Goal: Task Accomplishment & Management: Complete application form

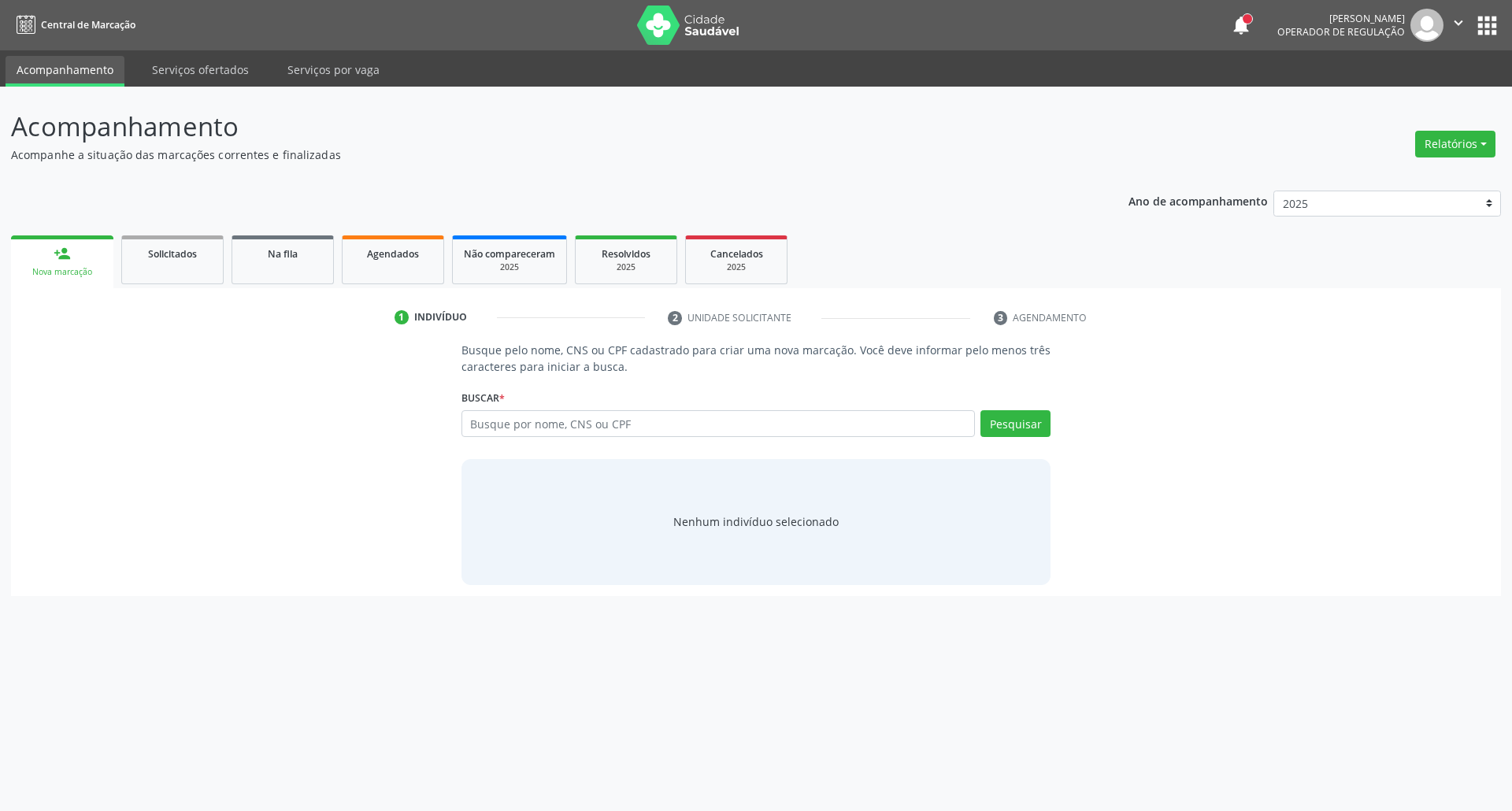
click at [674, 410] on input "text" at bounding box center [718, 424] width 514 height 27
click at [652, 425] on input "text" at bounding box center [718, 424] width 514 height 27
type input "07284582413"
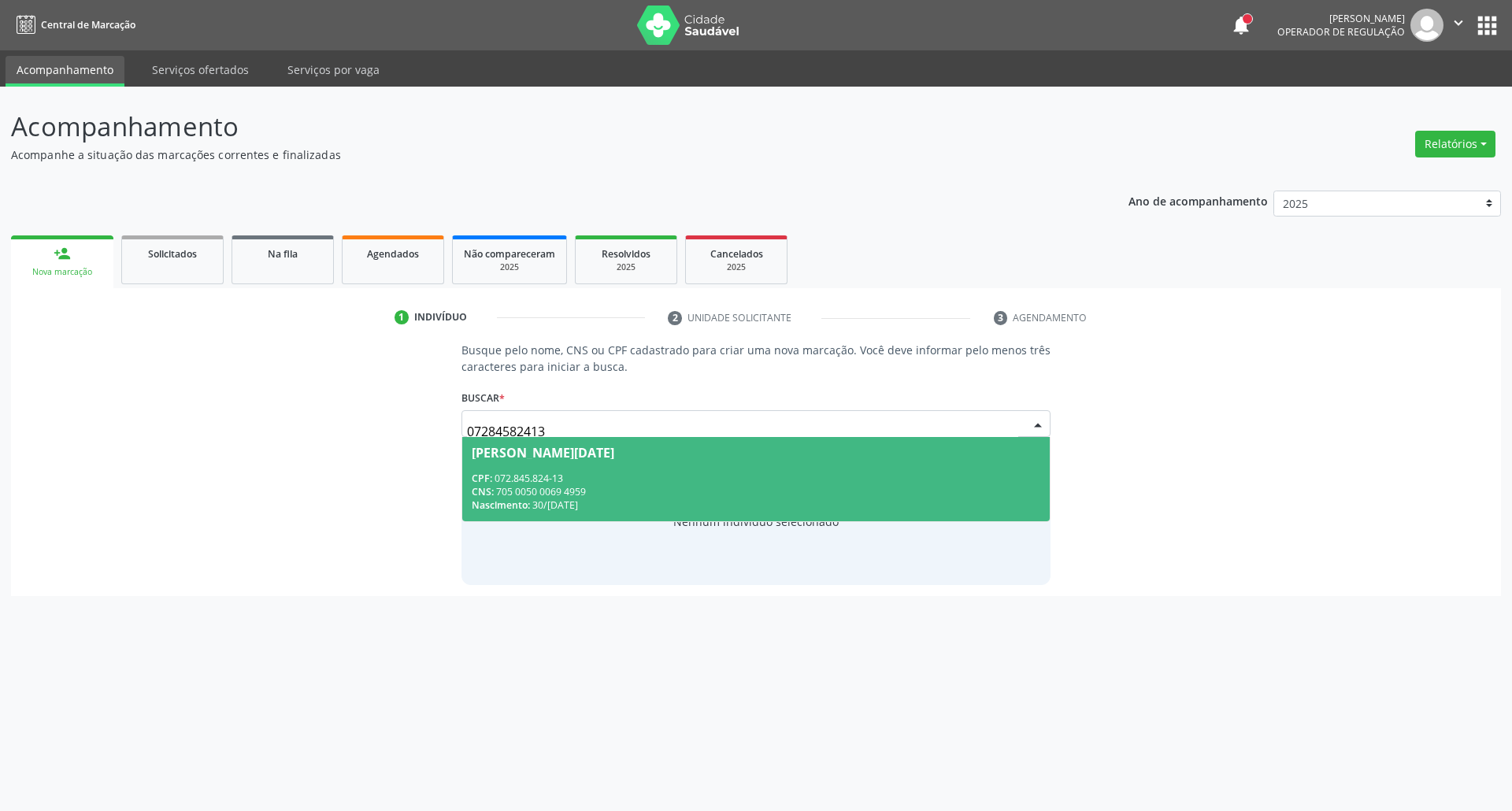
click at [642, 476] on div "CPF: 072.845.824-13" at bounding box center [756, 478] width 569 height 13
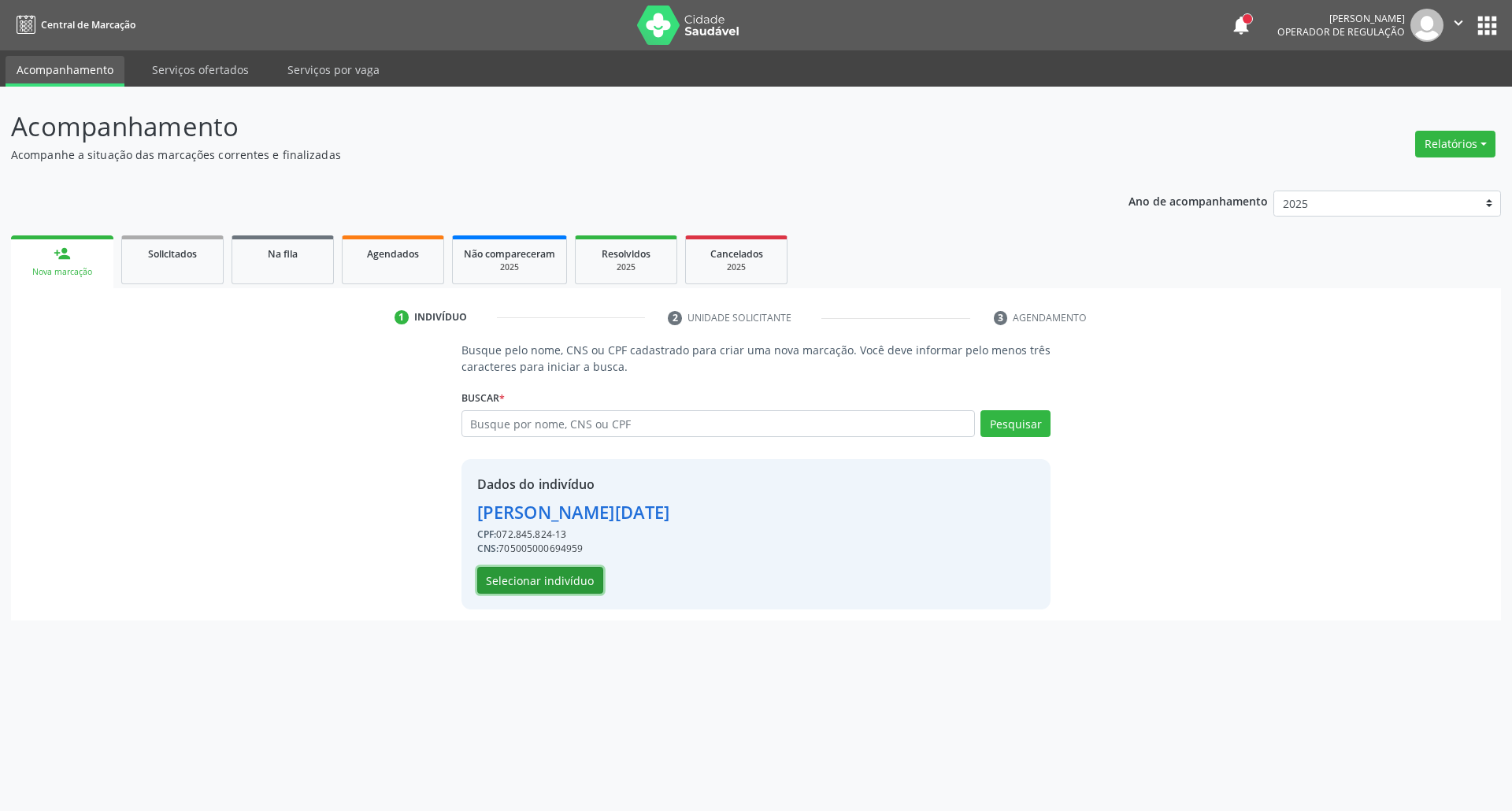
click at [564, 578] on button "Selecionar indivíduo" at bounding box center [541, 580] width 126 height 27
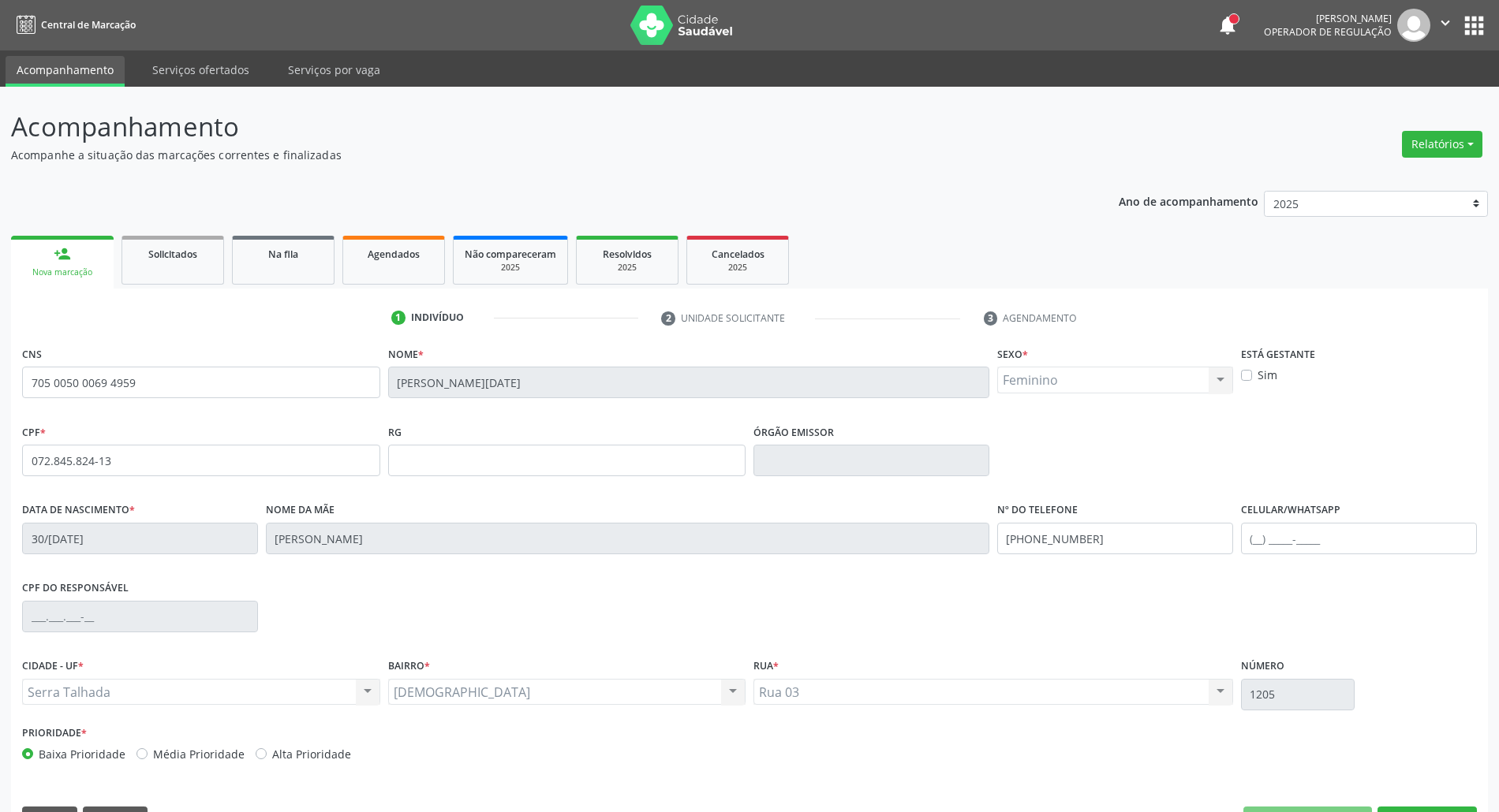
scroll to position [43, 0]
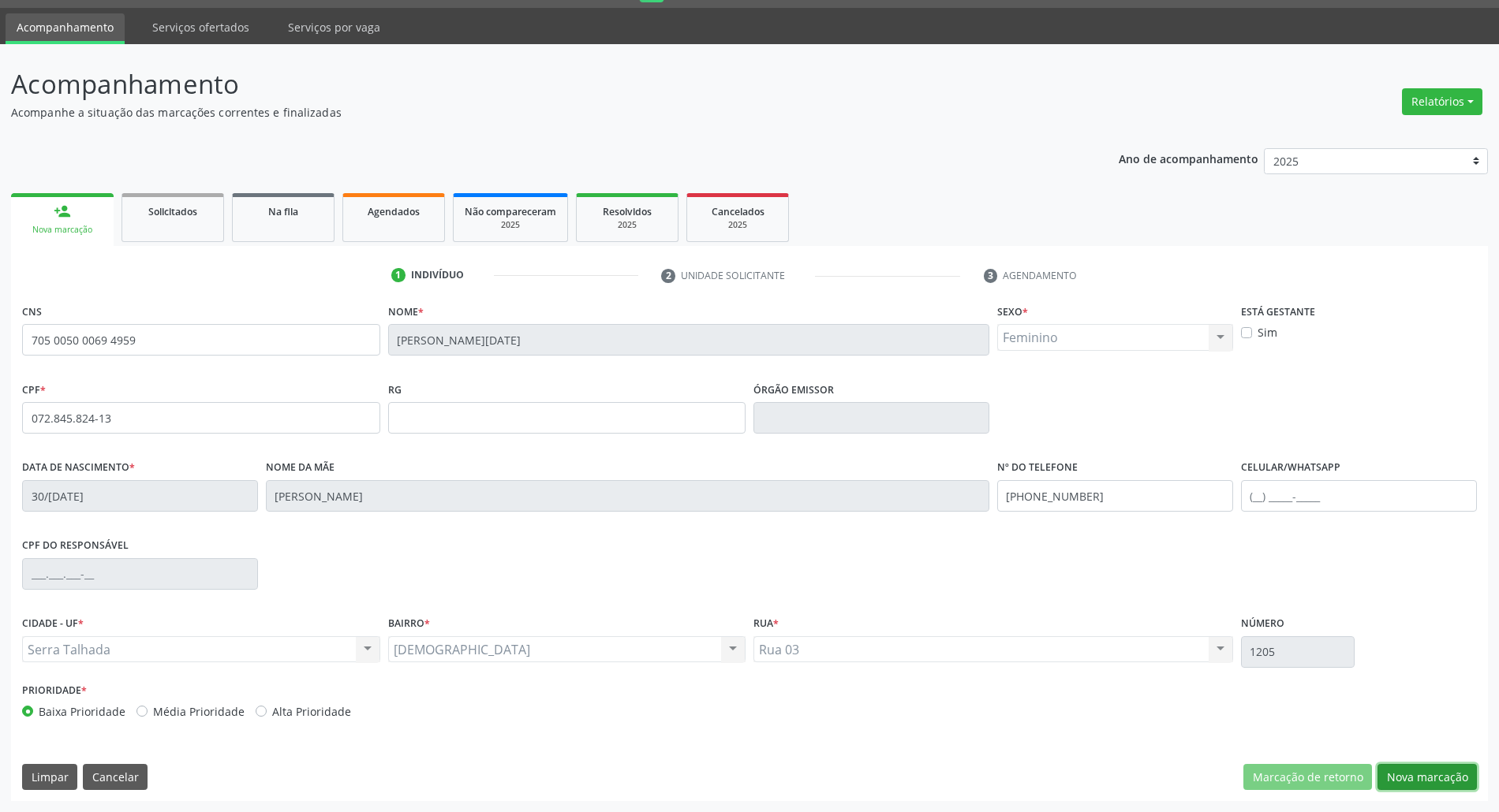
click at [1437, 764] on button "Nova marcação" at bounding box center [1426, 778] width 99 height 27
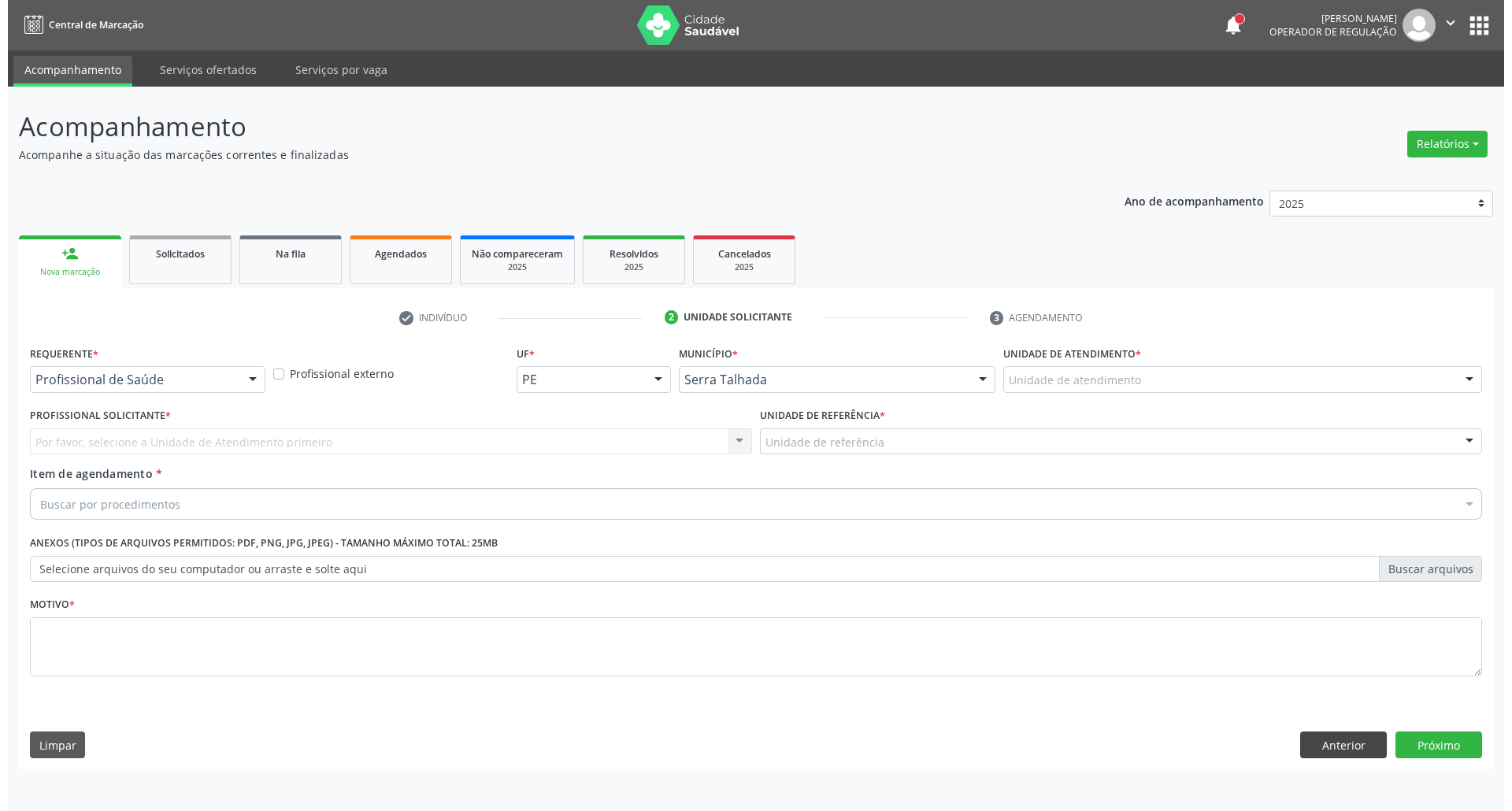
scroll to position [0, 0]
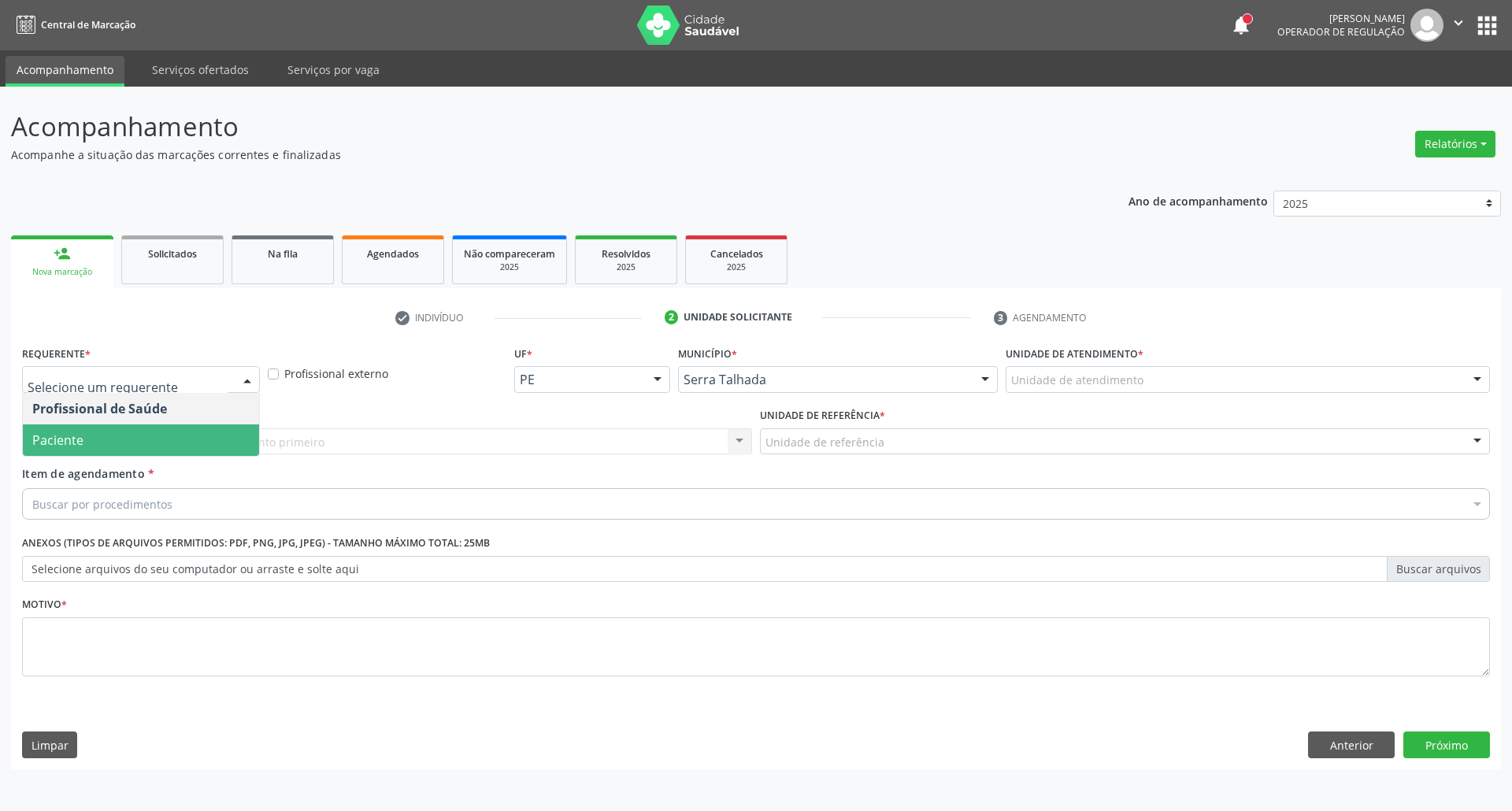
click at [206, 437] on span "Paciente" at bounding box center [141, 440] width 236 height 31
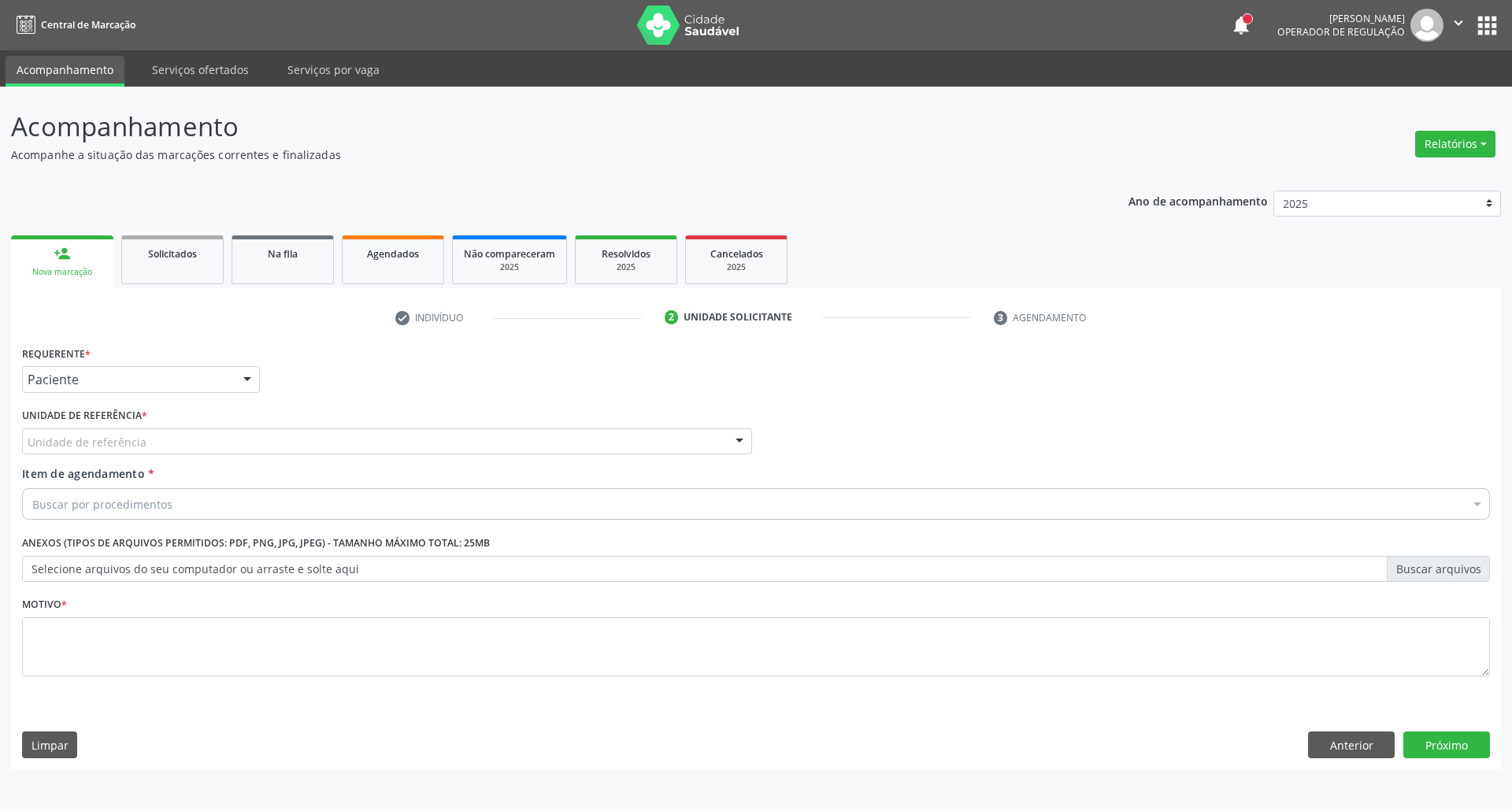
click at [164, 449] on div "Unidade de referência" at bounding box center [387, 442] width 730 height 27
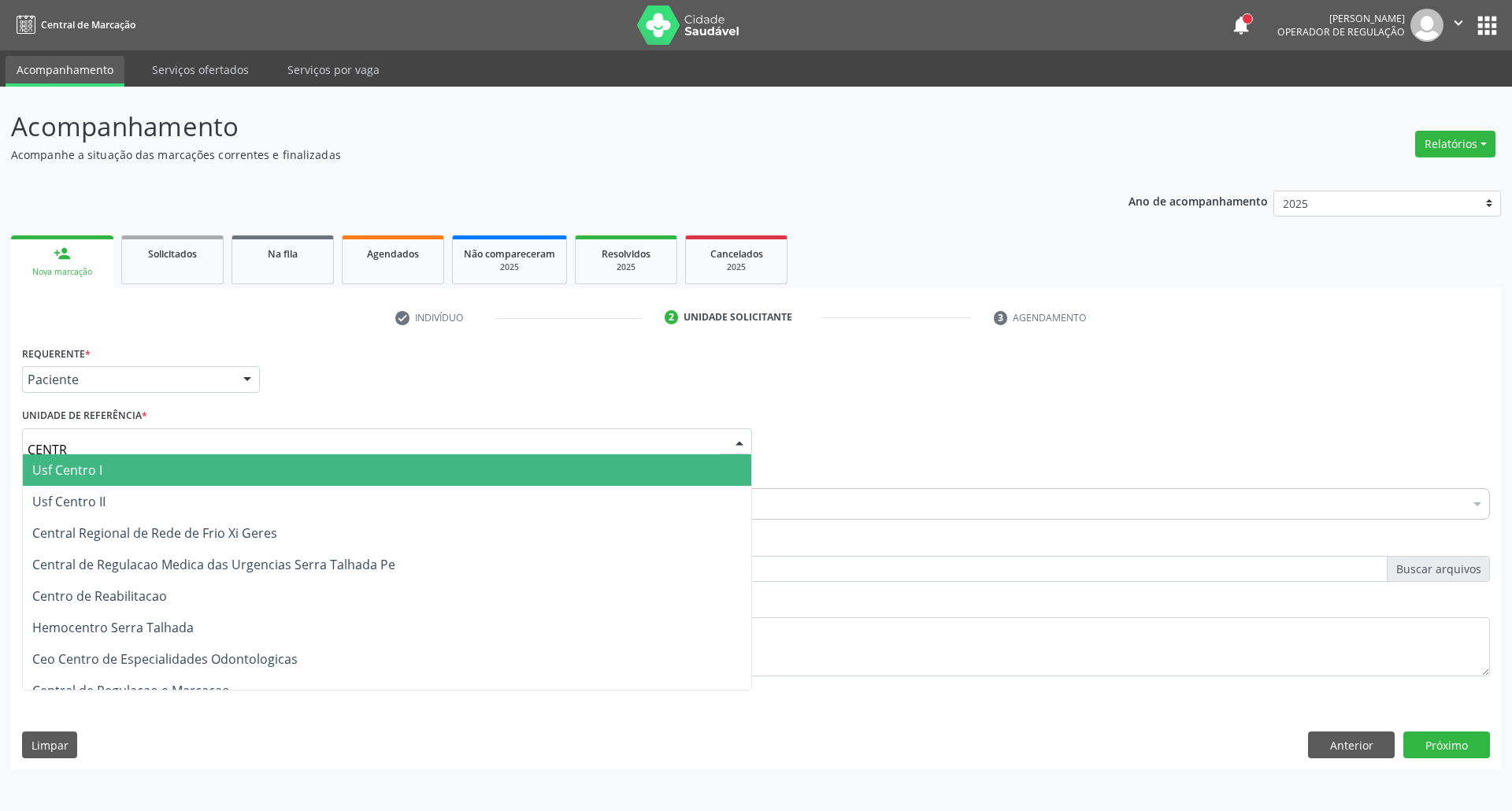
type input "CENTRO"
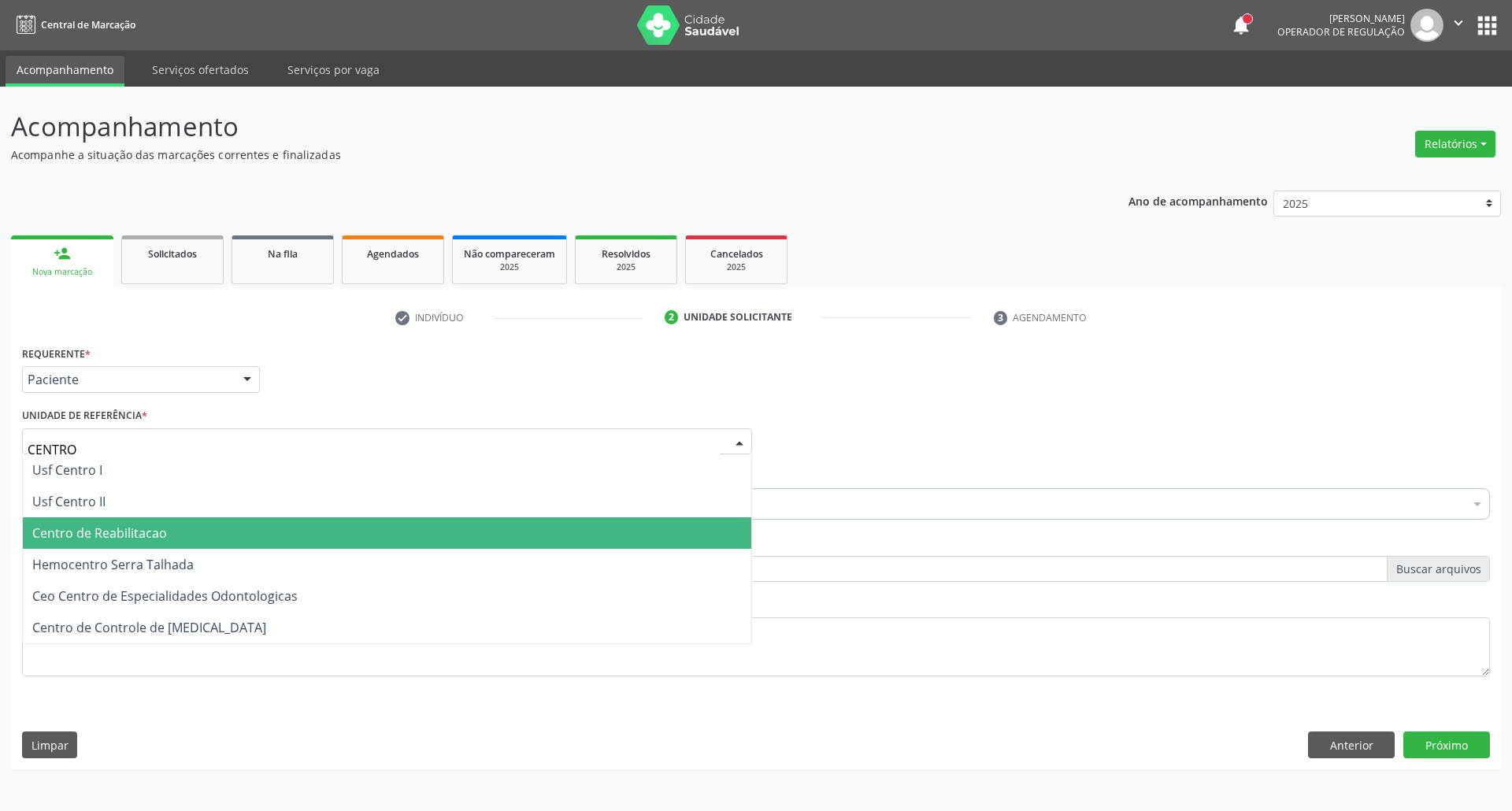
click at [63, 534] on span "Centro de Reabilitacao" at bounding box center [99, 532] width 134 height 17
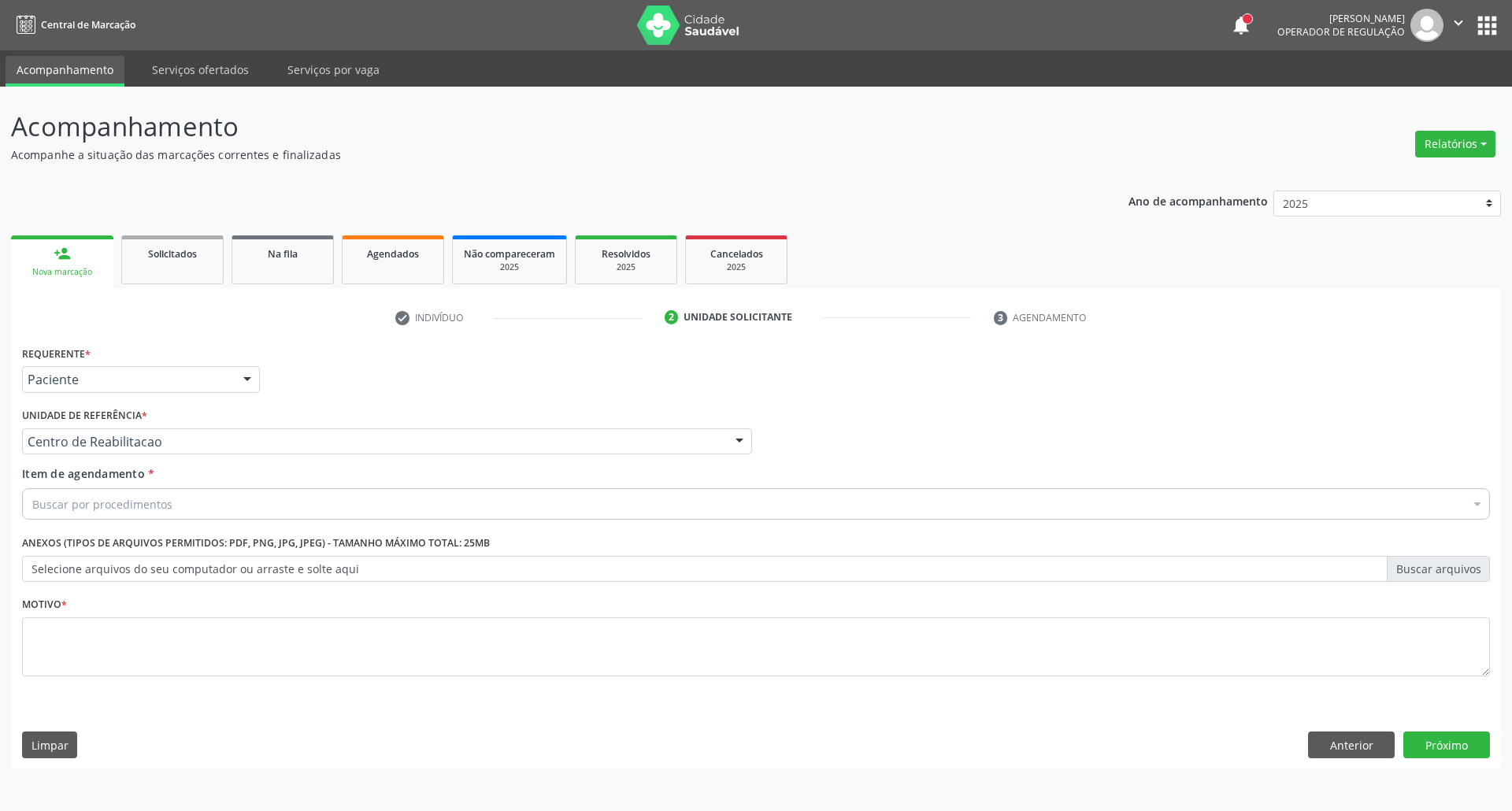
click at [187, 509] on div "Buscar por procedimentos" at bounding box center [756, 504] width 1468 height 31
click at [32, 501] on input "Item de agendamento *" at bounding box center [32, 504] width 0 height 31
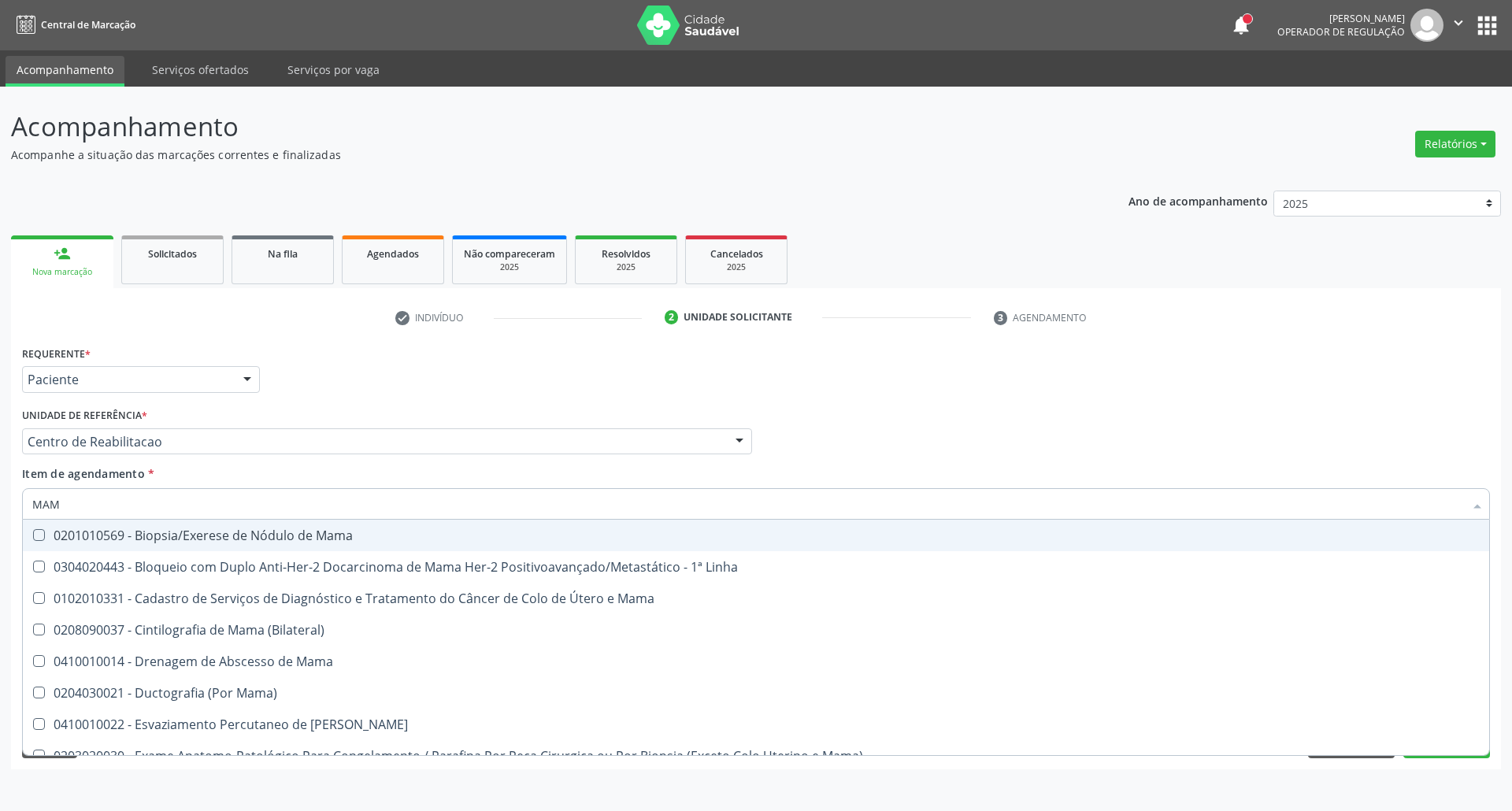
type input "MAMA"
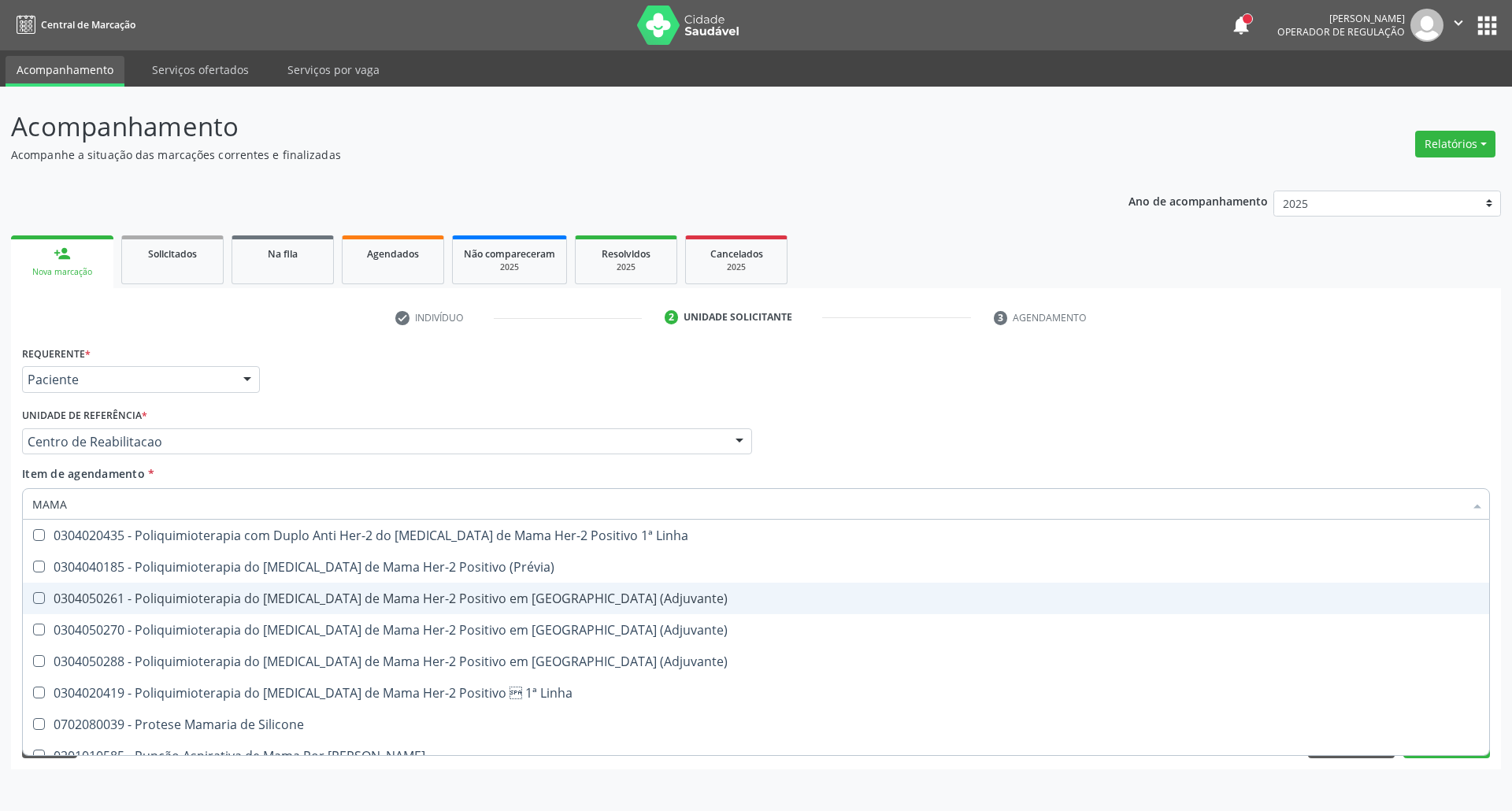
scroll to position [1339, 0]
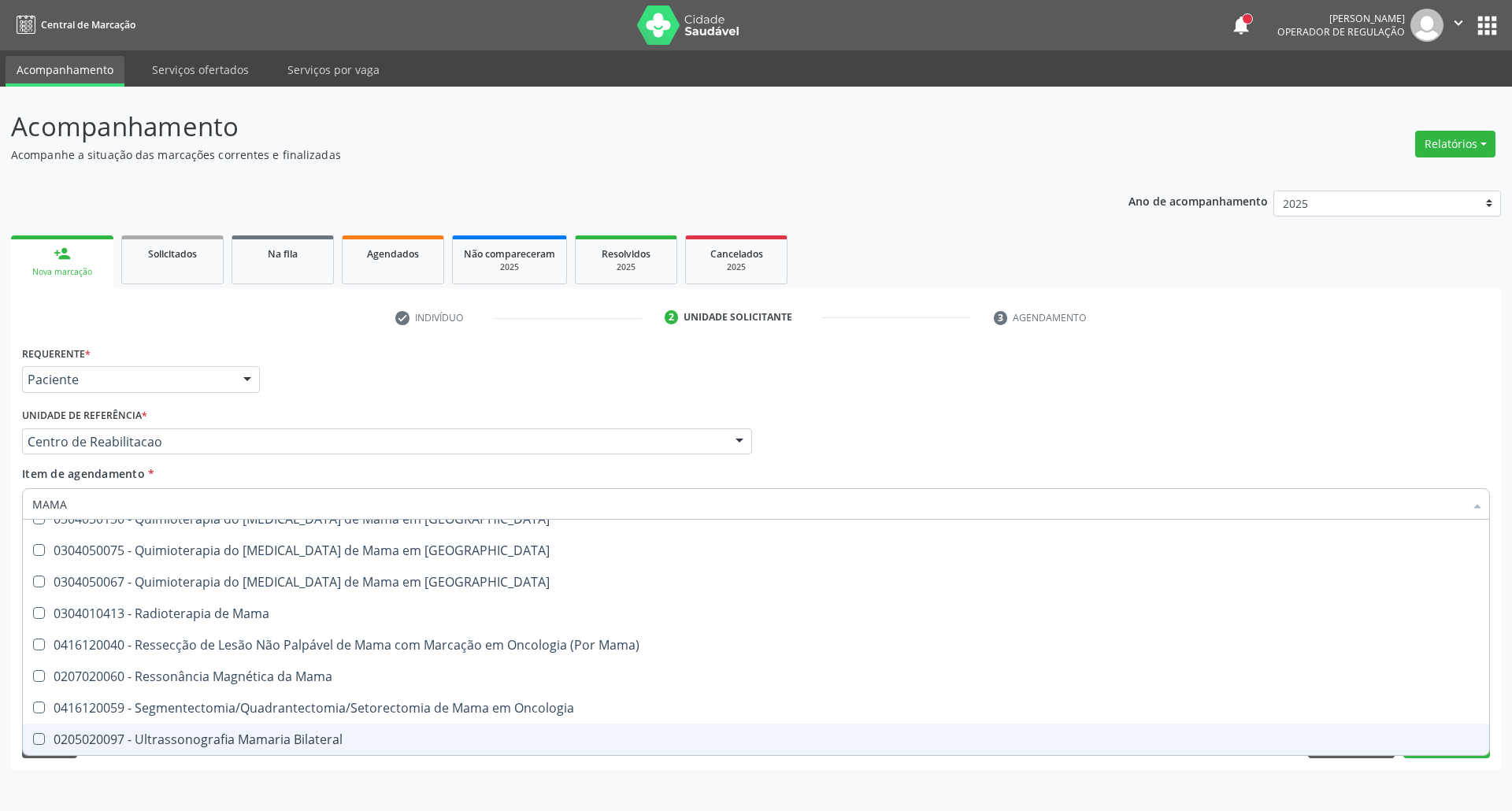
click at [227, 738] on div "0205020097 - Ultrassonografia Mamaria Bilateral" at bounding box center [755, 739] width 1447 height 12
checkbox Bilateral "true"
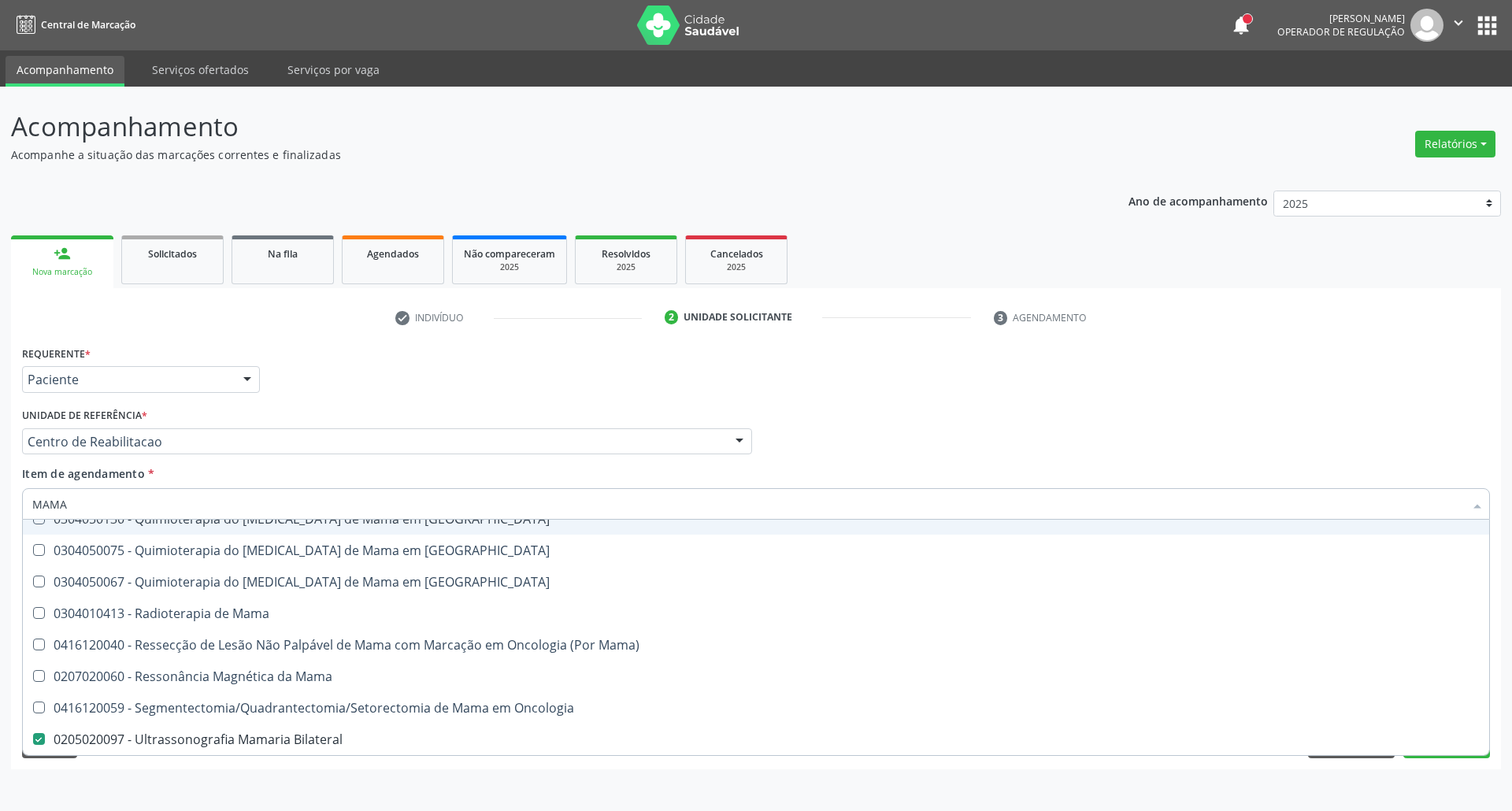
click at [139, 508] on input "MAMA" at bounding box center [748, 504] width 1432 height 31
type input "TR"
checkbox Bilateral "false"
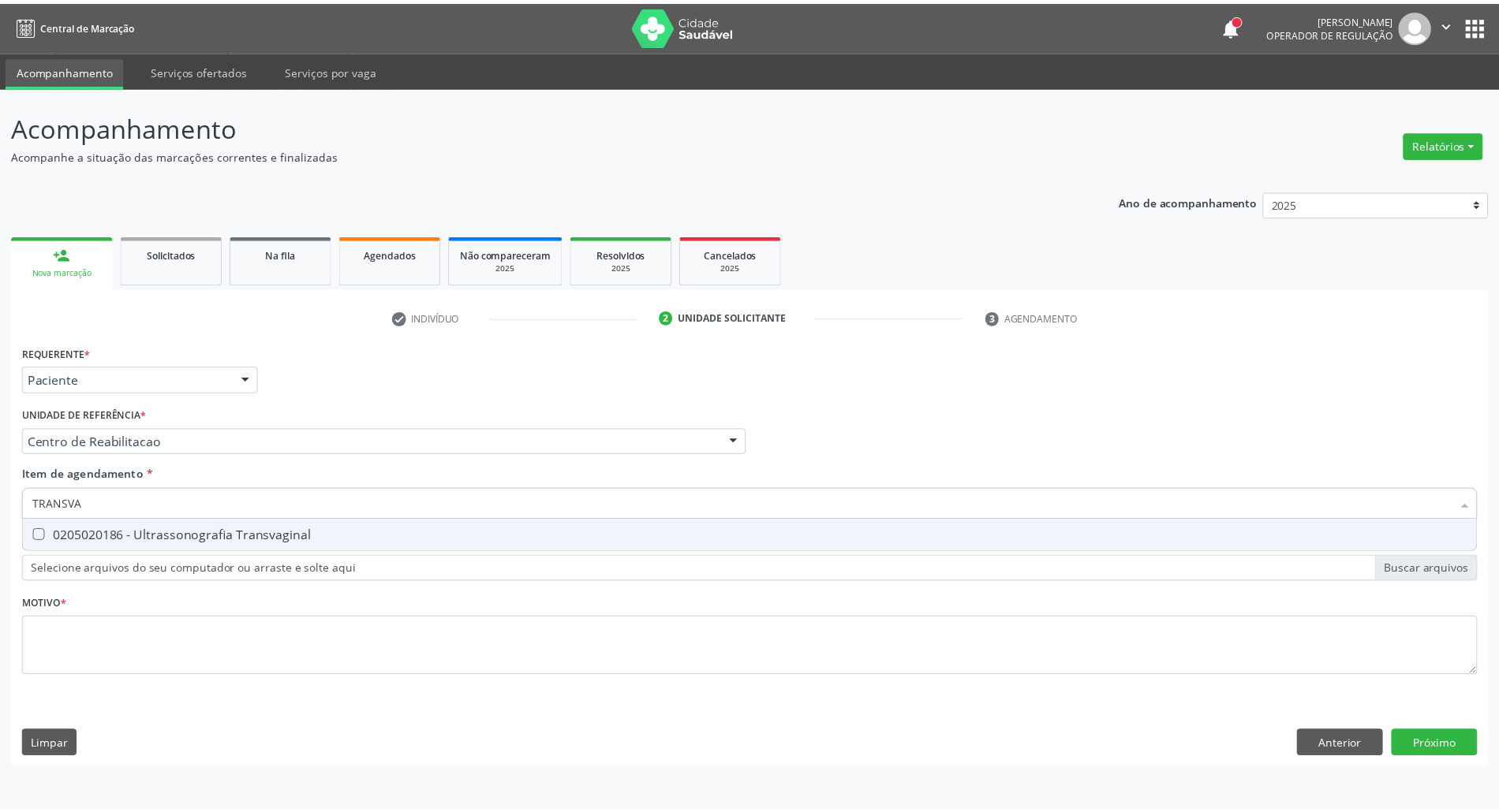
scroll to position [0, 0]
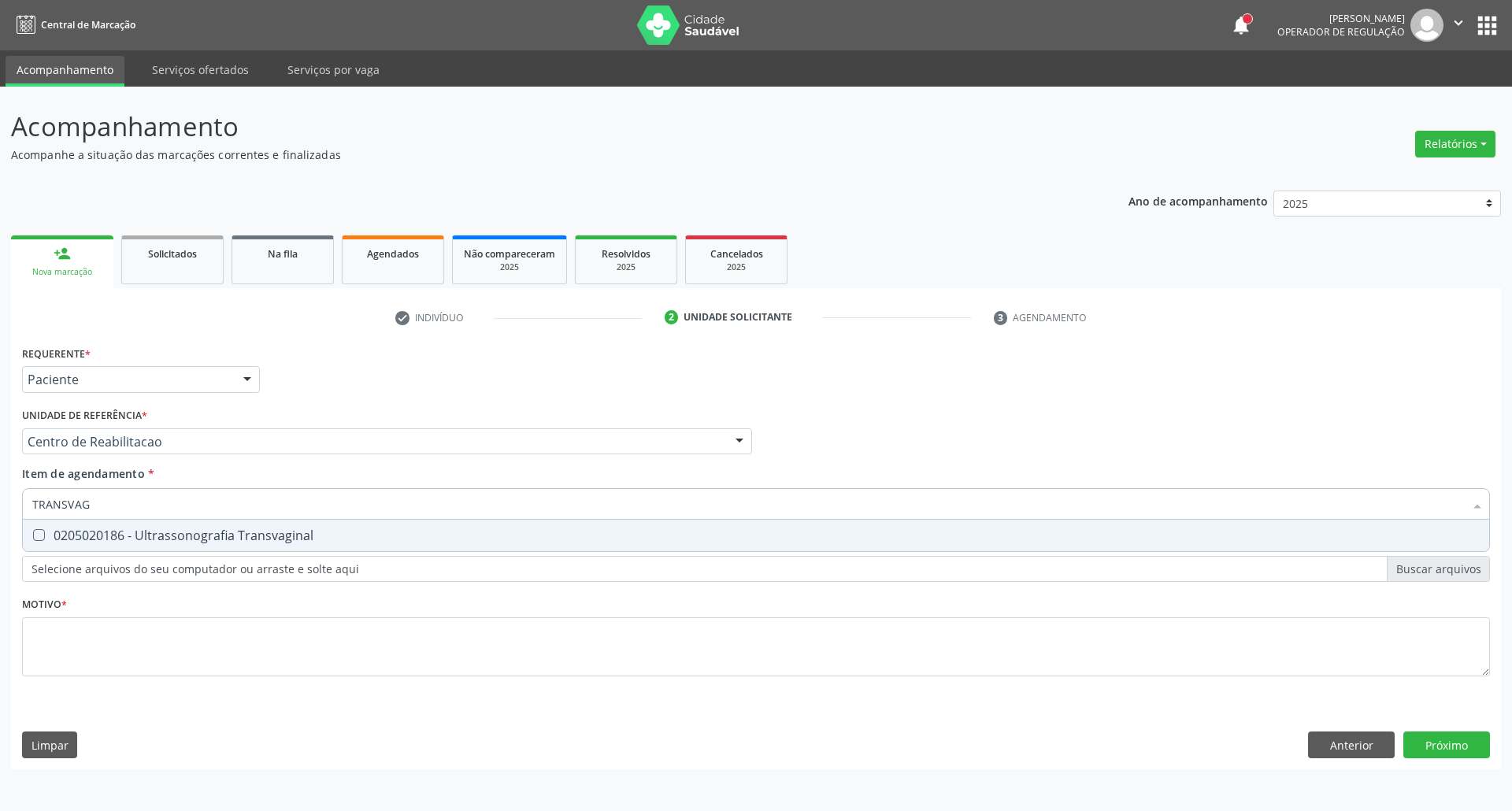
type input "TRANSVAGI"
drag, startPoint x: 410, startPoint y: 531, endPoint x: 373, endPoint y: 642, distance: 117.0
click at [407, 539] on div "0205020186 - Ultrassonografia Transvaginal" at bounding box center [755, 535] width 1447 height 12
checkbox Transvaginal "true"
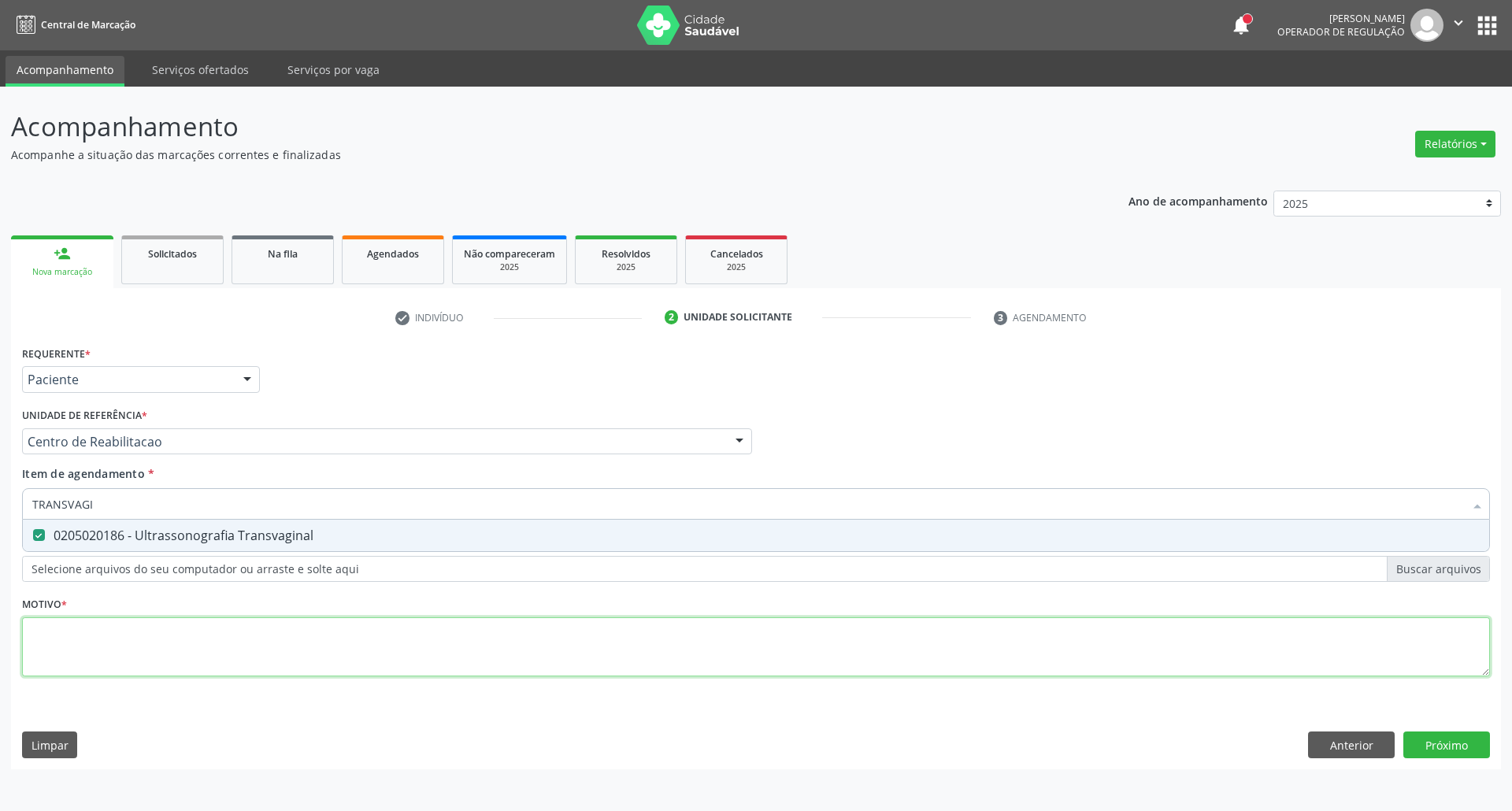
click at [369, 656] on div "Requerente * Paciente Profissional de Saúde Paciente Nenhum resultado encontrad…" at bounding box center [756, 519] width 1468 height 356
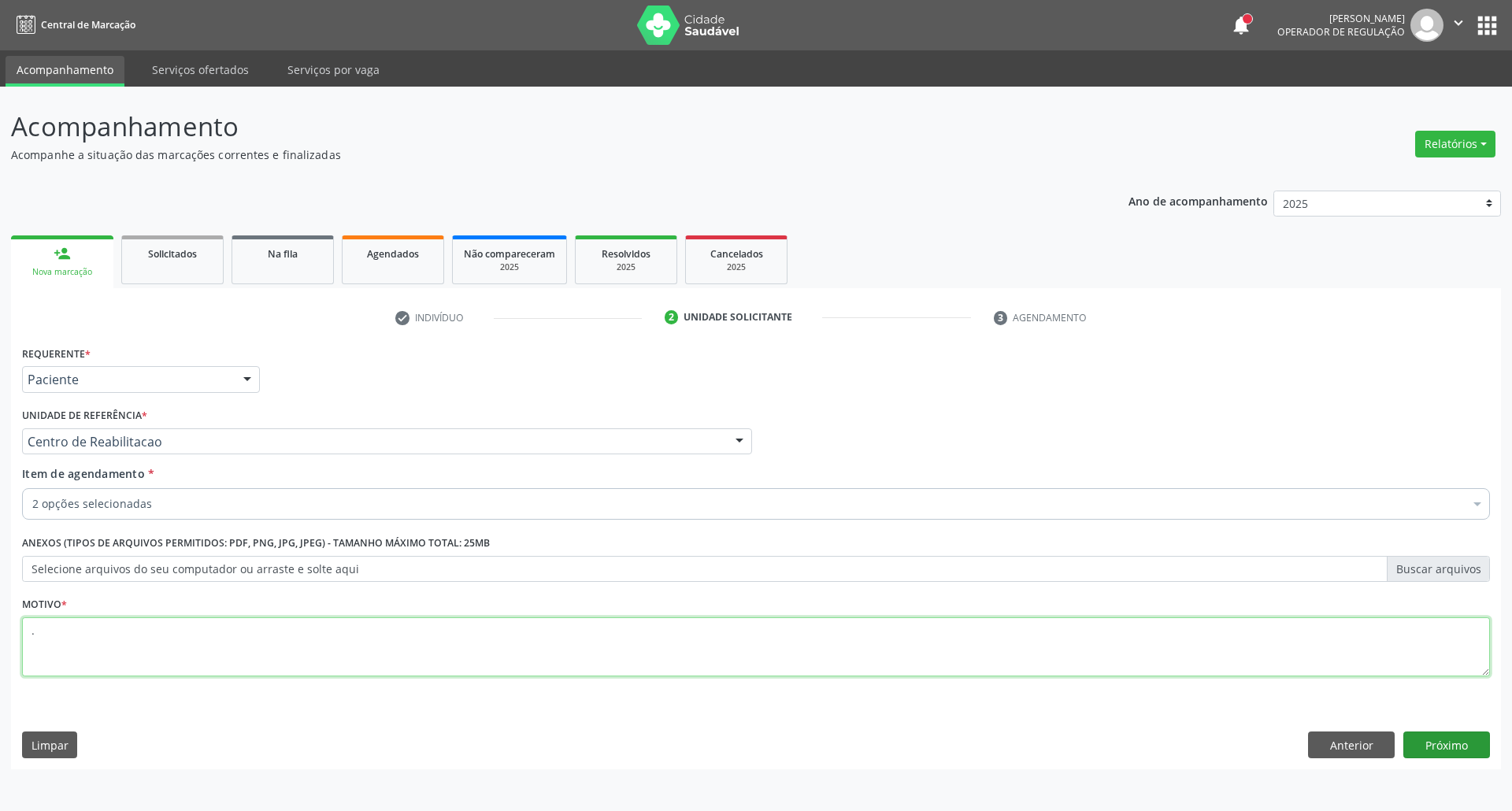
type textarea "."
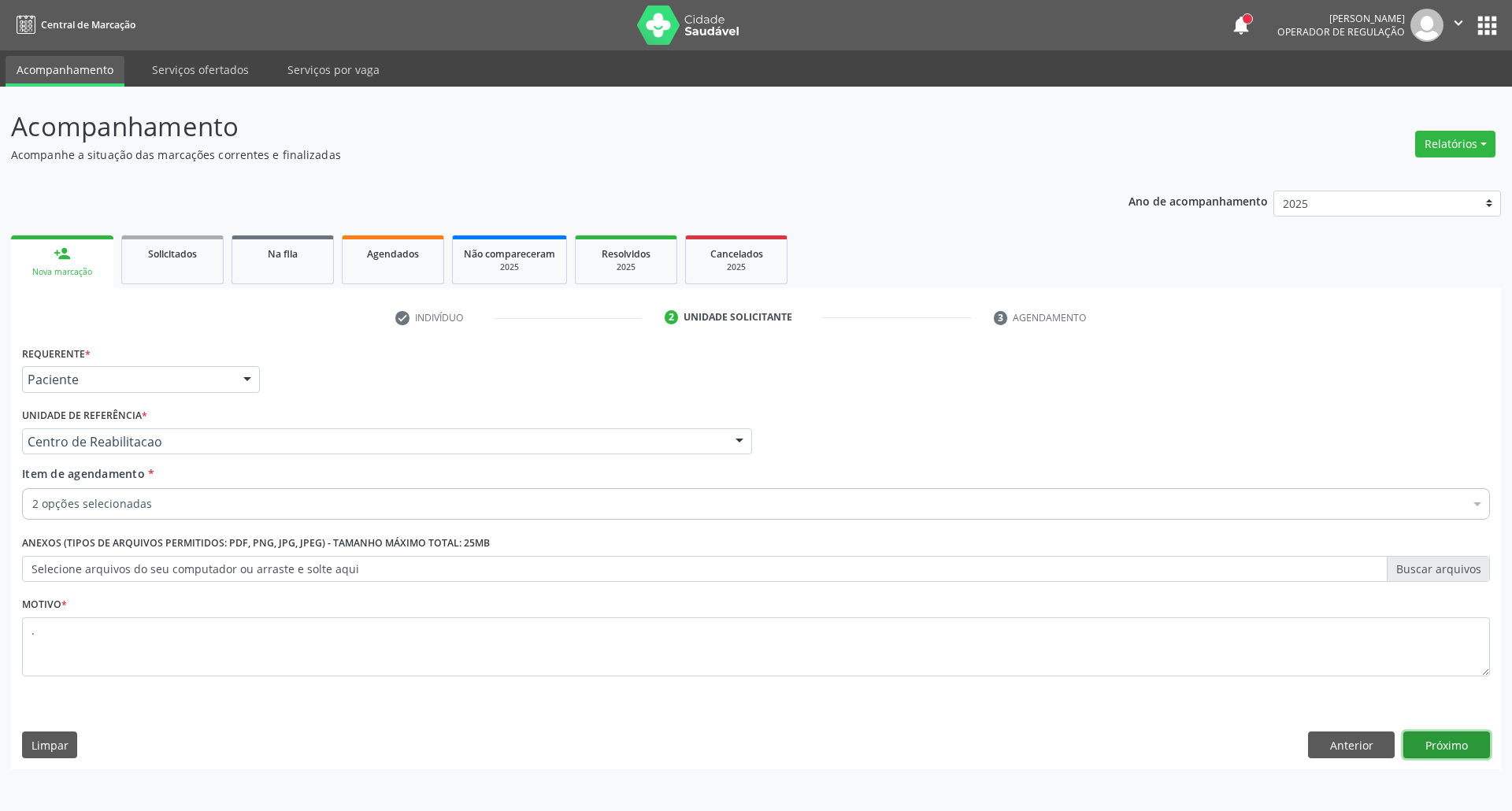
click at [1437, 732] on button "Próximo" at bounding box center [1446, 745] width 87 height 27
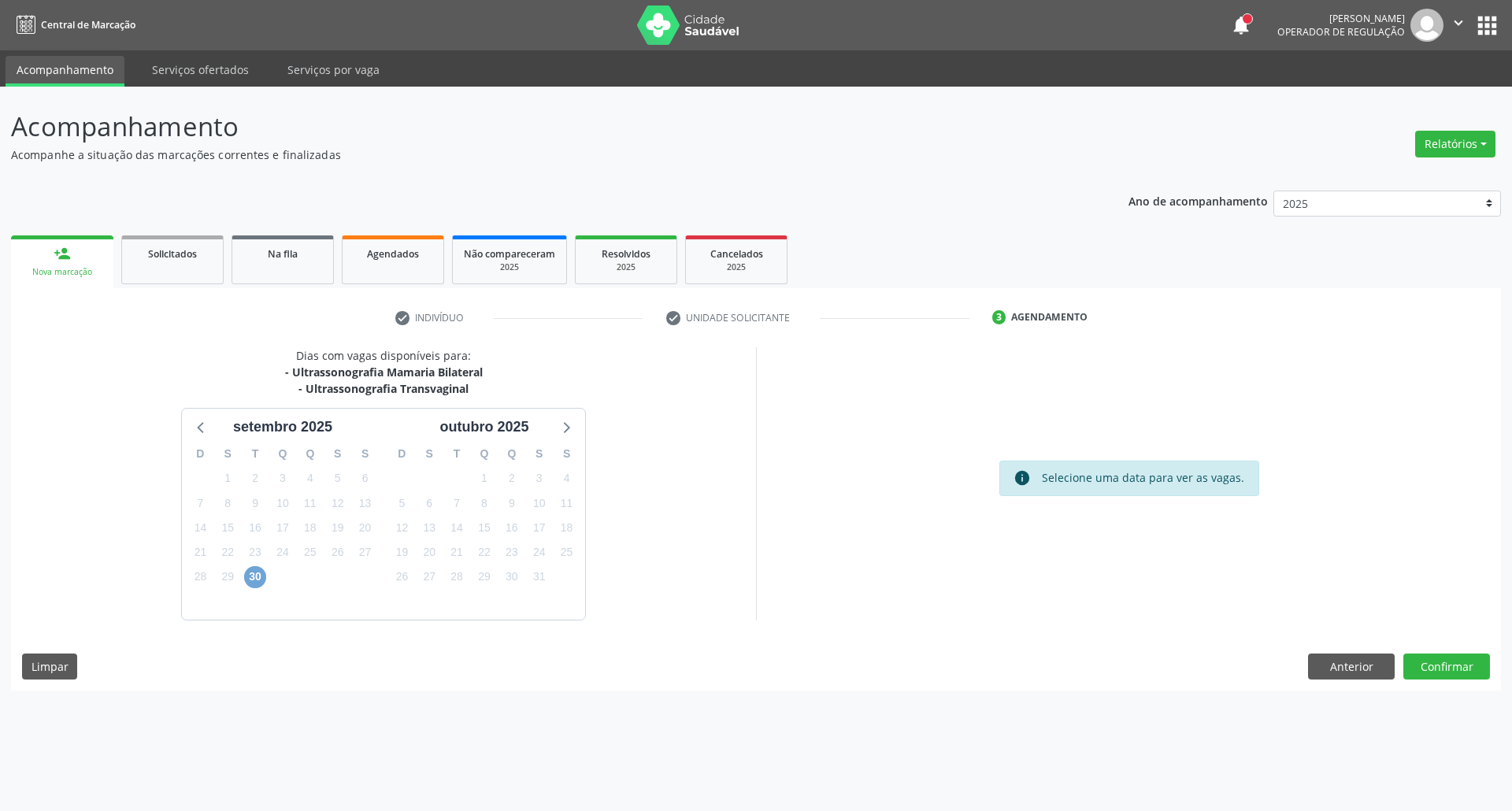
click at [253, 581] on span "30" at bounding box center [255, 577] width 22 height 22
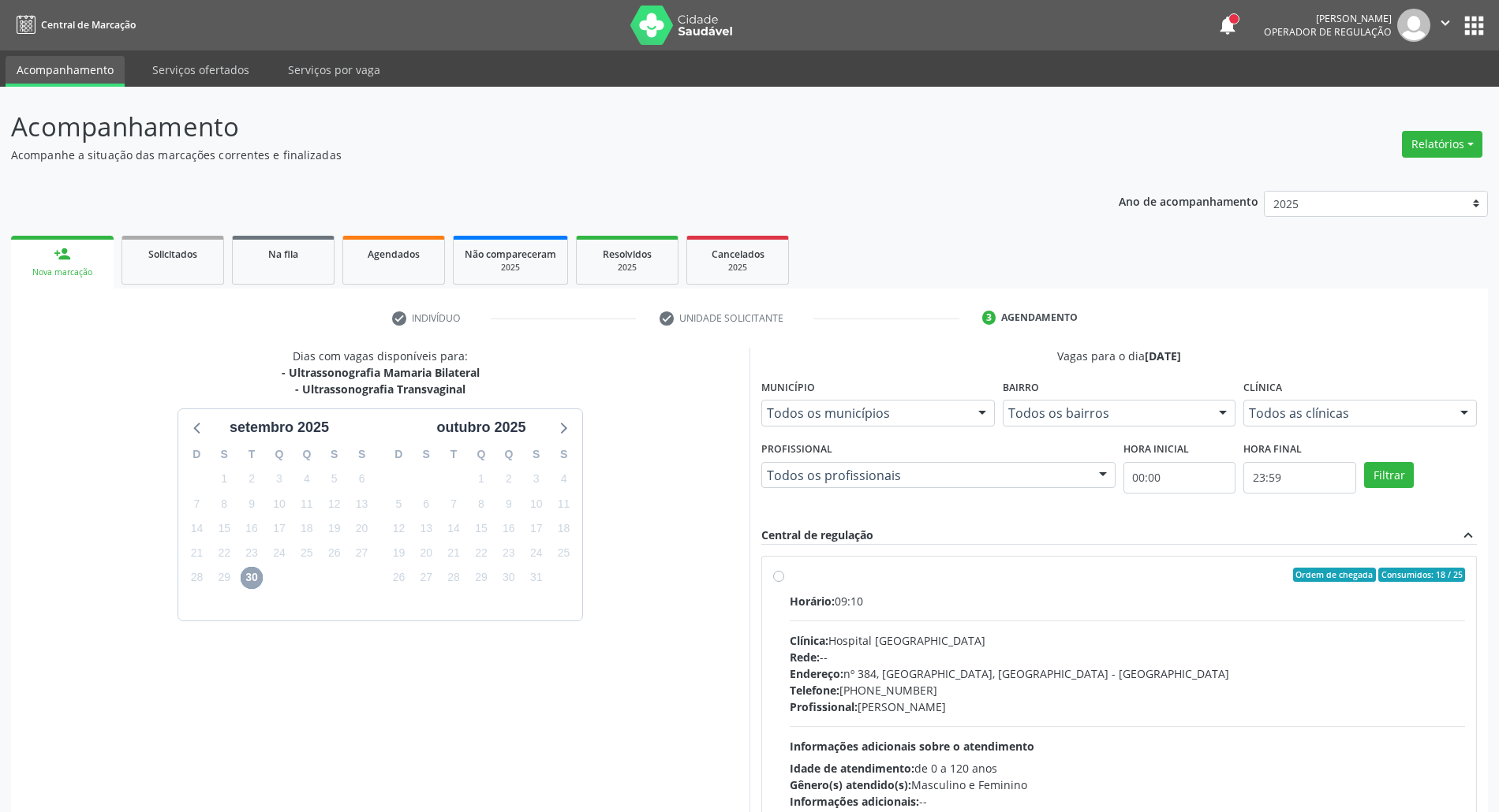
scroll to position [104, 0]
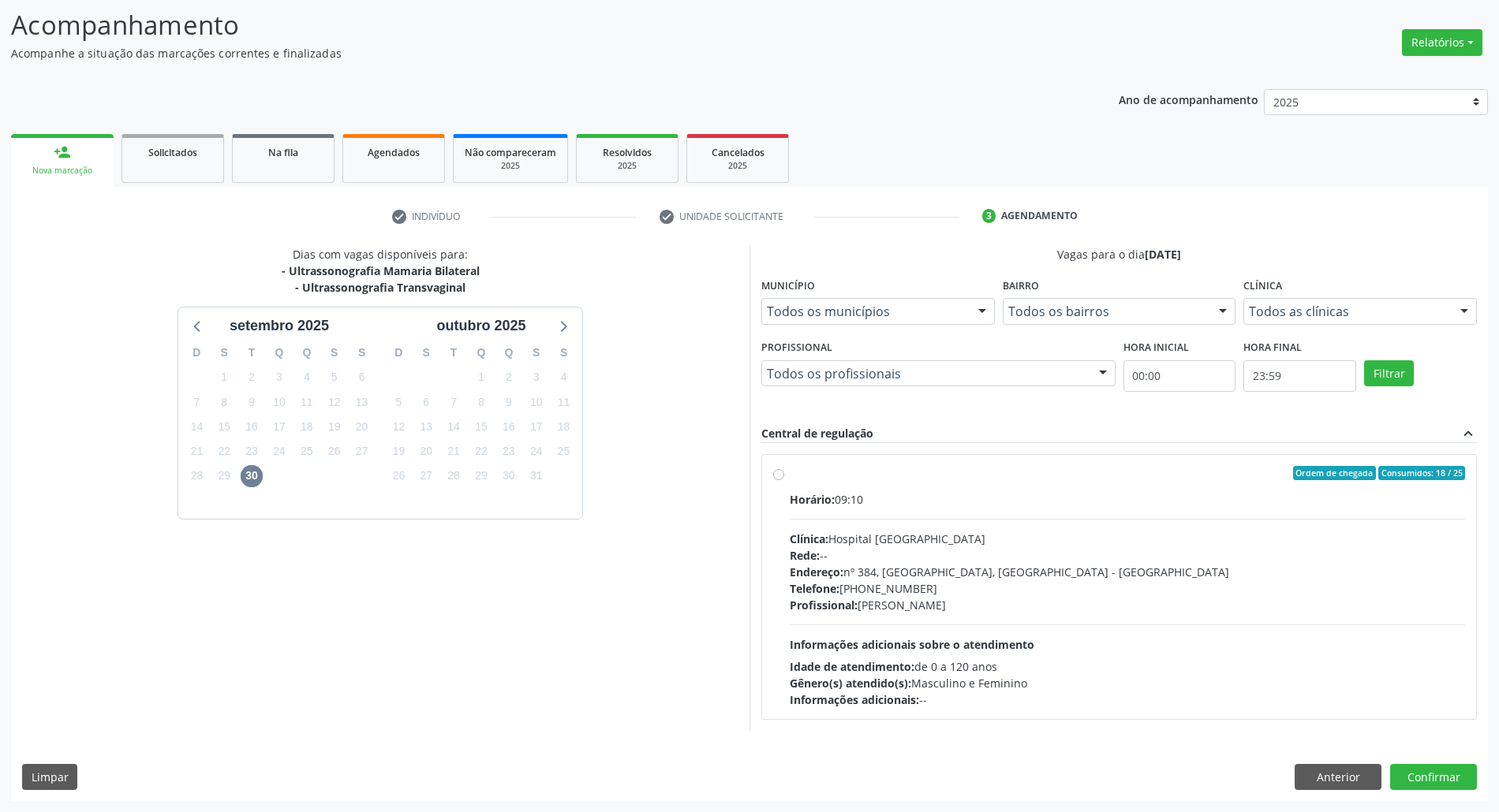
click at [1118, 581] on div "Telefone: (81) 38312142" at bounding box center [1127, 589] width 675 height 16
click at [784, 480] on input "Ordem de chegada Consumidos: 18 / 25 Horário: 09:10 Clínica: Hospital Sao Franc…" at bounding box center [778, 472] width 11 height 14
radio input "true"
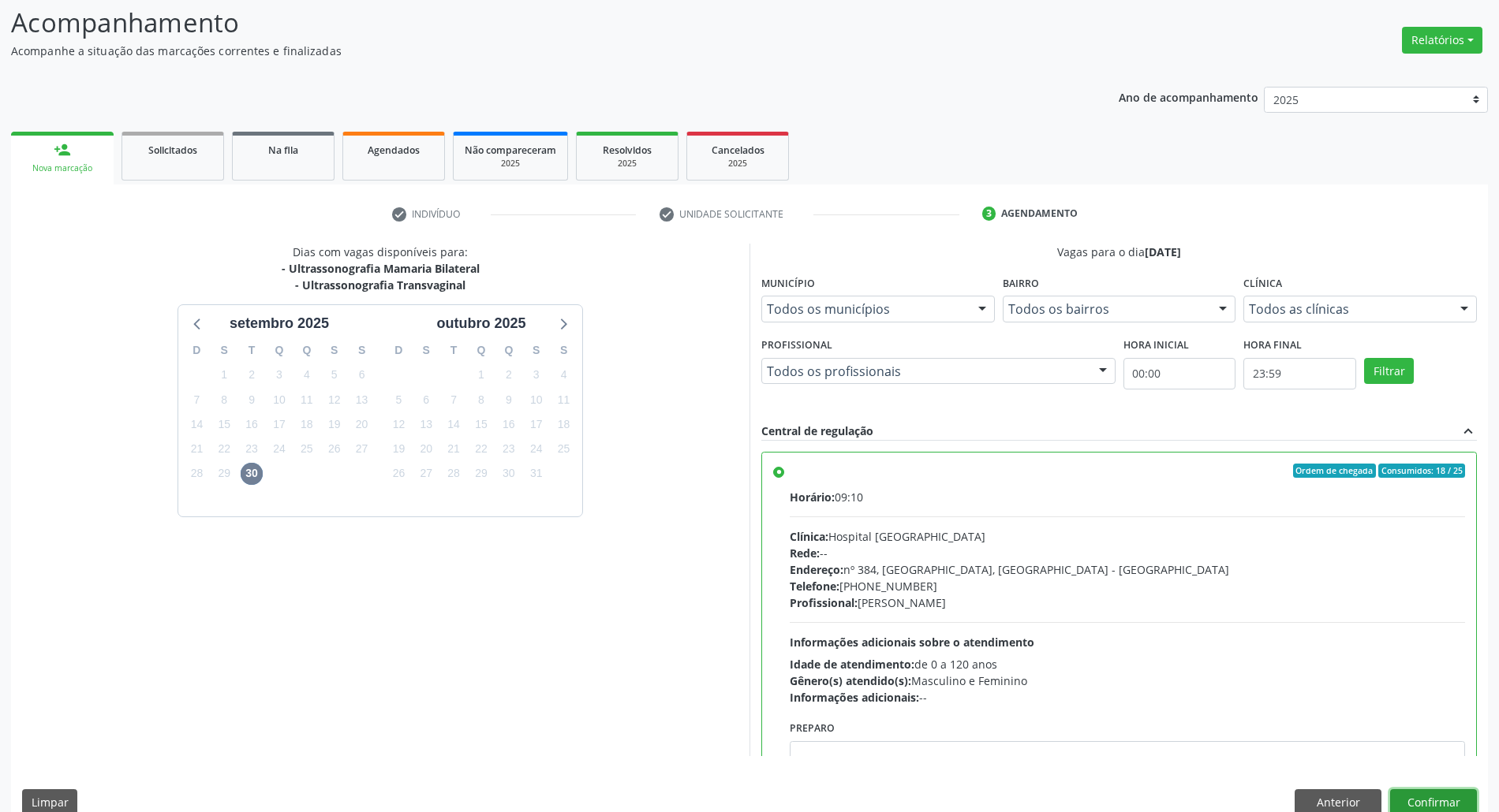
click at [1418, 802] on button "Confirmar" at bounding box center [1433, 802] width 87 height 27
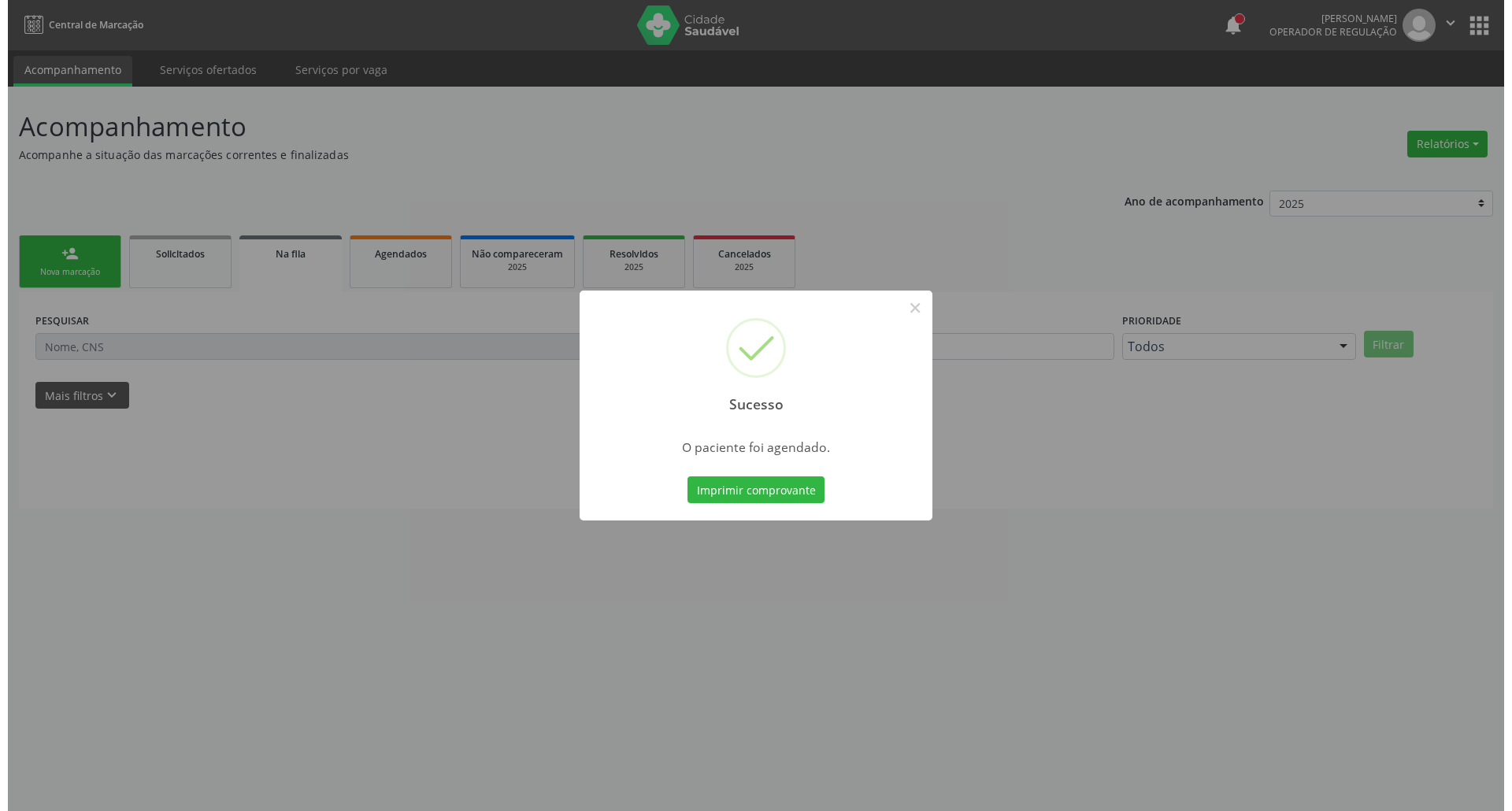
scroll to position [0, 0]
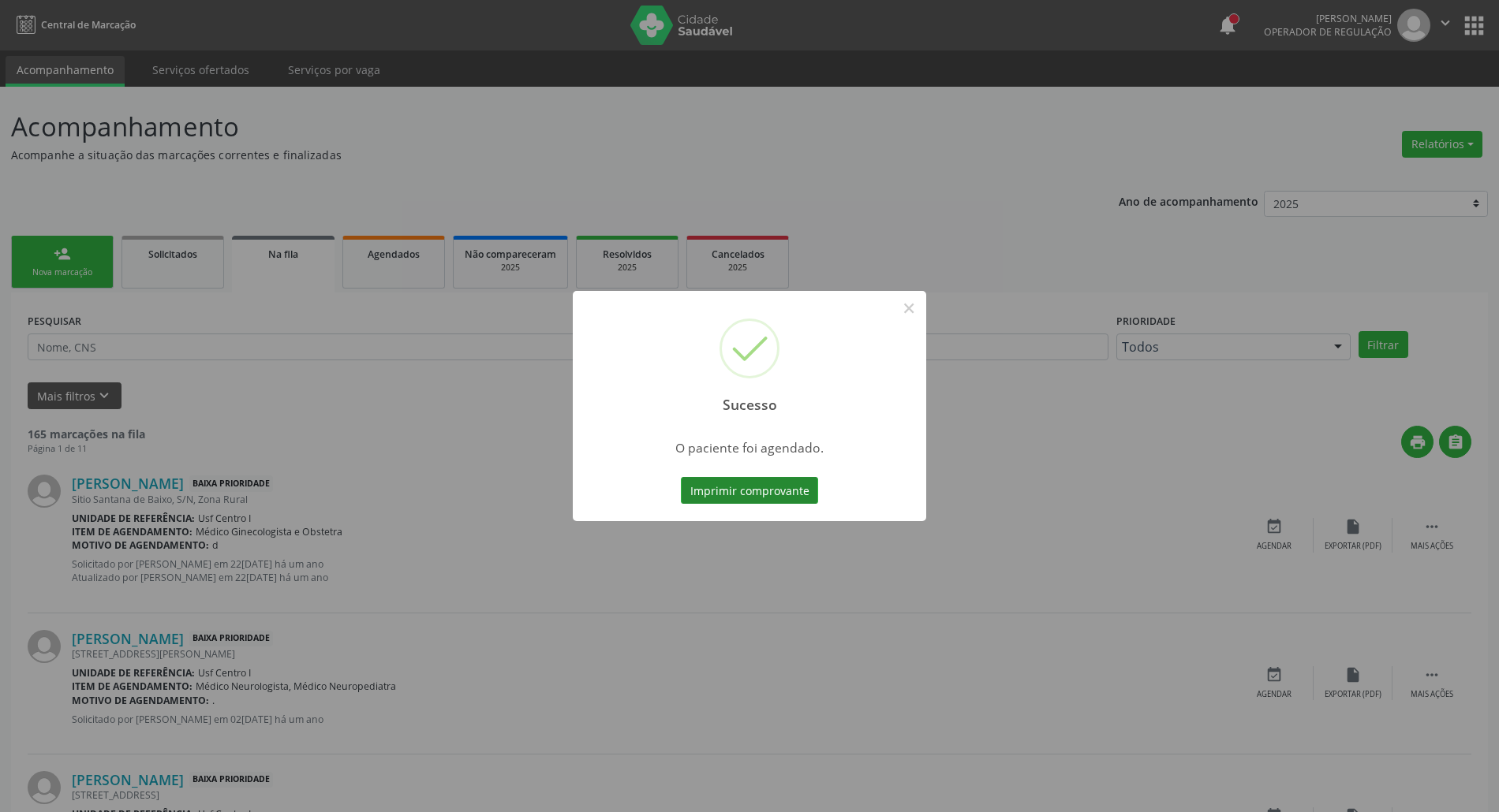
click at [735, 490] on button "Imprimir comprovante" at bounding box center [749, 490] width 137 height 27
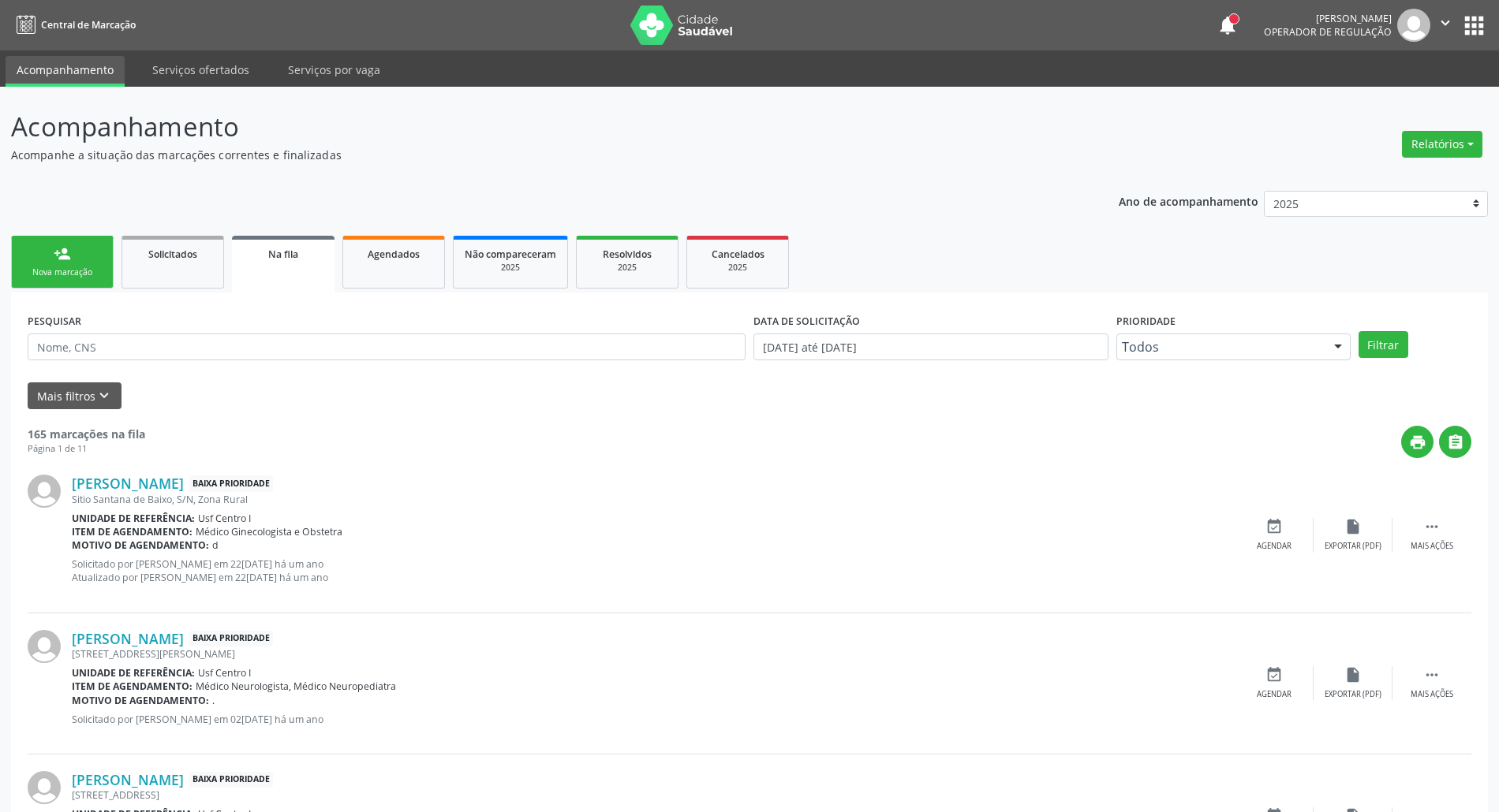
drag, startPoint x: 70, startPoint y: 268, endPoint x: 560, endPoint y: 1, distance: 558.0
click at [70, 267] on div "Nova marcação" at bounding box center [62, 272] width 79 height 11
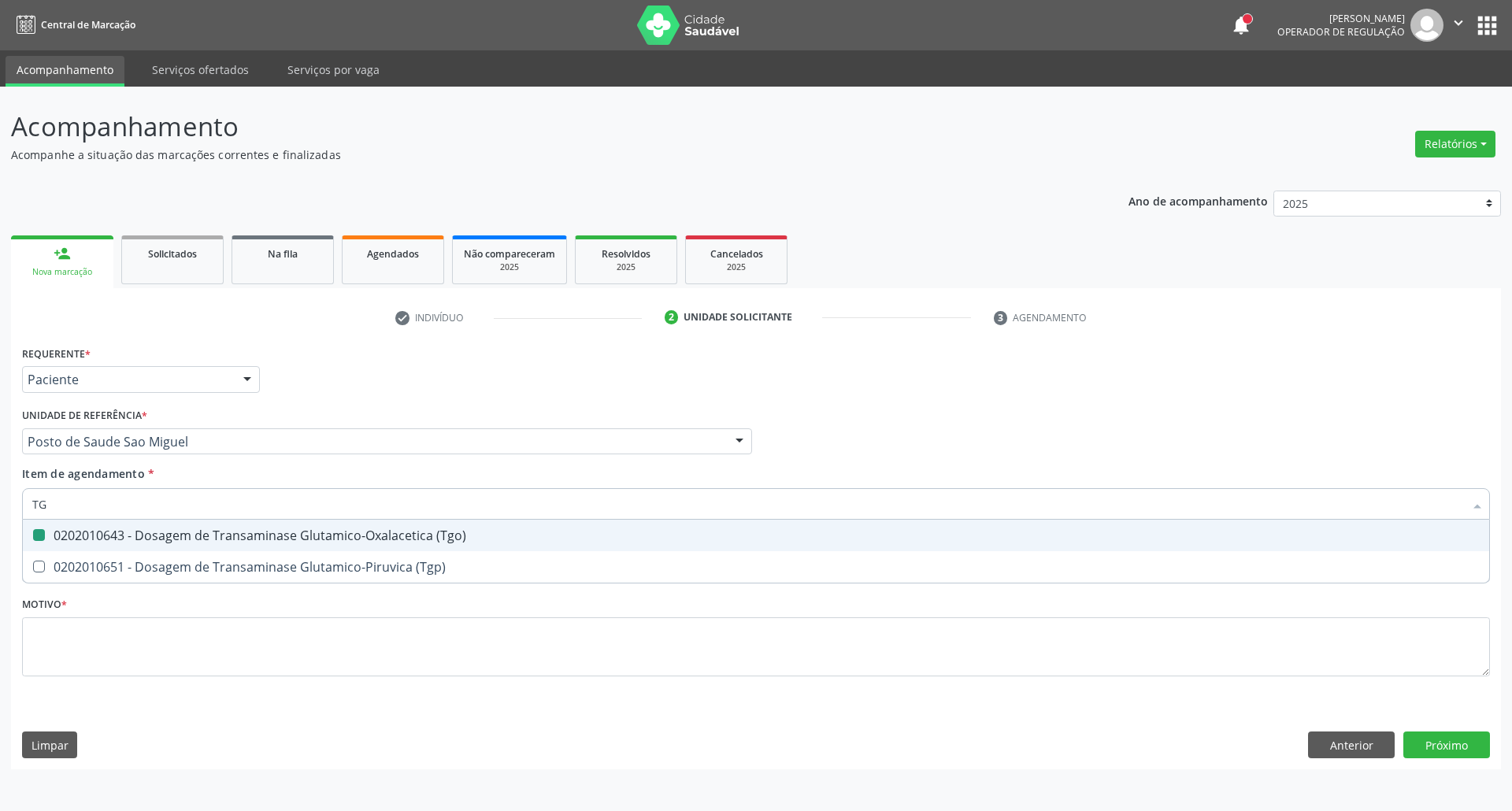
type input "T"
checkbox \(Tgo\) "false"
type input "TRIGLI"
click at [80, 540] on div "0202010678 - Dosagem de Triglicerideos" at bounding box center [755, 535] width 1447 height 12
checkbox Triglicerideos "true"
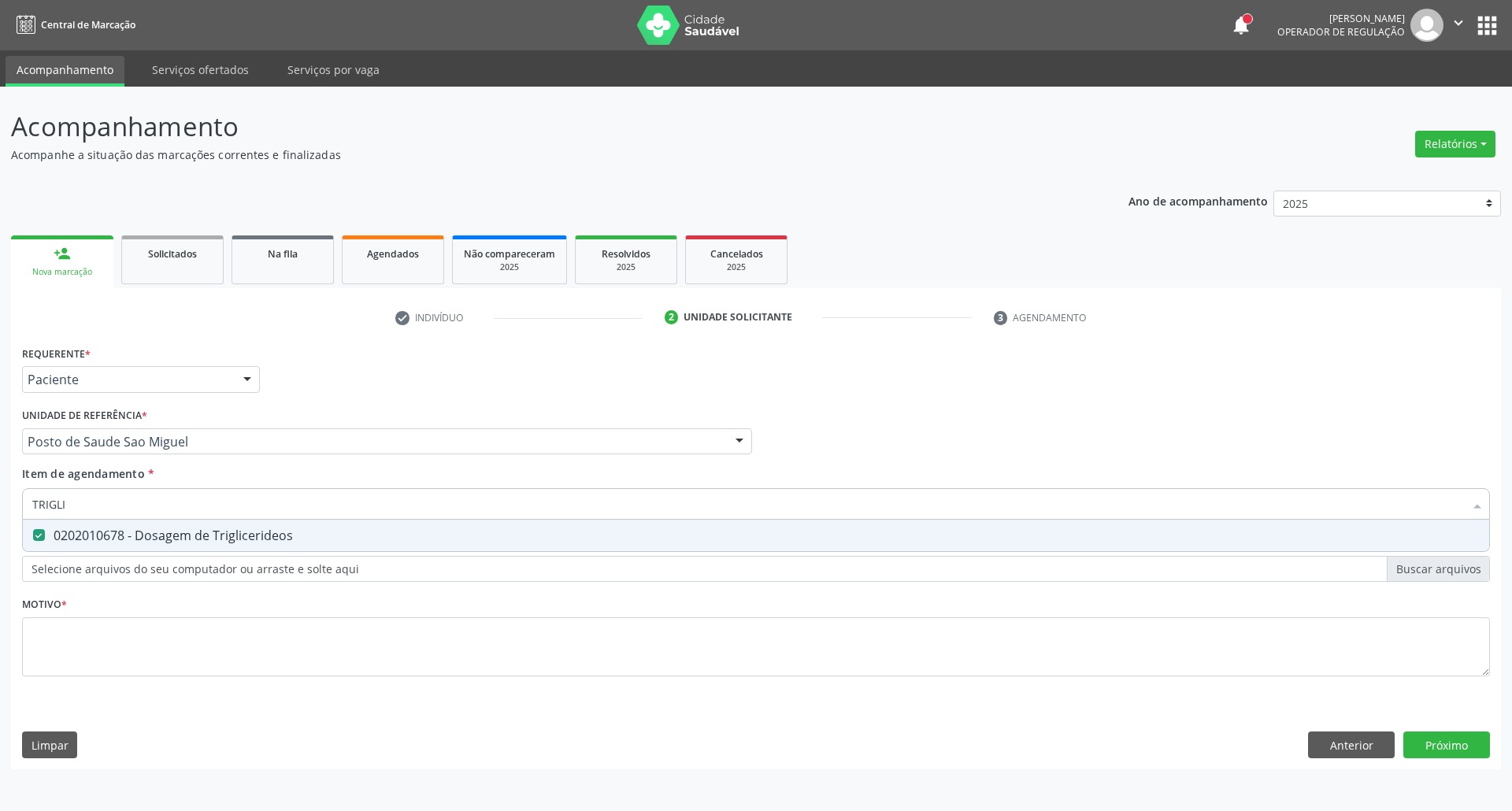
drag, startPoint x: 89, startPoint y: 512, endPoint x: 0, endPoint y: 504, distance: 89.4
click at [0, 507] on div "Acompanhamento Acompanhe a situação das marcações correntes e finalizadas Relat…" at bounding box center [756, 449] width 1512 height 724
type input "HE"
checkbox Triglicerideos "false"
type input "HEMOGRAM"
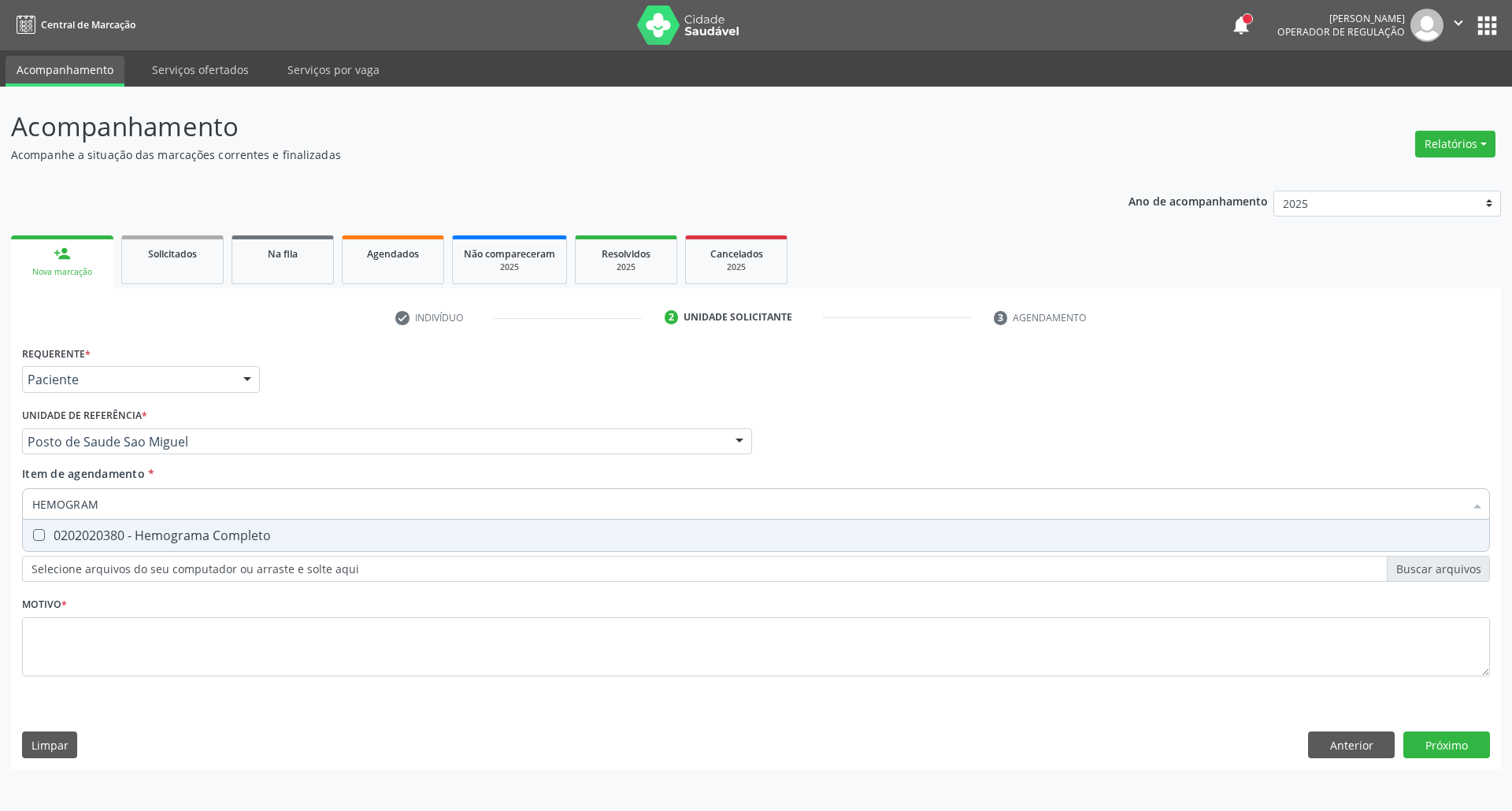
drag, startPoint x: 102, startPoint y: 537, endPoint x: 99, endPoint y: 560, distance: 23.2
click at [102, 537] on div "0202020380 - Hemograma Completo" at bounding box center [755, 535] width 1447 height 12
checkbox Completo "true"
click at [99, 567] on div "Requerente * Paciente Profissional de Saúde Paciente Nenhum resultado encontrad…" at bounding box center [756, 519] width 1468 height 356
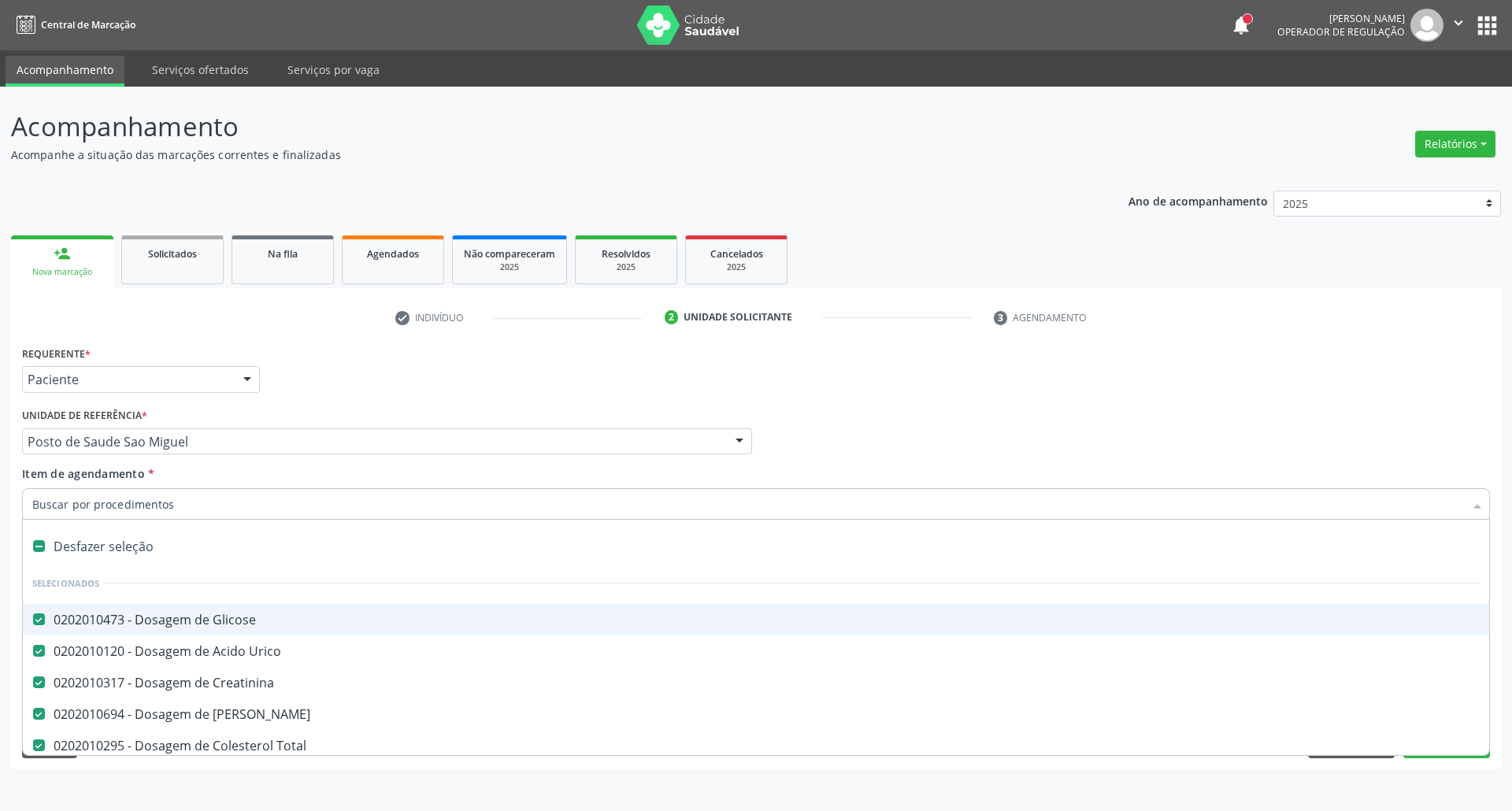
type input "U"
checkbox Ldl "false"
checkbox Hdl "false"
checkbox Fracoes "false"
checkbox \(Tgo\) "false"
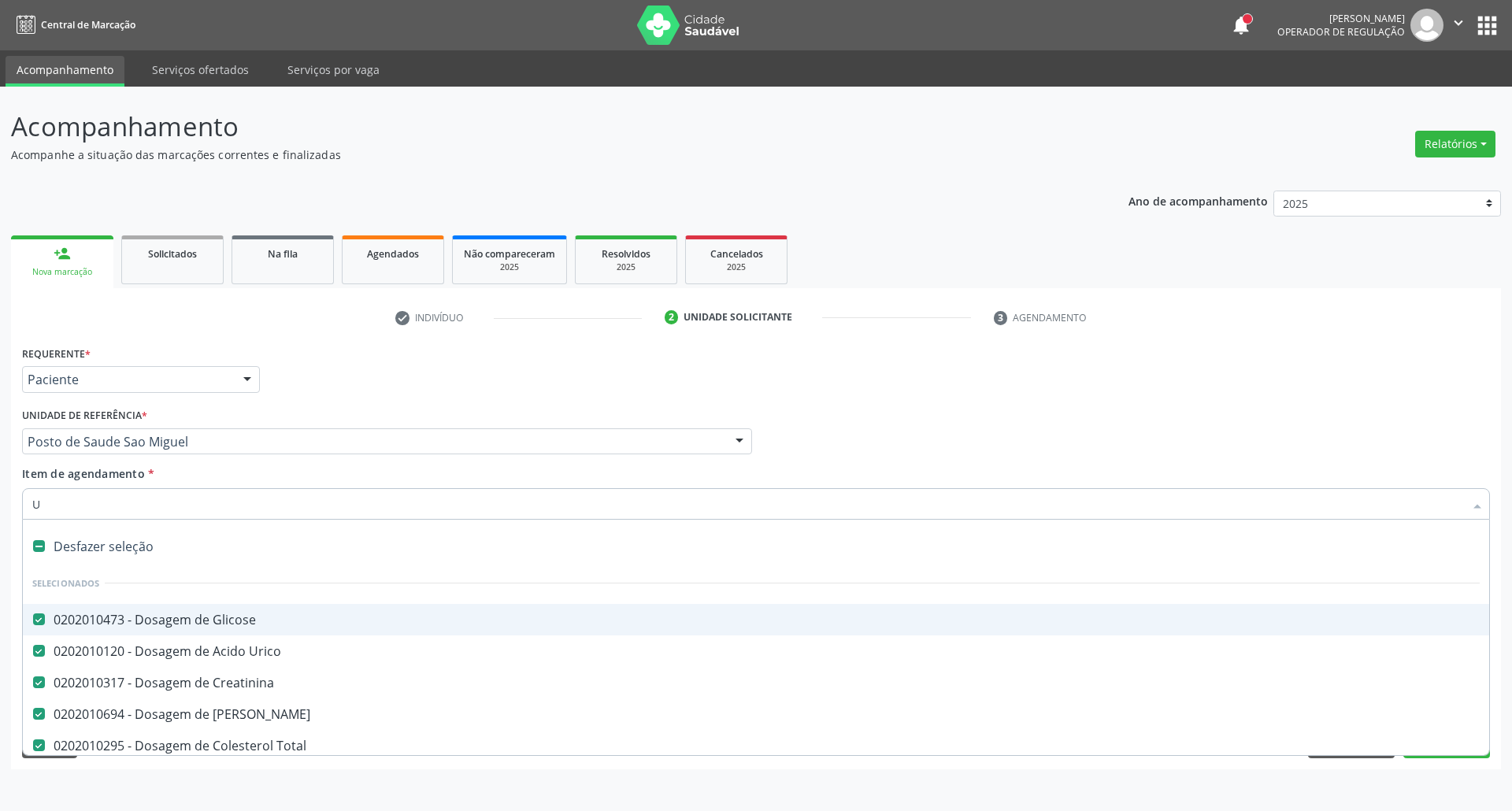
checkbox Triglicerideos "false"
checkbox Completo "false"
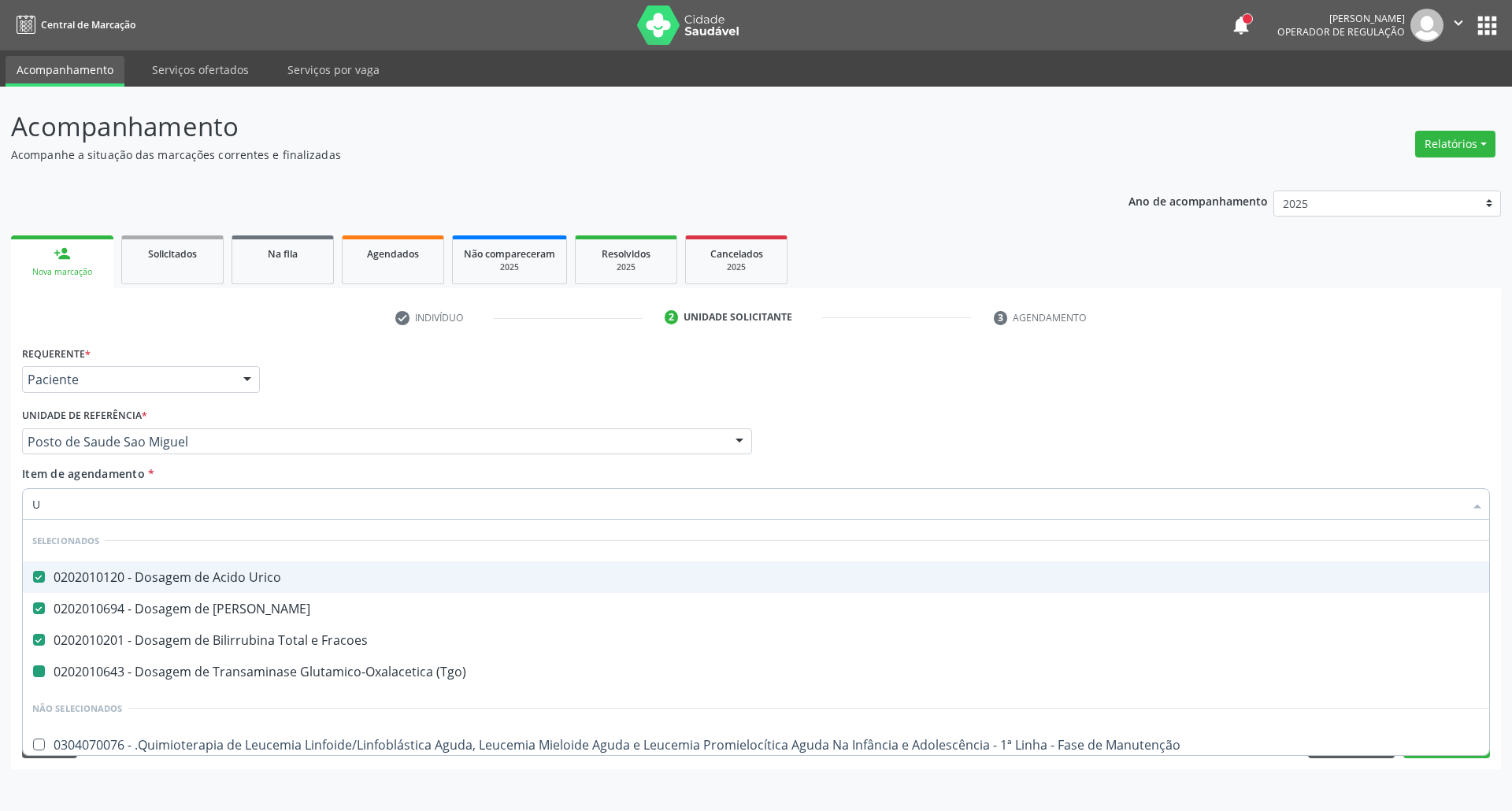
type input "UR"
checkbox \(Tgo\) "false"
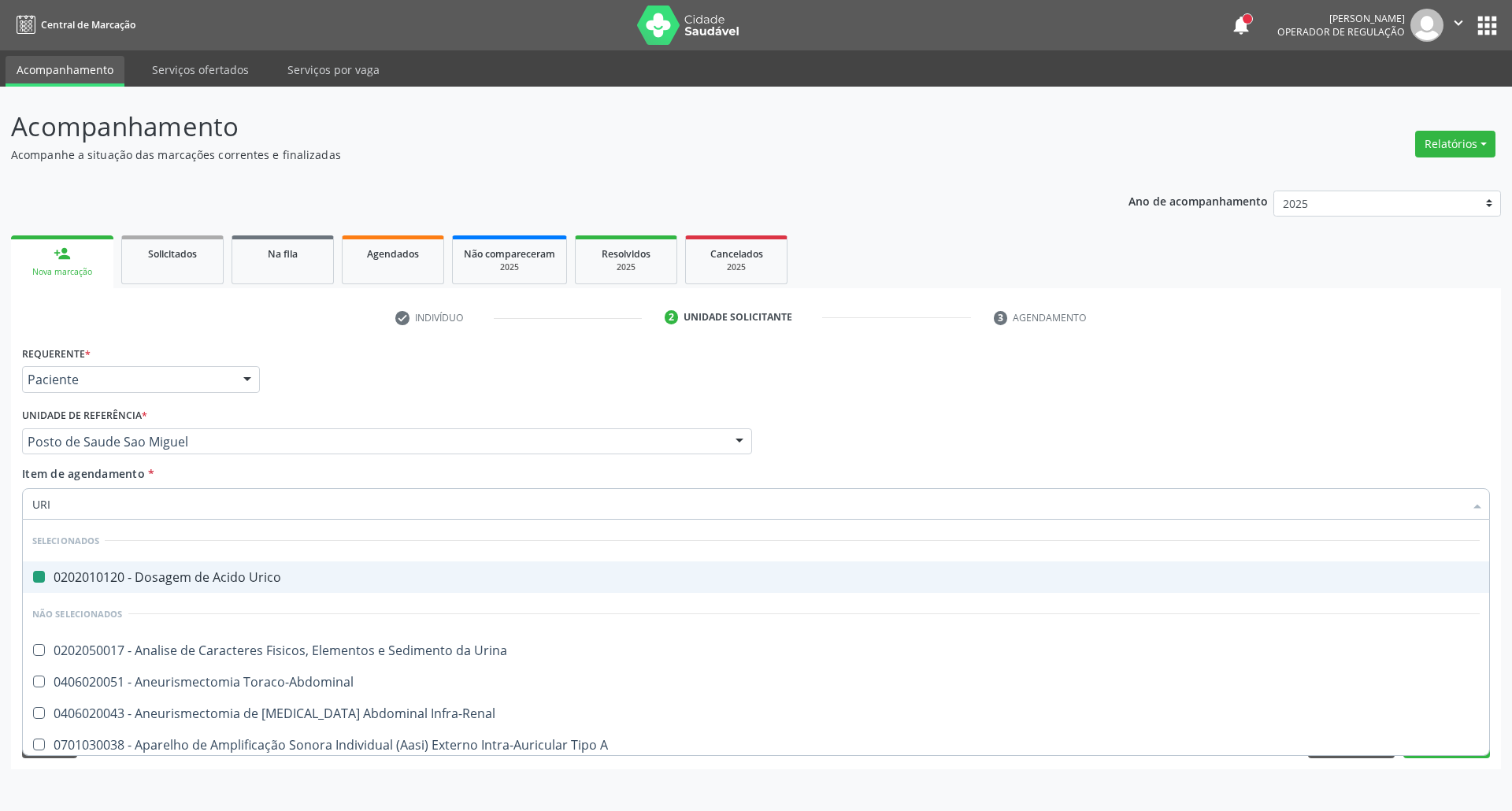
type input "URIN"
checkbox Urico "false"
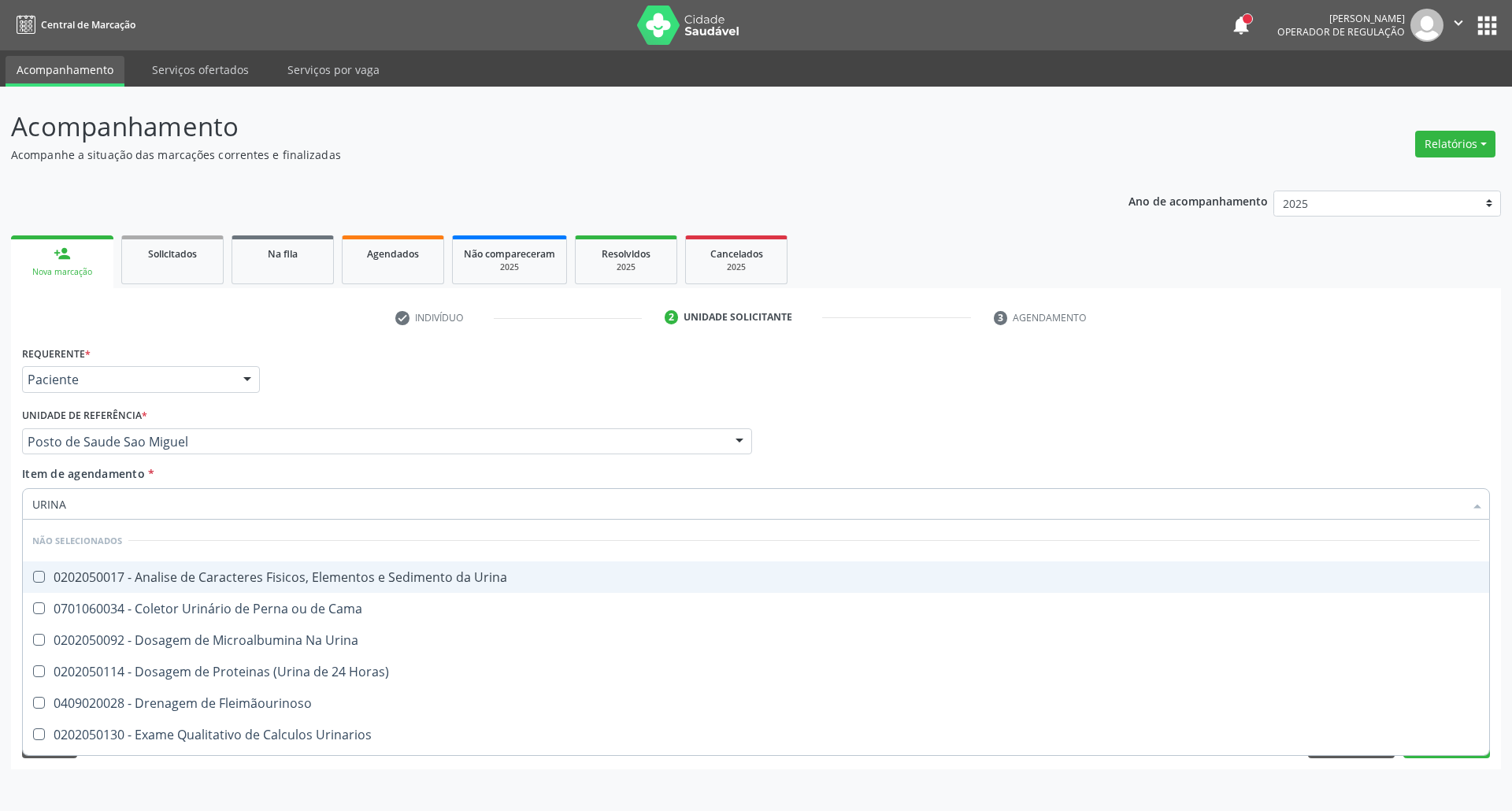
type input "URINA"
drag, startPoint x: 58, startPoint y: 577, endPoint x: 64, endPoint y: 564, distance: 14.3
click at [61, 571] on div "0202050017 - Analise de Caracteres Fisicos, Elementos e Sedimento da Urina" at bounding box center [755, 577] width 1447 height 12
checkbox Urina "true"
drag, startPoint x: 0, startPoint y: 510, endPoint x: 0, endPoint y: 492, distance: 18.0
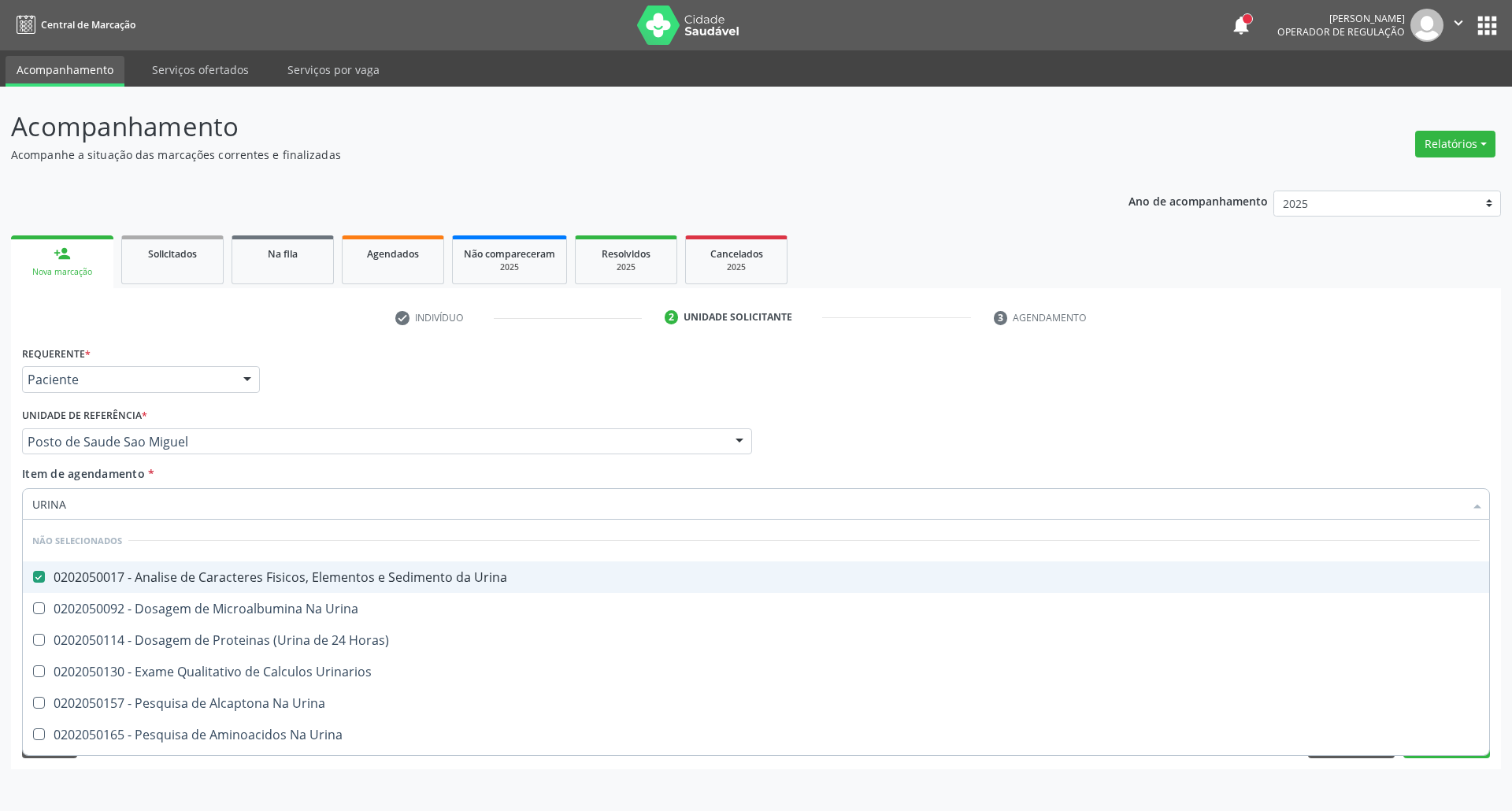
click at [0, 492] on div "Acompanhamento Acompanhe a situação das marcações correntes e finalizadas Relat…" at bounding box center [756, 449] width 1512 height 724
type input "PA"
checkbox Urina "false"
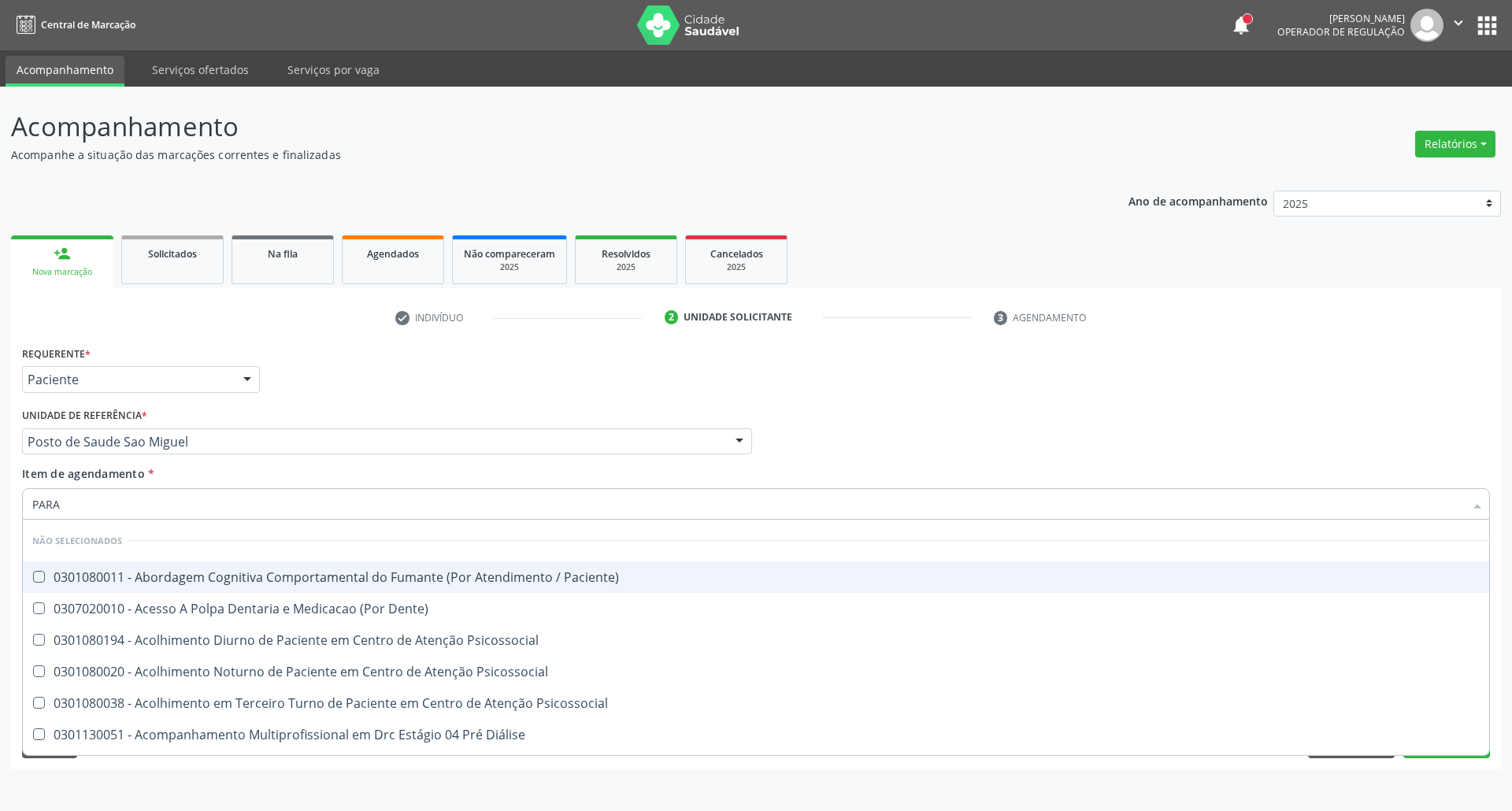
type input "PARAS"
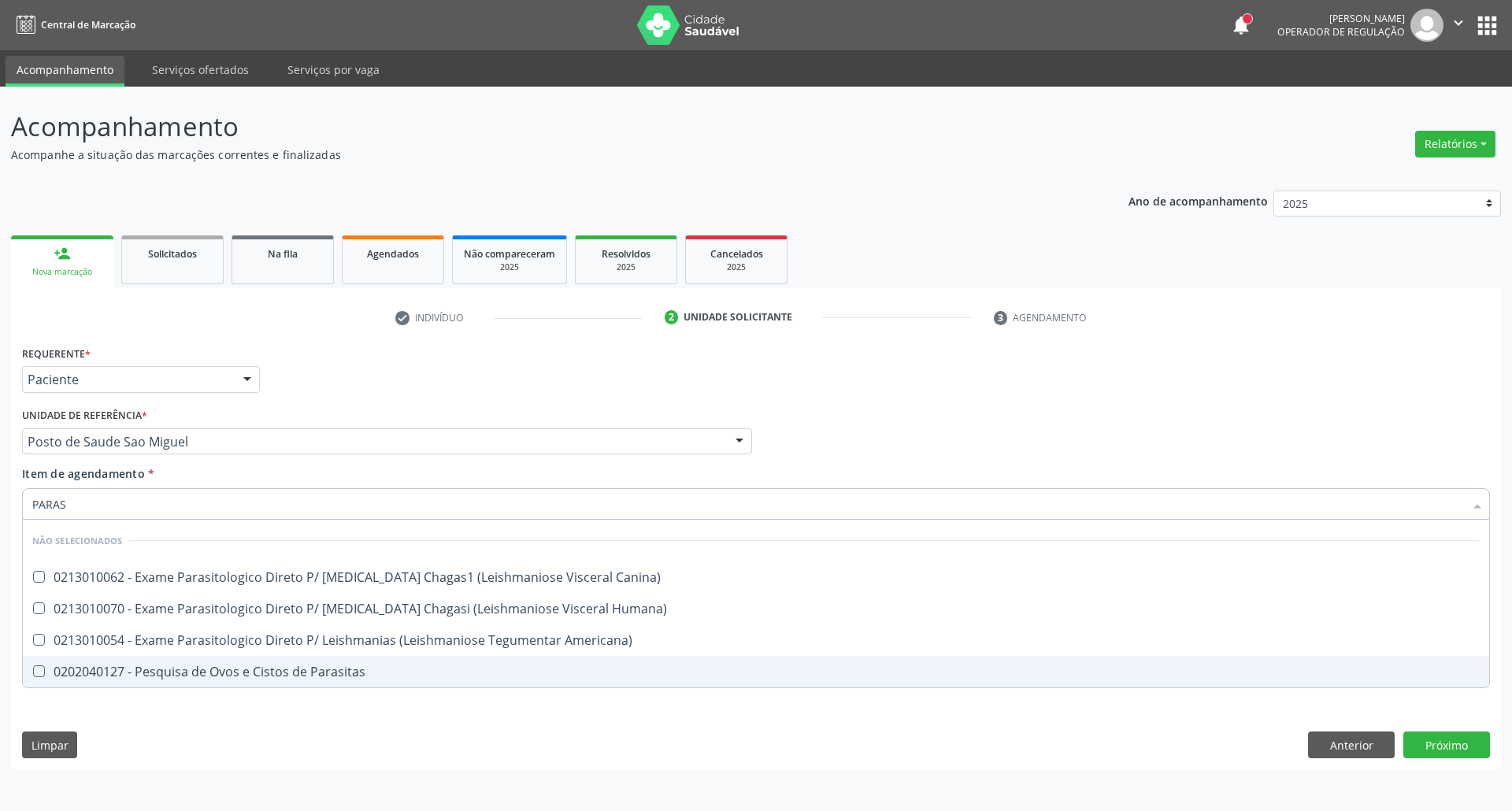
click at [84, 688] on div "Desfazer seleção Não selecionados 0213010062 - Exame Parasitologico Direto P/ L…" at bounding box center [756, 604] width 1468 height 169
click at [87, 675] on div "0202040127 - Pesquisa de Ovos e Cistos de Parasitas" at bounding box center [755, 671] width 1447 height 12
checkbox Parasitas "true"
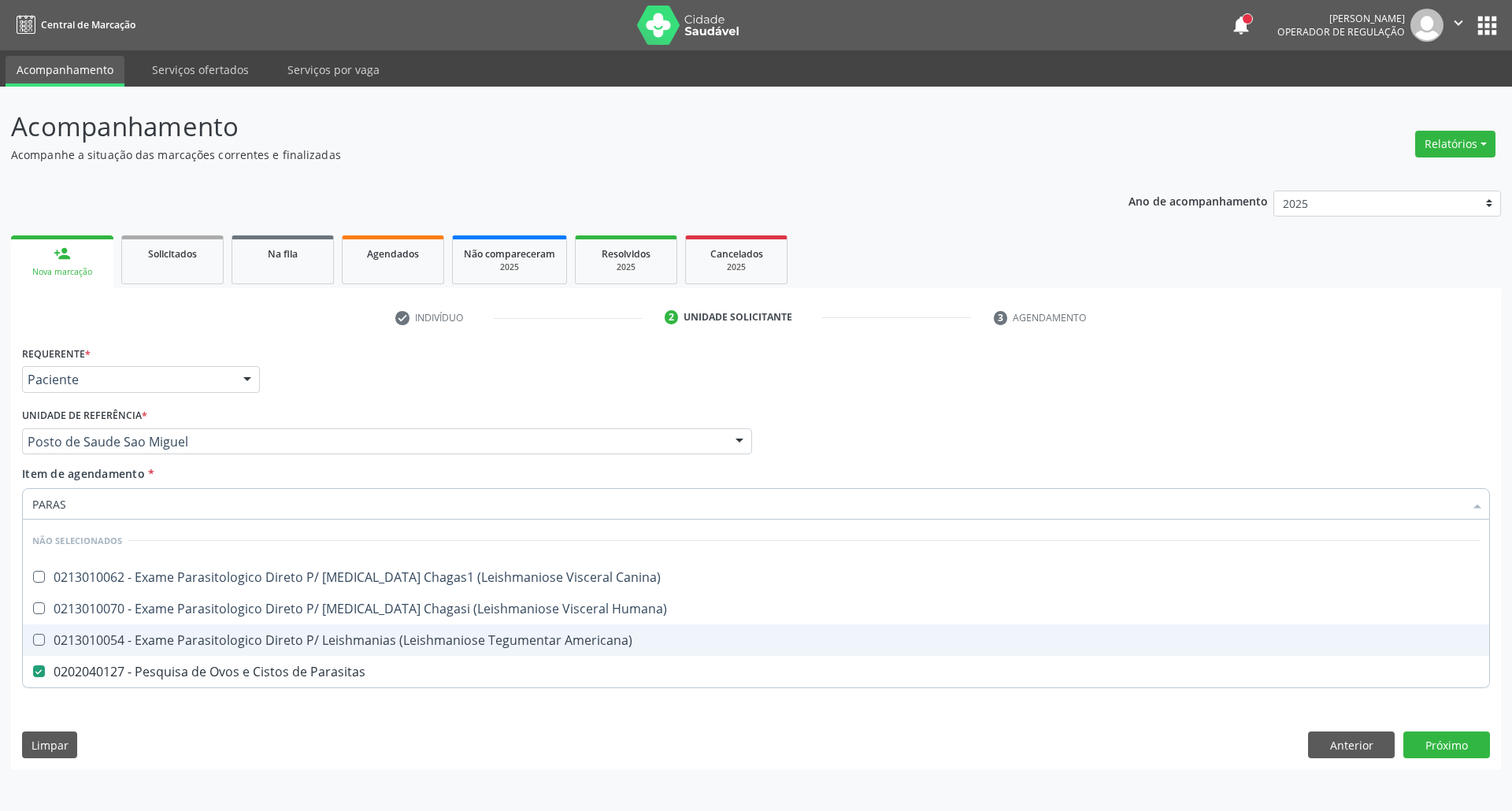
click at [0, 622] on div "Acompanhamento Acompanhe a situação das marcações correntes e finalizadas Relat…" at bounding box center [756, 449] width 1512 height 724
checkbox Canina\) "true"
checkbox Americana\) "true"
checkbox Humana\) "true"
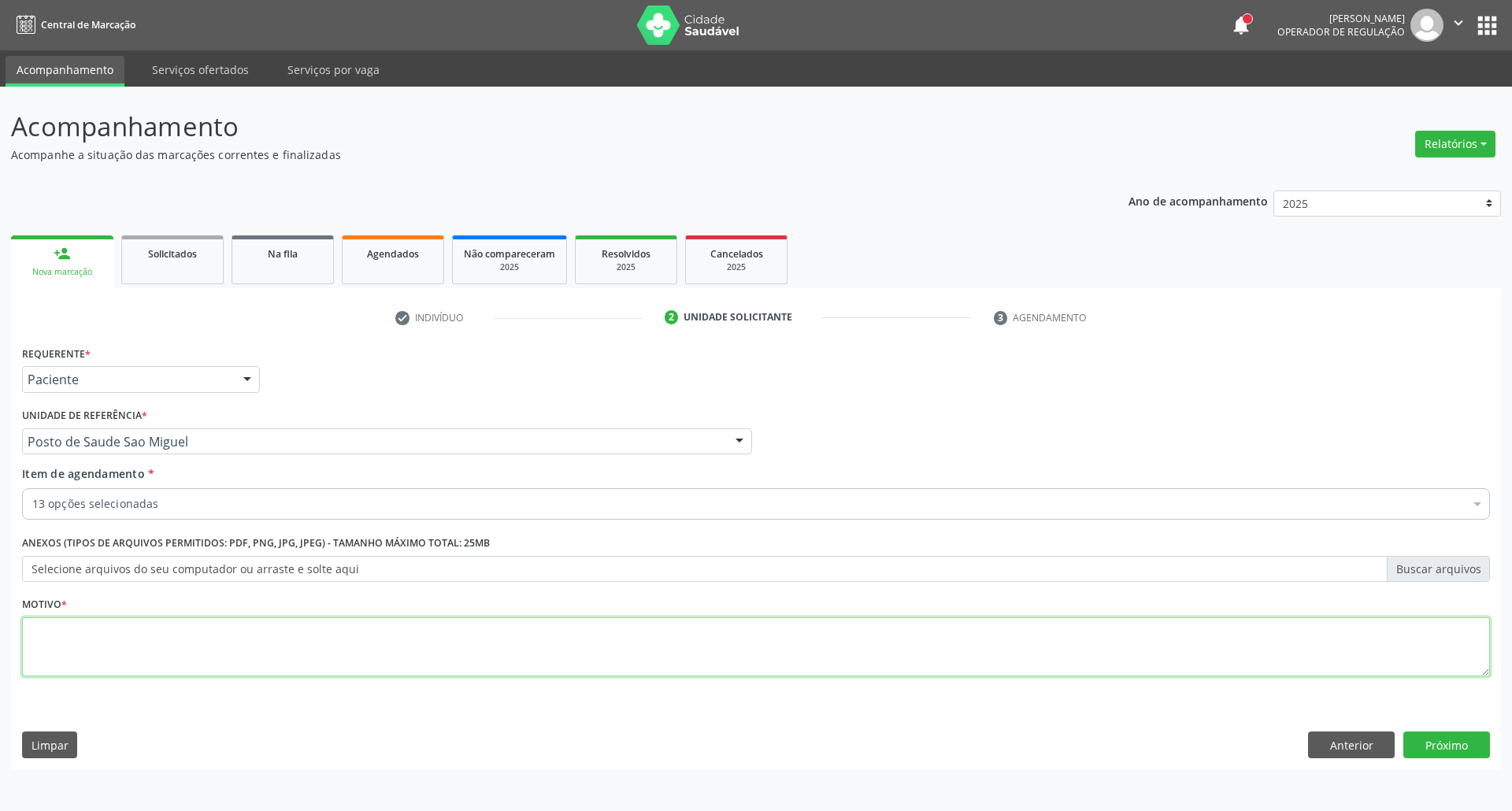
click at [61, 641] on textarea at bounding box center [756, 647] width 1468 height 60
type textarea "."
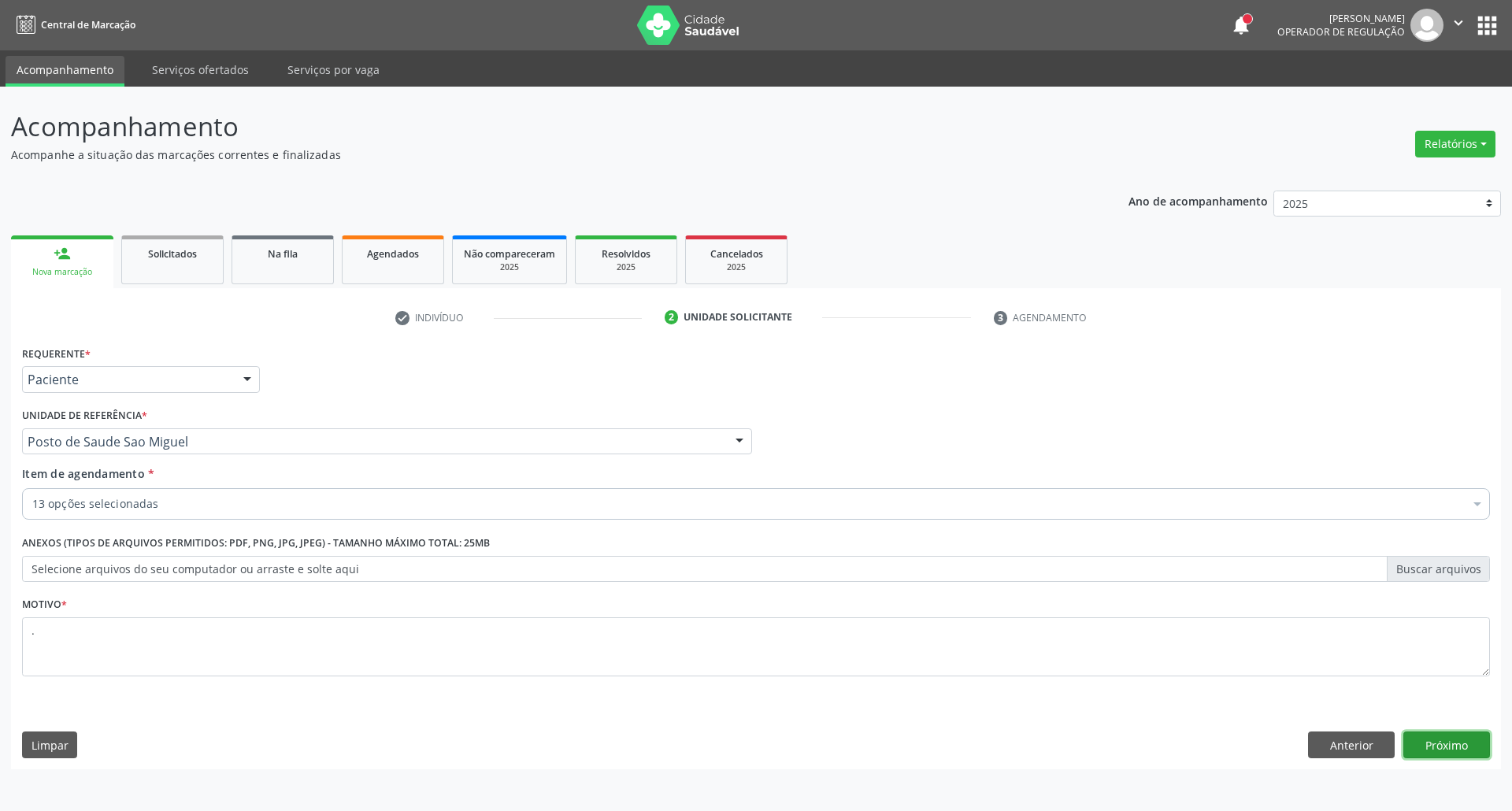
click at [1468, 743] on button "Próximo" at bounding box center [1446, 745] width 87 height 27
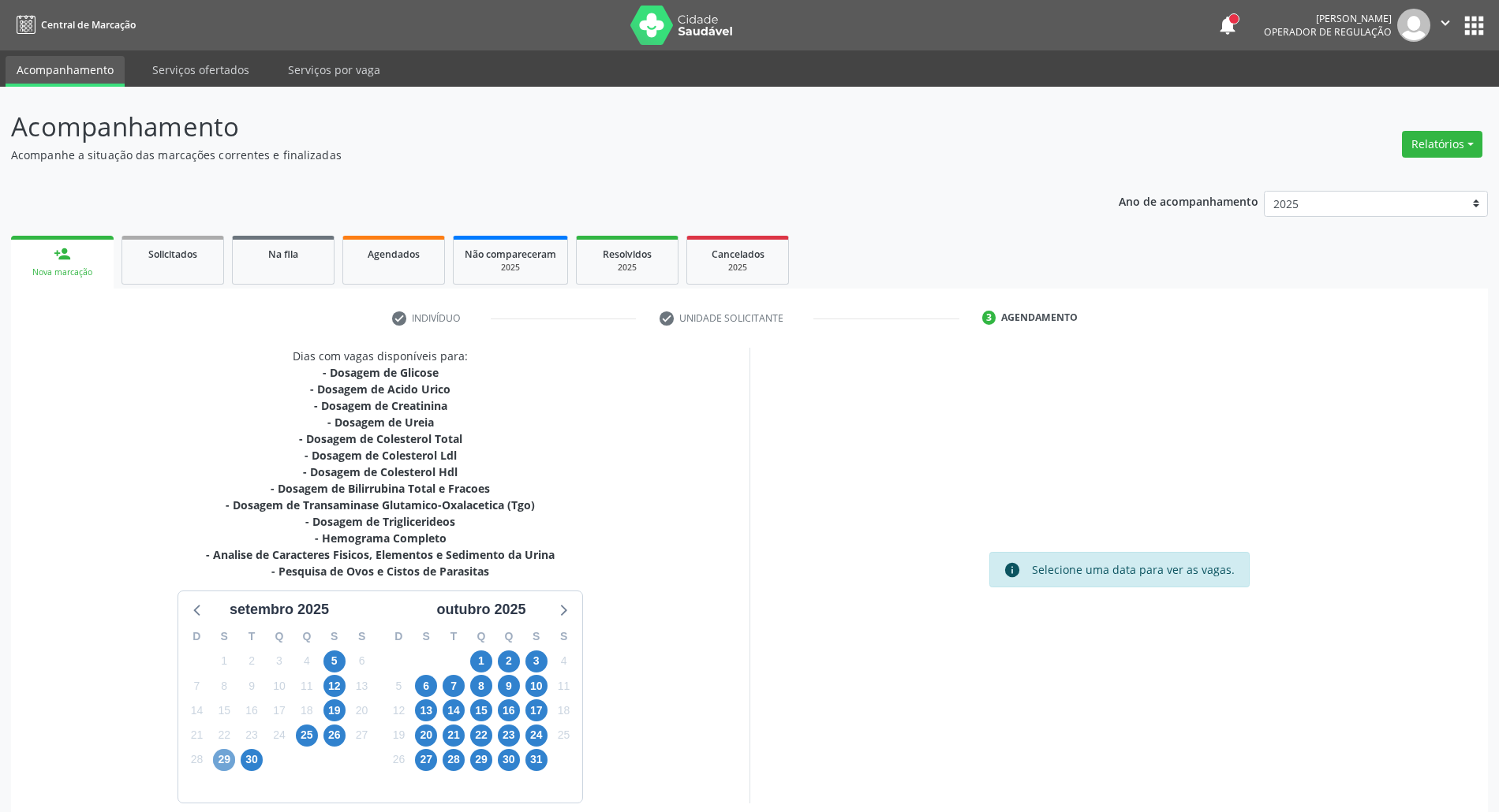
click at [217, 764] on span "29" at bounding box center [224, 760] width 22 height 22
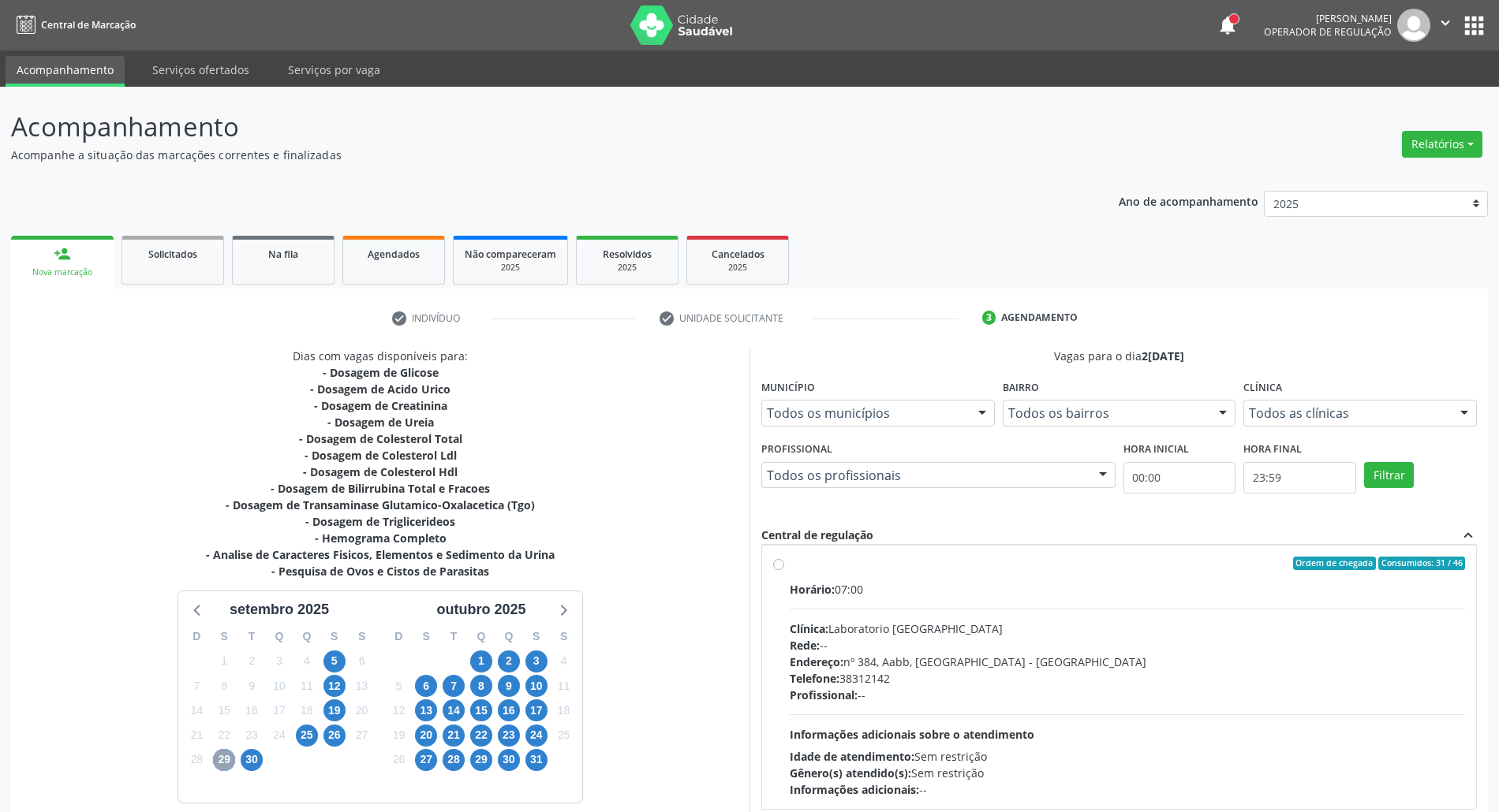
scroll to position [130, 0]
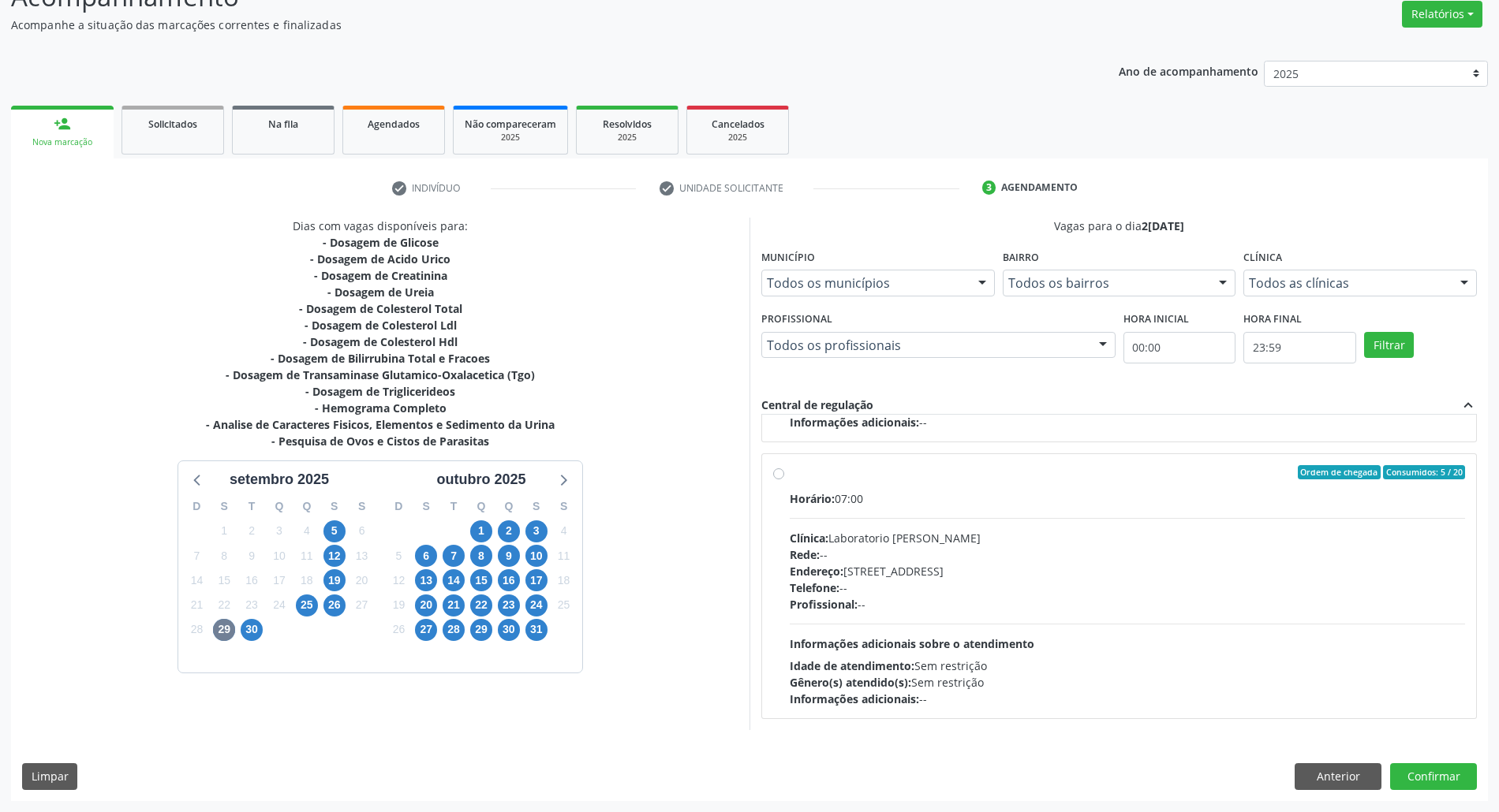
drag, startPoint x: 979, startPoint y: 568, endPoint x: 1009, endPoint y: 566, distance: 30.1
click at [978, 566] on div "Endereço: Casa, nº 409, N Senhora da Penha, Serra Talhada - PE" at bounding box center [1127, 571] width 675 height 16
click at [784, 479] on input "Ordem de chegada Consumidos: 5 / 20 Horário: 07:00 Clínica: Laboratorio Jose Pa…" at bounding box center [778, 472] width 11 height 14
radio input "true"
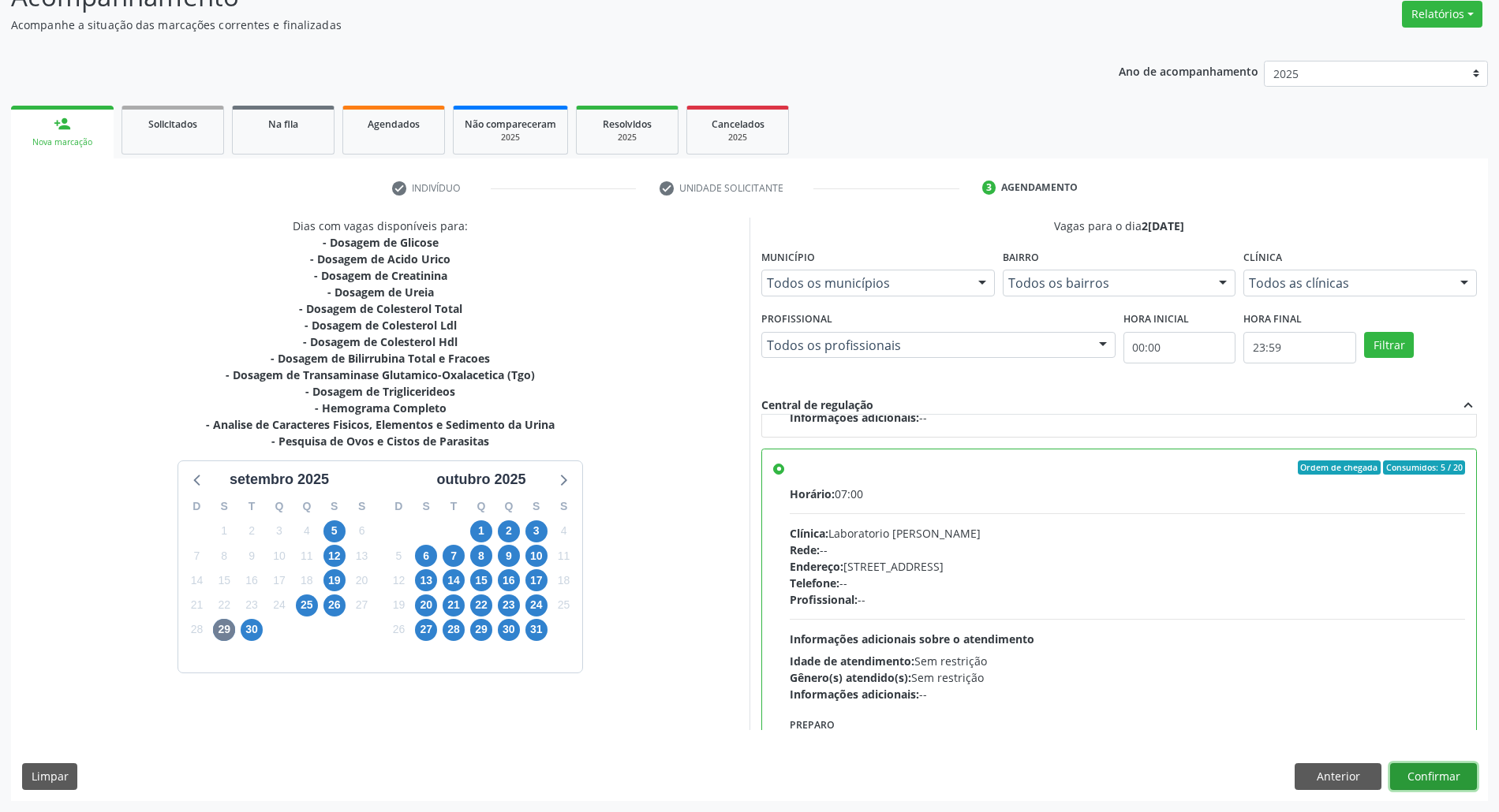
click at [1424, 779] on button "Confirmar" at bounding box center [1433, 777] width 87 height 27
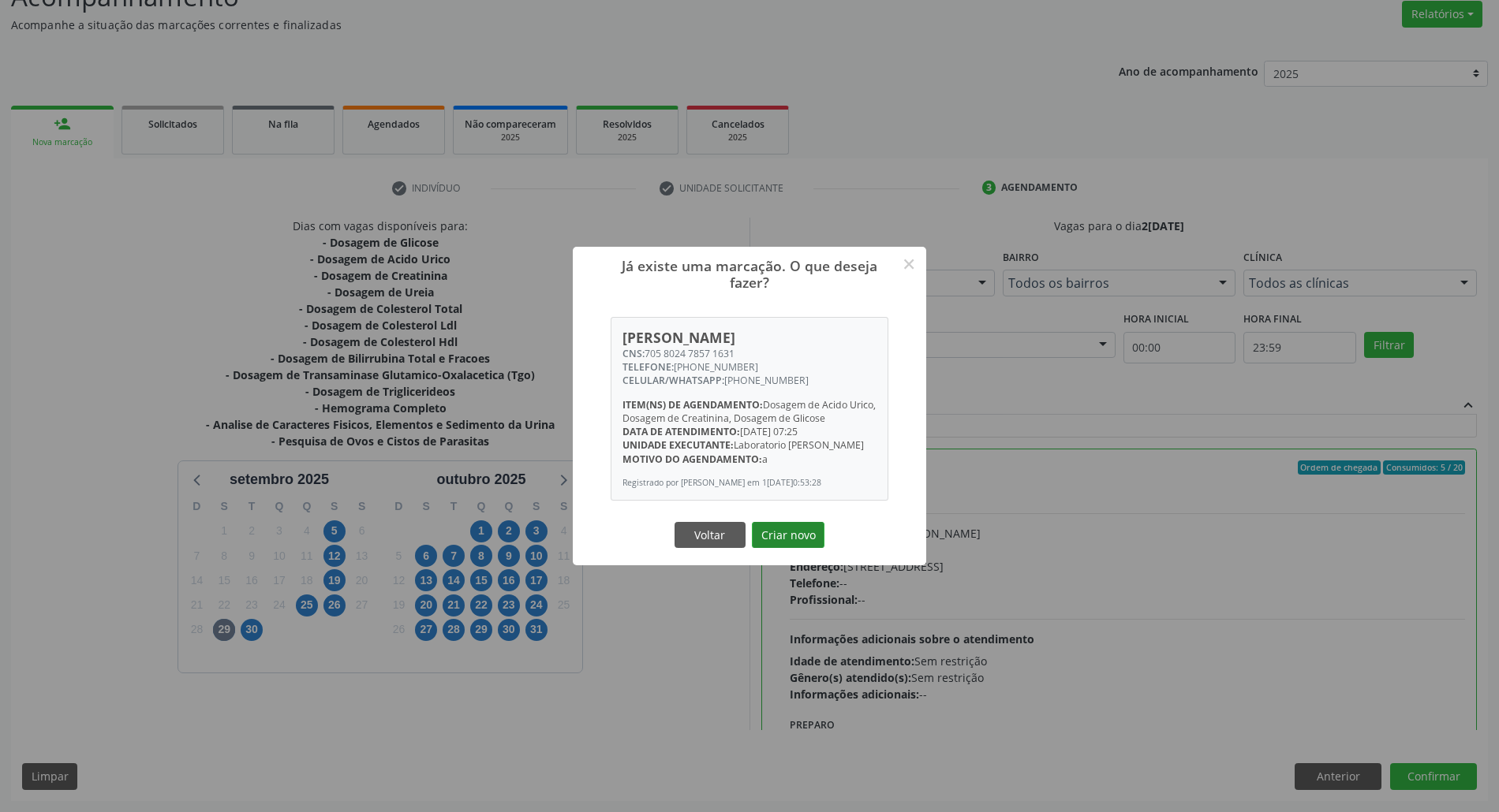
click at [806, 549] on button "Criar novo" at bounding box center [788, 535] width 72 height 27
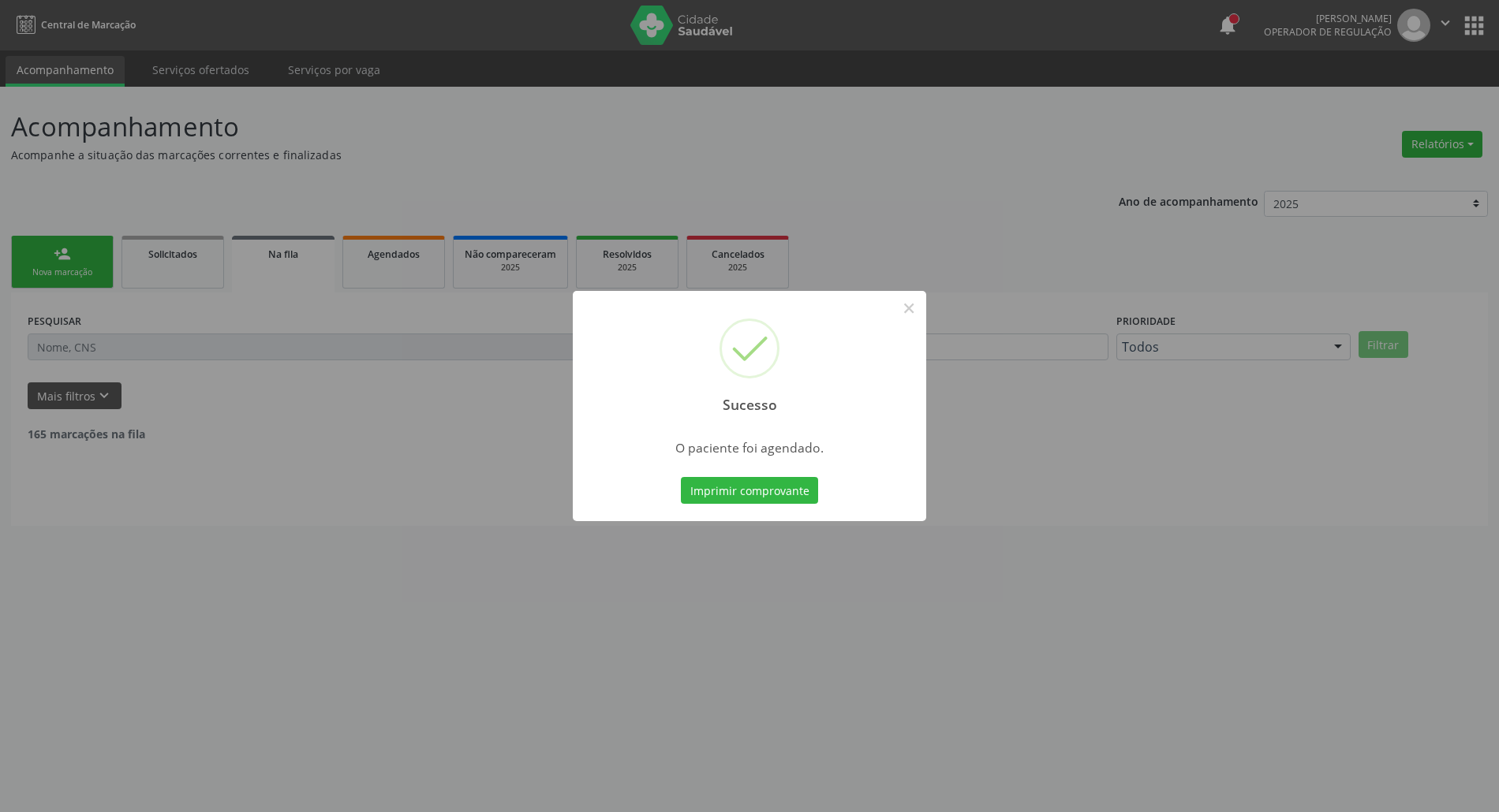
scroll to position [0, 0]
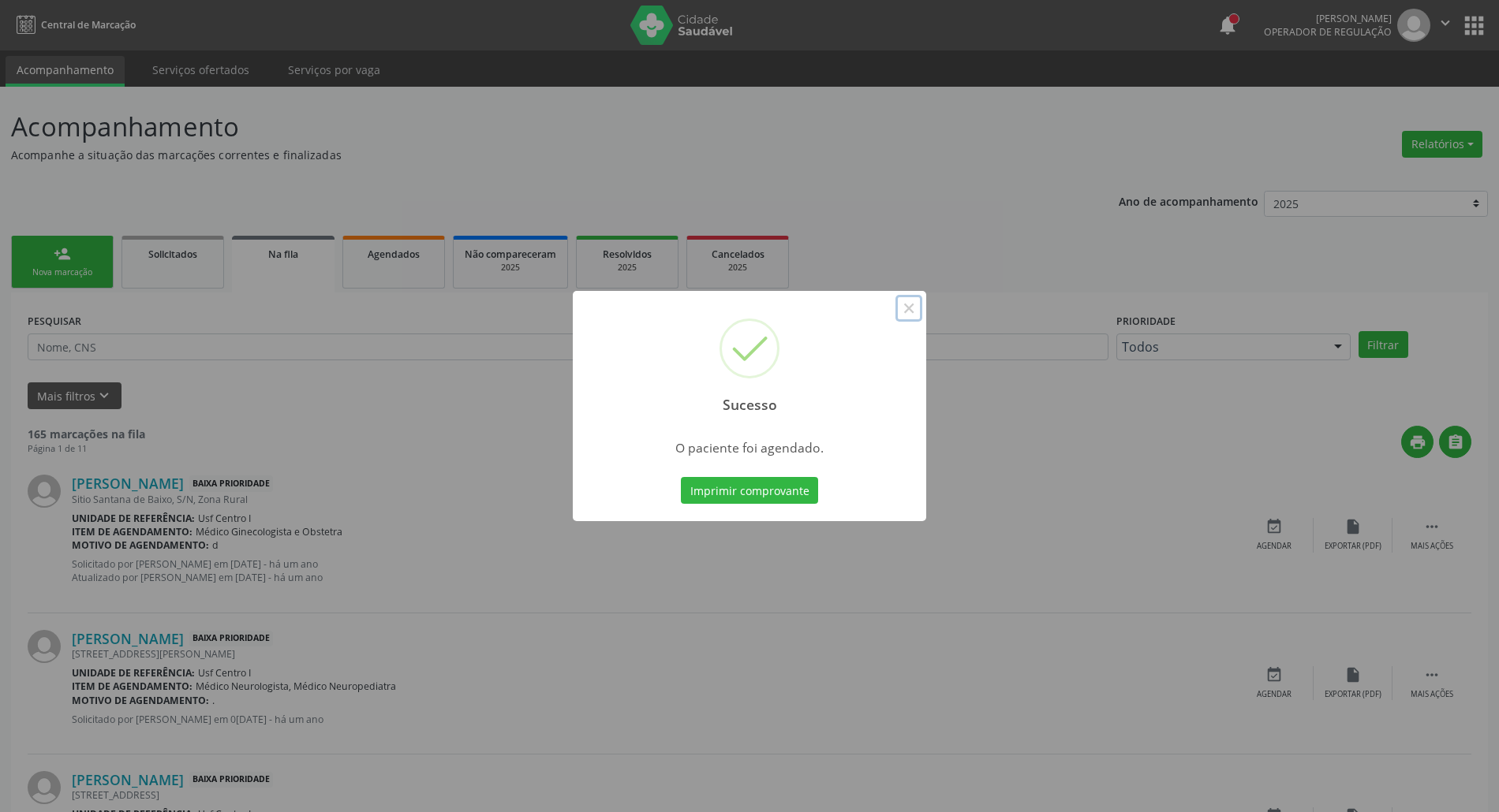
drag, startPoint x: 912, startPoint y: 312, endPoint x: 875, endPoint y: 314, distance: 37.1
click at [888, 316] on div "Sucesso ×" at bounding box center [749, 358] width 354 height 135
click at [908, 310] on button "×" at bounding box center [908, 308] width 27 height 27
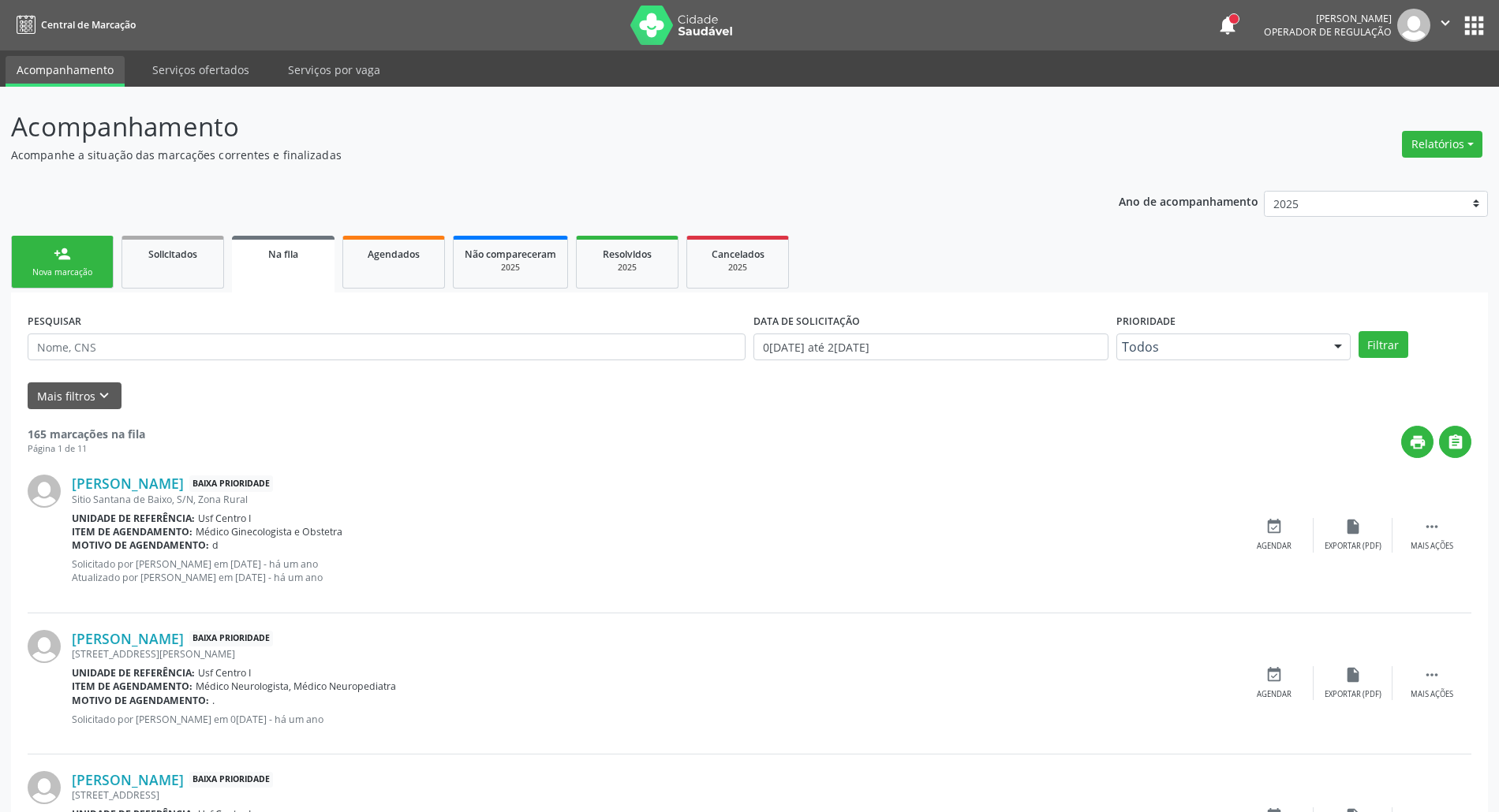
click at [92, 248] on link "person_add Nova marcação" at bounding box center [62, 262] width 103 height 52
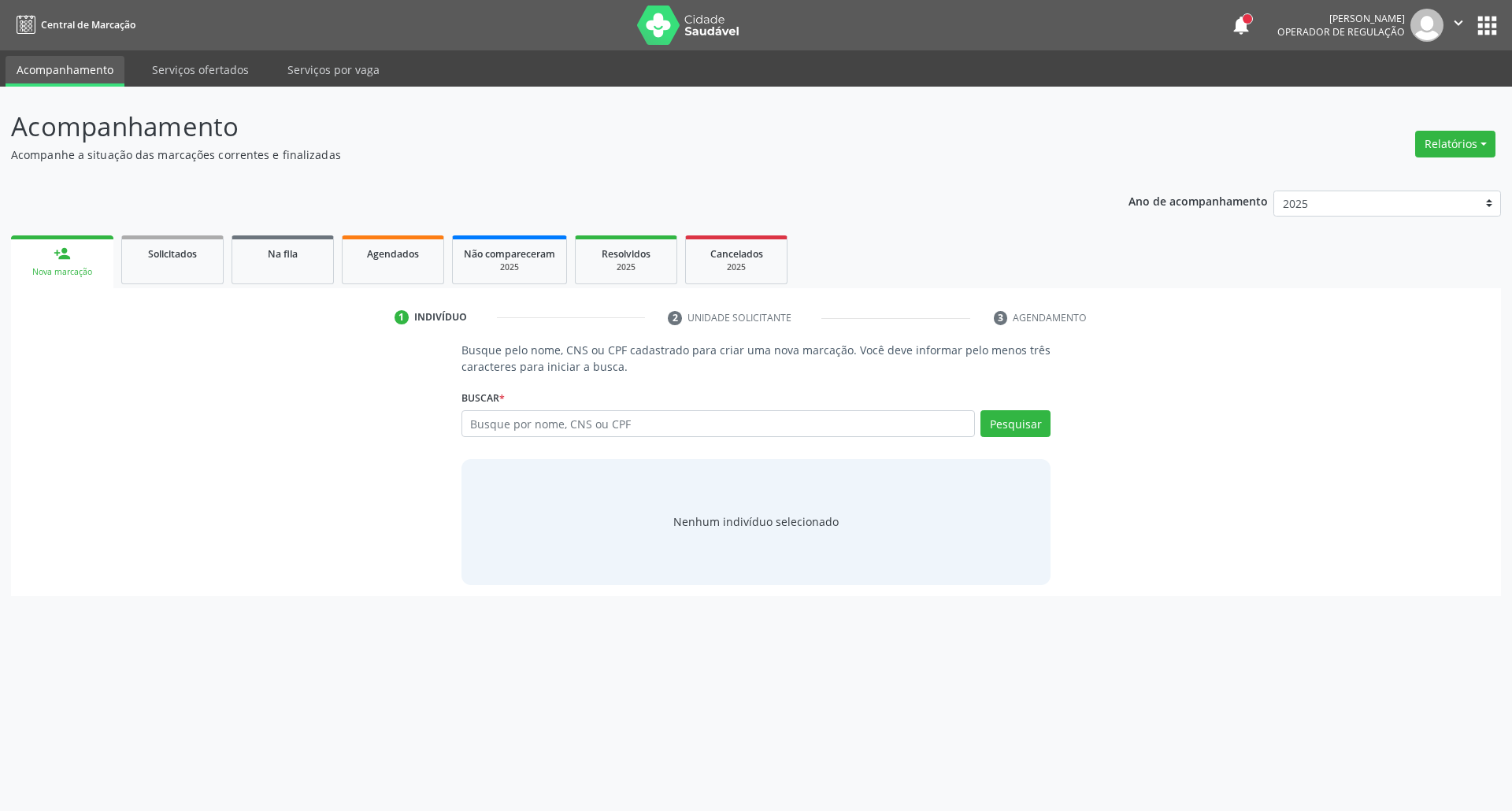
click at [86, 254] on link "person_add Nova marcação" at bounding box center [61, 261] width 102 height 52
click at [496, 424] on input "text" at bounding box center [718, 424] width 514 height 27
paste input "74824562449"
type input "74824562449"
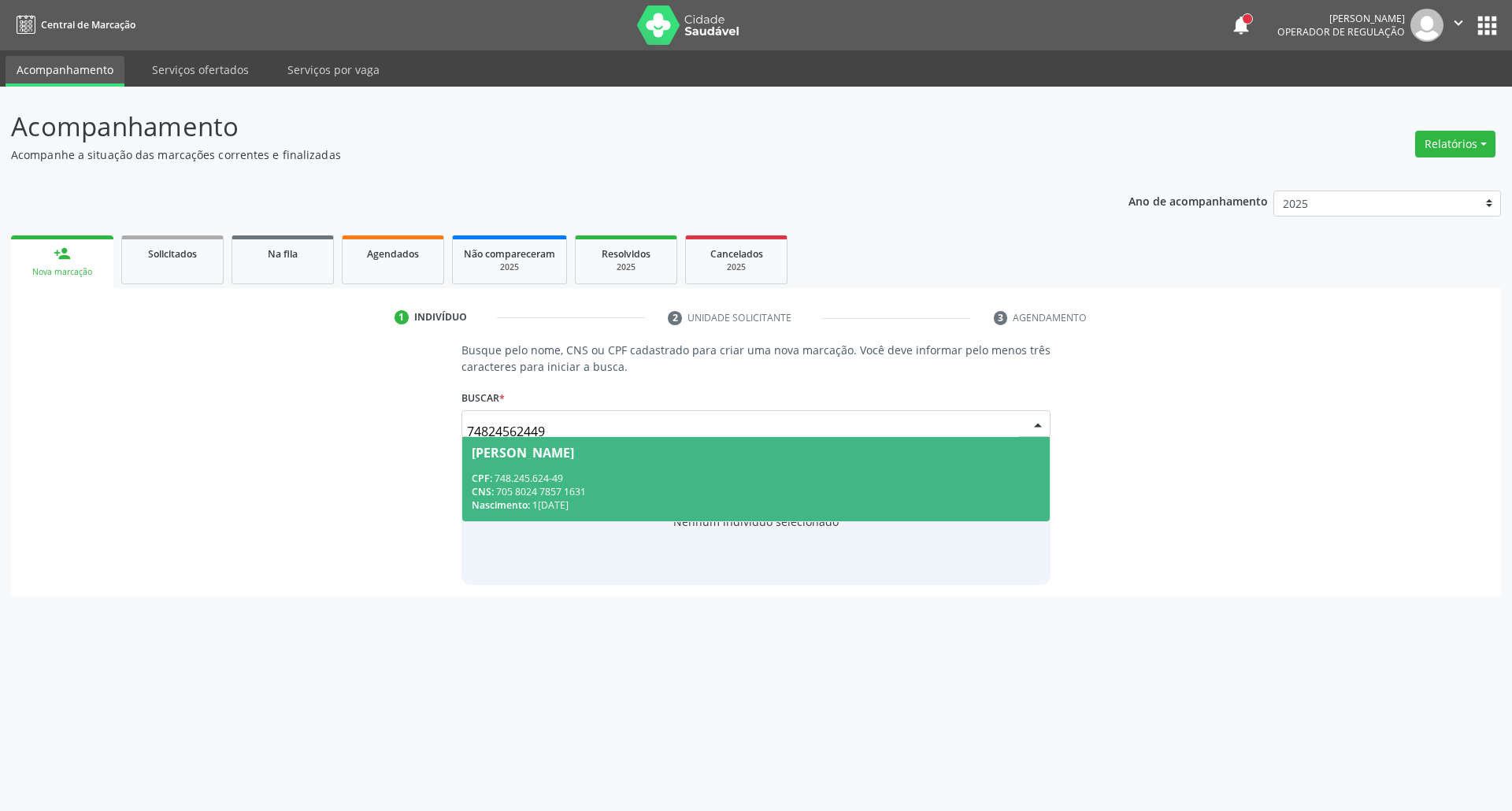
click at [546, 483] on div "CPF: 748.245.624-49" at bounding box center [756, 478] width 569 height 13
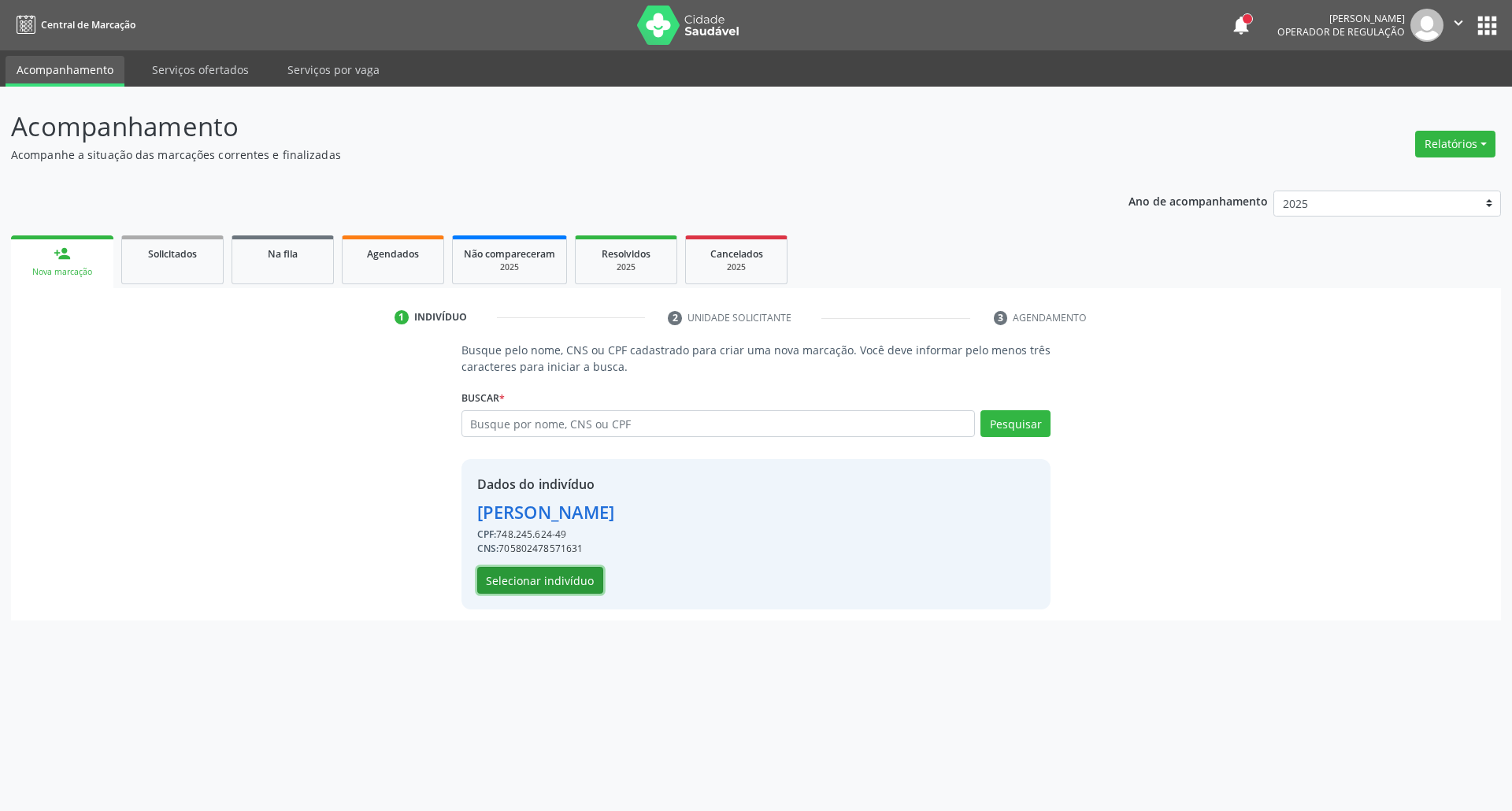
click at [514, 580] on button "Selecionar indivíduo" at bounding box center [541, 580] width 126 height 27
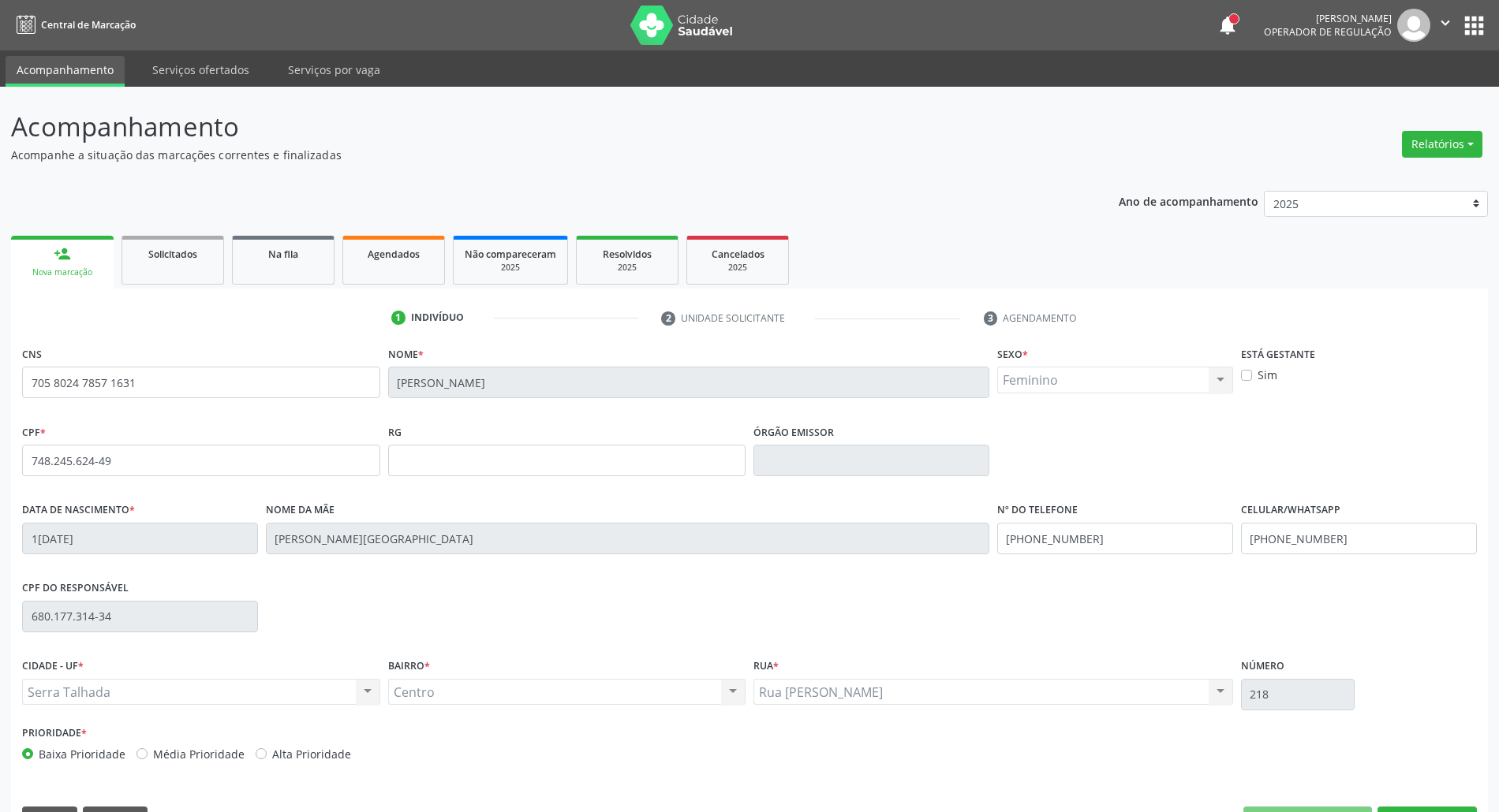
scroll to position [43, 0]
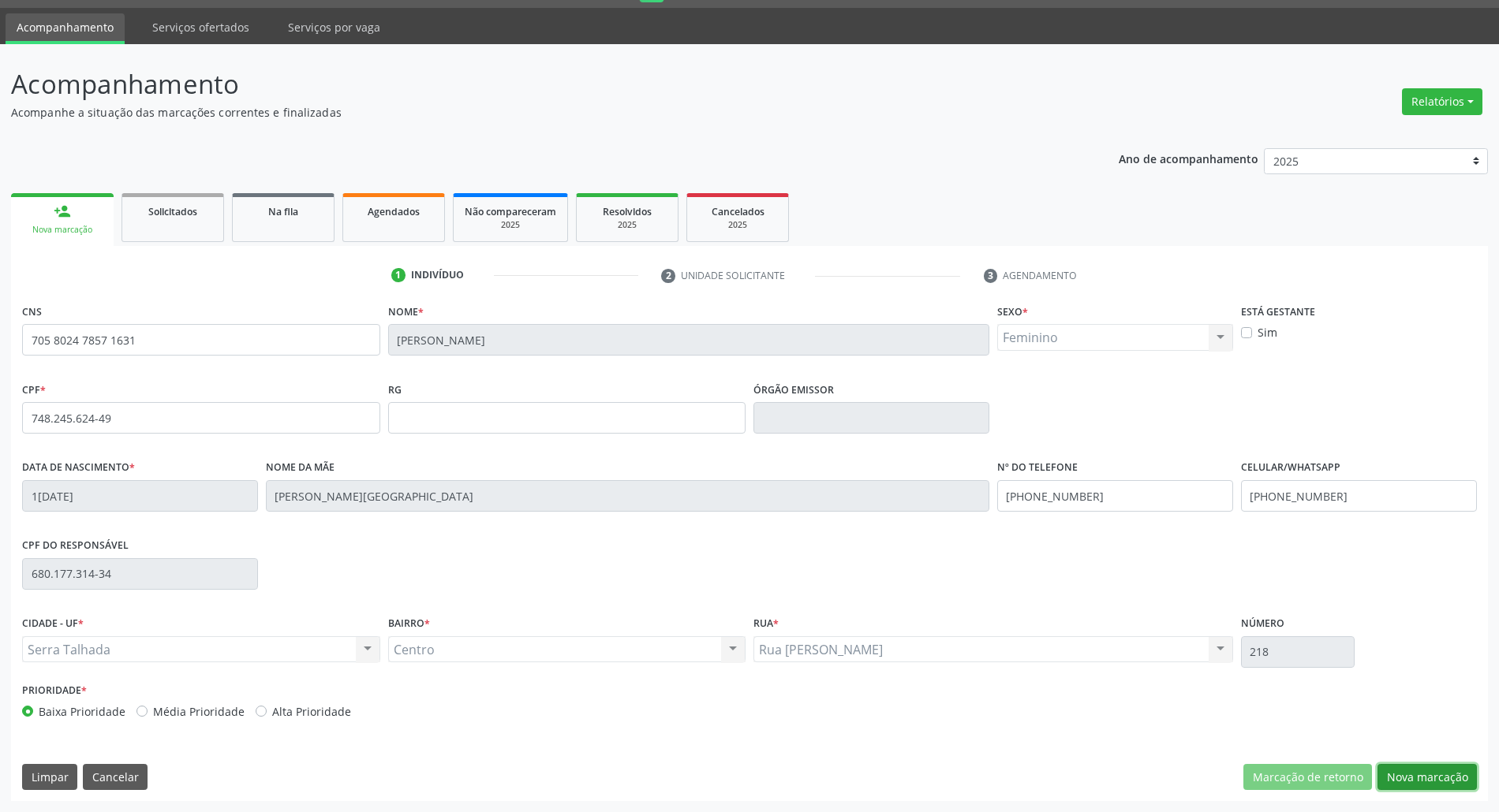
click at [1423, 770] on button "Nova marcação" at bounding box center [1426, 778] width 99 height 27
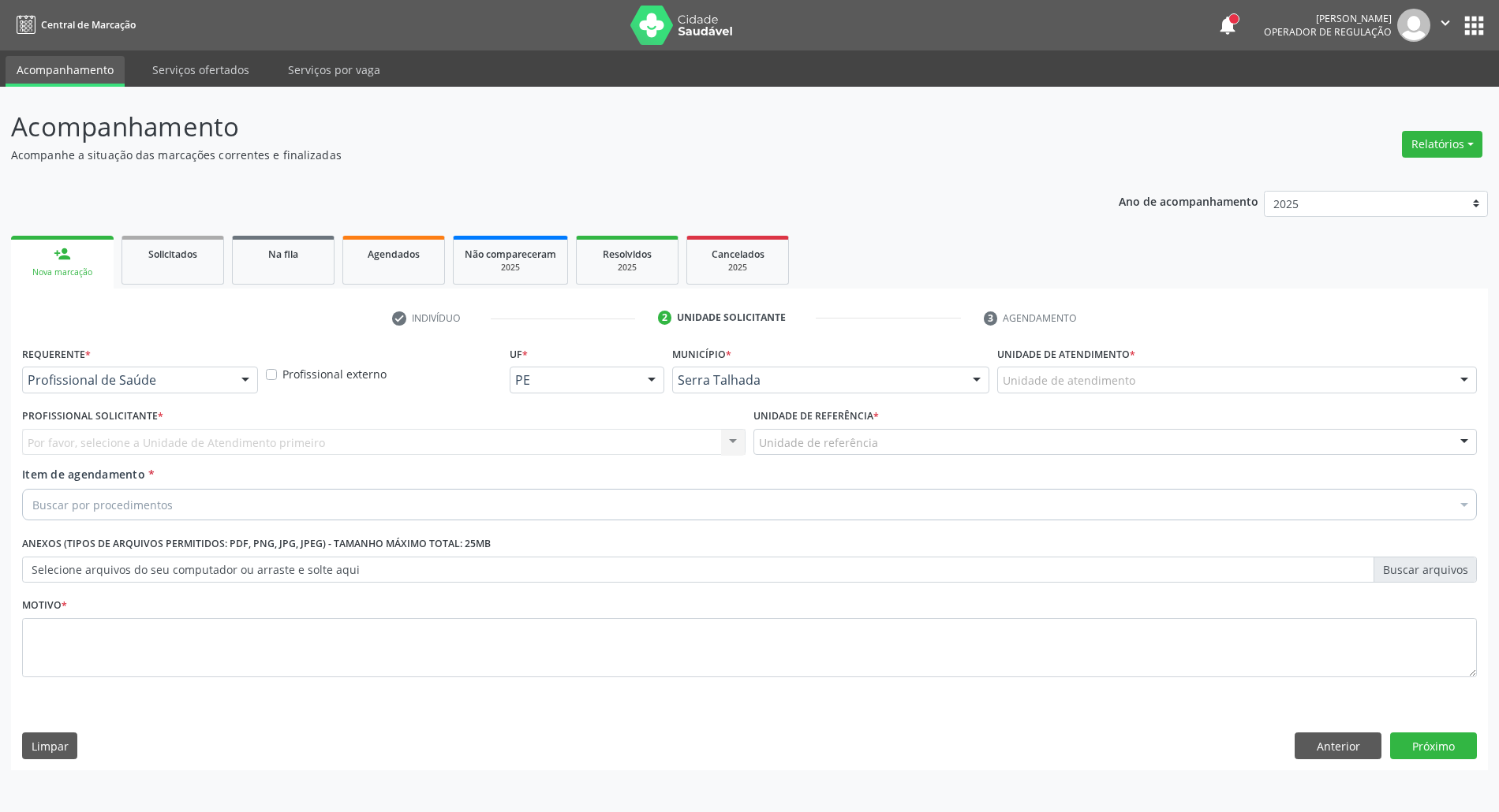
scroll to position [0, 0]
click at [180, 434] on span "Paciente" at bounding box center [141, 440] width 236 height 31
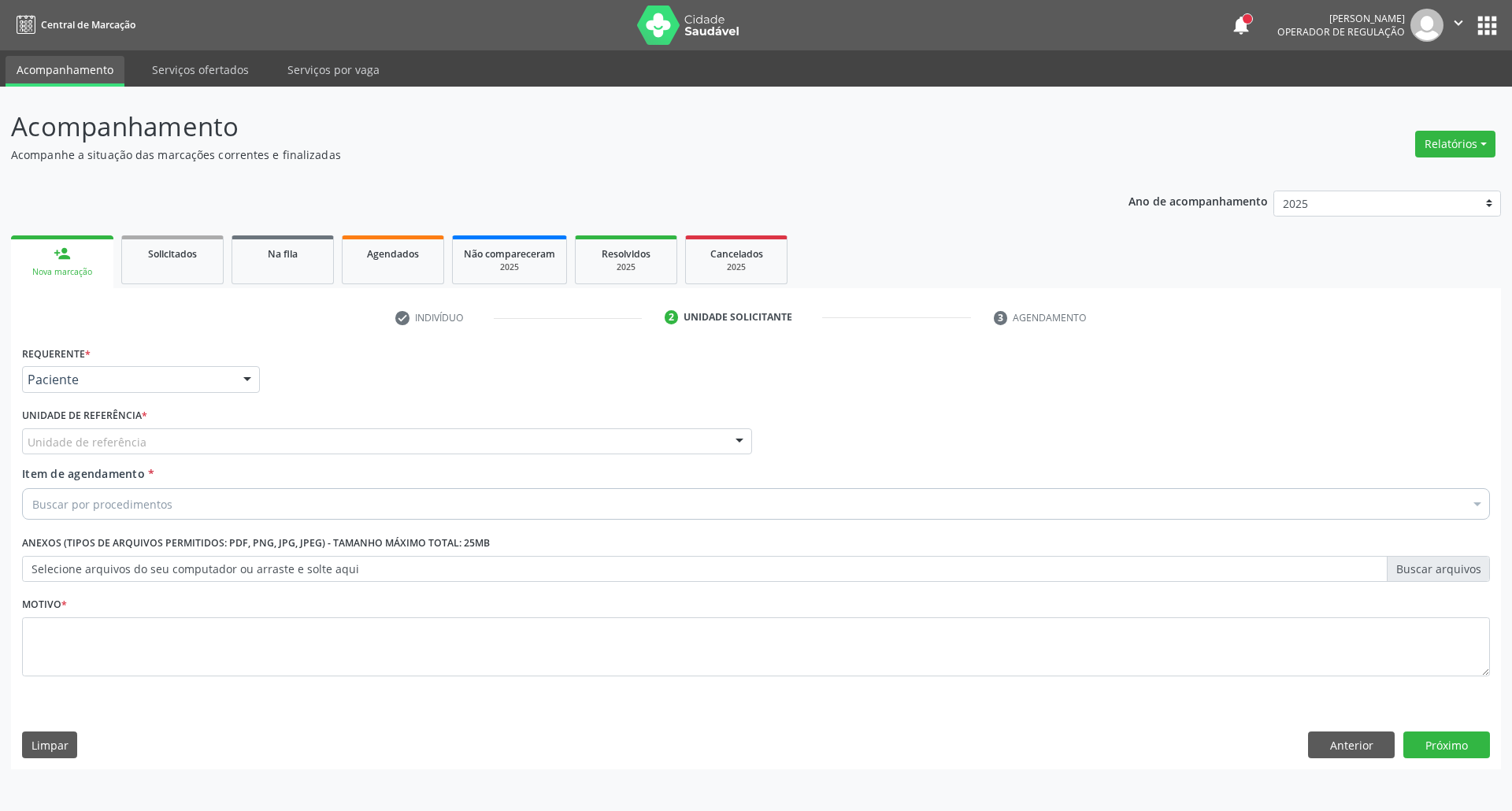
click at [178, 433] on div "Unidade de referência" at bounding box center [387, 442] width 730 height 27
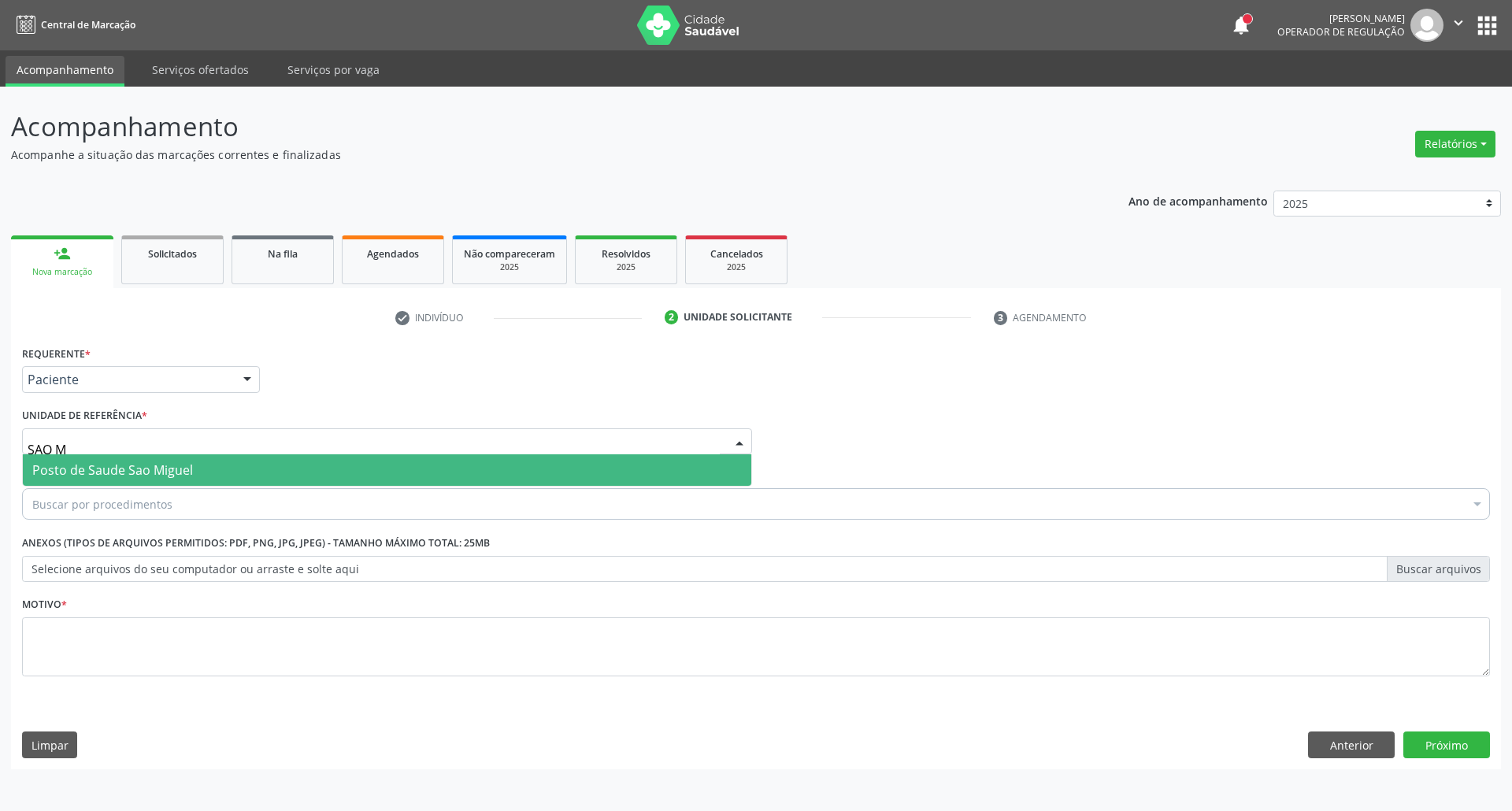
type input "SAO MI"
drag, startPoint x: 112, startPoint y: 467, endPoint x: 108, endPoint y: 478, distance: 11.7
click at [112, 468] on span "Posto de Saude Sao Miguel" at bounding box center [112, 469] width 161 height 17
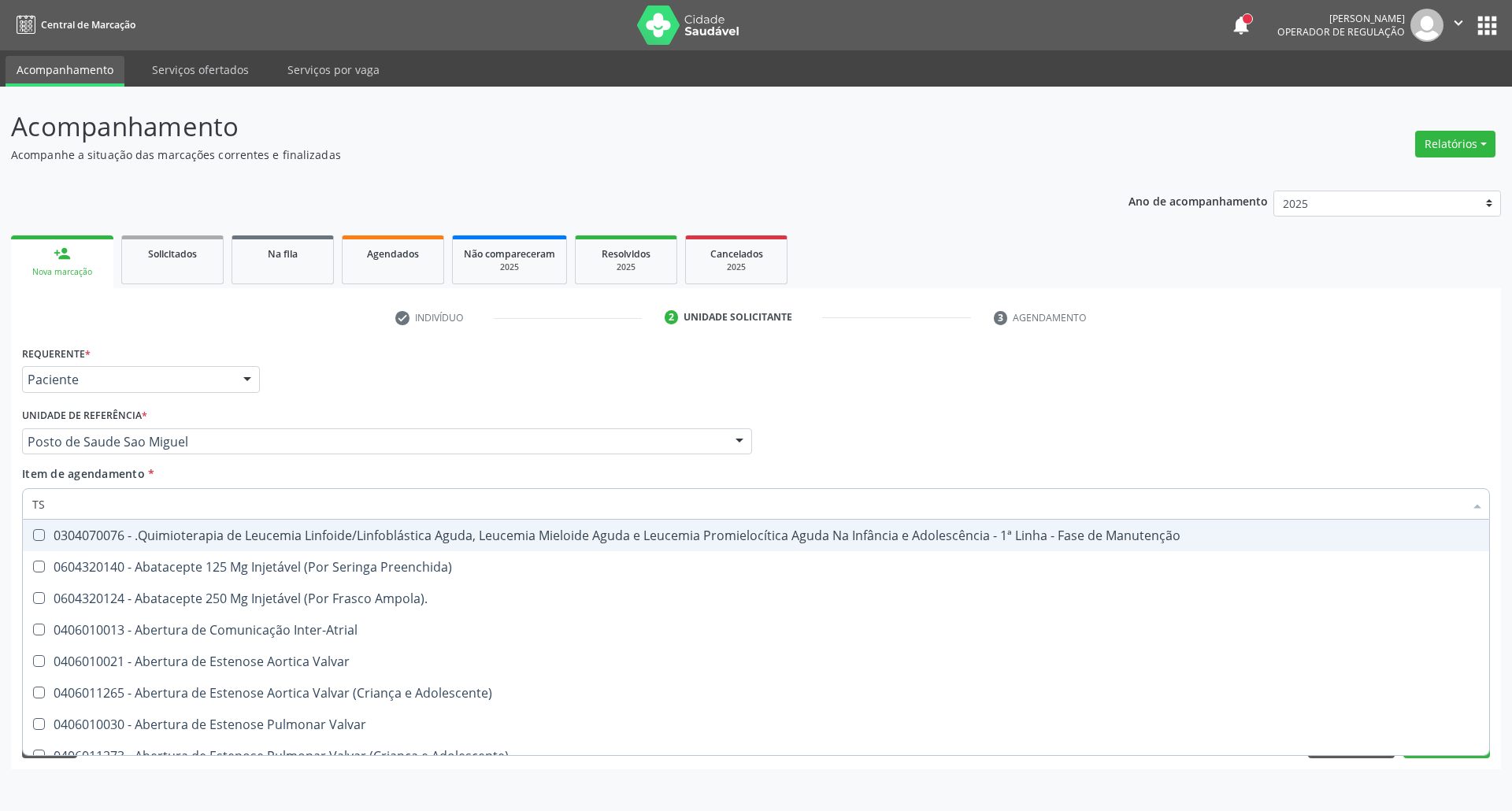
type input "TSH"
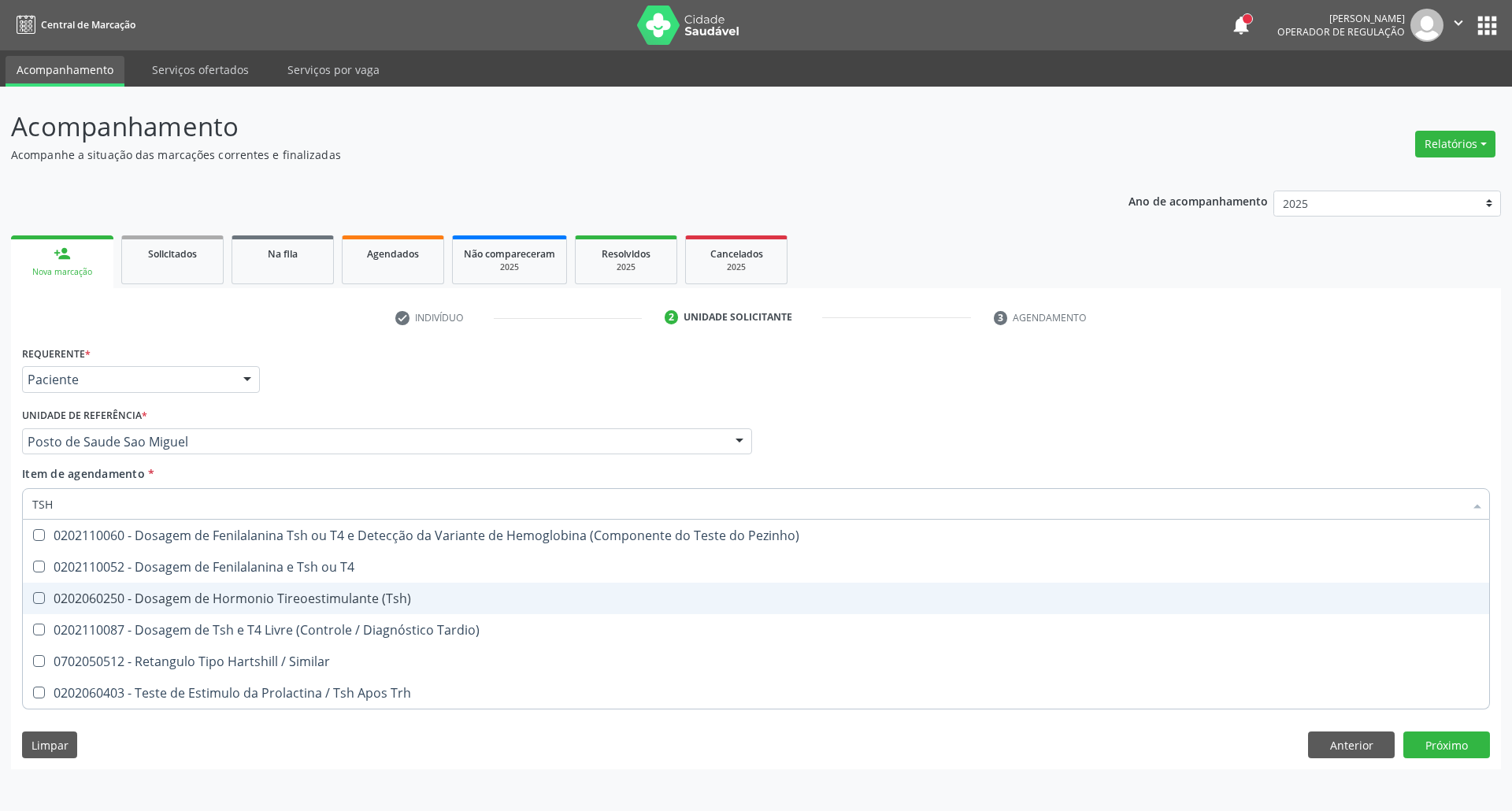
click at [111, 597] on div "0202060250 - Dosagem de Hormonio Tireoestimulante (Tsh)" at bounding box center [755, 598] width 1447 height 12
checkbox \(Tsh\) "true"
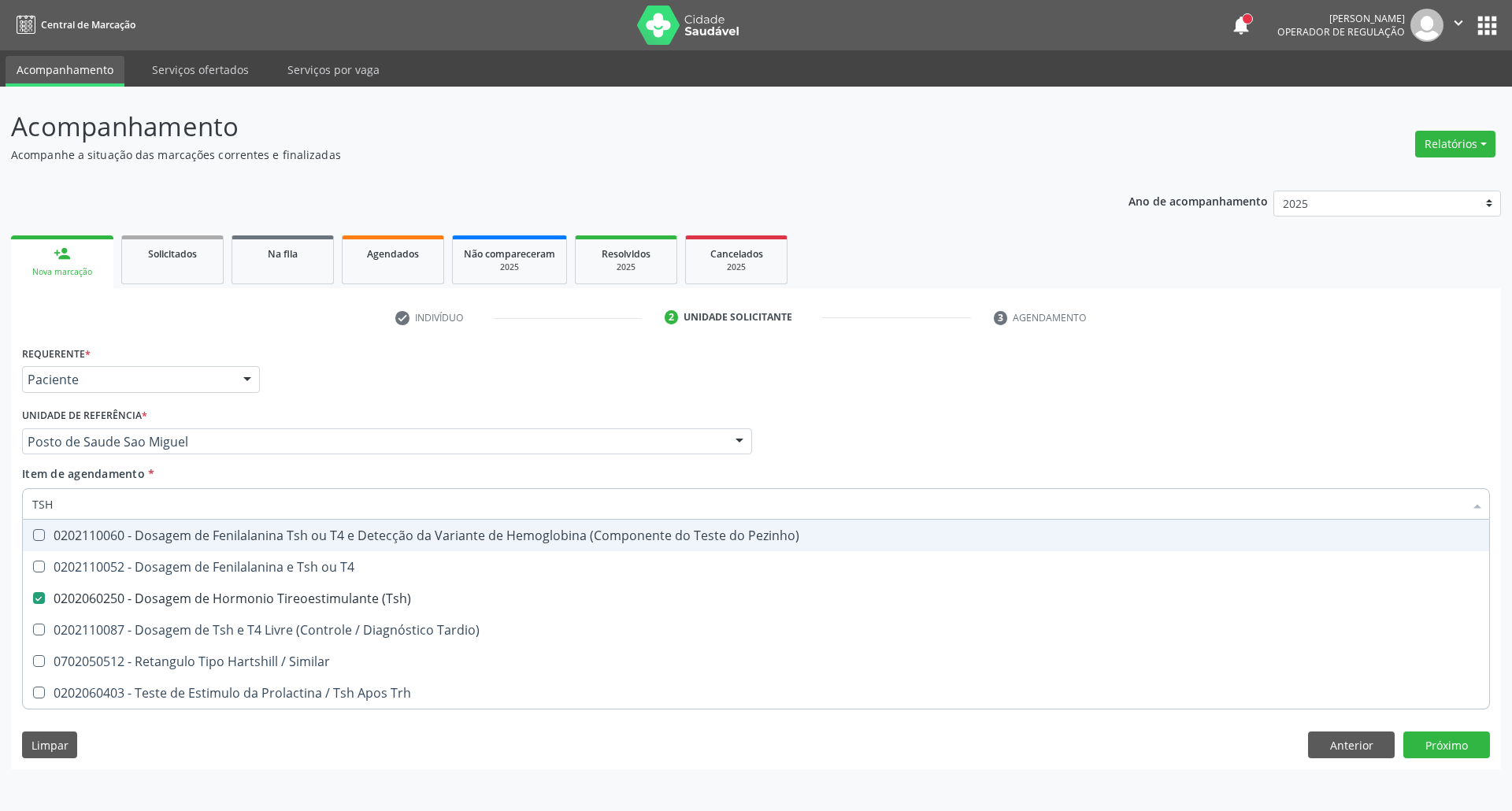
drag, startPoint x: 0, startPoint y: 496, endPoint x: 0, endPoint y: 469, distance: 27.0
click at [0, 490] on div "Acompanhamento Acompanhe a situação das marcações correntes e finalizadas Relat…" at bounding box center [756, 449] width 1512 height 724
type input "T4"
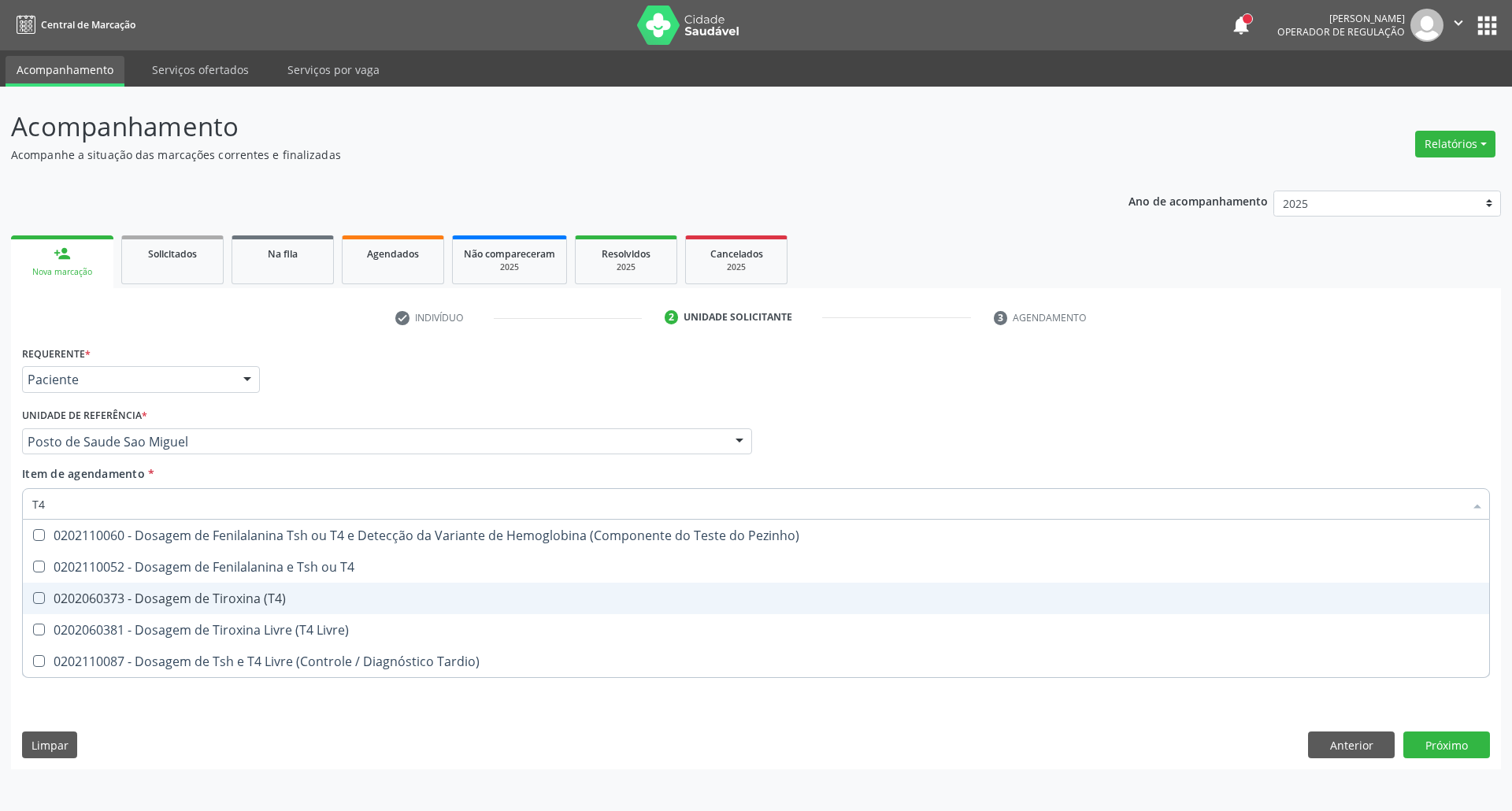
click at [57, 592] on div "0202060373 - Dosagem de Tiroxina (T4)" at bounding box center [755, 598] width 1447 height 12
checkbox \(T4\) "true"
type input "T"
checkbox \(T4\) "false"
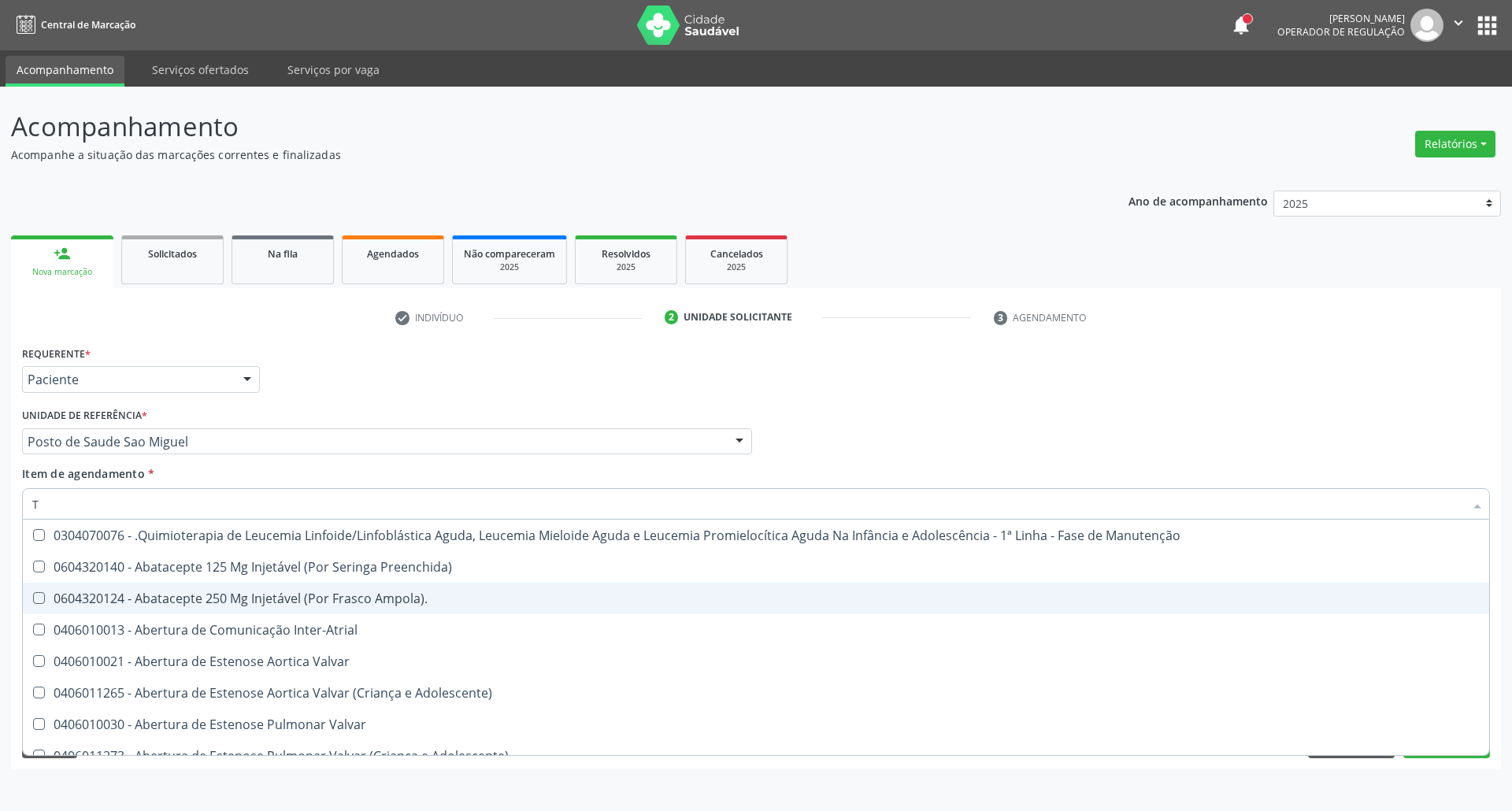
type input "T3"
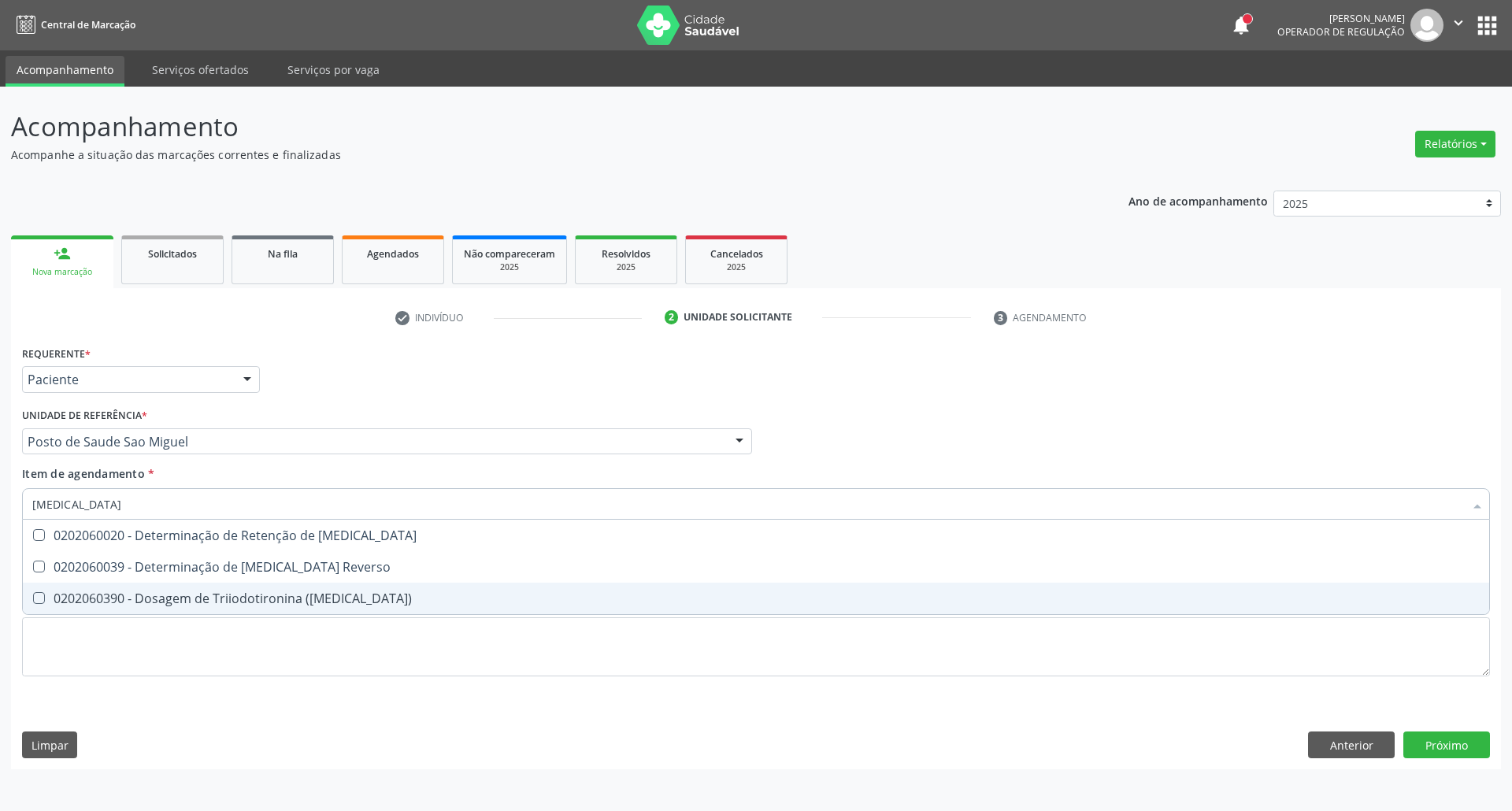
click at [57, 592] on div "0202060390 - Dosagem de Triiodotironina ([MEDICAL_DATA])" at bounding box center [755, 598] width 1447 height 12
checkbox \(T3\) "true"
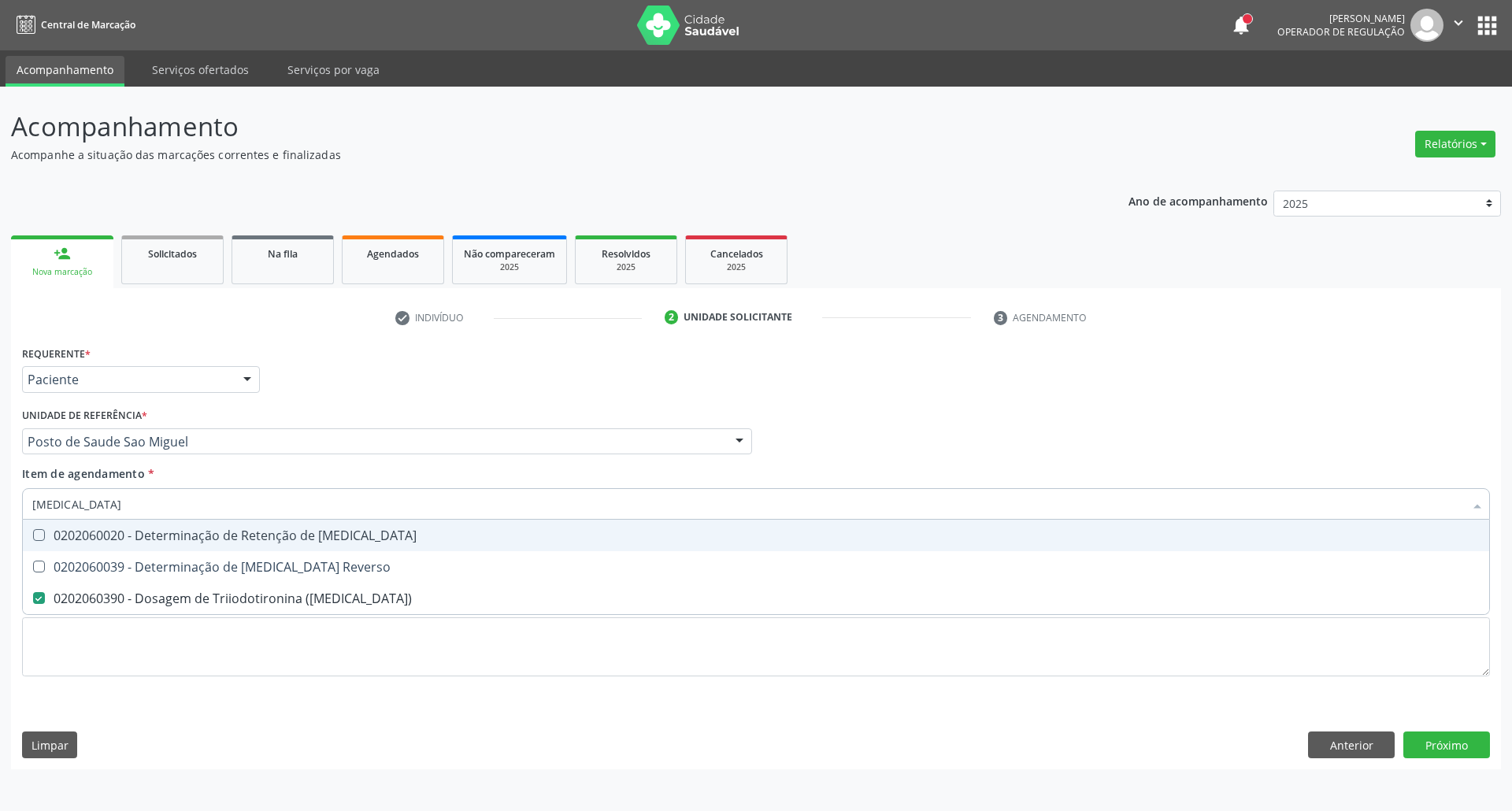
click at [0, 495] on div "Acompanhamento Acompanhe a situação das marcações correntes e finalizadas Relat…" at bounding box center [756, 449] width 1512 height 724
checkbox \(T3\) "false"
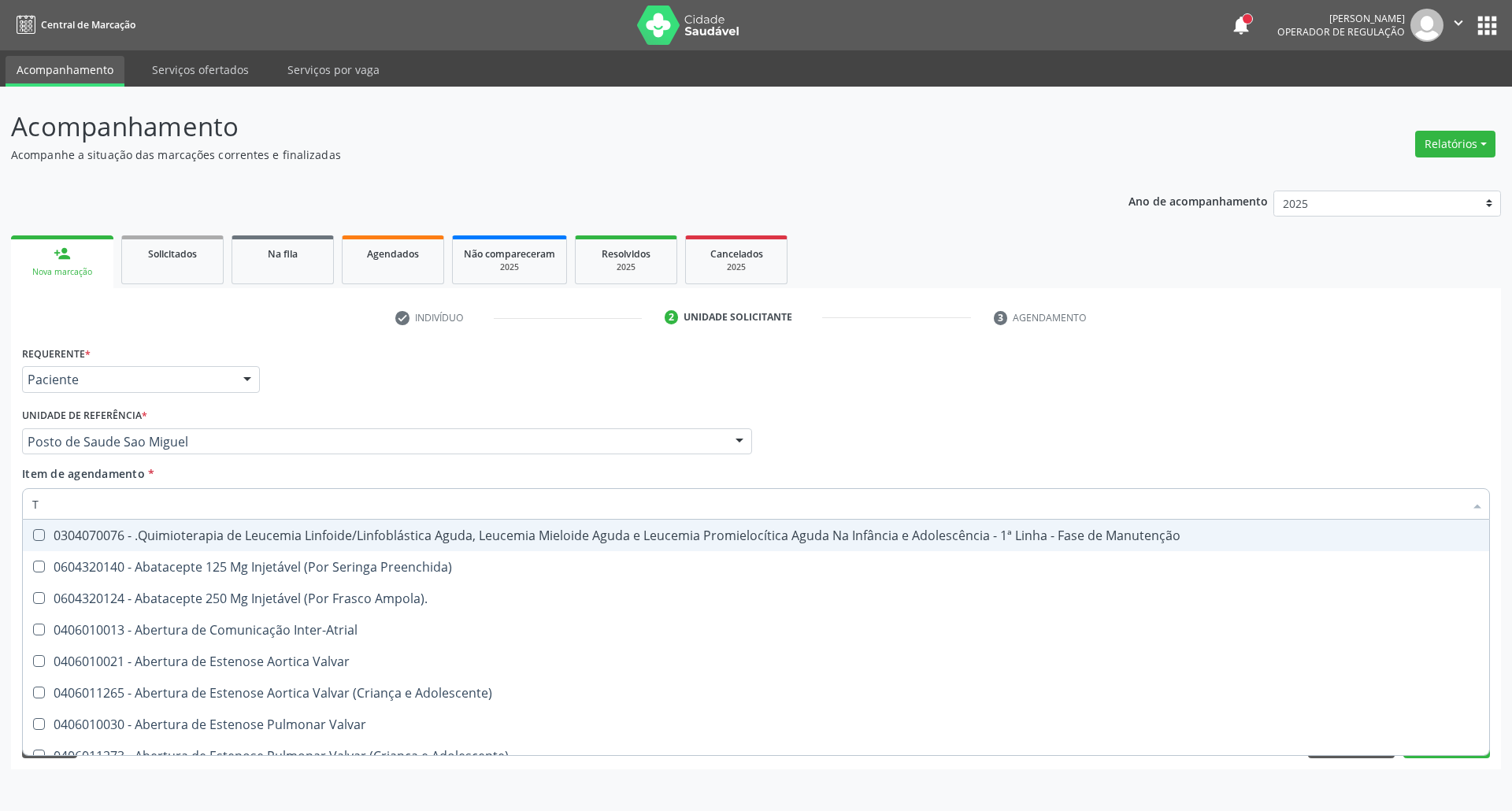
type input "T4"
checkbox Ampola\)\ "true"
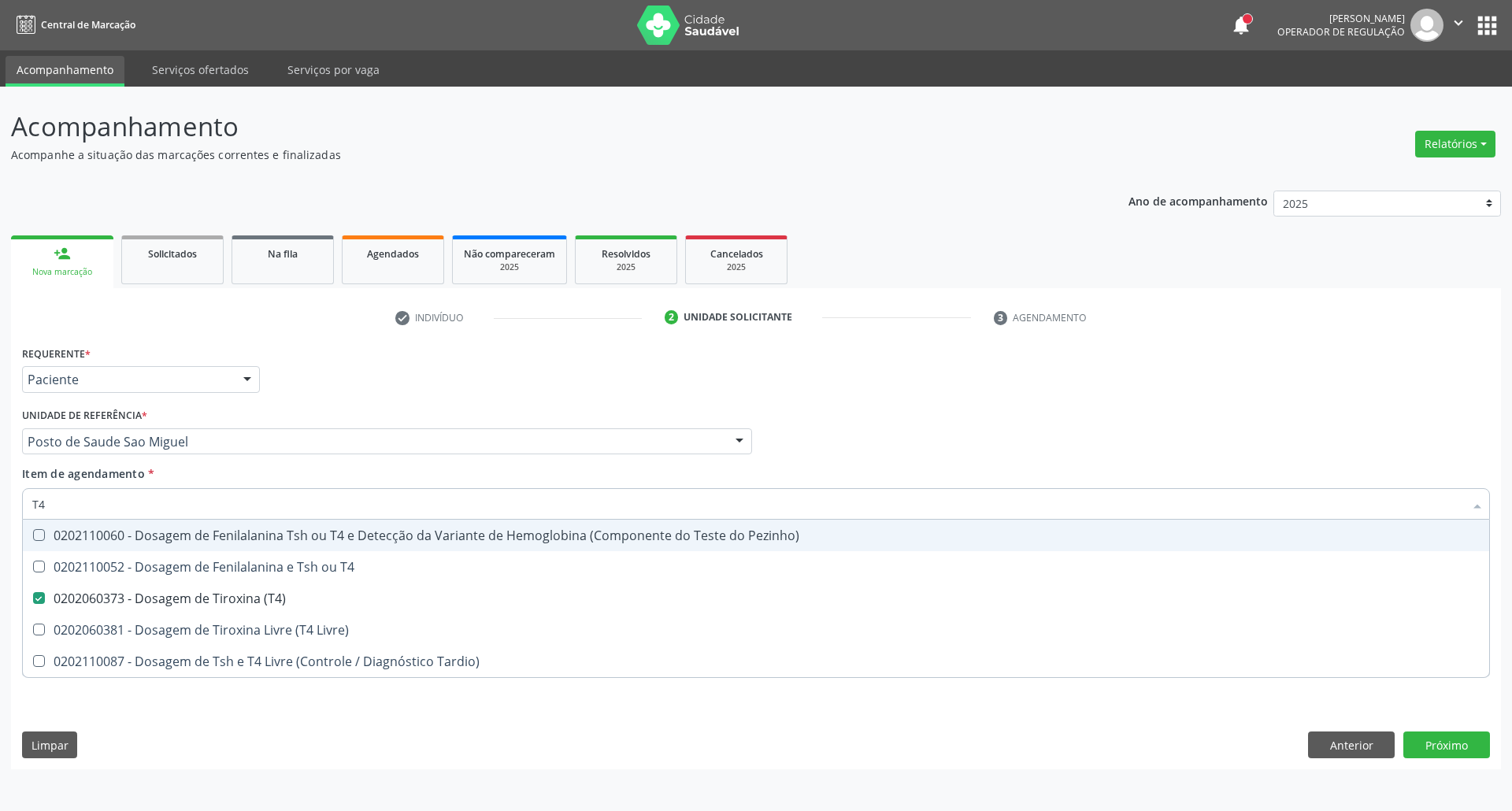
type input "T"
checkbox \(T4\) "false"
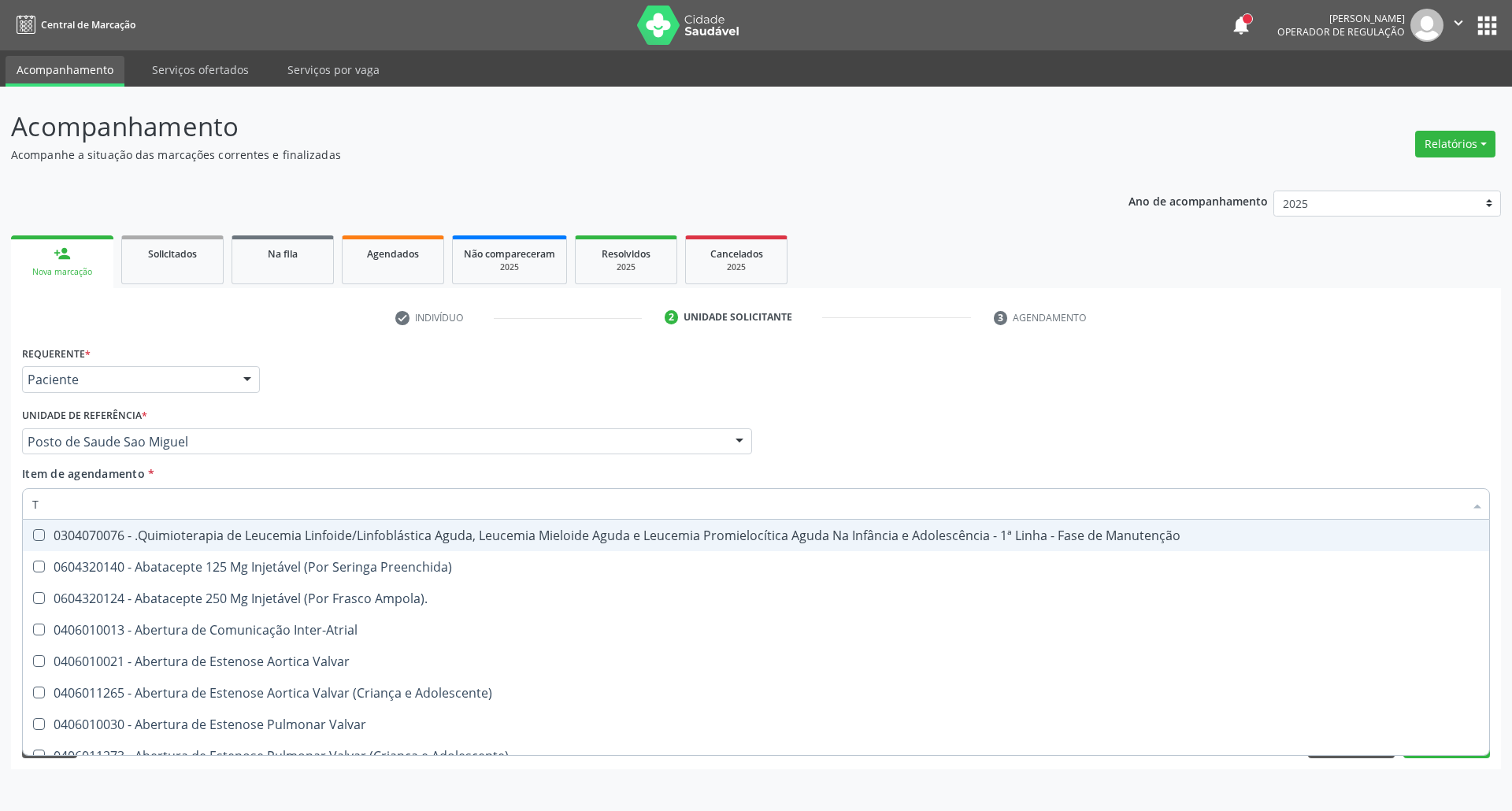
type input "T3"
checkbox Ampola\)\ "true"
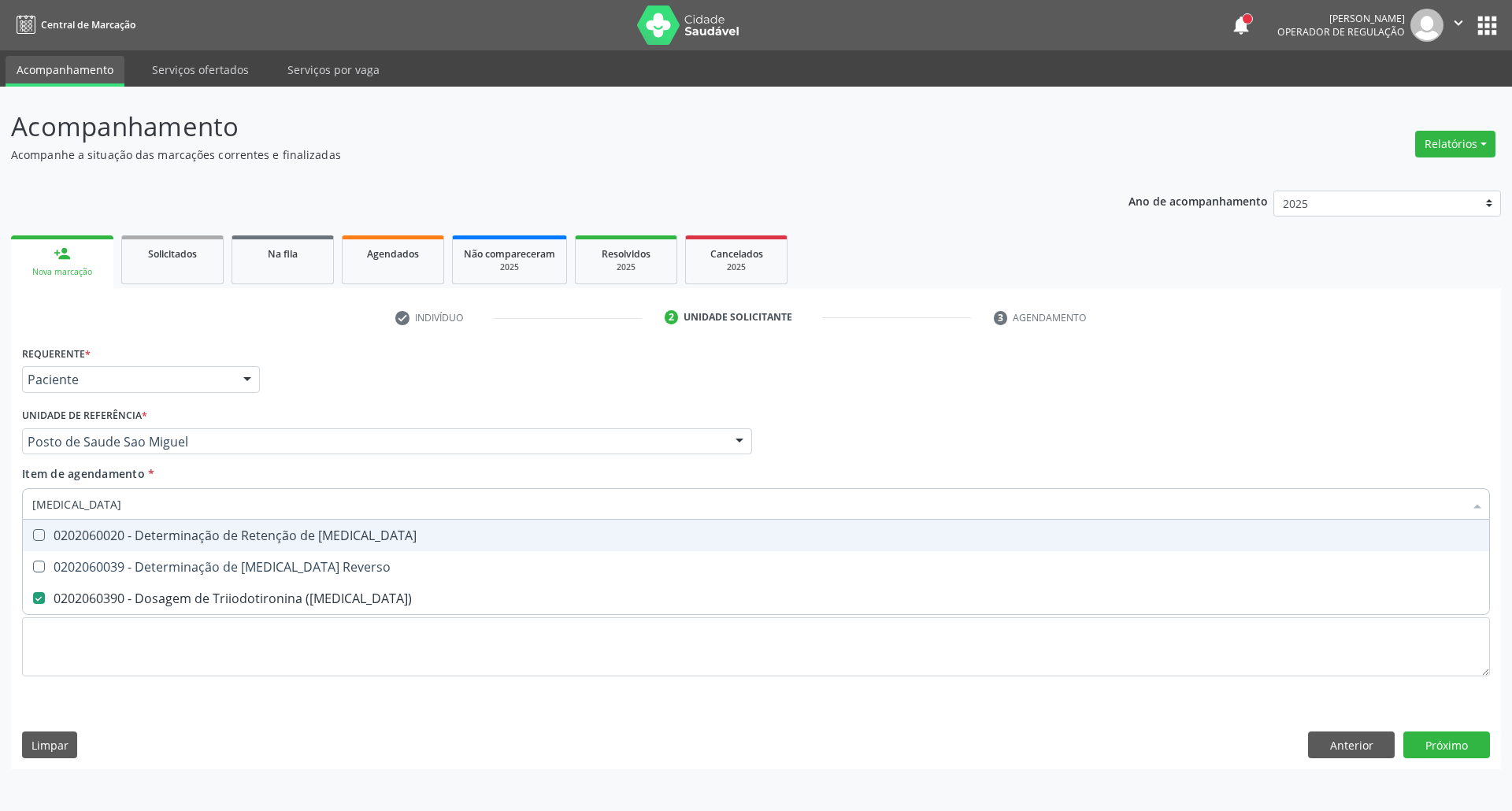
type input "T"
checkbox \(T3\) "false"
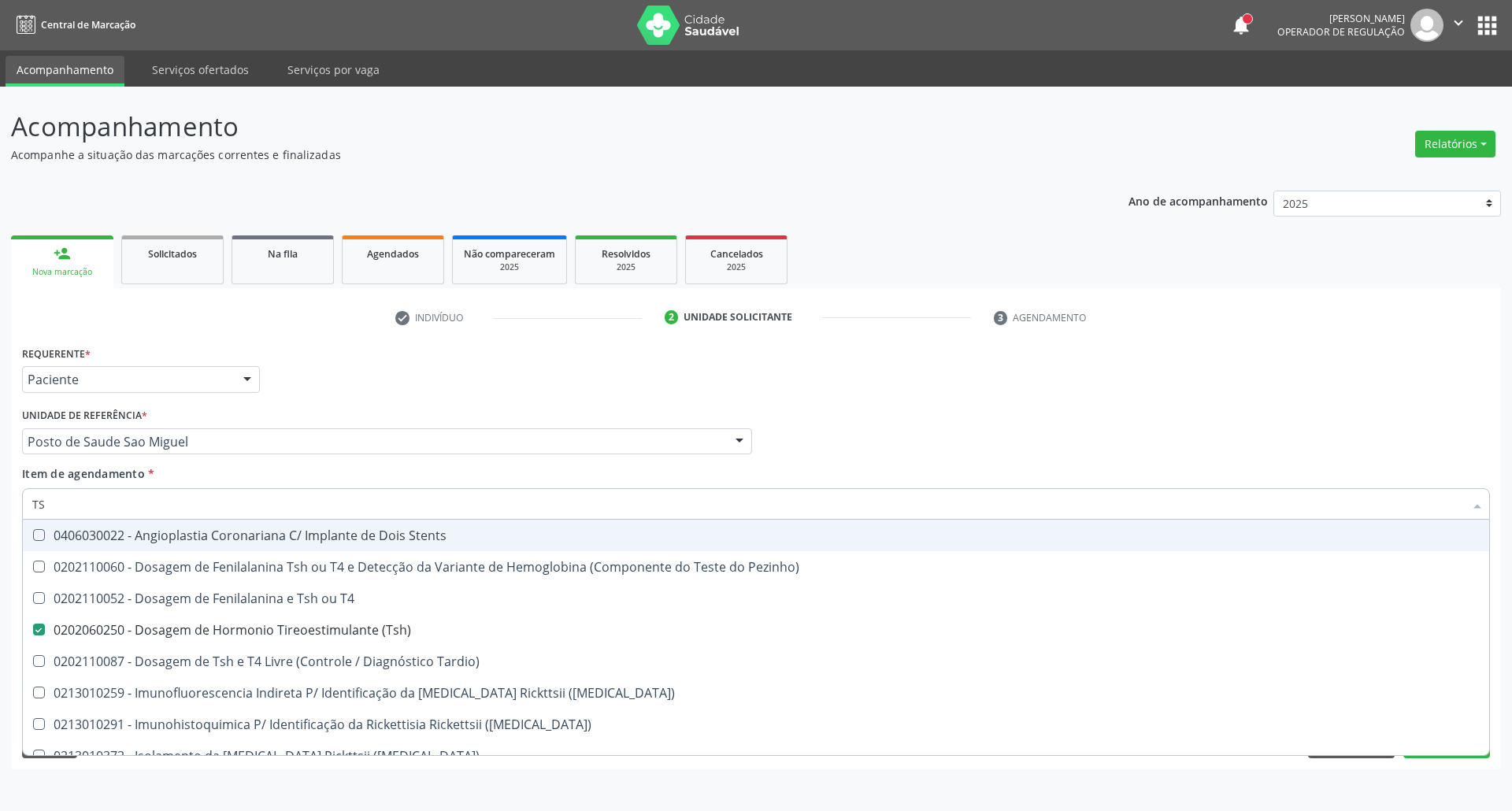
type input "TSH"
checkbox T4 "true"
checkbox \(Tsh\) "false"
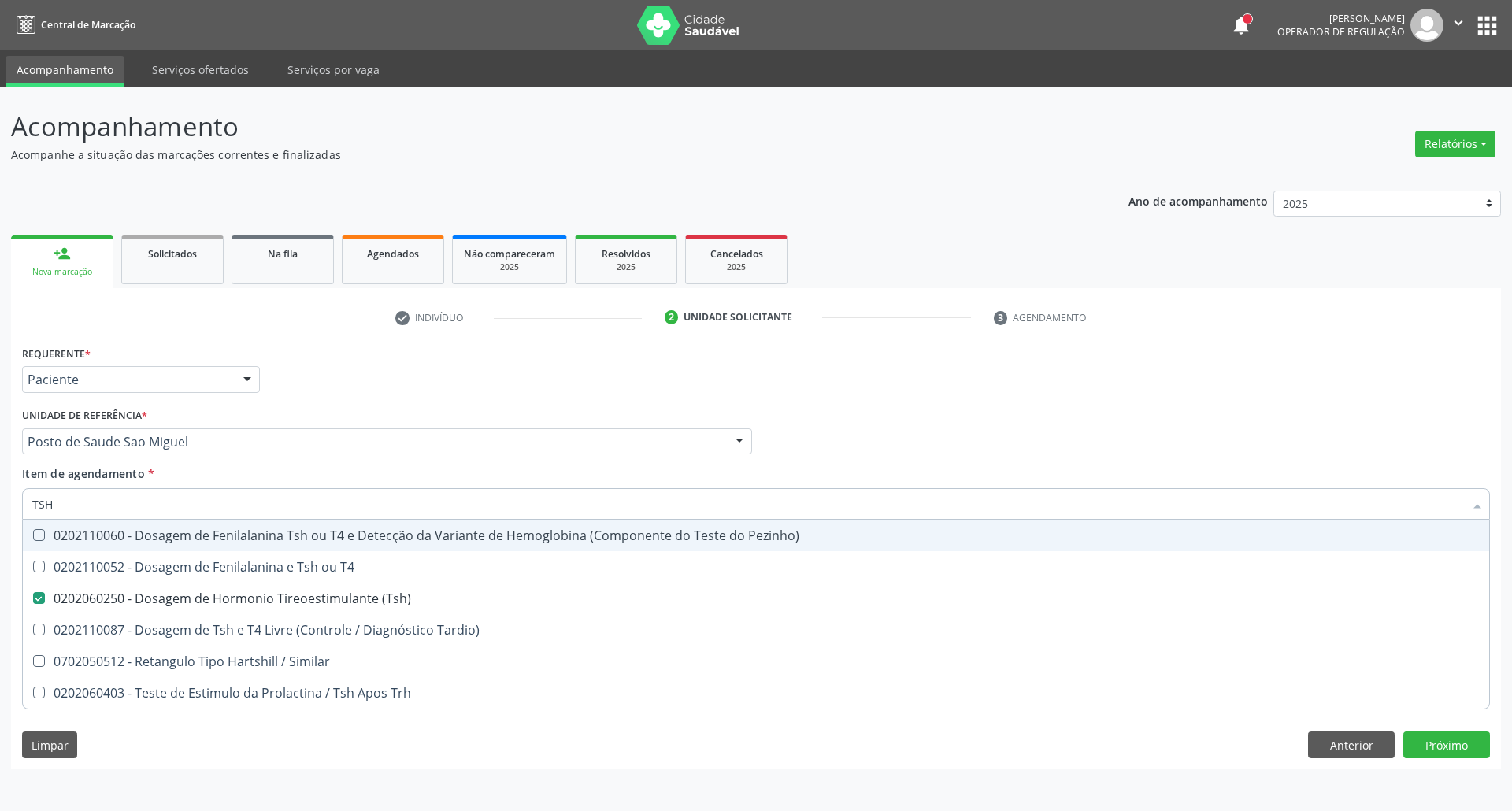
drag, startPoint x: 61, startPoint y: 509, endPoint x: 0, endPoint y: 492, distance: 63.3
click at [0, 496] on div "Acompanhamento Acompanhe a situação das marcações correntes e finalizadas Relat…" at bounding box center [756, 449] width 1512 height 724
type input "HE"
checkbox \(Tsh\) "false"
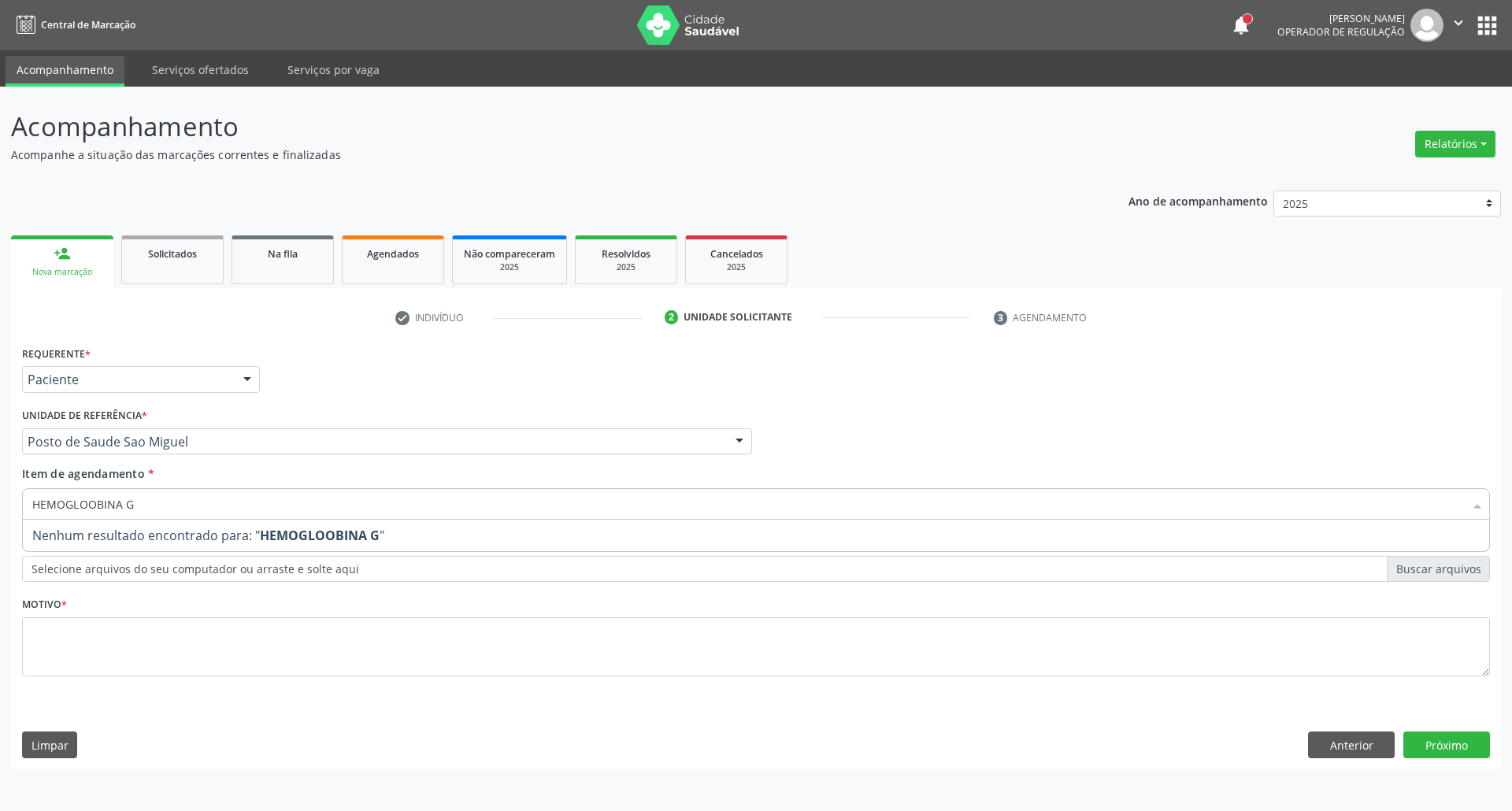
click at [88, 502] on input "HEMOGLOOBINA G" at bounding box center [748, 504] width 1432 height 31
type input "HEMOGLOBINA G"
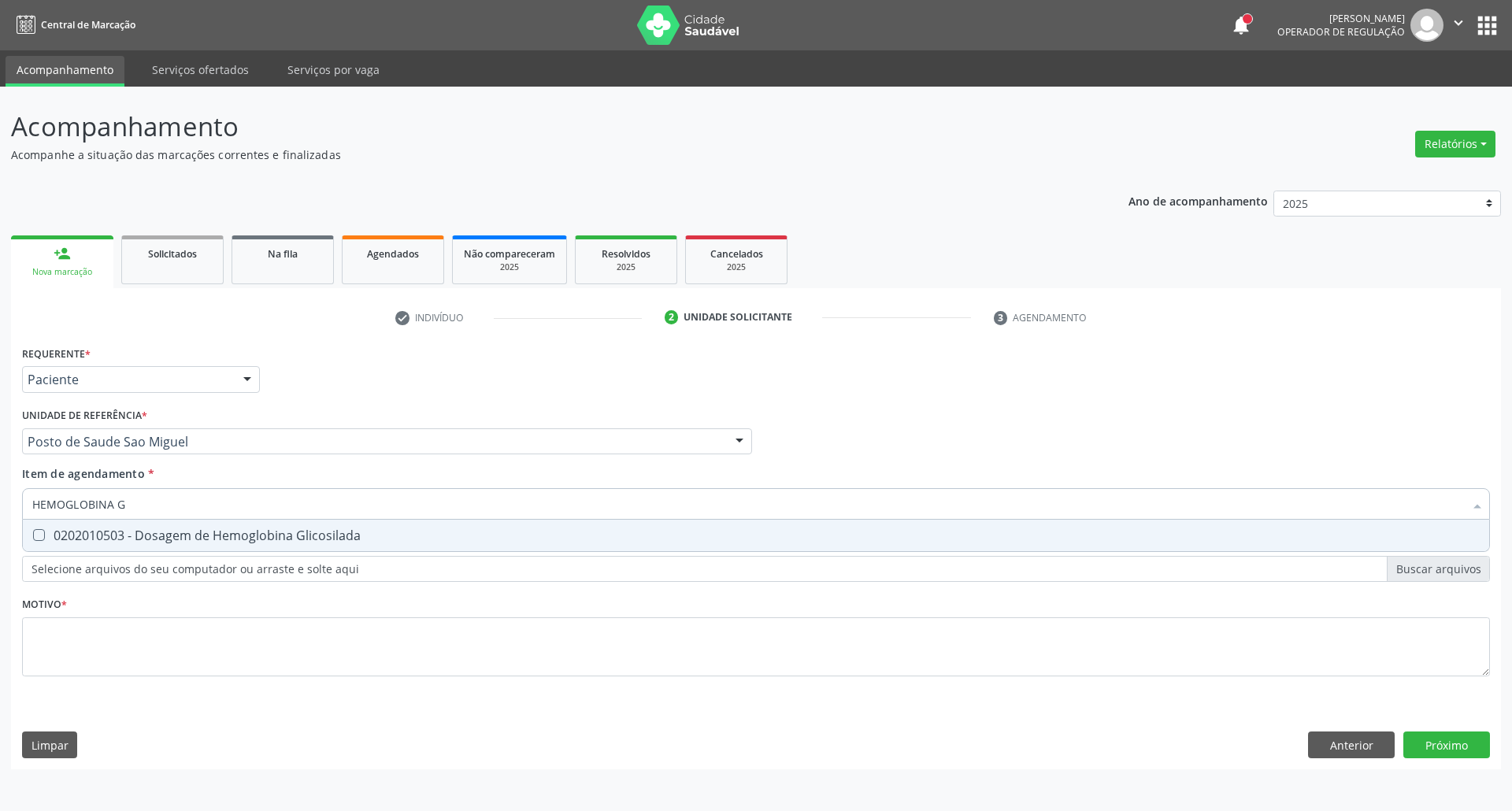
click at [60, 529] on div "0202010503 - Dosagem de Hemoglobina Glicosilada" at bounding box center [755, 535] width 1447 height 12
checkbox Glicosilada "true"
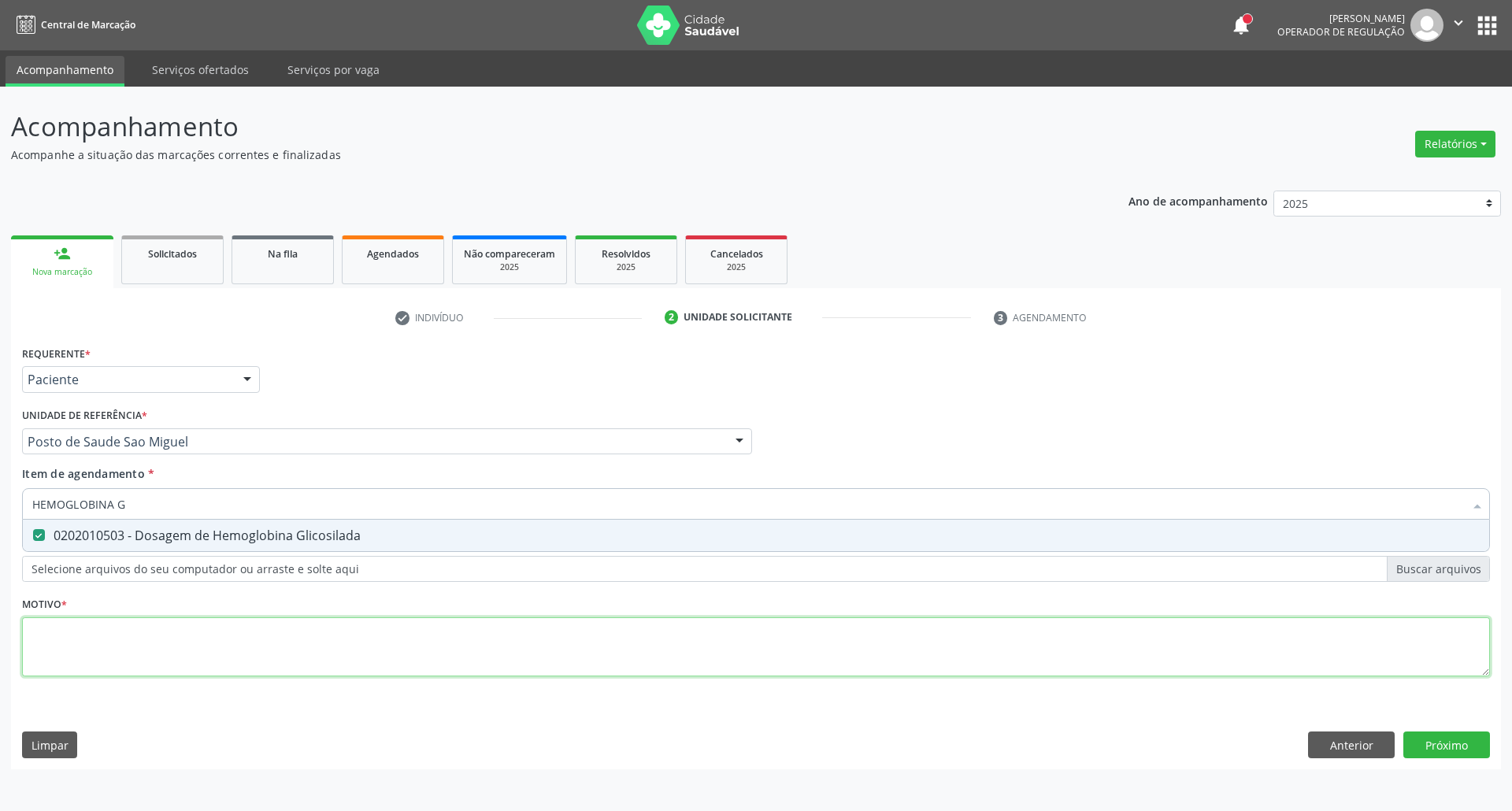
click at [137, 624] on div "Requerente * Paciente Profissional de Saúde Paciente Nenhum resultado encontrad…" at bounding box center [756, 519] width 1468 height 356
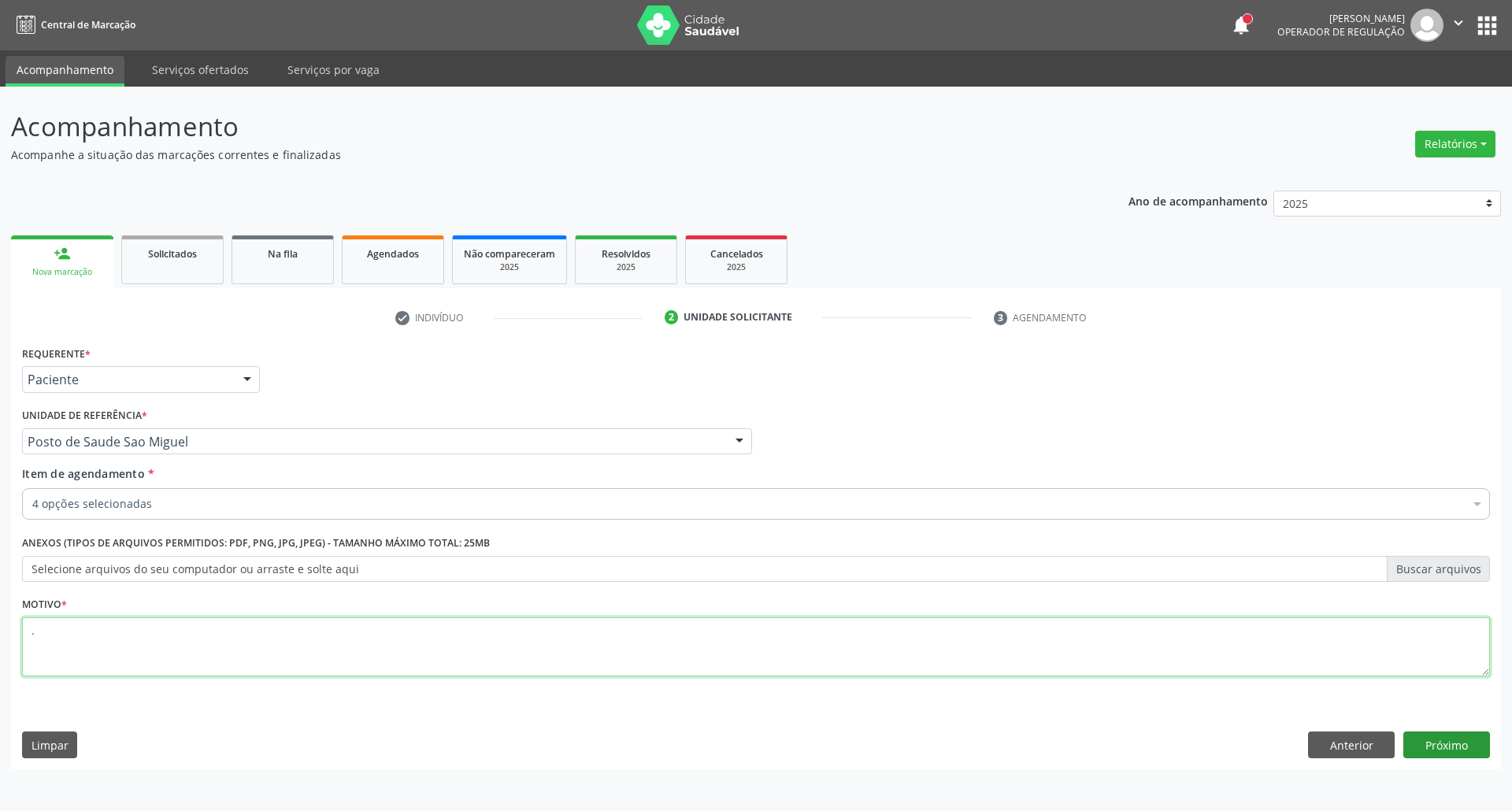
type textarea "."
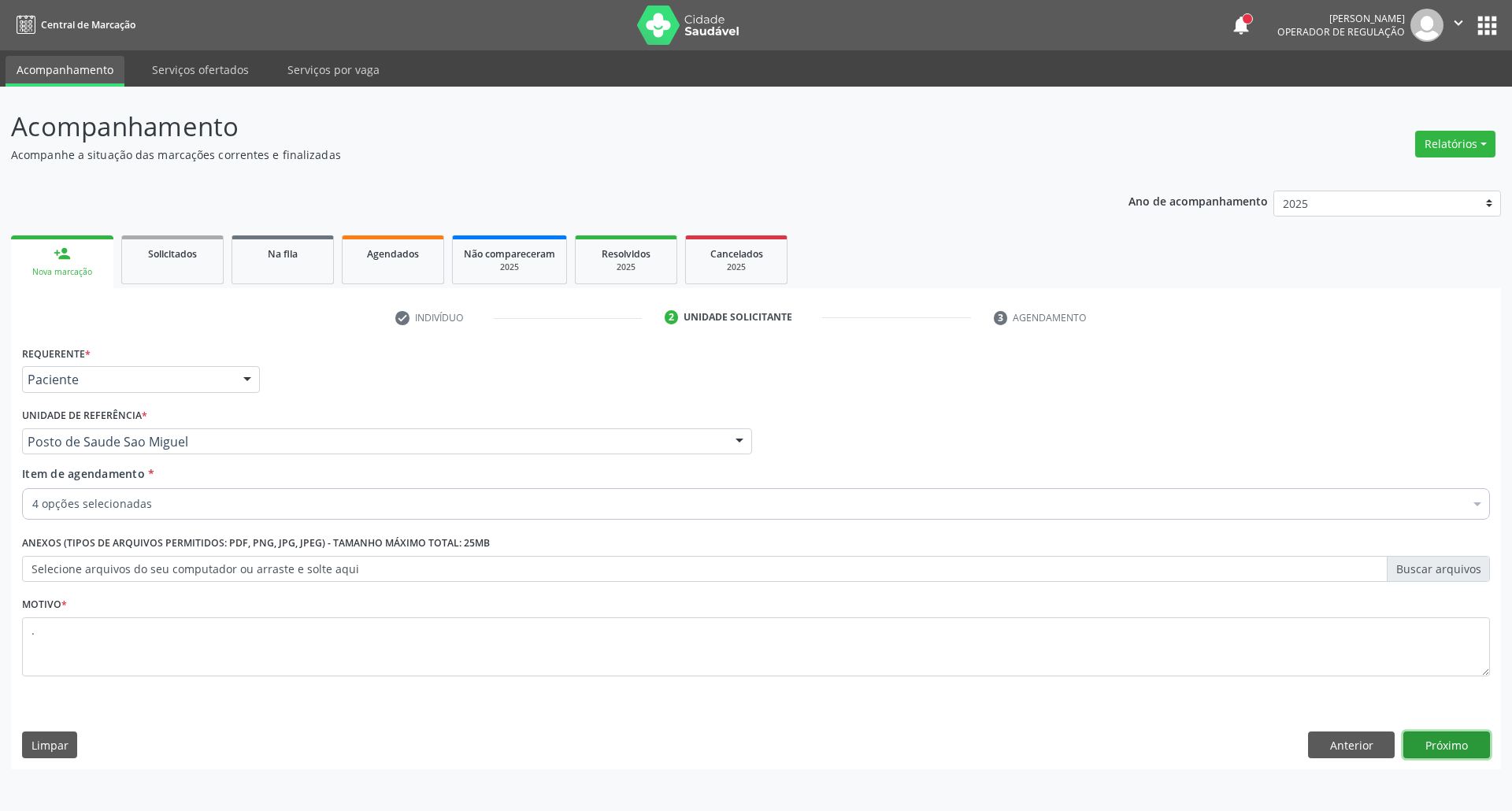
click at [1436, 754] on button "Próximo" at bounding box center [1446, 745] width 87 height 27
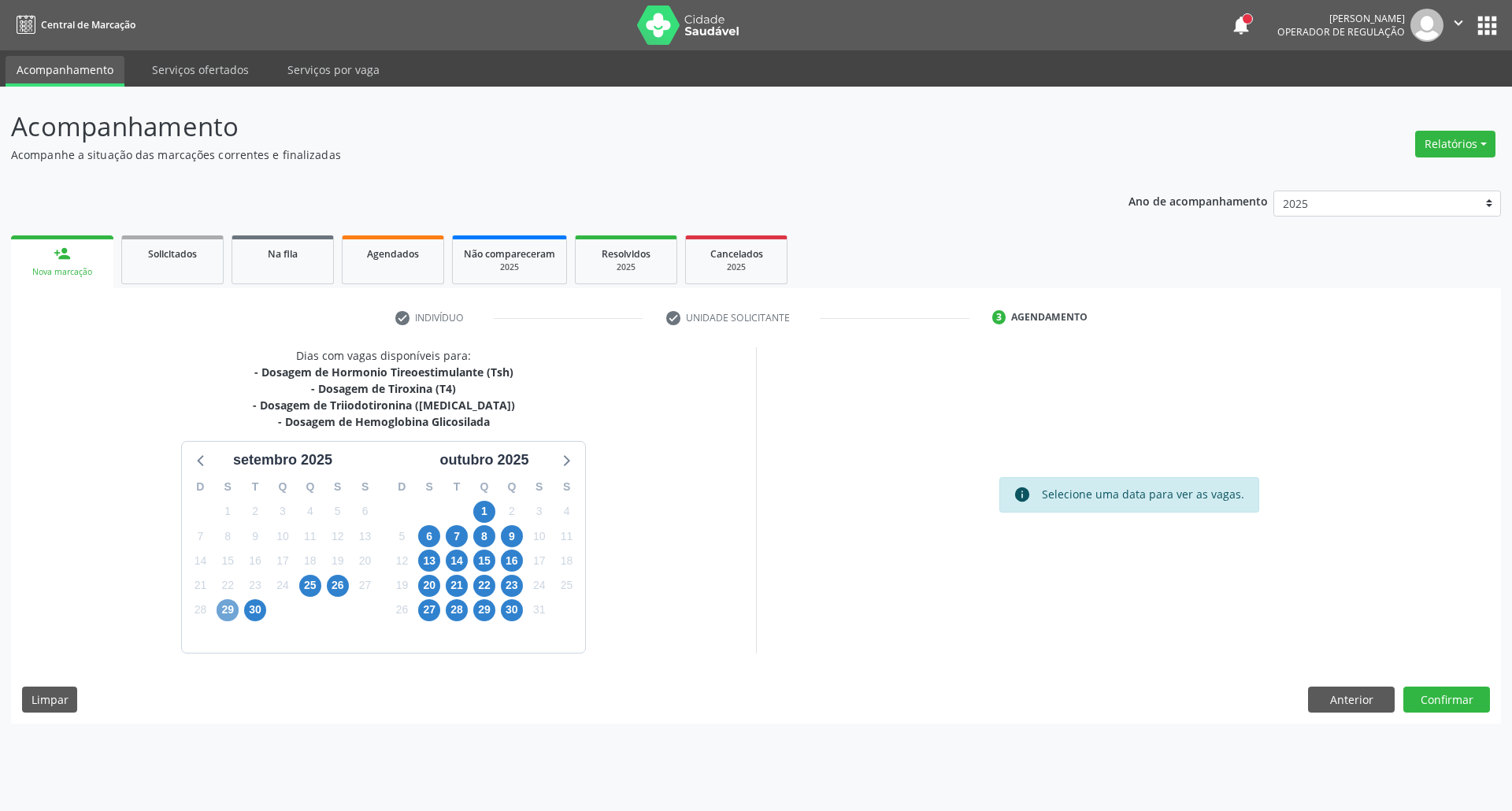
click at [225, 609] on span "29" at bounding box center [227, 610] width 22 height 22
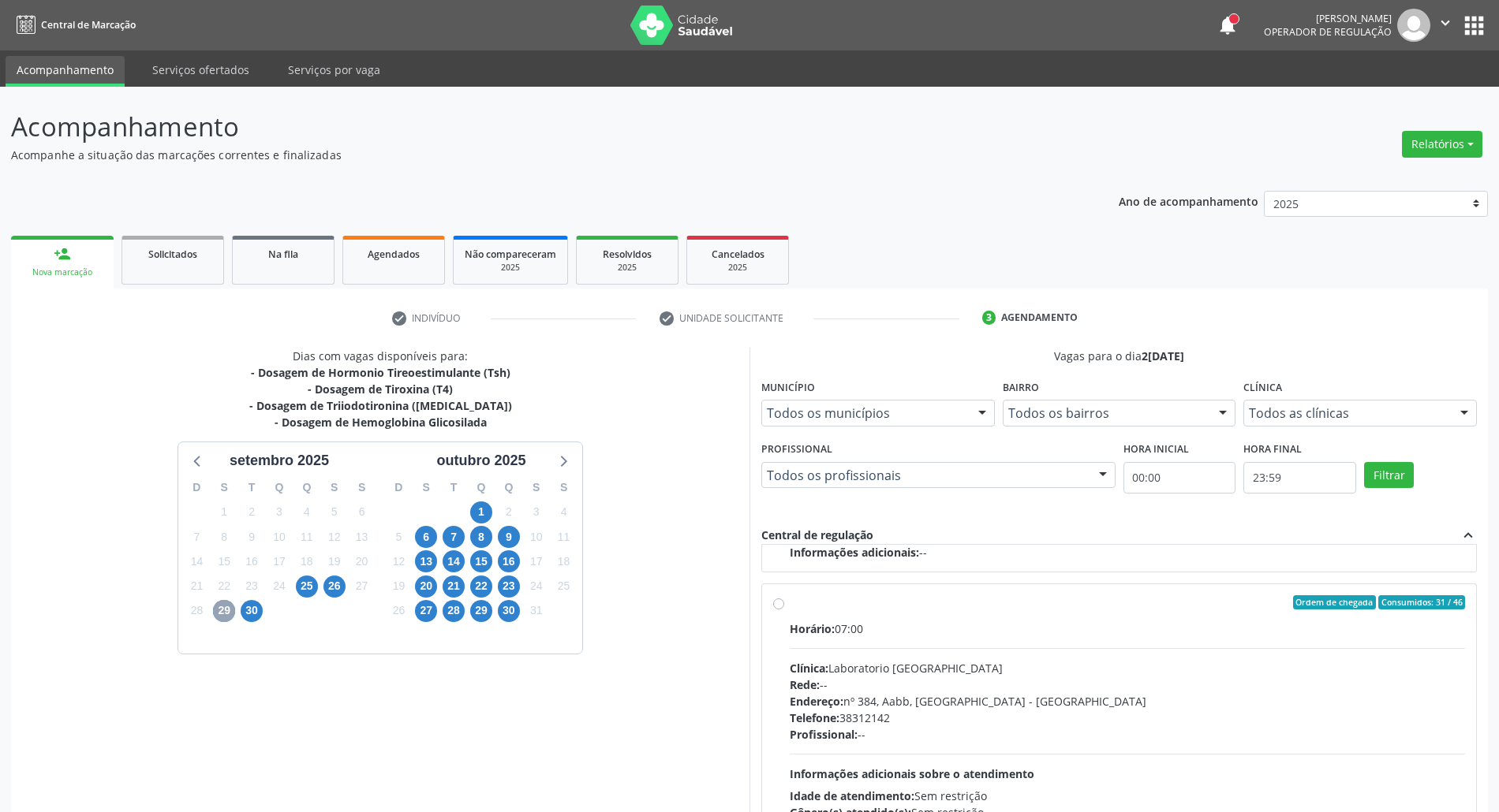
scroll to position [130, 0]
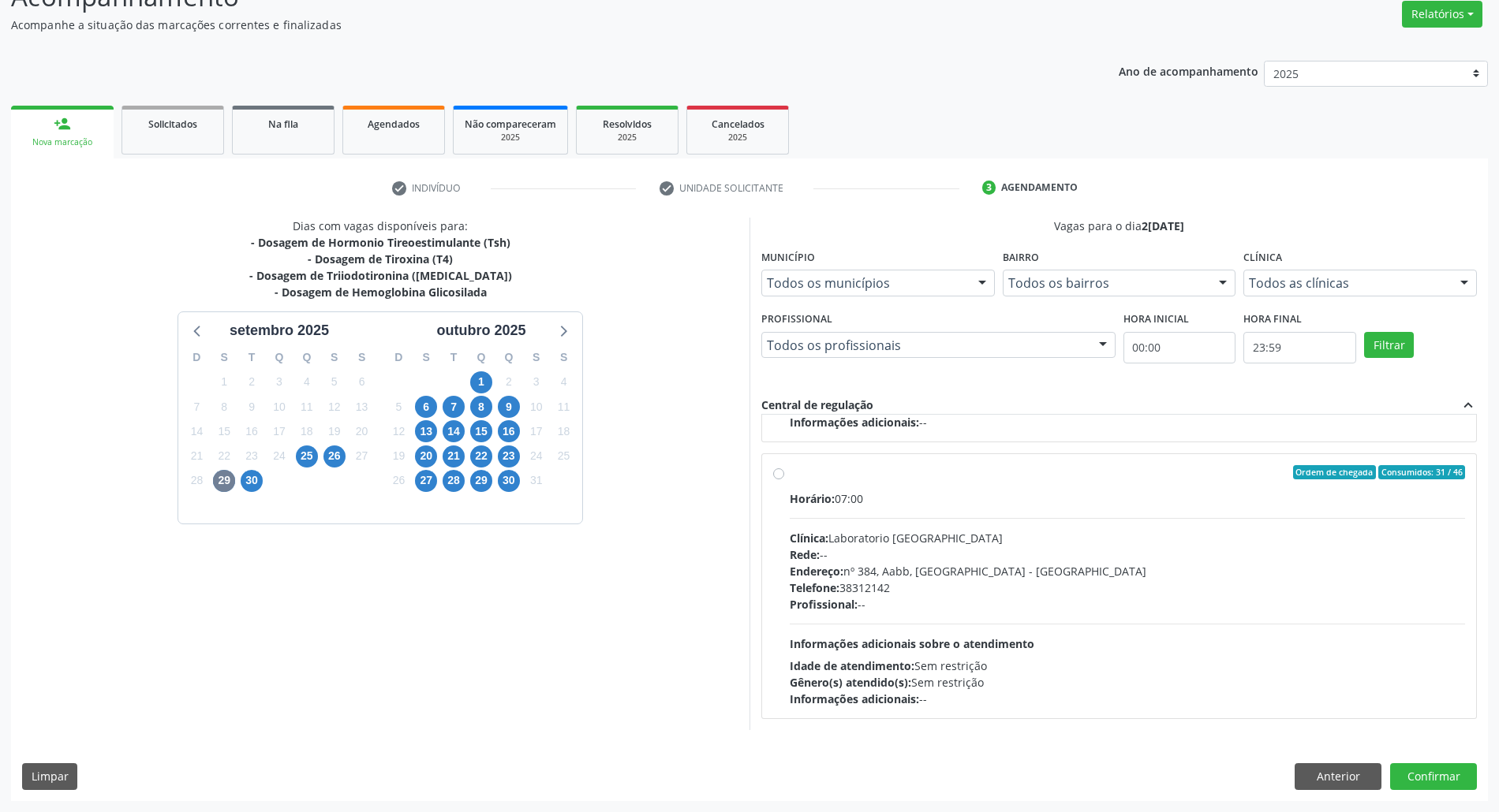
click at [1027, 572] on div "Endereço: nº 384, Aabb, Serra Talhada - PE" at bounding box center [1127, 571] width 675 height 16
click at [784, 479] on input "Ordem de chegada Consumidos: 31 / 46 Horário: 07:00 Clínica: Laboratorio Sao Fr…" at bounding box center [778, 472] width 11 height 14
radio input "true"
click at [1426, 778] on button "Confirmar" at bounding box center [1433, 777] width 87 height 27
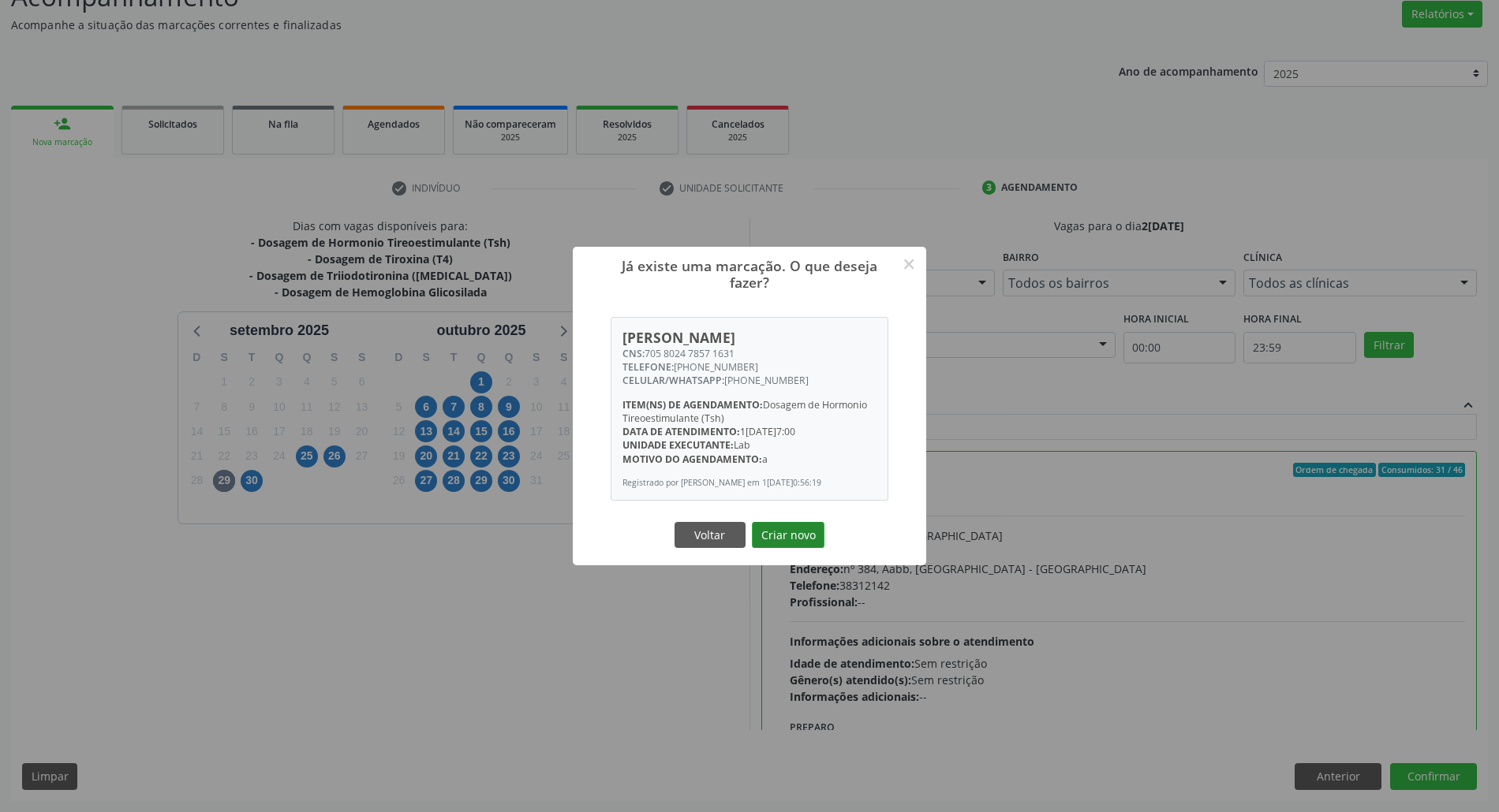
click at [803, 542] on button "Criar novo" at bounding box center [788, 535] width 72 height 27
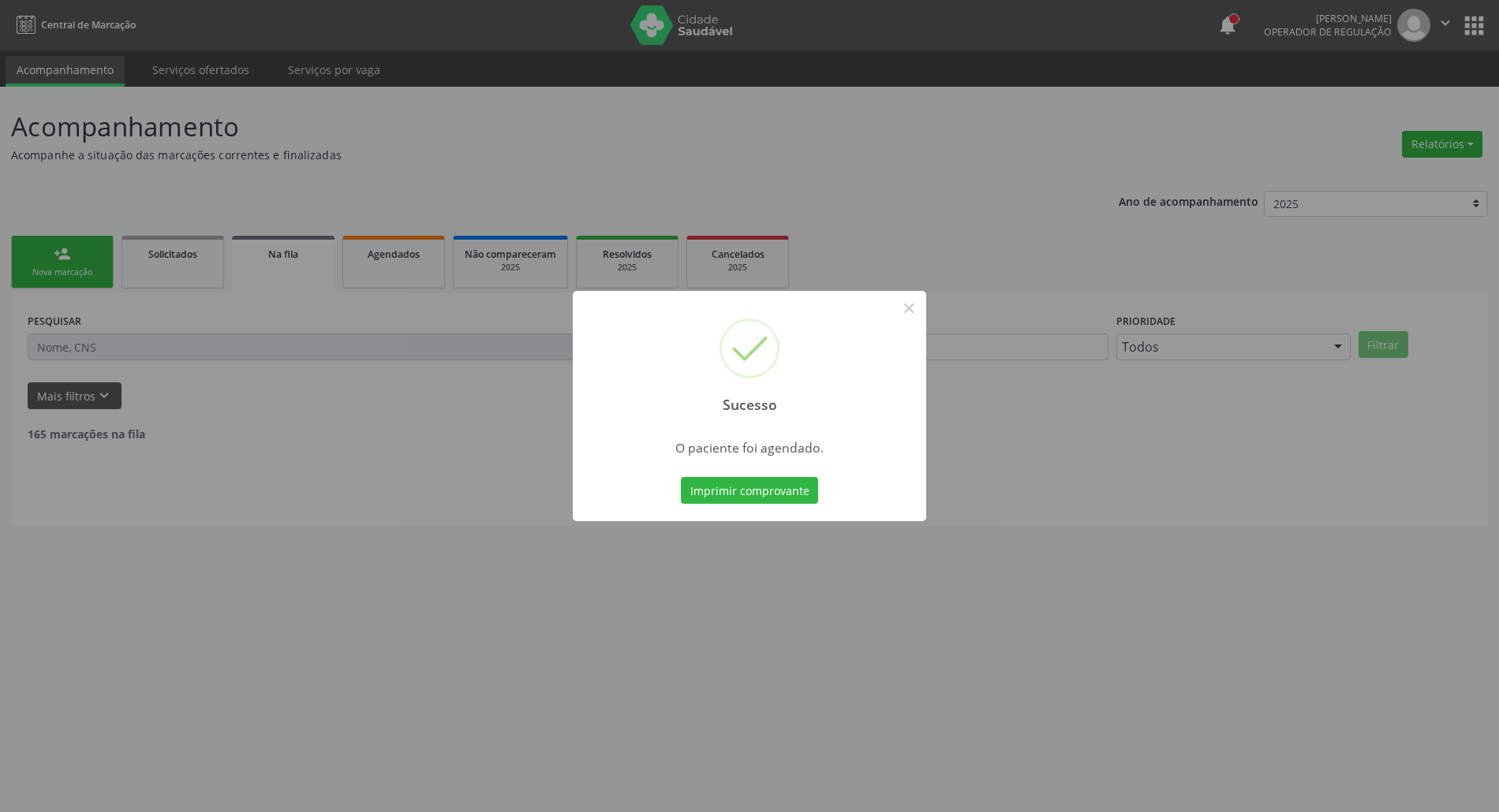
scroll to position [0, 0]
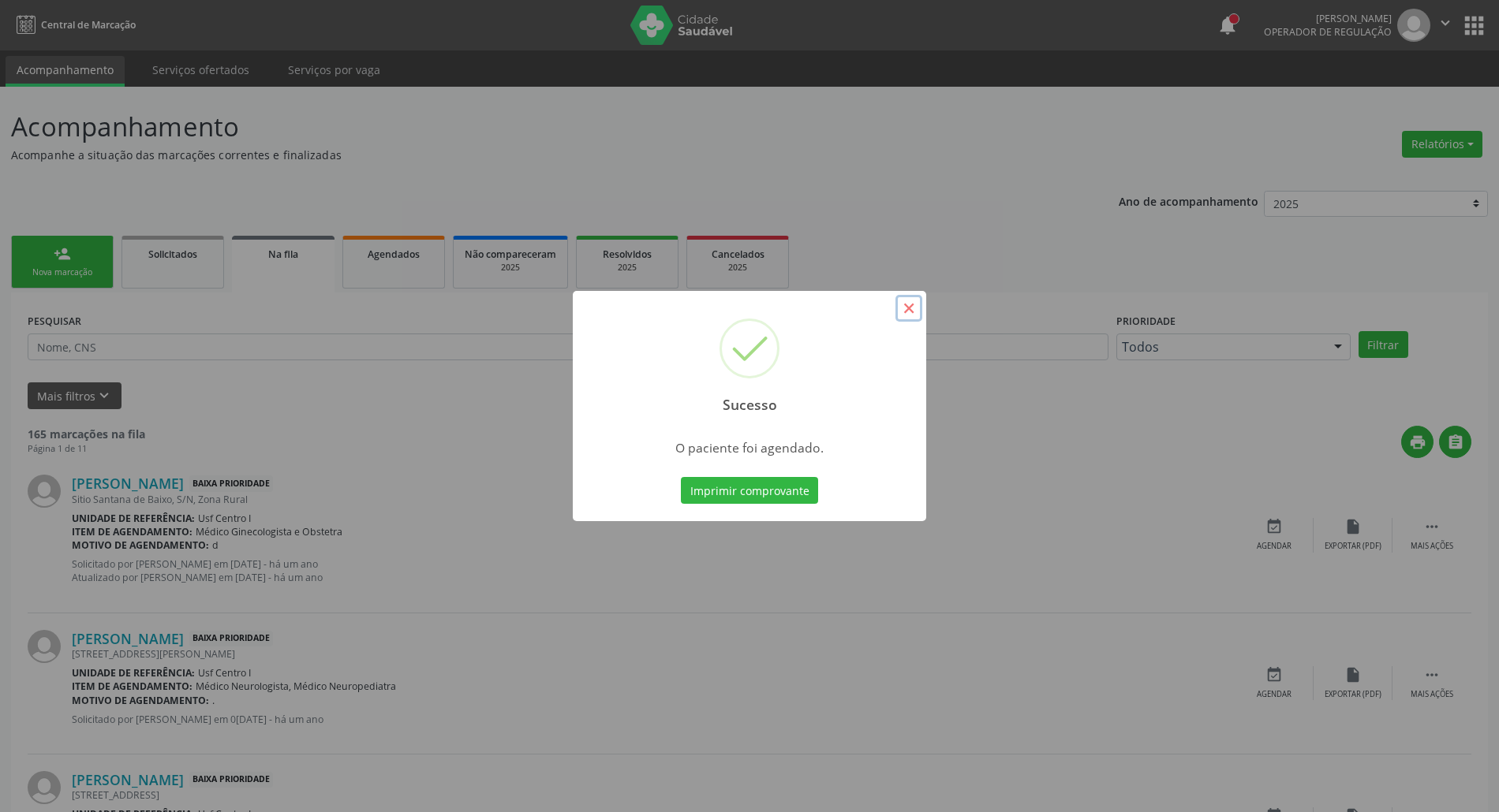
click at [906, 312] on button "×" at bounding box center [908, 308] width 27 height 27
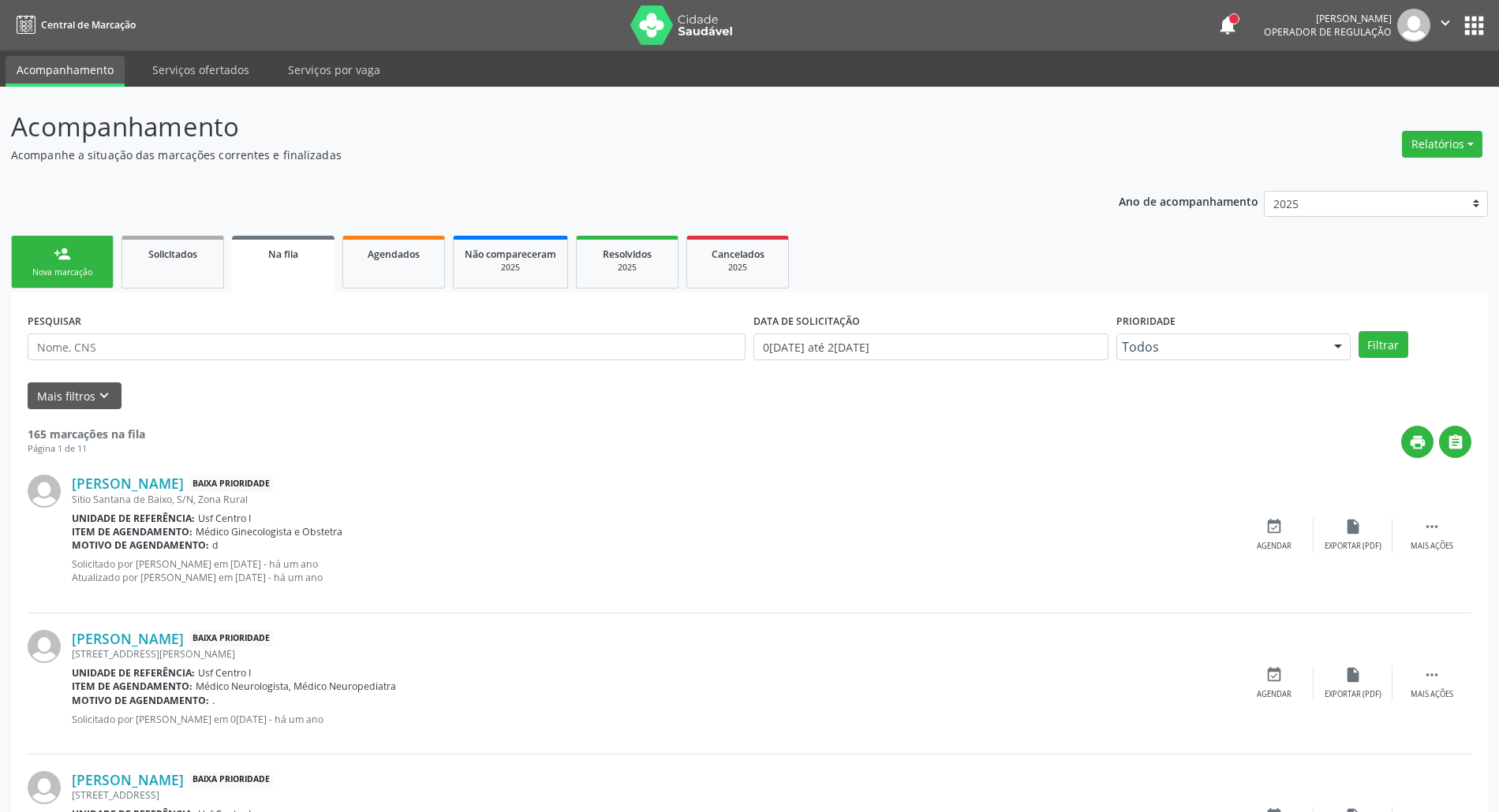
click at [39, 268] on div "Nova marcação" at bounding box center [62, 272] width 79 height 11
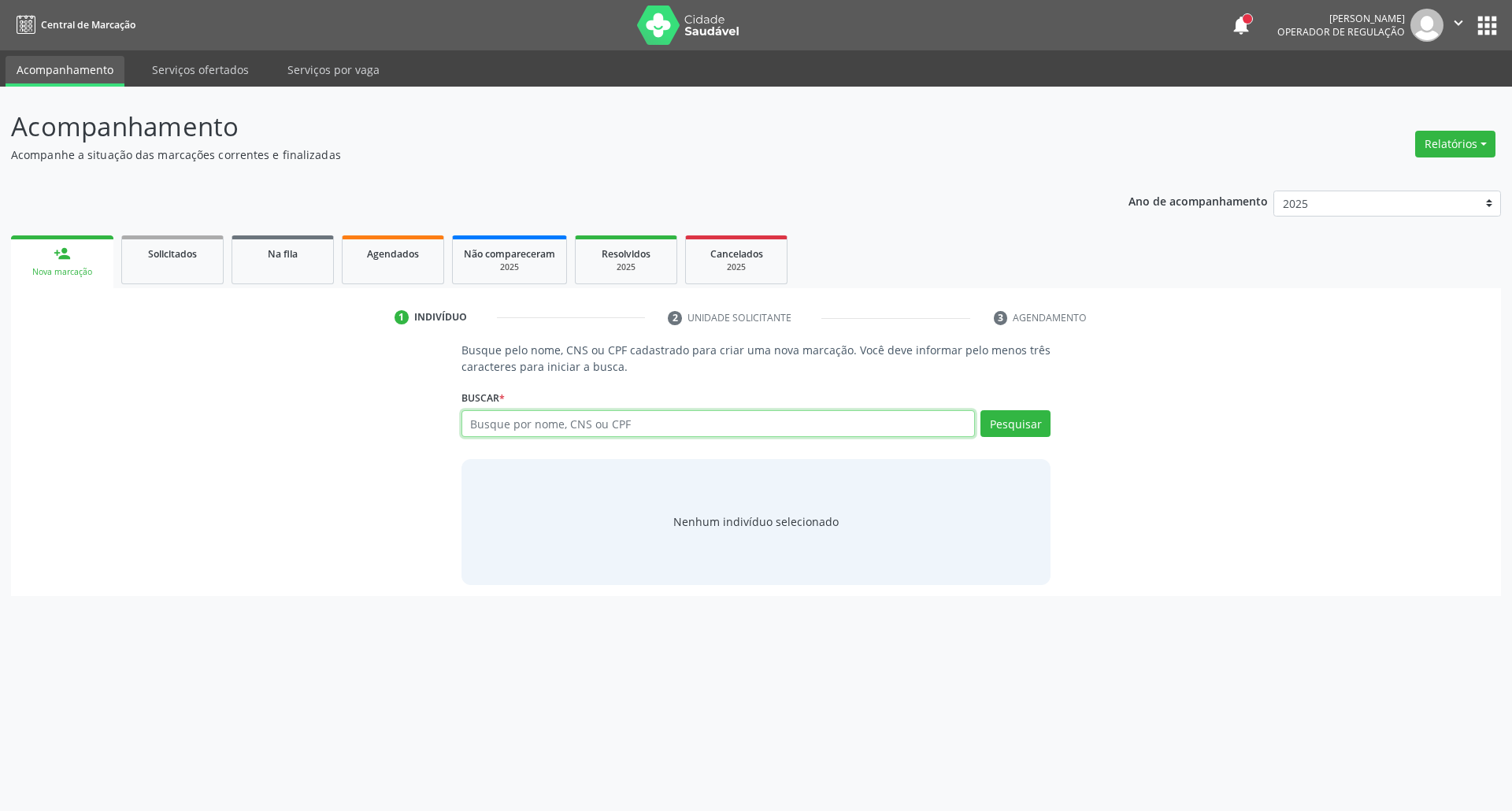
click at [622, 424] on input "text" at bounding box center [718, 424] width 514 height 27
type input "00851432867"
click at [1028, 414] on button "Pesquisar" at bounding box center [1016, 424] width 70 height 27
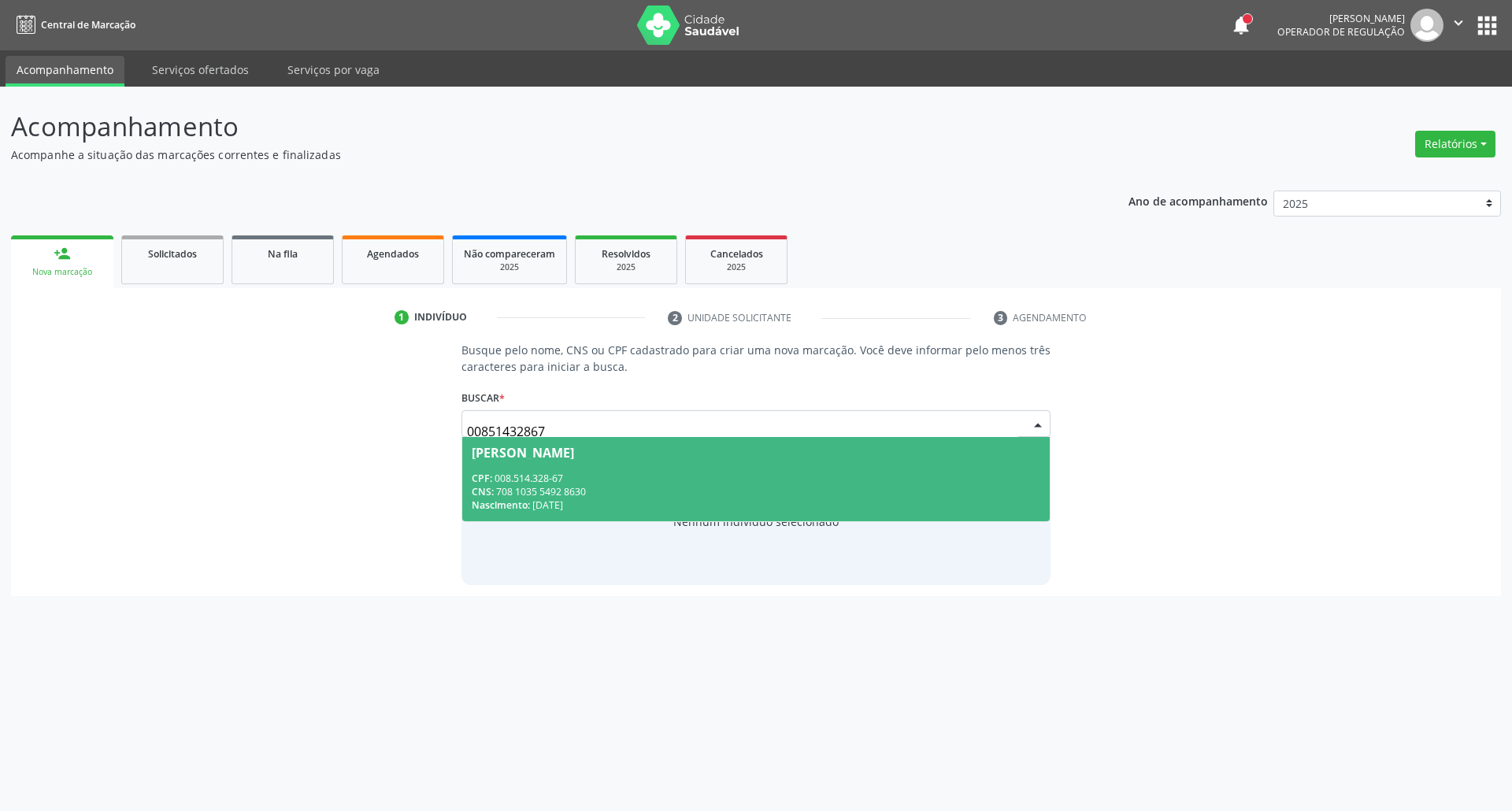
click at [681, 502] on div "Nascimento: 27/12/1951" at bounding box center [756, 505] width 569 height 13
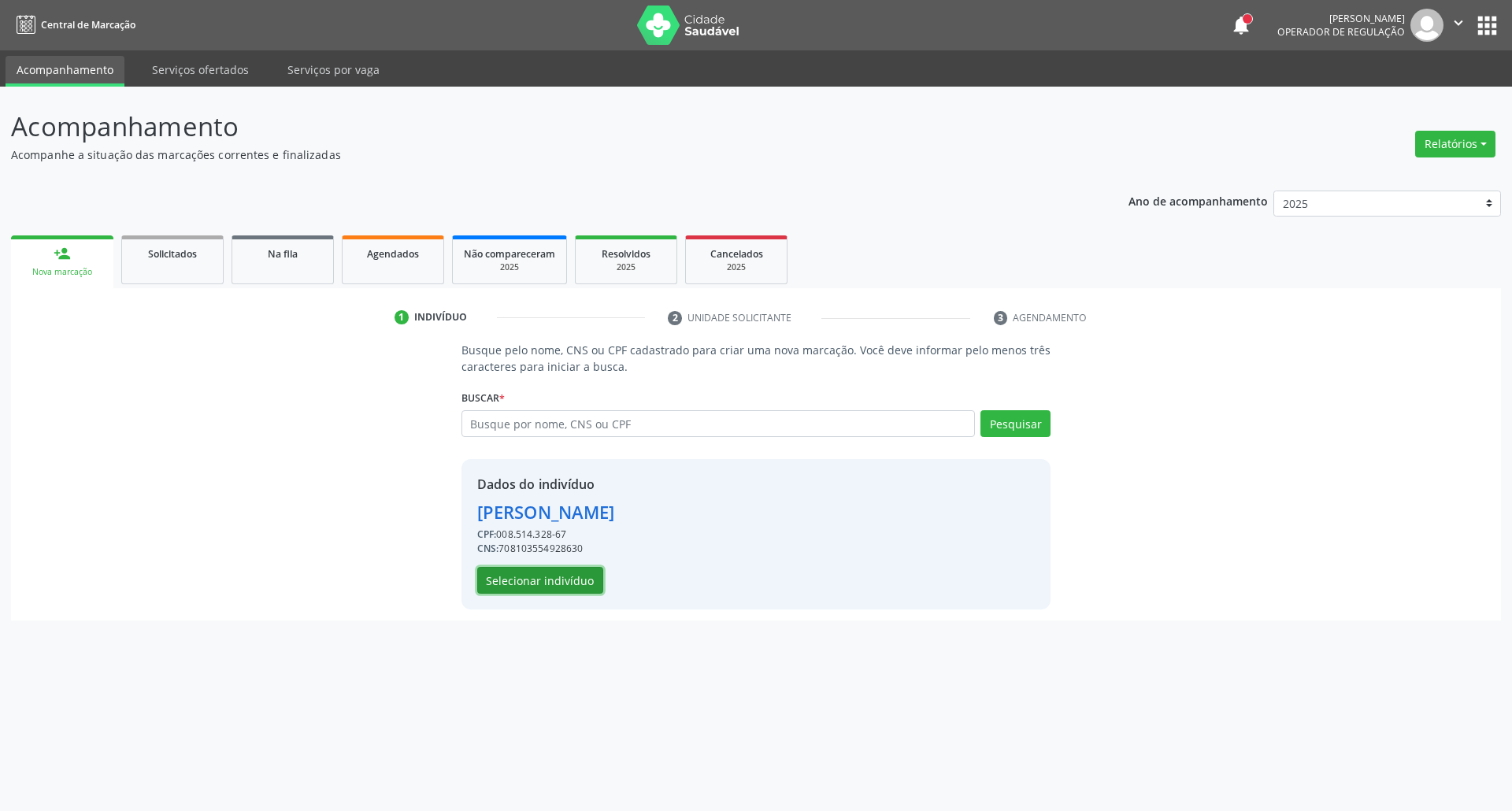
click at [542, 578] on button "Selecionar indivíduo" at bounding box center [541, 580] width 126 height 27
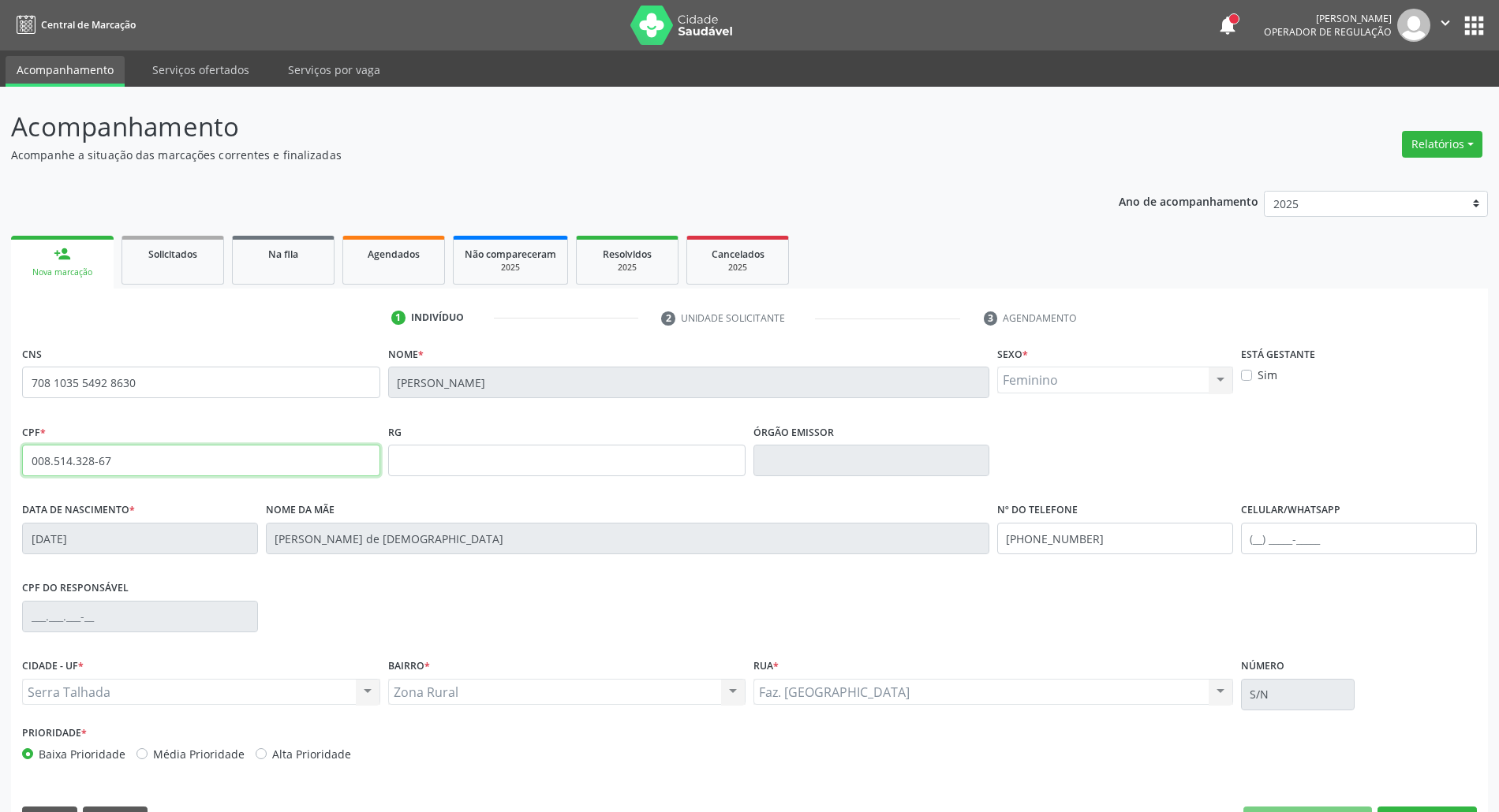
click at [80, 470] on input "008.514.328-67" at bounding box center [201, 460] width 358 height 31
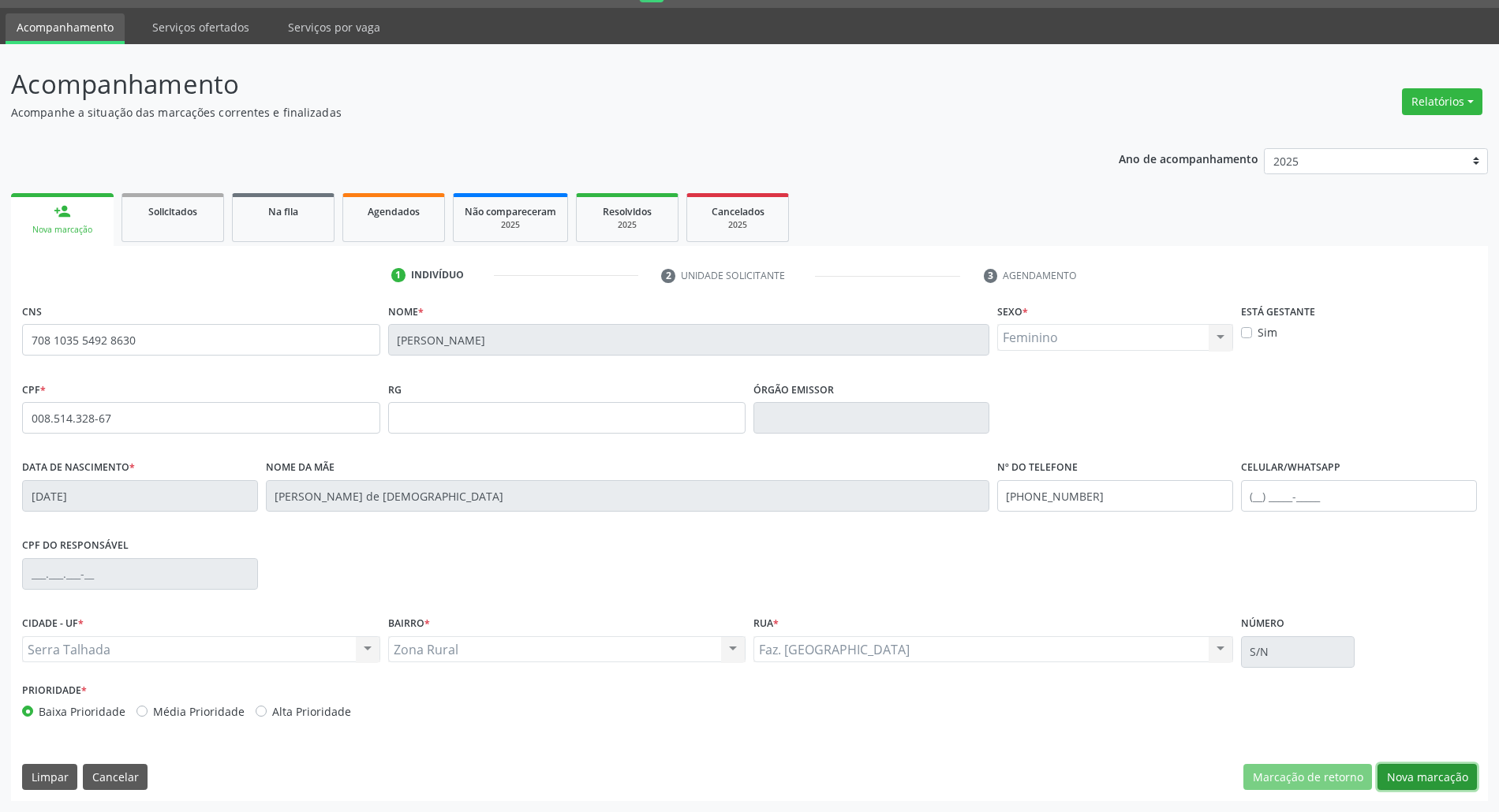
click at [1414, 782] on button "Nova marcação" at bounding box center [1426, 778] width 99 height 27
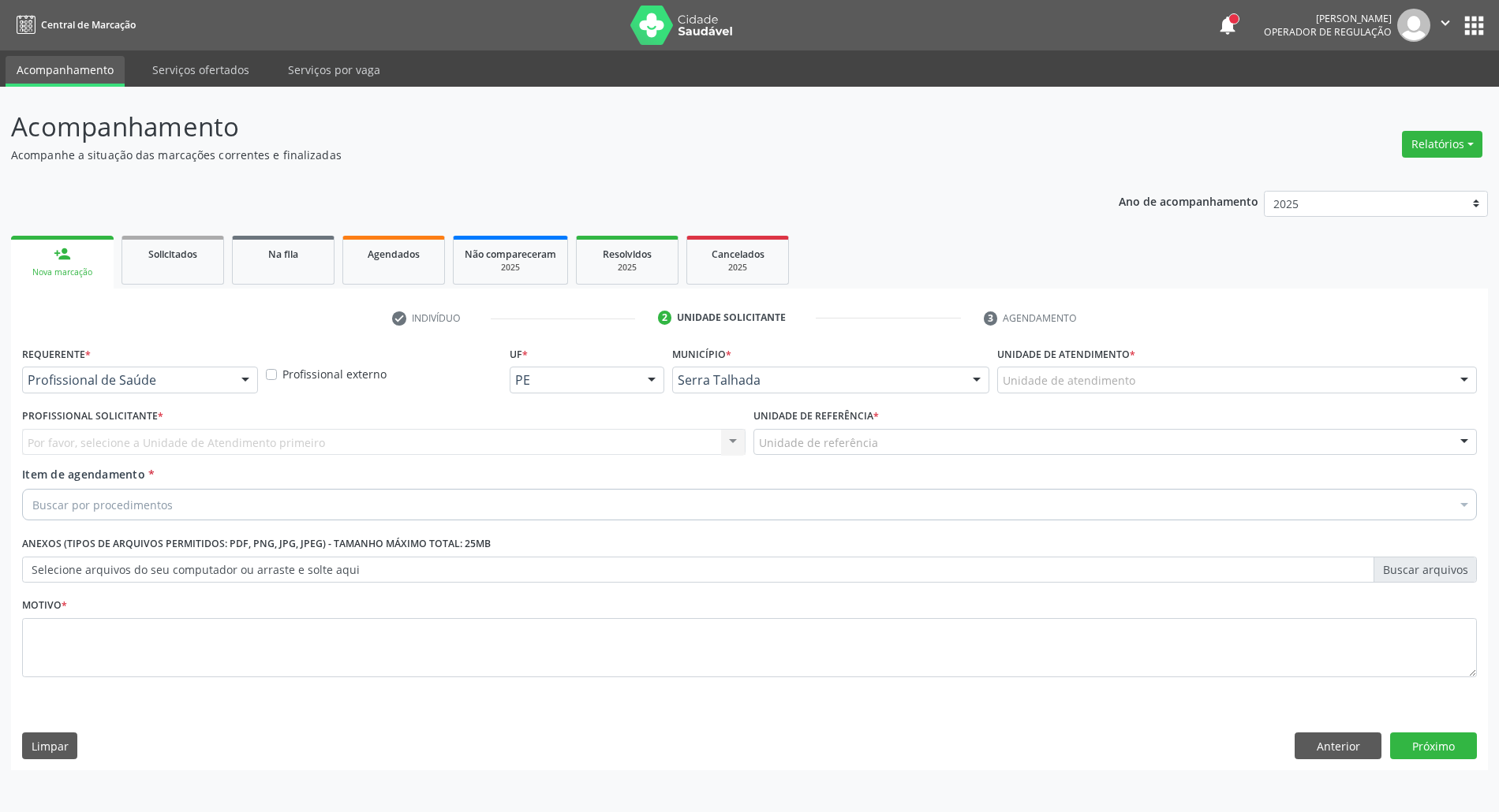
scroll to position [0, 0]
drag, startPoint x: 158, startPoint y: 357, endPoint x: 155, endPoint y: 378, distance: 21.2
click at [158, 363] on div "Requerente * Profissional de Saúde Profissional de Saúde Paciente Nenhum result…" at bounding box center [141, 367] width 238 height 51
click at [155, 389] on div "Profissional de Saúde" at bounding box center [141, 380] width 238 height 27
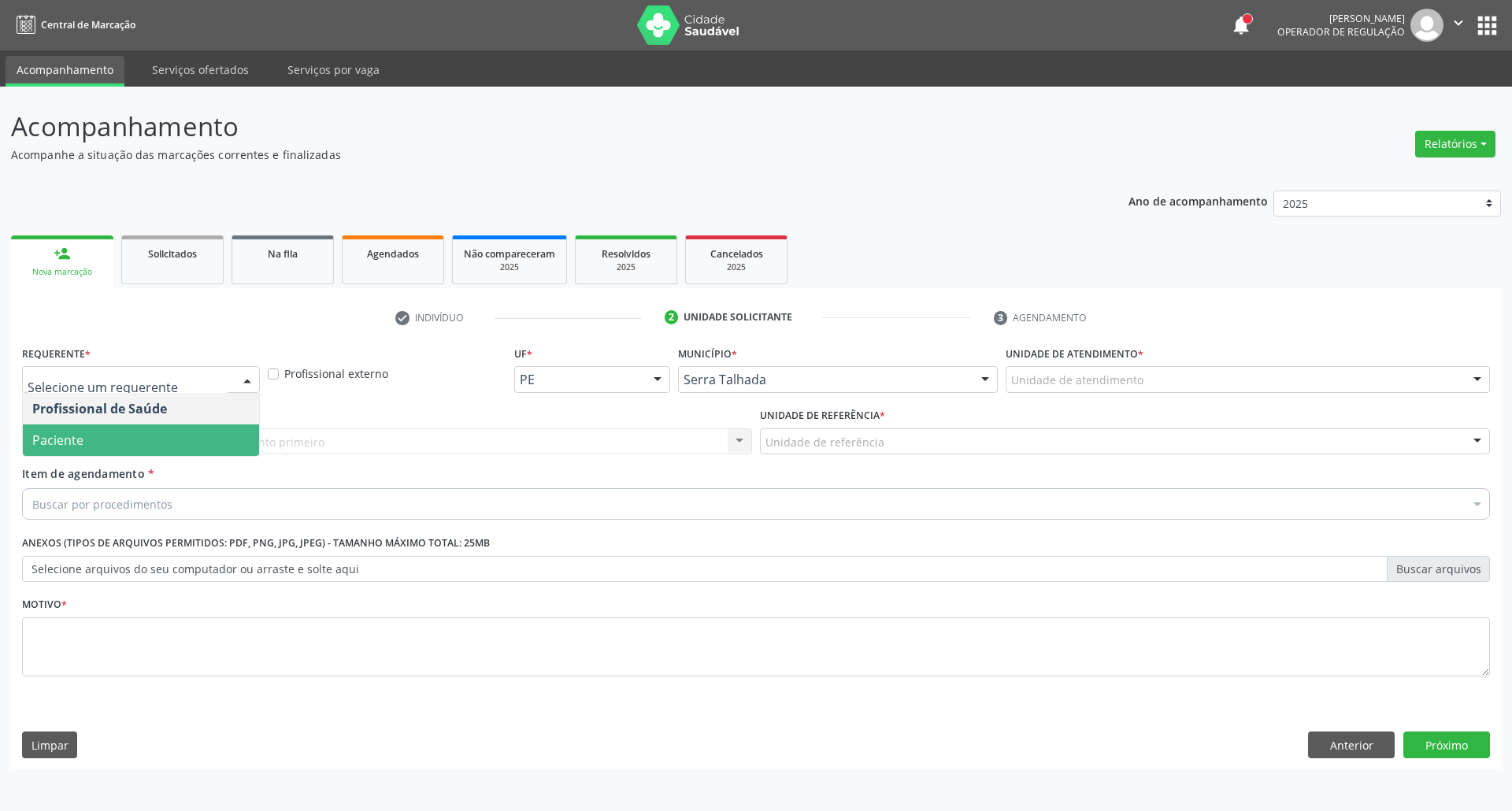
click at [145, 449] on span "Paciente" at bounding box center [141, 440] width 236 height 31
click at [140, 444] on span "Paciente" at bounding box center [141, 440] width 236 height 31
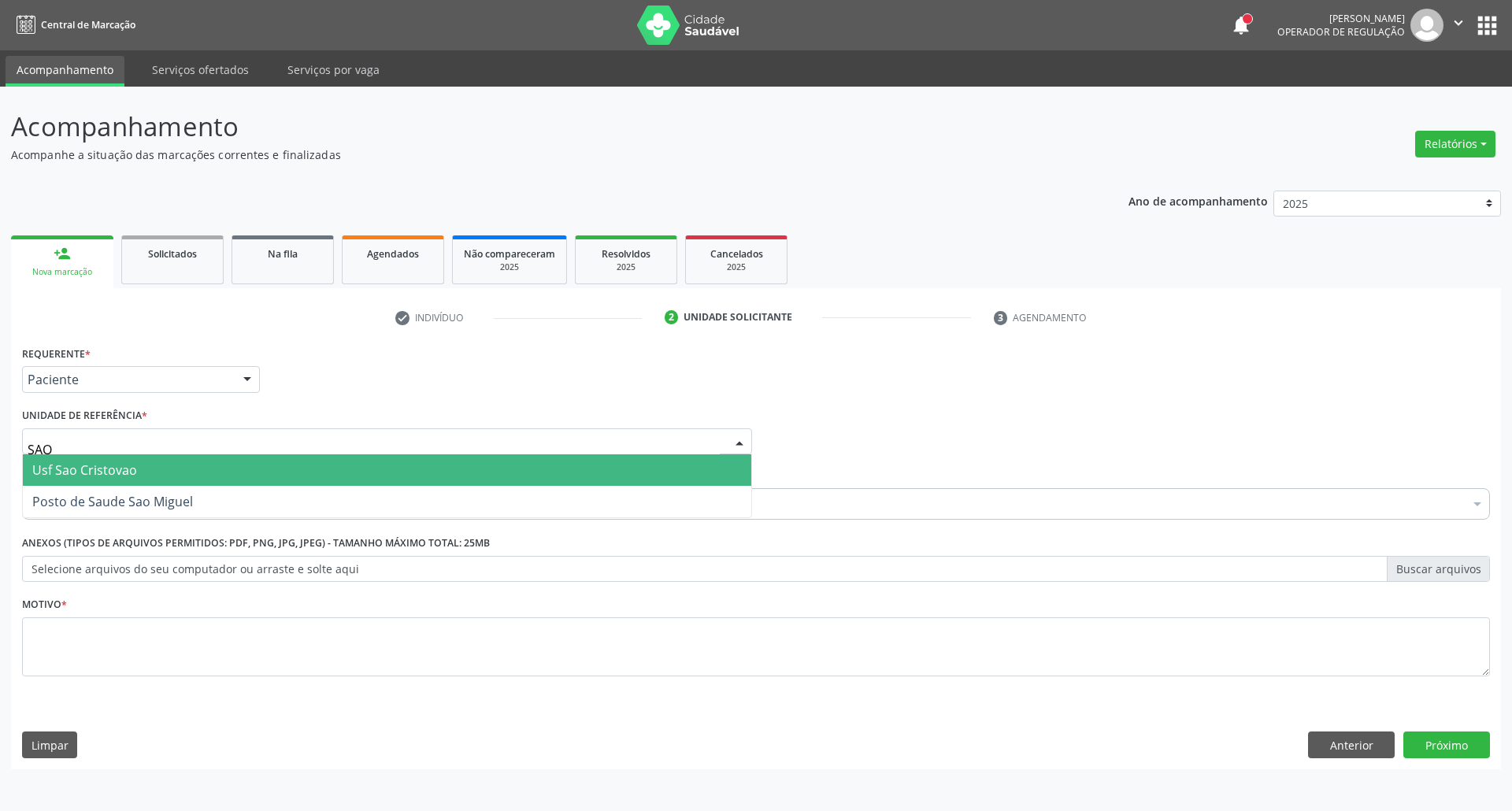
type input "SAO M"
click at [183, 474] on span "Posto de Saude Sao Miguel" at bounding box center [112, 469] width 161 height 17
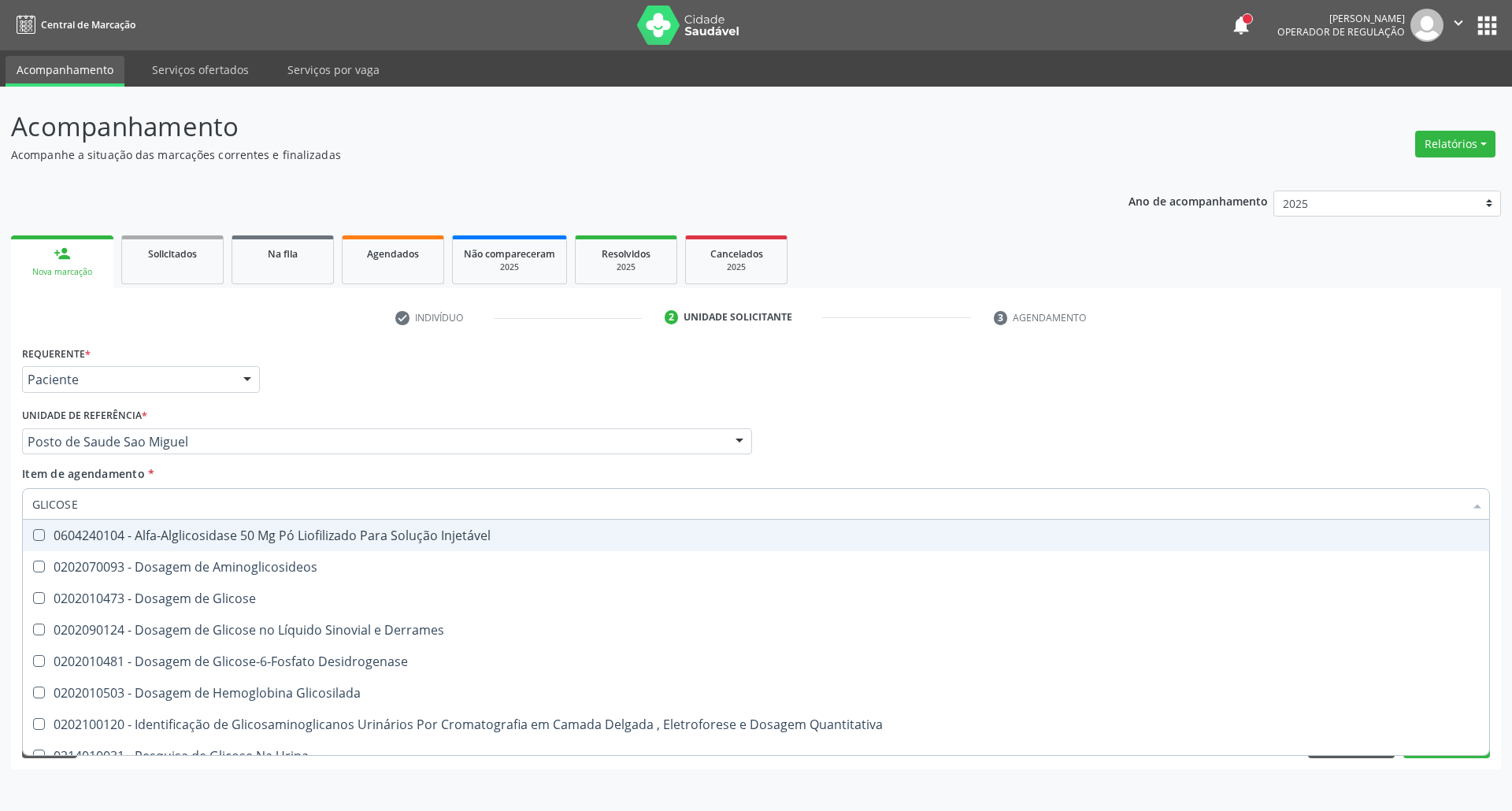
type input "GLICOSE"
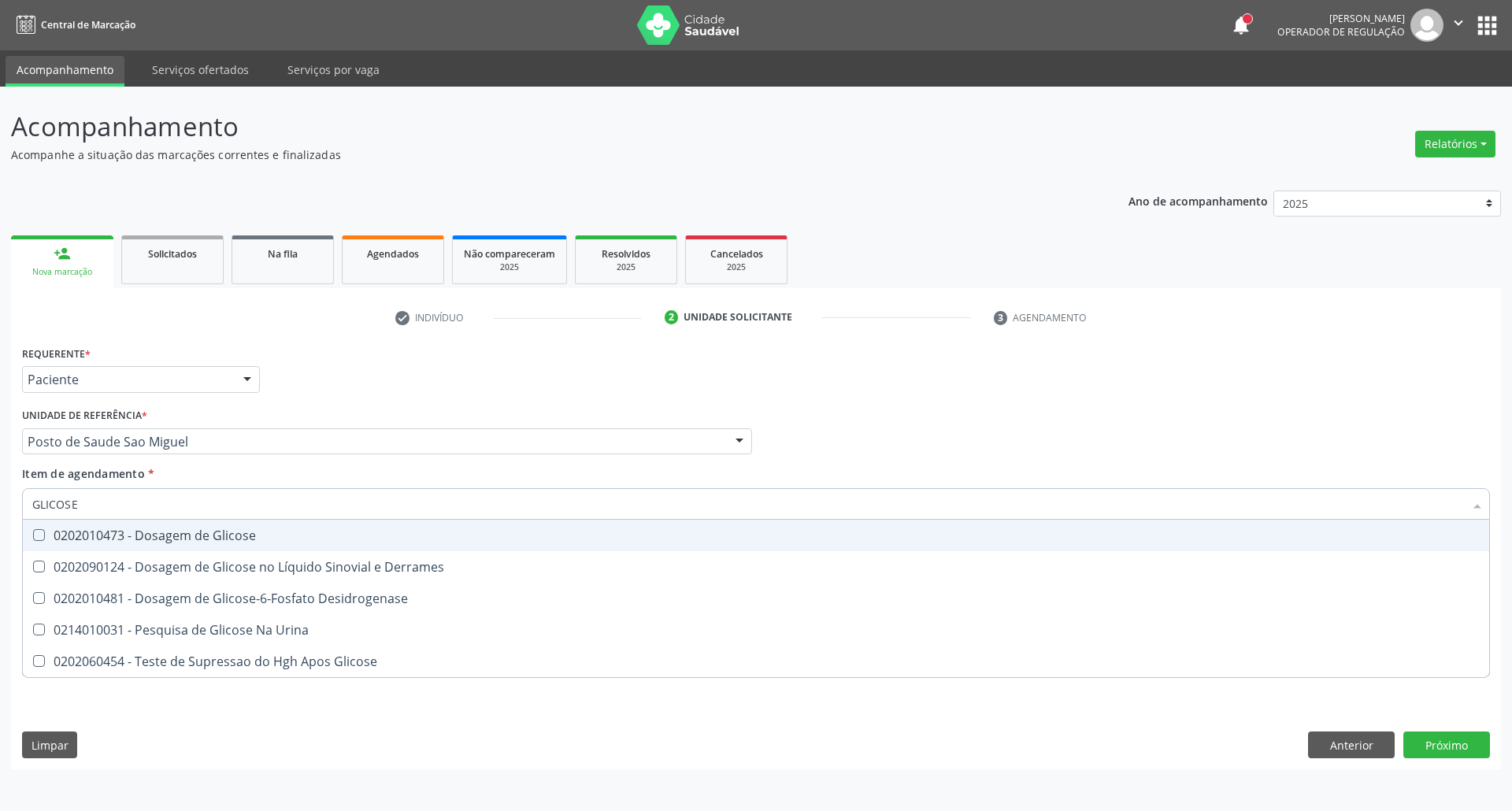
drag, startPoint x: 106, startPoint y: 534, endPoint x: 124, endPoint y: 514, distance: 26.9
click at [107, 531] on div "0202010473 - Dosagem de Glicose" at bounding box center [755, 535] width 1447 height 12
checkbox Glicose "true"
drag, startPoint x: 120, startPoint y: 509, endPoint x: 0, endPoint y: 480, distance: 123.5
click at [0, 480] on div "Acompanhamento Acompanhe a situação das marcações correntes e finalizadas Relat…" at bounding box center [756, 449] width 1512 height 724
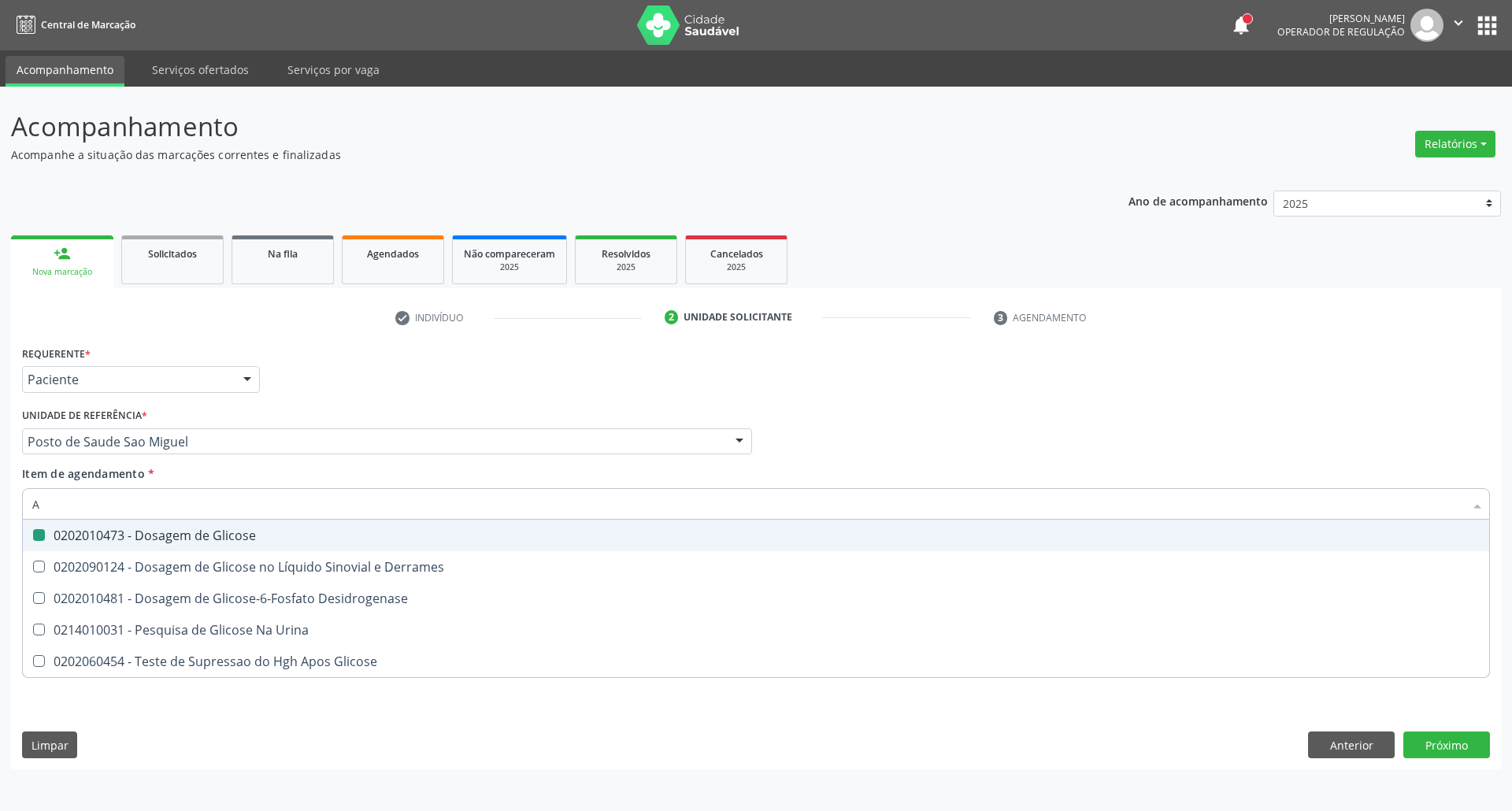
type input "AC"
checkbox Glicose "false"
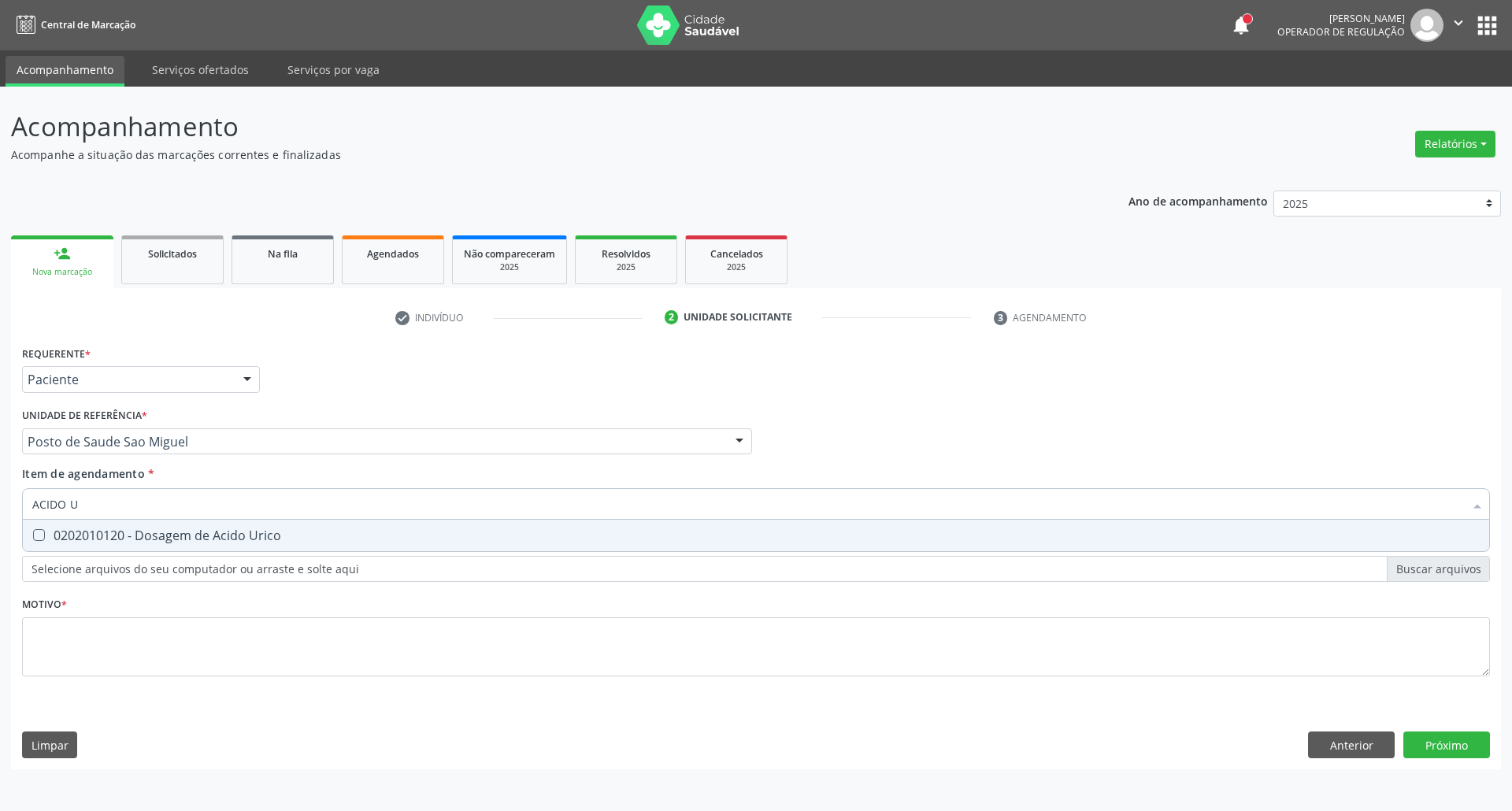
type input "ACIDO U"
drag, startPoint x: 48, startPoint y: 530, endPoint x: 124, endPoint y: 488, distance: 86.8
click at [54, 529] on div "0202010120 - Dosagem de Acido Urico" at bounding box center [755, 535] width 1447 height 12
checkbox Urico "true"
click at [0, 492] on div "Acompanhamento Acompanhe a situação das marcações correntes e finalizadas Relat…" at bounding box center [756, 449] width 1512 height 724
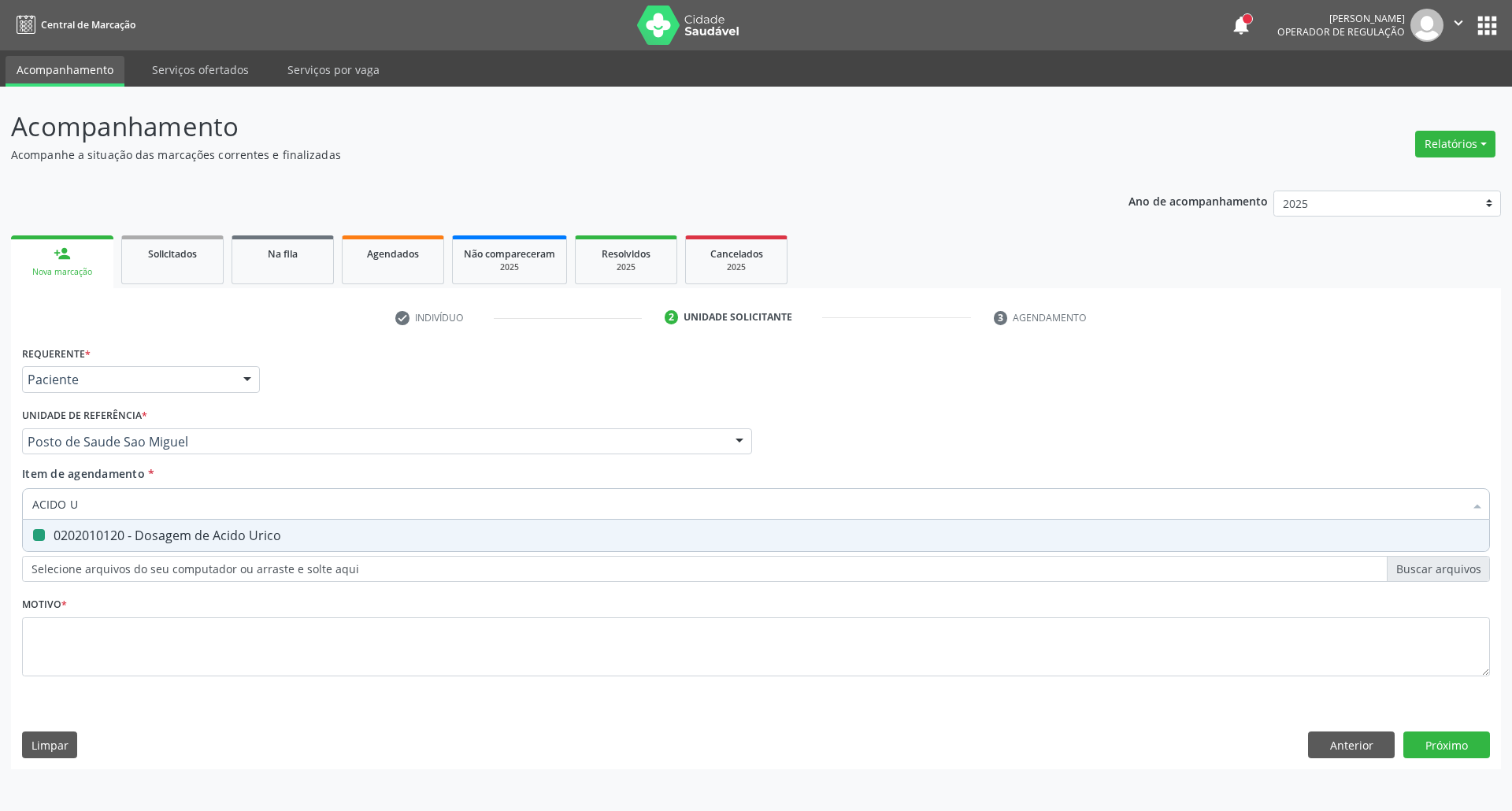
type input "C"
checkbox Urico "false"
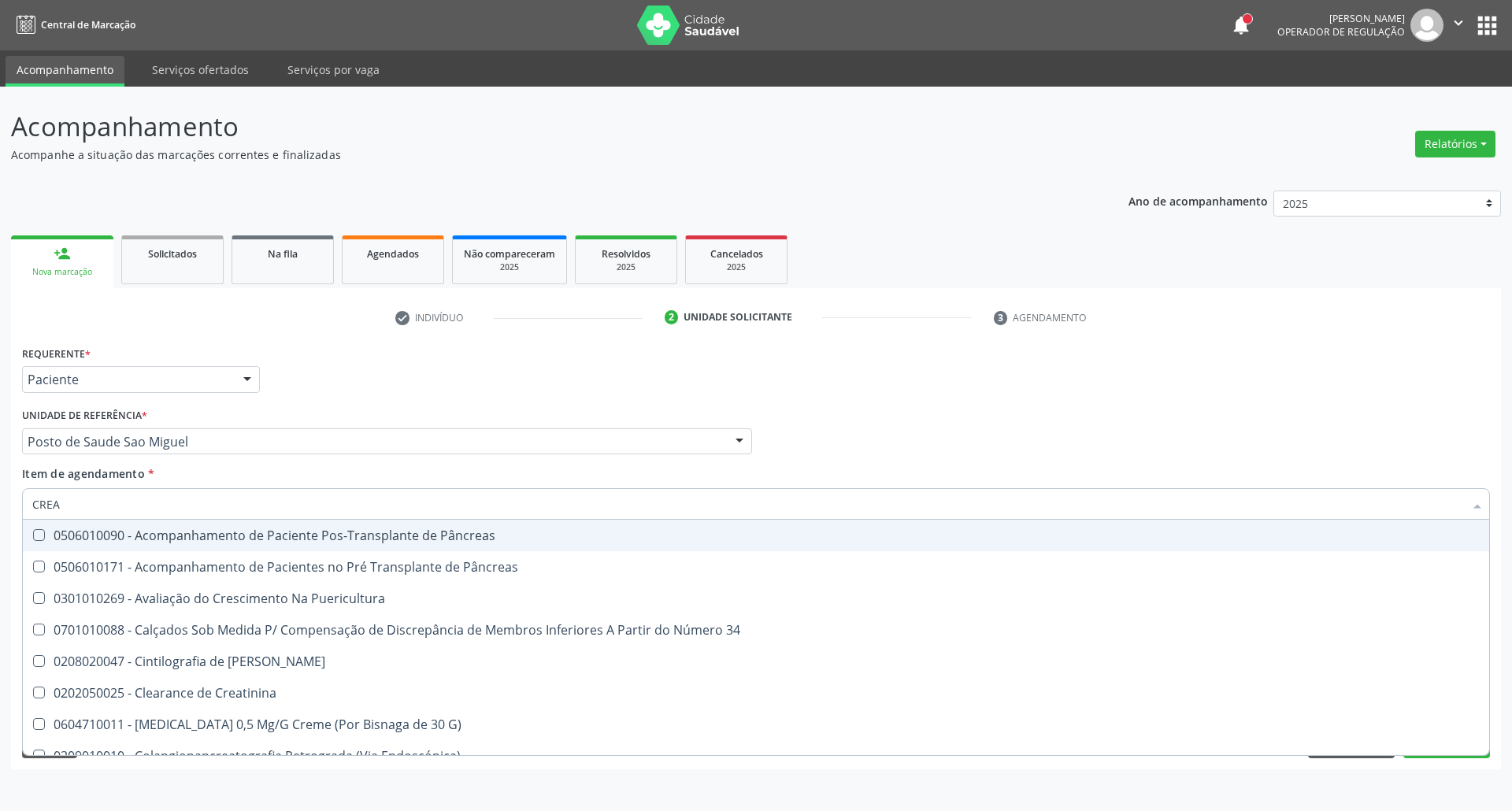
type input "CREAT"
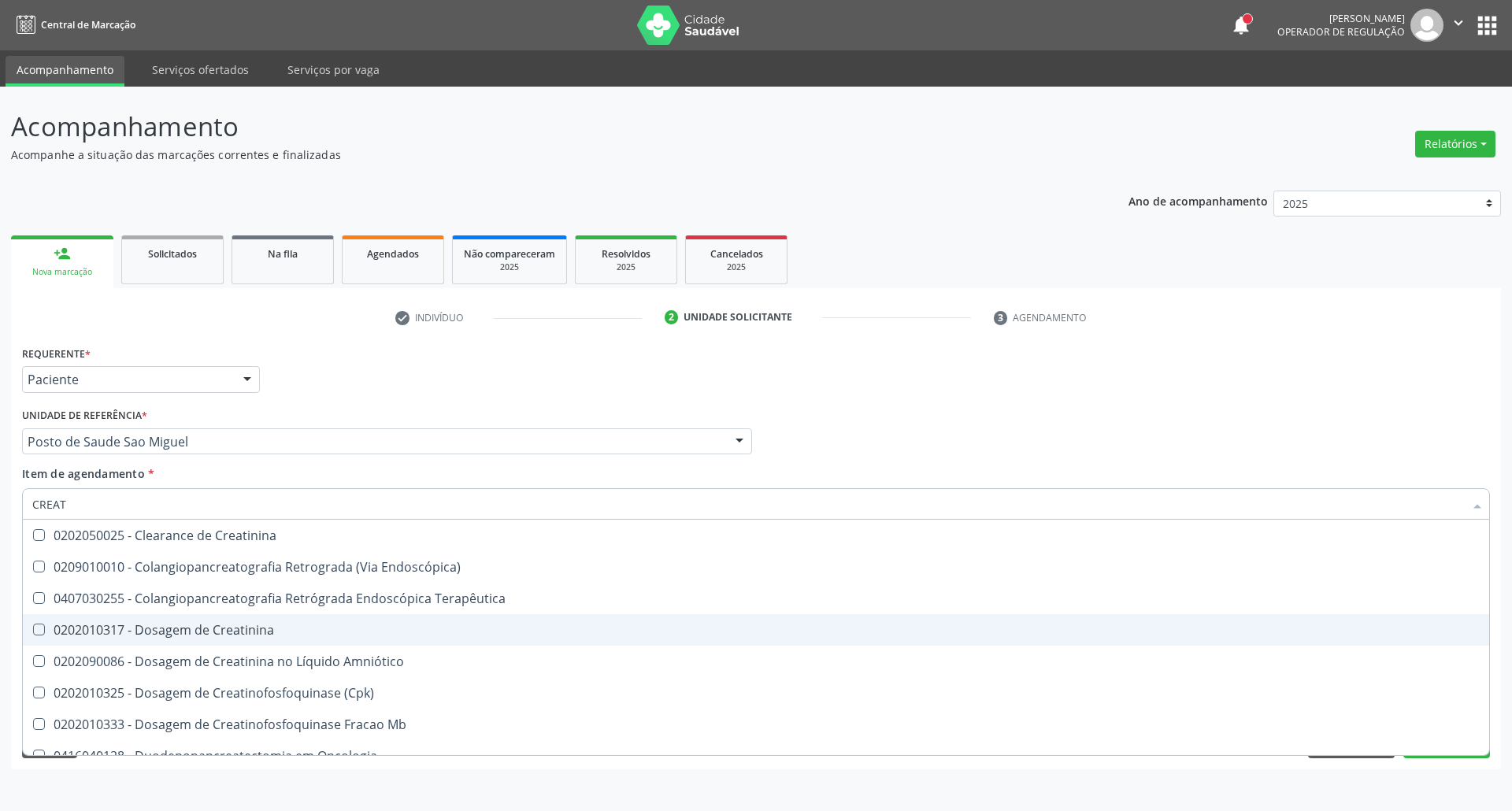
click at [115, 631] on div "0202010317 - Dosagem de Creatinina" at bounding box center [755, 629] width 1447 height 12
checkbox Creatinina "true"
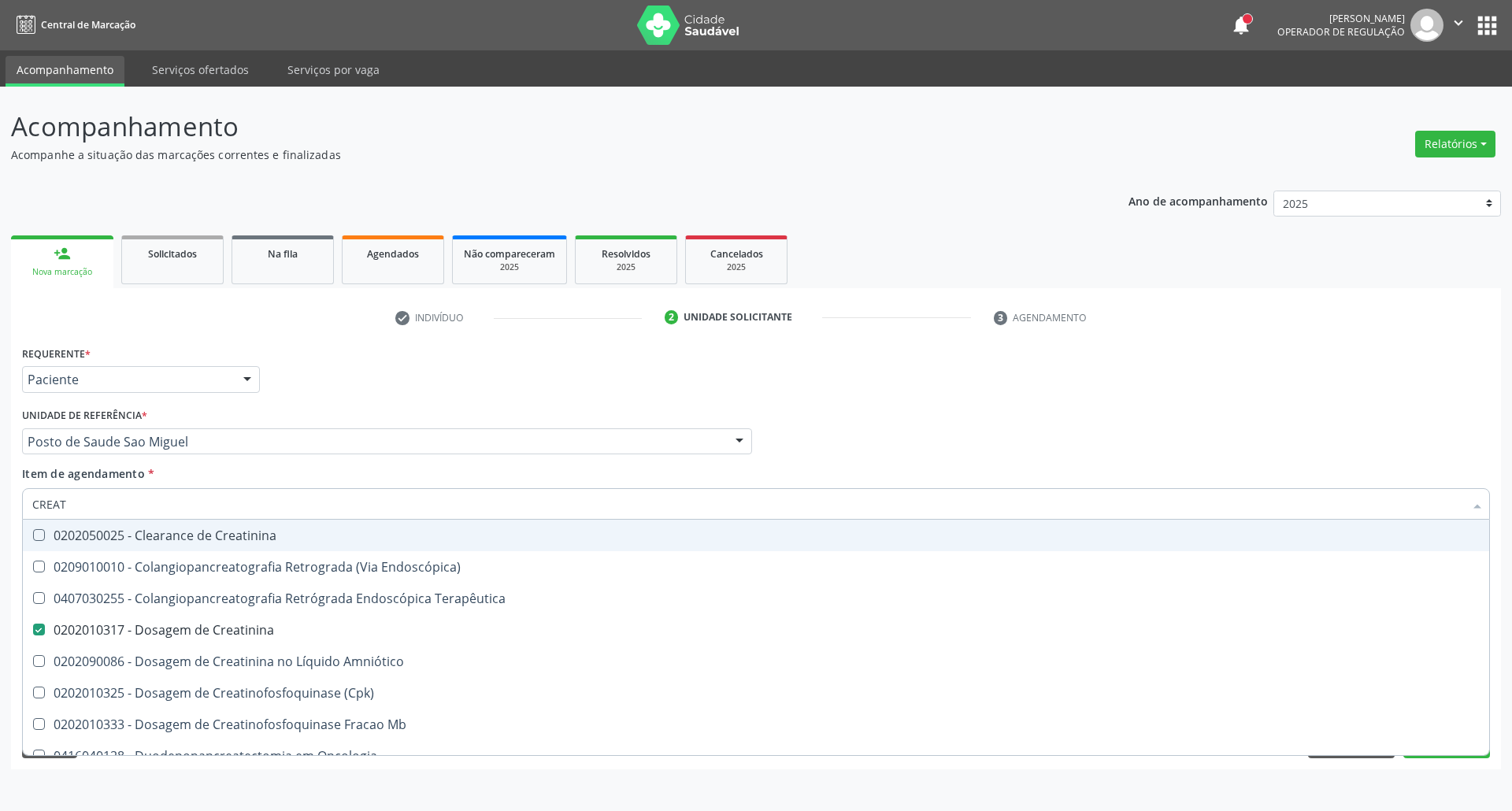
drag, startPoint x: 4, startPoint y: 499, endPoint x: 0, endPoint y: 463, distance: 36.2
click at [0, 463] on div "Acompanhamento Acompanhe a situação das marcações correntes e finalizadas Relat…" at bounding box center [756, 449] width 1512 height 724
type input "UR"
checkbox Creatinina "false"
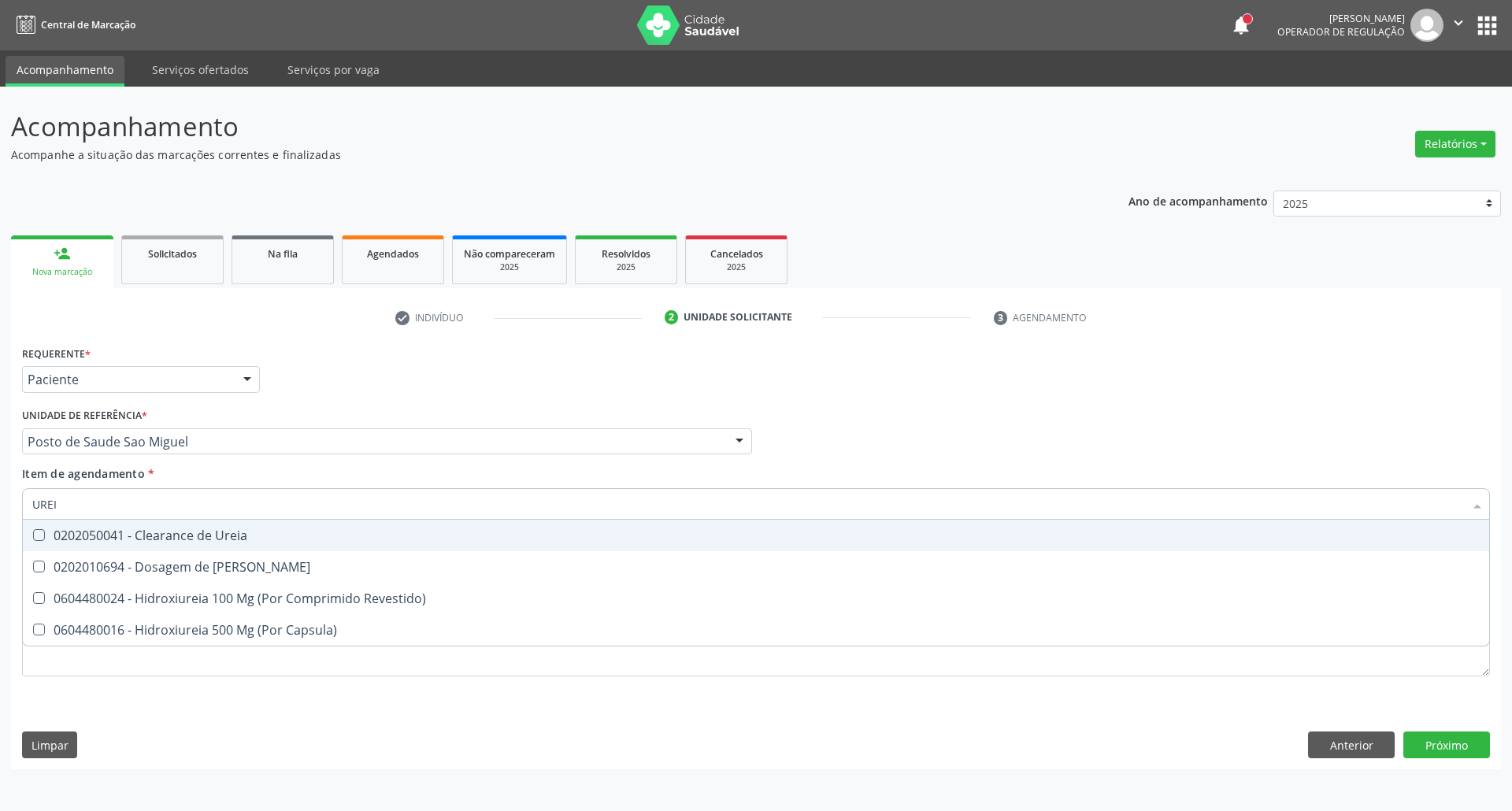
type input "UREIA"
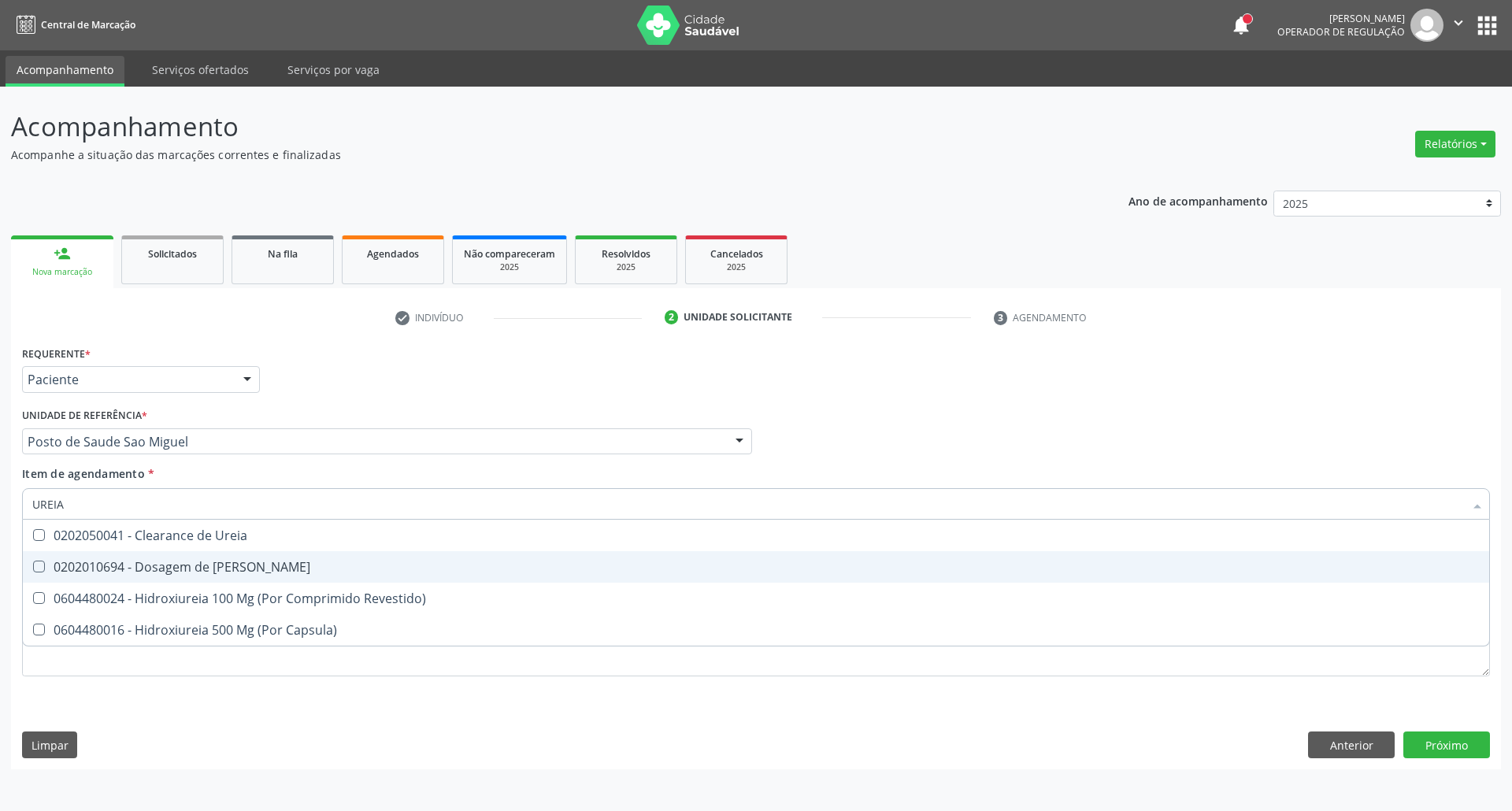
drag, startPoint x: 67, startPoint y: 562, endPoint x: 79, endPoint y: 509, distance: 54.3
click at [67, 560] on div "0202010694 - Dosagem de [PERSON_NAME]" at bounding box center [755, 566] width 1447 height 12
checkbox Ureia "true"
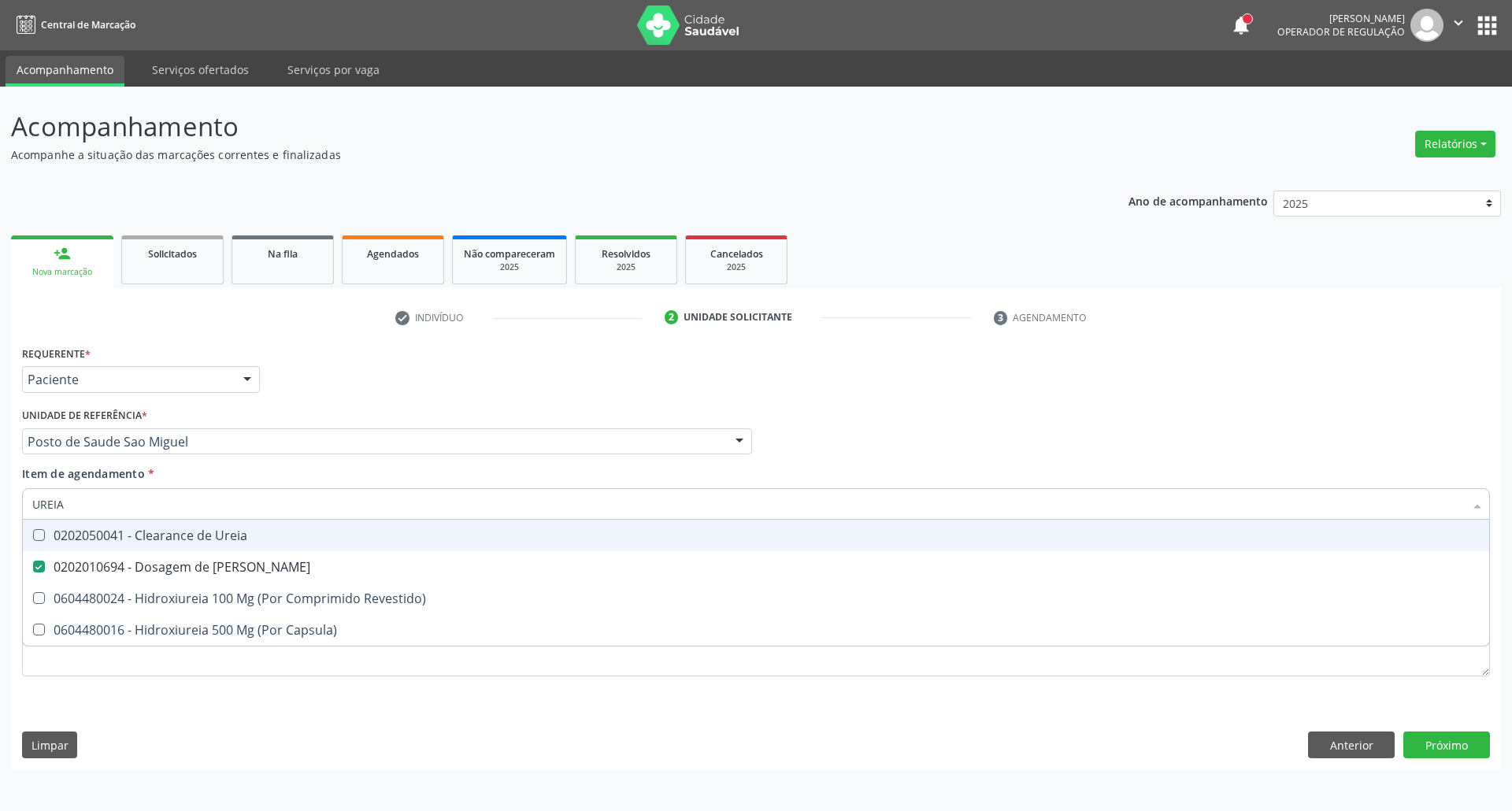
drag, startPoint x: 80, startPoint y: 498, endPoint x: 0, endPoint y: 499, distance: 80.0
click at [0, 499] on div "Acompanhamento Acompanhe a situação das marcações correntes e finalizadas Relat…" at bounding box center [756, 449] width 1512 height 724
type input "CO"
checkbox Ureia "false"
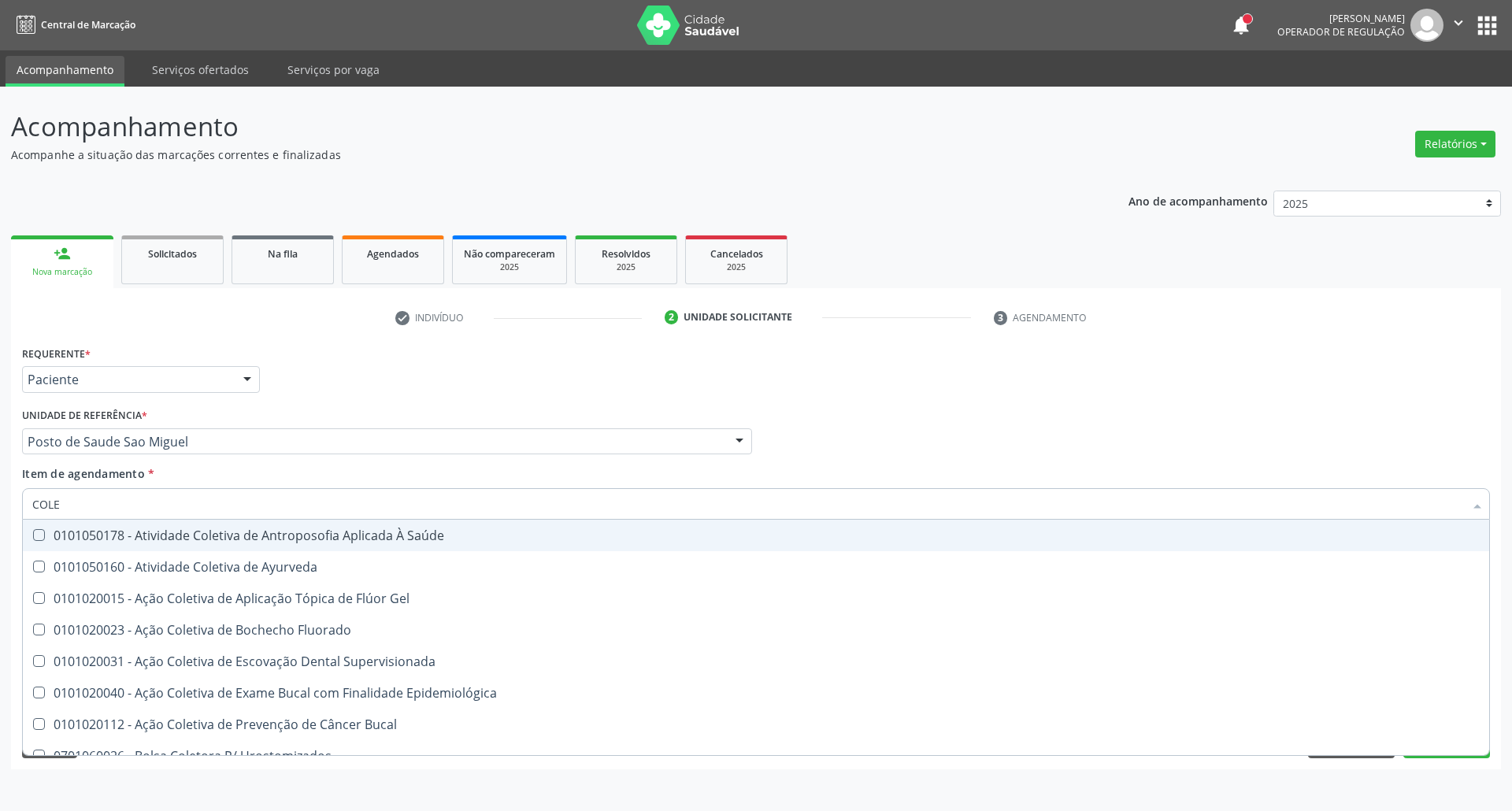
type input "COLES"
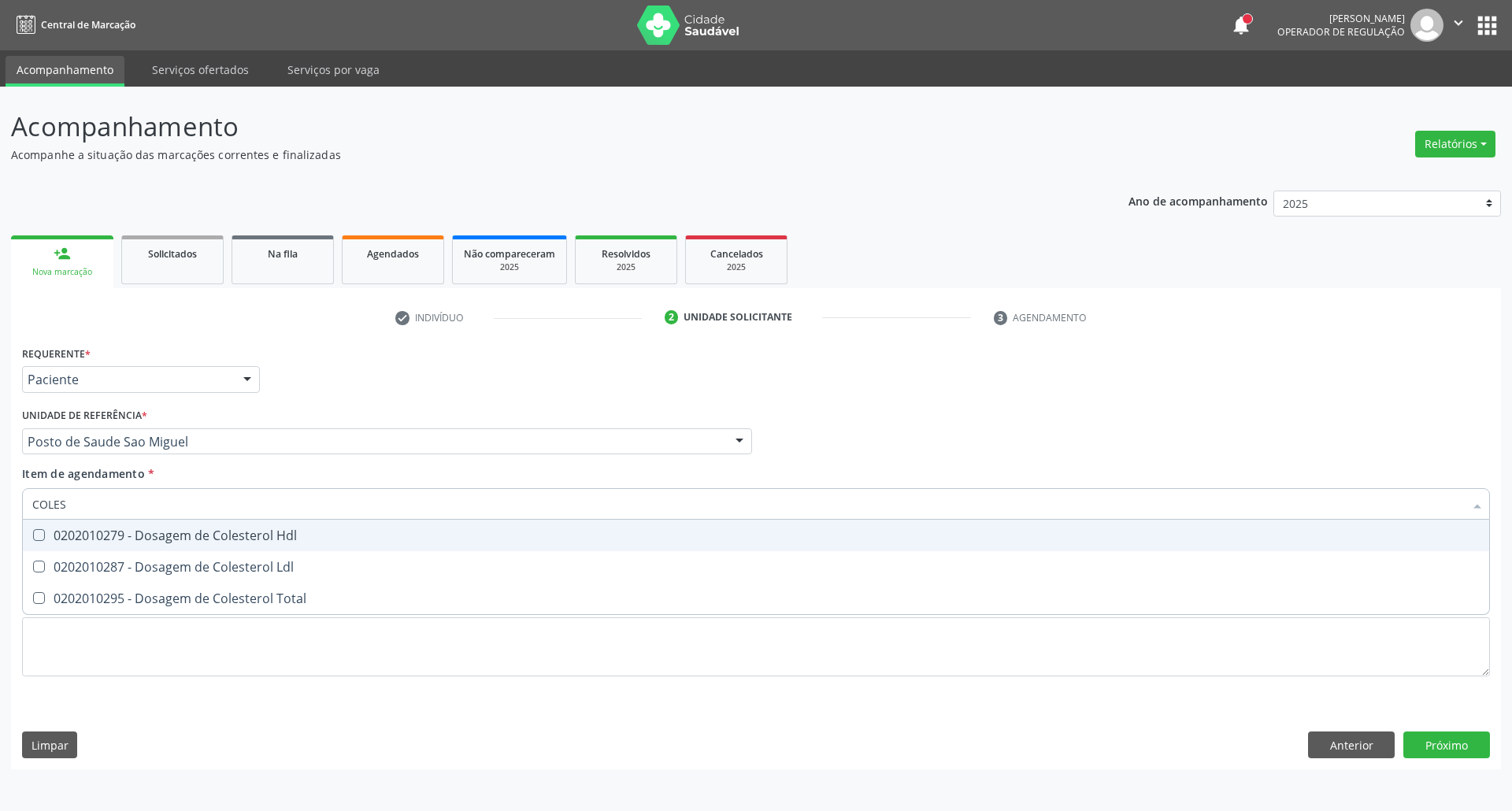
drag, startPoint x: 66, startPoint y: 536, endPoint x: 67, endPoint y: 571, distance: 35.0
click at [67, 540] on div "0202010279 - Dosagem de Colesterol Hdl" at bounding box center [755, 535] width 1447 height 12
checkbox Hdl "true"
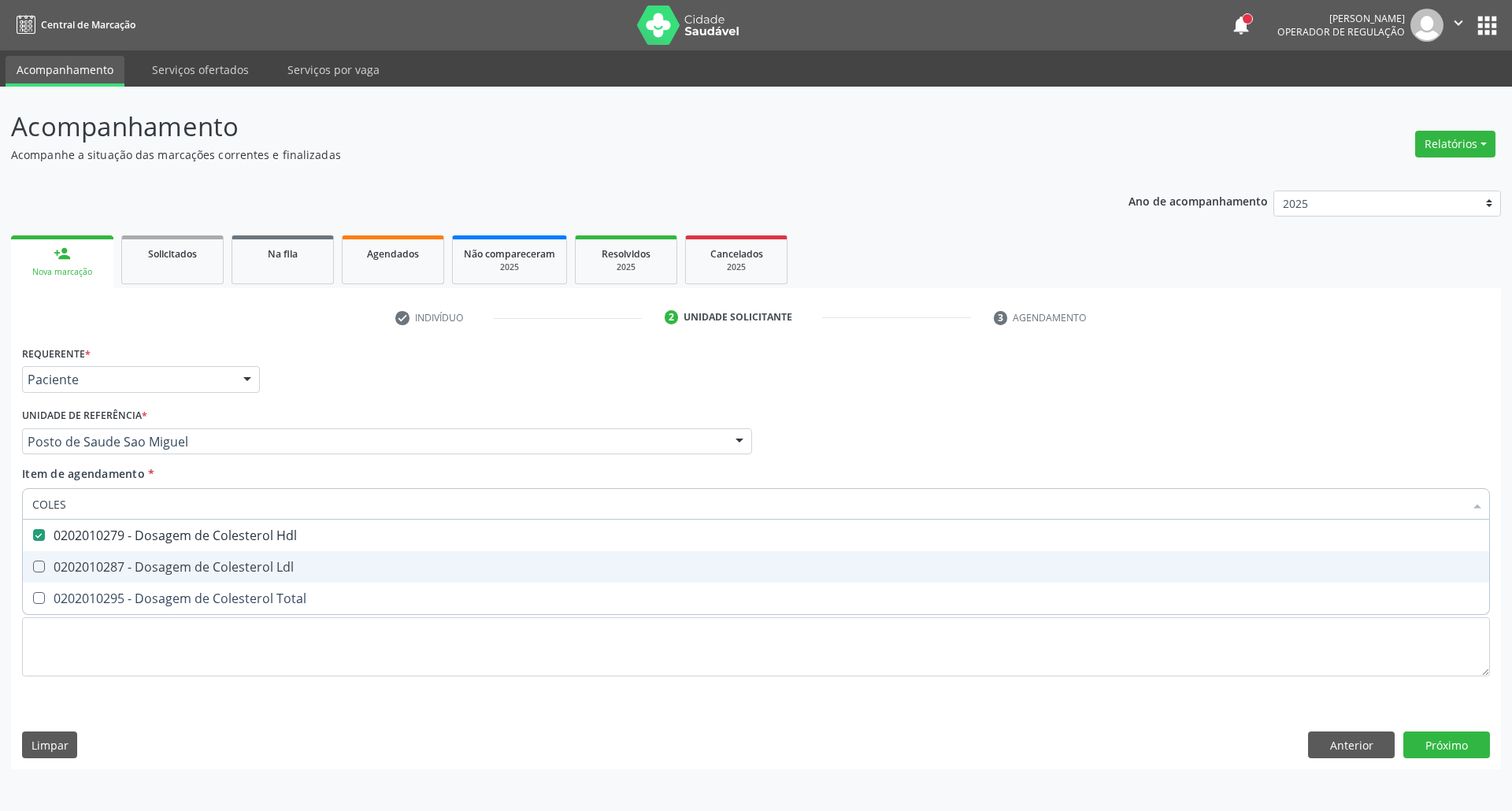
drag, startPoint x: 67, startPoint y: 571, endPoint x: 66, endPoint y: 611, distance: 40.0
click at [67, 573] on div "0202010287 - Dosagem de Colesterol Ldl" at bounding box center [755, 566] width 1447 height 12
checkbox Ldl "true"
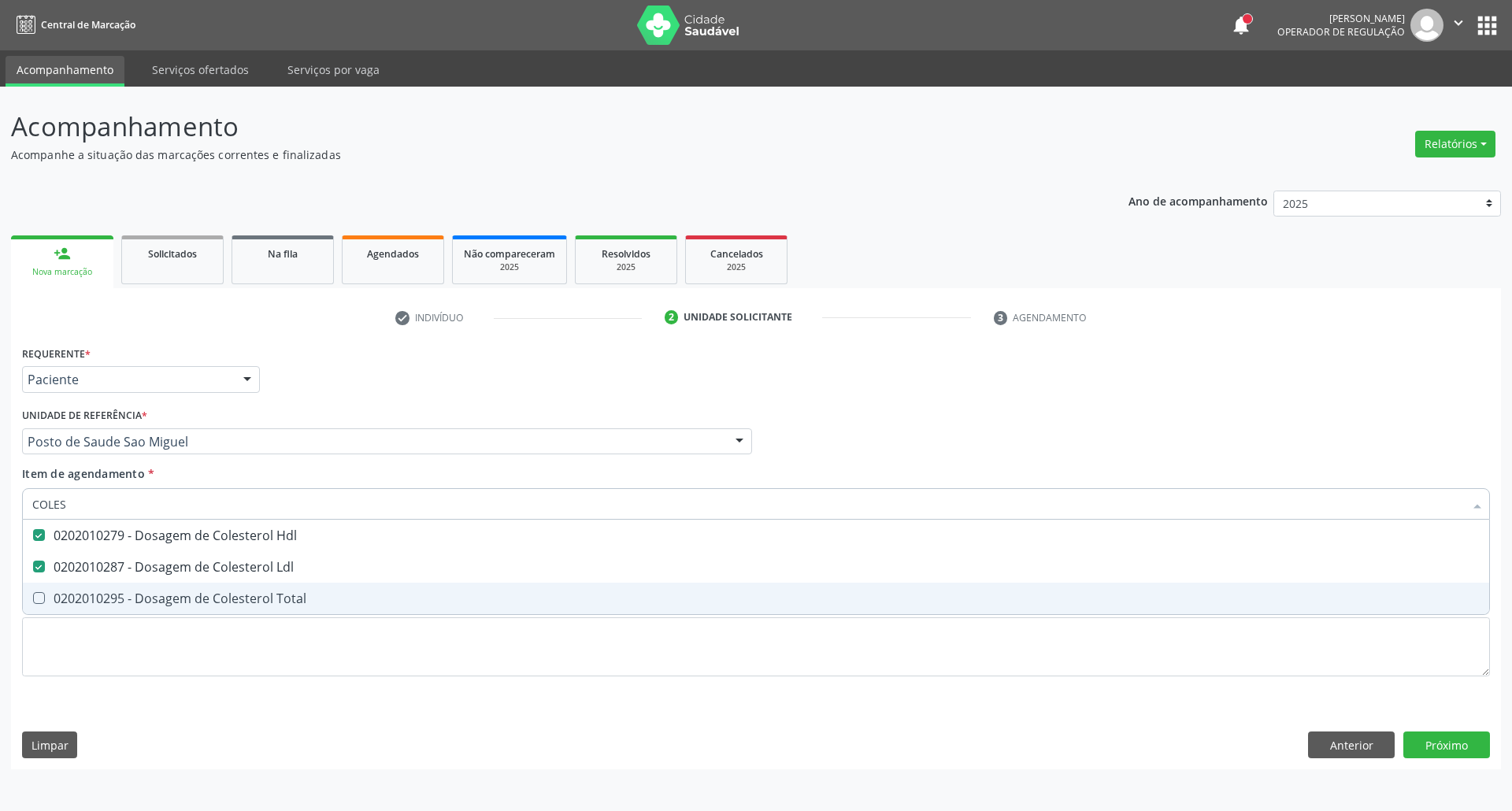
drag, startPoint x: 66, startPoint y: 611, endPoint x: 82, endPoint y: 548, distance: 65.0
click at [68, 600] on span "0202010295 - Dosagem de Colesterol Total" at bounding box center [756, 598] width 1466 height 31
checkbox Total "true"
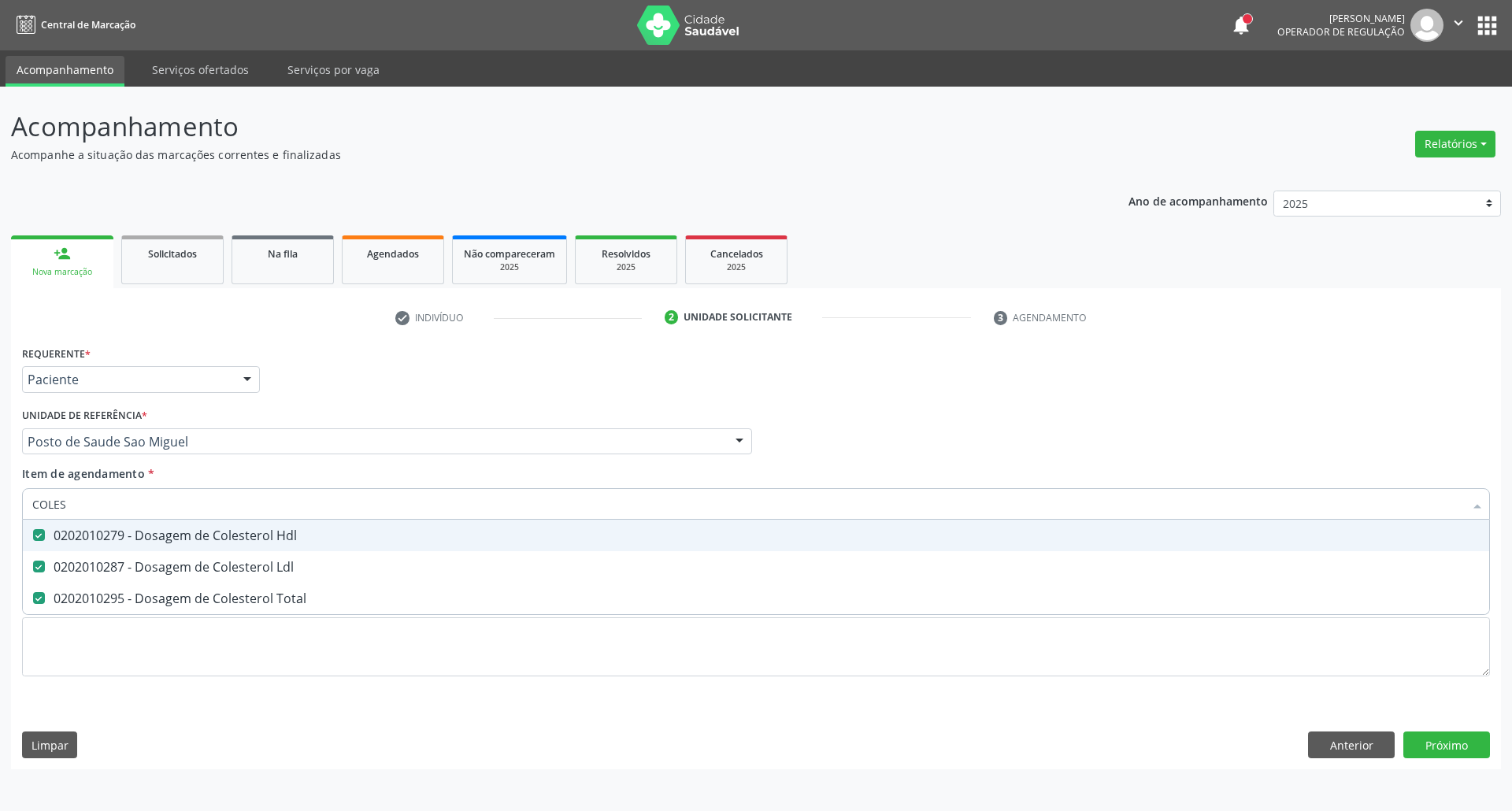
click at [0, 504] on div "Acompanhamento Acompanhe a situação das marcações correntes e finalizadas Relat…" at bounding box center [756, 449] width 1512 height 724
type input "B"
checkbox Hdl "false"
checkbox Ldl "false"
checkbox Total "false"
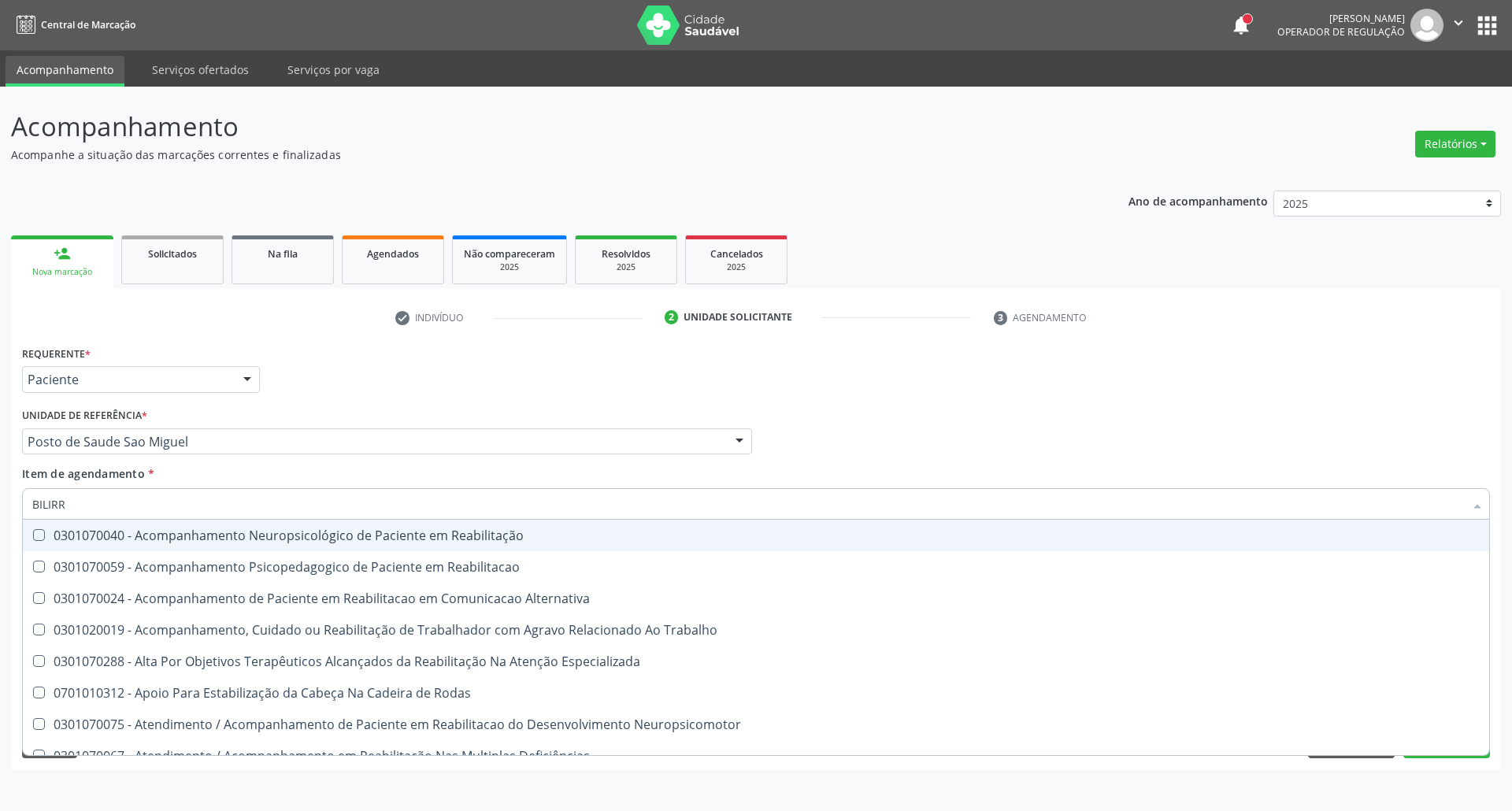
type input "BILIRRU"
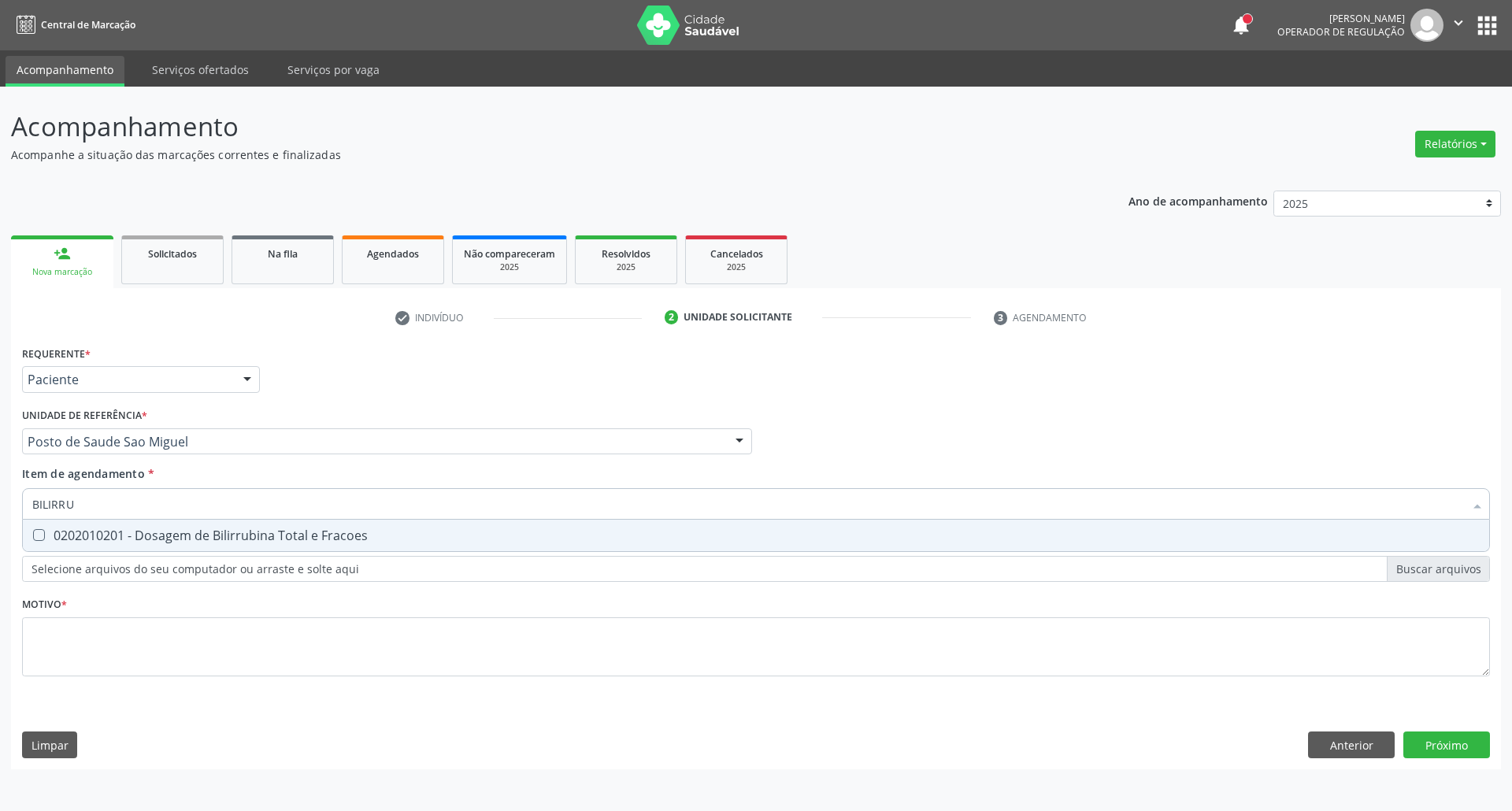
click at [42, 528] on span "0202010201 - Dosagem de Bilirrubina Total e Fracoes" at bounding box center [756, 535] width 1466 height 31
checkbox Fracoes "true"
drag, startPoint x: 61, startPoint y: 508, endPoint x: 0, endPoint y: 477, distance: 68.4
click at [0, 477] on div "Acompanhamento Acompanhe a situação das marcações correntes e finalizadas Relat…" at bounding box center [756, 449] width 1512 height 724
type input "T"
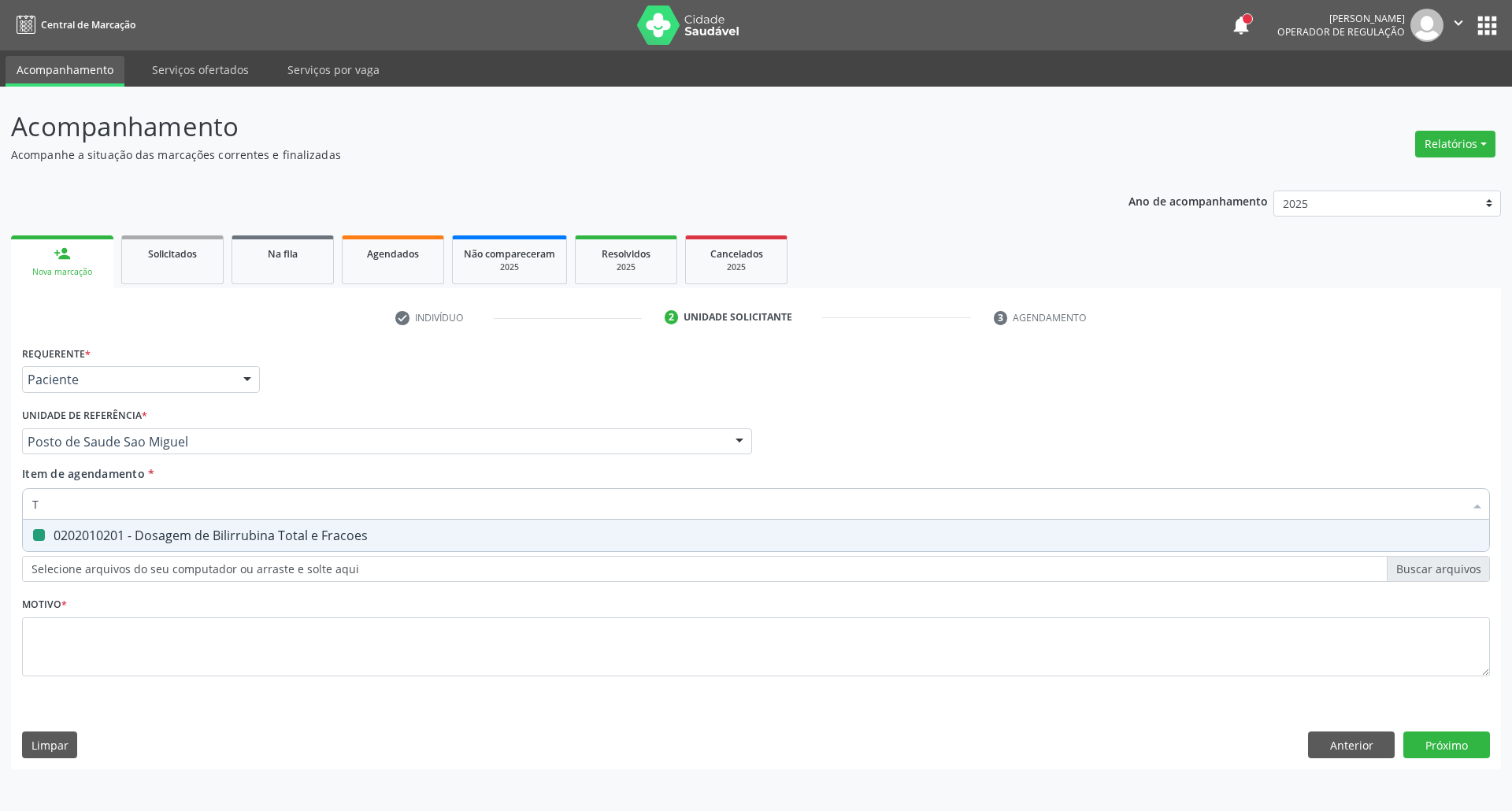
checkbox Fracoes "false"
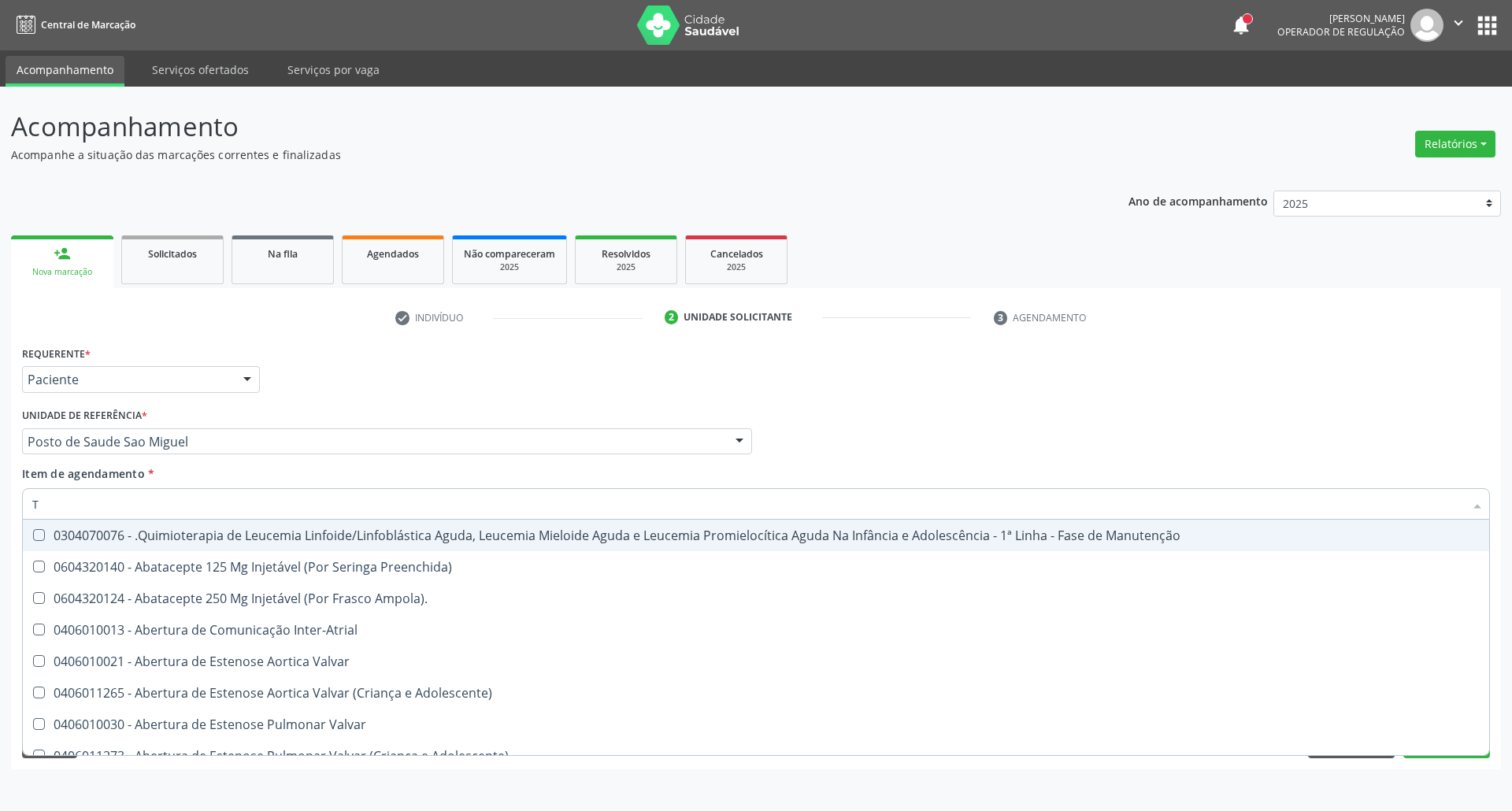
type input "TG"
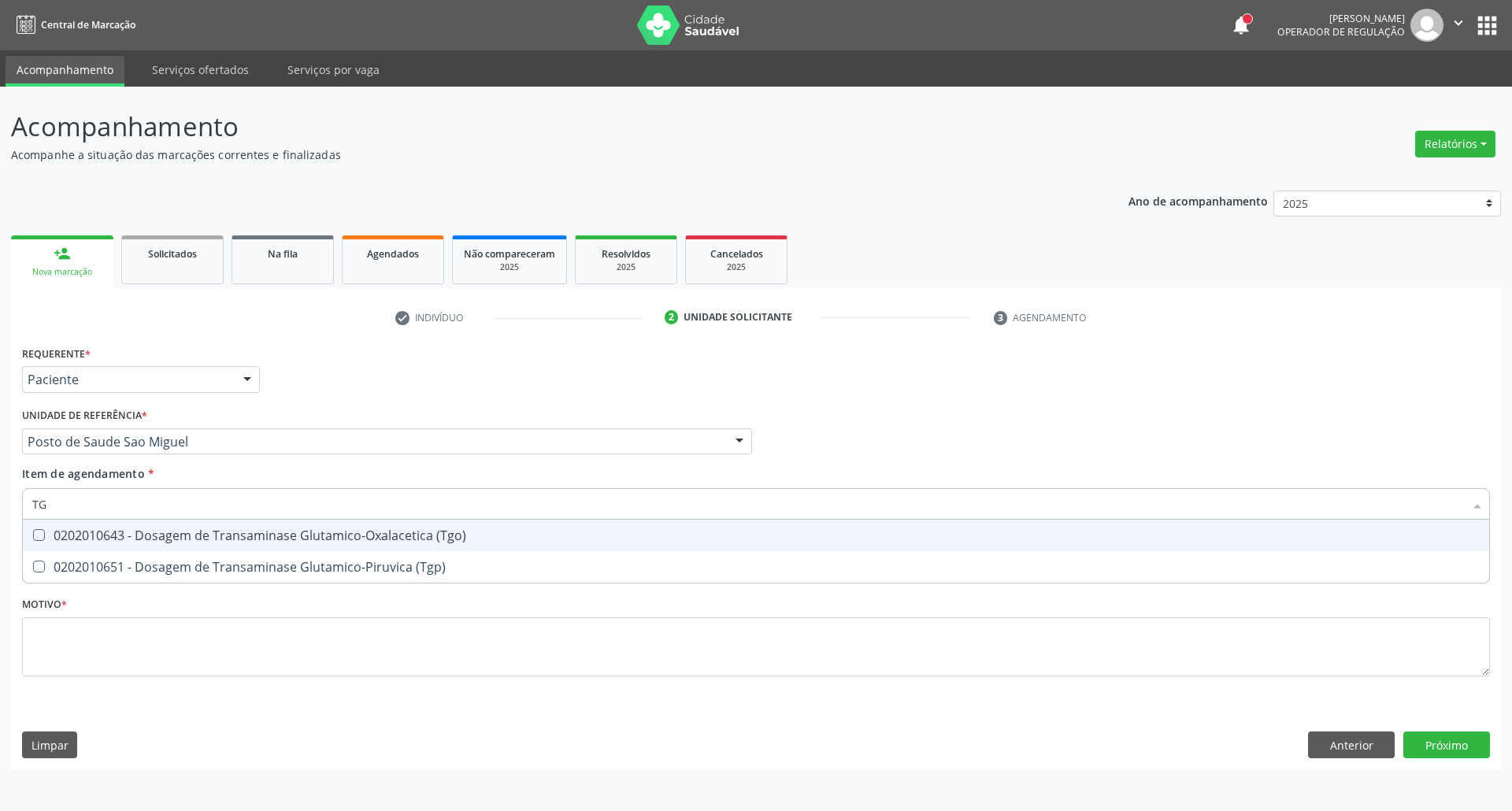
drag, startPoint x: 85, startPoint y: 540, endPoint x: 89, endPoint y: 520, distance: 20.4
click at [85, 534] on div "0202010643 - Dosagem de Transaminase Glutamico-Oxalacetica (Tgo)" at bounding box center [755, 535] width 1447 height 12
checkbox \(Tgo\) "true"
click at [92, 501] on input "TG" at bounding box center [748, 504] width 1432 height 31
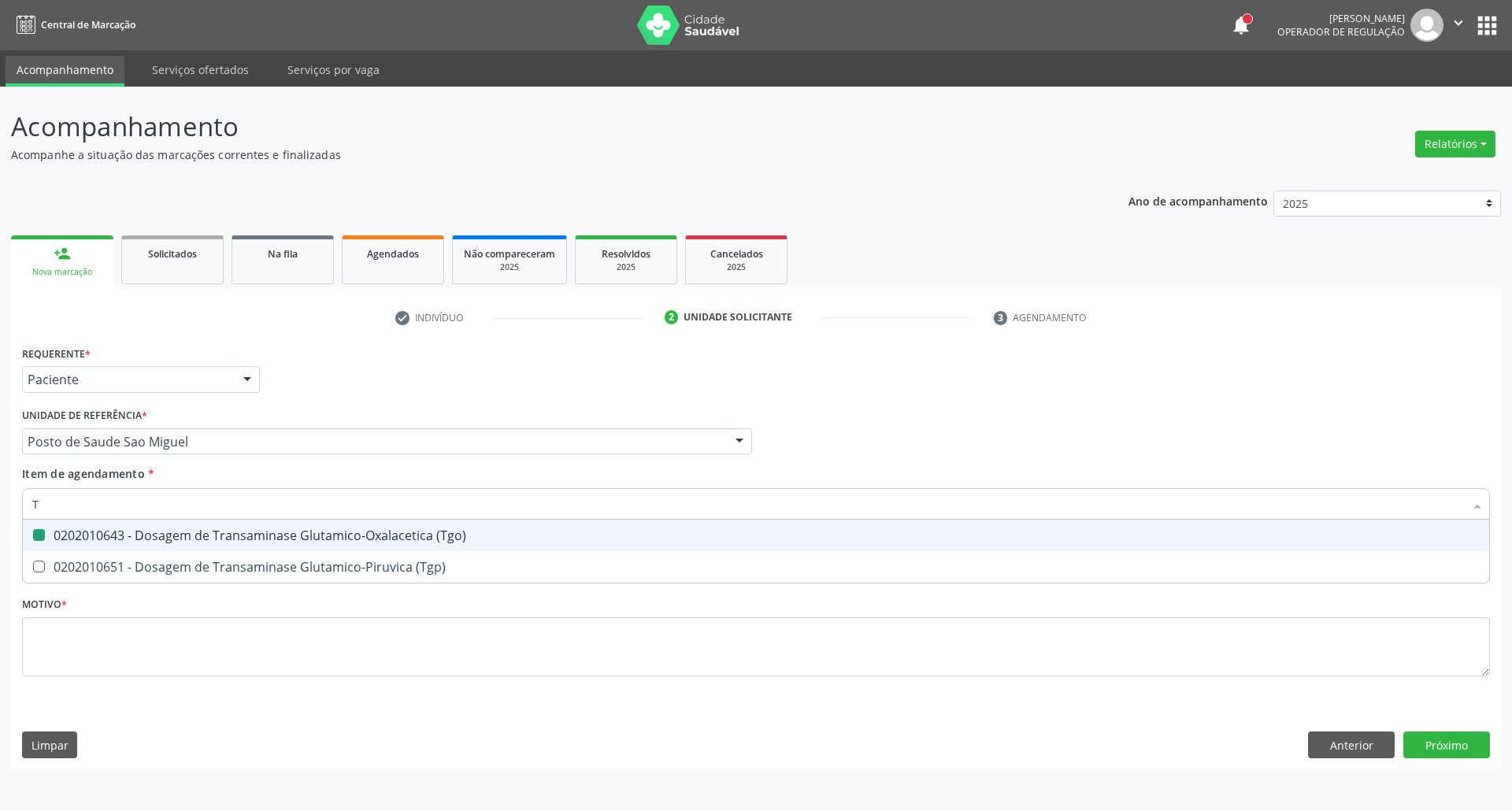
type input "TR"
checkbox \(Tgo\) "false"
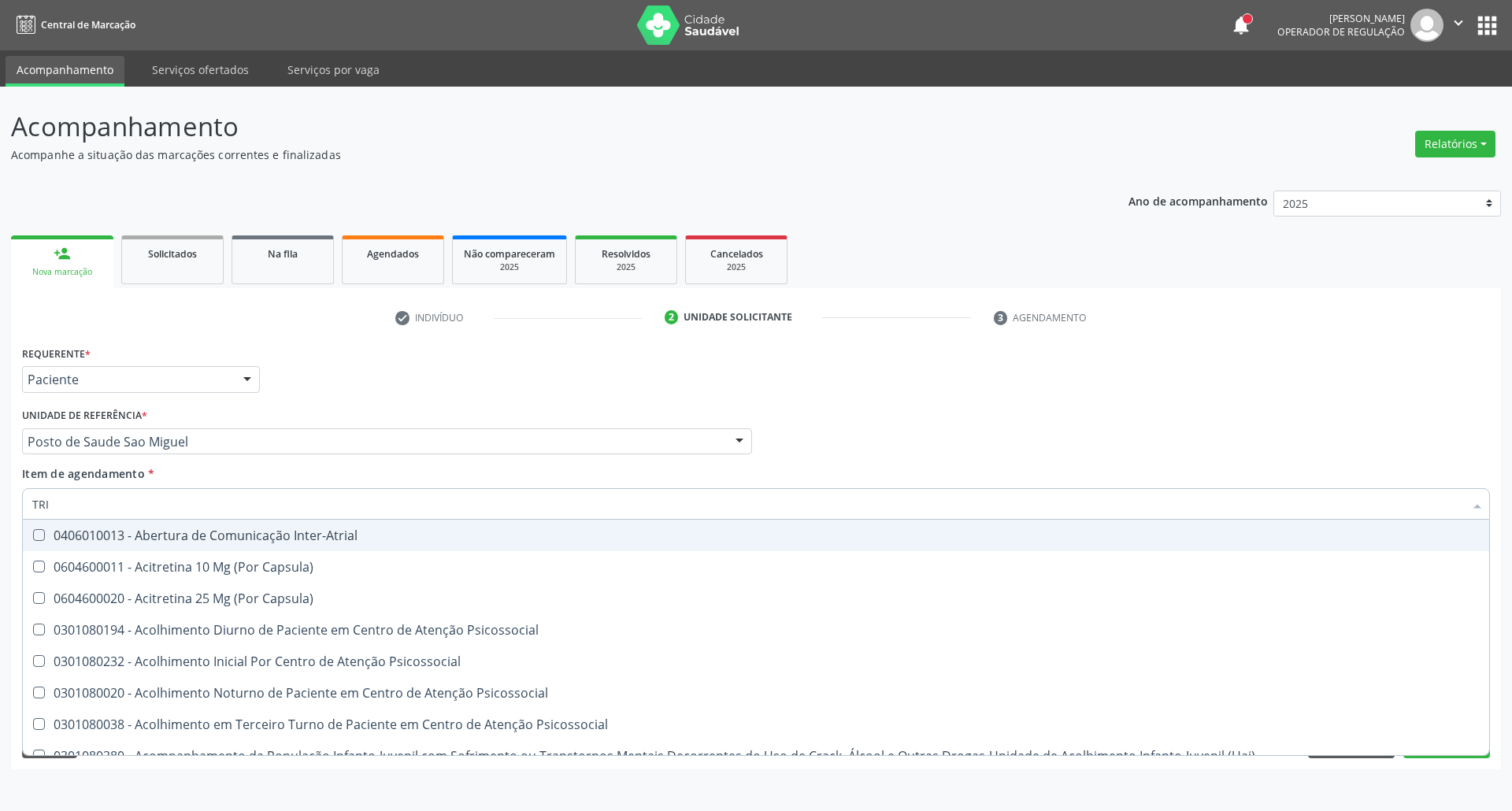
type input "TRIG"
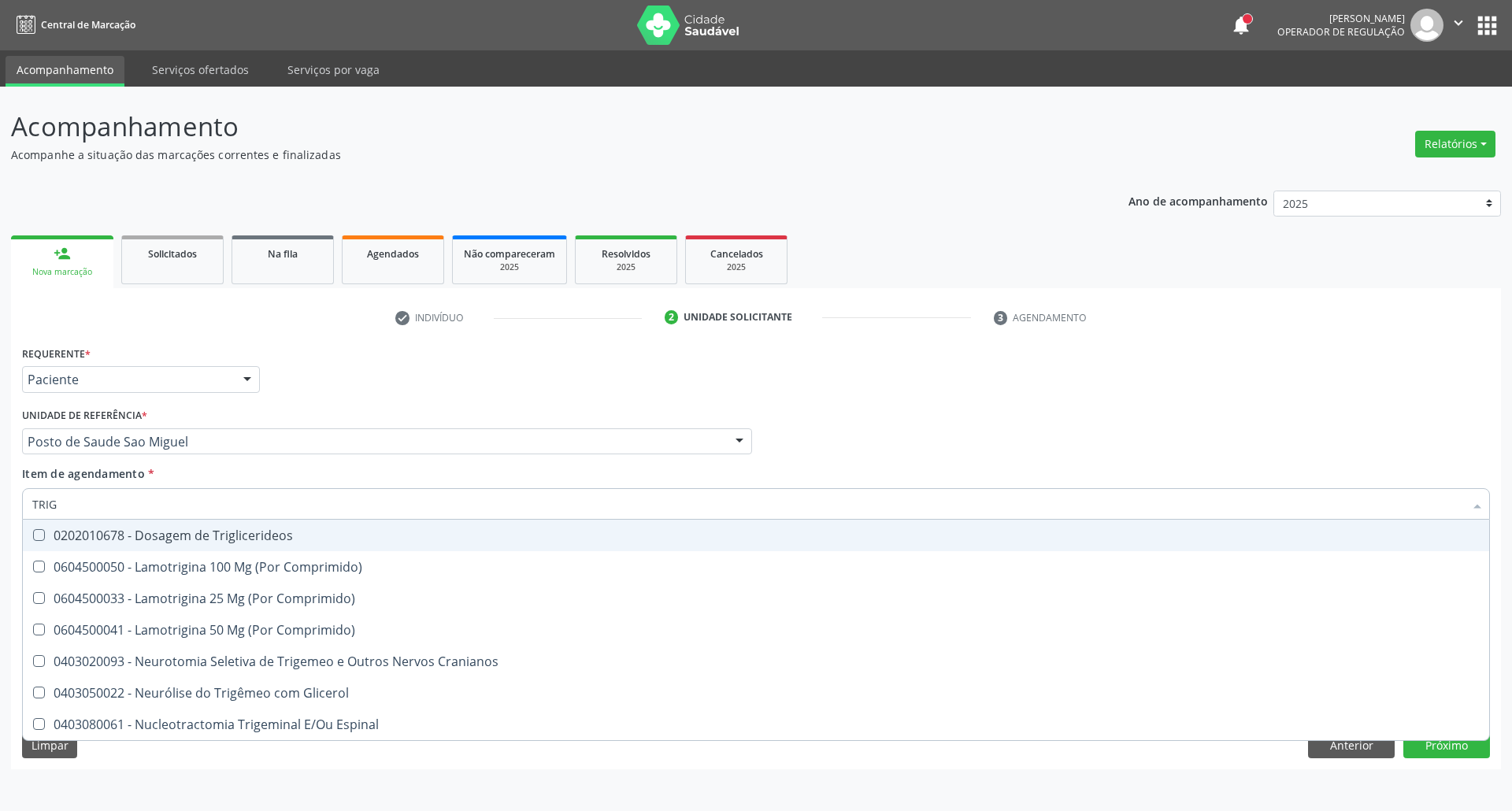
click at [124, 533] on div "0202010678 - Dosagem de Triglicerideos" at bounding box center [755, 535] width 1447 height 12
checkbox Triglicerideos "true"
click at [154, 510] on input "TRIG" at bounding box center [748, 504] width 1432 height 31
type input "HE"
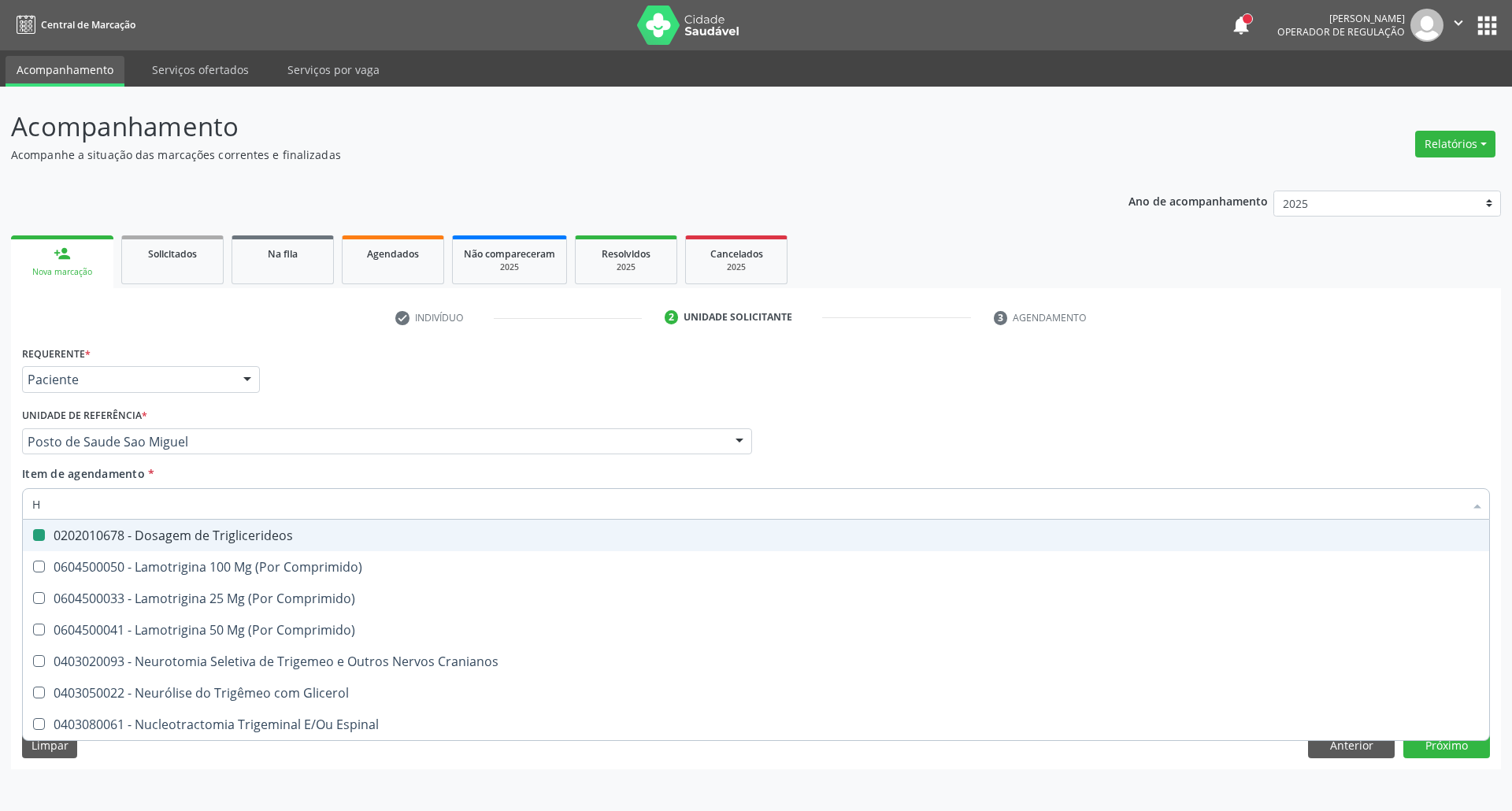
checkbox Triglicerideos "false"
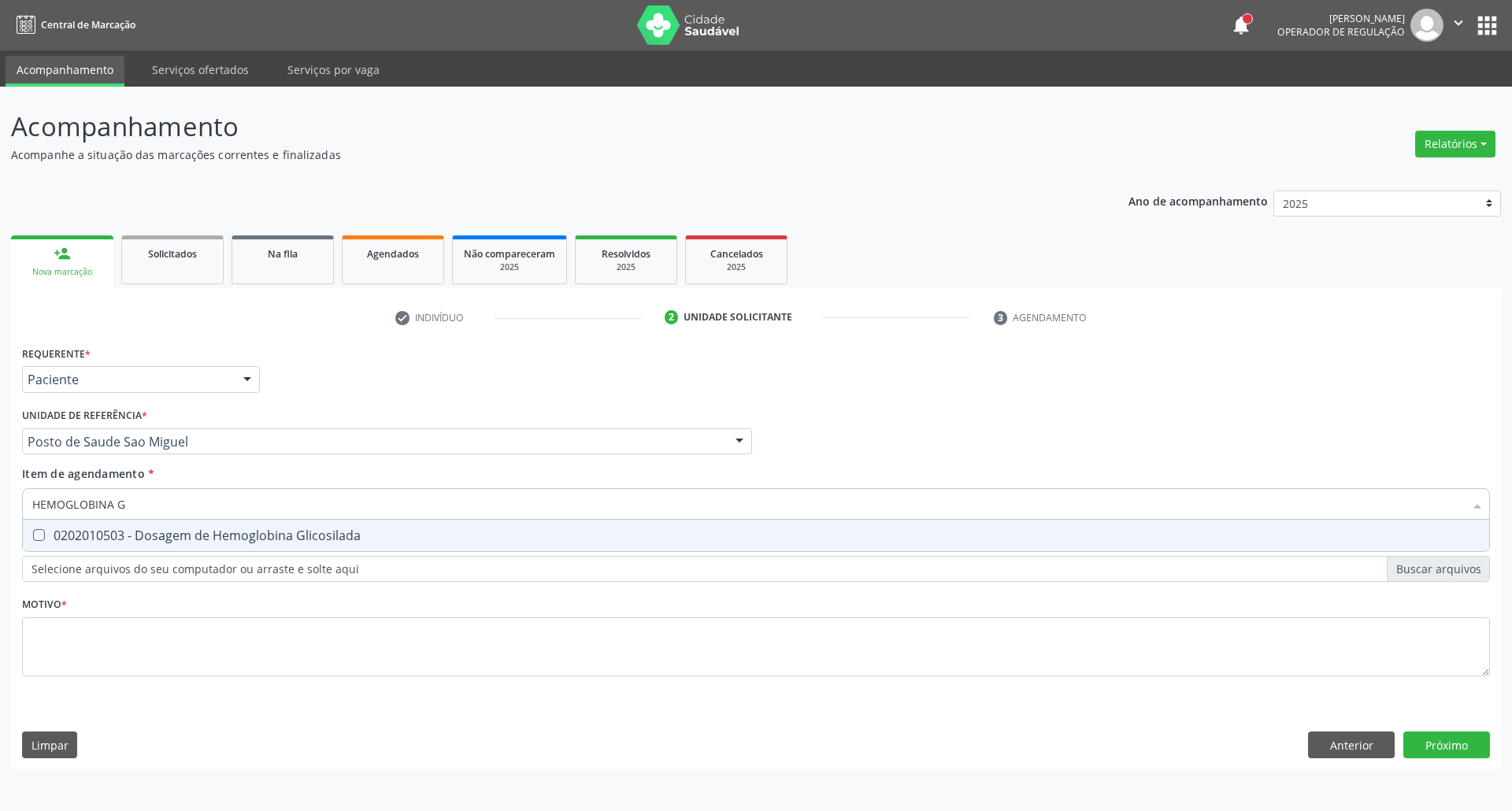
type input "HEMOGLOBINA G"
drag, startPoint x: 46, startPoint y: 531, endPoint x: 65, endPoint y: 527, distance: 19.4
click at [51, 529] on div "0202010503 - Dosagem de Hemoglobina Glicosilada" at bounding box center [755, 535] width 1447 height 12
drag, startPoint x: 150, startPoint y: 505, endPoint x: 0, endPoint y: 487, distance: 151.1
click at [0, 487] on div "Acompanhamento Acompanhe a situação das marcações correntes e finalizadas Relat…" at bounding box center [756, 449] width 1512 height 724
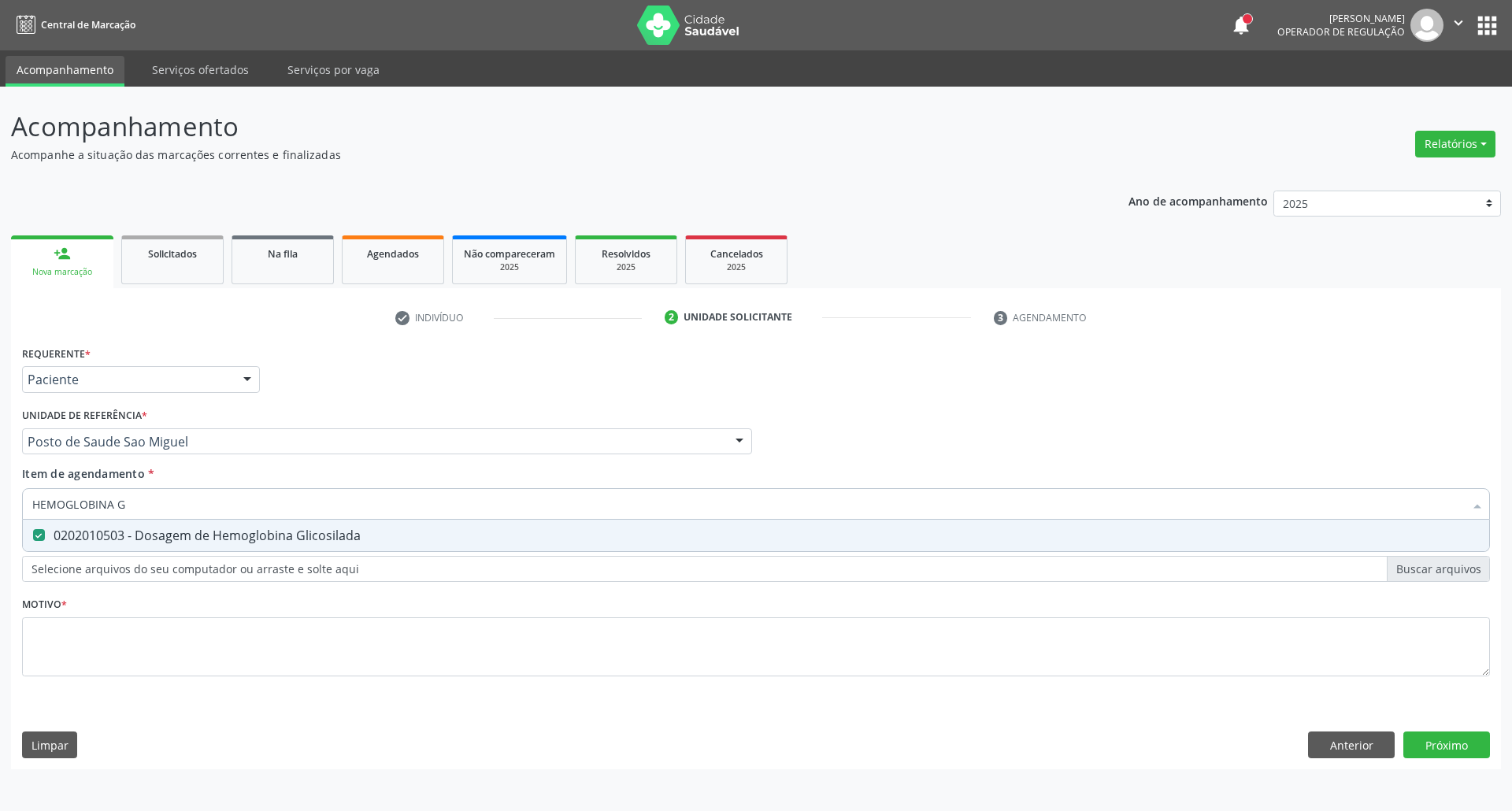
click at [44, 533] on Glicosilada at bounding box center [38, 535] width 11 height 11
click at [44, 536] on Glicosilada at bounding box center [38, 535] width 11 height 11
click at [38, 536] on Glicosilada at bounding box center [38, 535] width 11 height 11
drag, startPoint x: 38, startPoint y: 536, endPoint x: 117, endPoint y: 511, distance: 82.9
click at [41, 534] on Glicosilada at bounding box center [38, 535] width 11 height 11
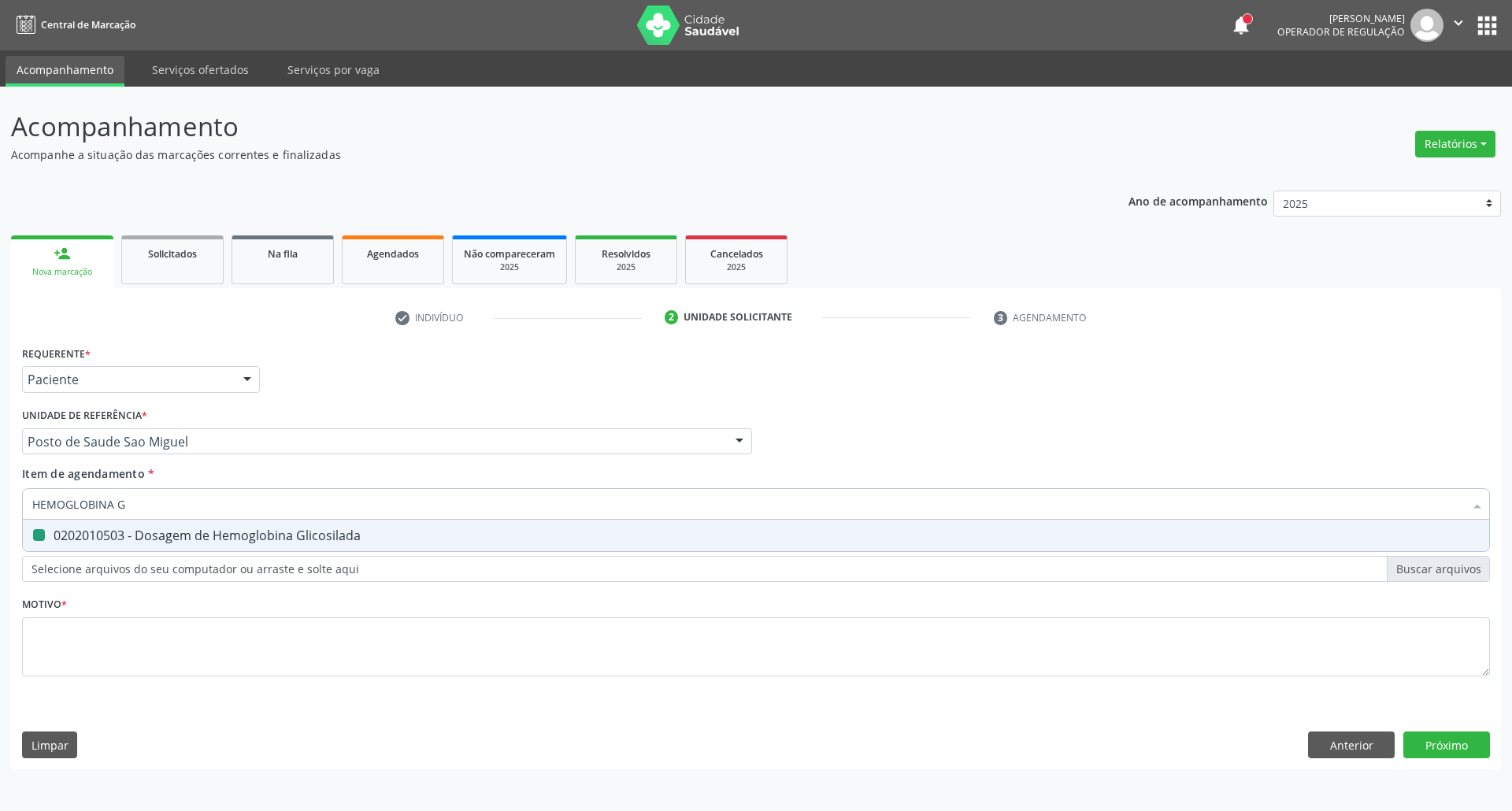
click at [33, 534] on Glicosilada "checkbox" at bounding box center [28, 535] width 10 height 10
checkbox Glicosilada "false"
click at [161, 502] on input "HEMOGLOBINA G" at bounding box center [748, 504] width 1432 height 31
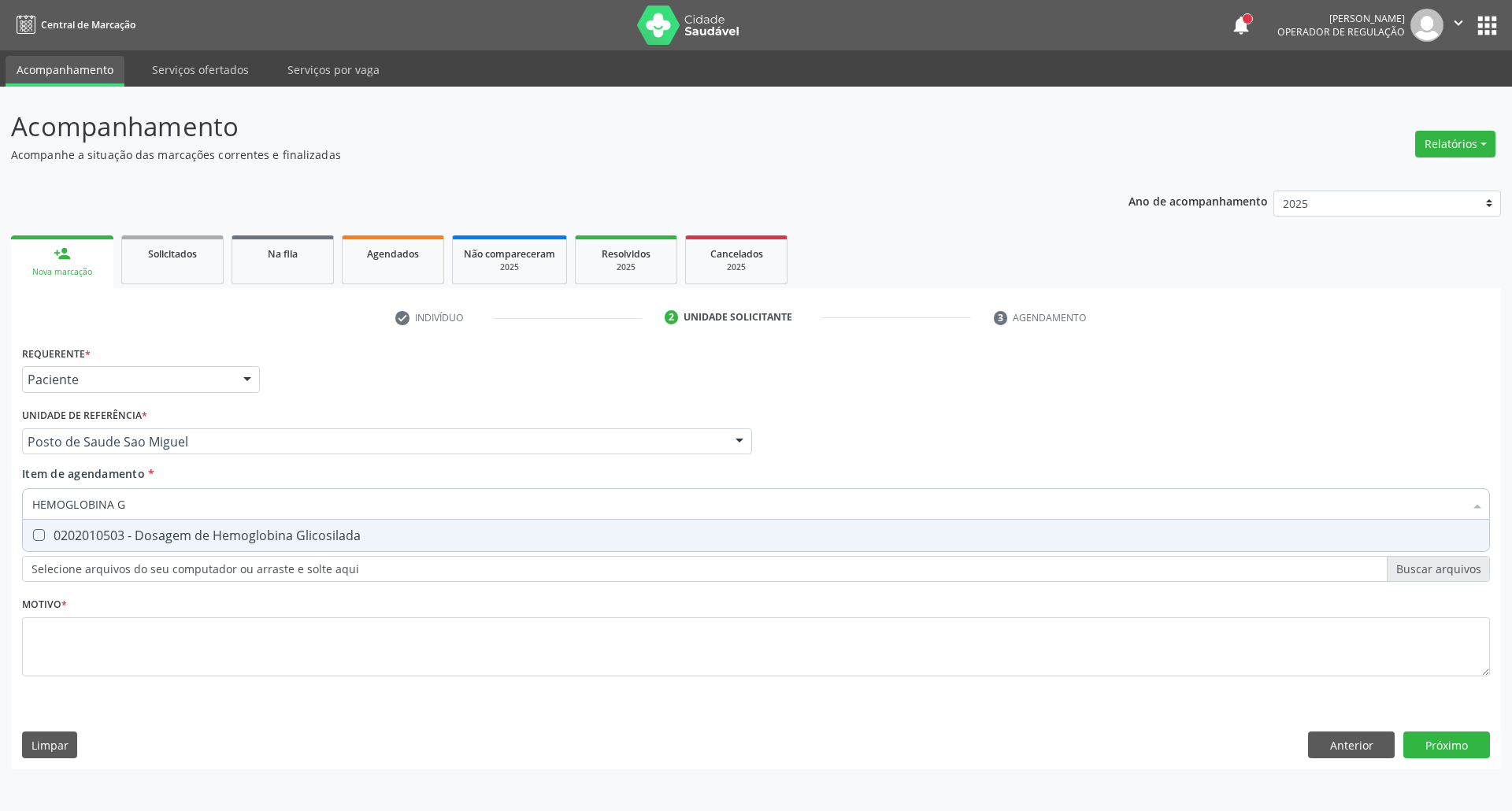
click at [161, 502] on input "HEMOGLOBINA G" at bounding box center [748, 504] width 1432 height 31
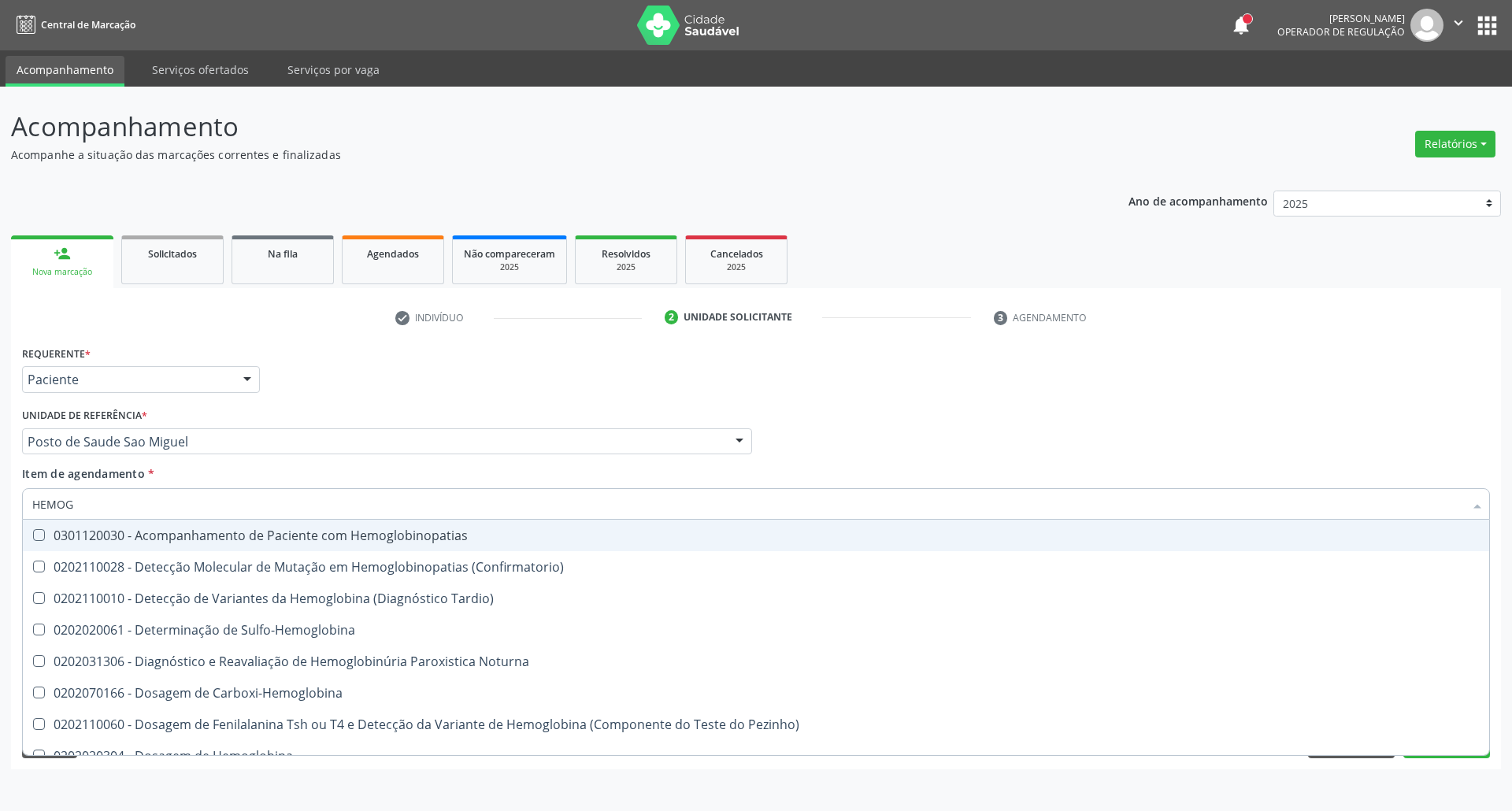
type input "HEMOGR"
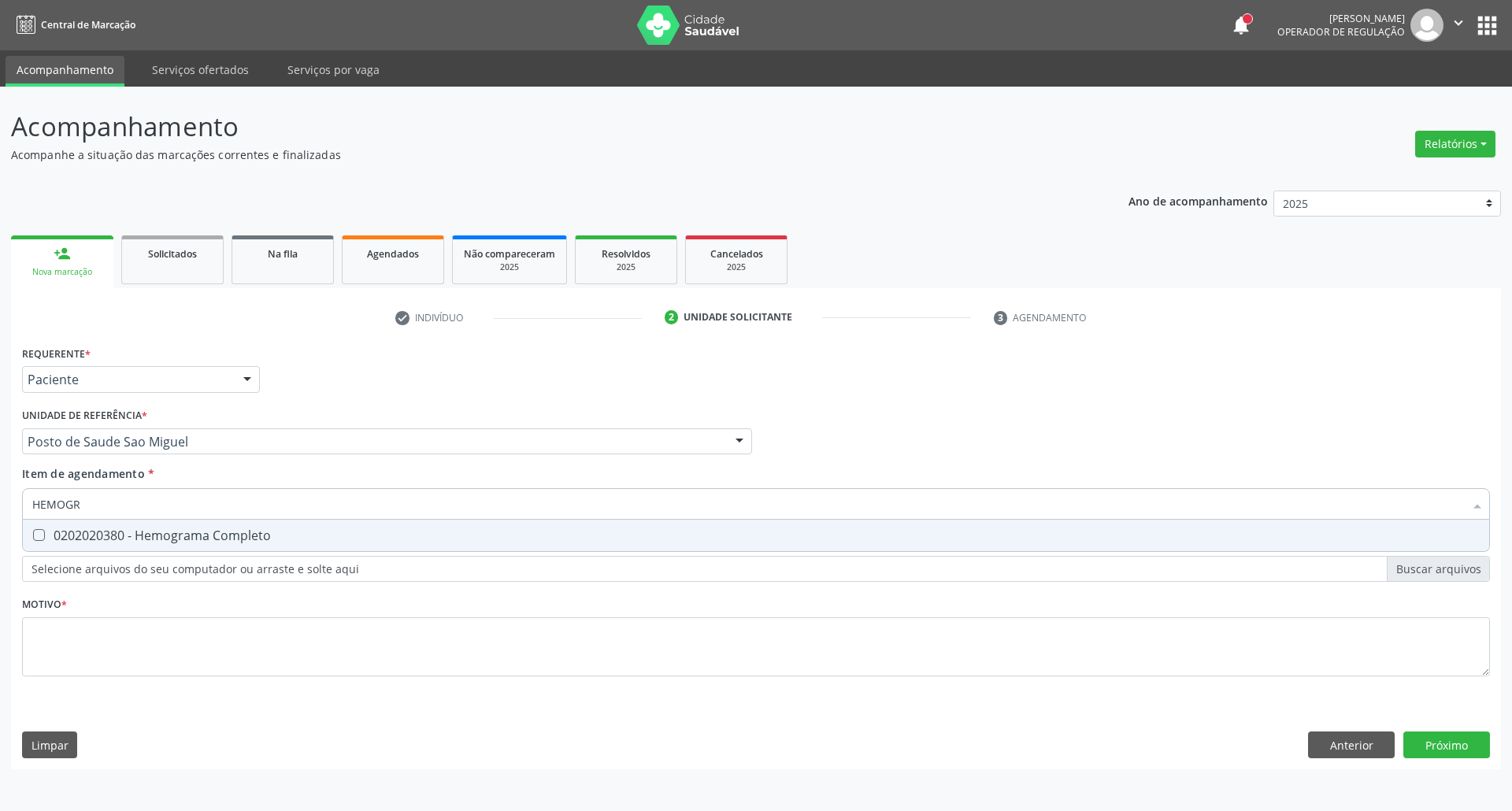
drag, startPoint x: 227, startPoint y: 543, endPoint x: 222, endPoint y: 517, distance: 26.5
click at [225, 541] on div "0202020380 - Hemograma Completo" at bounding box center [755, 535] width 1447 height 12
checkbox Completo "true"
click at [222, 501] on input "HEMOGR" at bounding box center [748, 504] width 1432 height 31
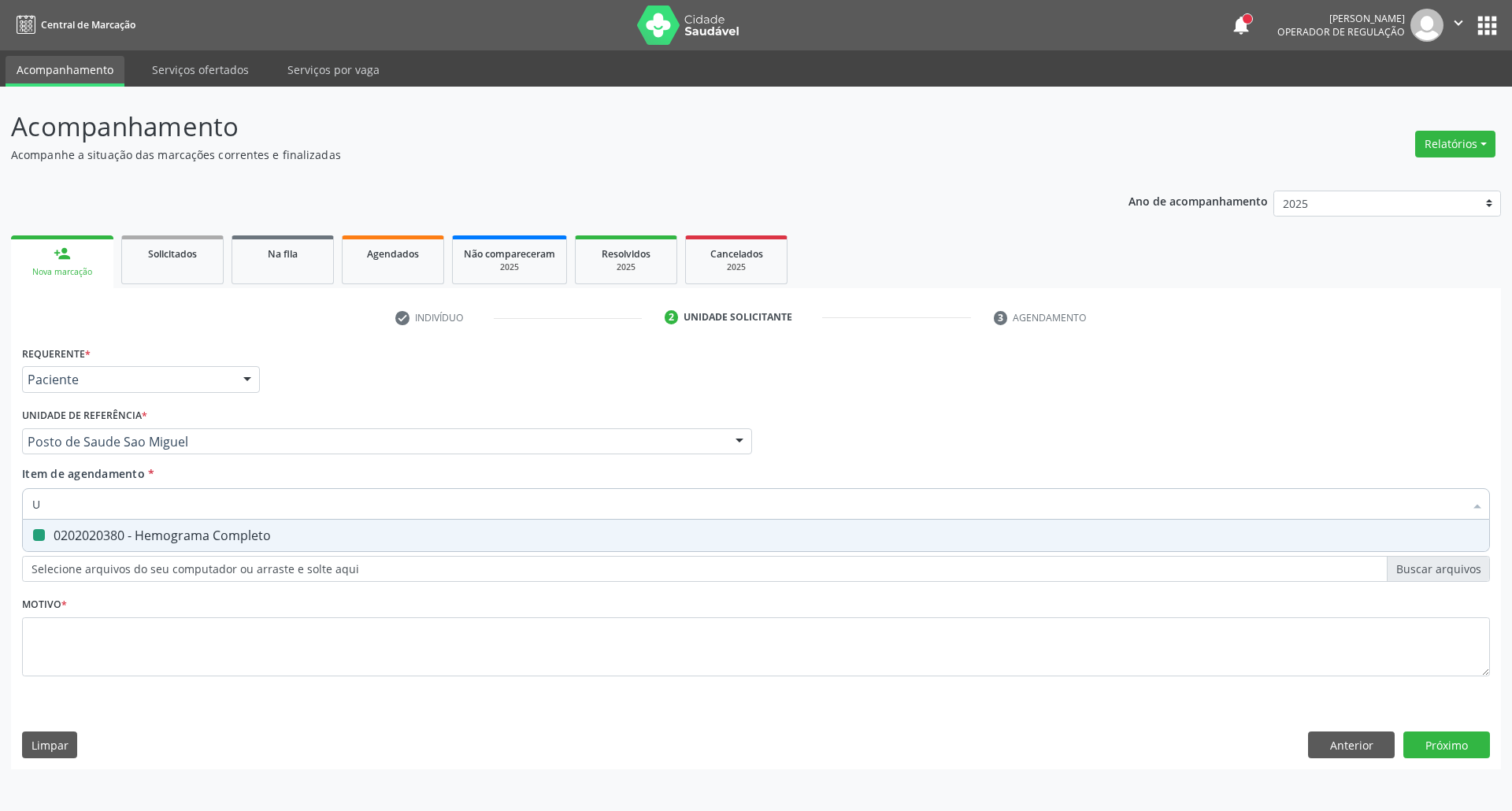
type input "UR"
checkbox Completo "false"
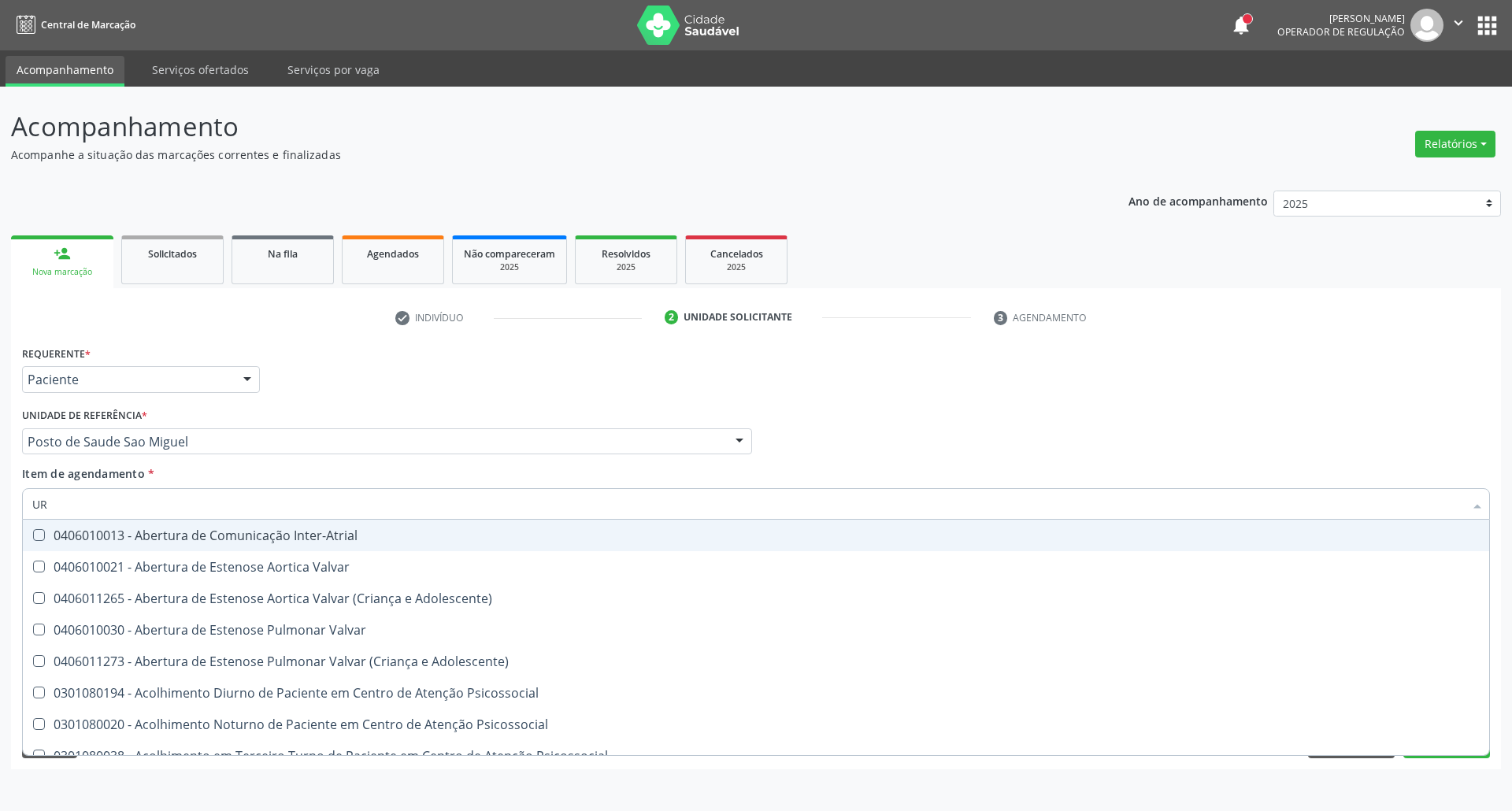
type input "URI"
checkbox B "true"
type input "URIN"
checkbox B "false"
type input "URINA"
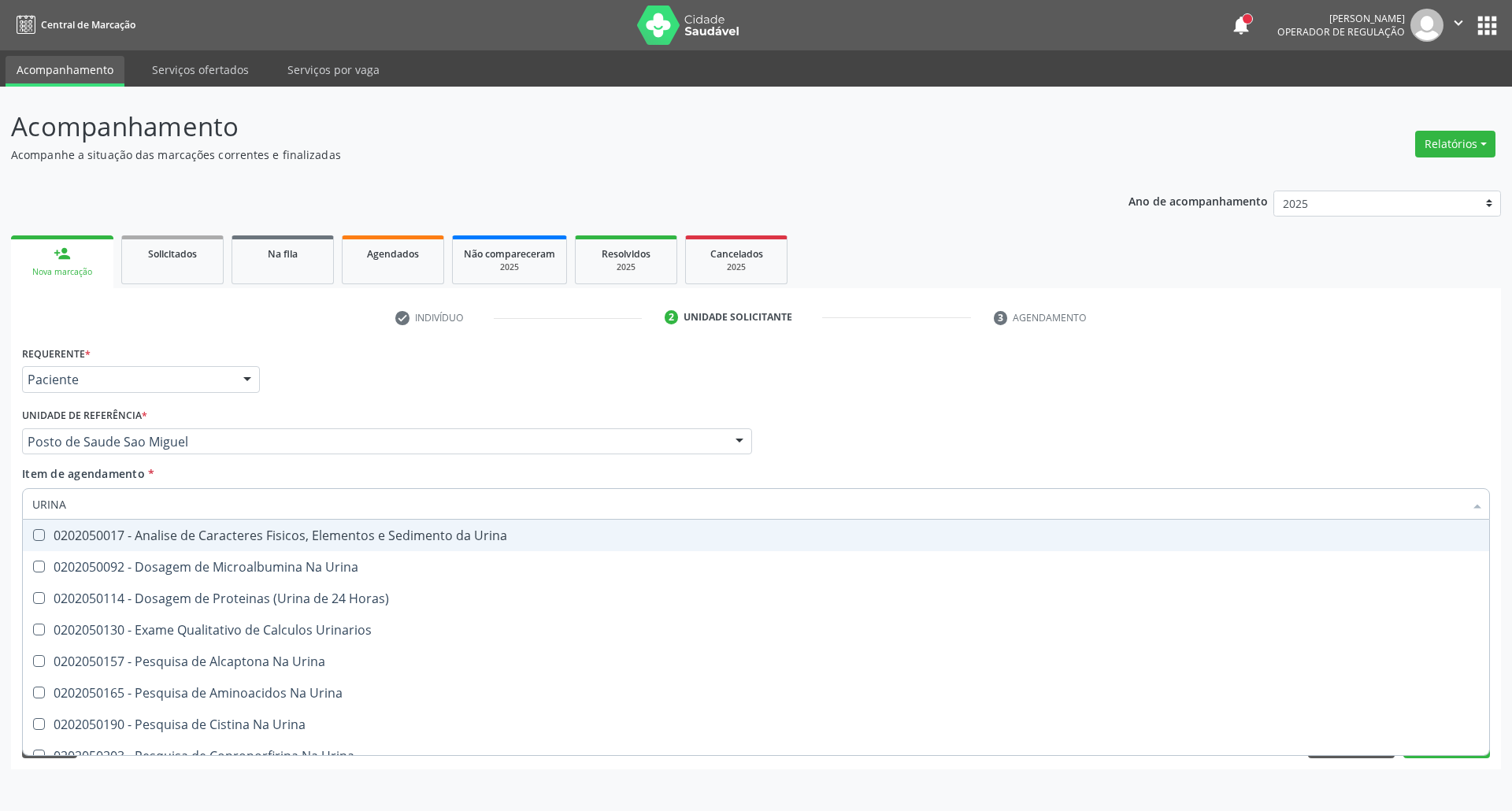
click at [218, 532] on div "0202050017 - Analise de Caracteres Fisicos, Elementos e Sedimento da Urina" at bounding box center [755, 535] width 1447 height 12
checkbox Urina "true"
click at [228, 504] on input "URINA" at bounding box center [748, 504] width 1432 height 31
click at [201, 501] on input "URINA" at bounding box center [748, 504] width 1432 height 31
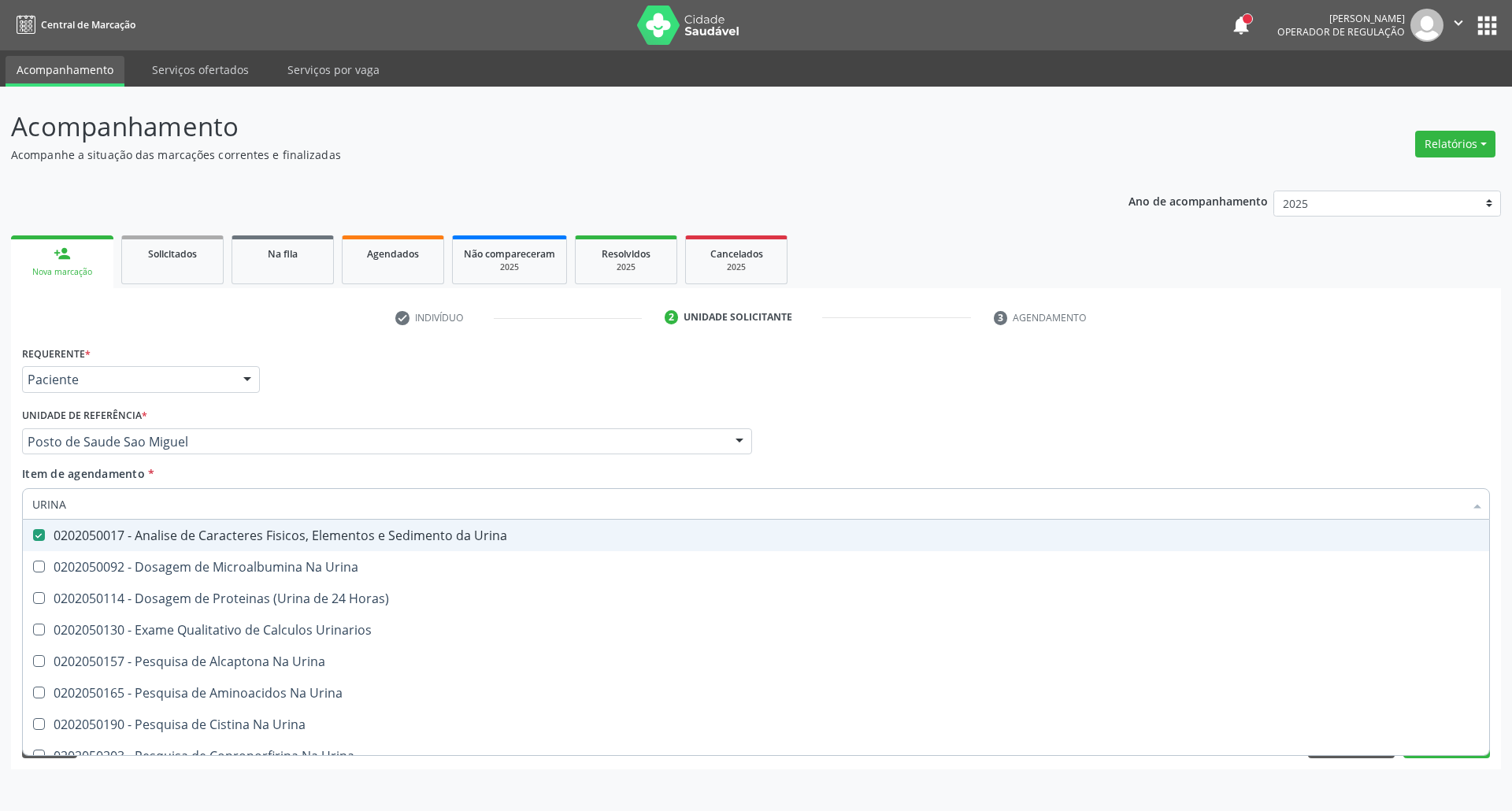
click at [201, 501] on input "URINA" at bounding box center [748, 504] width 1432 height 31
type input "P"
checkbox Urina "false"
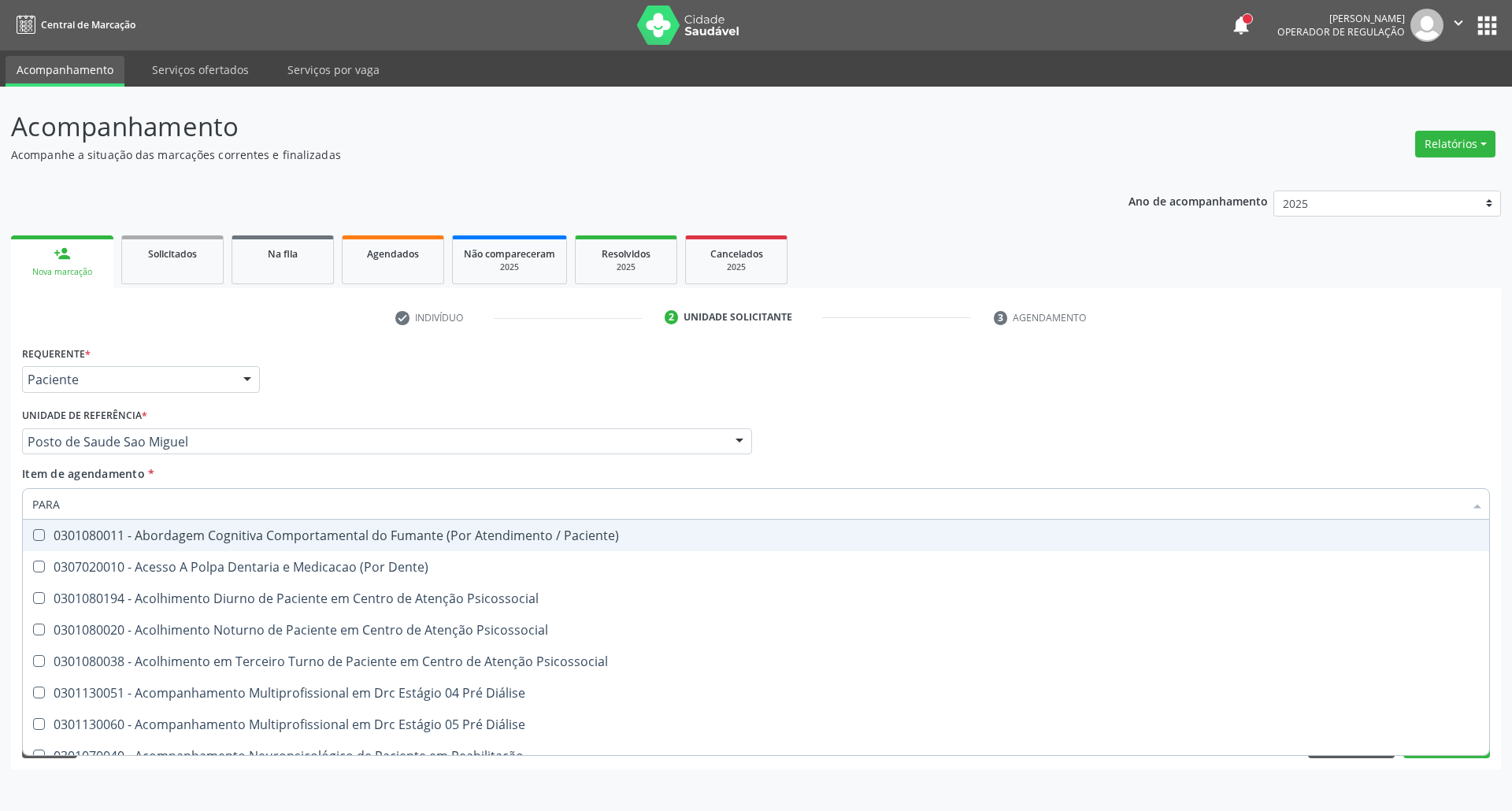
type input "PARAS"
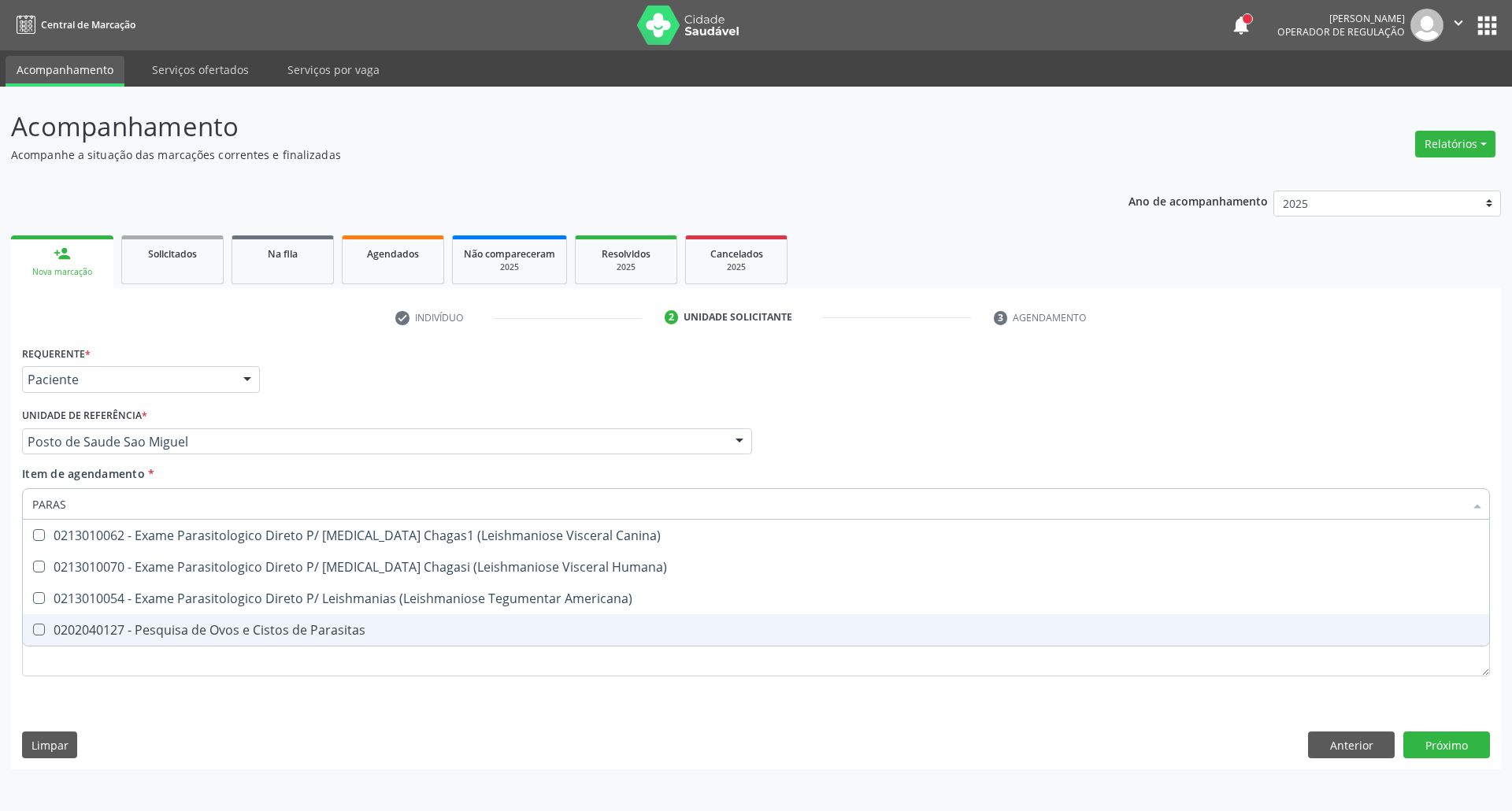
click at [161, 633] on div "0202040127 - Pesquisa de Ovos e Cistos de Parasitas" at bounding box center [755, 629] width 1447 height 12
checkbox Parasitas "true"
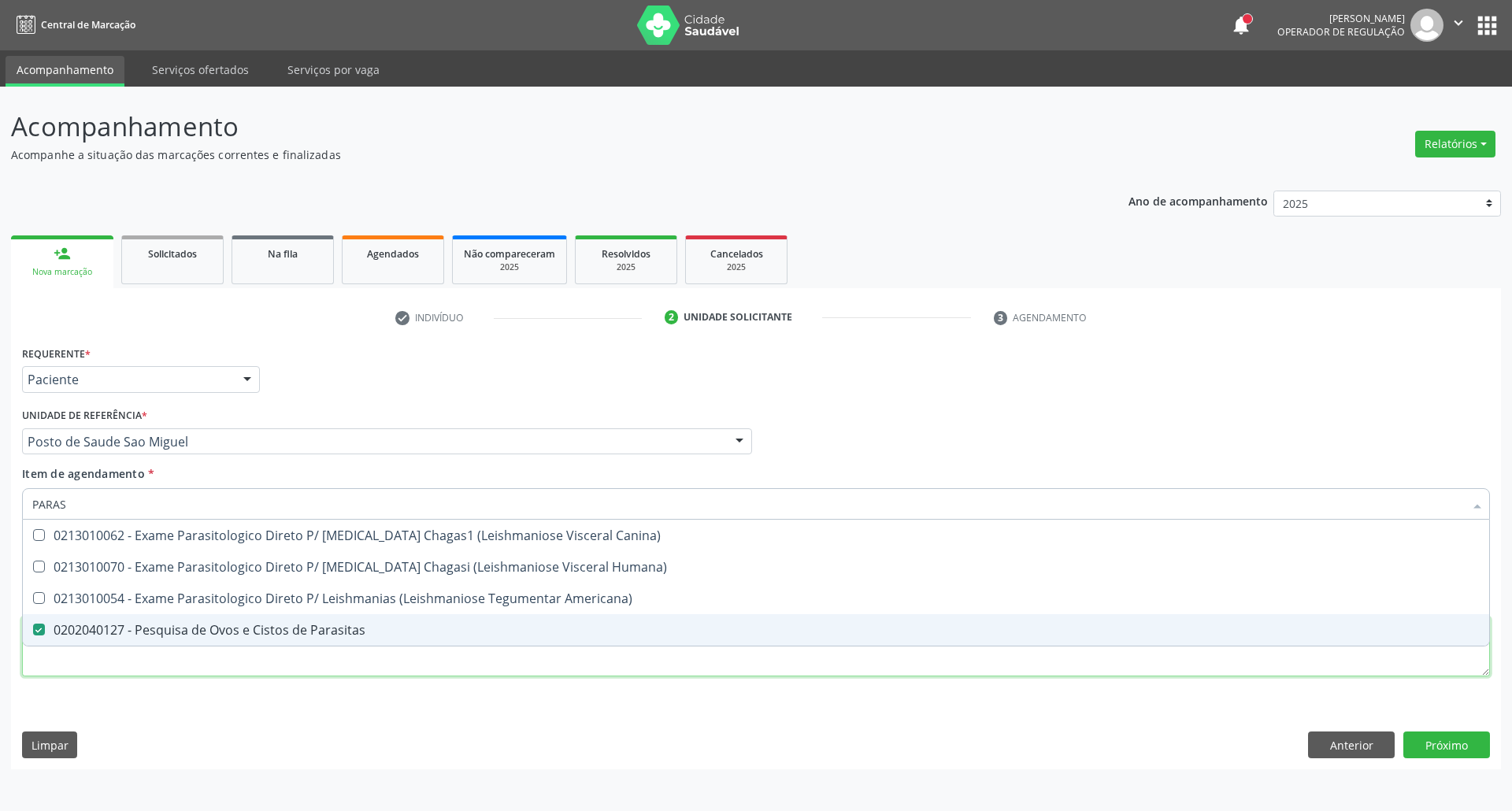
drag, startPoint x: 159, startPoint y: 659, endPoint x: 149, endPoint y: 654, distance: 11.2
click at [155, 659] on div "Requerente * Paciente Profissional de Saúde Paciente Nenhum resultado encontrad…" at bounding box center [756, 519] width 1468 height 356
checkbox Humana\) "true"
checkbox Americana\) "true"
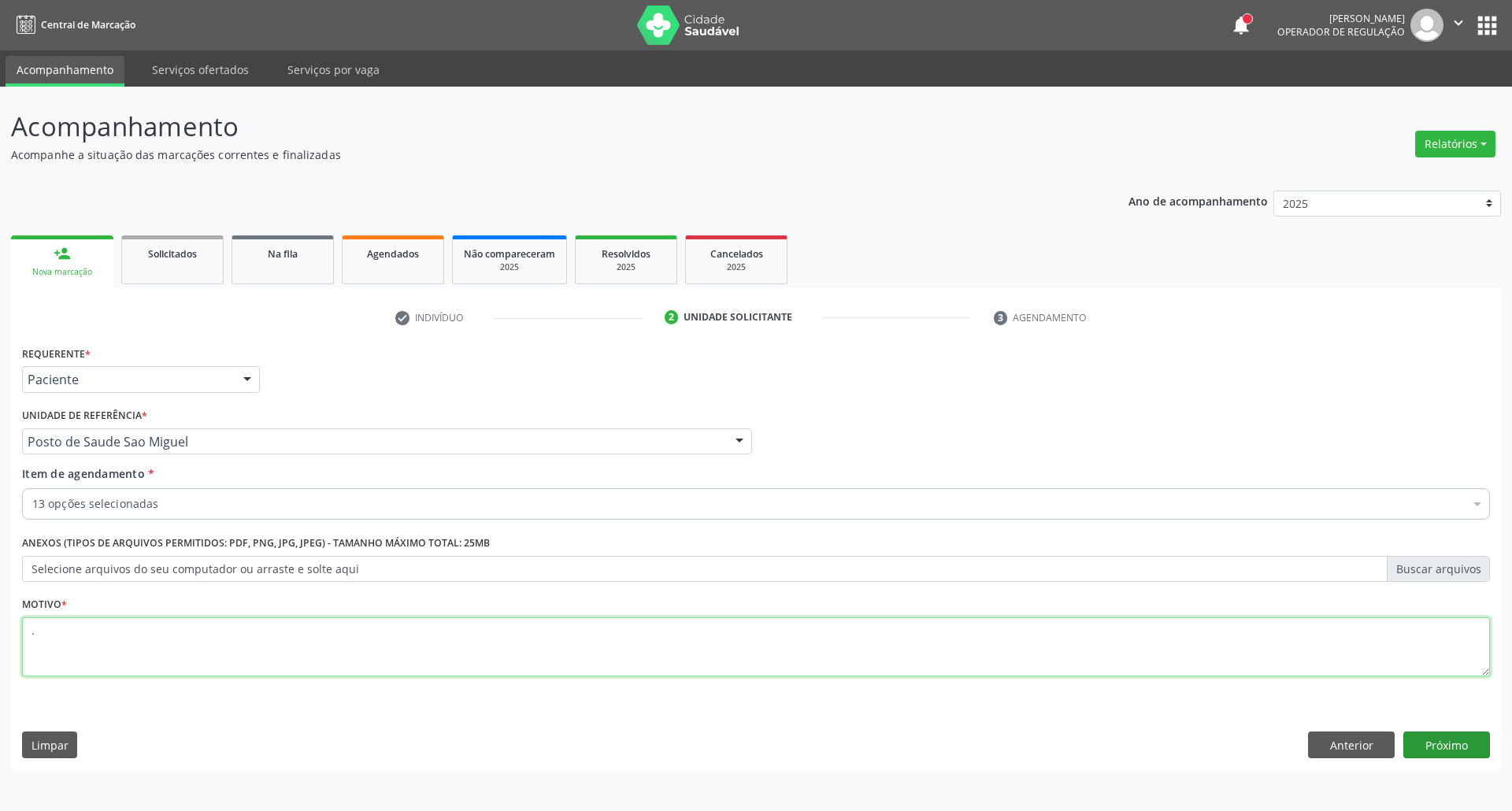
type textarea "."
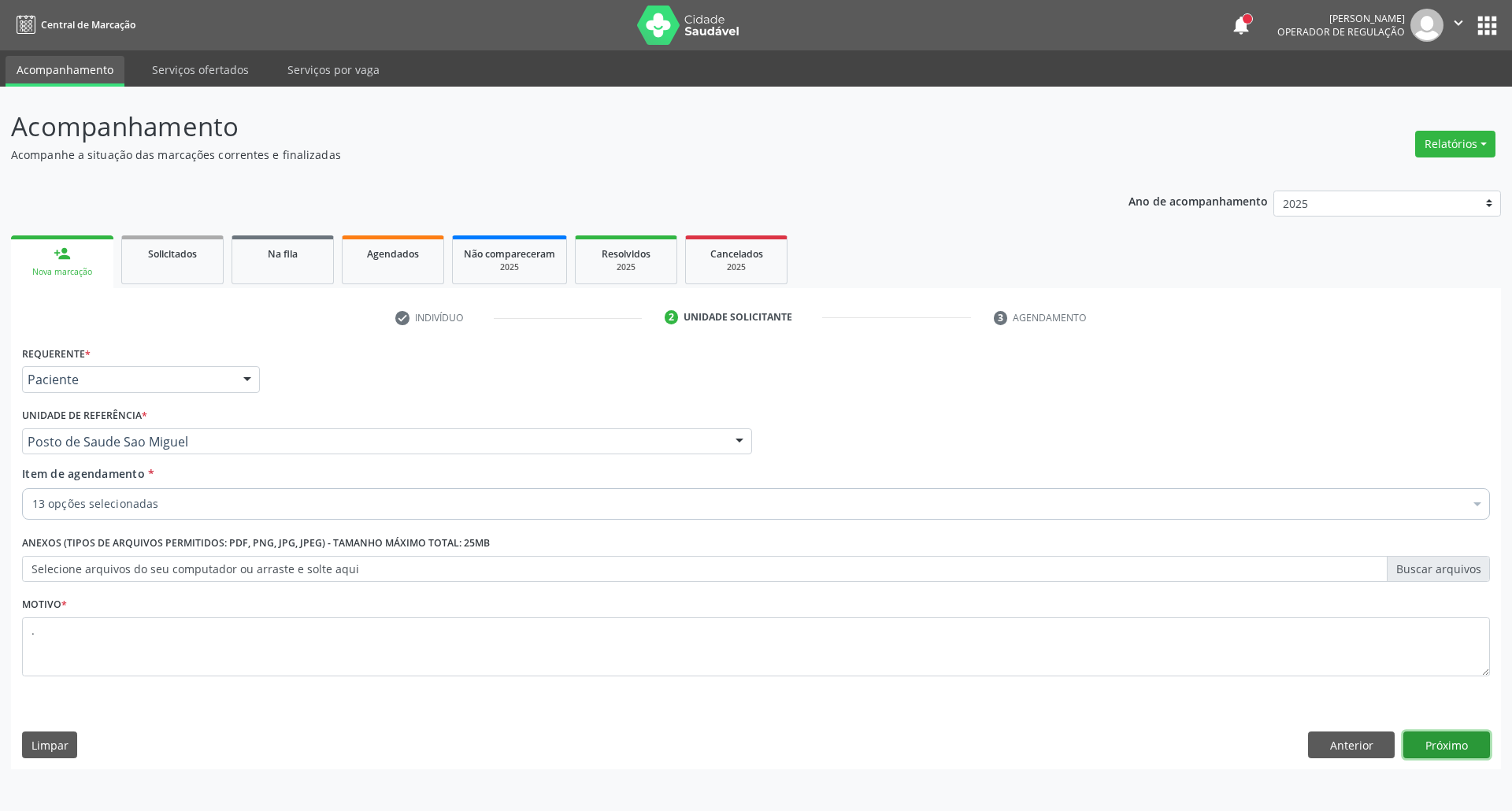
click at [1434, 751] on button "Próximo" at bounding box center [1446, 745] width 87 height 27
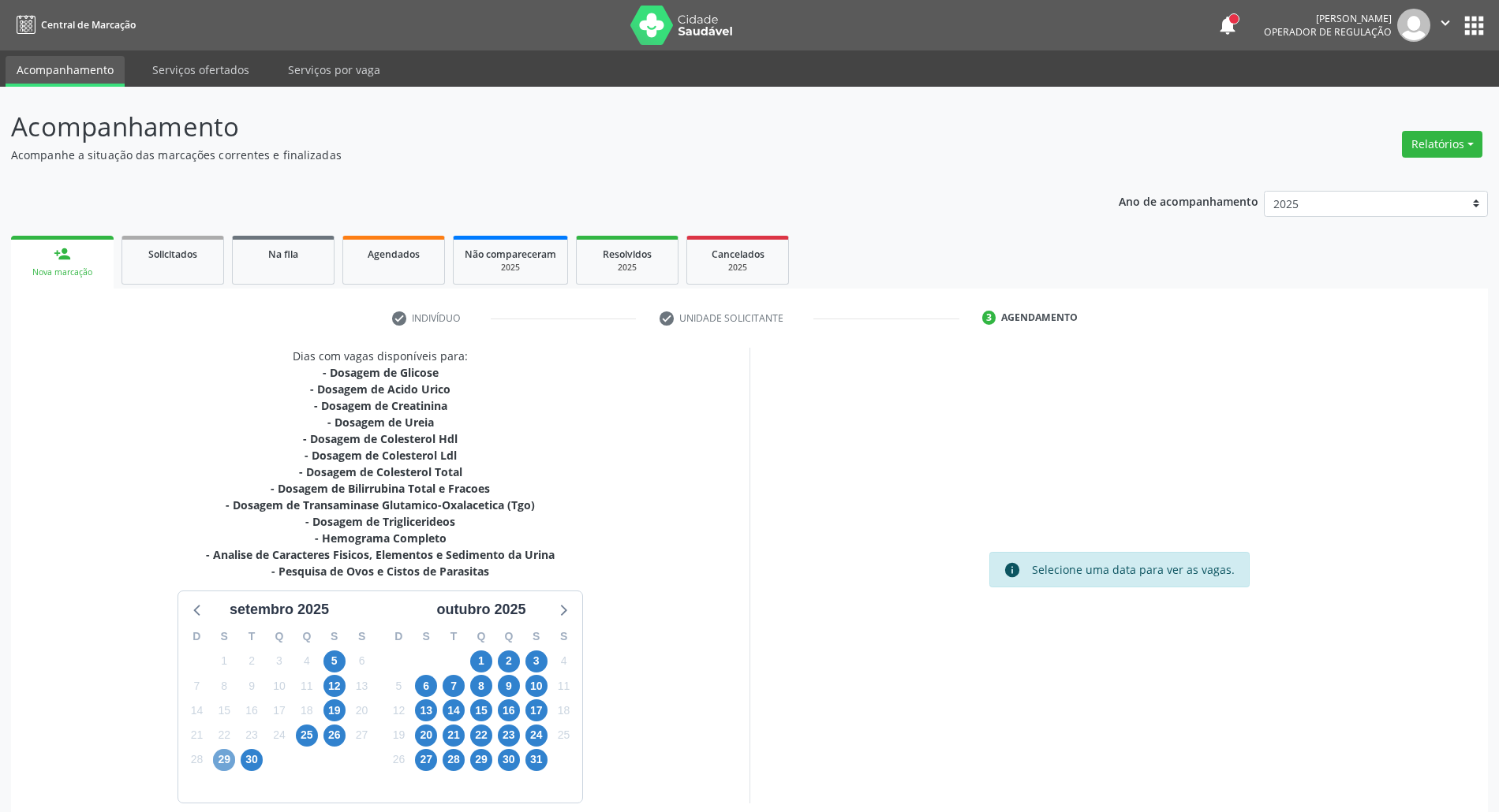
click at [219, 761] on span "29" at bounding box center [224, 760] width 22 height 22
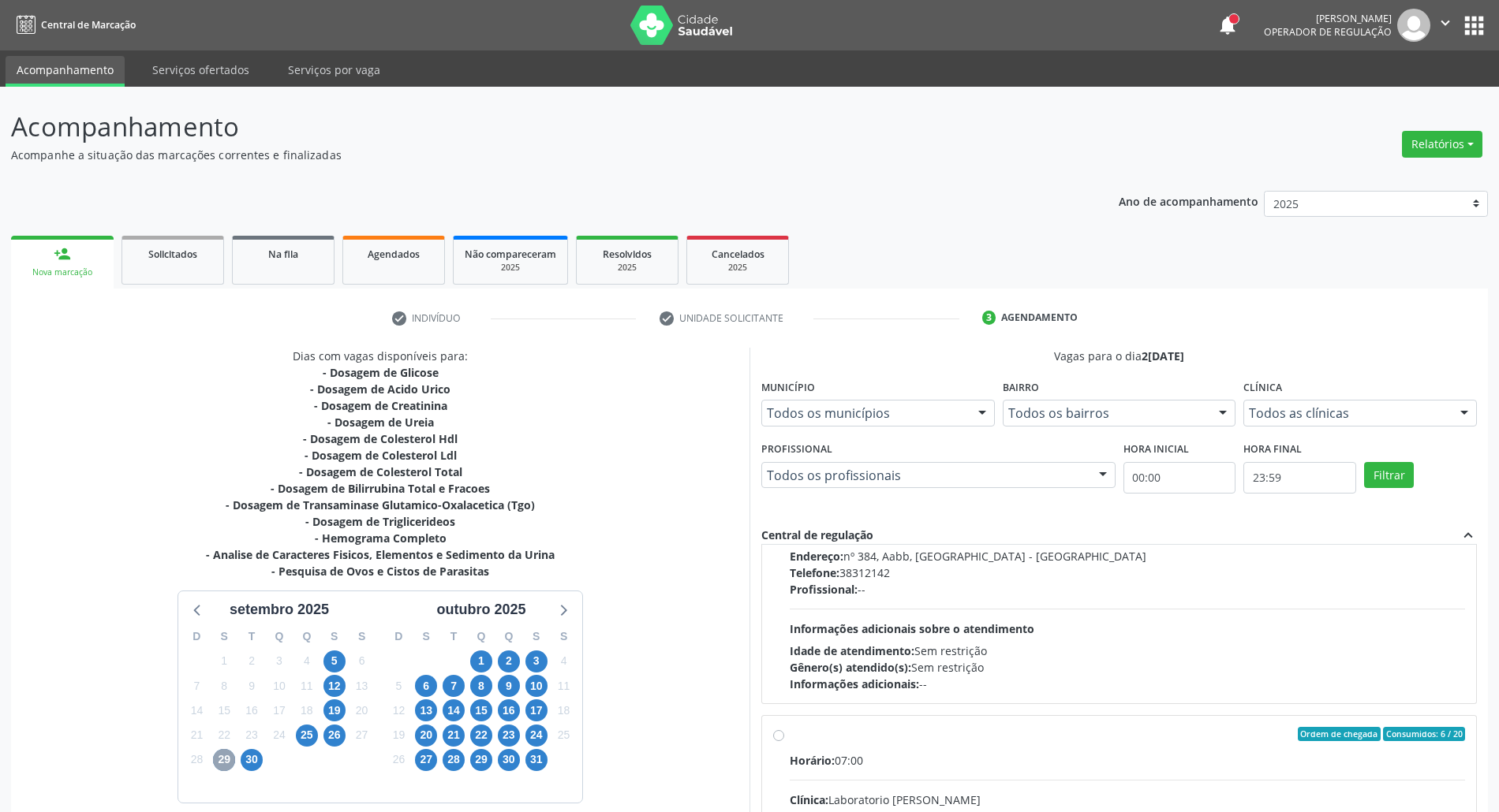
scroll to position [1083, 0]
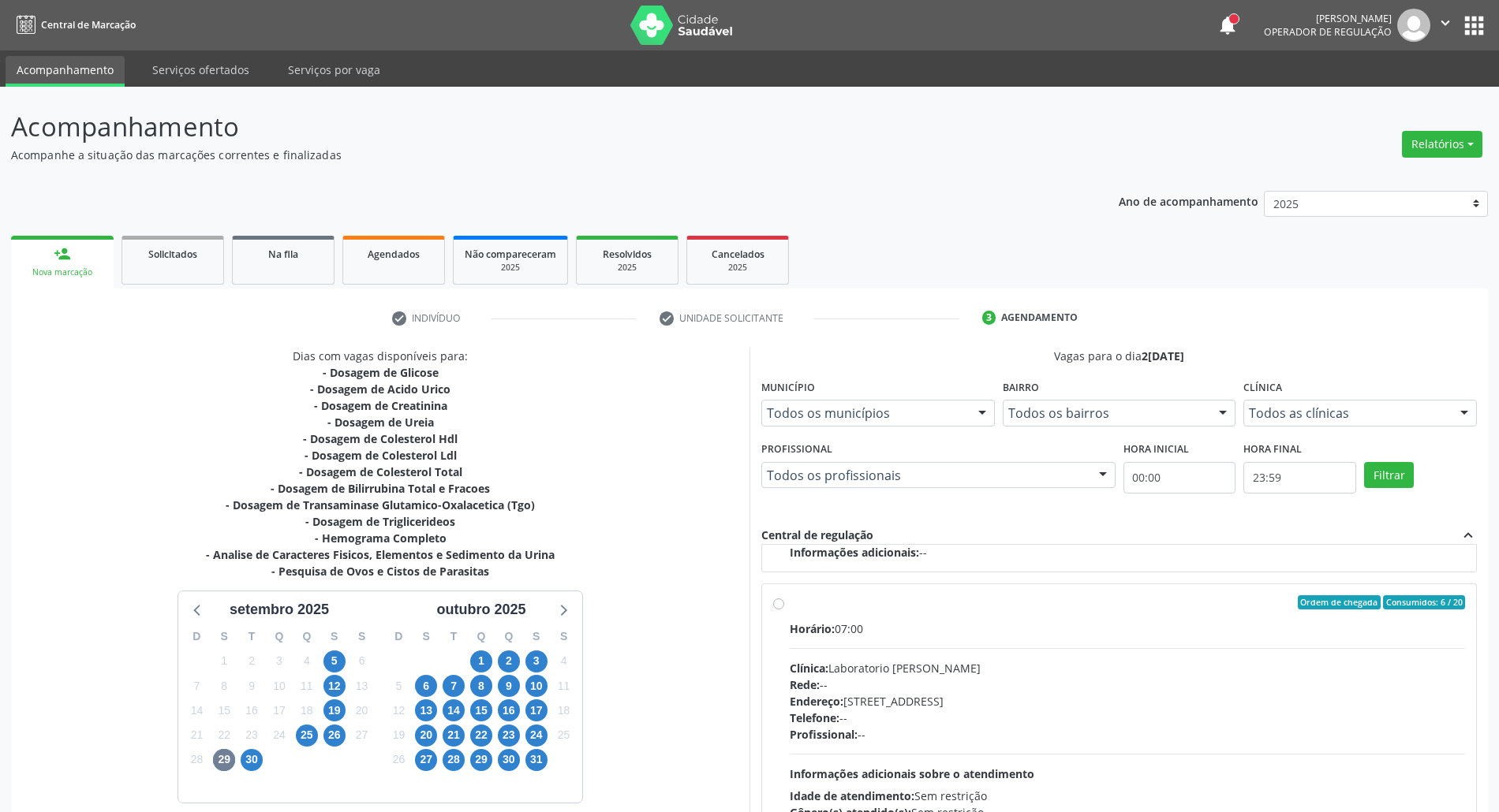
click at [1161, 677] on div "Rede: --" at bounding box center [1127, 685] width 675 height 16
click at [784, 609] on input "Ordem de chegada Consumidos: 6 / 20 Horário: 07:00 Clínica: Laboratorio Jose Pa…" at bounding box center [778, 602] width 11 height 14
radio input "true"
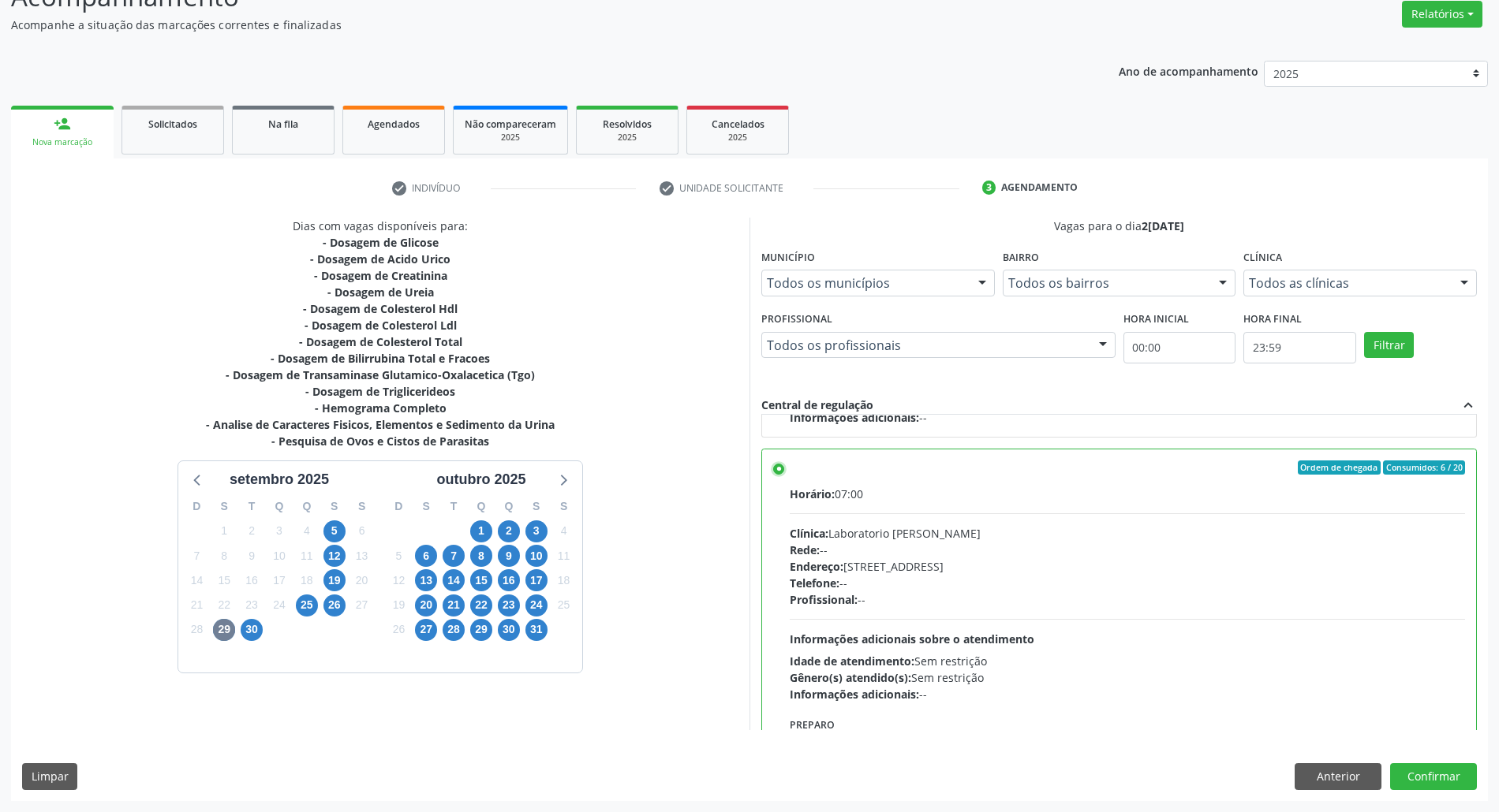
scroll to position [1190, 0]
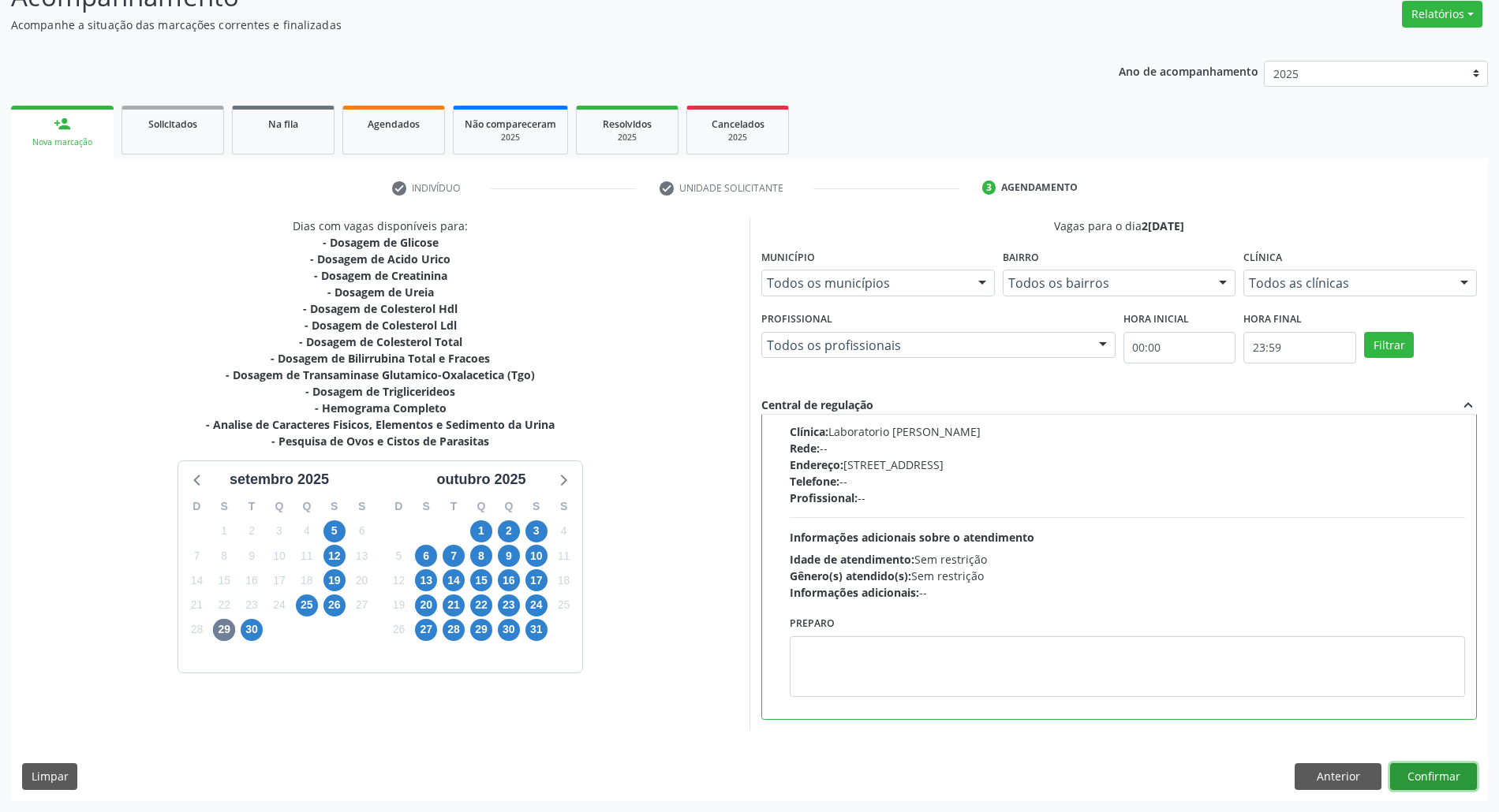
click at [1407, 771] on button "Confirmar" at bounding box center [1433, 777] width 87 height 27
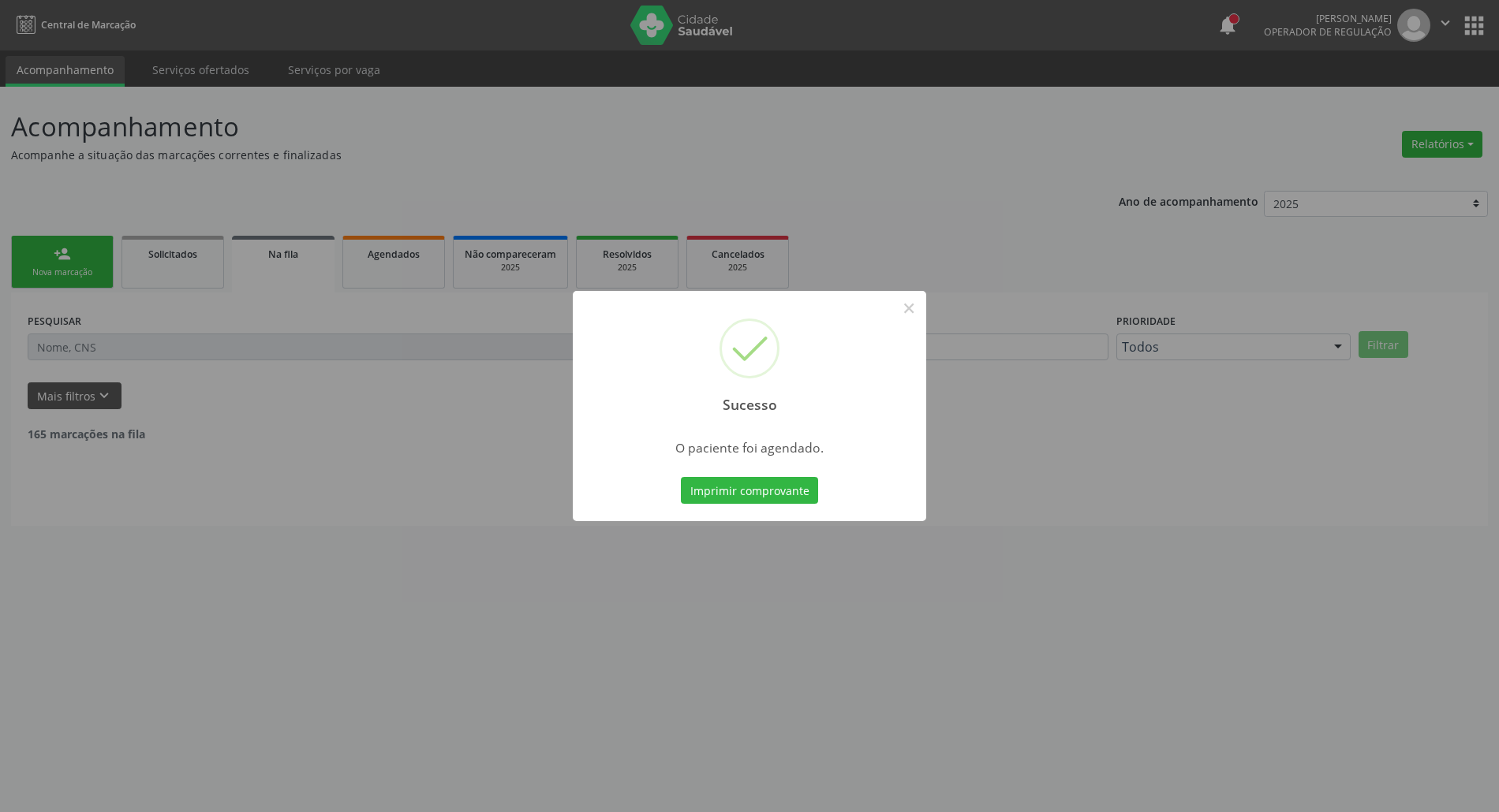
scroll to position [0, 0]
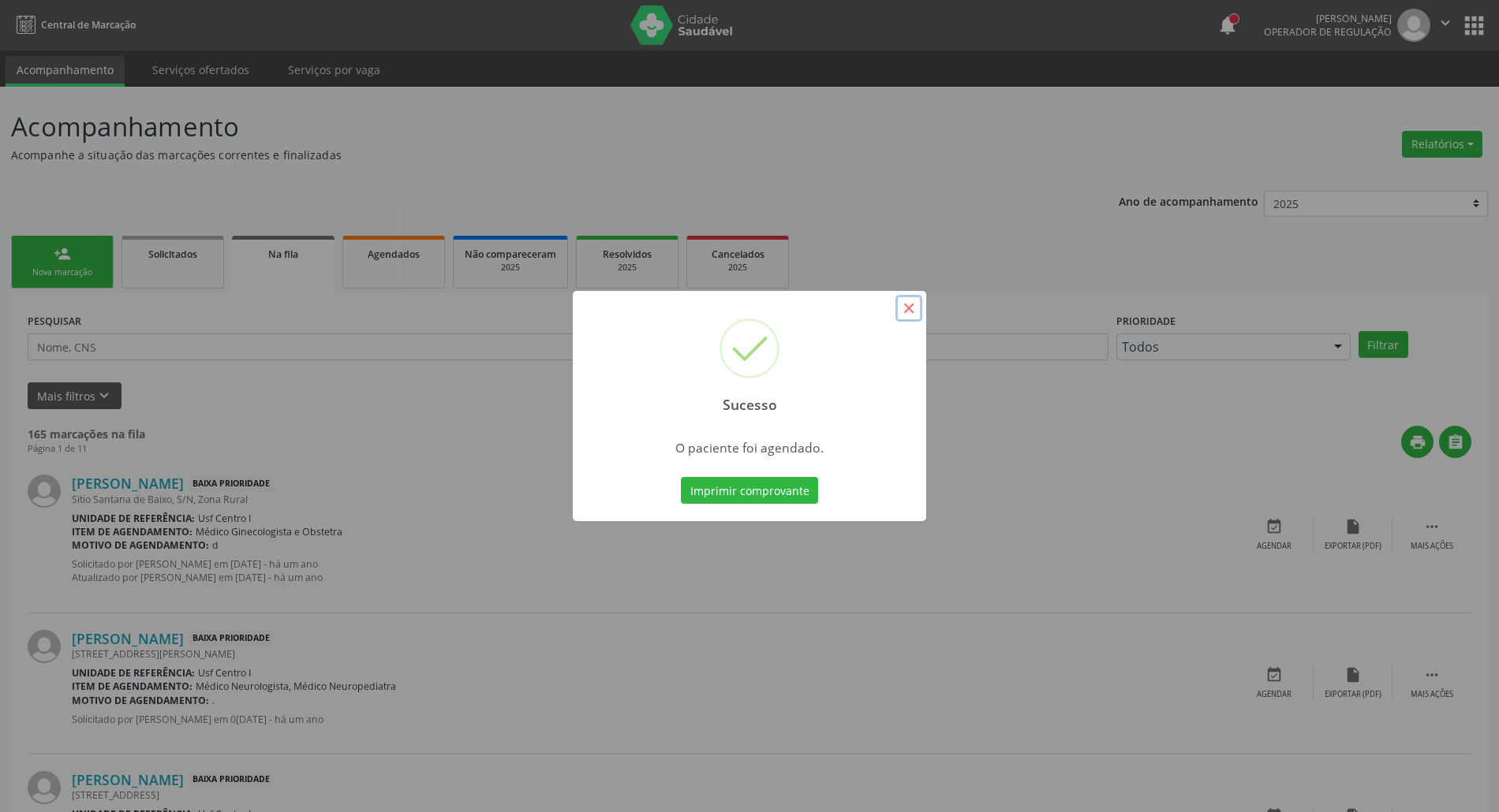
click at [910, 303] on button "×" at bounding box center [908, 308] width 27 height 27
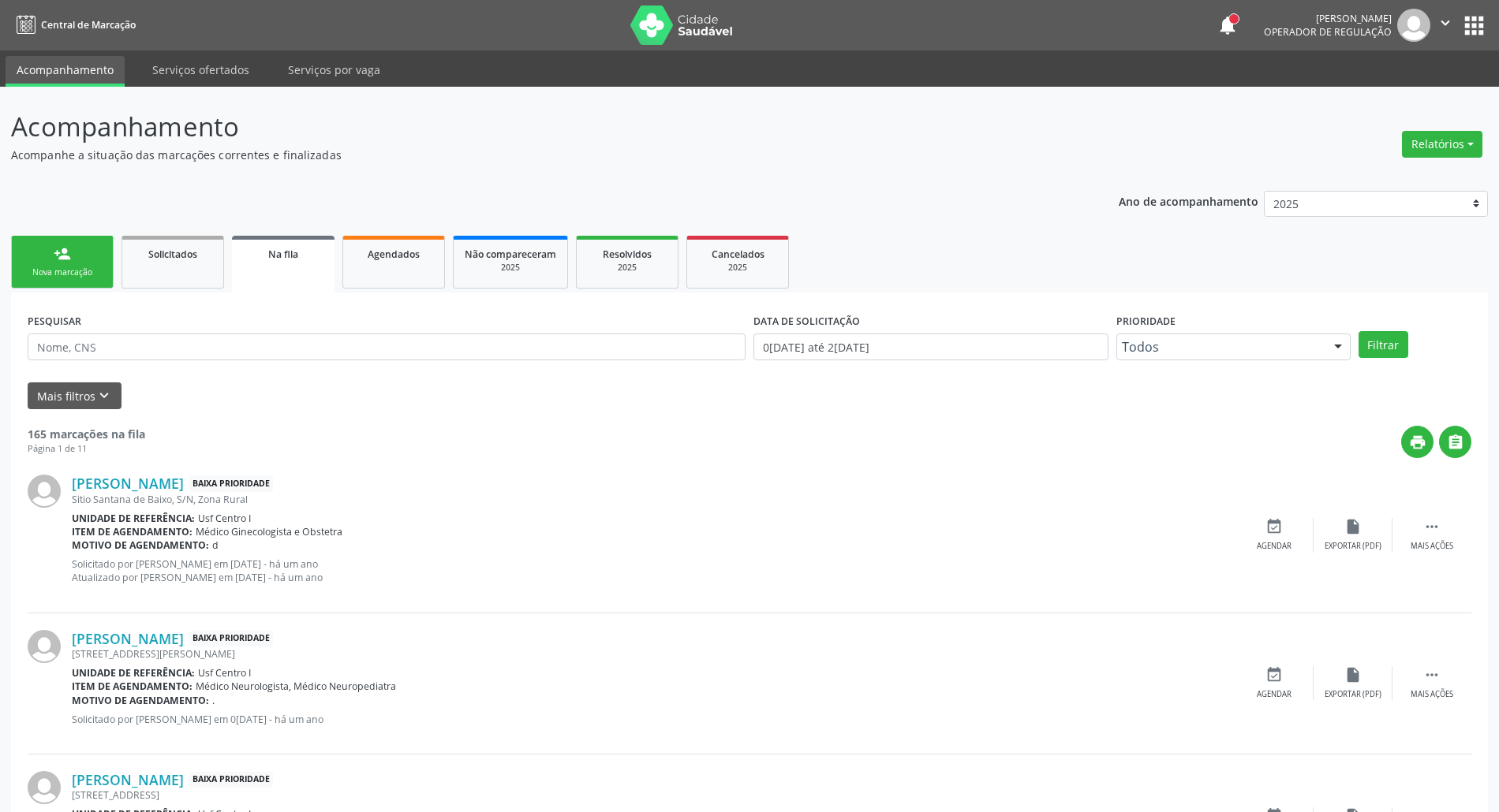
click at [53, 254] on div "person_add" at bounding box center [62, 253] width 17 height 17
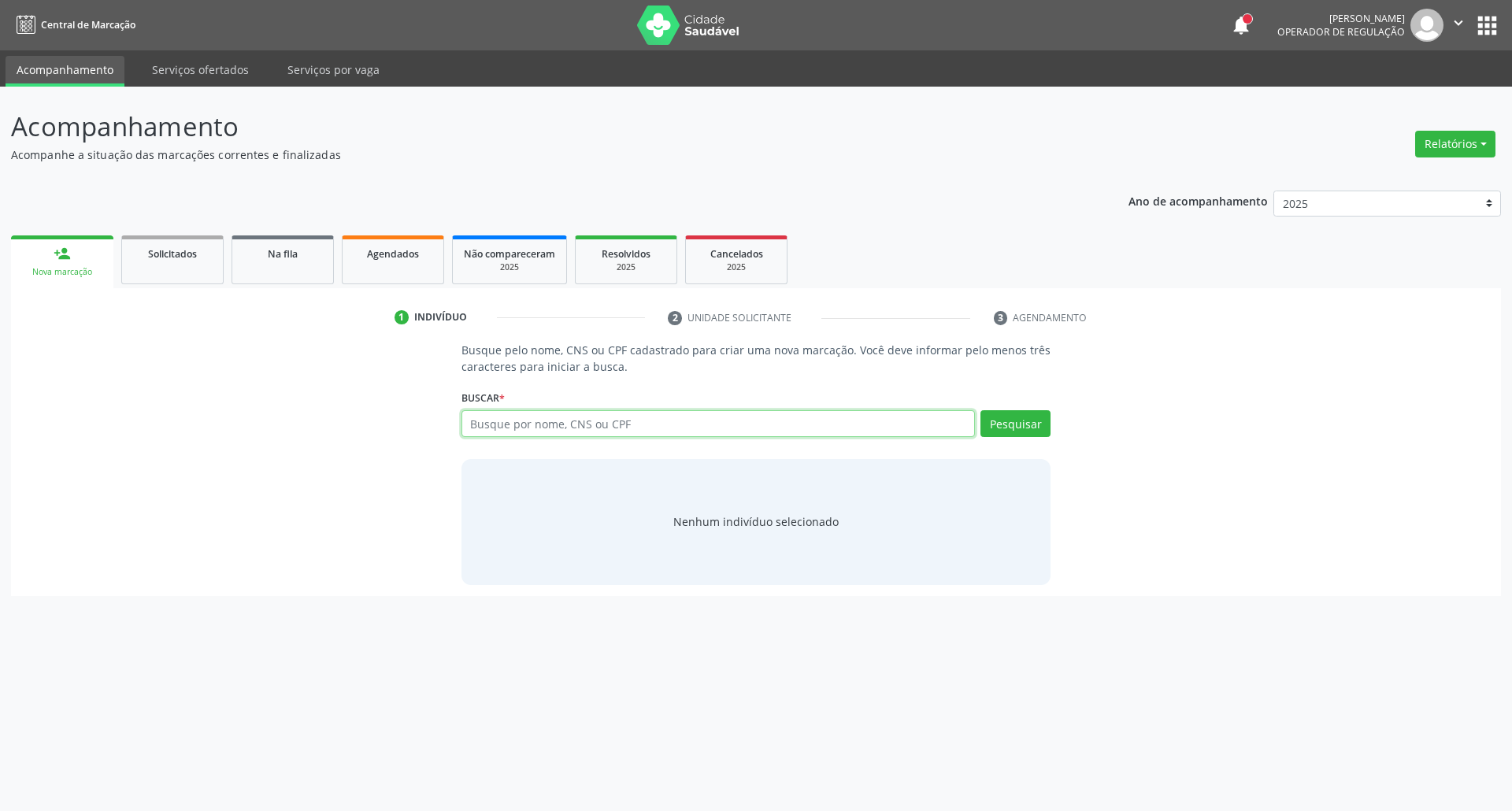
click at [496, 415] on input "text" at bounding box center [718, 424] width 514 height 27
paste input "008.514.328-67"
type input "008.514.328-67"
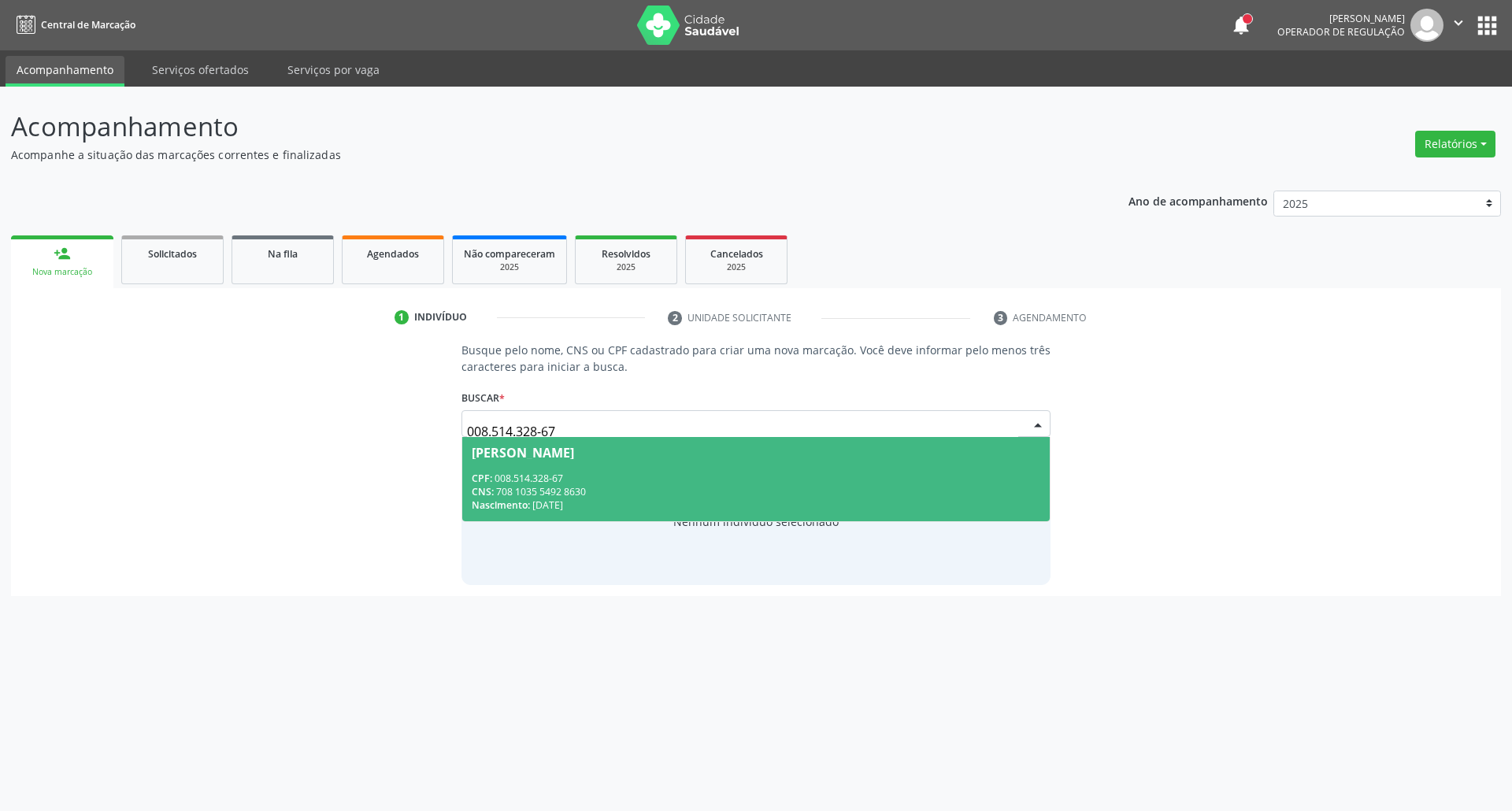
click at [508, 469] on span "Maria Sonia de Jesus CPF: 008.514.328-67 CNS: 708 1035 5492 8630 Nascimento: 27…" at bounding box center [756, 479] width 588 height 84
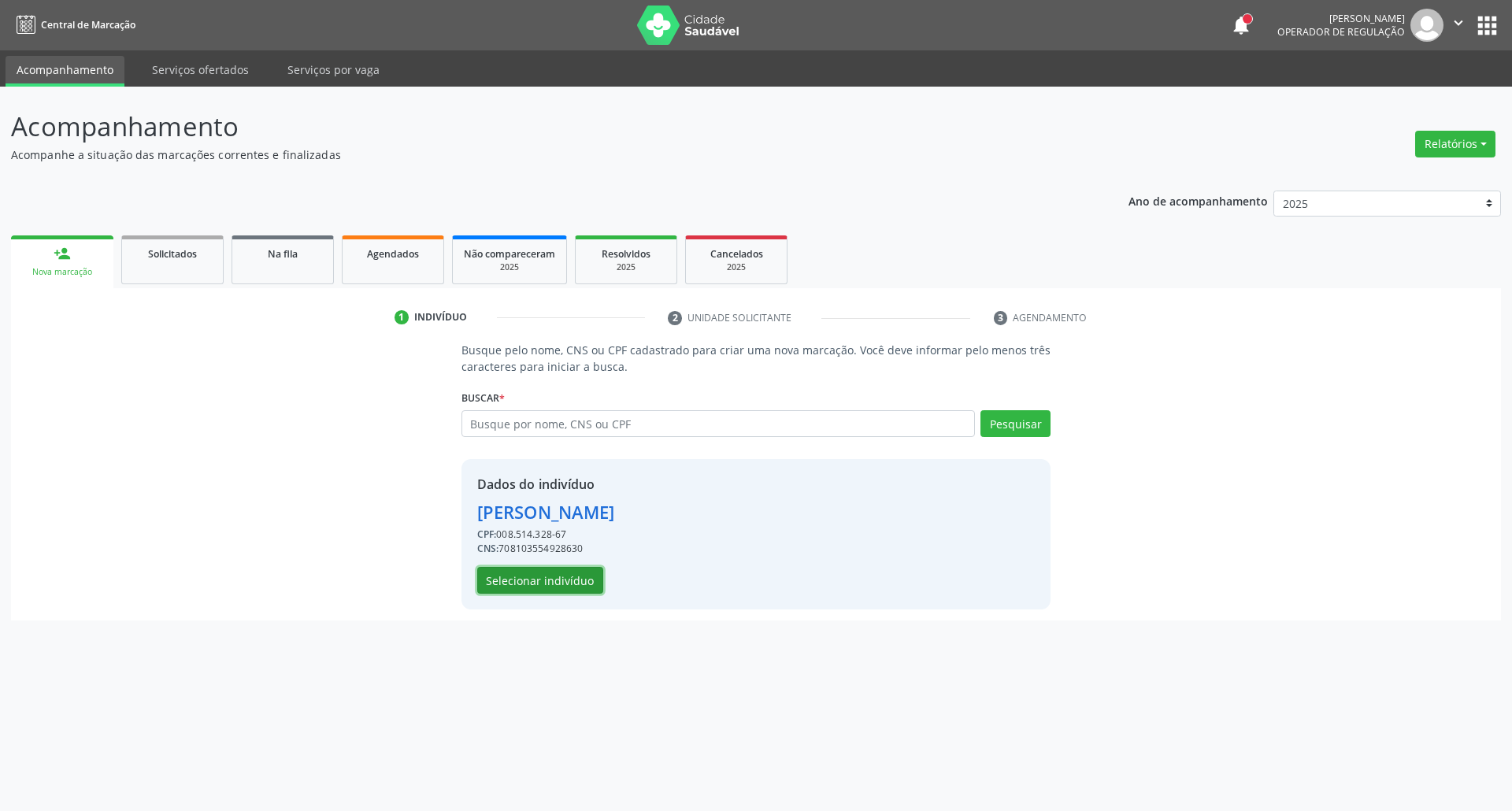
click at [532, 578] on button "Selecionar indivíduo" at bounding box center [541, 580] width 126 height 27
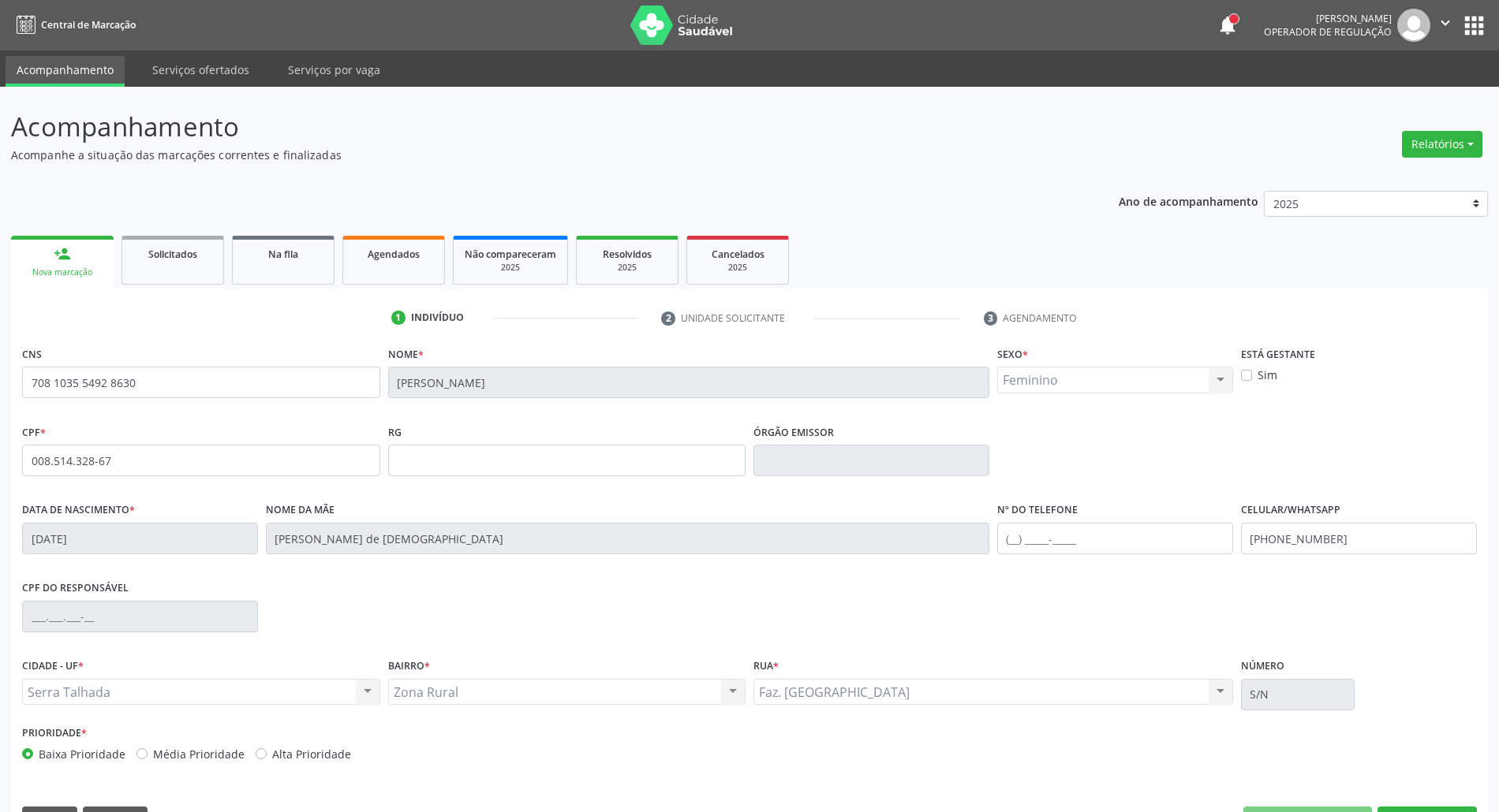
scroll to position [43, 0]
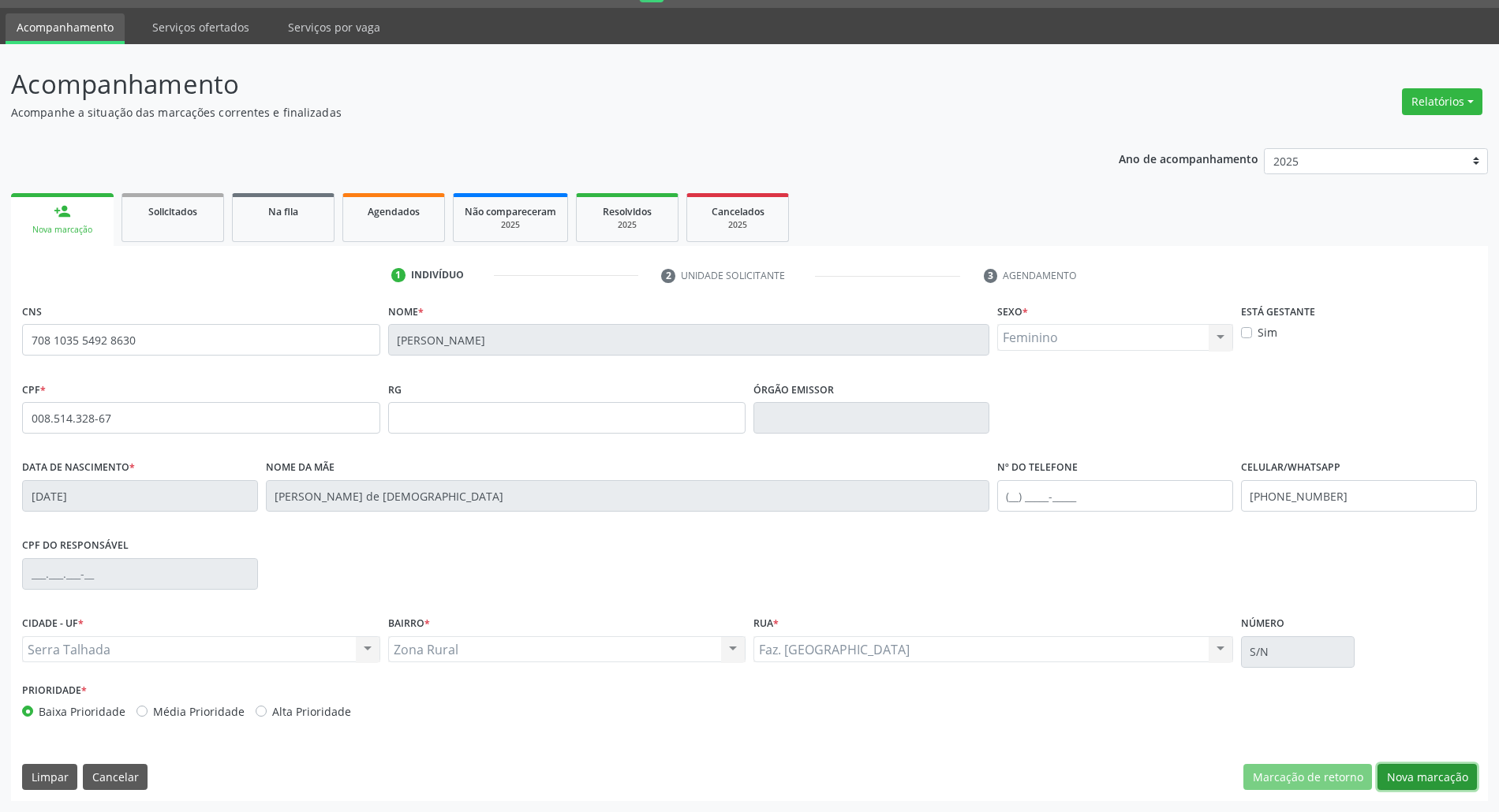
click at [1402, 773] on button "Nova marcação" at bounding box center [1426, 778] width 99 height 27
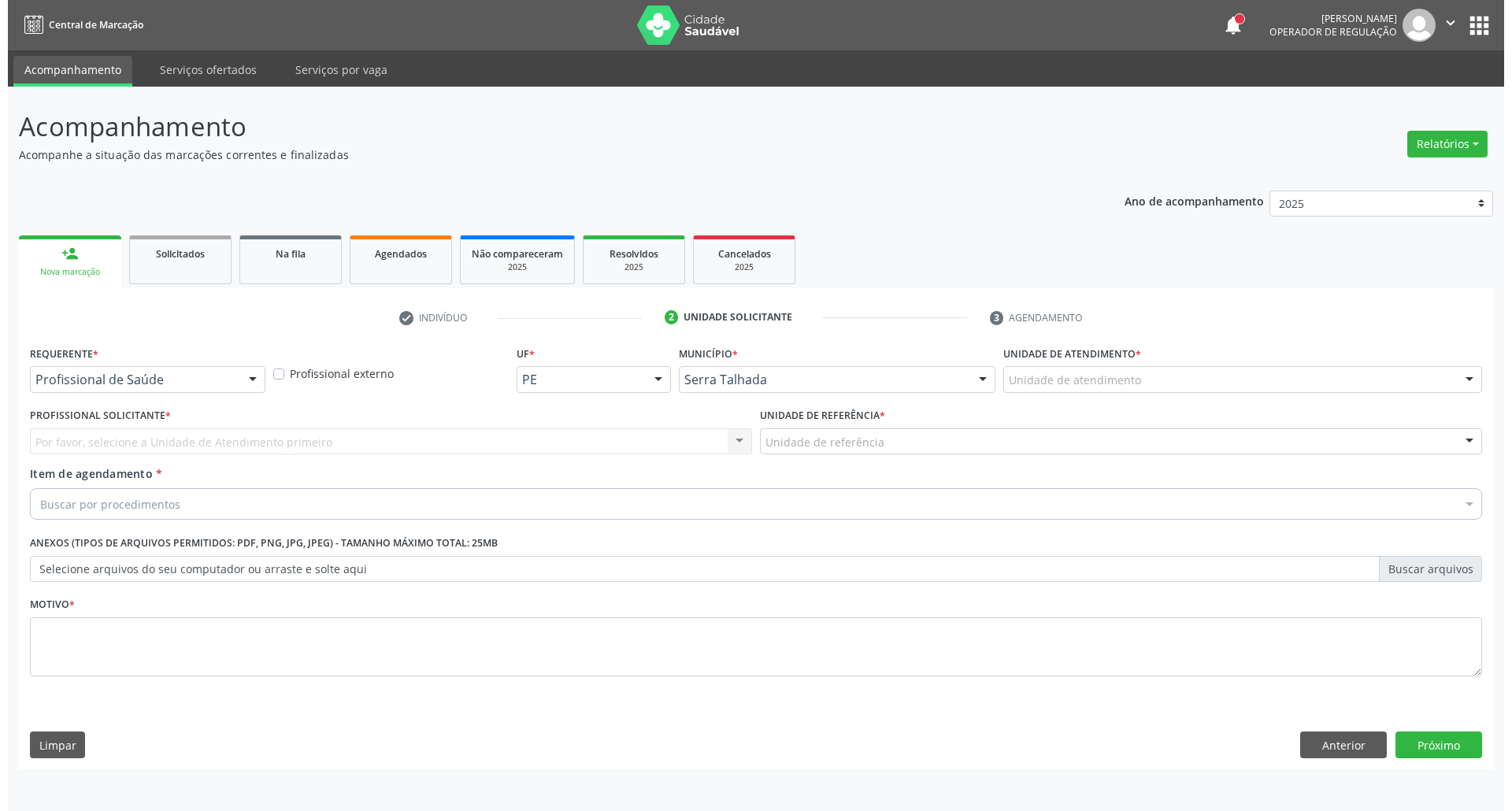
scroll to position [0, 0]
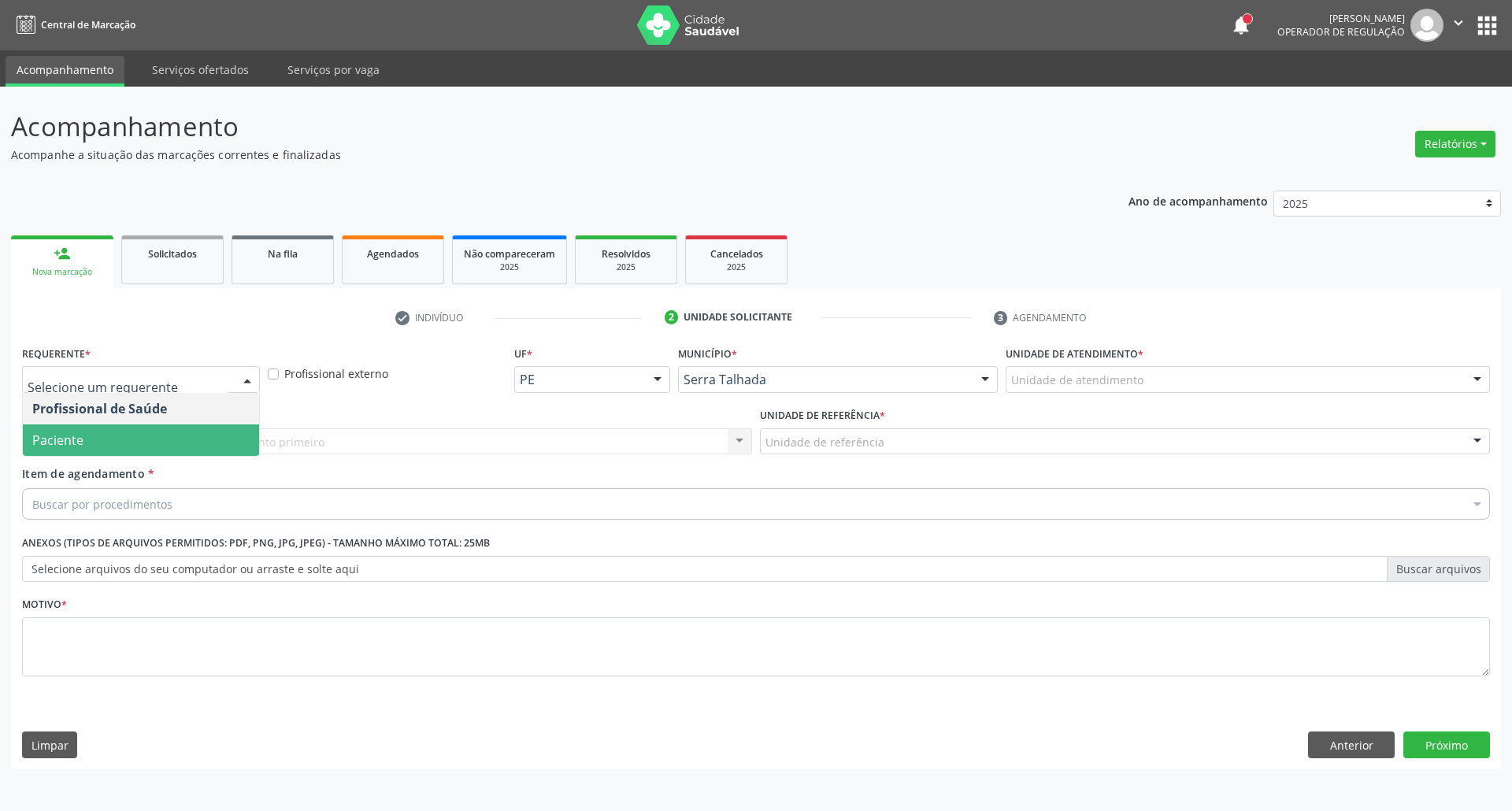
click at [162, 435] on span "Paciente" at bounding box center [141, 440] width 236 height 31
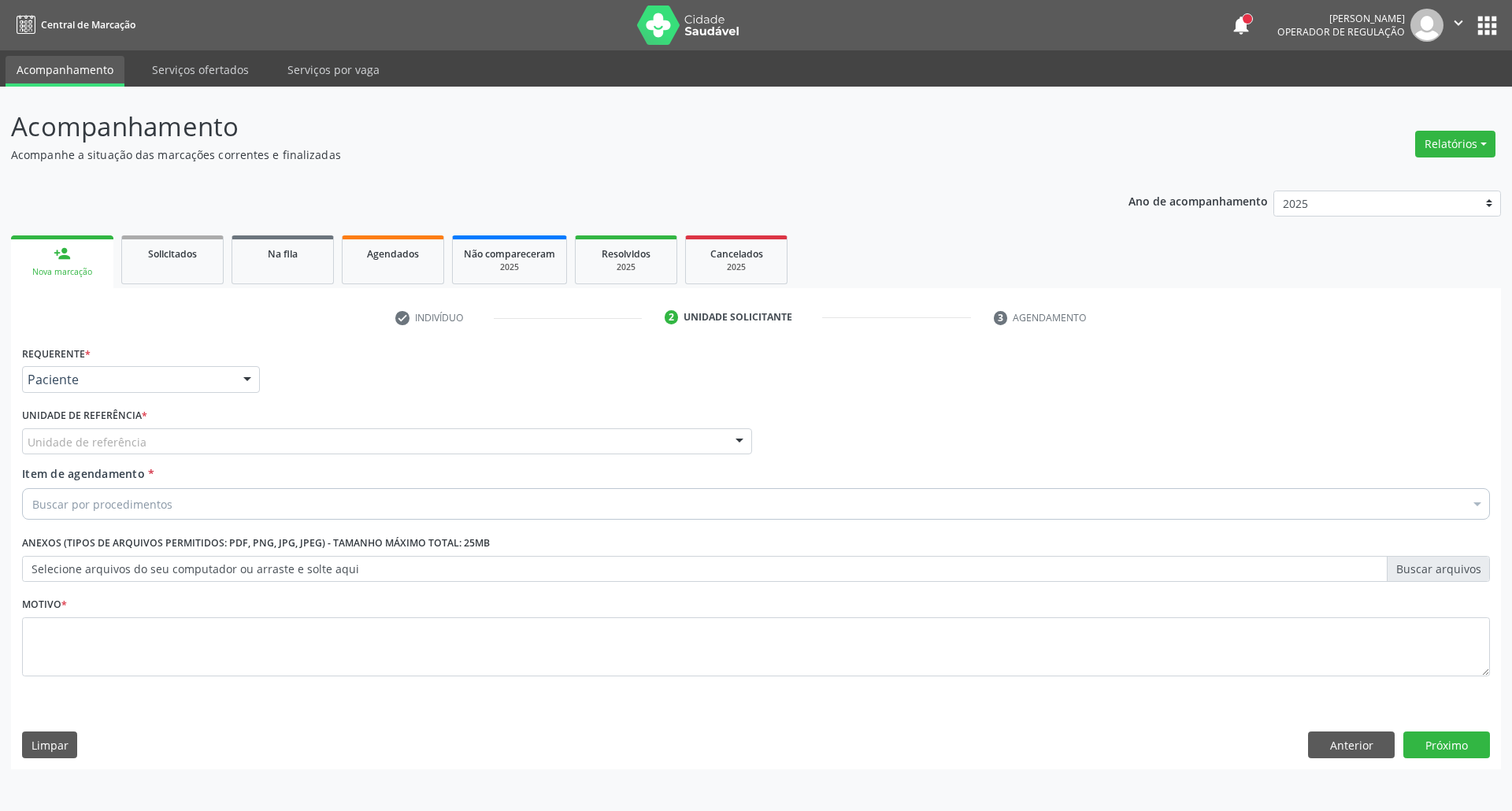
click at [162, 435] on div "Unidade de referência" at bounding box center [387, 442] width 730 height 27
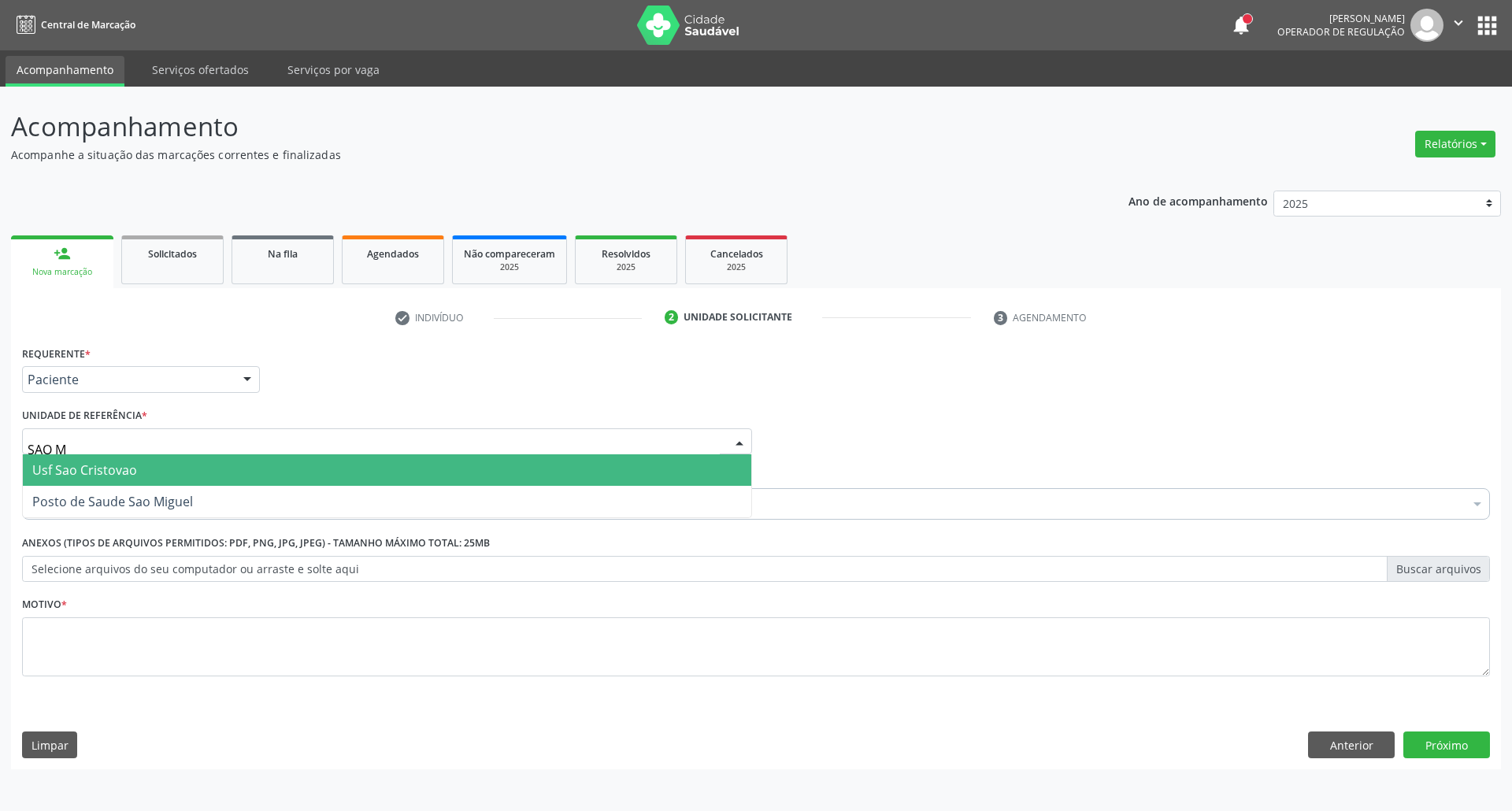
type input "SAO MI"
click at [161, 470] on span "Posto de Saude Sao Miguel" at bounding box center [112, 469] width 161 height 17
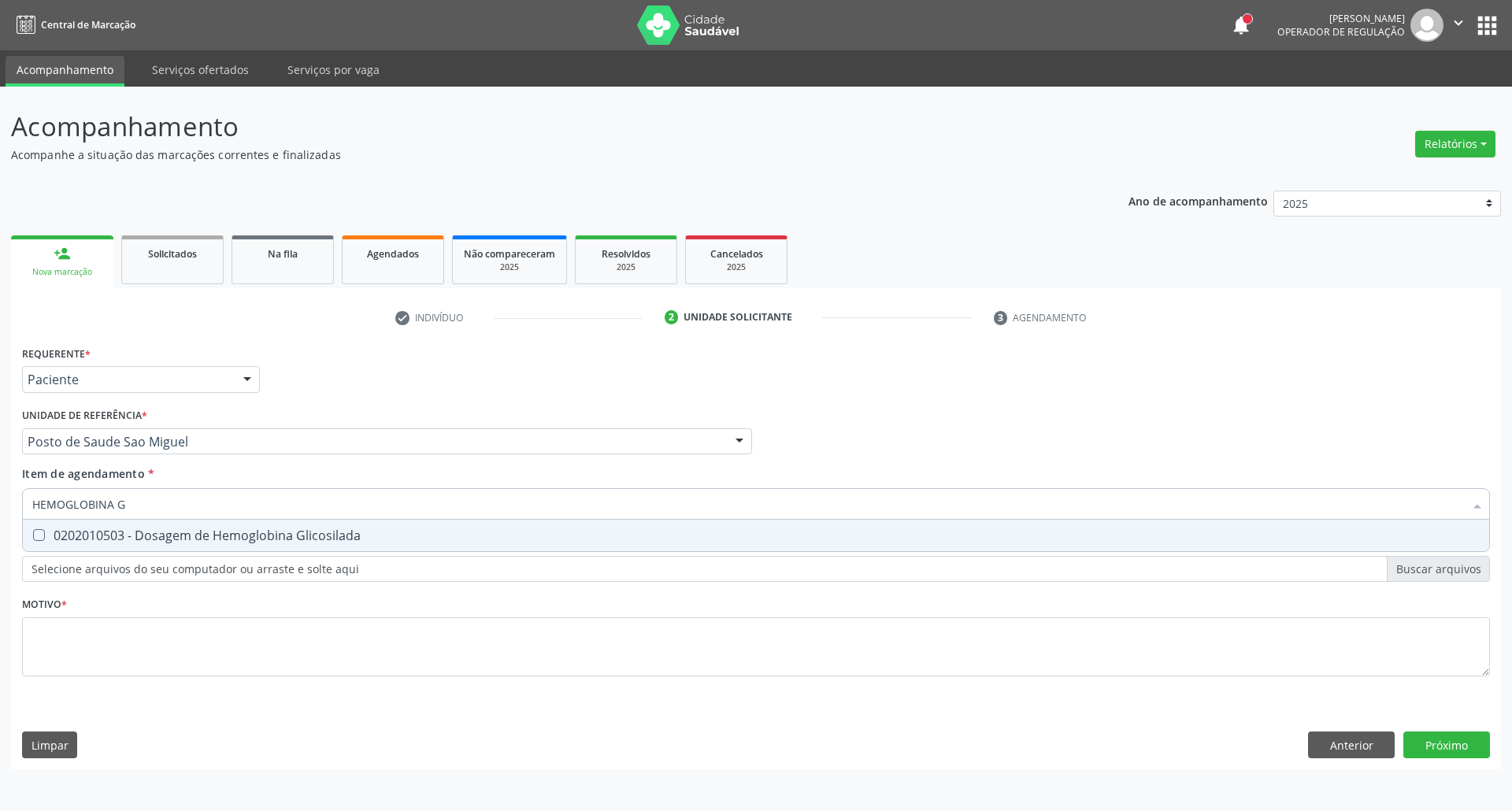
type input "HEMOGLOBINA G"
drag, startPoint x: 172, startPoint y: 533, endPoint x: 180, endPoint y: 526, distance: 10.6
click at [174, 531] on div "0202010503 - Dosagem de Hemoglobina Glicosilada" at bounding box center [755, 535] width 1447 height 12
checkbox Glicosilada "true"
click at [193, 505] on input "HEMOGLOBINA G" at bounding box center [748, 504] width 1432 height 31
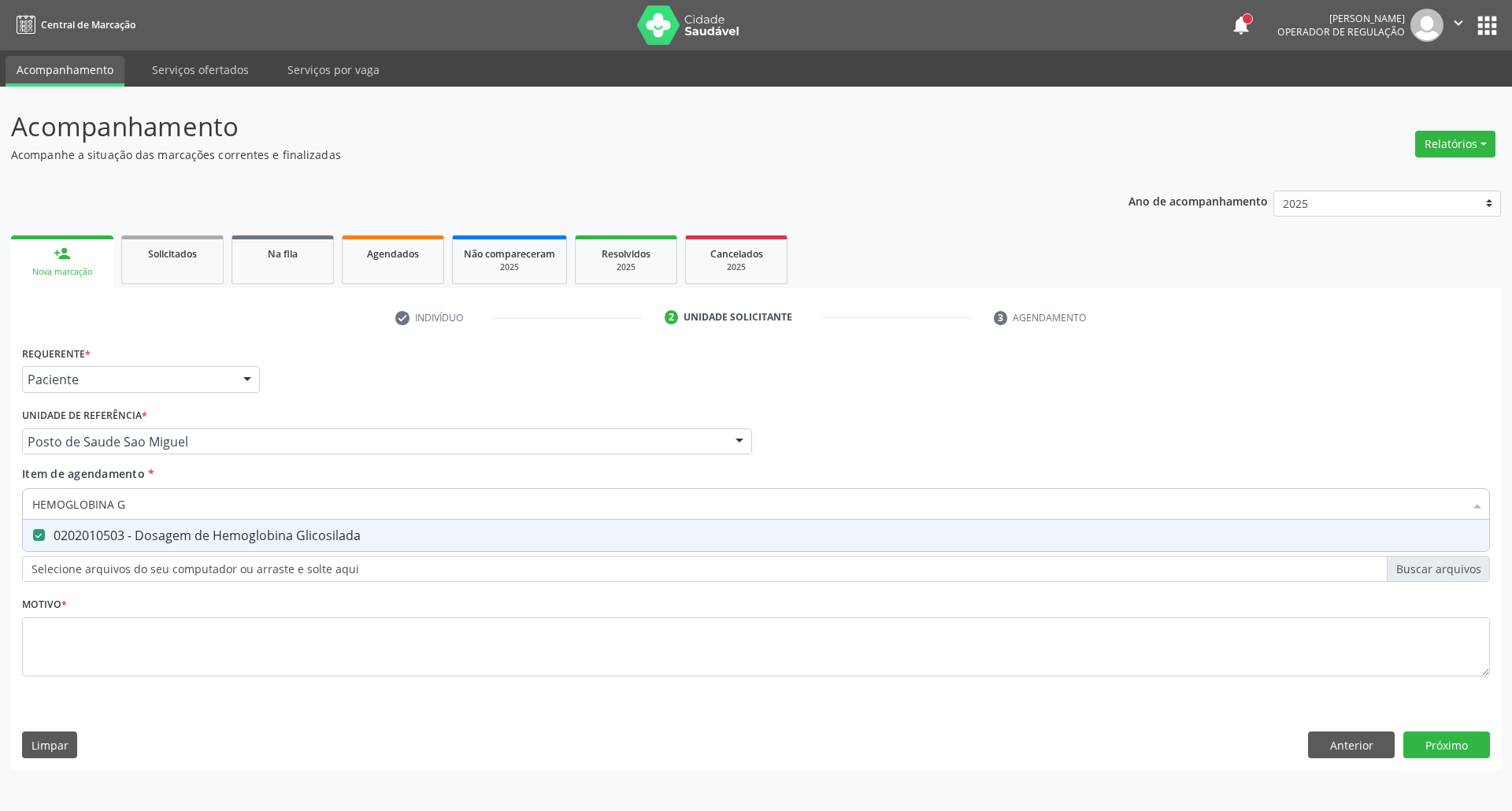
click at [193, 505] on input "HEMOGLOBINA G" at bounding box center [748, 504] width 1432 height 31
type input "[MEDICAL_DATA]"
checkbox Glicosilada "false"
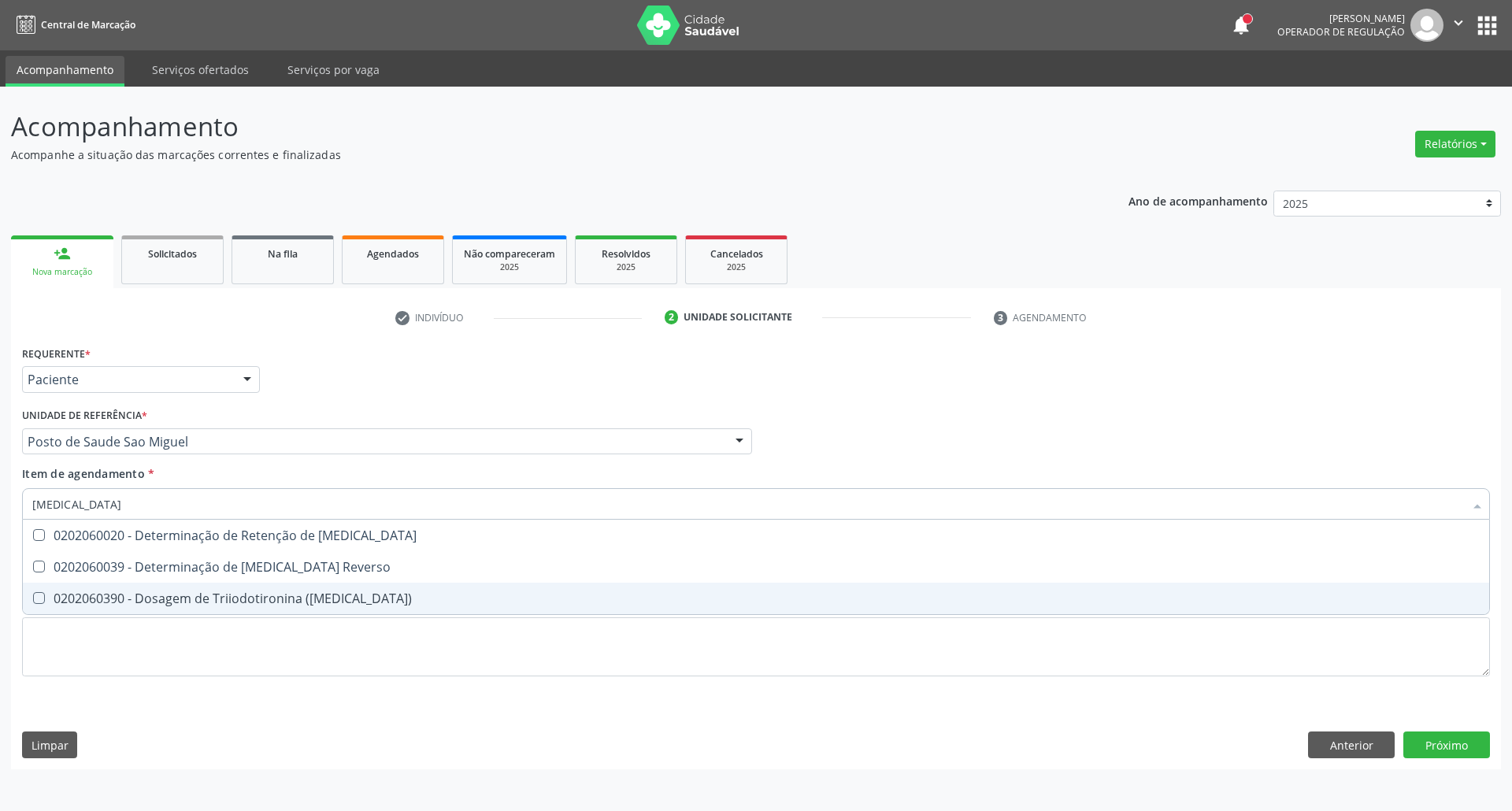
click at [224, 594] on div "0202060390 - Dosagem de Triiodotironina ([MEDICAL_DATA])" at bounding box center [755, 598] width 1447 height 12
checkbox \(T3\) "true"
type input "T4"
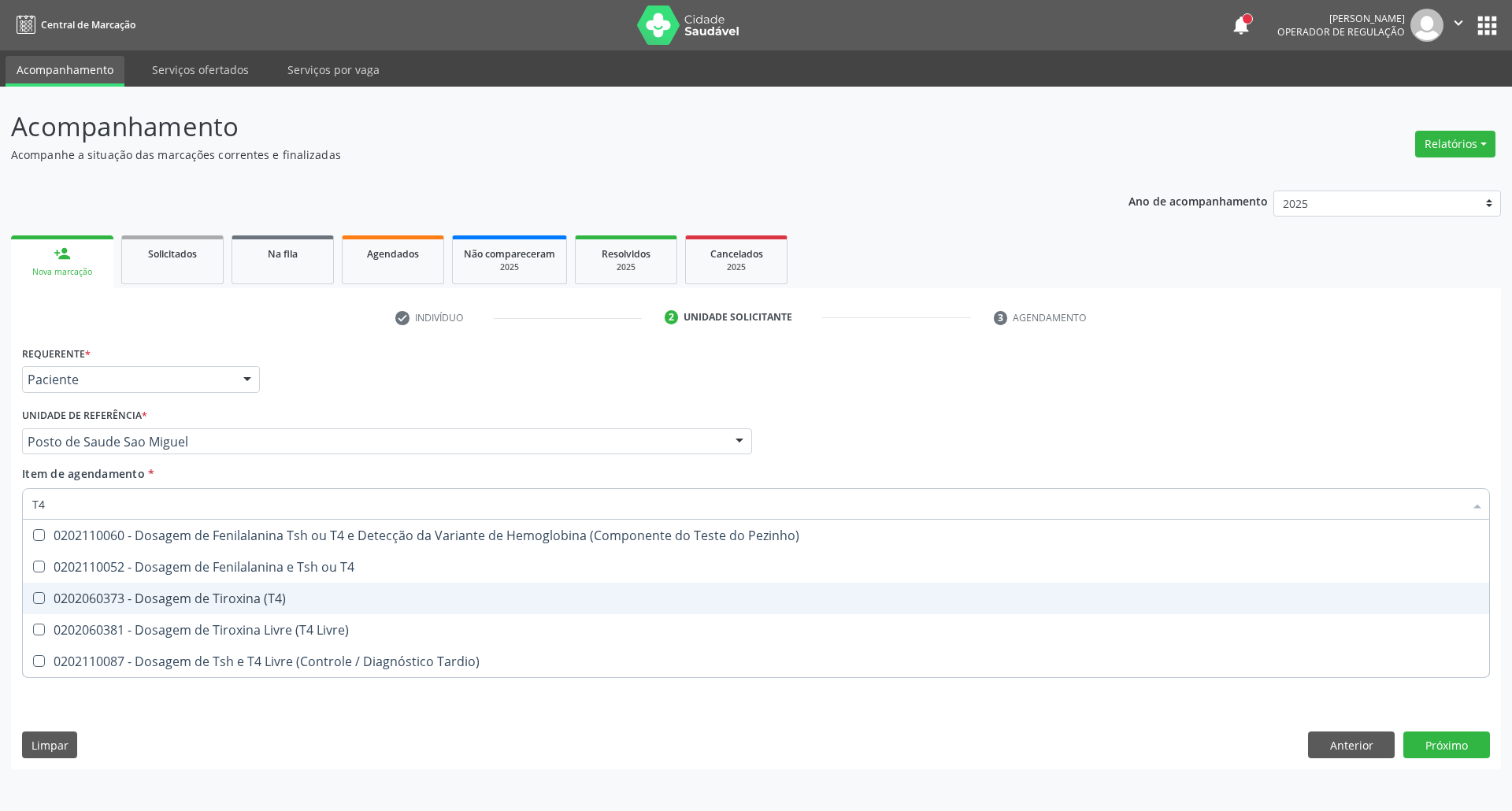
click at [254, 596] on div "0202060373 - Dosagem de Tiroxina (T4)" at bounding box center [755, 598] width 1447 height 12
checkbox \(T4\) "true"
type input "T"
checkbox \(T4\) "false"
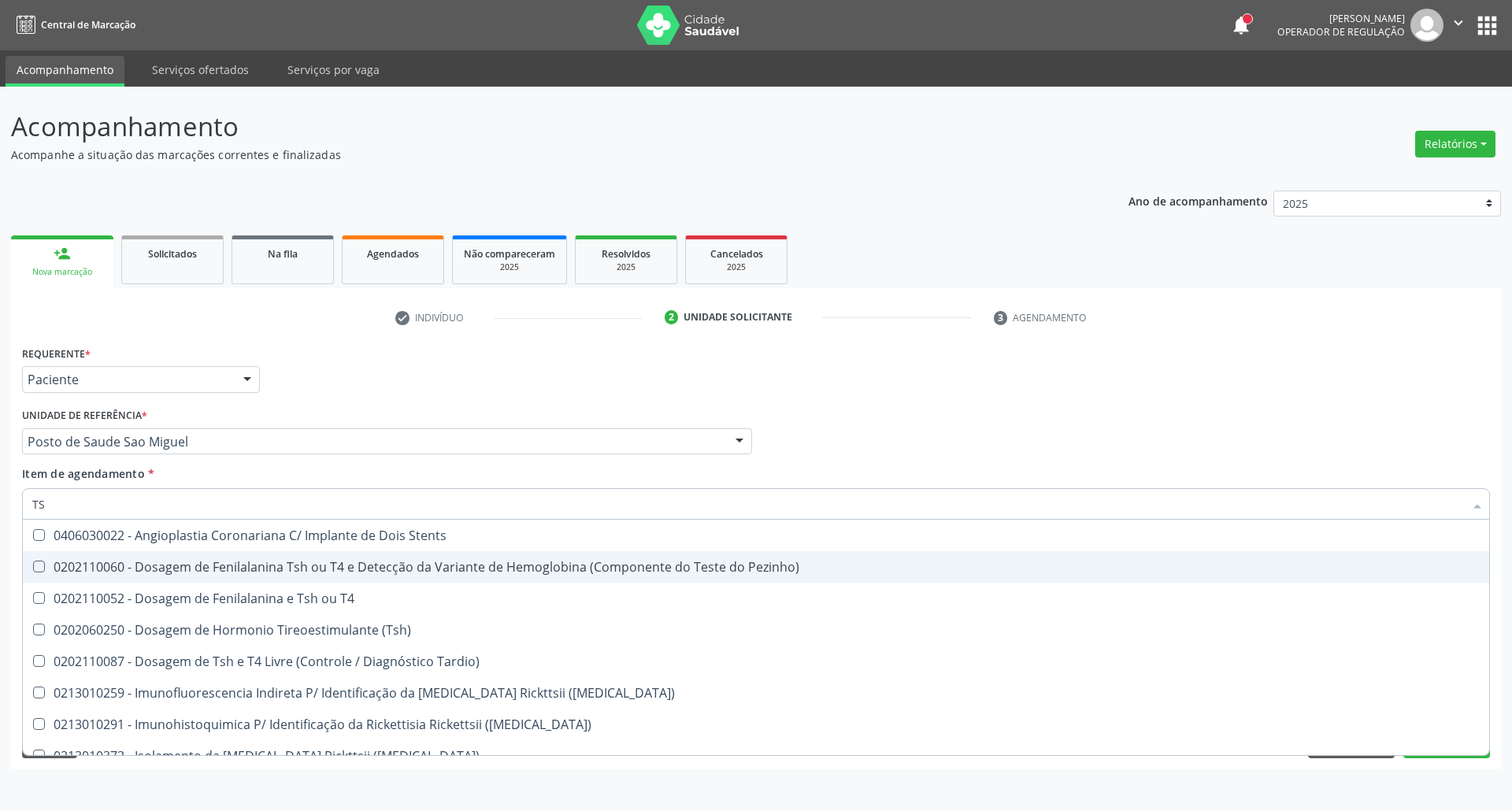
type input "TSH"
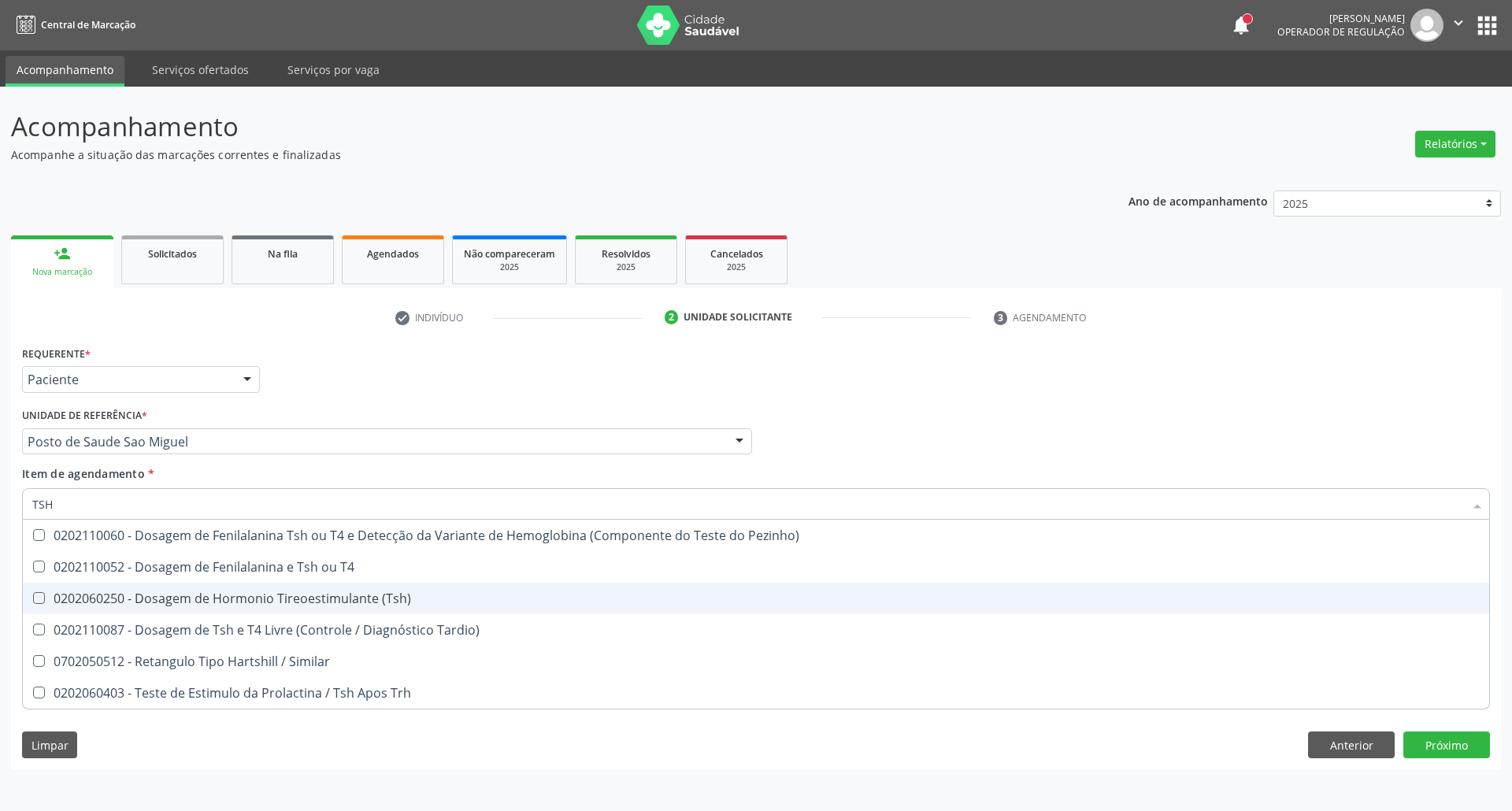
click at [297, 600] on div "0202060250 - Dosagem de Hormonio Tireoestimulante (Tsh)" at bounding box center [755, 598] width 1447 height 12
checkbox \(Tsh\) "true"
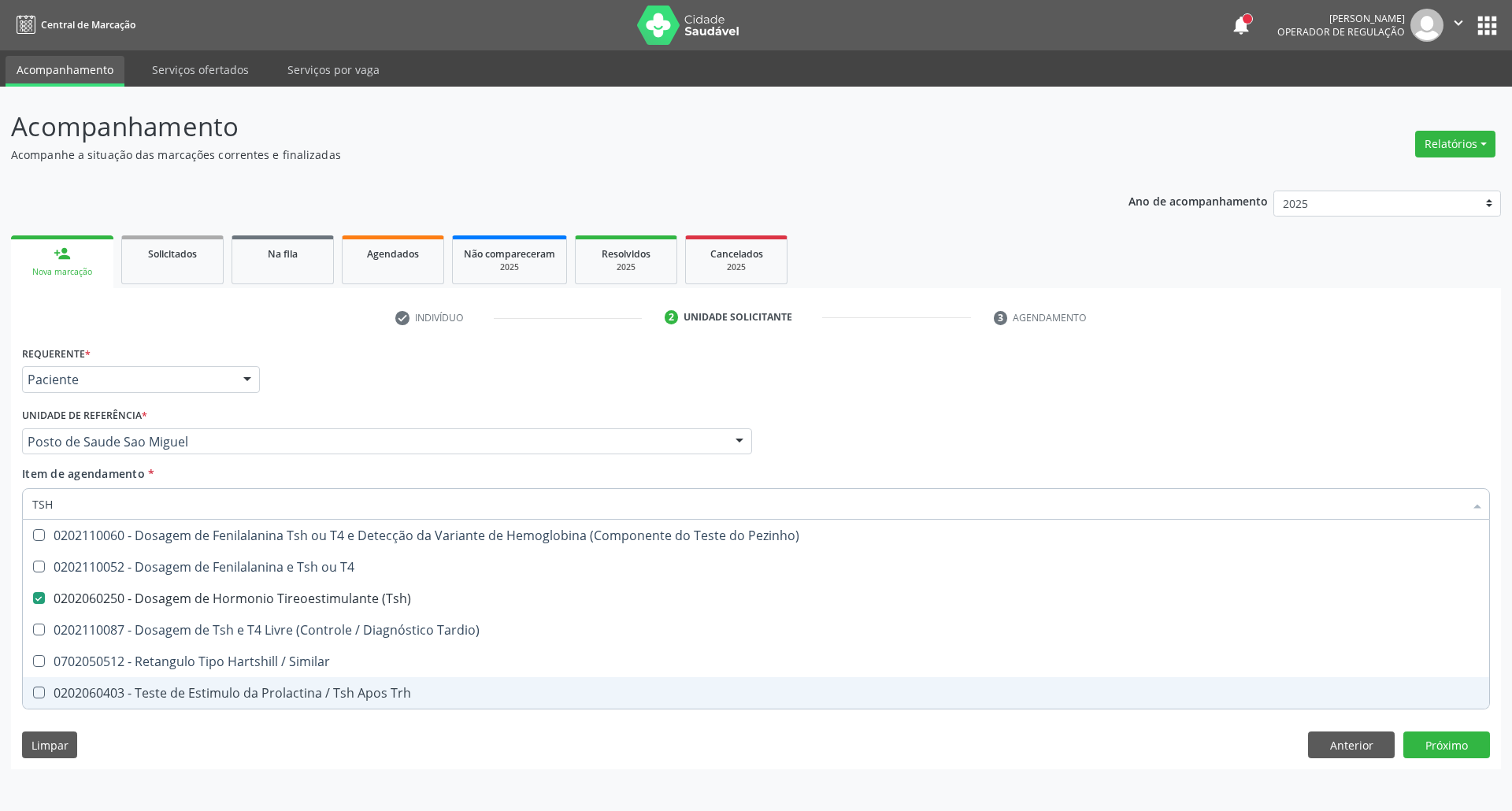
click at [323, 772] on div "Acompanhamento Acompanhe a situação das marcações correntes e finalizadas Relat…" at bounding box center [756, 449] width 1512 height 724
checkbox T4 "true"
checkbox Tardio\) "true"
checkbox Similar "true"
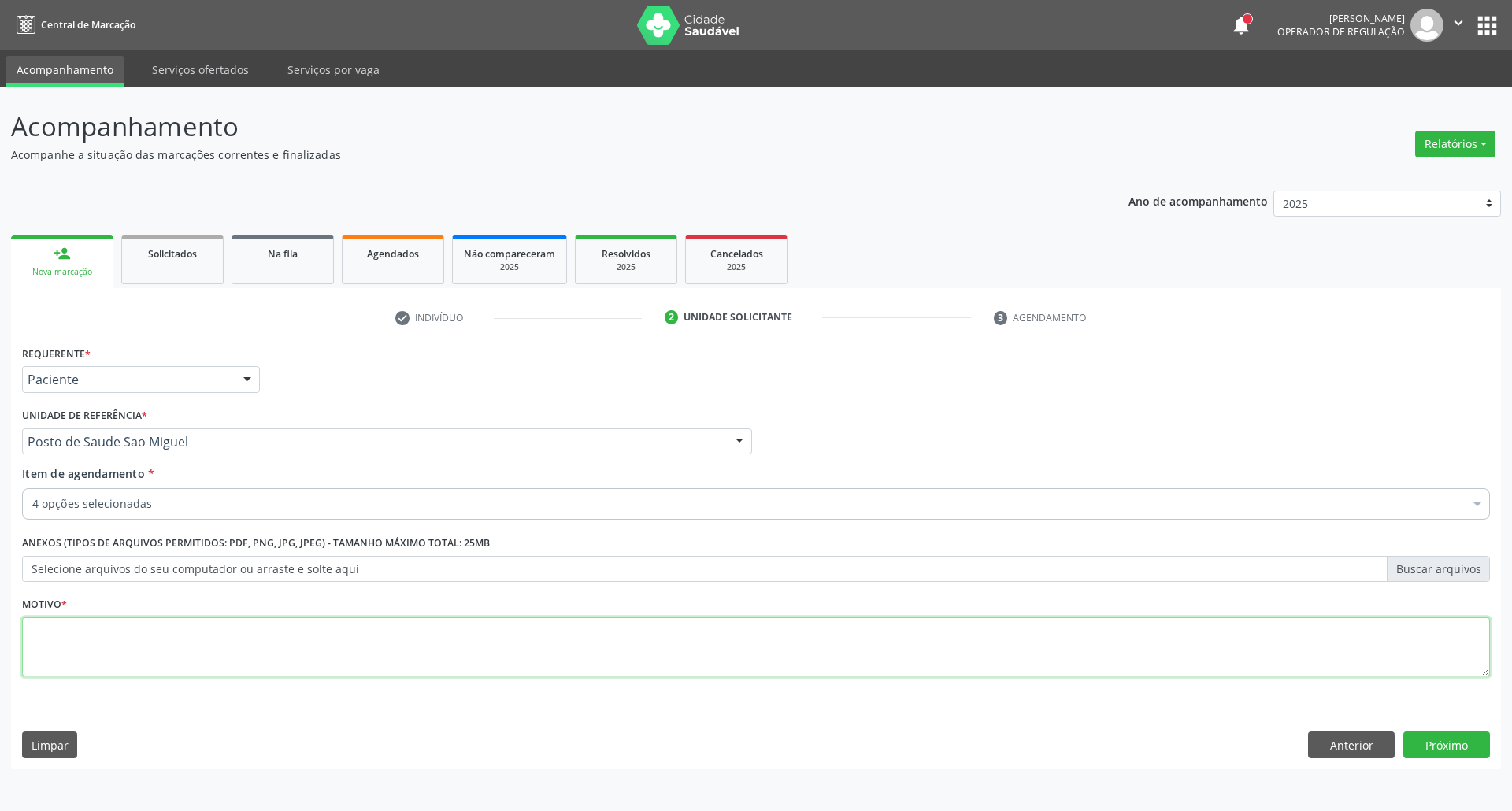
drag, startPoint x: 315, startPoint y: 652, endPoint x: 306, endPoint y: 643, distance: 12.7
click at [315, 650] on textarea at bounding box center [756, 647] width 1468 height 60
type textarea "."
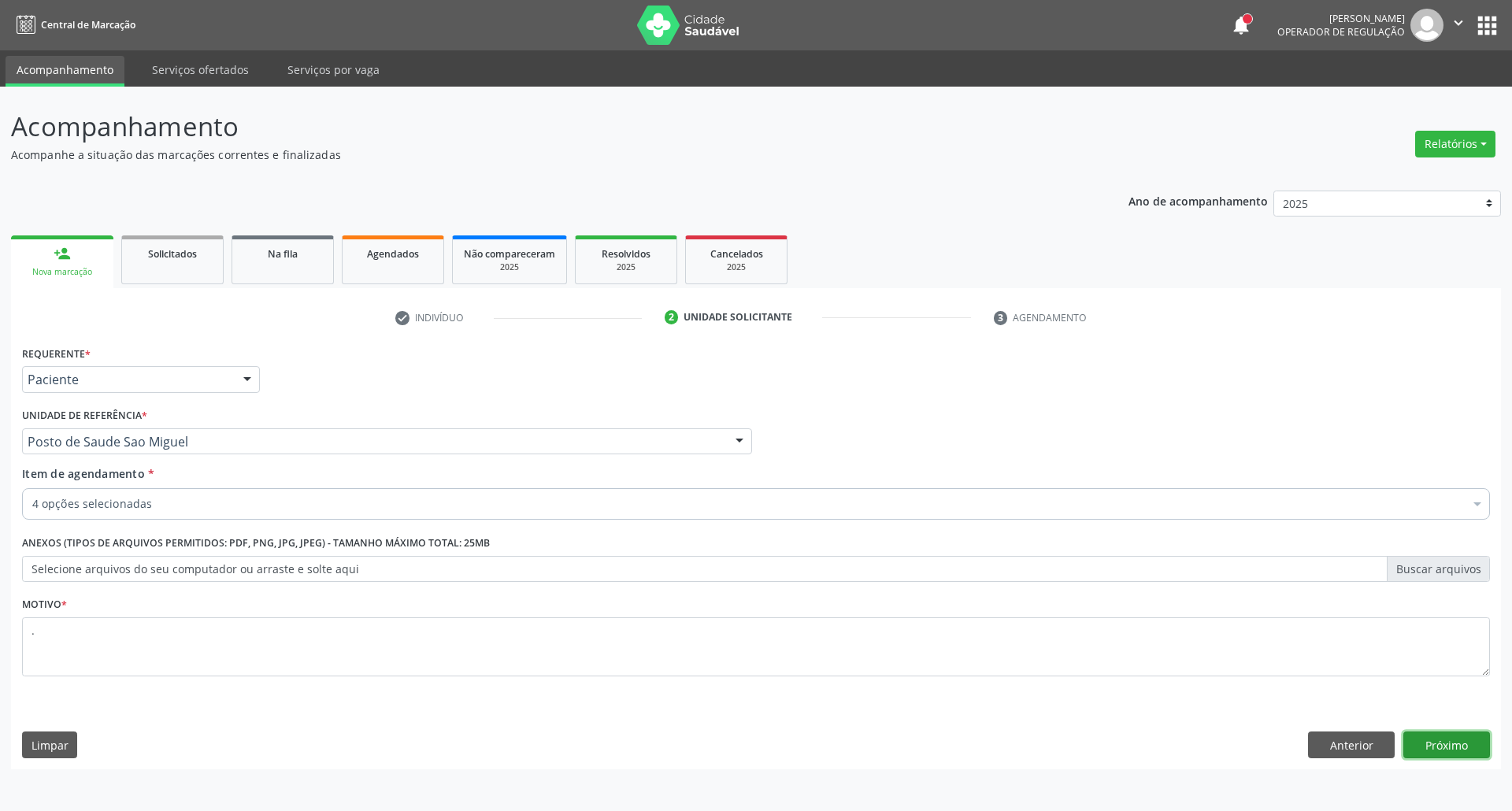
click at [1459, 739] on button "Próximo" at bounding box center [1446, 745] width 87 height 27
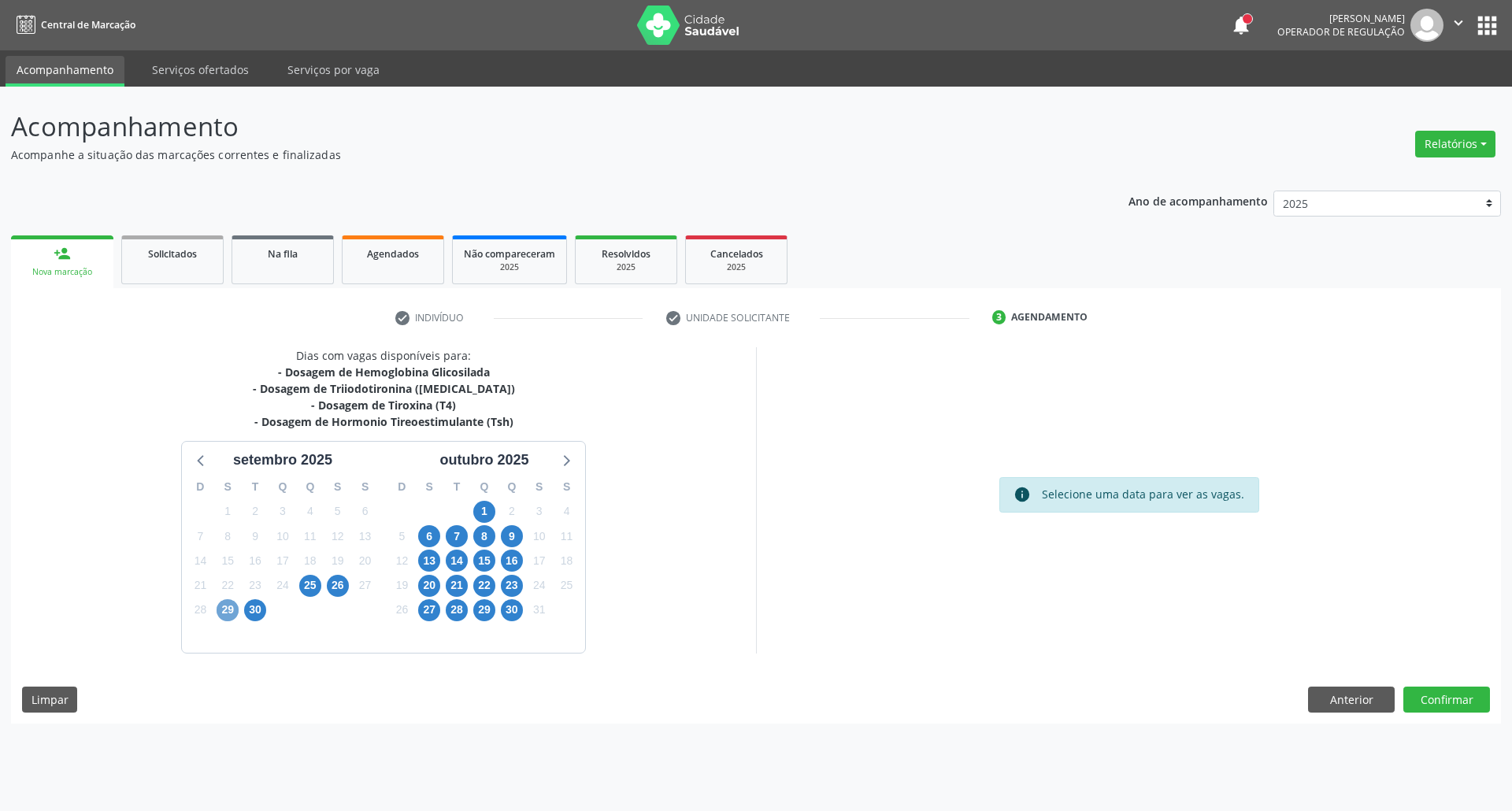
click at [234, 614] on span "29" at bounding box center [227, 610] width 22 height 22
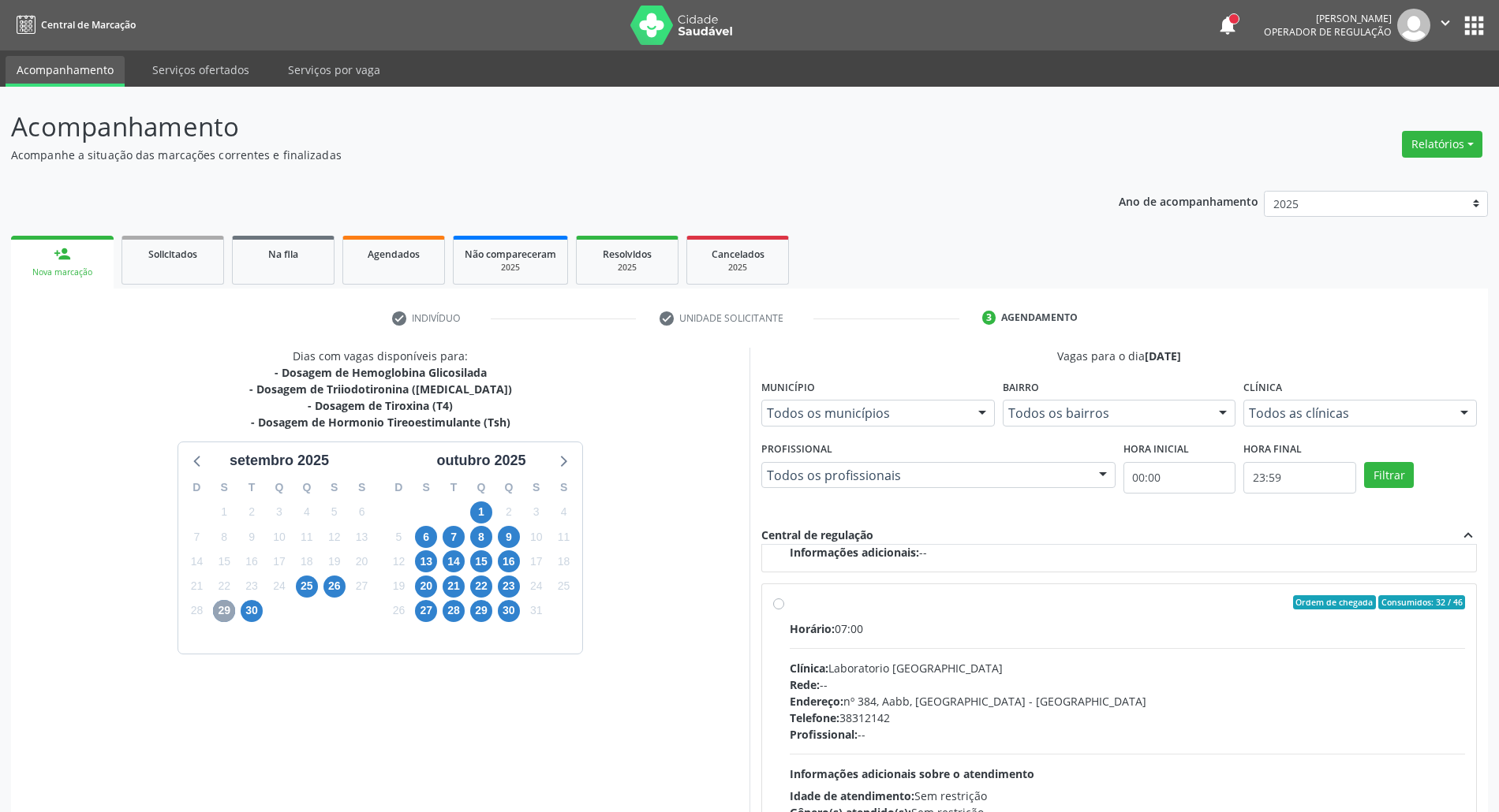
scroll to position [527, 0]
click at [978, 634] on div "Horário: 07:00" at bounding box center [1127, 629] width 675 height 16
click at [784, 609] on input "Ordem de chegada Consumidos: 32 / 46 Horário: 07:00 Clínica: Laboratorio Sao Fr…" at bounding box center [778, 602] width 11 height 14
radio input "true"
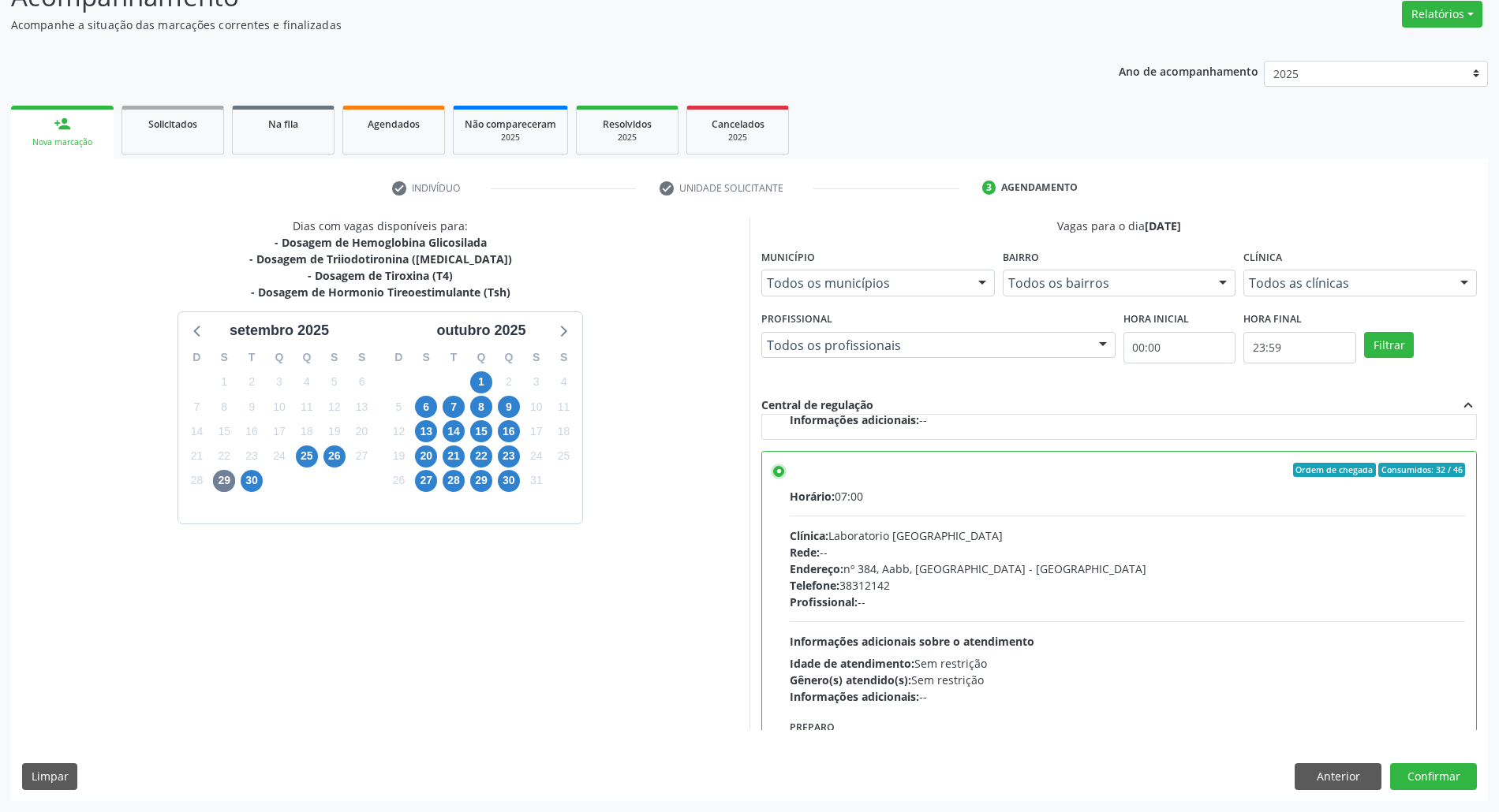
scroll to position [635, 0]
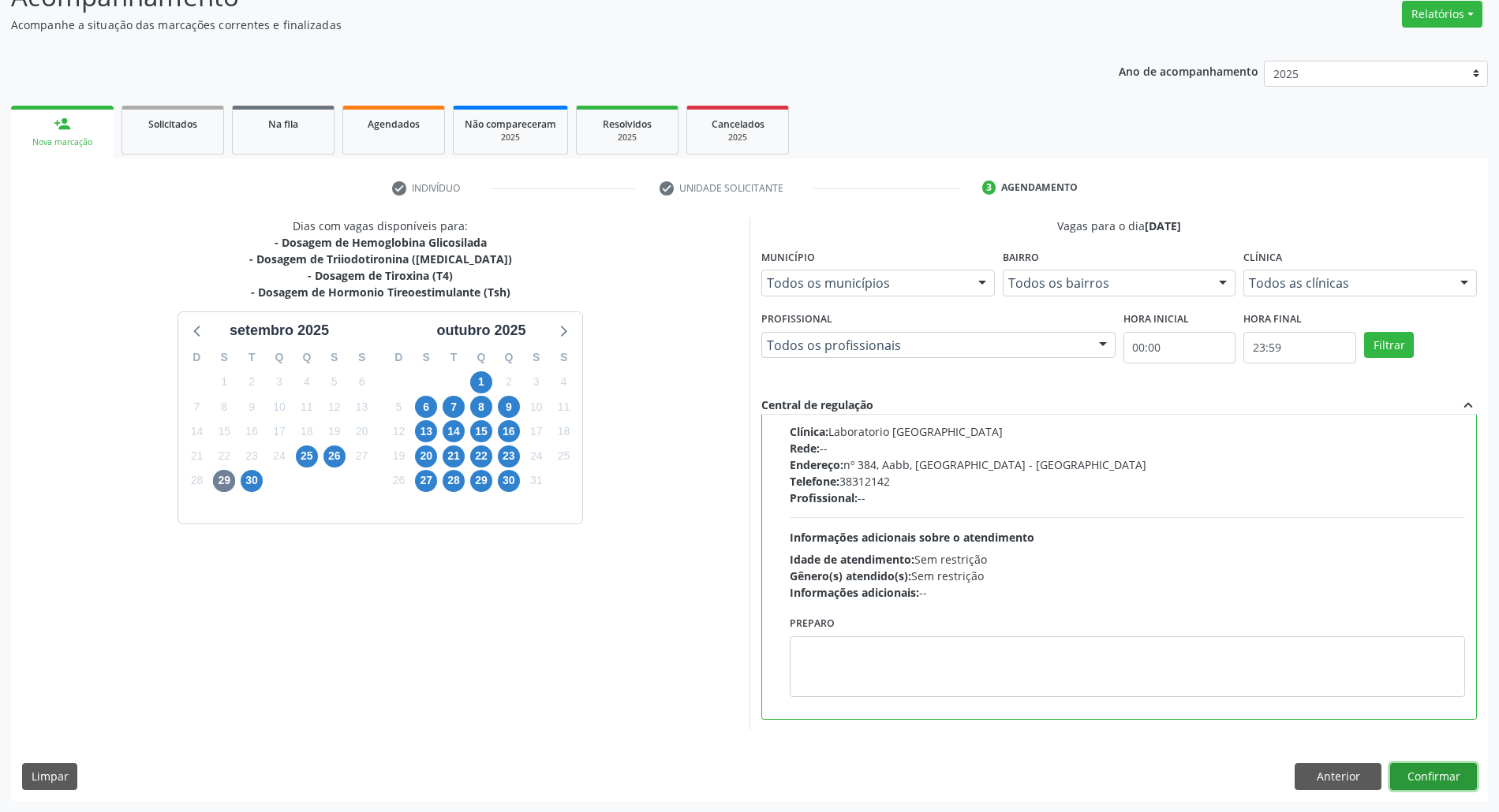
click at [1419, 780] on button "Confirmar" at bounding box center [1433, 777] width 87 height 27
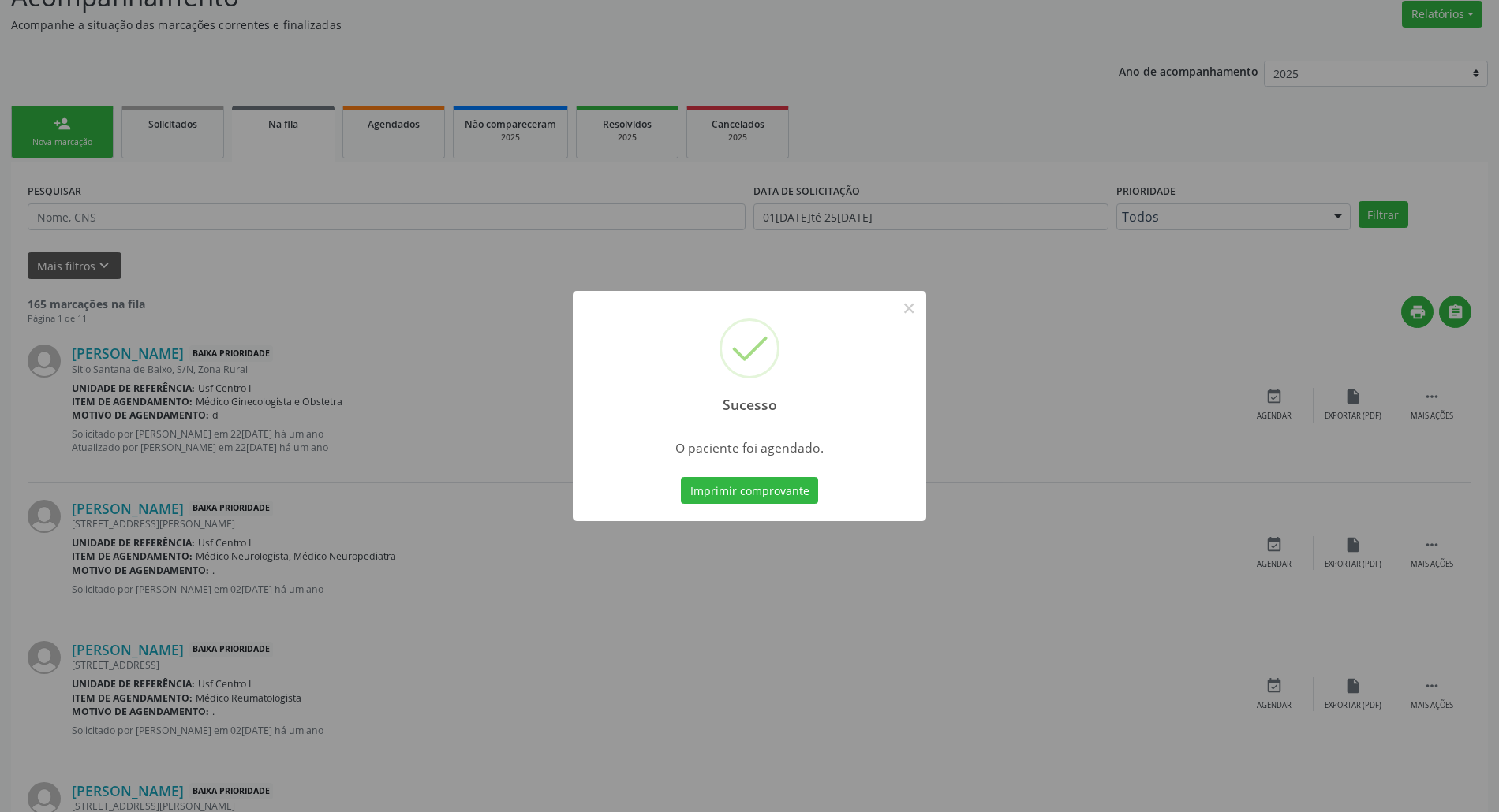
scroll to position [0, 0]
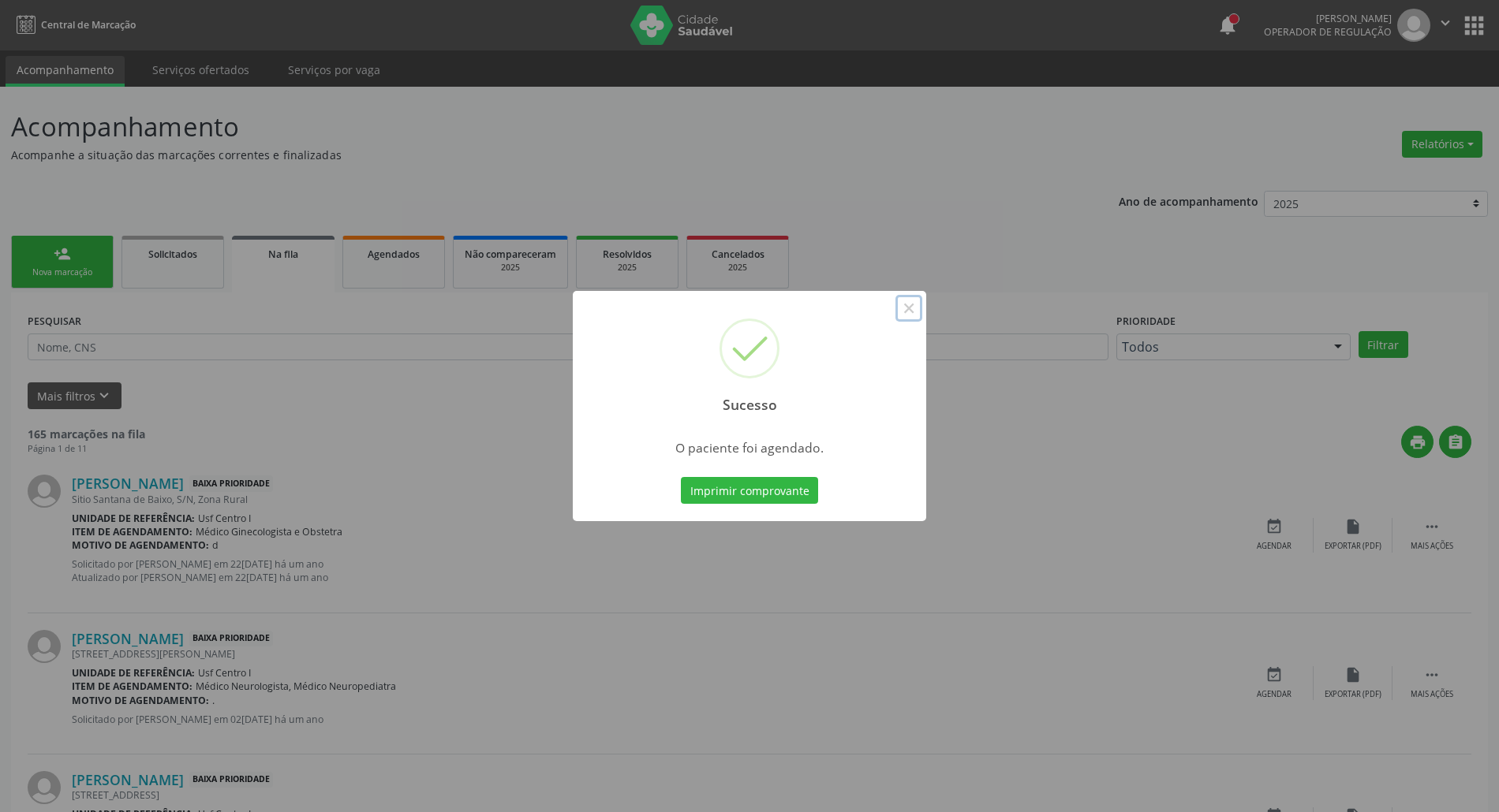
drag, startPoint x: 916, startPoint y: 310, endPoint x: 900, endPoint y: 303, distance: 17.5
click at [913, 310] on button "×" at bounding box center [908, 308] width 27 height 27
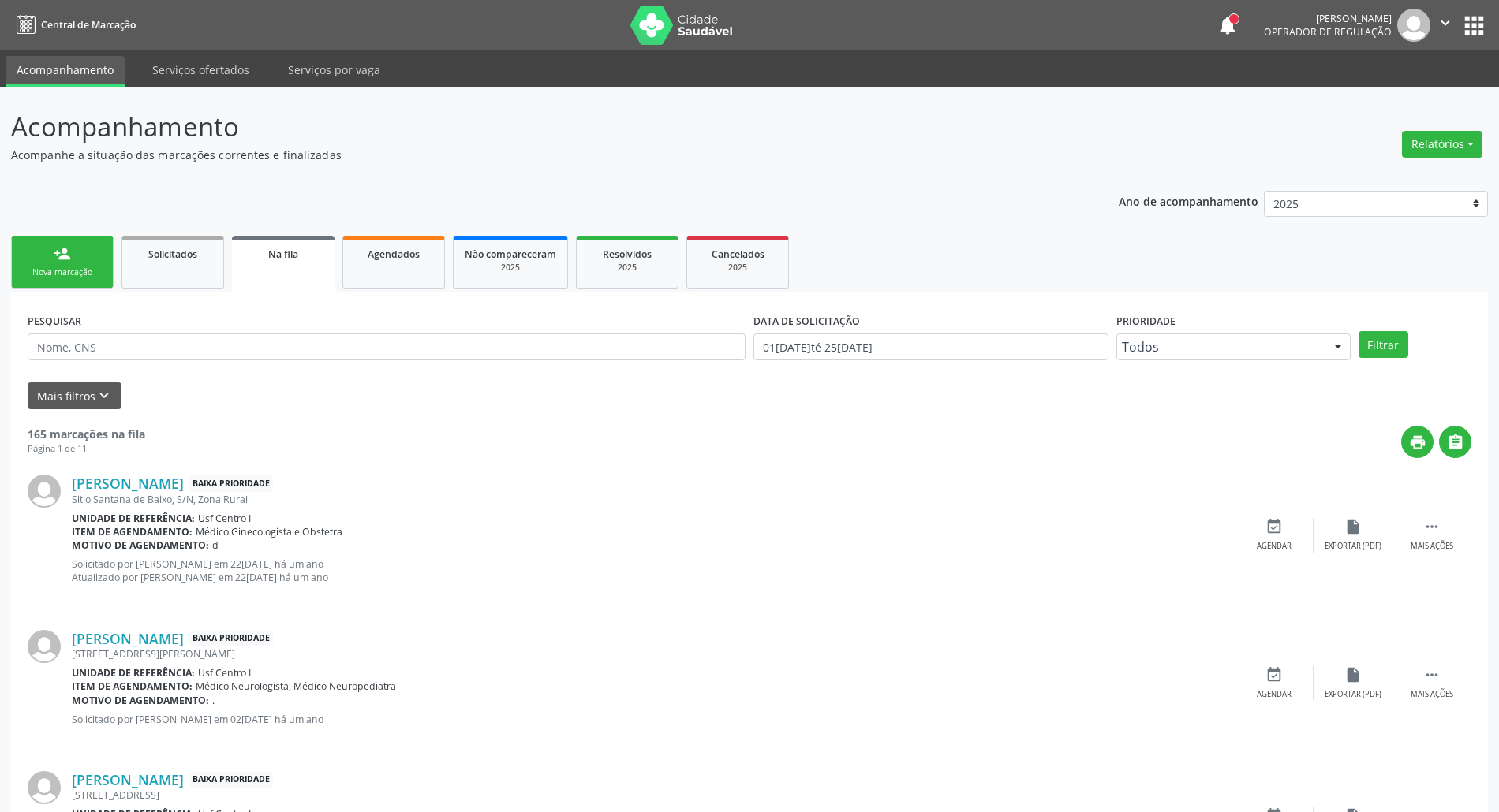
click at [67, 257] on div "person_add" at bounding box center [62, 253] width 17 height 17
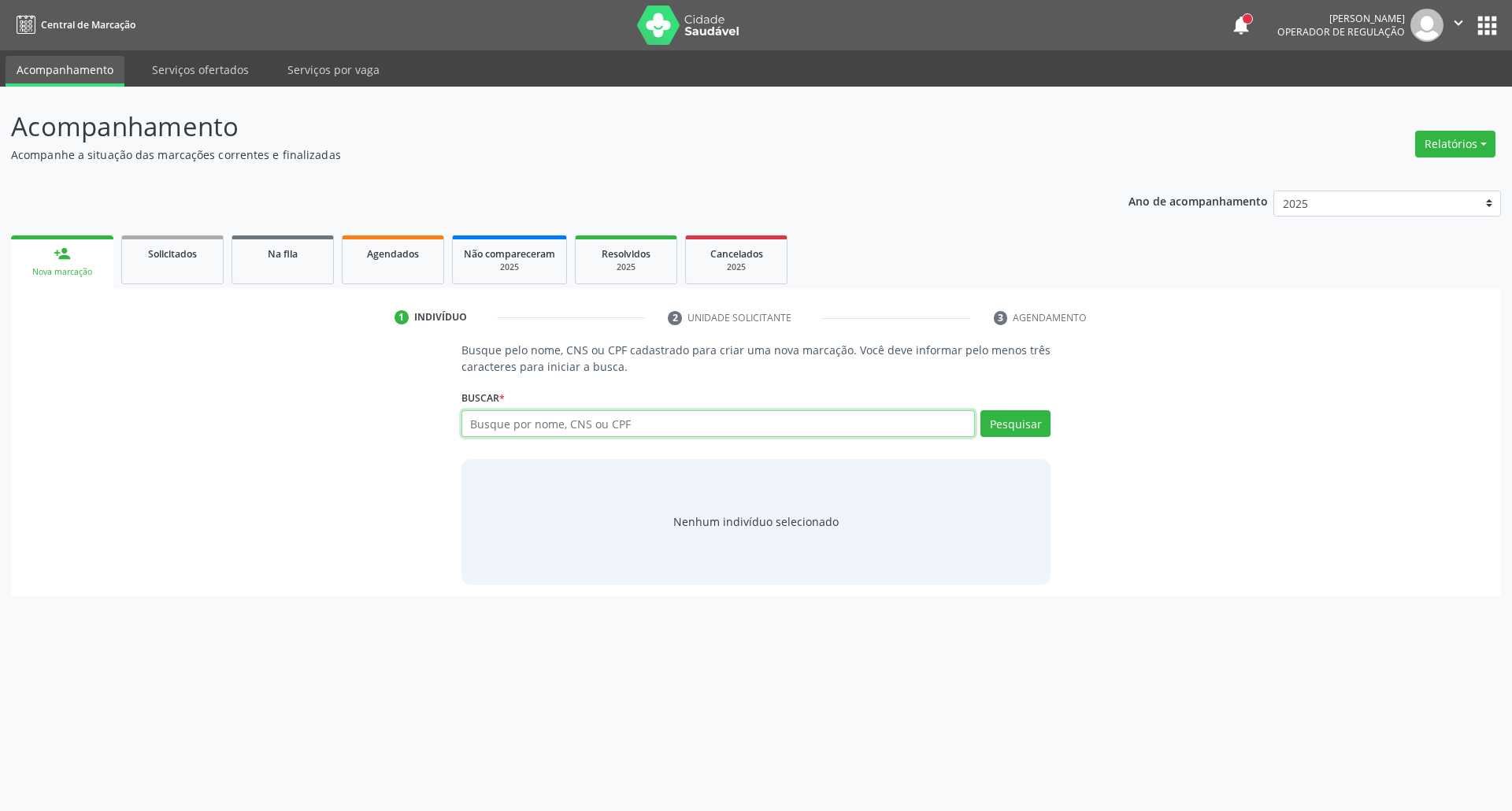
click at [529, 430] on input "text" at bounding box center [718, 424] width 514 height 27
type input "7"
type input "CLEIDSON NOGUE"
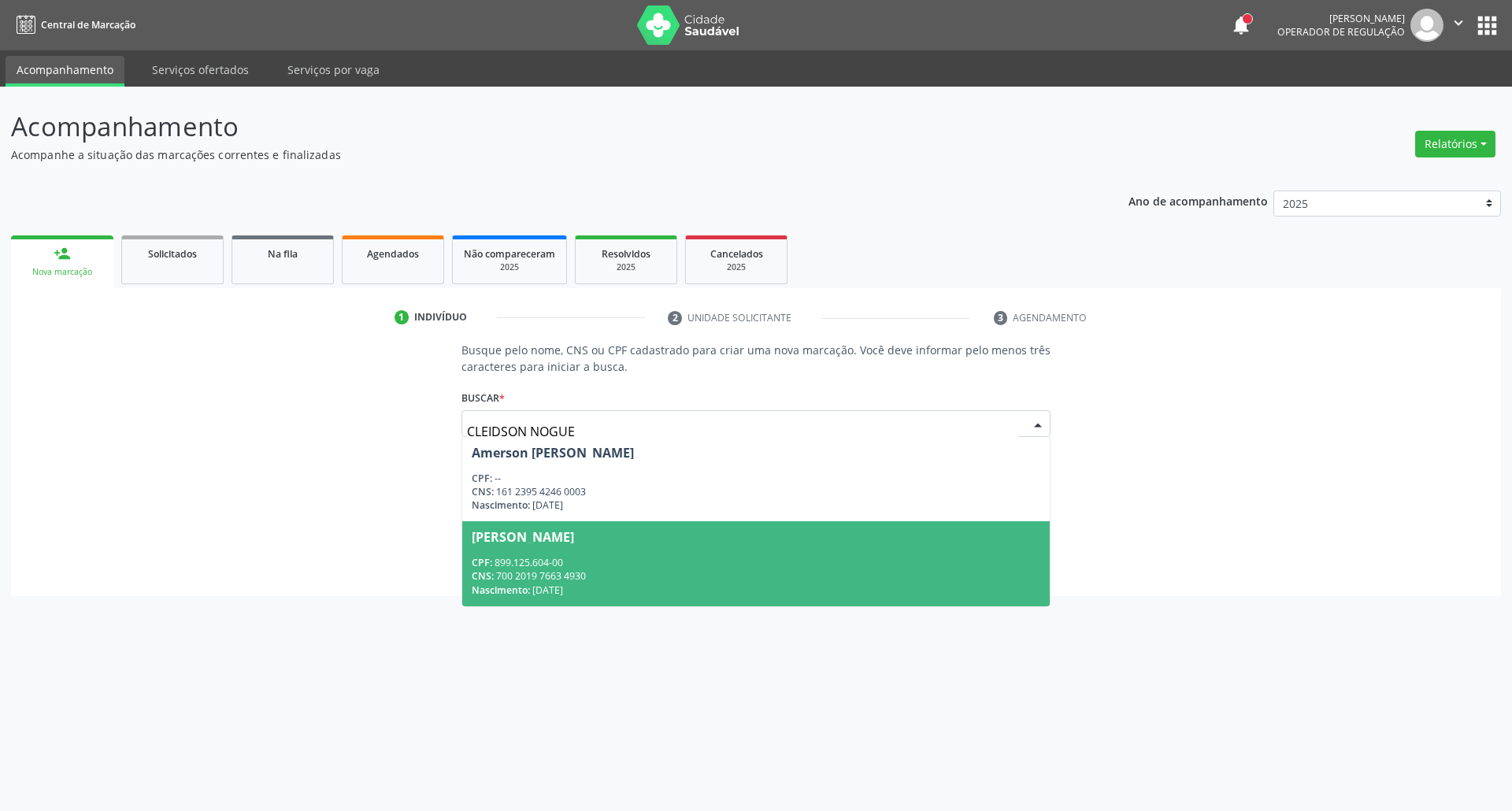
click at [668, 572] on div "CNS: 700 2019 7663 4930" at bounding box center [756, 576] width 569 height 13
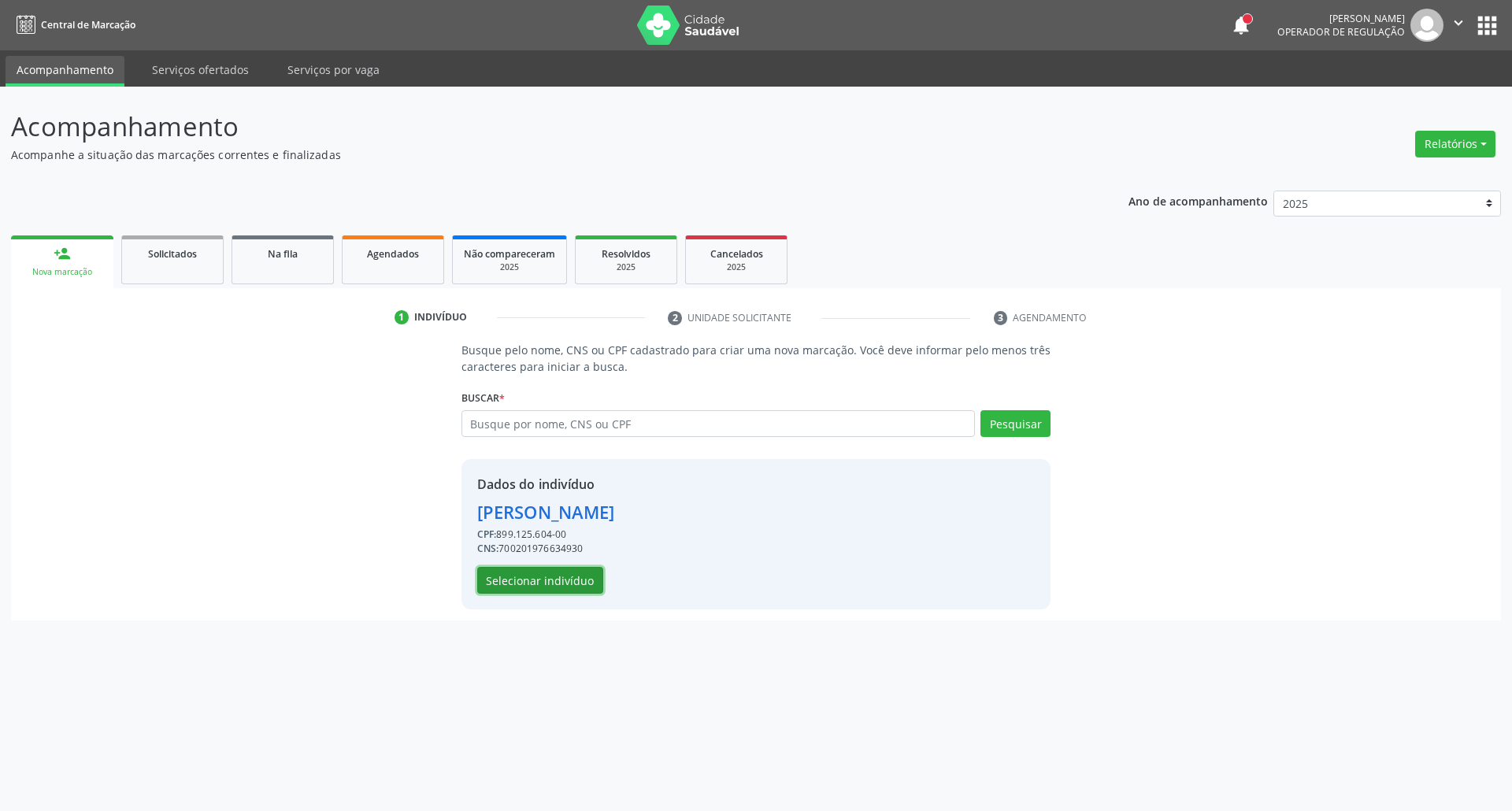
click at [531, 591] on button "Selecionar indivíduo" at bounding box center [541, 580] width 126 height 27
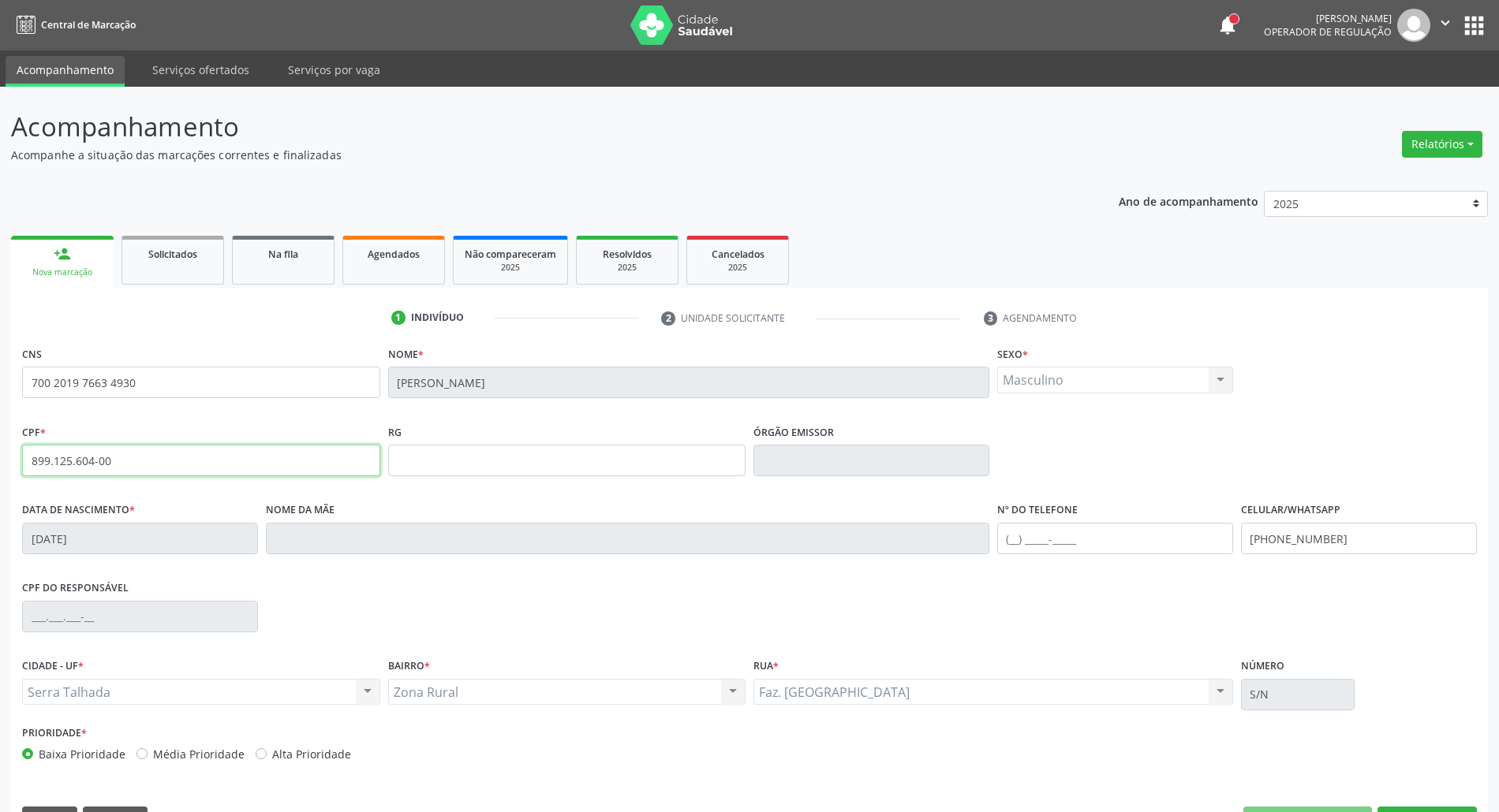
click at [130, 473] on input "899.125.604-00" at bounding box center [201, 460] width 358 height 31
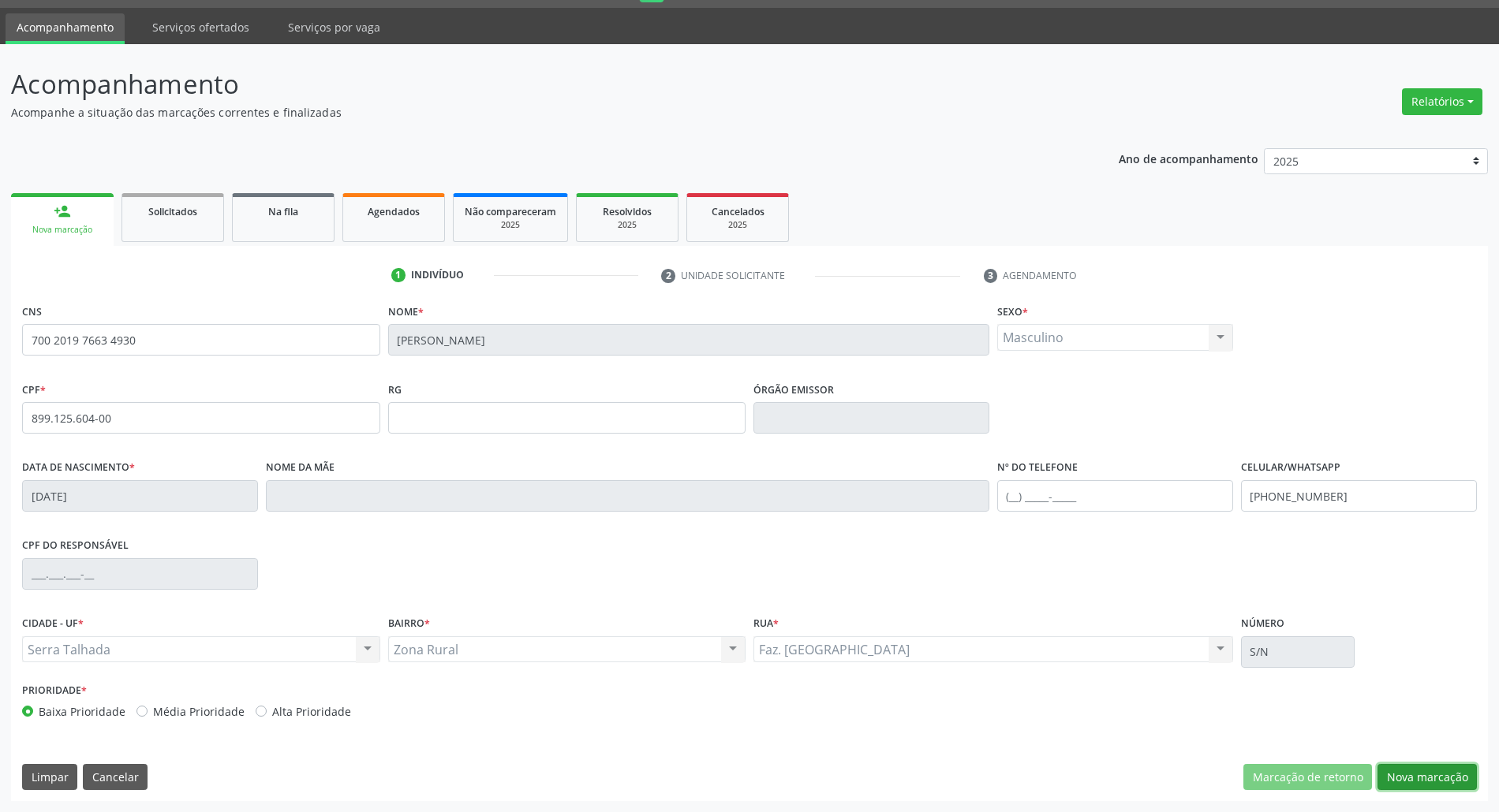
click at [1421, 782] on button "Nova marcação" at bounding box center [1426, 778] width 99 height 27
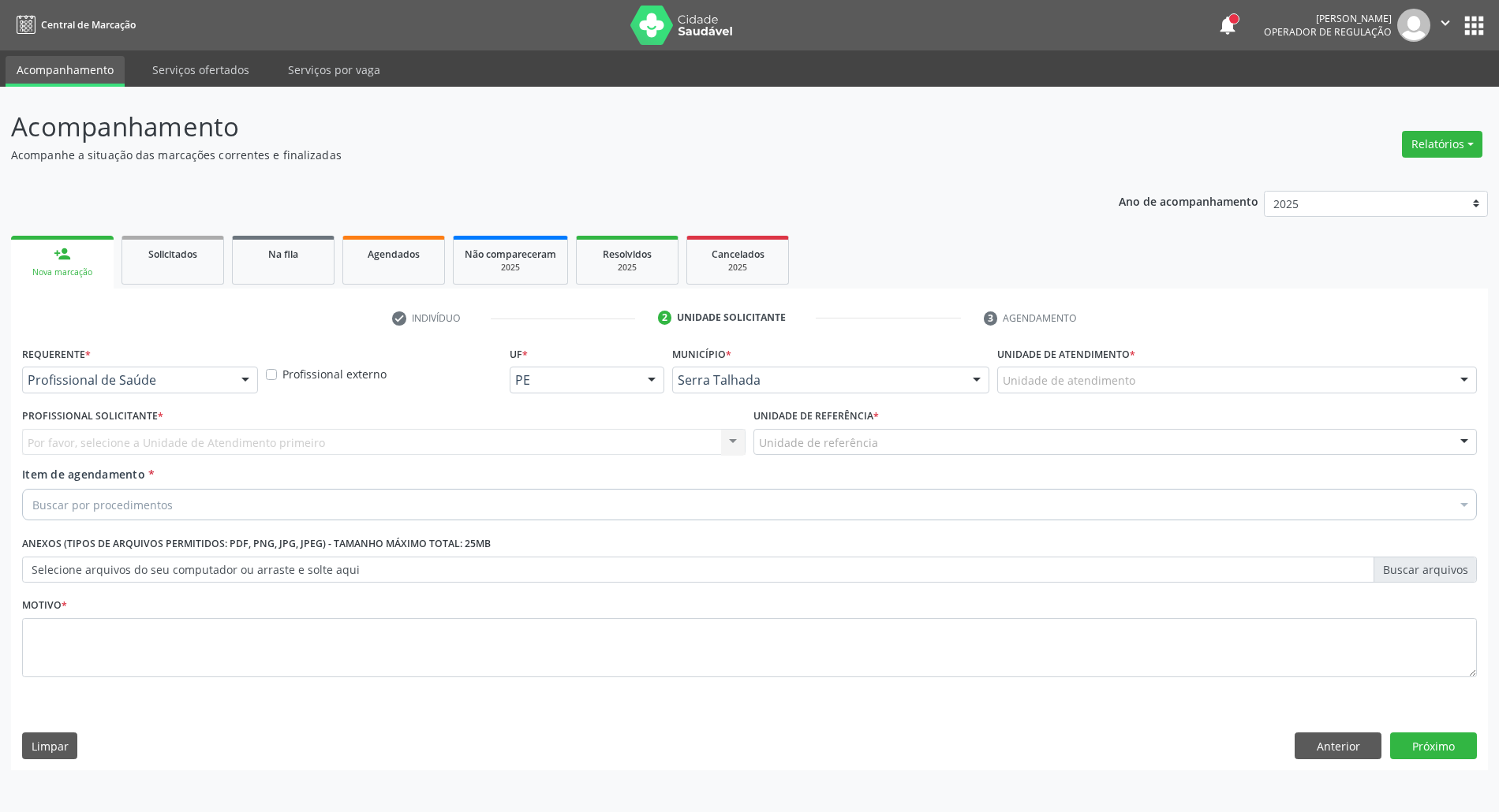
scroll to position [0, 0]
click at [153, 390] on div "Profissional de Saúde" at bounding box center [141, 380] width 238 height 27
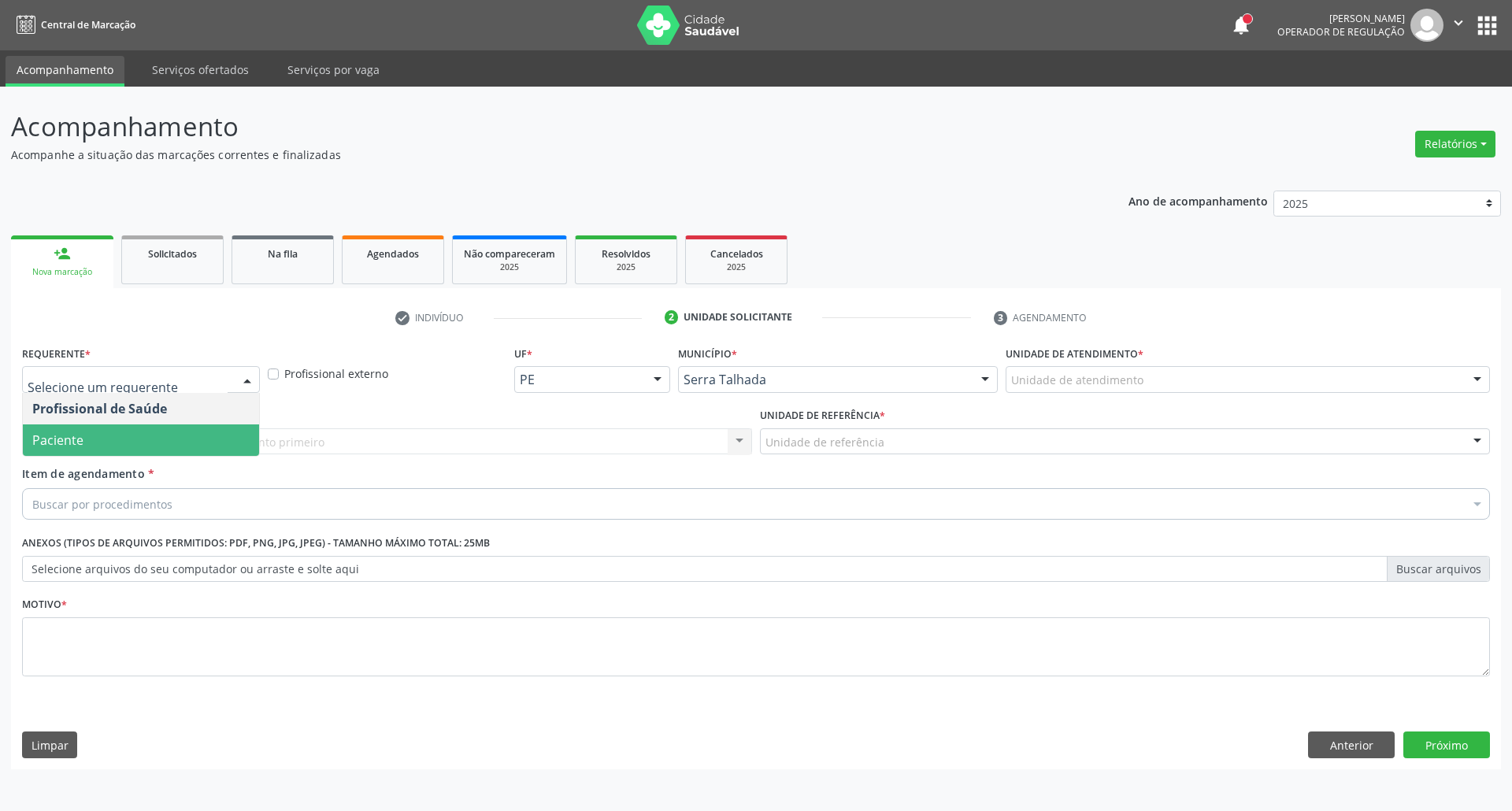
click at [131, 439] on span "Paciente" at bounding box center [141, 440] width 236 height 31
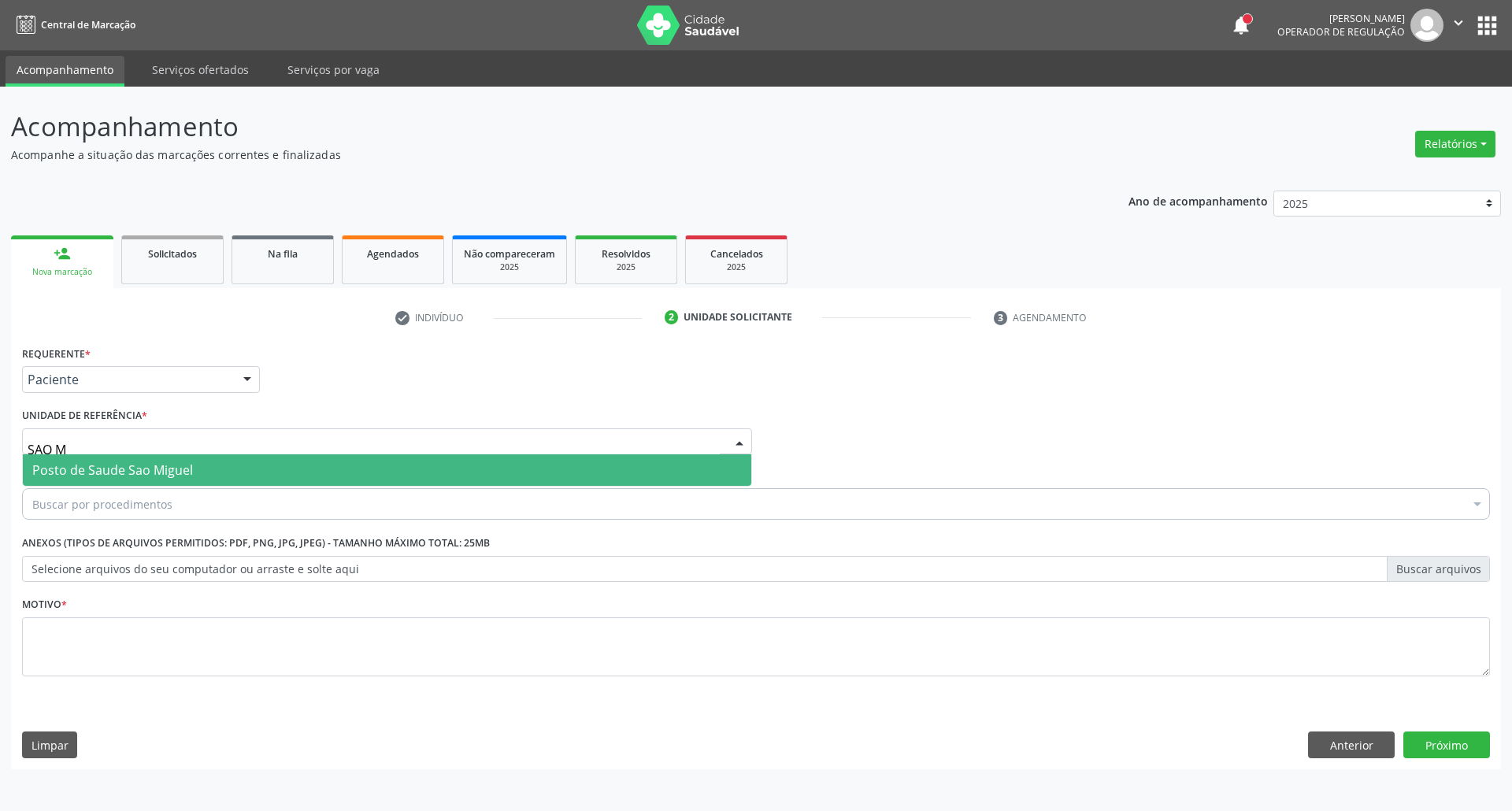
type input "SAO MI"
drag, startPoint x: 148, startPoint y: 468, endPoint x: 149, endPoint y: 485, distance: 17.0
click at [148, 471] on span "Posto de Saude Sao Miguel" at bounding box center [112, 469] width 161 height 17
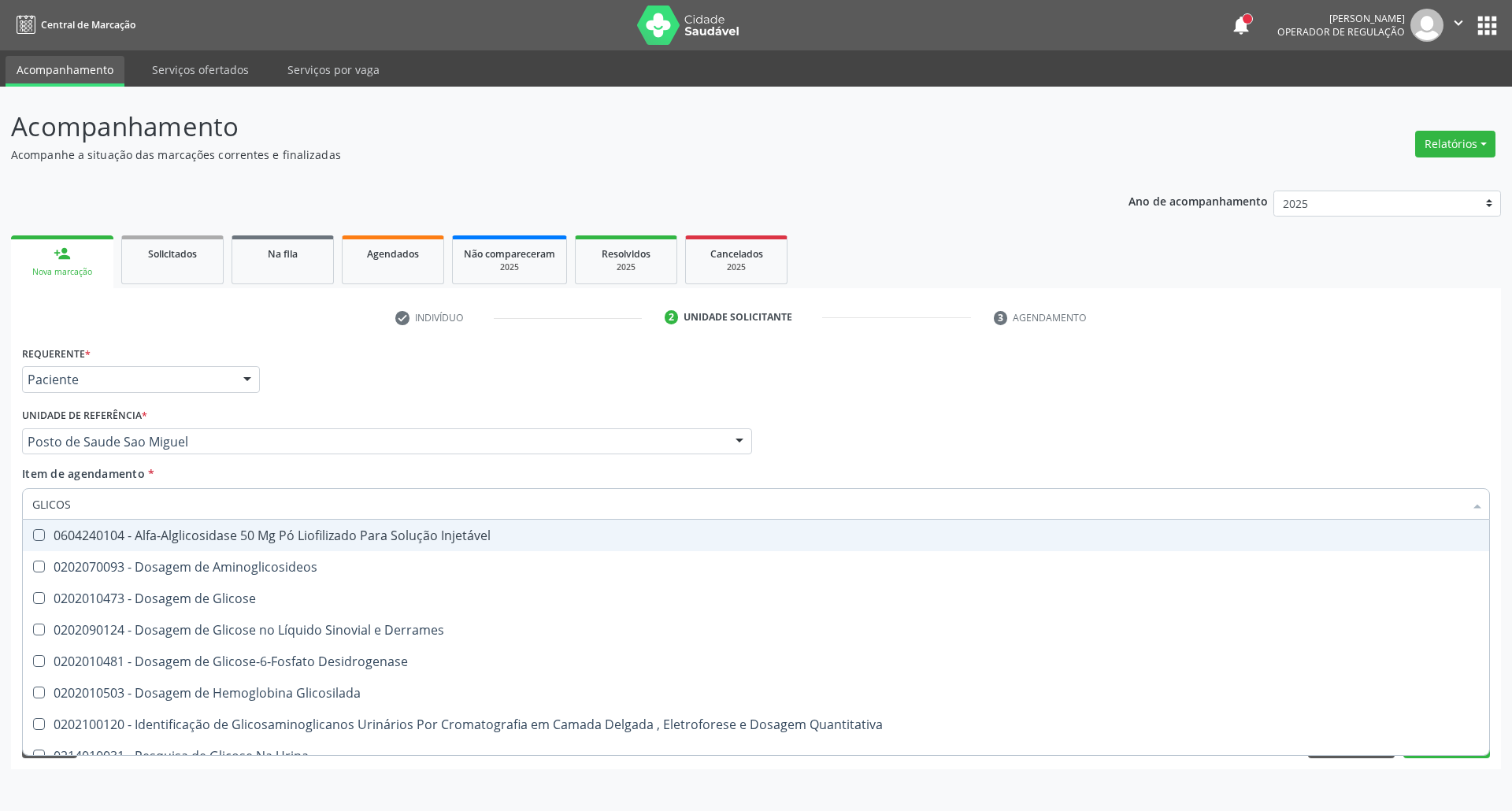
type input "GLICOSE"
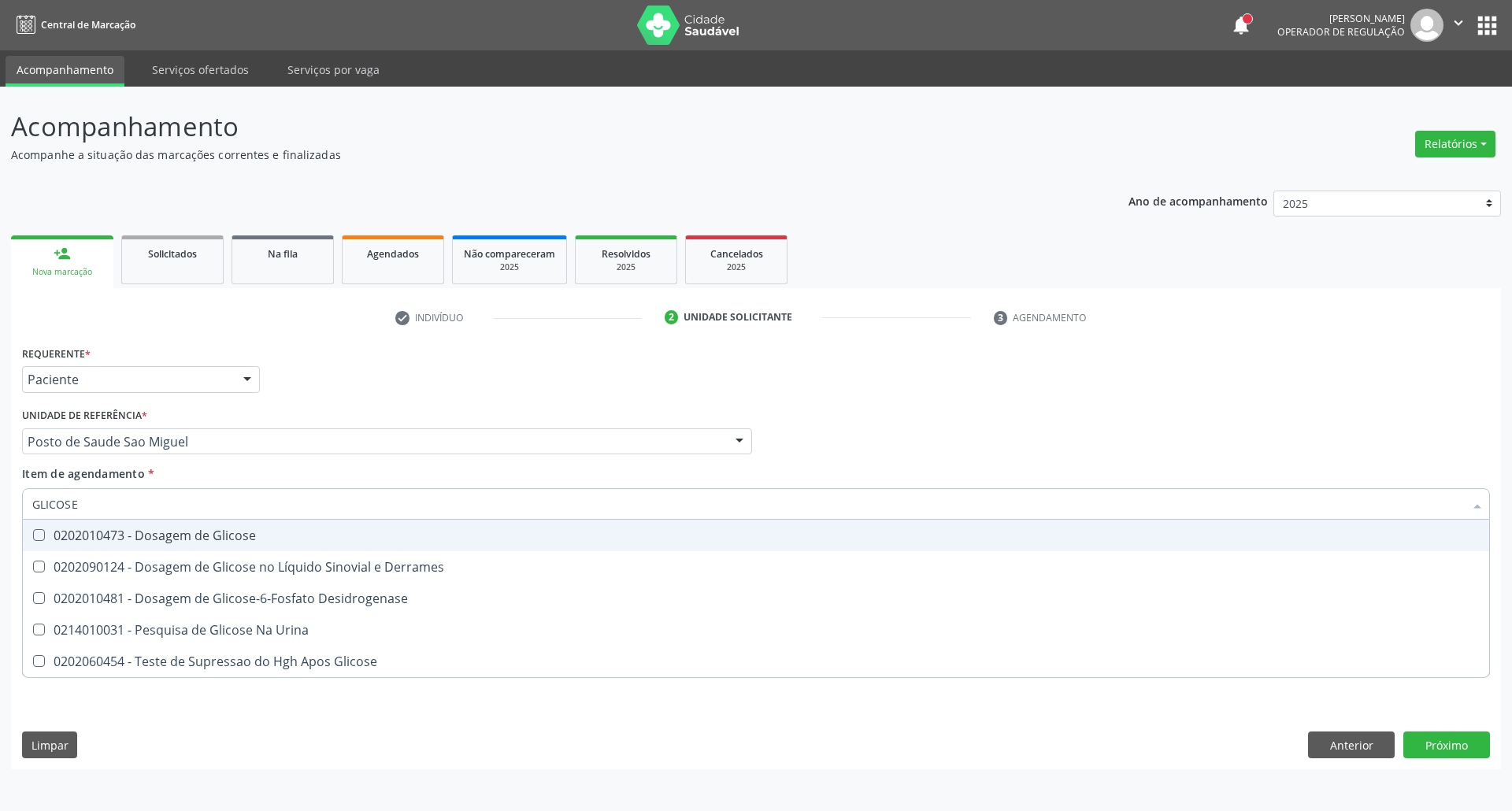
drag, startPoint x: 159, startPoint y: 534, endPoint x: 156, endPoint y: 505, distance: 29.2
click at [159, 533] on div "0202010473 - Dosagem de Glicose" at bounding box center [755, 535] width 1447 height 12
checkbox Glicose "true"
drag, startPoint x: 145, startPoint y: 499, endPoint x: 0, endPoint y: 452, distance: 152.4
click at [0, 452] on div "Acompanhamento Acompanhe a situação das marcações correntes e finalizadas Relat…" at bounding box center [756, 449] width 1512 height 724
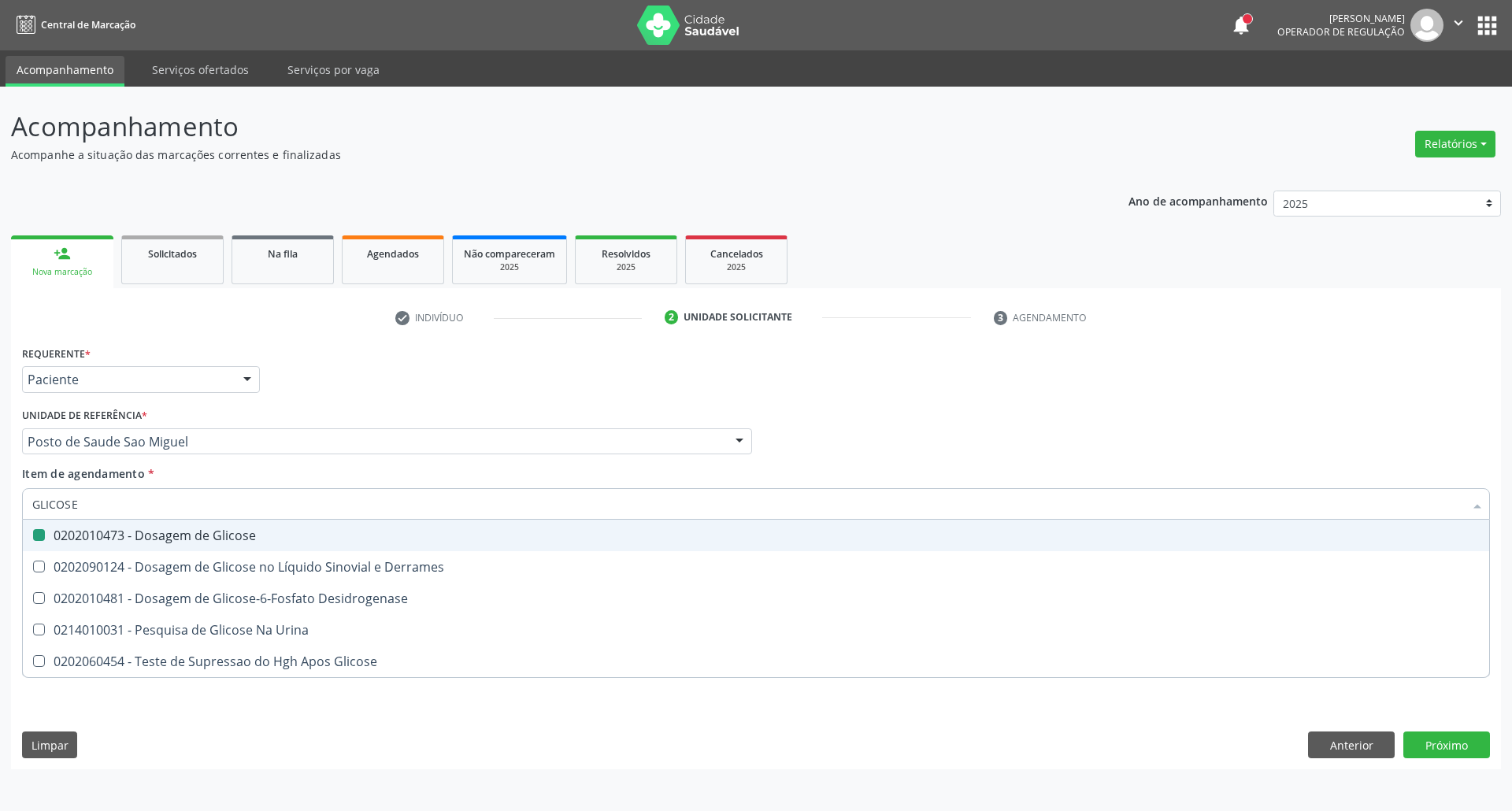
type input "A"
checkbox Glicose "false"
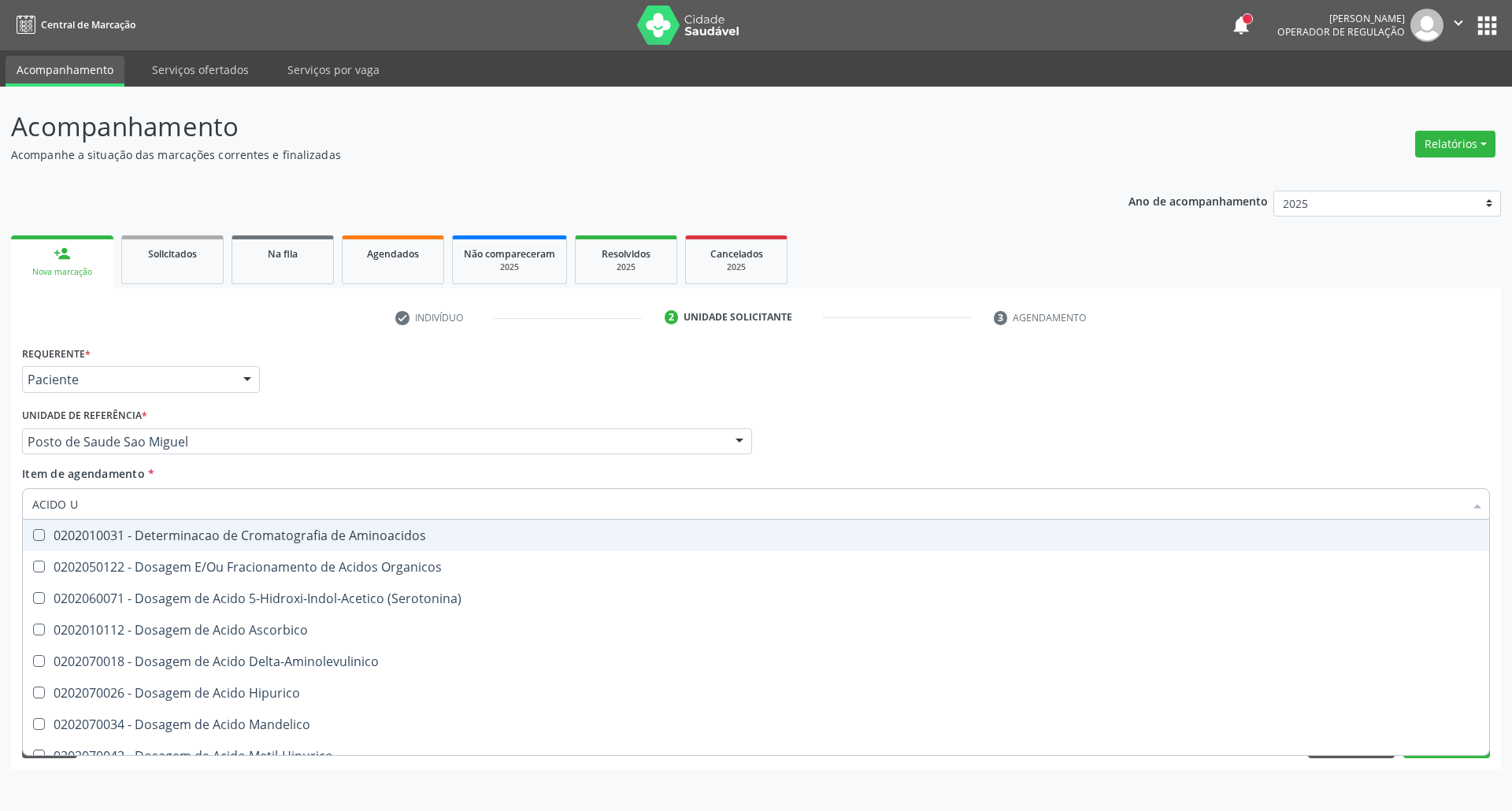
type input "ACIDO U"
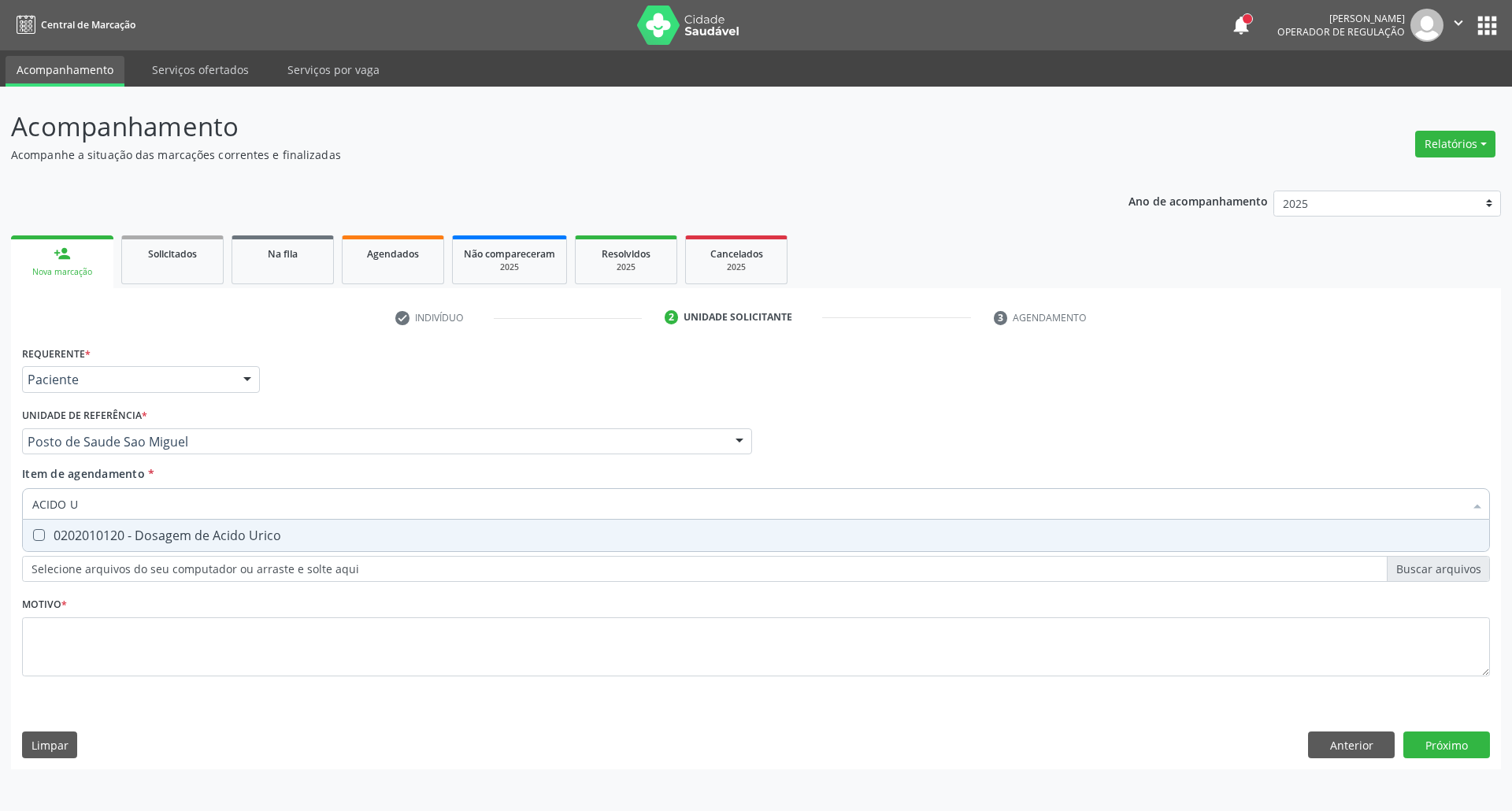
drag, startPoint x: 90, startPoint y: 531, endPoint x: 105, endPoint y: 511, distance: 25.0
click at [93, 529] on div "0202010120 - Dosagem de Acido Urico" at bounding box center [755, 535] width 1447 height 12
checkbox Urico "true"
click at [105, 511] on input "ACIDO U" at bounding box center [748, 504] width 1432 height 31
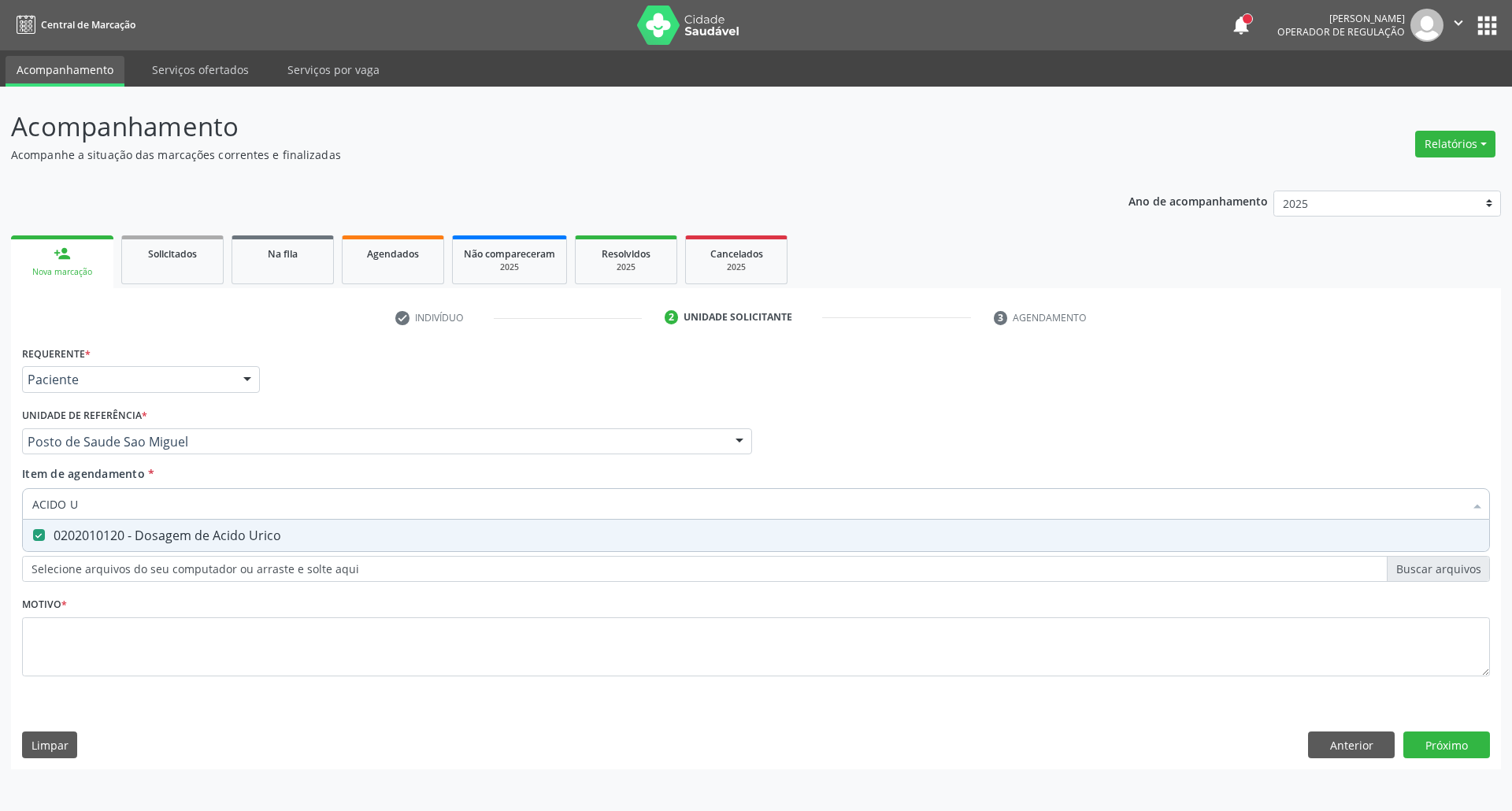
click at [105, 511] on input "ACIDO U" at bounding box center [748, 504] width 1432 height 31
type input "C"
checkbox Urico "false"
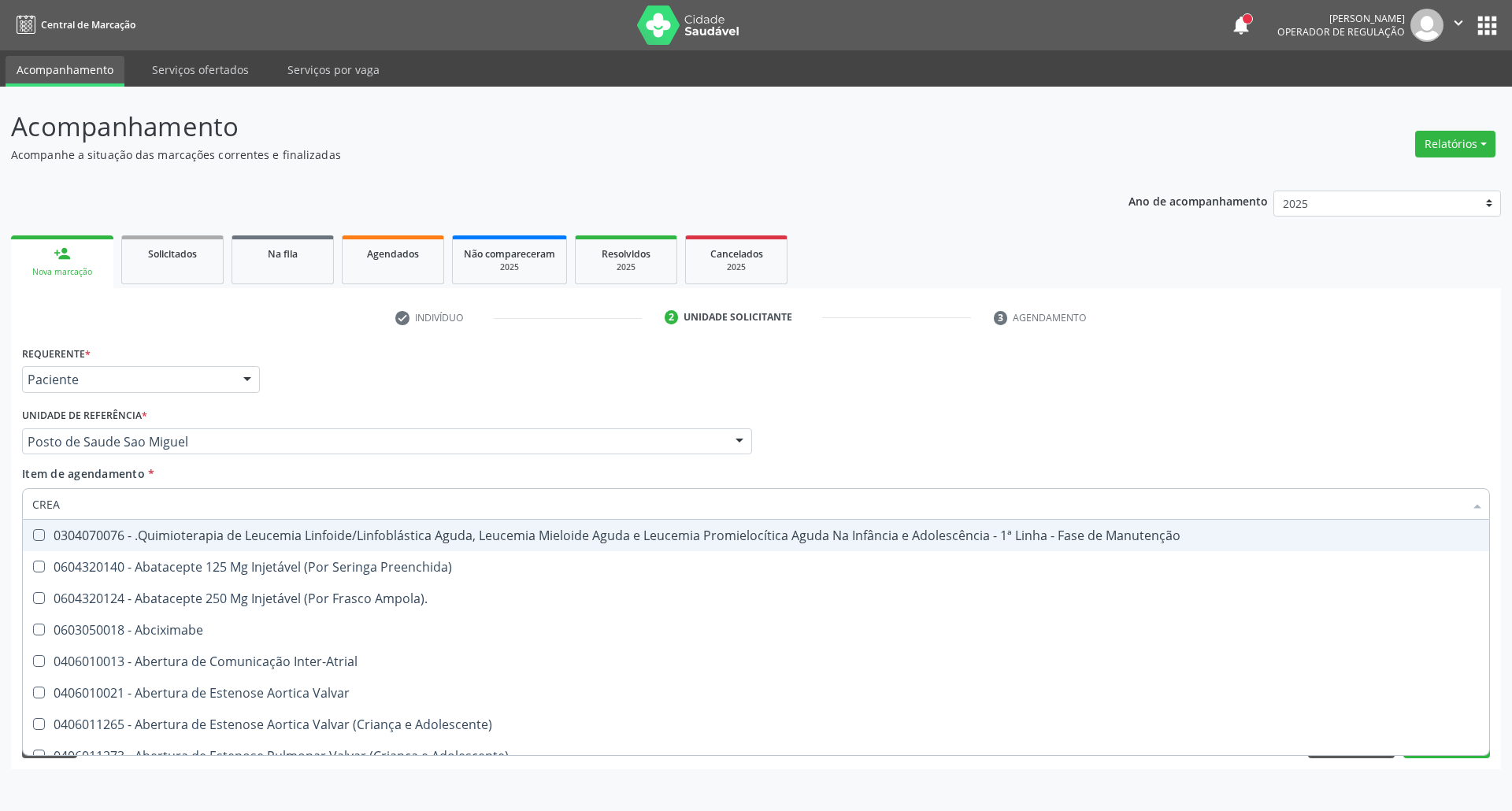
type input "CREAT"
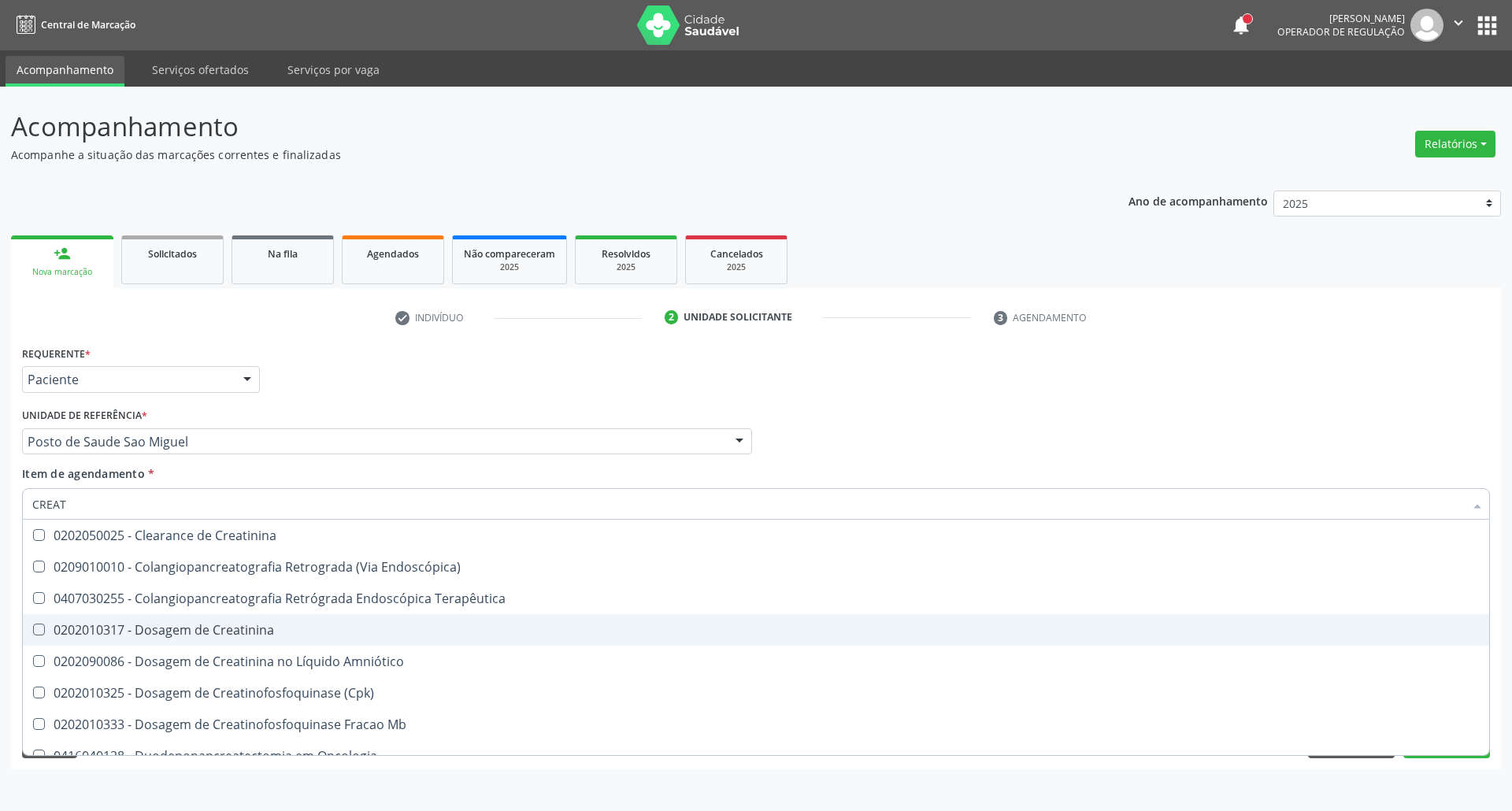
drag, startPoint x: 170, startPoint y: 638, endPoint x: 180, endPoint y: 596, distance: 43.2
click at [173, 637] on div "0202010317 - Dosagem de Creatinina" at bounding box center [755, 629] width 1447 height 12
checkbox Creatinina "true"
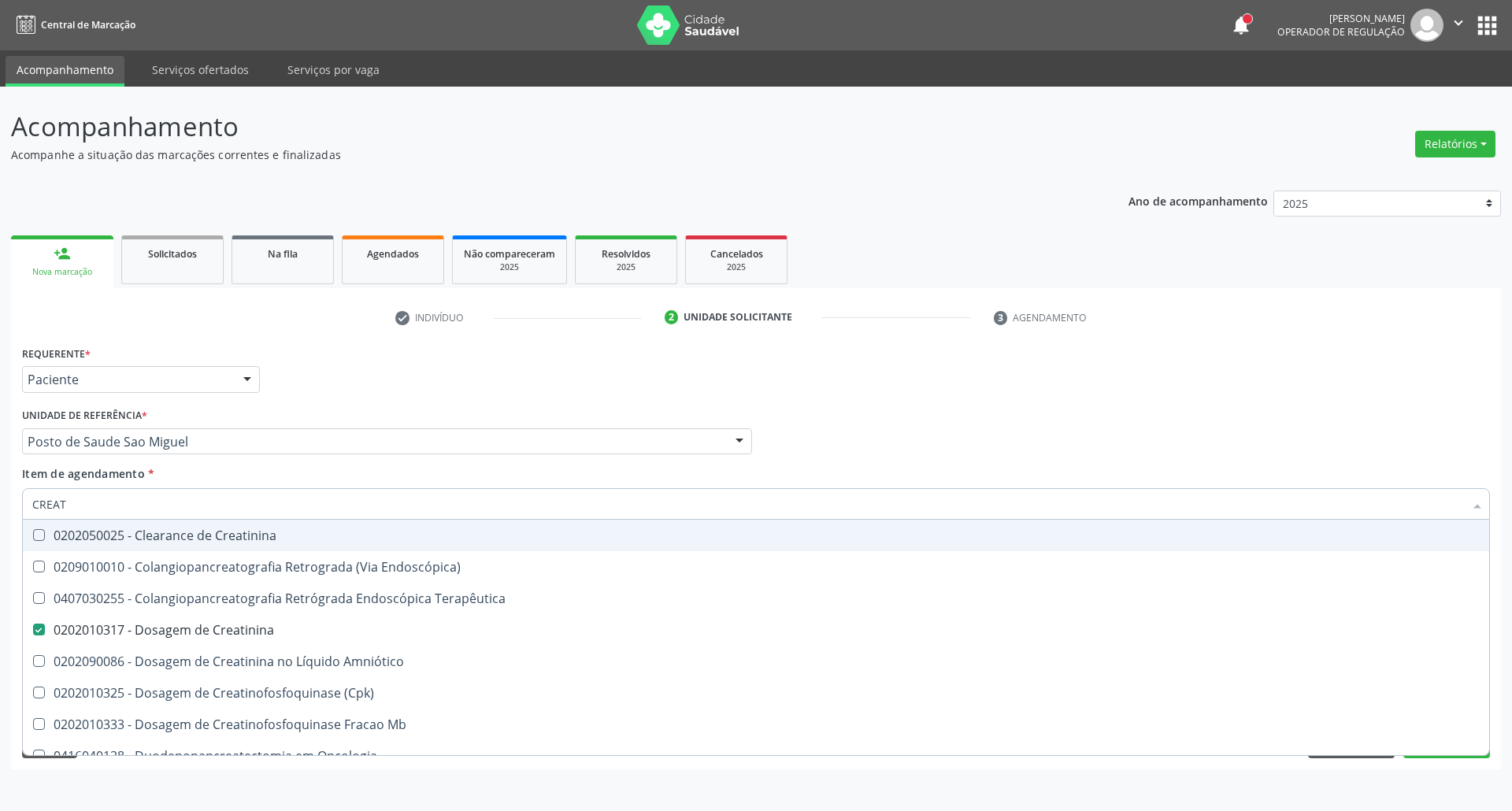
click at [190, 519] on input "CREAT" at bounding box center [748, 504] width 1432 height 31
type input "UR"
checkbox Creatinina "false"
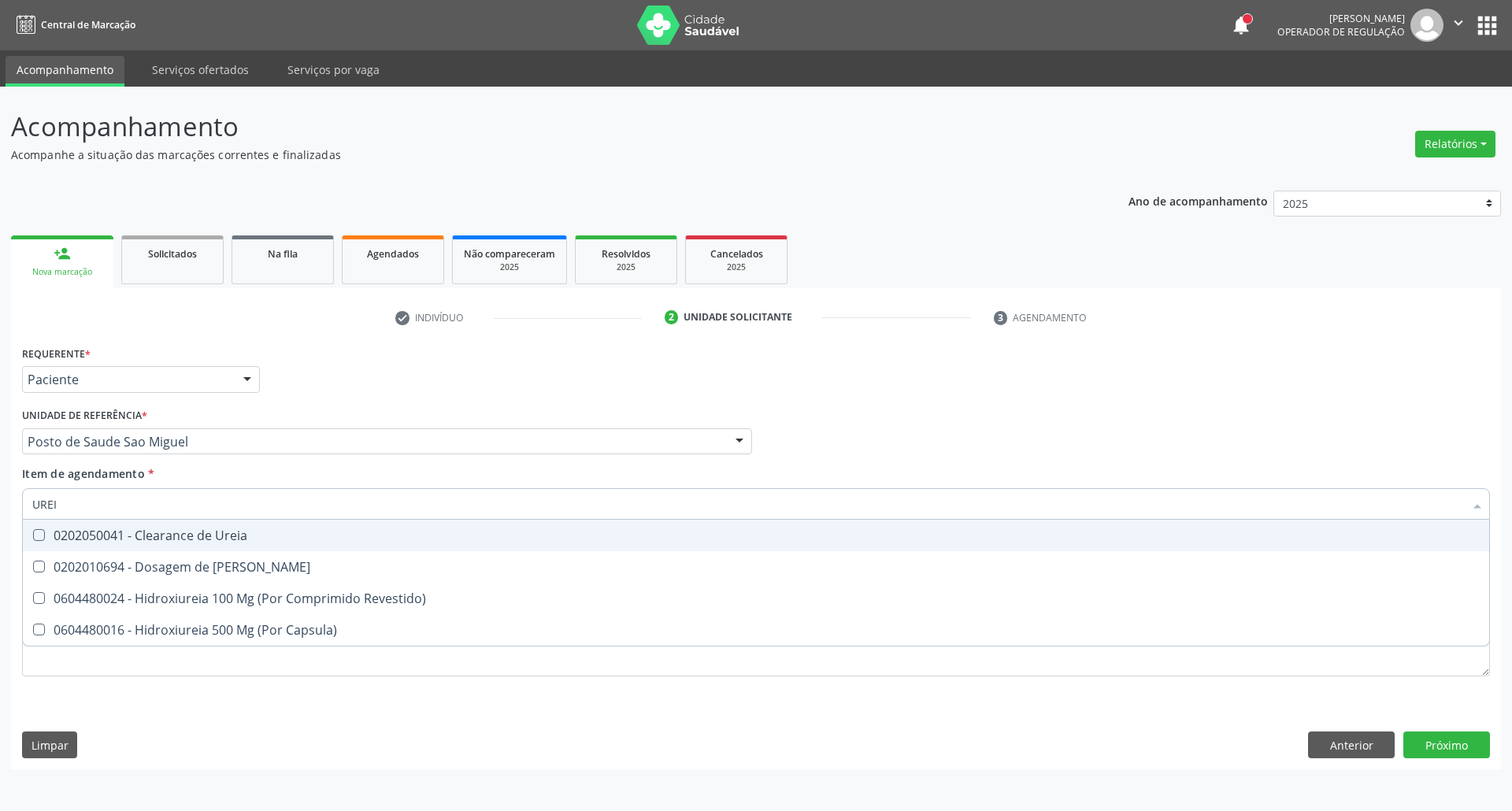
type input "UREIA"
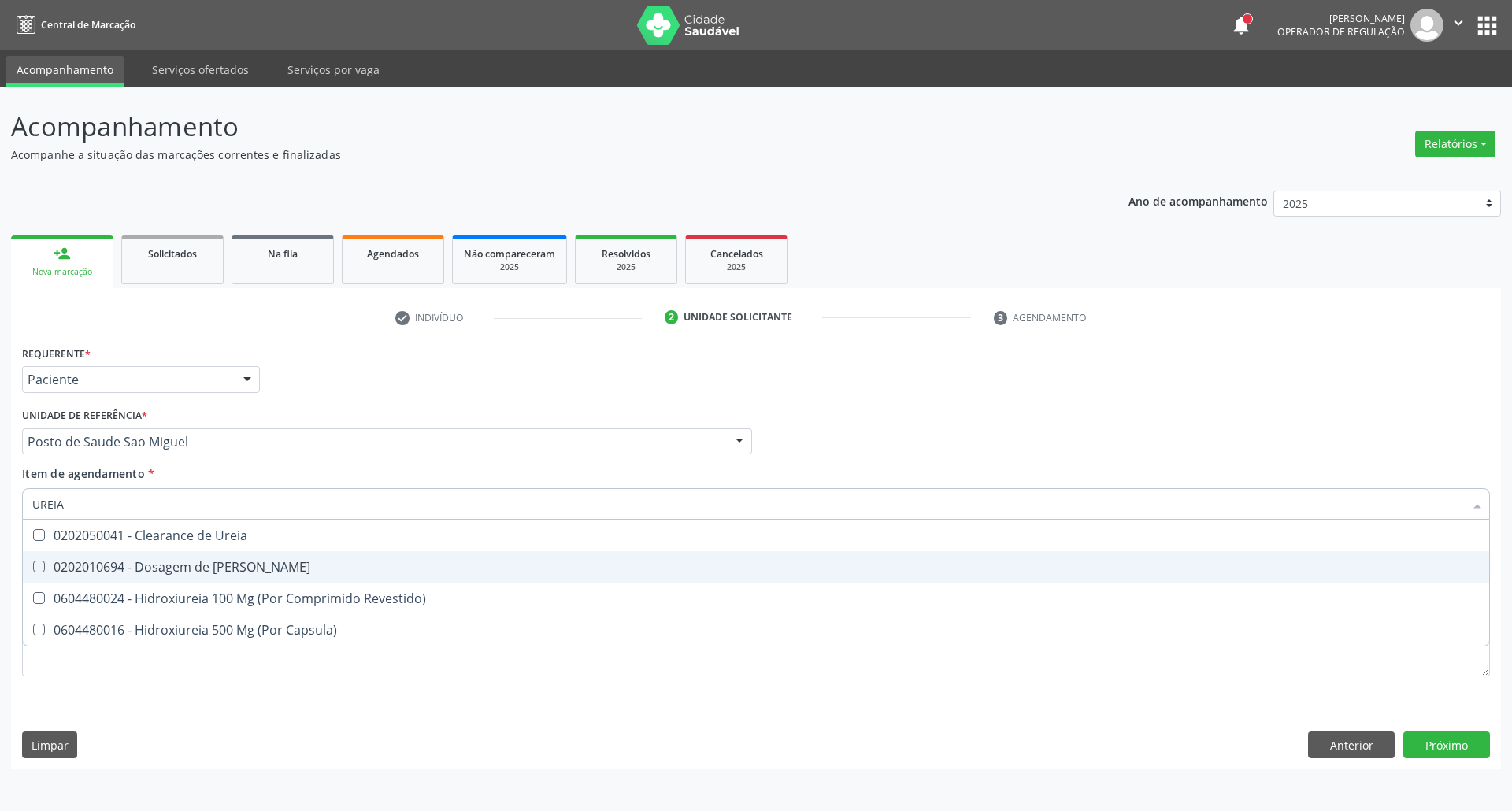
click at [174, 562] on div "0202010694 - Dosagem de [PERSON_NAME]" at bounding box center [755, 566] width 1447 height 12
checkbox Ureia "true"
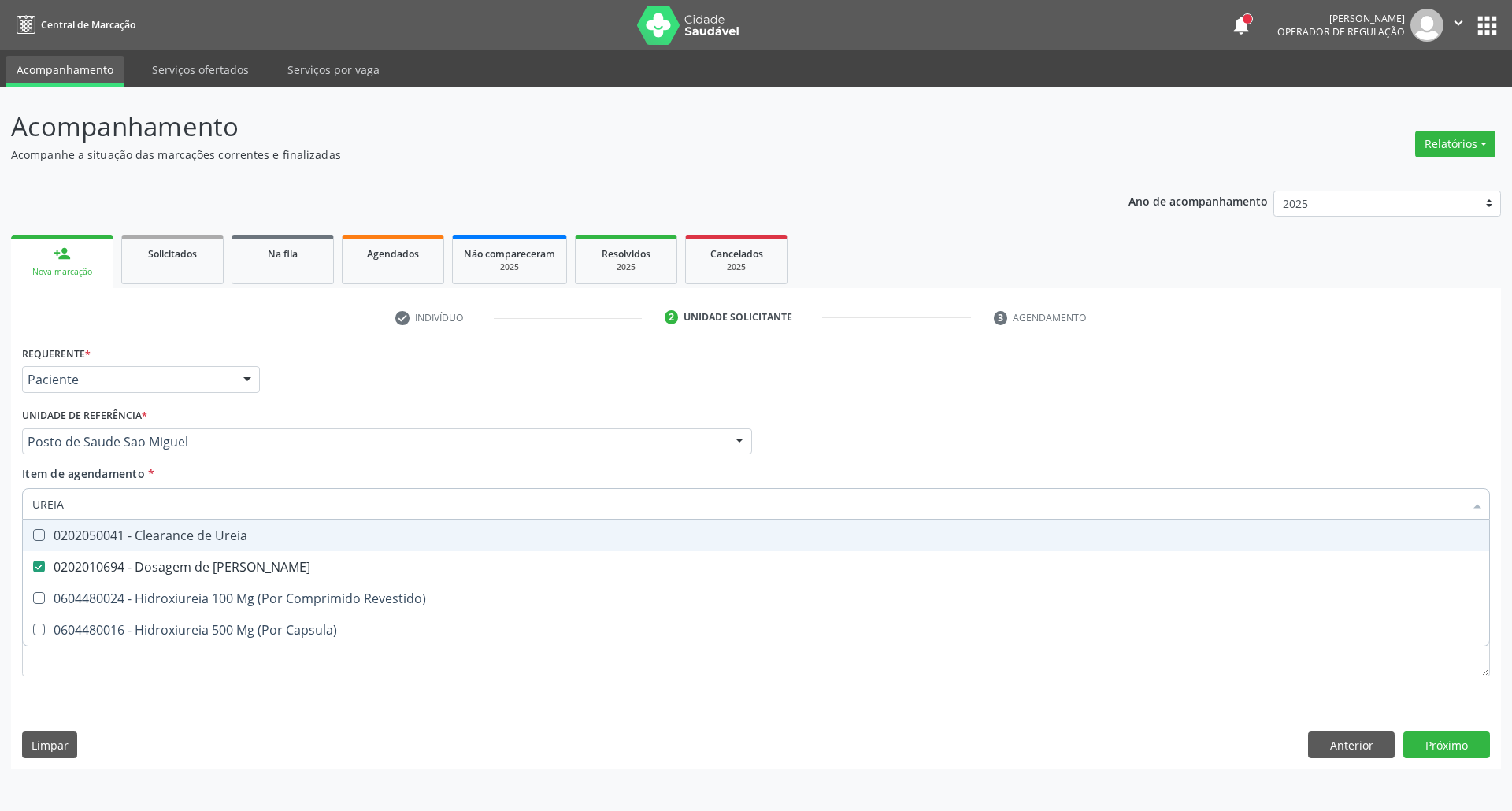
click at [186, 496] on input "UREIA" at bounding box center [748, 504] width 1432 height 31
type input "CO"
checkbox Ureia "false"
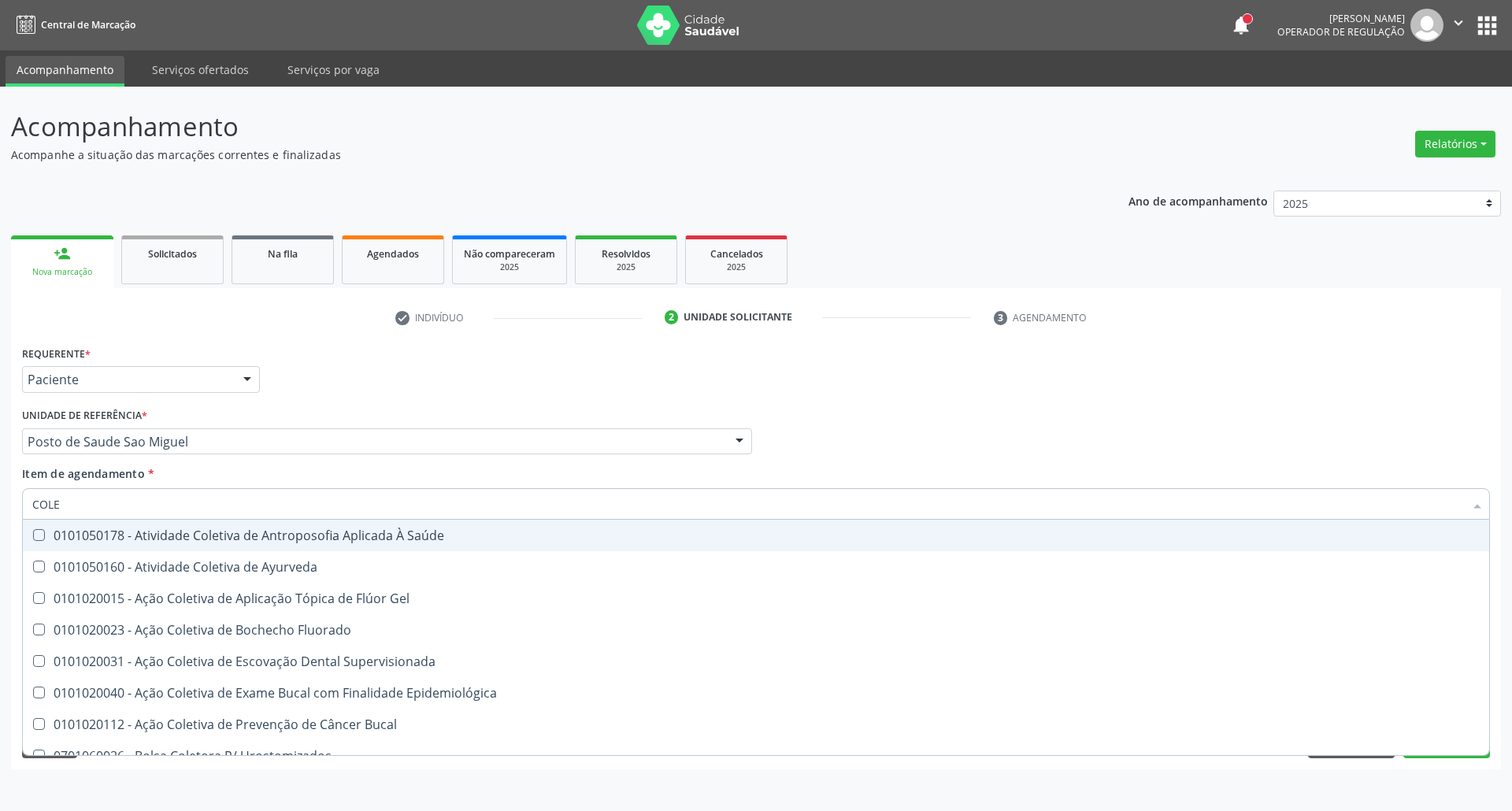
type input "COLES"
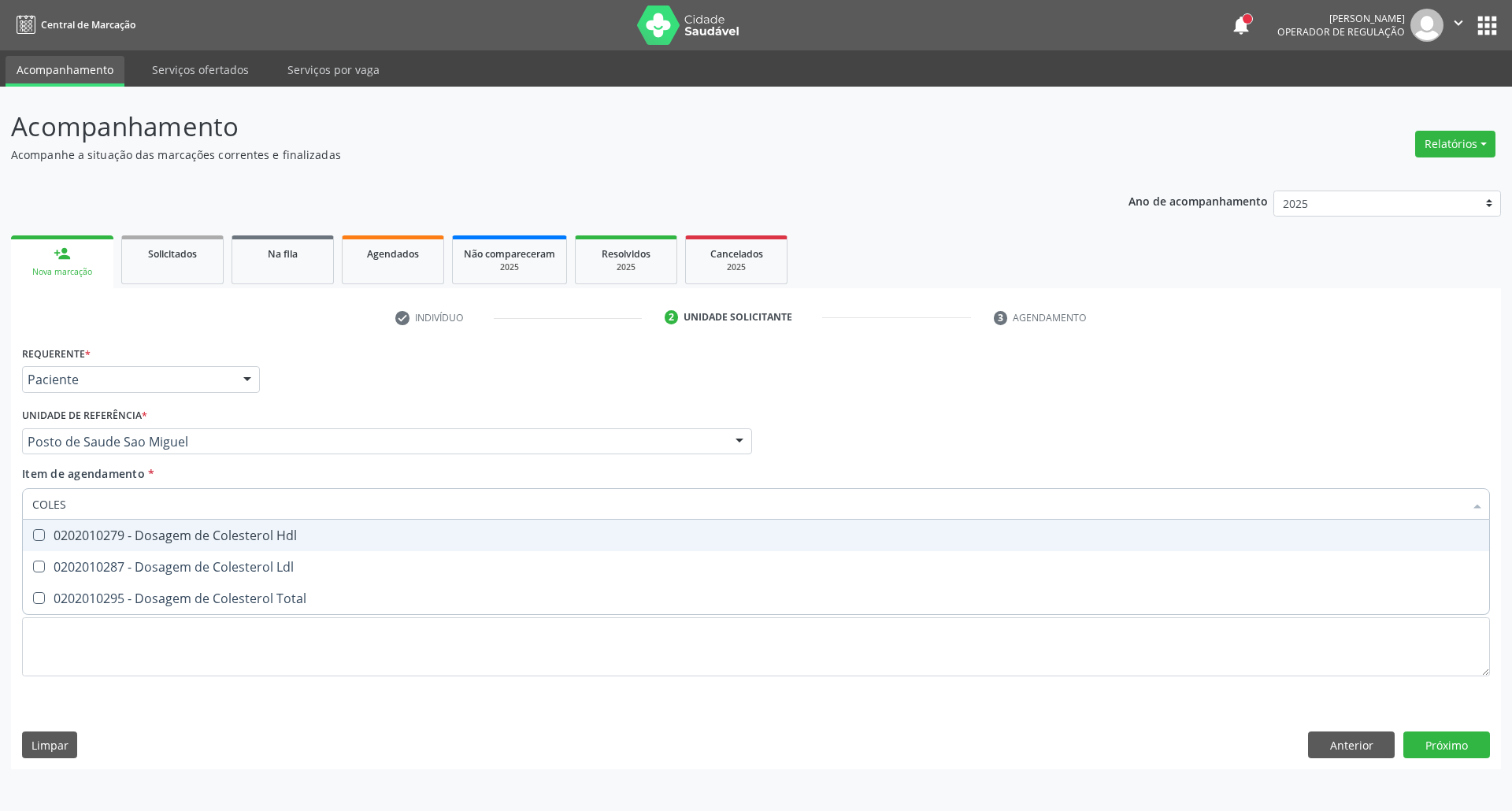
click at [219, 531] on div "0202010279 - Dosagem de Colesterol Hdl" at bounding box center [755, 535] width 1447 height 12
checkbox Hdl "true"
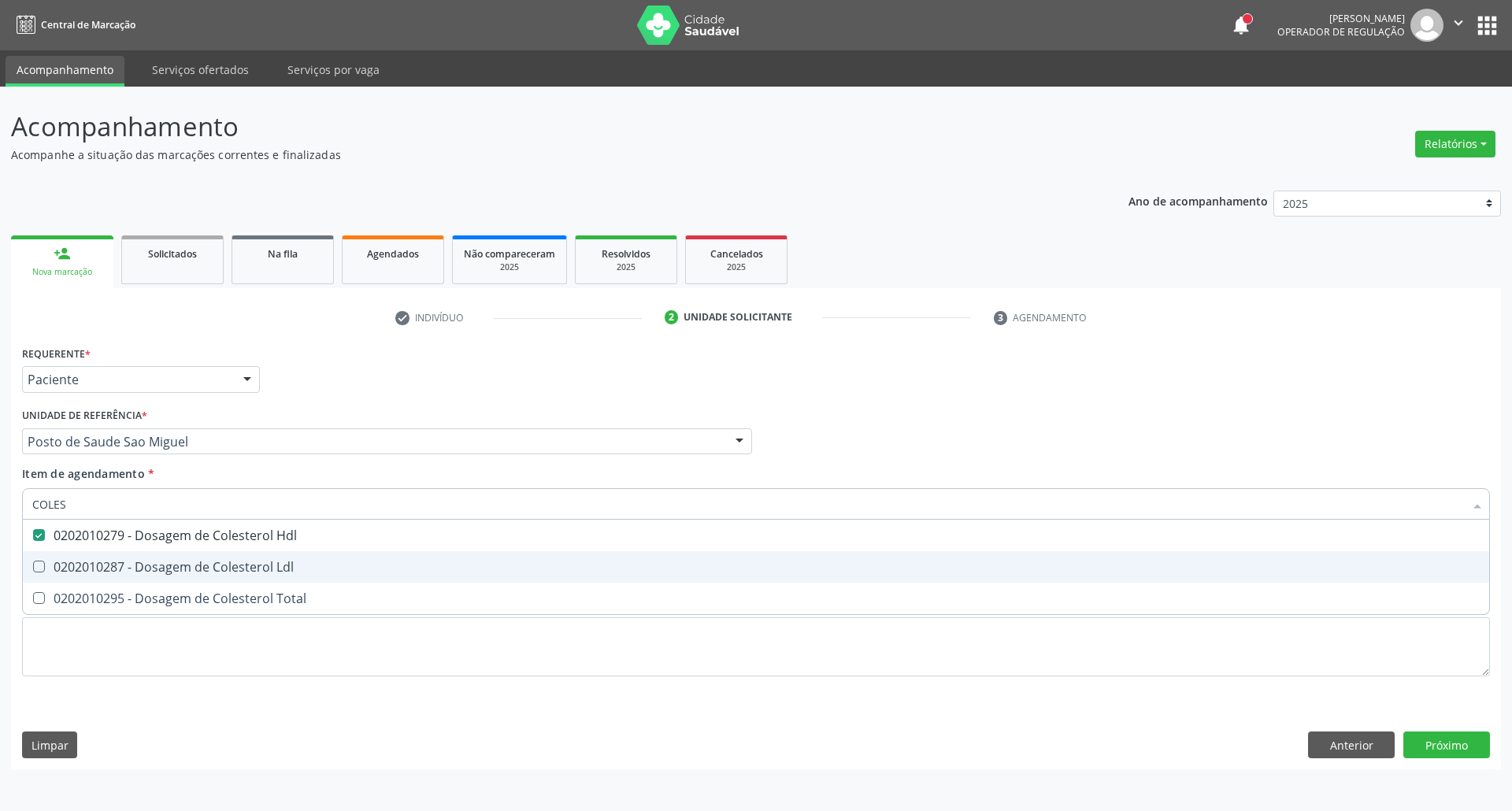
drag, startPoint x: 215, startPoint y: 561, endPoint x: 214, endPoint y: 586, distance: 25.0
click at [215, 564] on div "0202010287 - Dosagem de Colesterol Ldl" at bounding box center [755, 566] width 1447 height 12
checkbox Ldl "true"
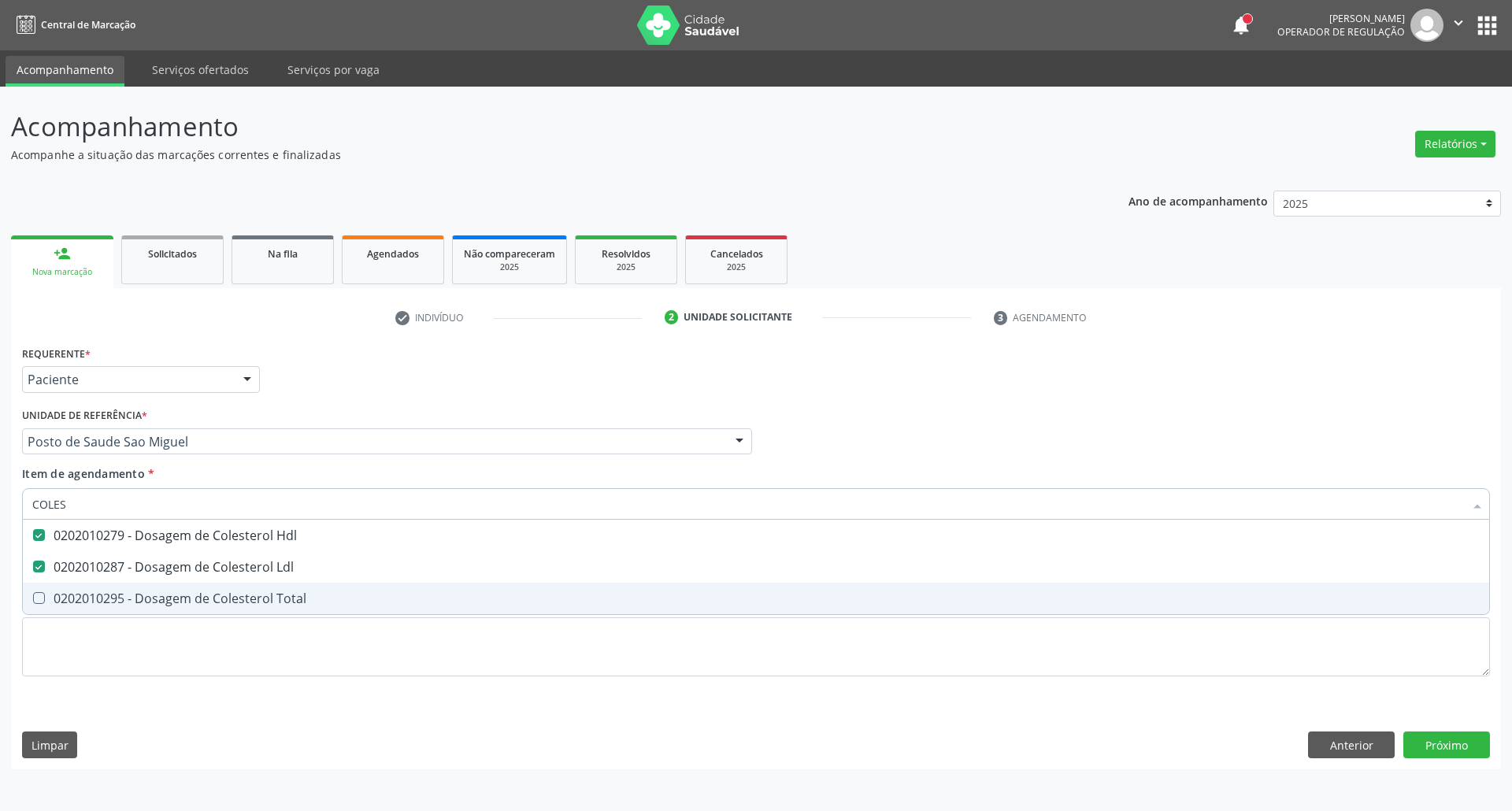
drag, startPoint x: 213, startPoint y: 596, endPoint x: 217, endPoint y: 560, distance: 36.2
click at [214, 592] on div "0202010295 - Dosagem de Colesterol Total" at bounding box center [755, 598] width 1447 height 12
checkbox Total "true"
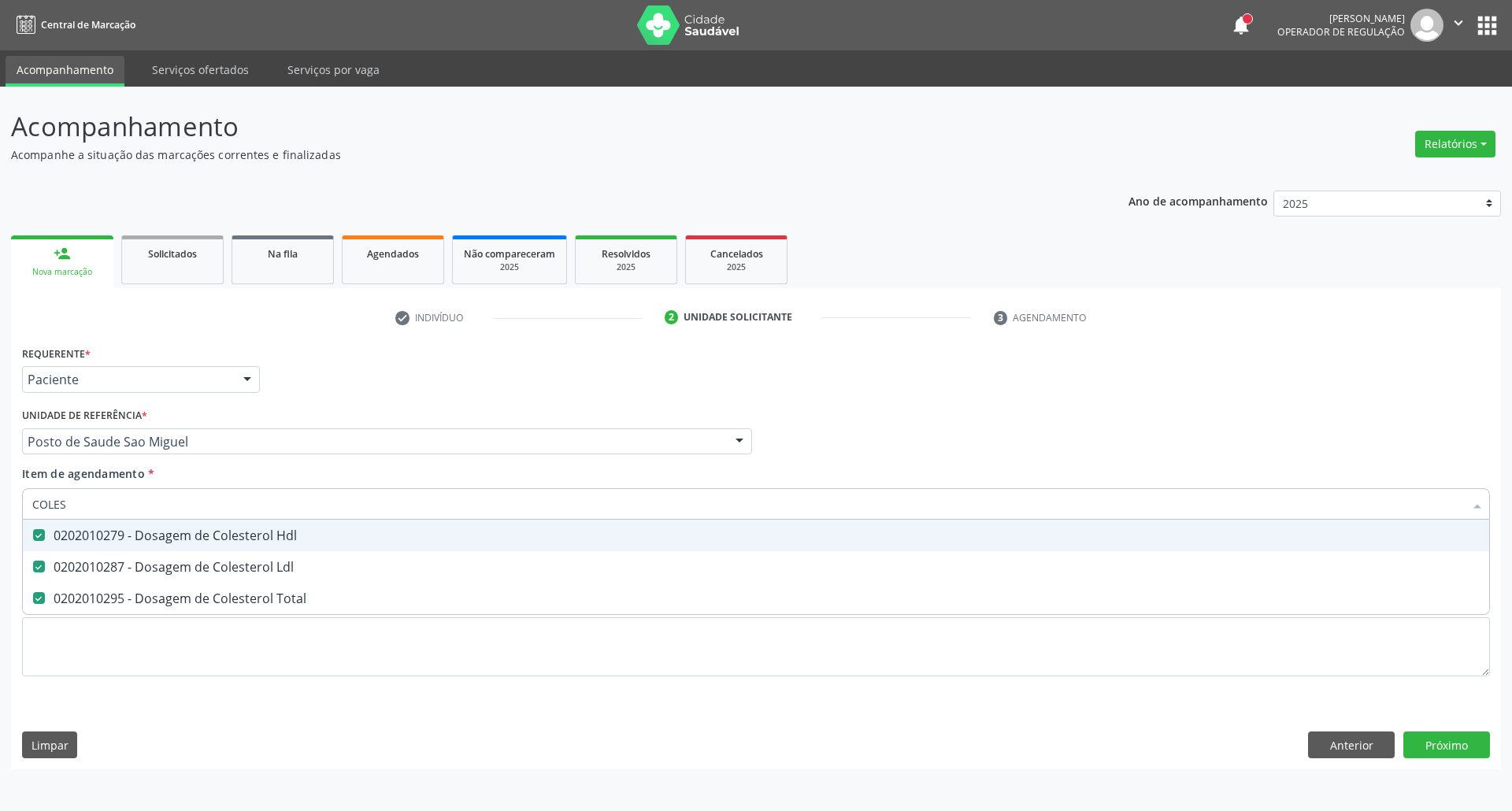
click at [224, 514] on input "COLES" at bounding box center [748, 504] width 1432 height 31
type input "BI"
checkbox Hdl "false"
checkbox Ldl "false"
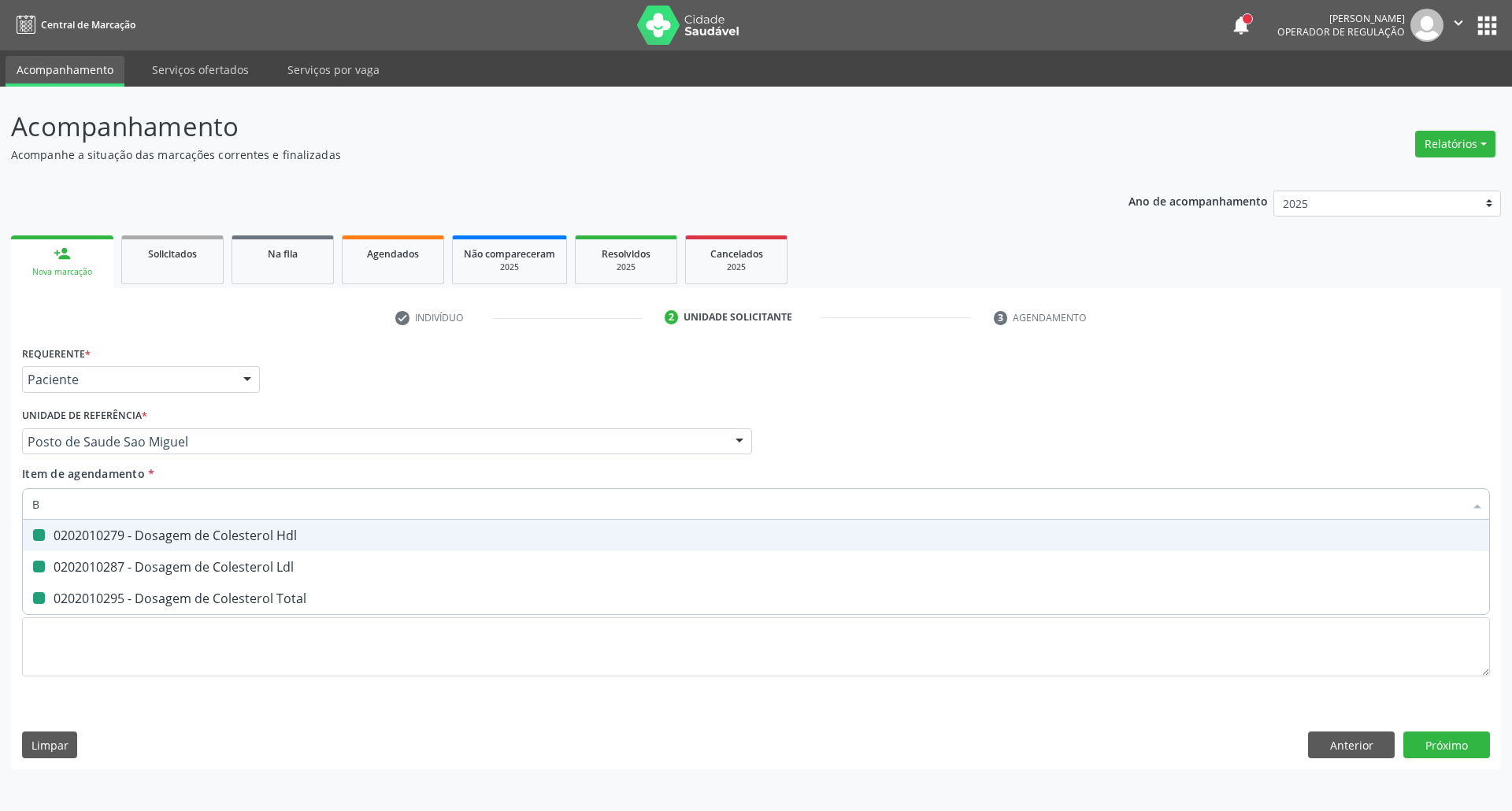
checkbox Total "false"
type input "BILIRRU"
click at [224, 534] on div "0202010201 - Dosagem de Bilirrubina Total e Fracoes" at bounding box center [755, 535] width 1447 height 12
checkbox Fracoes "true"
click at [225, 502] on input "BILIRRU" at bounding box center [748, 504] width 1432 height 31
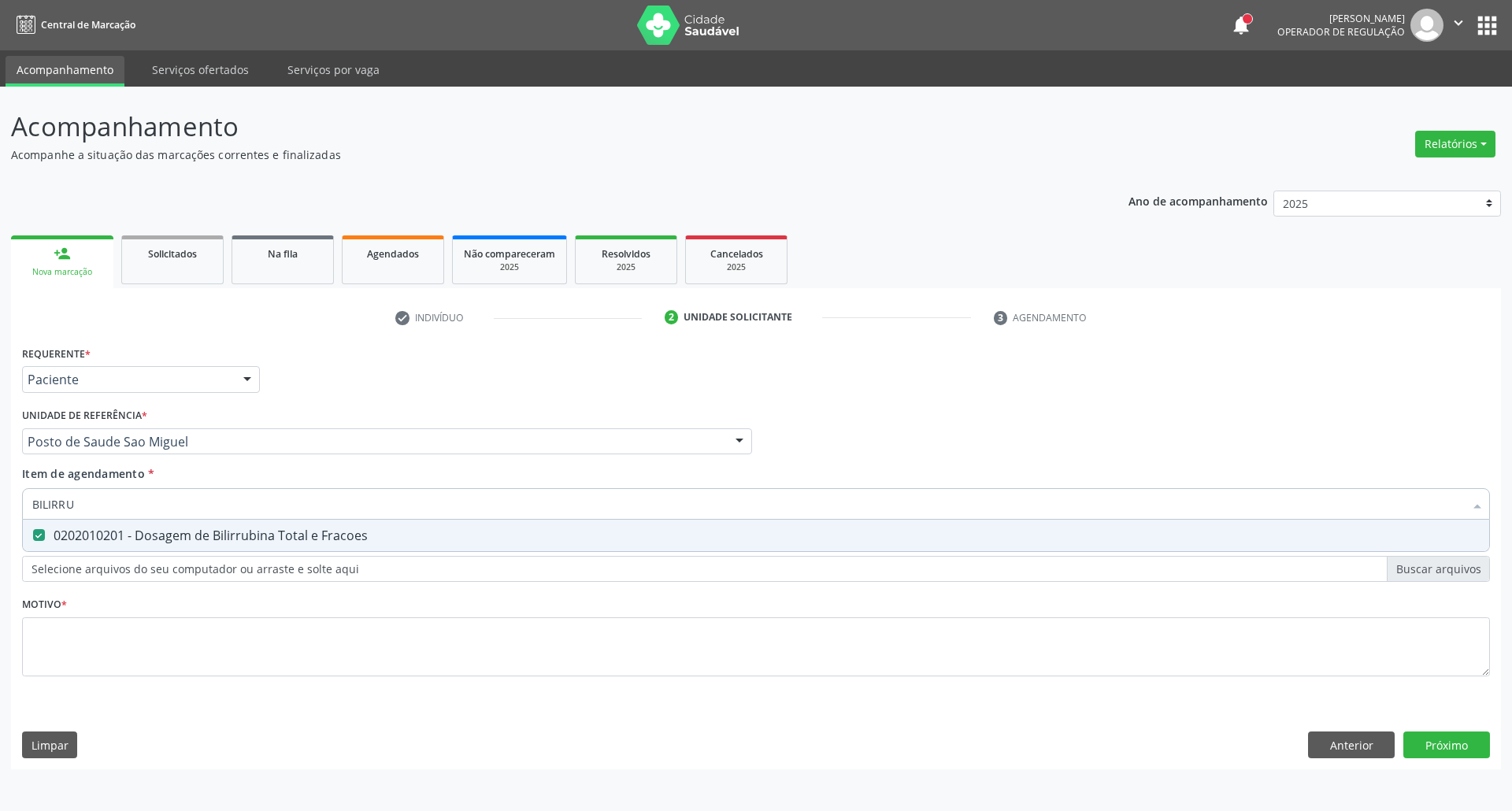
click at [225, 502] on input "BILIRRU" at bounding box center [748, 504] width 1432 height 31
type input "T"
checkbox Fracoes "false"
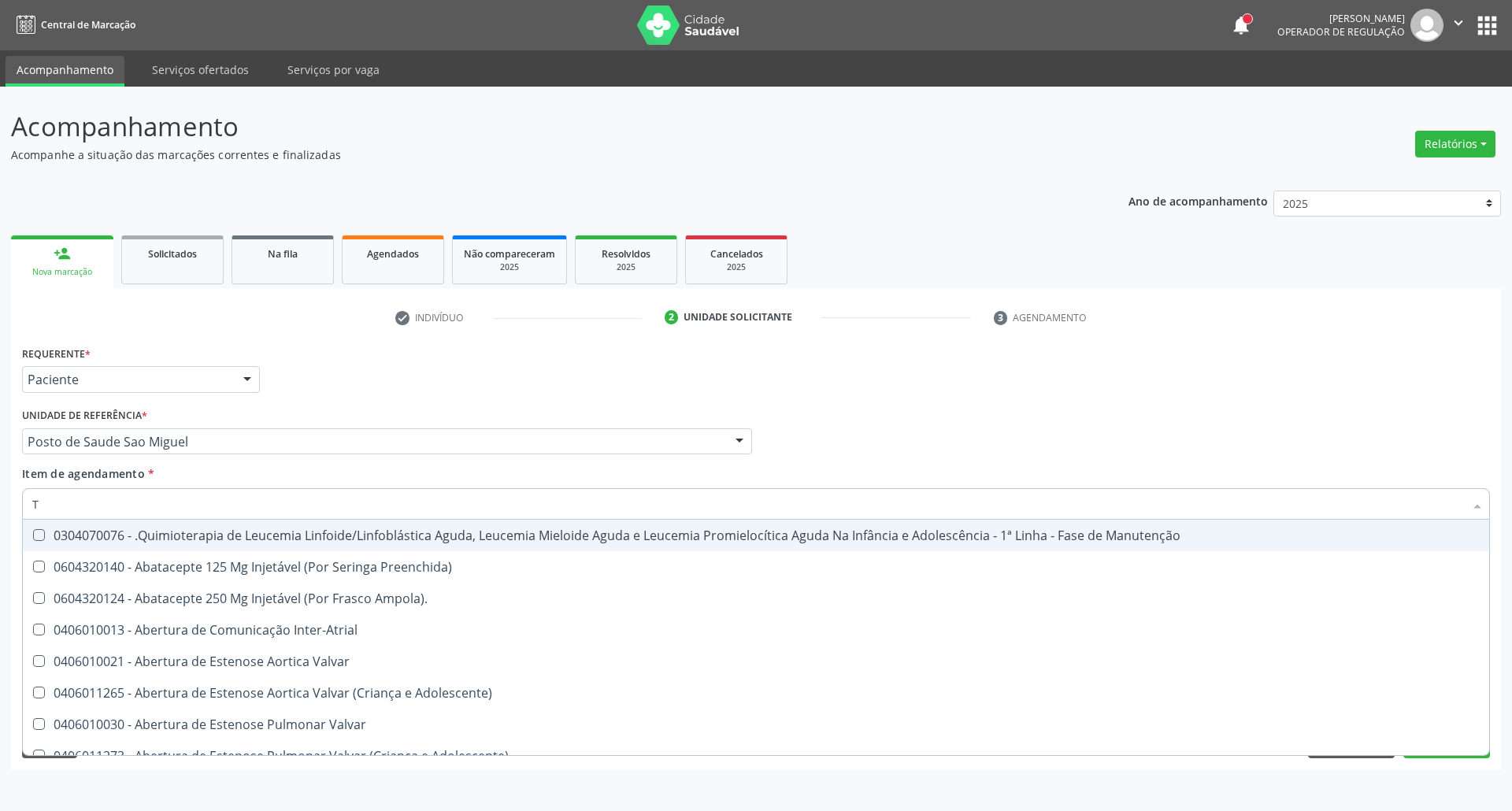
type input "TG"
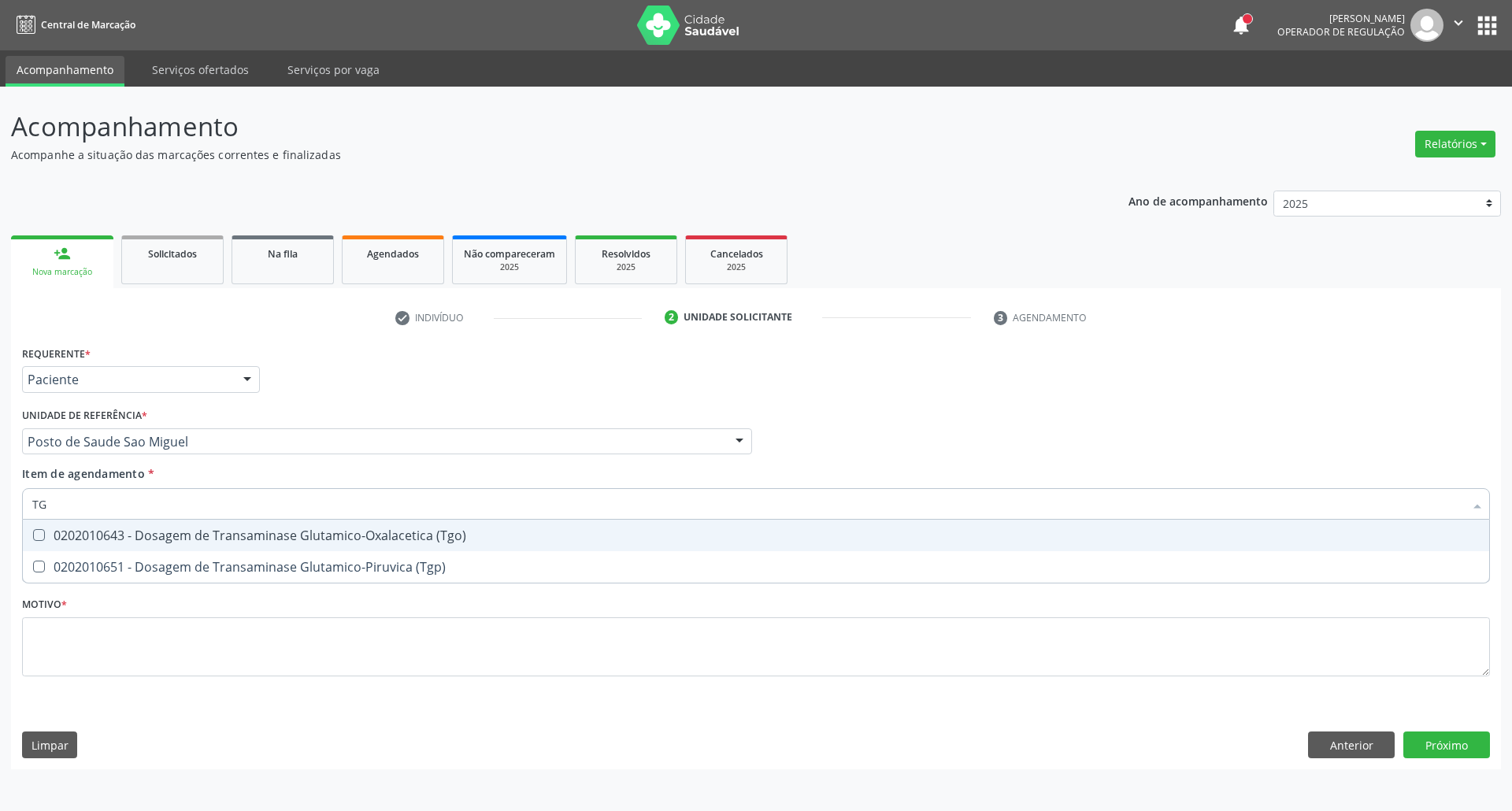
drag, startPoint x: 210, startPoint y: 537, endPoint x: 208, endPoint y: 524, distance: 13.2
click at [210, 536] on div "0202010643 - Dosagem de Transaminase Glutamico-Oxalacetica (Tgo)" at bounding box center [755, 535] width 1447 height 12
checkbox \(Tgo\) "true"
click at [208, 501] on input "TG" at bounding box center [748, 504] width 1432 height 31
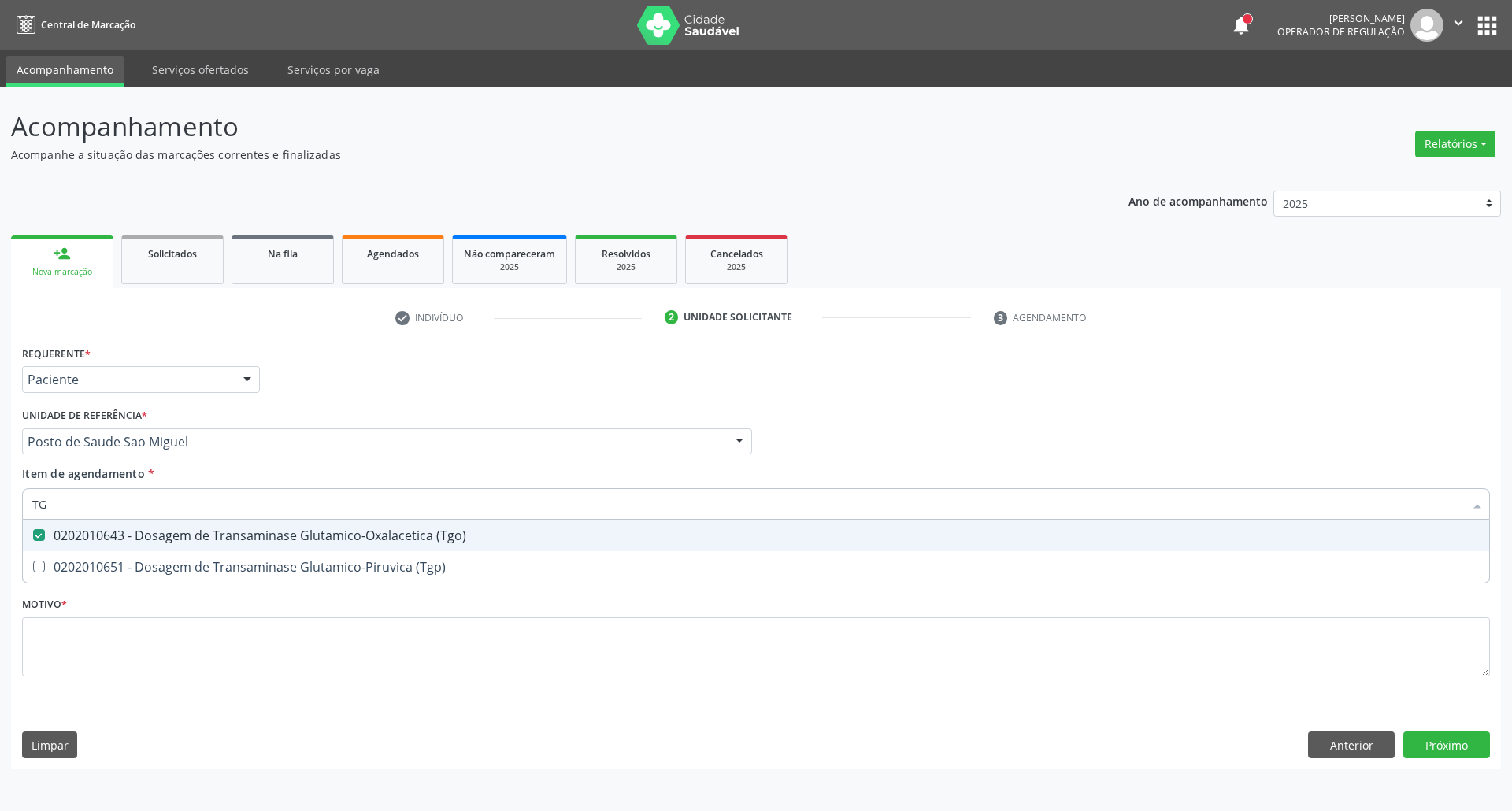
click at [269, 508] on input "TG" at bounding box center [748, 504] width 1432 height 31
type input "T"
checkbox \(Tgo\) "false"
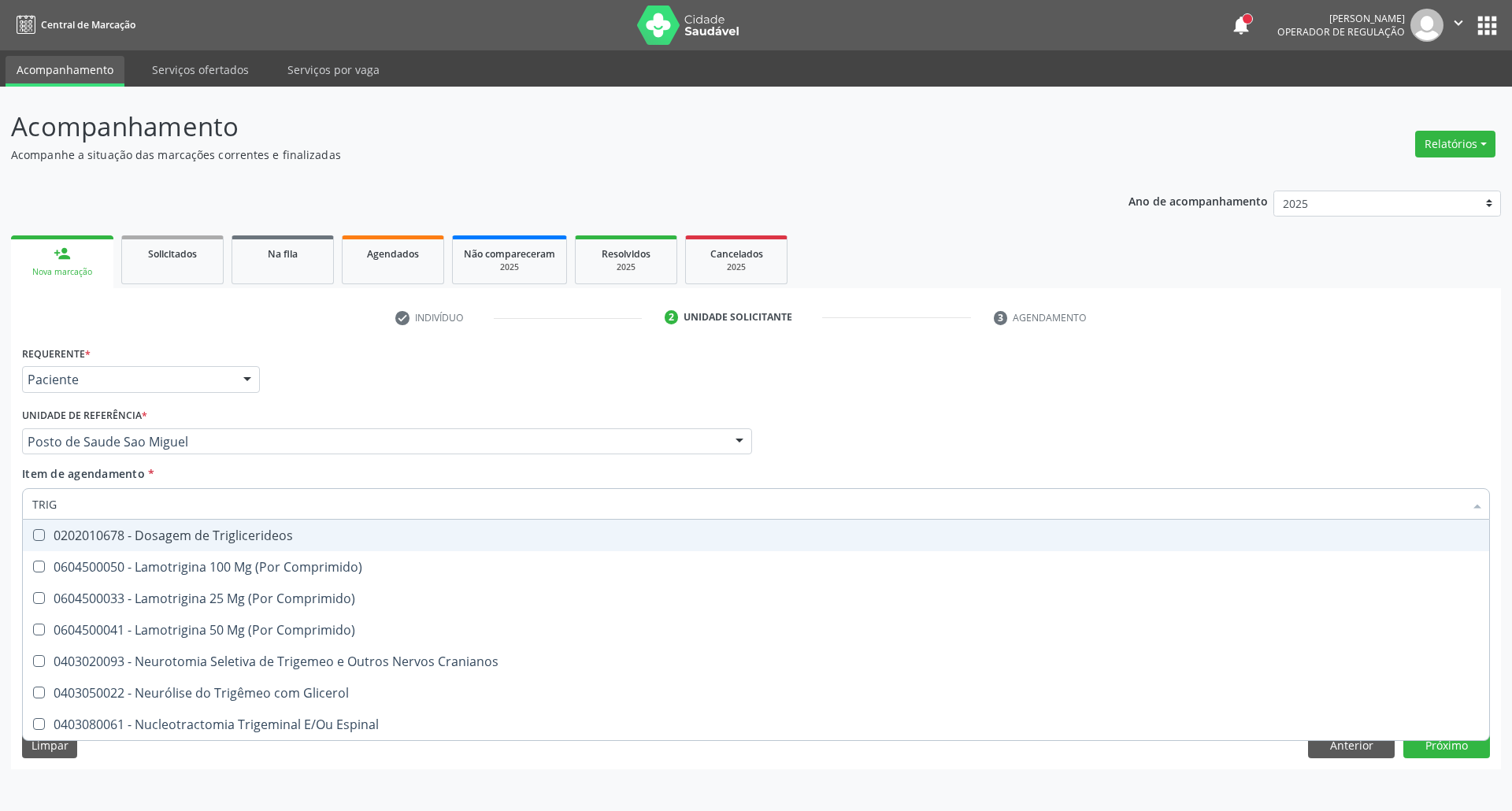
type input "TRIGL"
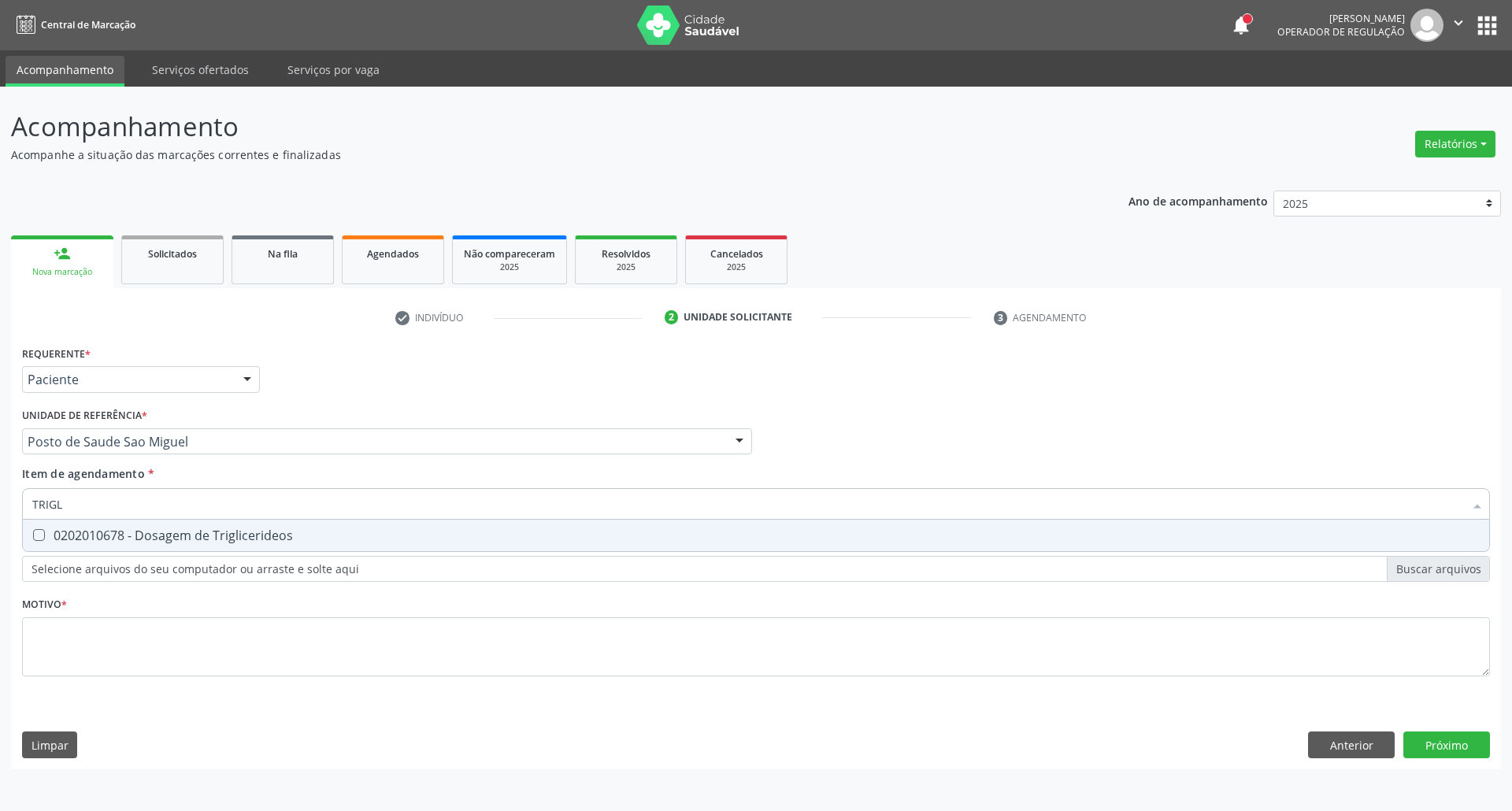
drag, startPoint x: 329, startPoint y: 542, endPoint x: 307, endPoint y: 501, distance: 46.5
click at [326, 537] on span "0202010678 - Dosagem de Triglicerideos" at bounding box center [756, 535] width 1466 height 31
checkbox Triglicerideos "true"
click at [306, 496] on input "TRIGL" at bounding box center [748, 504] width 1432 height 31
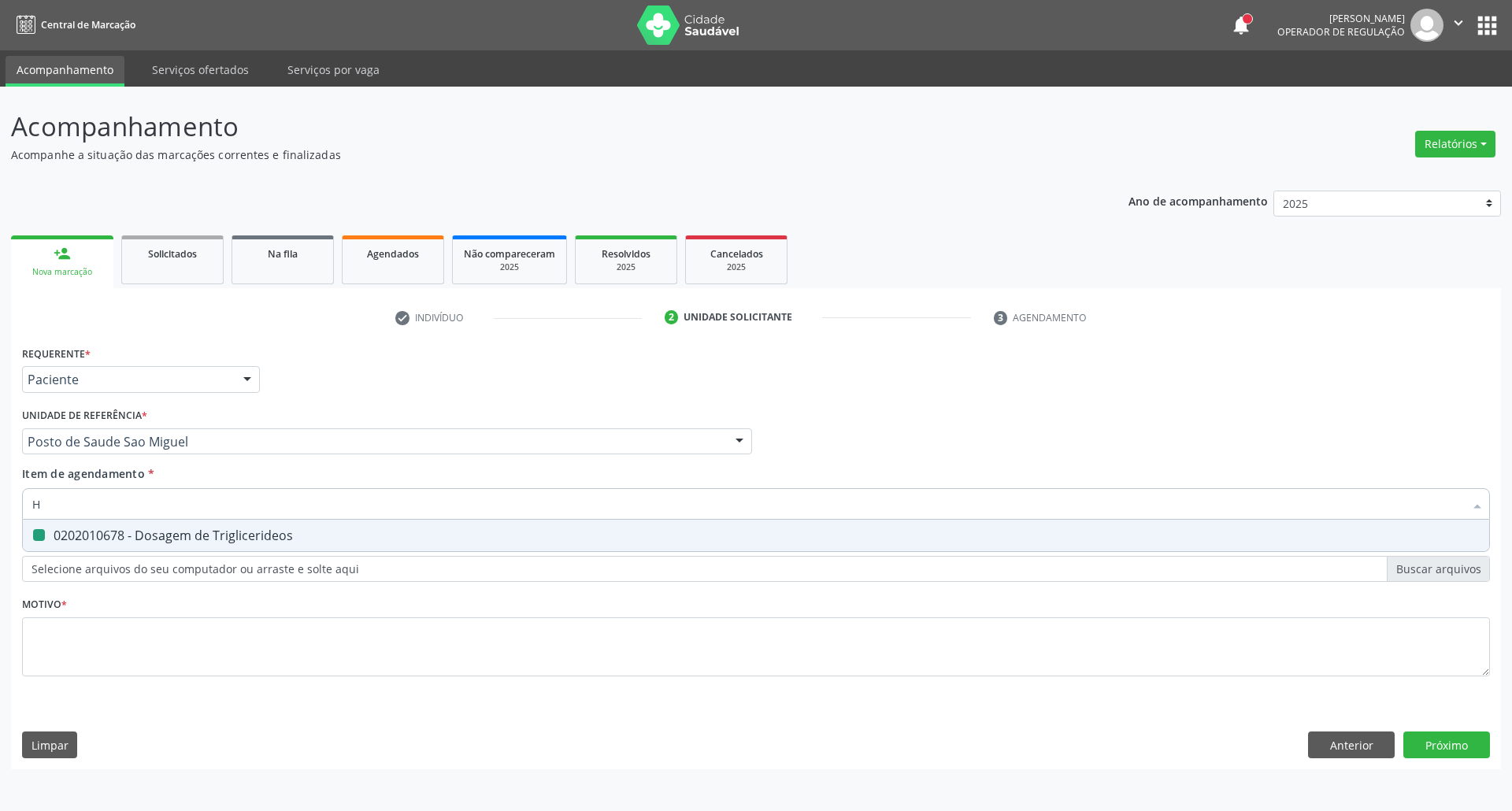
type input "HE"
checkbox Triglicerideos "false"
type input "HEMOGRA"
click at [287, 537] on div "0202020380 - Hemograma Completo" at bounding box center [755, 535] width 1447 height 12
checkbox Completo "true"
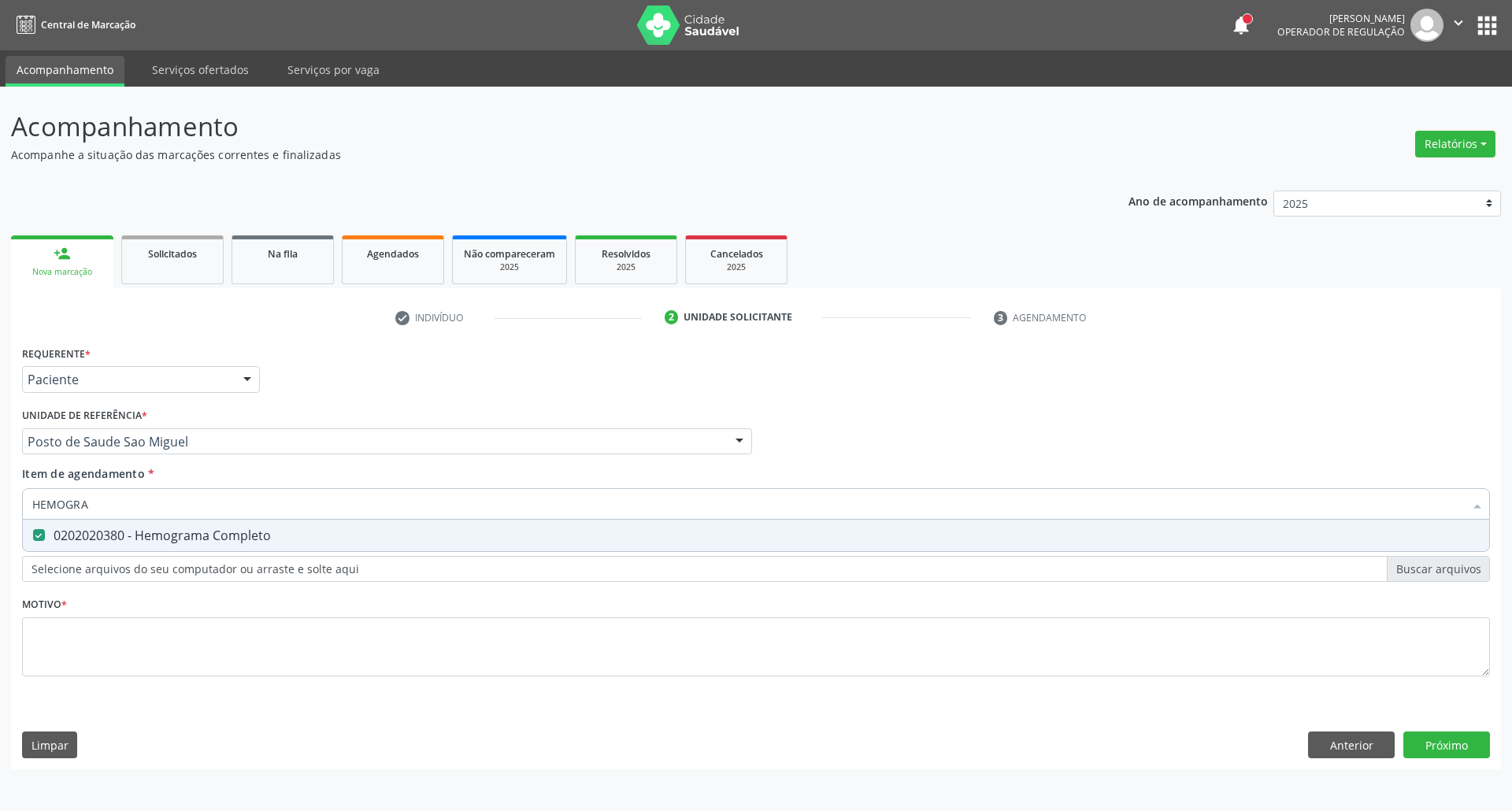
click at [283, 509] on input "HEMOGRA" at bounding box center [748, 504] width 1432 height 31
type input "U"
checkbox Completo "false"
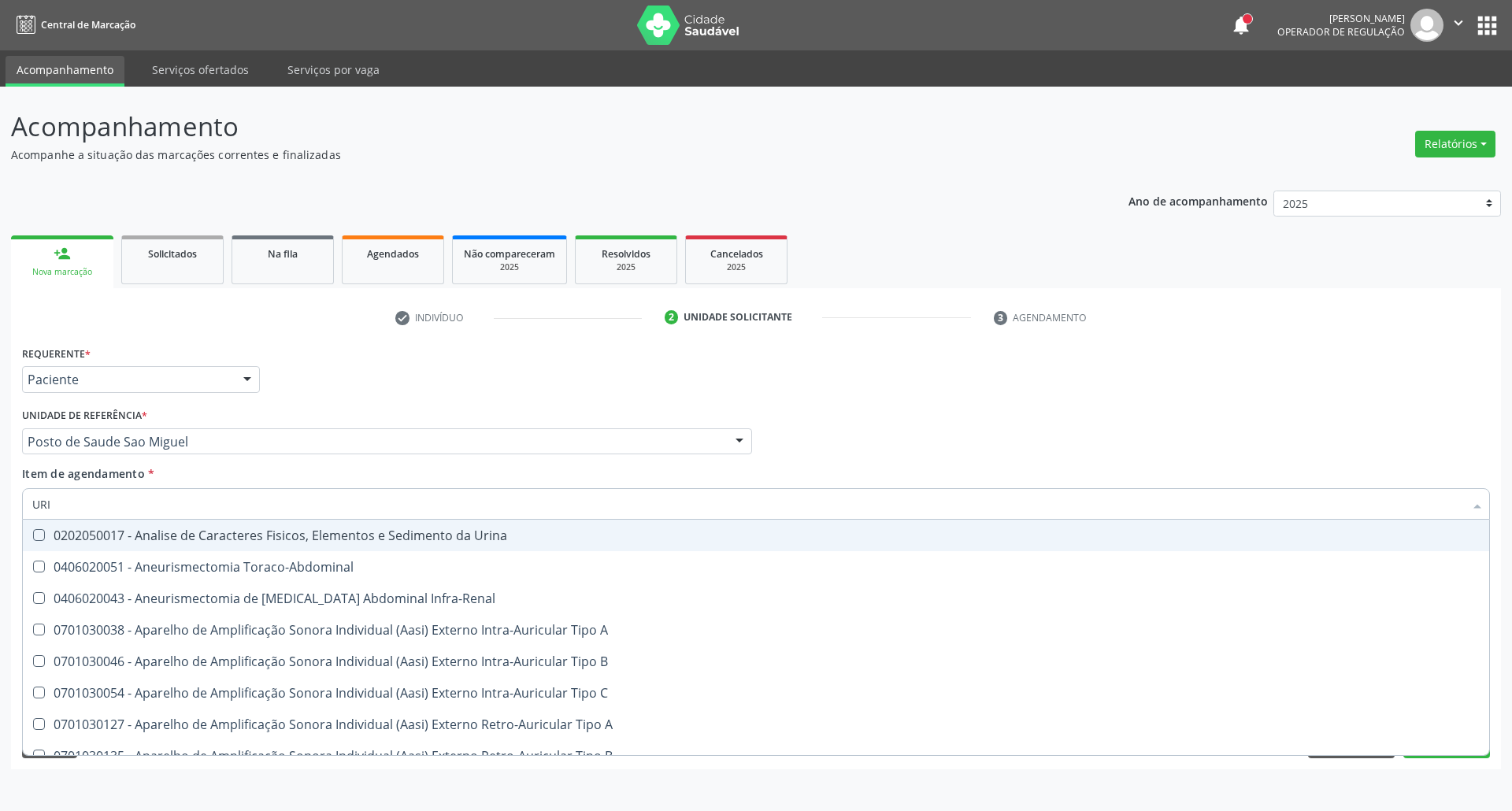
type input "URIN"
checkbox Urico "false"
type input "URINA"
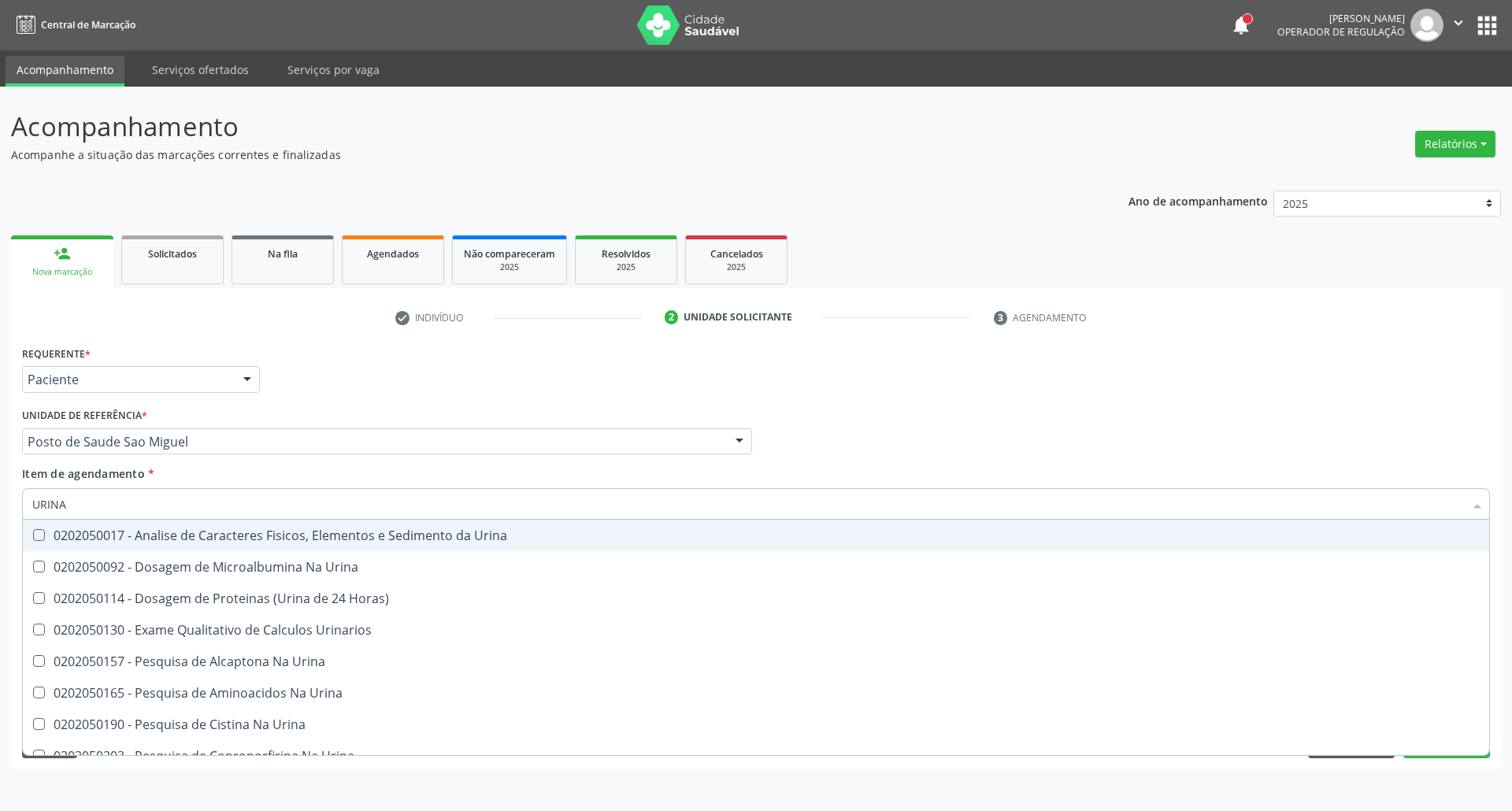
drag, startPoint x: 105, startPoint y: 529, endPoint x: 121, endPoint y: 501, distance: 32.2
click at [108, 529] on div "0202050017 - Analise de Caracteres Fisicos, Elementos e Sedimento da Urina" at bounding box center [755, 535] width 1447 height 12
checkbox Urina "true"
click at [121, 501] on input "URINA" at bounding box center [748, 504] width 1432 height 31
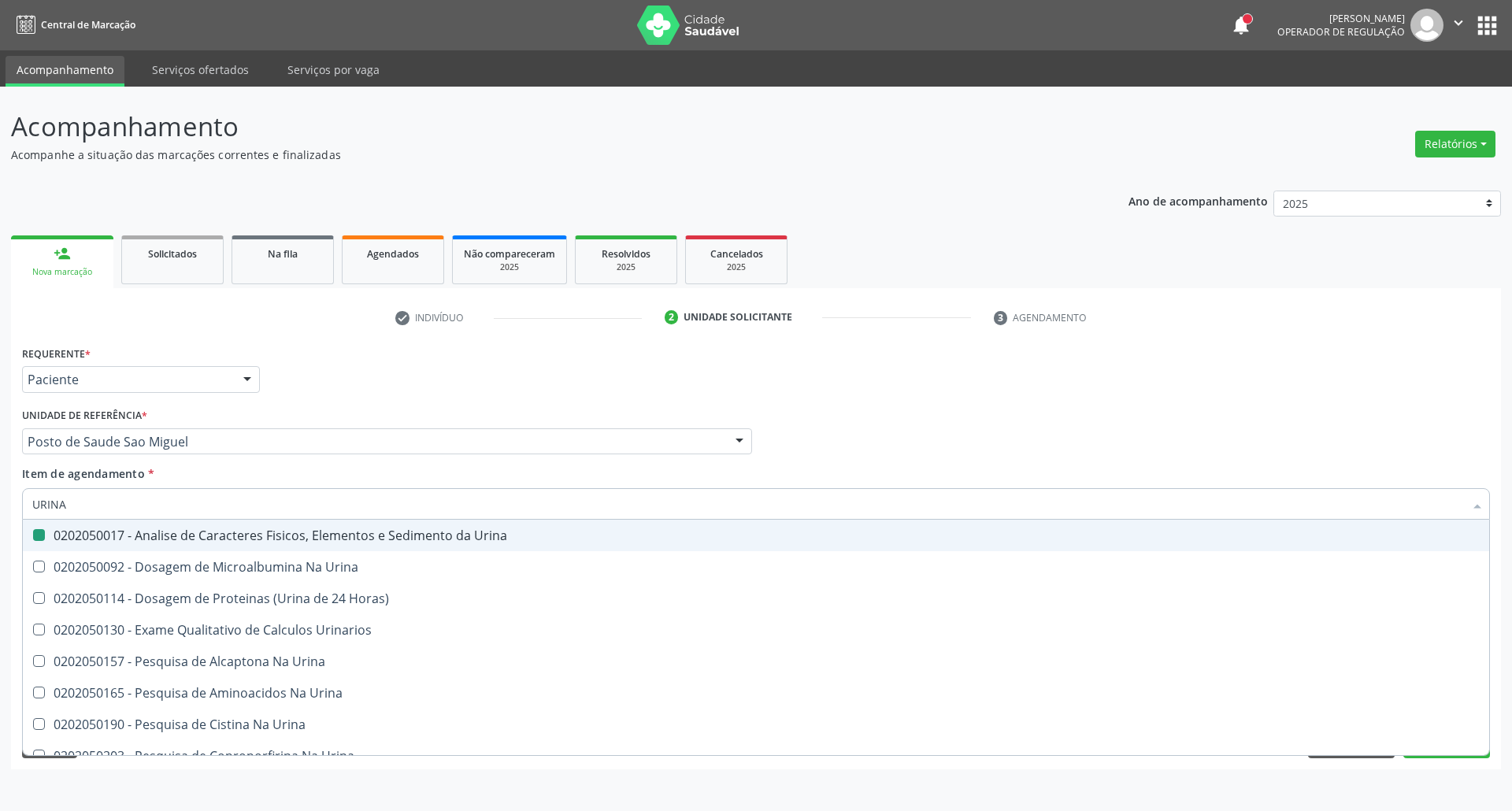
type input "P"
checkbox Urina "false"
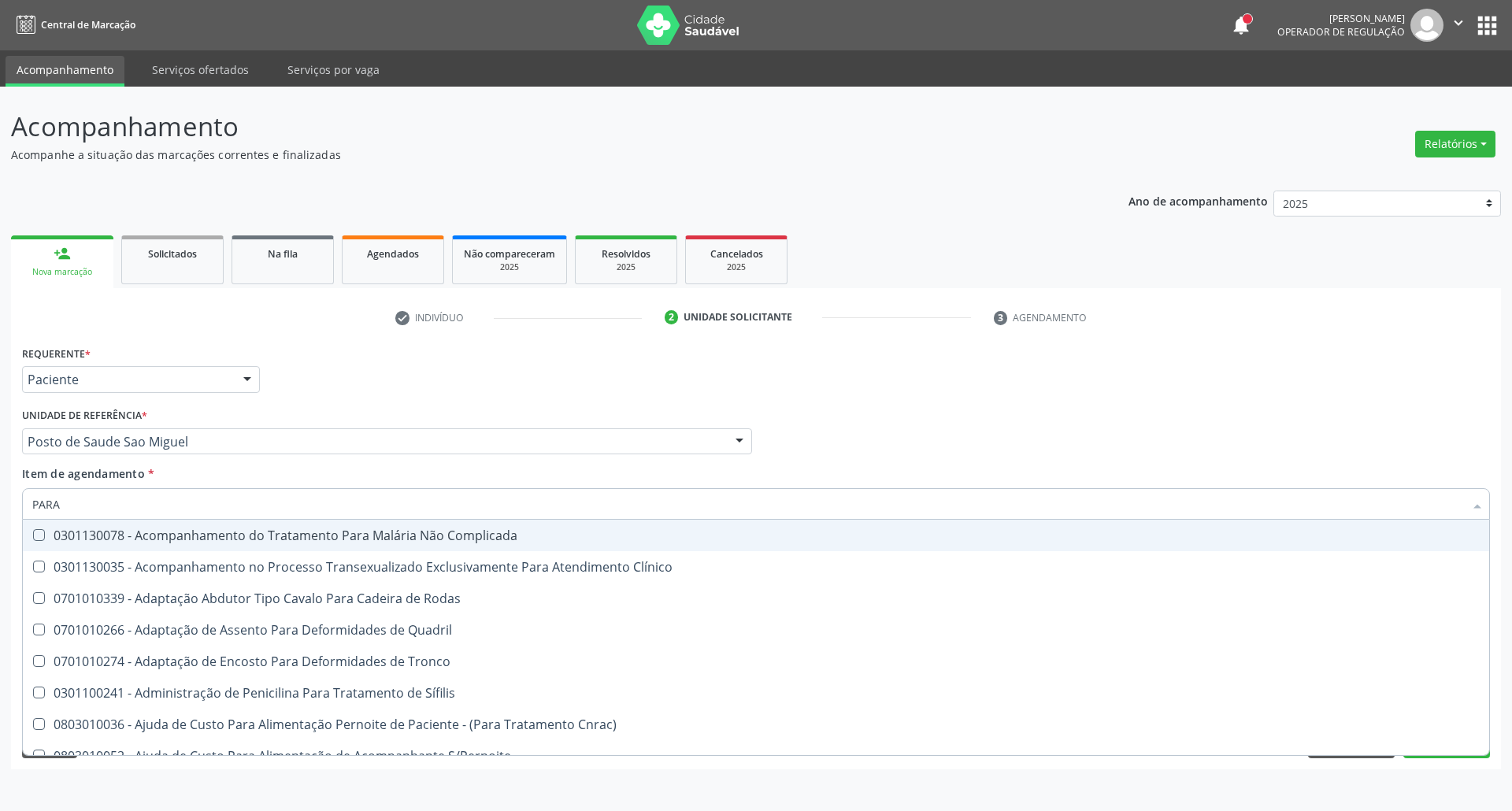
type input "PARAS"
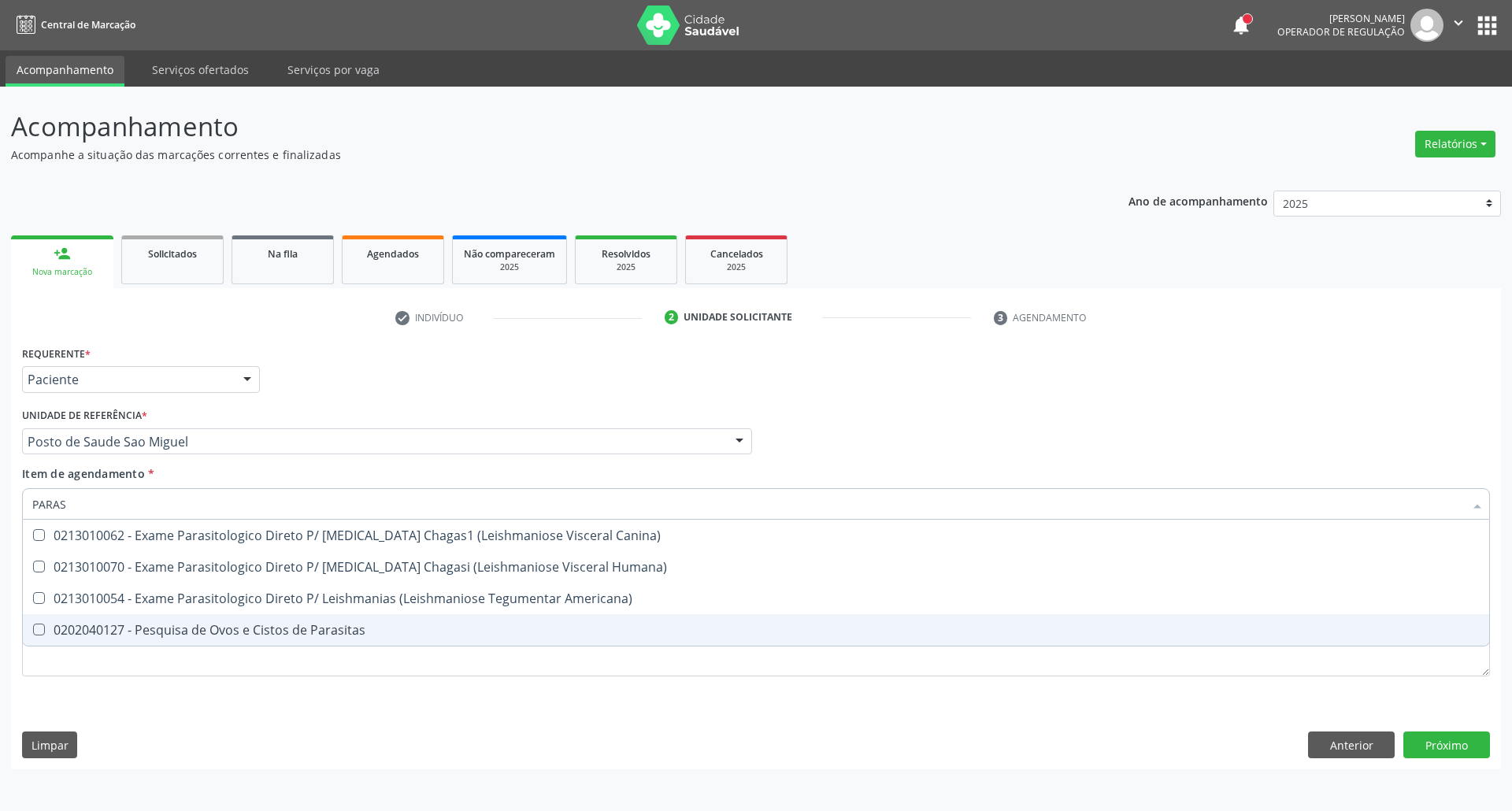
click at [98, 628] on div "0202040127 - Pesquisa de Ovos e Cistos de Parasitas" at bounding box center [755, 629] width 1447 height 12
checkbox Parasitas "true"
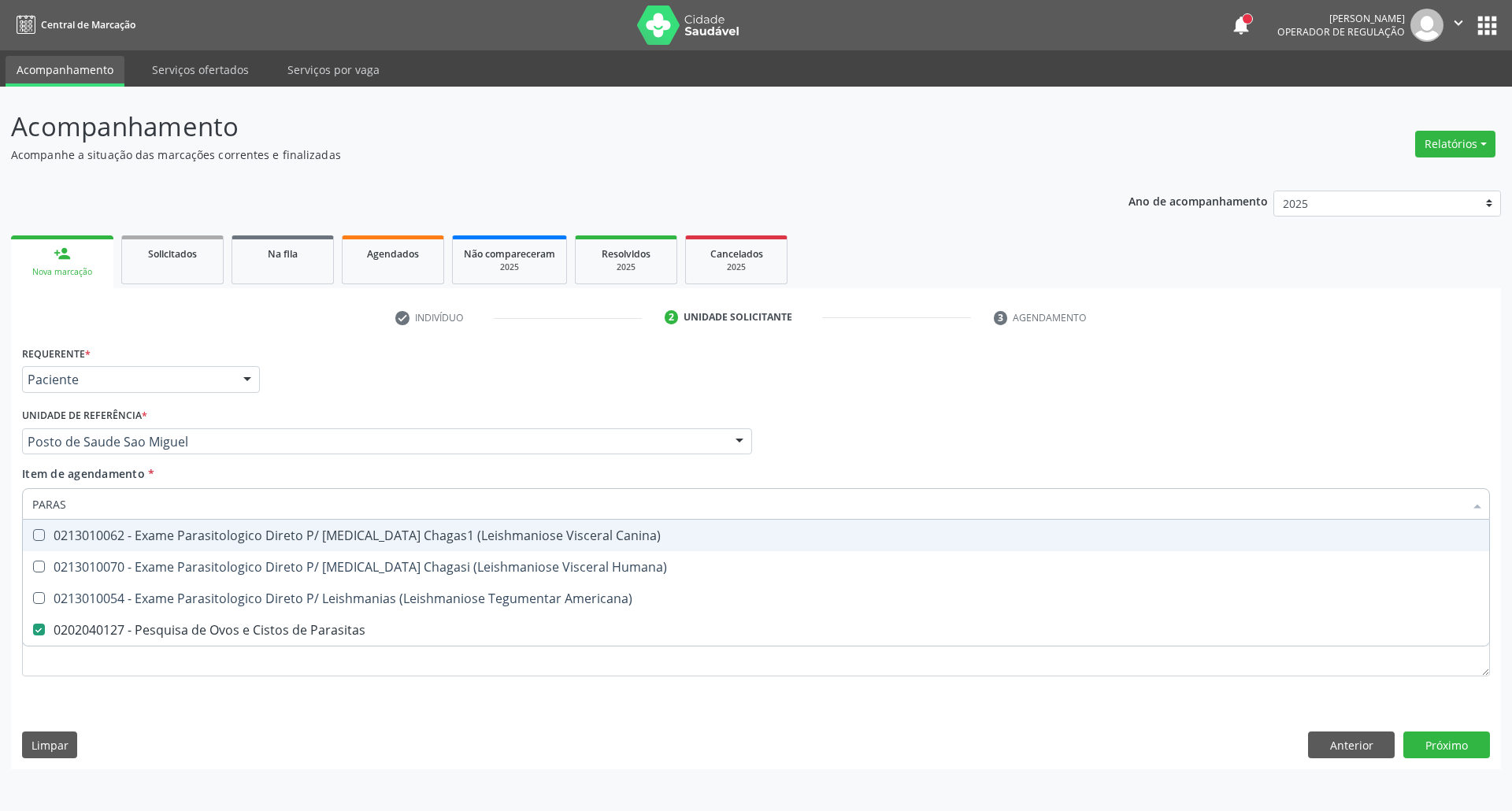
click at [120, 501] on input "PARAS" at bounding box center [748, 504] width 1432 height 31
click at [118, 501] on input "PARAS" at bounding box center [748, 504] width 1432 height 31
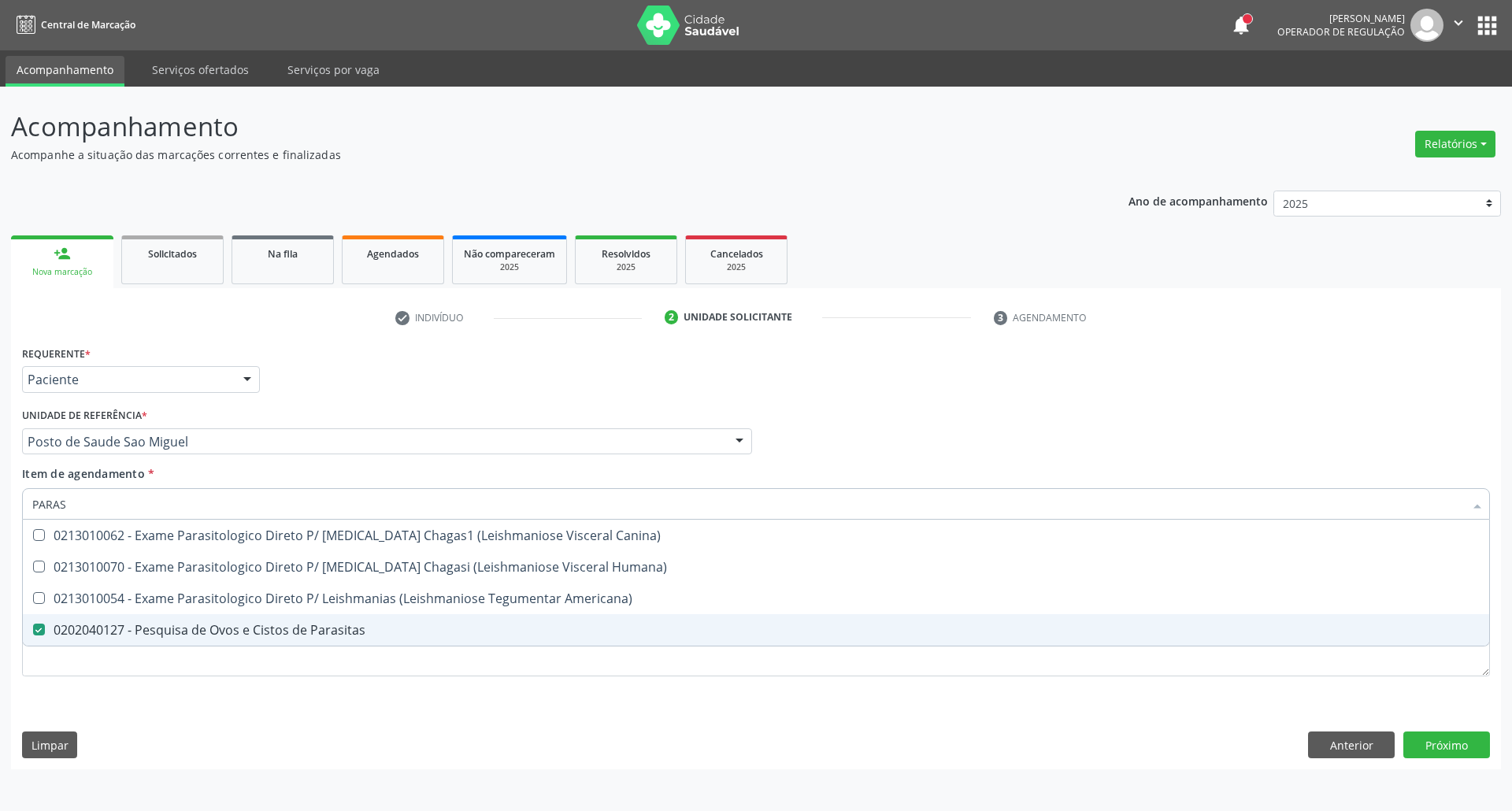
click at [533, 686] on div "Requerente * Paciente Profissional de Saúde Paciente Nenhum resultado encontrad…" at bounding box center [756, 519] width 1468 height 356
checkbox Humana\) "true"
checkbox Americana\) "true"
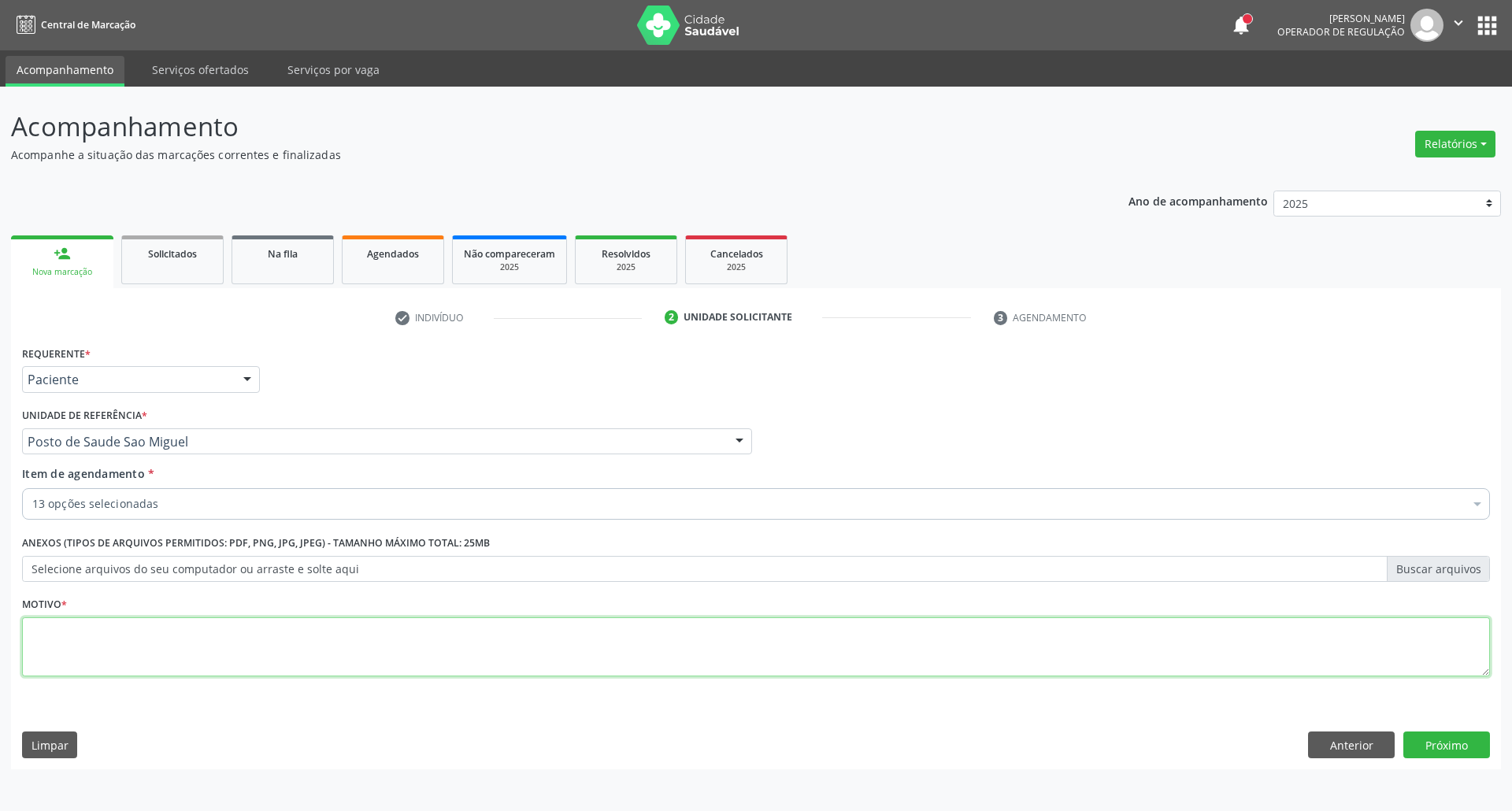
click at [529, 669] on textarea at bounding box center [756, 647] width 1468 height 60
type textarea "."
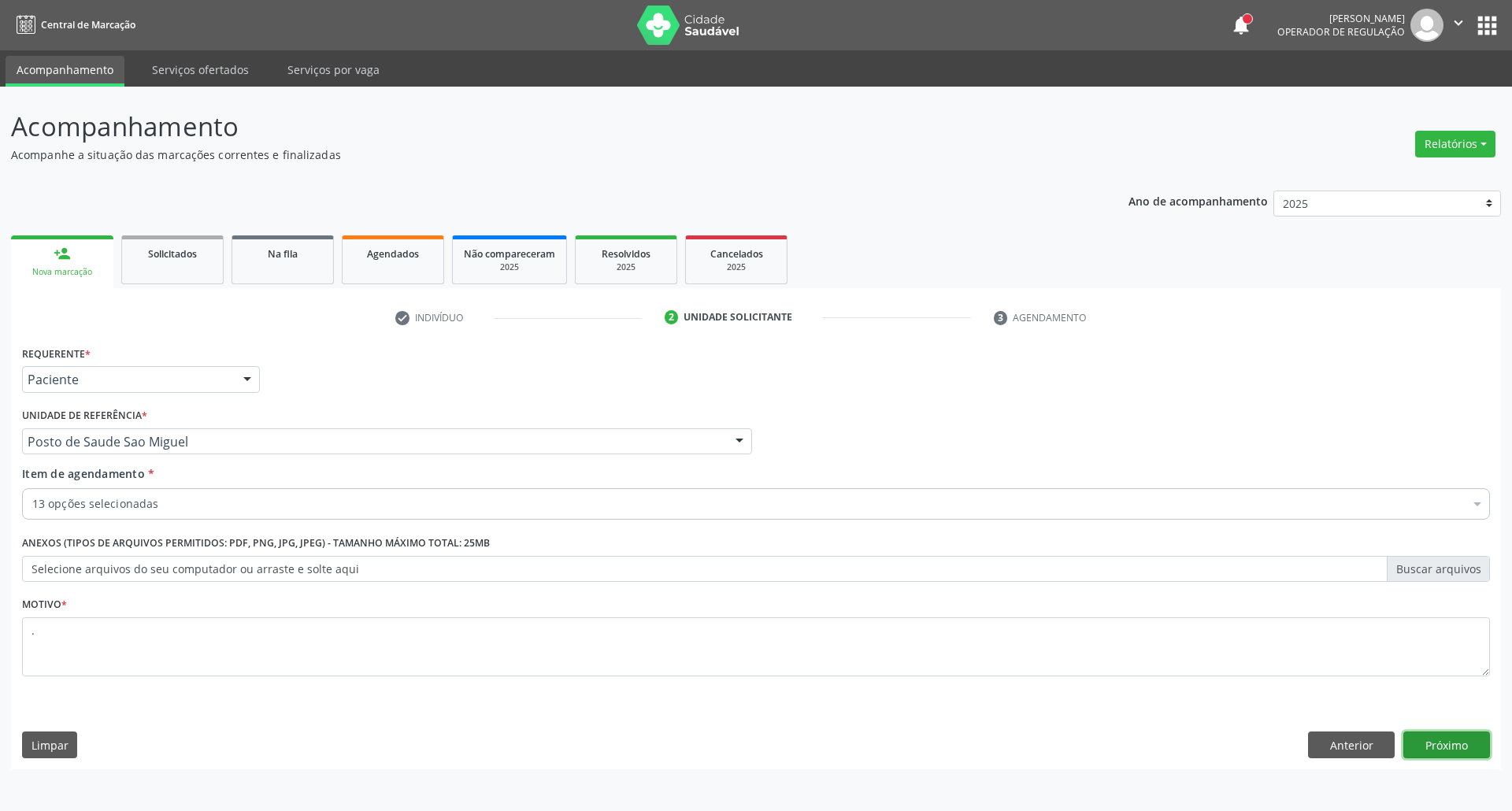
click at [1455, 754] on button "Próximo" at bounding box center [1446, 745] width 87 height 27
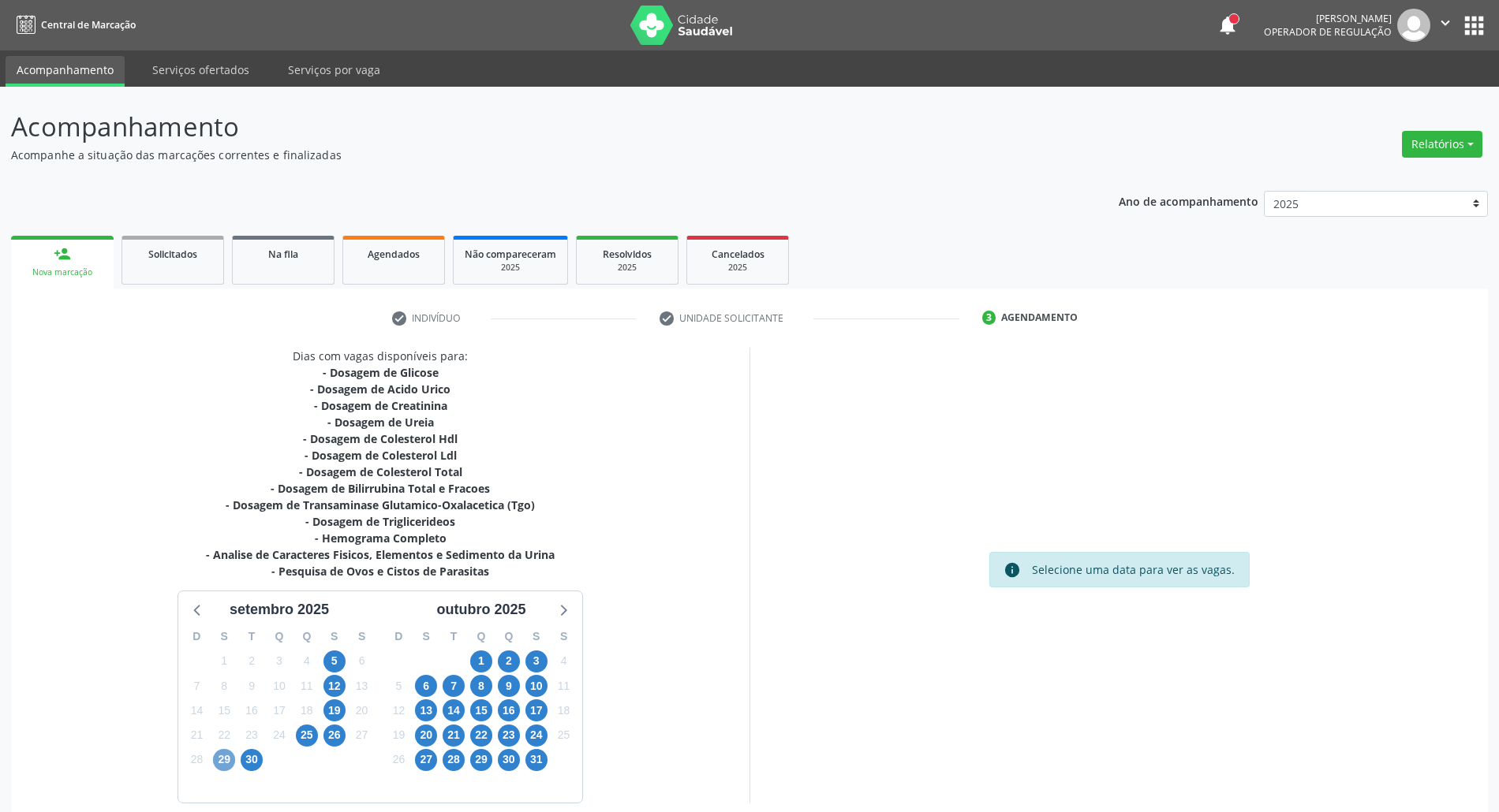
click at [227, 762] on span "29" at bounding box center [224, 760] width 22 height 22
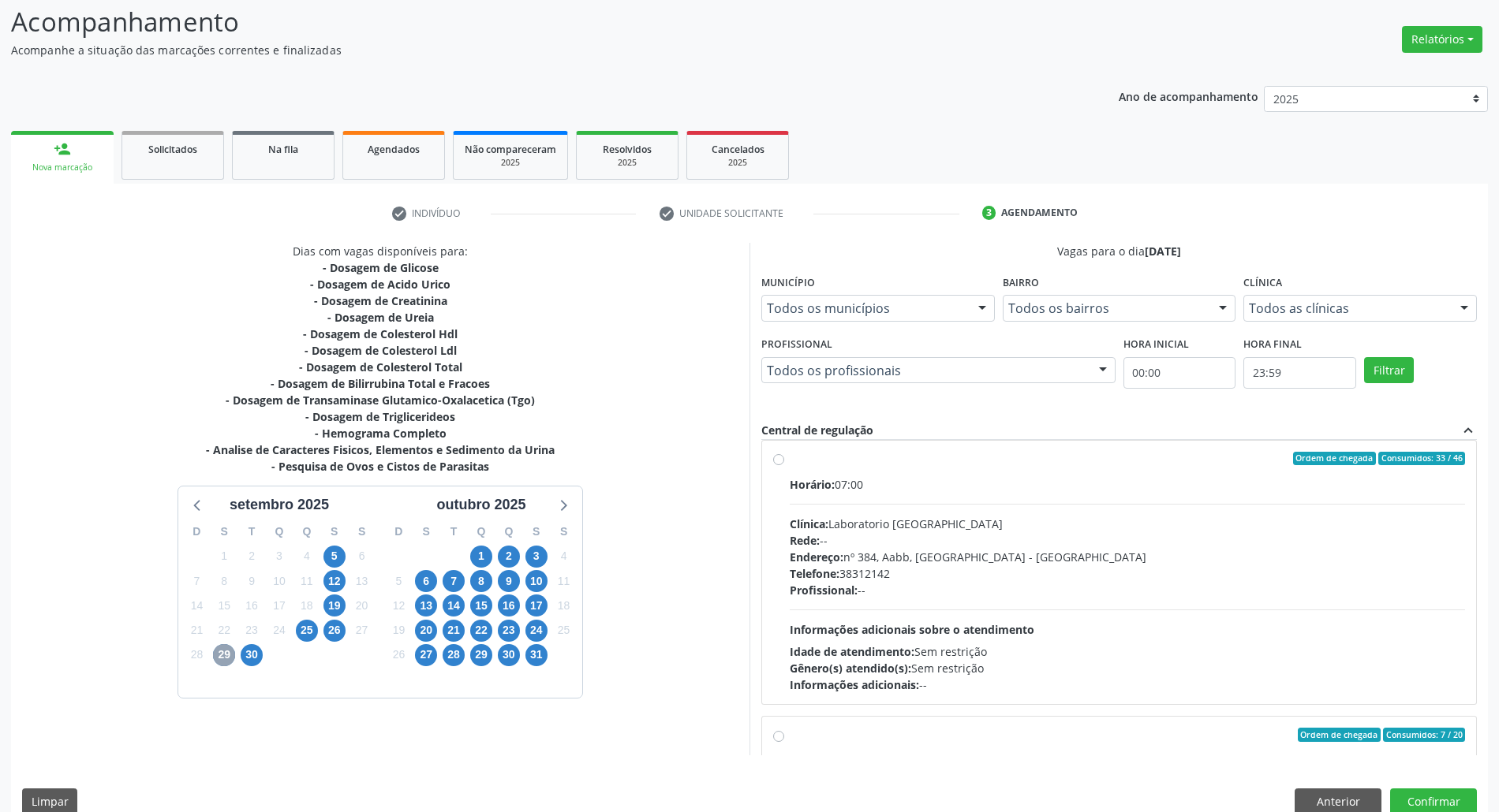
scroll to position [130, 0]
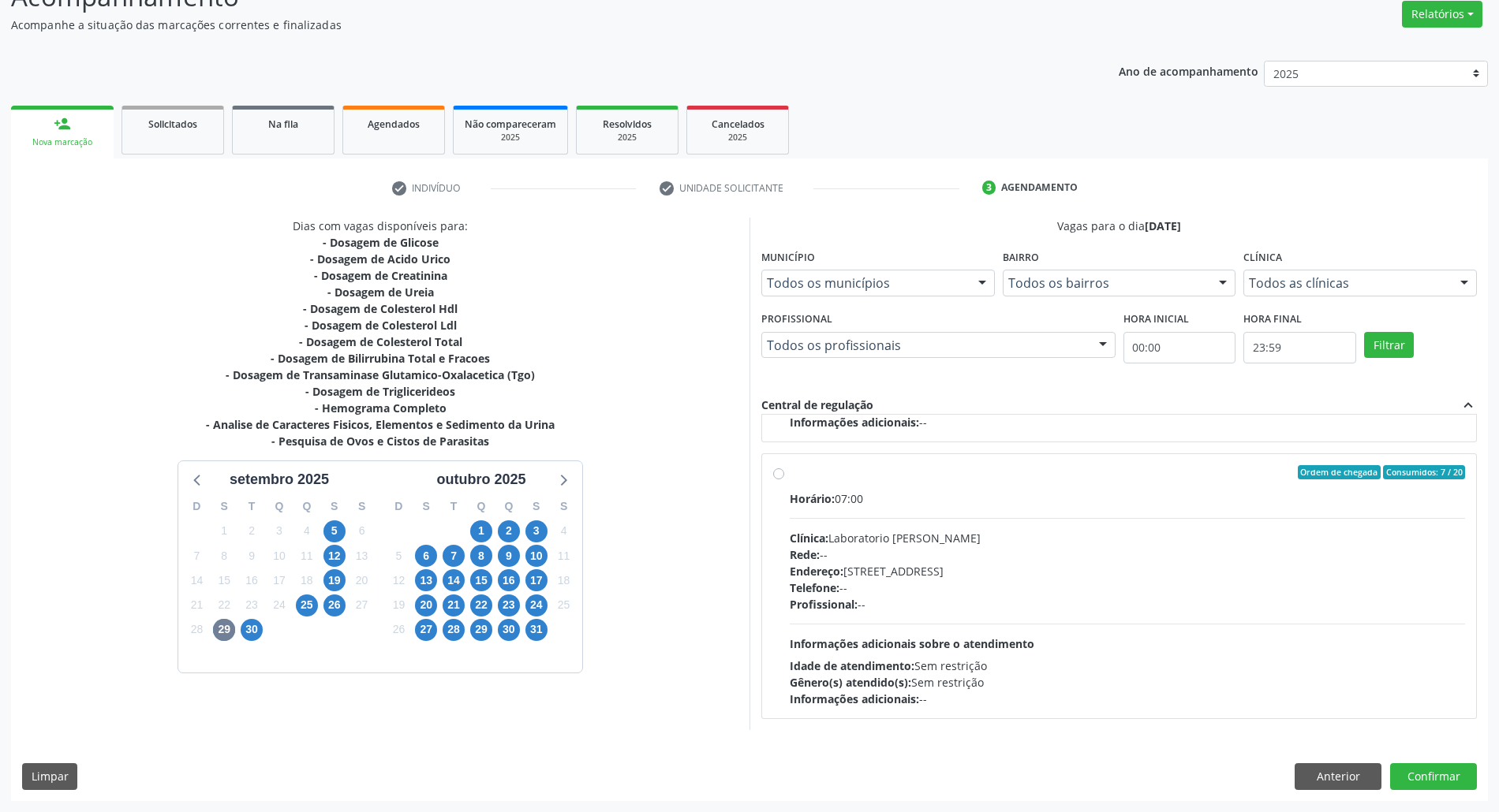
click at [1086, 590] on div "Telefone: --" at bounding box center [1127, 588] width 675 height 16
click at [784, 479] on input "Ordem de chegada Consumidos: 7 / 20 Horário: 07:00 Clínica: Laboratorio [PERSON…" at bounding box center [778, 472] width 11 height 14
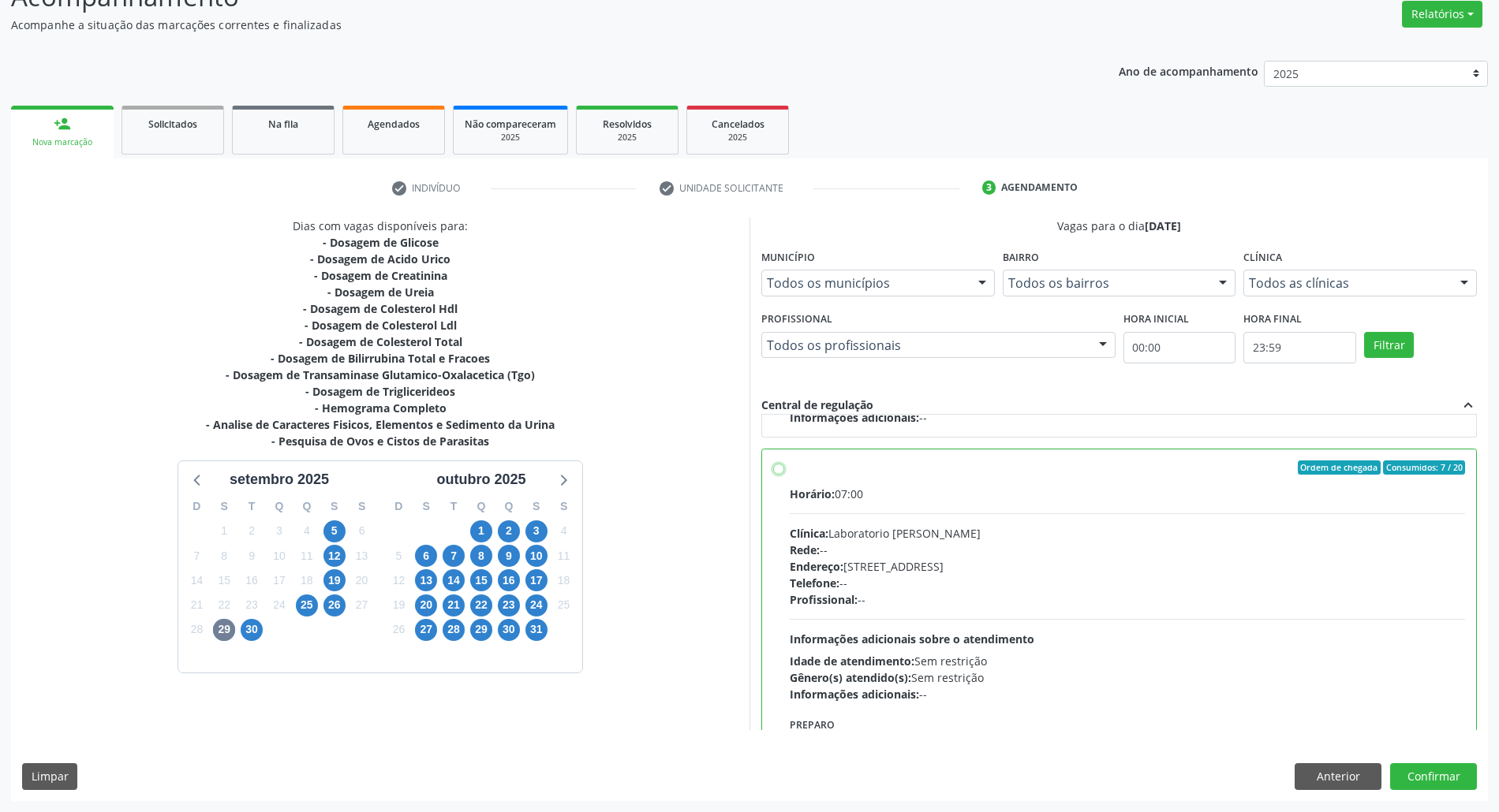
radio input "true"
click at [1405, 776] on button "Confirmar" at bounding box center [1433, 777] width 87 height 27
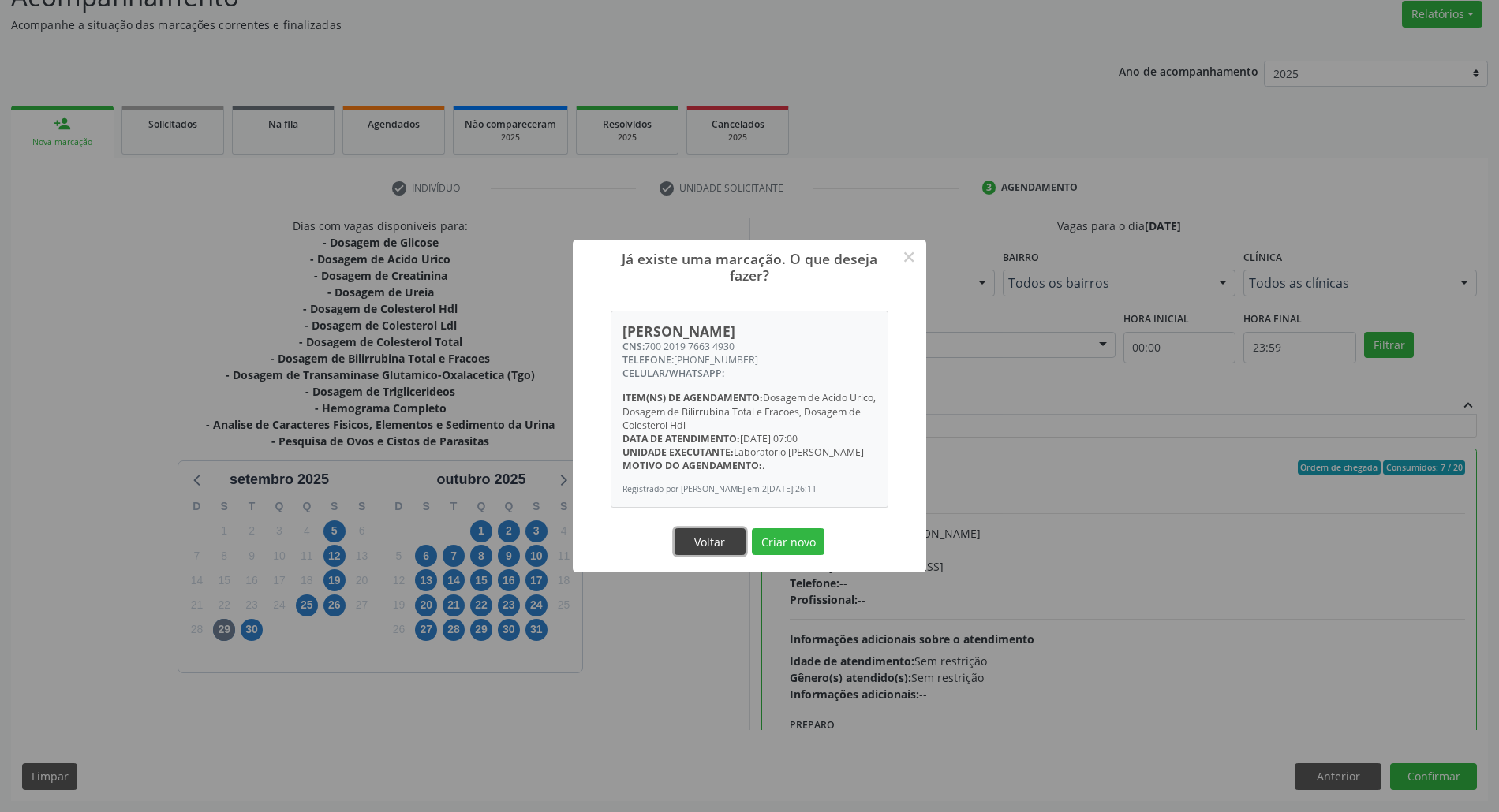
click at [723, 547] on button "Voltar" at bounding box center [710, 541] width 71 height 27
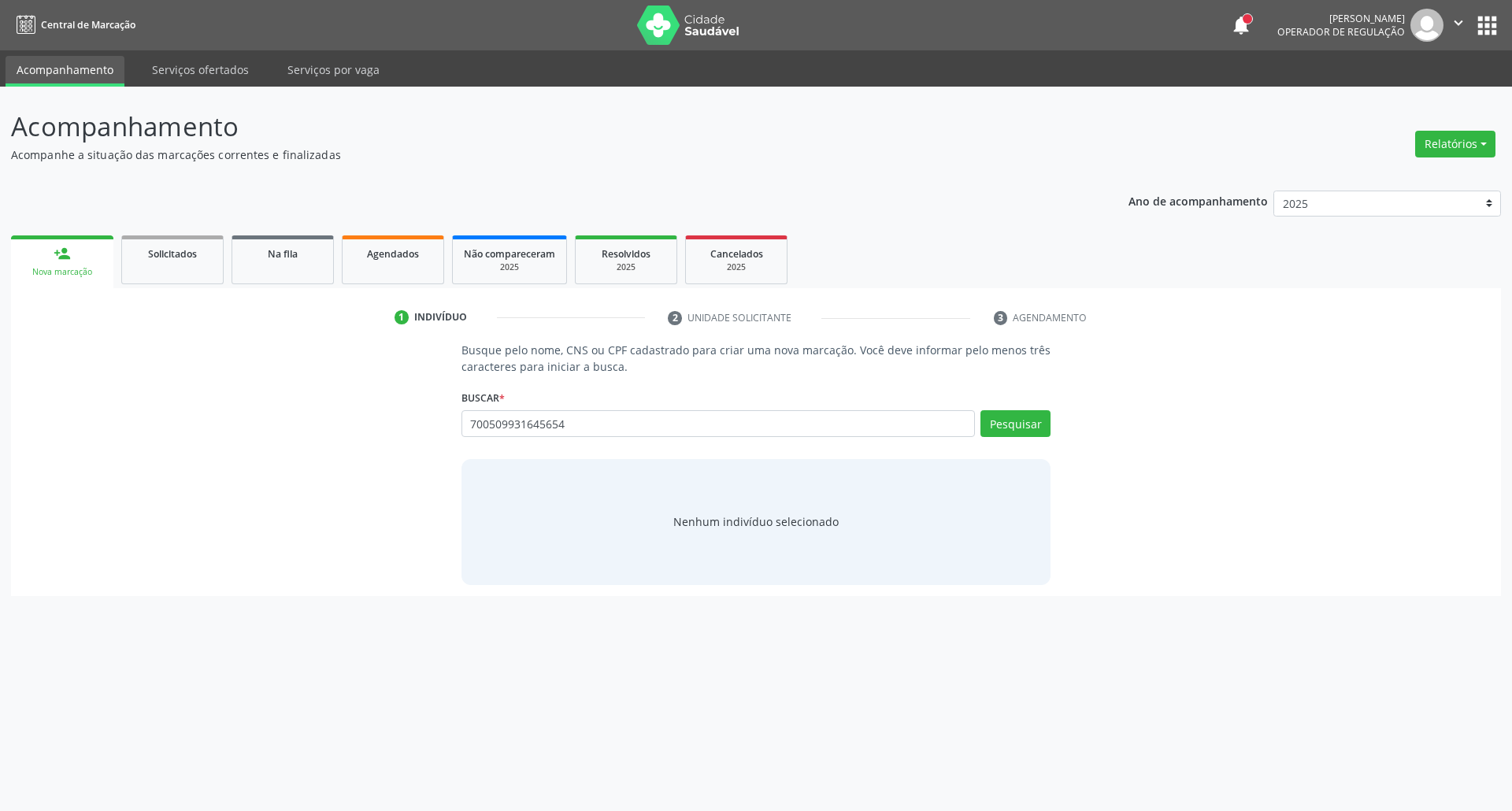
type input "700509931645654"
drag, startPoint x: 591, startPoint y: 427, endPoint x: 252, endPoint y: 424, distance: 339.0
click at [252, 424] on div "Busque pelo nome, CNS ou CPF cadastrado para criar uma nova marcação. Você deve…" at bounding box center [756, 463] width 1468 height 242
drag, startPoint x: 512, startPoint y: 423, endPoint x: 333, endPoint y: 432, distance: 179.2
click at [354, 432] on div "Busque pelo nome, CNS ou CPF cadastrado para criar uma nova marcação. Você deve…" at bounding box center [756, 463] width 1468 height 242
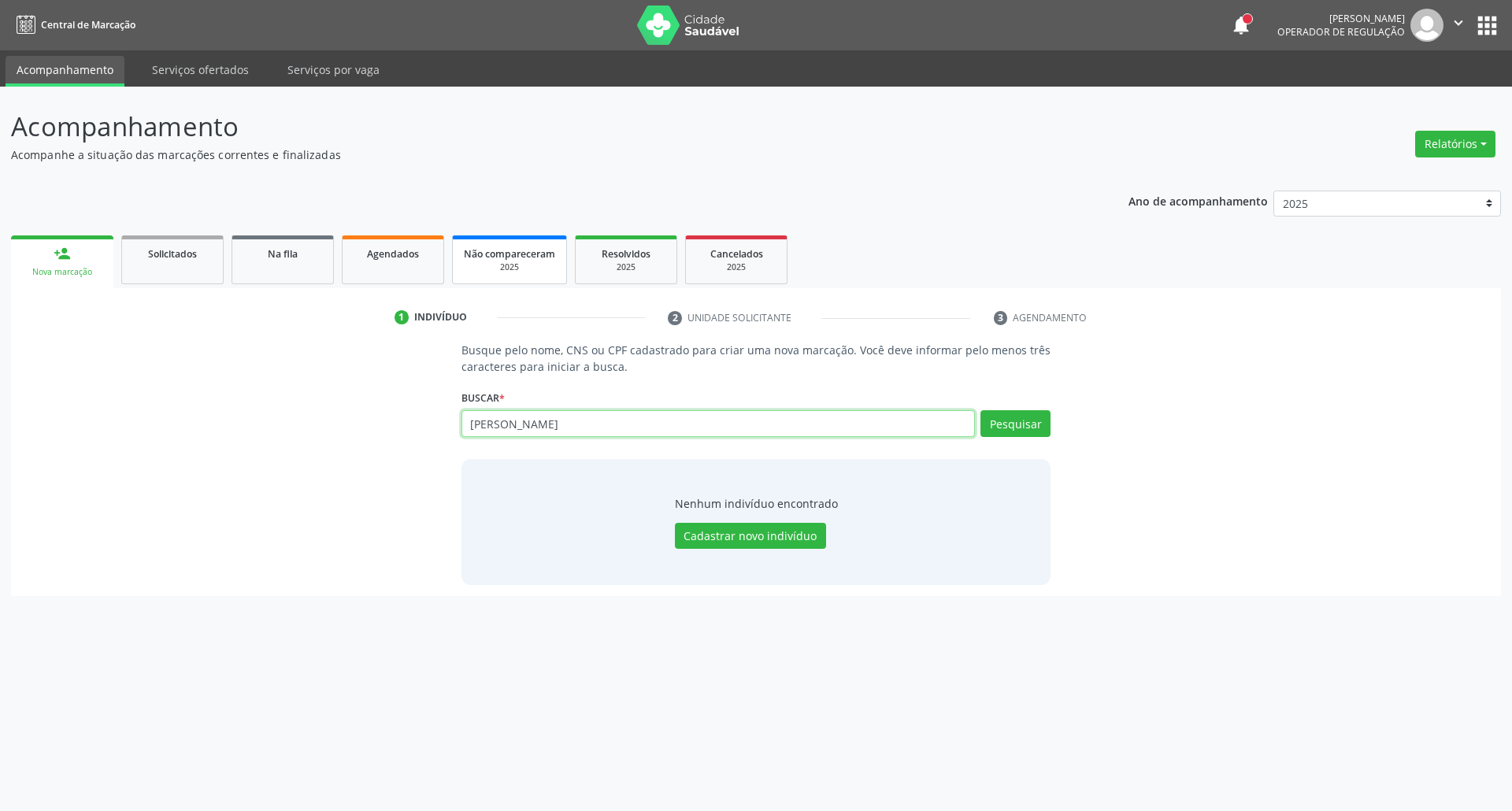
type input "jose alfredo dos"
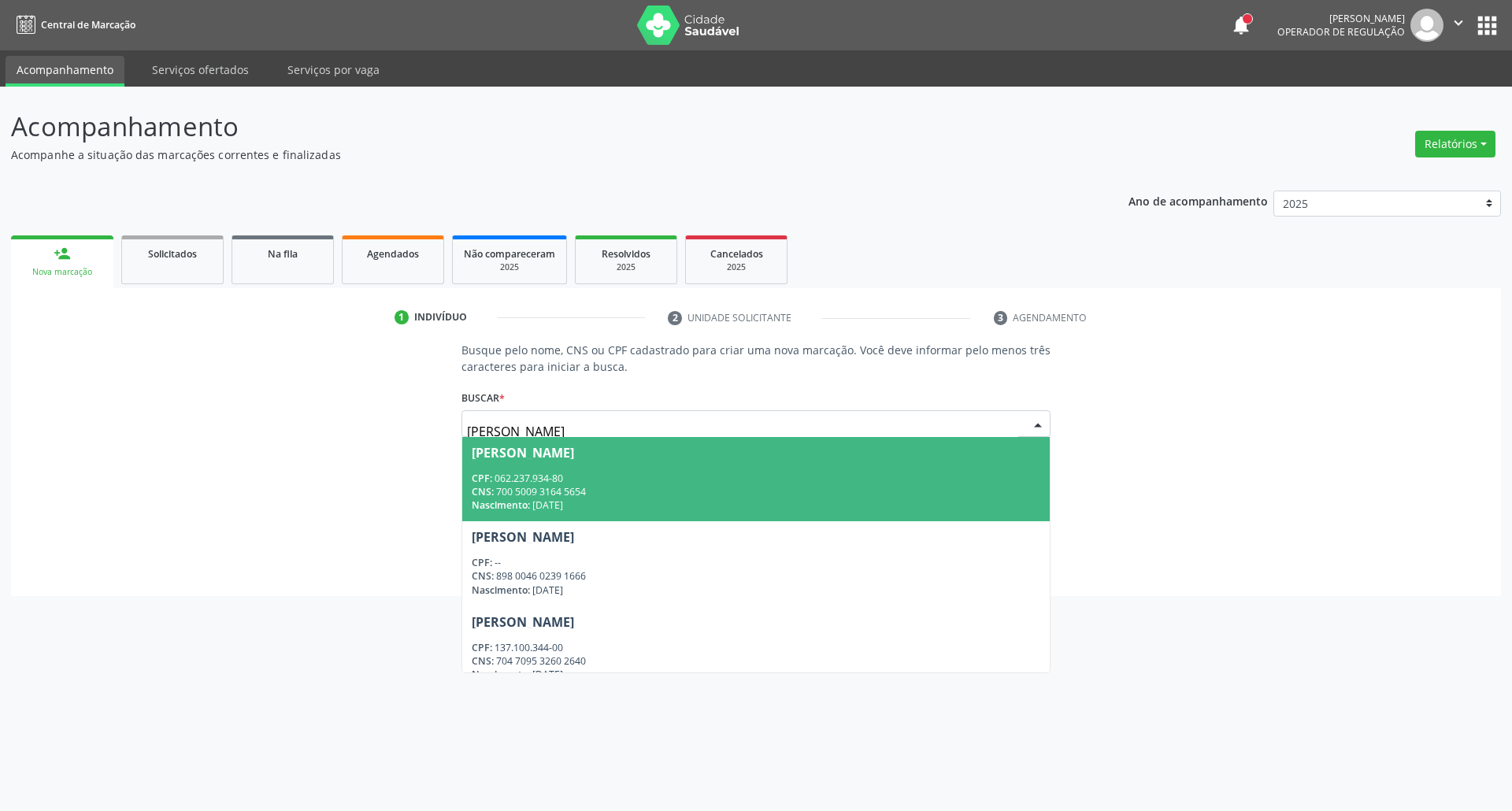
click at [742, 509] on div "Nascimento: 13/03/1944" at bounding box center [756, 505] width 569 height 13
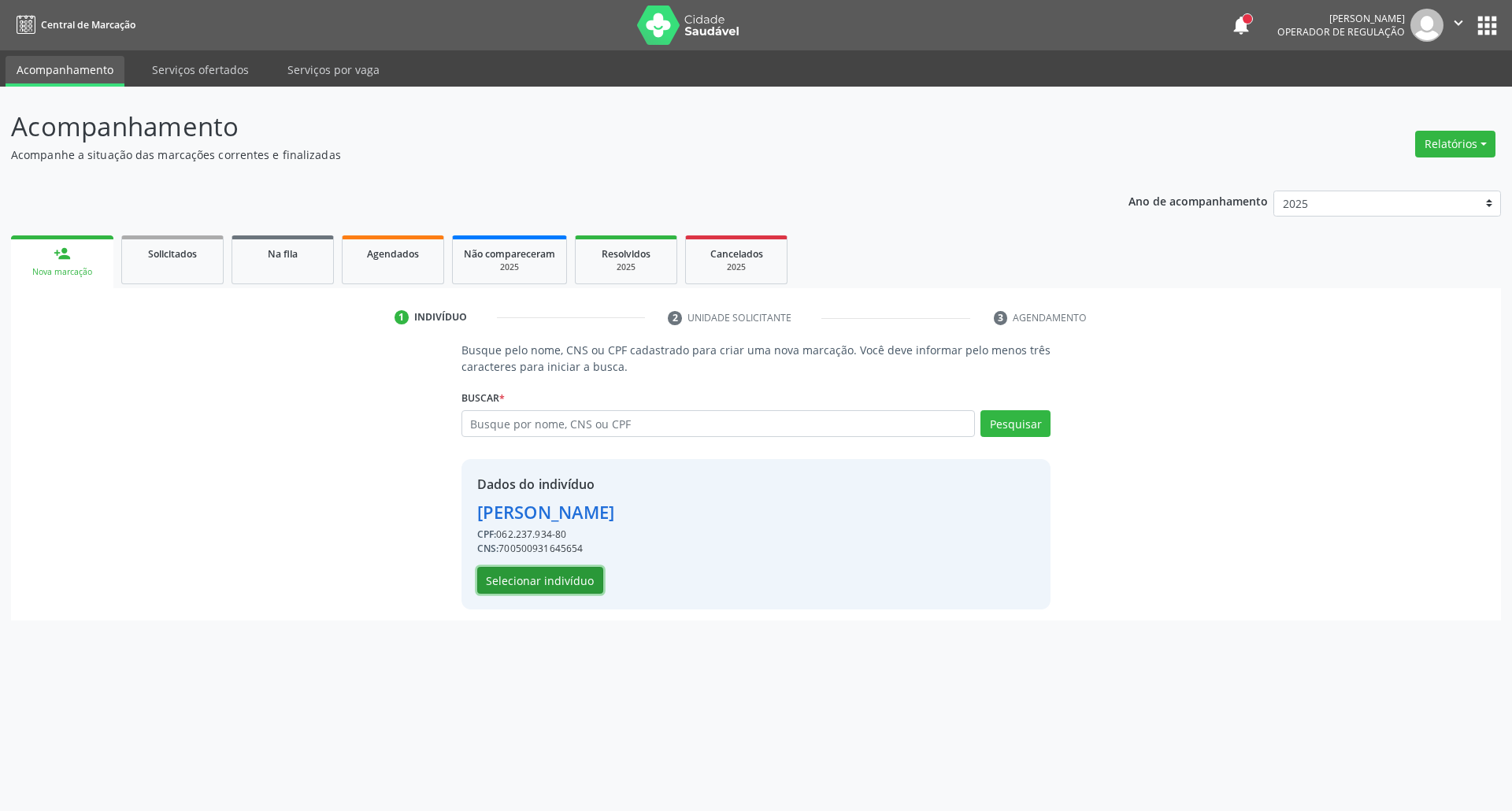
click at [550, 578] on button "Selecionar indivíduo" at bounding box center [541, 580] width 126 height 27
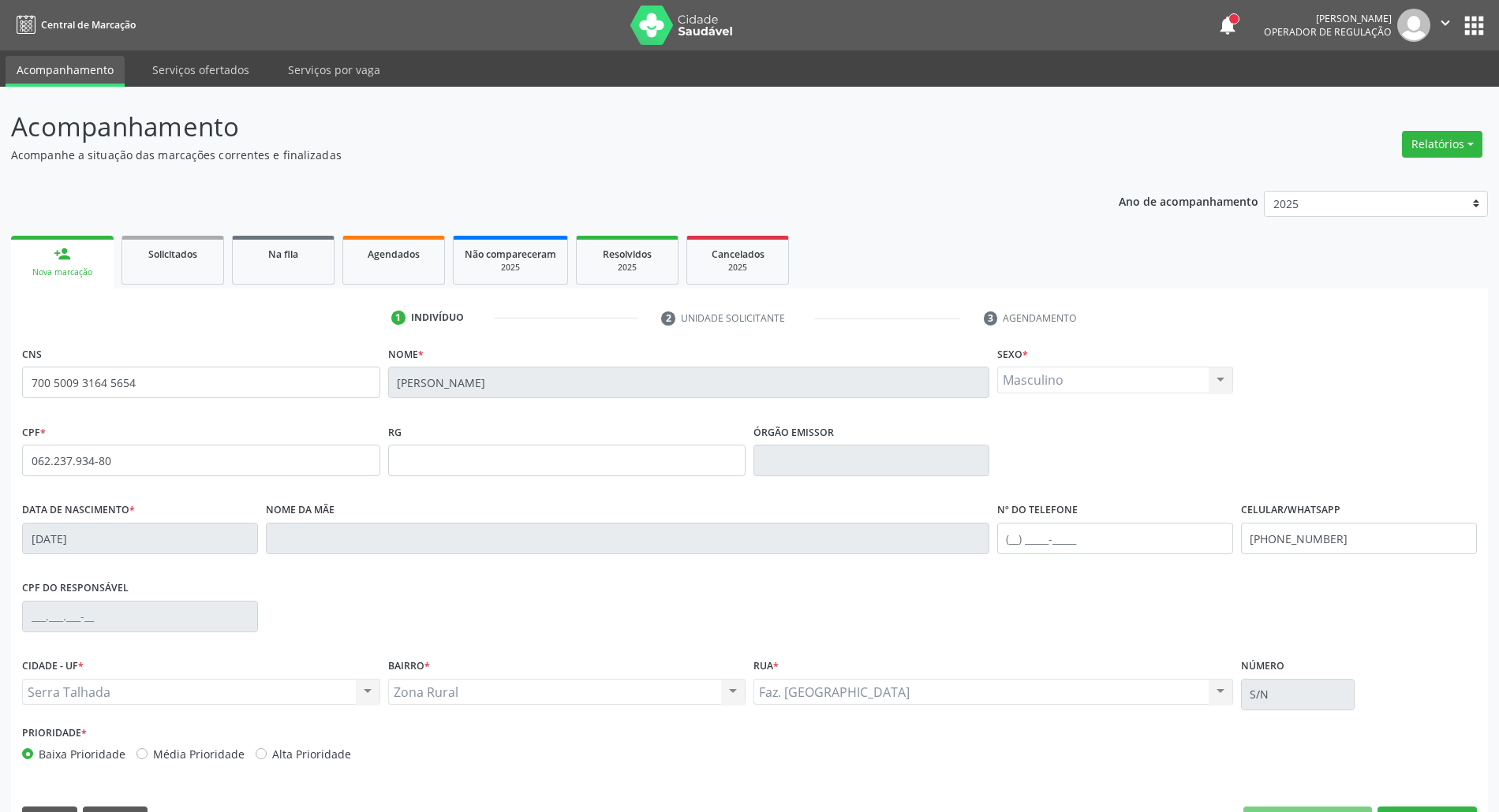
scroll to position [43, 0]
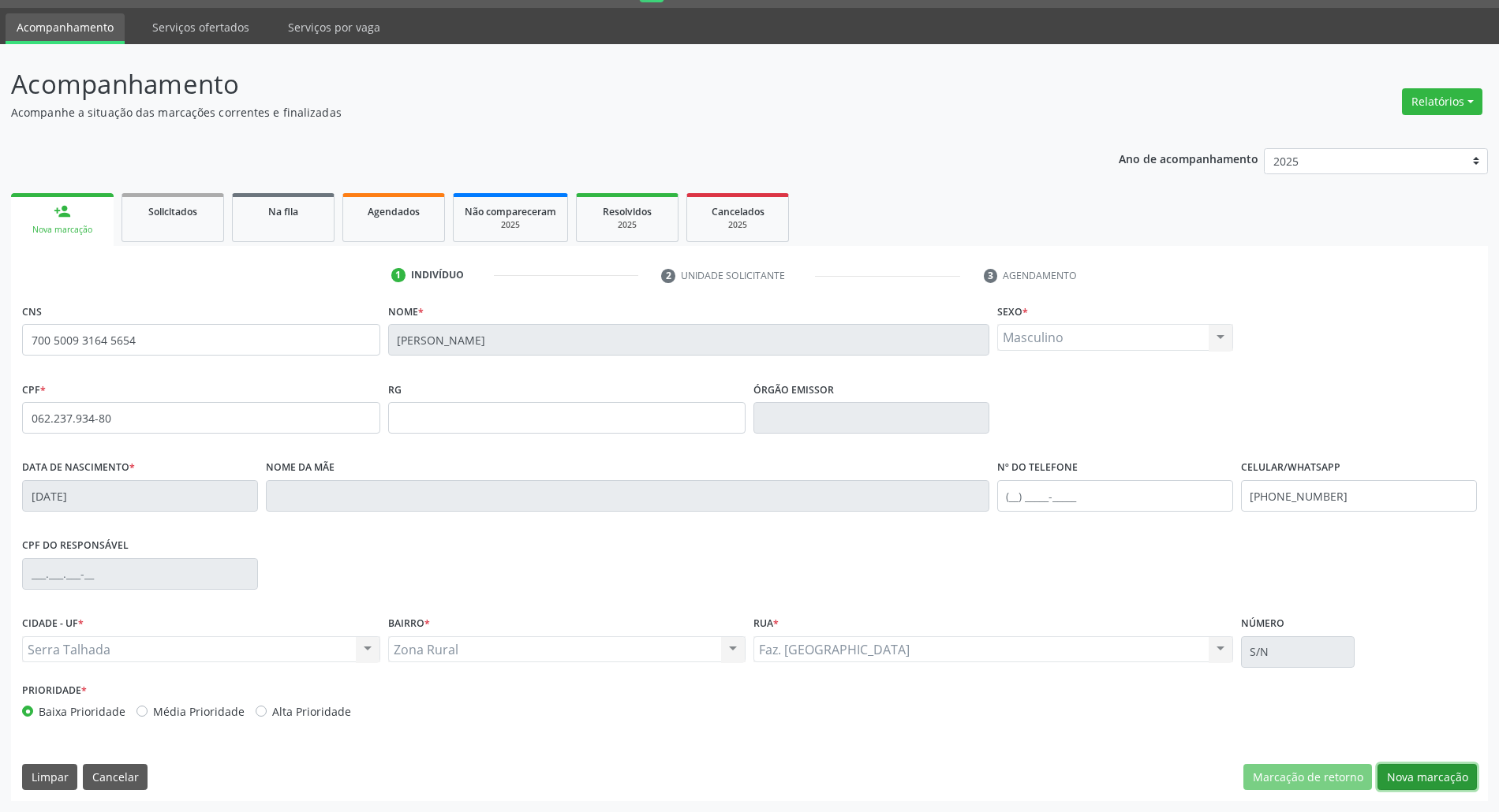
click at [1399, 778] on button "Nova marcação" at bounding box center [1426, 778] width 99 height 27
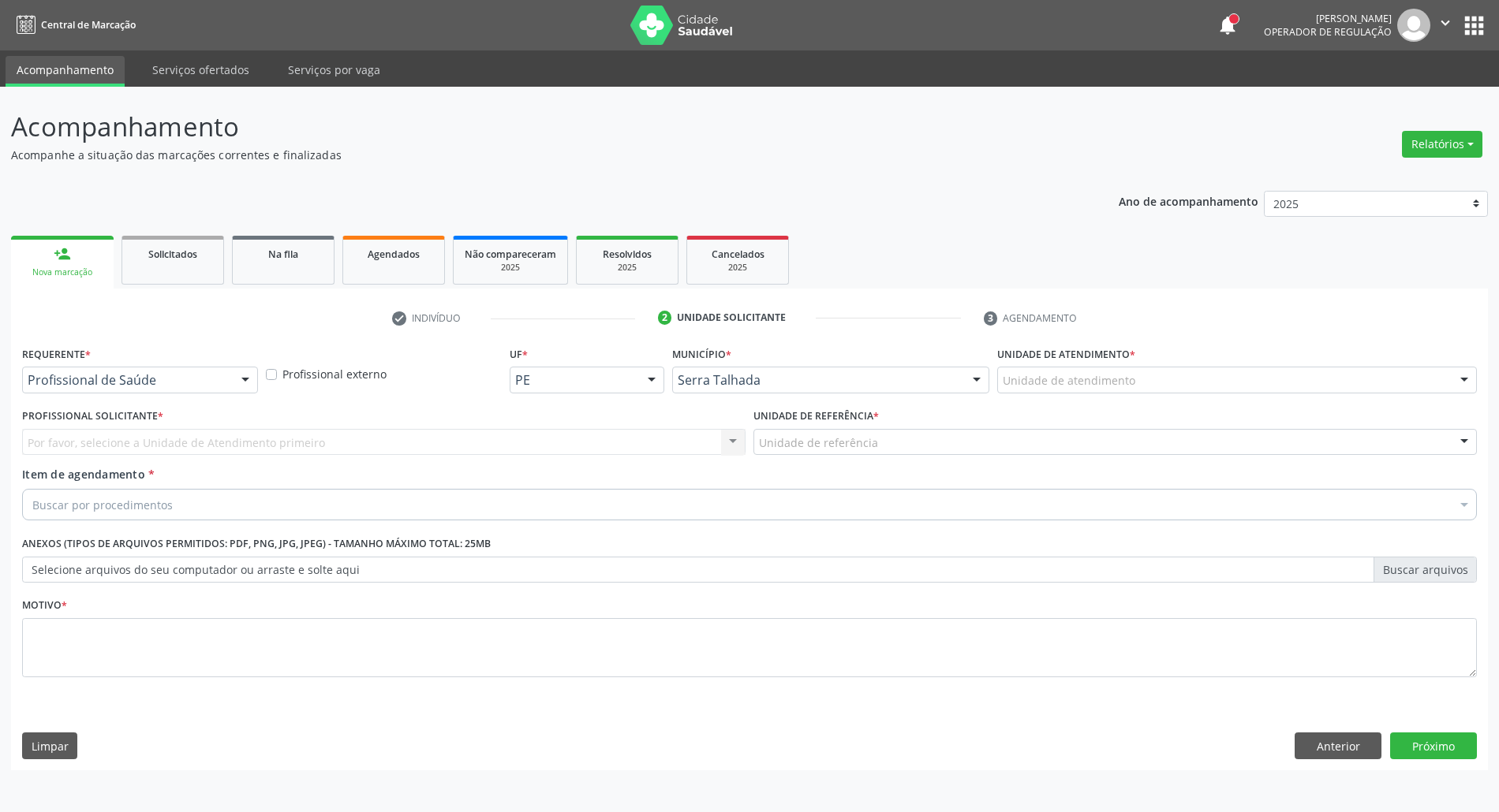
scroll to position [0, 0]
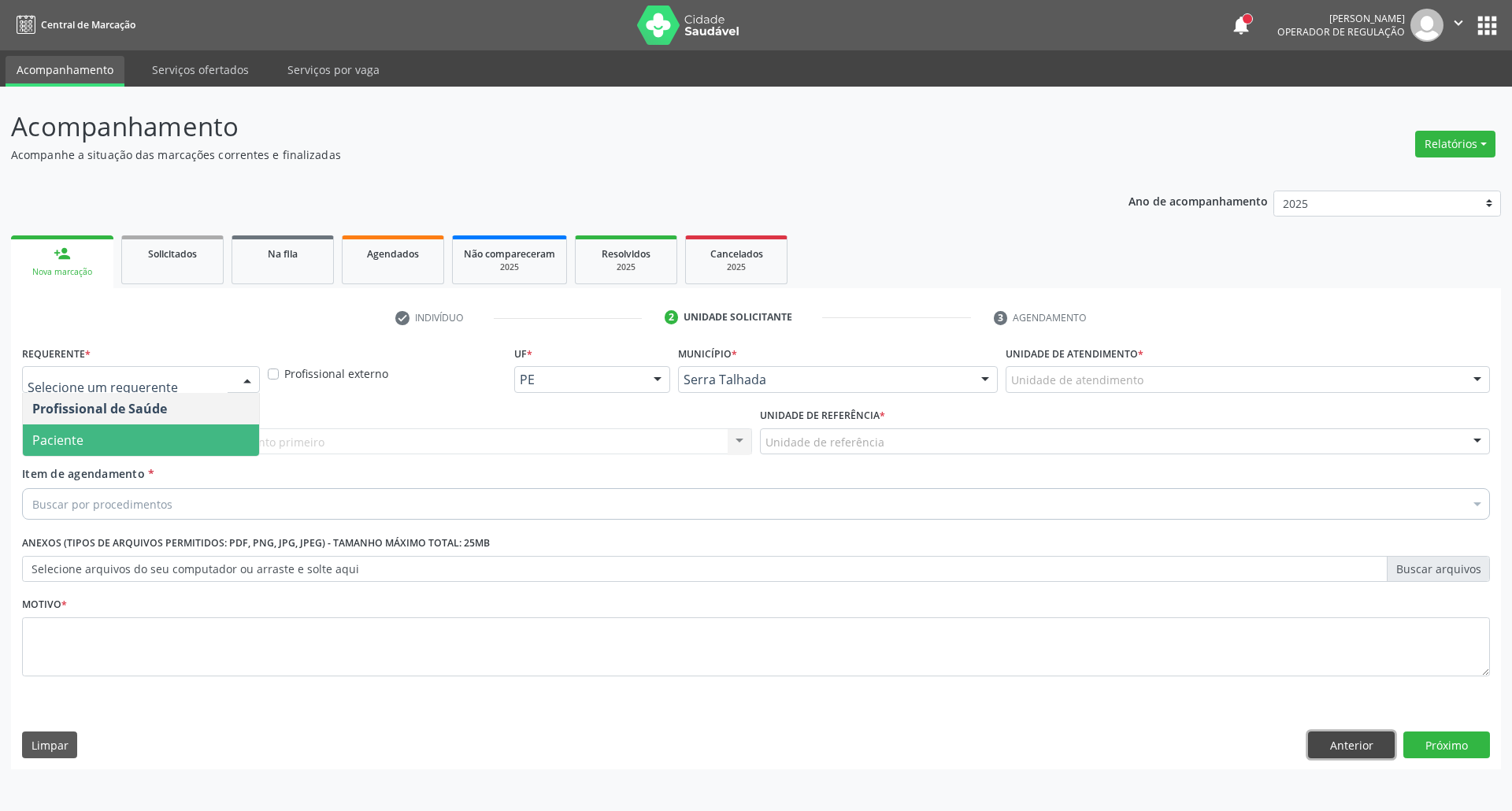
click at [1338, 745] on button "Anterior" at bounding box center [1351, 745] width 87 height 27
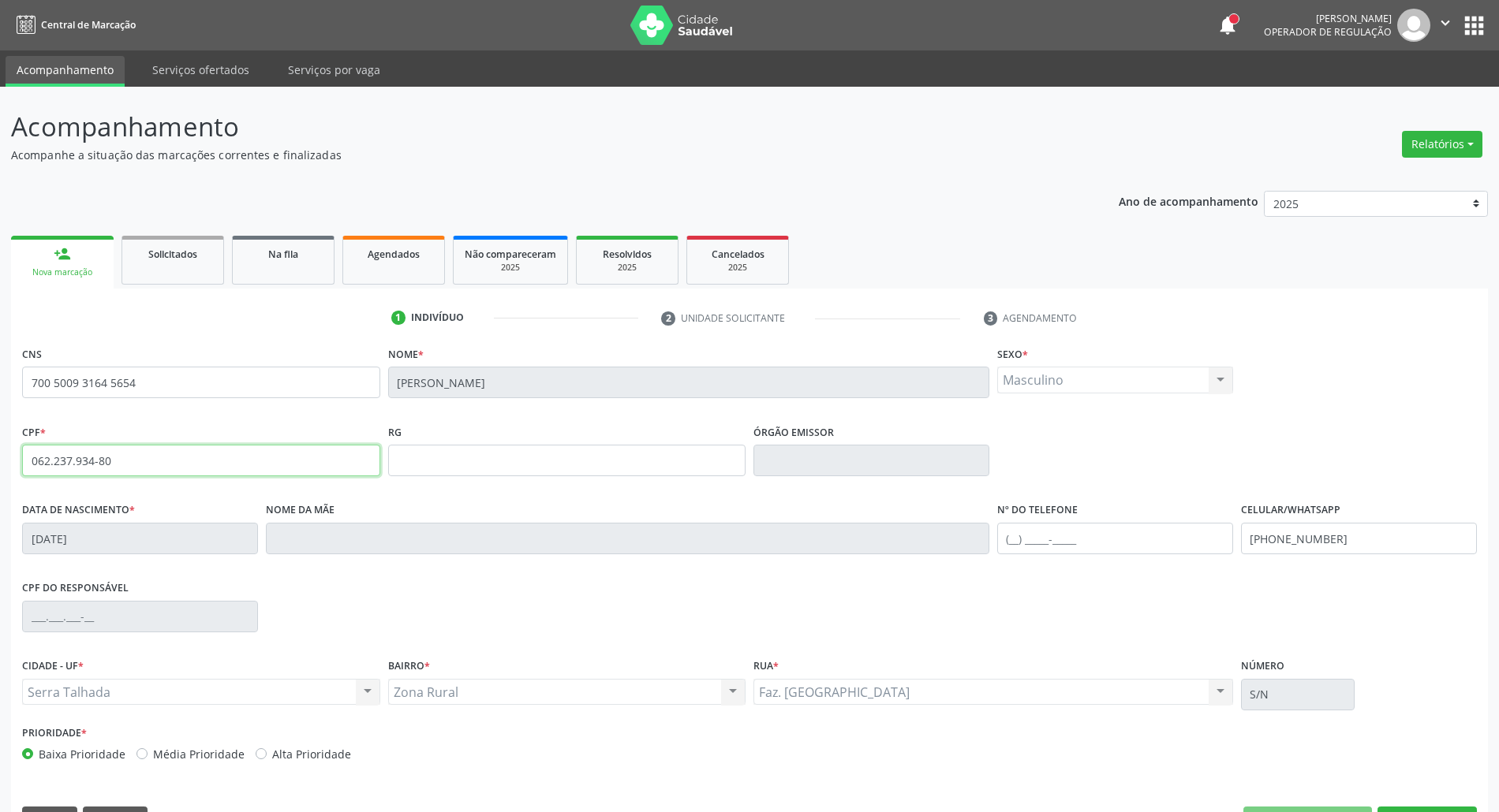
click at [95, 463] on input "062.237.934-80" at bounding box center [201, 460] width 358 height 31
click at [102, 461] on input "062.237.934-80" at bounding box center [201, 460] width 358 height 31
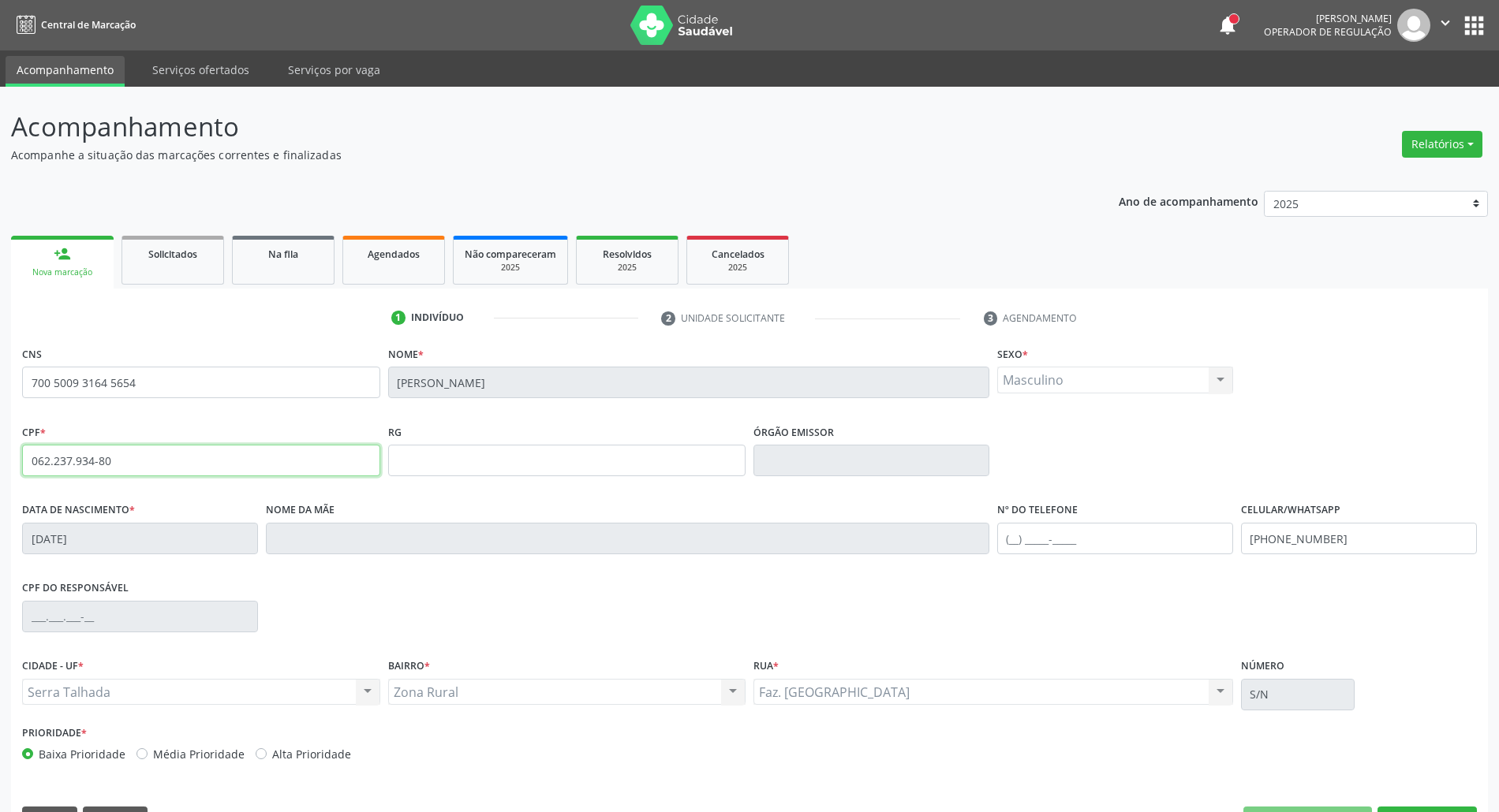
scroll to position [43, 0]
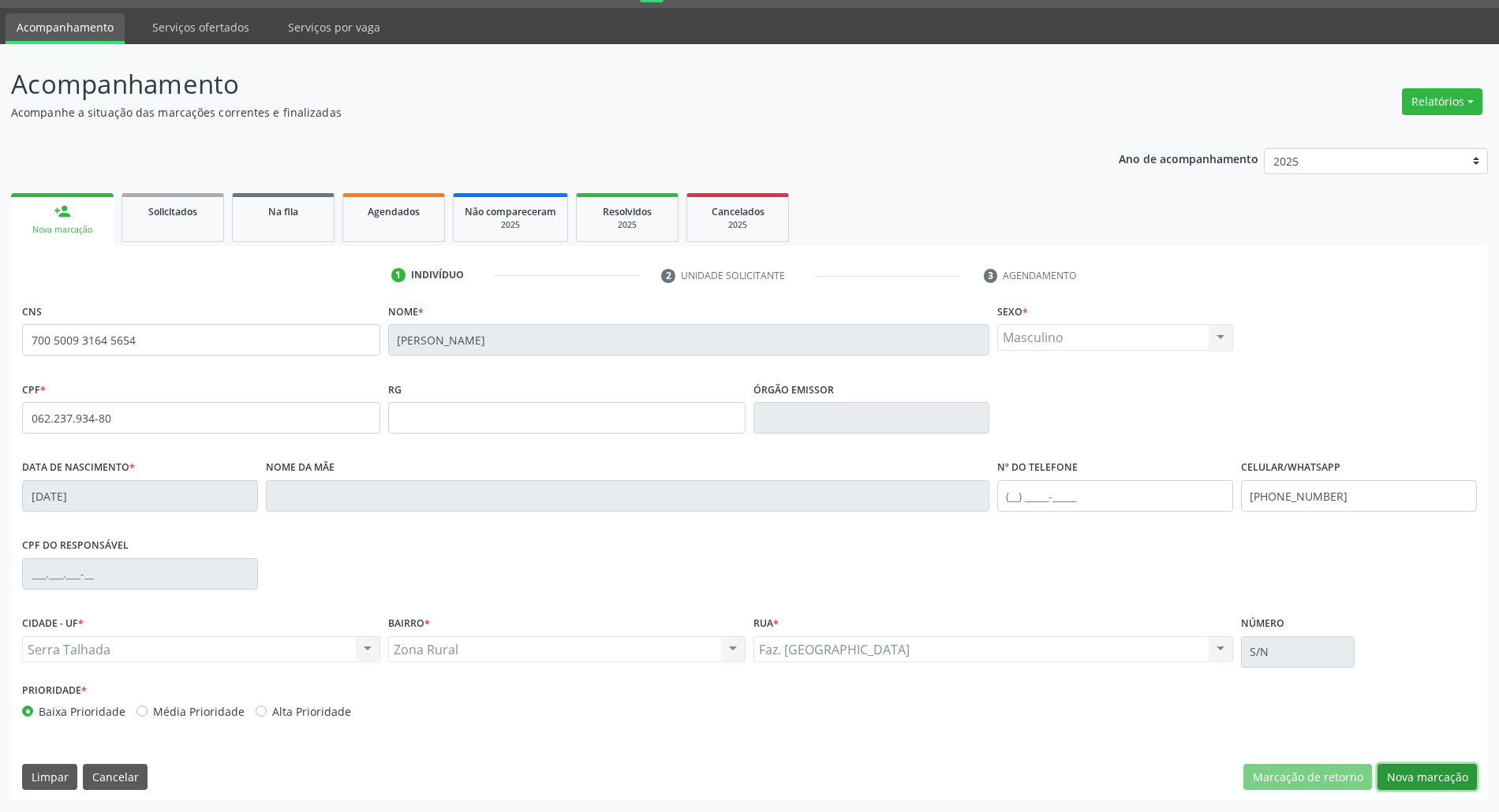
click at [1419, 778] on button "Nova marcação" at bounding box center [1426, 778] width 99 height 27
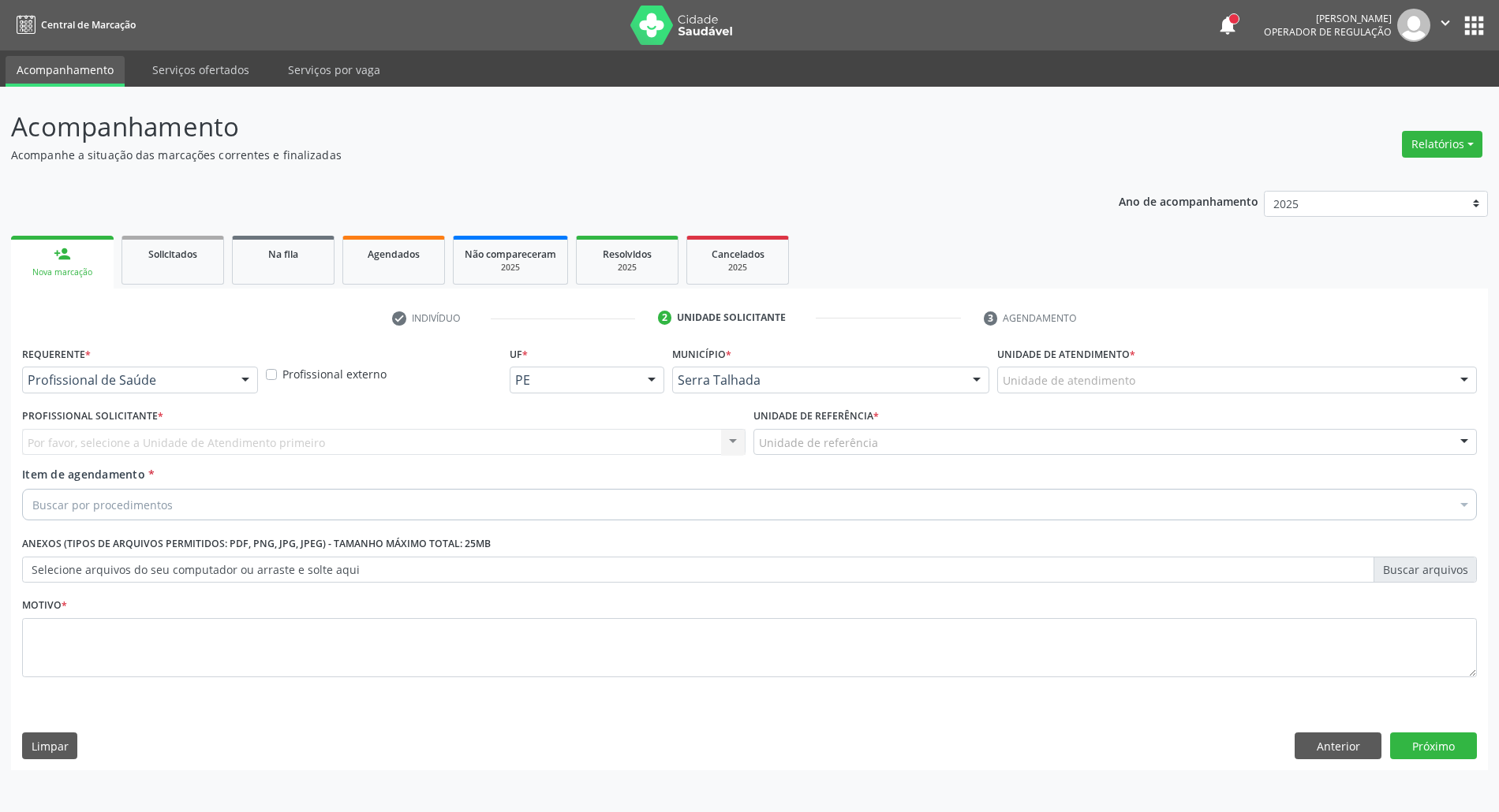
scroll to position [0, 0]
click at [89, 423] on span "Profissional de Saúde" at bounding box center [141, 409] width 236 height 31
click at [106, 389] on div "Profissional de Saúde" at bounding box center [141, 380] width 238 height 27
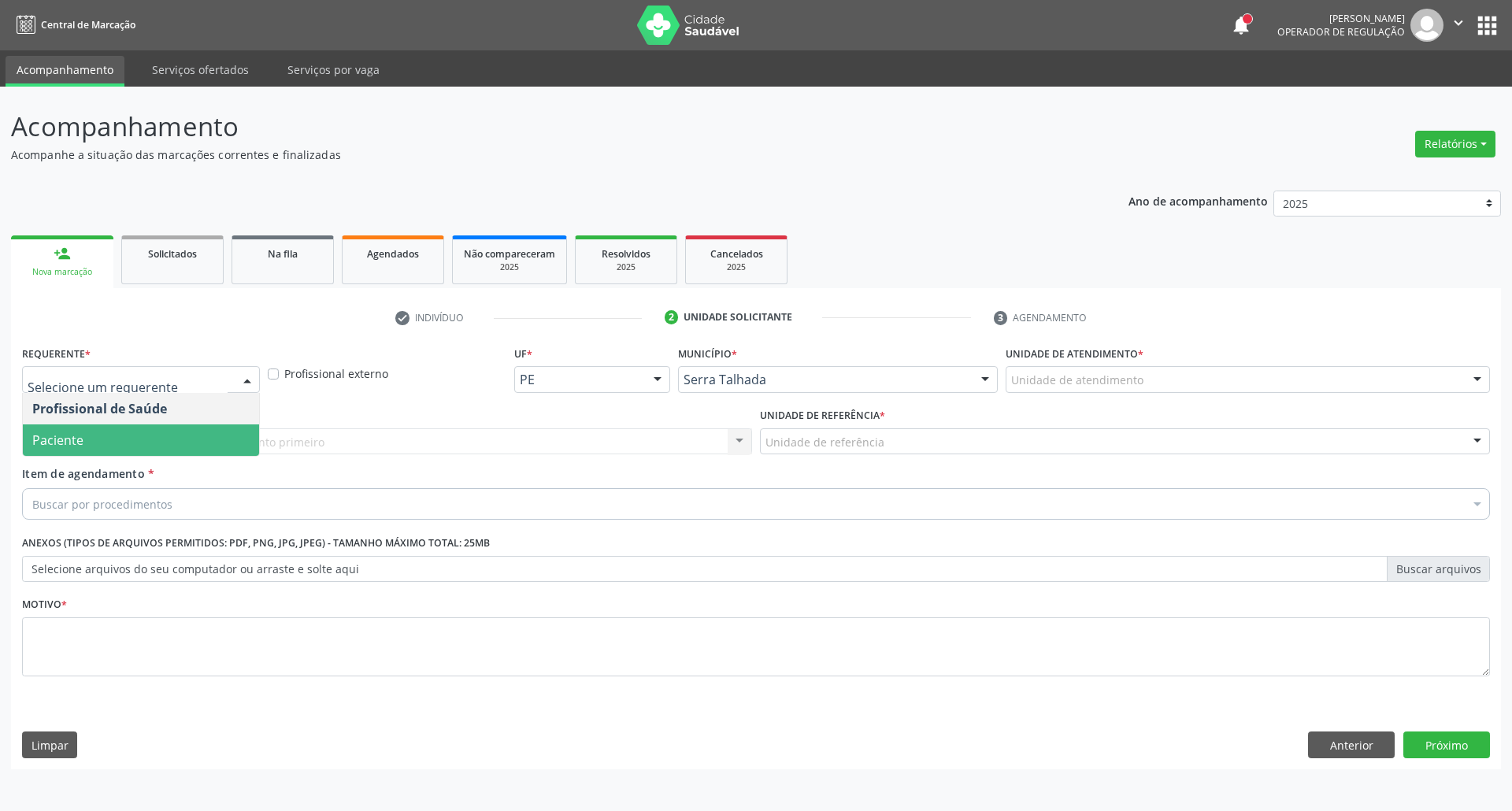
click at [102, 433] on span "Paciente" at bounding box center [141, 440] width 236 height 31
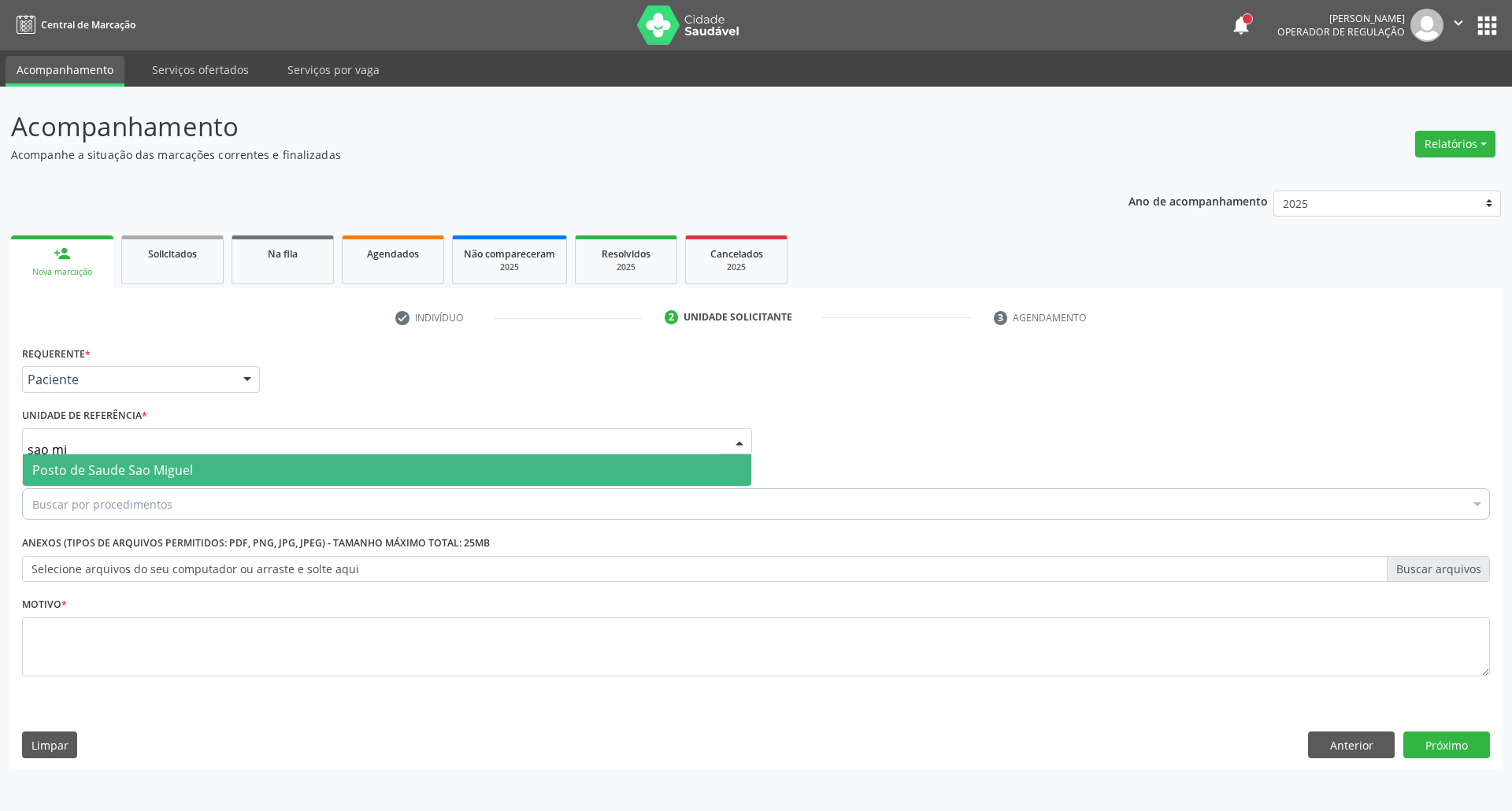
type input "sao mig"
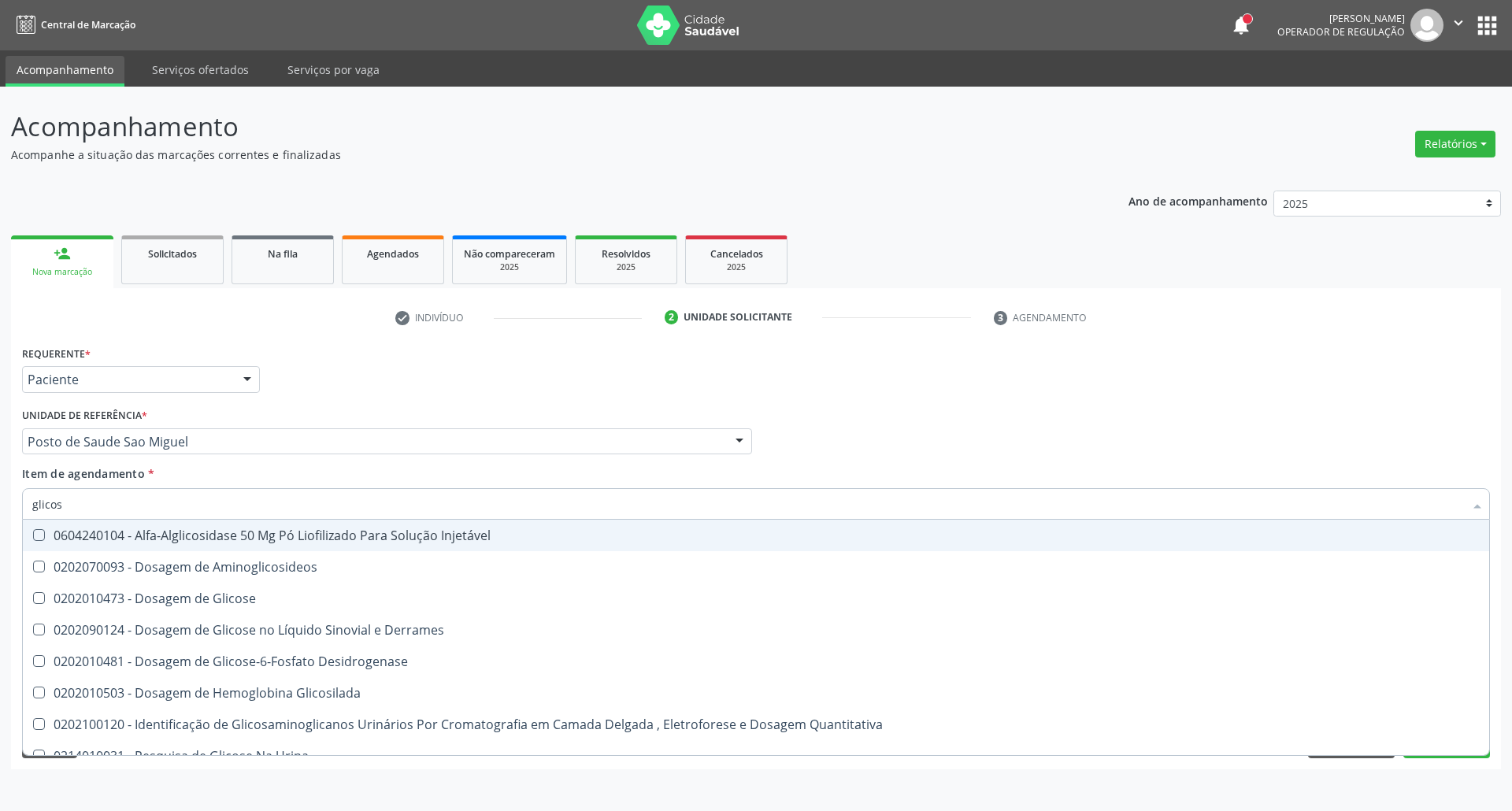
type input "glicose"
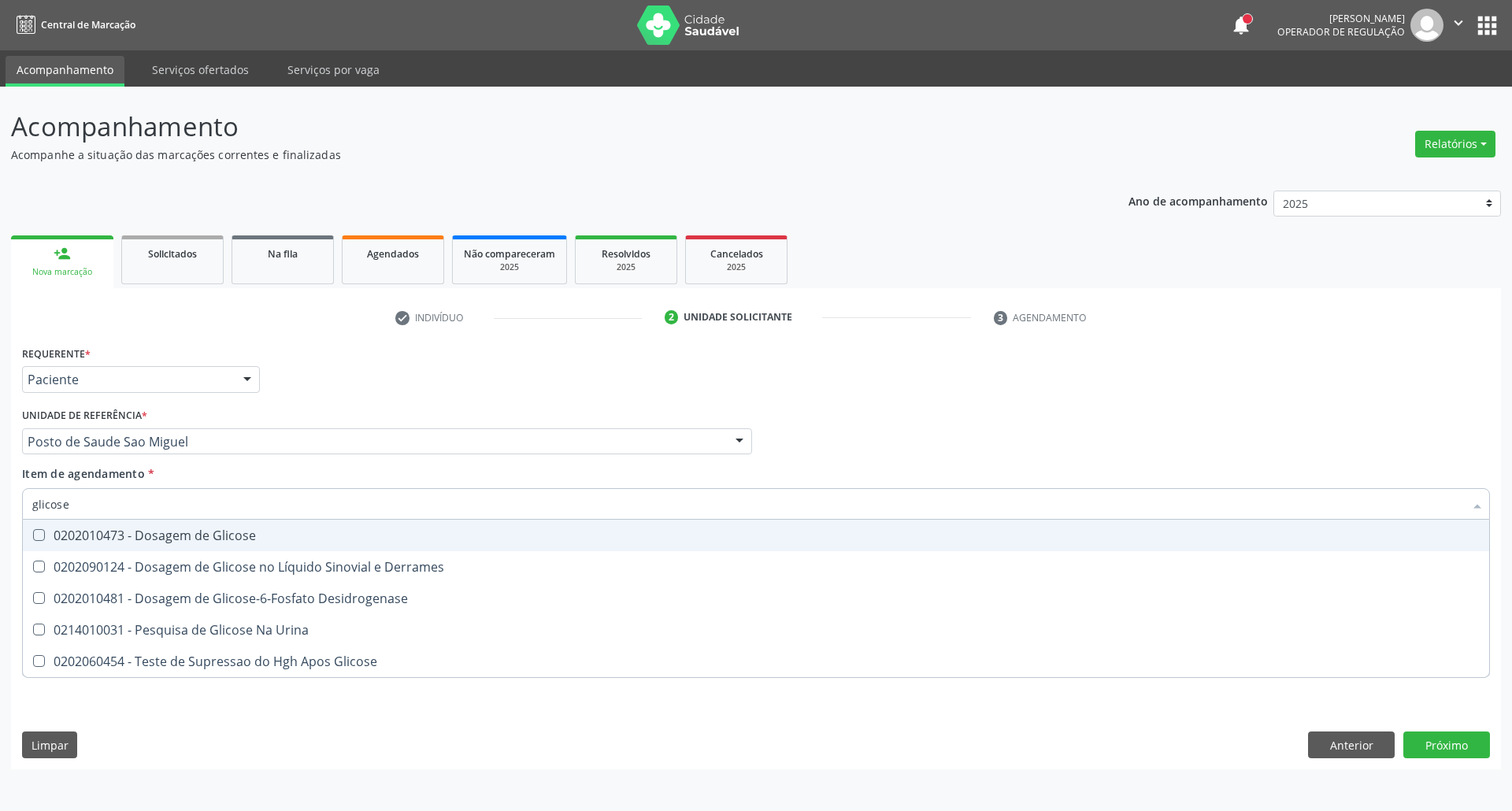
drag, startPoint x: 106, startPoint y: 537, endPoint x: 106, endPoint y: 512, distance: 25.0
click at [106, 533] on div "0202010473 - Dosagem de Glicose" at bounding box center [755, 535] width 1447 height 12
checkbox Glicose "true"
drag, startPoint x: 0, startPoint y: 477, endPoint x: 0, endPoint y: 455, distance: 22.0
click at [0, 460] on div "Acompanhamento Acompanhe a situação das marcações correntes e finalizadas Relat…" at bounding box center [756, 449] width 1512 height 724
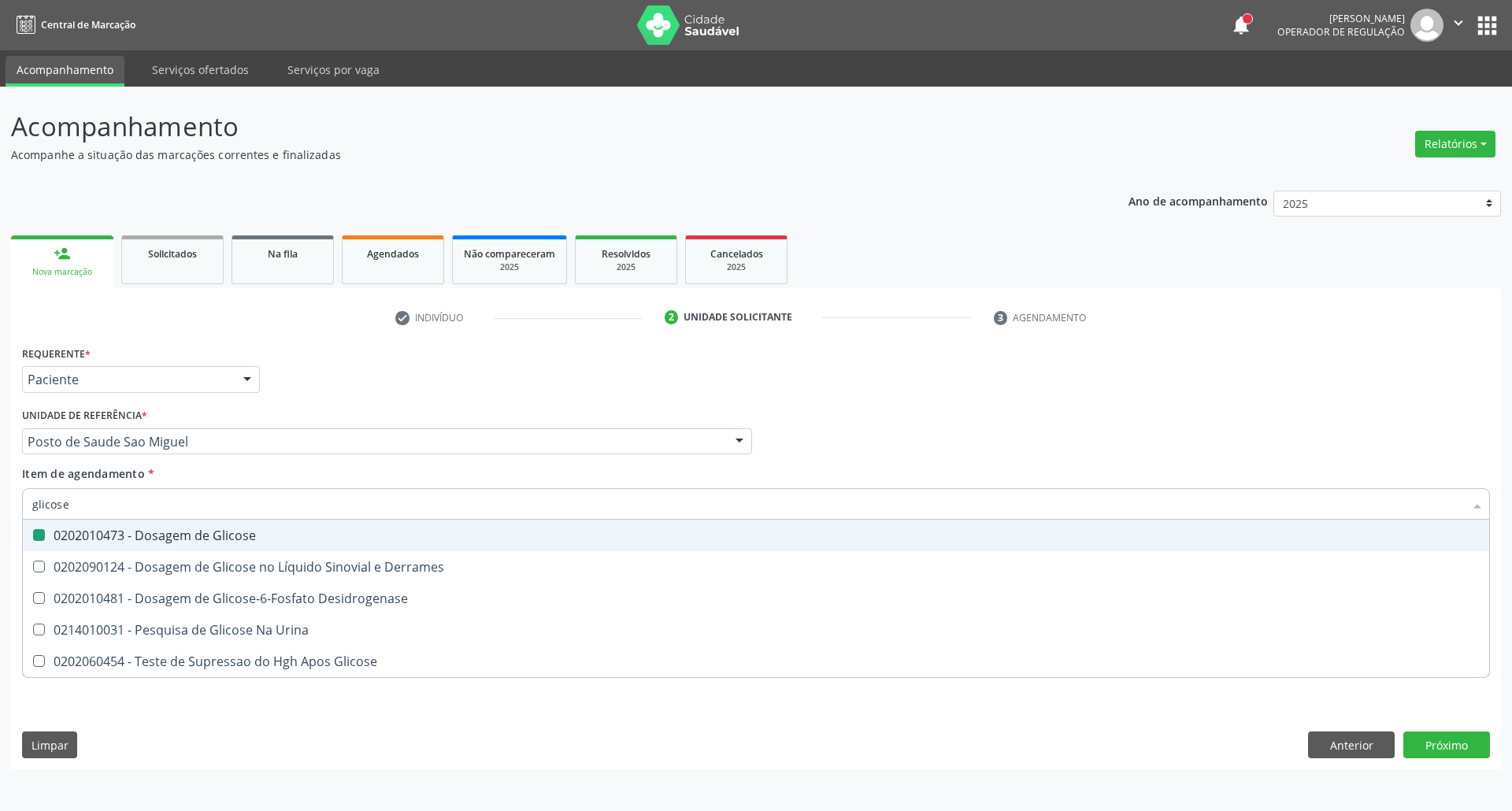
type input "a"
checkbox Glicose "false"
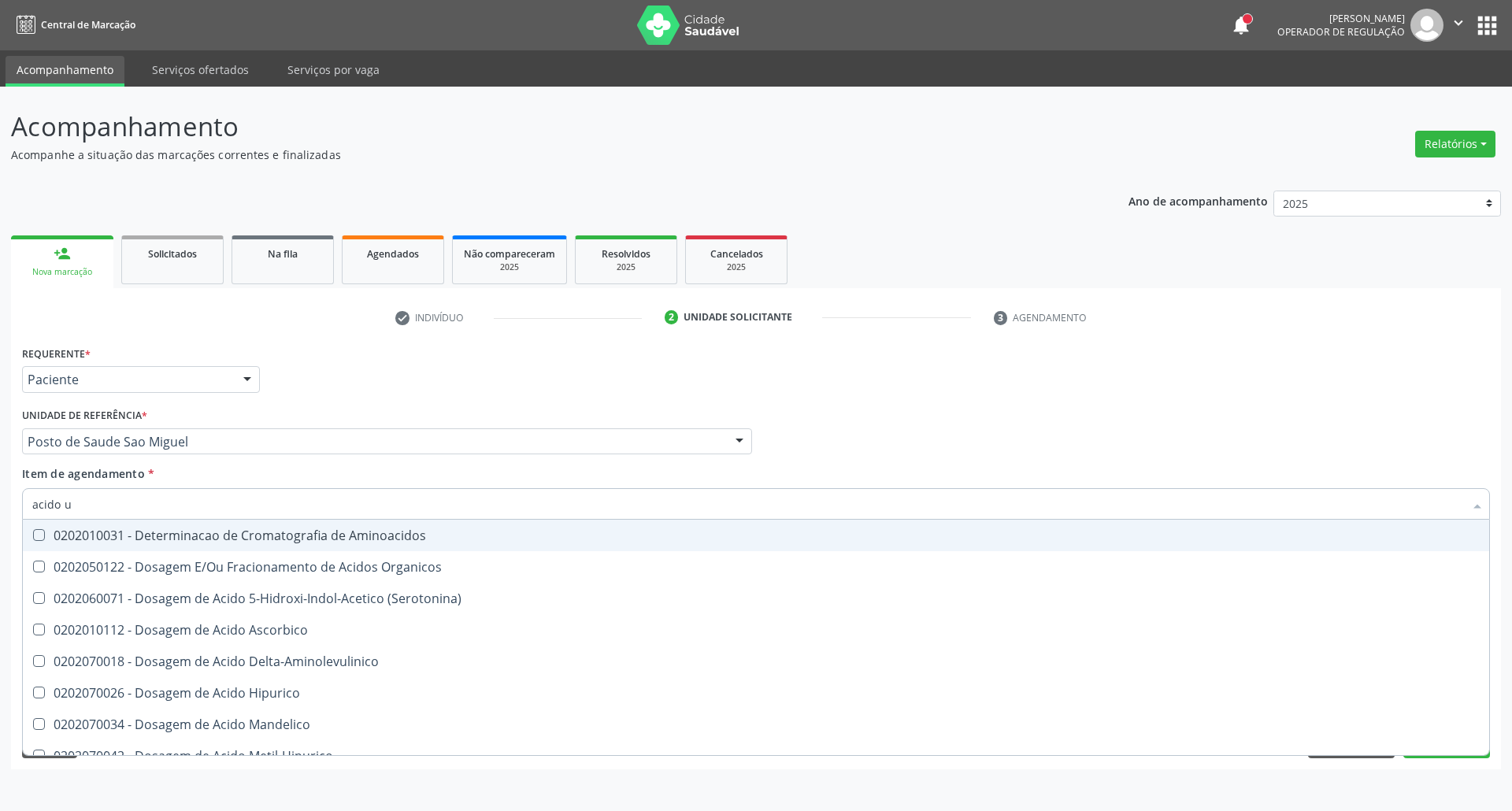
type input "acido u"
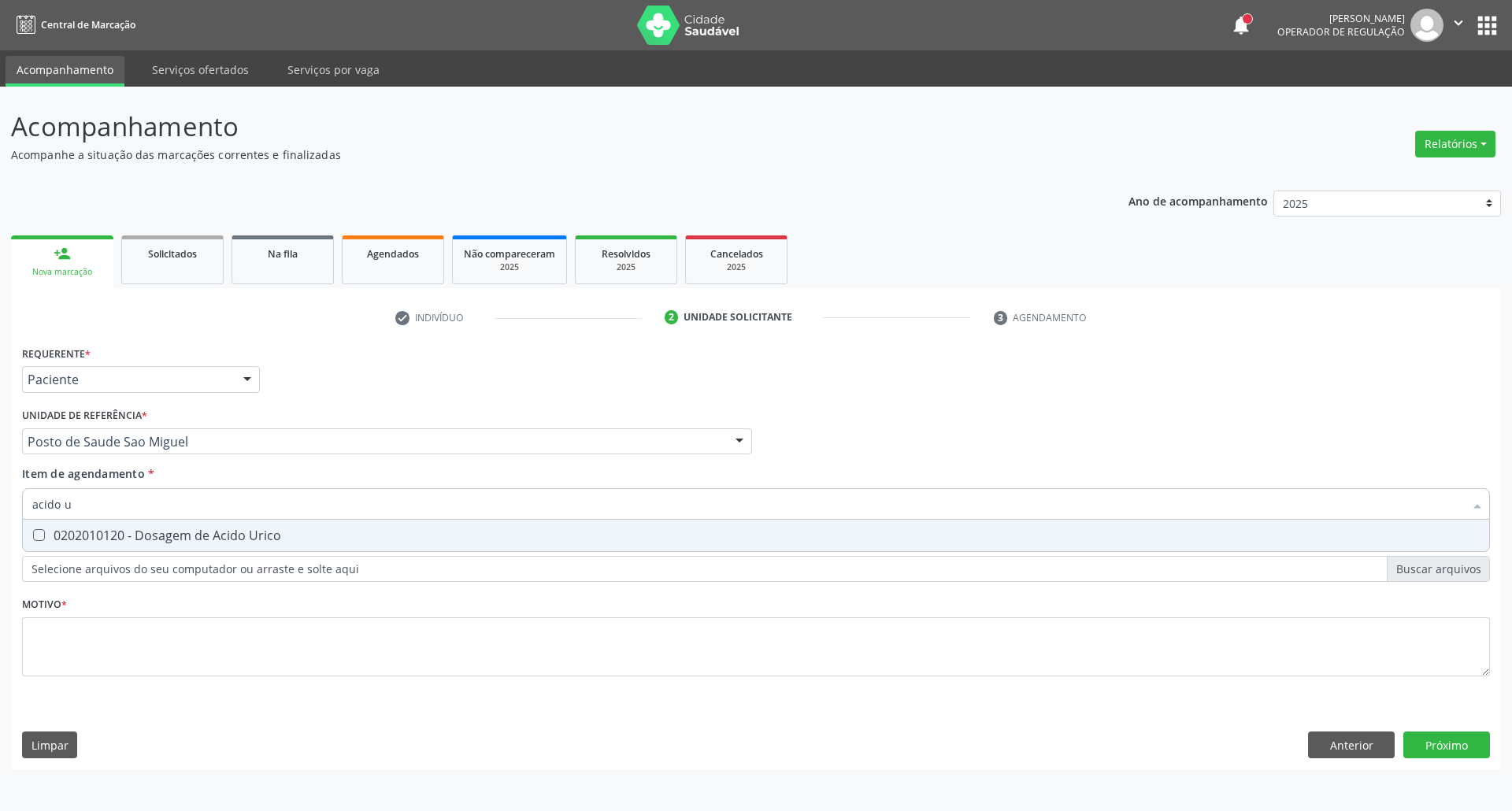
drag, startPoint x: 49, startPoint y: 533, endPoint x: 92, endPoint y: 517, distance: 45.9
click at [51, 533] on div "0202010120 - Dosagem de Acido Urico" at bounding box center [755, 535] width 1447 height 12
checkbox Urico "true"
drag, startPoint x: 102, startPoint y: 501, endPoint x: 0, endPoint y: 501, distance: 102.0
click at [0, 501] on div "Acompanhamento Acompanhe a situação das marcações correntes e finalizadas Relat…" at bounding box center [756, 449] width 1512 height 724
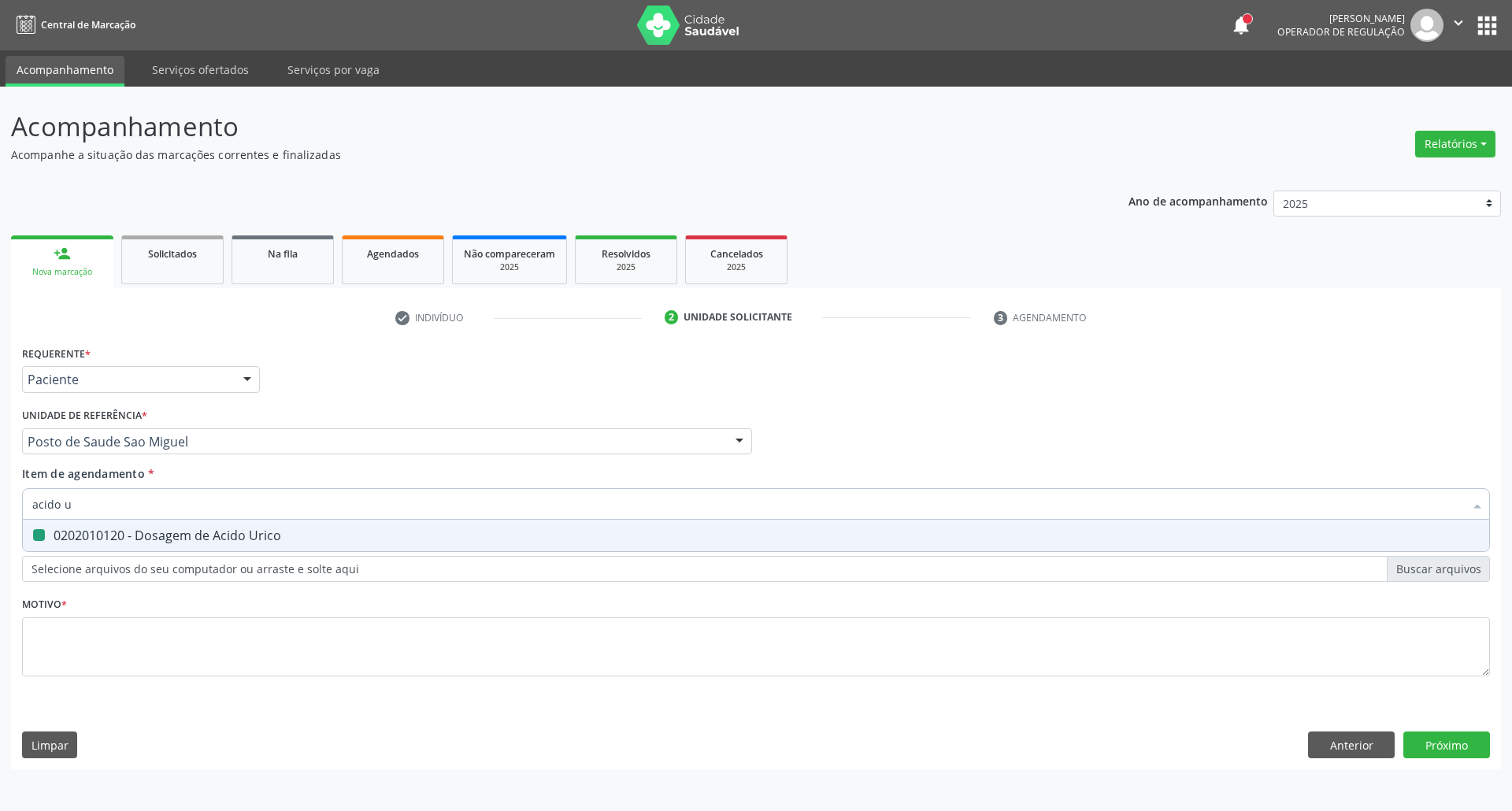
type input "c"
checkbox Urico "false"
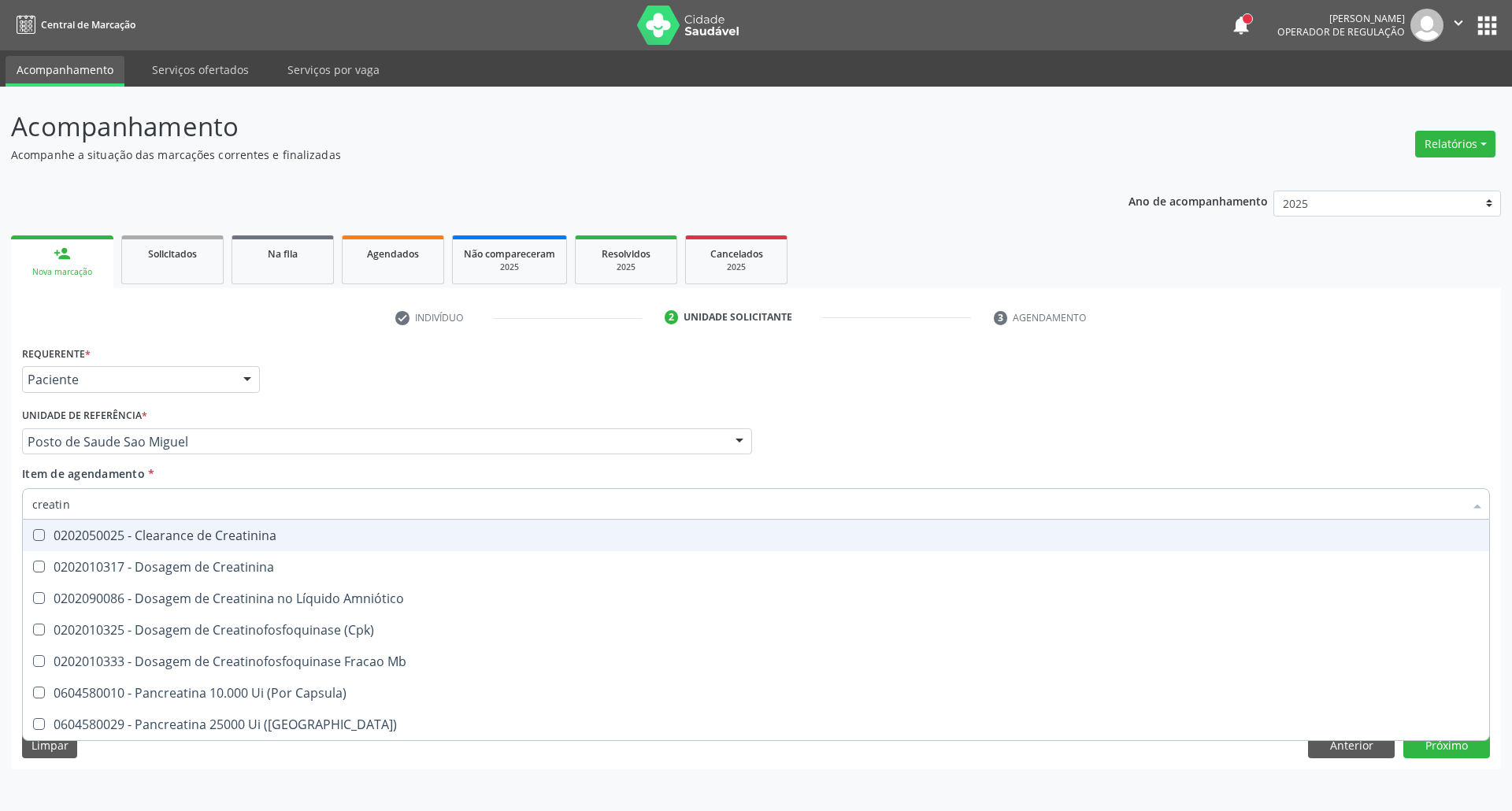
type input "creatini"
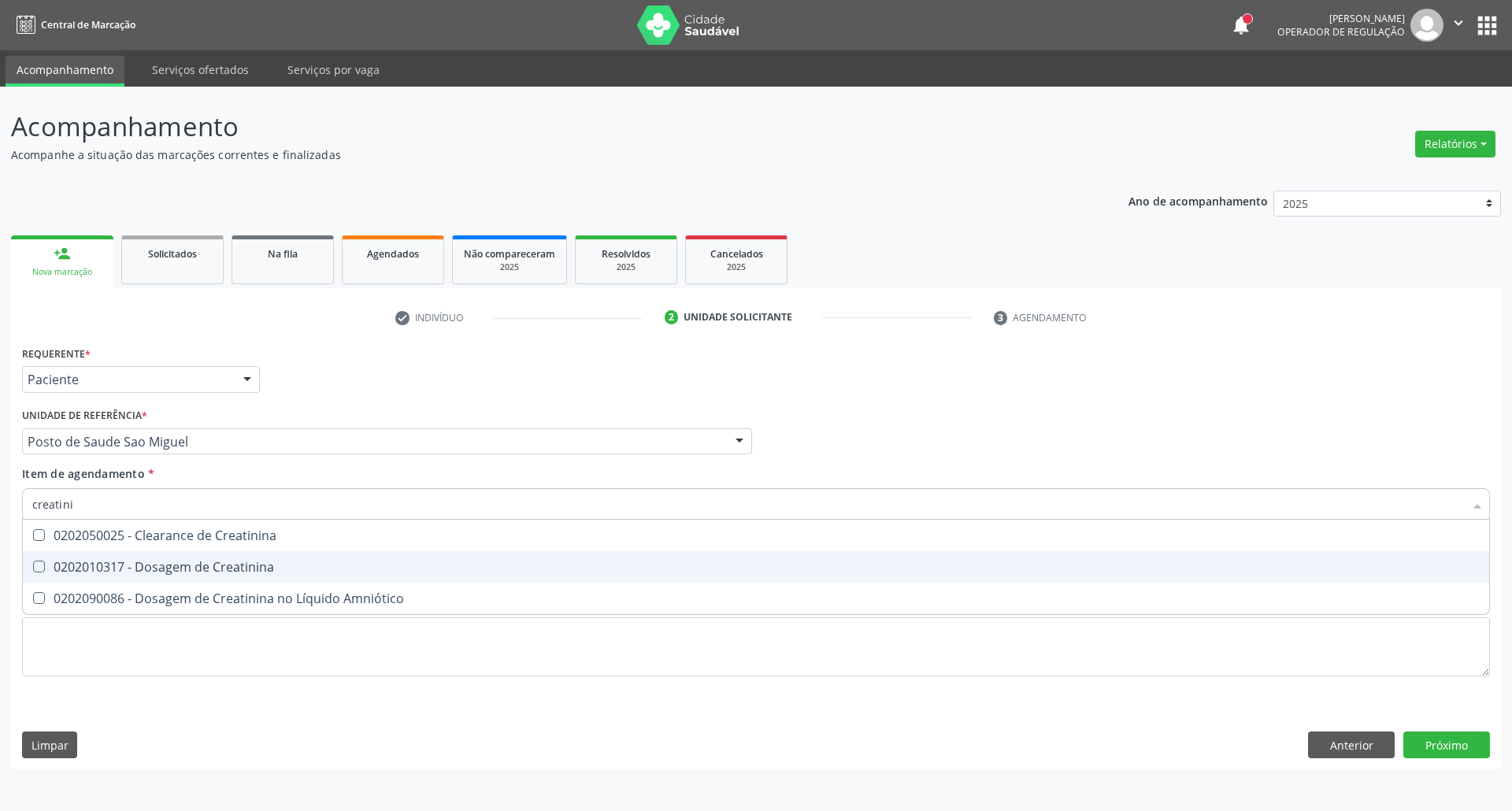
drag, startPoint x: 85, startPoint y: 562, endPoint x: 92, endPoint y: 523, distance: 39.6
click at [85, 561] on div "0202010317 - Dosagem de Creatinina" at bounding box center [755, 566] width 1447 height 12
checkbox Creatinina "true"
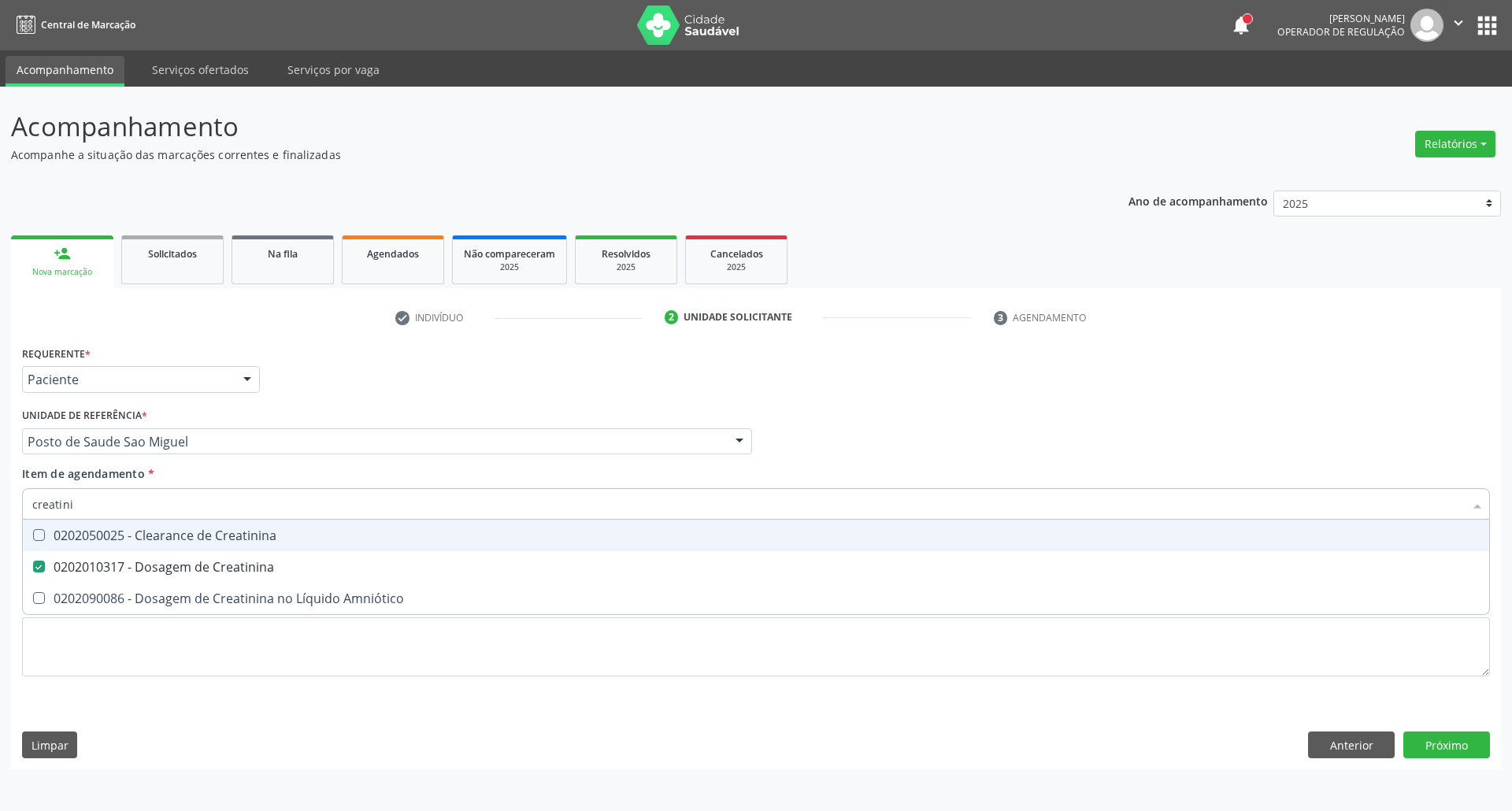
drag, startPoint x: 0, startPoint y: 495, endPoint x: 0, endPoint y: 478, distance: 17.0
click at [0, 479] on div "Acompanhamento Acompanhe a situação das marcações correntes e finalizadas Relat…" at bounding box center [756, 449] width 1512 height 724
type input "ur"
checkbox Creatinina "false"
type input "ureia"
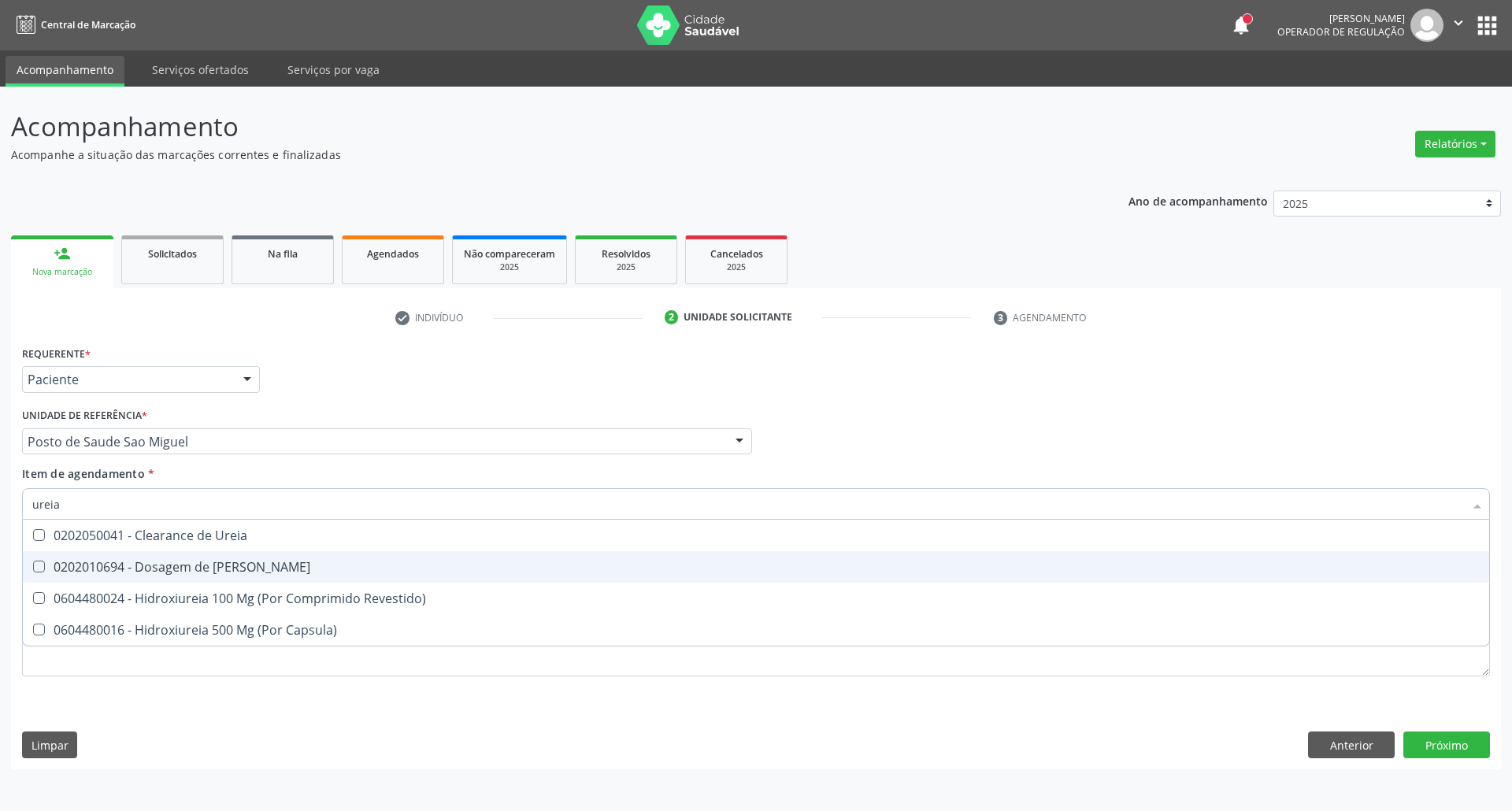
drag, startPoint x: 55, startPoint y: 561, endPoint x: 79, endPoint y: 524, distance: 44.1
click at [57, 561] on div "0202010694 - Dosagem de Ureia" at bounding box center [755, 566] width 1447 height 12
checkbox Ureia "true"
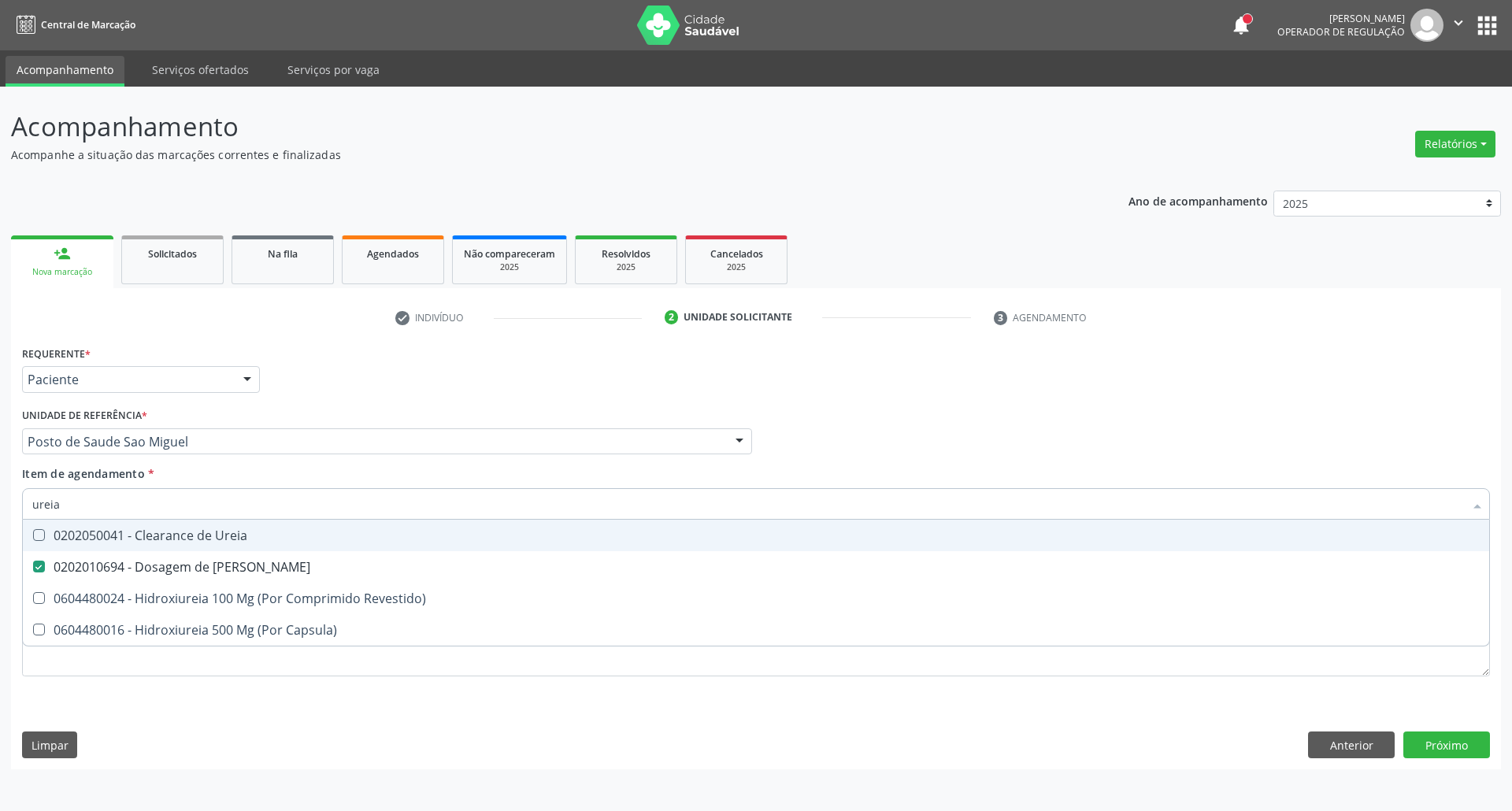
click at [0, 508] on div "Acompanhamento Acompanhe a situação das marcações correntes e finalizadas Relat…" at bounding box center [756, 449] width 1512 height 724
type input "co"
checkbox Ureia "false"
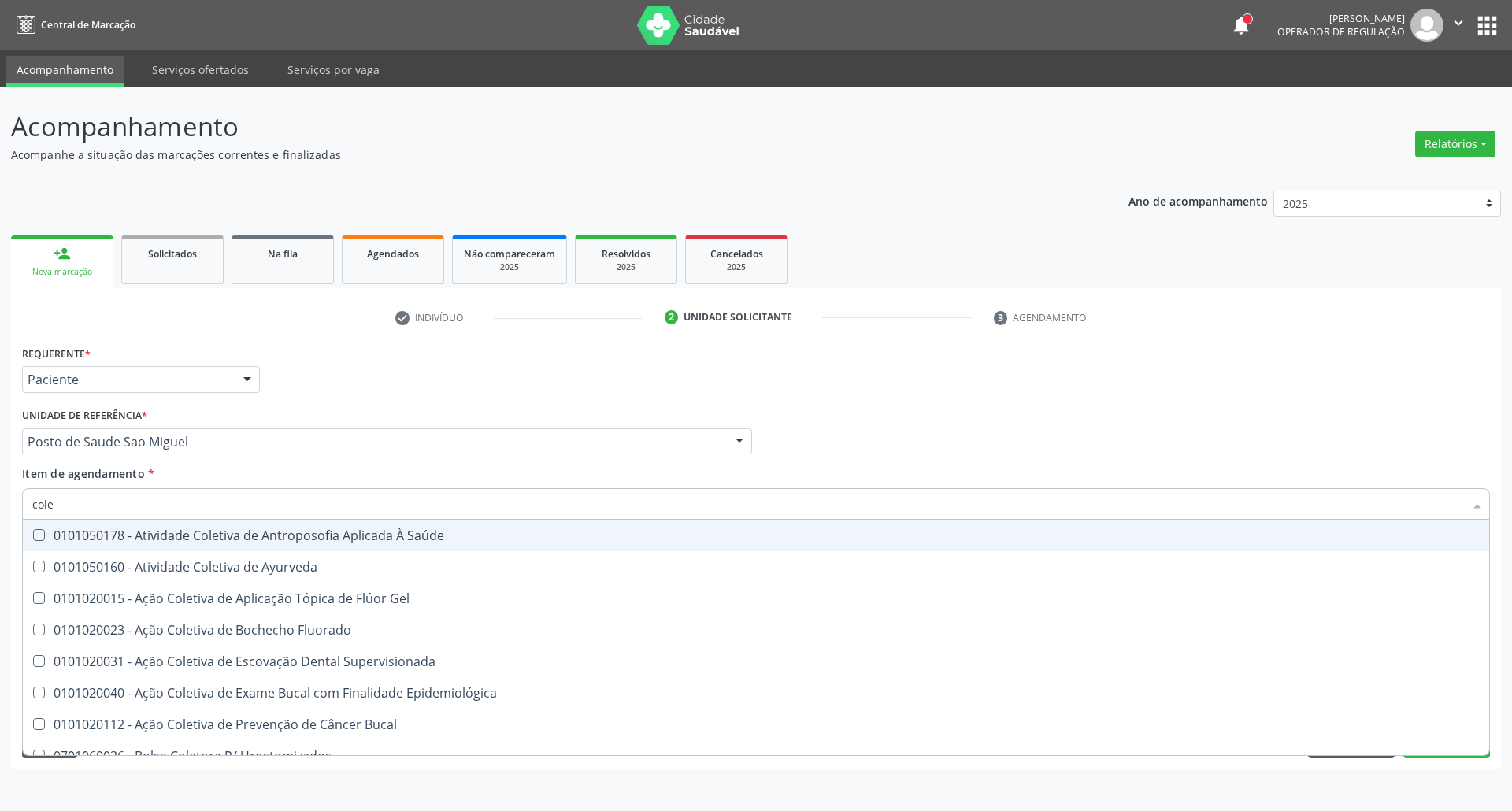
type input "coles"
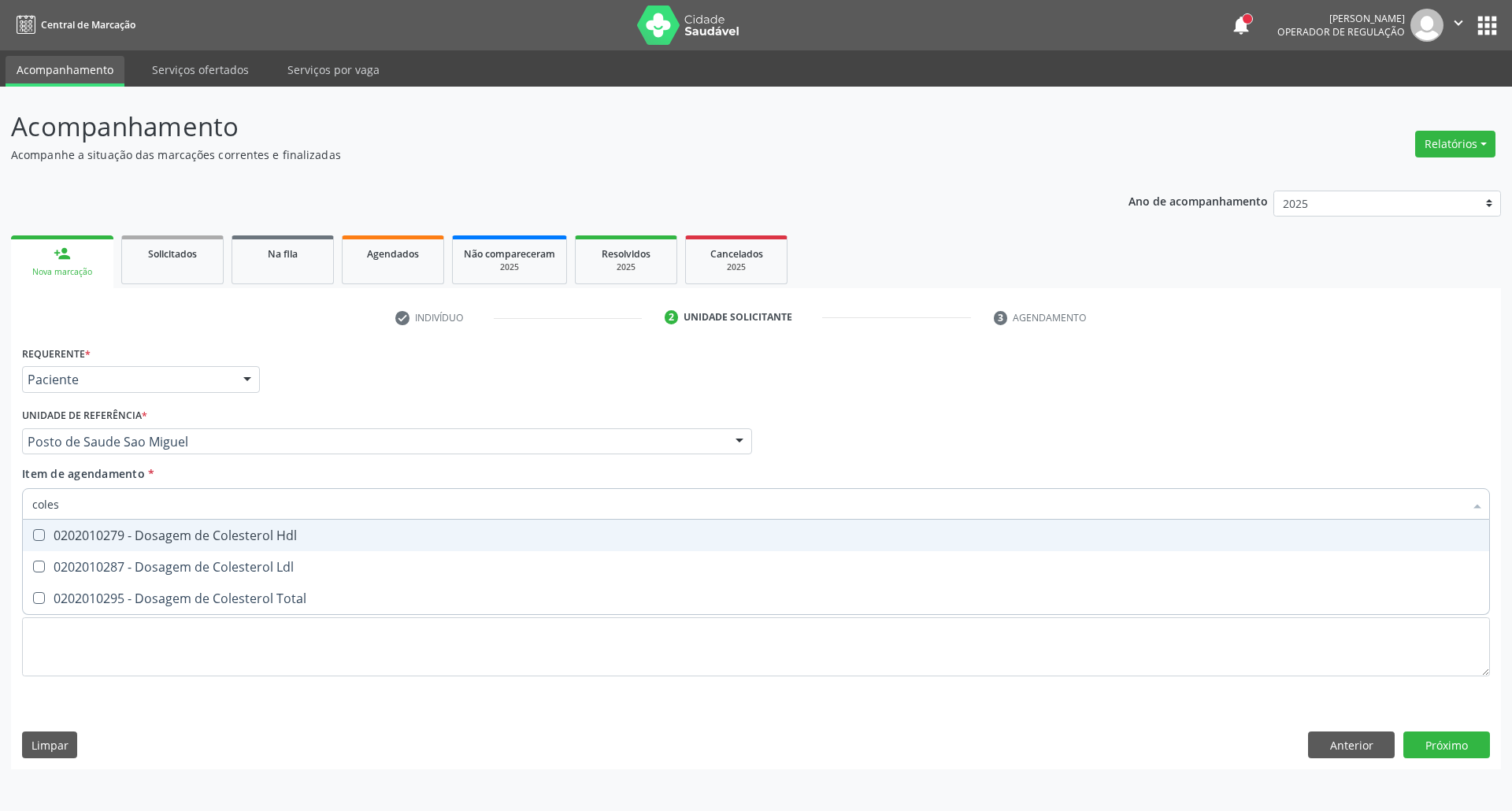
click at [60, 548] on span "0202010279 - Dosagem de Colesterol Hdl" at bounding box center [756, 535] width 1466 height 31
checkbox Hdl "true"
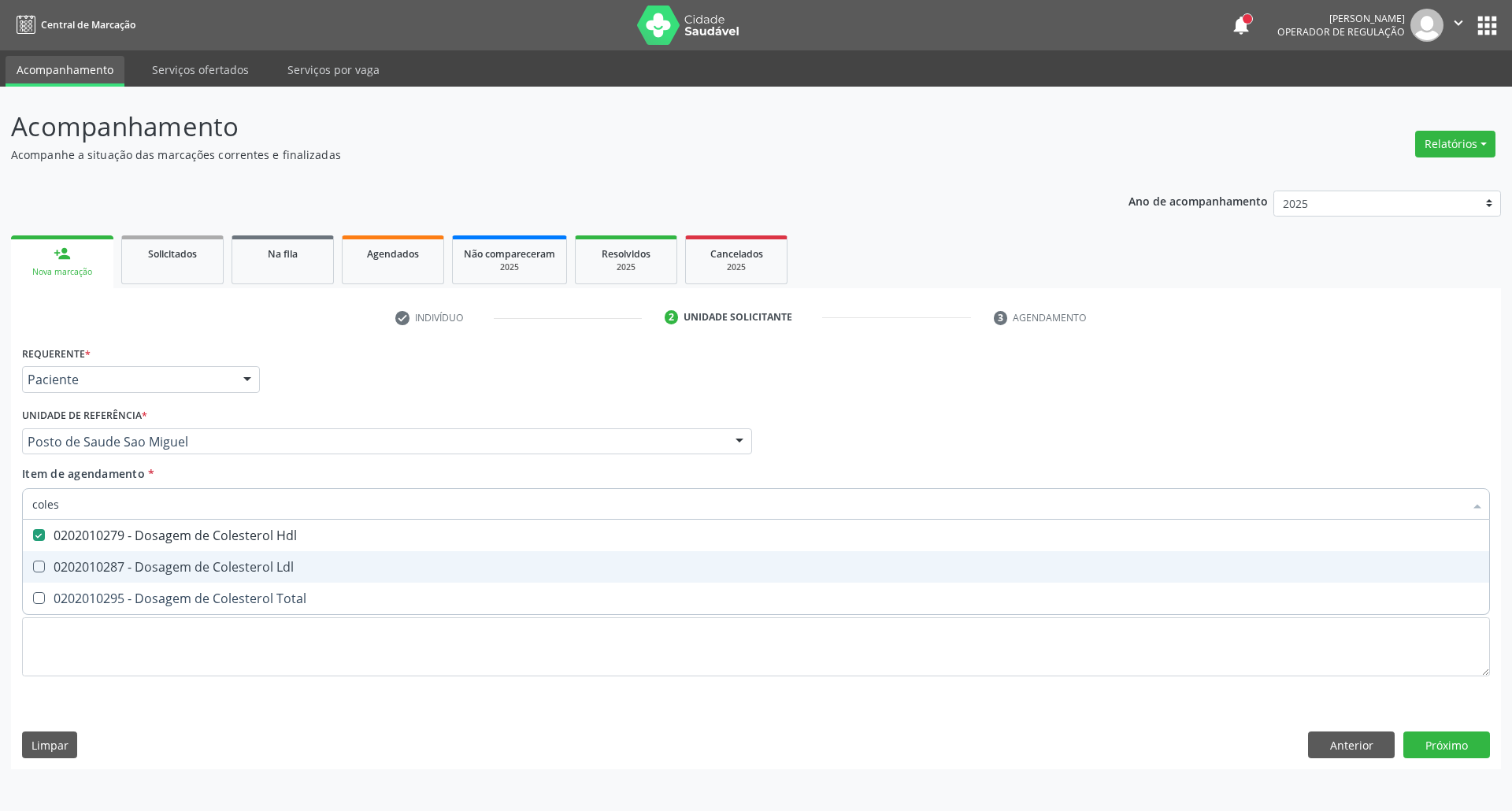
drag, startPoint x: 60, startPoint y: 565, endPoint x: 60, endPoint y: 587, distance: 22.0
click at [60, 567] on div "0202010287 - Dosagem de Colesterol Ldl" at bounding box center [755, 566] width 1447 height 12
checkbox Ldl "true"
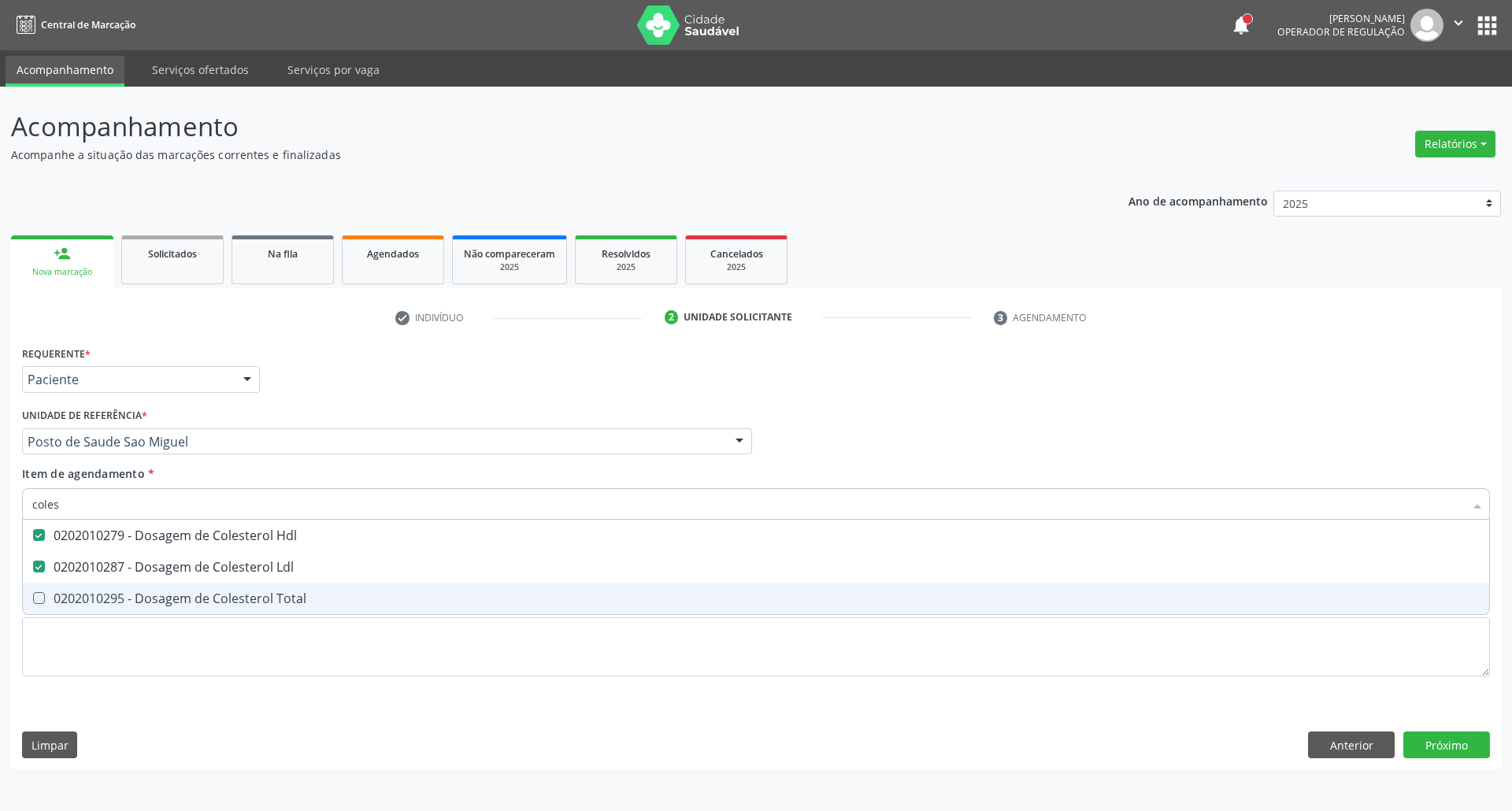
click at [60, 597] on div "0202010295 - Dosagem de Colesterol Total" at bounding box center [755, 598] width 1447 height 12
checkbox Total "true"
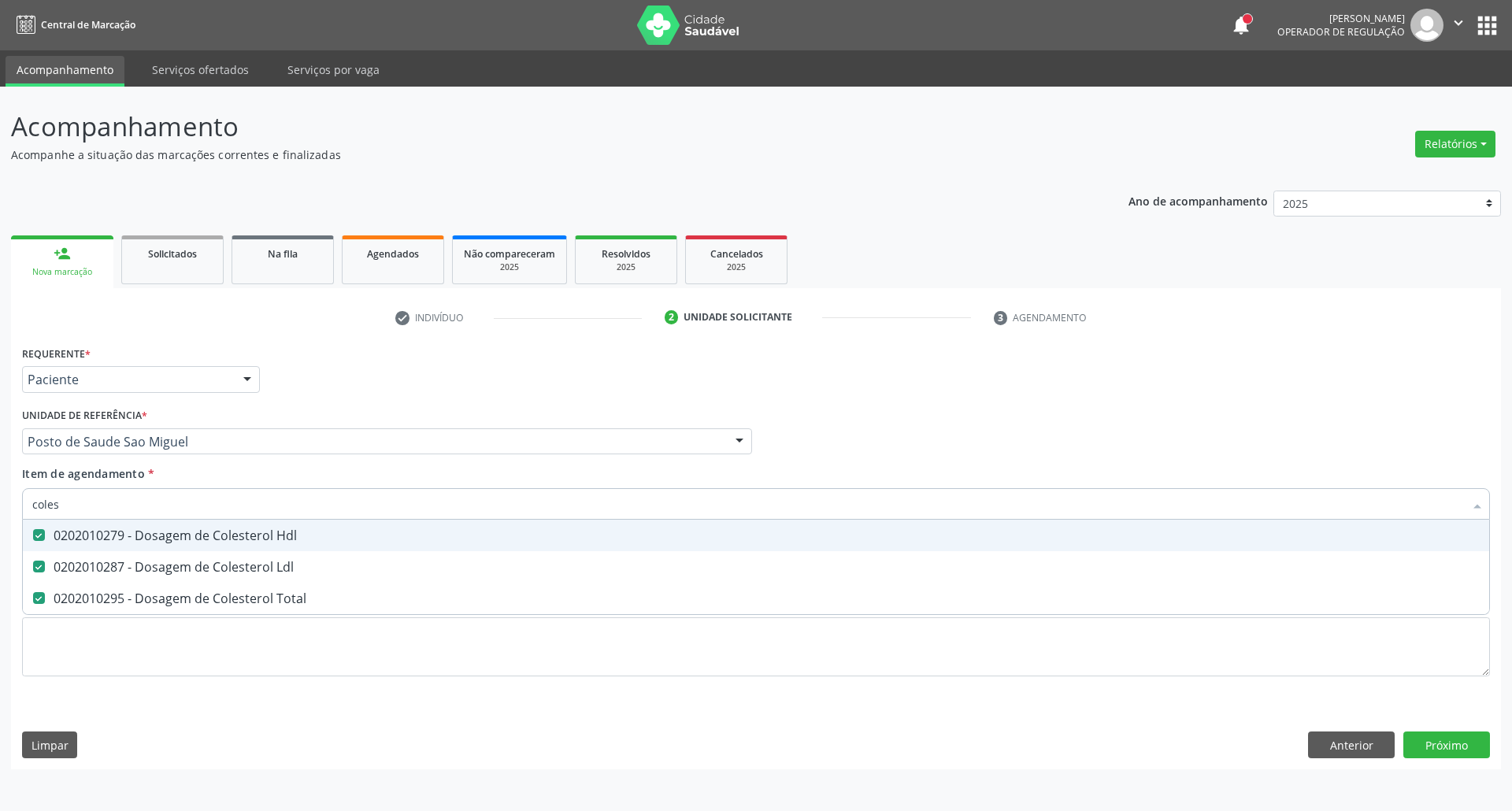
drag, startPoint x: 72, startPoint y: 501, endPoint x: 0, endPoint y: 487, distance: 73.3
click at [0, 488] on div "Acompanhamento Acompanhe a situação das marcações correntes e finalizadas Relat…" at bounding box center [756, 449] width 1512 height 724
type input "b"
checkbox Hdl "false"
checkbox Ldl "false"
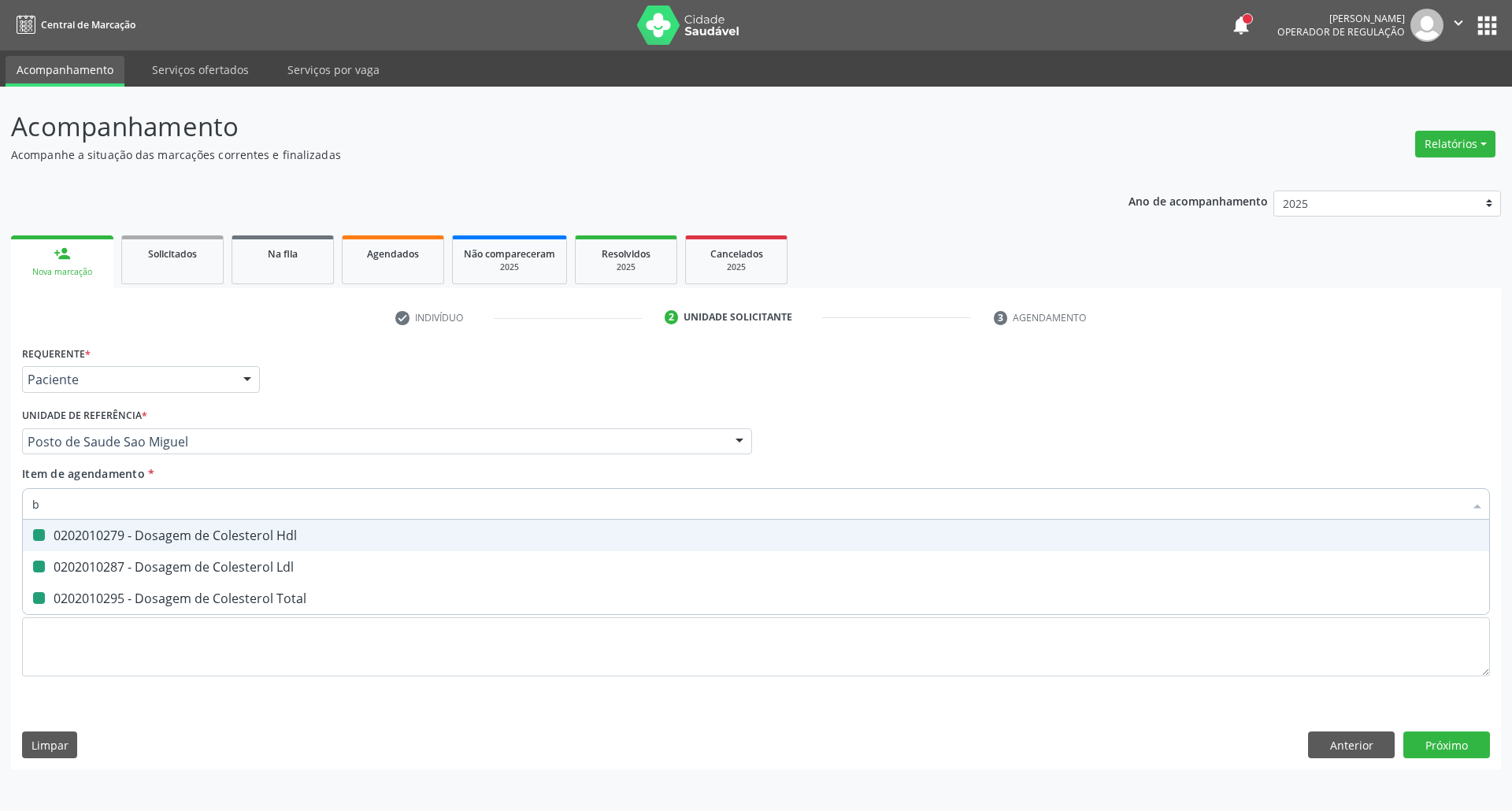
checkbox Total "false"
type input "bilirru"
drag, startPoint x: 76, startPoint y: 539, endPoint x: 115, endPoint y: 523, distance: 42.2
click at [83, 537] on div "0202010201 - Dosagem de Bilirrubina Total e Fracoes" at bounding box center [755, 535] width 1447 height 12
checkbox Fracoes "true"
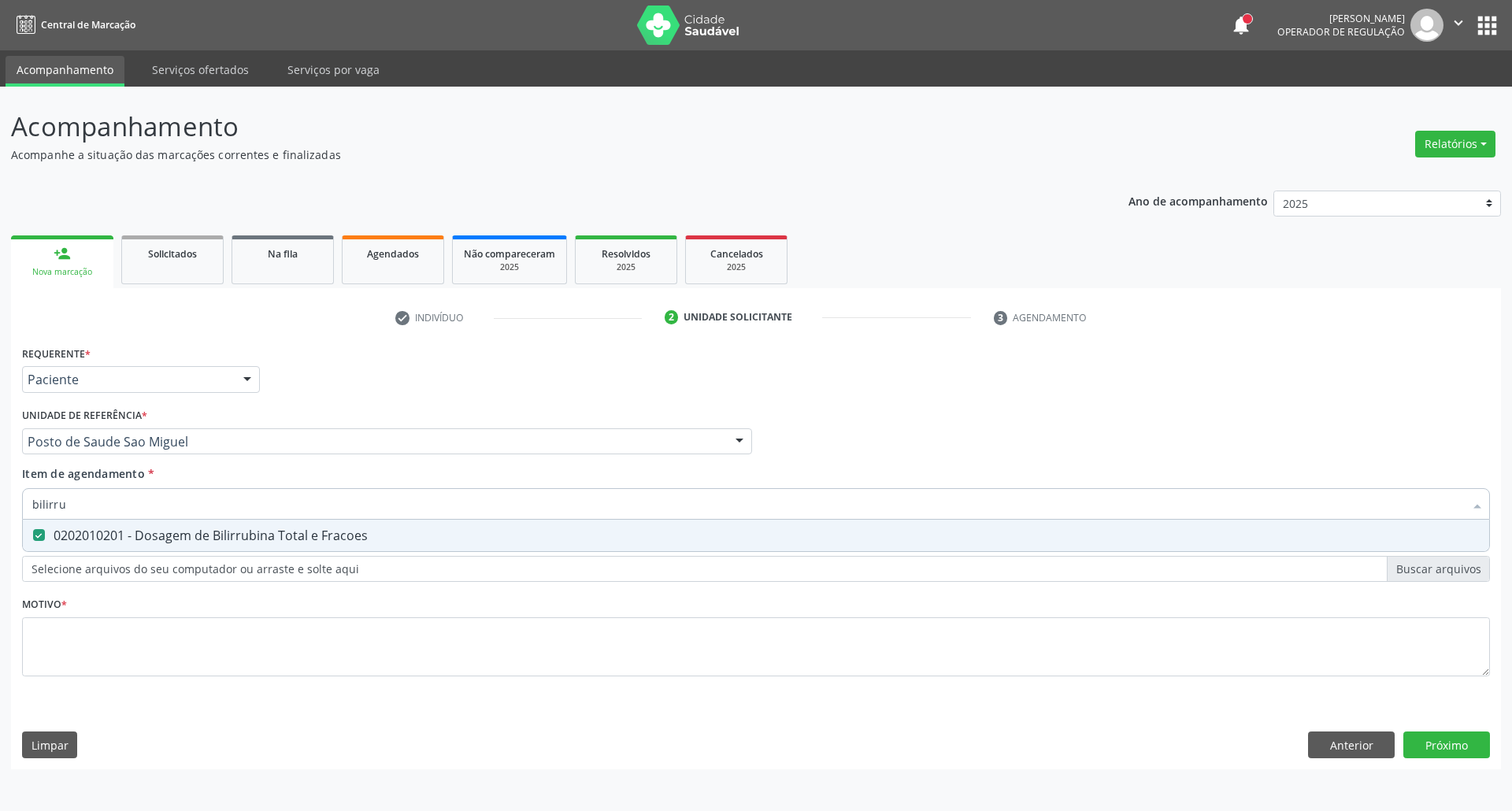
drag, startPoint x: 90, startPoint y: 504, endPoint x: 0, endPoint y: 498, distance: 90.2
click at [0, 504] on div "Acompanhamento Acompanhe a situação das marcações correntes e finalizadas Relat…" at bounding box center [756, 449] width 1512 height 724
type input "h"
checkbox Fracoes "false"
type input "hemogra"
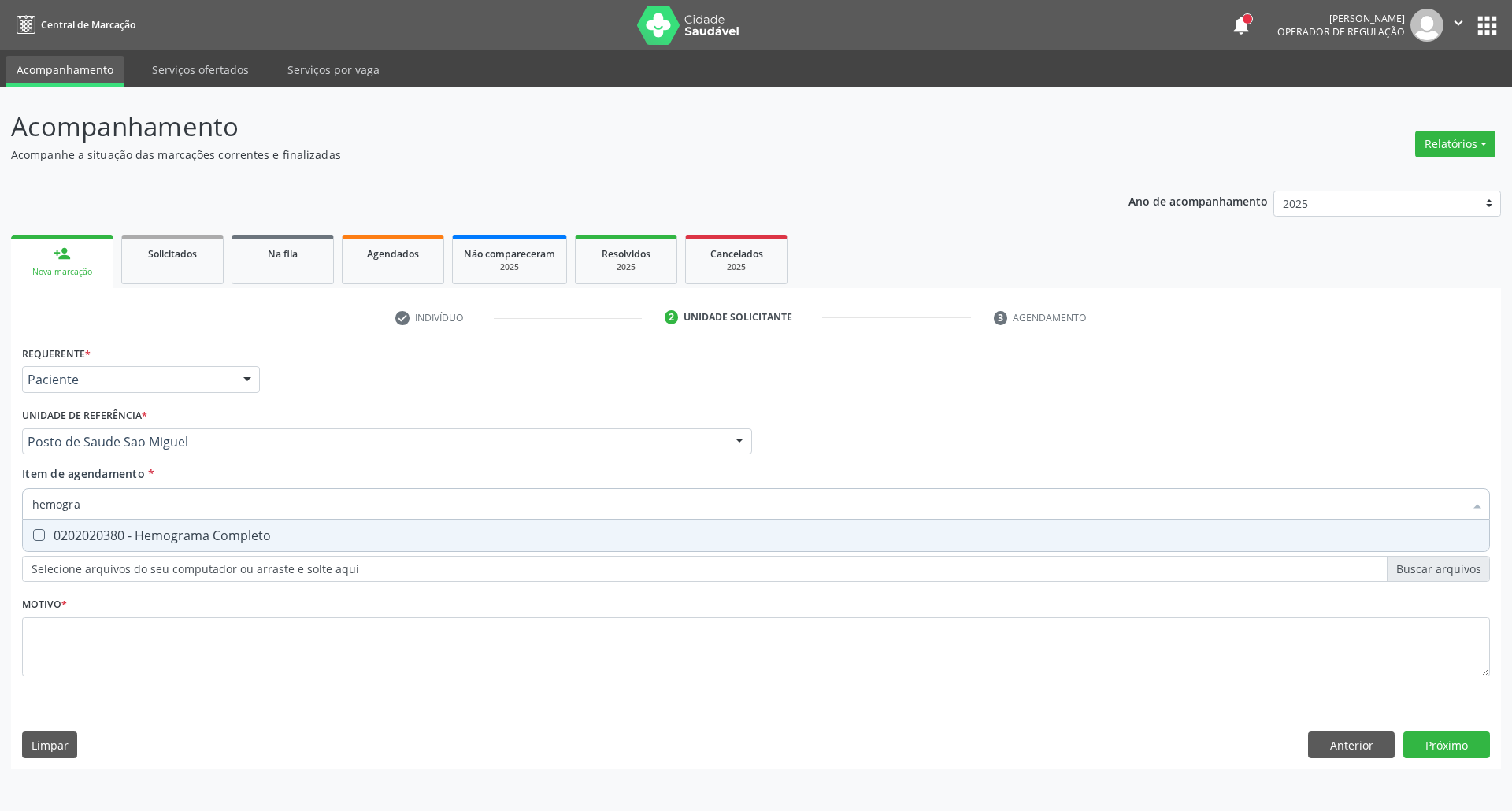
click at [123, 521] on span "0202020380 - Hemograma Completo" at bounding box center [756, 535] width 1466 height 31
checkbox Completo "true"
drag, startPoint x: 120, startPoint y: 501, endPoint x: 0, endPoint y: 493, distance: 120.3
click at [0, 493] on div "Acompanhamento Acompanhe a situação das marcações correntes e finalizadas Relat…" at bounding box center [756, 449] width 1512 height 724
type input "ur"
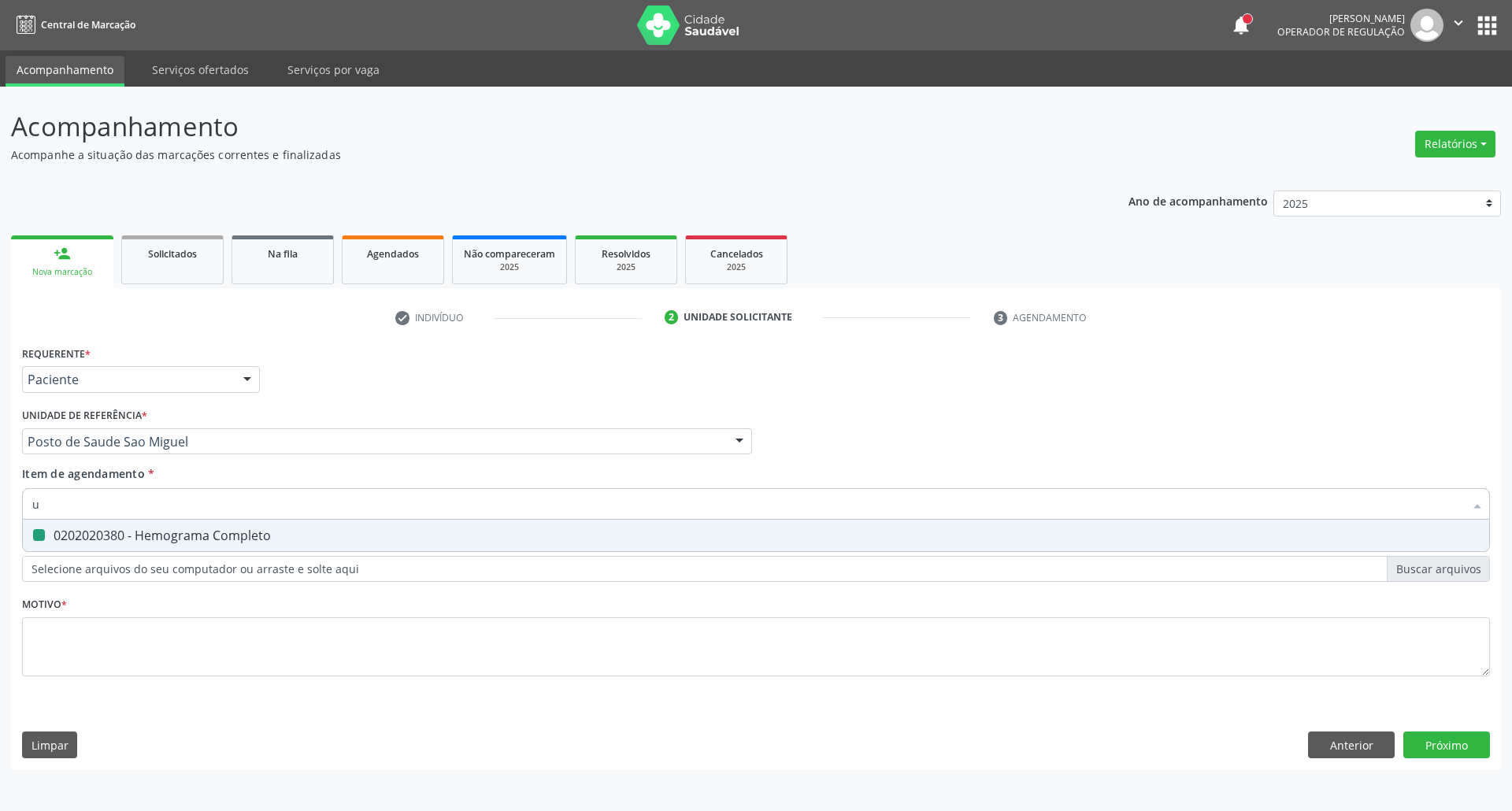
checkbox Completo "false"
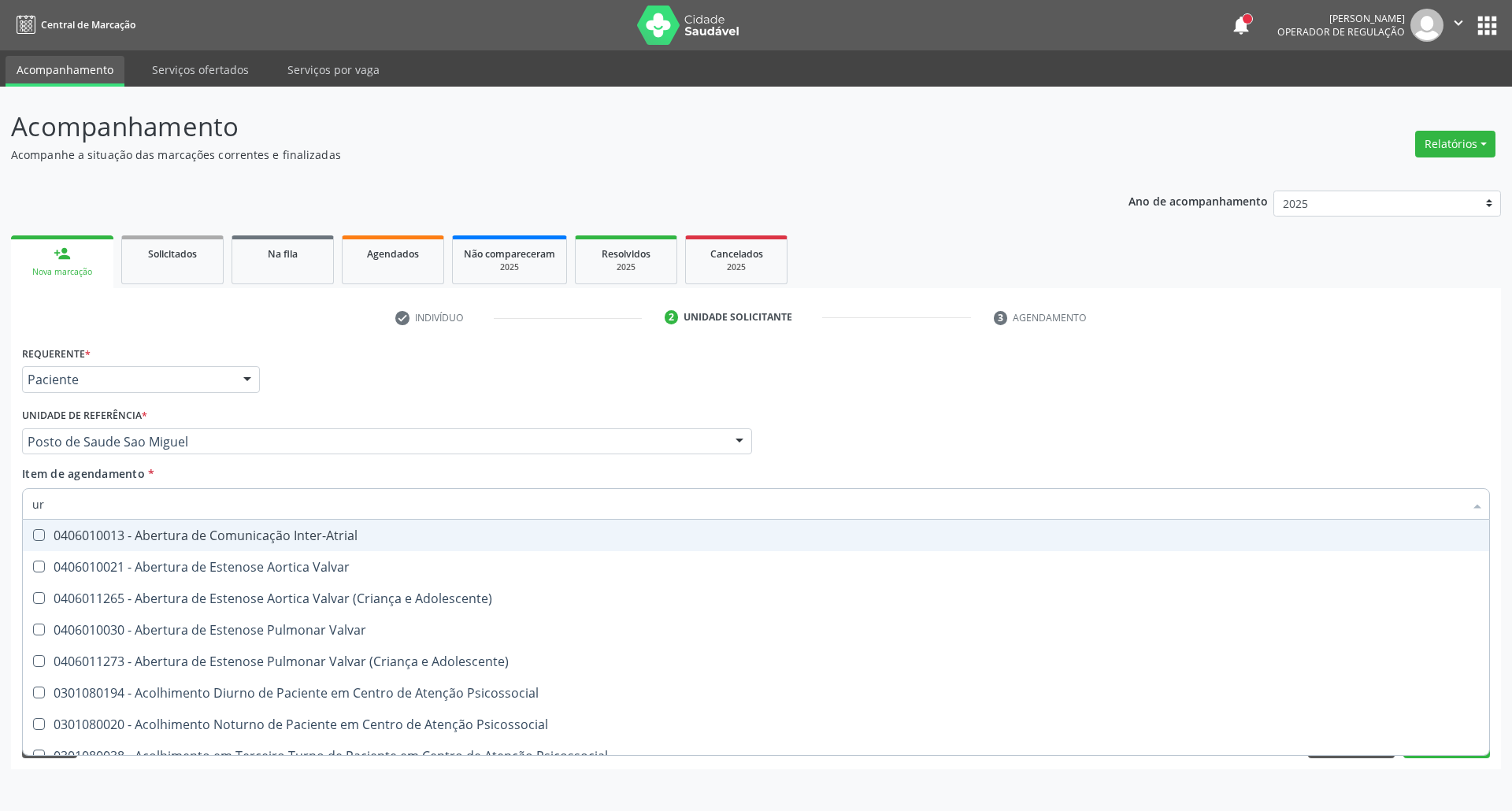
type input "uri"
checkbox B "true"
type input "urin"
checkbox Urico "false"
type input "urina"
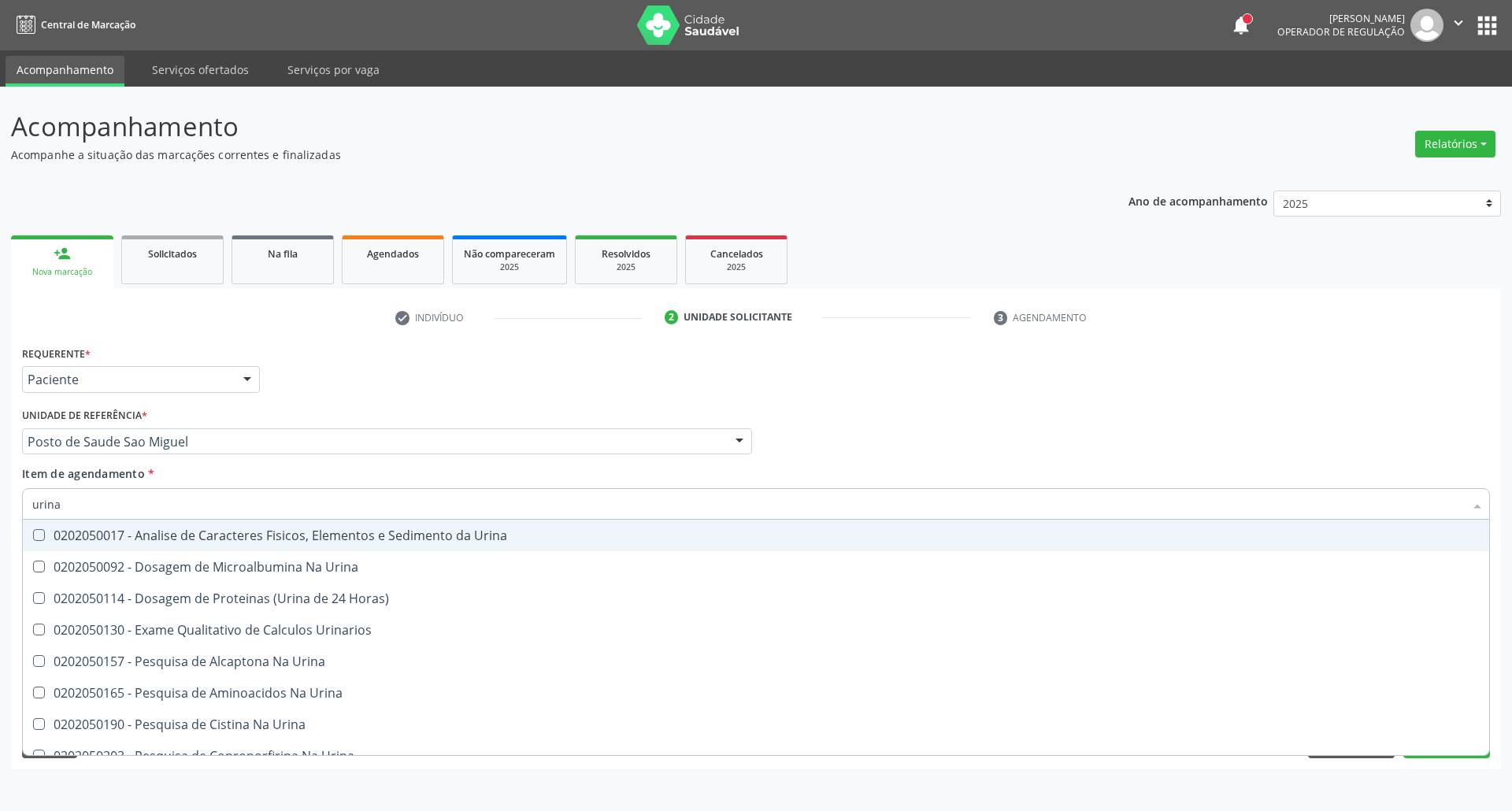
drag, startPoint x: 54, startPoint y: 543, endPoint x: 67, endPoint y: 534, distance: 15.8
click at [57, 540] on div "0202050017 - Analise de Caracteres Fisicos, Elementos e Sedimento da Urina" at bounding box center [755, 535] width 1447 height 12
checkbox Urina "true"
drag, startPoint x: 65, startPoint y: 505, endPoint x: 0, endPoint y: 498, distance: 65.4
click at [0, 502] on div "Acompanhamento Acompanhe a situação das marcações correntes e finalizadas Relat…" at bounding box center [756, 449] width 1512 height 724
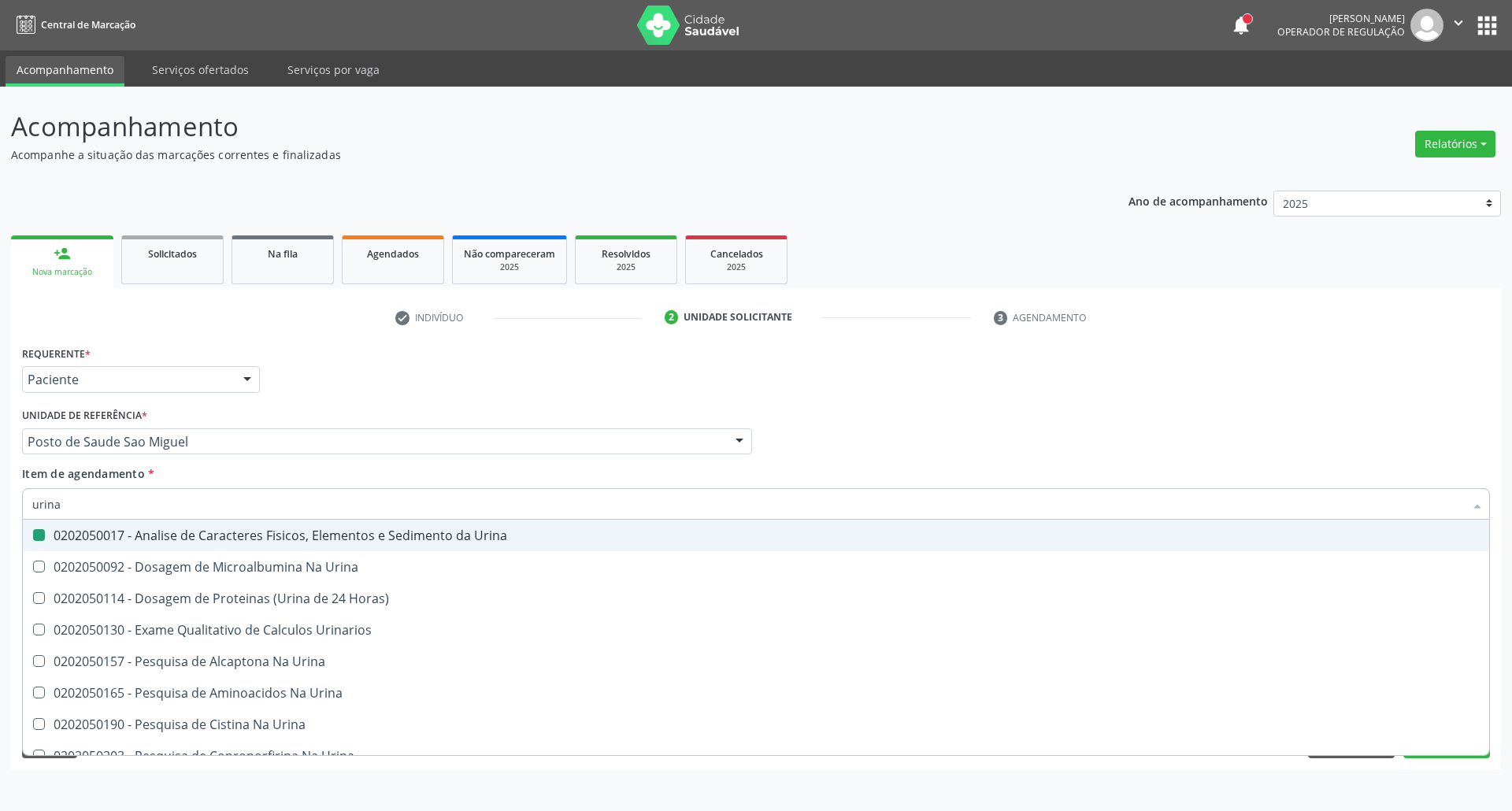
type input "p"
checkbox Urina "false"
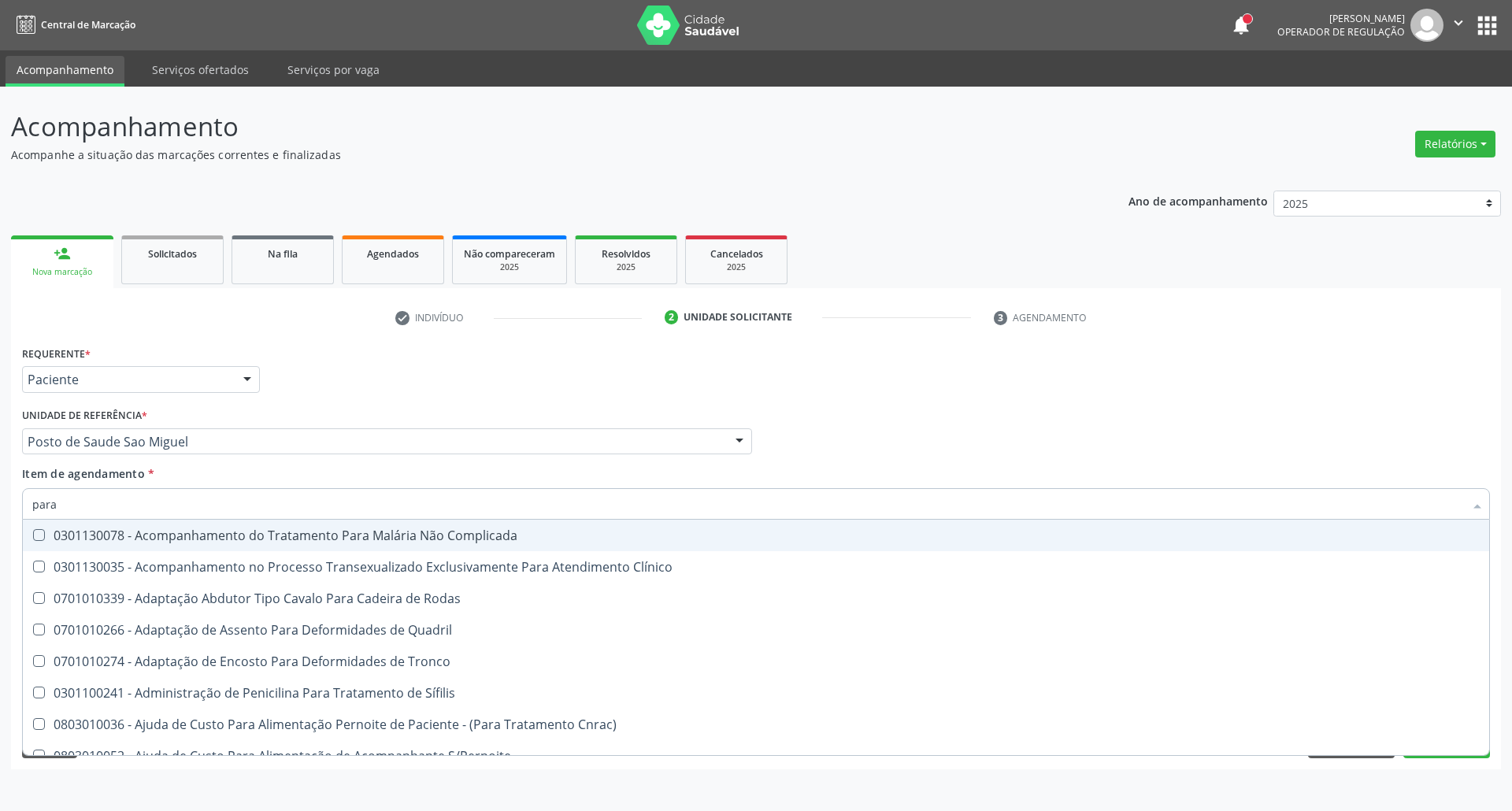
type input "paras"
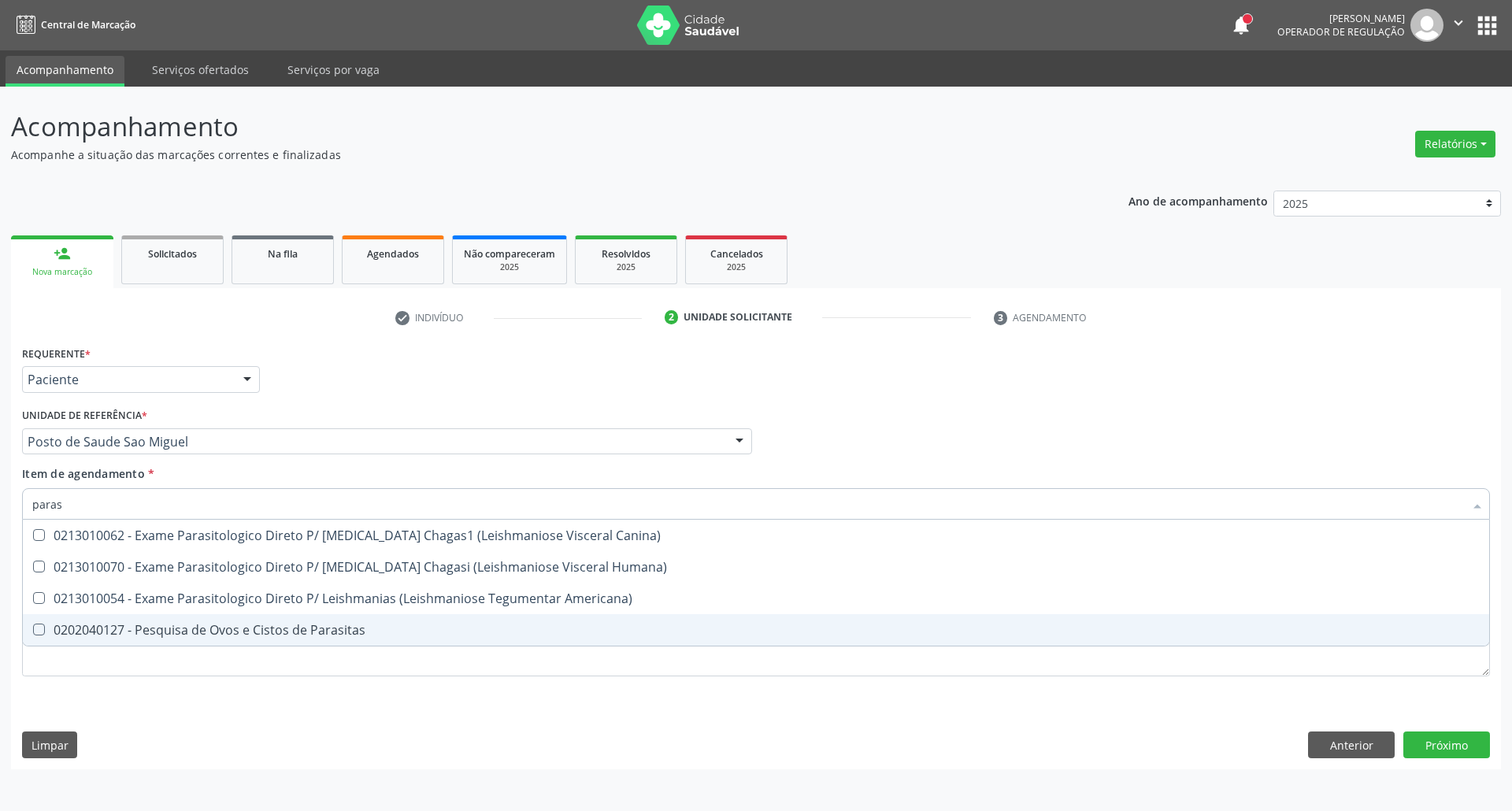
click at [63, 628] on div "0202040127 - Pesquisa de Ovos e Cistos de Parasitas" at bounding box center [755, 629] width 1447 height 12
checkbox Parasitas "true"
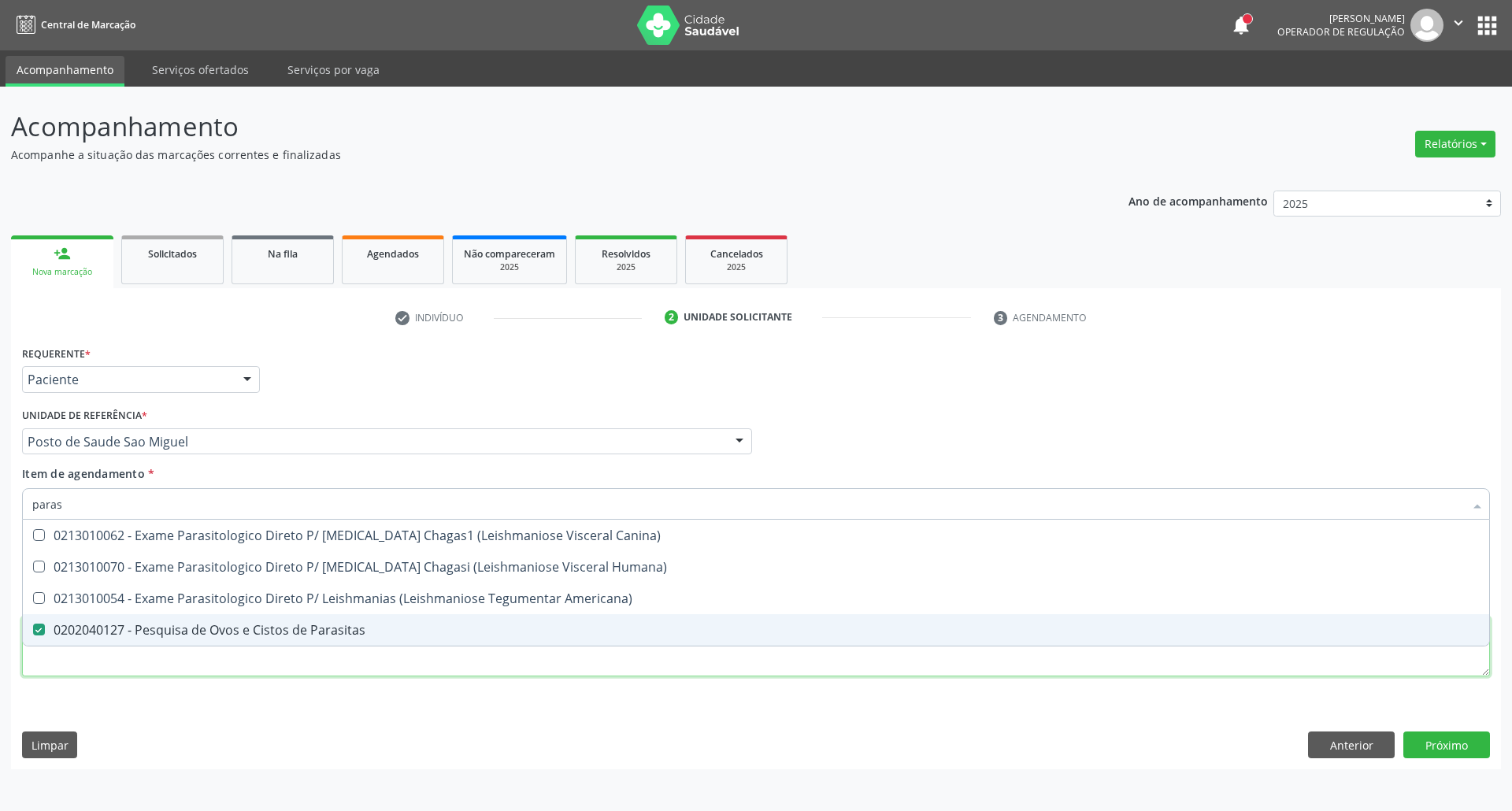
click at [75, 668] on div "Requerente * Paciente Profissional de Saúde Paciente Nenhum resultado encontrad…" at bounding box center [756, 519] width 1468 height 356
checkbox Humana\) "true"
checkbox Americana\) "true"
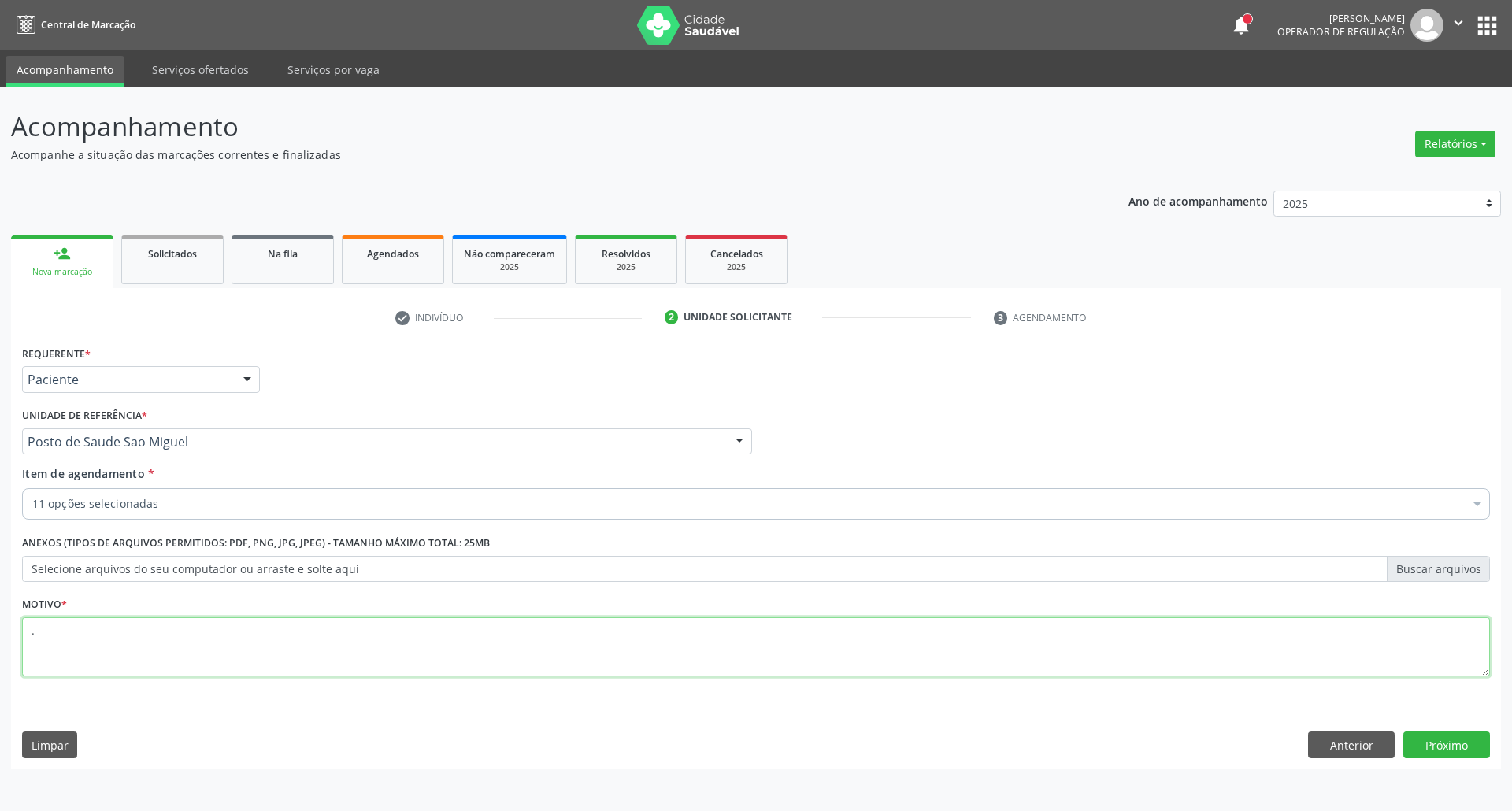
type textarea "."
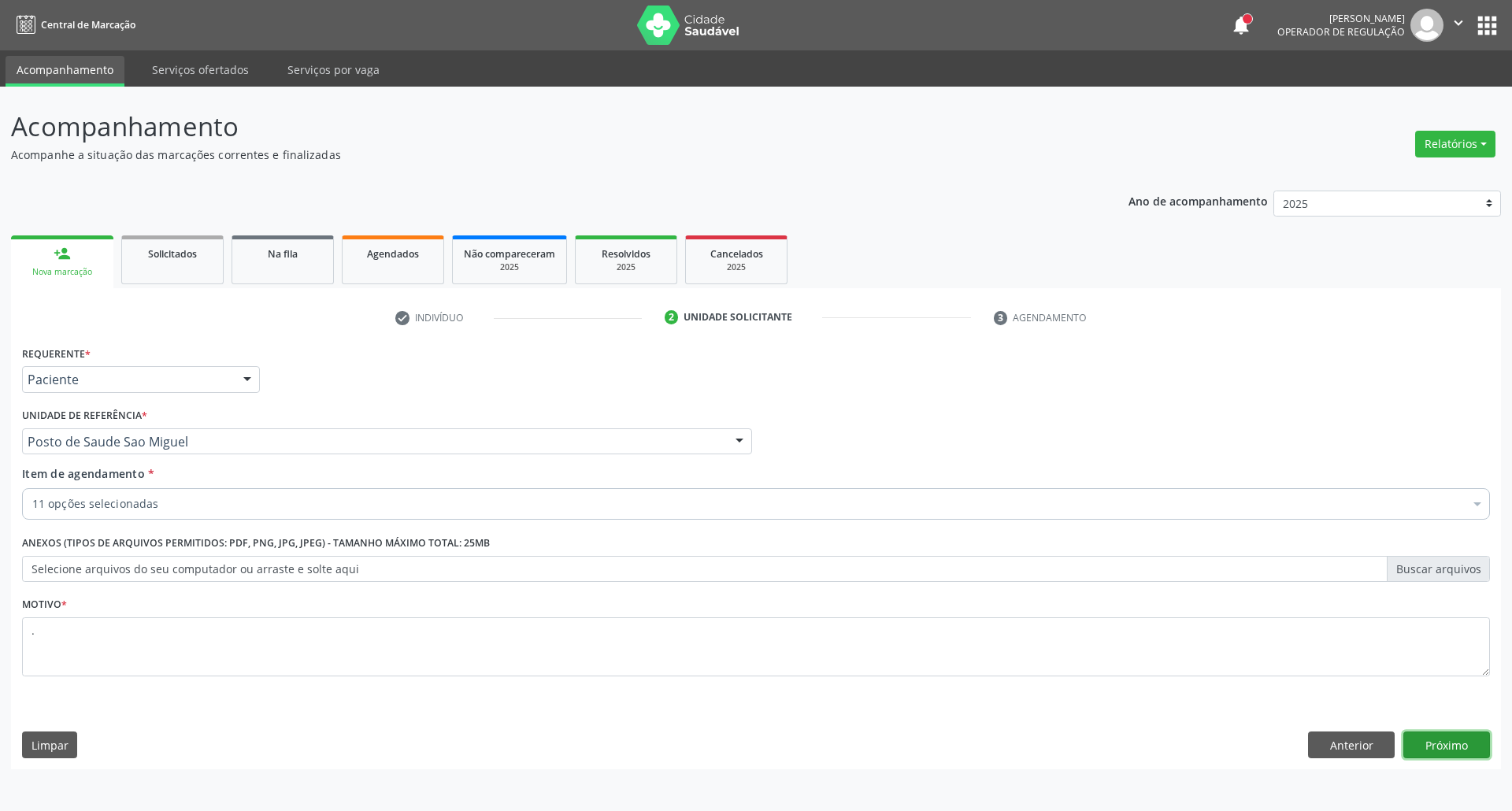
click at [1401, 750] on div "Anterior Próximo" at bounding box center [1399, 745] width 182 height 27
click at [1430, 754] on button "Próximo" at bounding box center [1446, 745] width 87 height 27
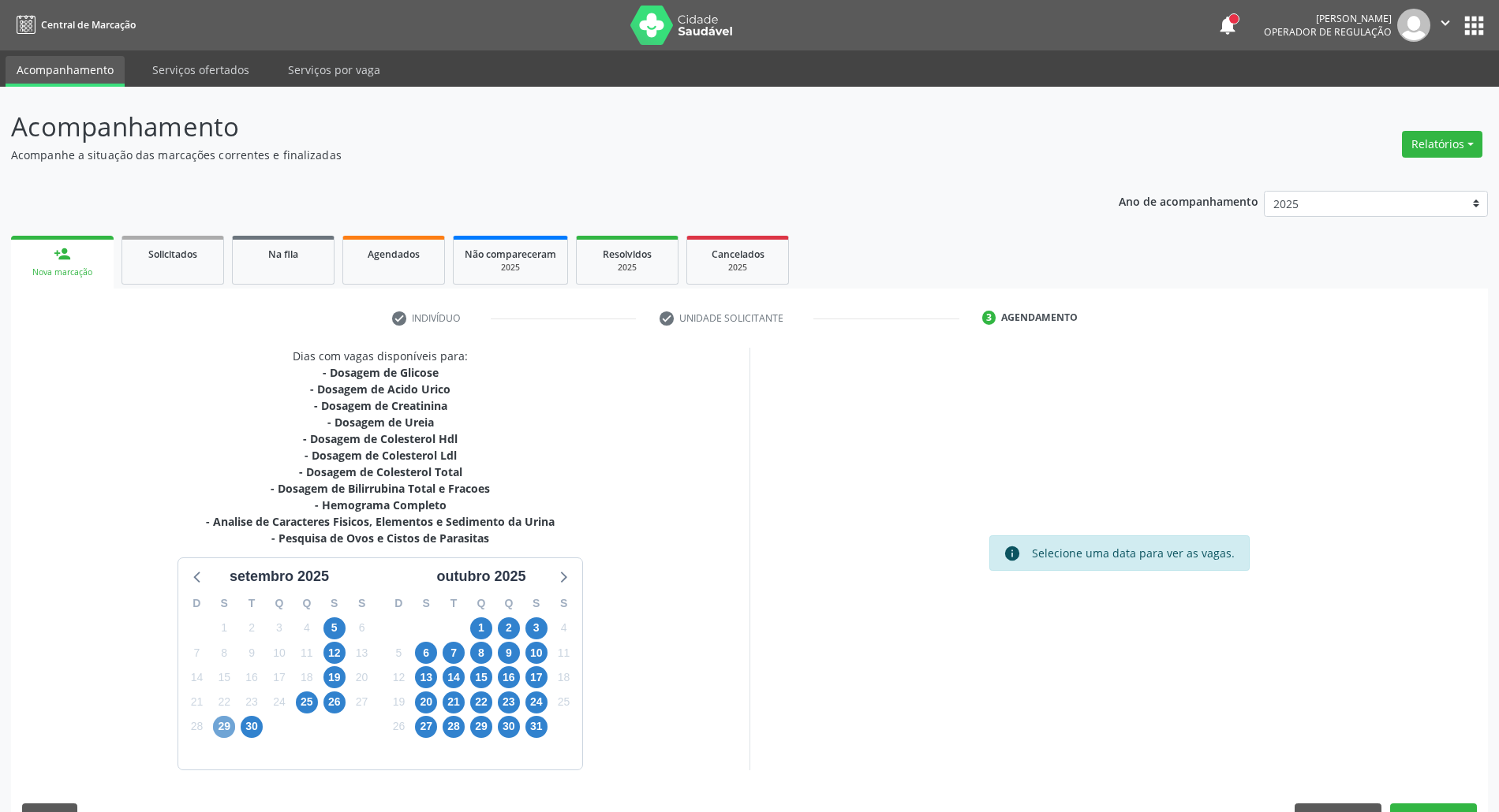
click at [213, 723] on span "29" at bounding box center [224, 727] width 22 height 22
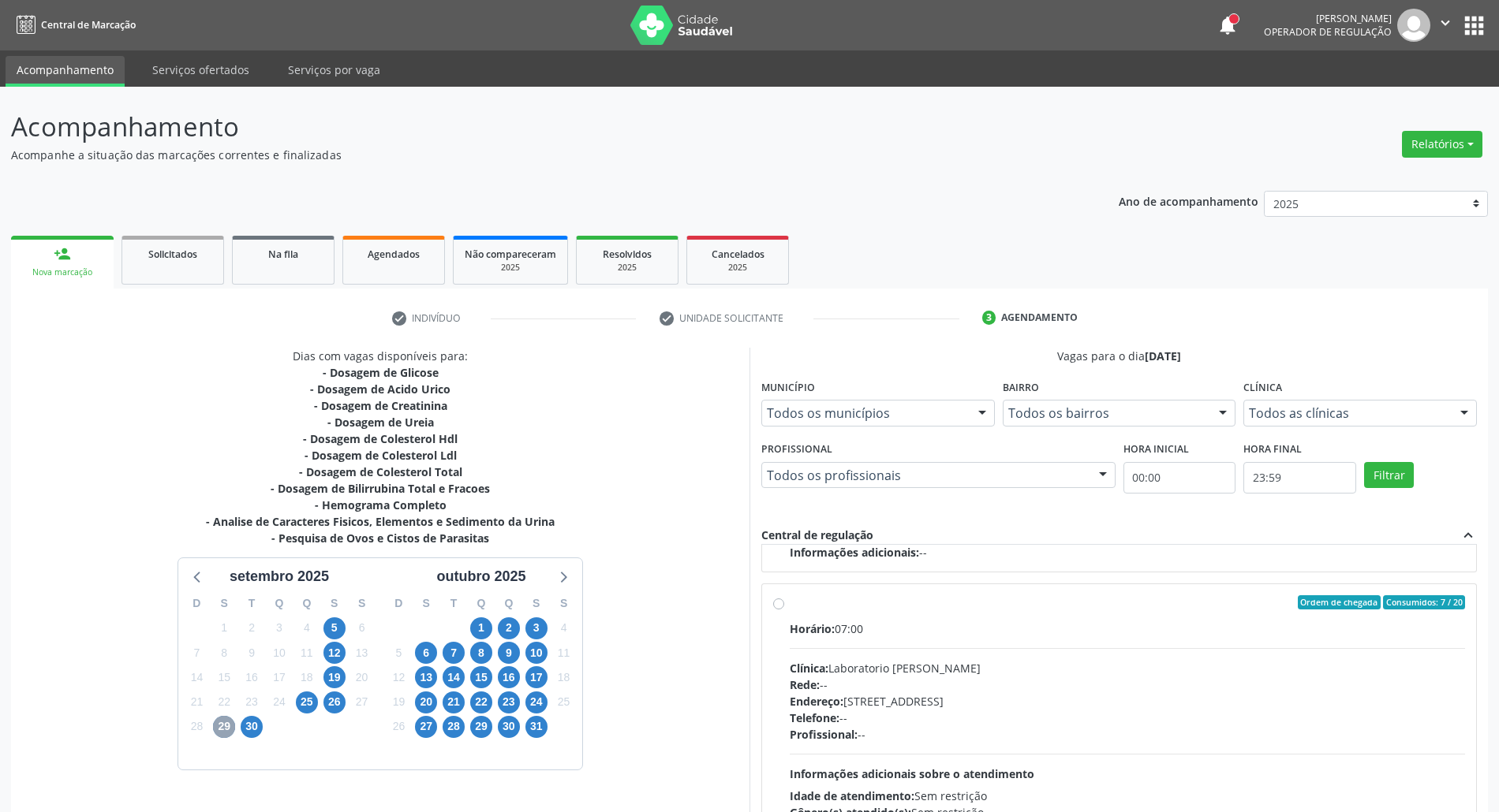
scroll to position [130, 0]
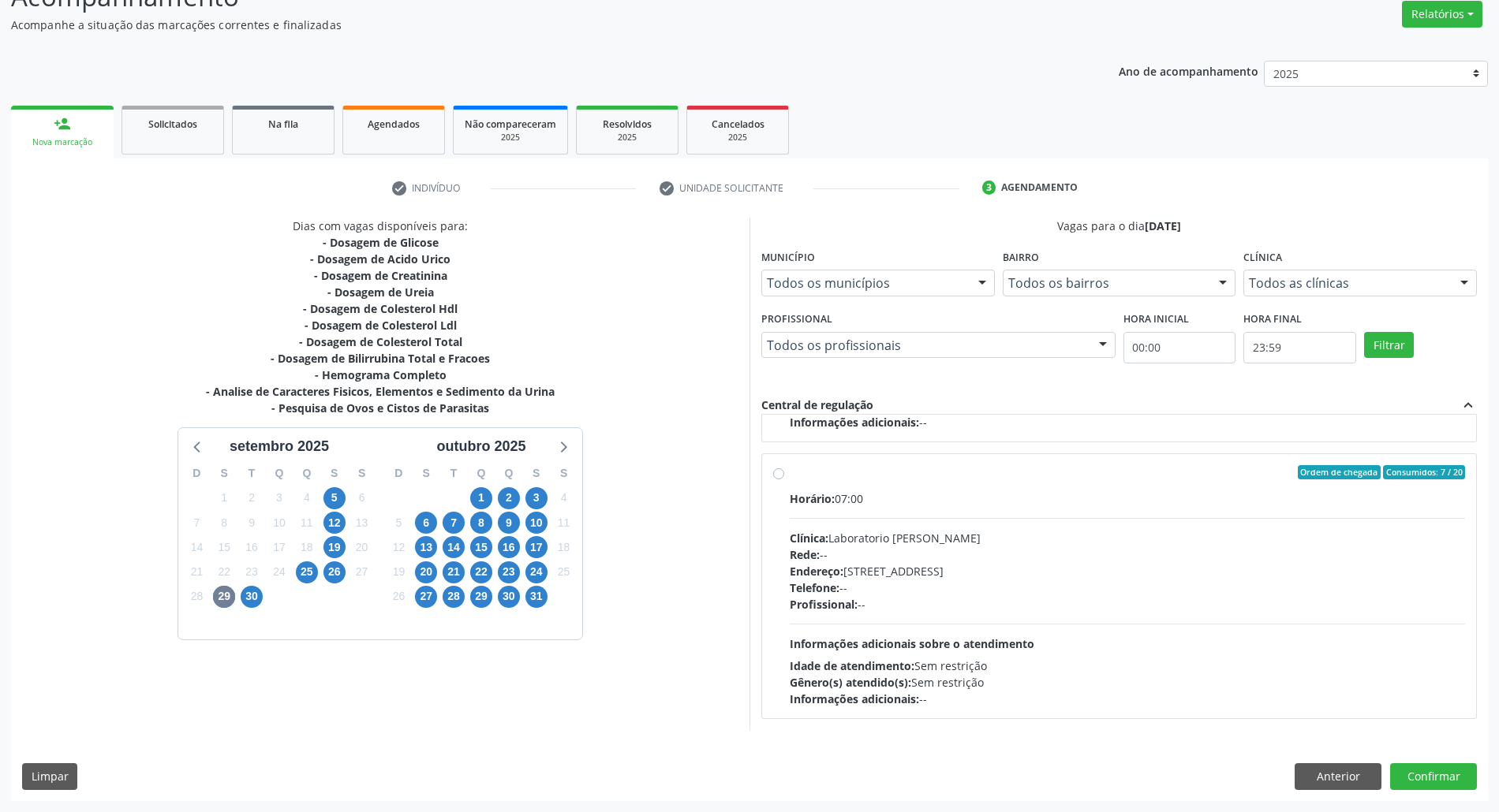
click at [1111, 645] on div "Horário: 07:00 Clínica: Laboratorio Jose Paulo Terto Rede: -- Endereço: Casa, n…" at bounding box center [1127, 599] width 675 height 217
click at [784, 479] on input "Ordem de chegada Consumidos: 7 / 20 Horário: 07:00 Clínica: Laboratorio Jose Pa…" at bounding box center [778, 472] width 11 height 14
radio input "true"
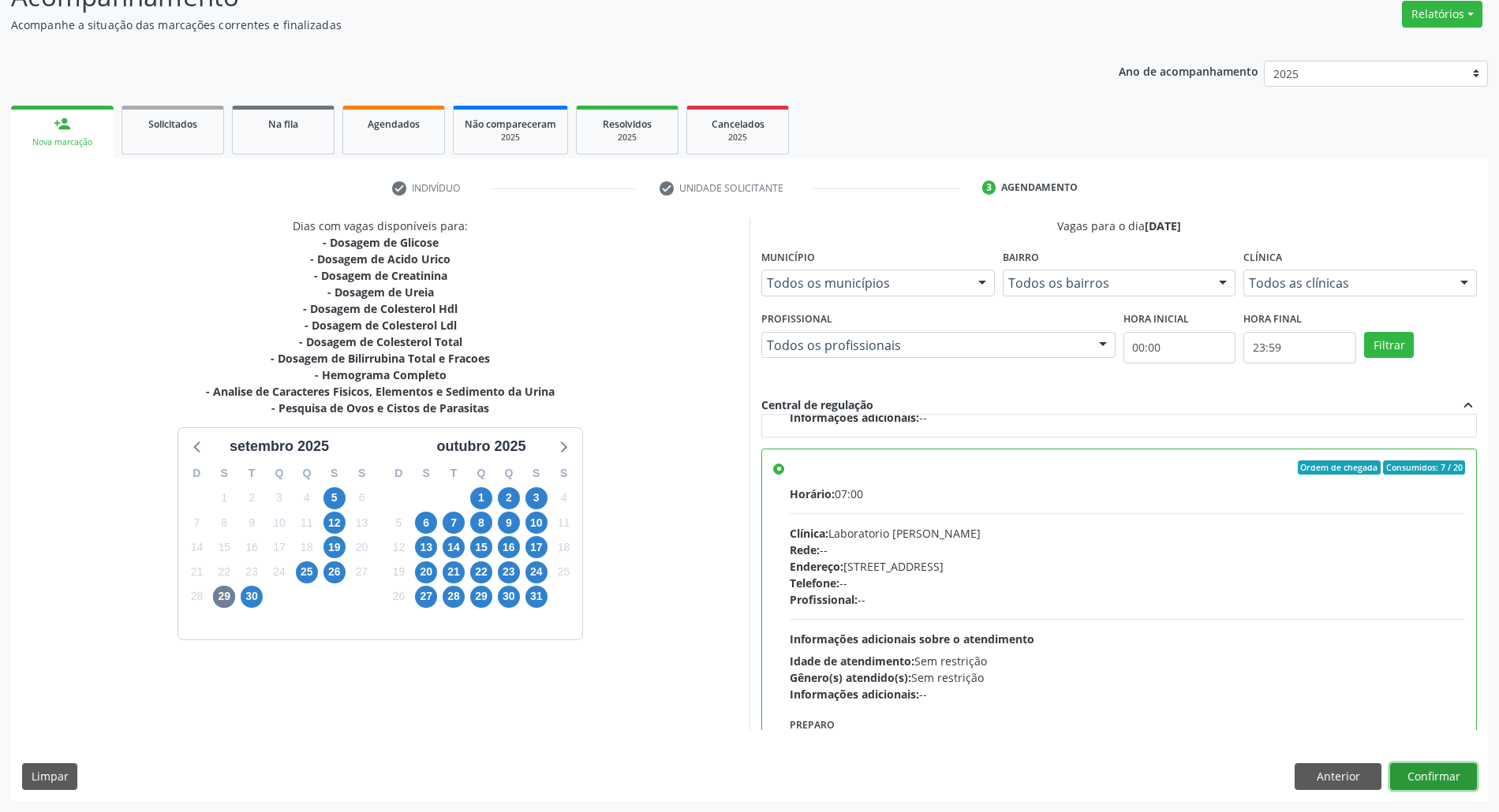
click at [1405, 773] on button "Confirmar" at bounding box center [1433, 777] width 87 height 27
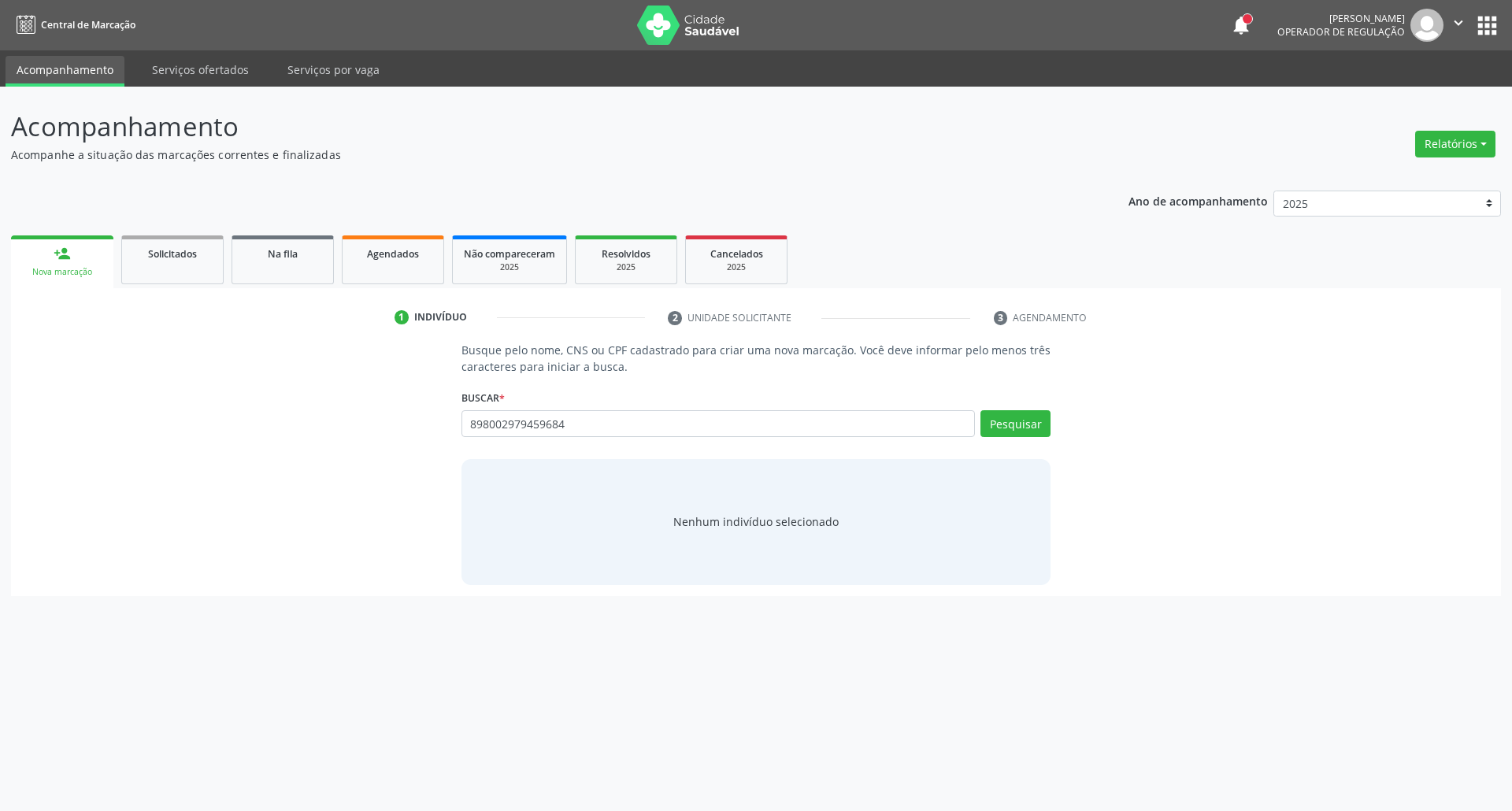
type input "898002979459684"
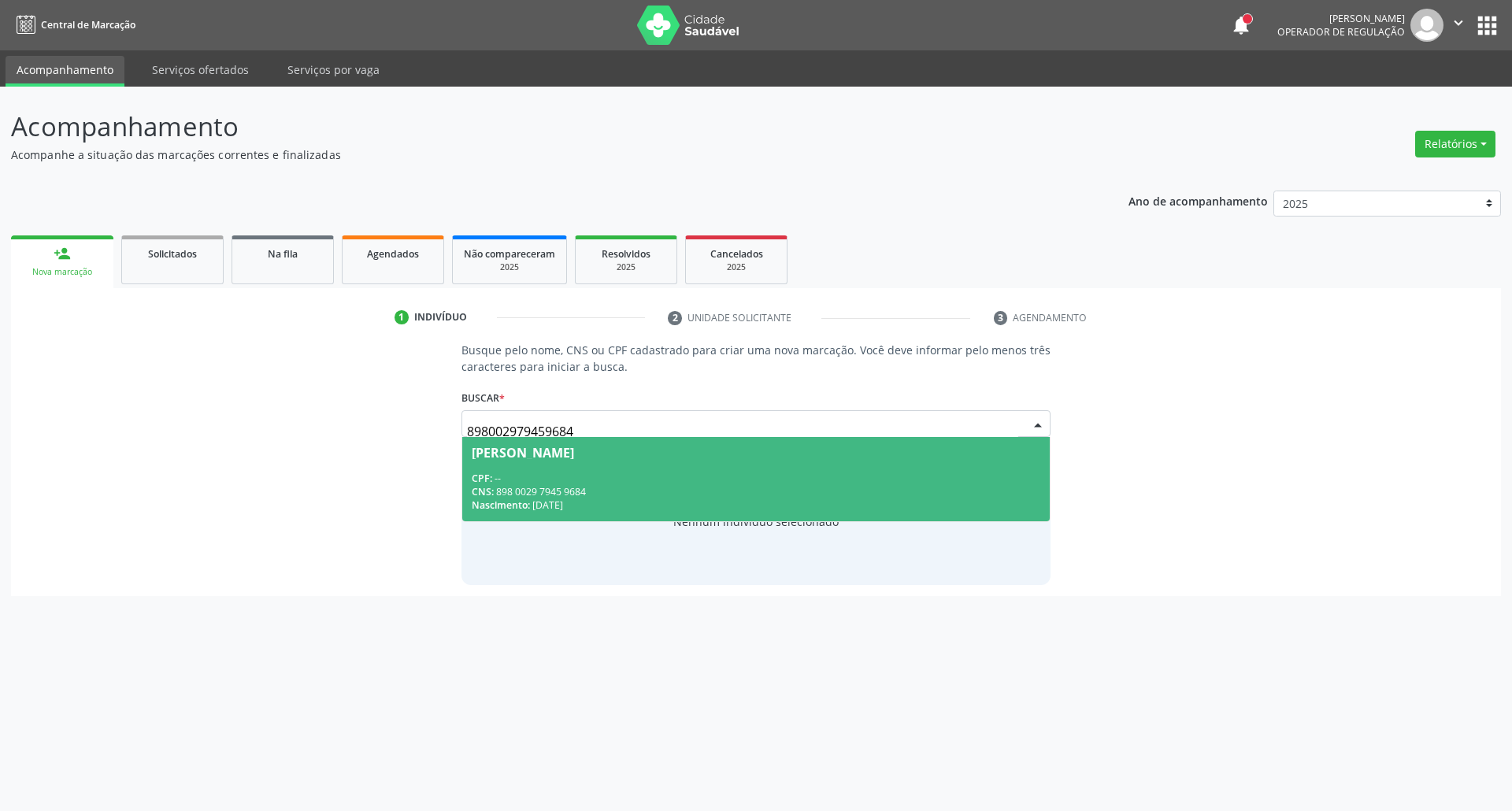
click at [602, 479] on div "CPF: --" at bounding box center [756, 478] width 569 height 13
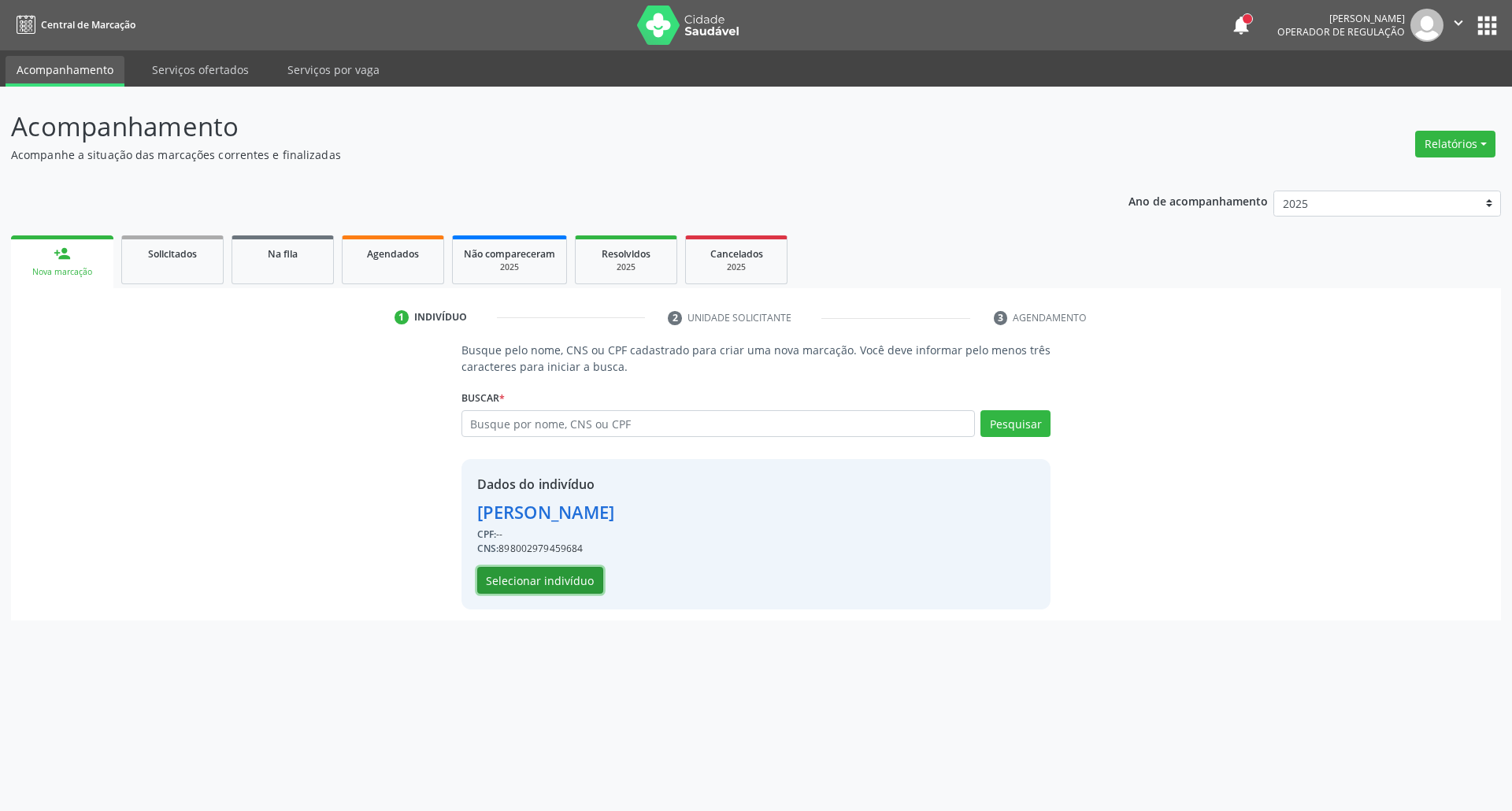
click at [536, 569] on button "Selecionar indivíduo" at bounding box center [541, 580] width 126 height 27
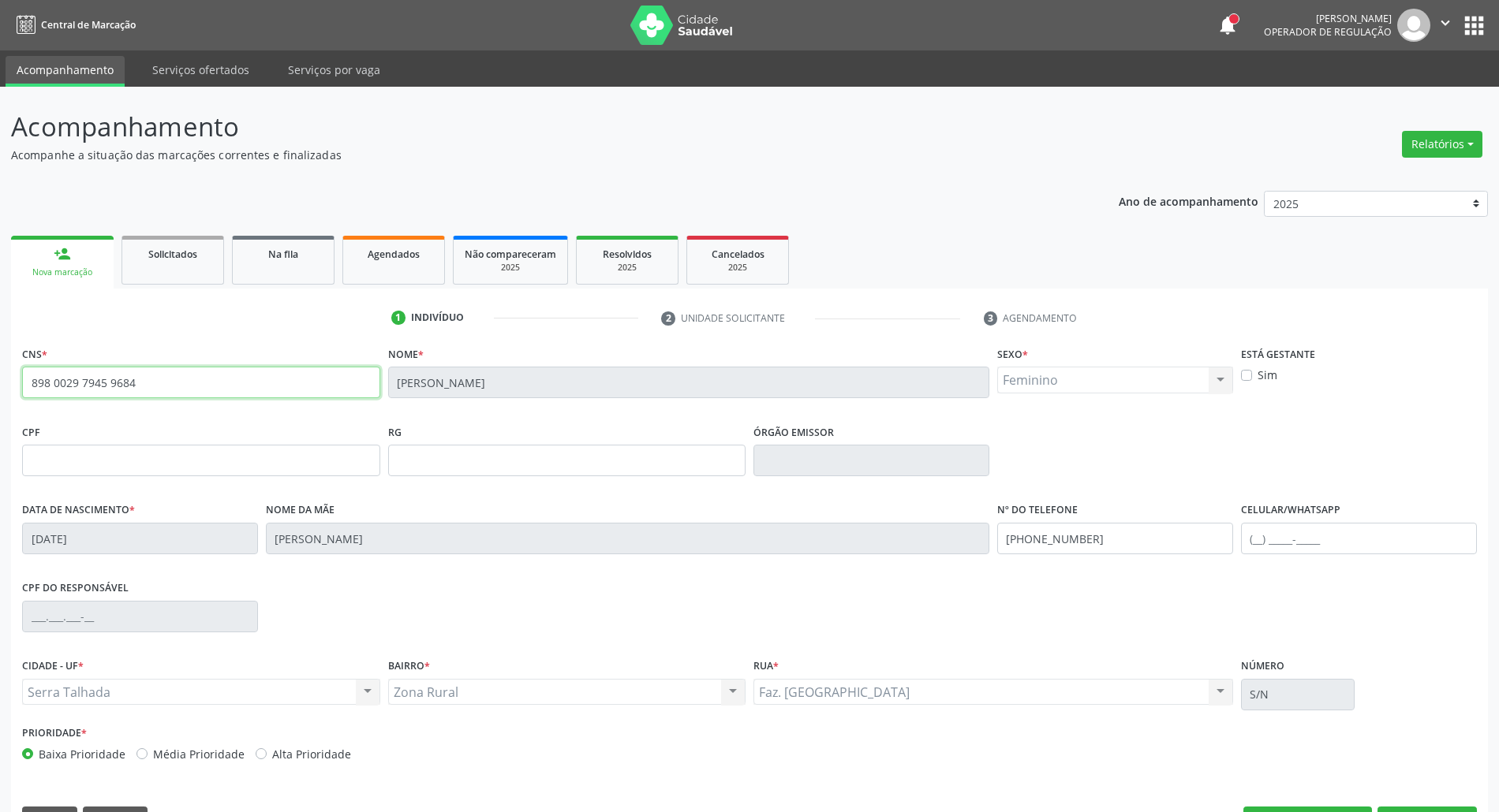
drag, startPoint x: 136, startPoint y: 383, endPoint x: 1, endPoint y: 441, distance: 146.9
click at [0, 445] on div "Acompanhamento Acompanhe a situação das marcações correntes e finalizadas Relat…" at bounding box center [749, 471] width 1499 height 768
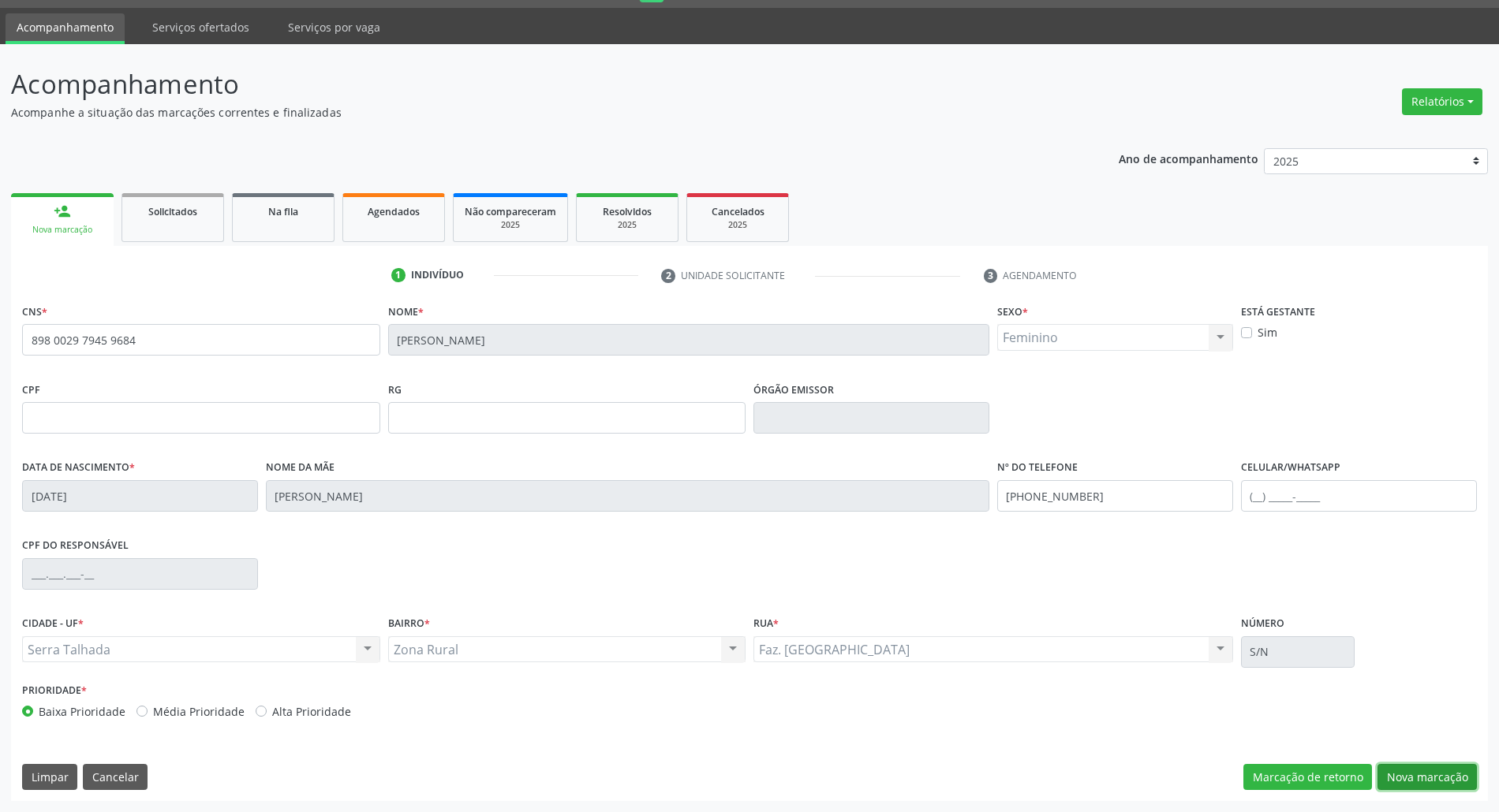
click at [1456, 764] on button "Nova marcação" at bounding box center [1426, 778] width 99 height 27
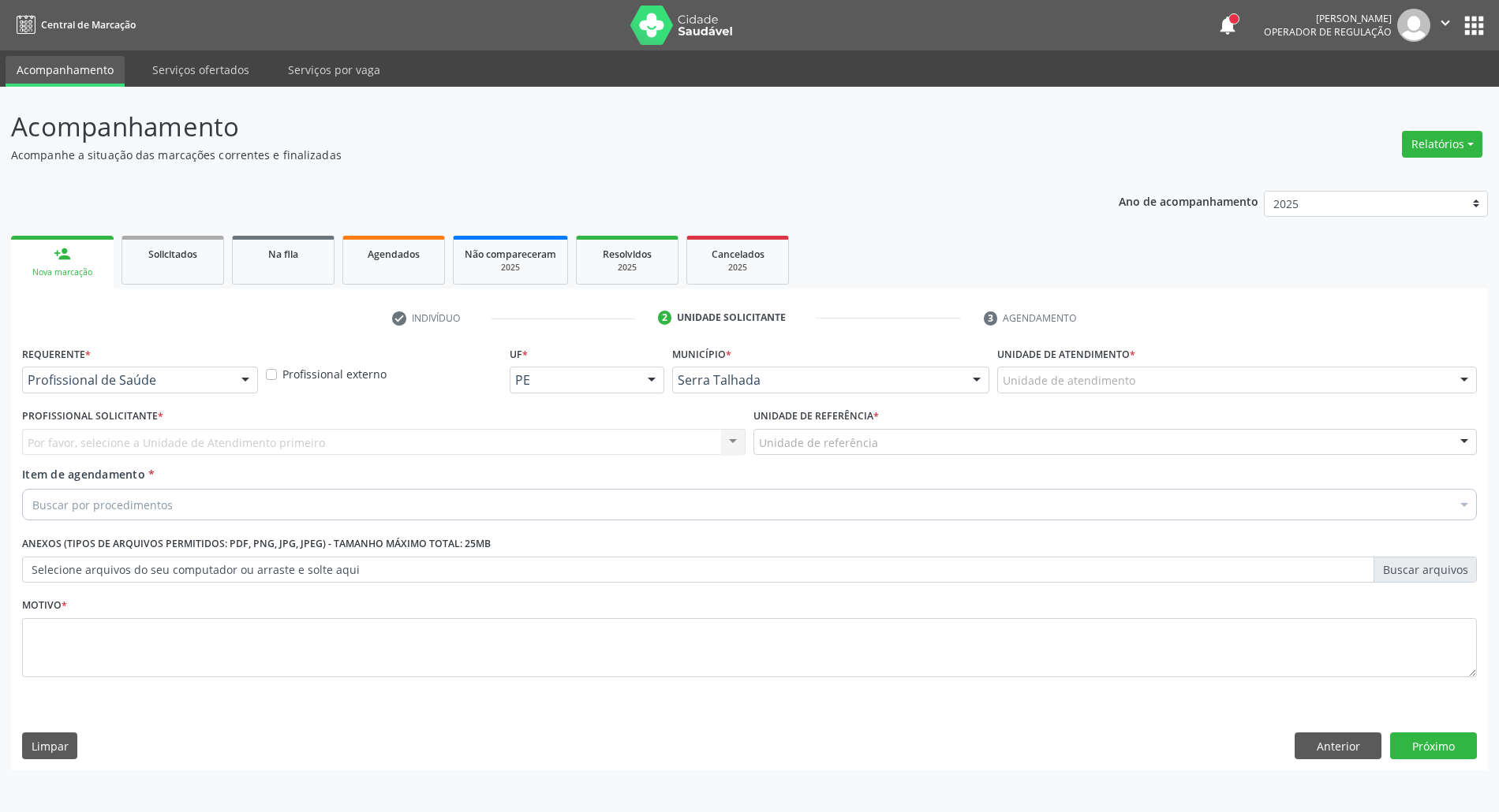
scroll to position [0, 0]
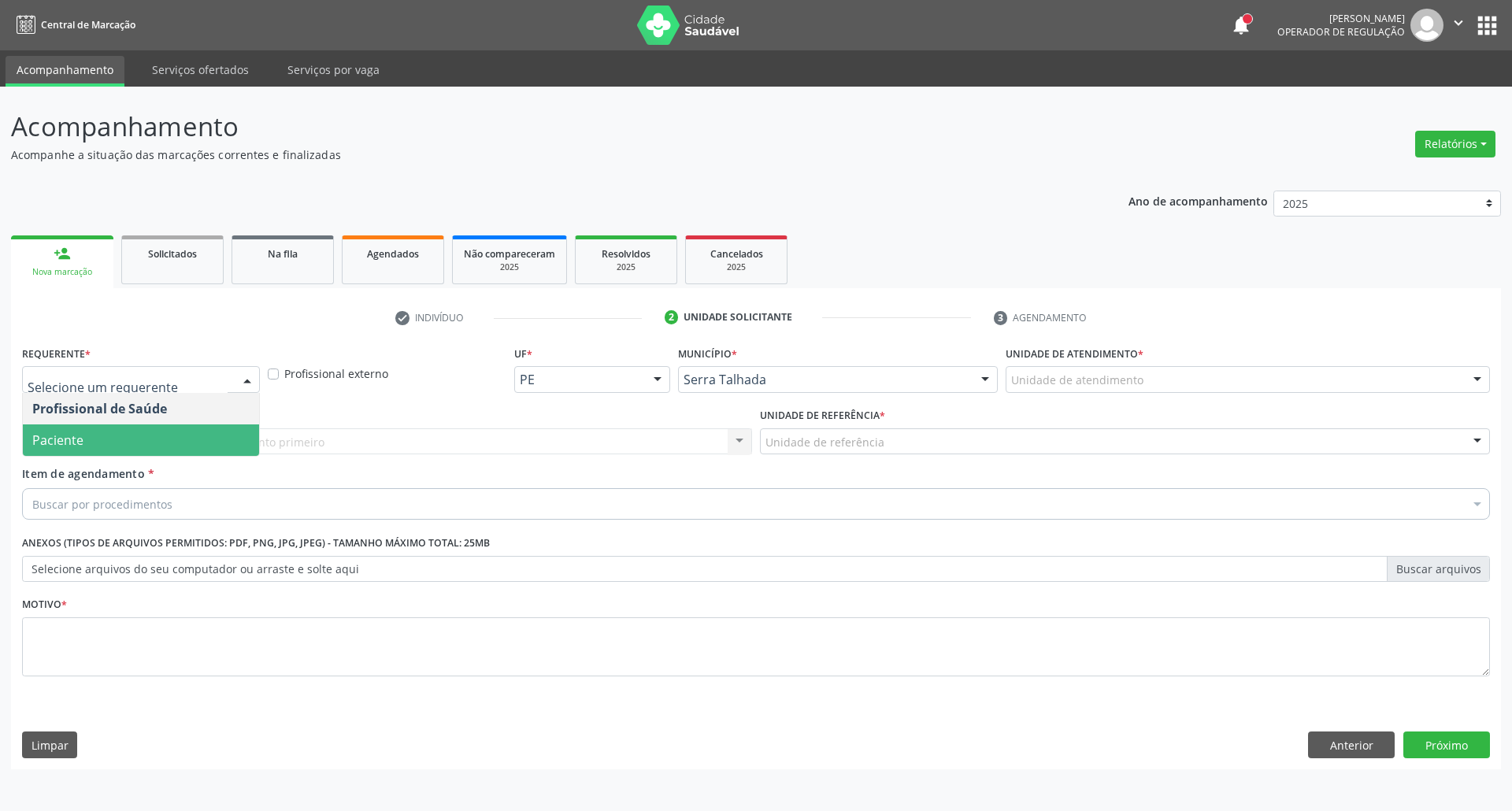
click at [146, 433] on span "Paciente" at bounding box center [141, 440] width 236 height 31
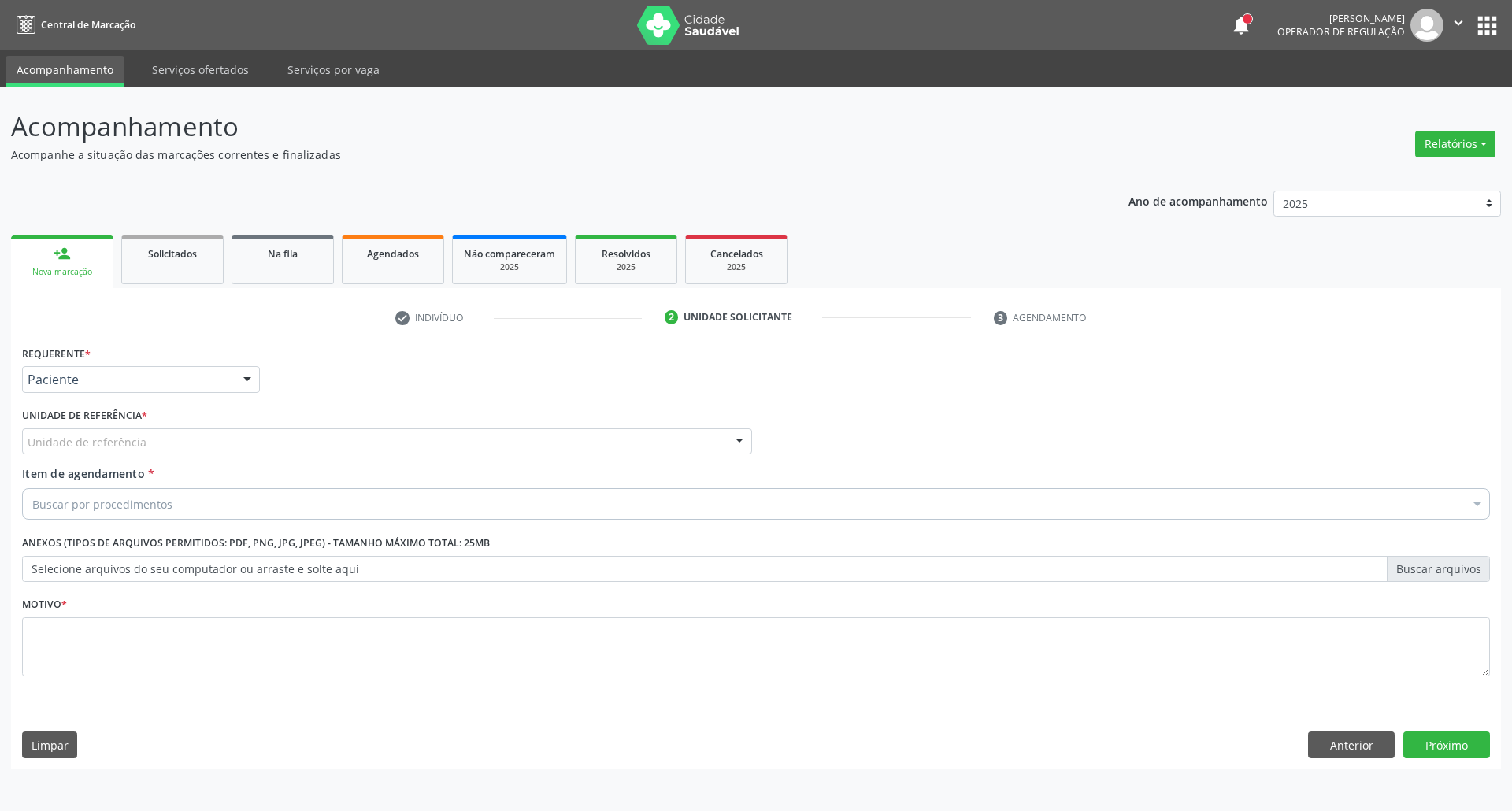
click at [146, 433] on div "Unidade de referência" at bounding box center [387, 442] width 730 height 27
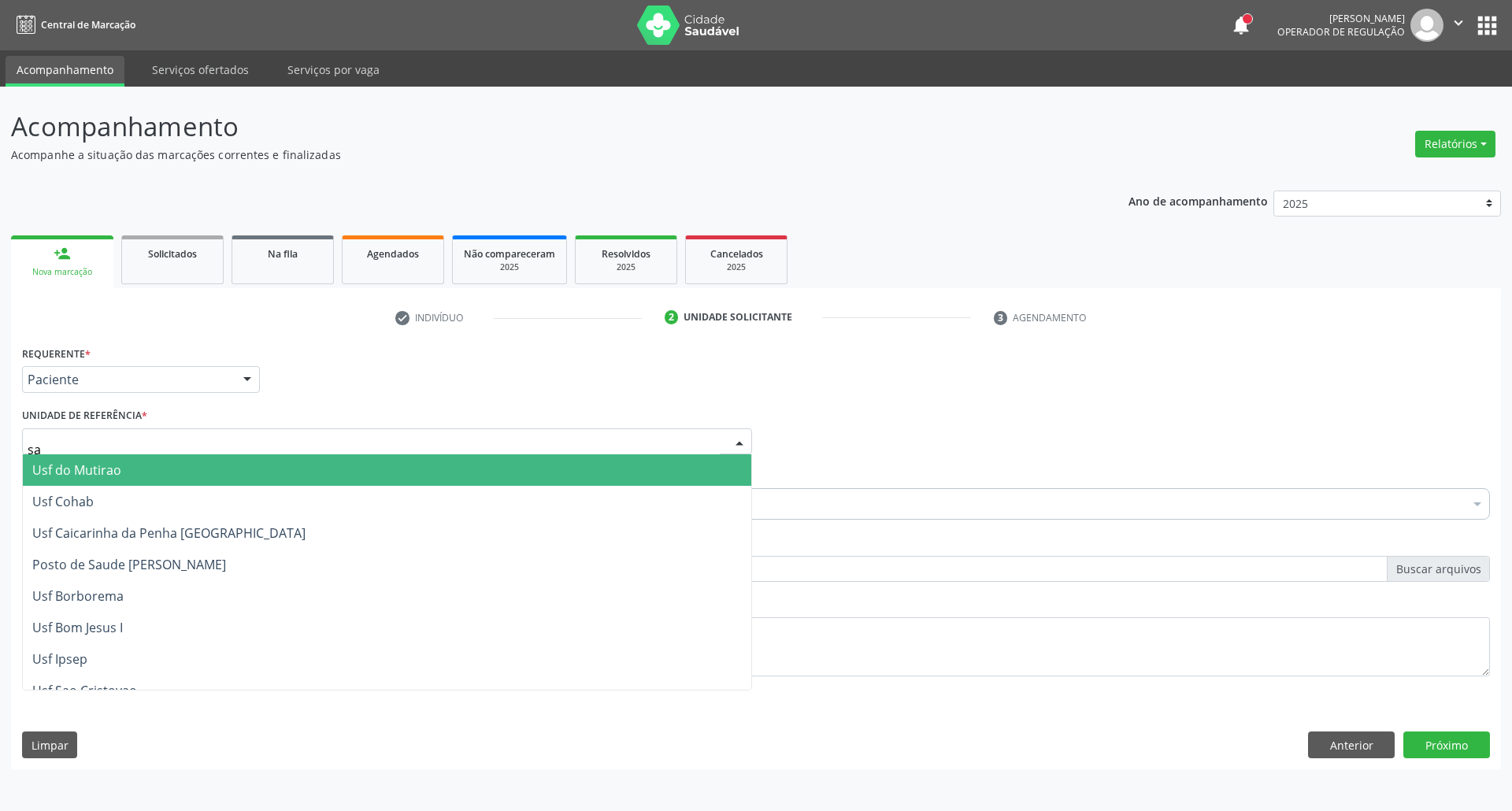
type input "sao"
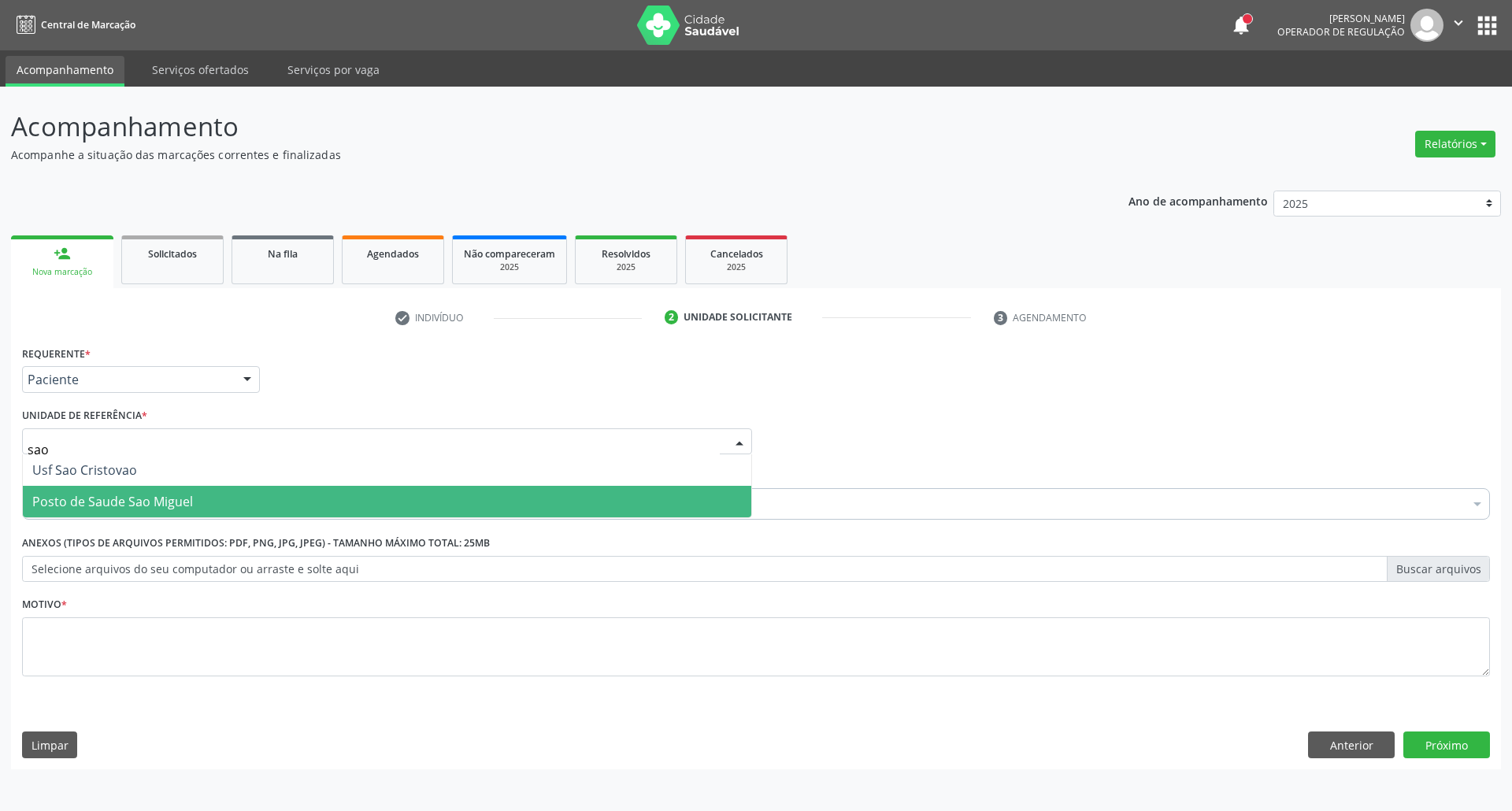
click at [101, 499] on span "Posto de Saude Sao Miguel" at bounding box center [112, 501] width 161 height 17
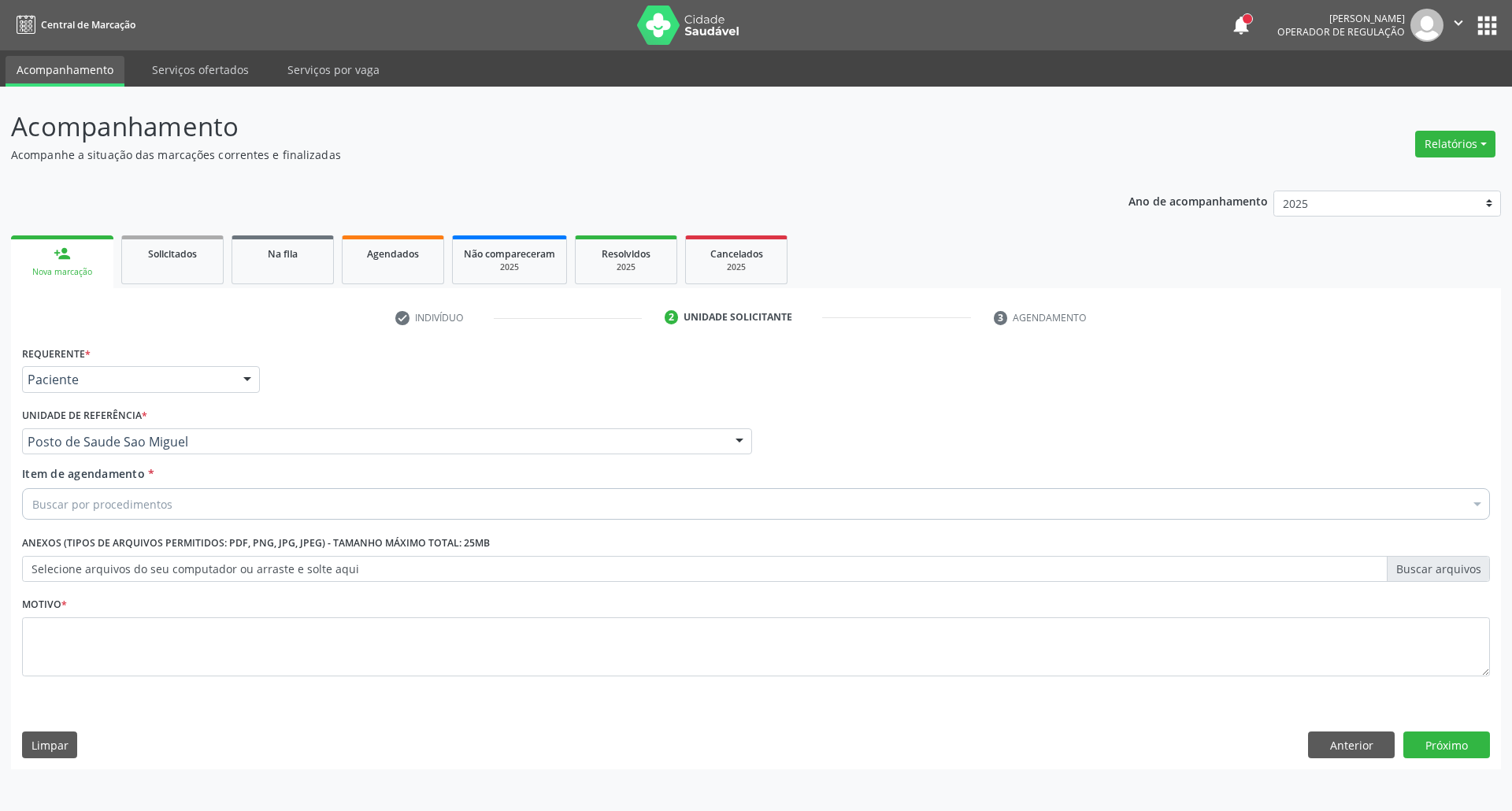
click at [101, 490] on div "Buscar por procedimentos" at bounding box center [756, 504] width 1468 height 31
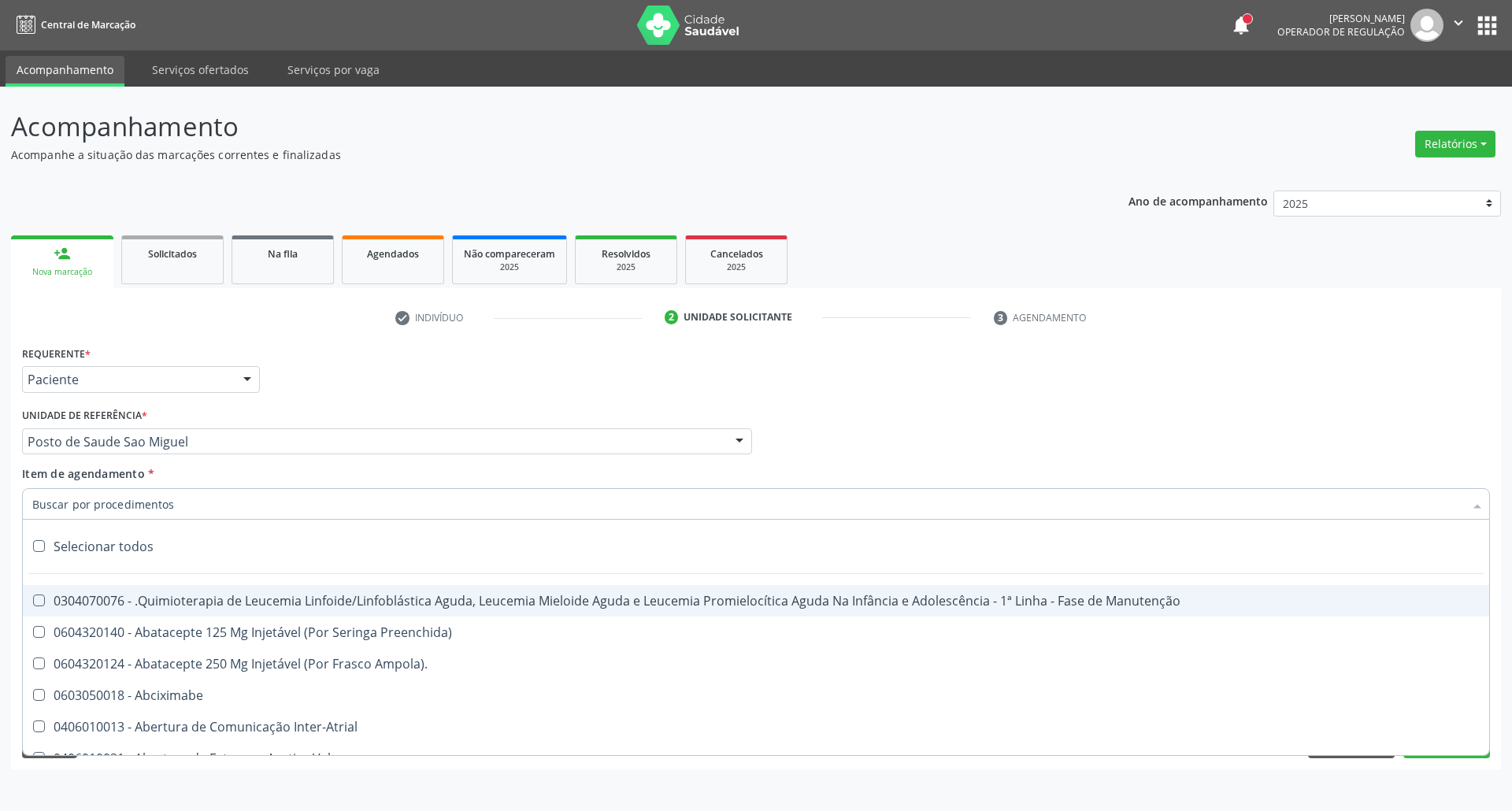
click at [101, 508] on input "Item de agendamento *" at bounding box center [748, 504] width 1432 height 31
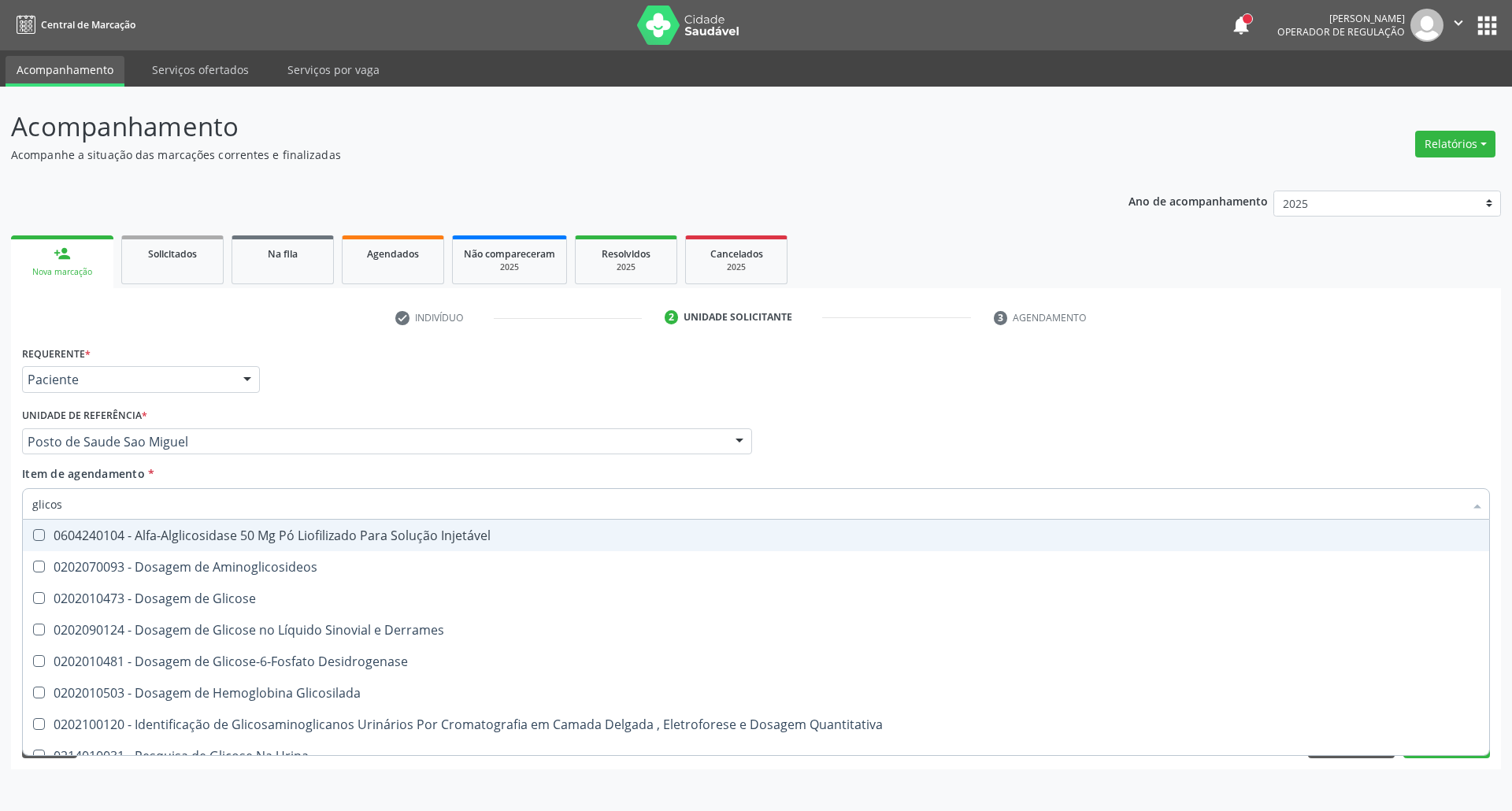
type input "glicose"
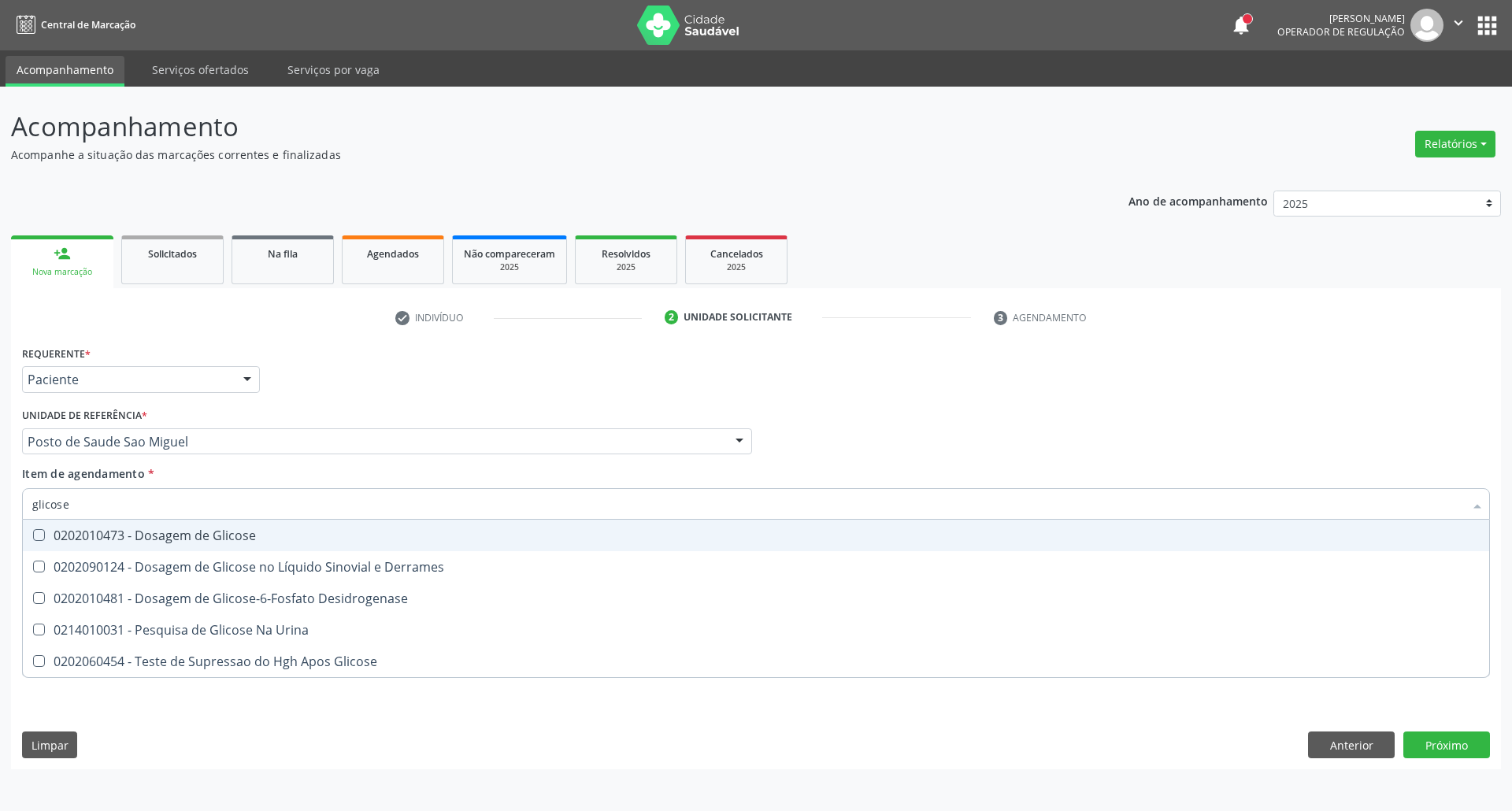
click at [98, 543] on span "0202010473 - Dosagem de Glicose" at bounding box center [756, 535] width 1466 height 31
checkbox Glicose "true"
drag, startPoint x: 109, startPoint y: 501, endPoint x: 0, endPoint y: 487, distance: 109.9
click at [0, 489] on div "Acompanhamento Acompanhe a situação das marcações correntes e finalizadas Relat…" at bounding box center [756, 449] width 1512 height 724
type input "ac"
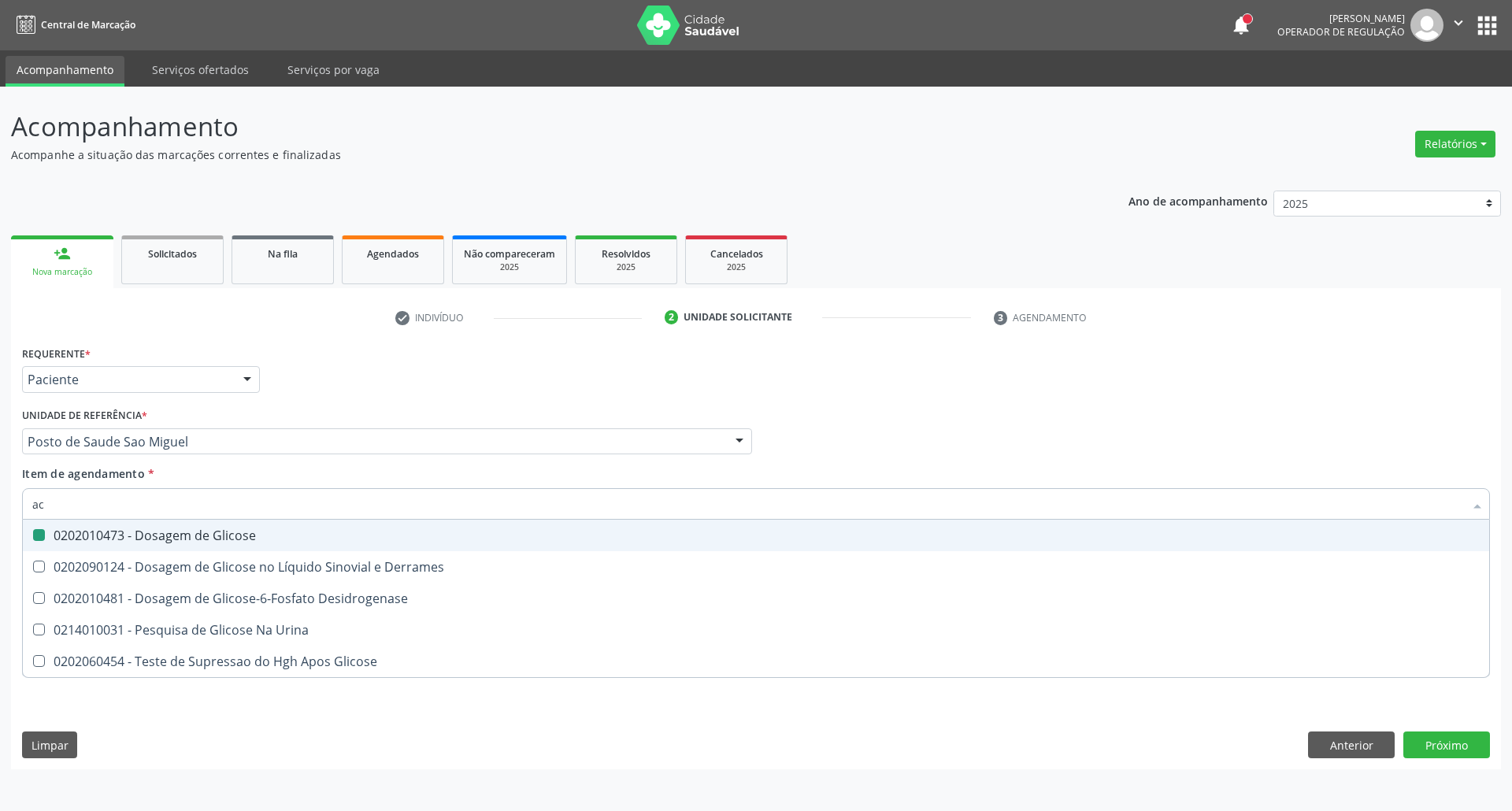
checkbox Glicose "false"
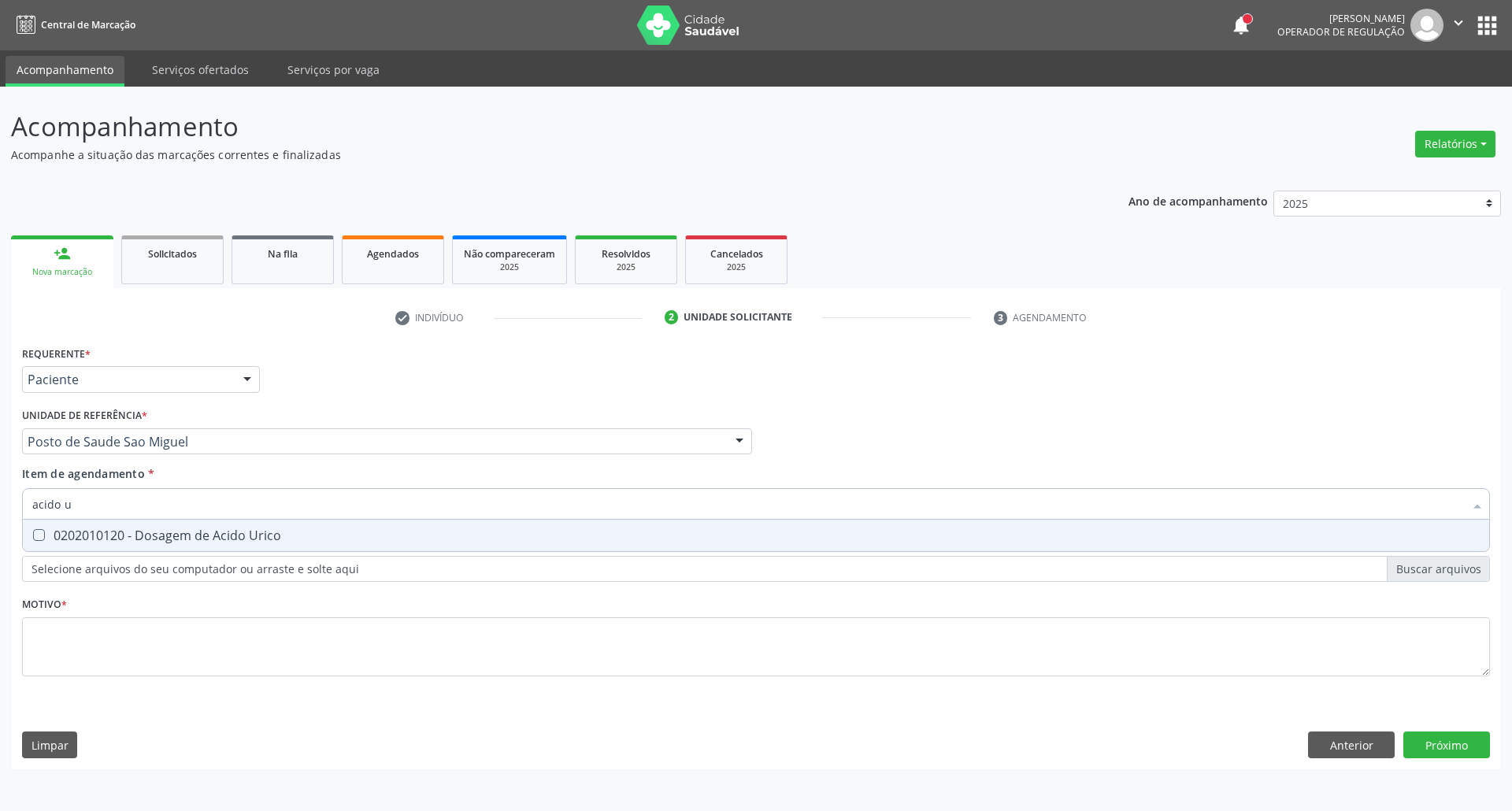
type input "acido u"
drag, startPoint x: 48, startPoint y: 537, endPoint x: 77, endPoint y: 521, distance: 33.1
click at [49, 537] on div "0202010120 - Dosagem de Acido Urico" at bounding box center [755, 535] width 1447 height 12
checkbox Urico "true"
drag, startPoint x: 92, startPoint y: 504, endPoint x: 0, endPoint y: 464, distance: 100.3
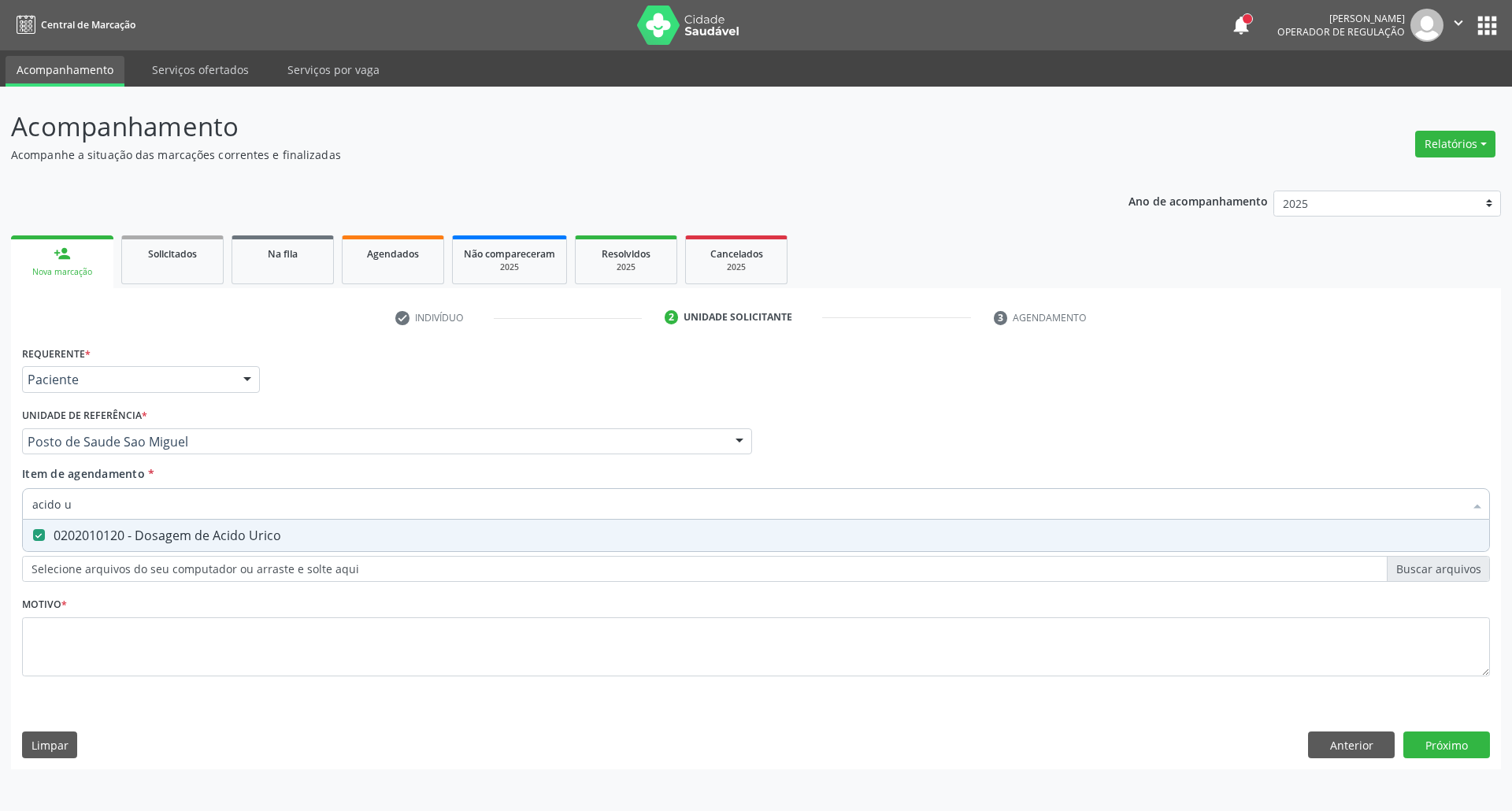
click at [0, 474] on div "Acompanhamento Acompanhe a situação das marcações correntes e finalizadas Relat…" at bounding box center [756, 449] width 1512 height 724
type input "c"
checkbox Urico "false"
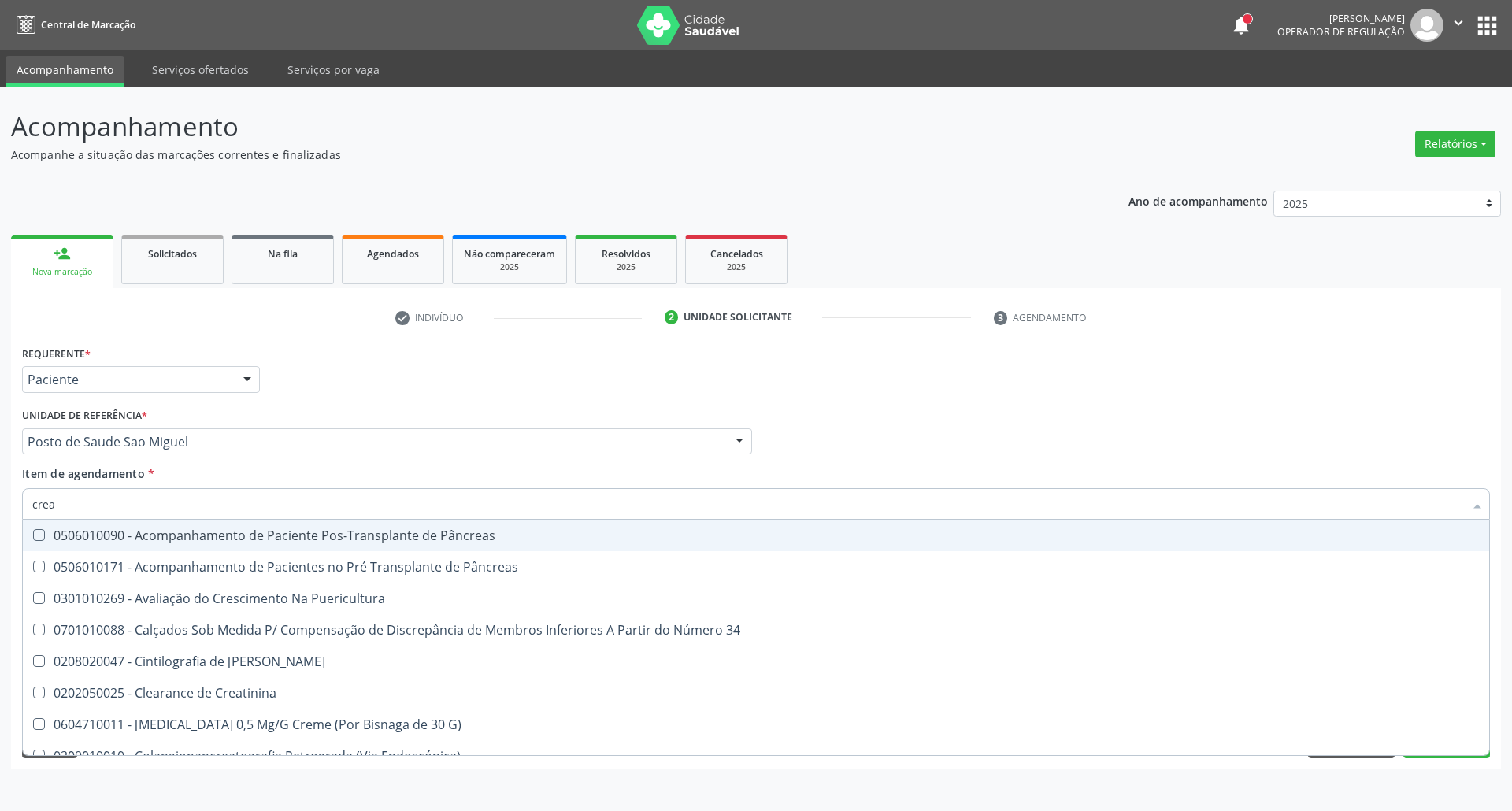
type input "creat"
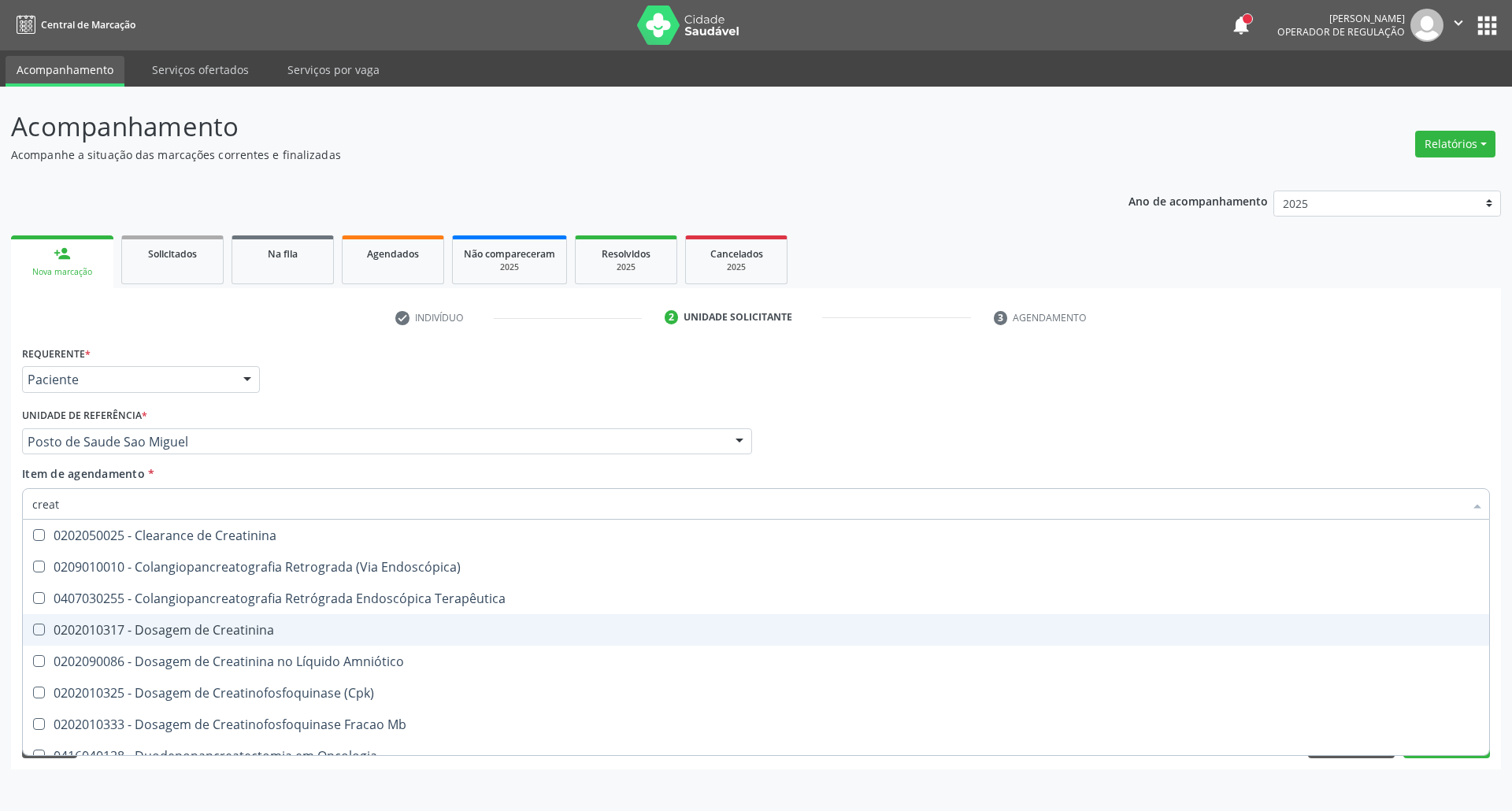
click at [84, 618] on span "0202010317 - Dosagem de Creatinina" at bounding box center [756, 630] width 1466 height 31
checkbox Creatinina "true"
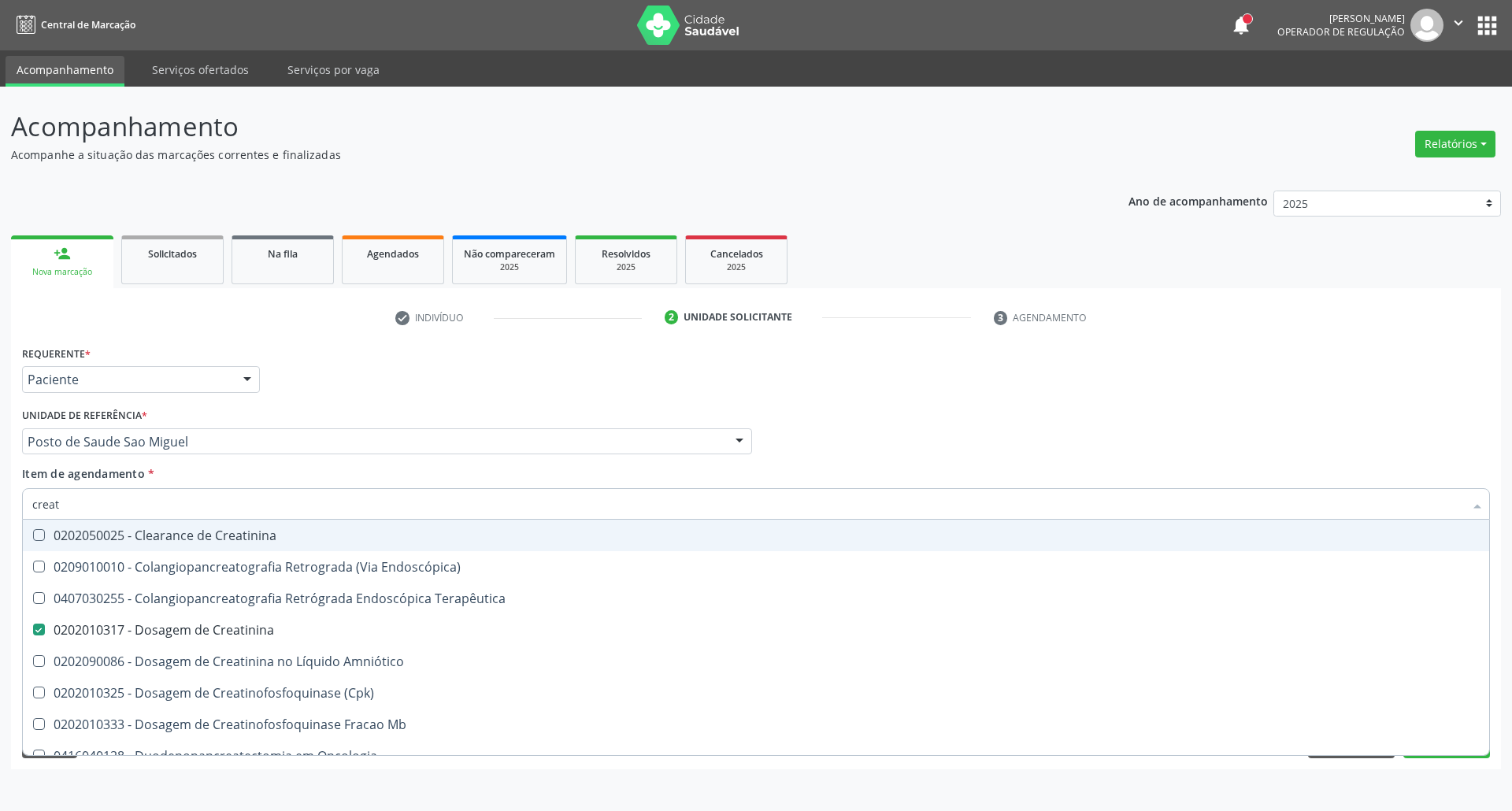
drag, startPoint x: 80, startPoint y: 504, endPoint x: 0, endPoint y: 438, distance: 103.7
click at [0, 445] on div "Acompanhamento Acompanhe a situação das marcações correntes e finalizadas Relat…" at bounding box center [756, 449] width 1512 height 724
type input "ru"
checkbox Creatinina "false"
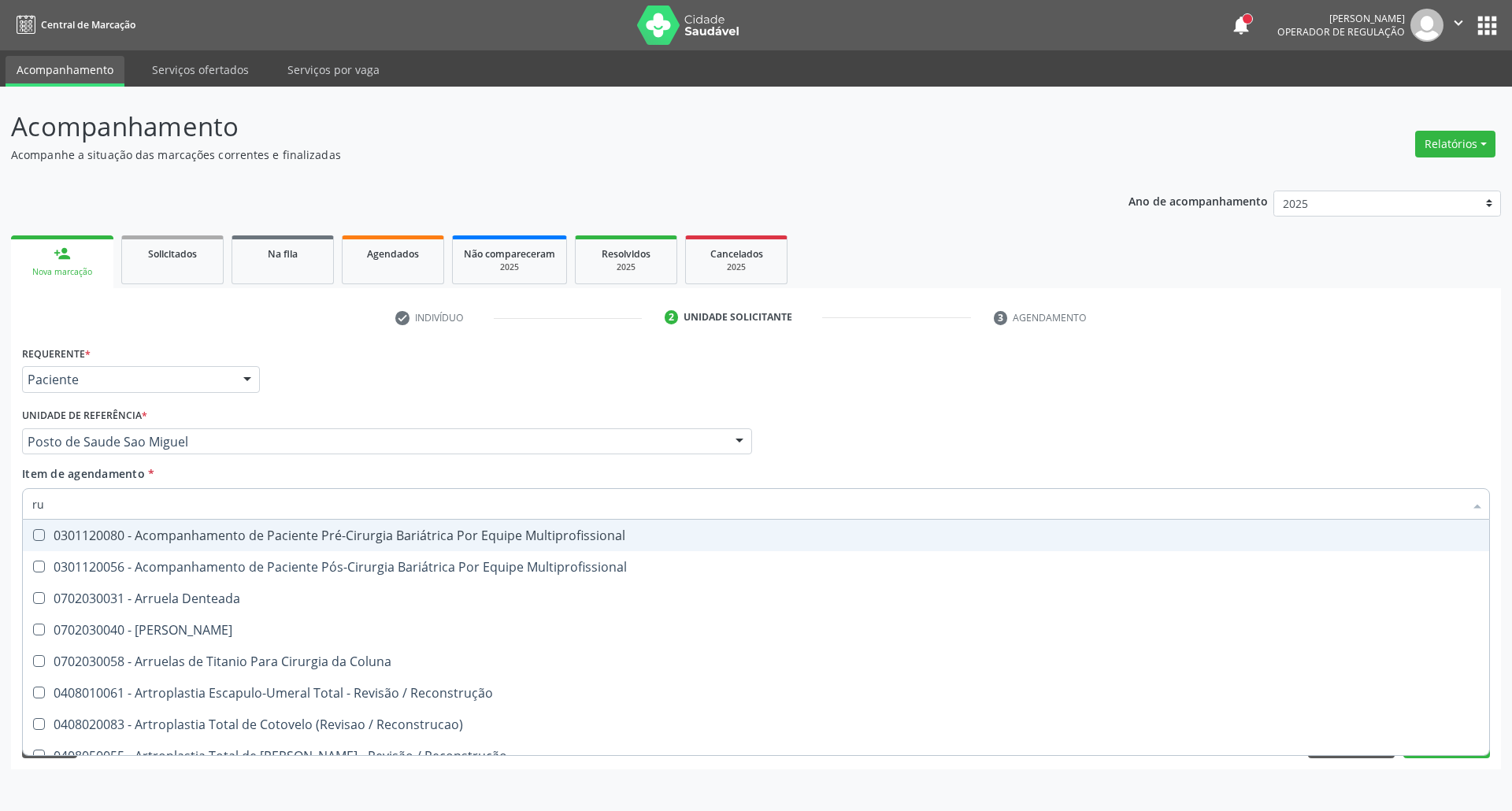
type input "r"
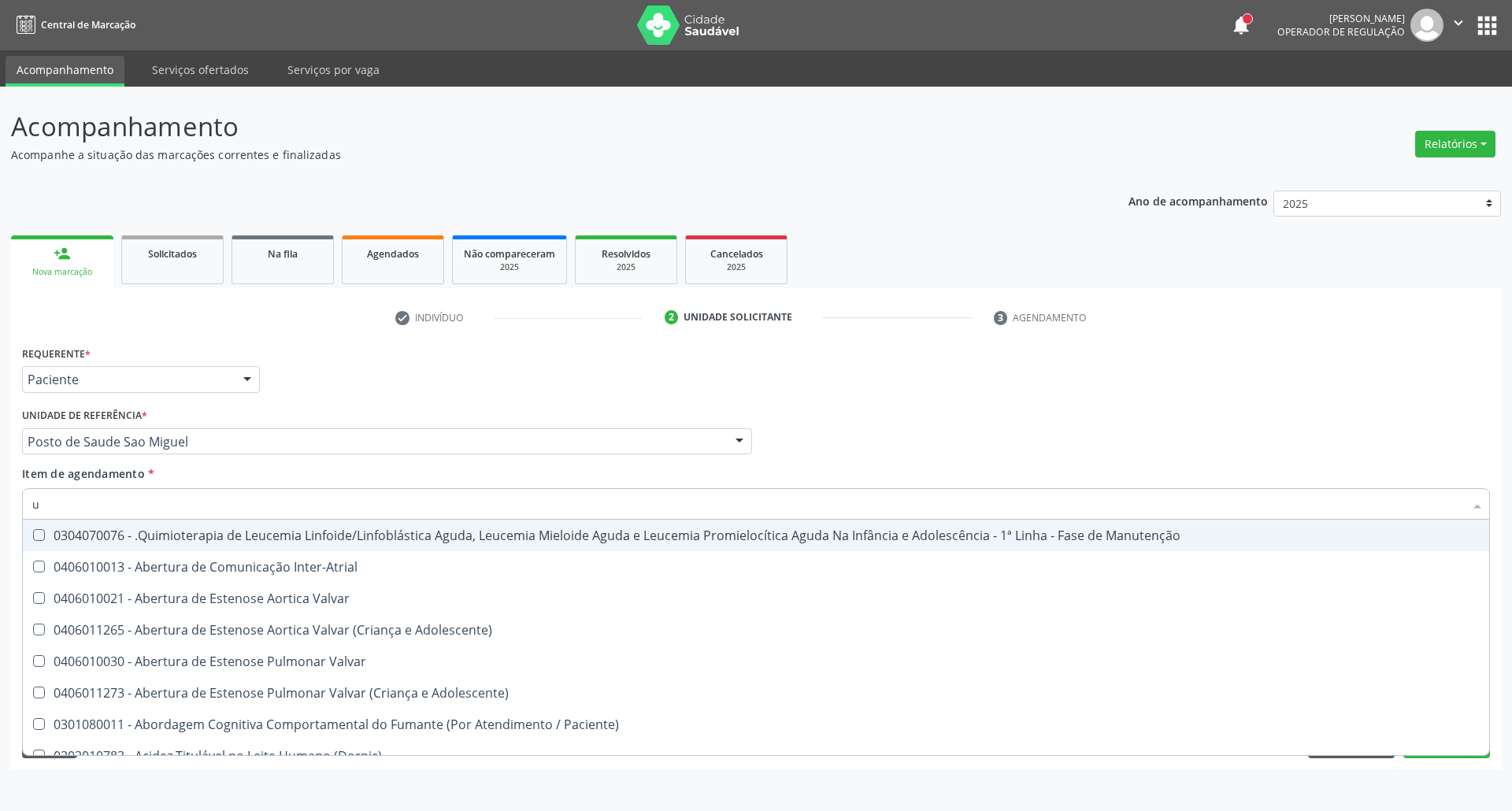
type input "ur"
checkbox Níveis "true"
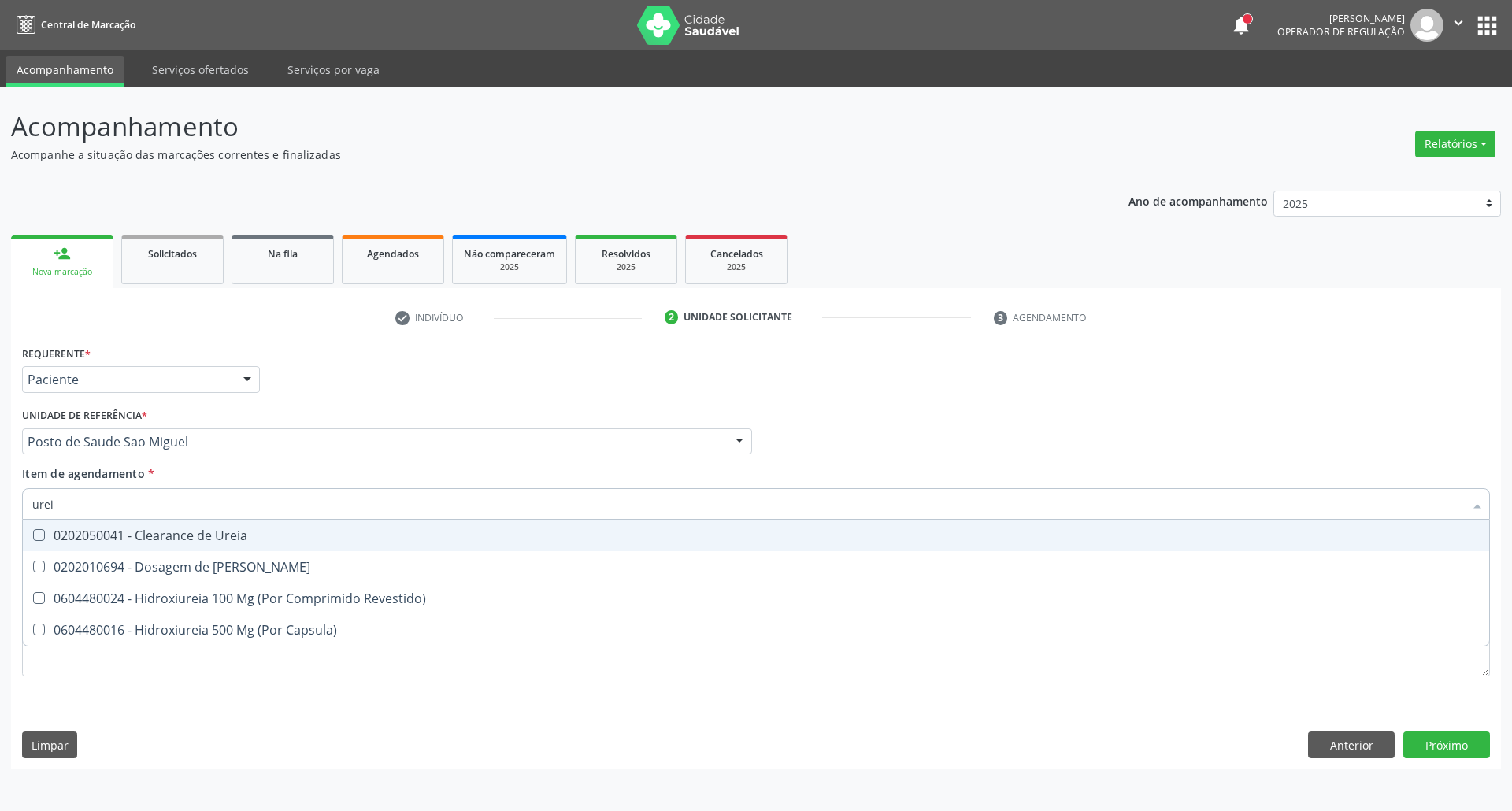
type input "ureia"
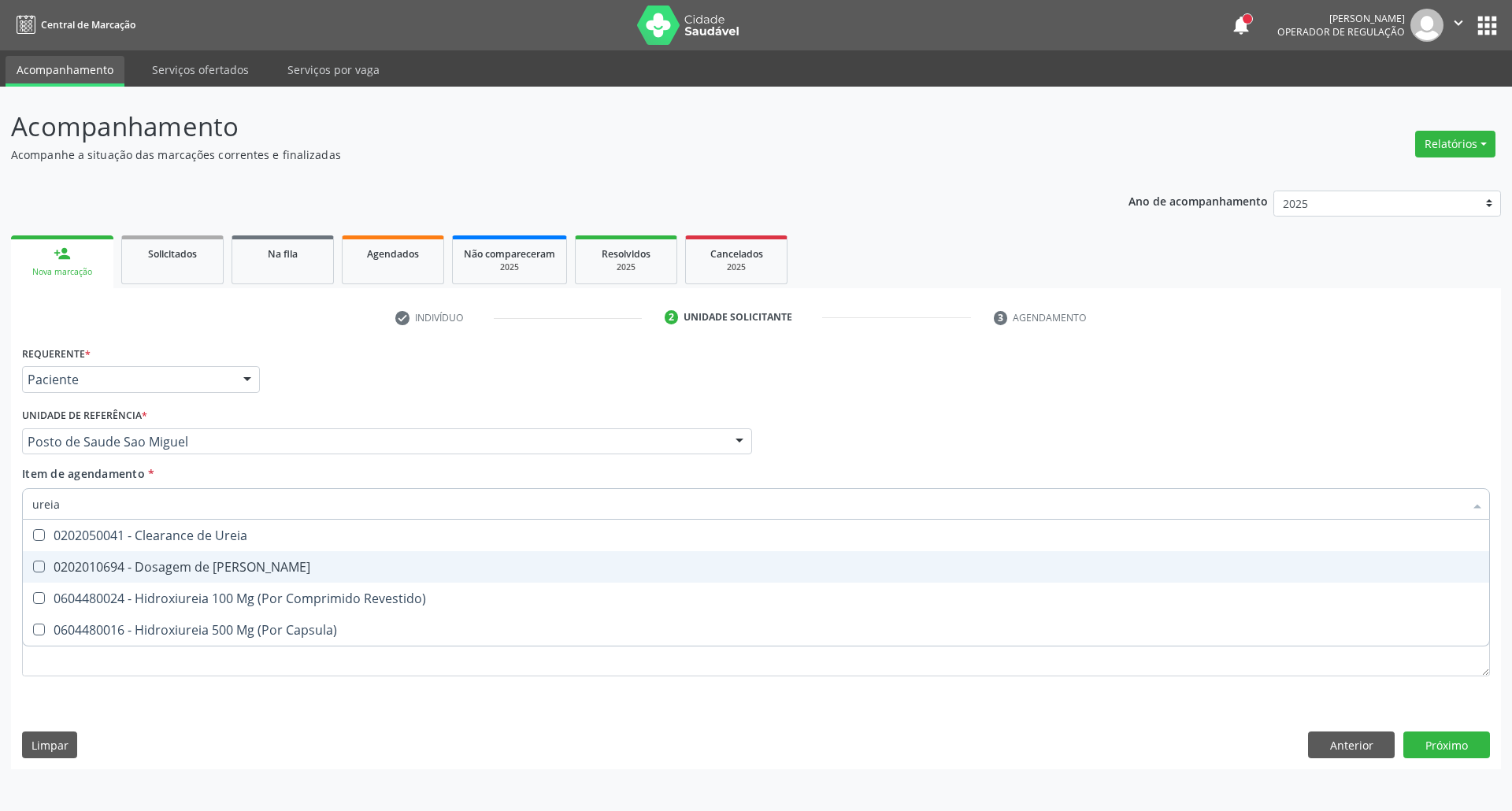
click at [64, 564] on div "0202010694 - Dosagem de [PERSON_NAME]" at bounding box center [755, 566] width 1447 height 12
checkbox Ureia "true"
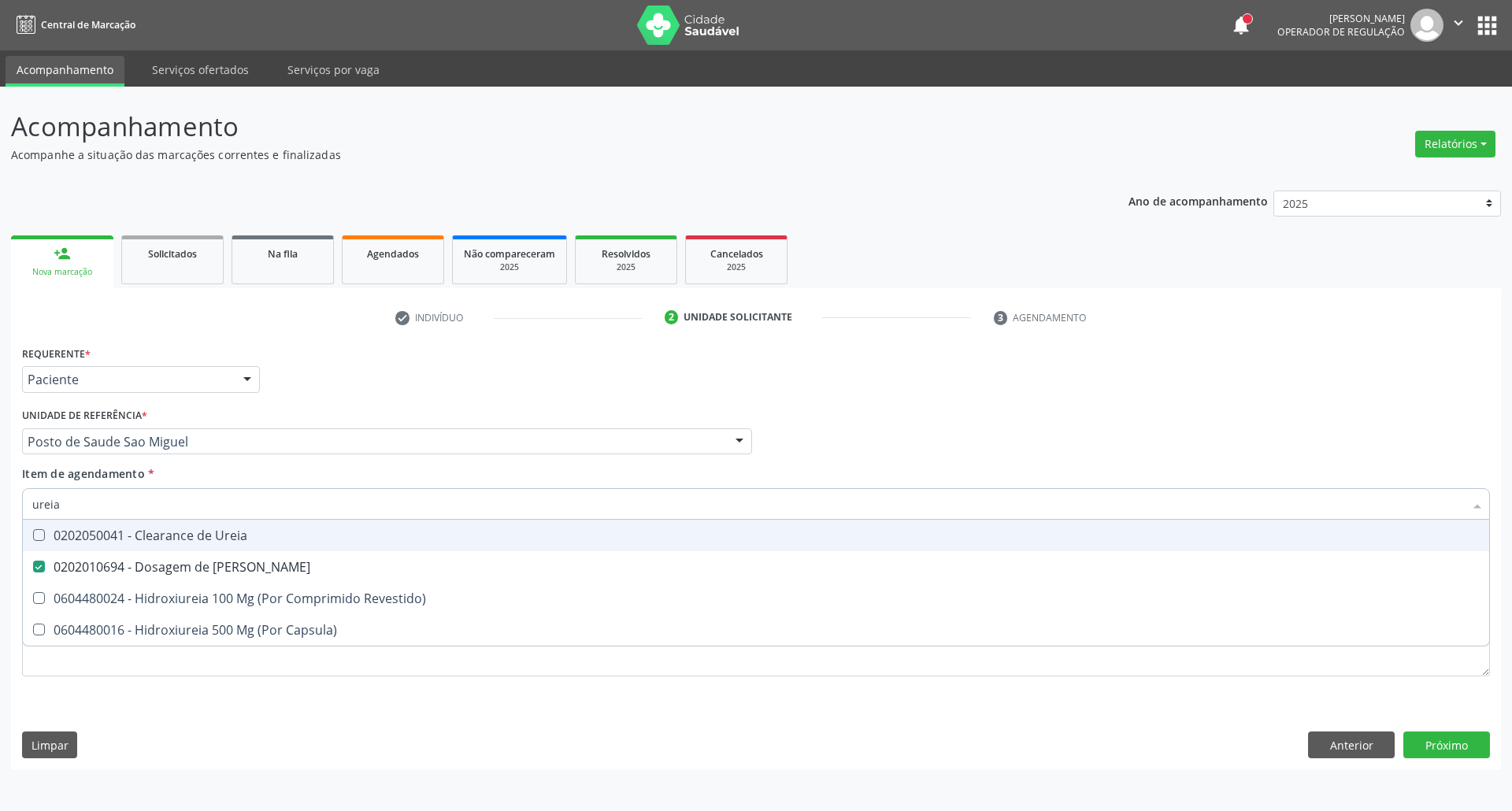
drag, startPoint x: 76, startPoint y: 499, endPoint x: 0, endPoint y: 478, distance: 78.8
click at [0, 480] on div "Acompanhamento Acompanhe a situação das marcações correntes e finalizadas Relat…" at bounding box center [756, 449] width 1512 height 724
type input "co"
checkbox Ureia "false"
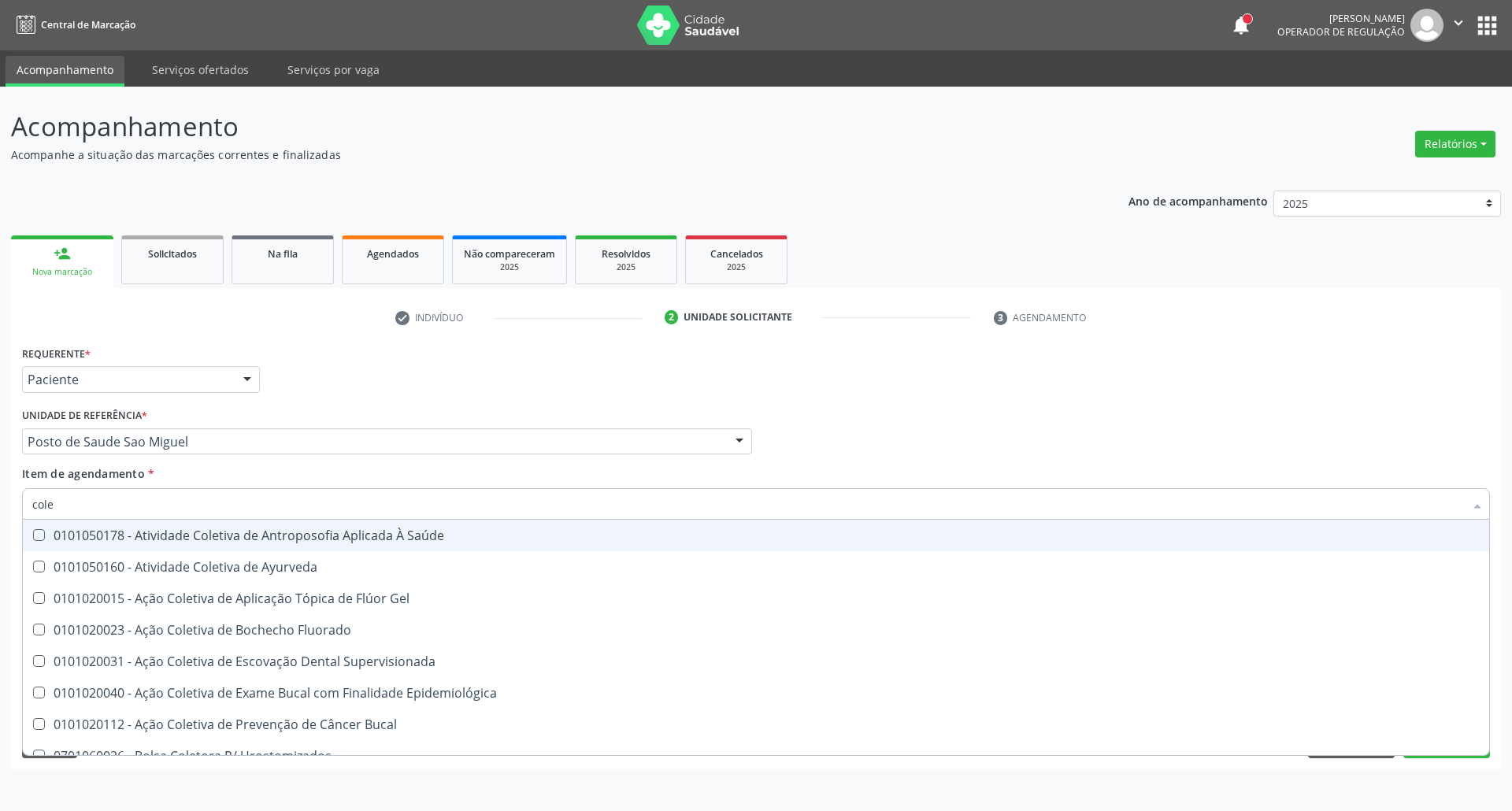
type input "coles"
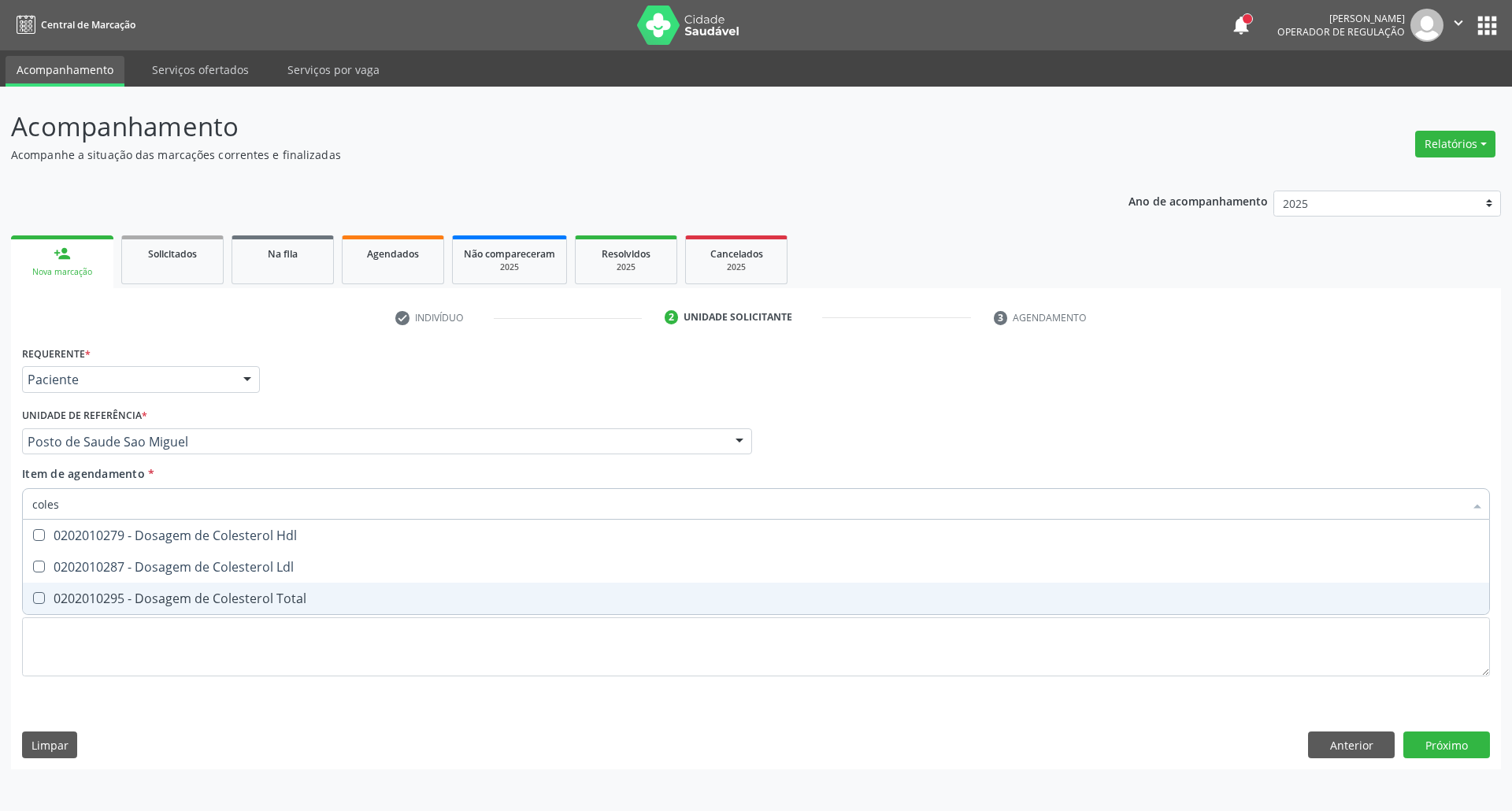
drag, startPoint x: 88, startPoint y: 605, endPoint x: 87, endPoint y: 571, distance: 34.0
click at [88, 602] on div "0202010295 - Dosagem de Colesterol Total" at bounding box center [755, 598] width 1447 height 12
checkbox Total "true"
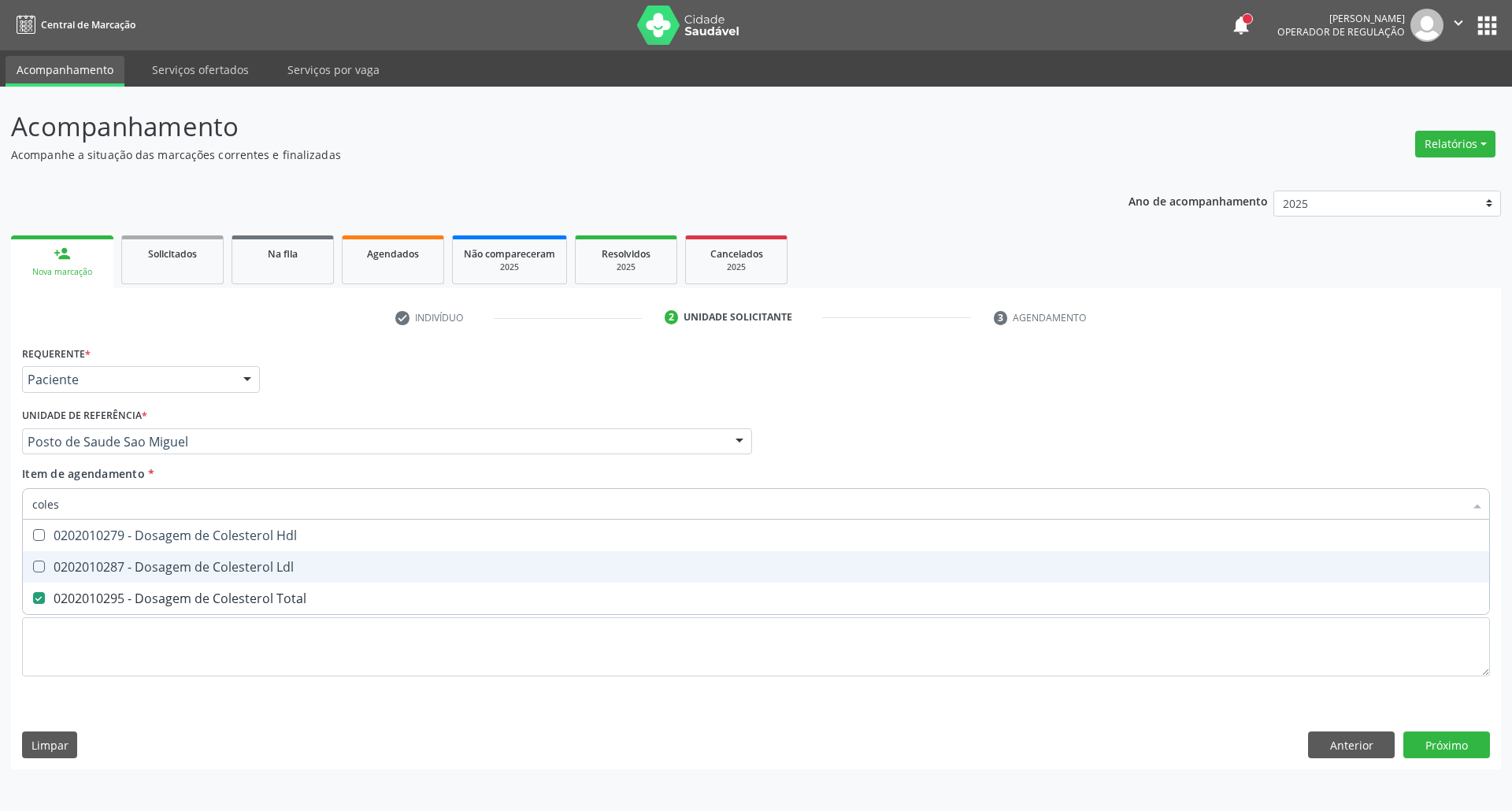
click at [87, 567] on div "0202010287 - Dosagem de Colesterol Ldl" at bounding box center [755, 566] width 1447 height 12
checkbox Ldl "true"
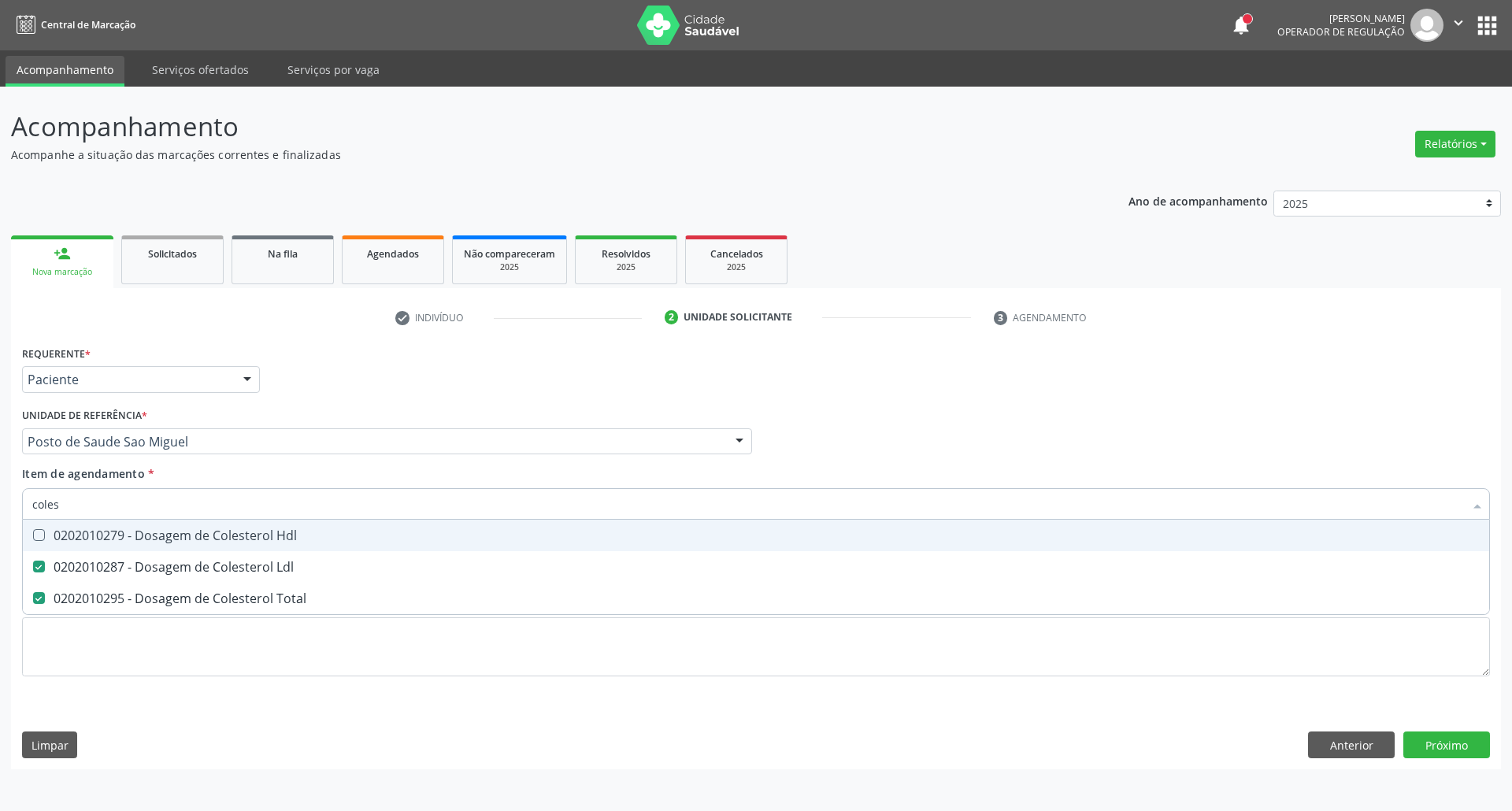
drag, startPoint x: 87, startPoint y: 534, endPoint x: 90, endPoint y: 509, distance: 25.2
click at [87, 533] on div "0202010279 - Dosagem de Colesterol Hdl" at bounding box center [755, 535] width 1447 height 12
checkbox Hdl "true"
click at [0, 499] on div "Acompanhamento Acompanhe a situação das marcações correntes e finalizadas Relat…" at bounding box center [756, 449] width 1512 height 724
type input "b"
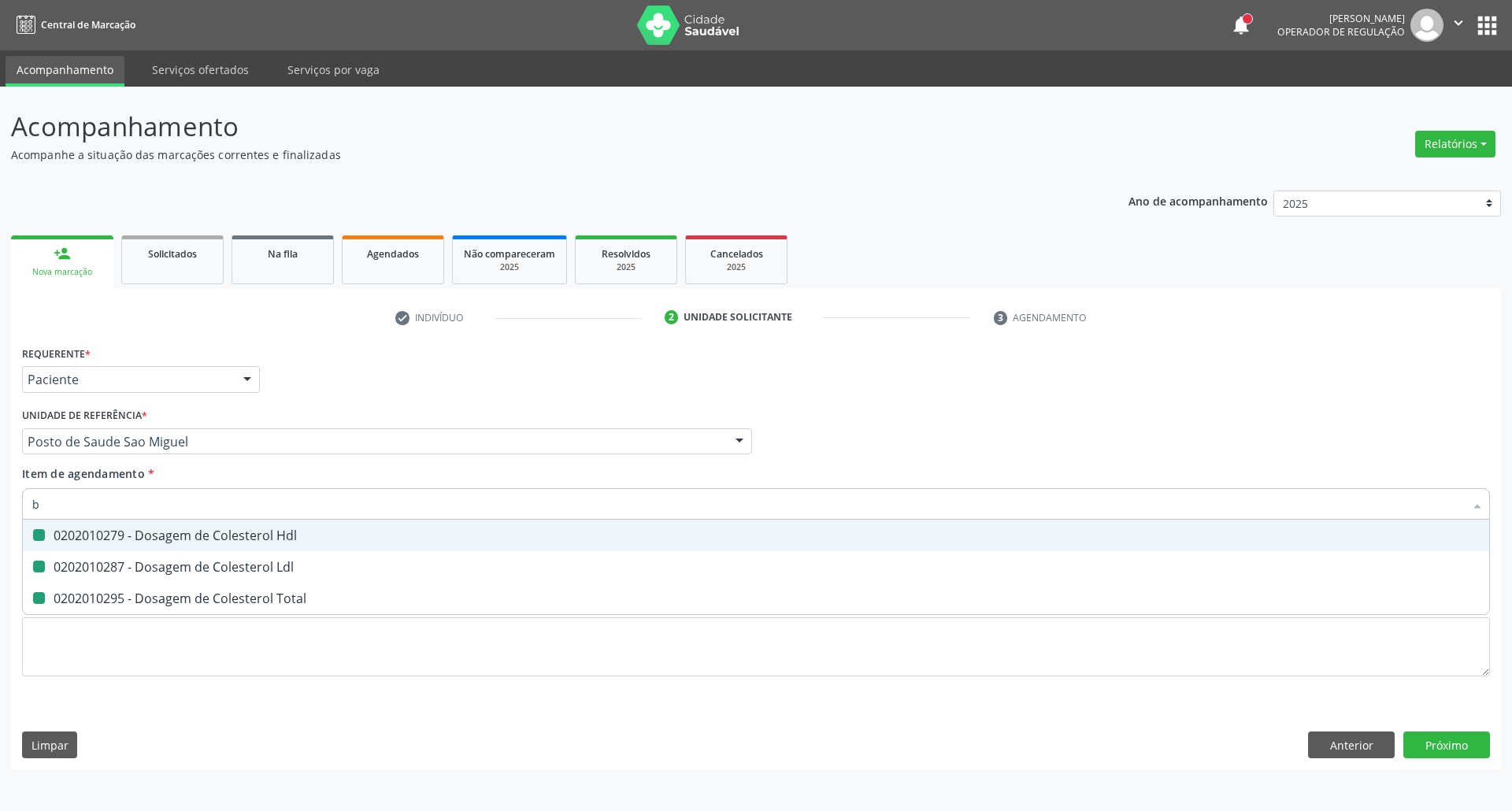
checkbox Hdl "false"
checkbox Ldl "false"
checkbox Total "false"
type input "bilirr"
click at [48, 524] on span "0202010201 - Dosagem de Bilirrubina Total e Fracoes" at bounding box center [756, 535] width 1466 height 31
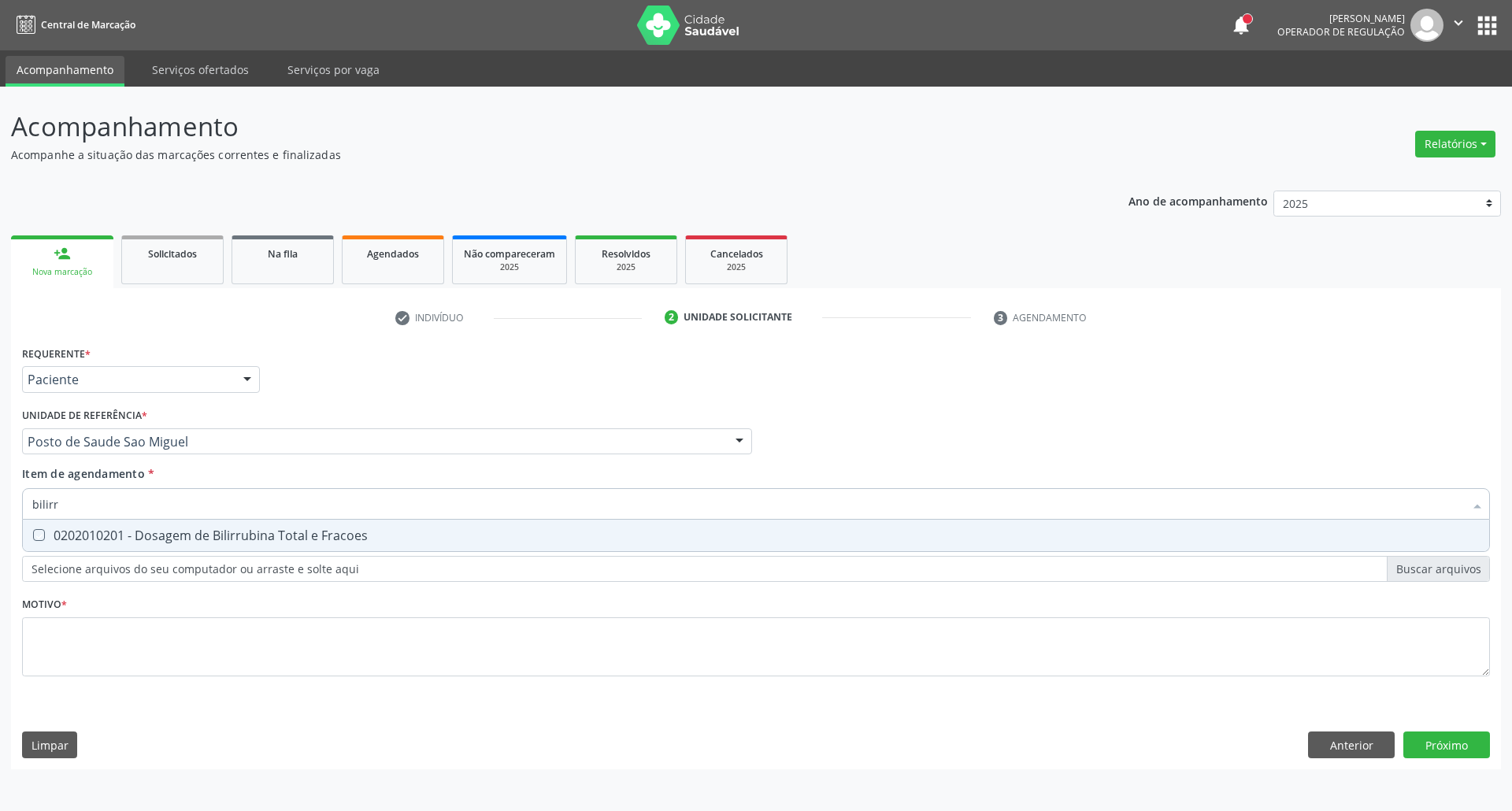
checkbox Fracoes "true"
drag, startPoint x: 86, startPoint y: 501, endPoint x: 0, endPoint y: 486, distance: 87.3
click at [0, 486] on div "Acompanhamento Acompanhe a situação das marcações correntes e finalizadas Relat…" at bounding box center [756, 449] width 1512 height 724
type input "t"
checkbox Fracoes "false"
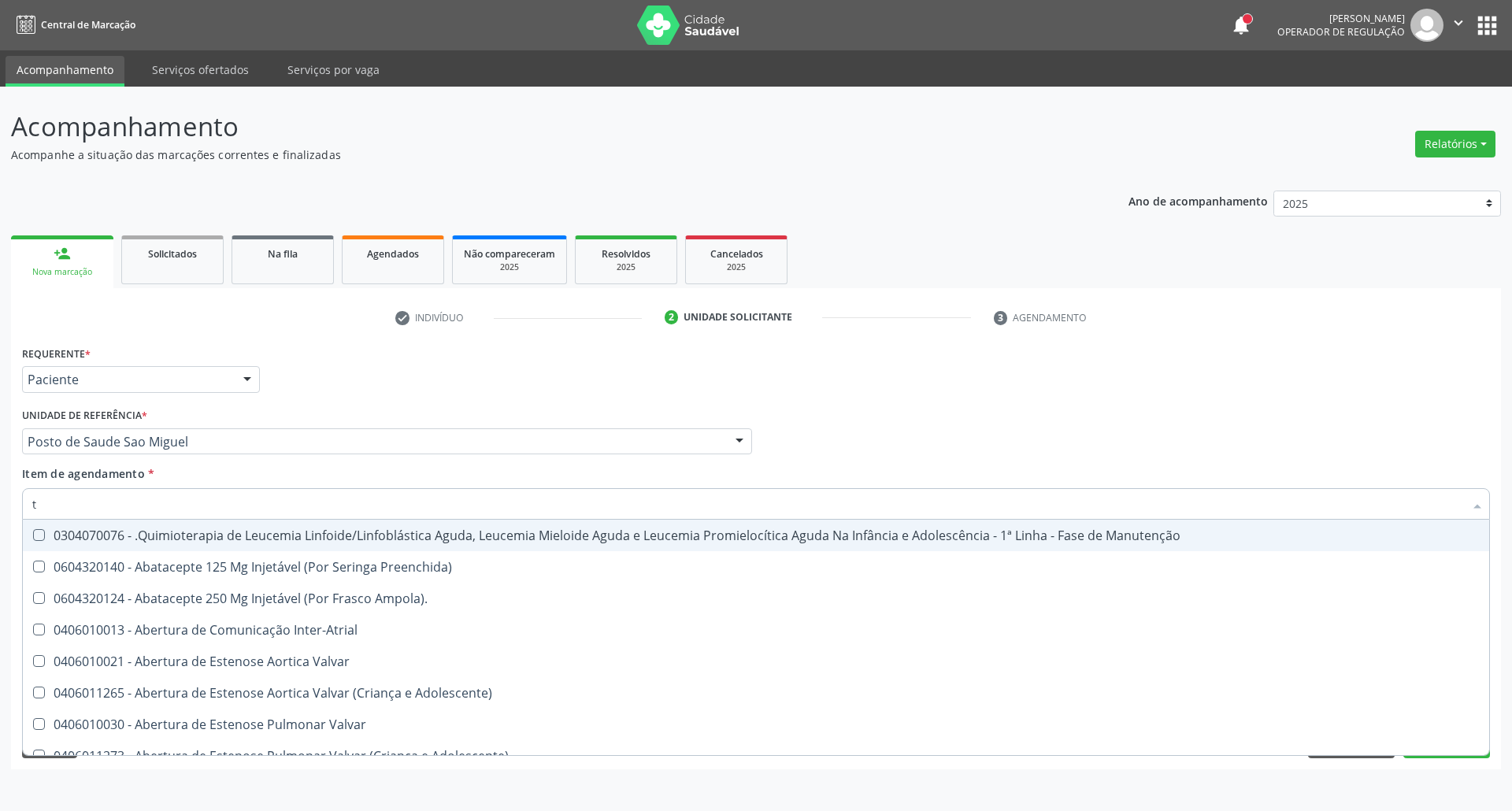
type input "tg"
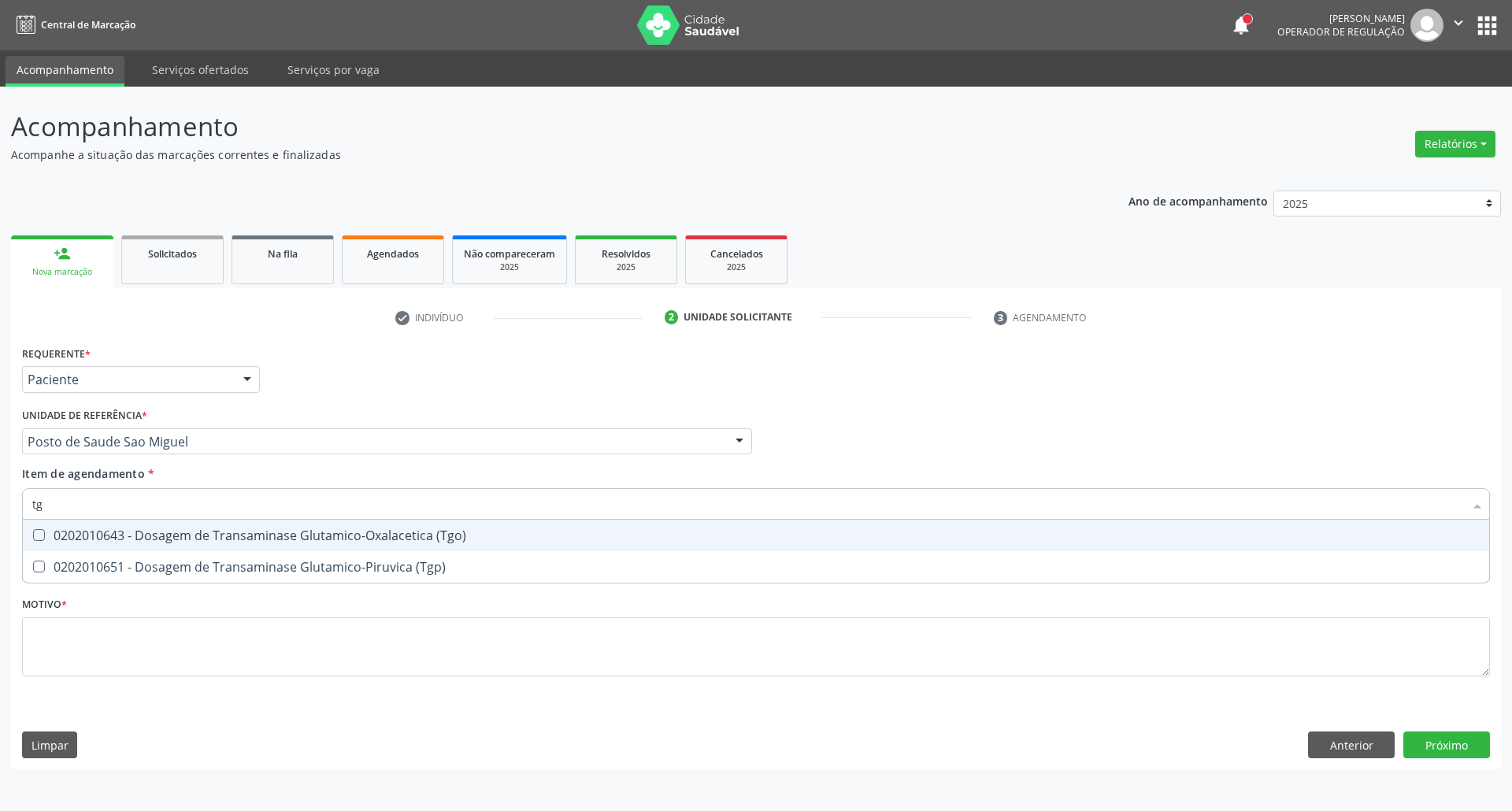
drag, startPoint x: 46, startPoint y: 532, endPoint x: 64, endPoint y: 523, distance: 20.1
click at [48, 531] on div "0202010643 - Dosagem de Transaminase Glutamico-Oxalacetica (Tgo)" at bounding box center [755, 535] width 1447 height 12
checkbox \(Tgo\) "true"
click at [0, 495] on div "Acompanhamento Acompanhe a situação das marcações correntes e finalizadas Relat…" at bounding box center [756, 449] width 1512 height 724
type input "tr"
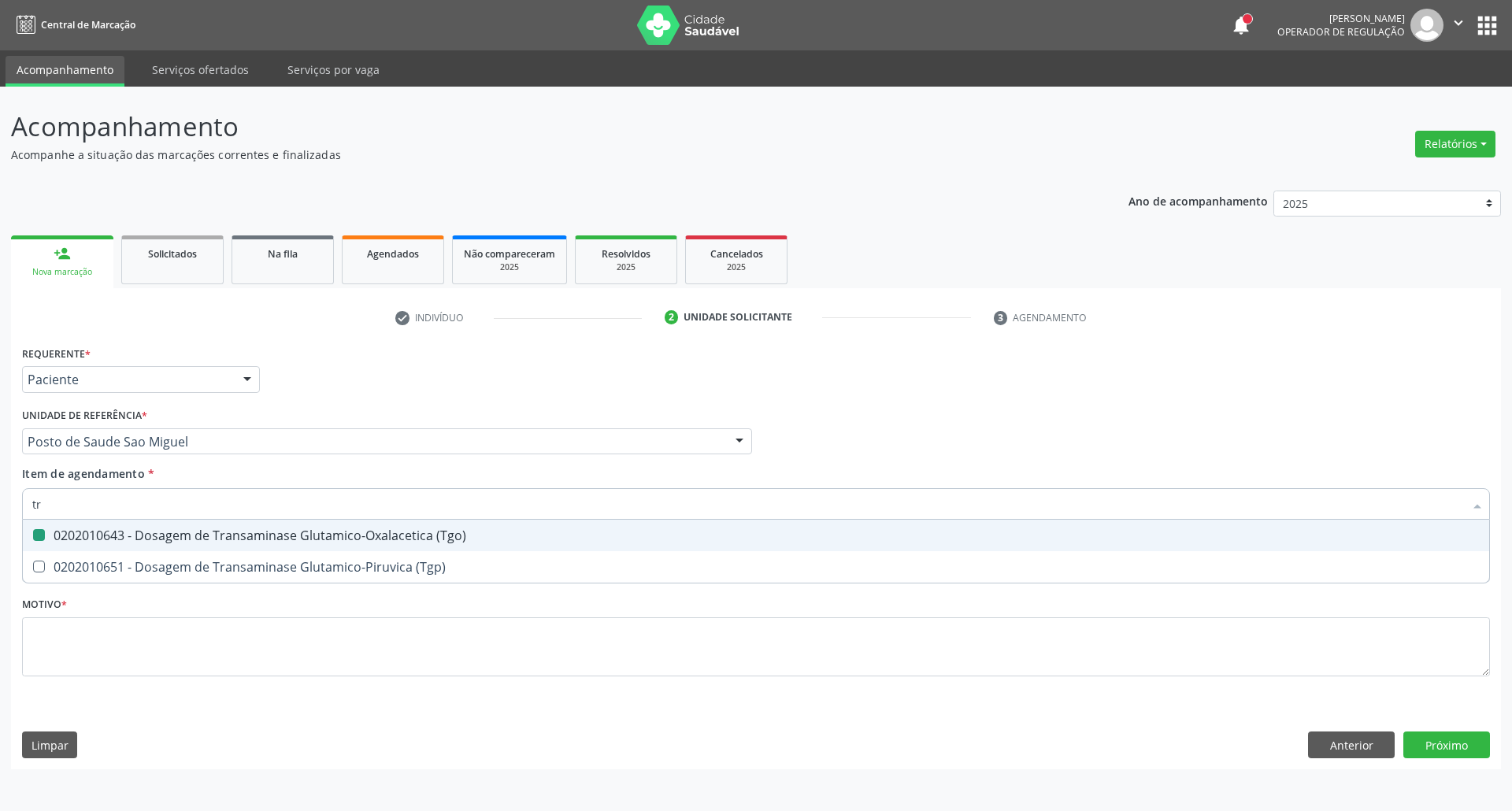
checkbox \(Tgo\) "false"
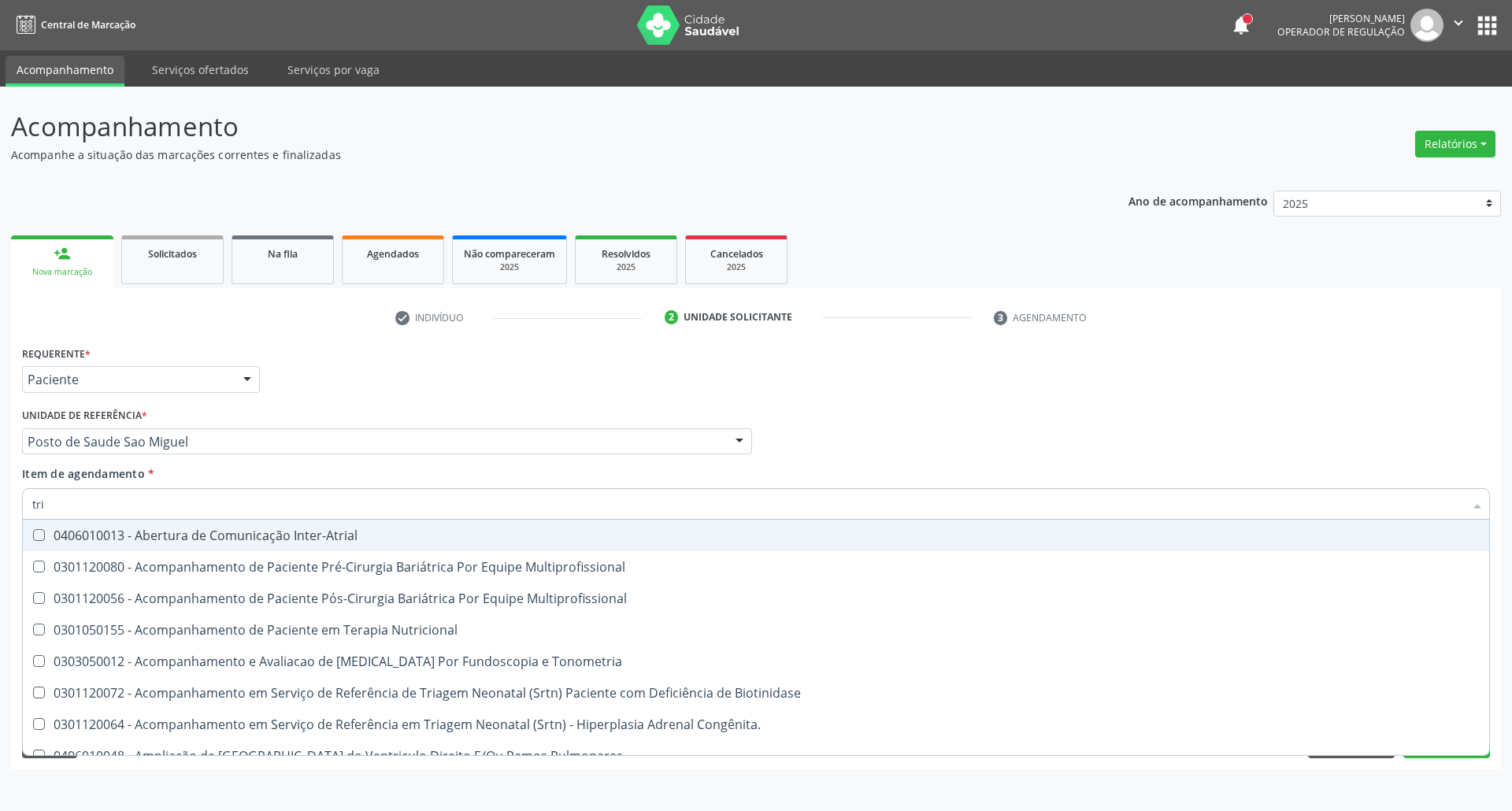
type input "trig"
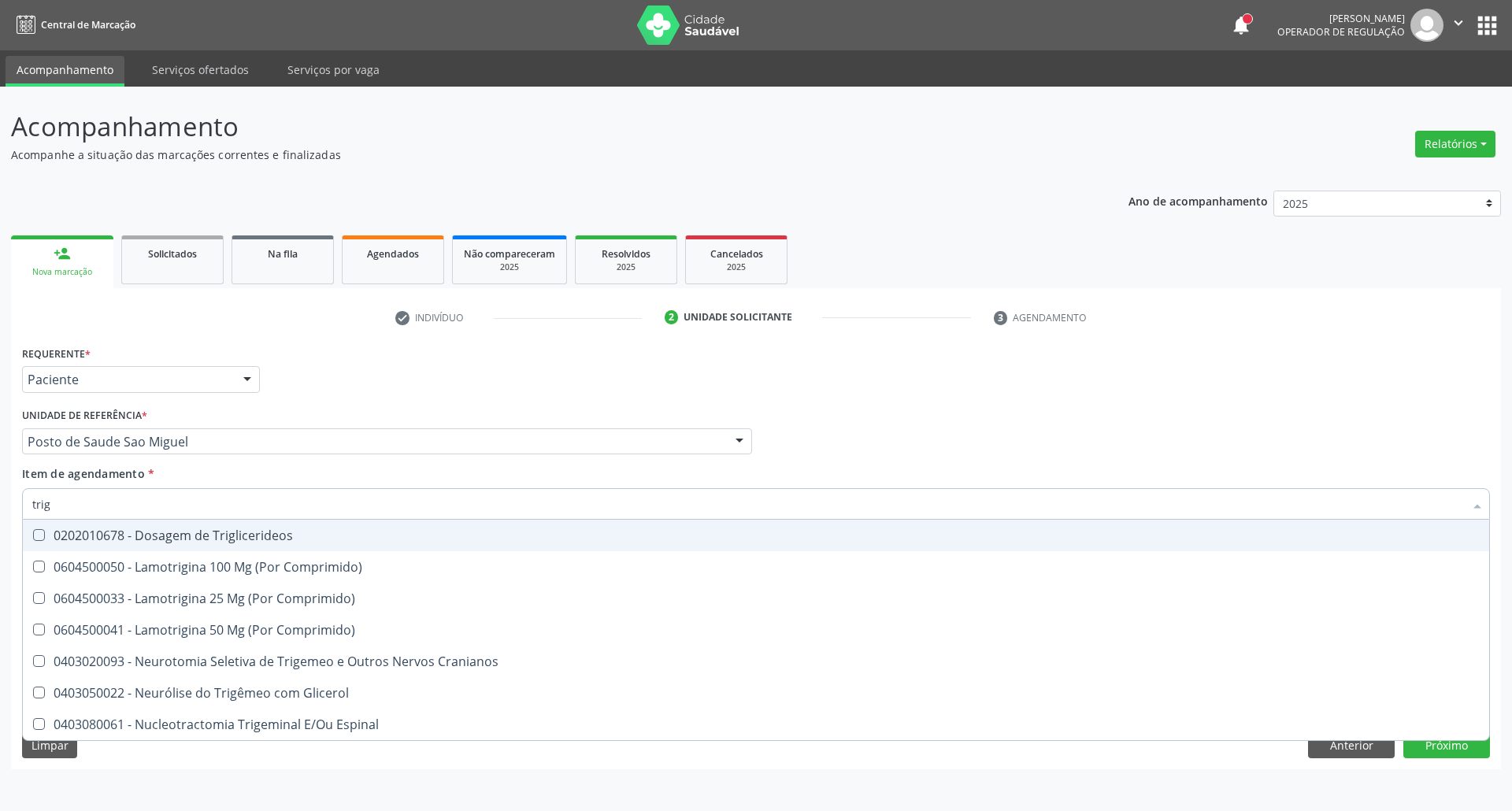
drag, startPoint x: 133, startPoint y: 543, endPoint x: 134, endPoint y: 511, distance: 32.0
click at [133, 540] on div "0202010678 - Dosagem de Triglicerideos" at bounding box center [755, 535] width 1447 height 12
checkbox Triglicerideos "true"
drag, startPoint x: 133, startPoint y: 509, endPoint x: 0, endPoint y: 509, distance: 133.0
click at [0, 509] on div "Acompanhamento Acompanhe a situação das marcações correntes e finalizadas Relat…" at bounding box center [756, 449] width 1512 height 724
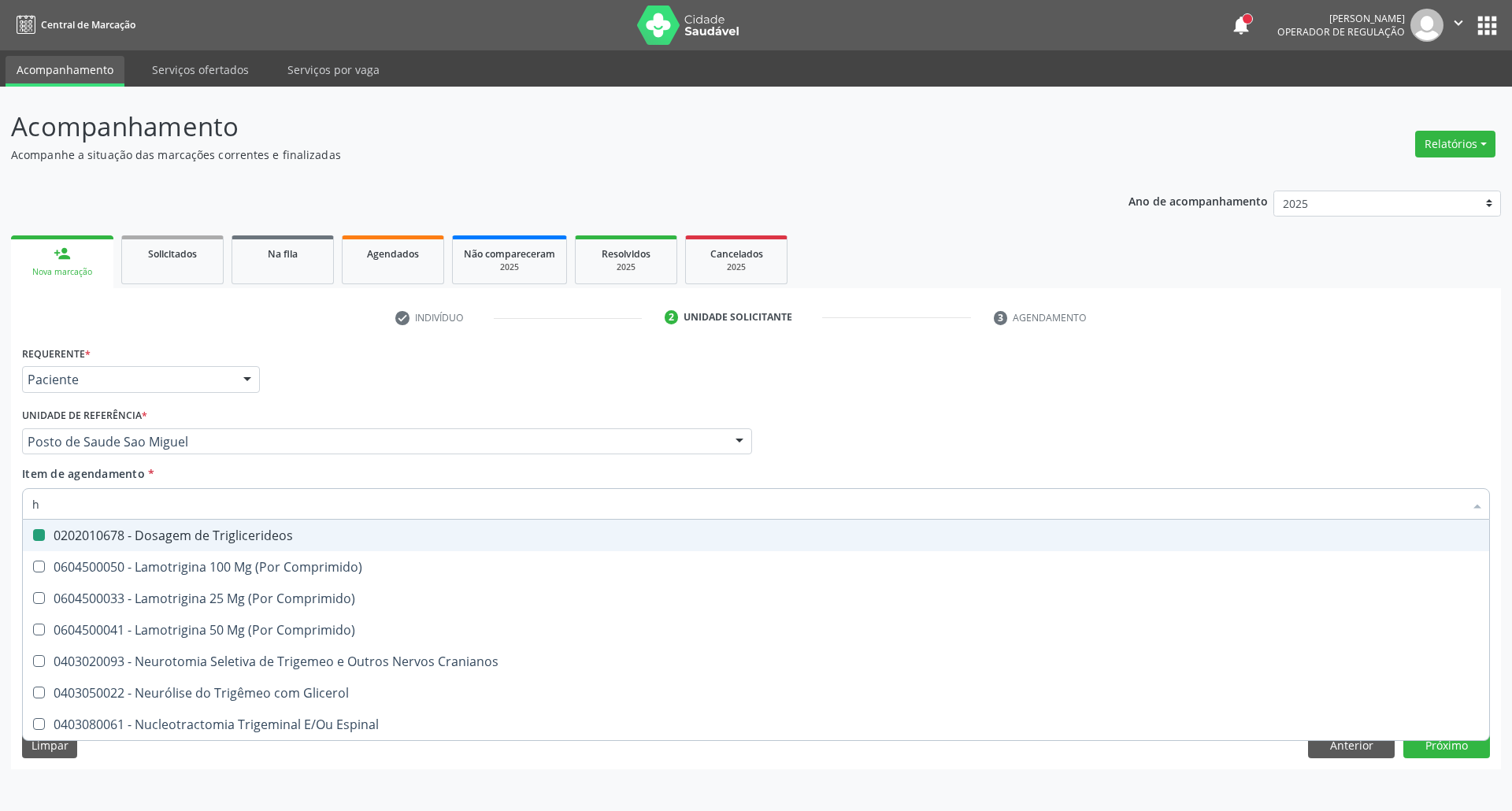
type input "he"
checkbox Triglicerideos "false"
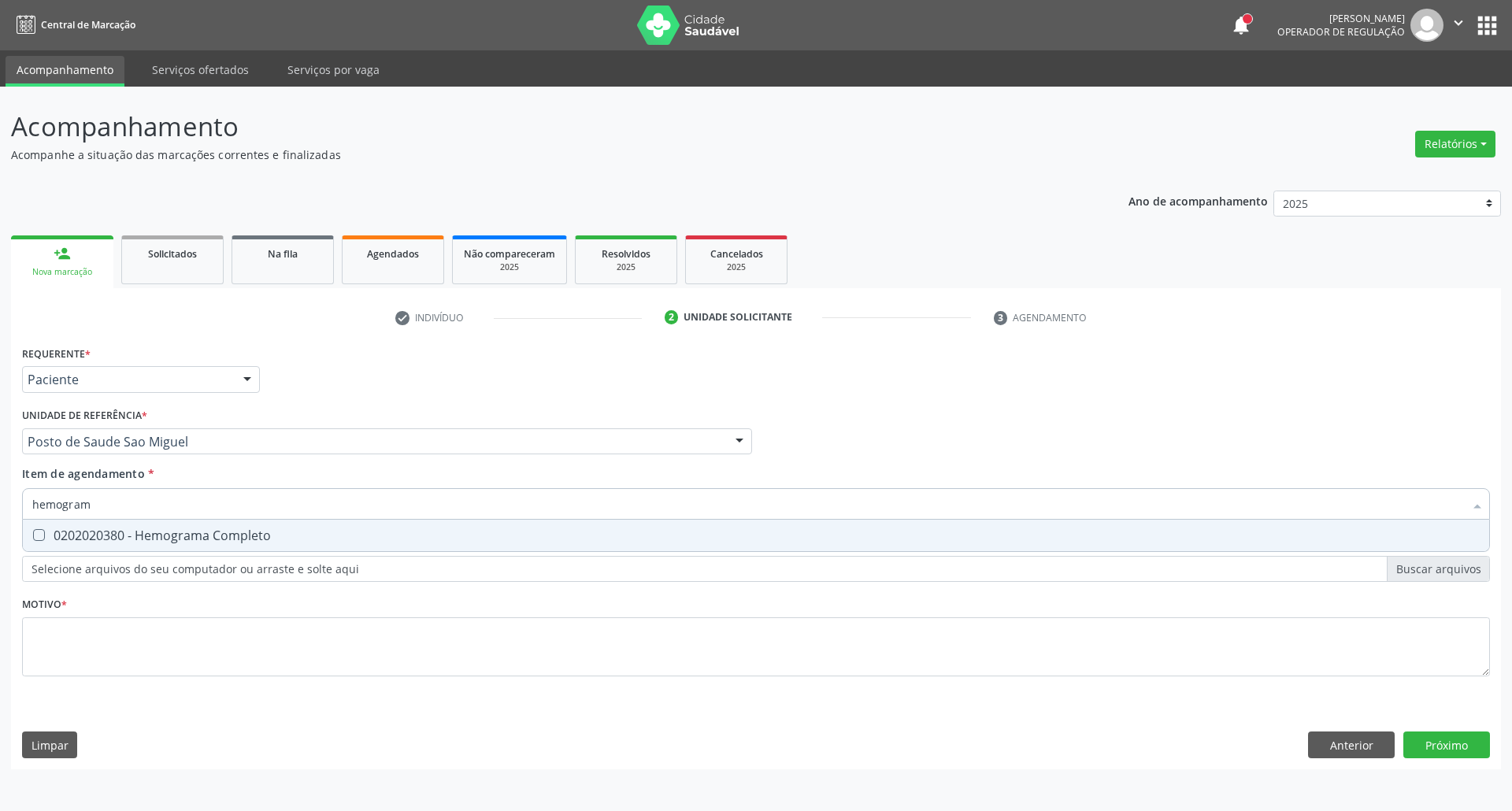
type input "hemograma"
click at [53, 537] on div "0202020380 - Hemograma Completo" at bounding box center [755, 535] width 1447 height 12
checkbox Completo "true"
click at [0, 499] on div "Acompanhamento Acompanhe a situação das marcações correntes e finalizadas Relat…" at bounding box center [756, 449] width 1512 height 724
type input "ur"
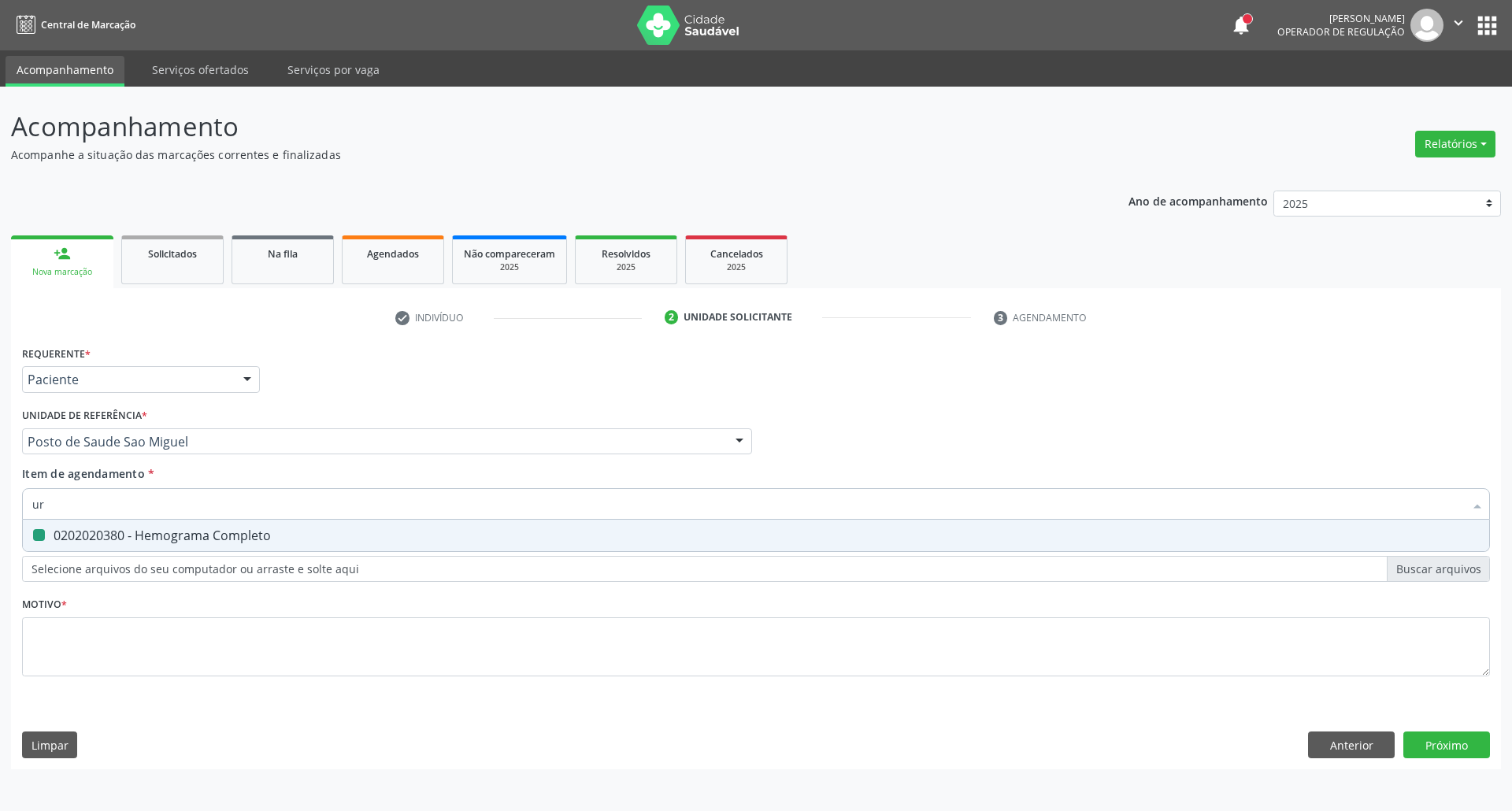
checkbox Completo "false"
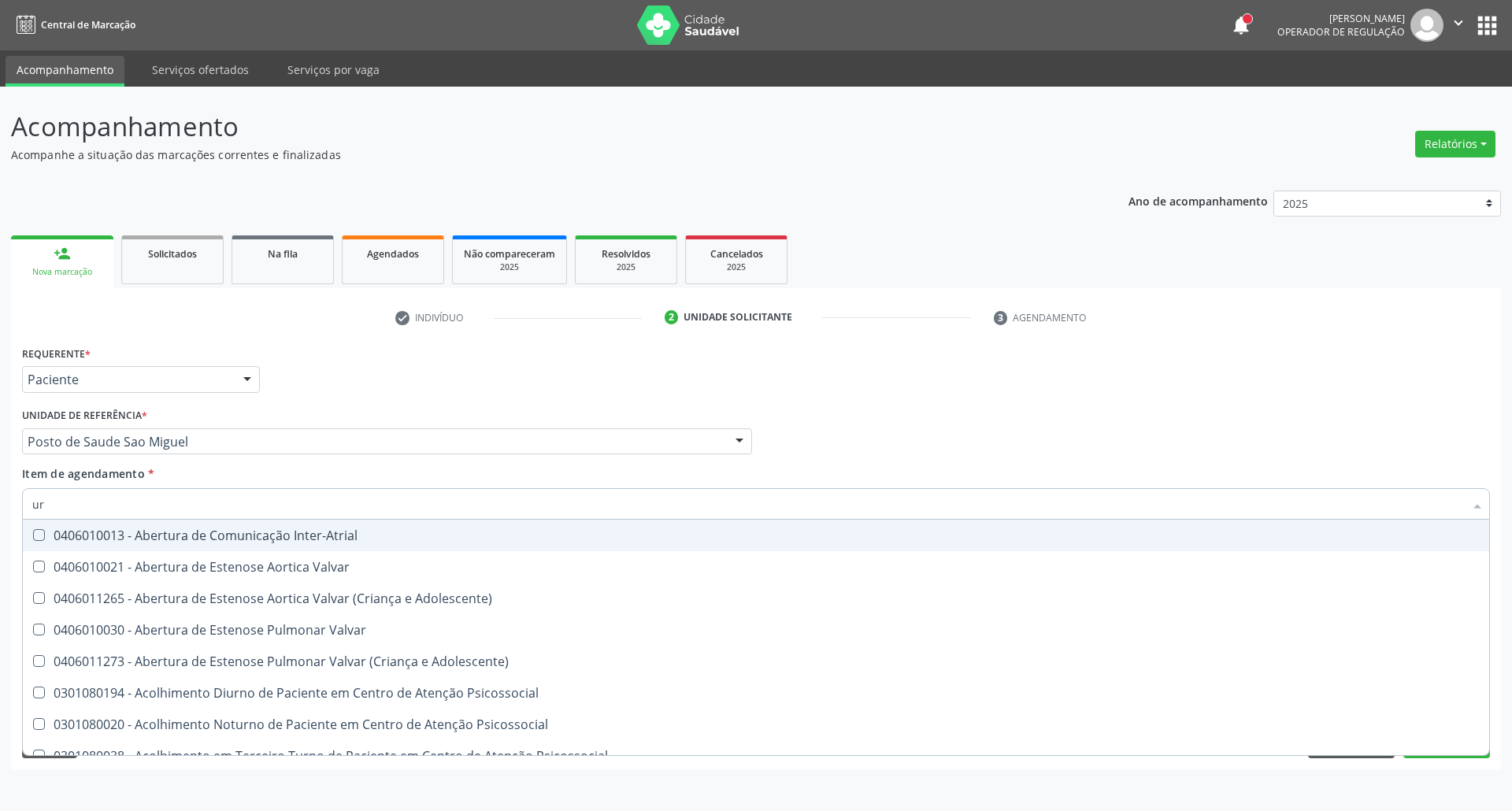
type input "uri"
checkbox B "true"
type input "urin"
checkbox Urico "false"
type input "urina"
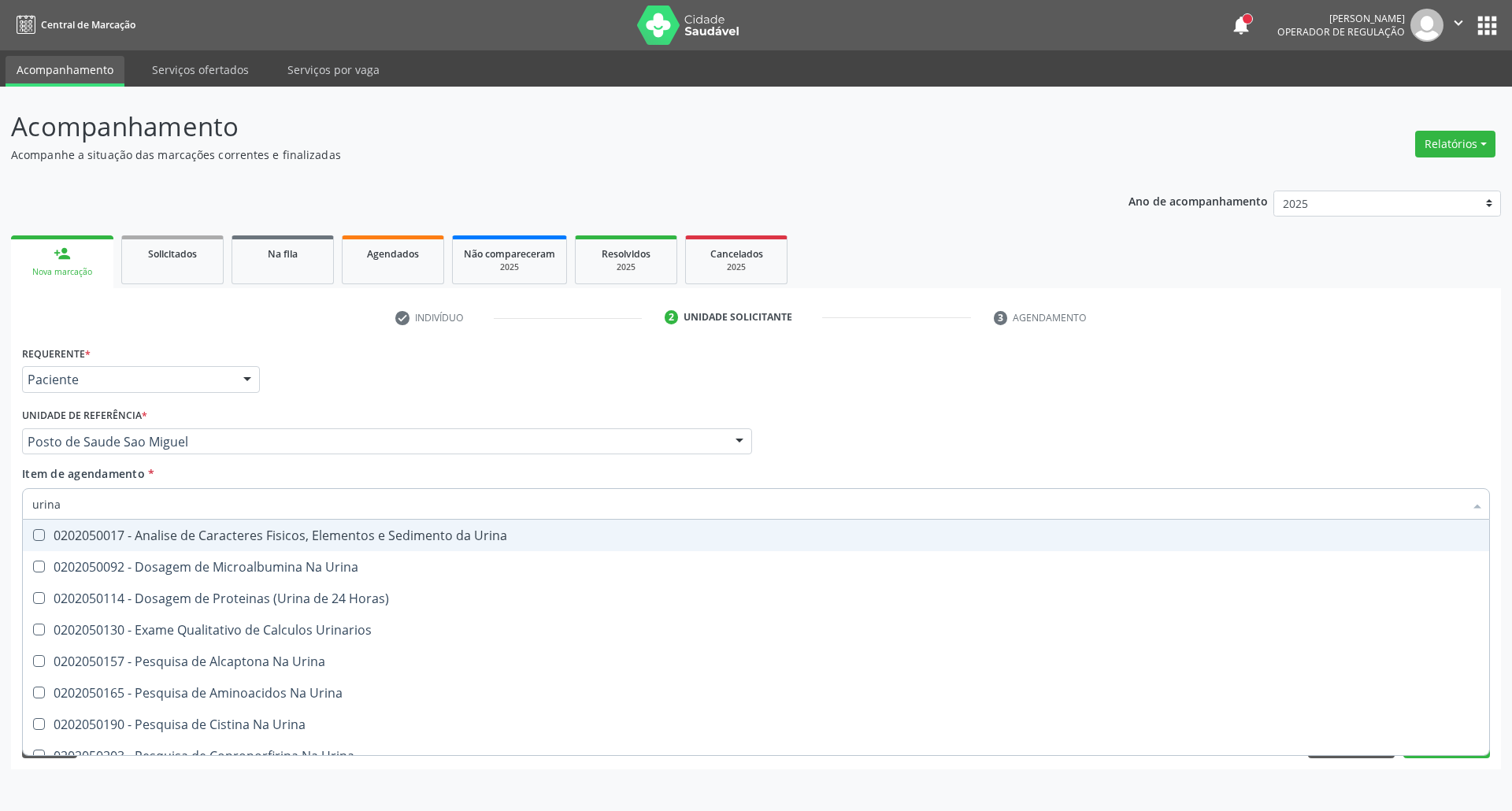
drag, startPoint x: 53, startPoint y: 537, endPoint x: 75, endPoint y: 518, distance: 29.1
click at [57, 533] on div "0202050017 - Analise de Caracteres Fisicos, Elementos e Sedimento da Urina" at bounding box center [755, 535] width 1447 height 12
checkbox Urina "true"
drag, startPoint x: 0, startPoint y: 488, endPoint x: 0, endPoint y: 477, distance: 11.0
click at [0, 478] on div "Acompanhamento Acompanhe a situação das marcações correntes e finalizadas Relat…" at bounding box center [756, 449] width 1512 height 724
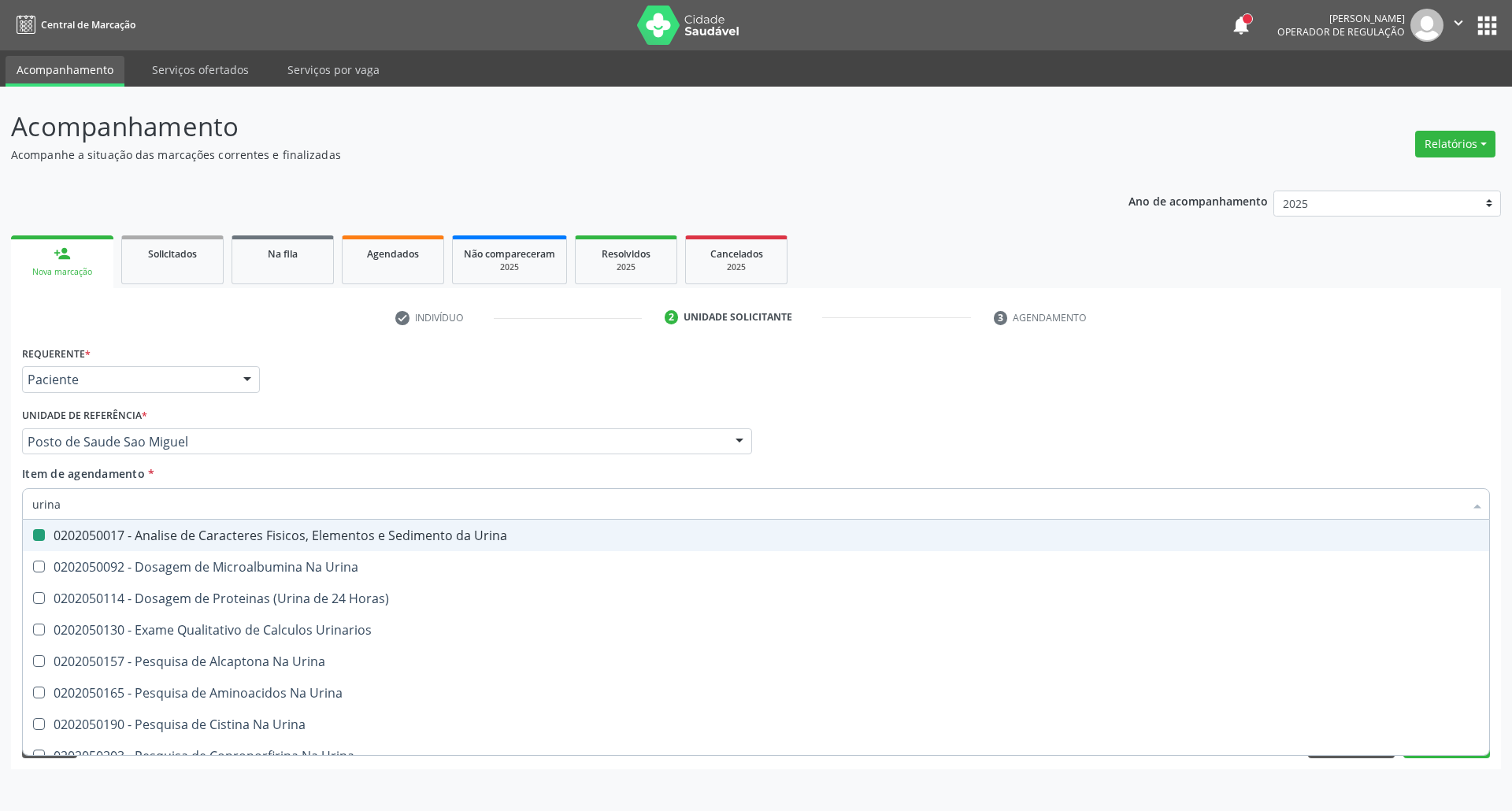
type input "p"
checkbox Urina "false"
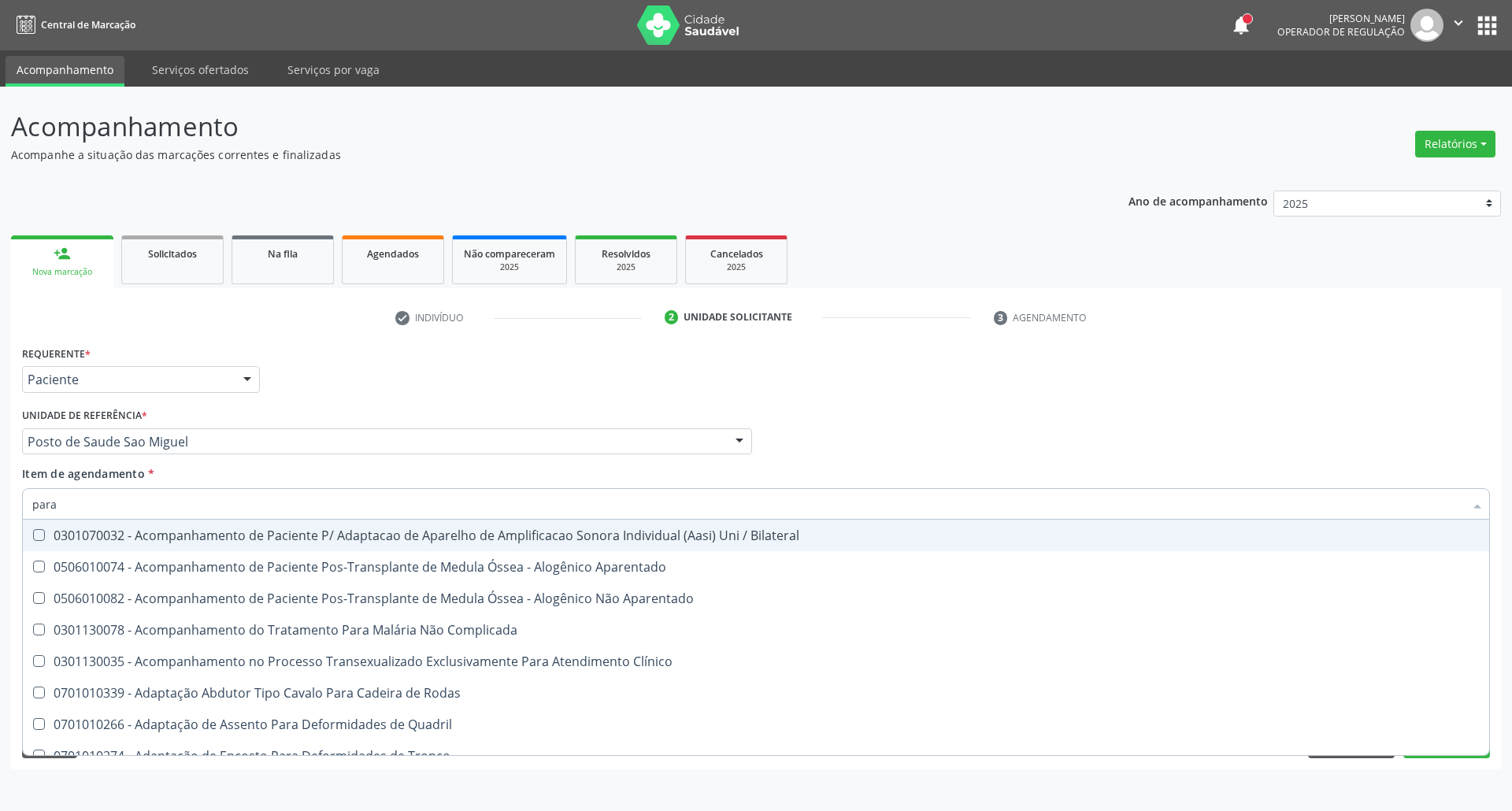
type input "paras"
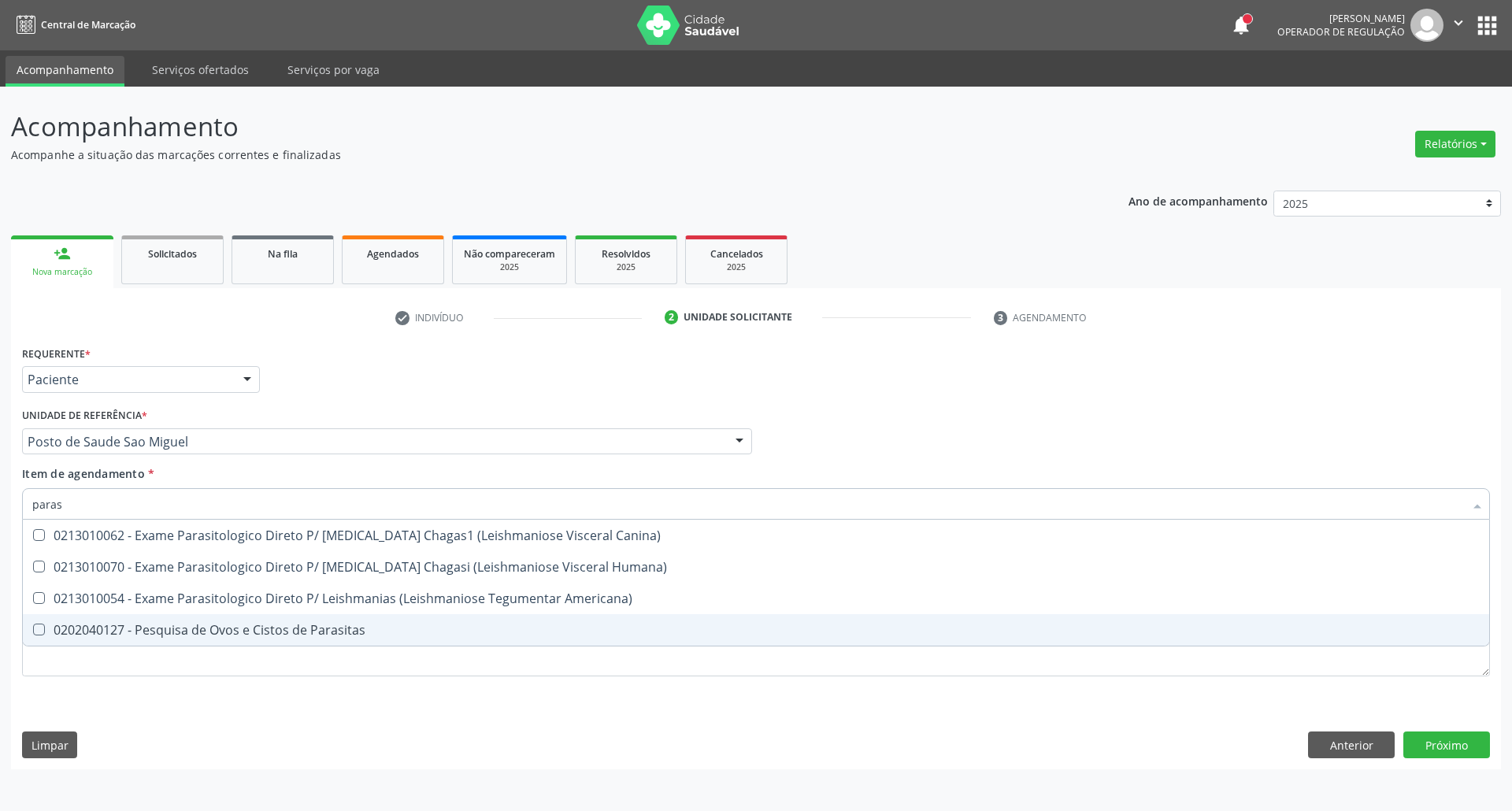
click at [67, 628] on div "0202040127 - Pesquisa de Ovos e Cistos de Parasitas" at bounding box center [755, 629] width 1447 height 12
checkbox Parasitas "true"
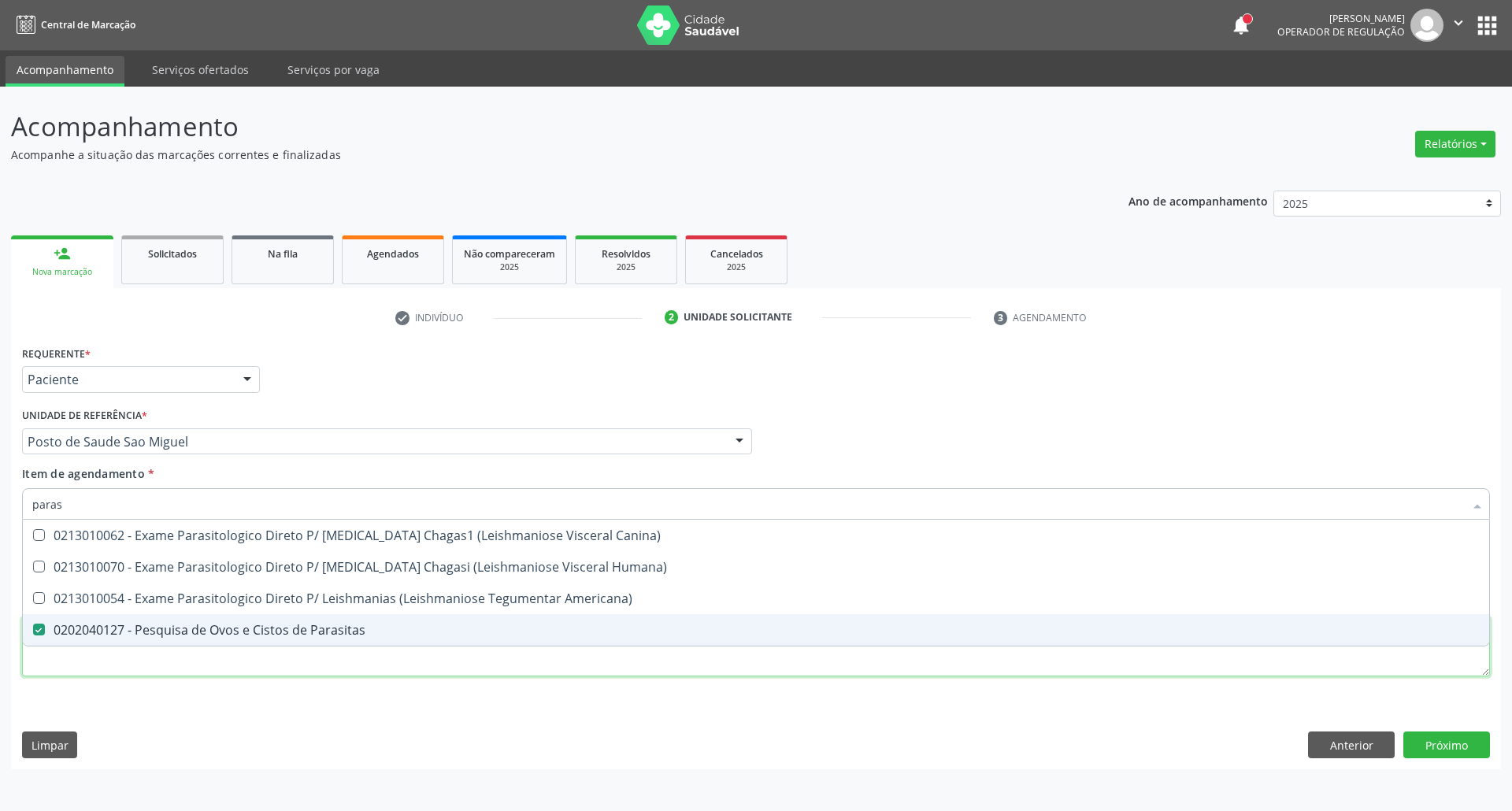
click at [74, 657] on div "Requerente * Paciente Profissional de Saúde Paciente Nenhum resultado encontrad…" at bounding box center [756, 519] width 1468 height 356
checkbox Humana\) "true"
checkbox Americana\) "true"
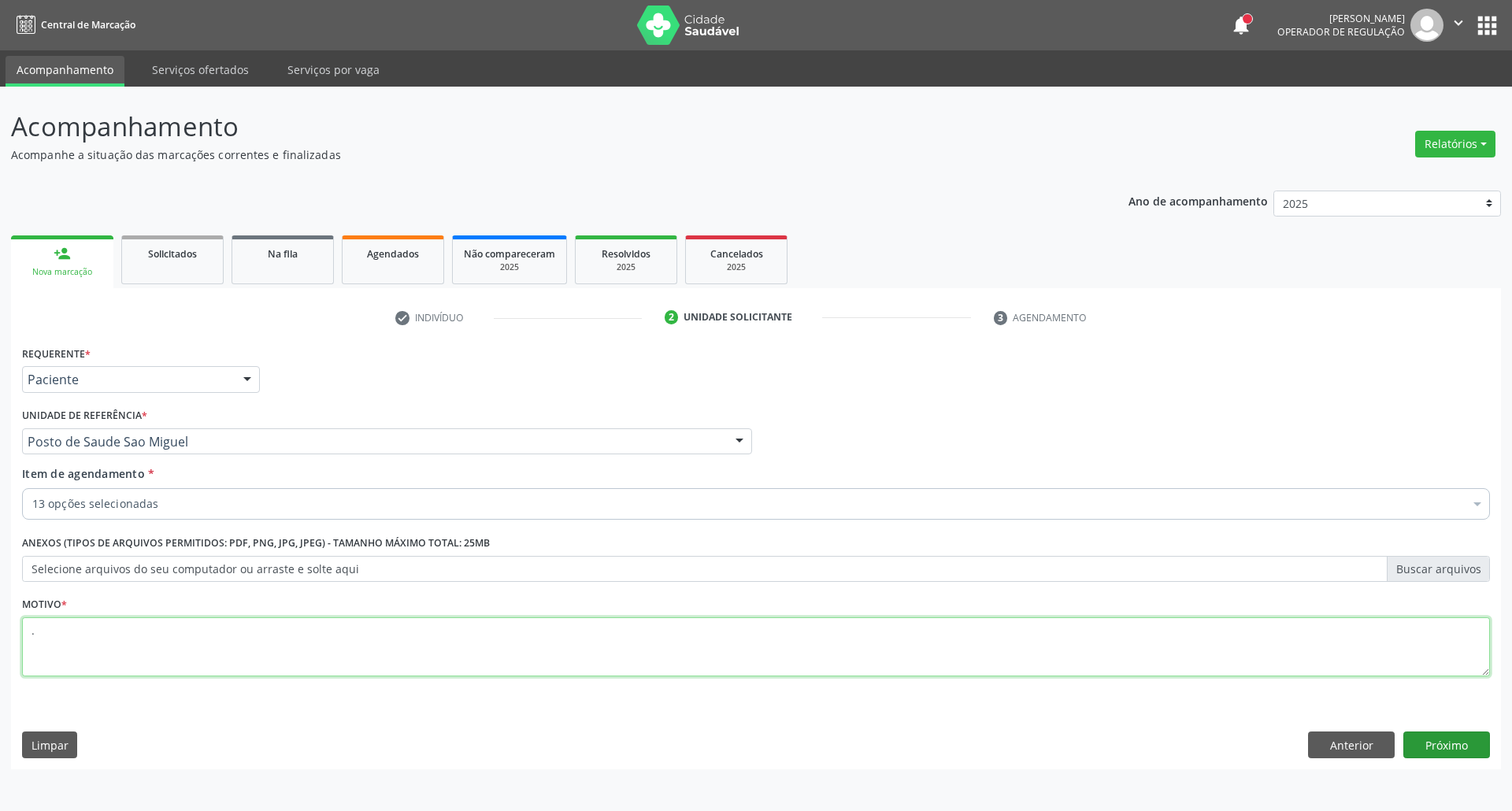
type textarea "."
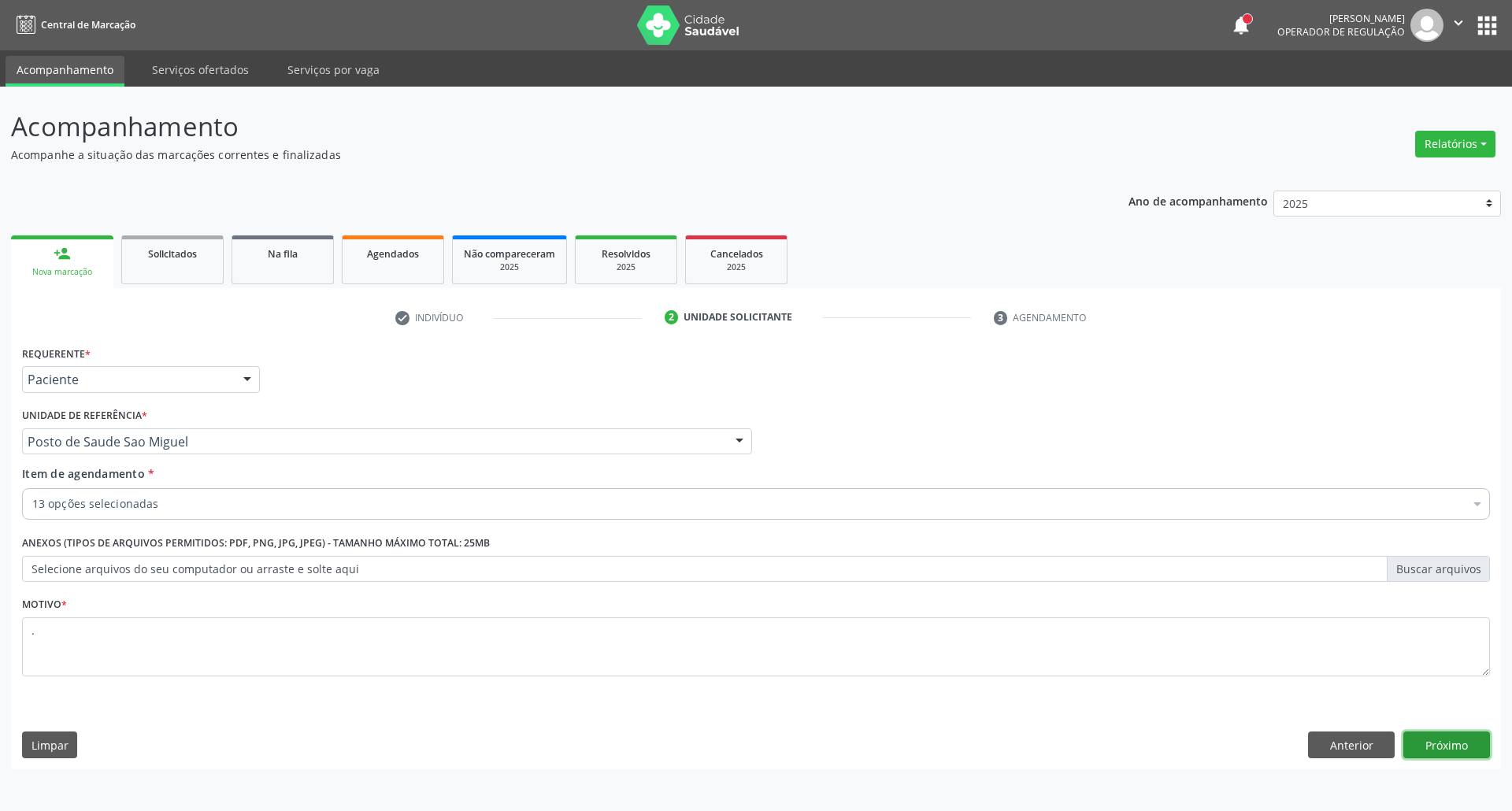
click at [1440, 741] on button "Próximo" at bounding box center [1446, 745] width 87 height 27
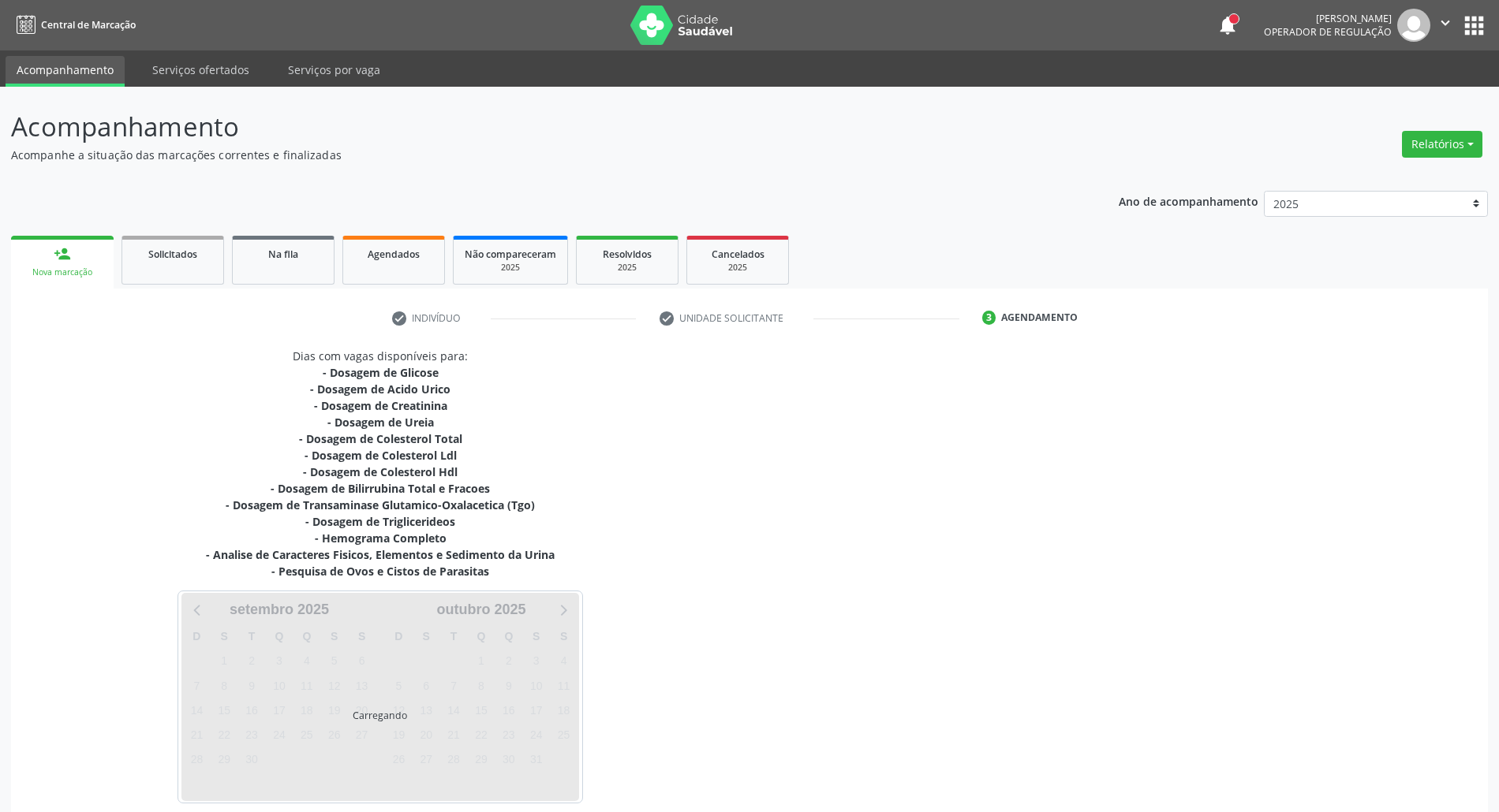
scroll to position [73, 0]
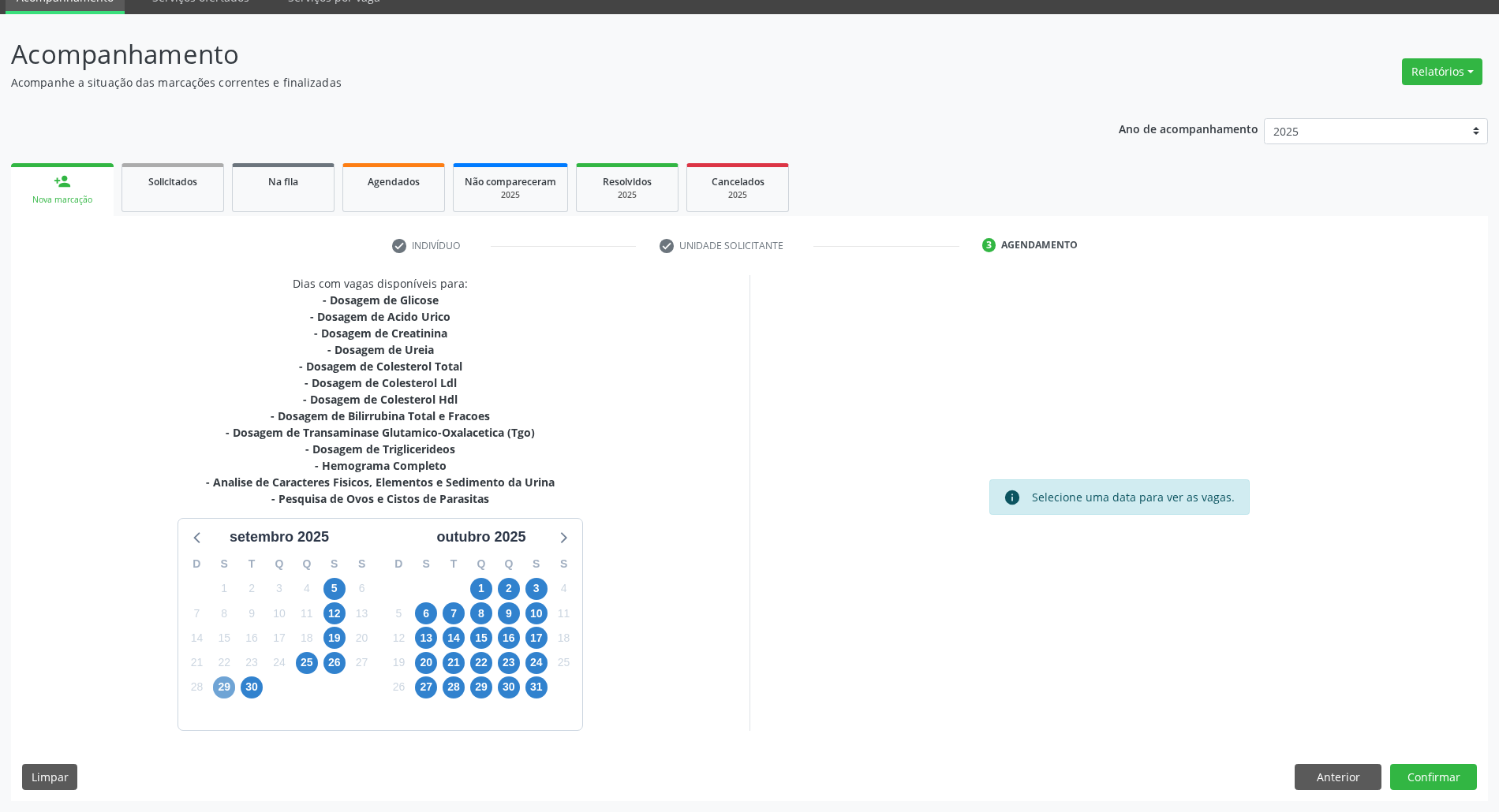
click at [226, 686] on span "29" at bounding box center [224, 687] width 22 height 22
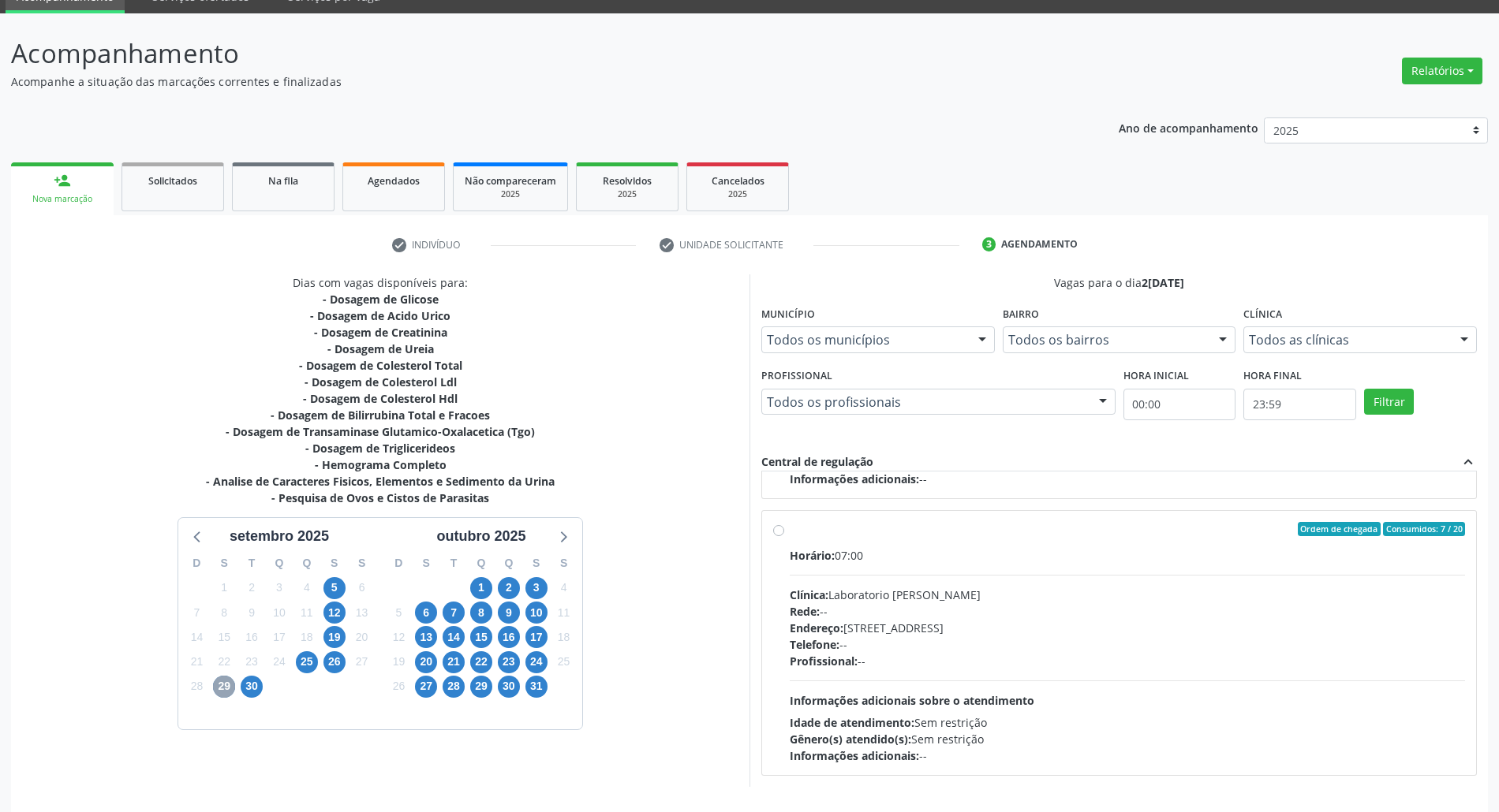
scroll to position [130, 0]
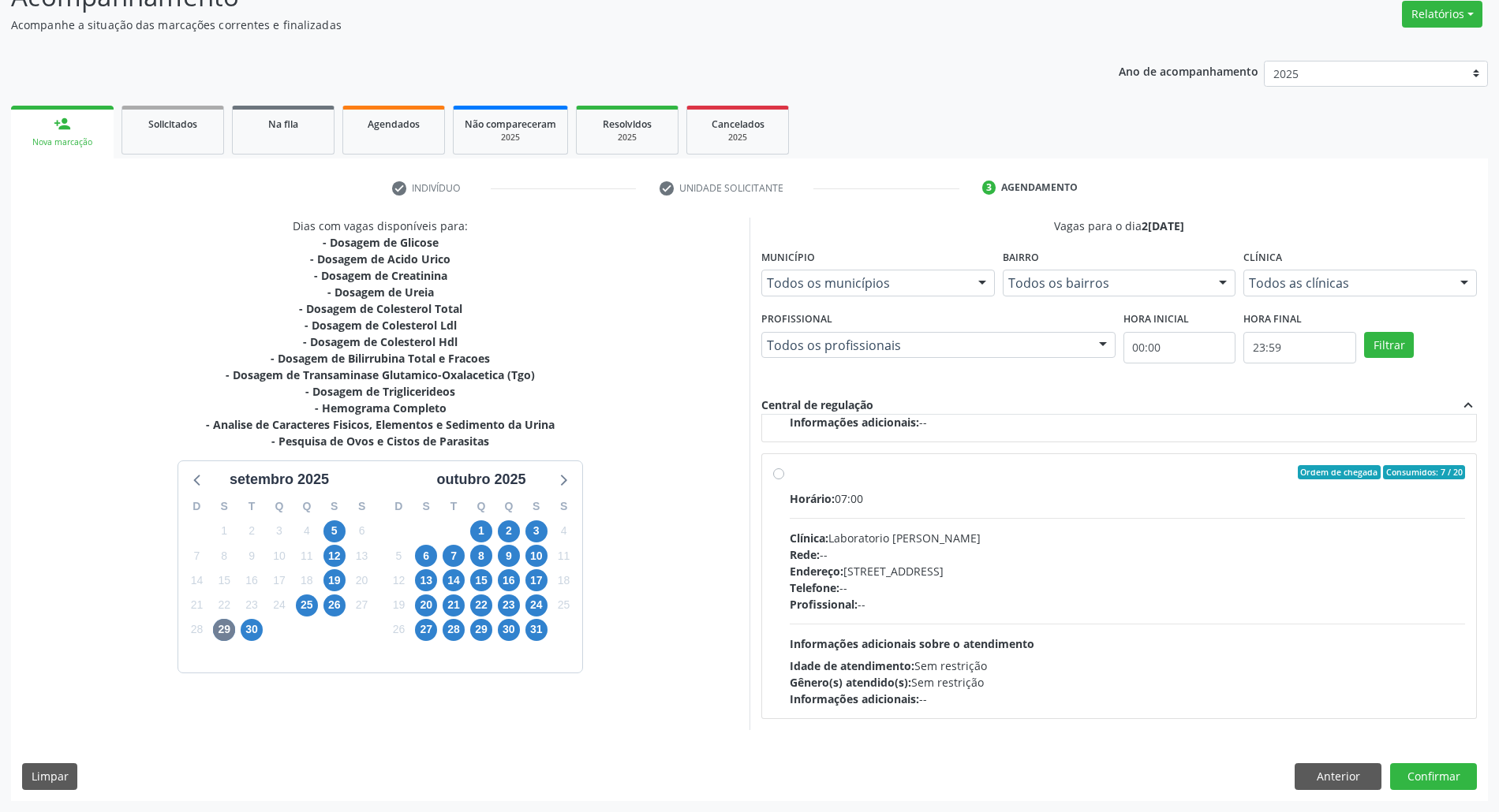
click at [875, 579] on div "Endereço: [STREET_ADDRESS]" at bounding box center [1127, 571] width 675 height 16
click at [784, 479] on input "Ordem de chegada Consumidos: 7 / 20 Horário: 07:00 Clínica: Laboratorio [PERSON…" at bounding box center [778, 472] width 11 height 14
radio input "true"
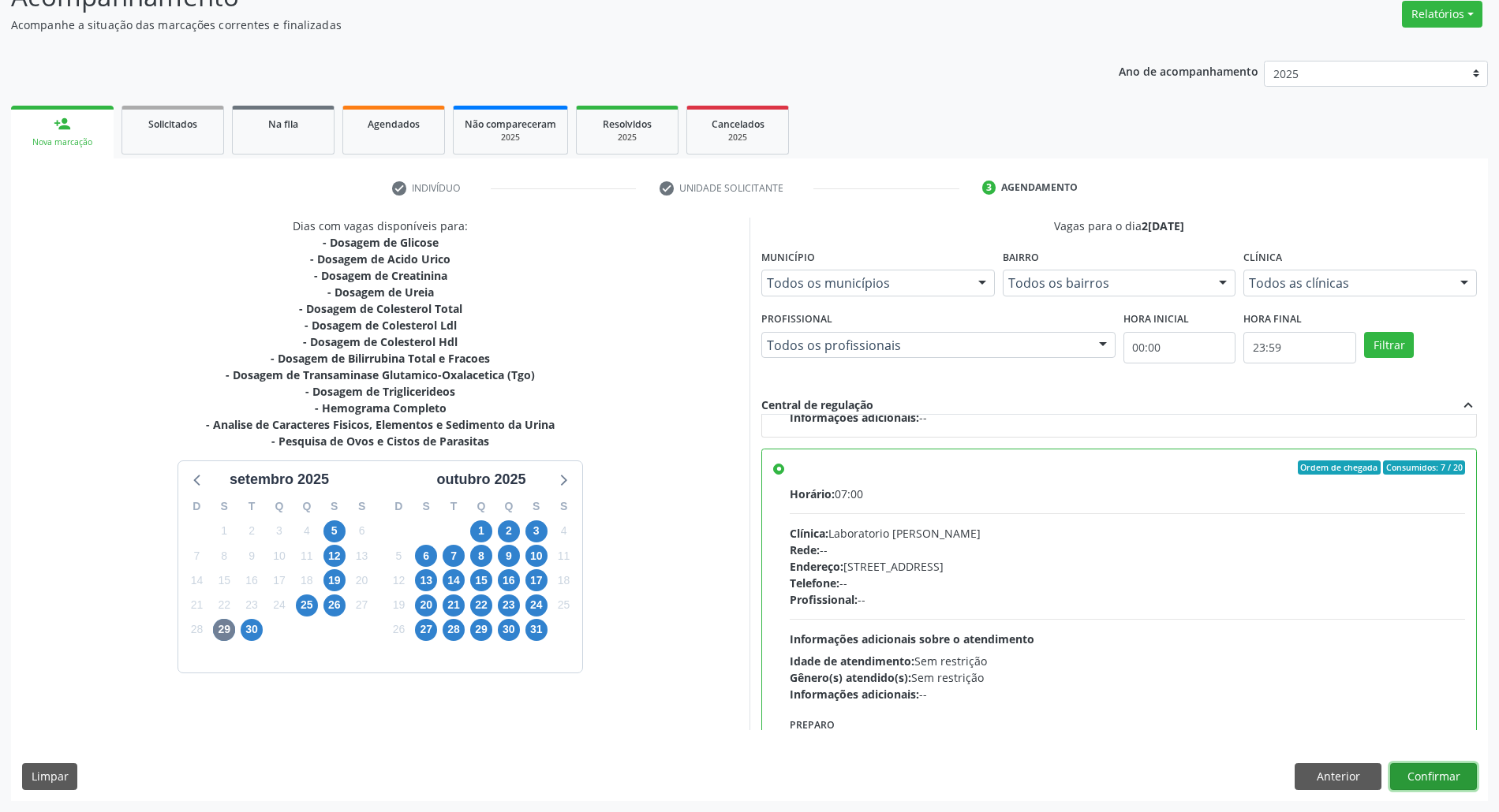
click at [1405, 776] on button "Confirmar" at bounding box center [1433, 777] width 87 height 27
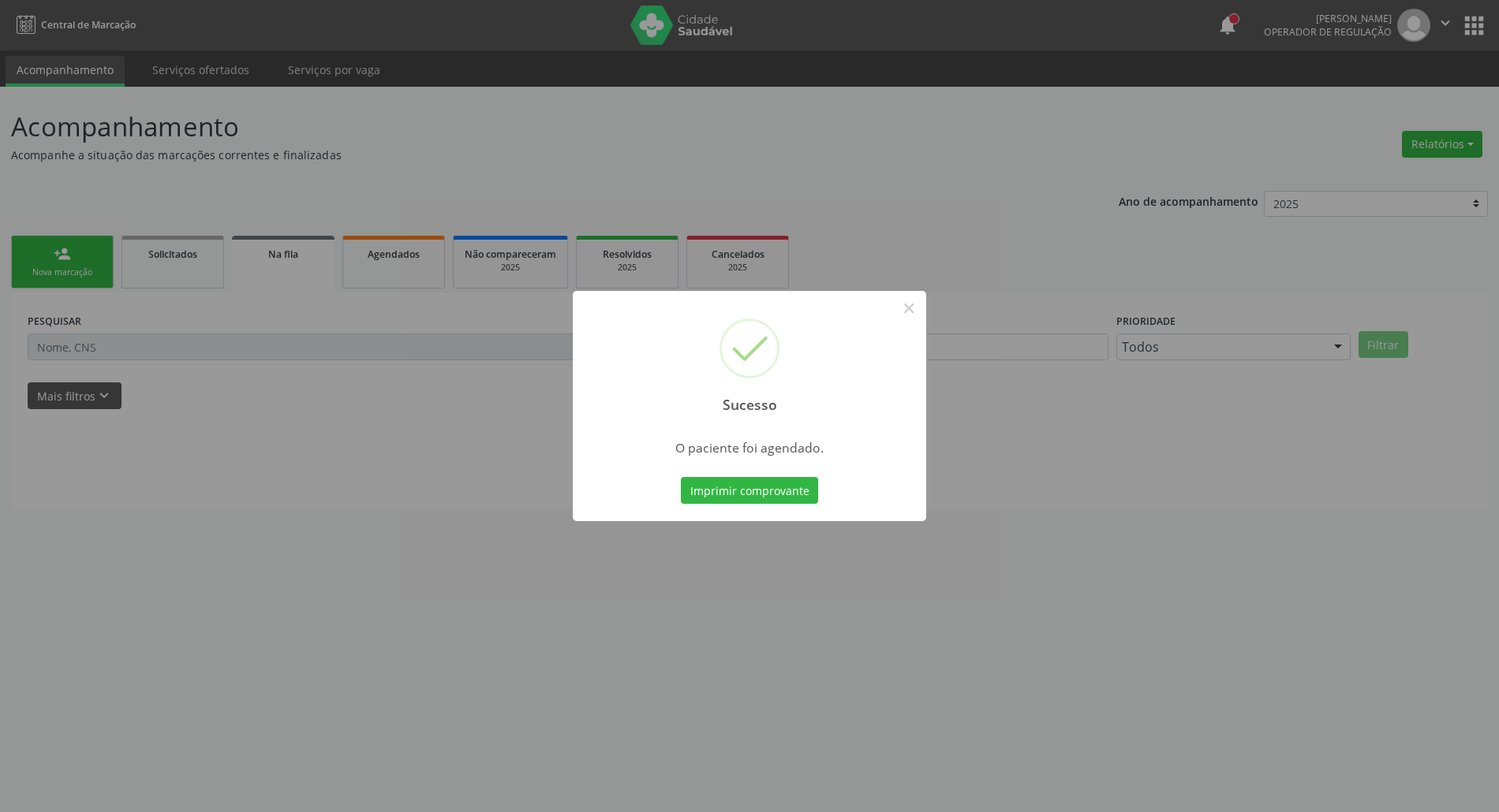
scroll to position [0, 0]
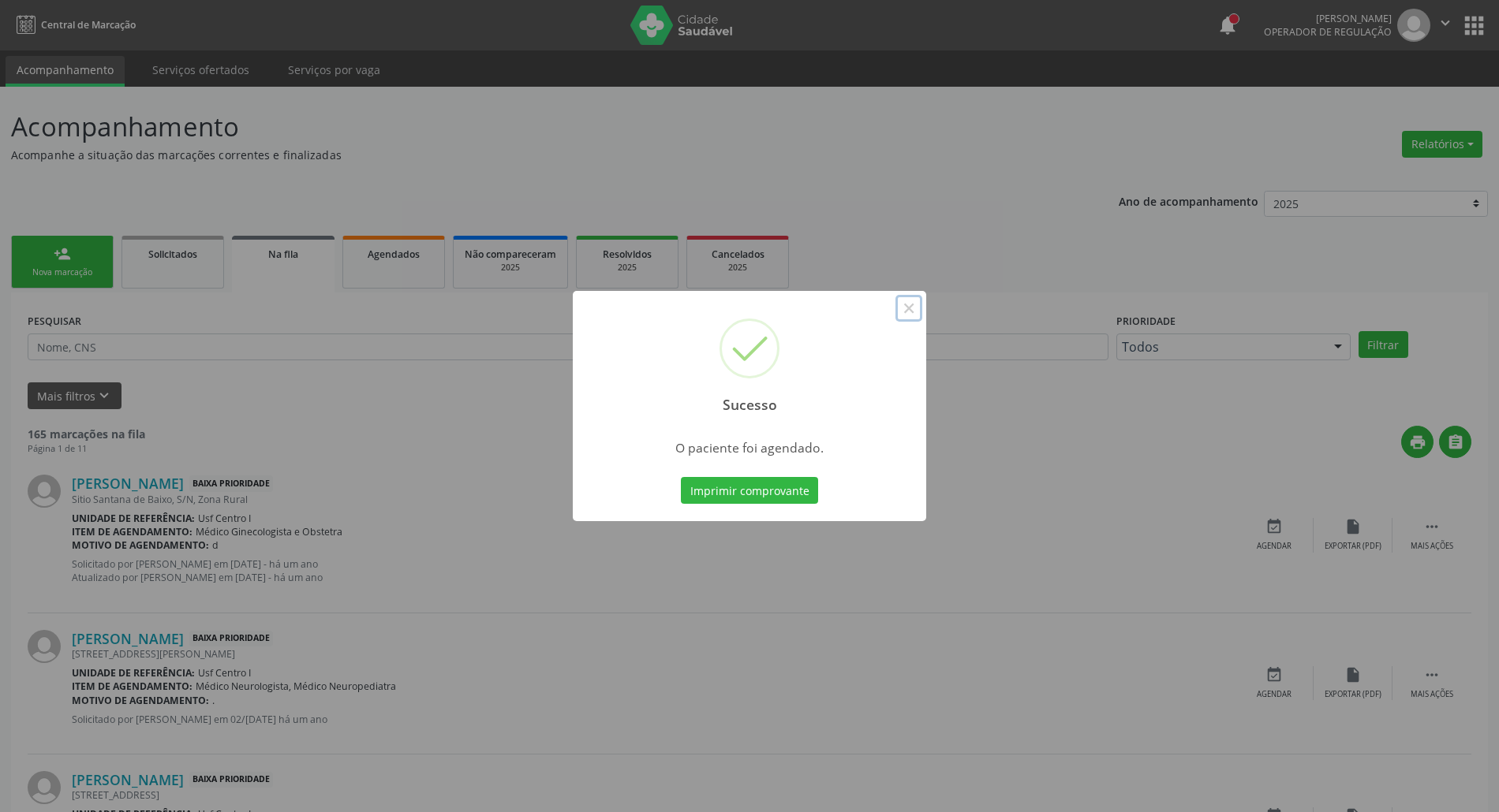
drag, startPoint x: 907, startPoint y: 310, endPoint x: 82, endPoint y: 294, distance: 825.2
click at [904, 310] on button "×" at bounding box center [908, 308] width 27 height 27
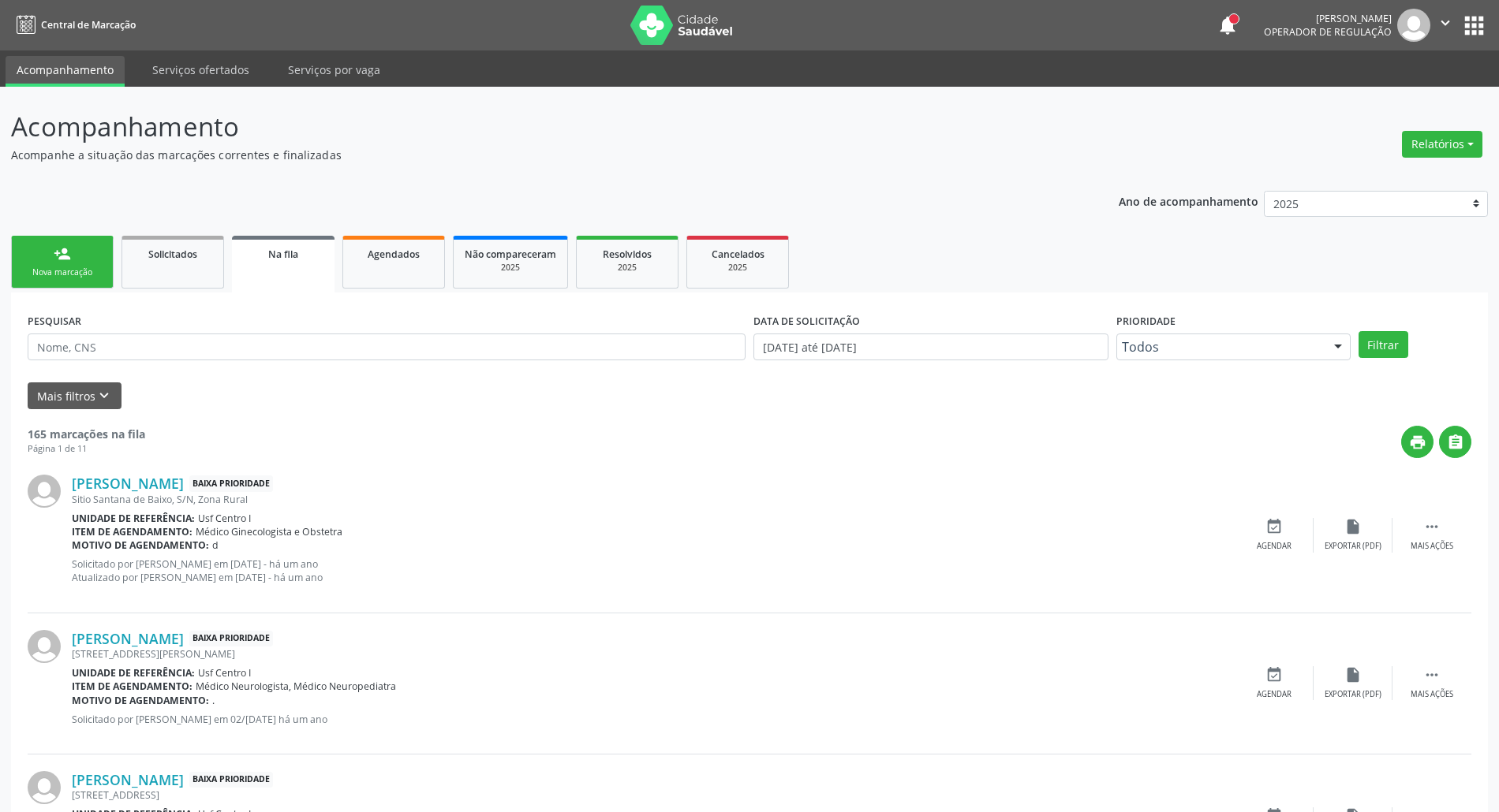
click at [41, 248] on link "person_add Nova marcação" at bounding box center [62, 262] width 103 height 52
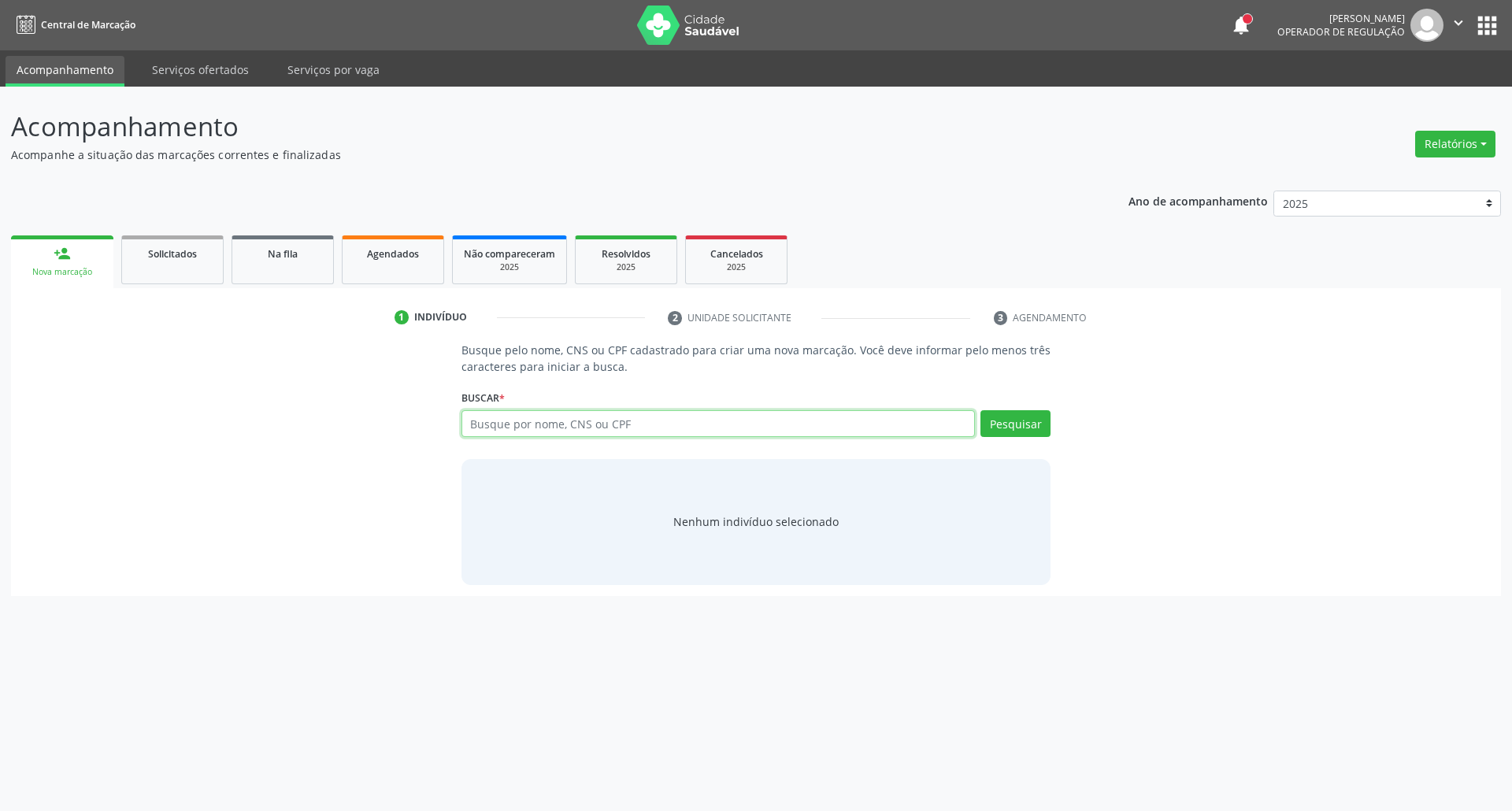
click at [537, 427] on input "text" at bounding box center [718, 424] width 514 height 27
paste input "898 0029 7945 9684"
type input "898 0029 7945 9684"
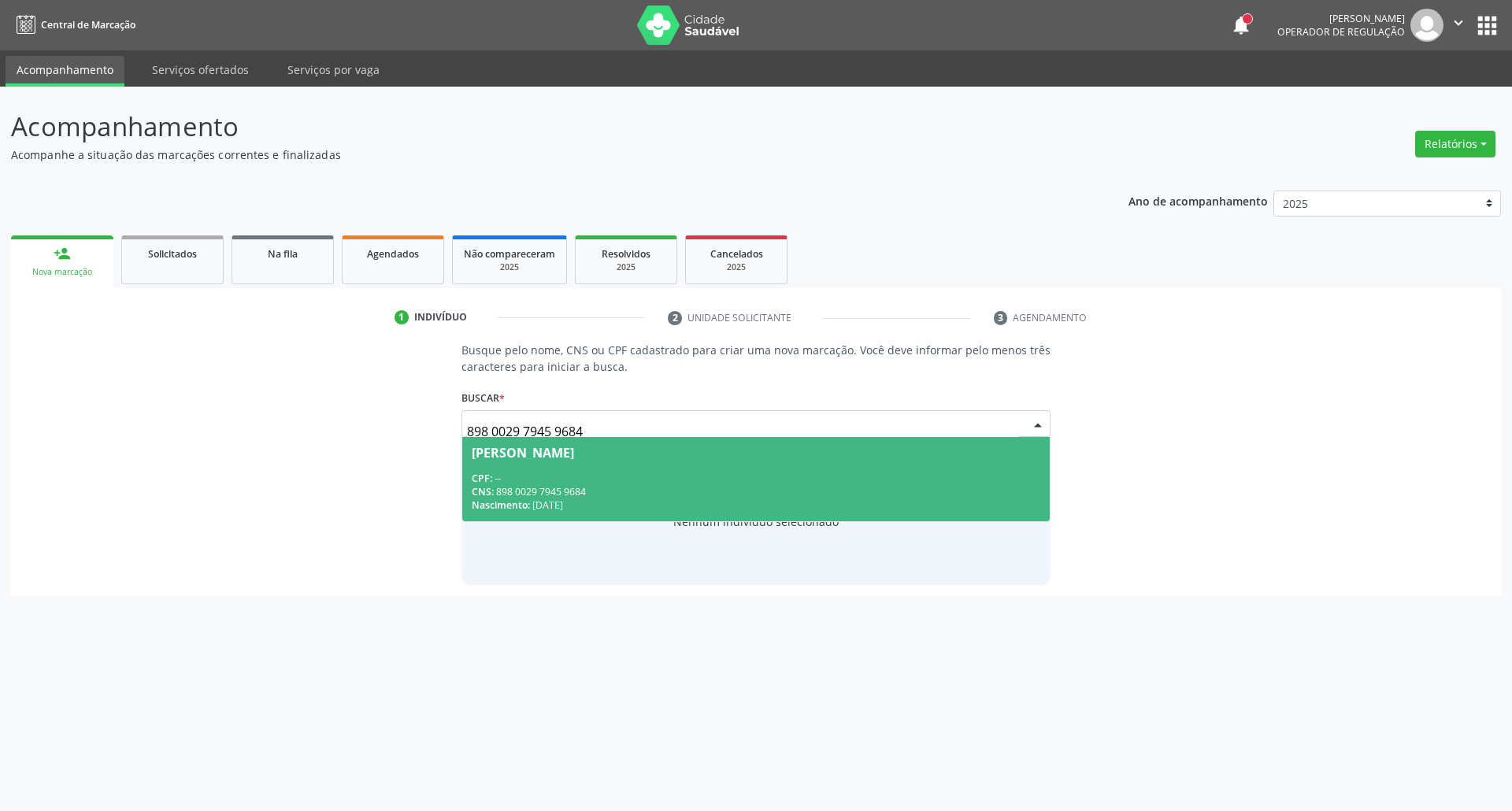
click at [744, 487] on div "CNS: 898 0029 7945 9684" at bounding box center [756, 492] width 569 height 13
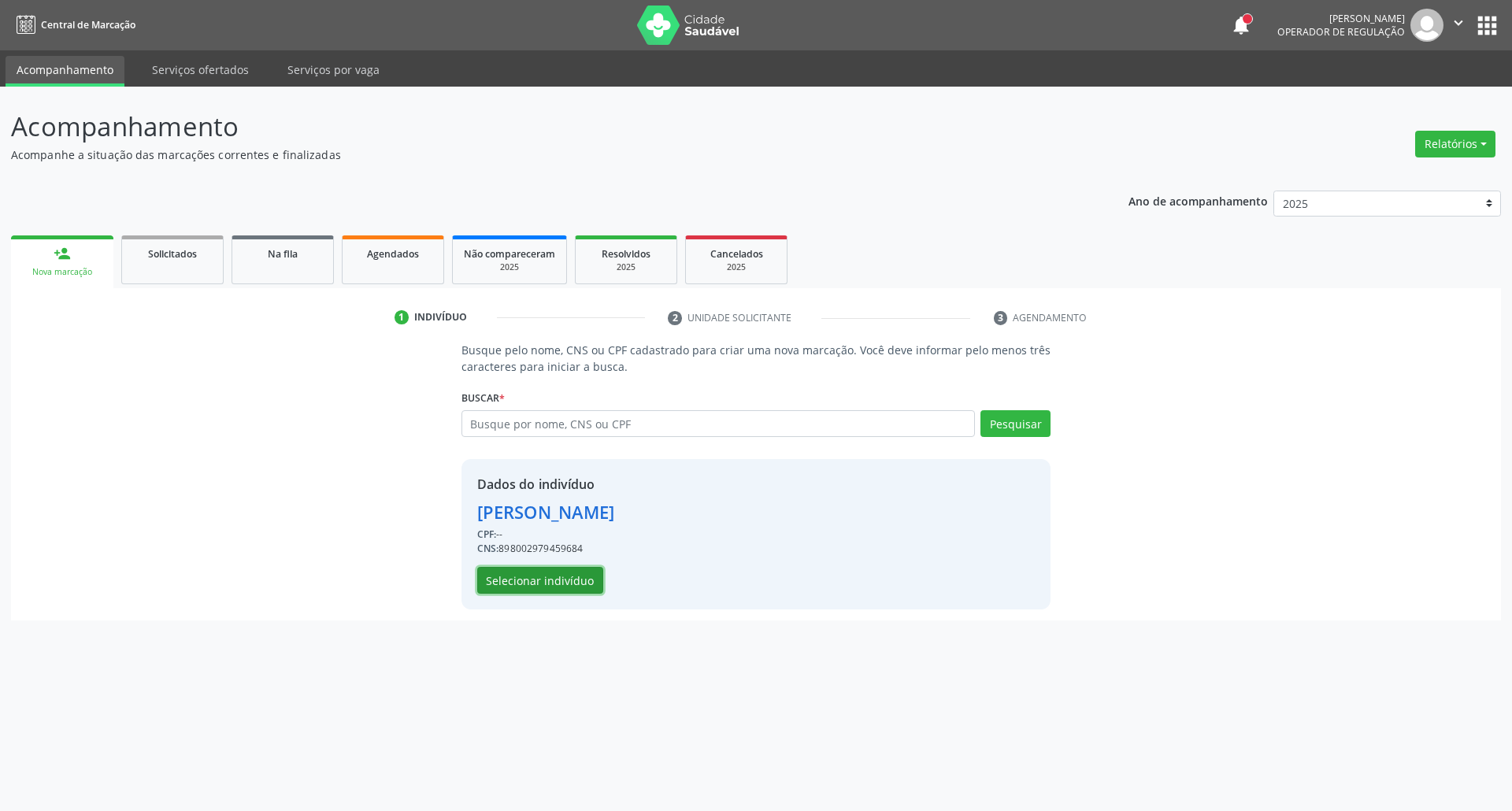
click at [534, 580] on button "Selecionar indivíduo" at bounding box center [541, 580] width 126 height 27
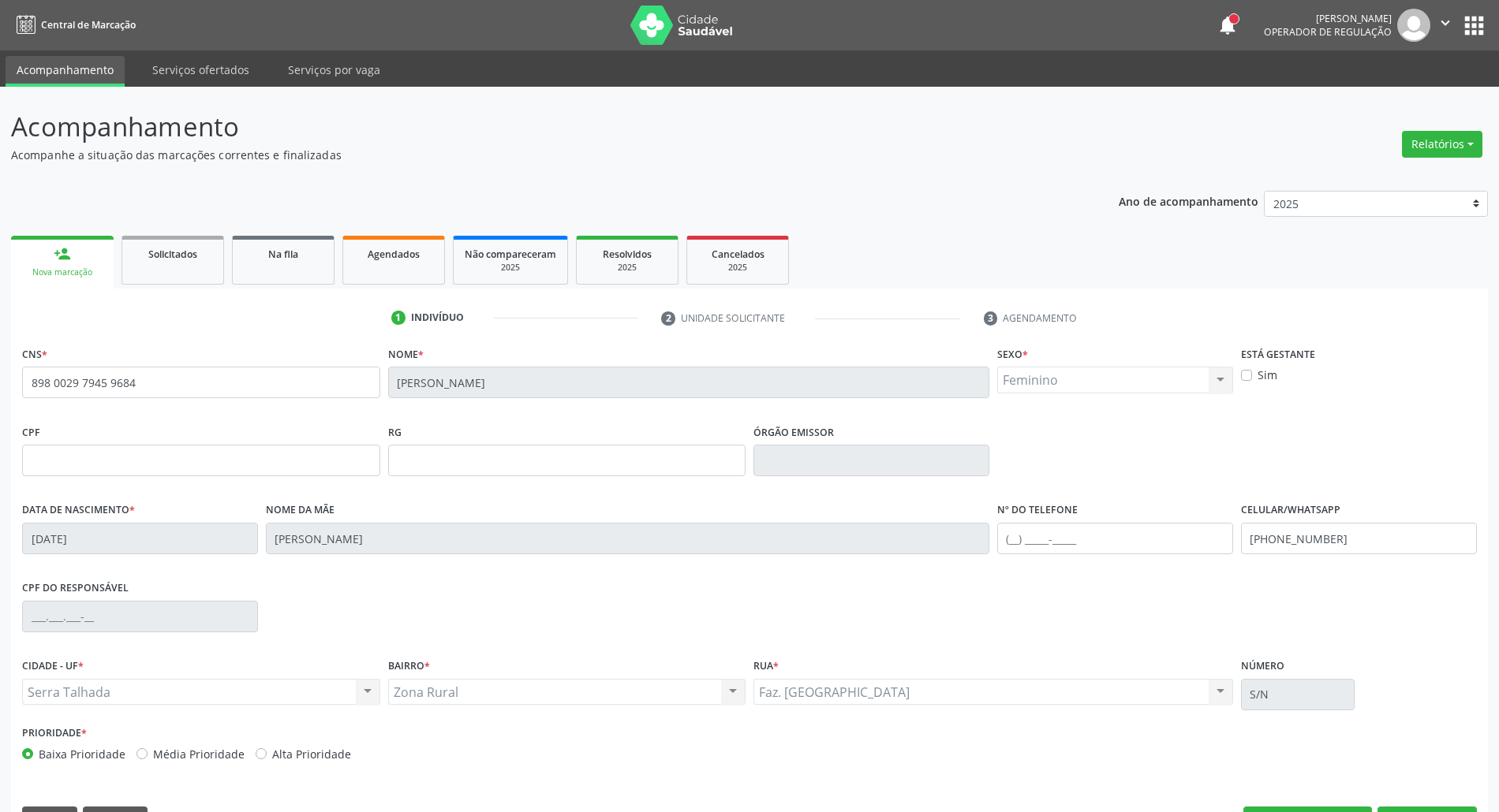
scroll to position [43, 0]
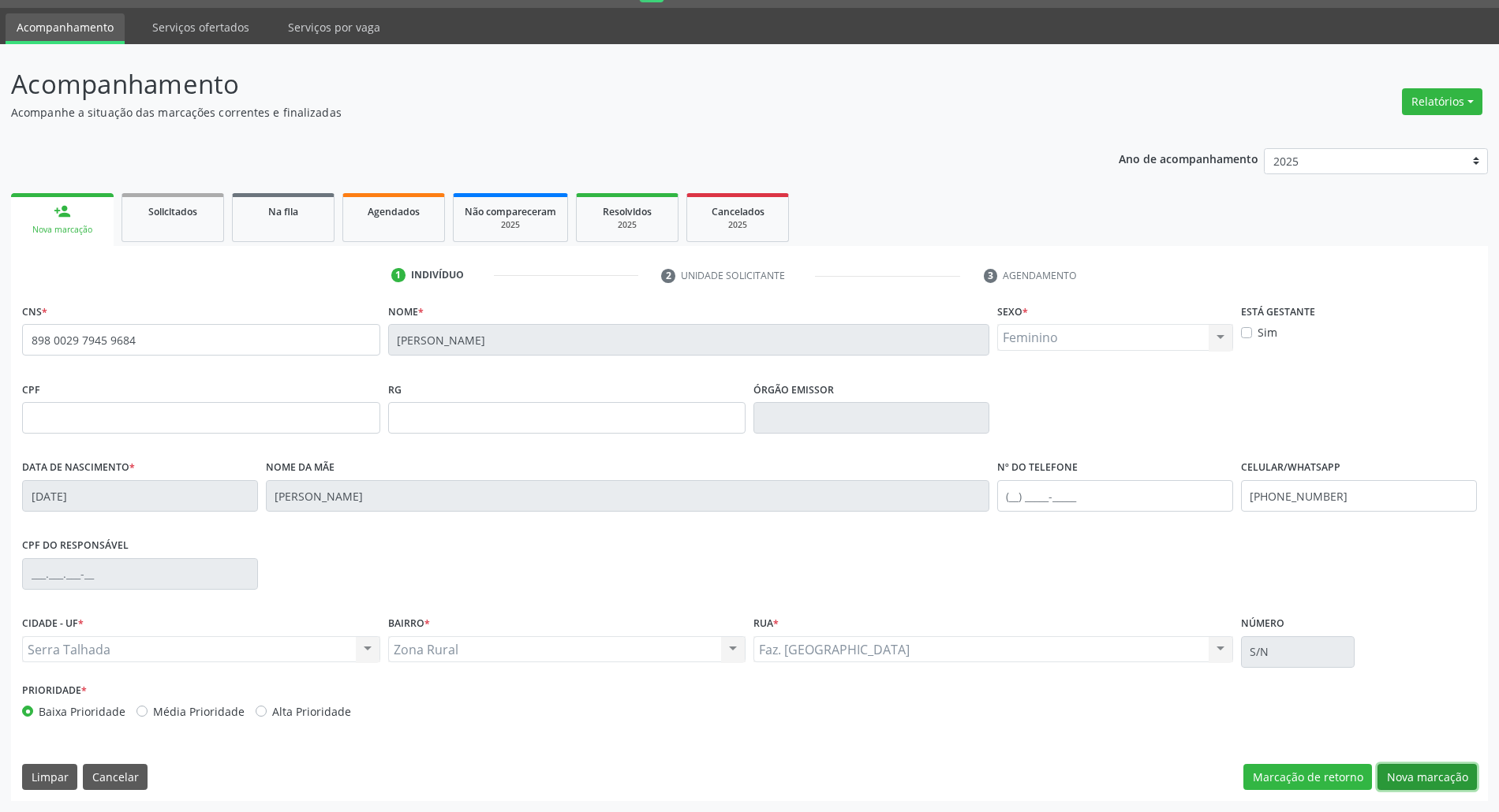
click at [1423, 778] on button "Nova marcação" at bounding box center [1426, 778] width 99 height 27
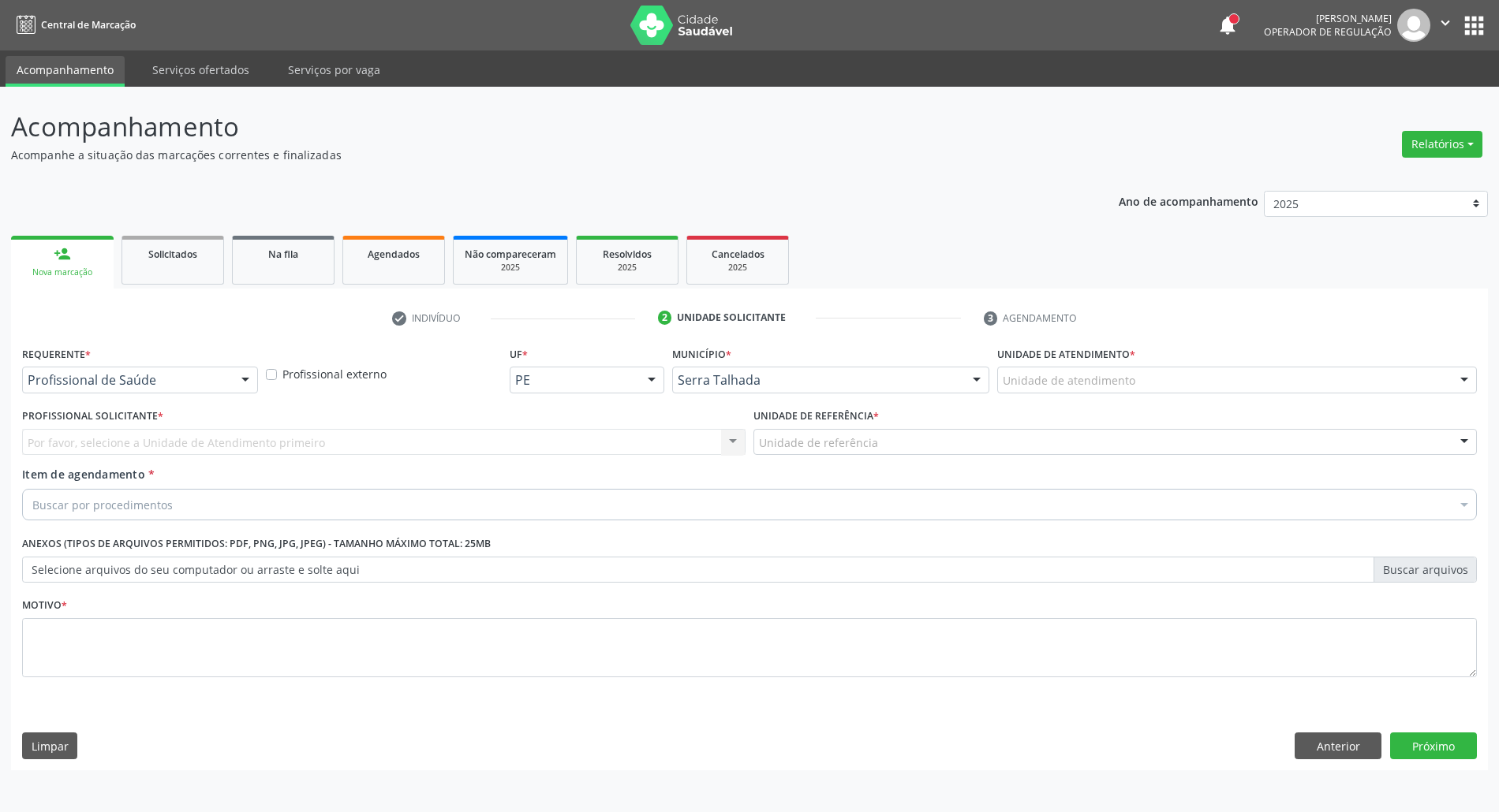
scroll to position [0, 0]
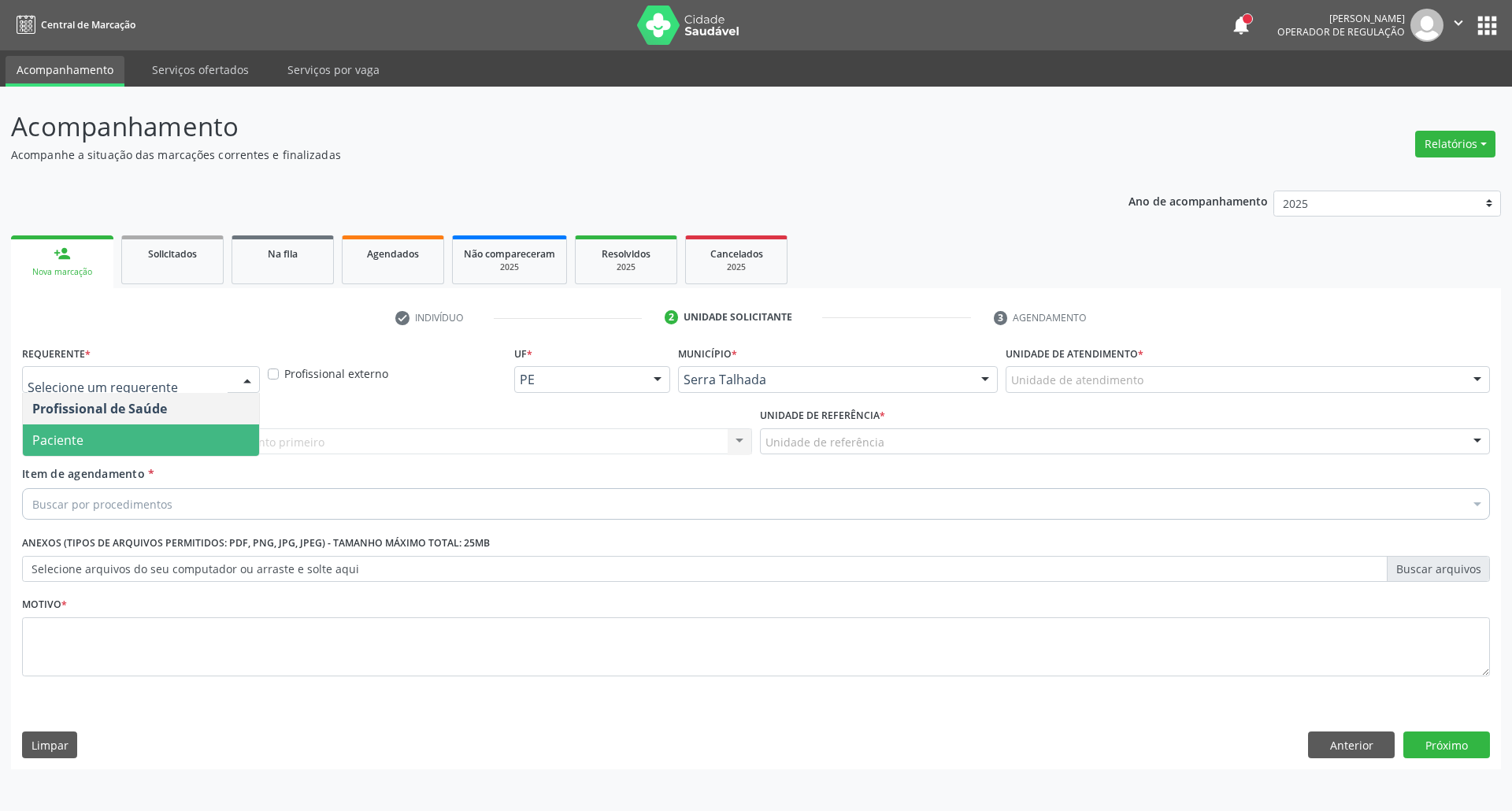
click at [176, 428] on span "Paciente" at bounding box center [141, 440] width 236 height 31
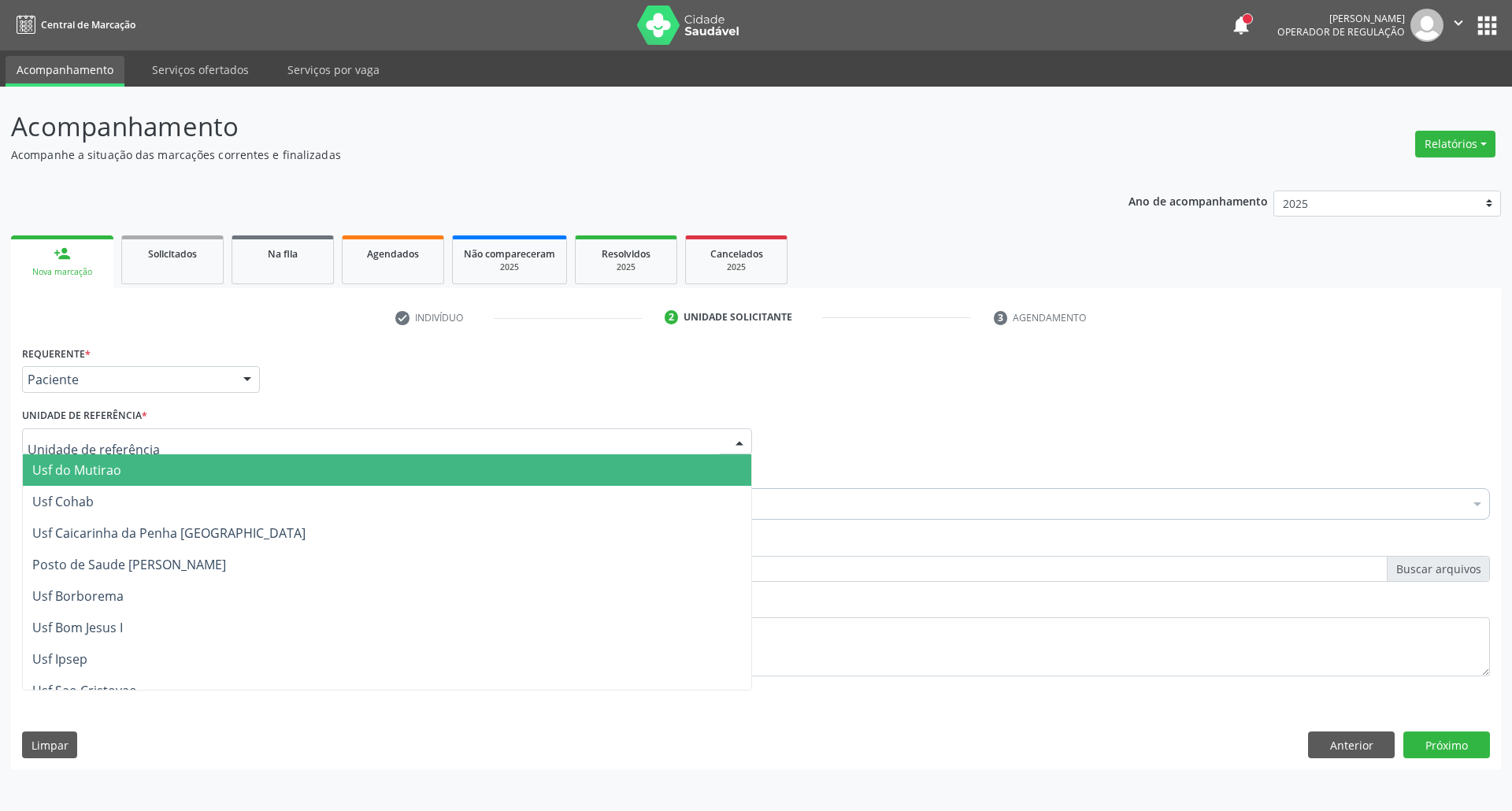
click at [176, 428] on div at bounding box center [387, 442] width 730 height 27
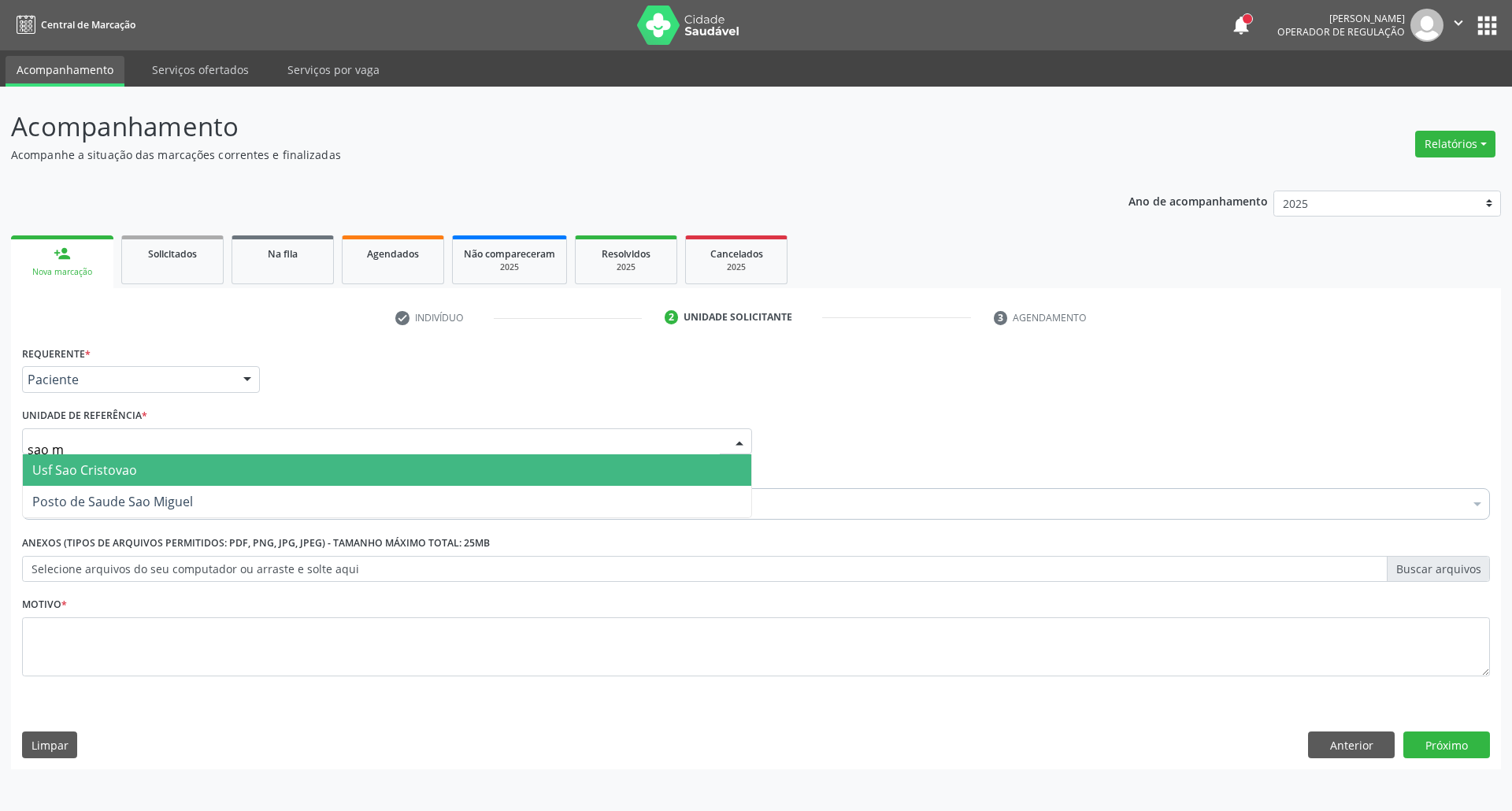
type input "sao mi"
click at [147, 473] on span "Posto de Saude Sao Miguel" at bounding box center [112, 469] width 161 height 17
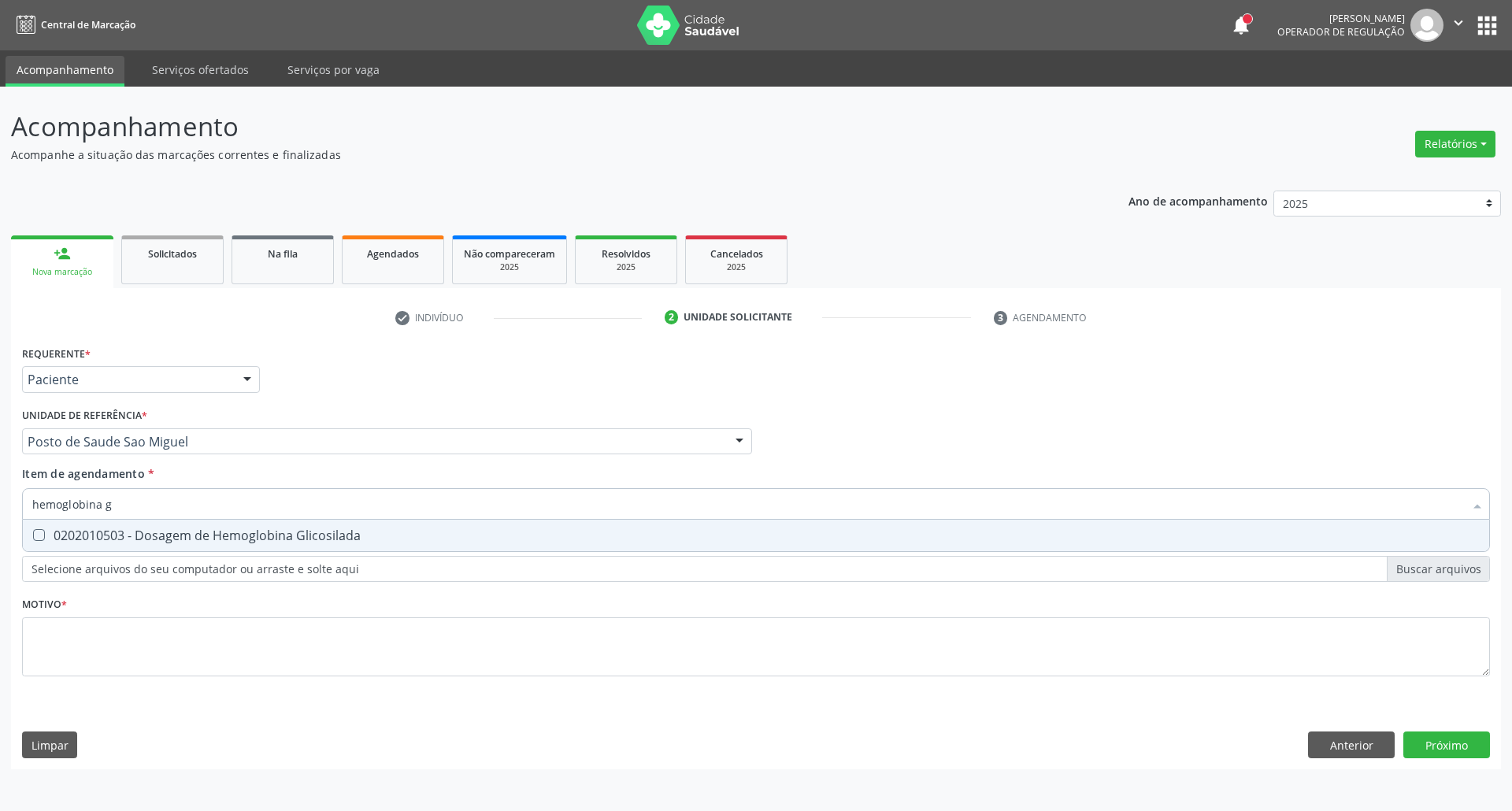
type input "hemoglobina g"
drag, startPoint x: 143, startPoint y: 537, endPoint x: 143, endPoint y: 505, distance: 32.0
click at [143, 524] on span "0202010503 - Dosagem de Hemoglobina Glicosilada" at bounding box center [756, 535] width 1466 height 31
checkbox Glicosilada "true"
drag, startPoint x: 143, startPoint y: 504, endPoint x: 0, endPoint y: 505, distance: 143.0
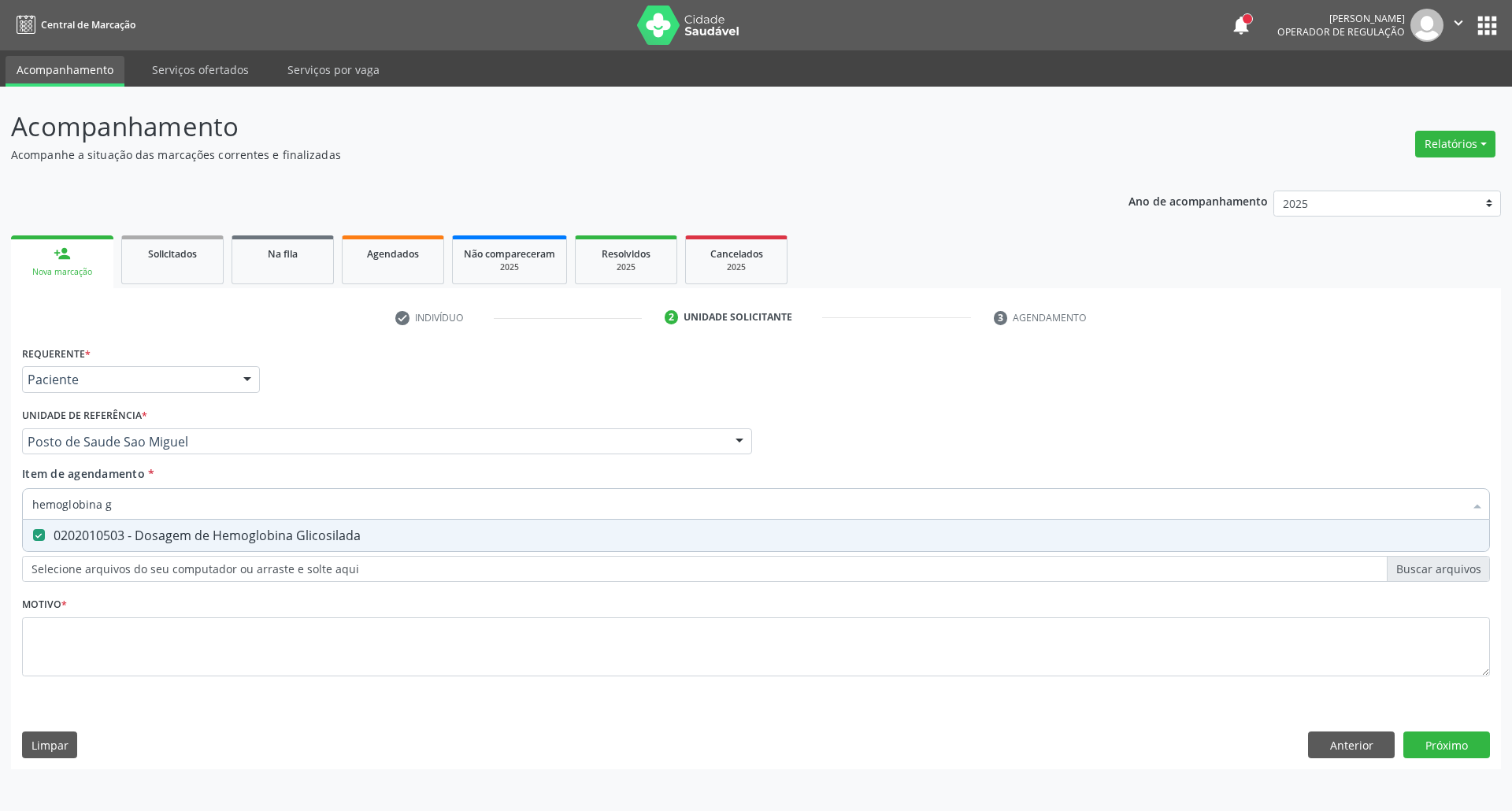
click at [0, 505] on div "Acompanhamento Acompanhe a situação das marcações correntes e finalizadas Relat…" at bounding box center [756, 449] width 1512 height 724
type input "t"
checkbox Glicosilada "false"
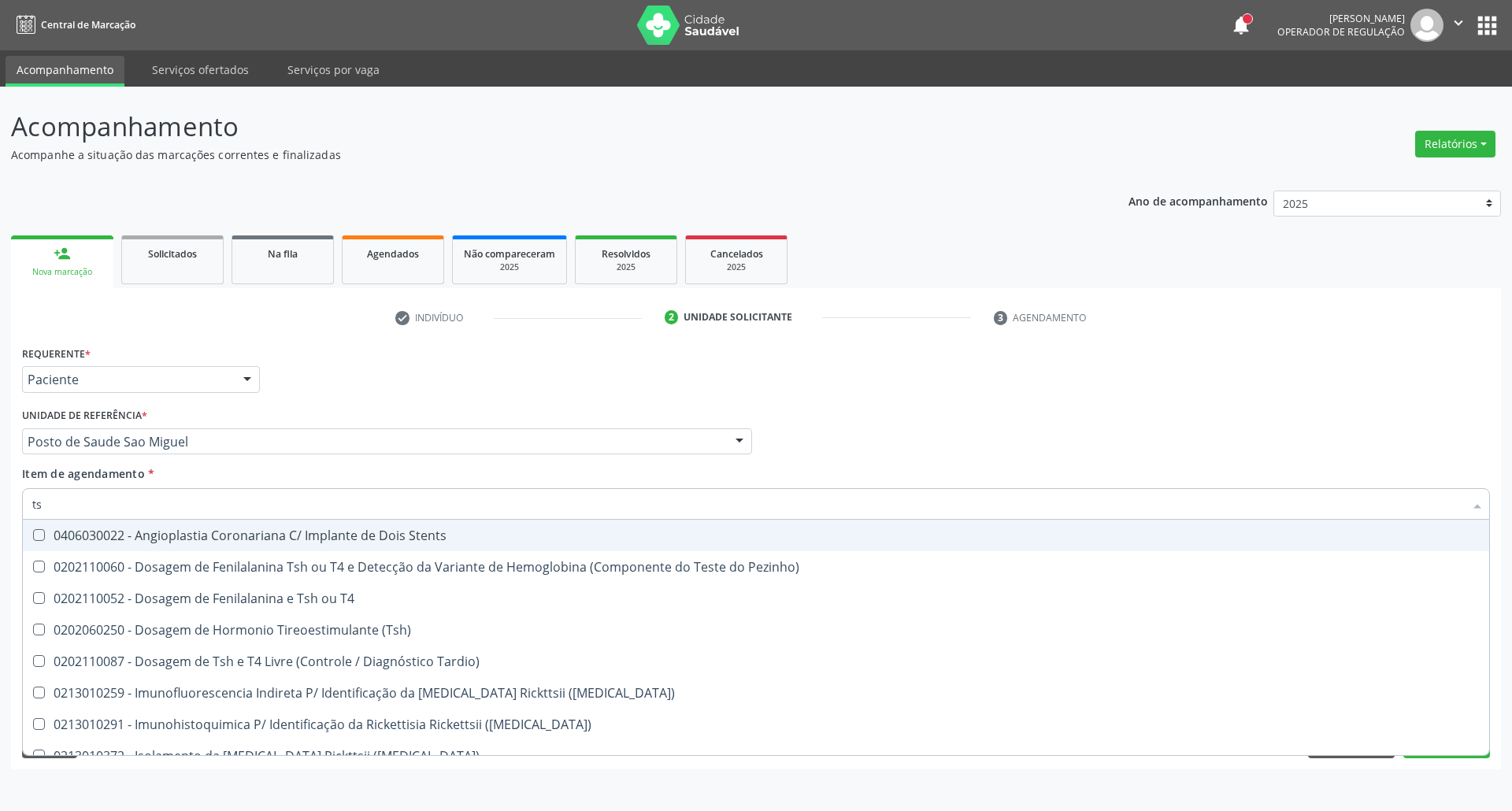
type input "tsh"
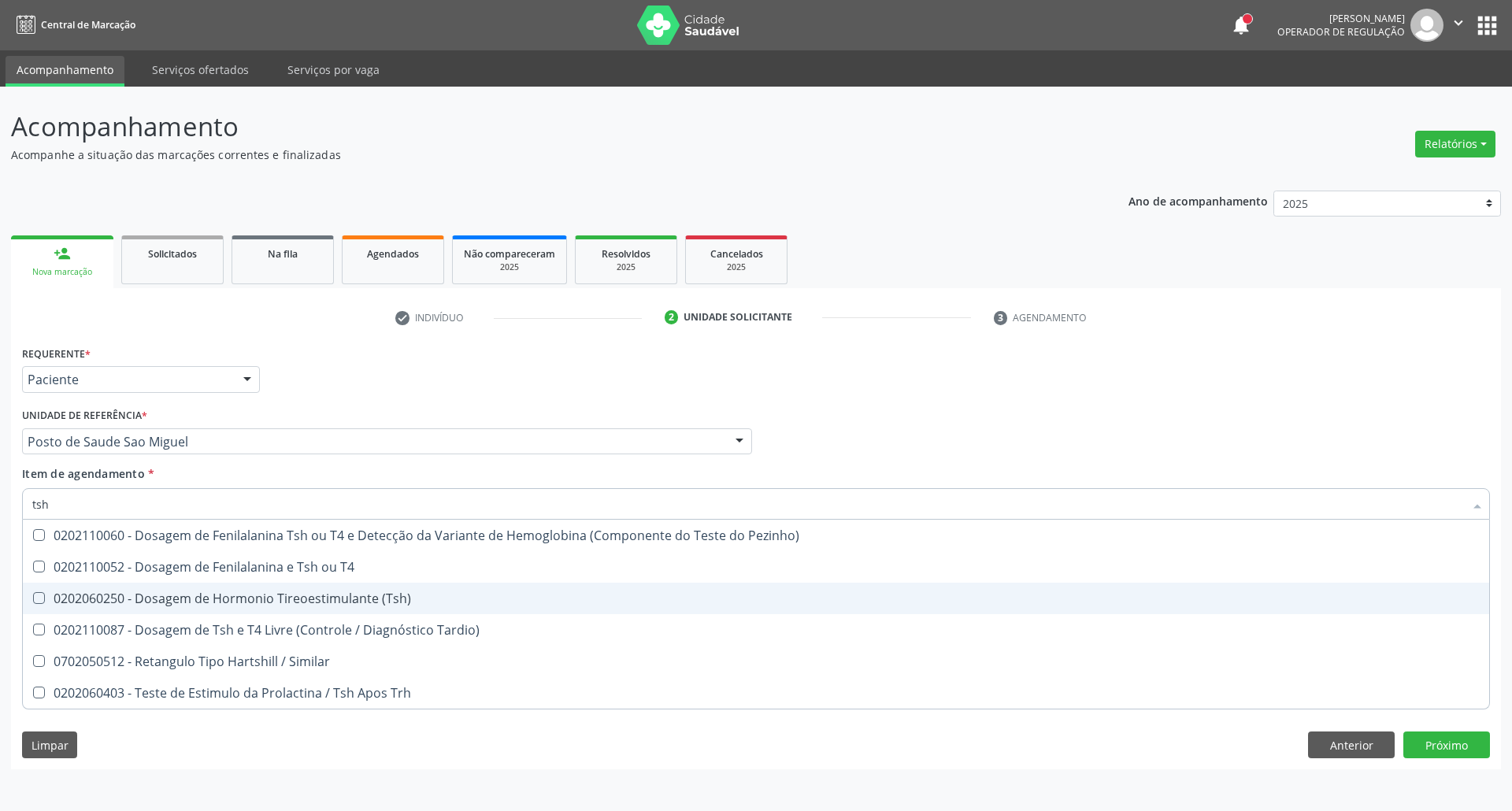
click at [115, 600] on div "0202060250 - Dosagem de Hormonio Tireoestimulante (Tsh)" at bounding box center [755, 598] width 1447 height 12
checkbox \(Tsh\) "true"
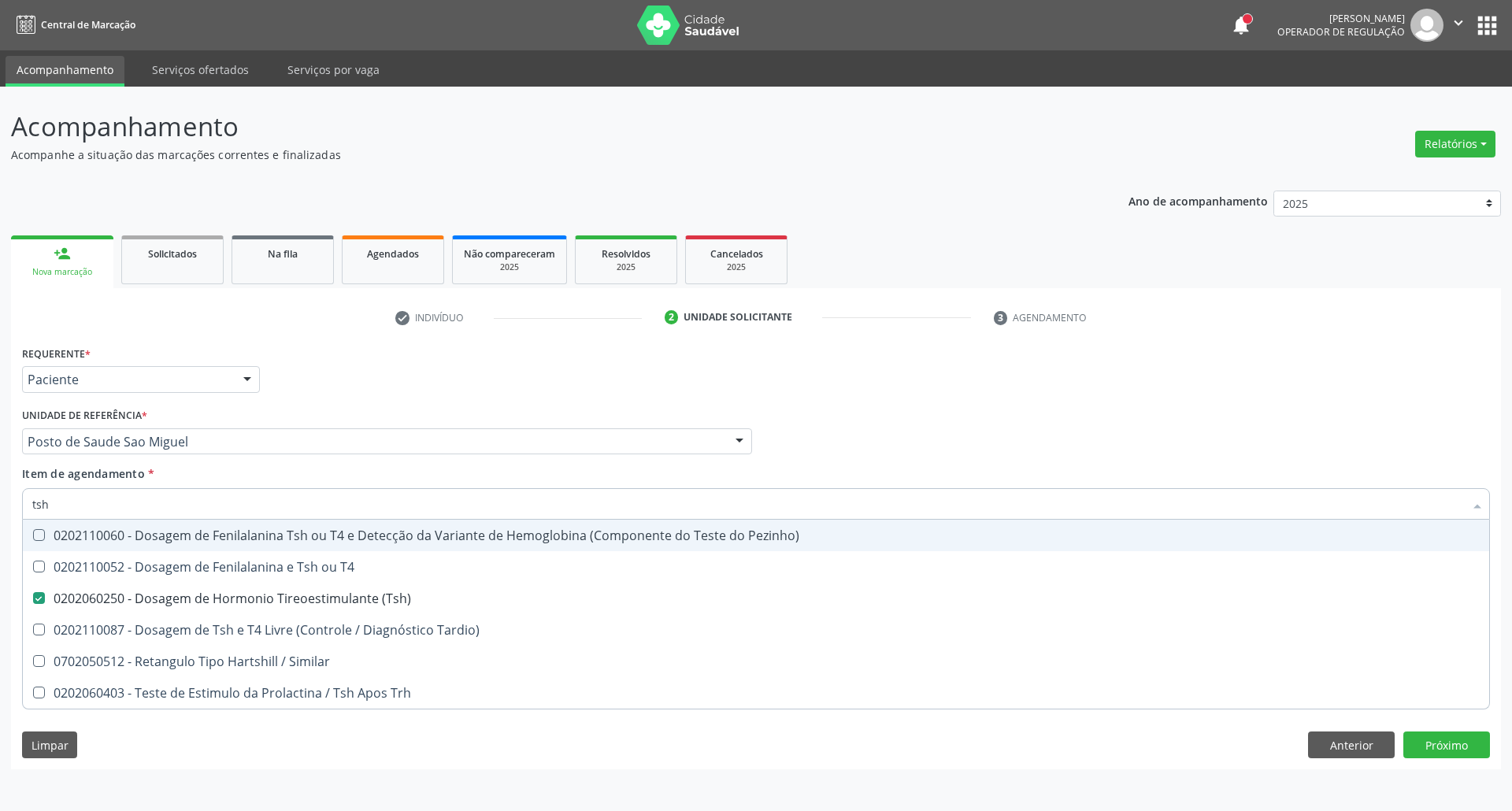
drag, startPoint x: 82, startPoint y: 507, endPoint x: 0, endPoint y: 507, distance: 82.0
click at [0, 507] on div "Acompanhamento Acompanhe a situação das marcações correntes e finalizadas Relat…" at bounding box center [756, 449] width 1512 height 724
type input "t"
checkbox \(Tsh\) "false"
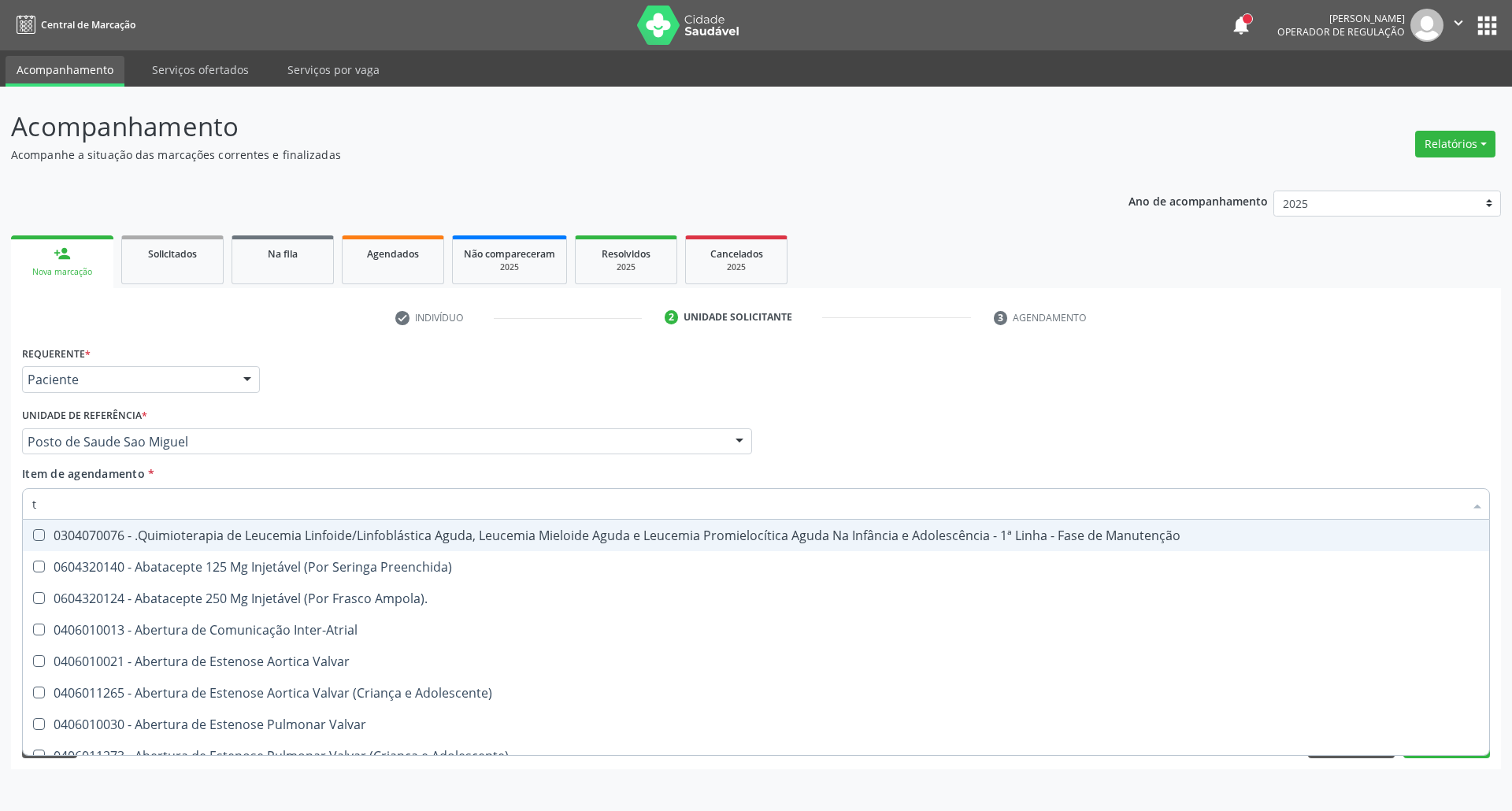
type input "[MEDICAL_DATA]"
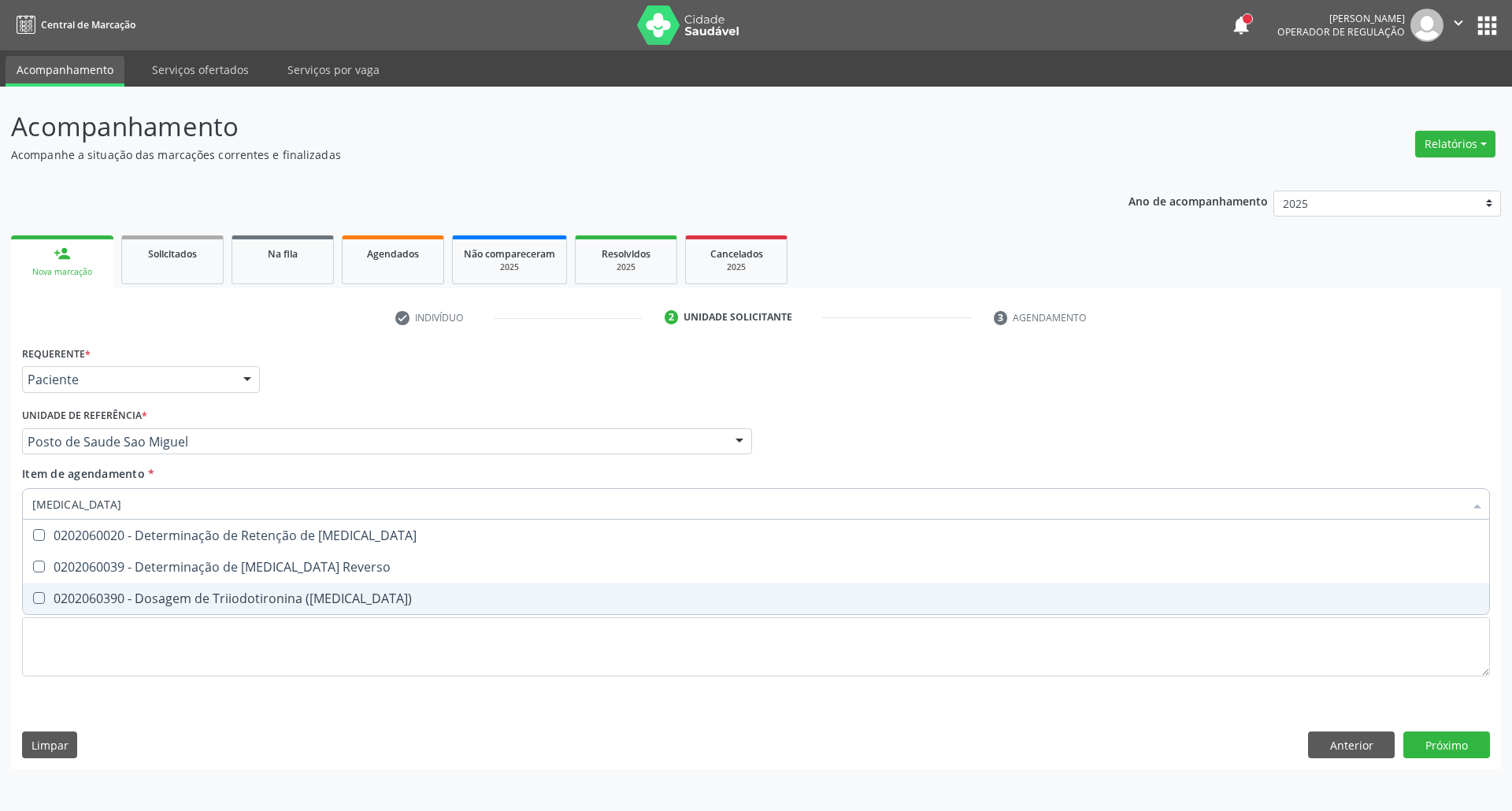
click at [107, 593] on div "0202060390 - Dosagem de Triiodotironina ([MEDICAL_DATA])" at bounding box center [755, 598] width 1447 height 12
checkbox \(T3\) "true"
type input "t"
checkbox \(T3\) "false"
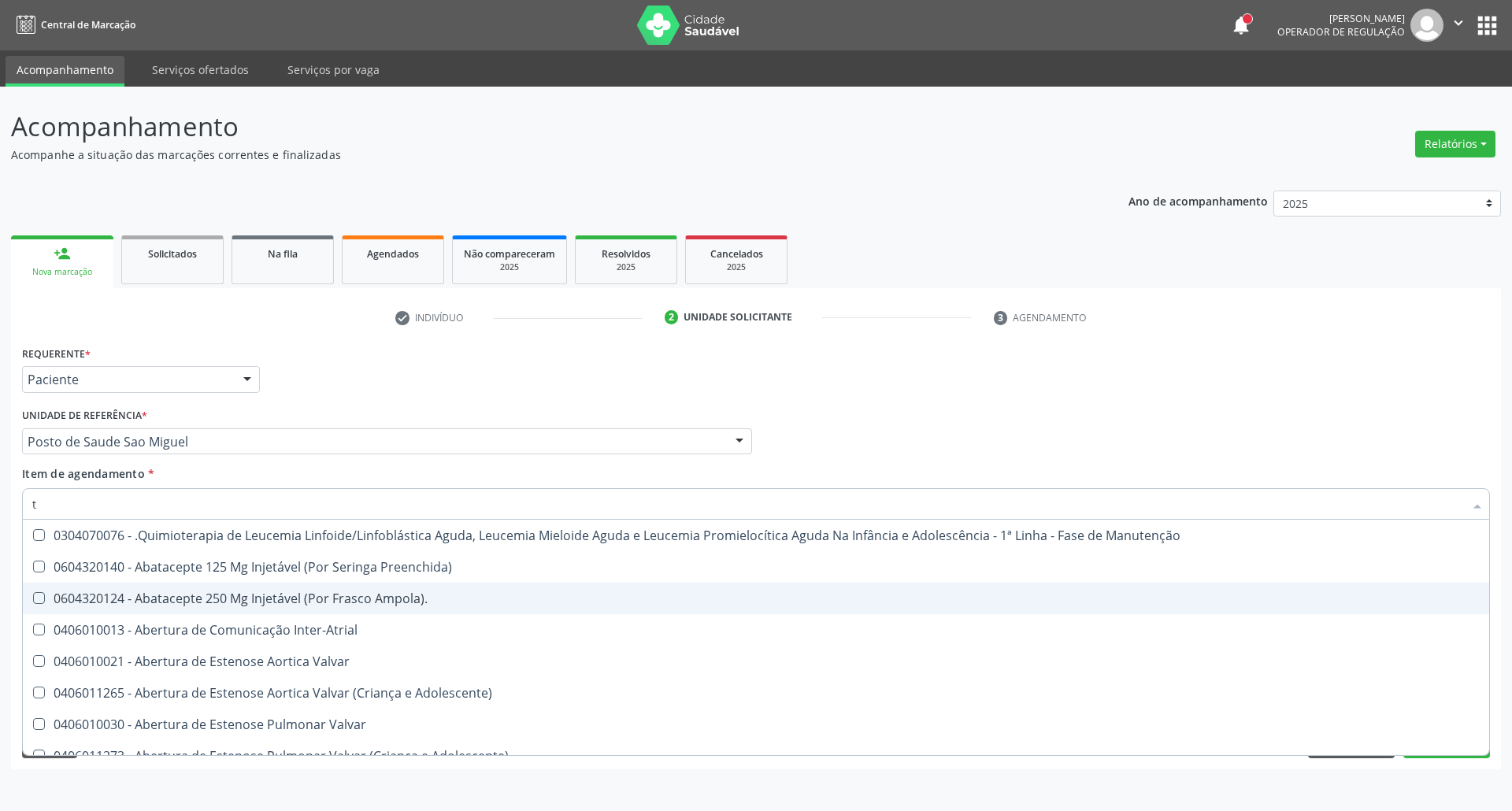
type input "t4"
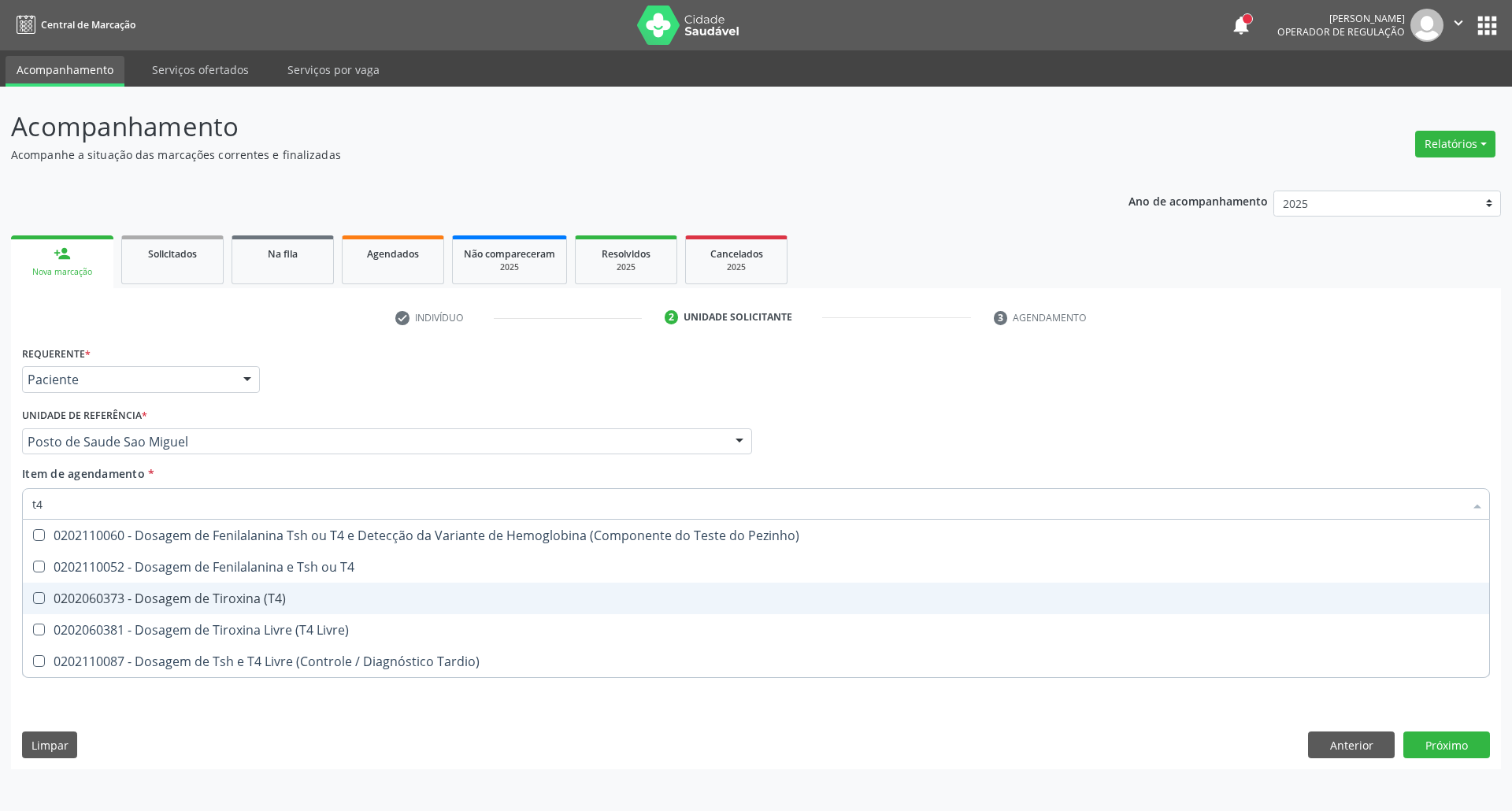
click at [128, 600] on div "0202060373 - Dosagem de Tiroxina (T4)" at bounding box center [755, 598] width 1447 height 12
checkbox \(T4\) "true"
click at [137, 714] on div "Requerente * Paciente Profissional de Saúde Paciente Nenhum resultado encontrad…" at bounding box center [755, 555] width 1490 height 428
checkbox T4 "true"
checkbox Livre\) "true"
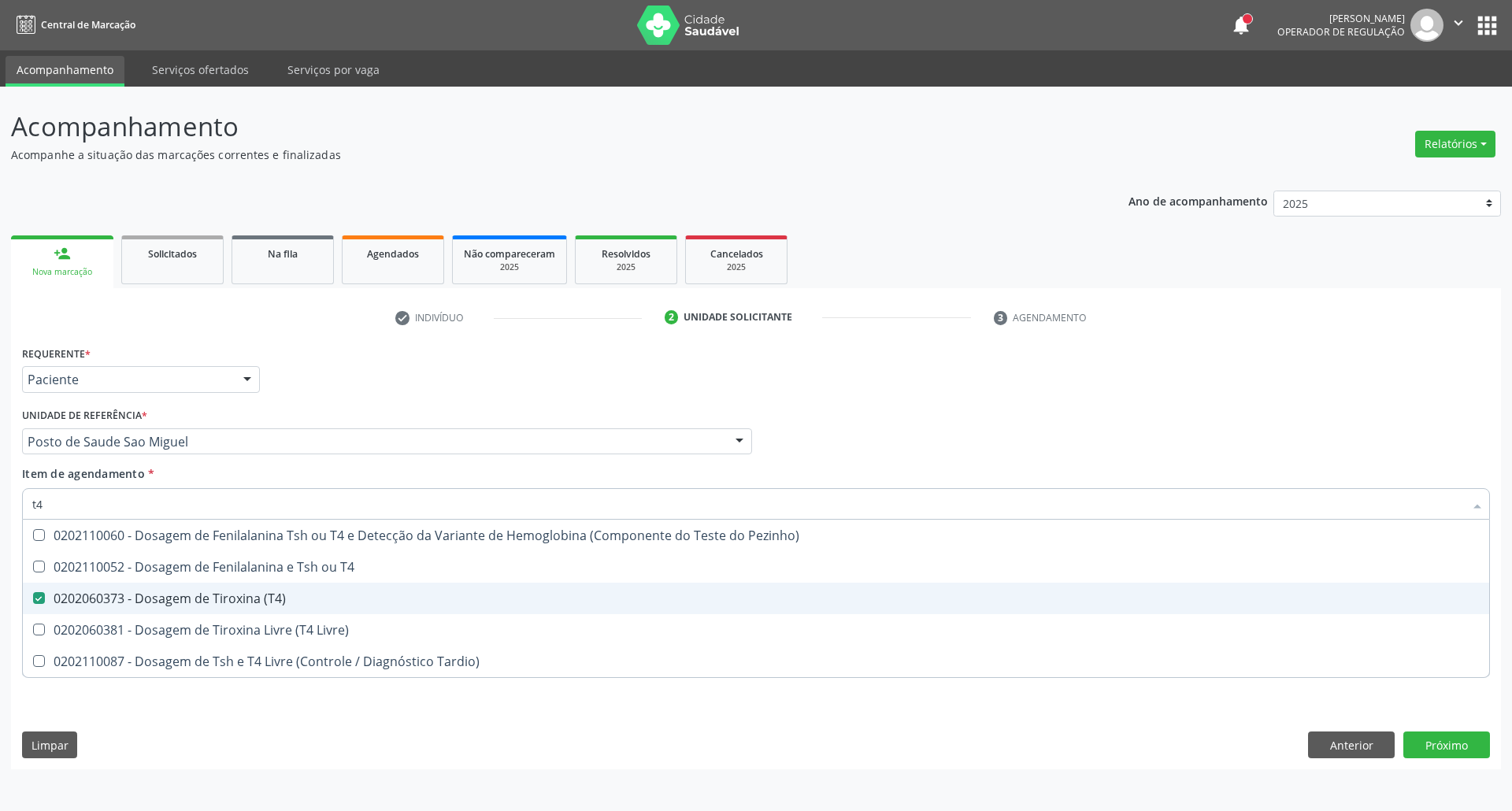
checkbox Tardio\) "true"
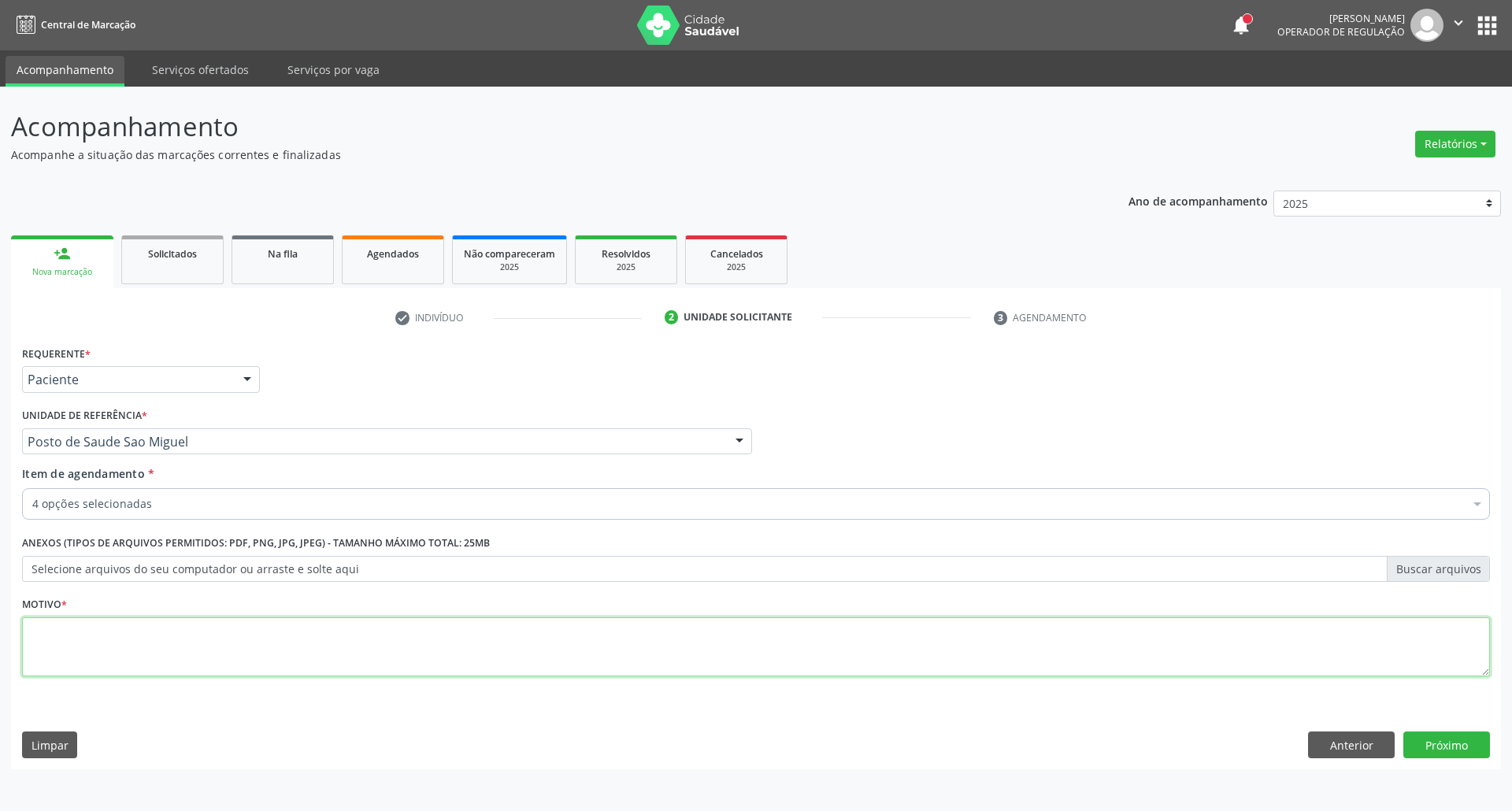
click at [139, 643] on textarea at bounding box center [756, 647] width 1468 height 60
type textarea "."
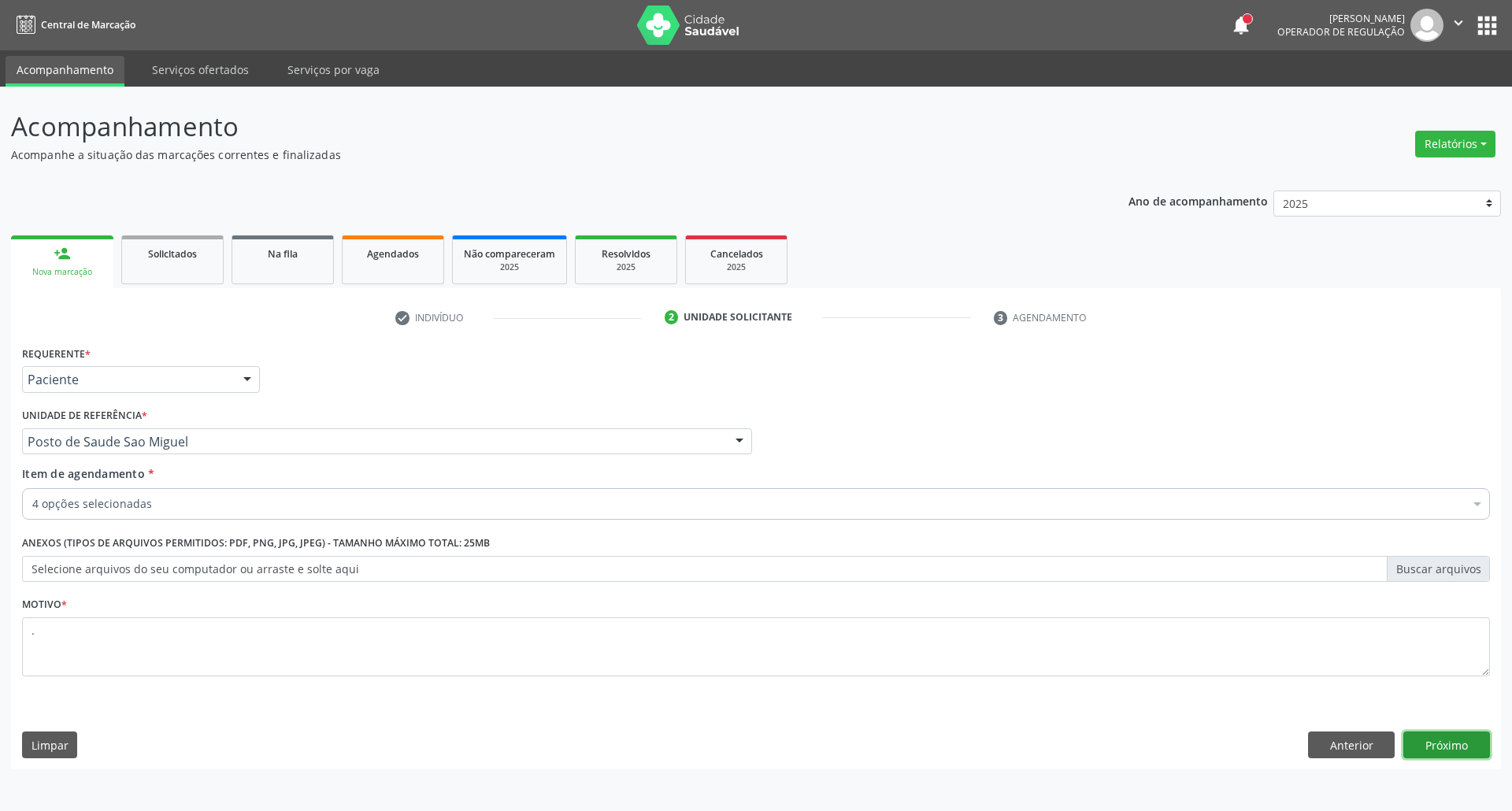
click at [1460, 738] on button "Próximo" at bounding box center [1446, 745] width 87 height 27
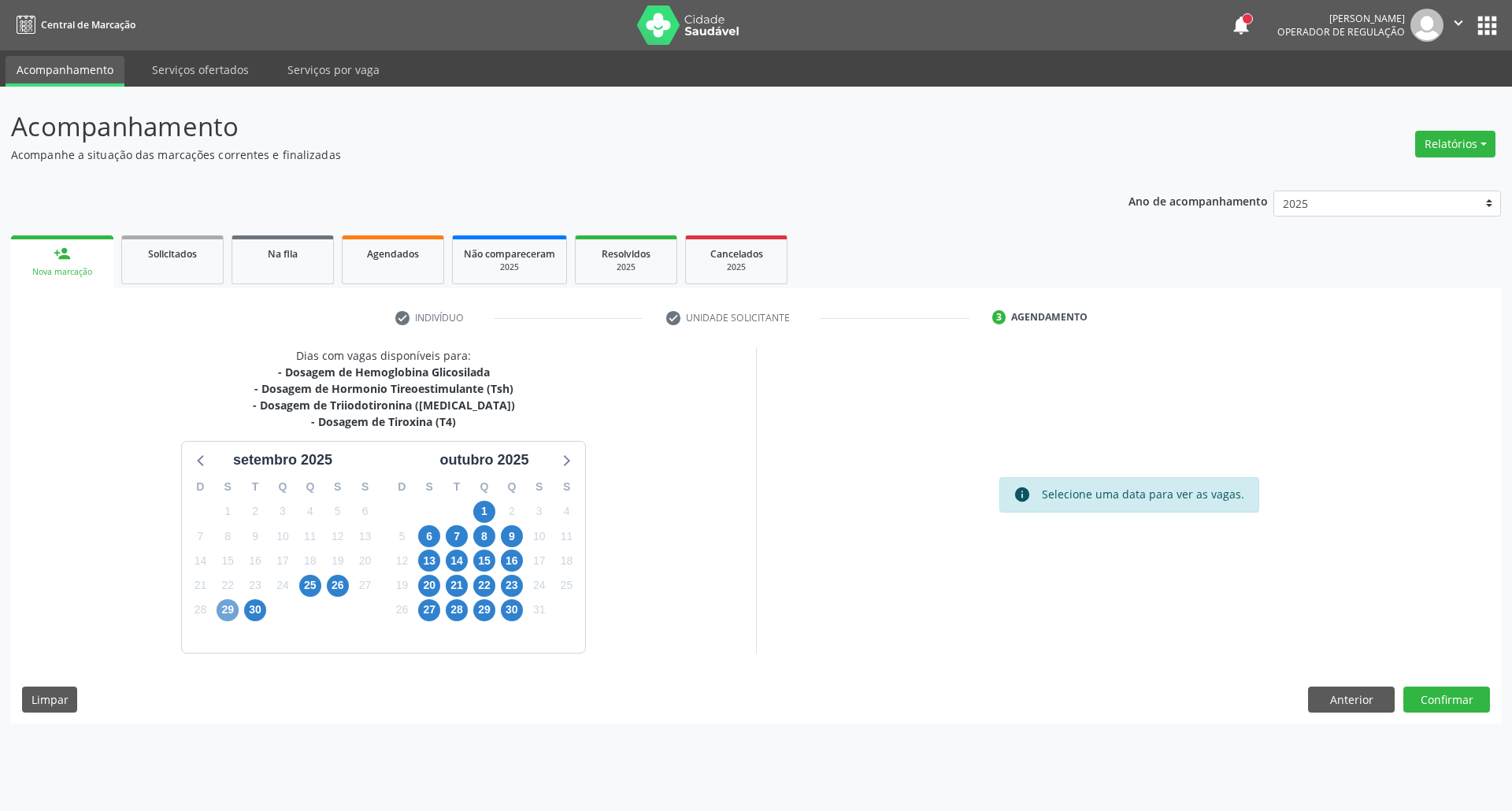
click at [229, 606] on span "29" at bounding box center [227, 610] width 22 height 22
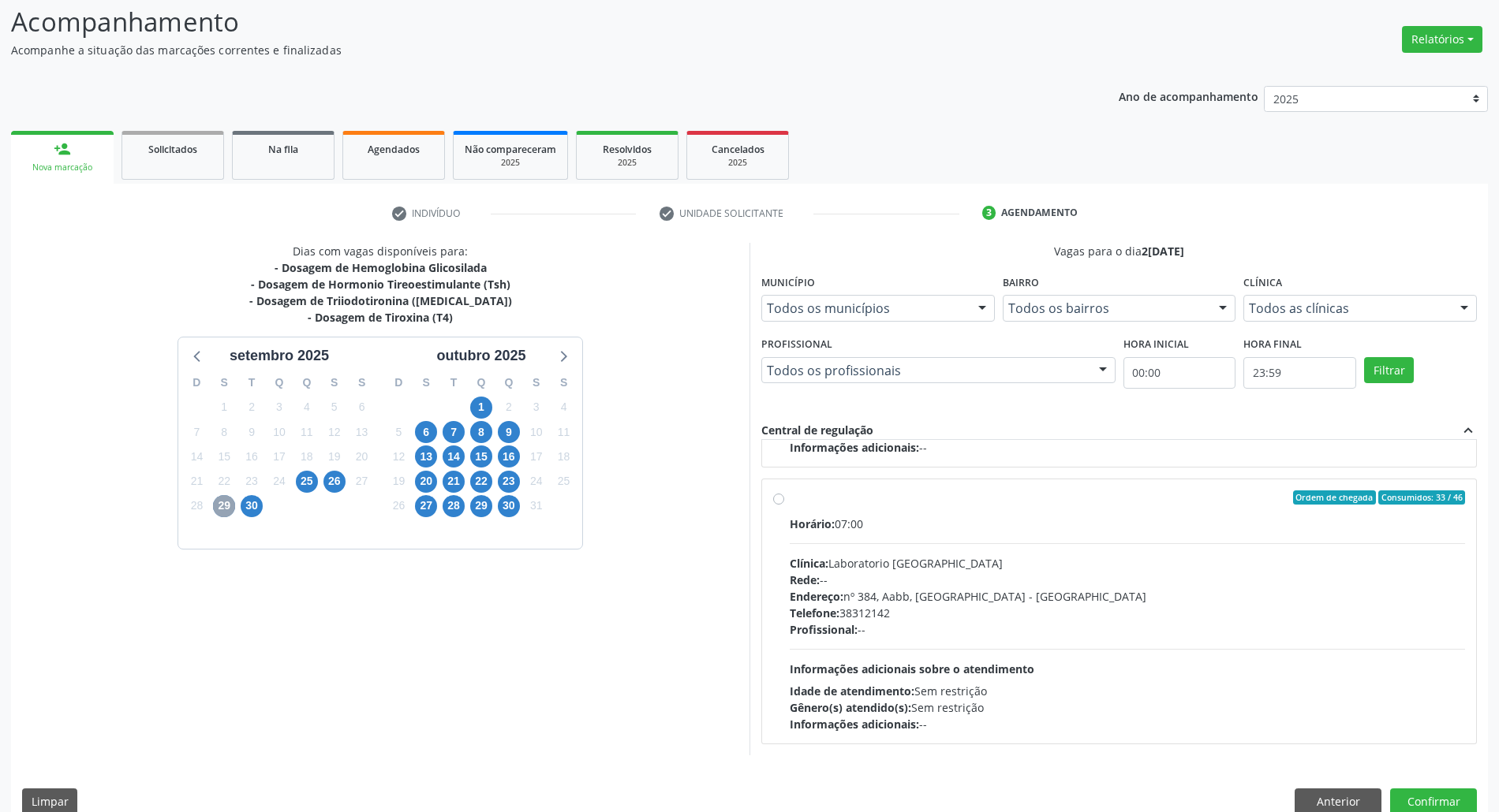
scroll to position [130, 0]
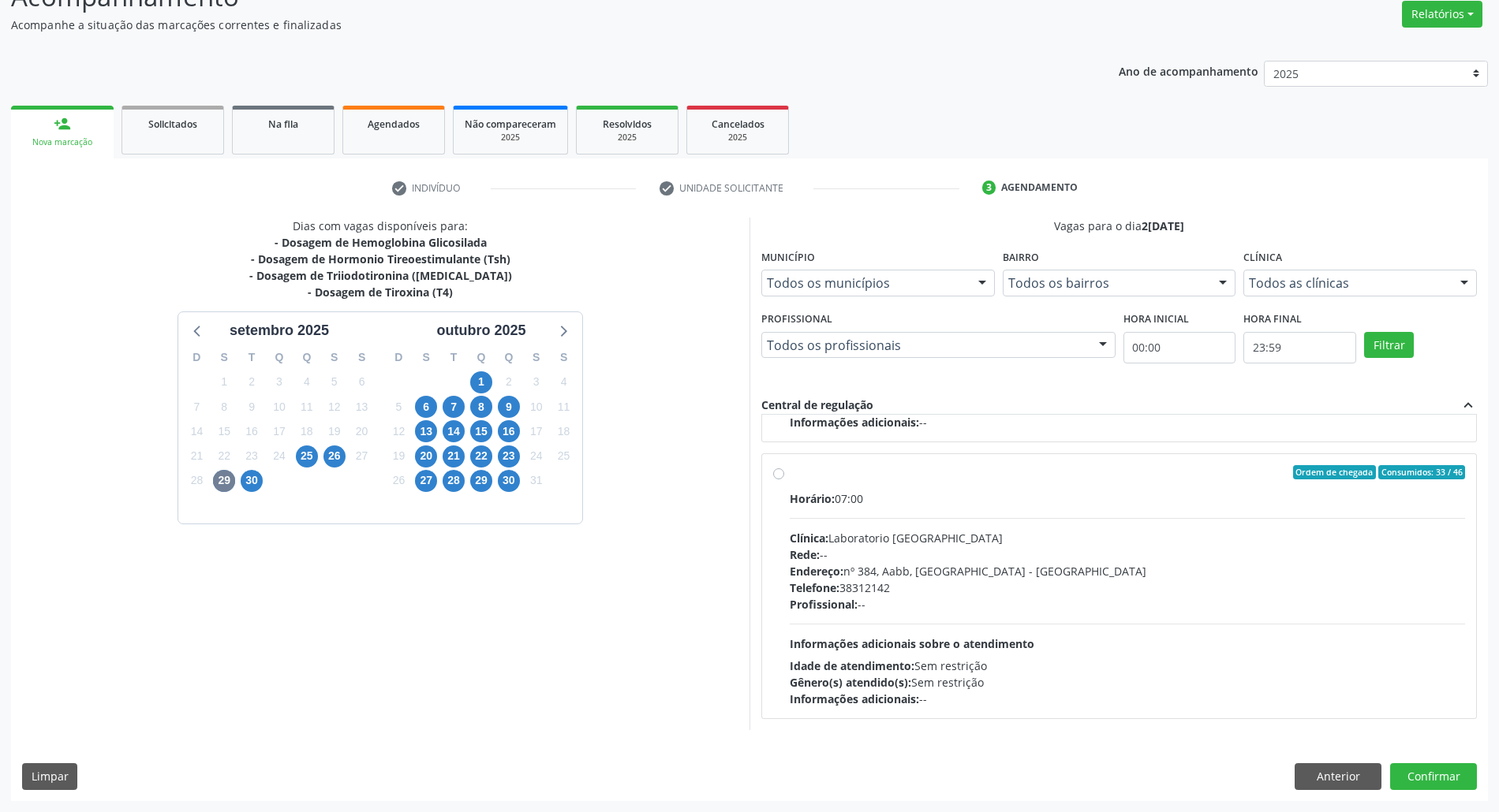
click at [1090, 546] on div "Rede: --" at bounding box center [1127, 554] width 675 height 16
click at [784, 479] on input "Ordem de chegada Consumidos: 33 / 46 Horário: 07:00 Clínica: Laboratorio Sao Fr…" at bounding box center [778, 472] width 11 height 14
radio input "true"
click at [1442, 787] on button "Confirmar" at bounding box center [1433, 777] width 87 height 27
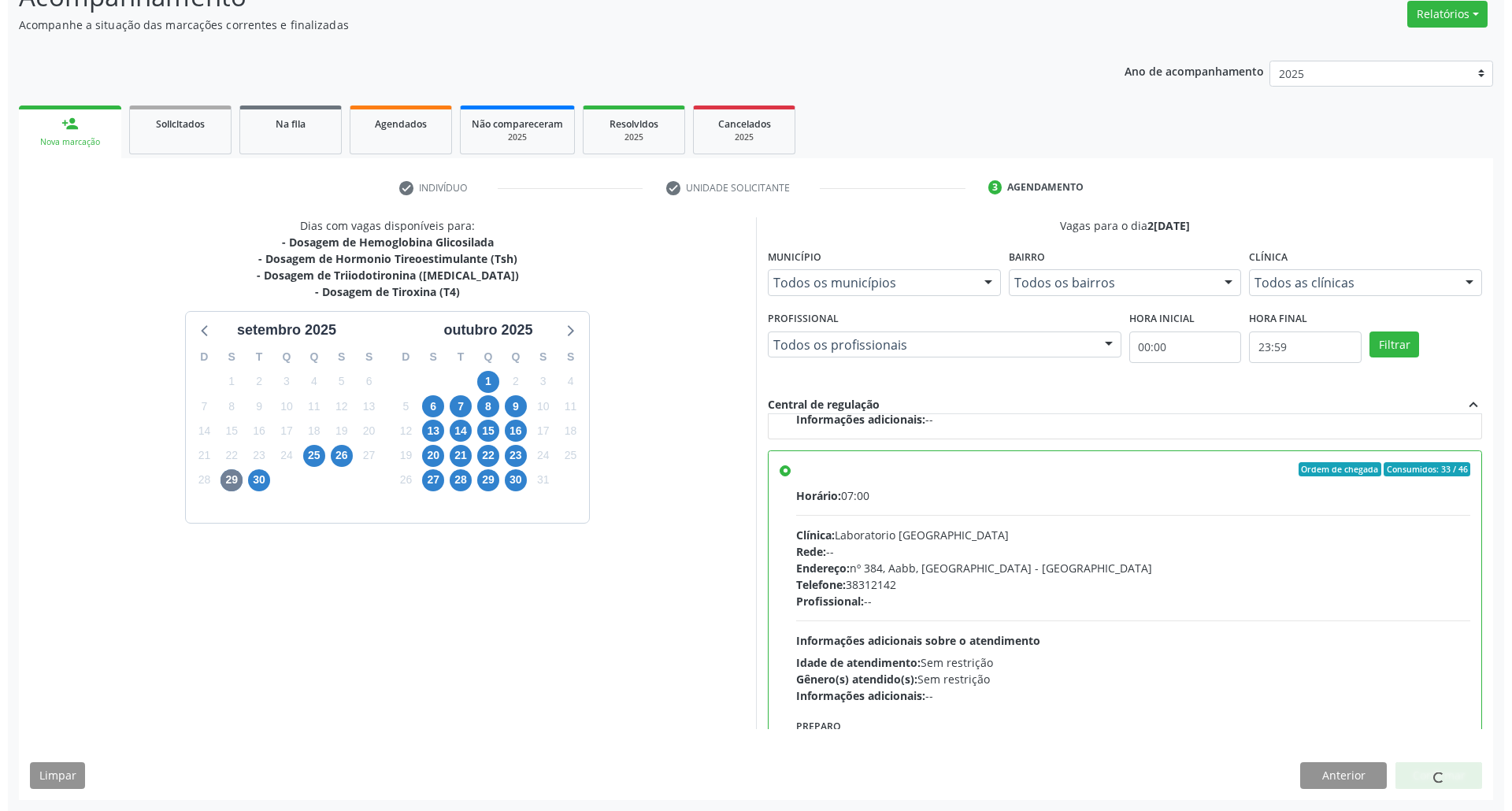
scroll to position [0, 0]
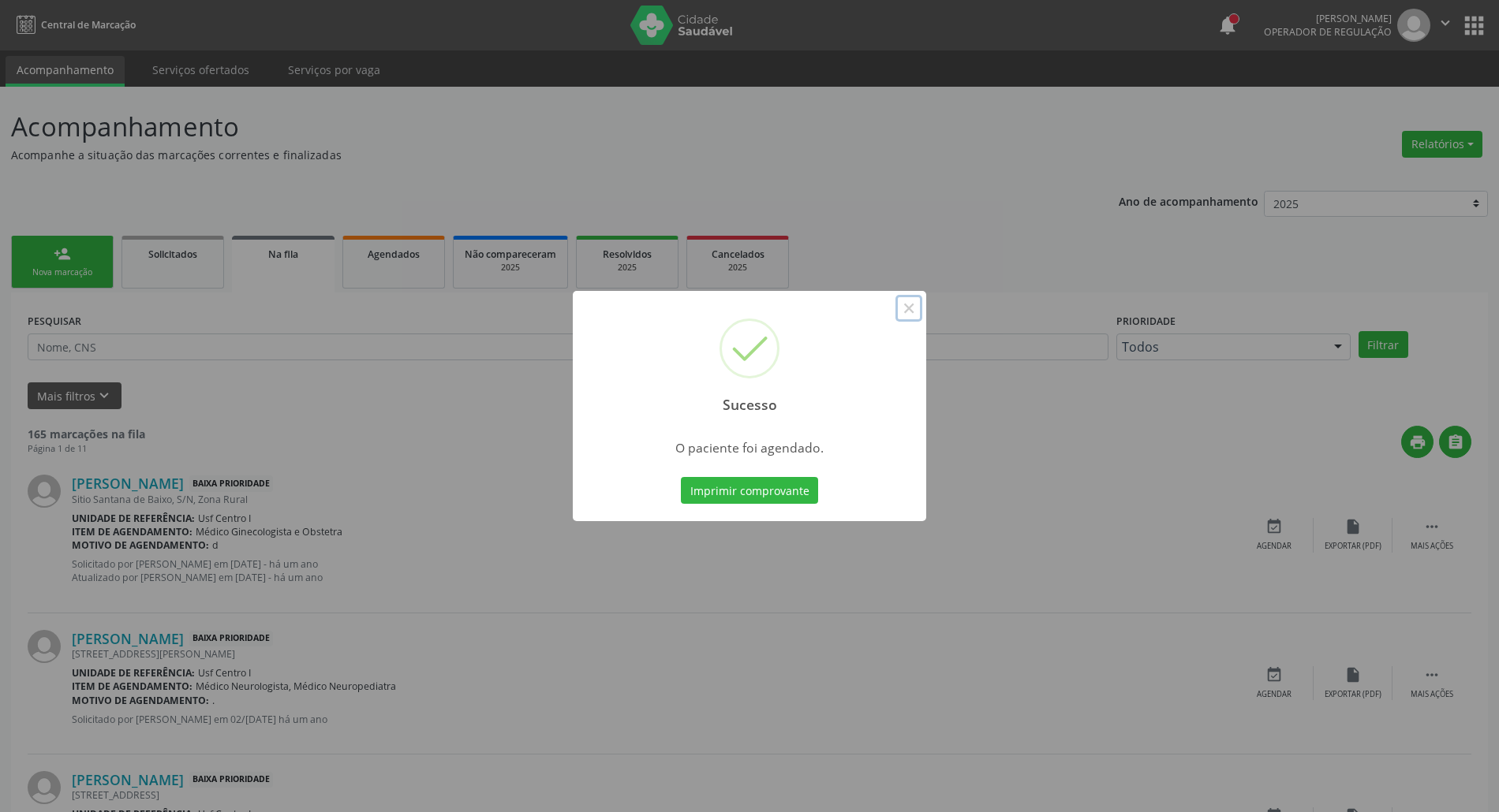
drag, startPoint x: 915, startPoint y: 306, endPoint x: 578, endPoint y: 276, distance: 338.3
click at [913, 306] on button "×" at bounding box center [908, 308] width 27 height 27
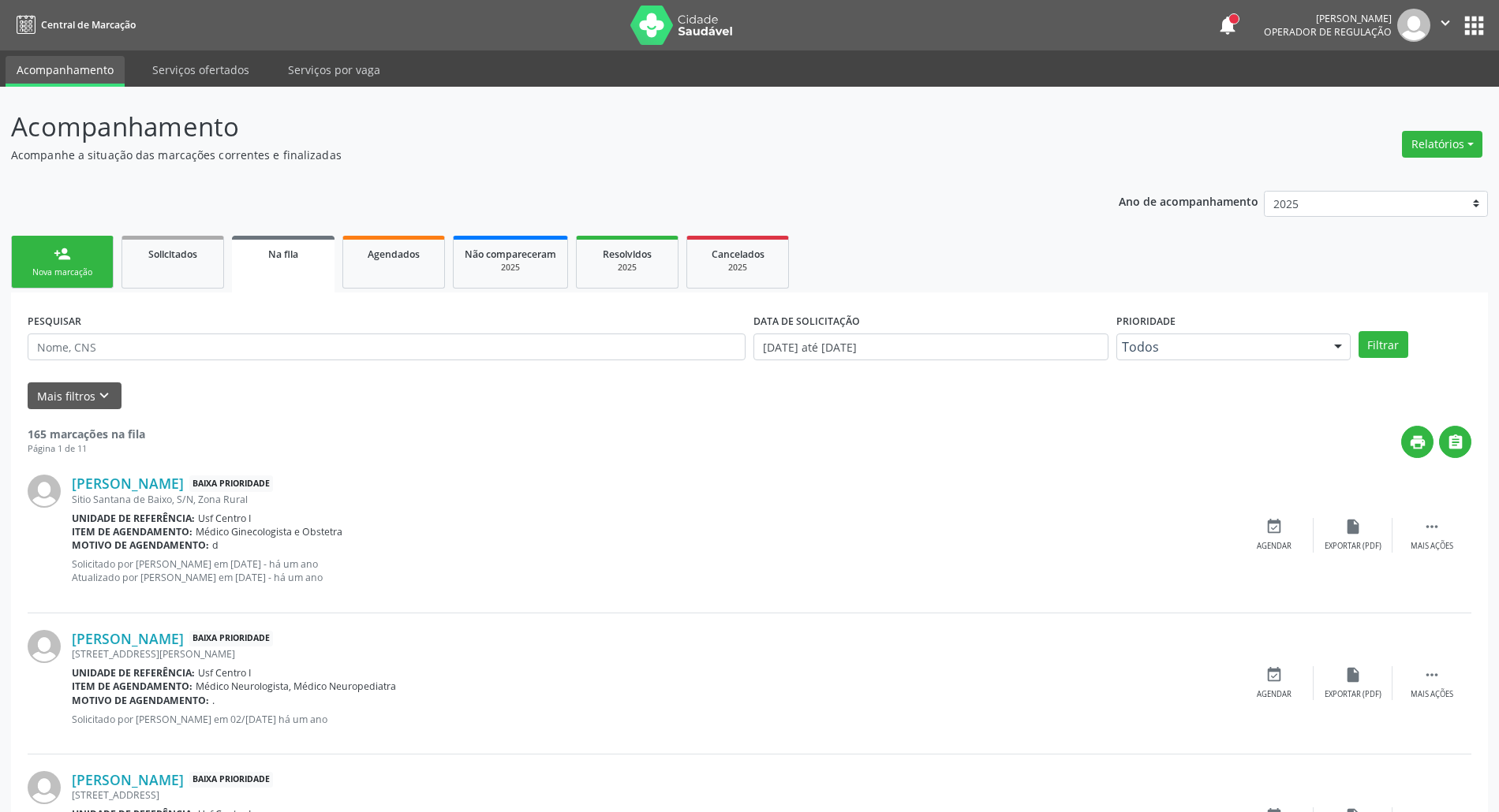
click at [48, 262] on link "person_add Nova marcação" at bounding box center [62, 262] width 103 height 52
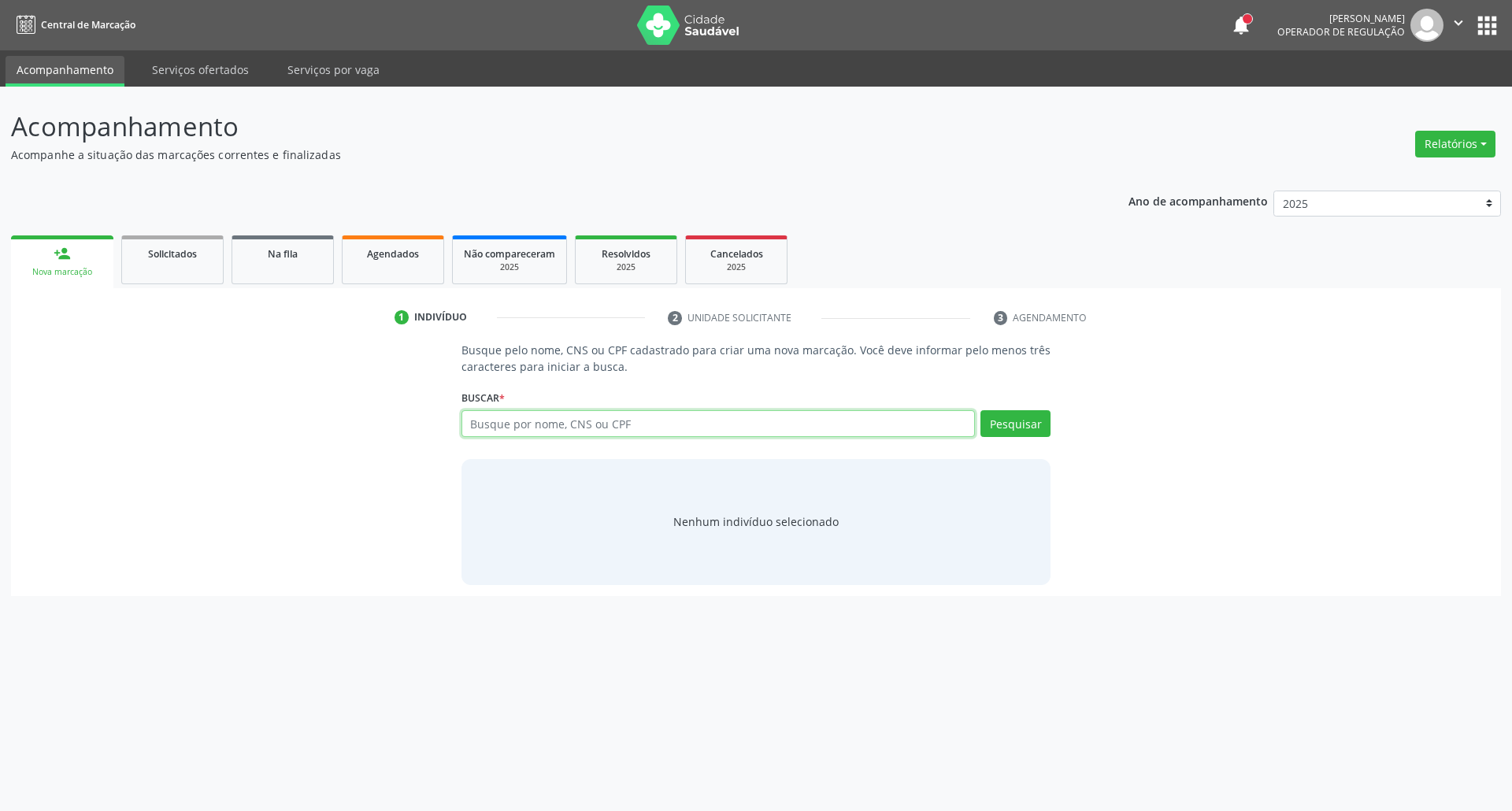
click at [571, 425] on input "text" at bounding box center [718, 424] width 514 height 27
type input "richo oli"
type input "r"
click at [561, 424] on input "text" at bounding box center [718, 424] width 514 height 27
type input "05288556466"
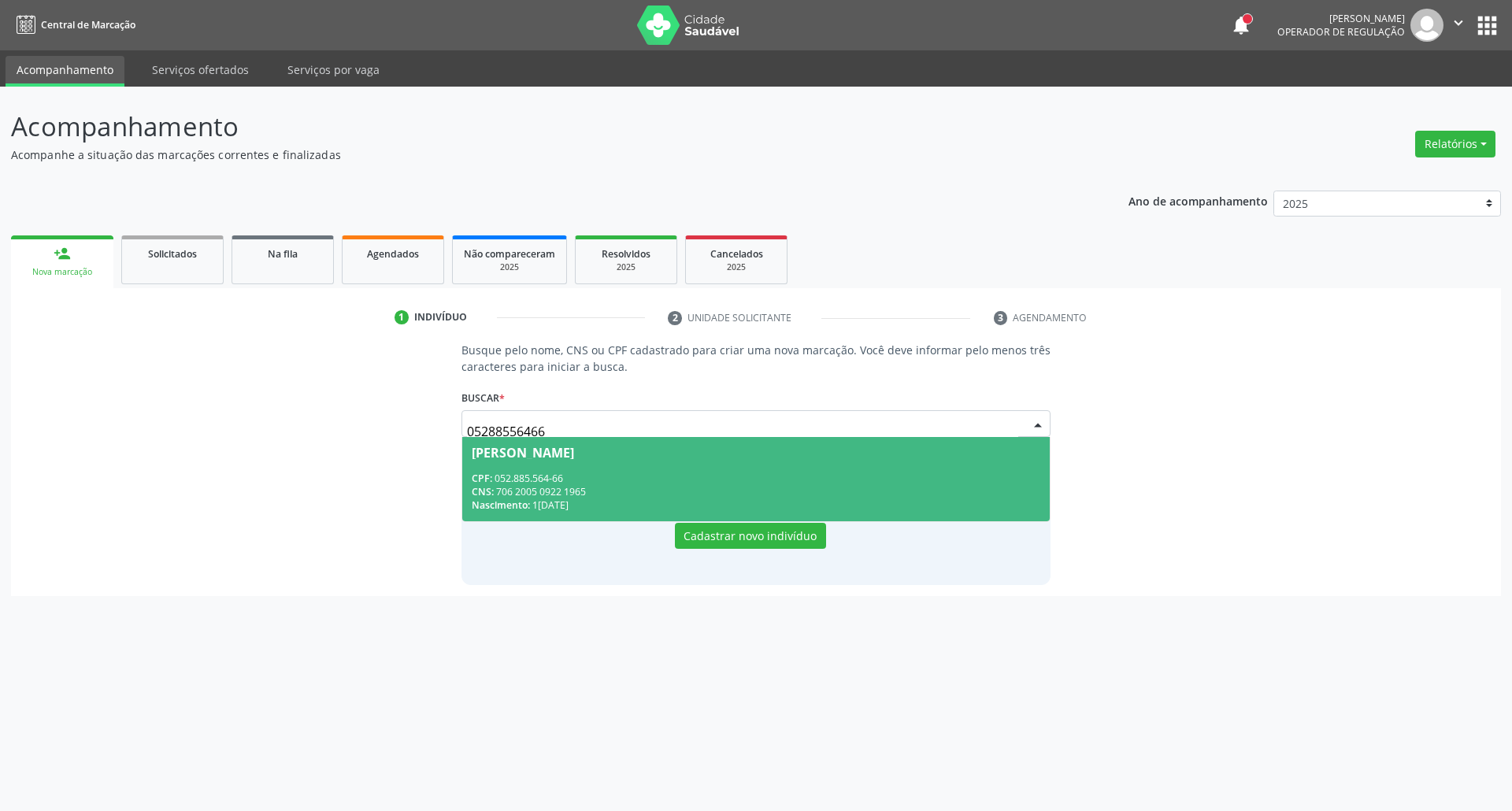
click at [548, 474] on div "CPF: 052.885.564-66" at bounding box center [756, 478] width 569 height 13
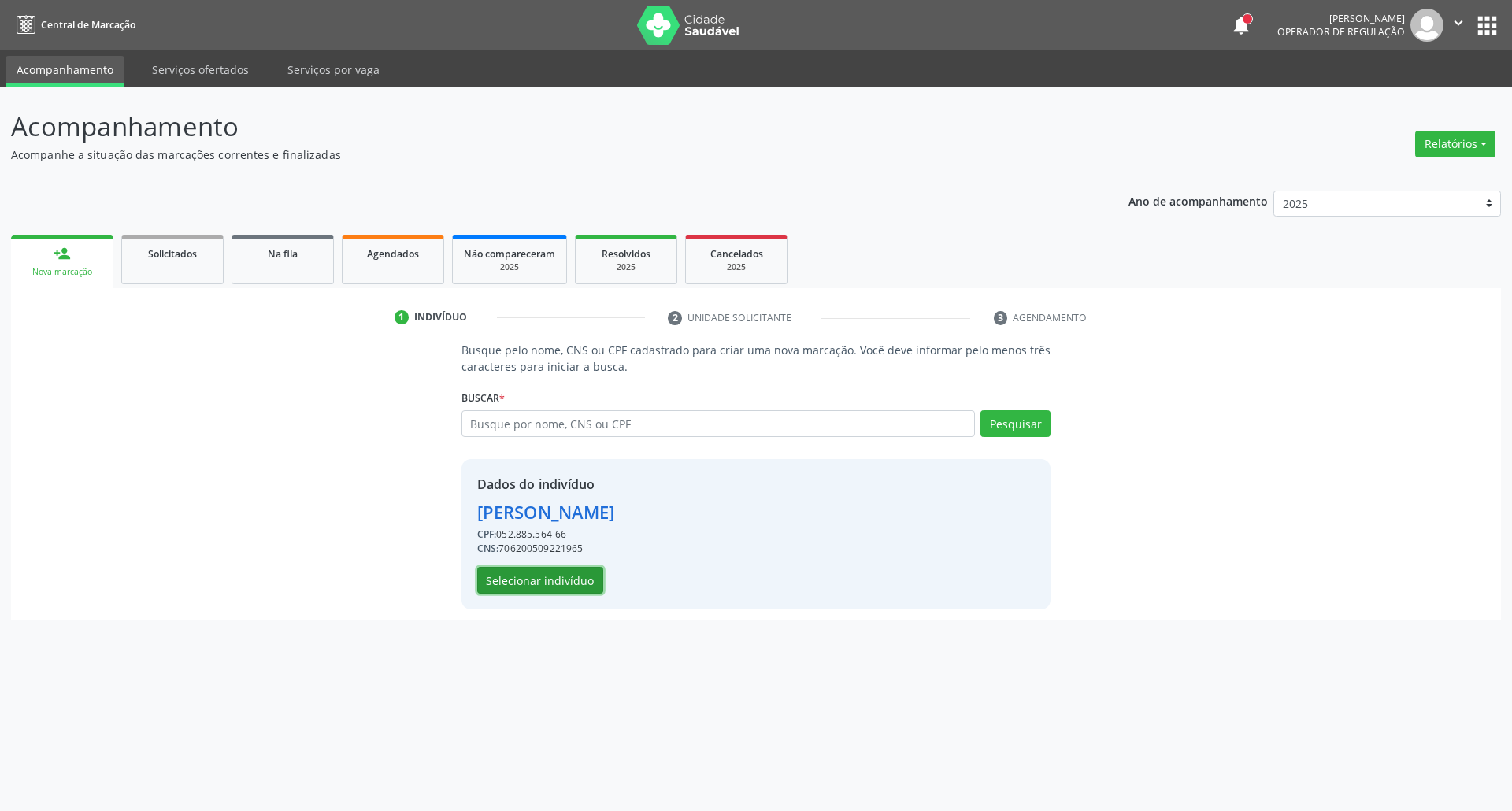
click at [596, 578] on button "Selecionar indivíduo" at bounding box center [541, 580] width 126 height 27
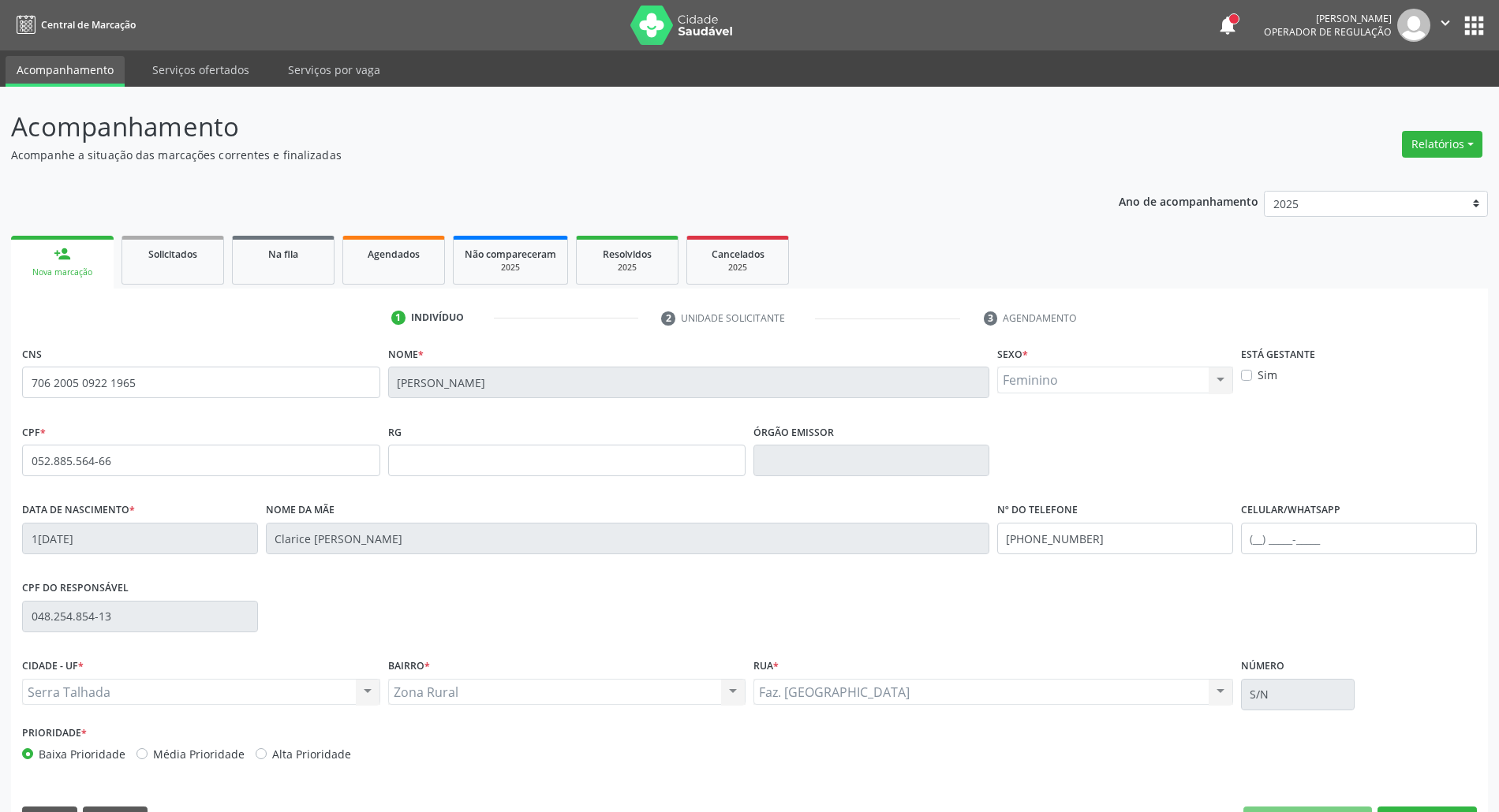
scroll to position [43, 0]
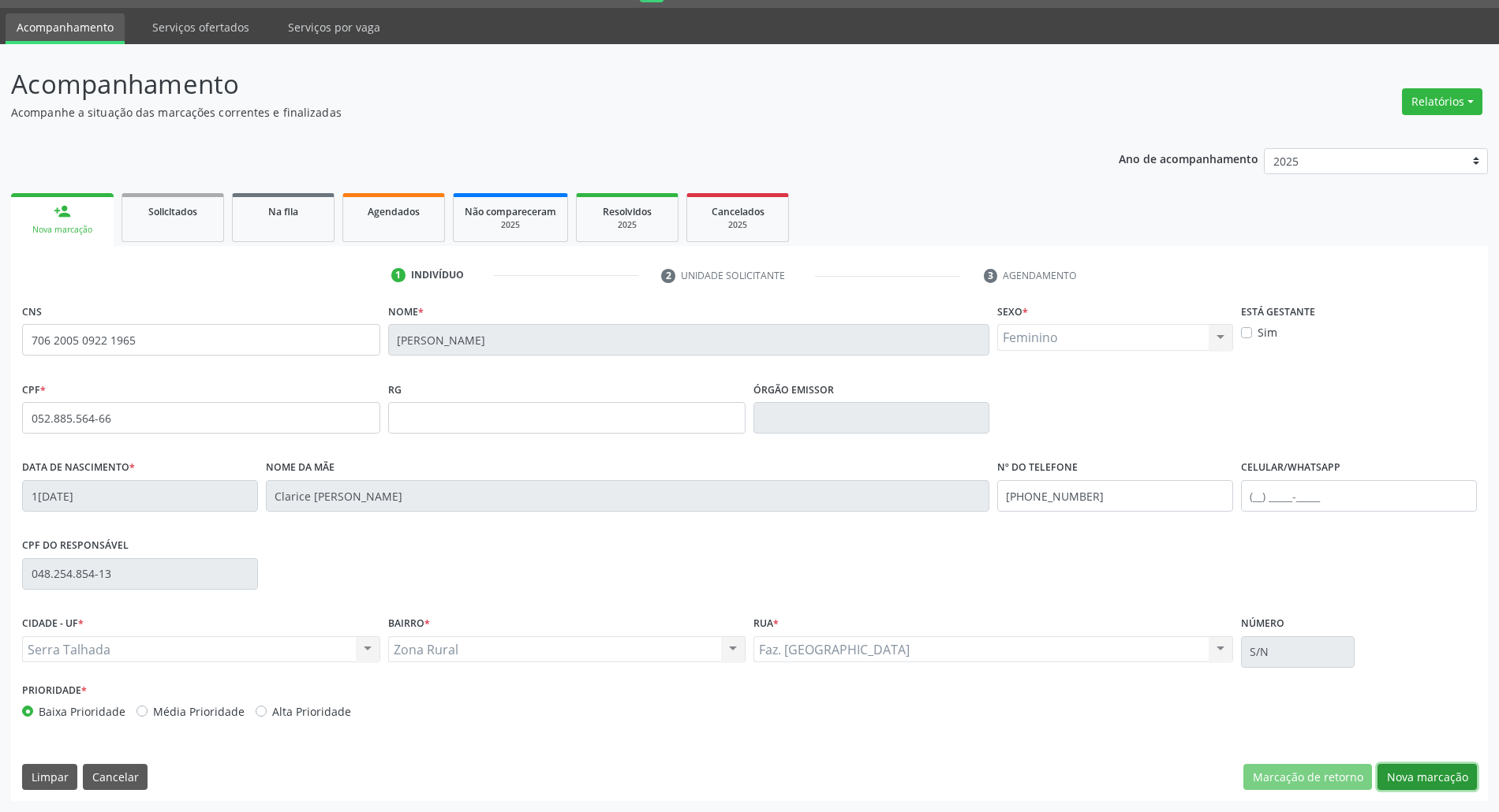
drag, startPoint x: 1405, startPoint y: 774, endPoint x: 1273, endPoint y: 714, distance: 145.0
click at [1402, 773] on button "Nova marcação" at bounding box center [1426, 778] width 99 height 27
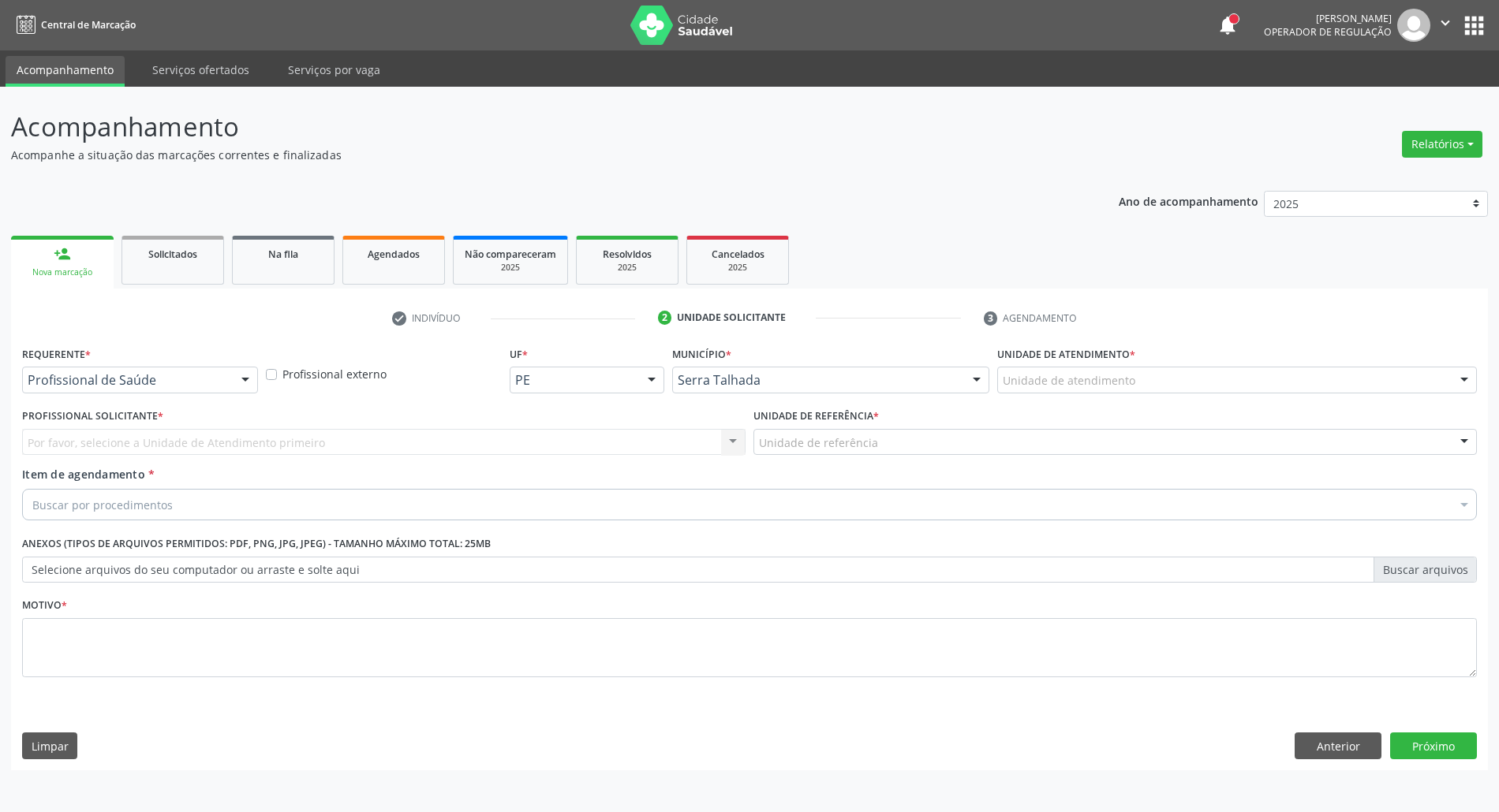
scroll to position [0, 0]
drag, startPoint x: 94, startPoint y: 374, endPoint x: 95, endPoint y: 402, distance: 28.0
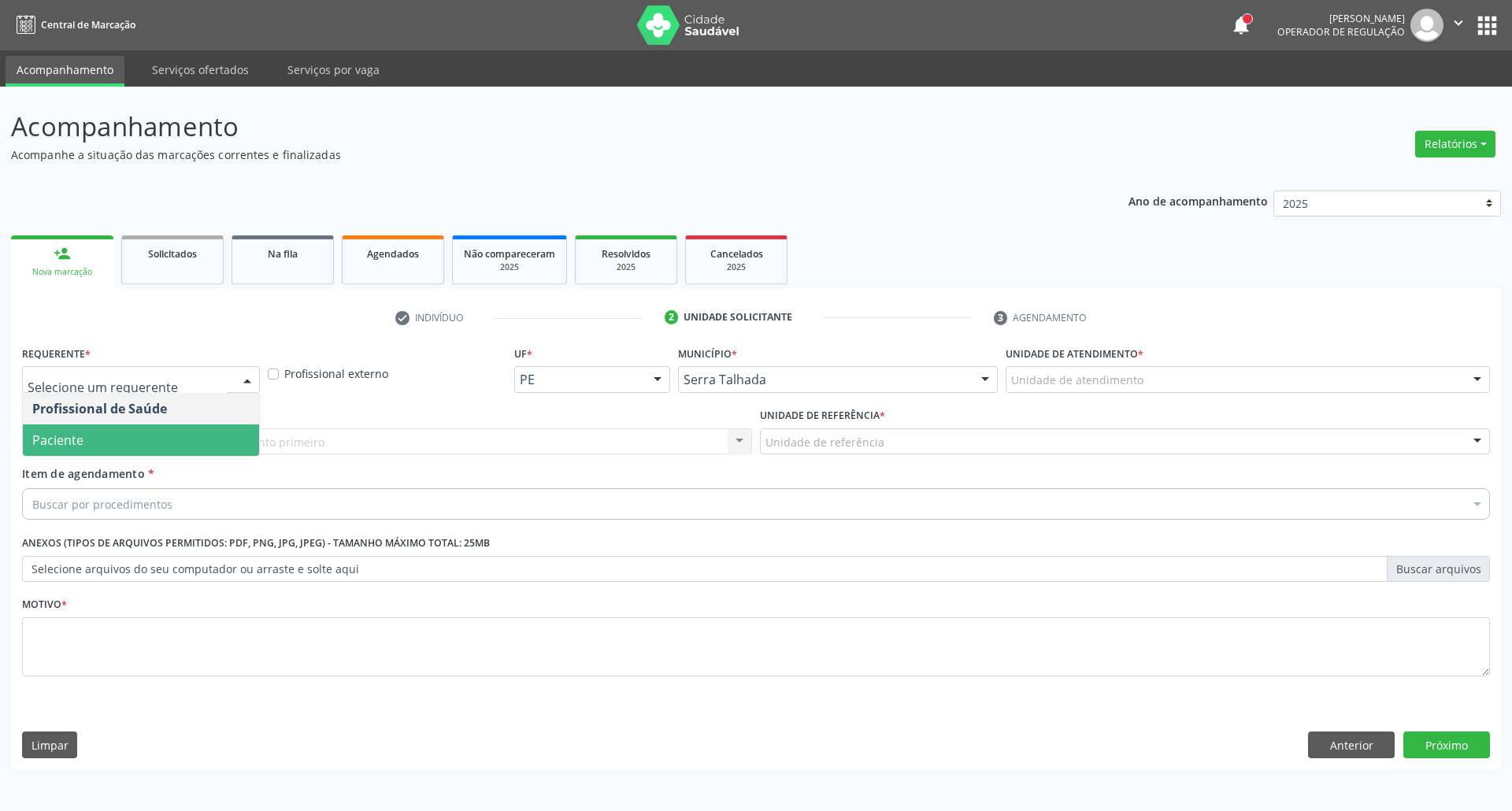
click at [93, 446] on span "Paciente" at bounding box center [141, 440] width 236 height 31
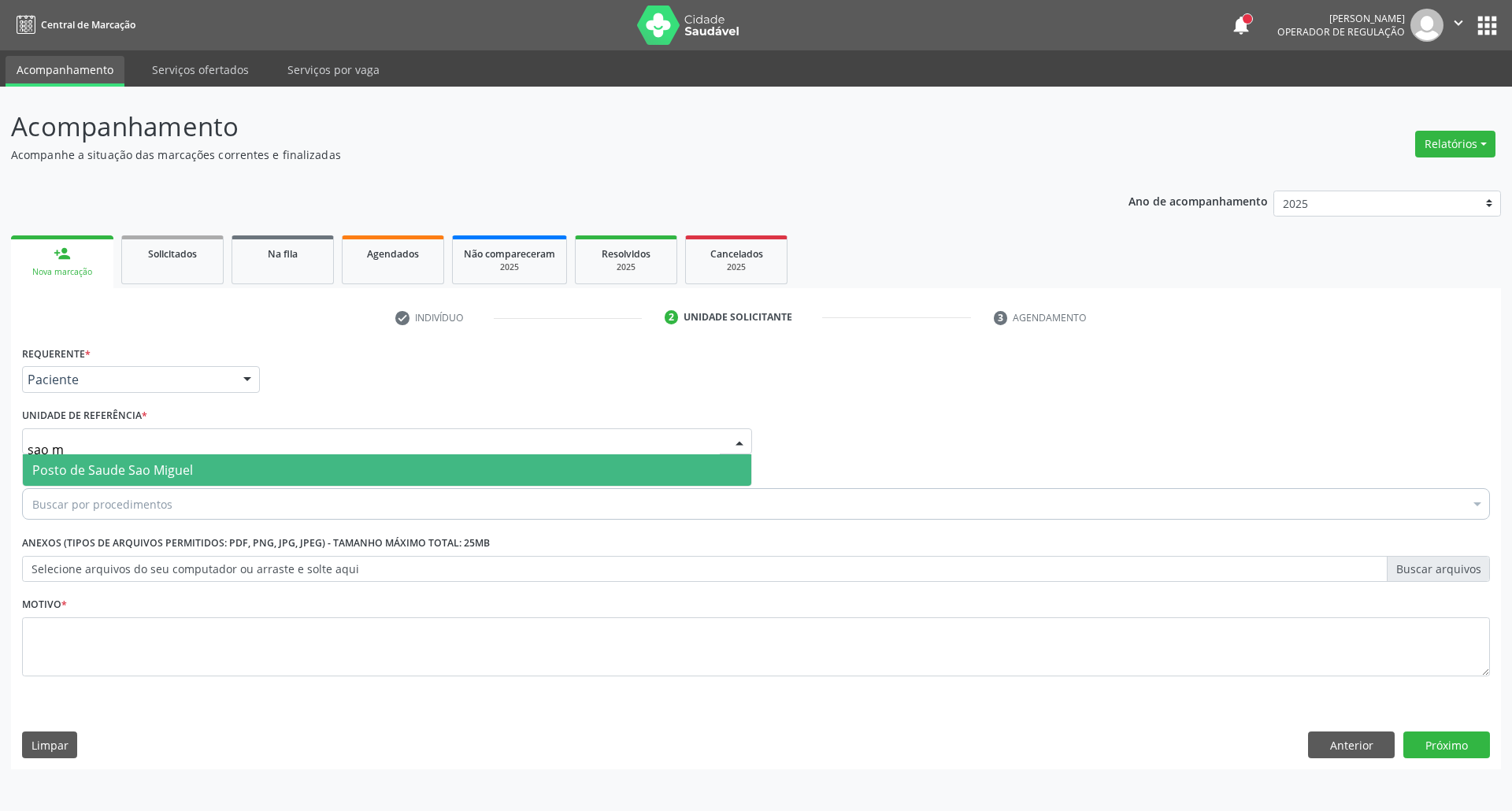
type input "sao mi"
drag, startPoint x: 102, startPoint y: 469, endPoint x: 106, endPoint y: 483, distance: 14.6
click at [104, 471] on span "Posto de Saude Sao Miguel" at bounding box center [112, 469] width 161 height 17
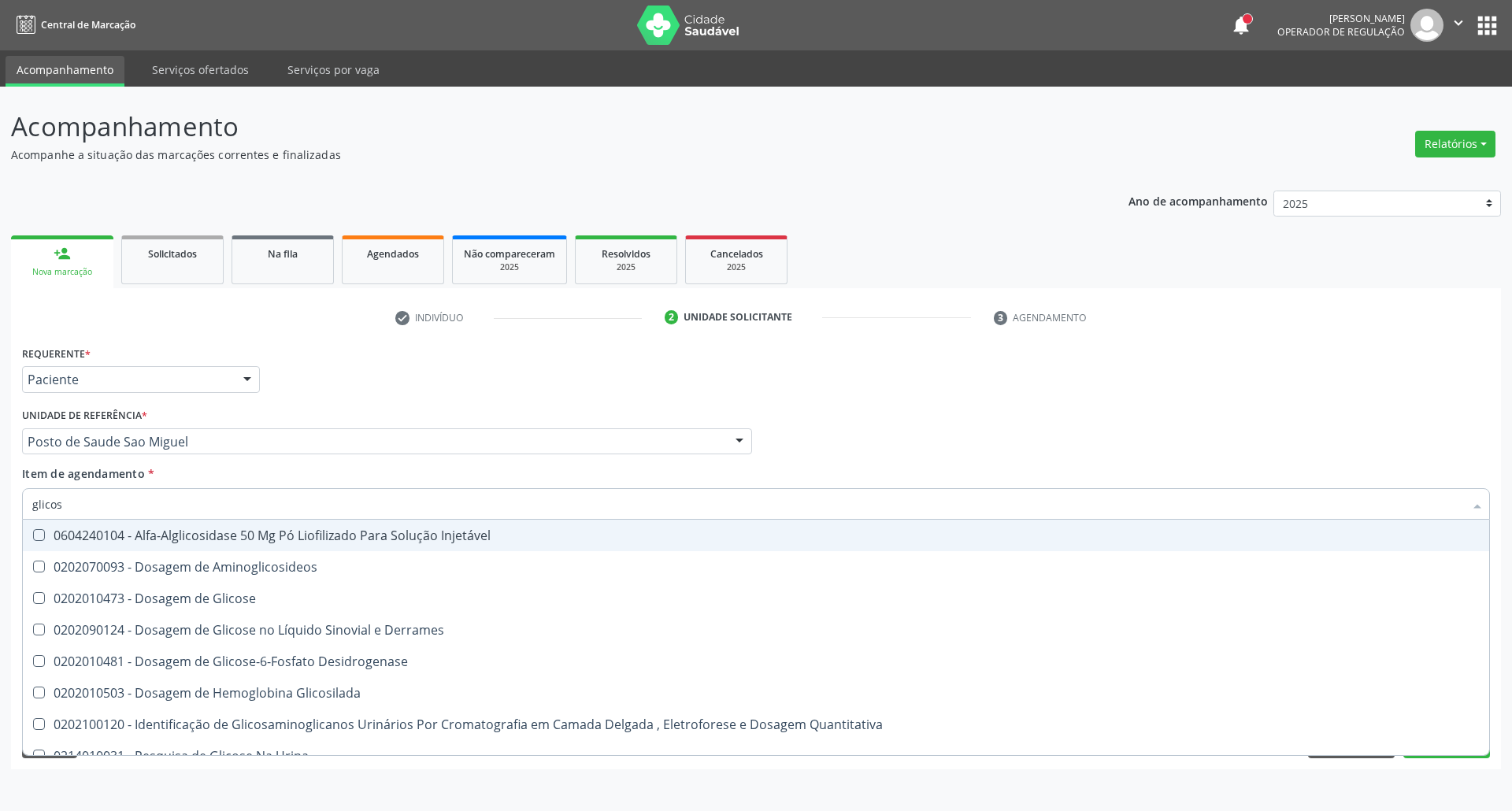
type input "glicose"
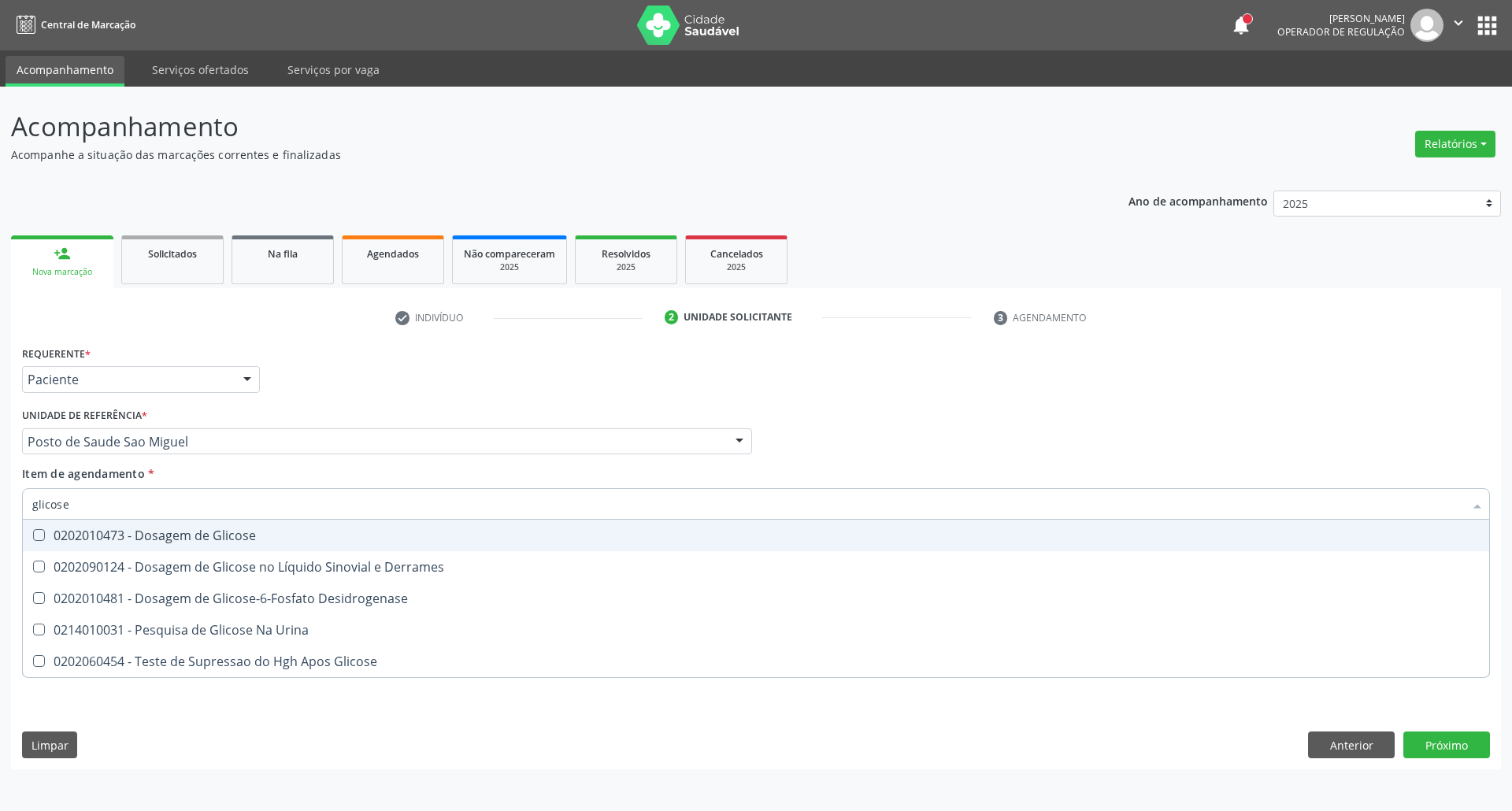
drag, startPoint x: 117, startPoint y: 537, endPoint x: 120, endPoint y: 509, distance: 28.2
click at [117, 526] on span "0202010473 - Dosagem de Glicose" at bounding box center [756, 535] width 1466 height 31
checkbox Glicose "true"
click at [0, 499] on div "Acompanhamento Acompanhe a situação das marcações correntes e finalizadas Relat…" at bounding box center [756, 449] width 1512 height 724
type input "a"
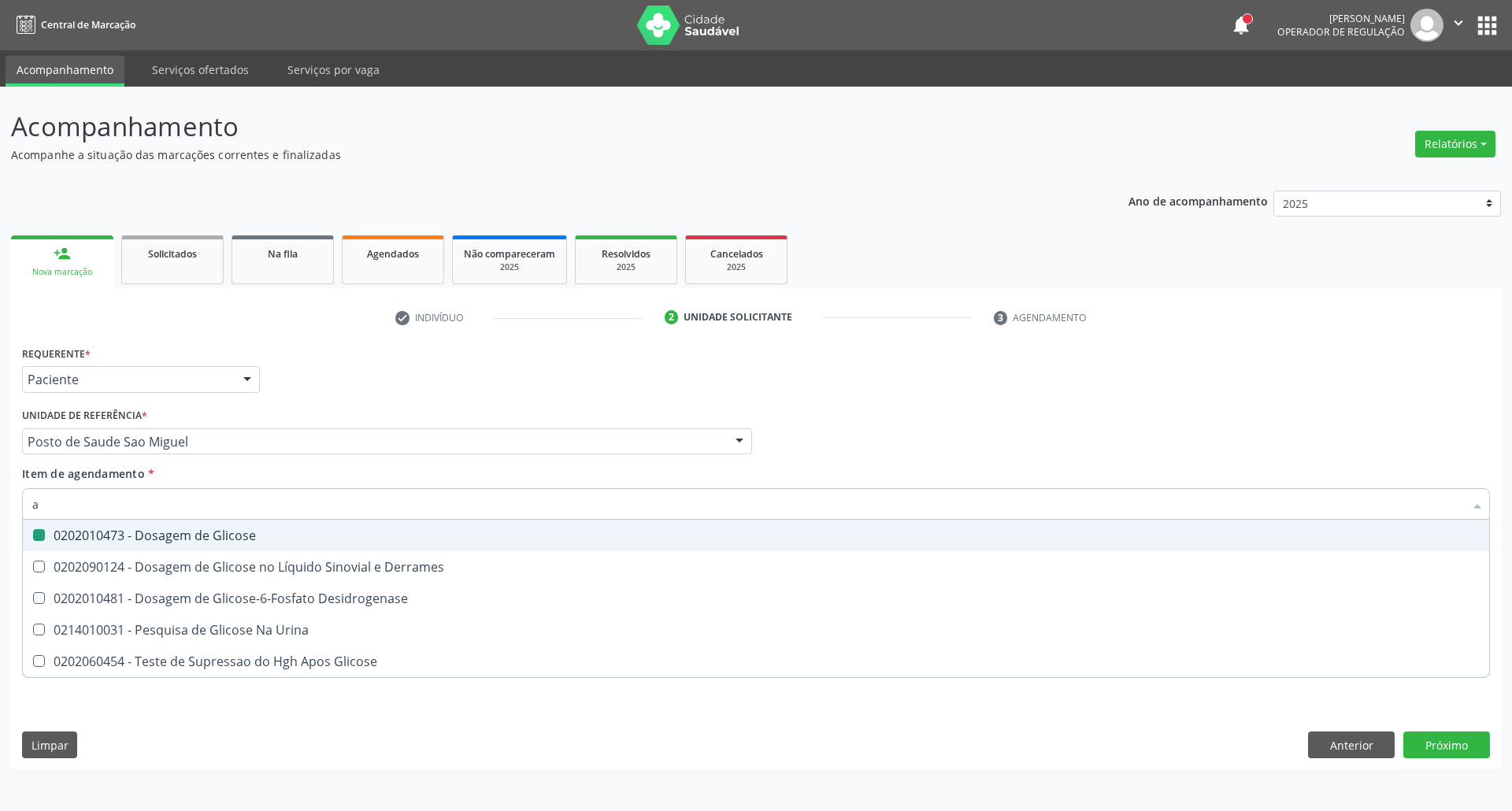
checkbox Glicose "false"
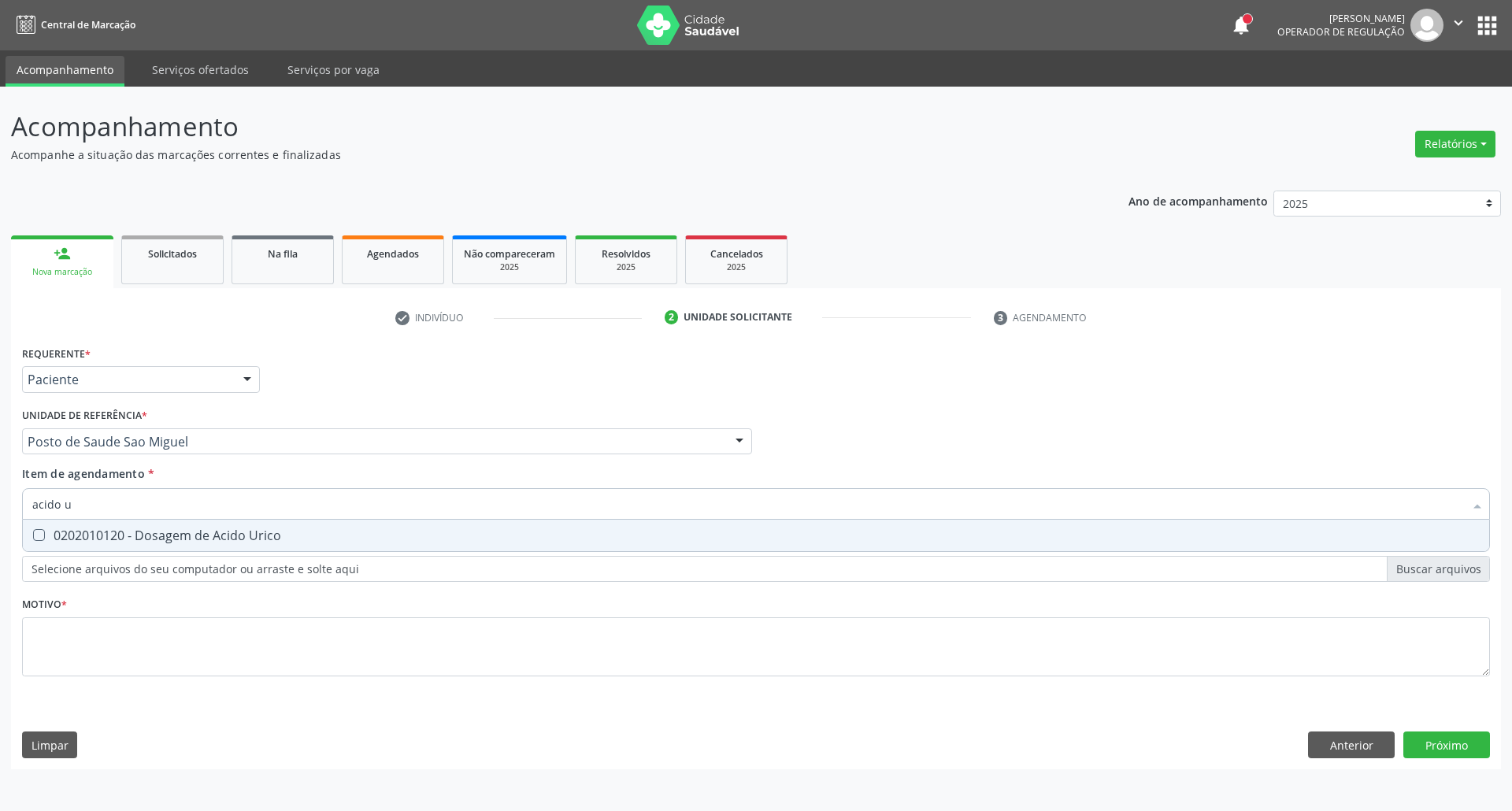
type input "acido u"
click at [64, 533] on div "0202010120 - Dosagem de Acido Urico" at bounding box center [755, 535] width 1447 height 12
checkbox Urico "true"
click at [0, 499] on div "Acompanhamento Acompanhe a situação das marcações correntes e finalizadas Relat…" at bounding box center [756, 449] width 1512 height 724
type input "c"
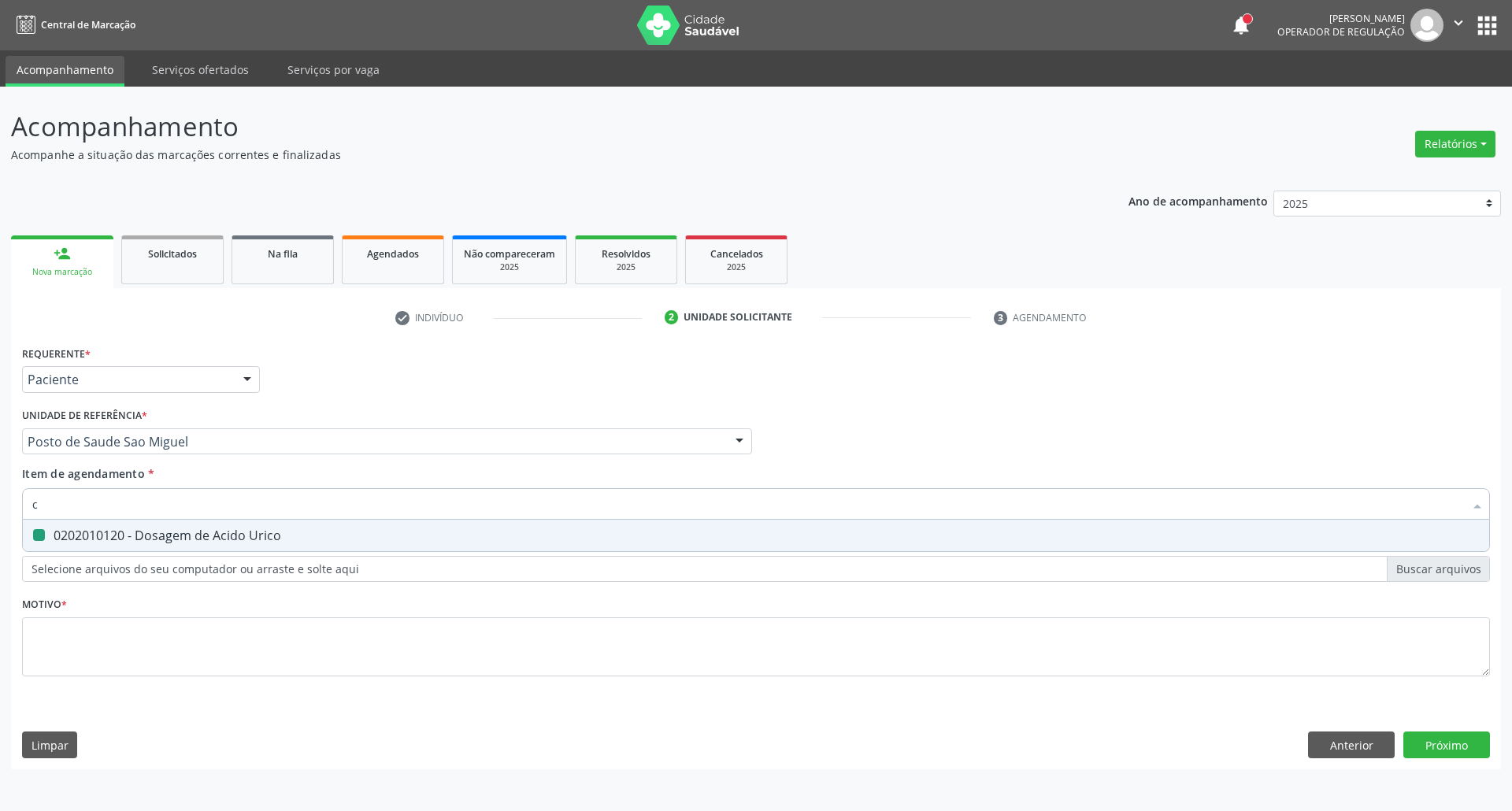
checkbox Urico "false"
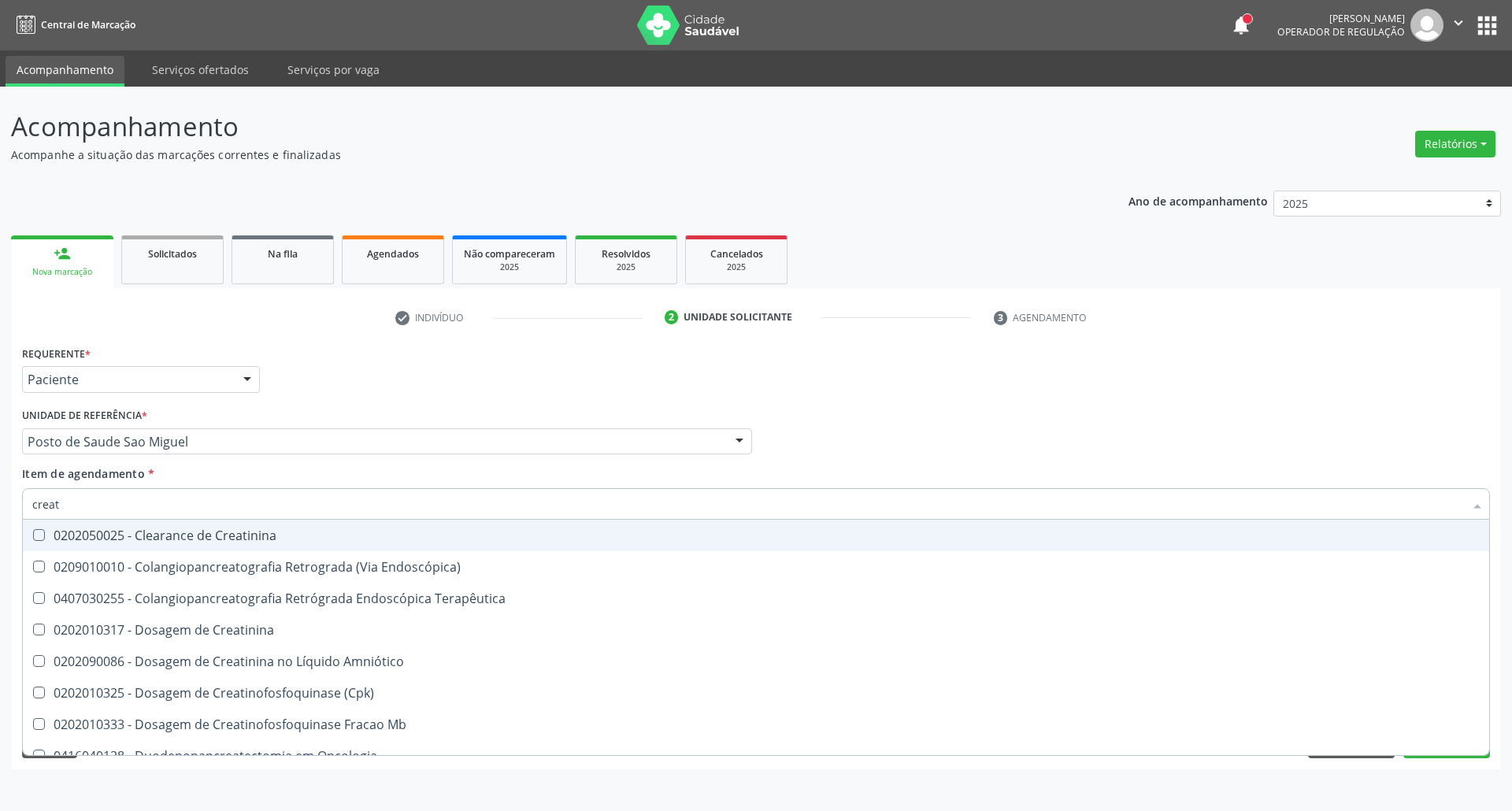
type input "creati"
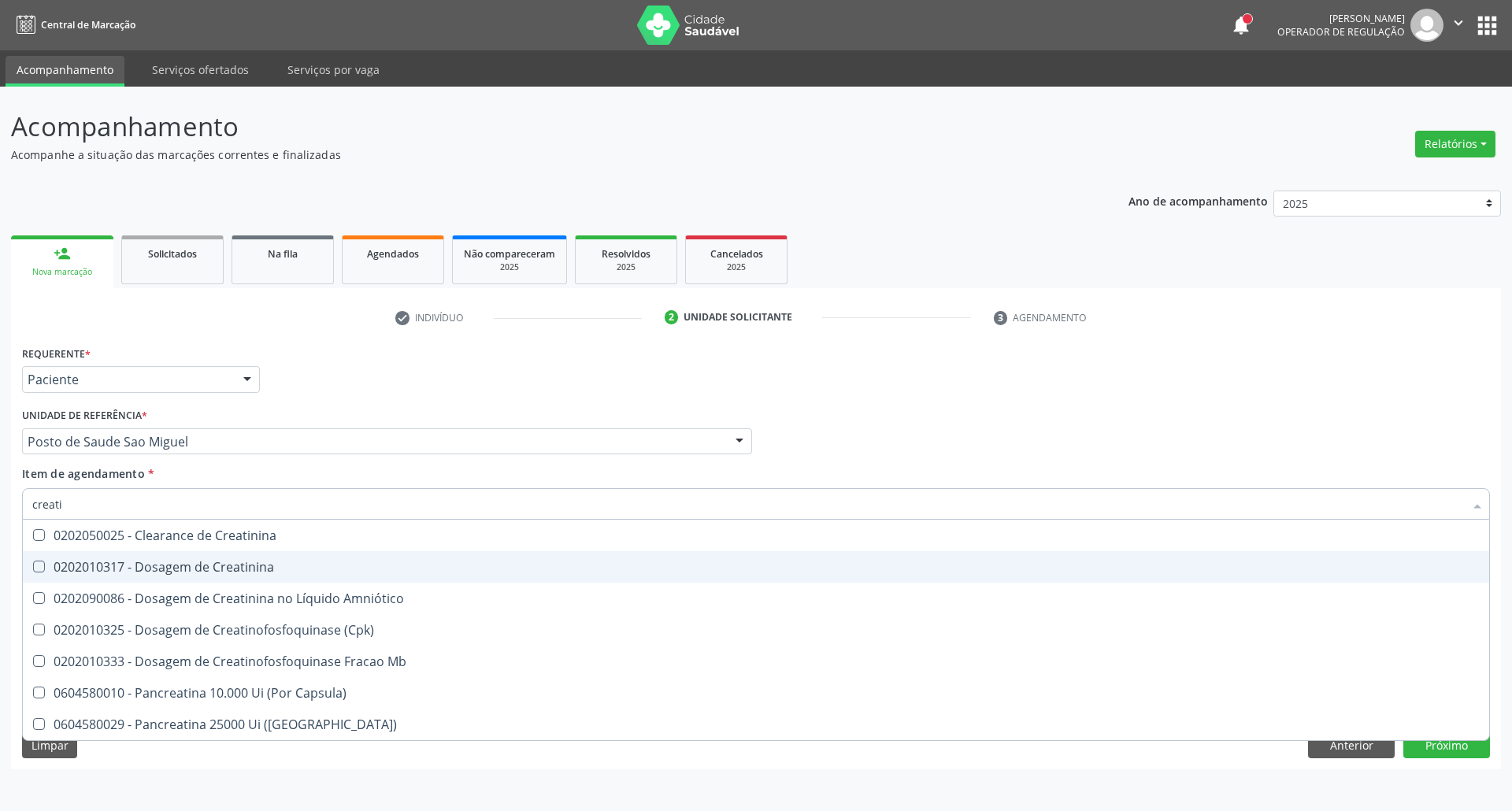
click at [48, 556] on span "0202010317 - Dosagem de Creatinina" at bounding box center [756, 567] width 1466 height 31
checkbox Creatinina "true"
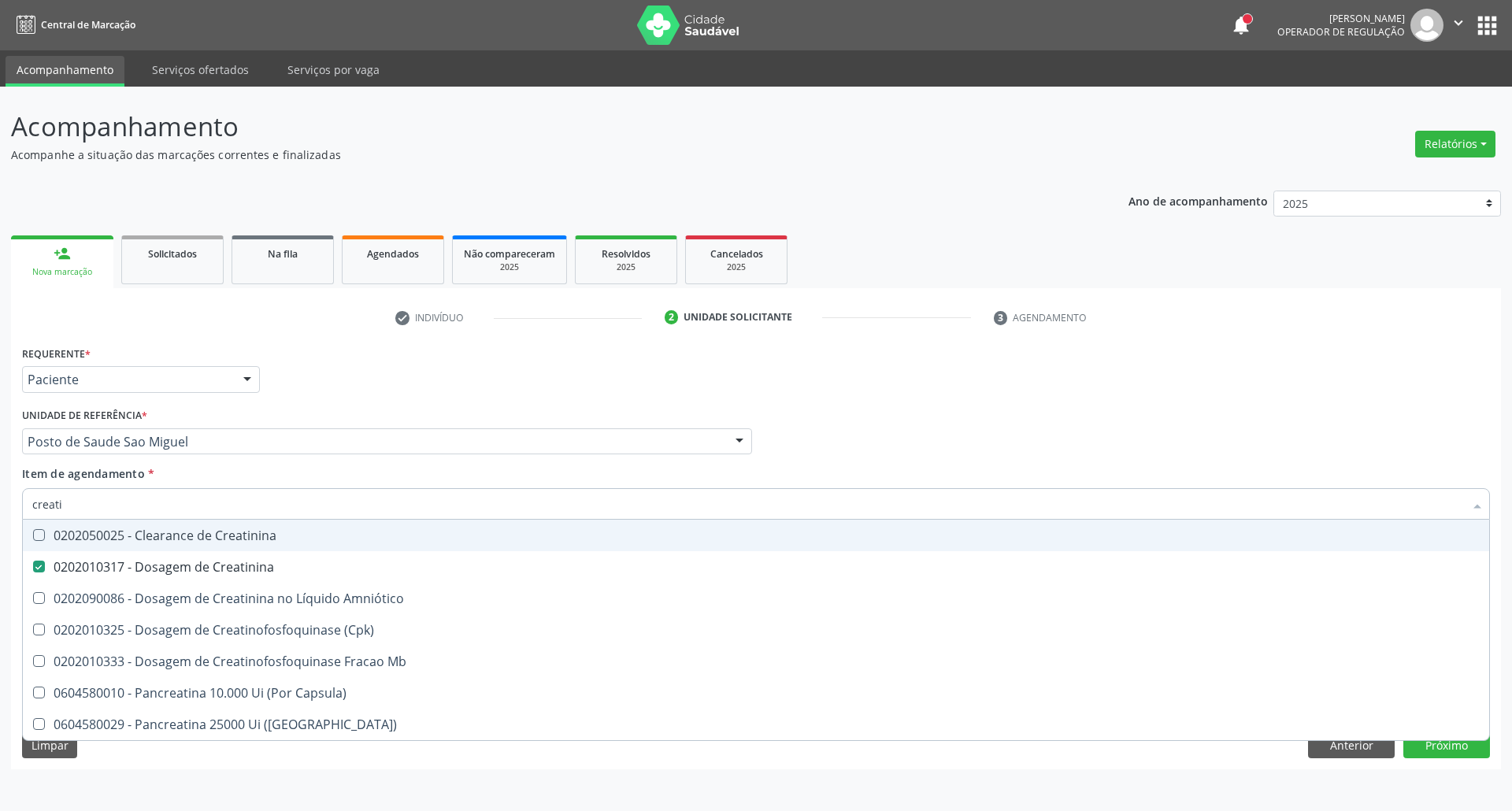
click at [0, 505] on div "Acompanhamento Acompanhe a situação das marcações correntes e finalizadas Relat…" at bounding box center [756, 449] width 1512 height 724
type input "u"
checkbox Creatinina "false"
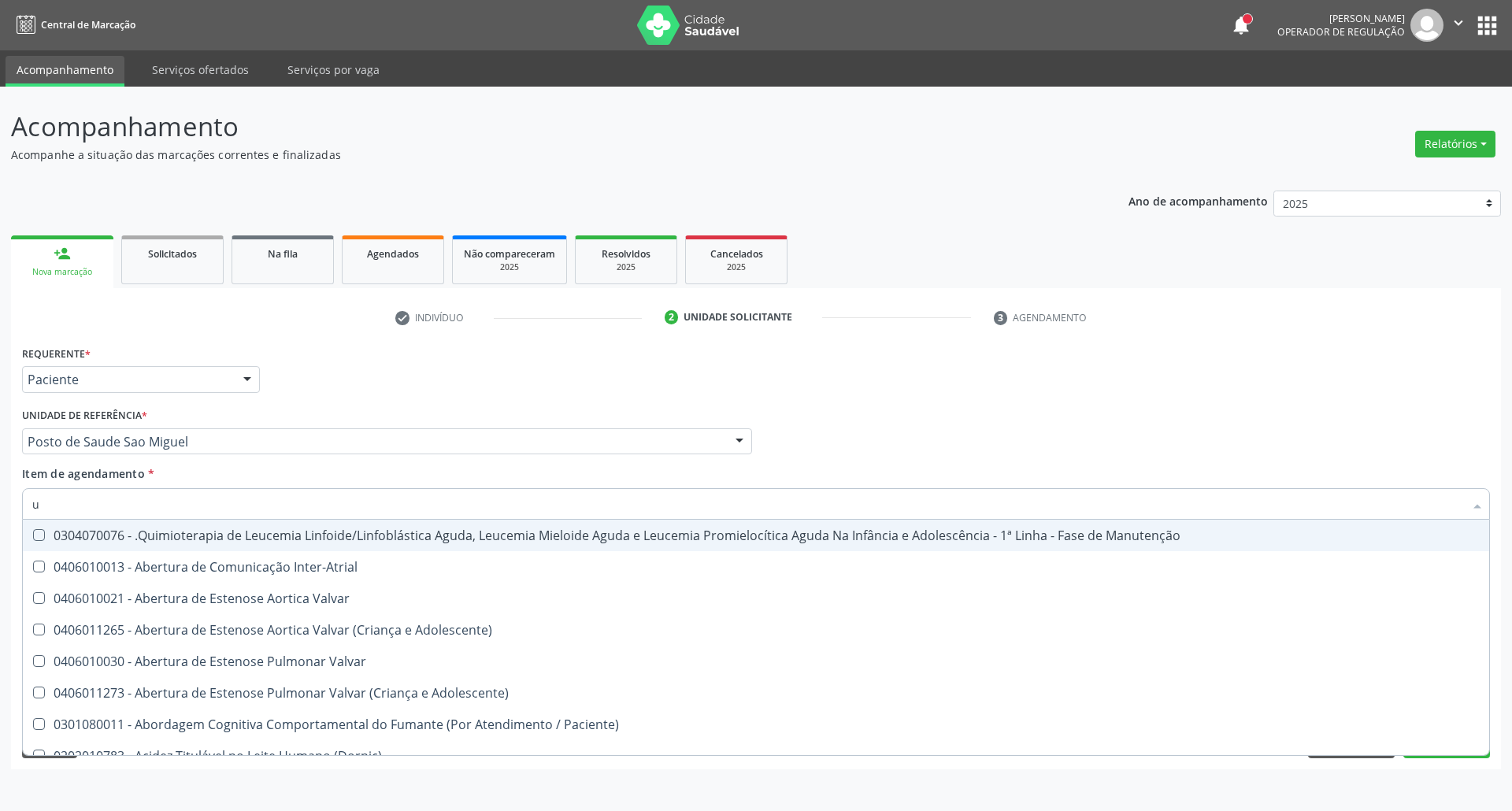
type input "ur"
checkbox Níveis "true"
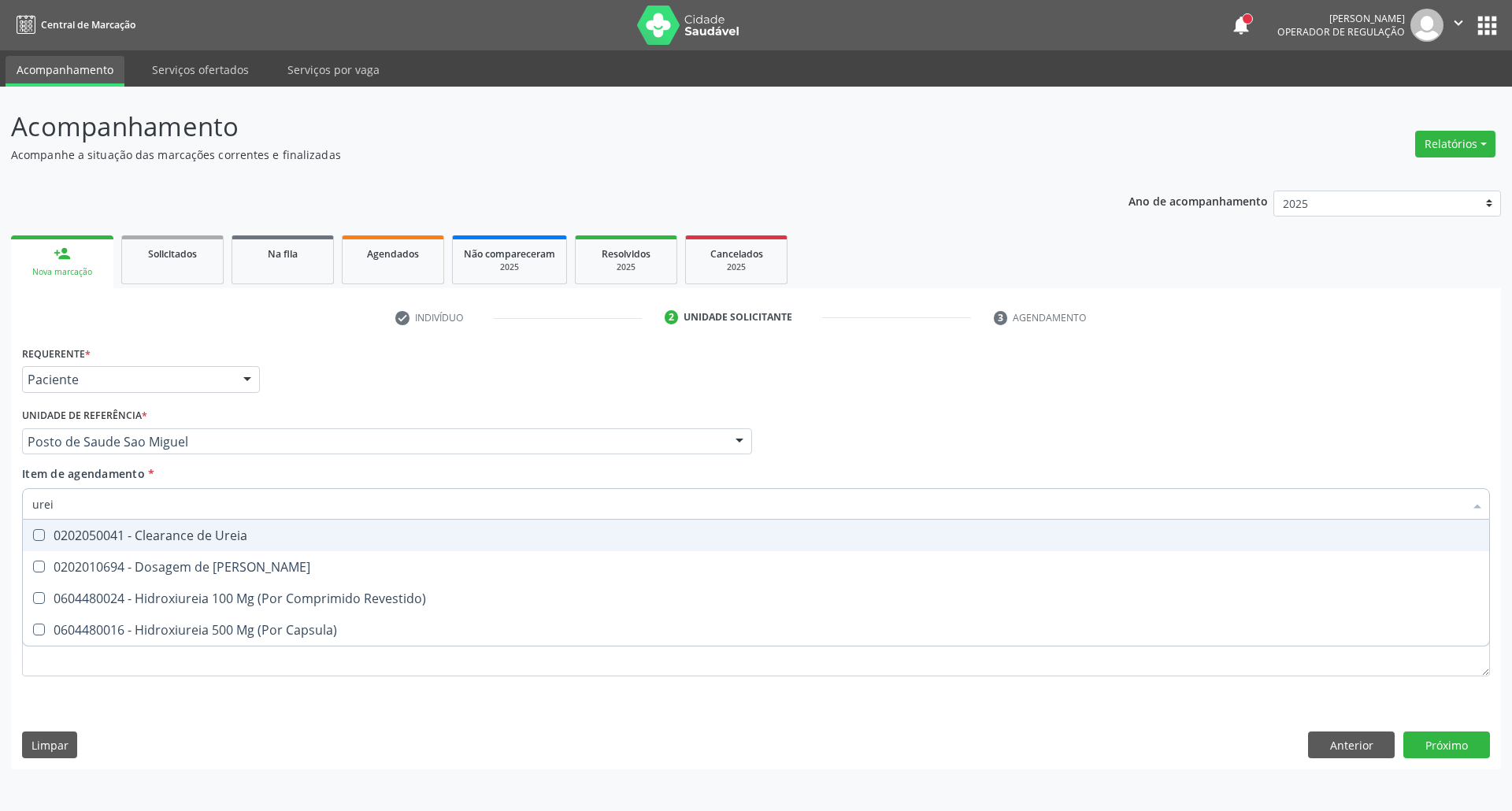
type input "ureia"
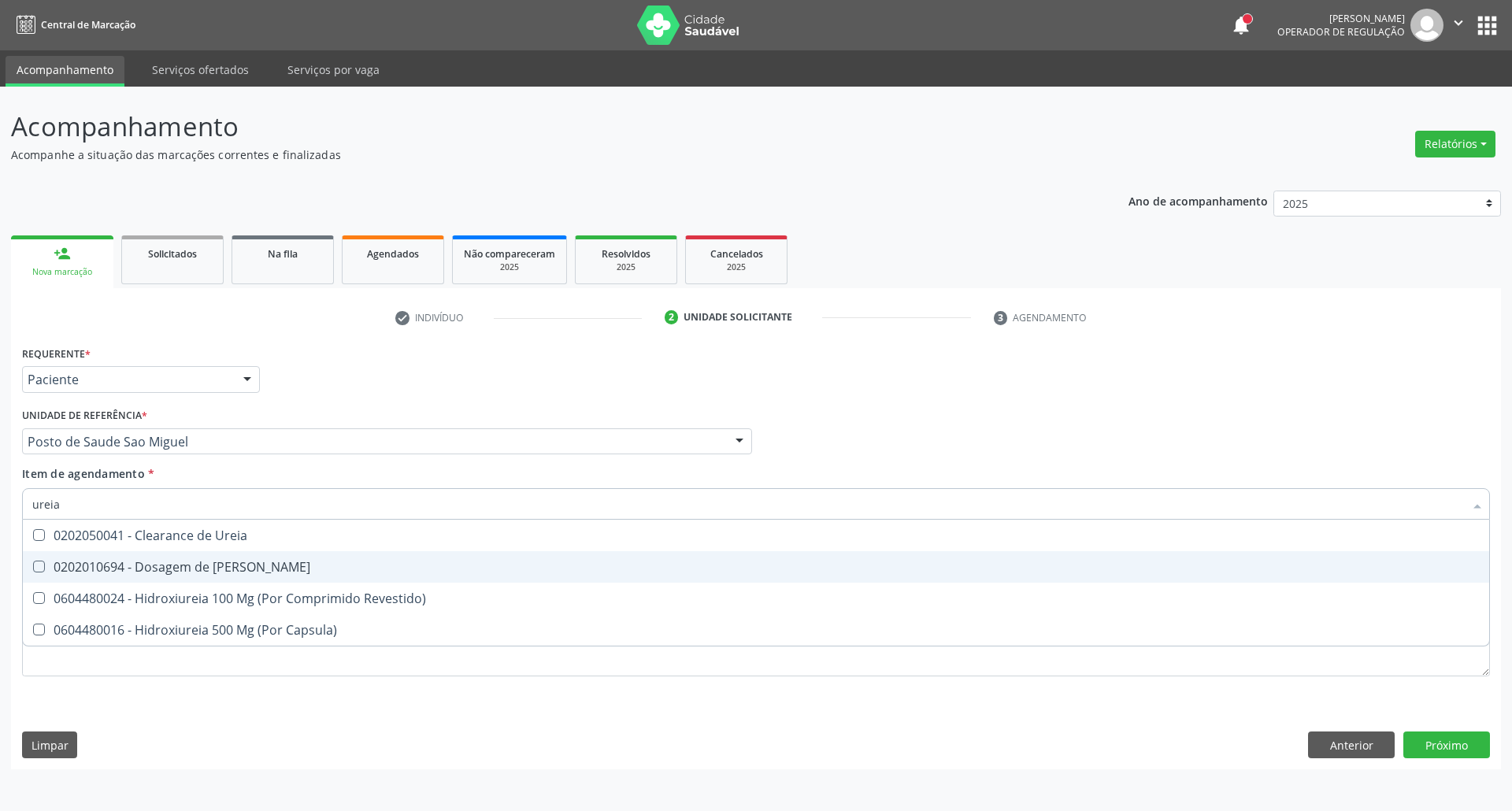
click at [67, 564] on div "0202010694 - Dosagem de Ureia" at bounding box center [755, 566] width 1447 height 12
checkbox Ureia "true"
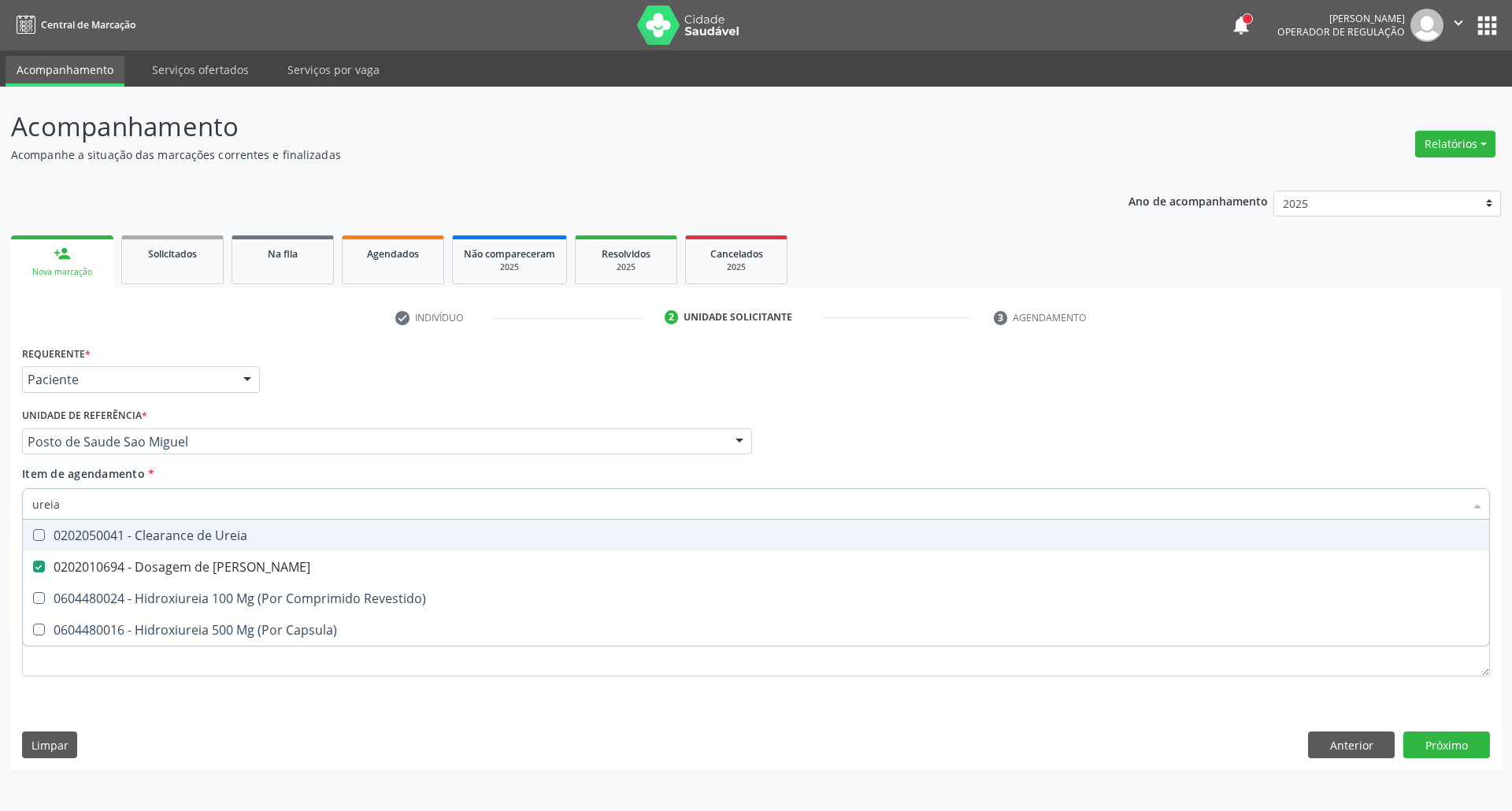
click at [83, 499] on input "ureia" at bounding box center [748, 504] width 1432 height 31
type input "c"
checkbox Ureia "false"
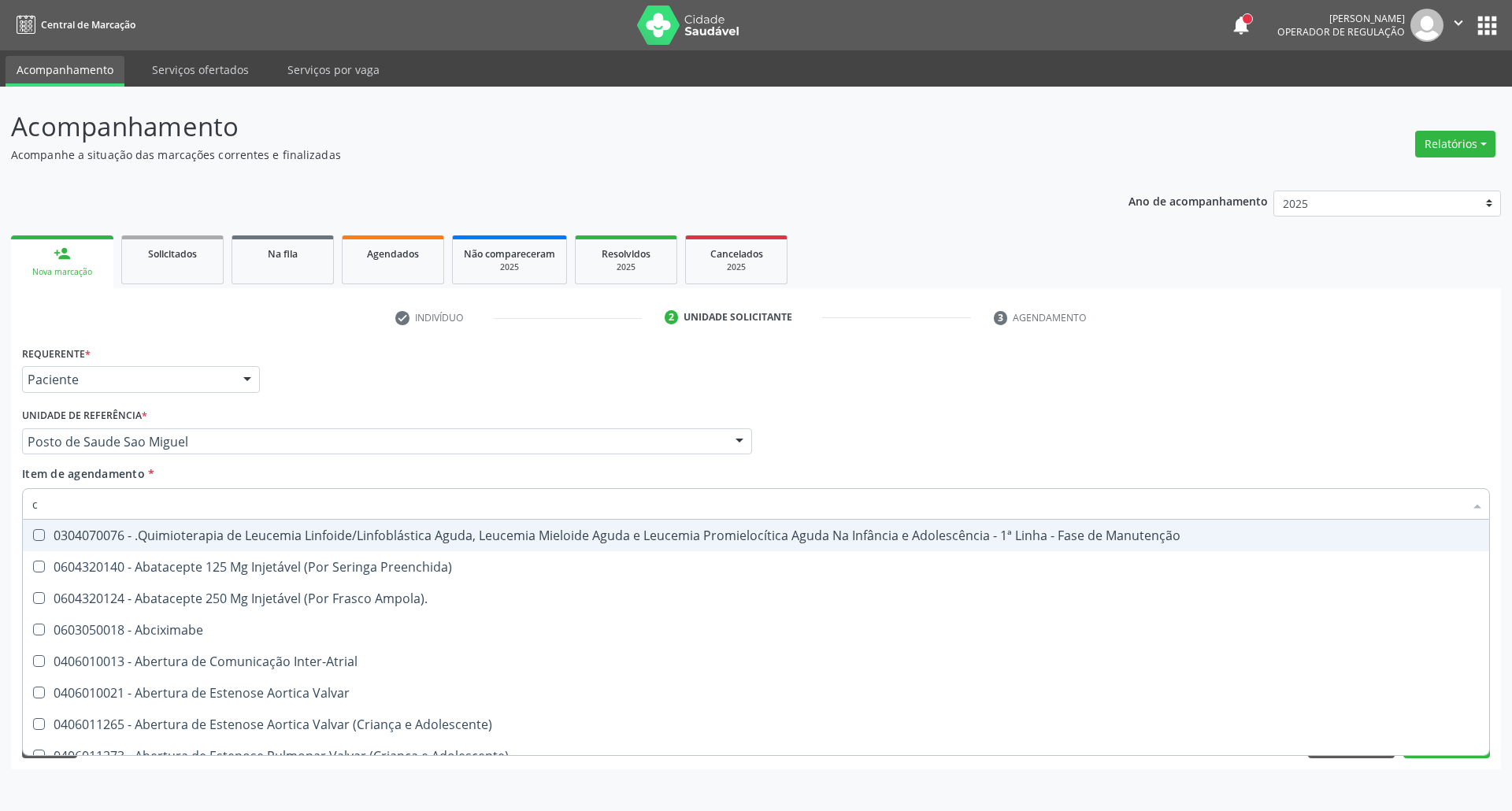
type input "co"
checkbox Coclear "true"
checkbox Tempo "true"
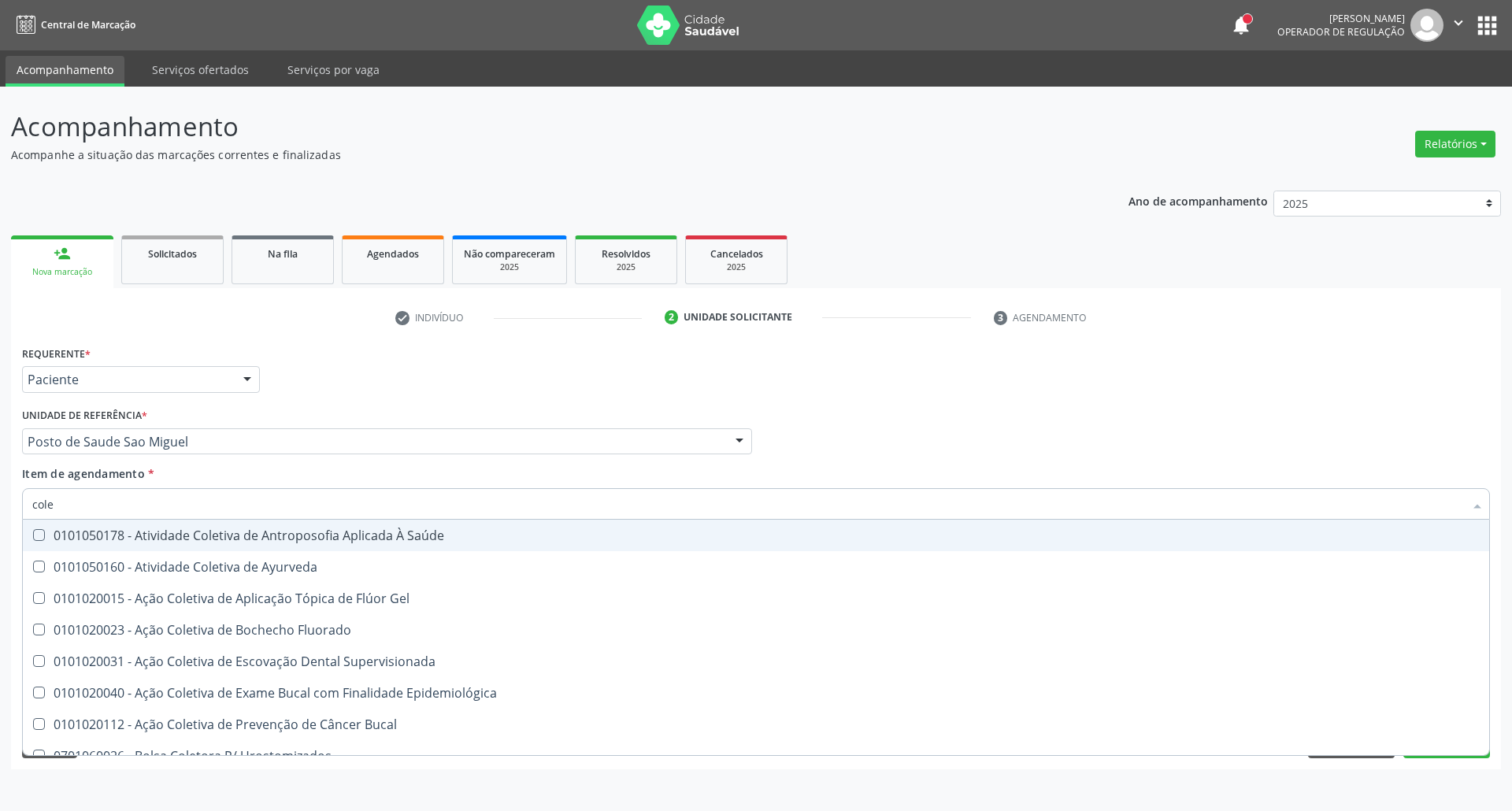
type input "coles"
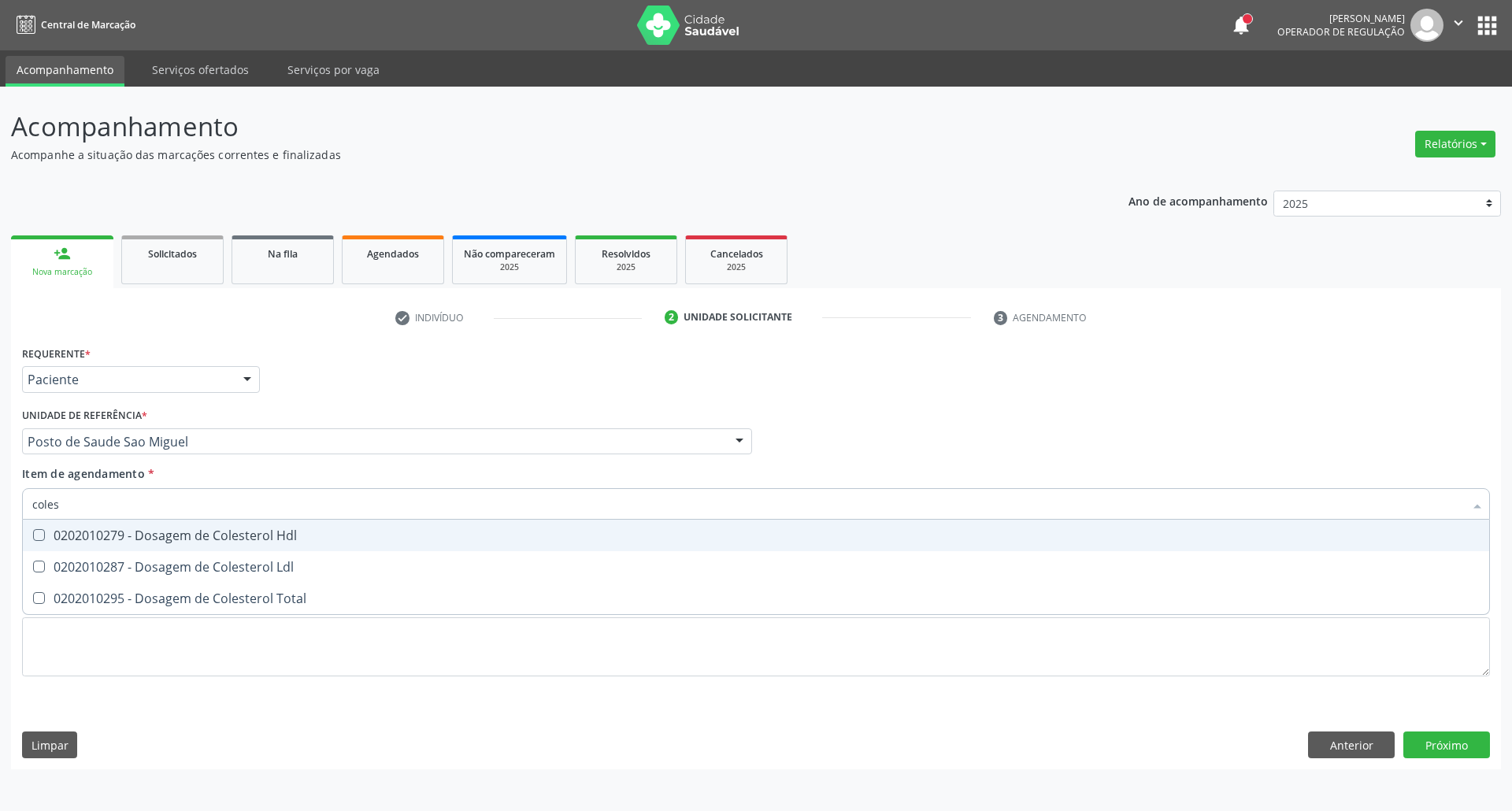
click at [82, 533] on div "0202010279 - Dosagem de Colesterol Hdl" at bounding box center [755, 535] width 1447 height 12
checkbox Hdl "true"
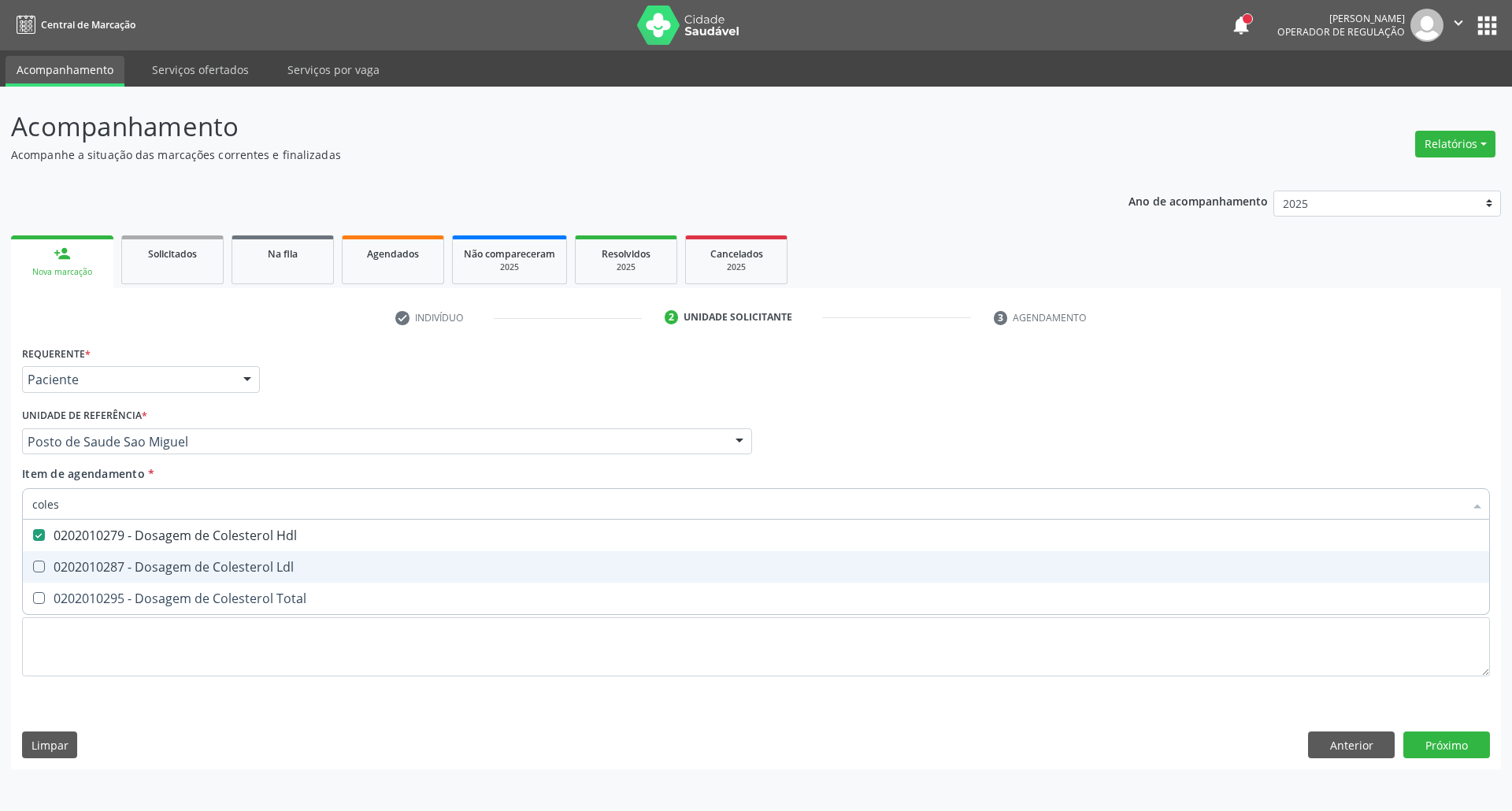
drag, startPoint x: 79, startPoint y: 567, endPoint x: 73, endPoint y: 593, distance: 26.7
click at [77, 572] on div "0202010287 - Dosagem de Colesterol Ldl" at bounding box center [755, 566] width 1447 height 12
checkbox Ldl "true"
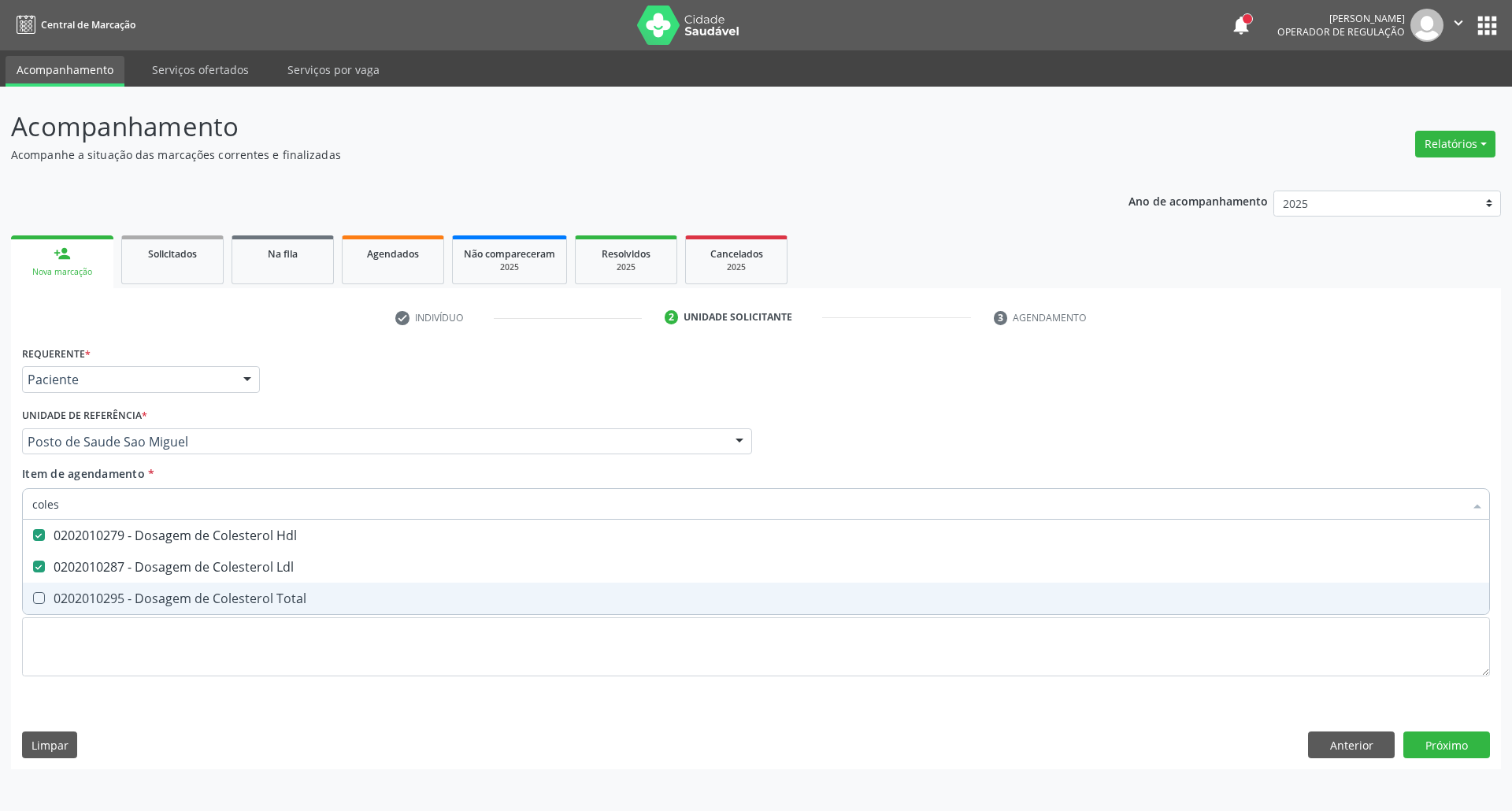
drag, startPoint x: 73, startPoint y: 593, endPoint x: 82, endPoint y: 537, distance: 56.7
click at [75, 583] on span "0202010295 - Dosagem de Colesterol Total" at bounding box center [756, 598] width 1466 height 31
checkbox Total "true"
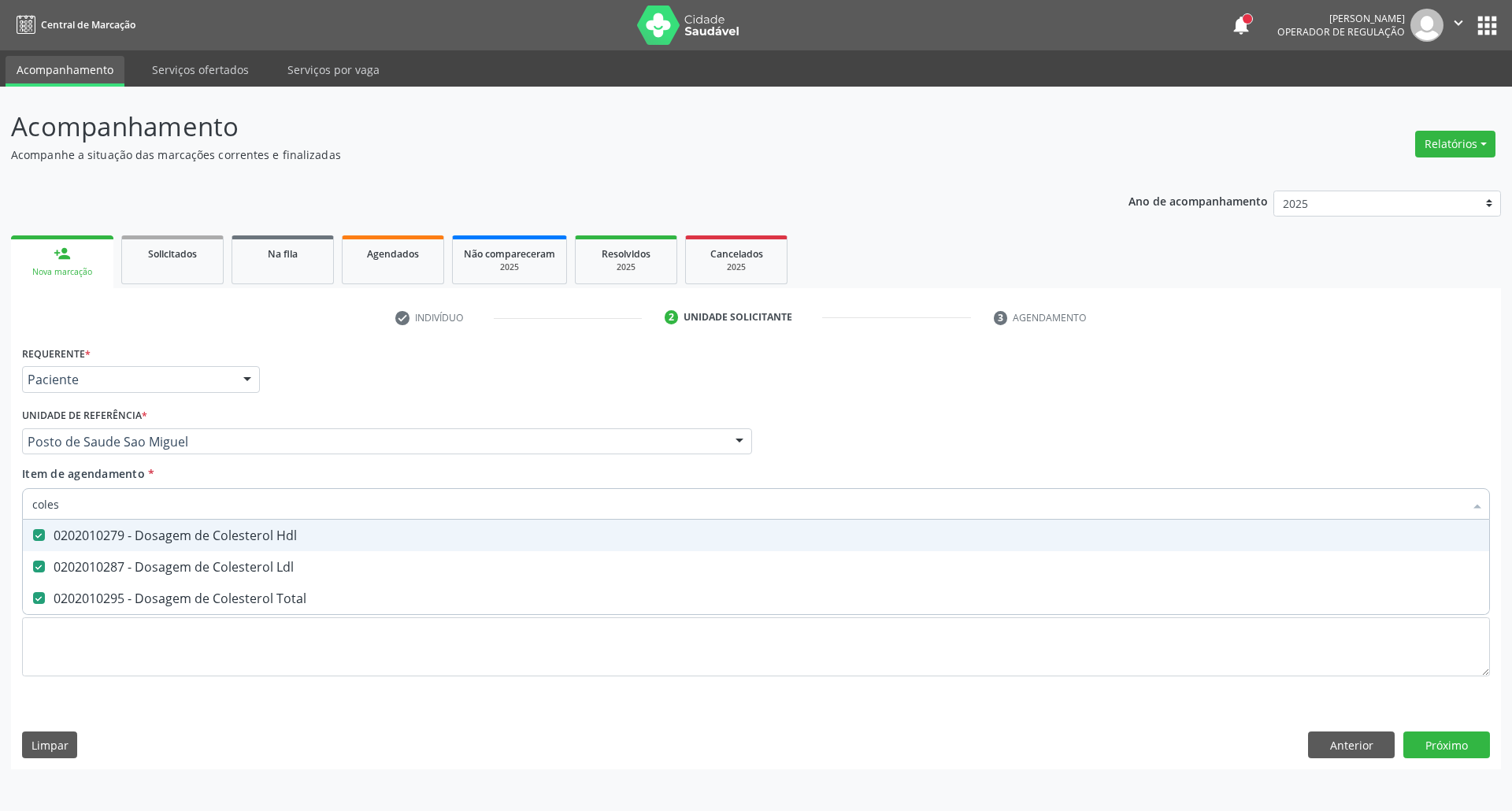
drag, startPoint x: 85, startPoint y: 509, endPoint x: 0, endPoint y: 508, distance: 85.0
click at [0, 508] on div "Acompanhamento Acompanhe a situação das marcações correntes e finalizadas Relat…" at bounding box center [756, 449] width 1512 height 724
type input "bi"
checkbox Hdl "false"
checkbox Ldl "false"
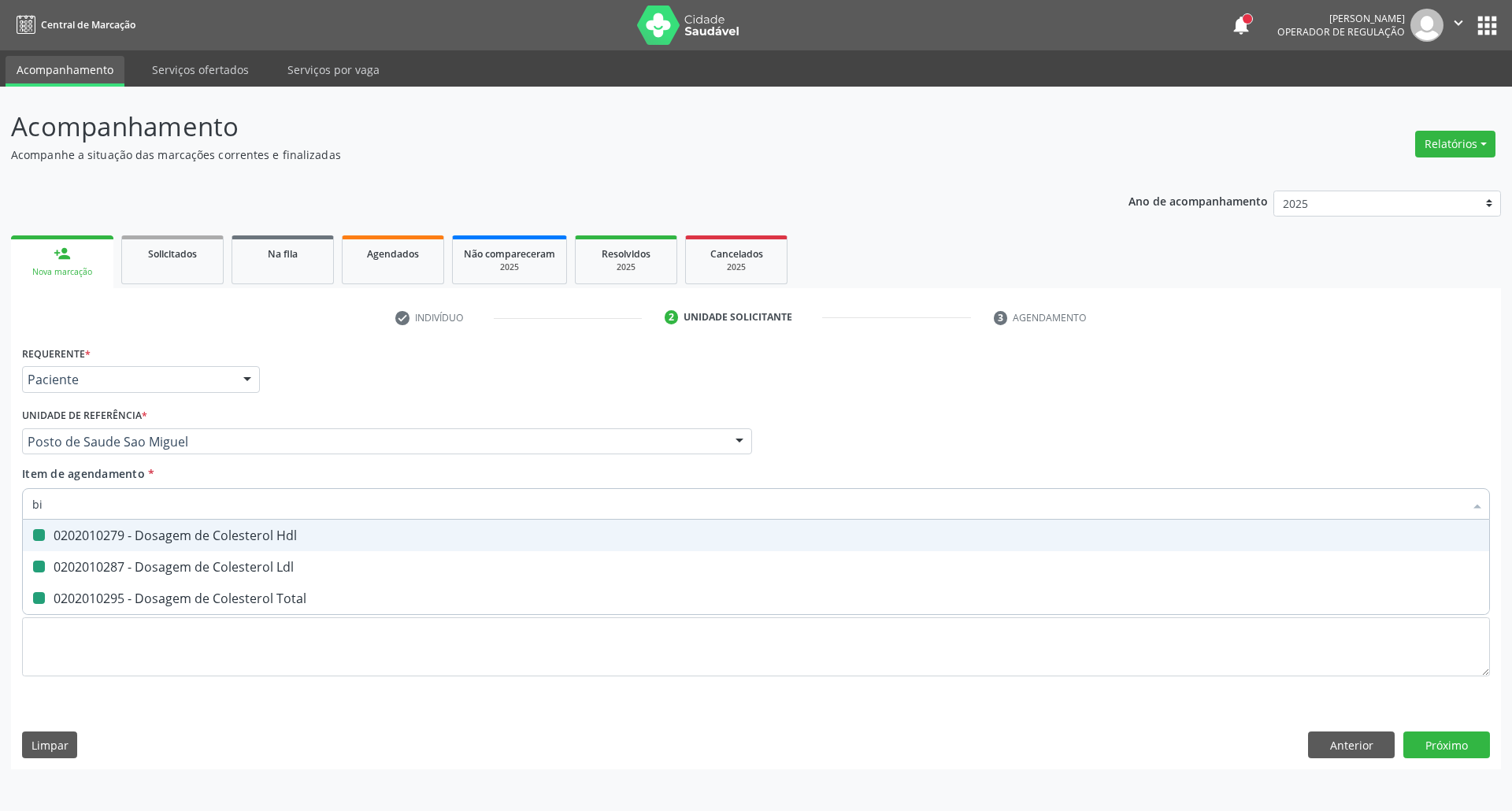
checkbox Total "false"
type input "bilirru"
drag, startPoint x: 63, startPoint y: 536, endPoint x: 71, endPoint y: 524, distance: 14.4
click at [64, 536] on div "0202010201 - Dosagem de Bilirrubina Total e Fracoes" at bounding box center [755, 535] width 1447 height 12
checkbox Fracoes "true"
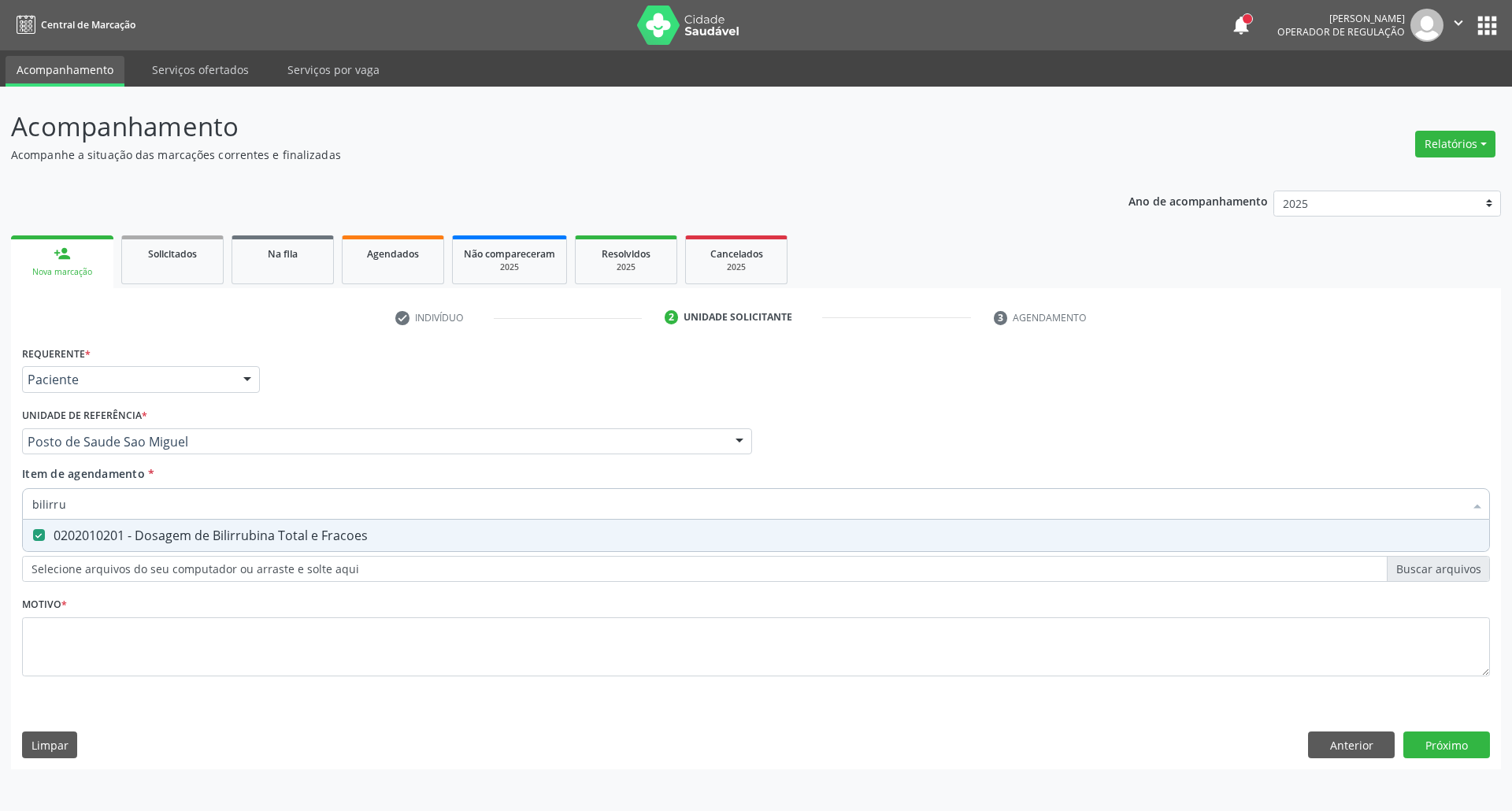
click at [0, 492] on div "Acompanhamento Acompanhe a situação das marcações correntes e finalizadas Relat…" at bounding box center [756, 449] width 1512 height 724
type input "tg"
click at [57, 536] on div "0202010643 - Dosagem de Transaminase Glutamico-Oxalacetica (Tgo)" at bounding box center [755, 535] width 1447 height 12
checkbox \(Tgo\) "true"
drag, startPoint x: 72, startPoint y: 498, endPoint x: 0, endPoint y: 508, distance: 72.7
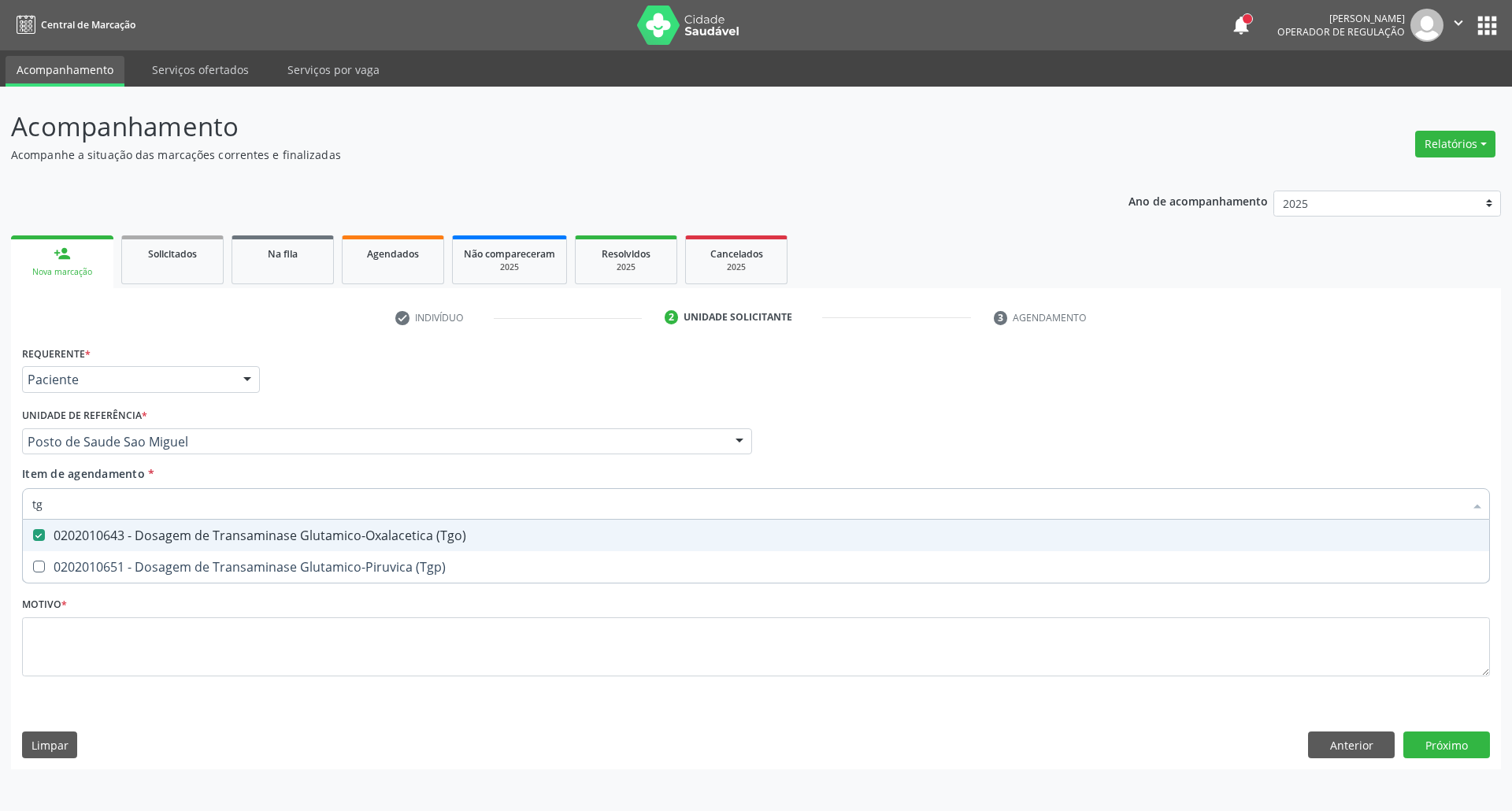
click at [0, 508] on div "Acompanhamento Acompanhe a situação das marcações correntes e finalizadas Relat…" at bounding box center [756, 449] width 1512 height 724
type input "tr"
checkbox \(Tgo\) "false"
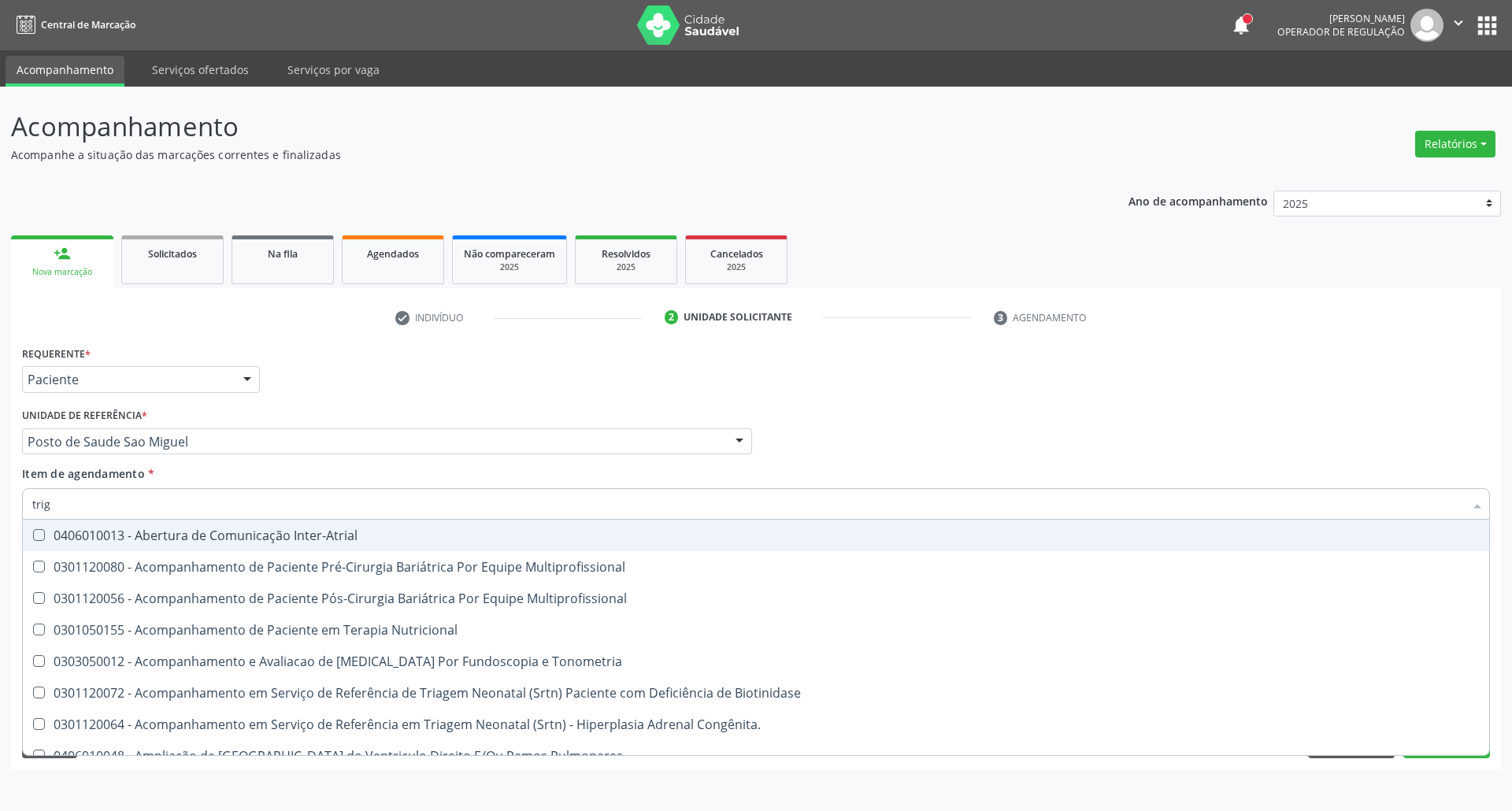
type input "trigl"
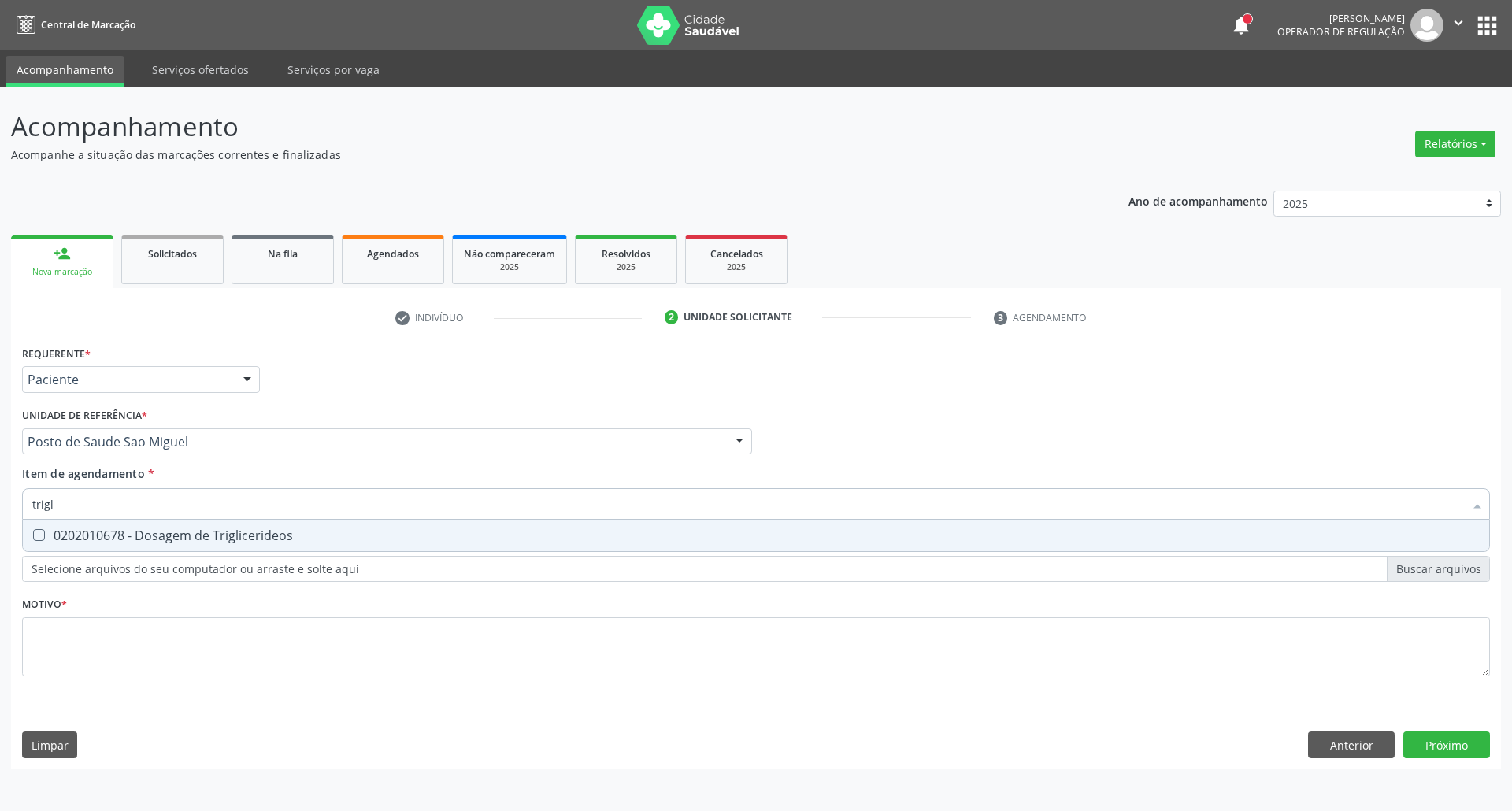
click at [57, 532] on div "0202010678 - Dosagem de Triglicerideos" at bounding box center [755, 535] width 1447 height 12
checkbox Triglicerideos "true"
drag, startPoint x: 70, startPoint y: 511, endPoint x: 0, endPoint y: 505, distance: 70.3
click at [0, 505] on div "Acompanhamento Acompanhe a situação das marcações correntes e finalizadas Relat…" at bounding box center [756, 449] width 1512 height 724
type input "he"
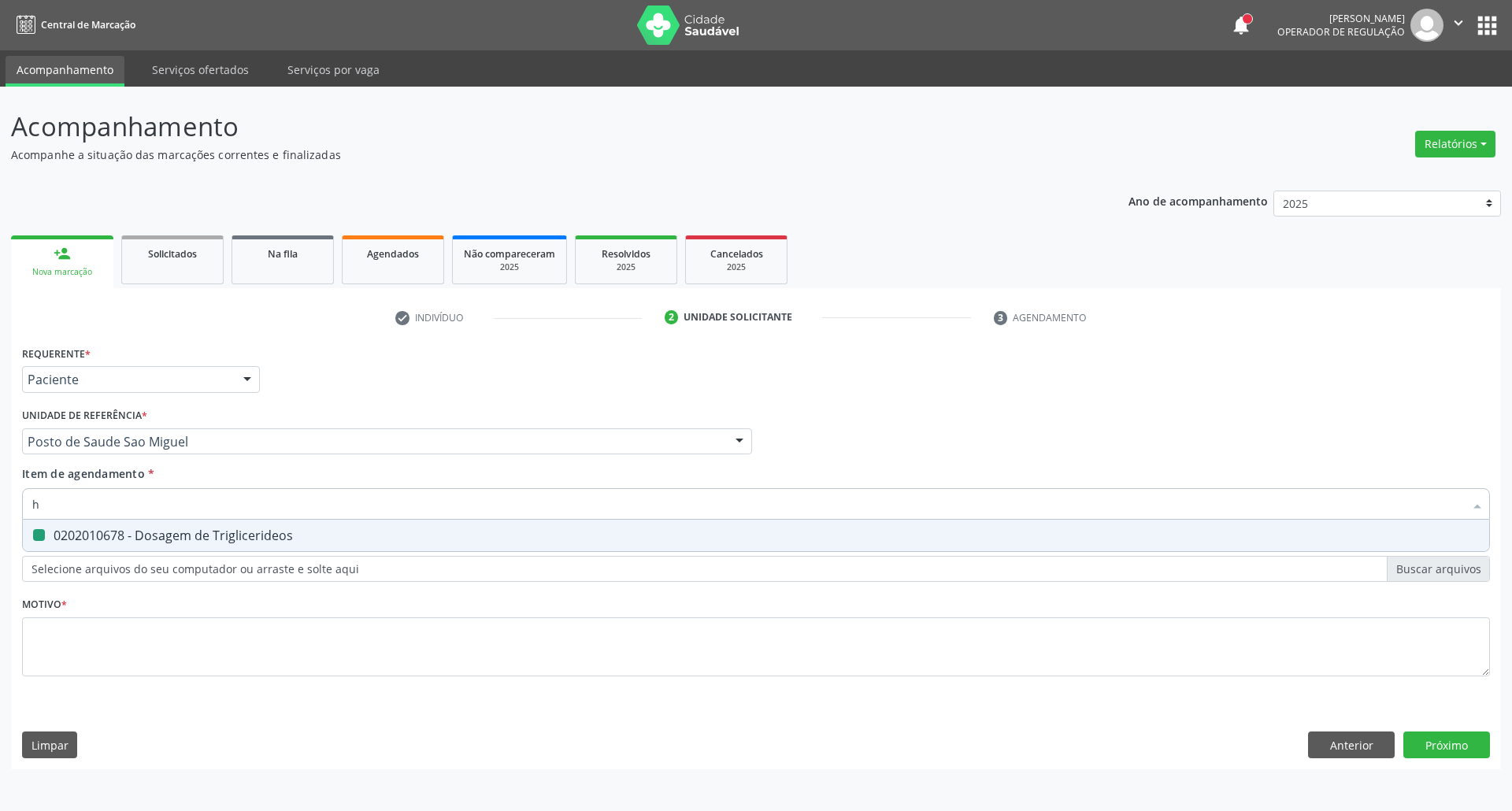
checkbox Triglicerideos "false"
type input "hemogra"
drag, startPoint x: 43, startPoint y: 541, endPoint x: 85, endPoint y: 510, distance: 52.2
click at [48, 534] on div "0202020380 - Hemograma Completo" at bounding box center [755, 535] width 1447 height 12
checkbox Completo "true"
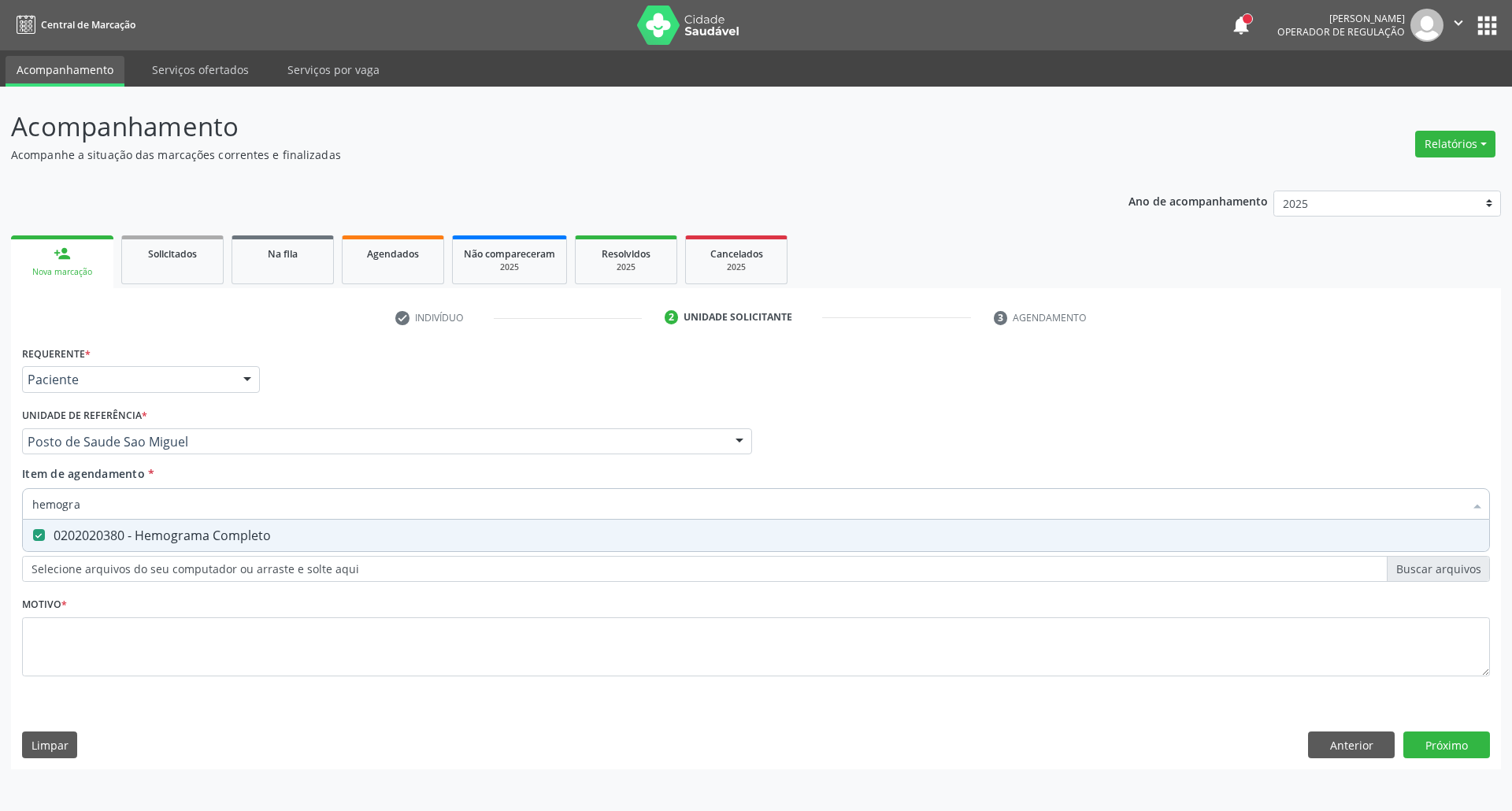
click at [0, 502] on div "Acompanhamento Acompanhe a situação das marcações correntes e finalizadas Relat…" at bounding box center [756, 449] width 1512 height 724
type input "u"
checkbox Completo "false"
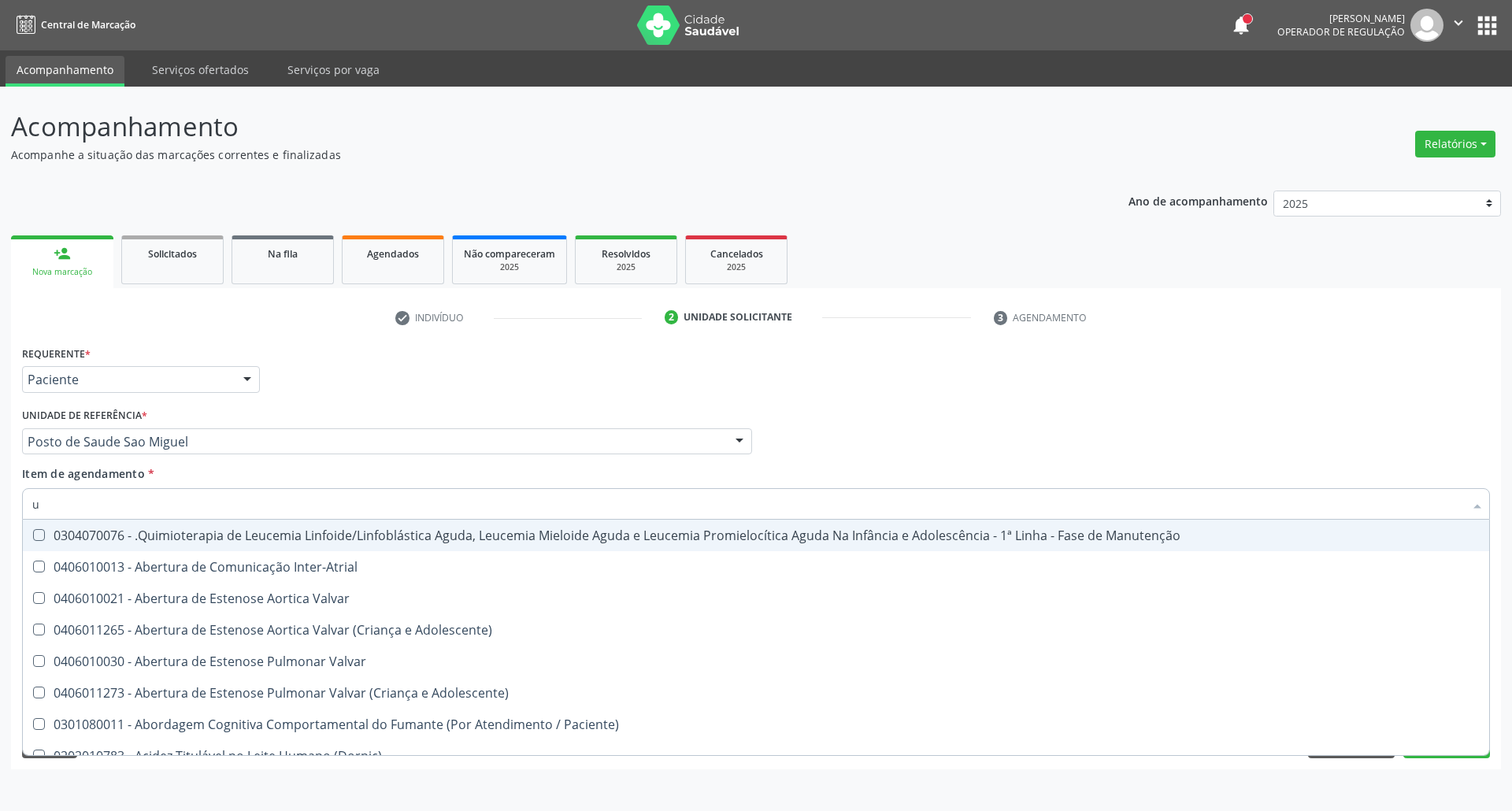
type input "ur"
checkbox Níveis "true"
checkbox Nível "true"
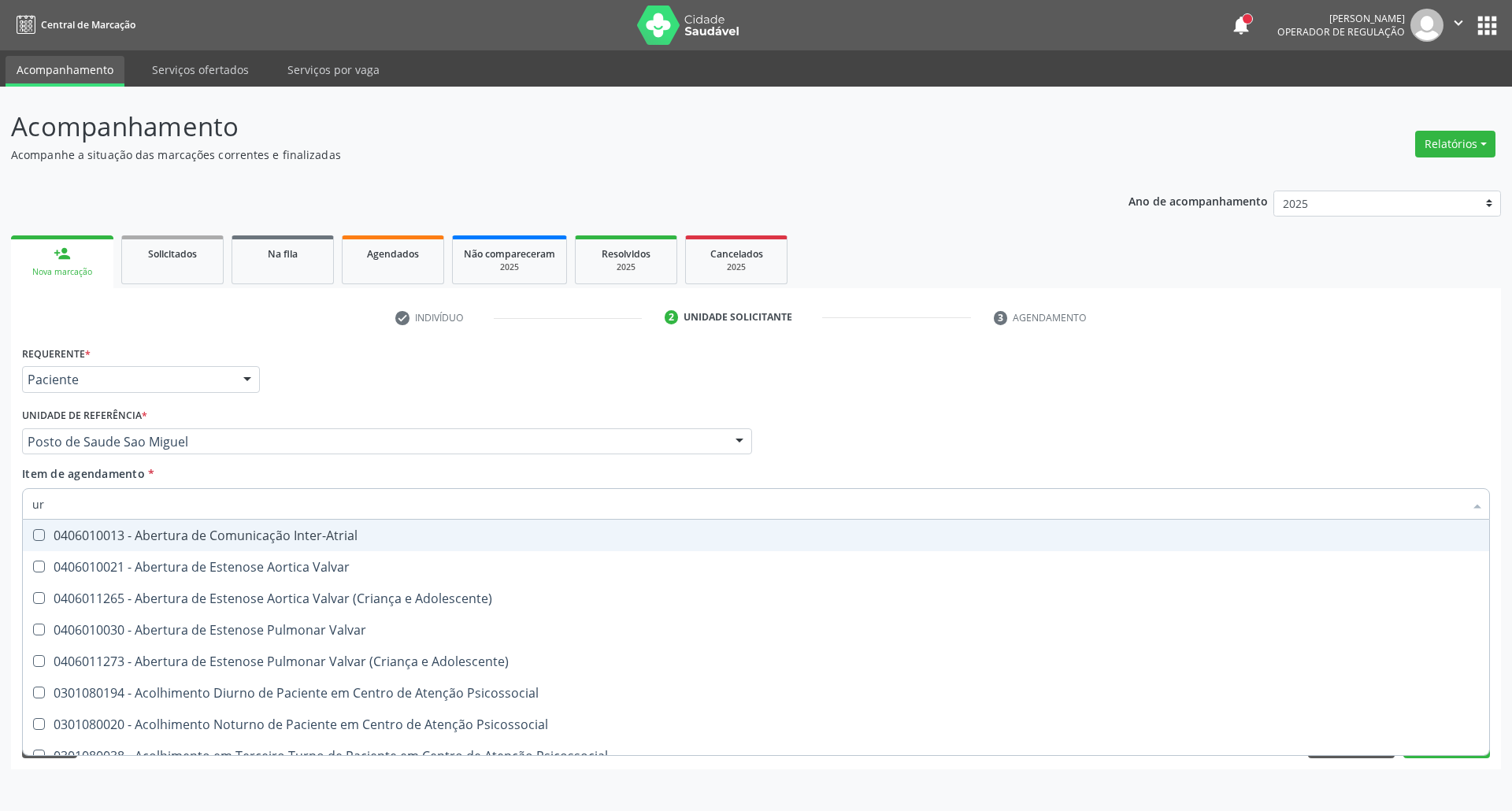
type input "uri"
checkbox B "true"
type input "urin"
checkbox Urico "false"
type input "urina"
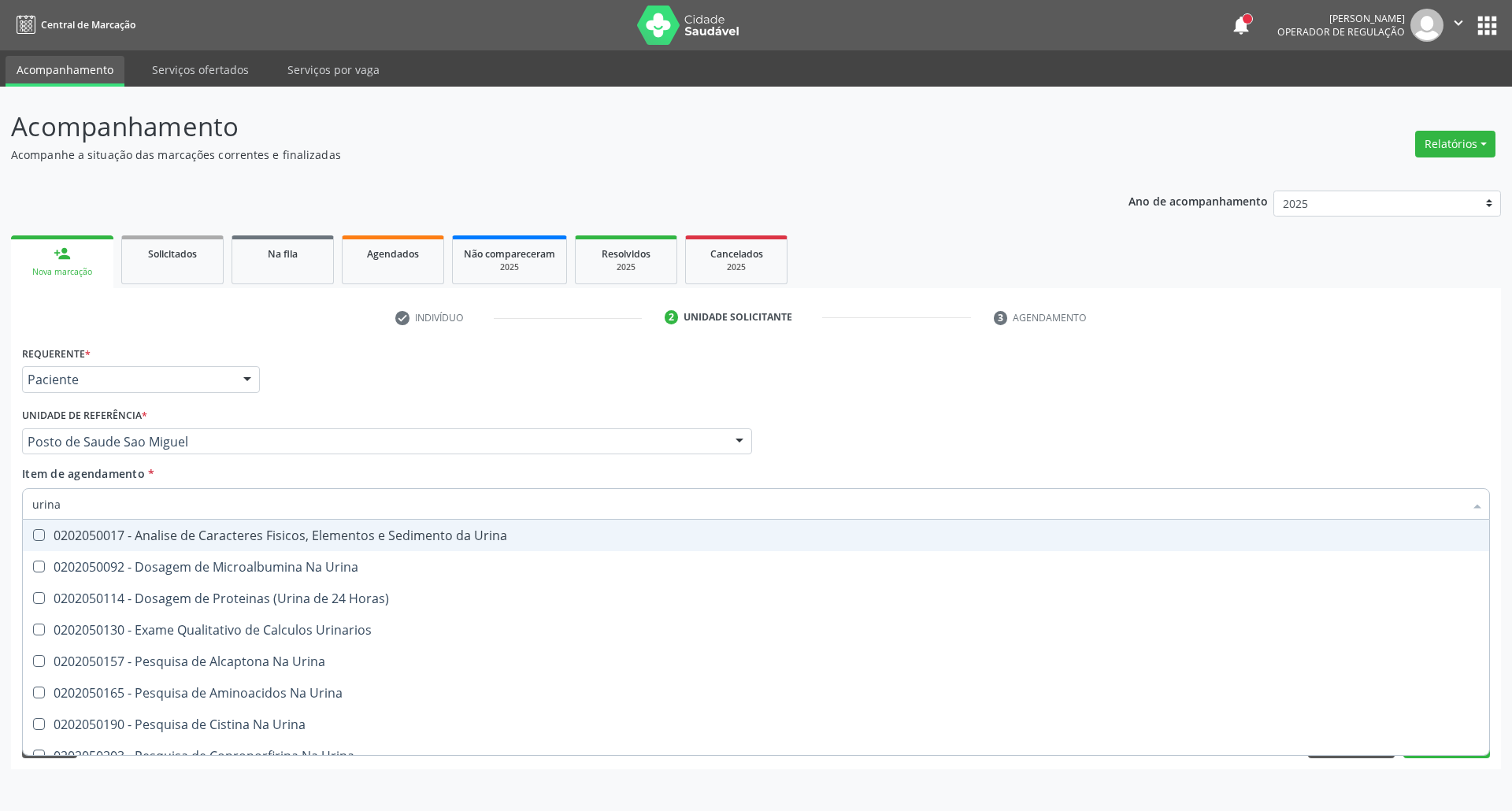
click at [79, 540] on div "0202050017 - Analise de Caracteres Fisicos, Elementos e Sedimento da Urina" at bounding box center [755, 535] width 1447 height 12
checkbox Urina "true"
click at [0, 502] on div "Acompanhamento Acompanhe a situação das marcações correntes e finalizadas Relat…" at bounding box center [756, 449] width 1512 height 724
type input "p"
checkbox Urina "false"
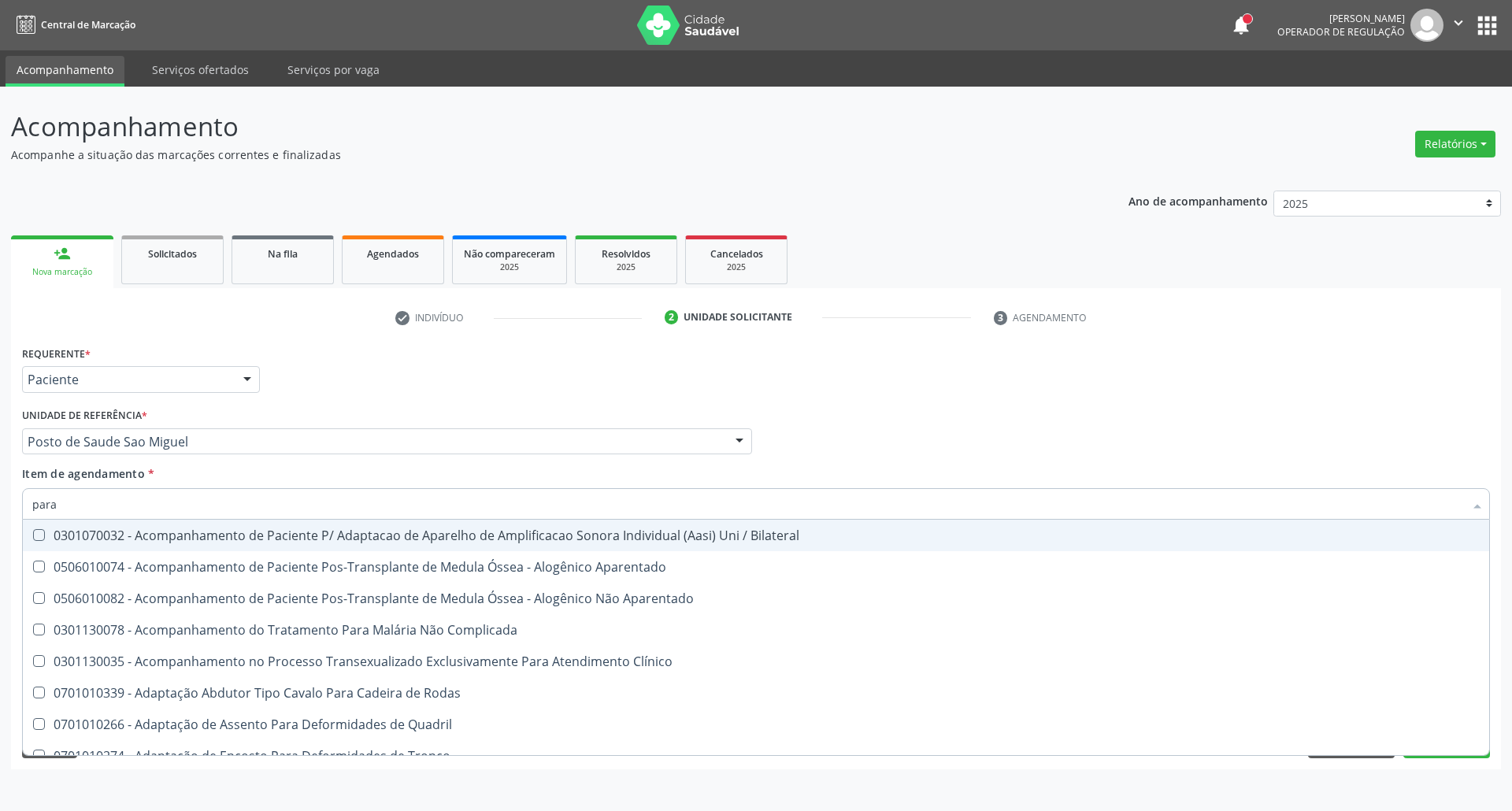
type input "paras"
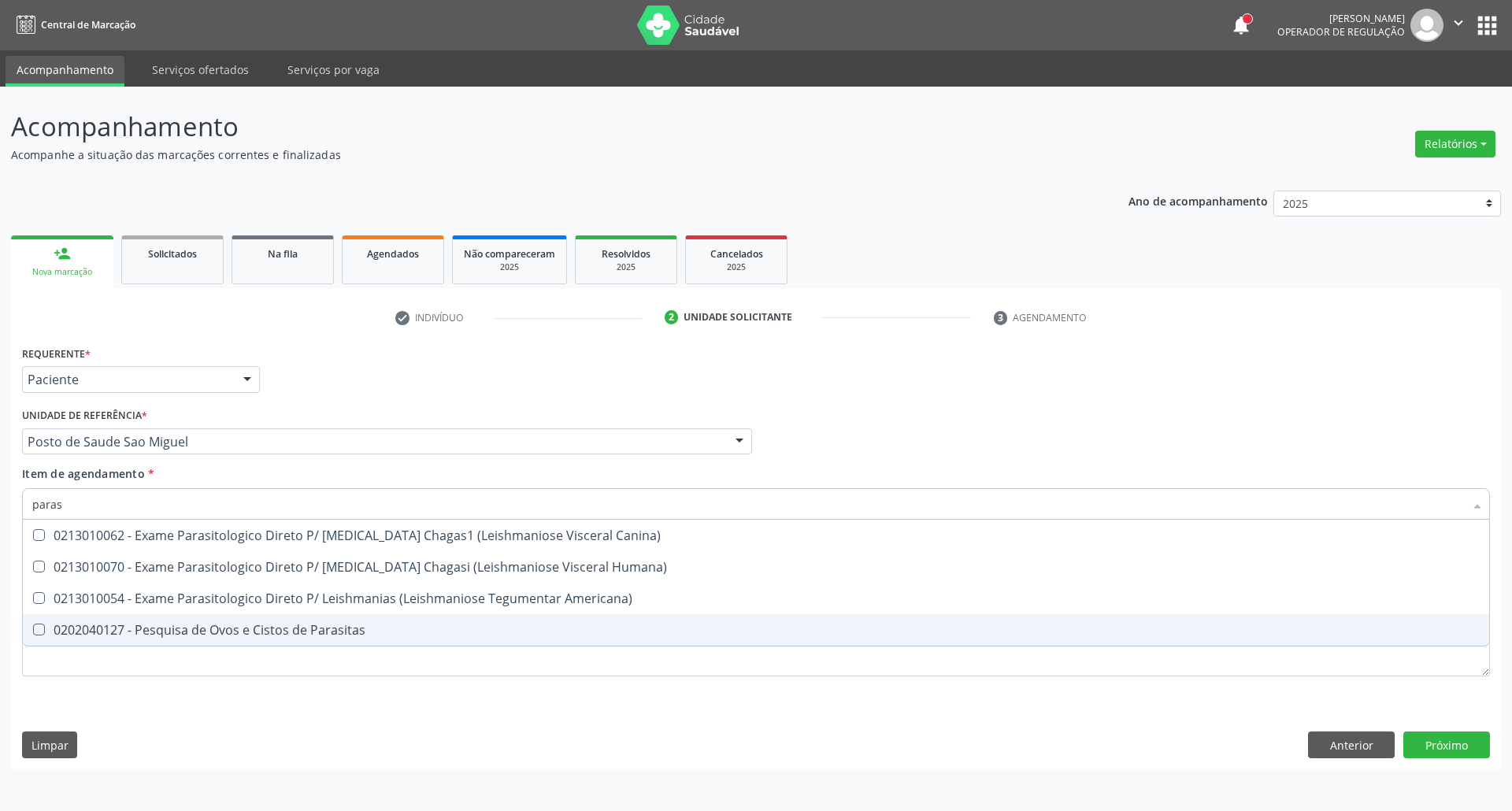
click at [72, 632] on div "0202040127 - Pesquisa de Ovos e Cistos de Parasitas" at bounding box center [755, 629] width 1447 height 12
checkbox Parasitas "true"
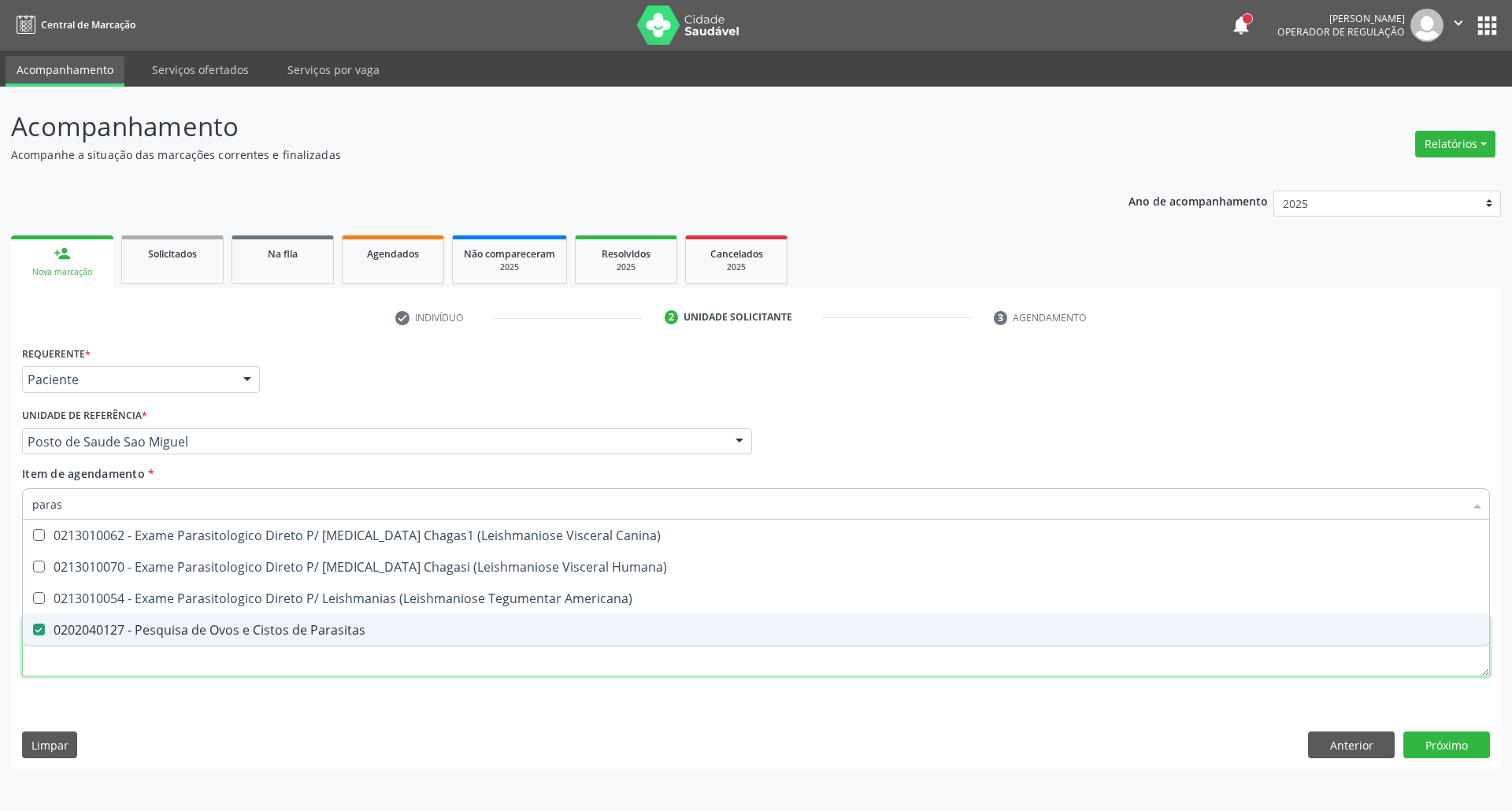
click at [130, 673] on div "Requerente * Paciente Profissional de Saúde Paciente Nenhum resultado encontrad…" at bounding box center [756, 519] width 1468 height 356
checkbox Humana\) "true"
checkbox Americana\) "true"
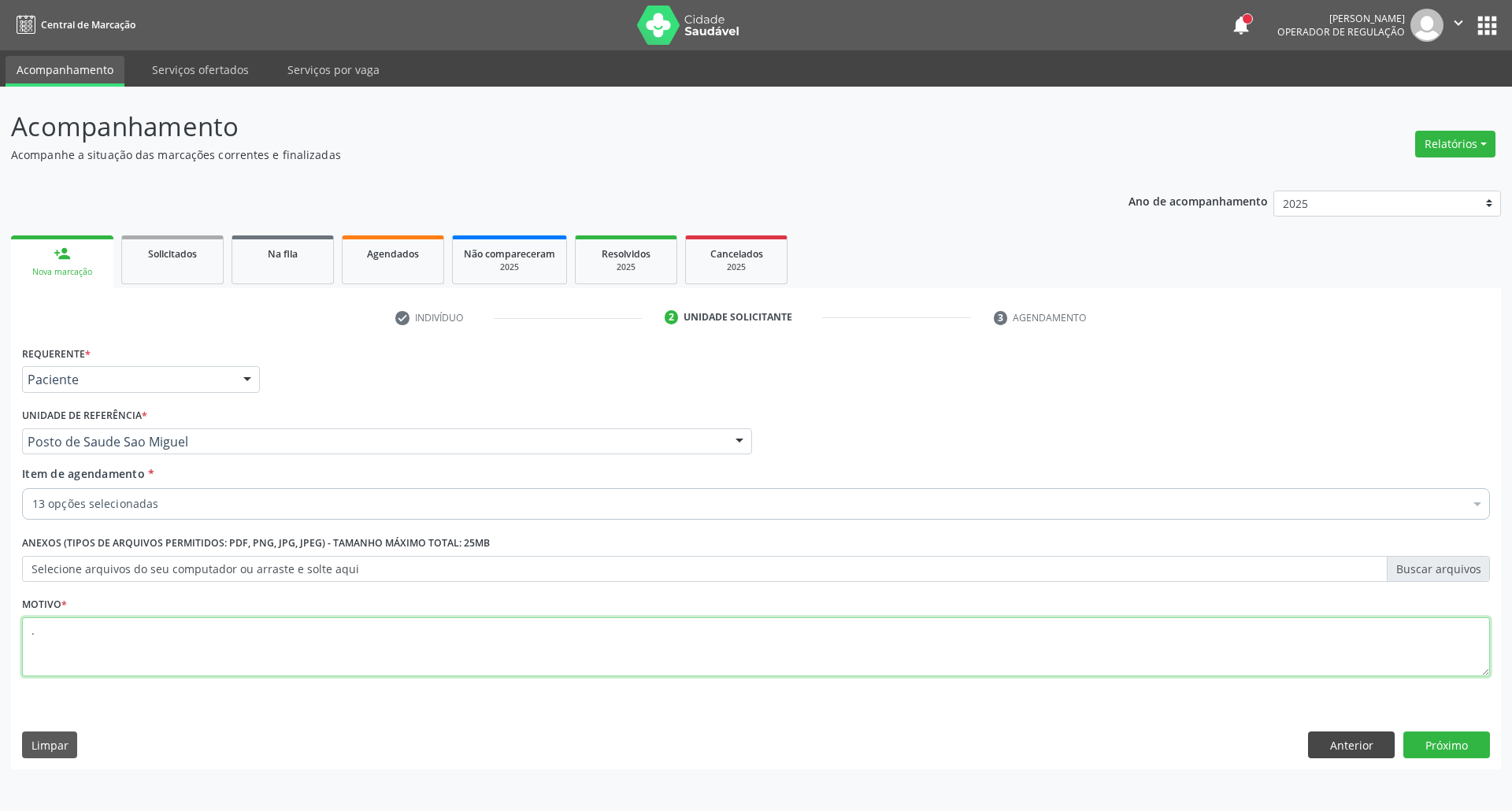
type textarea "."
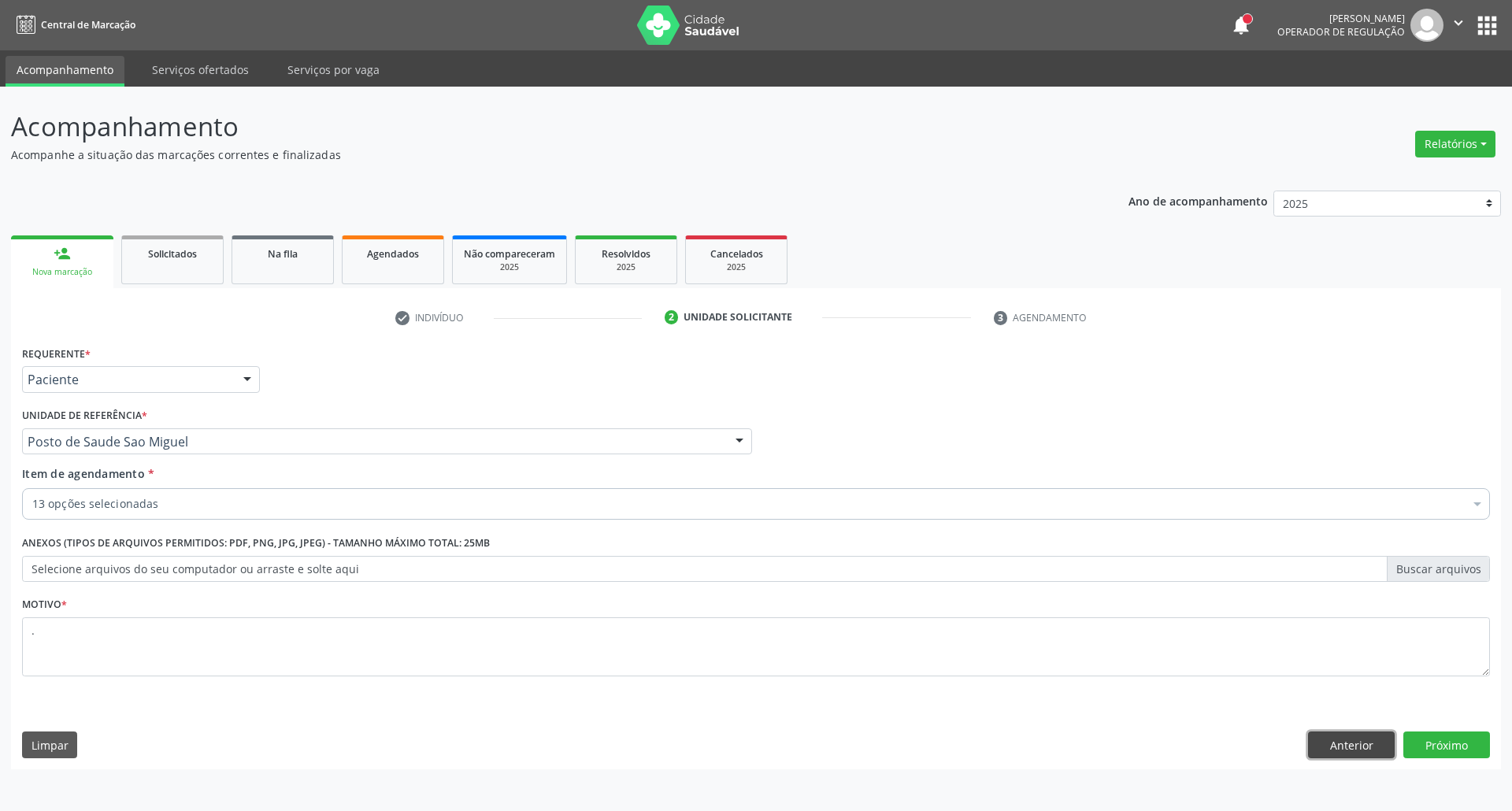
drag, startPoint x: 1353, startPoint y: 750, endPoint x: 1256, endPoint y: 713, distance: 103.8
click at [1351, 750] on button "Anterior" at bounding box center [1351, 745] width 87 height 27
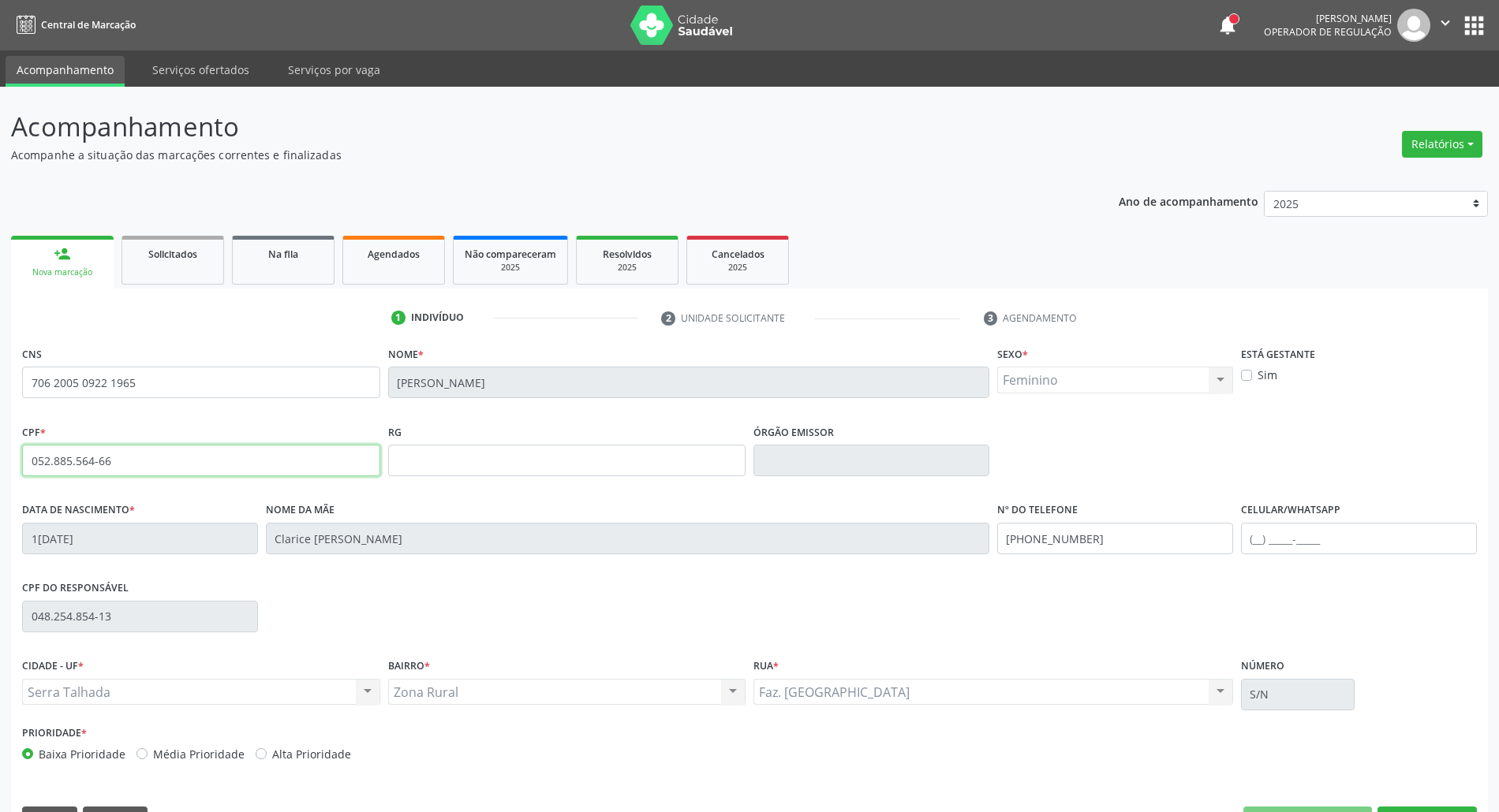
drag, startPoint x: 123, startPoint y: 462, endPoint x: 11, endPoint y: 463, distance: 112.0
click at [12, 463] on div "CNS 706 2005 0922 1965 Nome * Marcia Simone Nogueira Sexo * Feminino Masculino …" at bounding box center [749, 592] width 1477 height 501
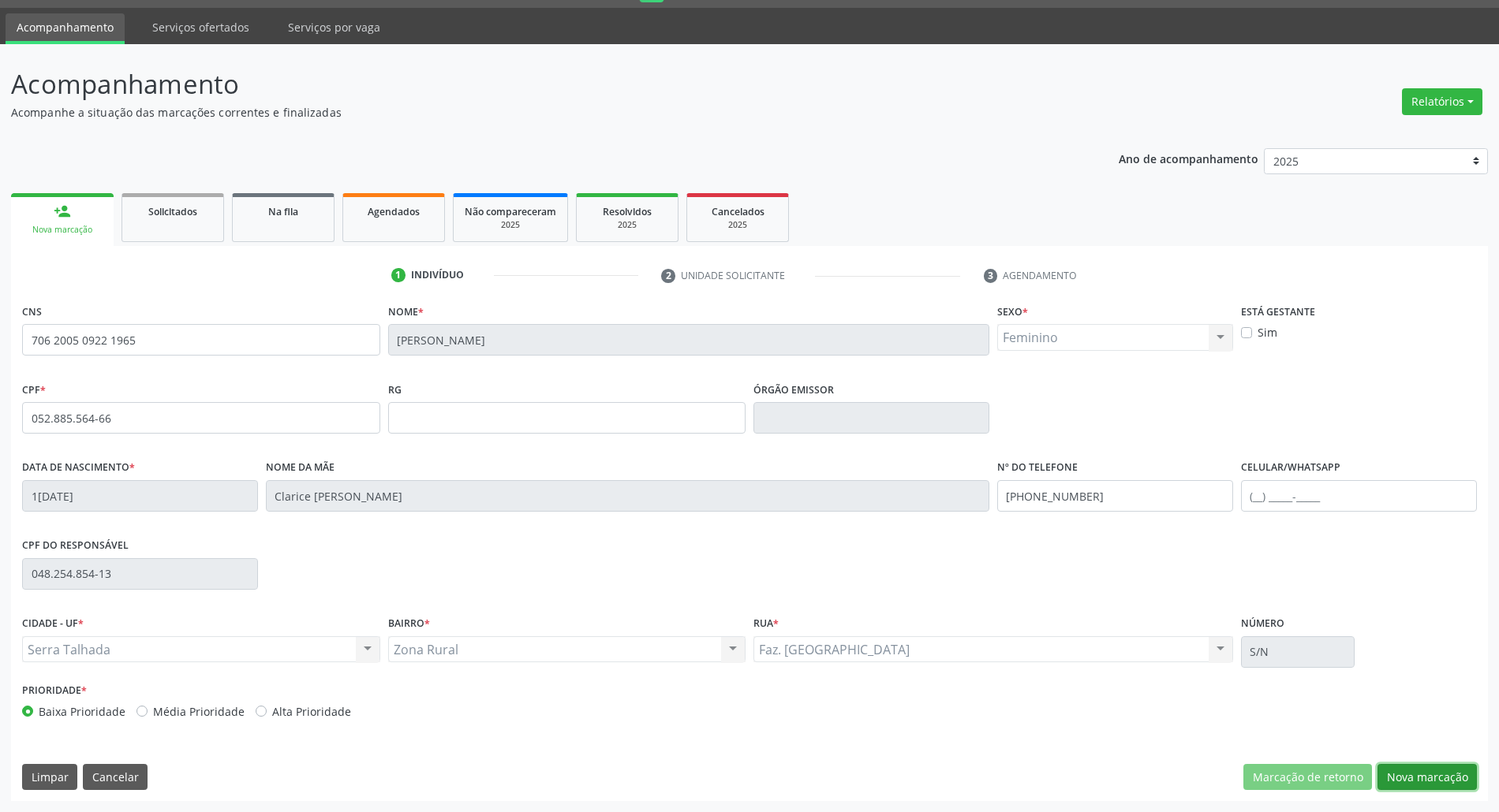
click at [1427, 764] on button "Nova marcação" at bounding box center [1426, 778] width 99 height 27
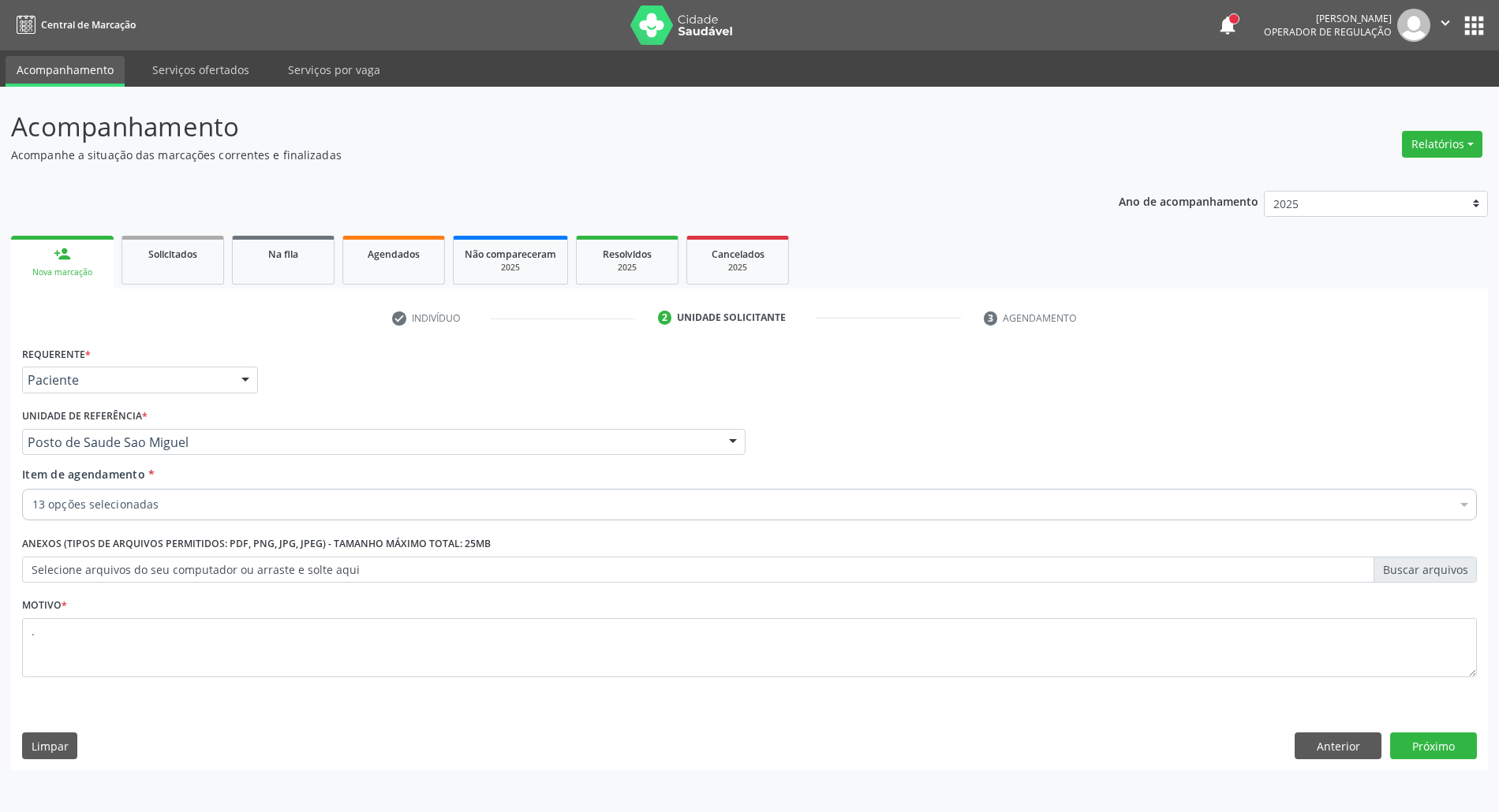
scroll to position [0, 0]
click at [1478, 732] on div "Requerente * Paciente Profissional de Saúde Paciente Nenhum resultado encontrad…" at bounding box center [756, 556] width 1492 height 428
click at [1437, 752] on button "Próximo" at bounding box center [1449, 746] width 87 height 27
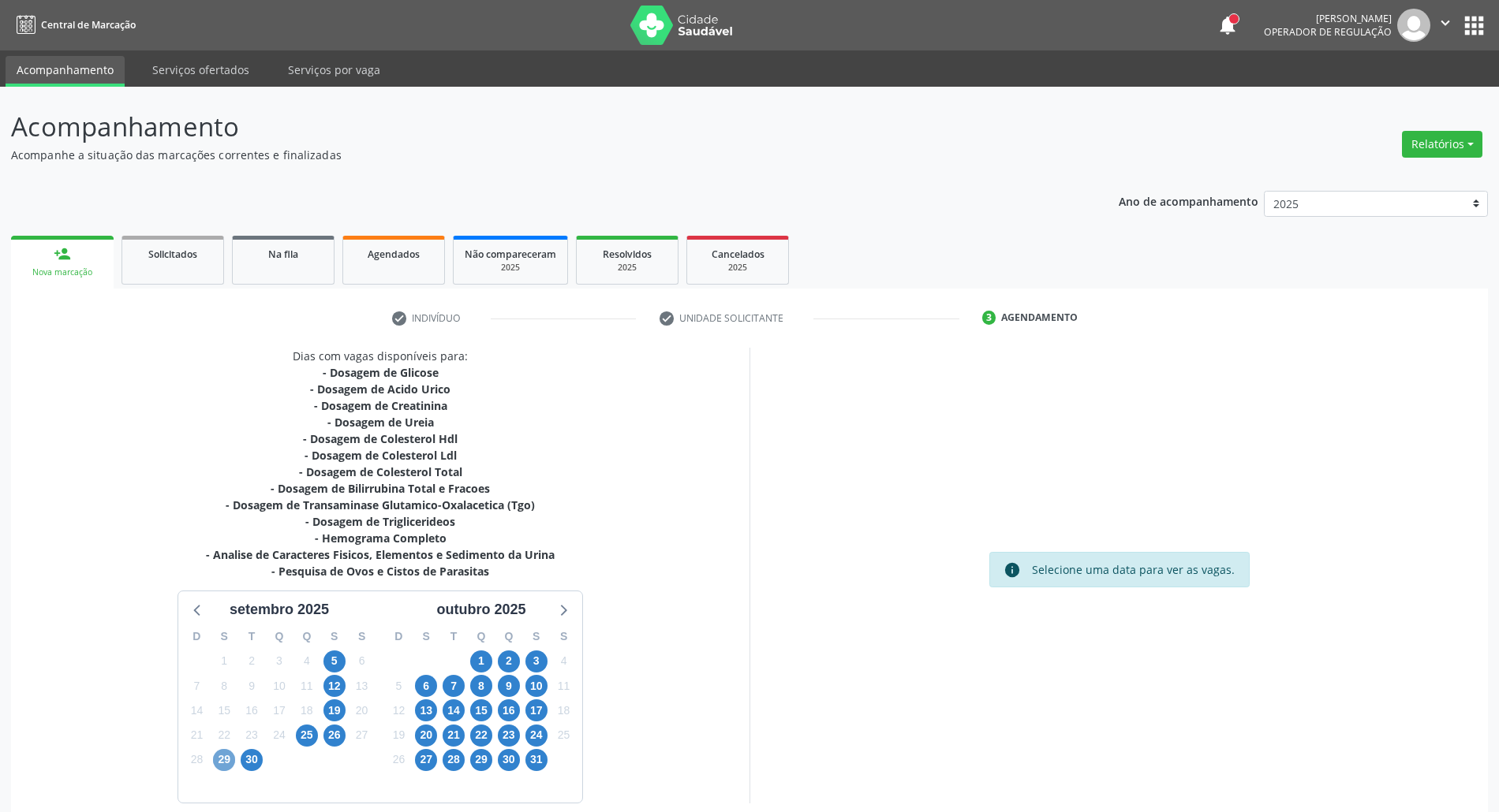
click at [226, 751] on span "29" at bounding box center [224, 760] width 22 height 22
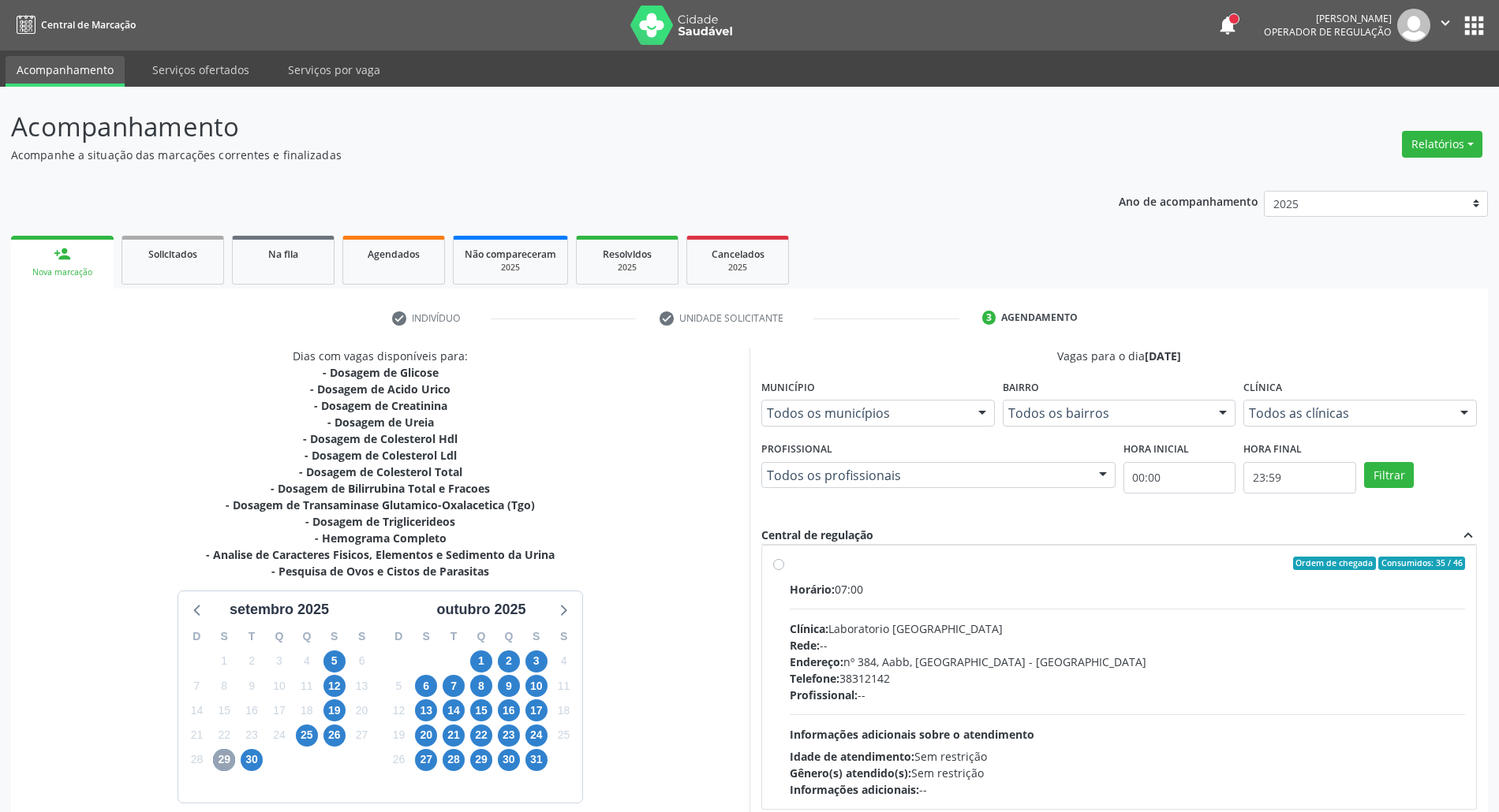
scroll to position [130, 0]
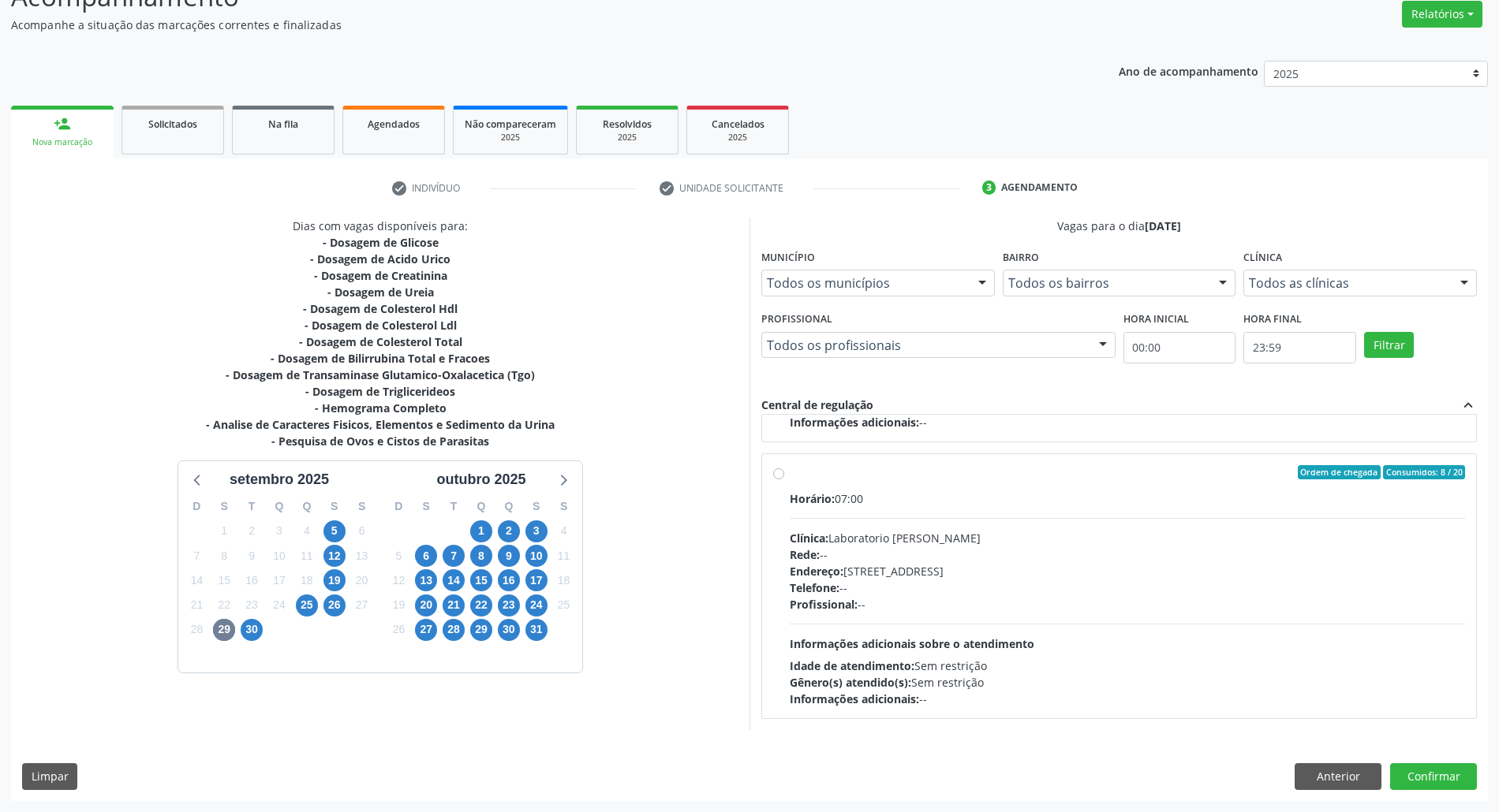
click at [921, 609] on div "Profissional: --" at bounding box center [1127, 604] width 675 height 16
click at [784, 479] on input "Ordem de chegada Consumidos: 8 / 20 Horário: 07:00 Clínica: Laboratorio Jose Pa…" at bounding box center [778, 472] width 11 height 14
radio input "true"
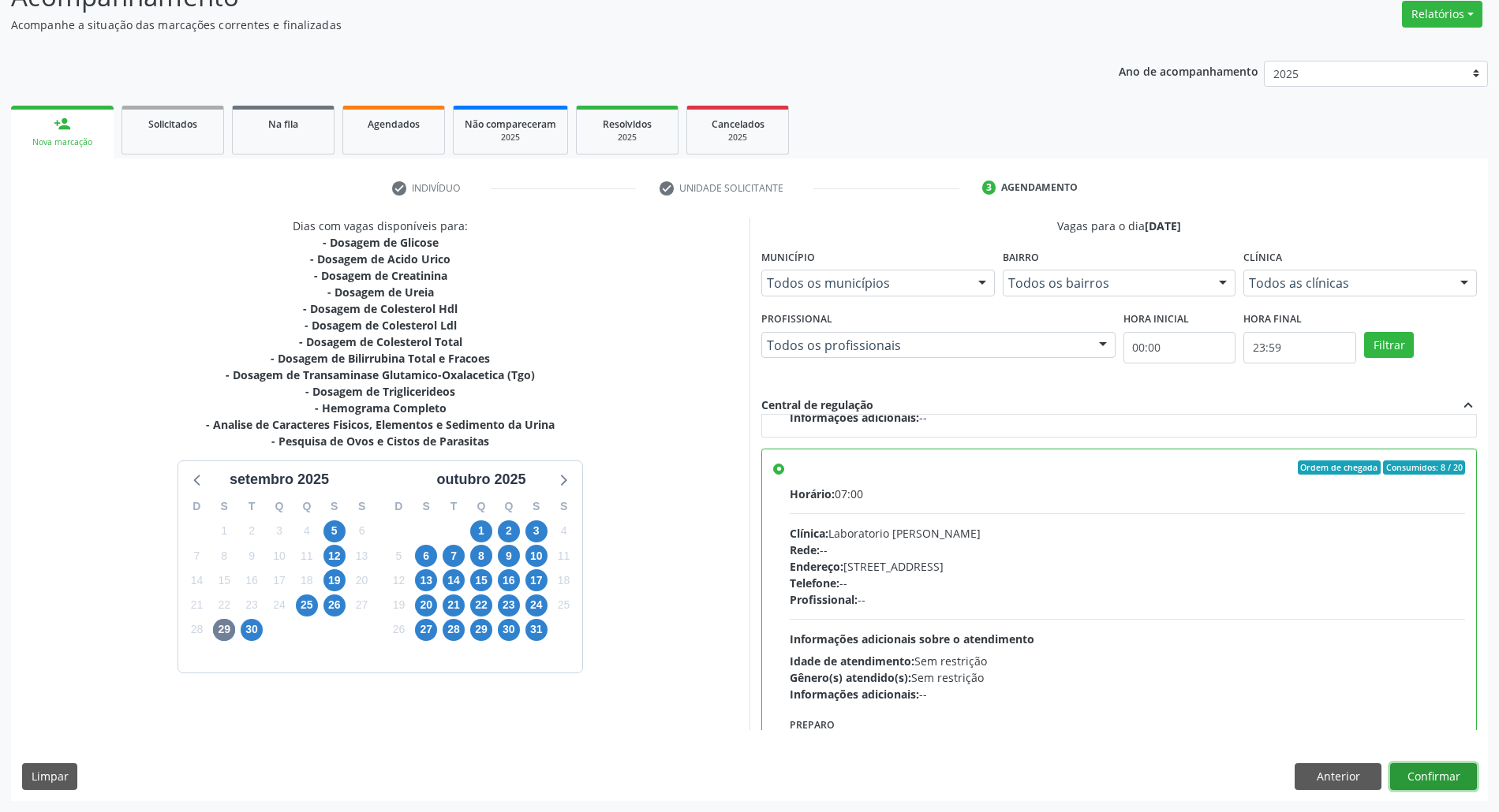
click at [1453, 777] on button "Confirmar" at bounding box center [1433, 777] width 87 height 27
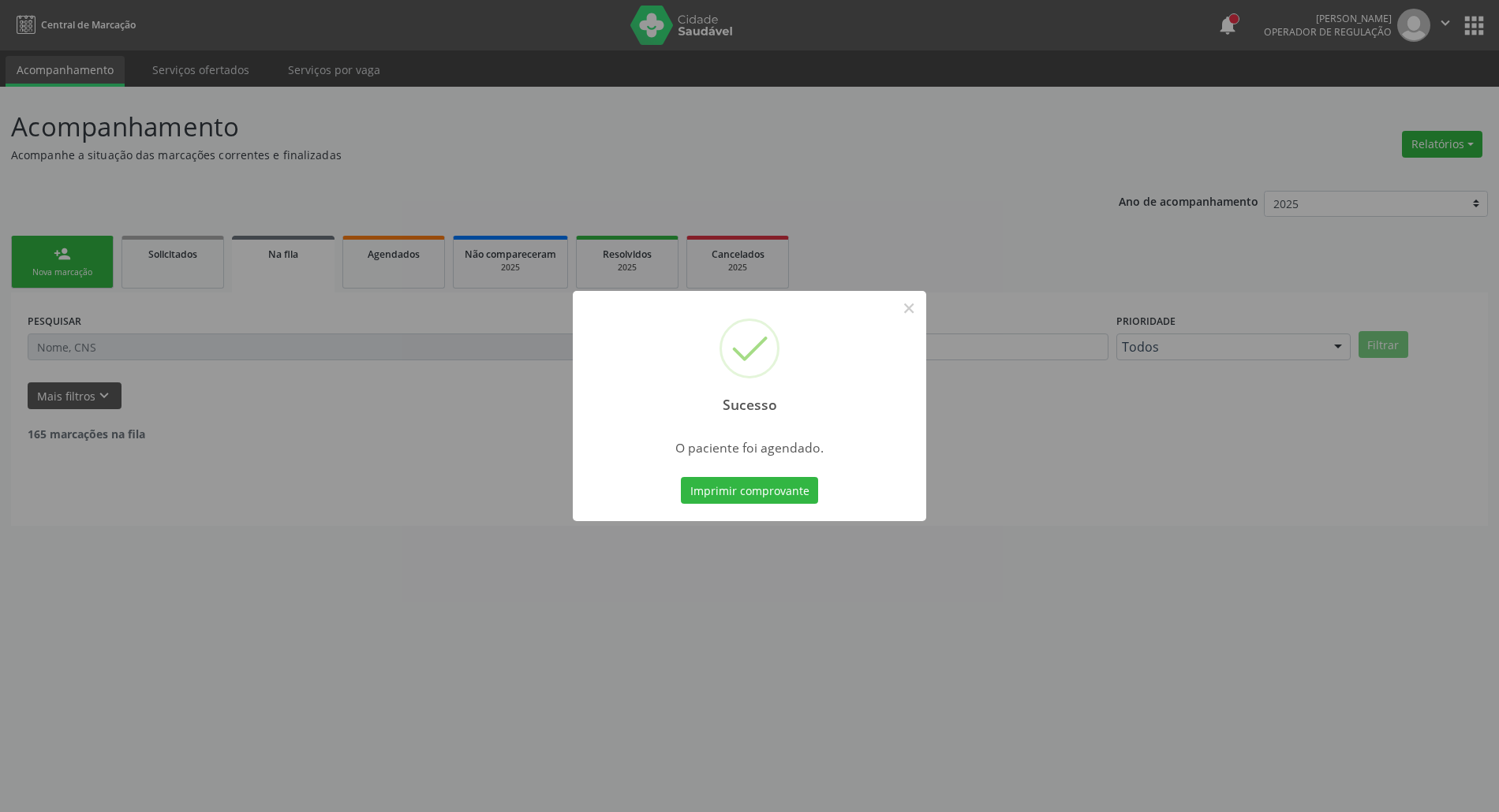
scroll to position [0, 0]
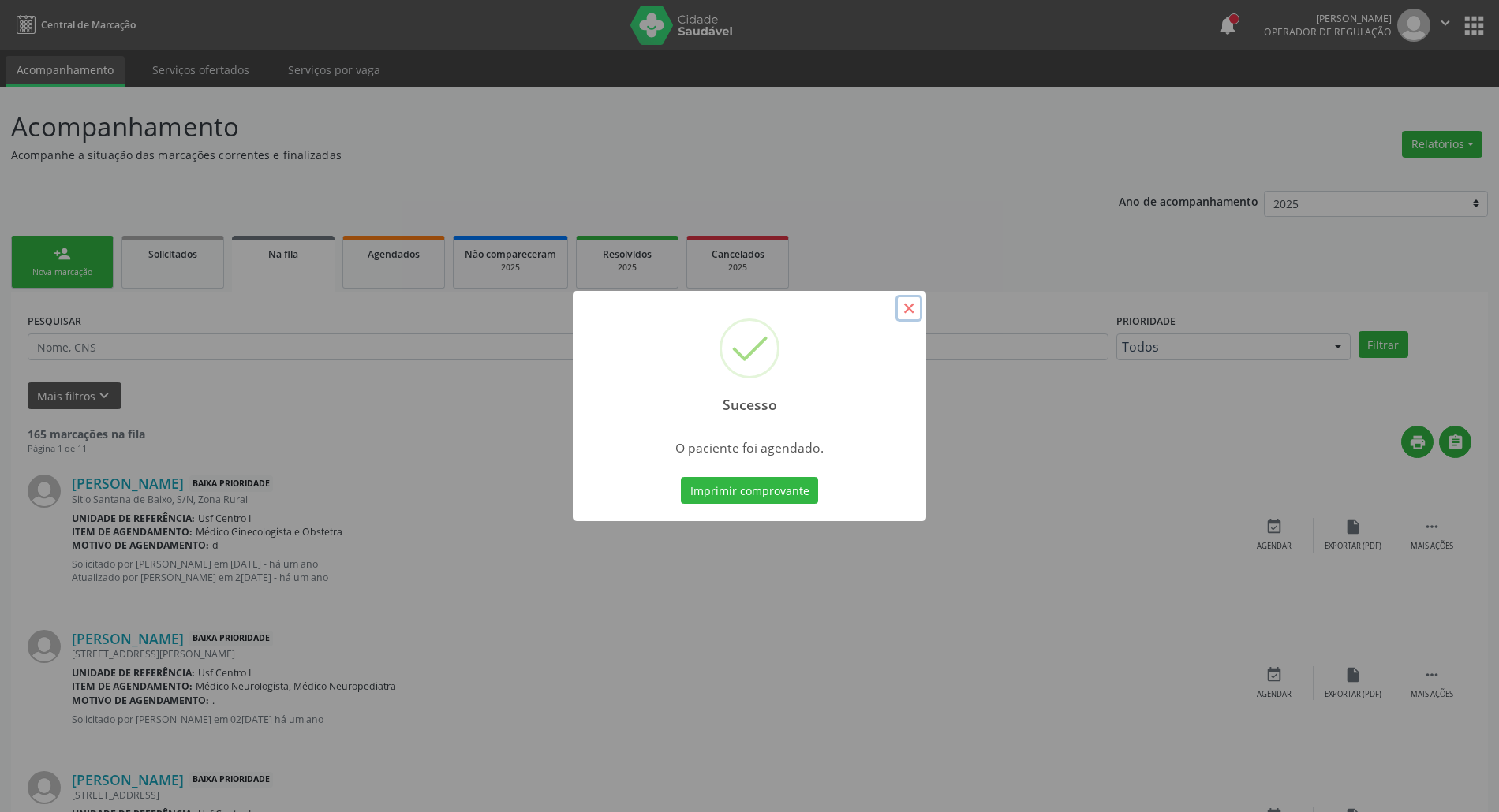
click at [909, 309] on button "×" at bounding box center [908, 308] width 27 height 27
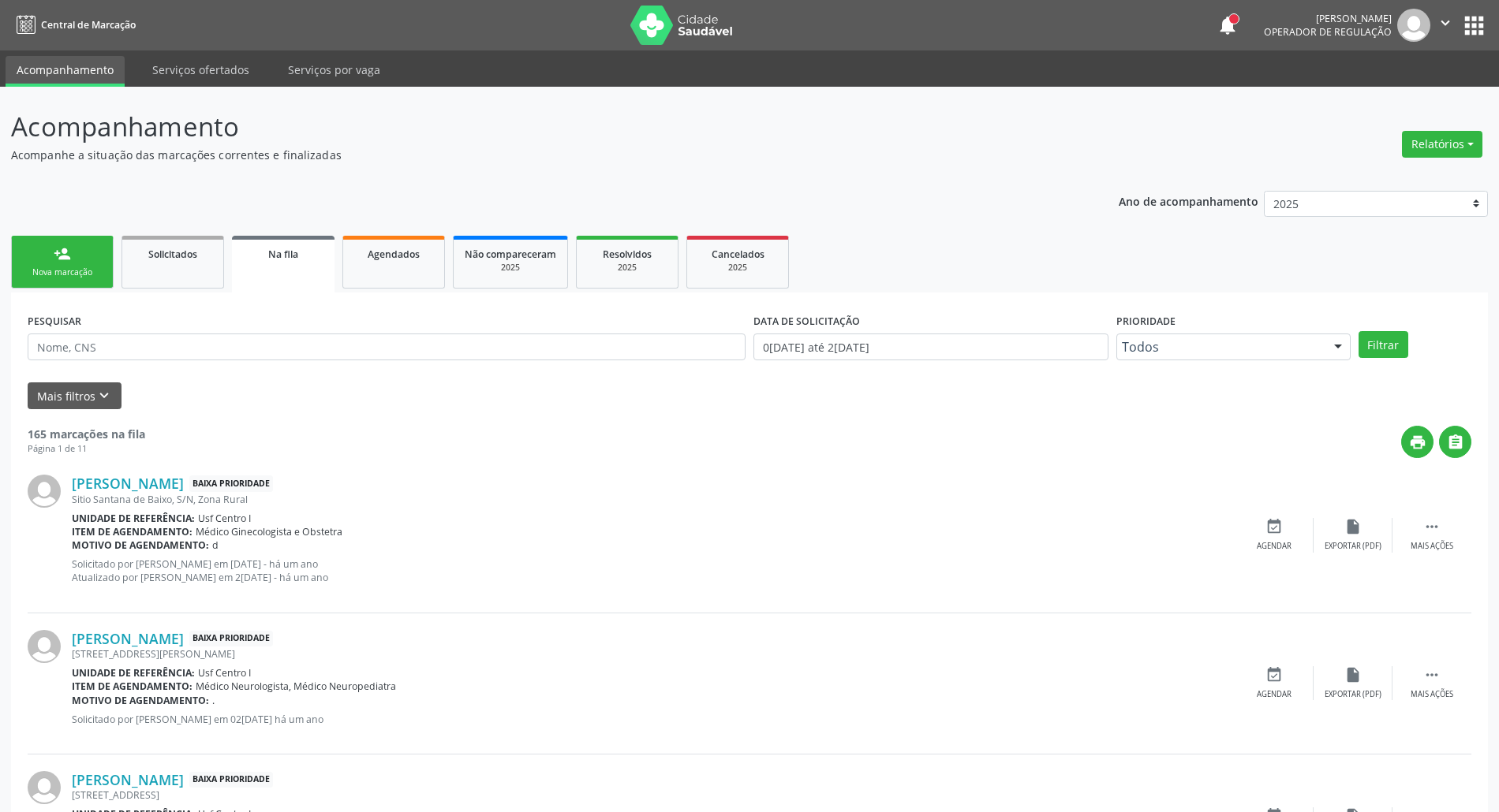
click at [53, 255] on div "person_add" at bounding box center [62, 253] width 17 height 17
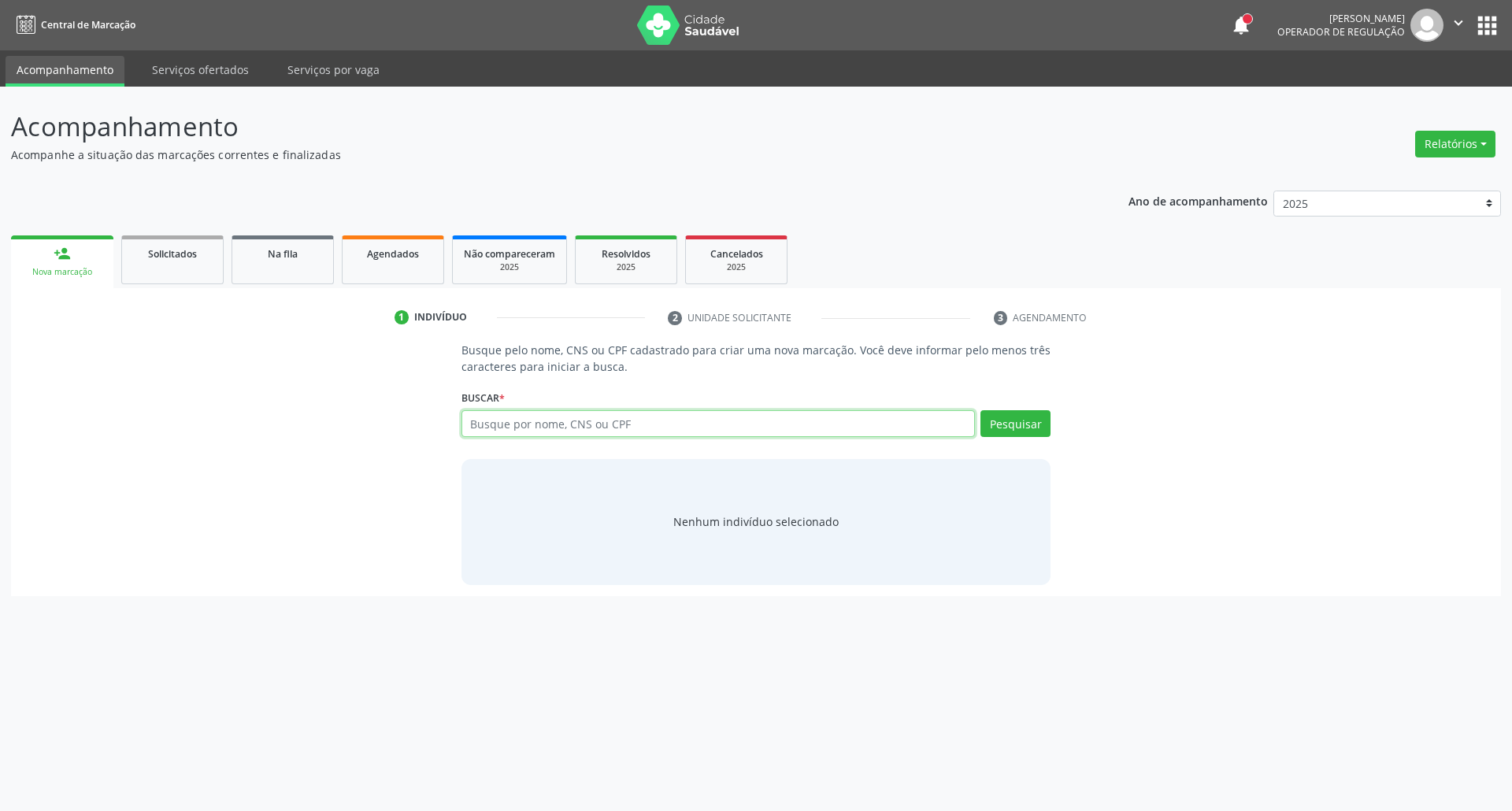
click at [512, 435] on input "text" at bounding box center [718, 424] width 514 height 27
paste input "052.885.564-66"
type input "052.885.564-66"
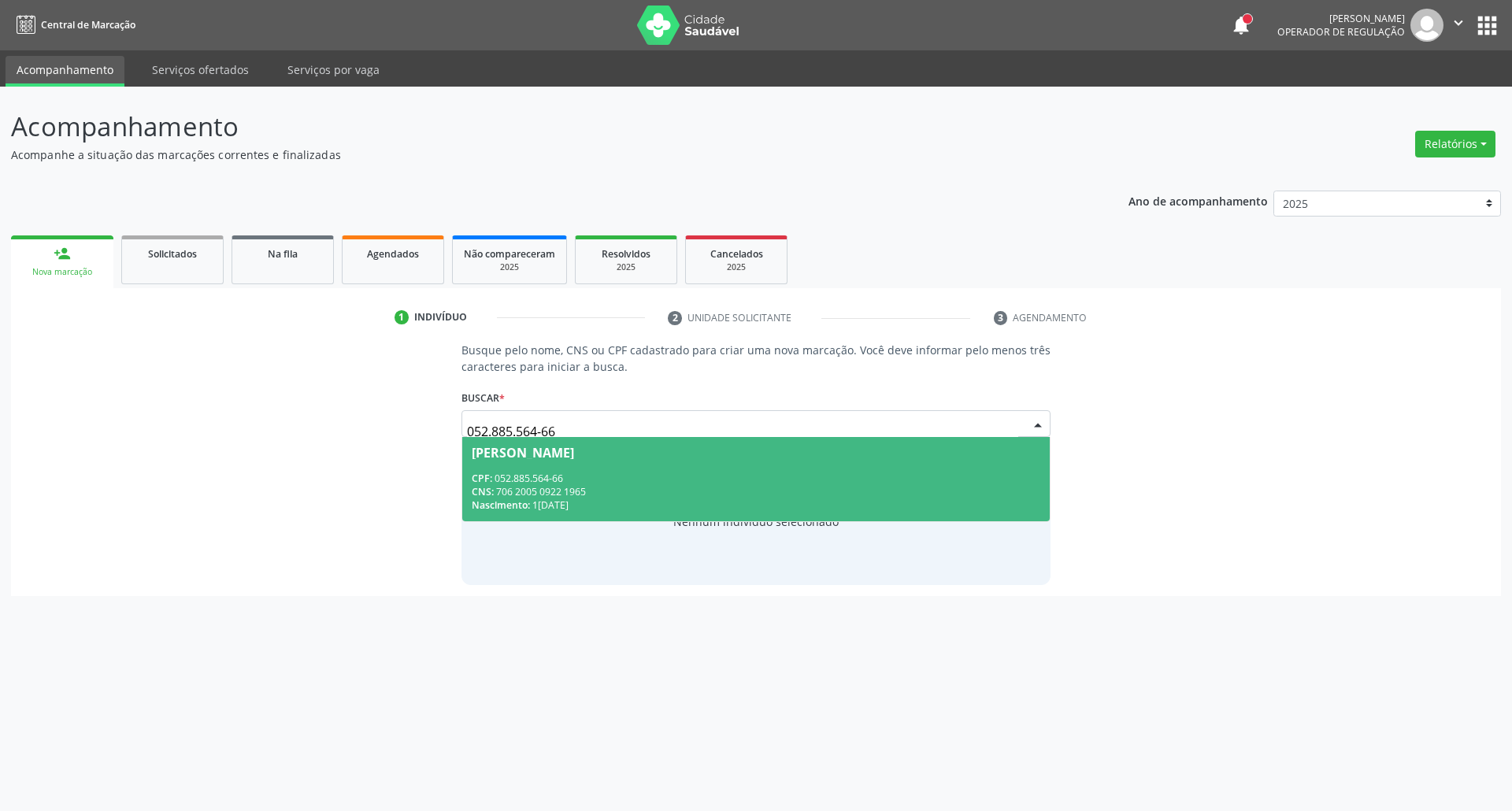
click at [612, 493] on div "CNS: 706 2005 0922 1965" at bounding box center [756, 492] width 569 height 13
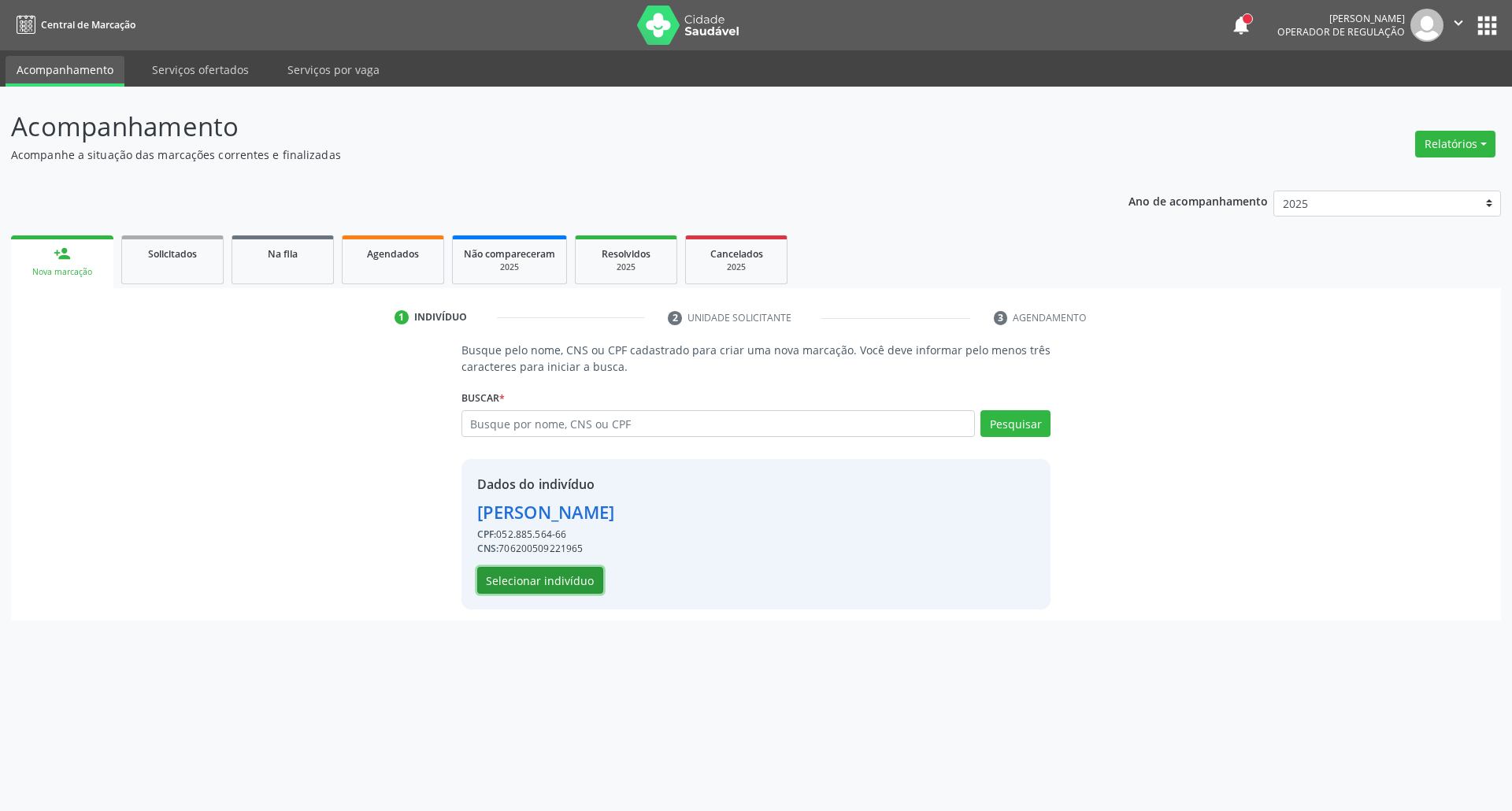
click at [534, 580] on button "Selecionar indivíduo" at bounding box center [541, 580] width 126 height 27
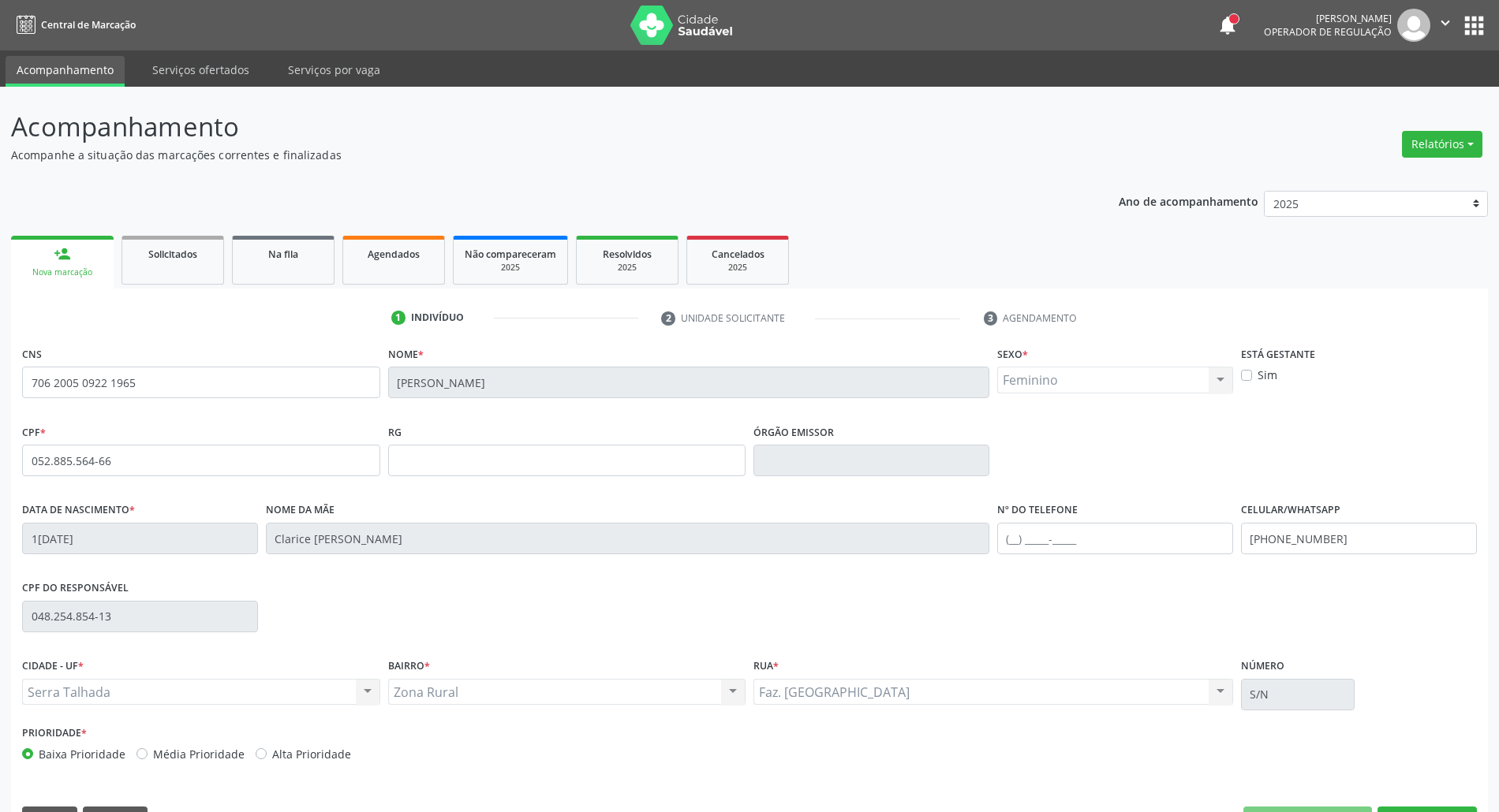
scroll to position [43, 0]
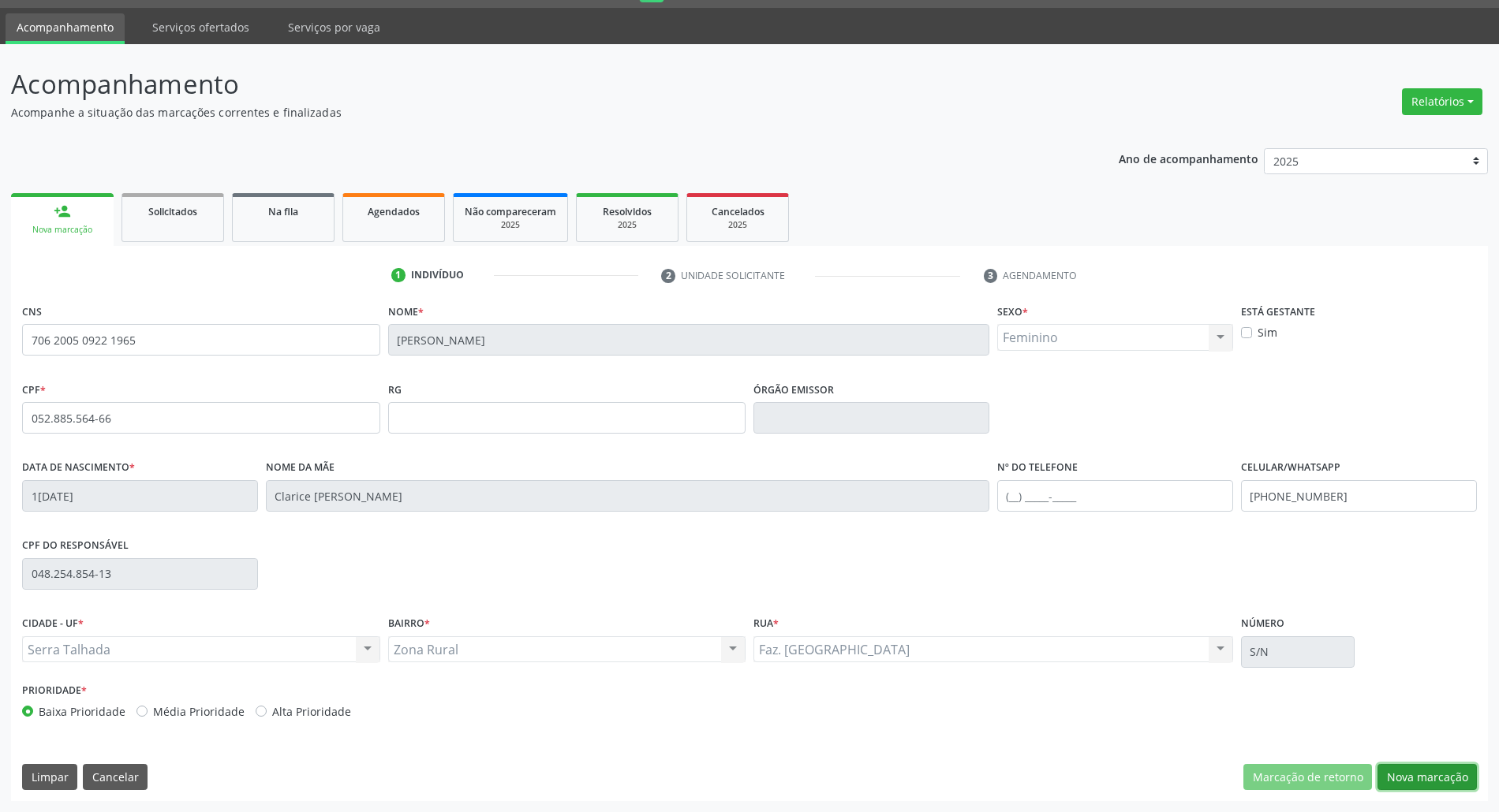
click at [1412, 774] on button "Nova marcação" at bounding box center [1426, 778] width 99 height 27
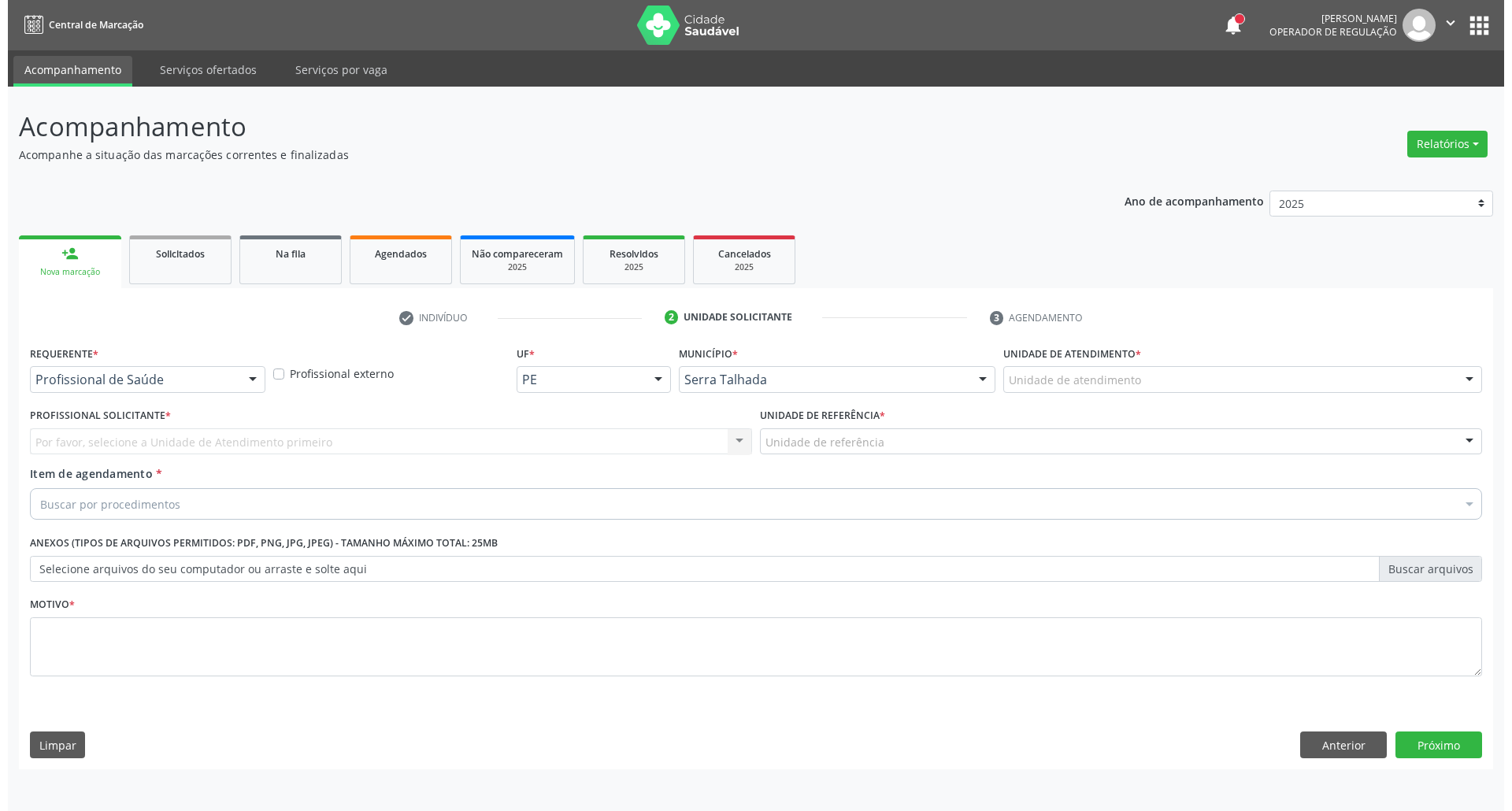
scroll to position [0, 0]
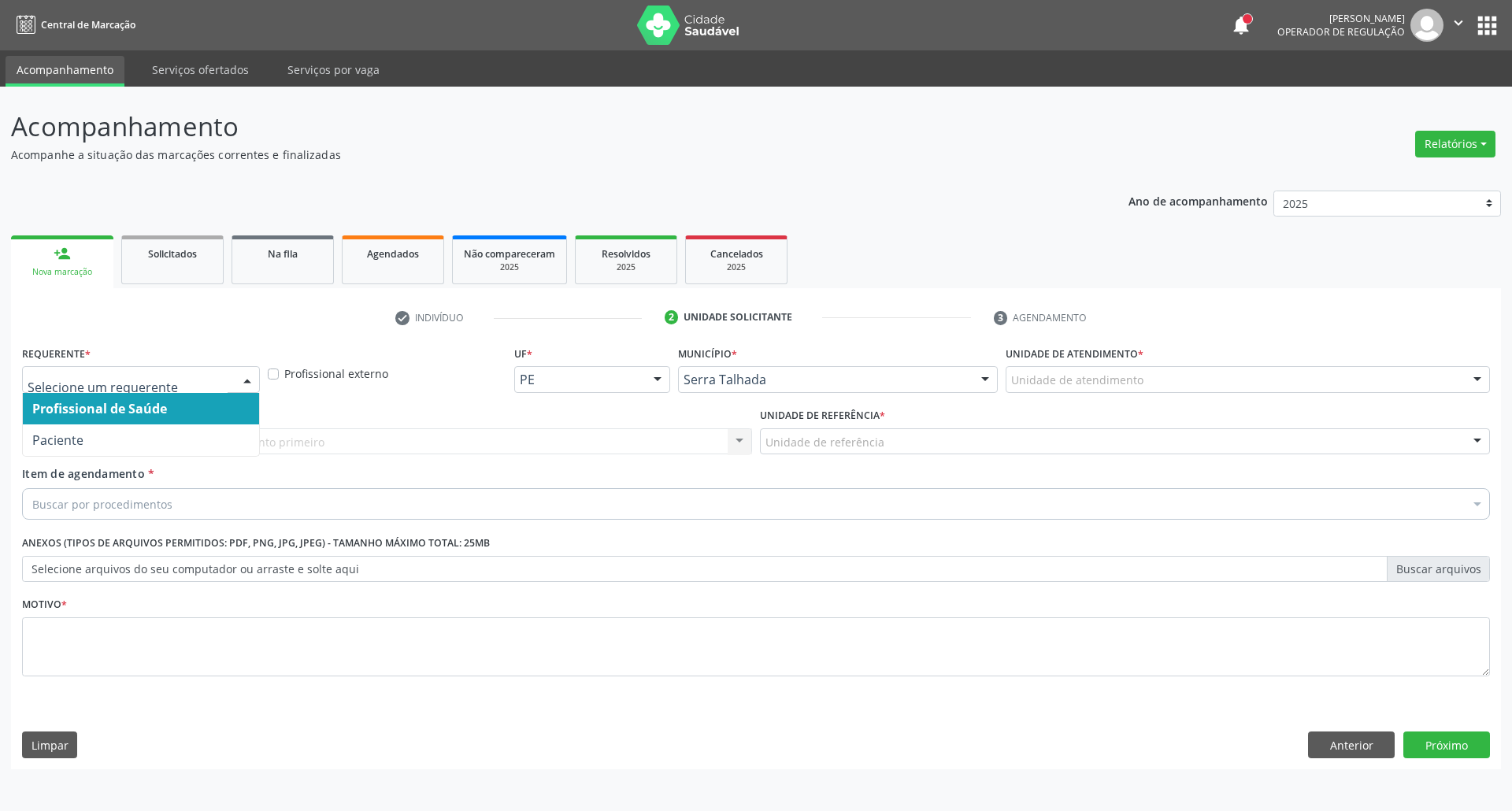
drag, startPoint x: 229, startPoint y: 386, endPoint x: 208, endPoint y: 416, distance: 36.6
click at [227, 387] on div at bounding box center [141, 379] width 238 height 27
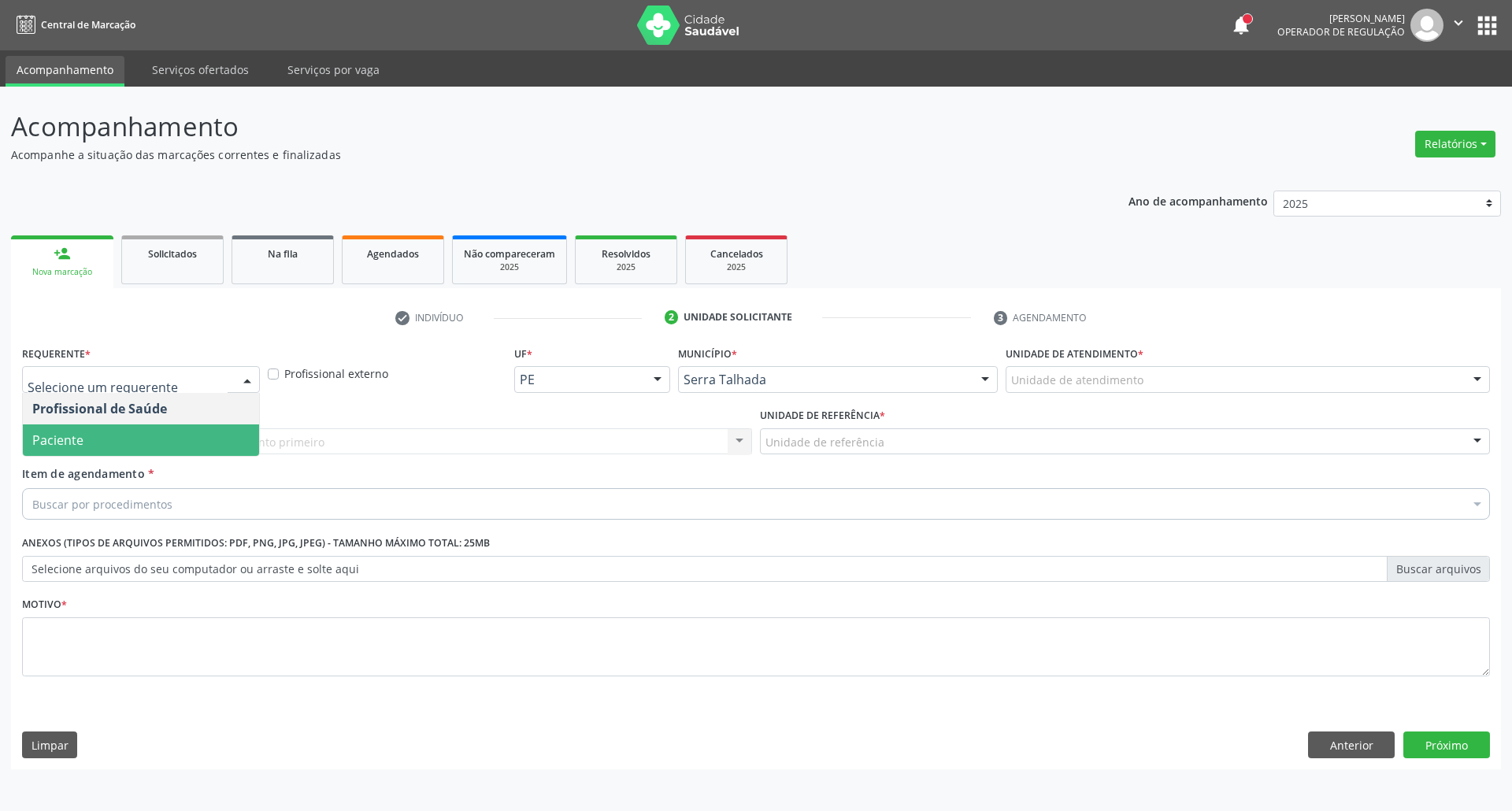
click at [195, 442] on span "Paciente" at bounding box center [141, 440] width 236 height 31
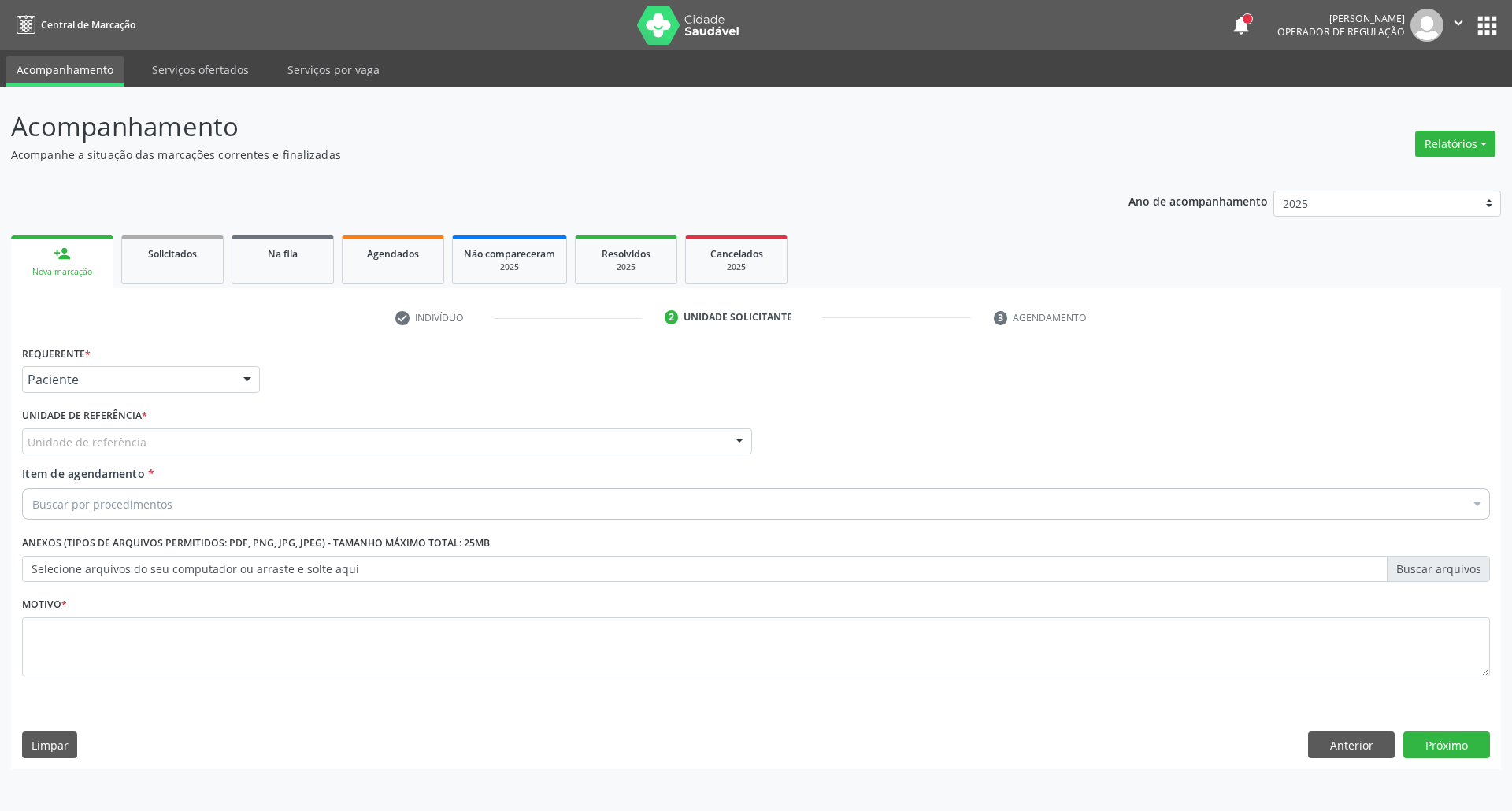
click at [196, 444] on div "Requerente * Paciente Profissional de Saúde Paciente Nenhum resultado encontrad…" at bounding box center [756, 519] width 1468 height 356
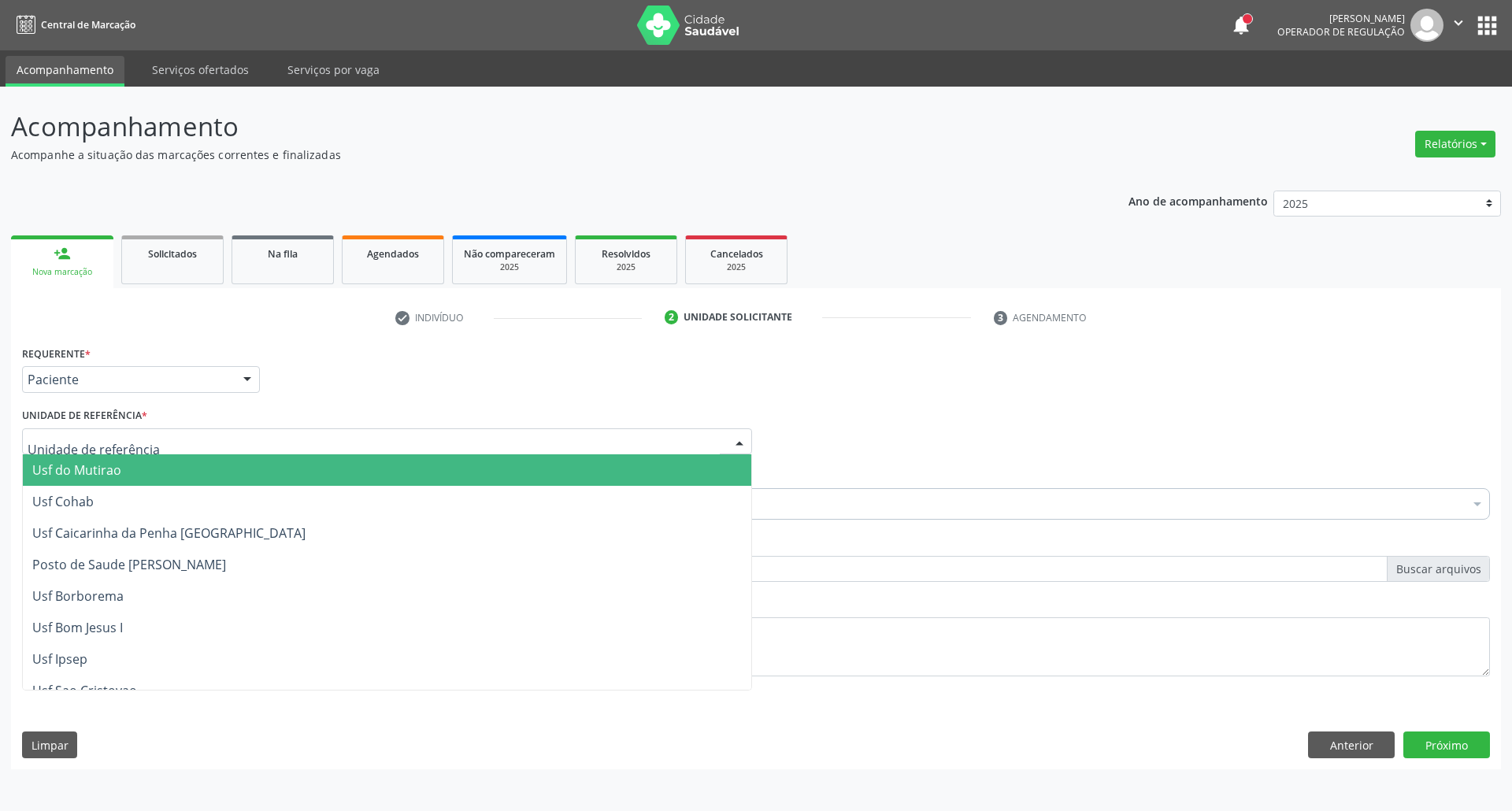
click at [196, 444] on div at bounding box center [387, 442] width 730 height 27
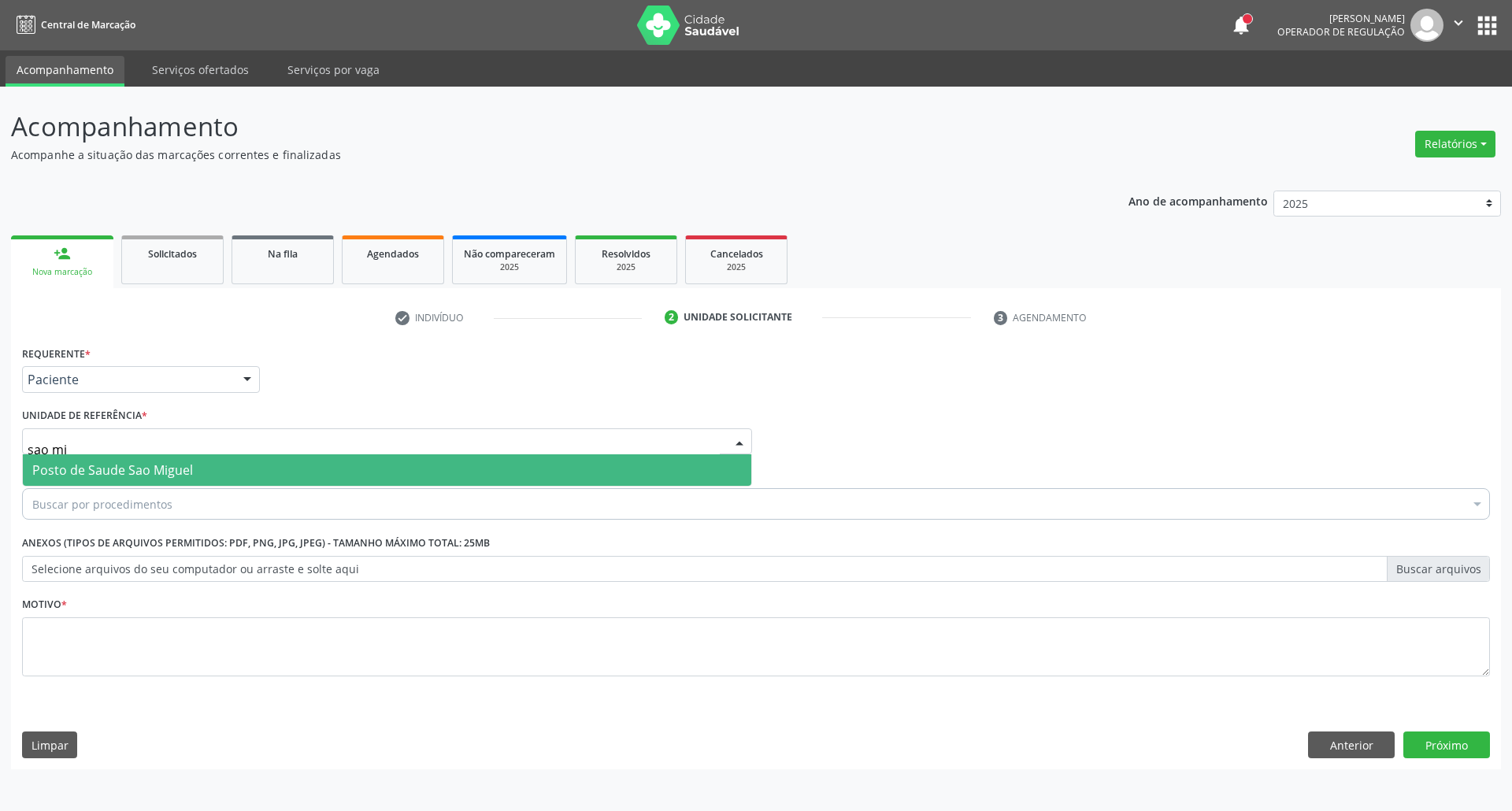
type input "sao mig"
click at [183, 473] on span "Posto de Saude Sao Miguel" at bounding box center [112, 469] width 161 height 17
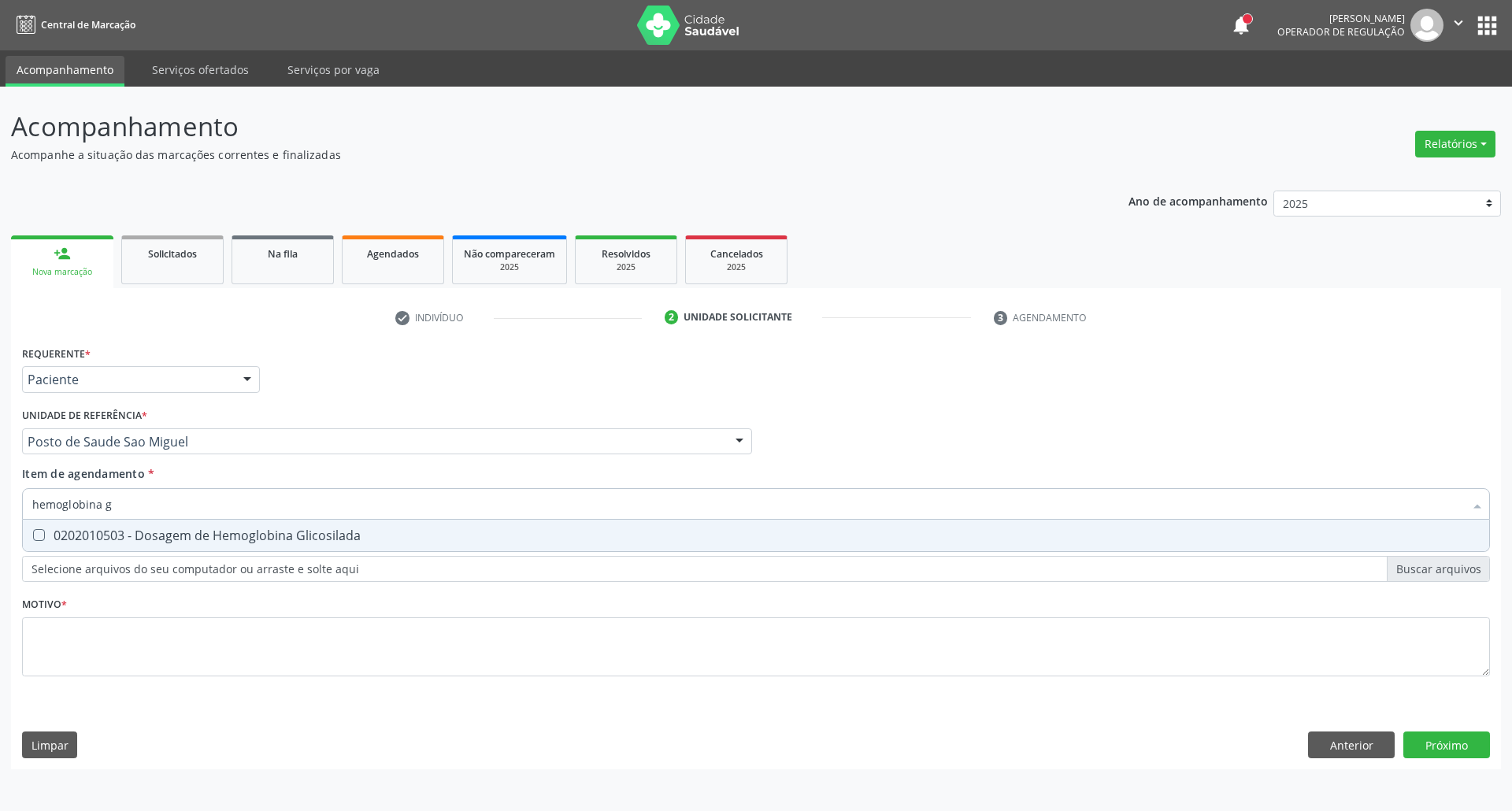
type input "hemoglobina g"
drag, startPoint x: 143, startPoint y: 536, endPoint x: 145, endPoint y: 501, distance: 35.1
click at [143, 533] on div "0202010503 - Dosagem de Hemoglobina Glicosilada" at bounding box center [755, 535] width 1447 height 12
checkbox Glicosilada "true"
click at [146, 499] on input "hemoglobina g" at bounding box center [748, 504] width 1432 height 31
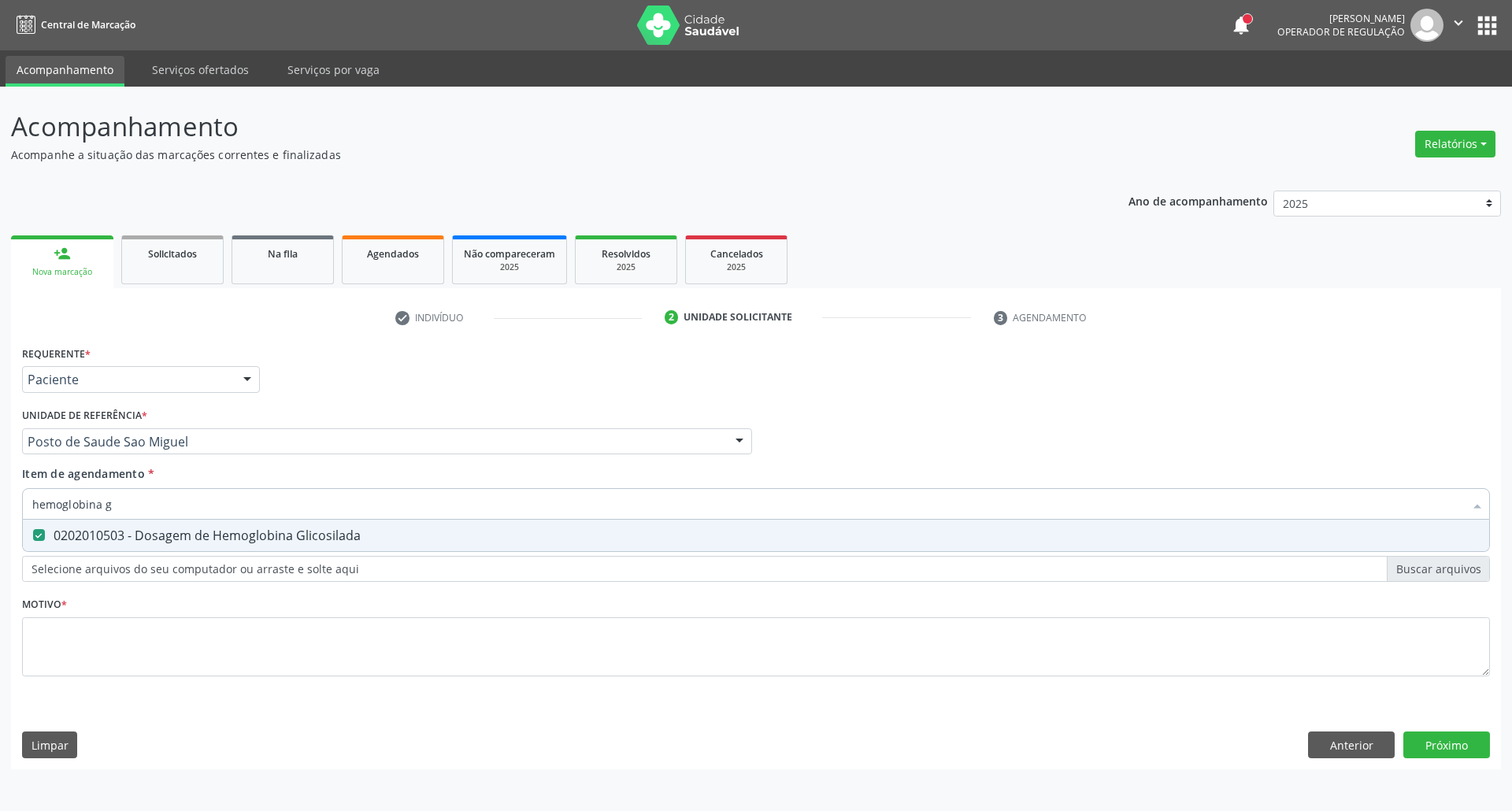
click at [146, 499] on input "hemoglobina g" at bounding box center [748, 504] width 1432 height 31
type input "t"
checkbox Glicosilada "false"
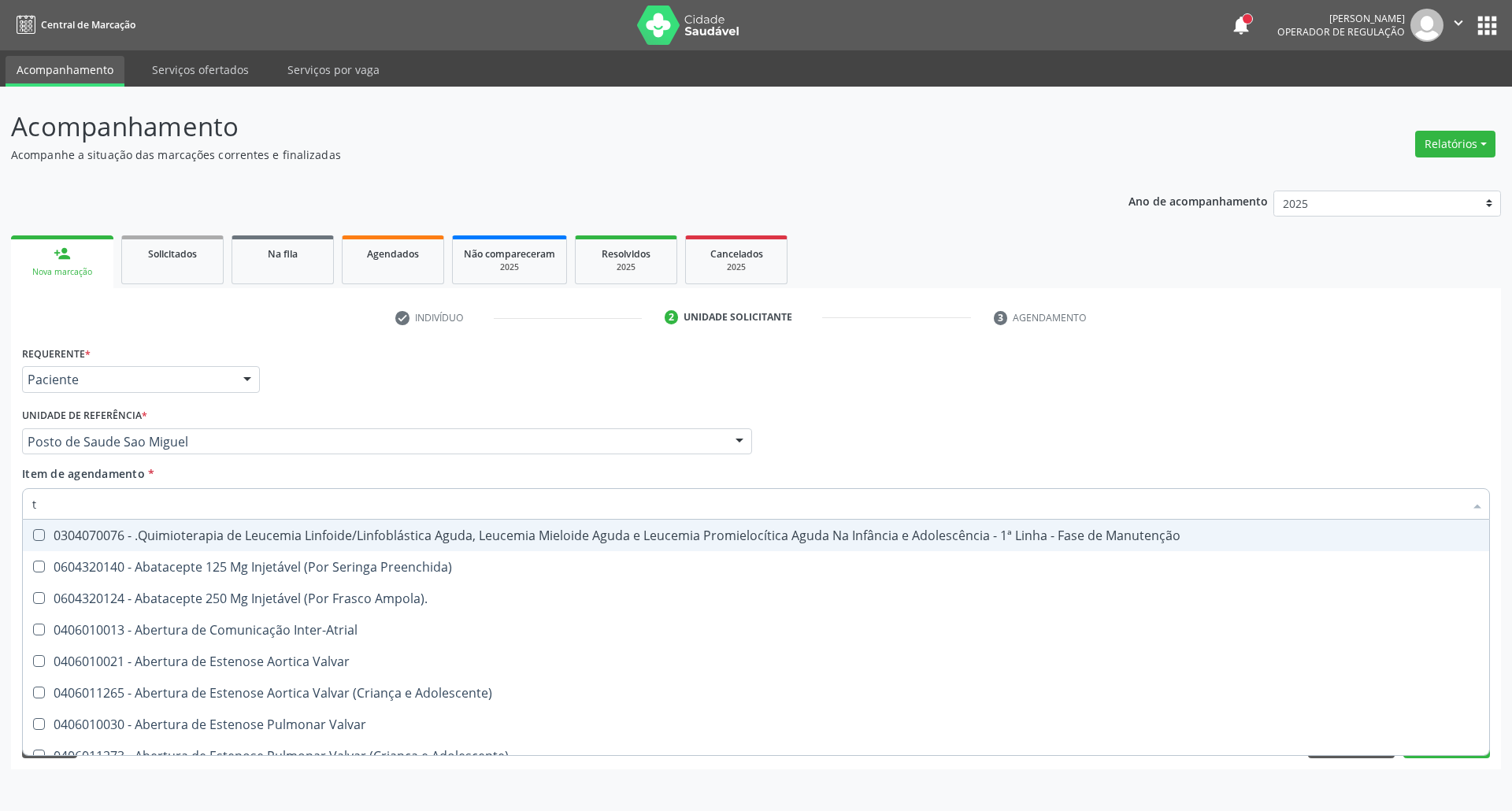
type input "t4"
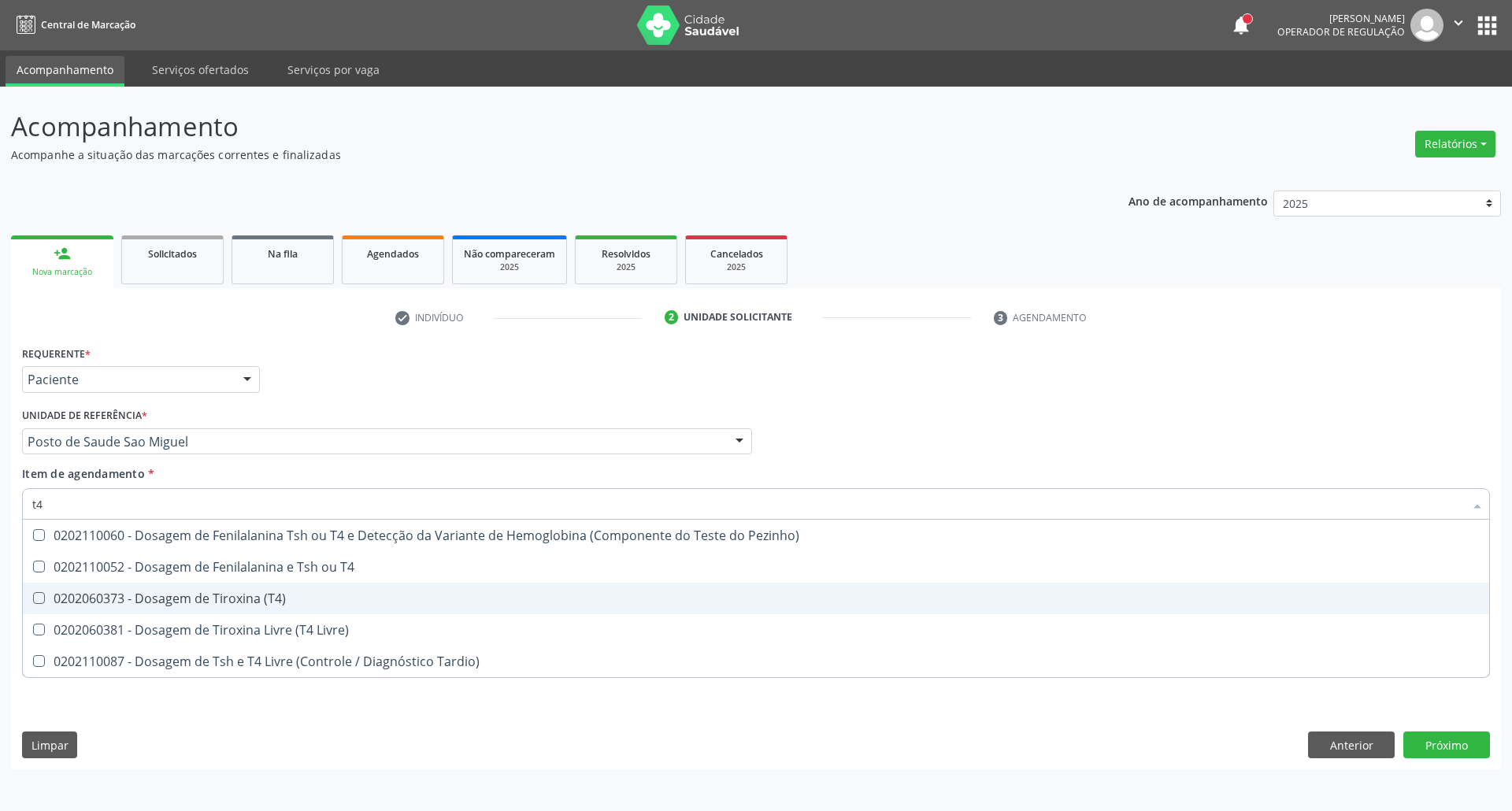
click at [195, 600] on div "0202060373 - Dosagem de Tiroxina (T4)" at bounding box center [755, 598] width 1447 height 12
checkbox \(T4\) "true"
type input "t"
checkbox \(T4\) "false"
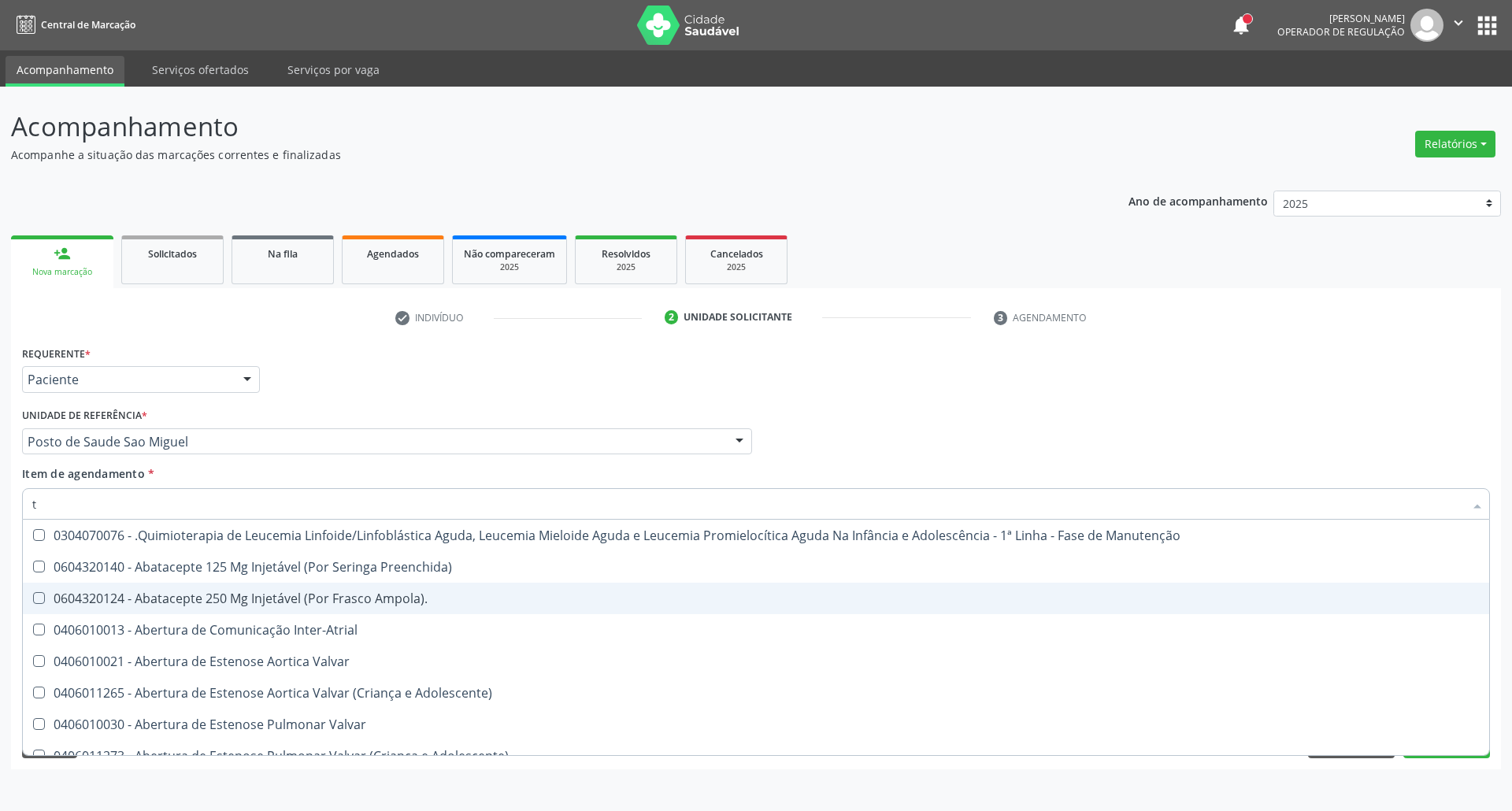
type input "t3"
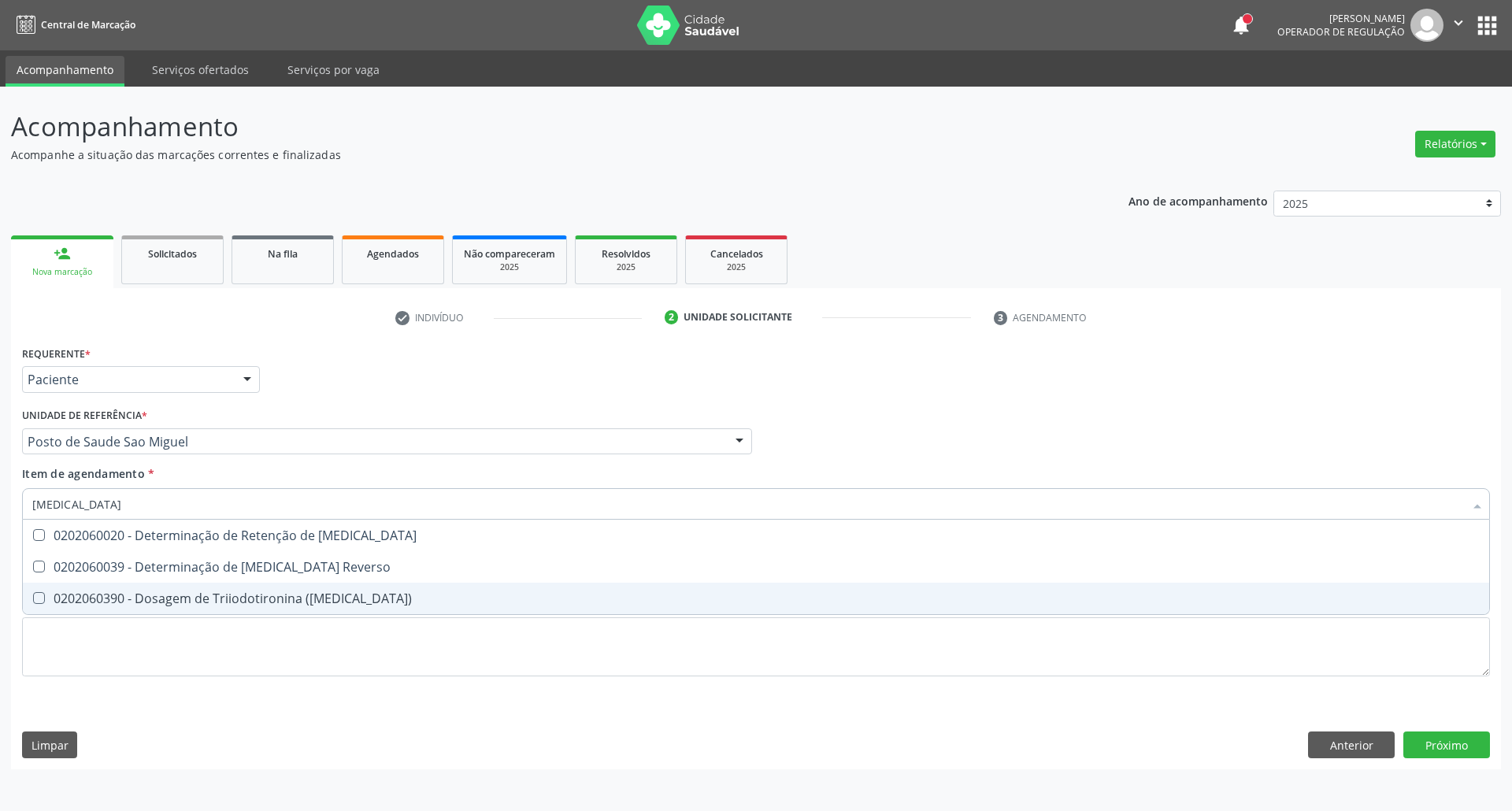
click at [195, 587] on span "0202060390 - Dosagem de Triiodotironina (T3)" at bounding box center [756, 598] width 1466 height 31
checkbox \(T3\) "true"
type input "t"
checkbox \(T3\) "false"
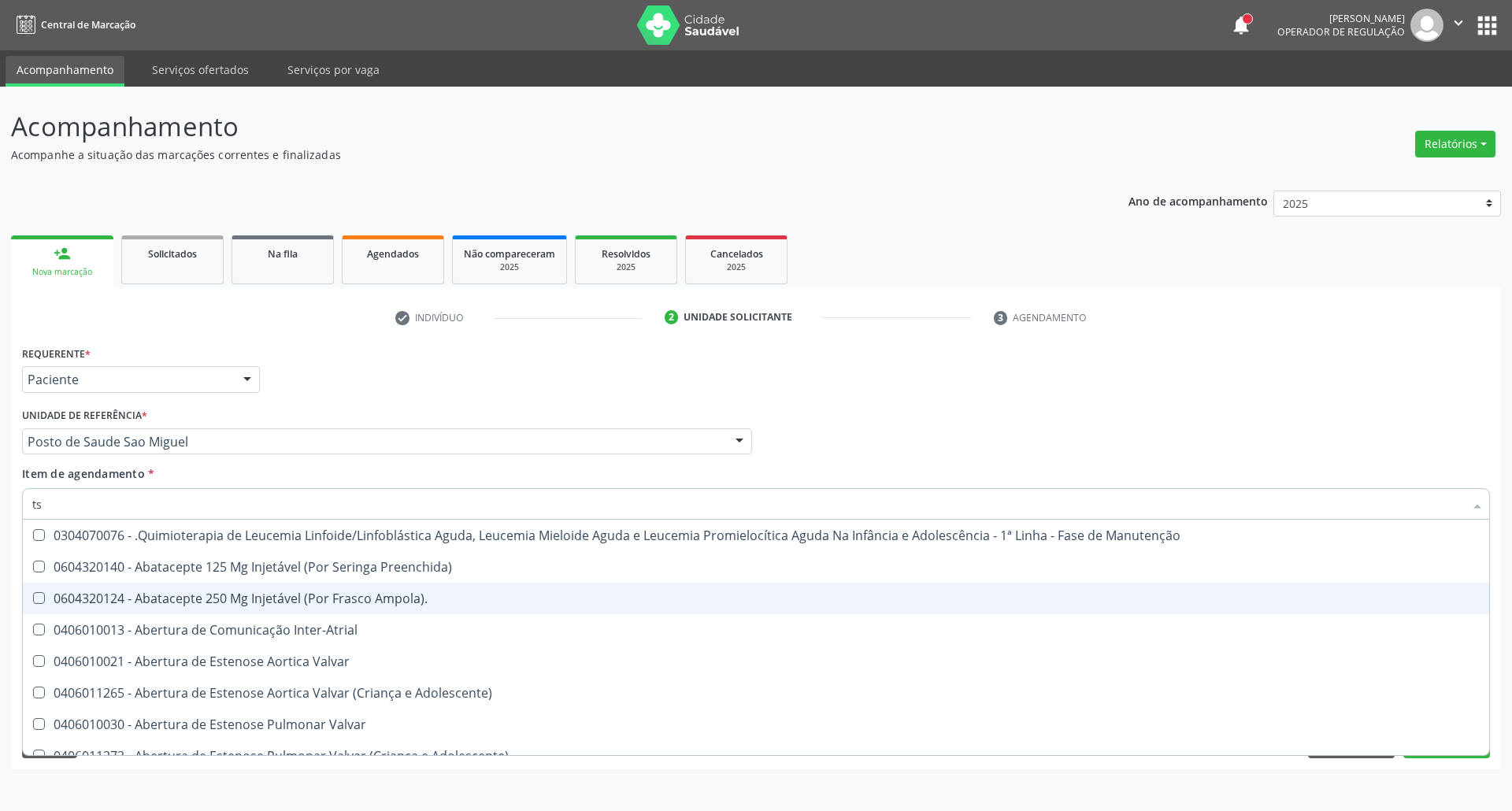
type input "tsh"
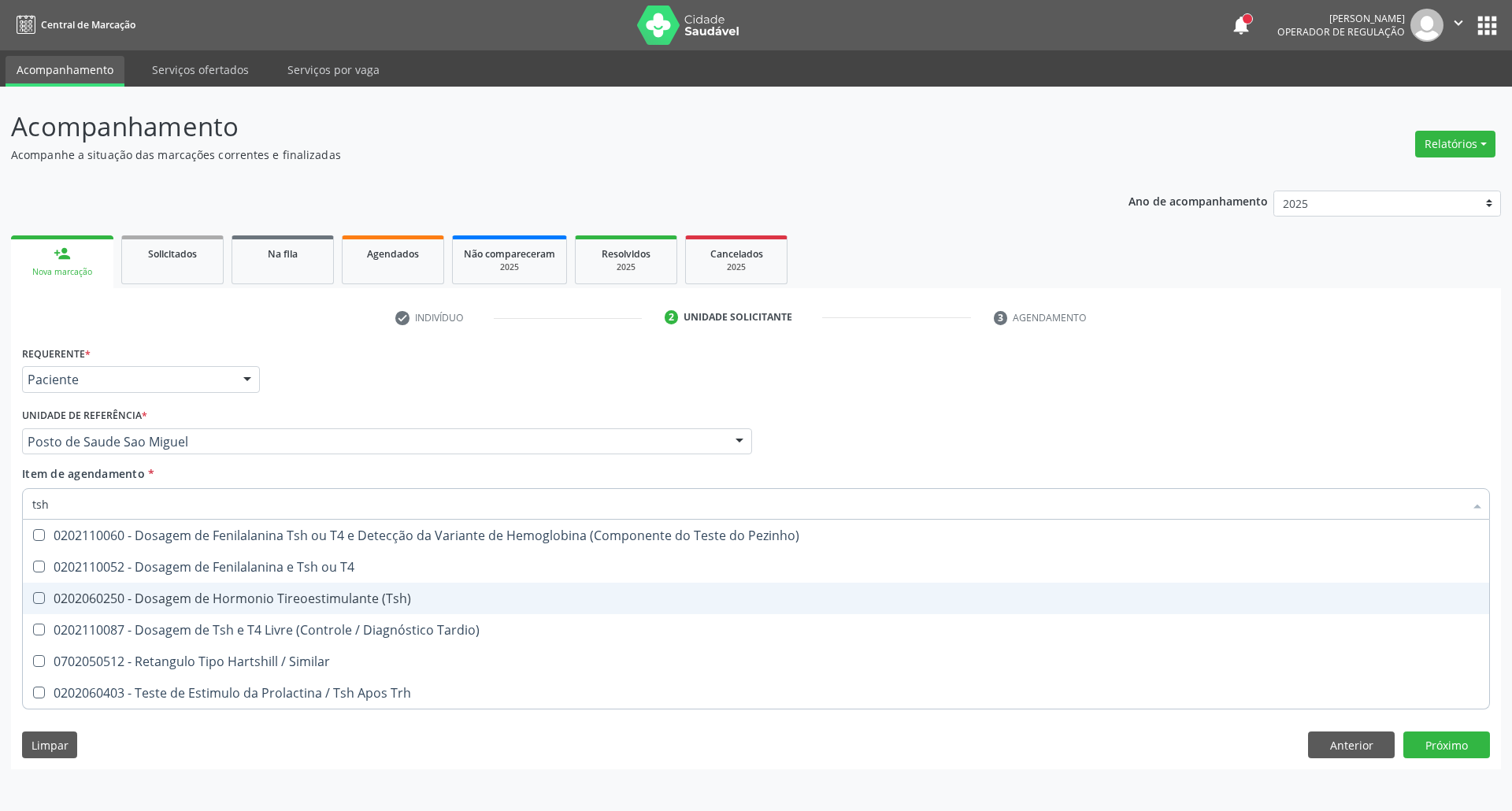
click at [189, 589] on span "0202060250 - Dosagem de Hormonio Tireoestimulante (Tsh)" at bounding box center [756, 598] width 1466 height 31
checkbox \(Tsh\) "true"
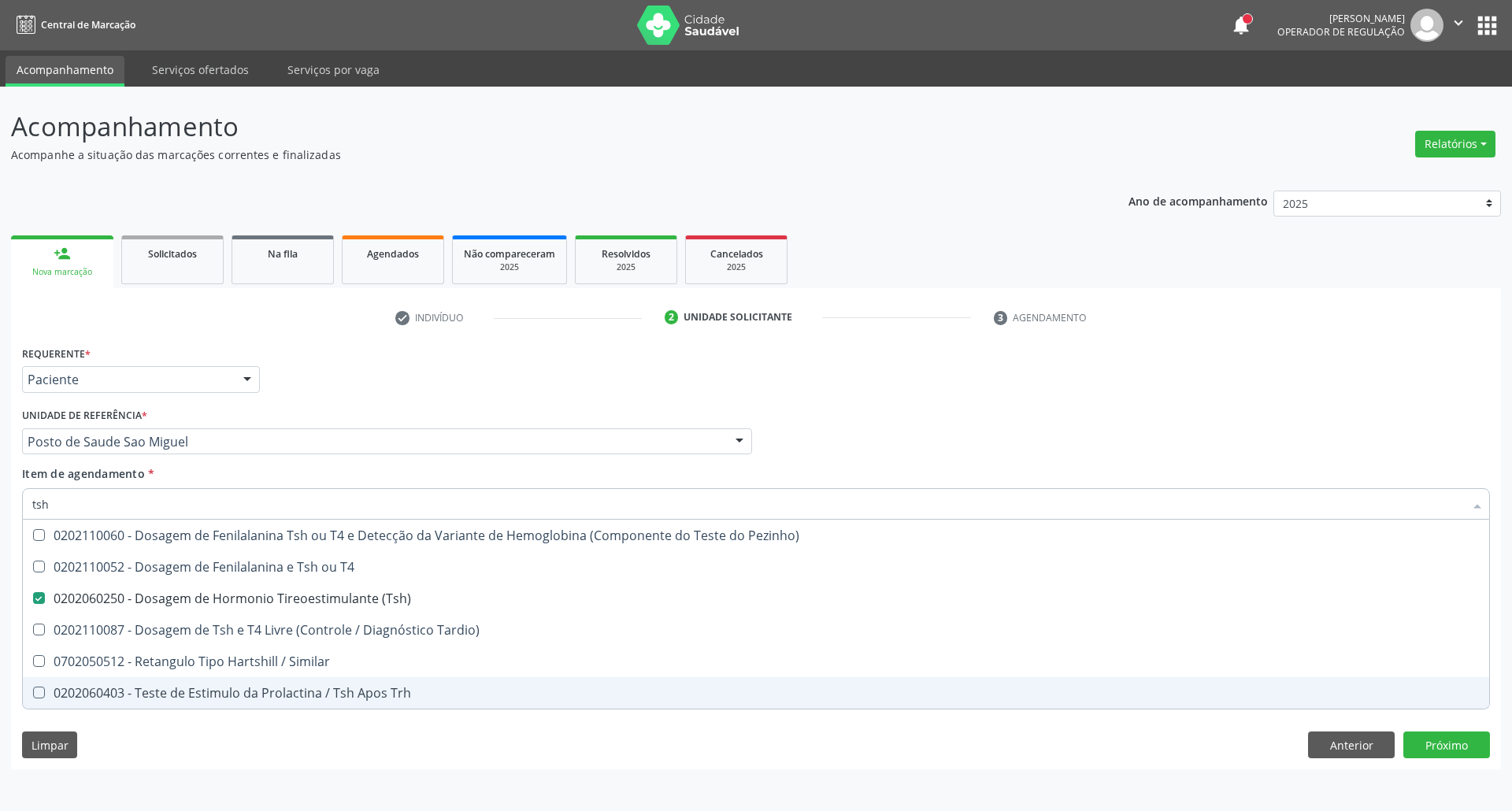
click at [283, 750] on div "Requerente * Paciente Profissional de Saúde Paciente Nenhum resultado encontrad…" at bounding box center [755, 555] width 1490 height 428
checkbox T4 "true"
checkbox Tardio\) "true"
checkbox Similar "true"
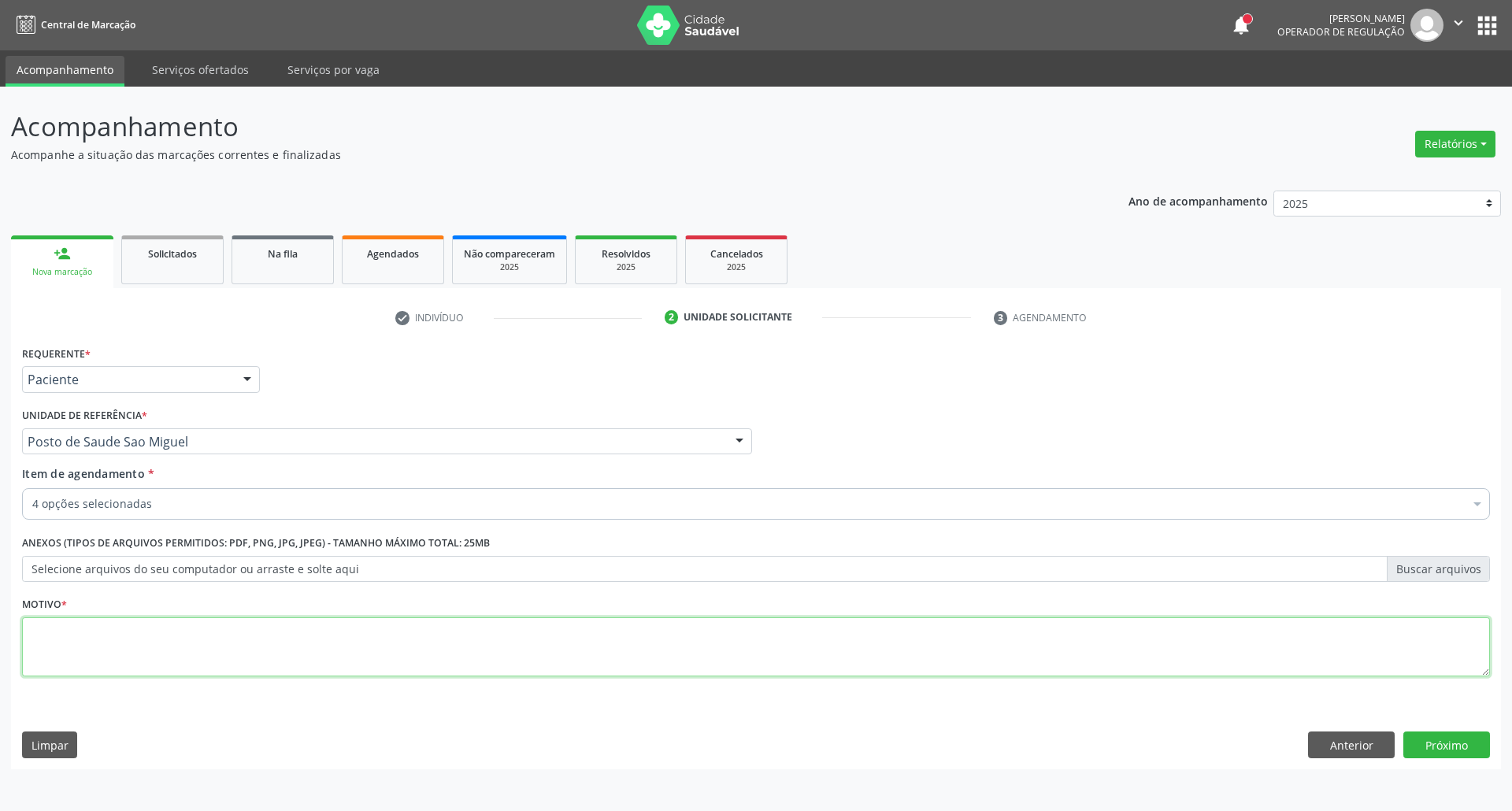
click at [265, 641] on textarea at bounding box center [756, 647] width 1468 height 60
type textarea "."
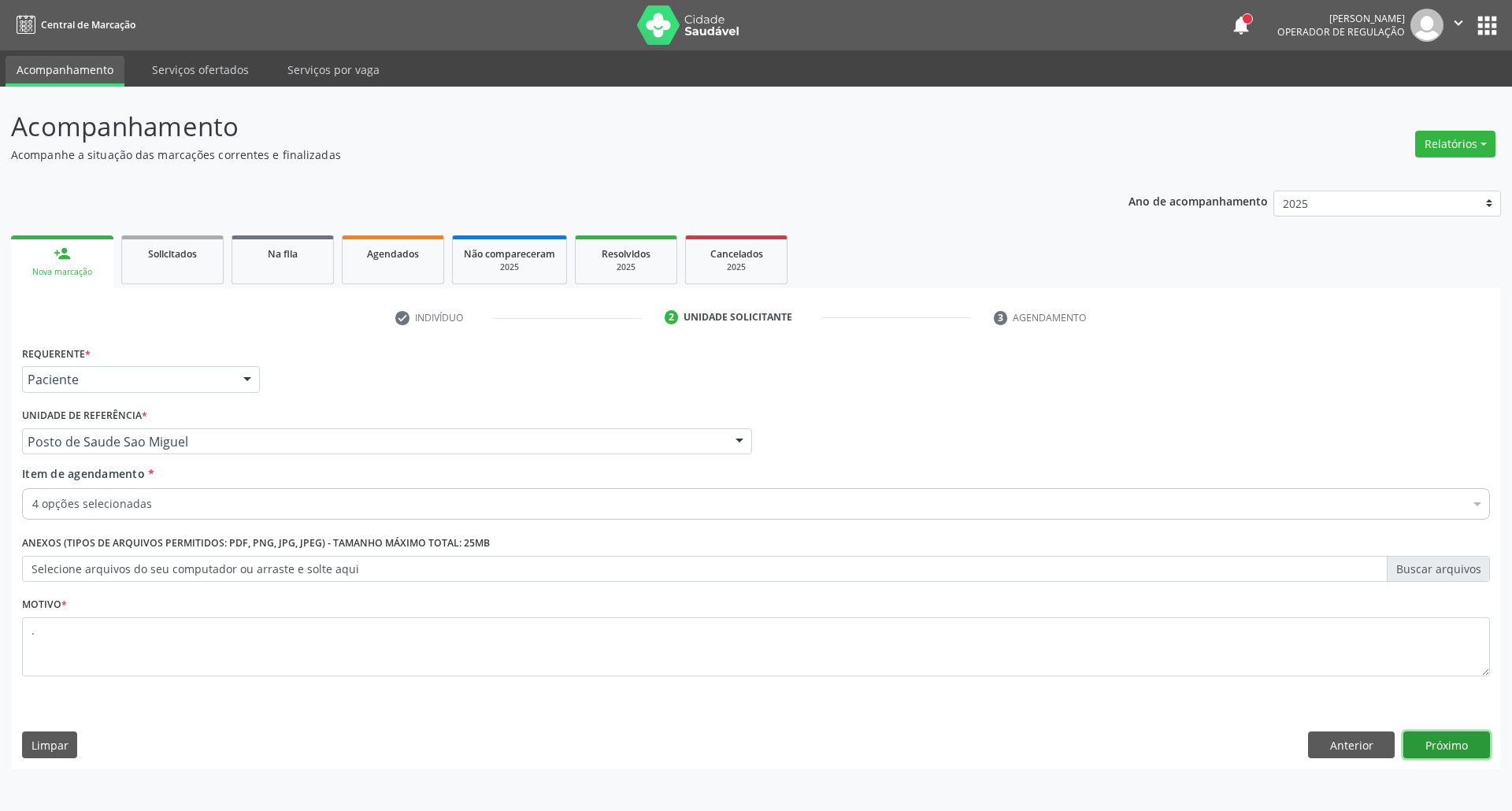
click at [1427, 737] on button "Próximo" at bounding box center [1446, 745] width 87 height 27
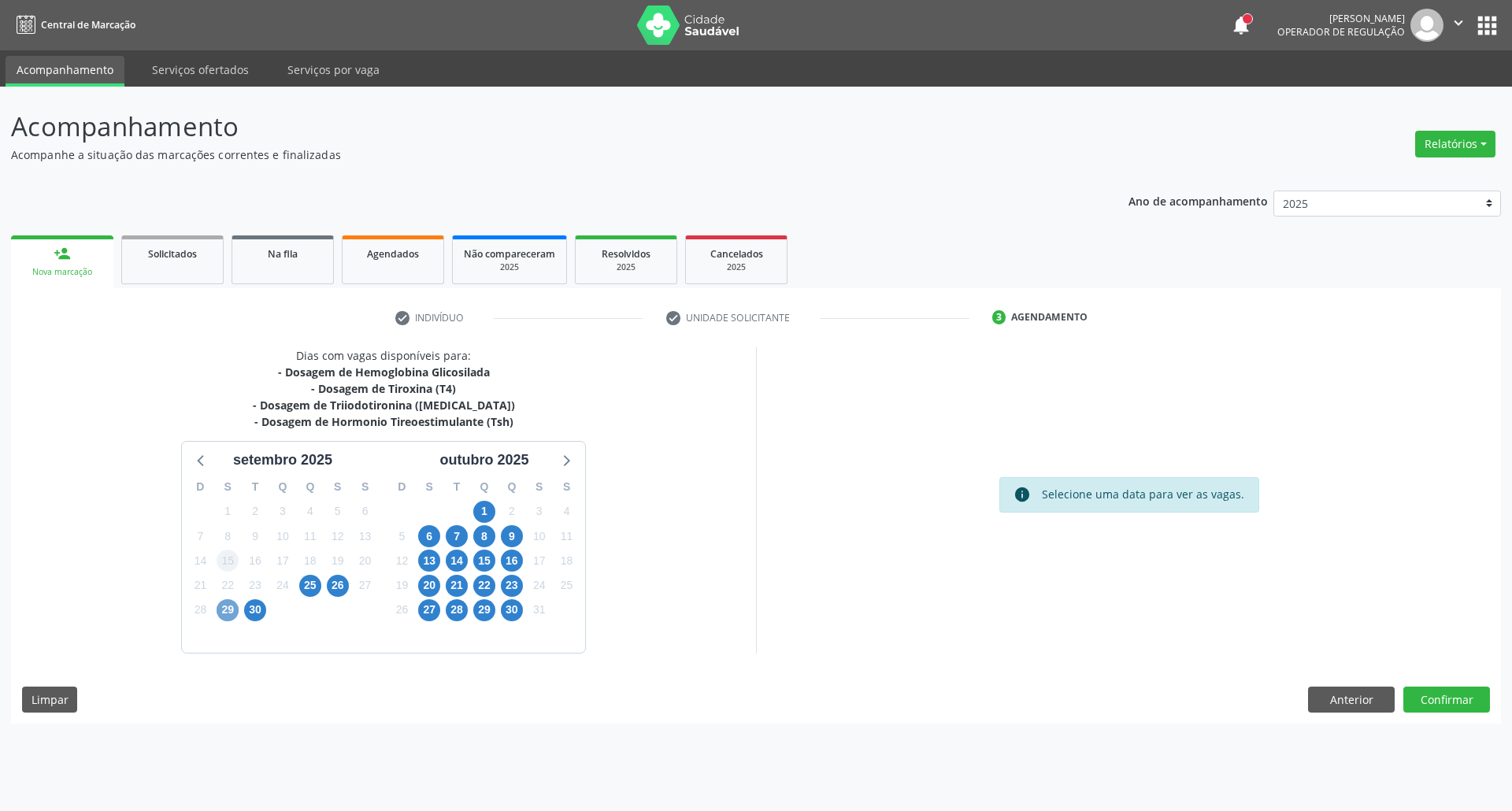
click at [232, 609] on span "29" at bounding box center [227, 610] width 22 height 22
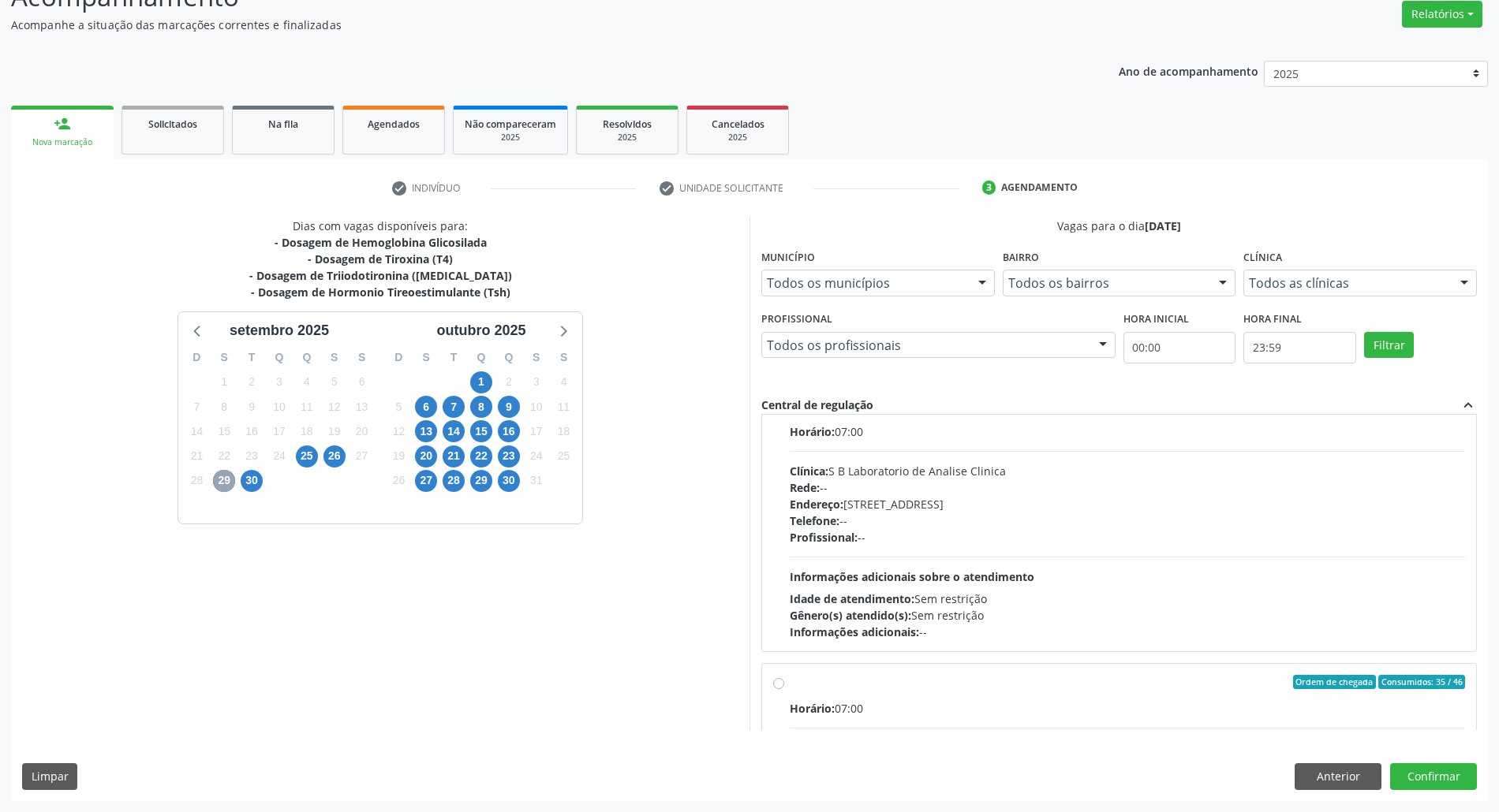
scroll to position [527, 0]
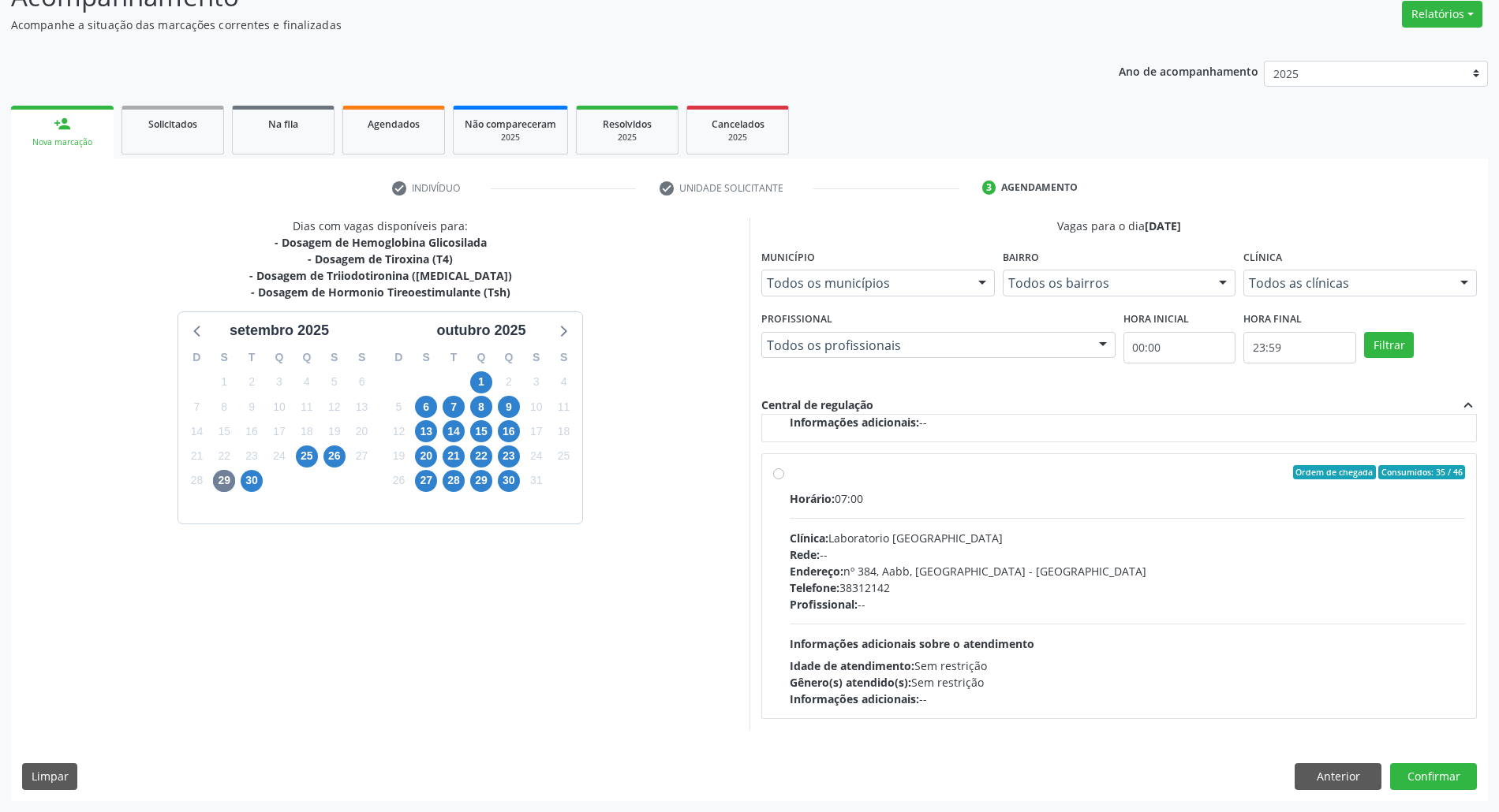
click at [1033, 568] on div "Endereço: nº 384, Aabb, Serra Talhada - PE" at bounding box center [1127, 571] width 675 height 16
click at [784, 479] on input "Ordem de chegada Consumidos: 35 / 46 Horário: 07:00 Clínica: Laboratorio Sao Fr…" at bounding box center [778, 472] width 11 height 14
radio input "true"
click at [1433, 773] on button "Confirmar" at bounding box center [1433, 777] width 87 height 27
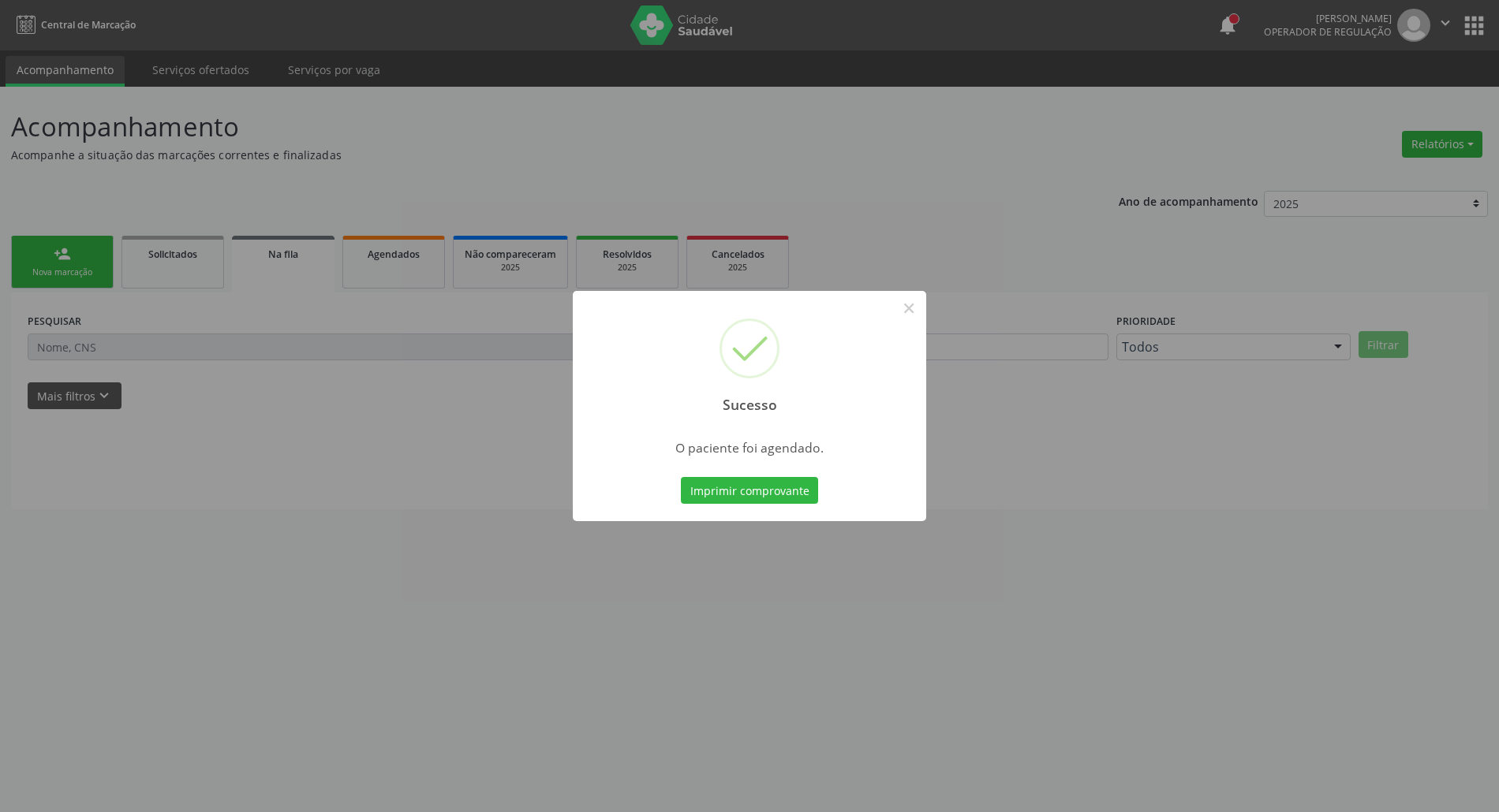
scroll to position [0, 0]
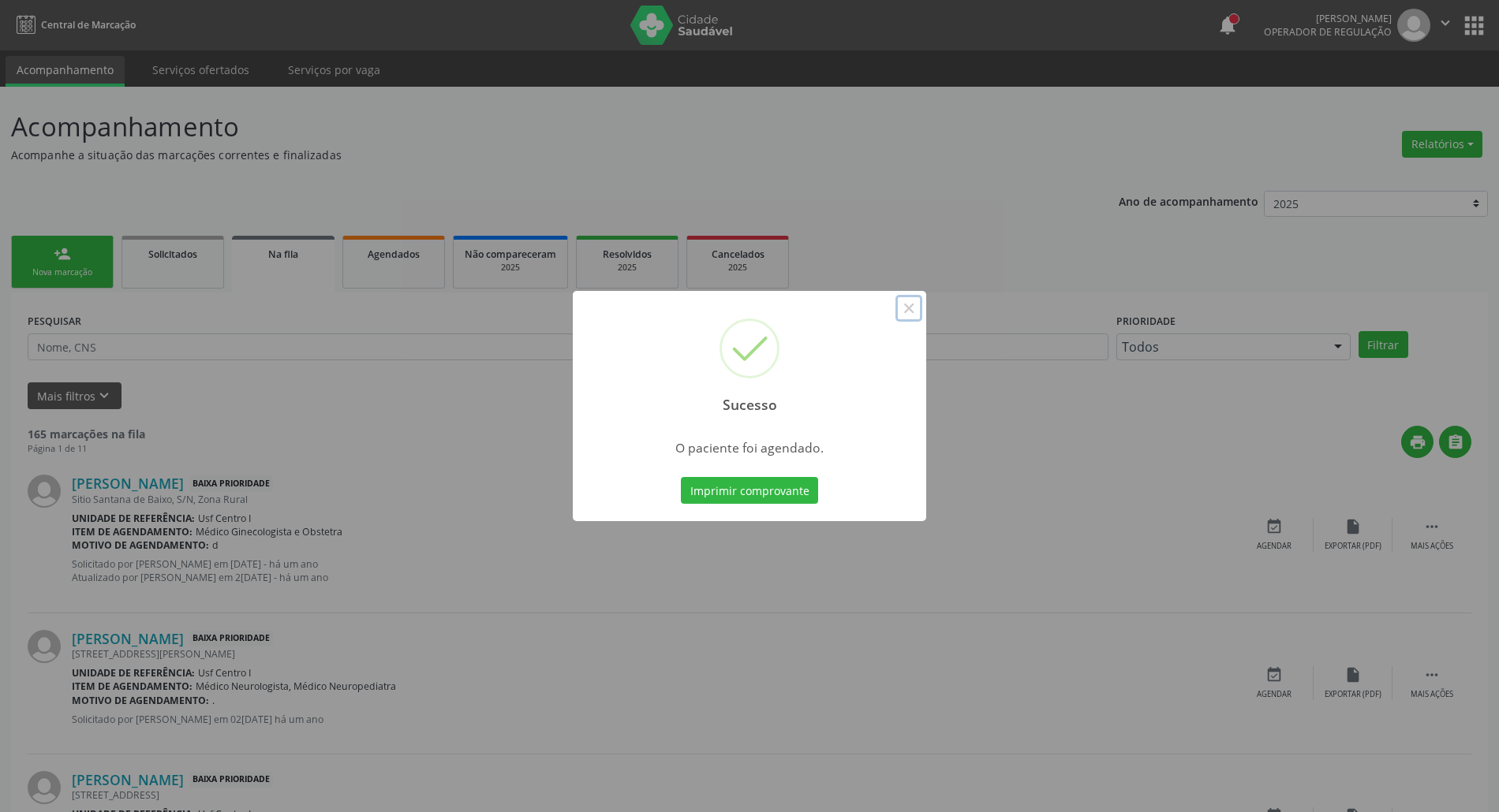
drag, startPoint x: 909, startPoint y: 307, endPoint x: 549, endPoint y: 270, distance: 361.9
click at [901, 304] on button "×" at bounding box center [908, 308] width 27 height 27
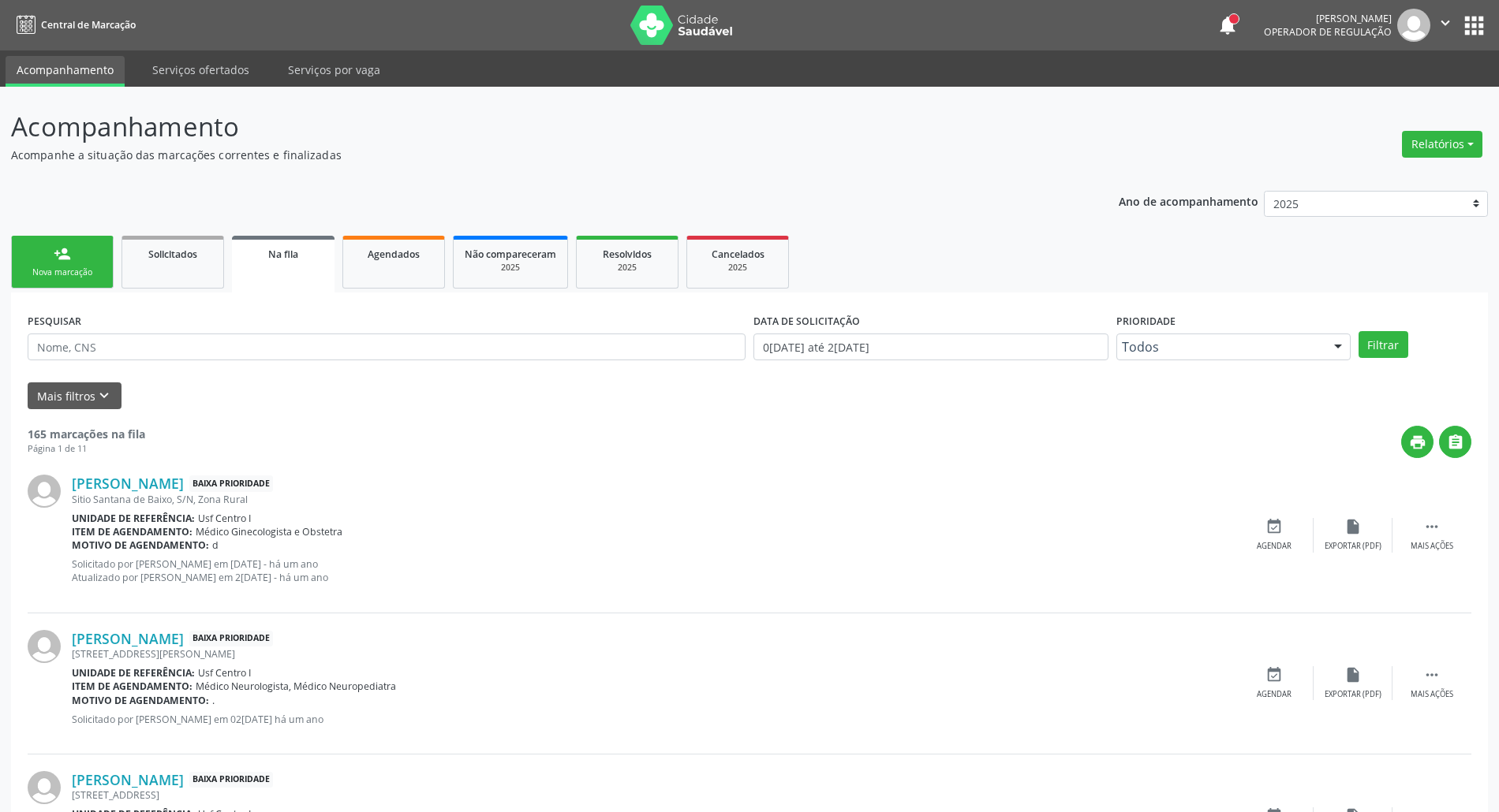
click at [41, 259] on link "person_add Nova marcação" at bounding box center [62, 262] width 103 height 52
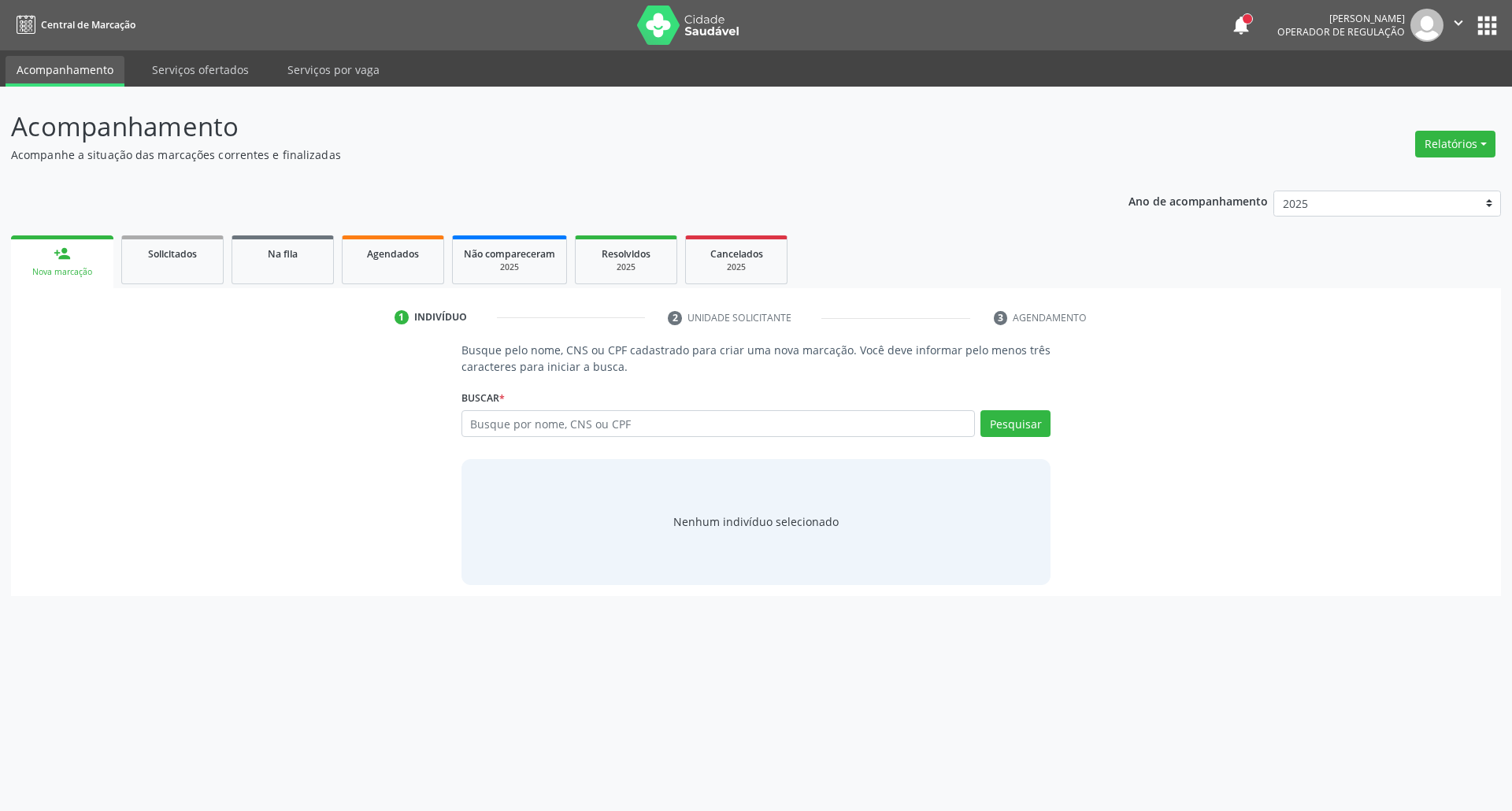
click at [72, 251] on link "person_add Nova marcação" at bounding box center [61, 261] width 102 height 52
click at [561, 422] on input "text" at bounding box center [718, 424] width 514 height 27
type input "08543675430"
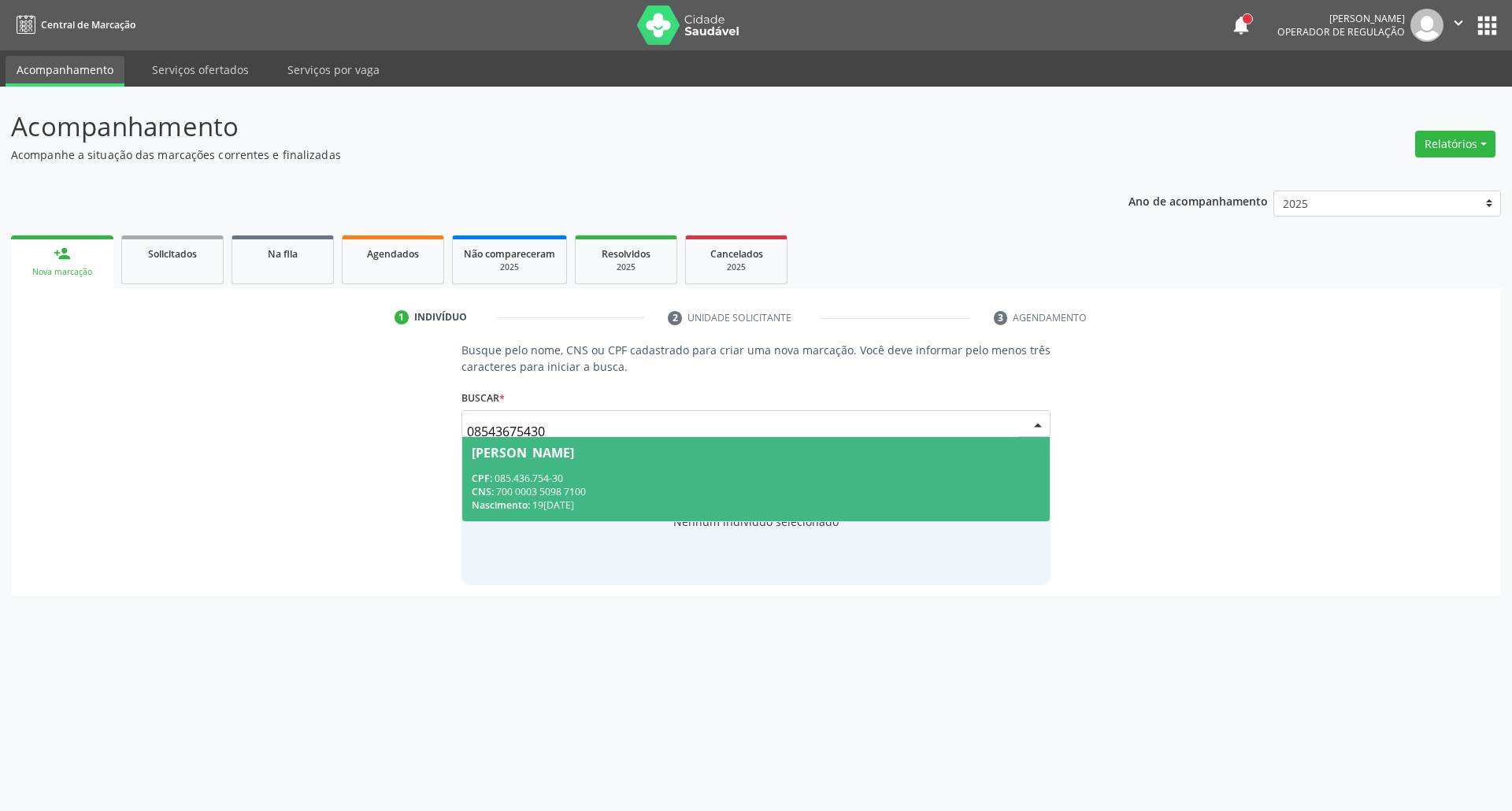
click at [531, 473] on div "CPF: 085.436.754-30" at bounding box center [756, 478] width 569 height 13
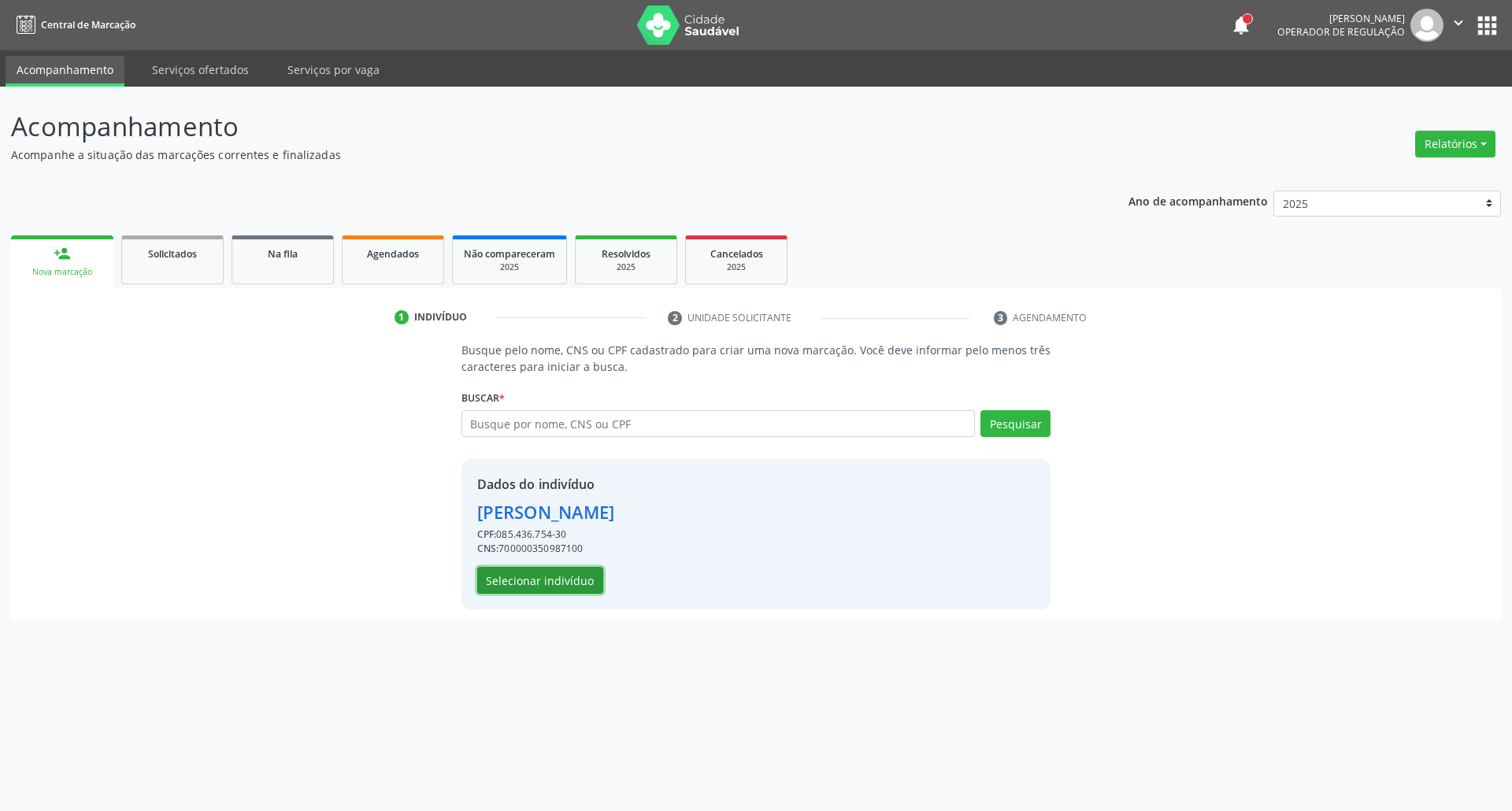
click at [533, 580] on button "Selecionar indivíduo" at bounding box center [541, 580] width 126 height 27
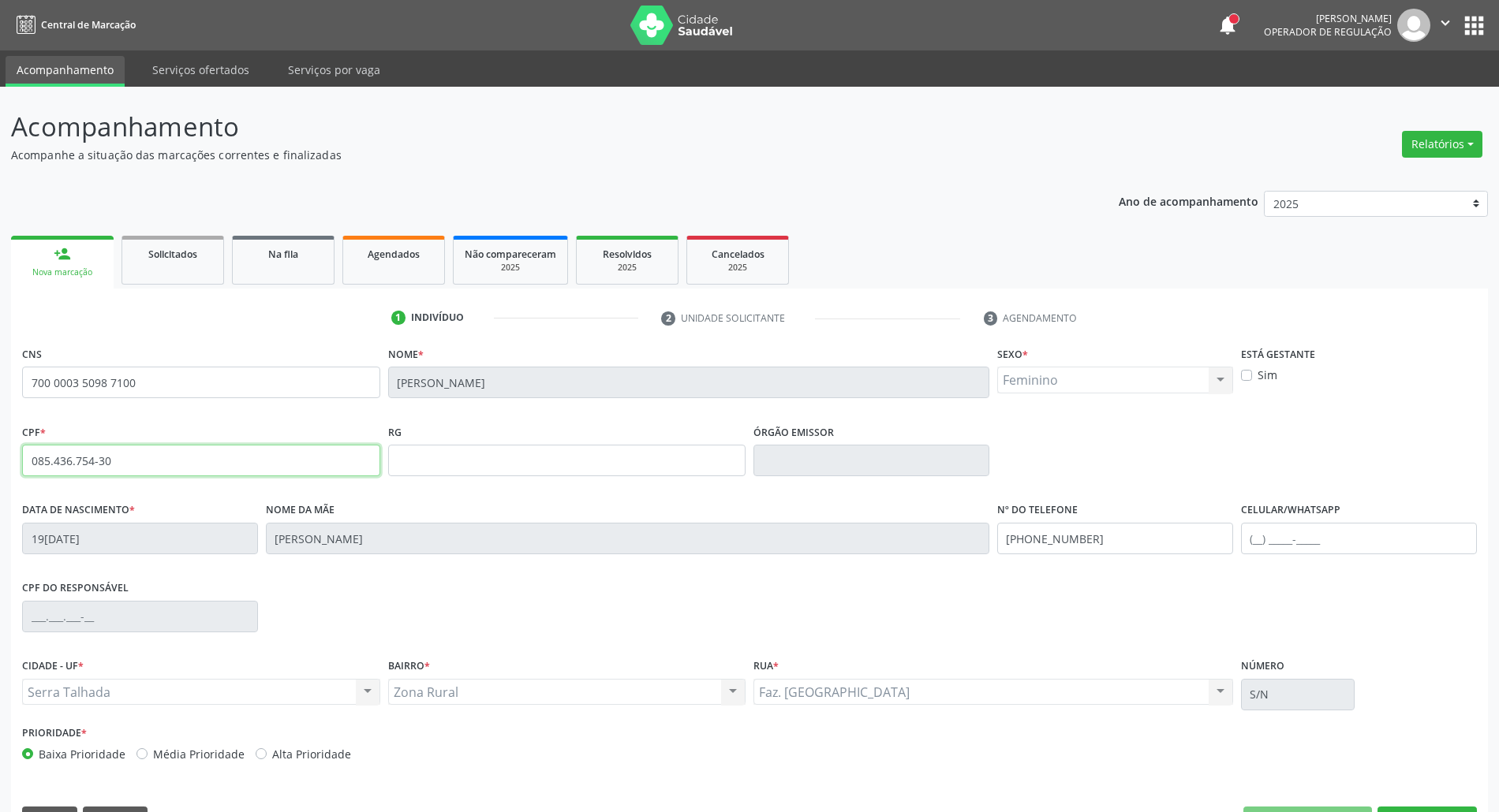
click at [113, 449] on input "085.436.754-30" at bounding box center [201, 460] width 358 height 31
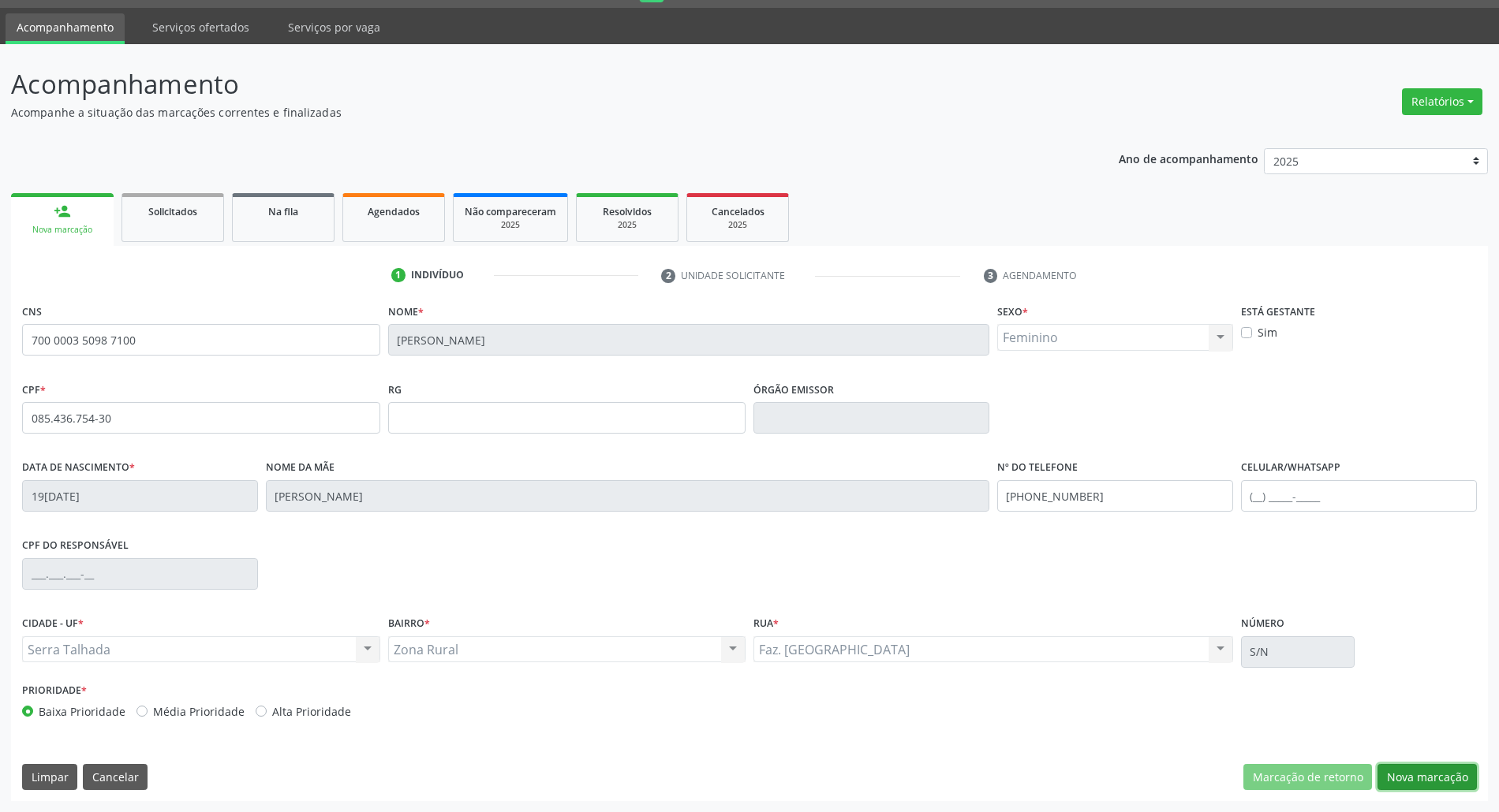
click at [1419, 783] on button "Nova marcação" at bounding box center [1426, 778] width 99 height 27
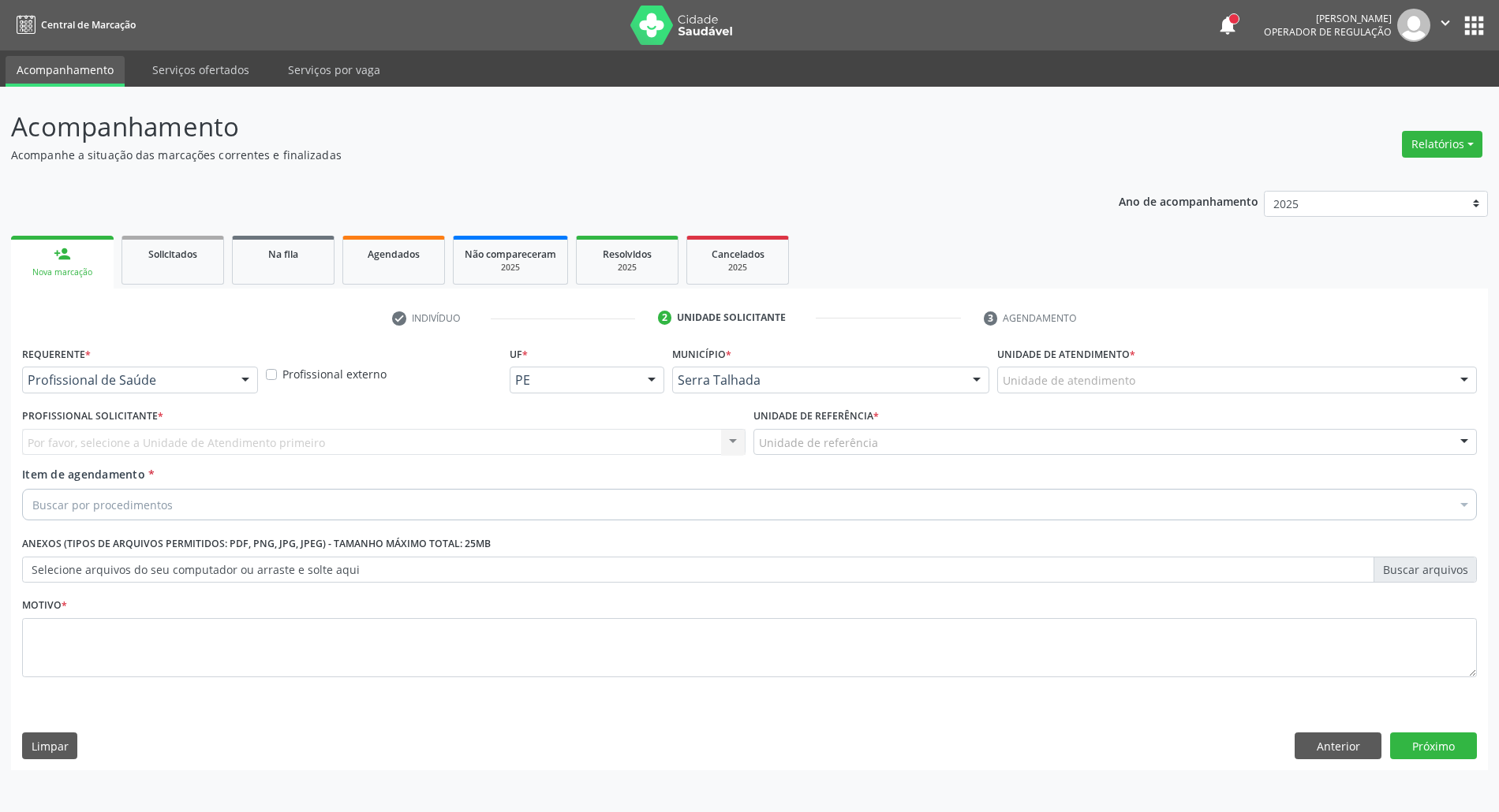
scroll to position [0, 0]
drag, startPoint x: 1335, startPoint y: 757, endPoint x: 1259, endPoint y: 683, distance: 106.1
click at [1335, 755] on button "Anterior" at bounding box center [1354, 746] width 87 height 27
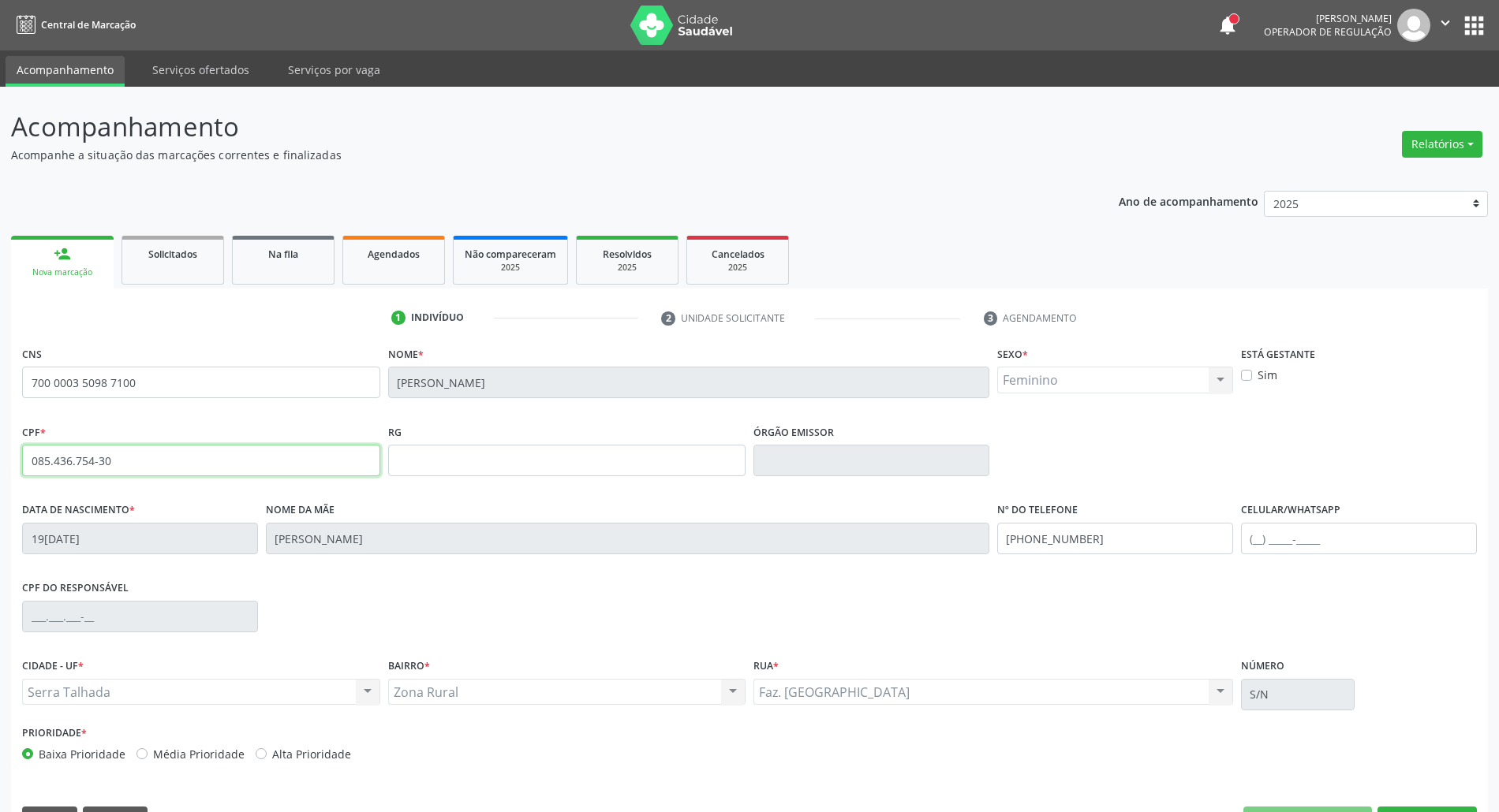
click at [133, 460] on input "085.436.754-30" at bounding box center [201, 460] width 358 height 31
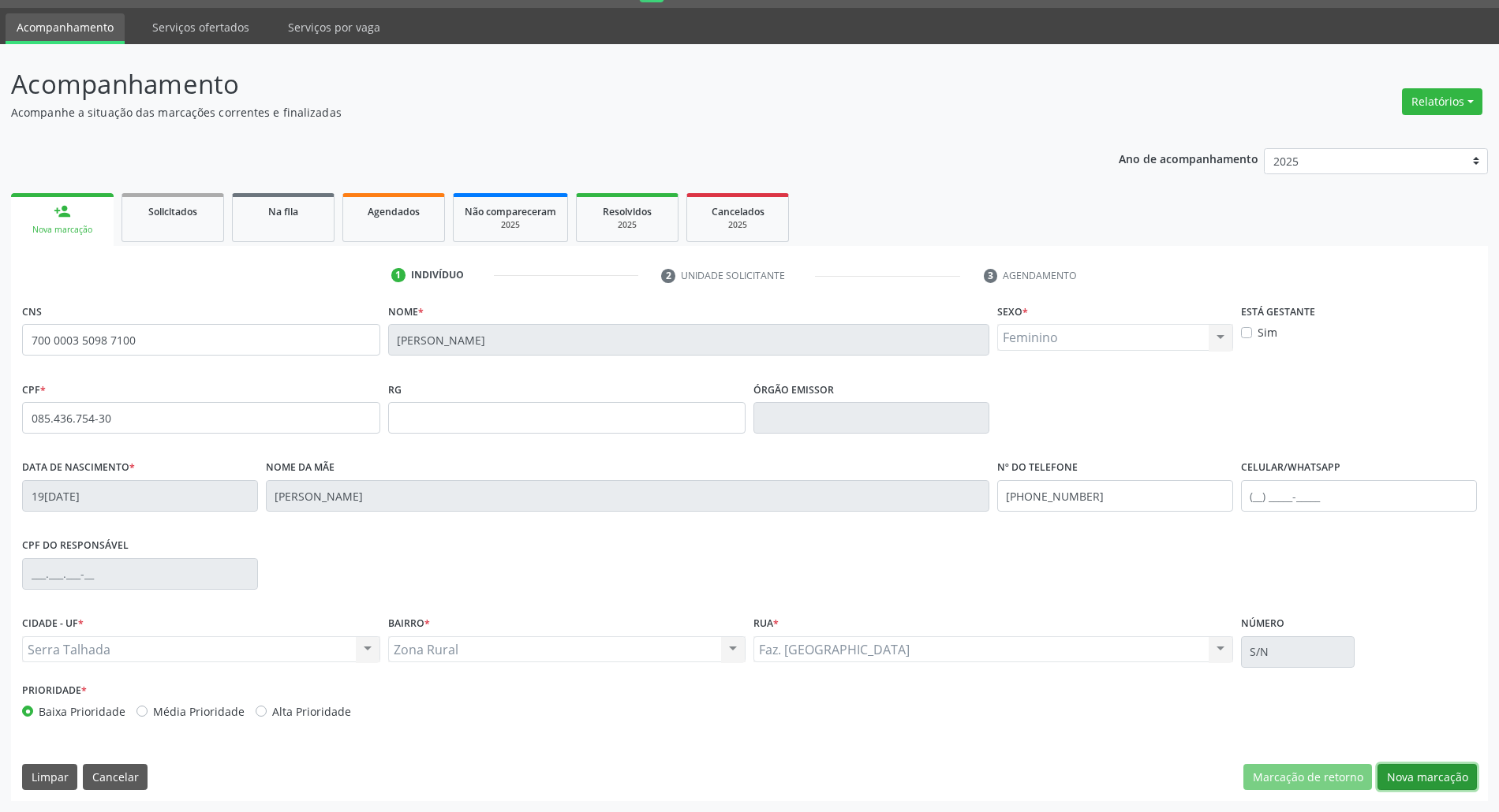
click at [1458, 770] on button "Nova marcação" at bounding box center [1426, 778] width 99 height 27
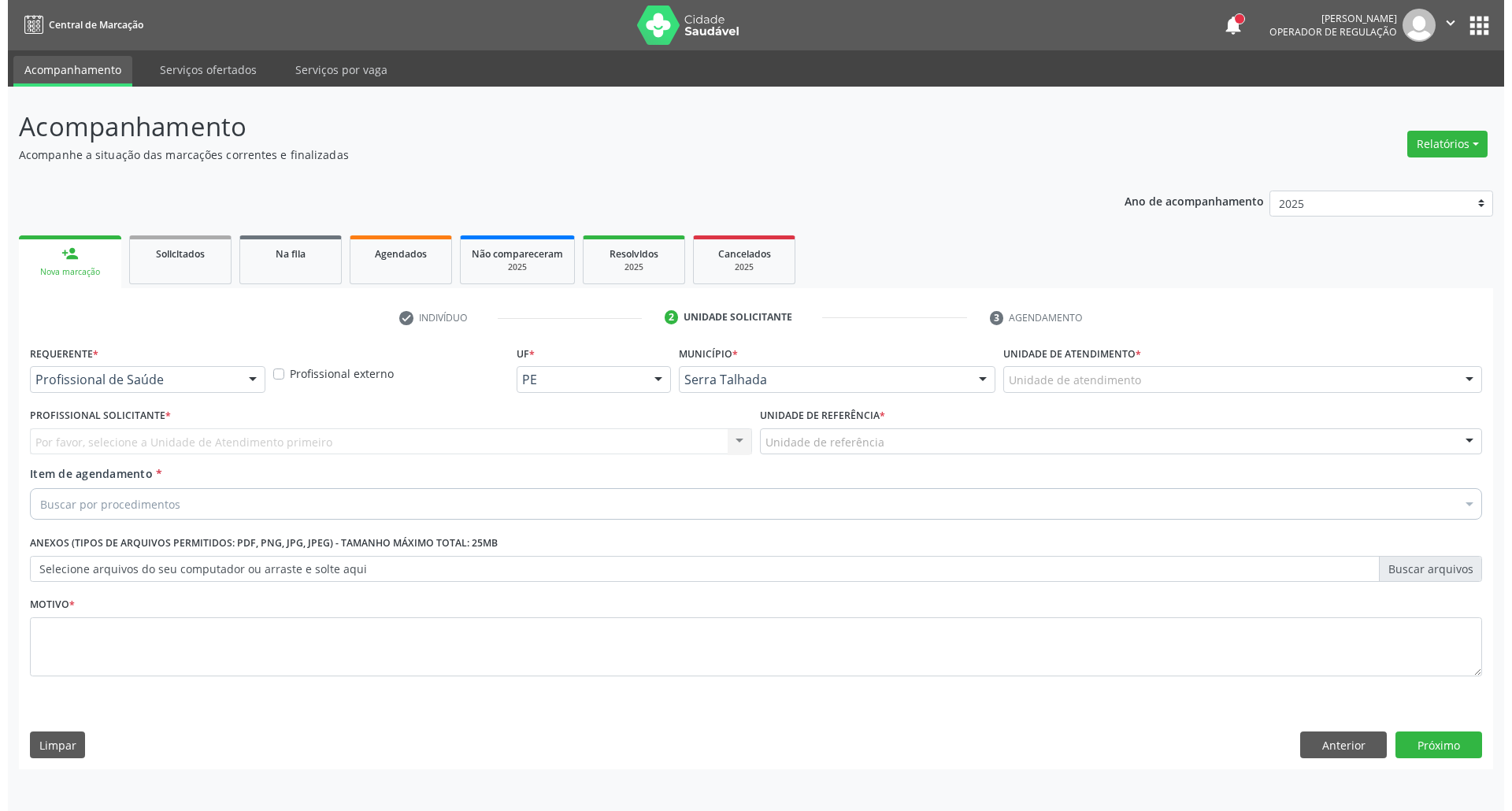
scroll to position [0, 0]
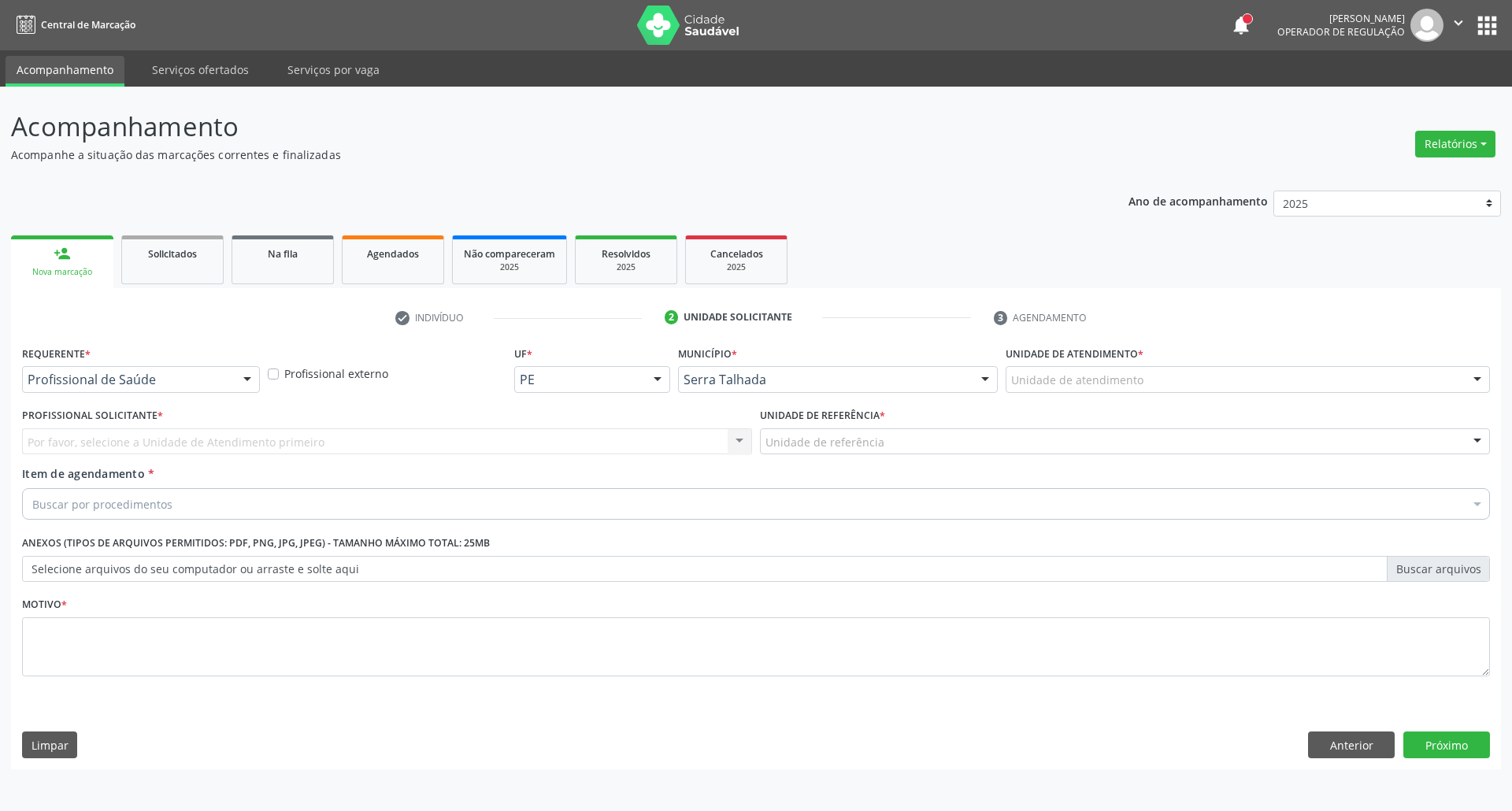
drag, startPoint x: 214, startPoint y: 376, endPoint x: 221, endPoint y: 410, distance: 34.7
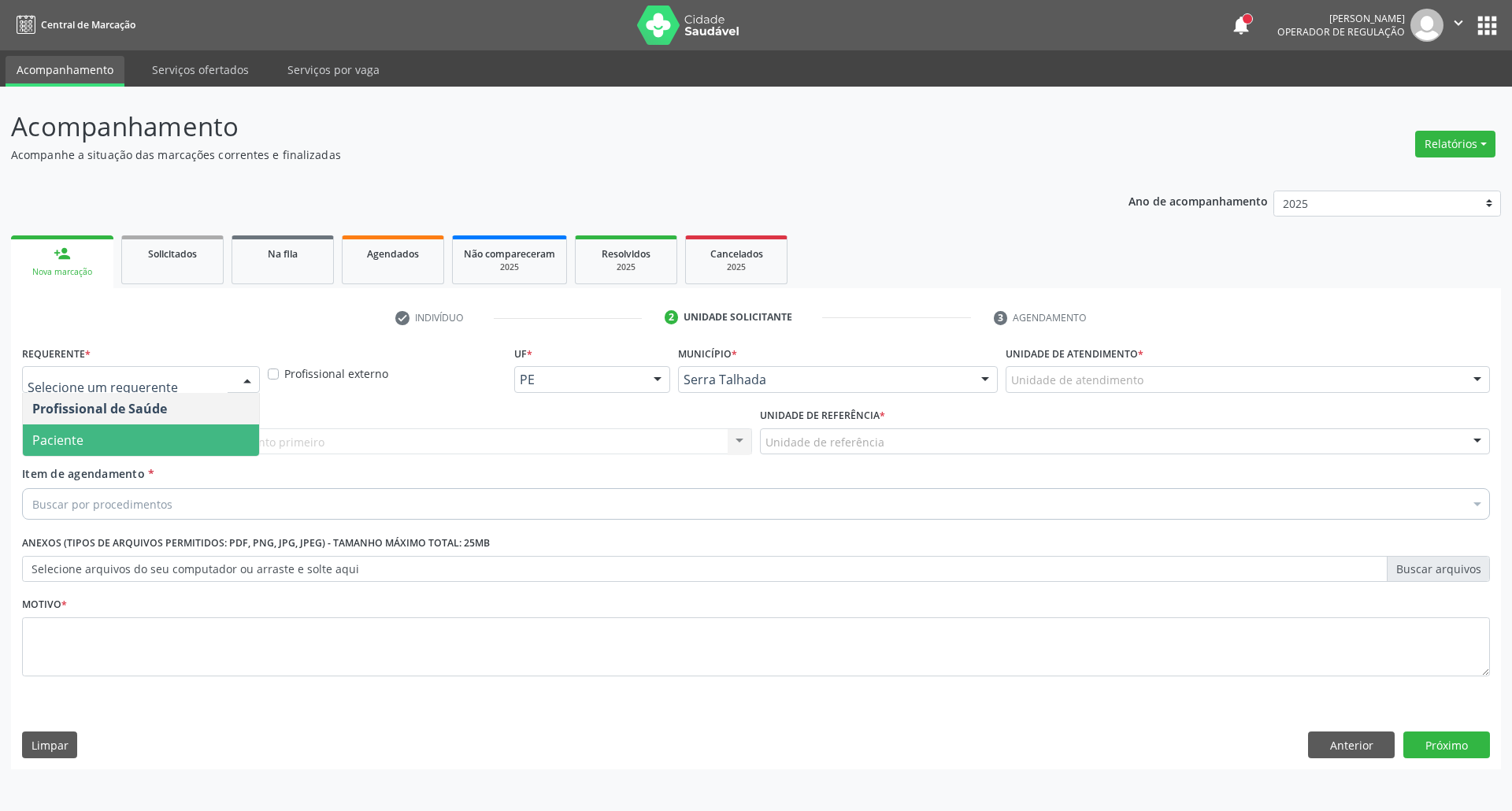
click at [228, 441] on span "Paciente" at bounding box center [141, 440] width 236 height 31
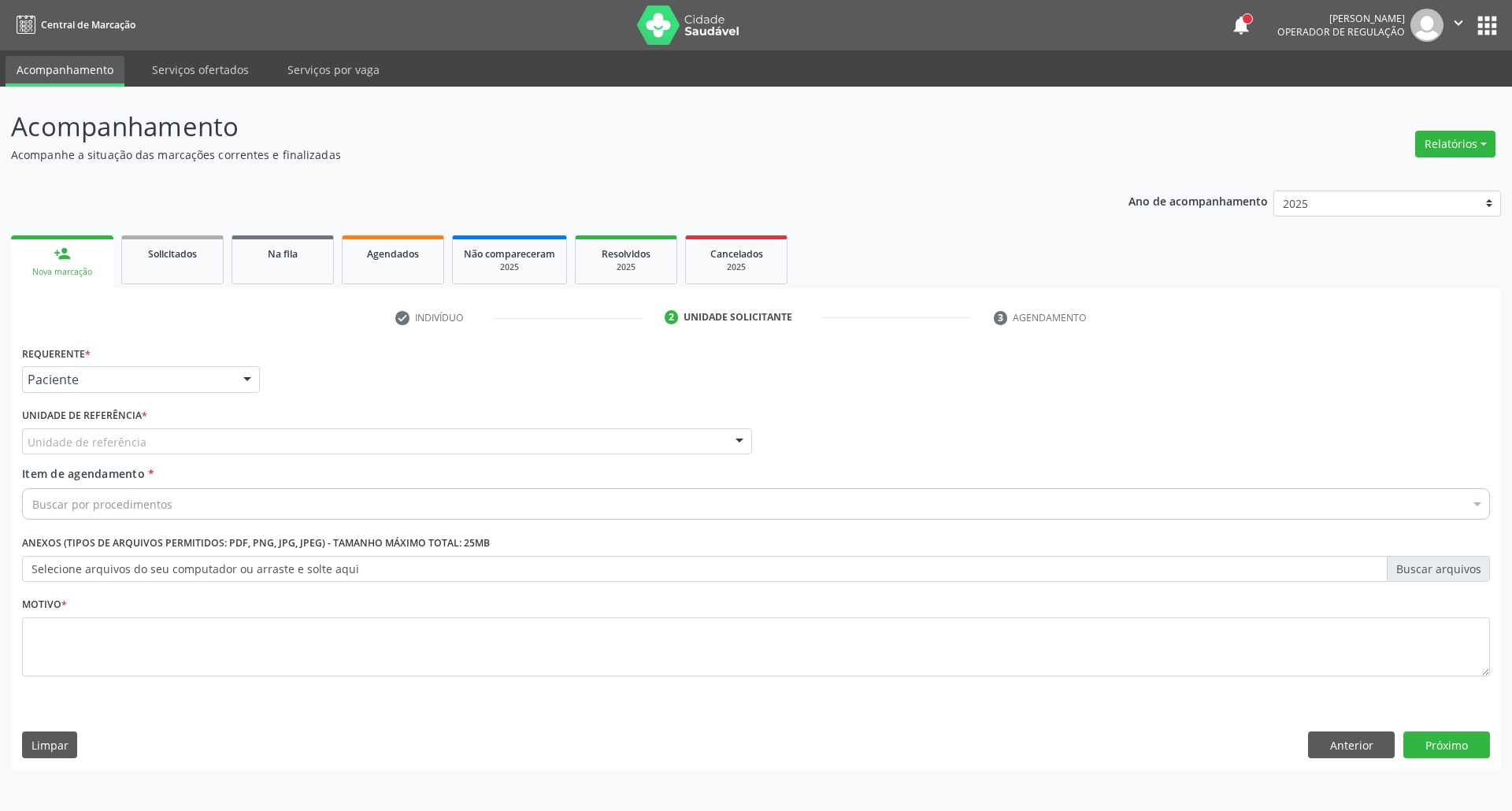
click at [229, 441] on div "Unidade de referência" at bounding box center [387, 442] width 730 height 27
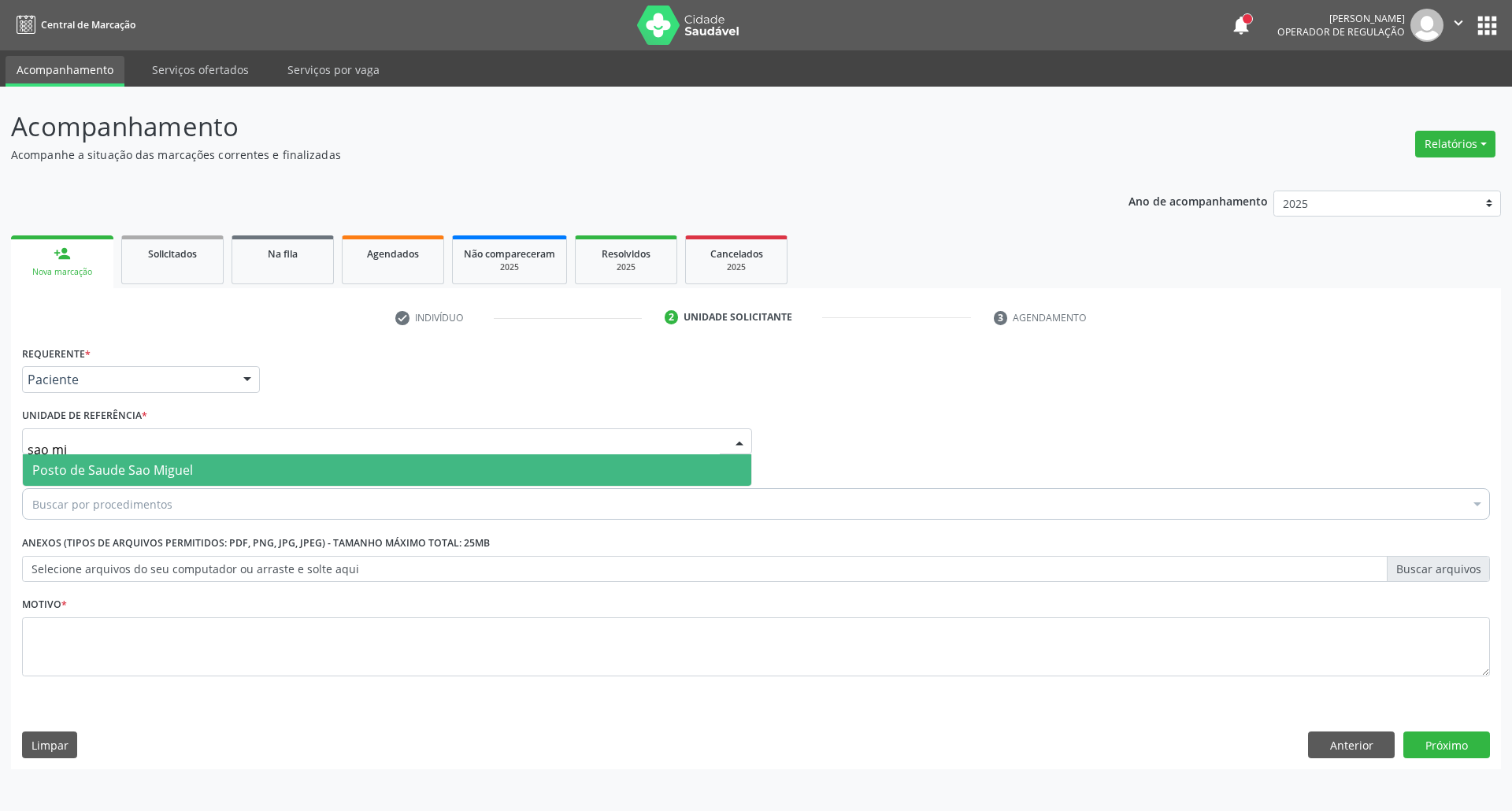
type input "sao mig"
click at [260, 477] on span "Posto de Saude Sao Miguel" at bounding box center [387, 470] width 728 height 31
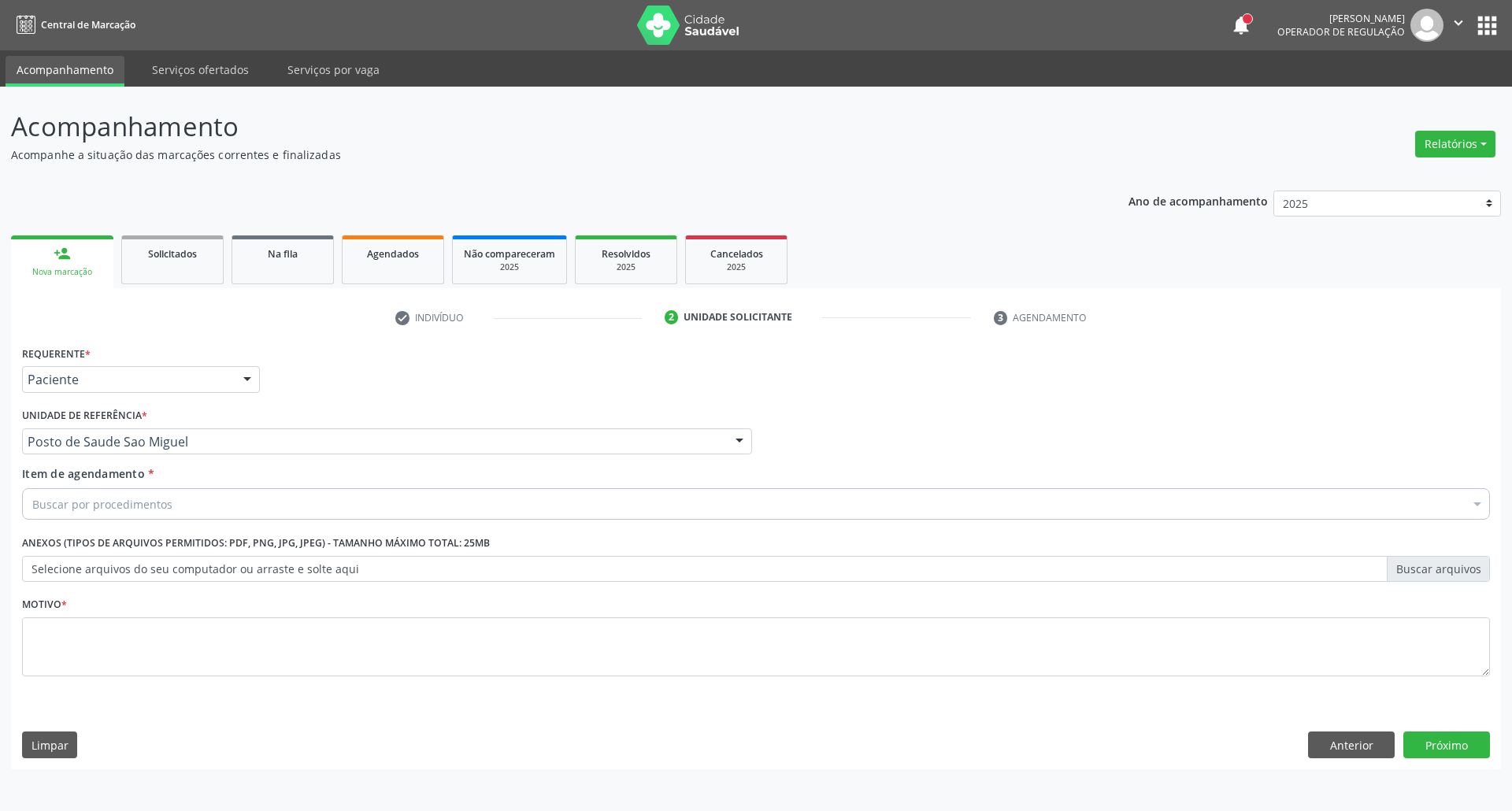
click at [262, 493] on div "Buscar por procedimentos" at bounding box center [756, 504] width 1468 height 31
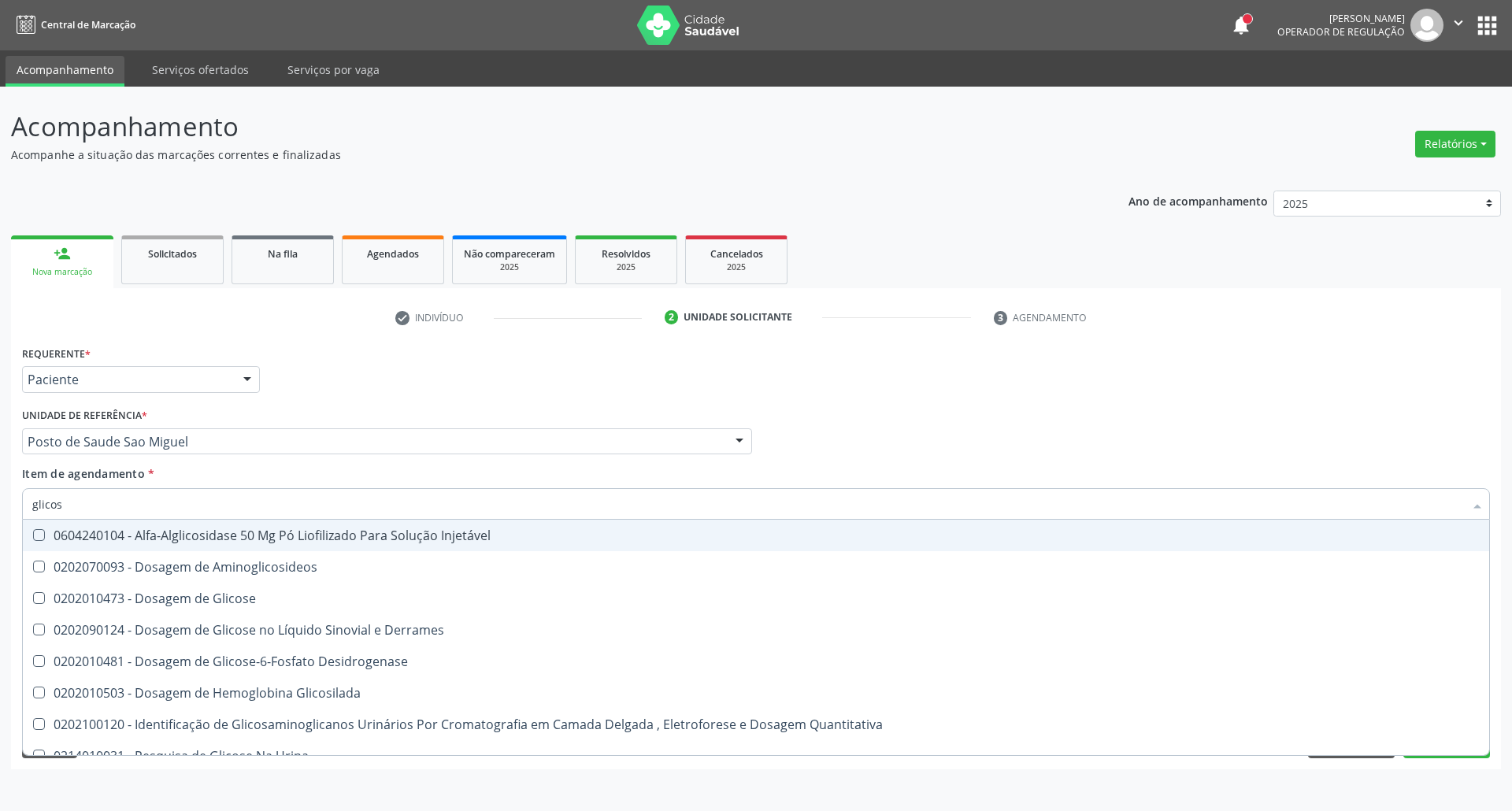
type input "glicose"
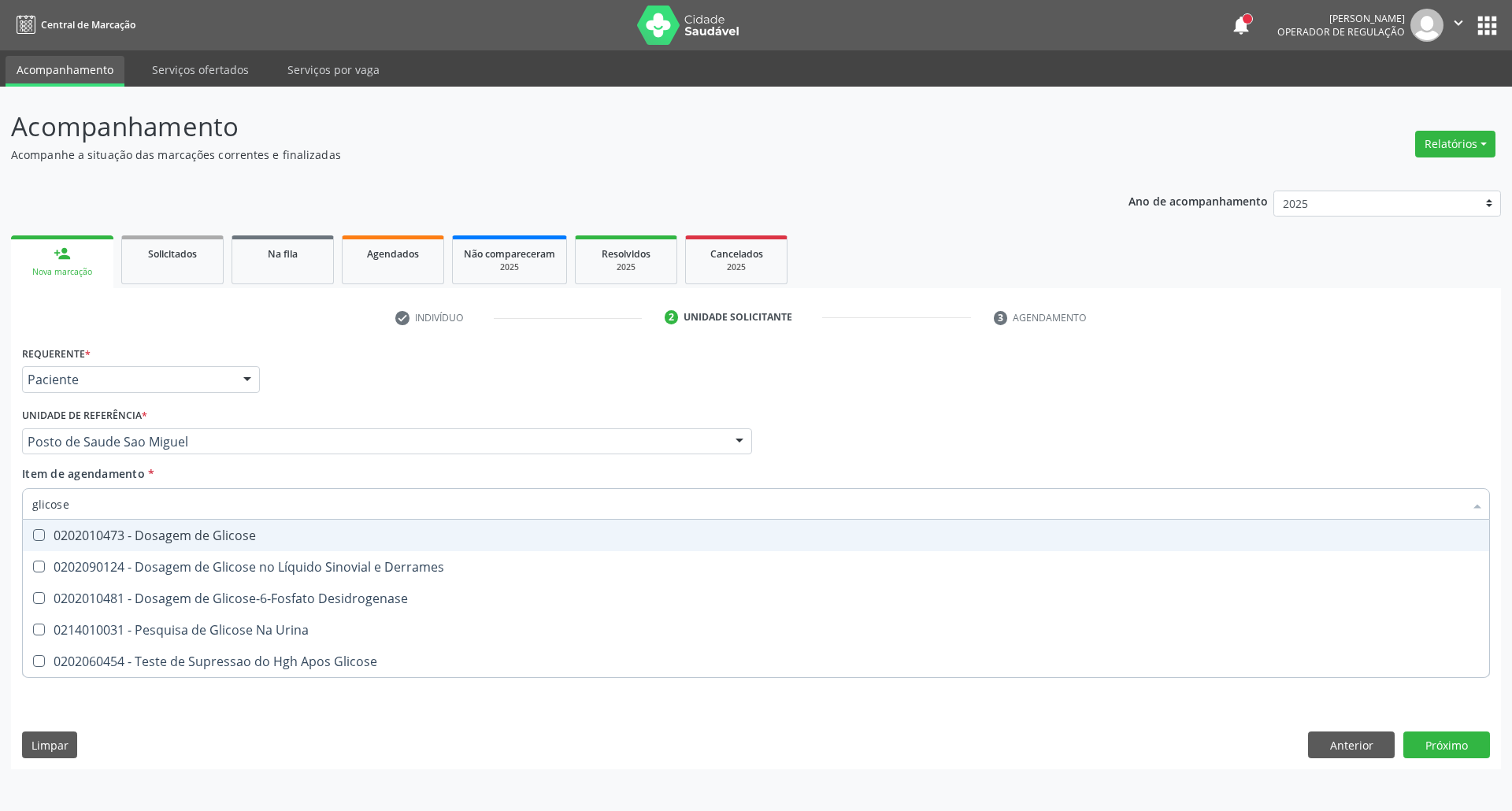
click at [252, 532] on div "0202010473 - Dosagem de Glicose" at bounding box center [755, 535] width 1447 height 12
checkbox Glicose "true"
click at [274, 499] on input "glicose" at bounding box center [748, 504] width 1432 height 31
type input "ab"
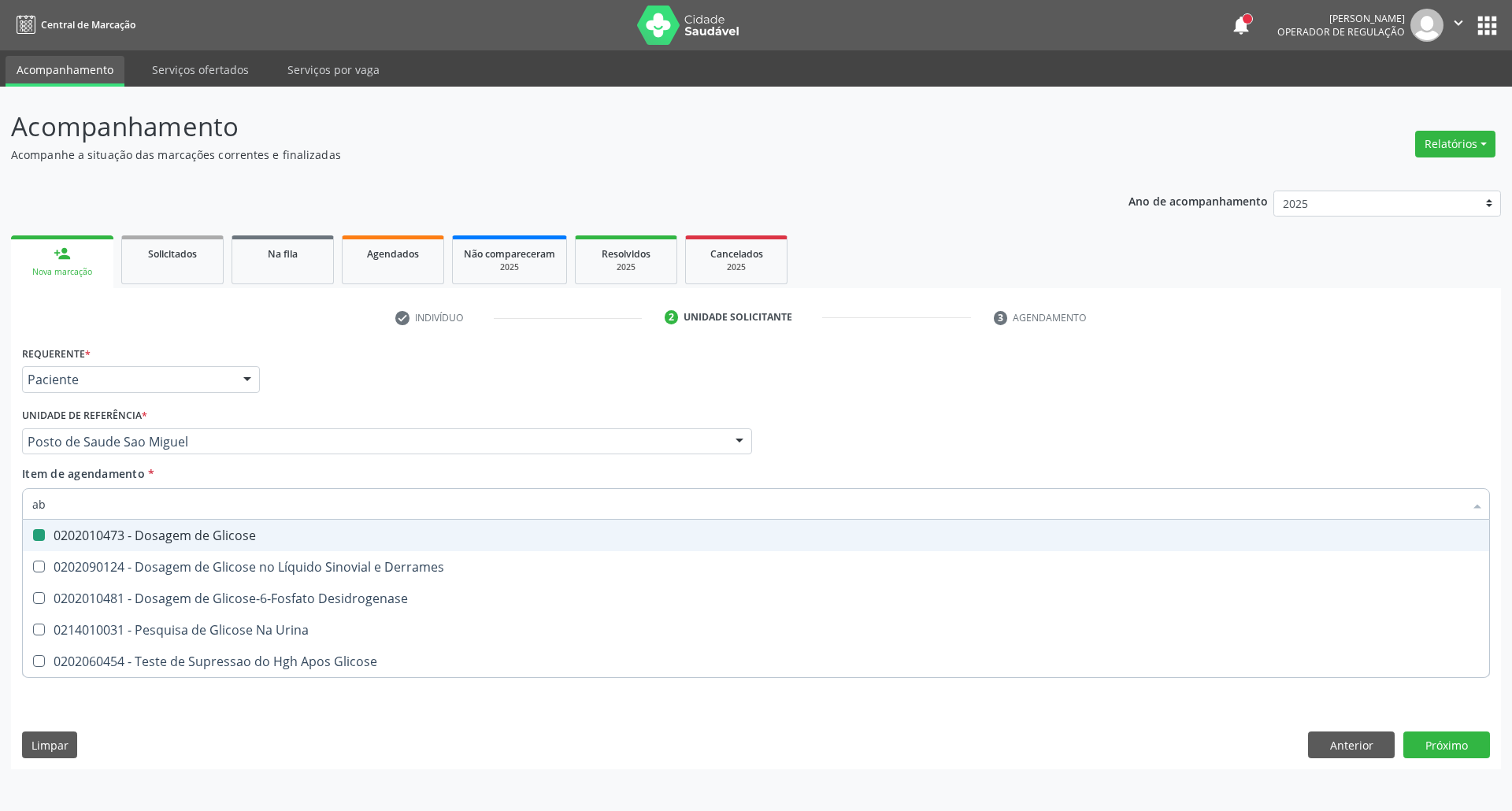
checkbox Glicose "false"
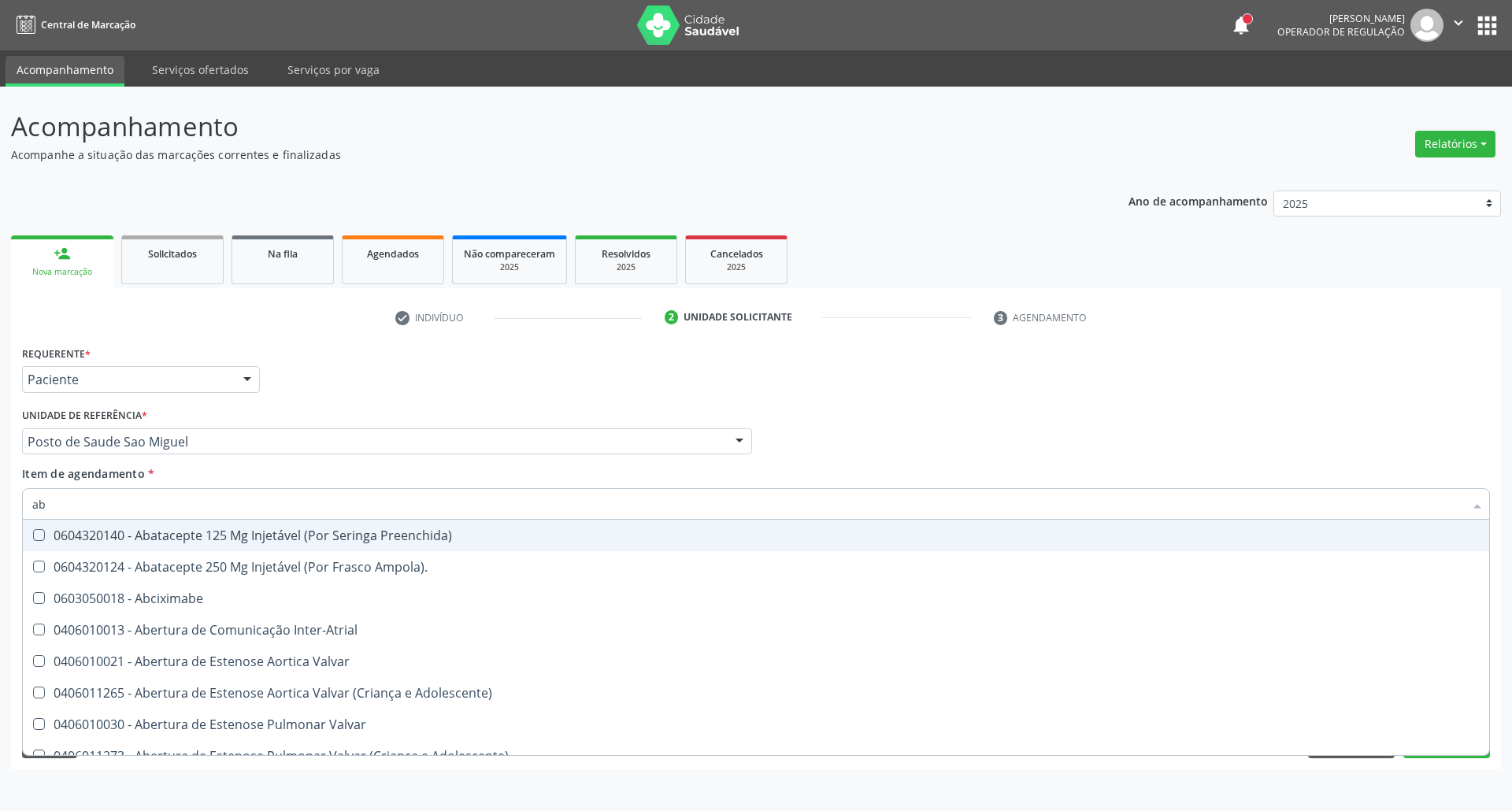
type input "abo"
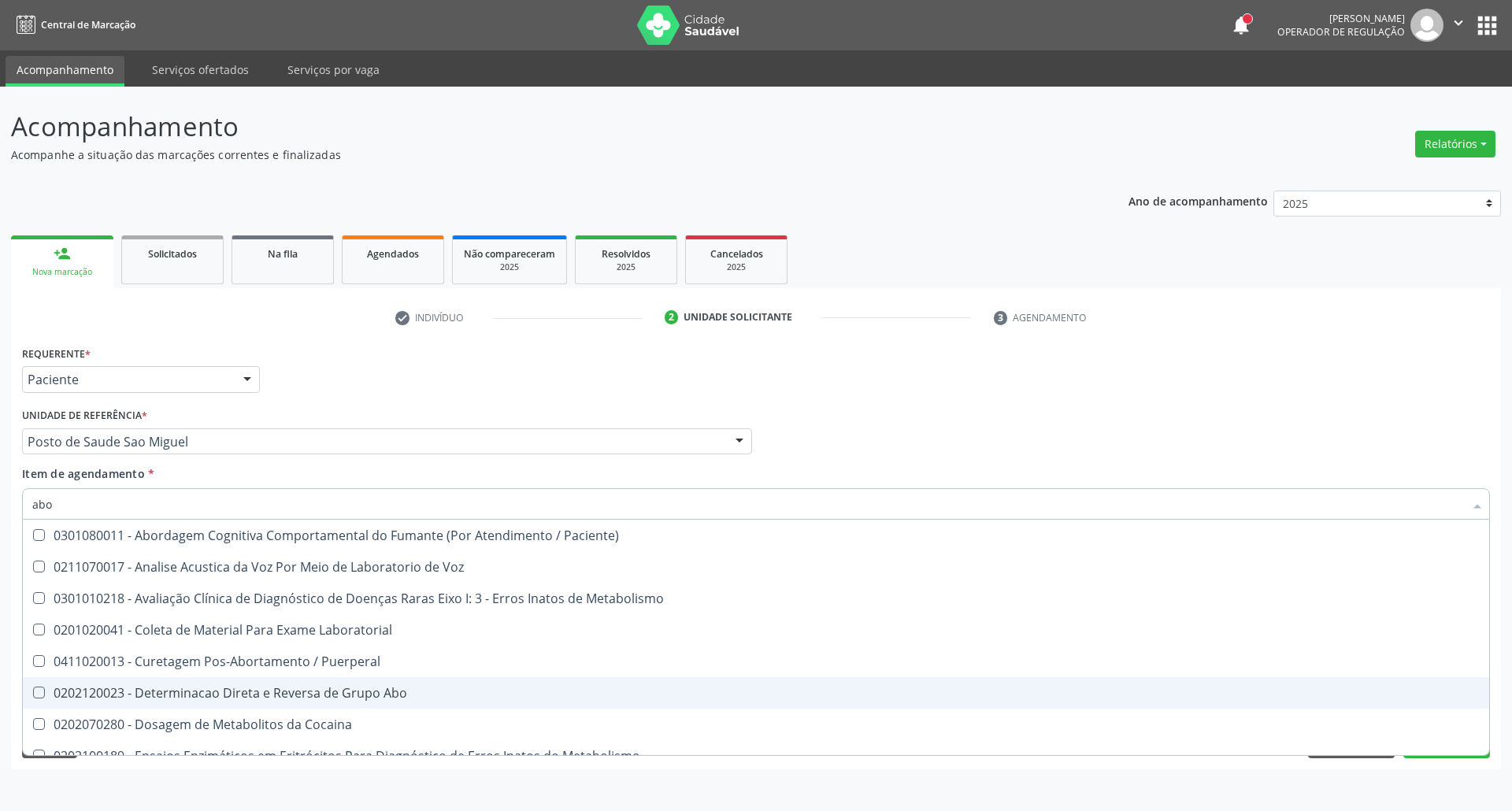
click at [350, 686] on div "0202120023 - Determinacao Direta e Reversa de Grupo Abo" at bounding box center [755, 692] width 1447 height 12
checkbox Abo "true"
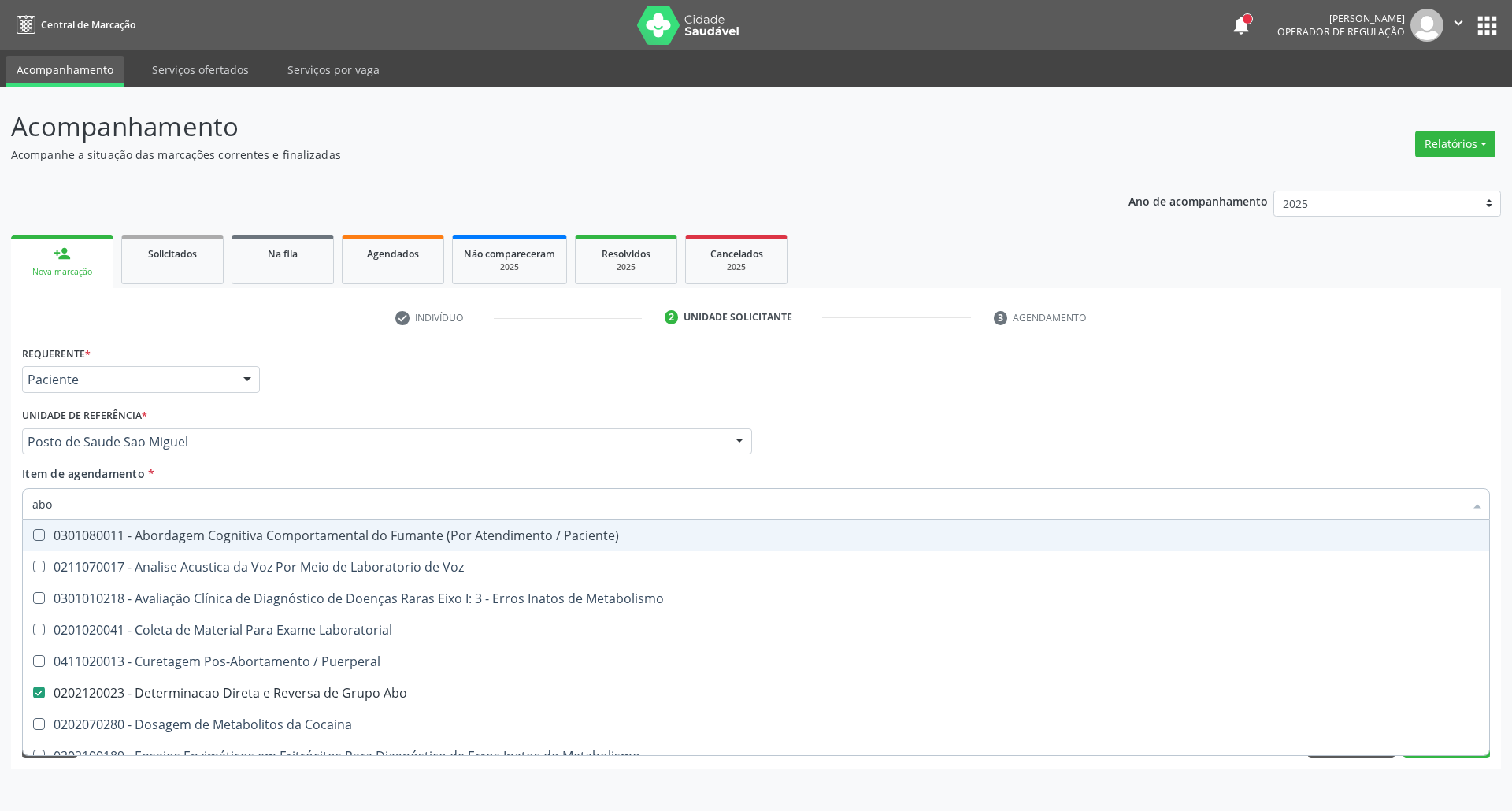
click at [338, 504] on input "abo" at bounding box center [748, 504] width 1432 height 31
type input "c"
checkbox Abo "false"
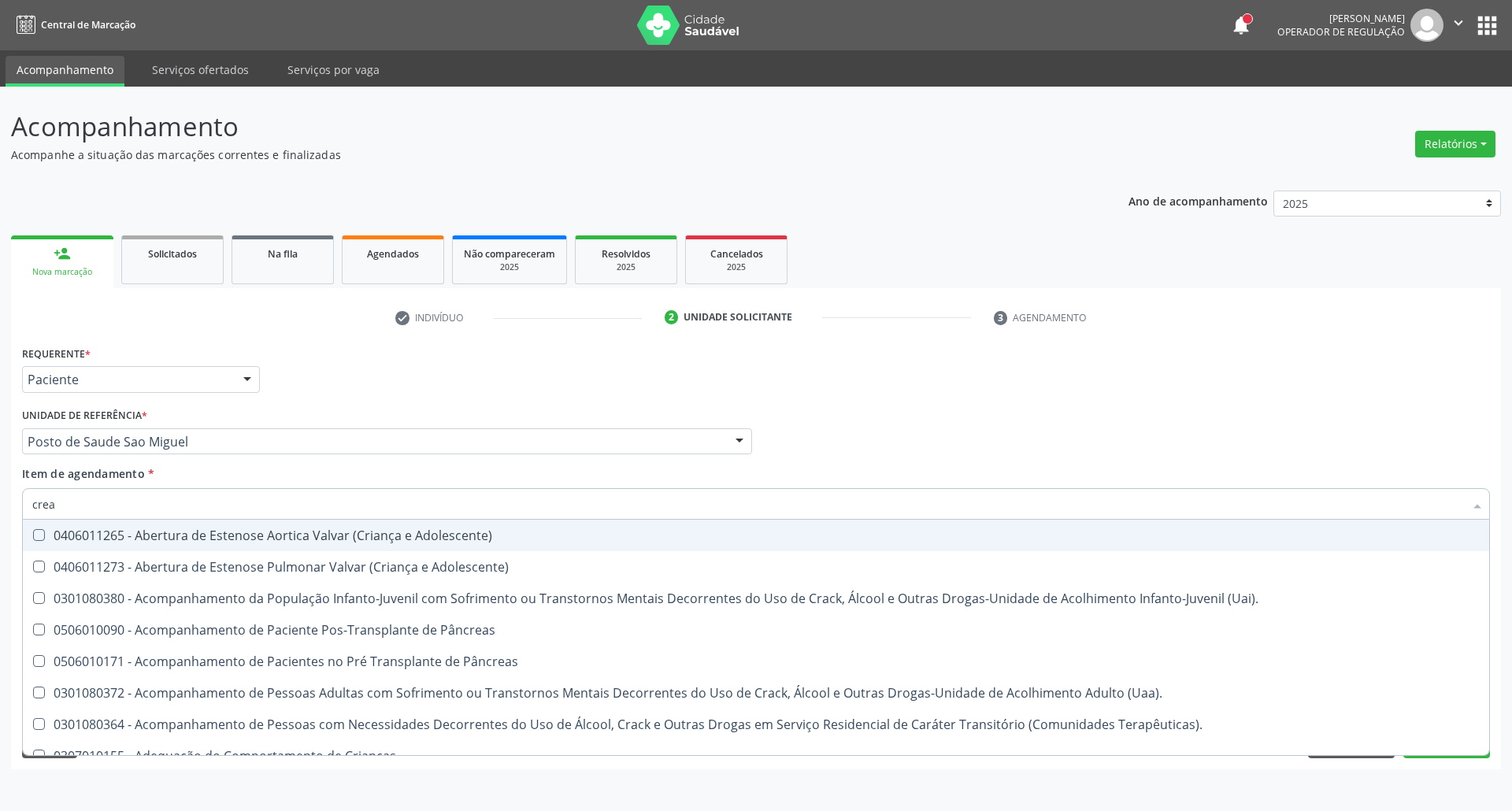
type input "creat"
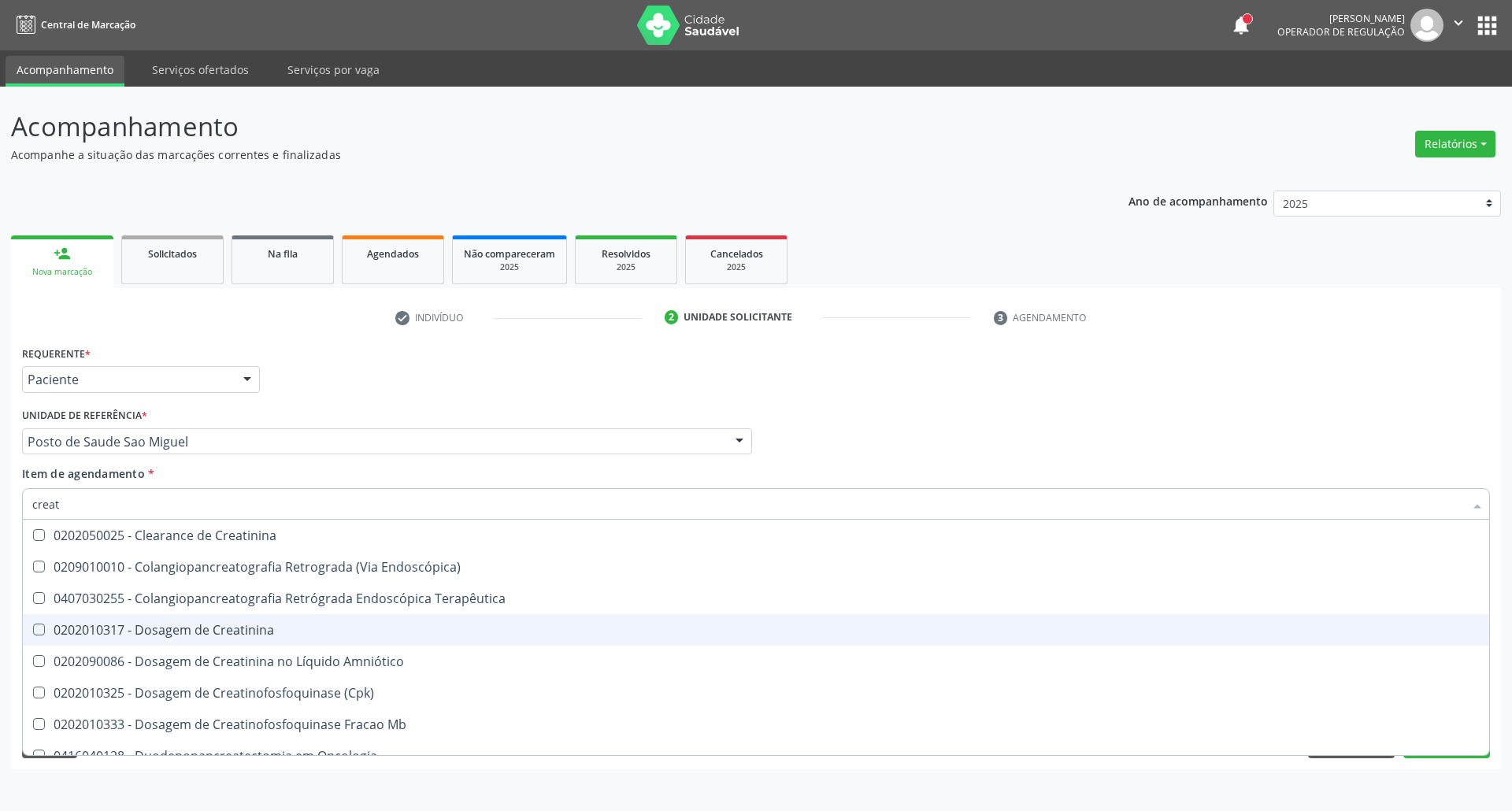
drag, startPoint x: 334, startPoint y: 625, endPoint x: 334, endPoint y: 591, distance: 34.0
click at [334, 621] on span "0202010317 - Dosagem de Creatinina" at bounding box center [756, 630] width 1466 height 31
checkbox Creatinina "true"
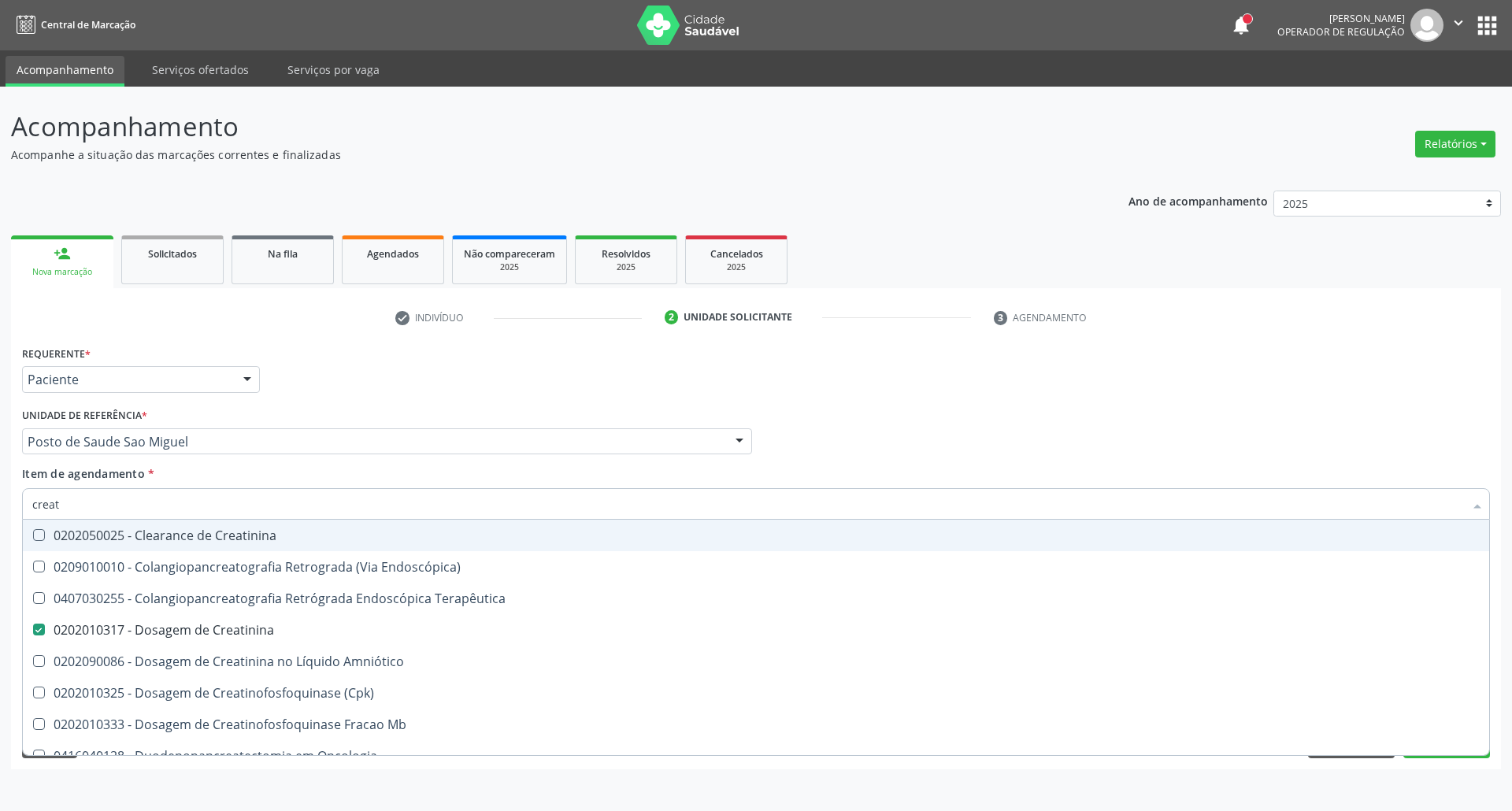
click at [333, 505] on input "creat" at bounding box center [748, 504] width 1432 height 31
type input "ur"
checkbox Creatinina "false"
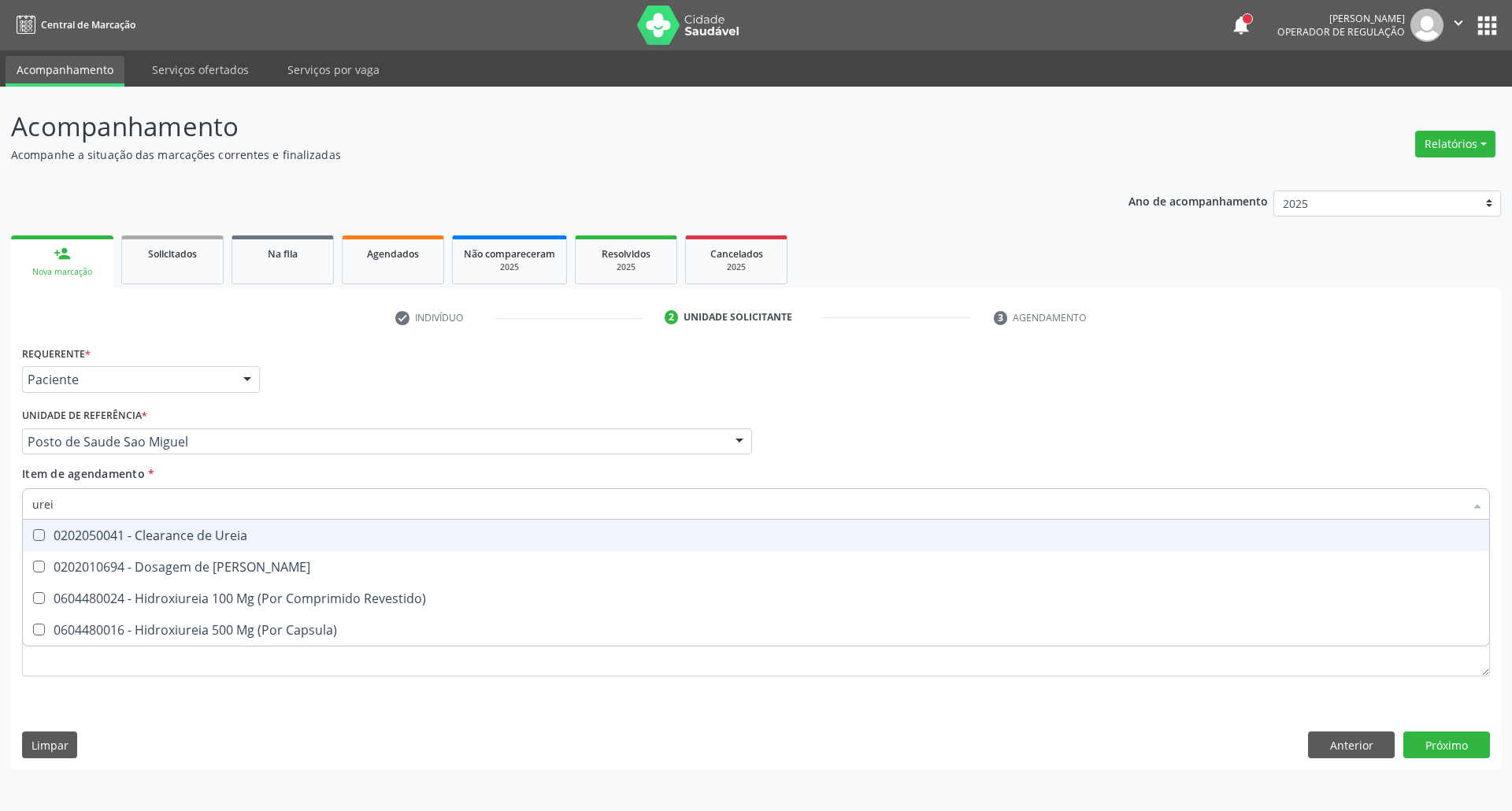
type input "ureia"
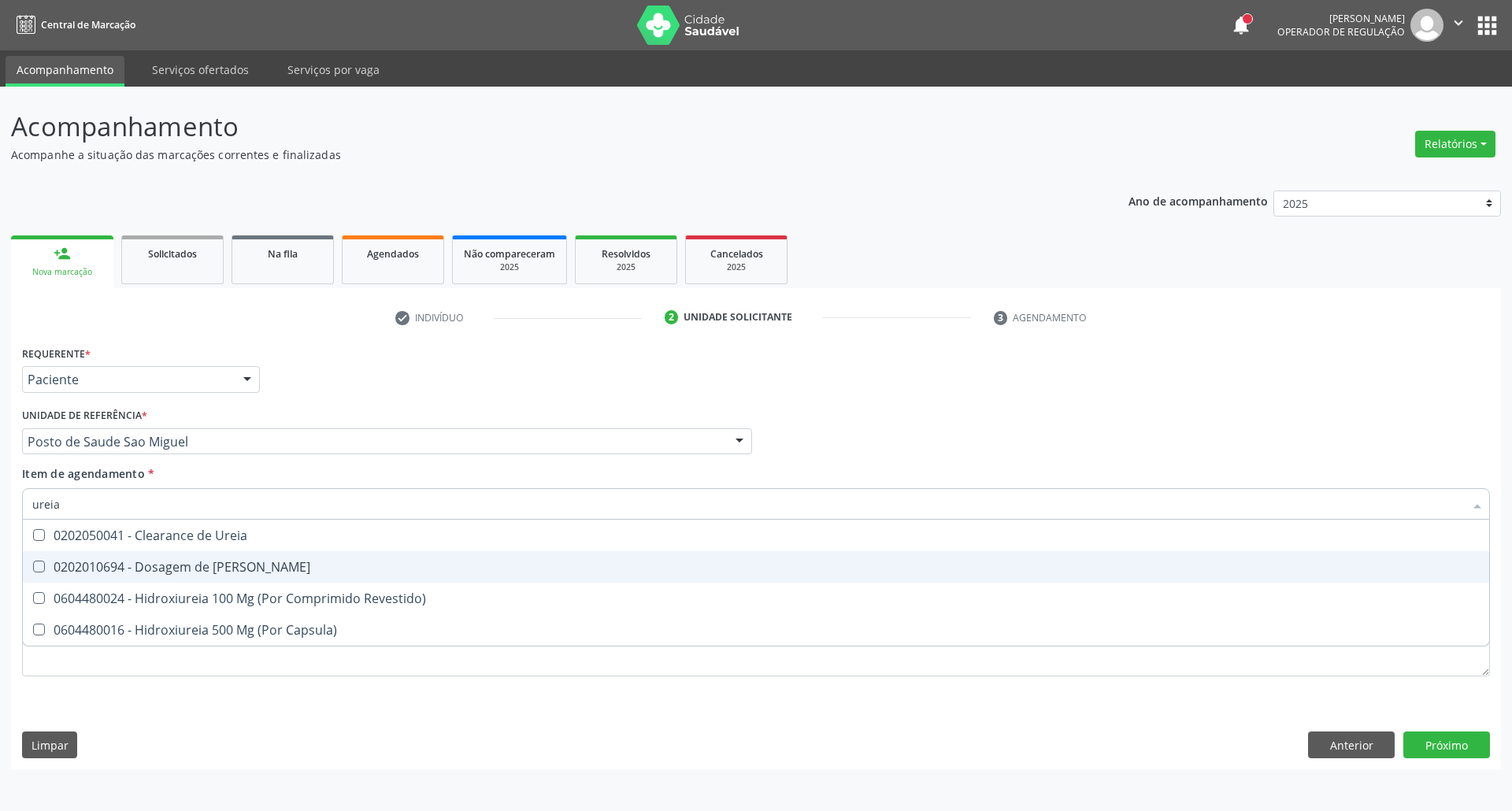
drag, startPoint x: 336, startPoint y: 568, endPoint x: 336, endPoint y: 529, distance: 39.0
click at [336, 564] on div "0202010694 - Dosagem de Ureia" at bounding box center [755, 566] width 1447 height 12
checkbox Ureia "true"
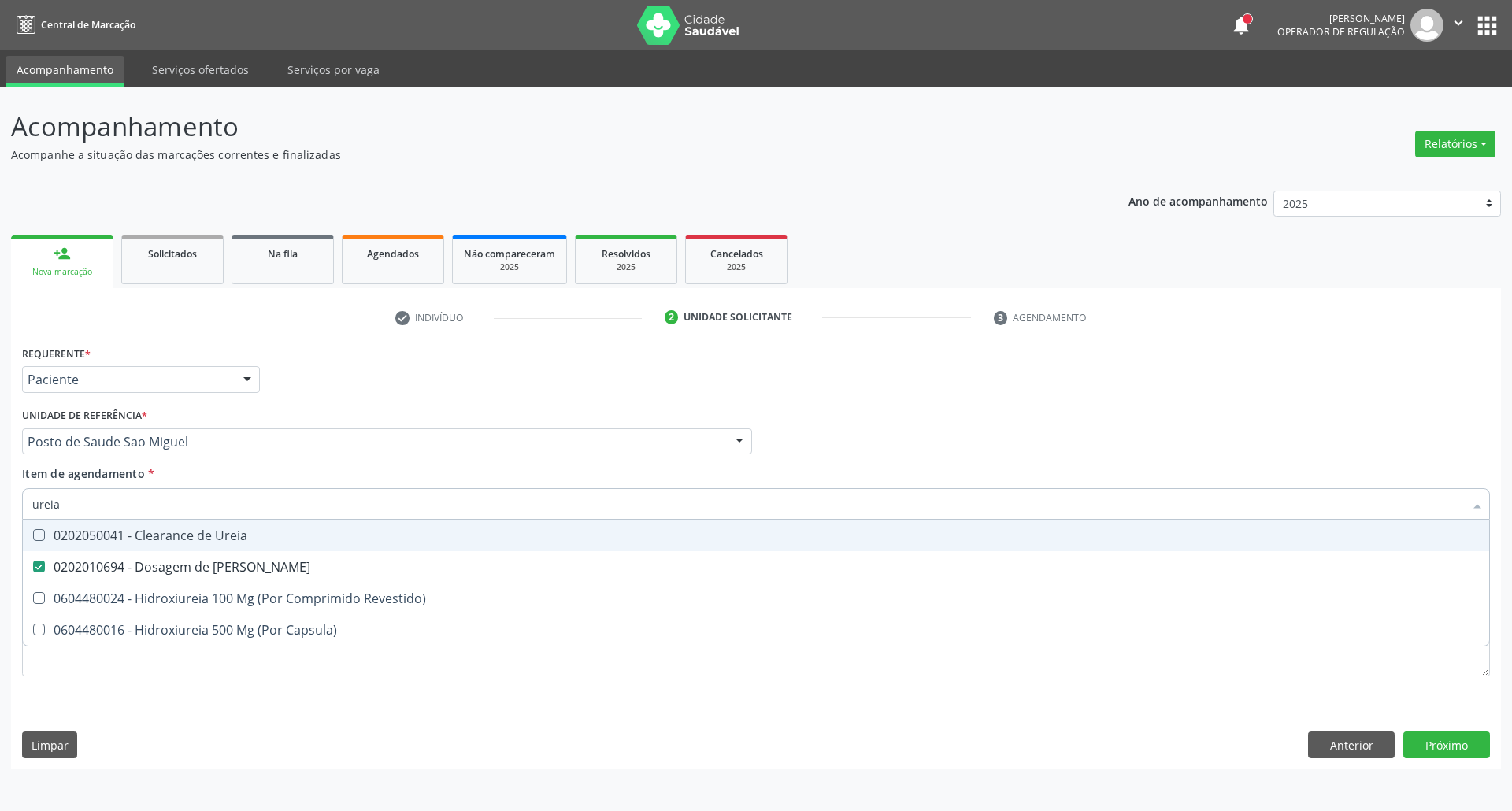
click at [336, 505] on input "ureia" at bounding box center [748, 504] width 1432 height 31
type input "he"
checkbox Ureia "false"
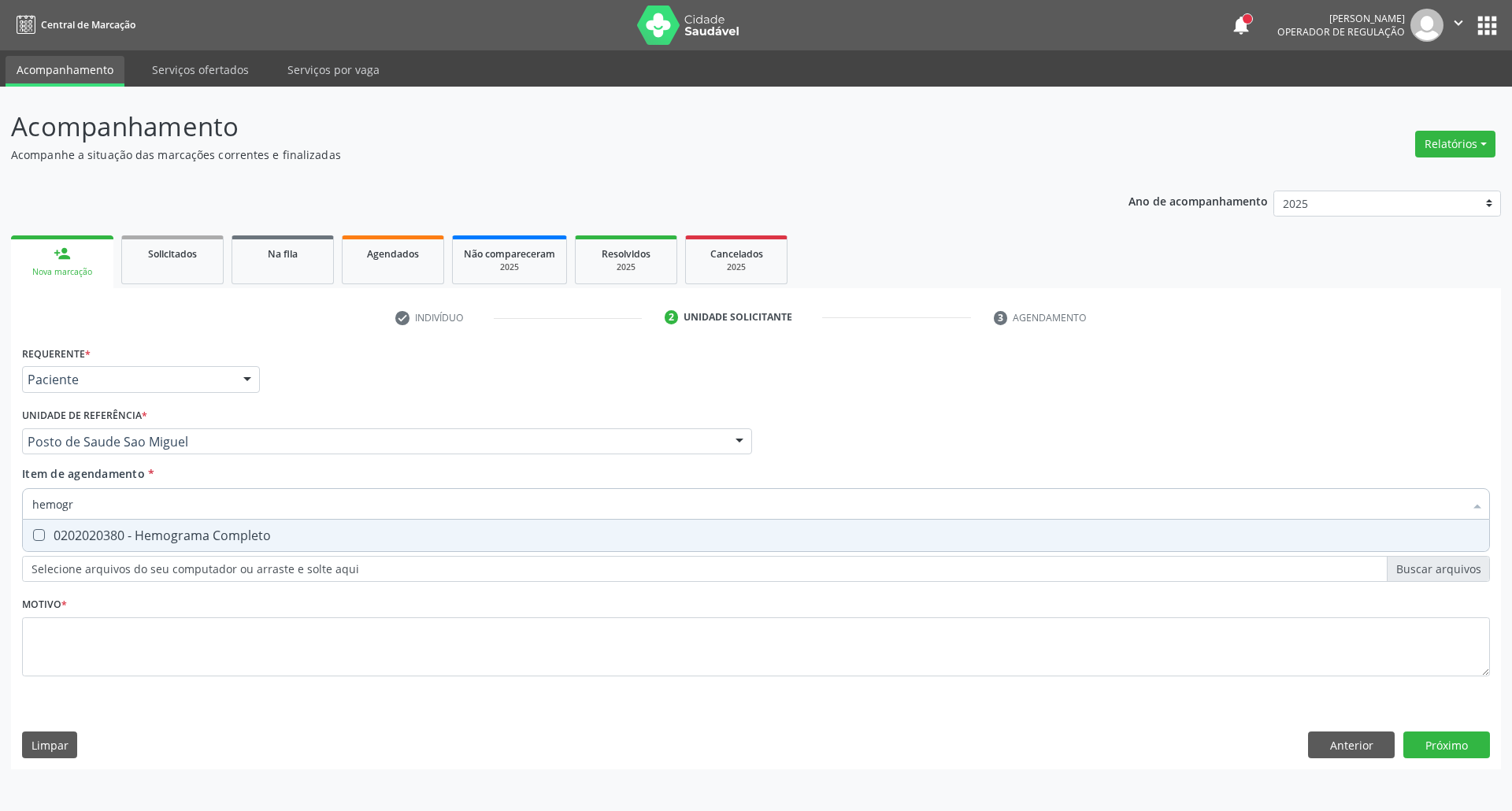
type input "hemogra"
drag, startPoint x: 348, startPoint y: 540, endPoint x: 350, endPoint y: 504, distance: 36.1
click at [350, 528] on span "0202020380 - Hemograma Completo" at bounding box center [756, 535] width 1466 height 31
checkbox Completo "true"
click at [350, 502] on input "hemogra" at bounding box center [748, 504] width 1432 height 31
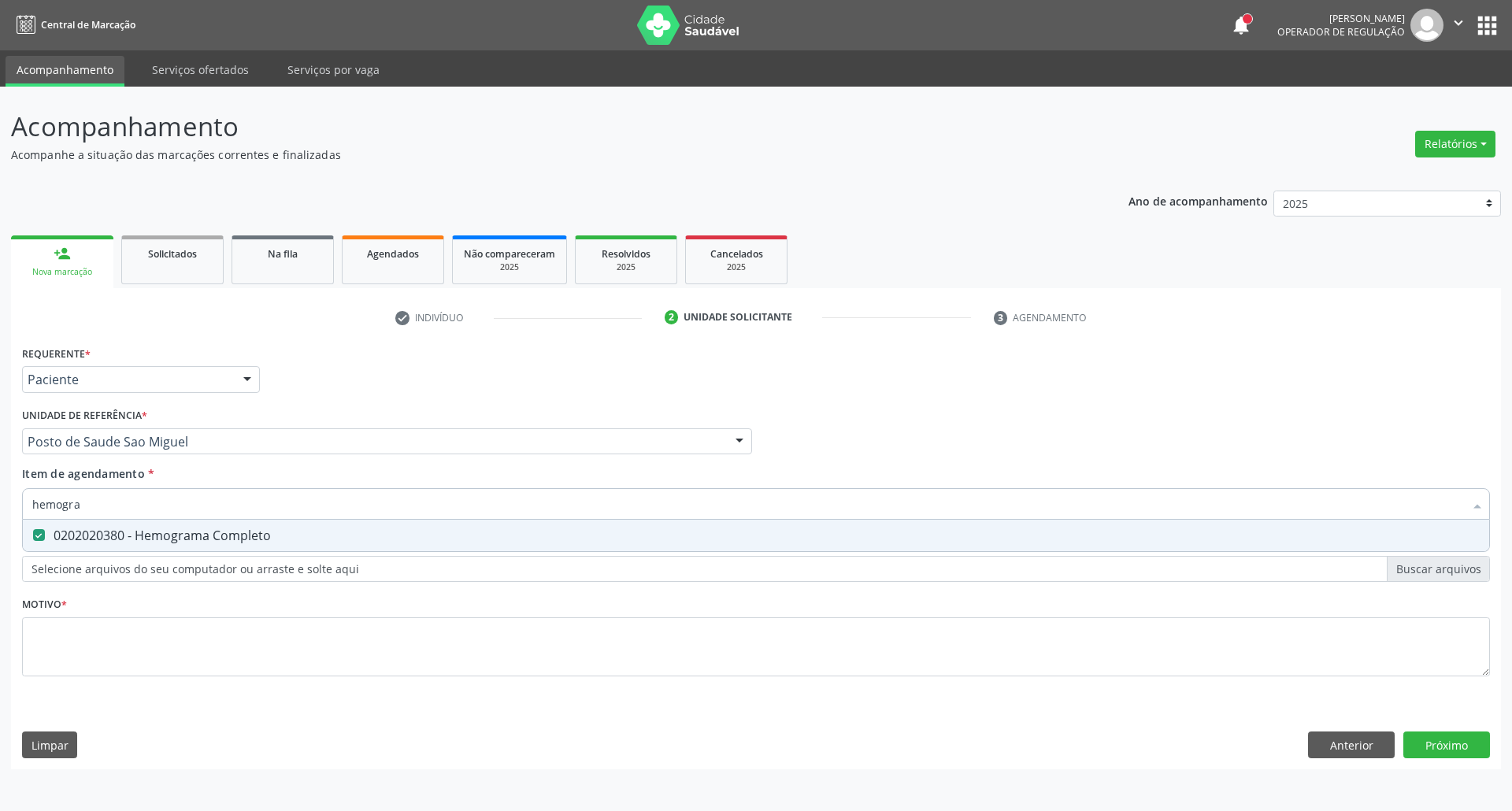
click at [350, 502] on input "hemogra" at bounding box center [748, 504] width 1432 height 31
type input "ur"
checkbox Completo "false"
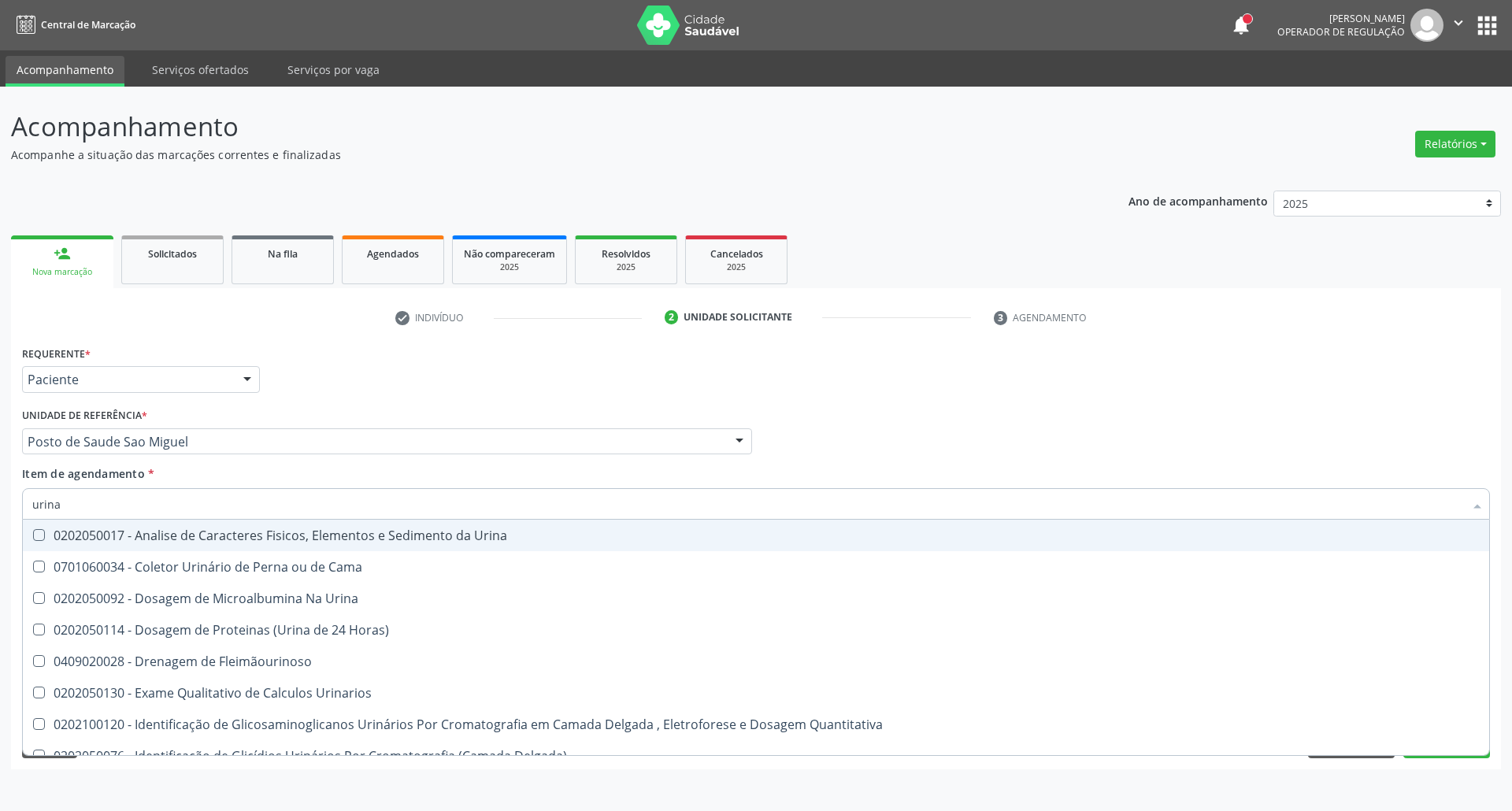
type input "urina"
drag, startPoint x: 341, startPoint y: 537, endPoint x: 343, endPoint y: 520, distance: 17.1
click at [341, 531] on div "0202050017 - Analise de Caracteres Fisicos, Elementos e Sedimento da Urina" at bounding box center [755, 535] width 1447 height 12
checkbox Urina "true"
click at [353, 504] on input "urina" at bounding box center [748, 504] width 1432 height 31
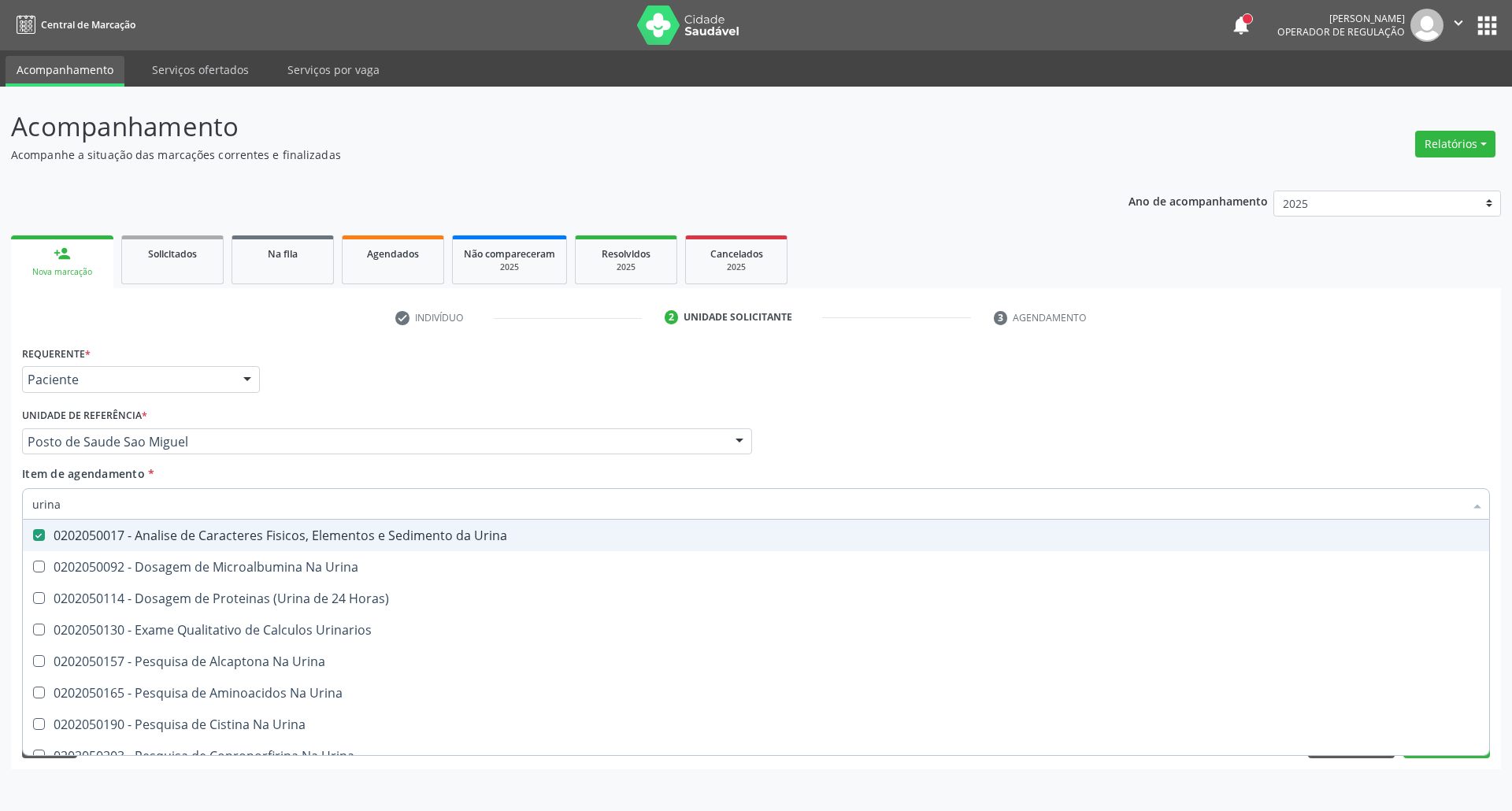
click at [353, 504] on input "urina" at bounding box center [748, 504] width 1432 height 31
checkbox Urina "false"
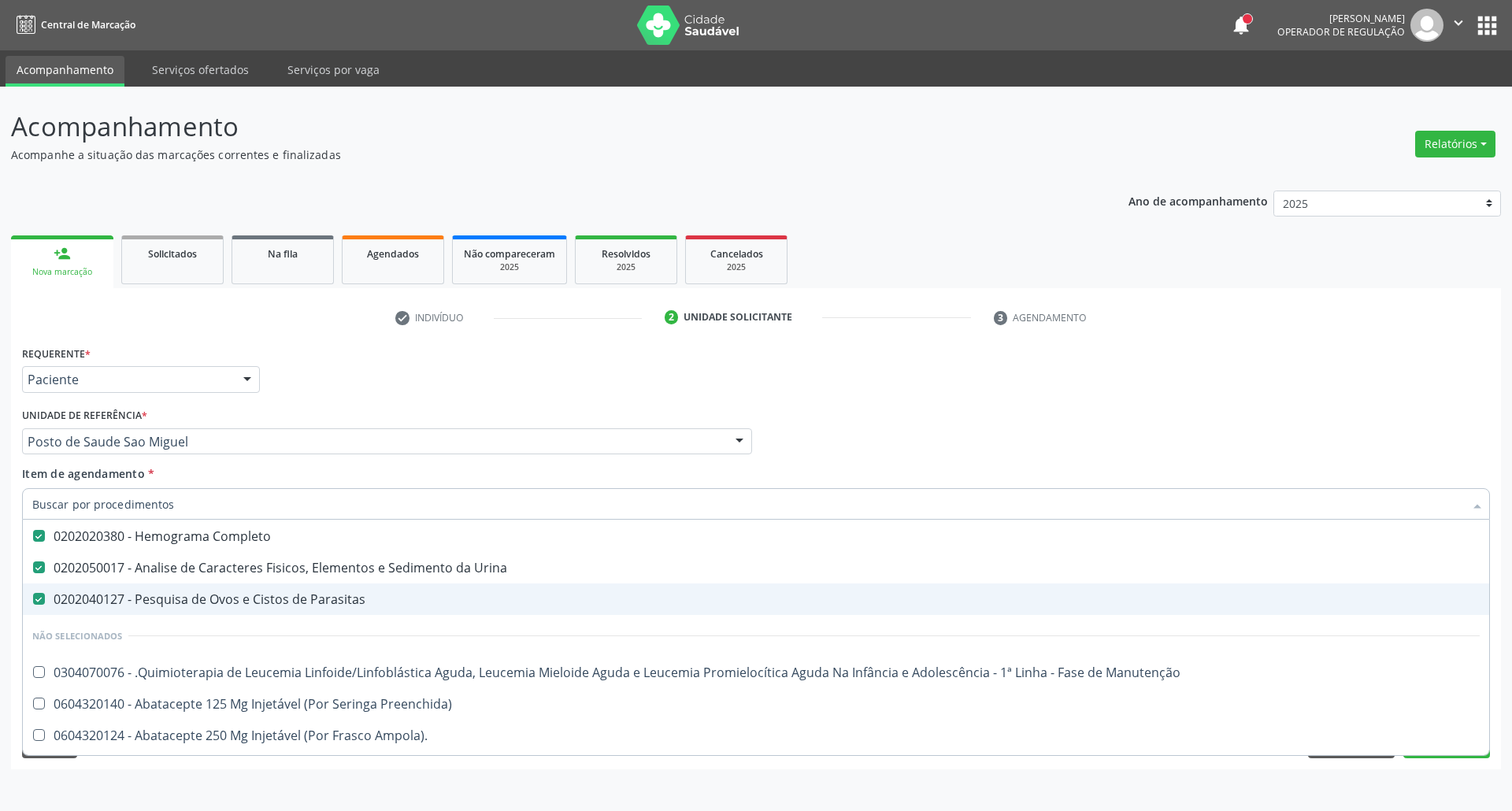
scroll to position [105, 0]
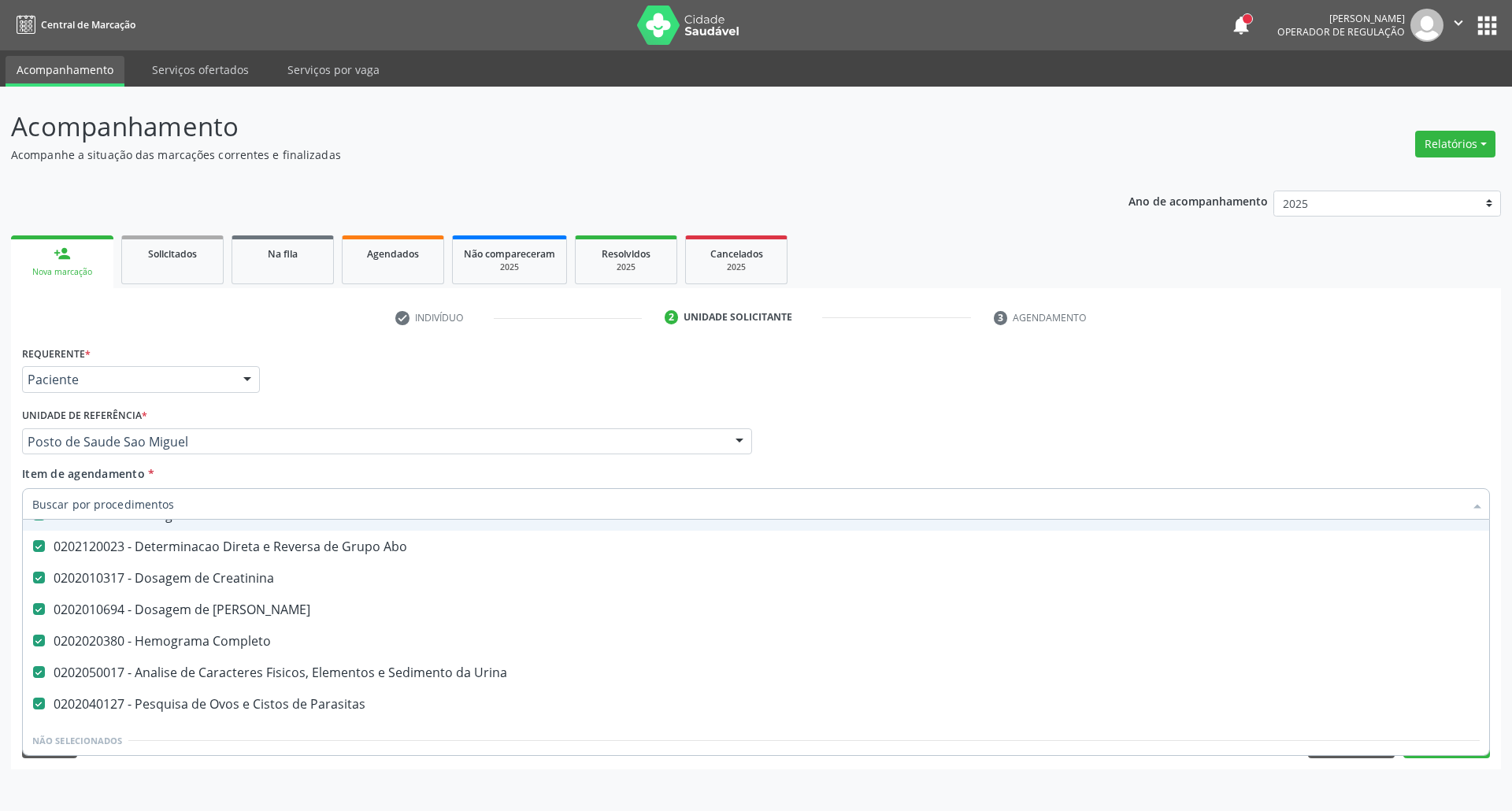
click at [1468, 408] on div "Profissional Solicitante Por favor, selecione a Unidade de Atendimento primeiro…" at bounding box center [756, 434] width 1476 height 61
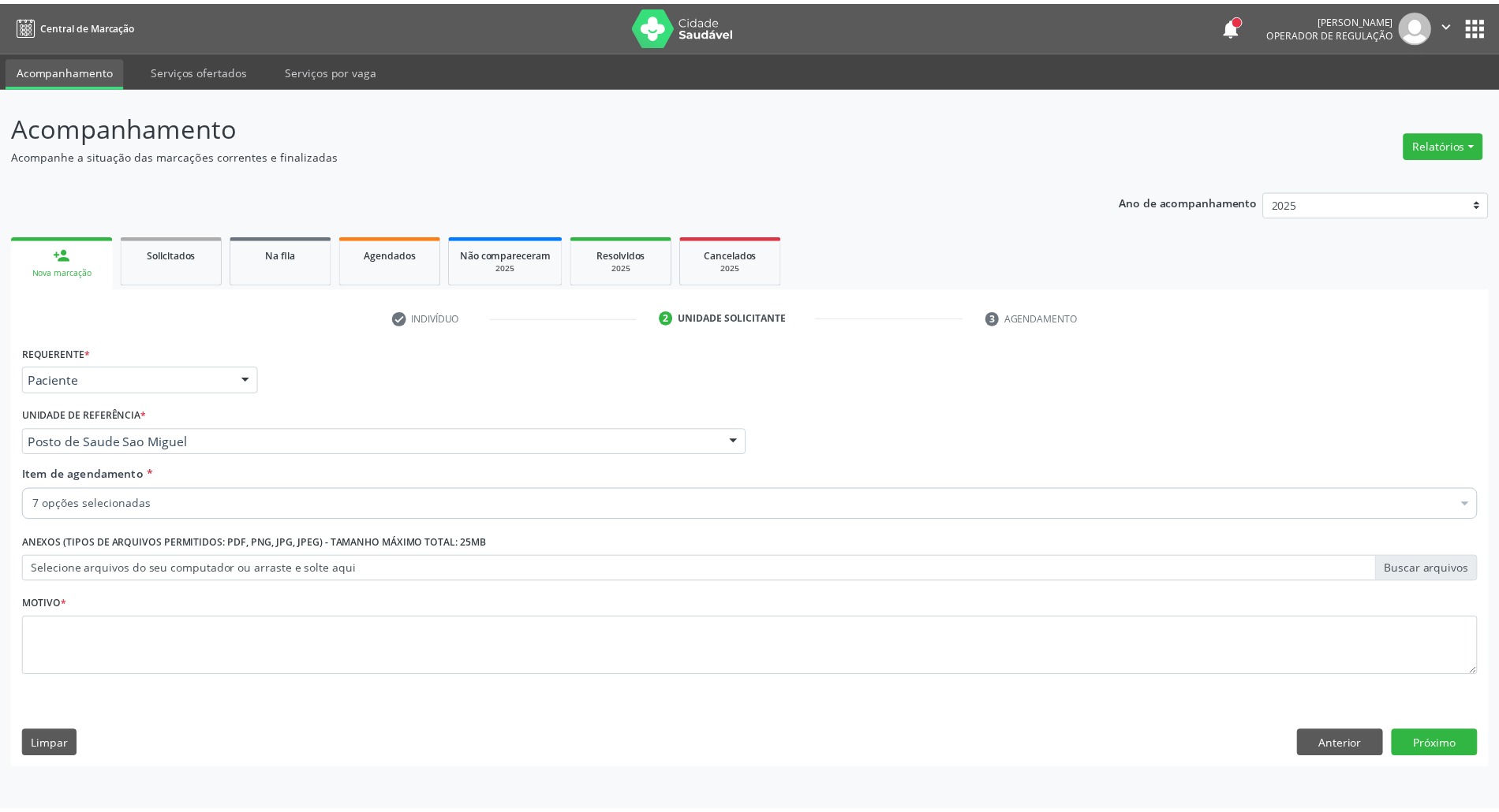
scroll to position [0, 0]
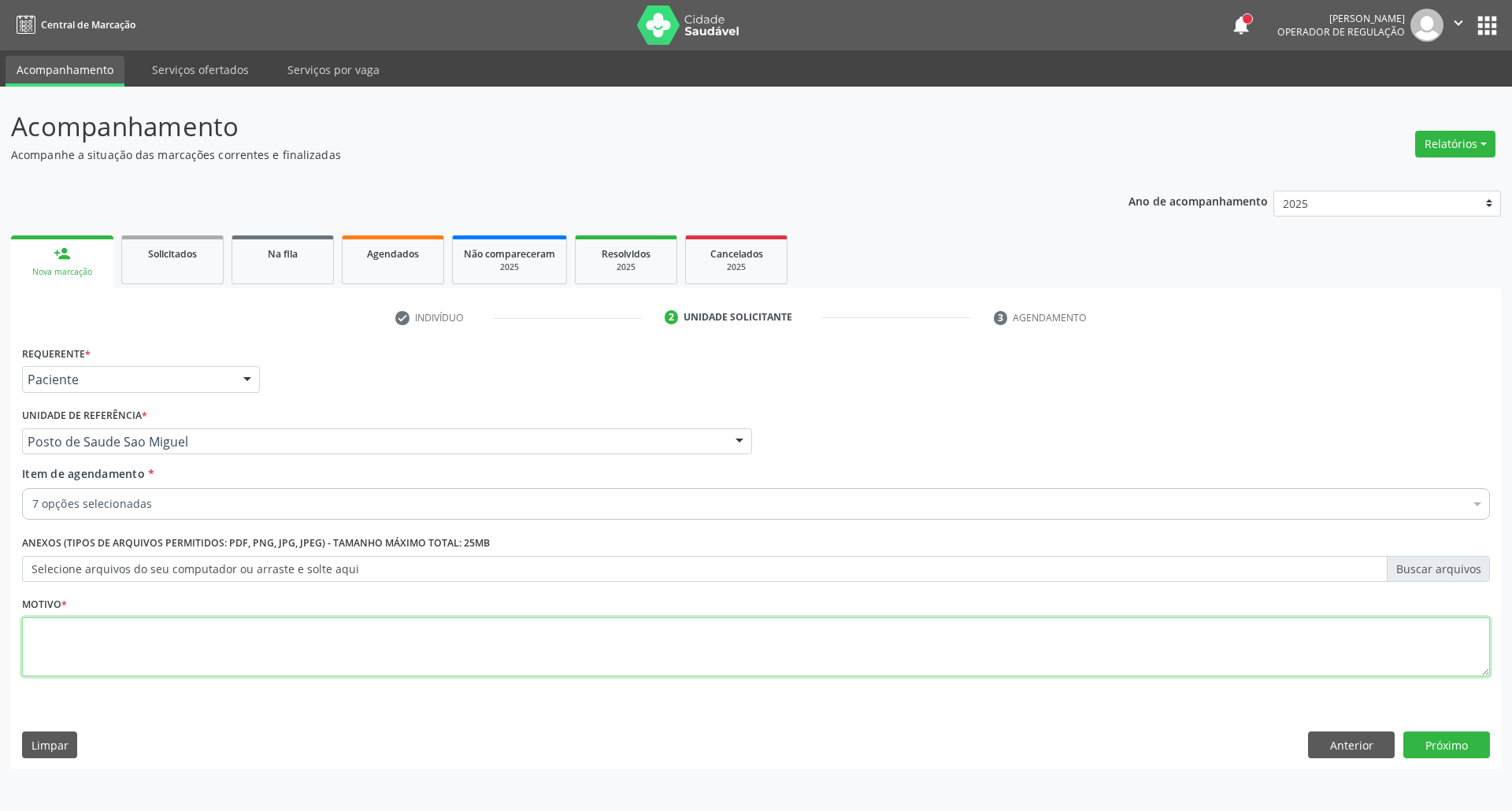
click at [505, 627] on textarea at bounding box center [756, 647] width 1468 height 60
type textarea "."
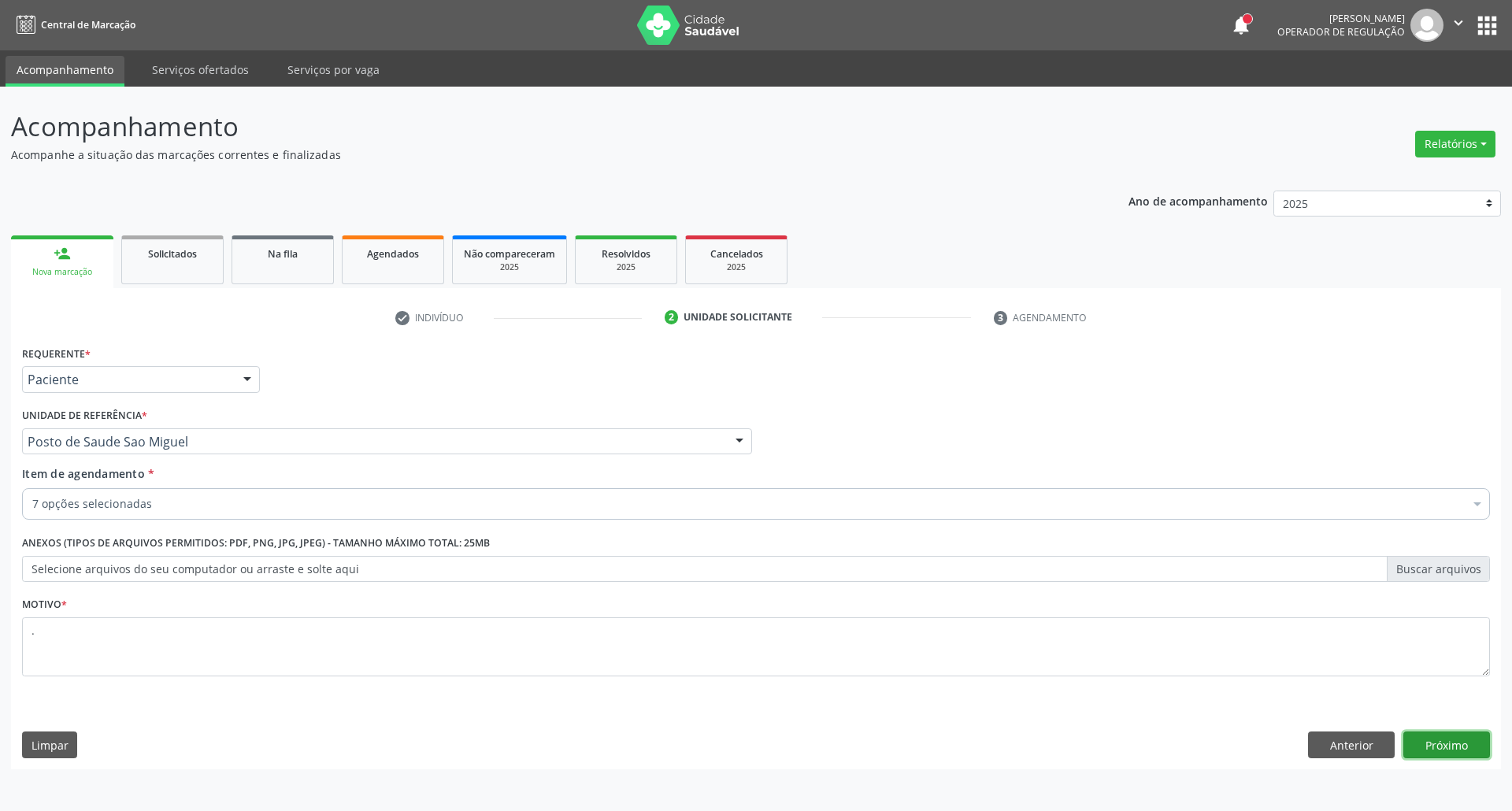
click at [1428, 759] on button "Próximo" at bounding box center [1446, 745] width 87 height 27
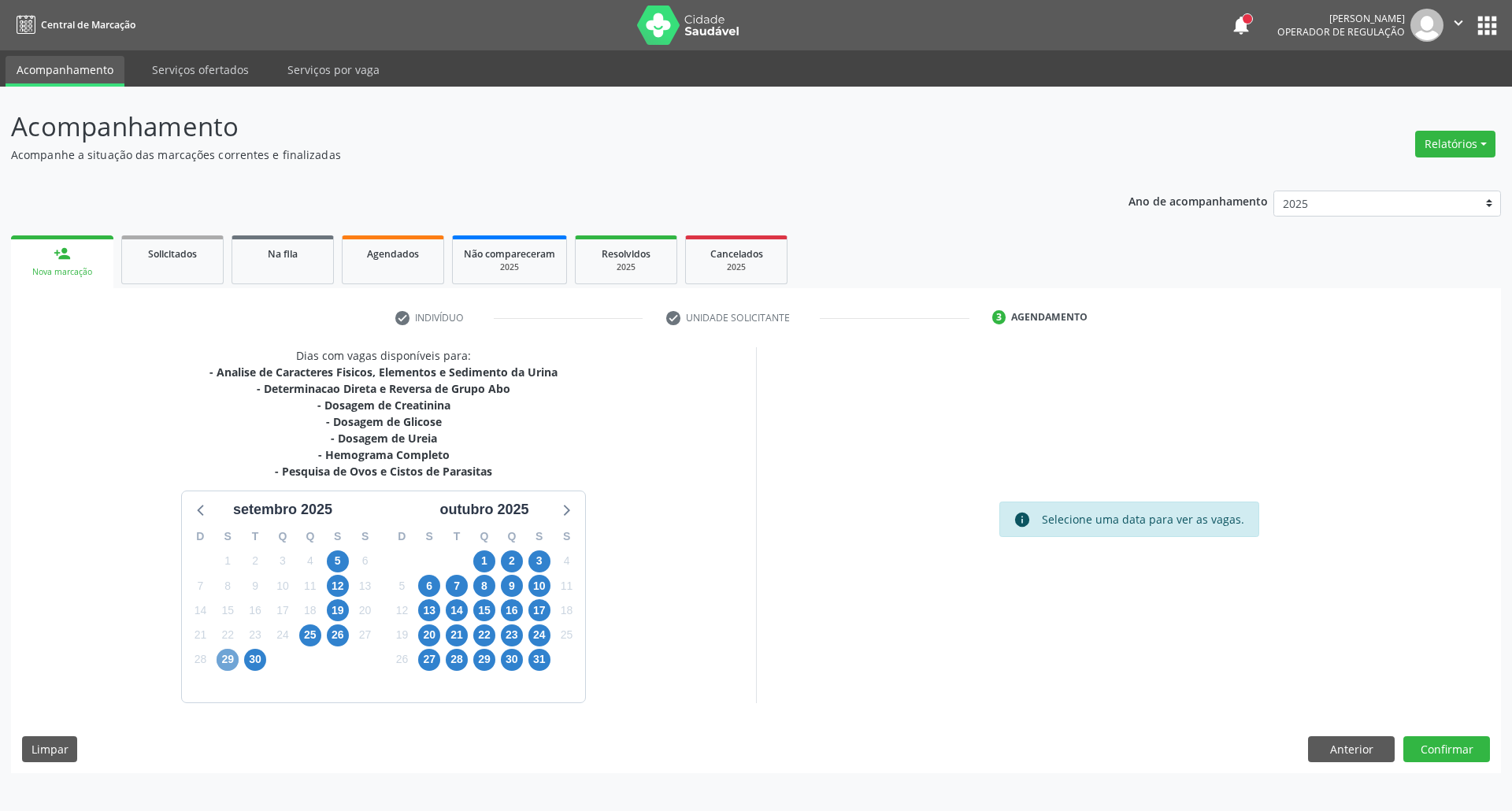
click at [231, 659] on span "29" at bounding box center [227, 659] width 22 height 22
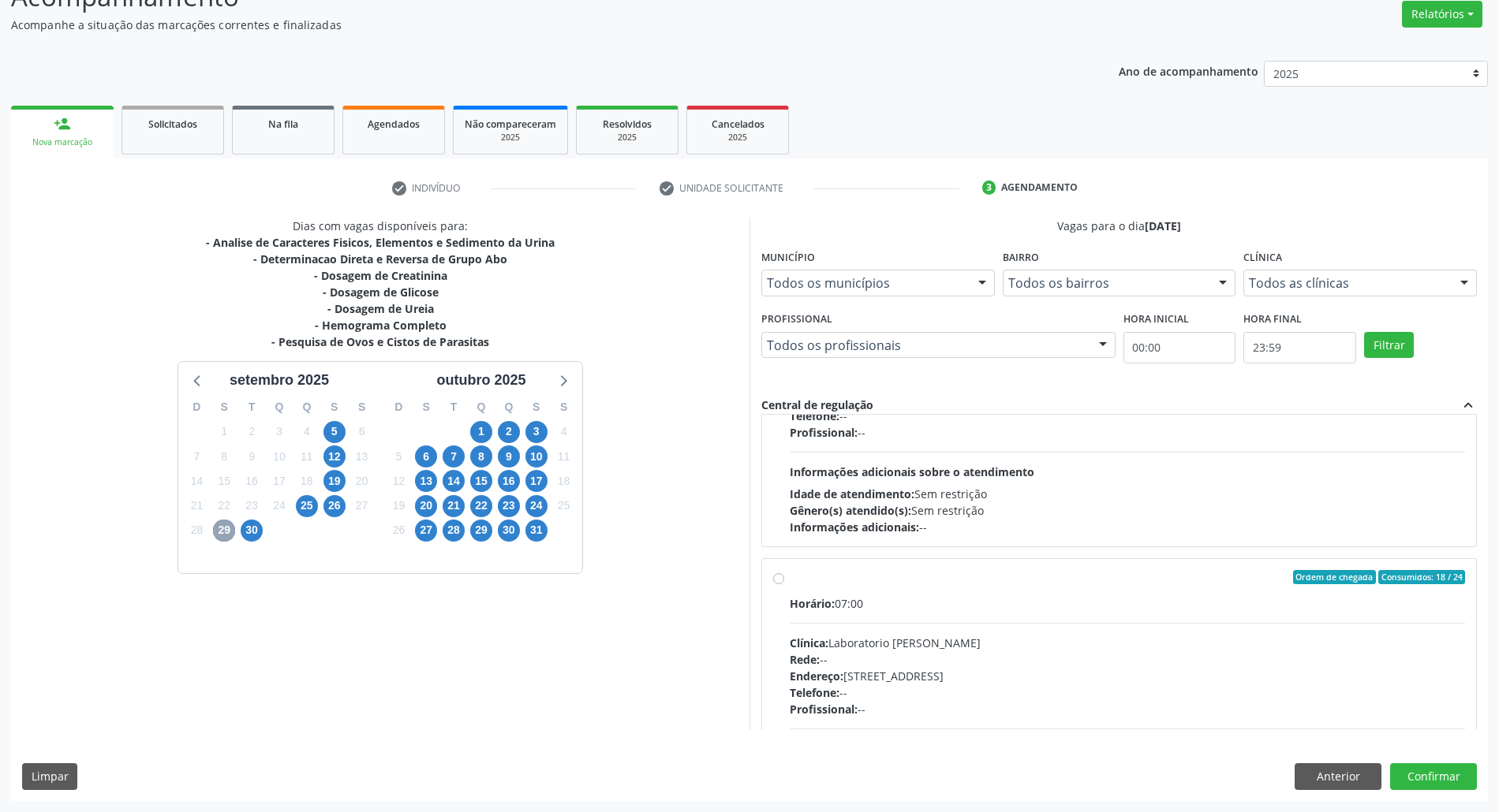
scroll to position [1083, 0]
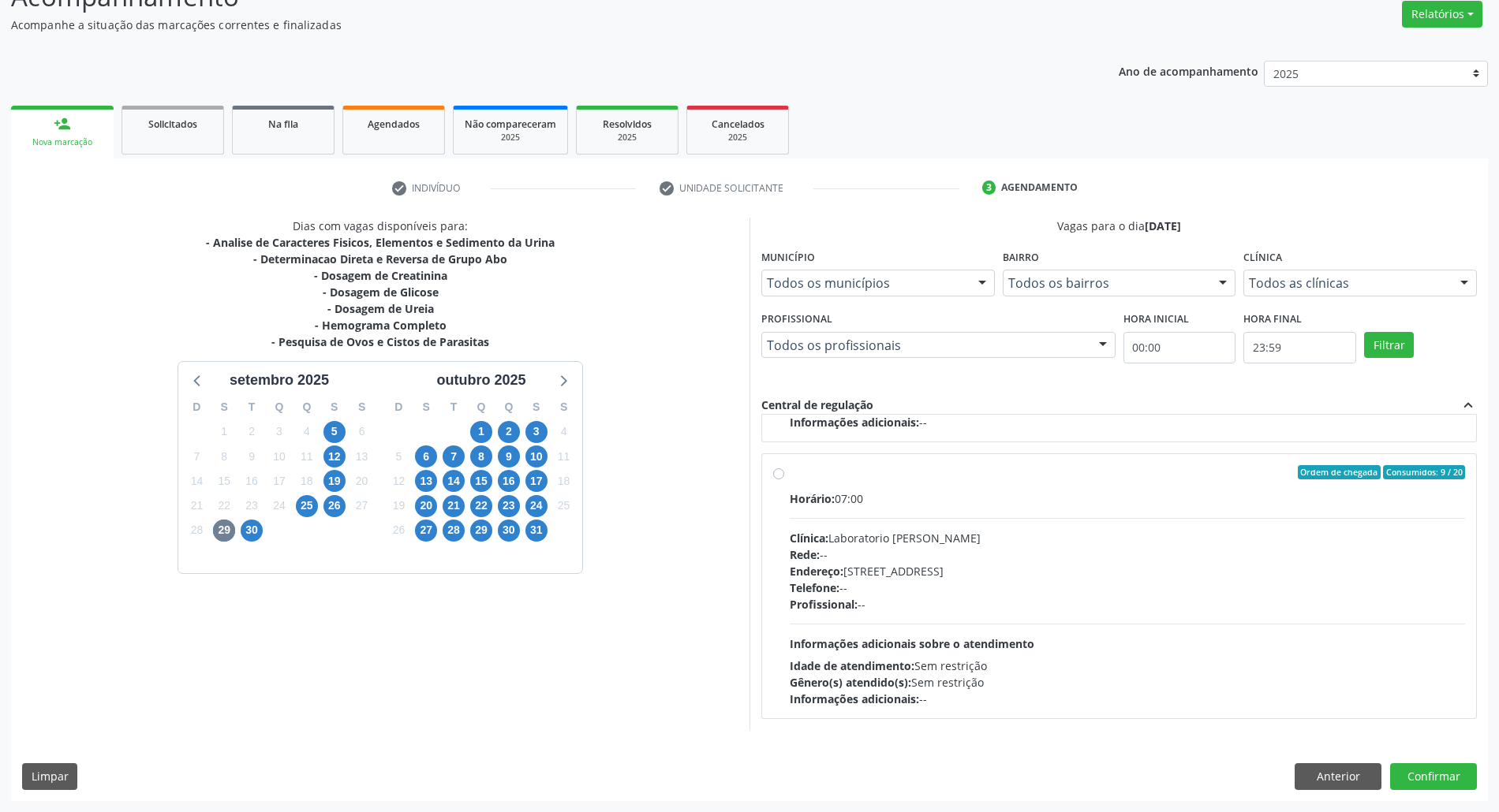
click at [1062, 521] on div "Horário: 07:00 Clínica: Laboratorio [PERSON_NAME]: -- Endereço: [STREET_ADDRESS…" at bounding box center [1127, 599] width 675 height 217
click at [784, 479] on input "Ordem de chegada Consumidos: 9 / 20 Horário: 07:00 Clínica: Laboratorio [PERSON…" at bounding box center [778, 472] width 11 height 14
radio input "true"
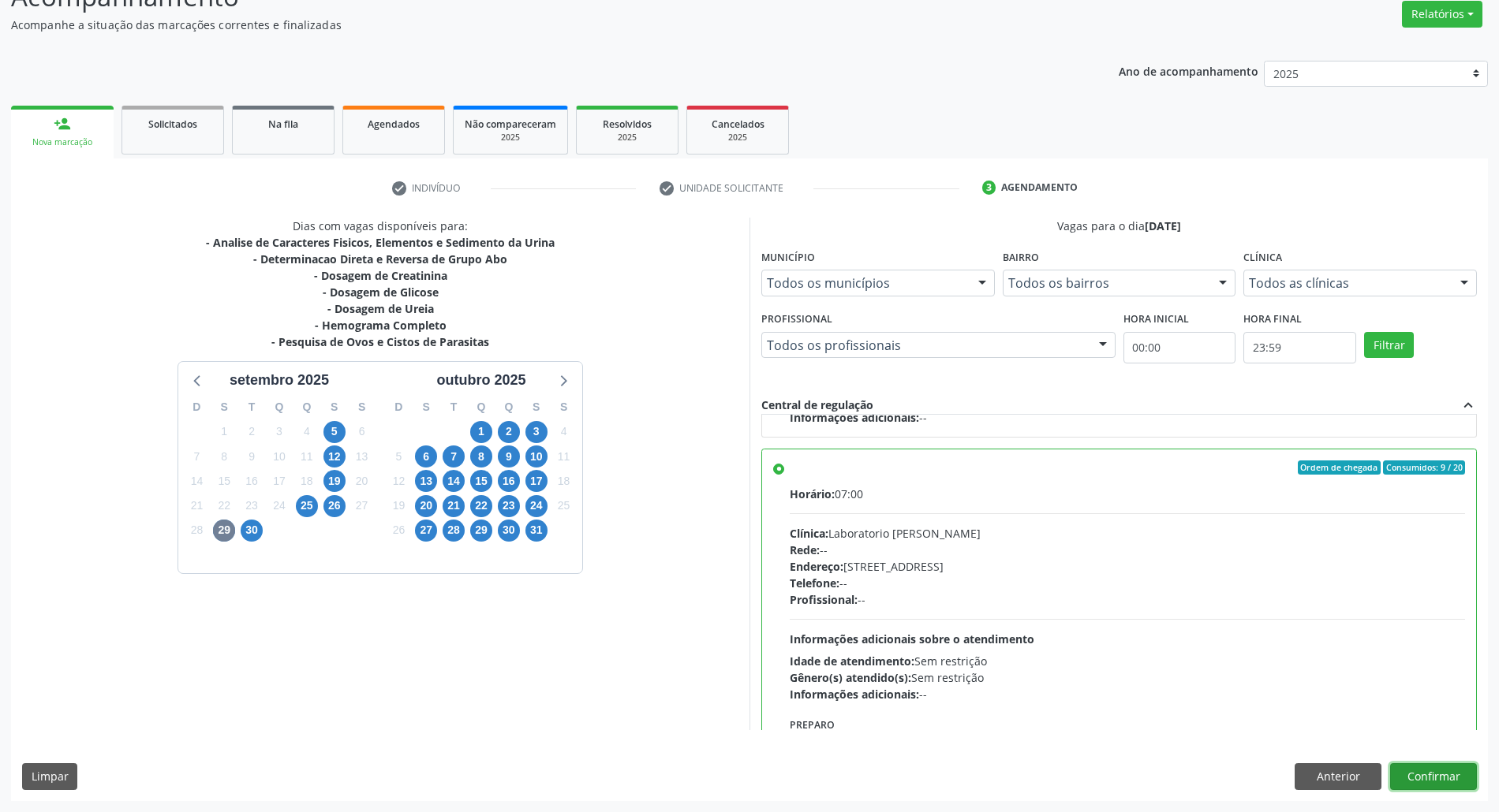
click at [1429, 773] on button "Confirmar" at bounding box center [1433, 777] width 87 height 27
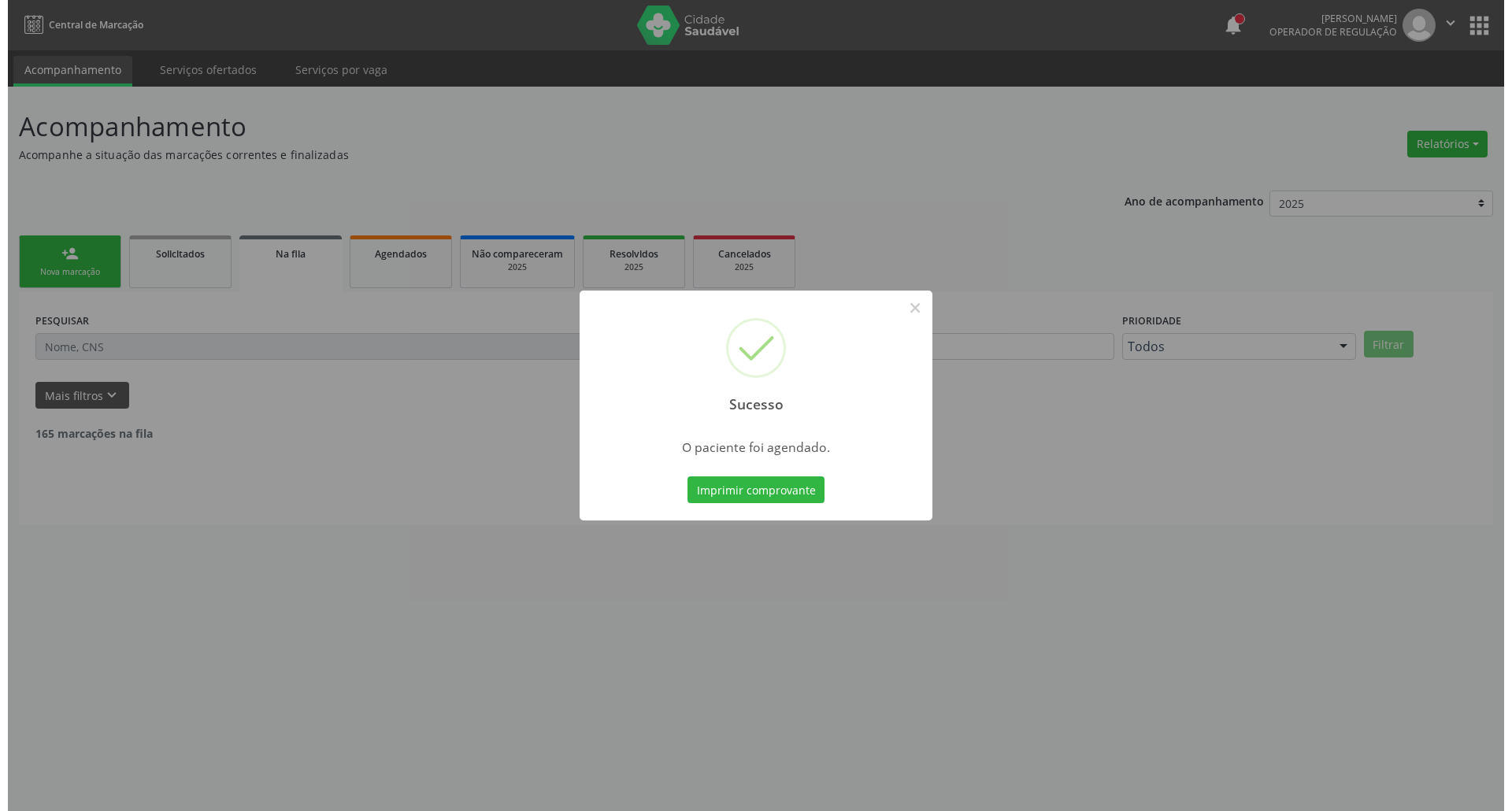
scroll to position [0, 0]
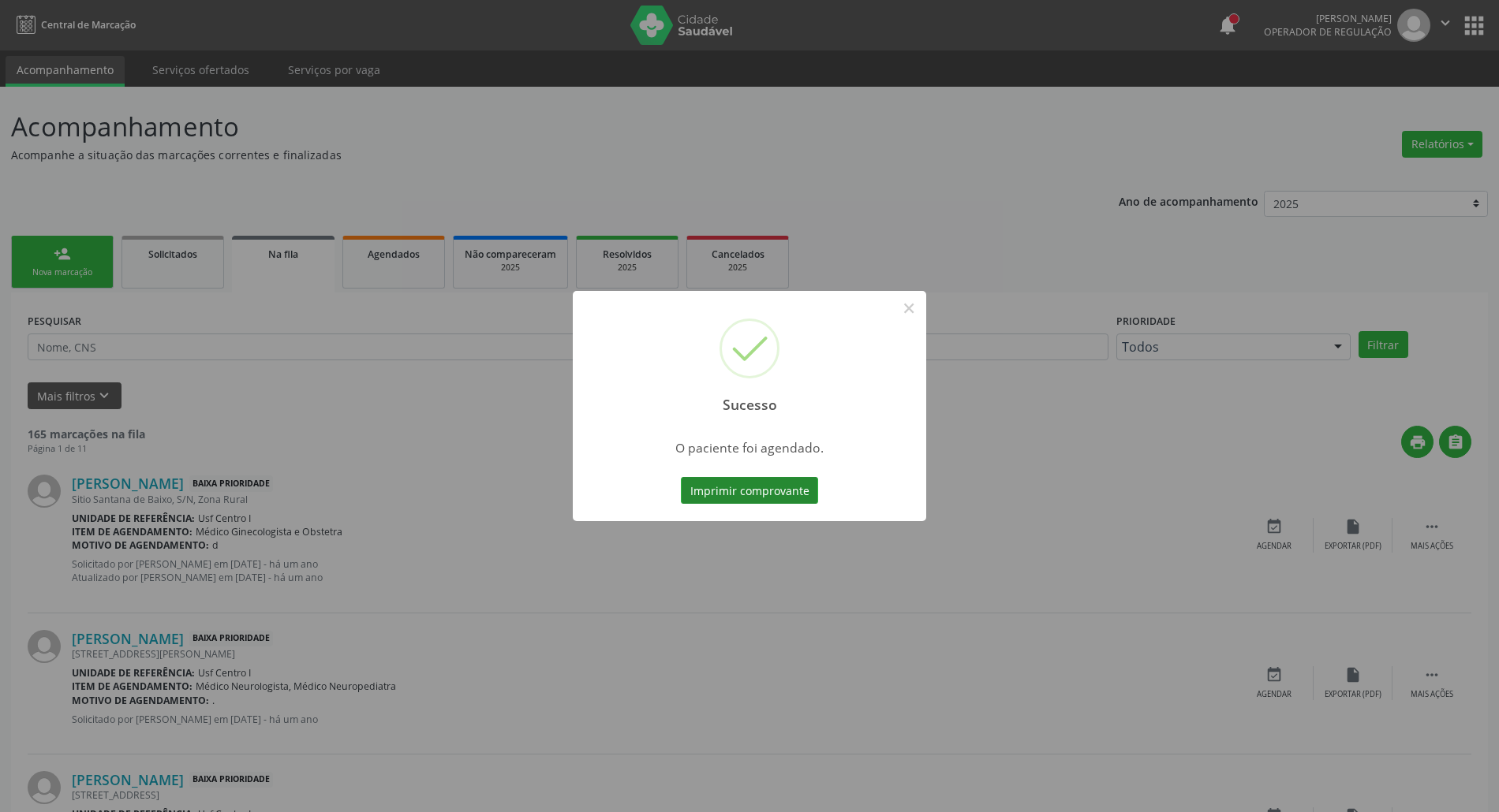
click at [800, 482] on button "Imprimir comprovante" at bounding box center [749, 490] width 137 height 27
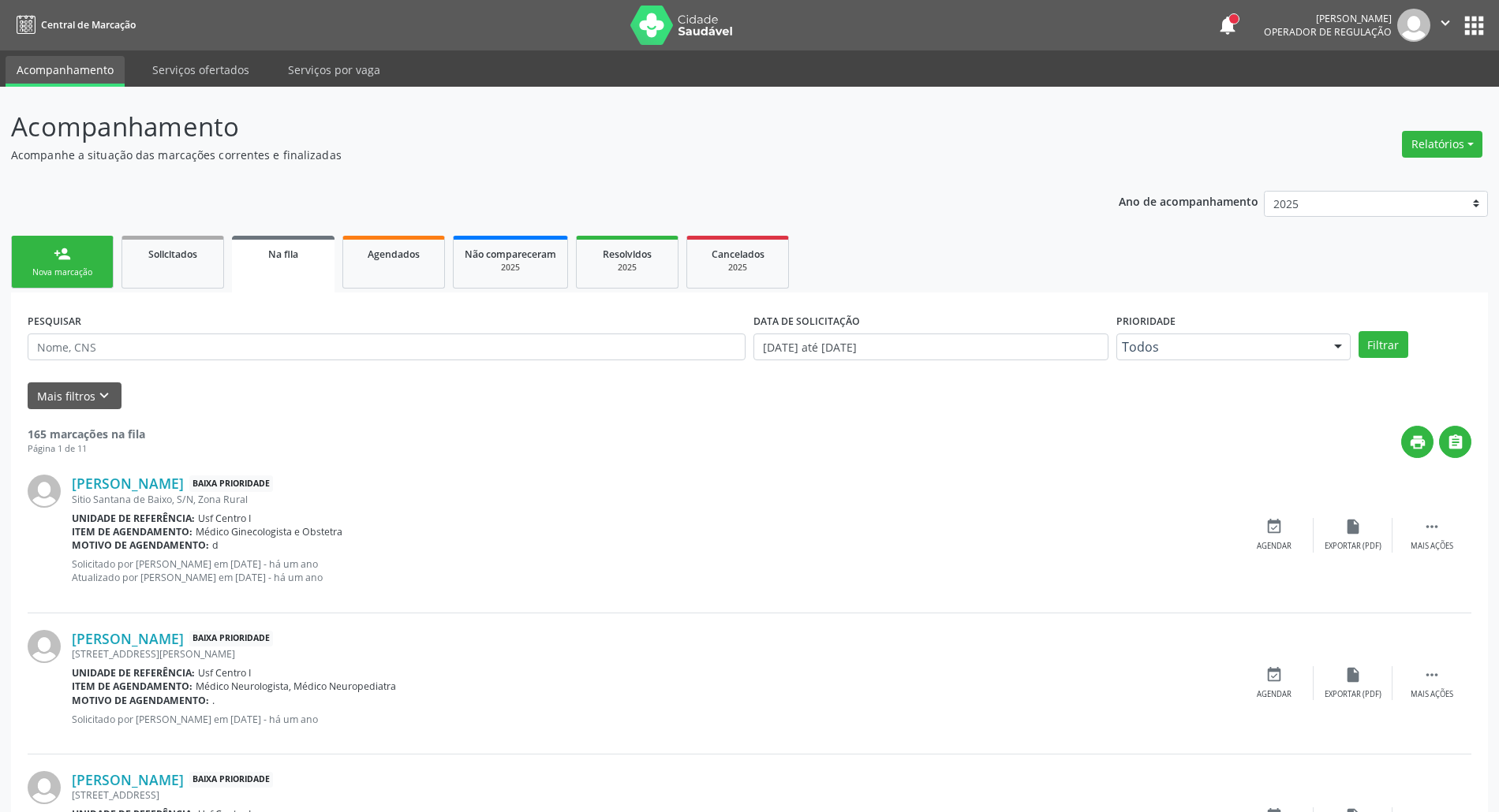
click at [48, 253] on link "person_add Nova marcação" at bounding box center [62, 262] width 103 height 52
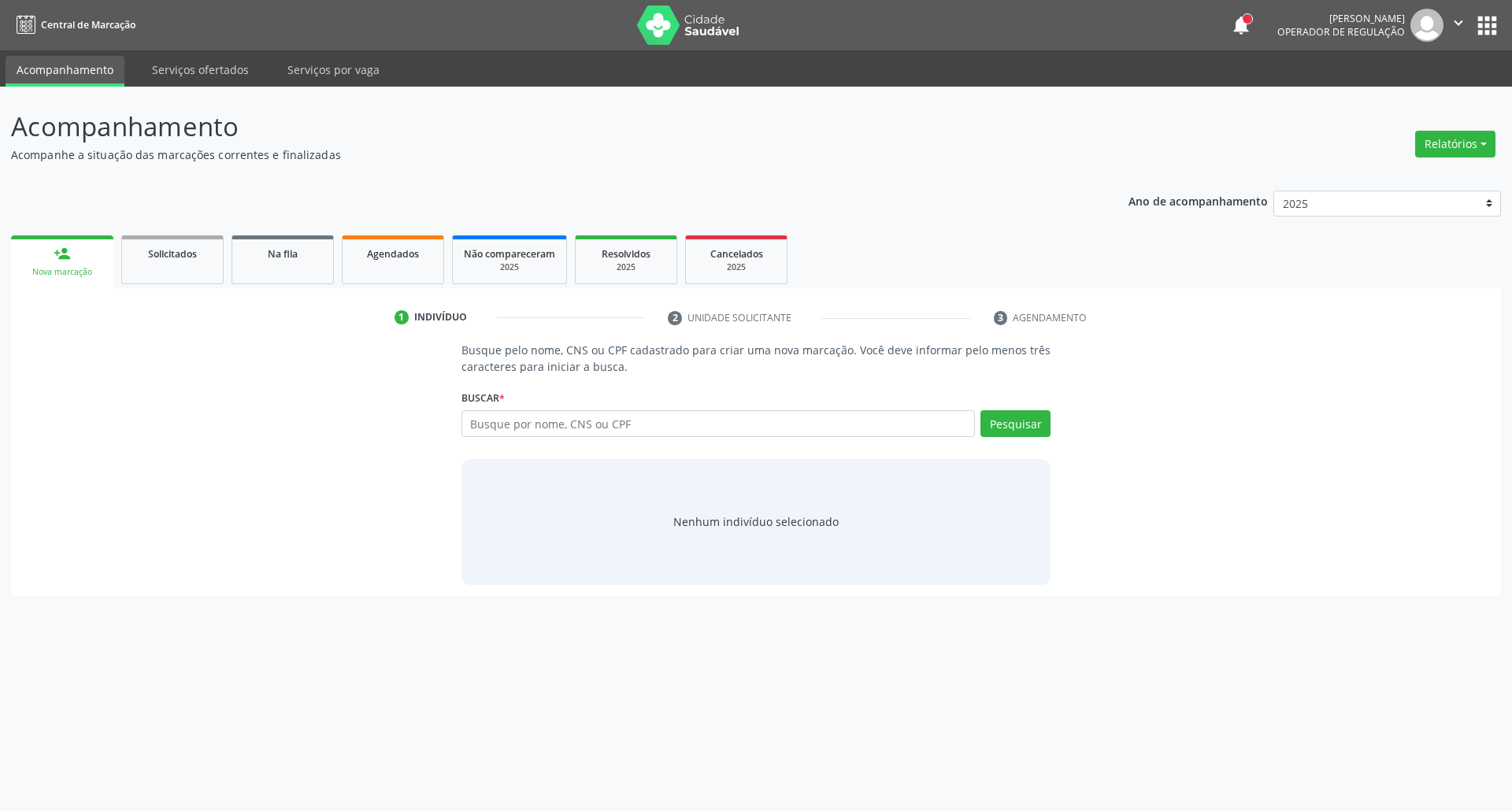
click at [542, 430] on input "text" at bounding box center [718, 424] width 514 height 27
click at [556, 419] on input "text" at bounding box center [718, 424] width 514 height 27
type input "085.436.754-30"
click at [642, 426] on div "085.436.754-30 Busque por nome, CNS ou CPF" at bounding box center [756, 424] width 590 height 27
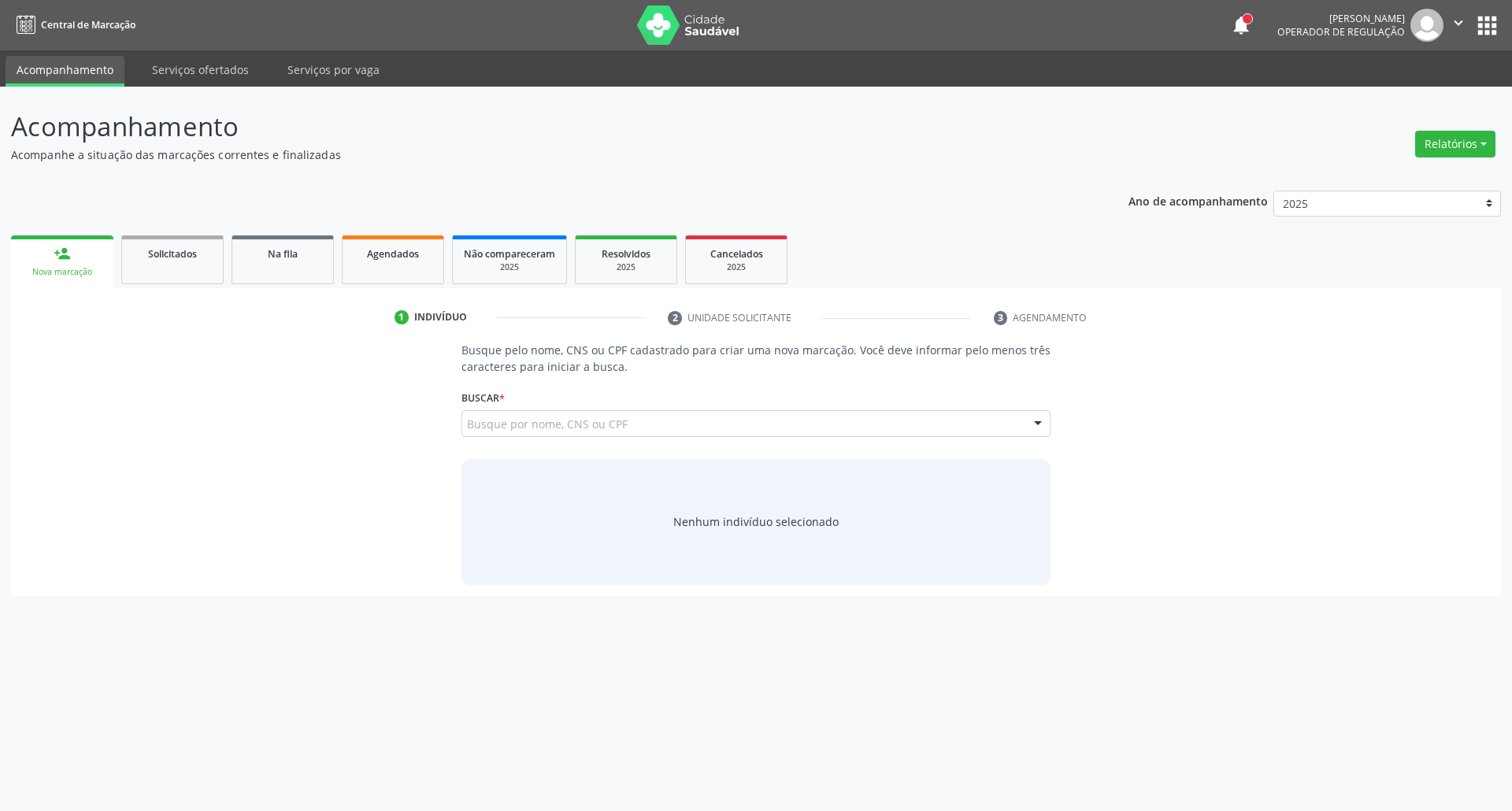
click at [640, 415] on div "085.436.754-30 Busque por nome, CNS ou CPF" at bounding box center [756, 424] width 590 height 27
click at [640, 416] on div "085.436.754-30 Busque por nome, CNS ou CPF" at bounding box center [756, 424] width 590 height 27
click at [523, 430] on input "text" at bounding box center [718, 424] width 514 height 27
click at [508, 419] on input "text" at bounding box center [718, 424] width 514 height 27
click at [512, 419] on input "text" at bounding box center [718, 424] width 514 height 27
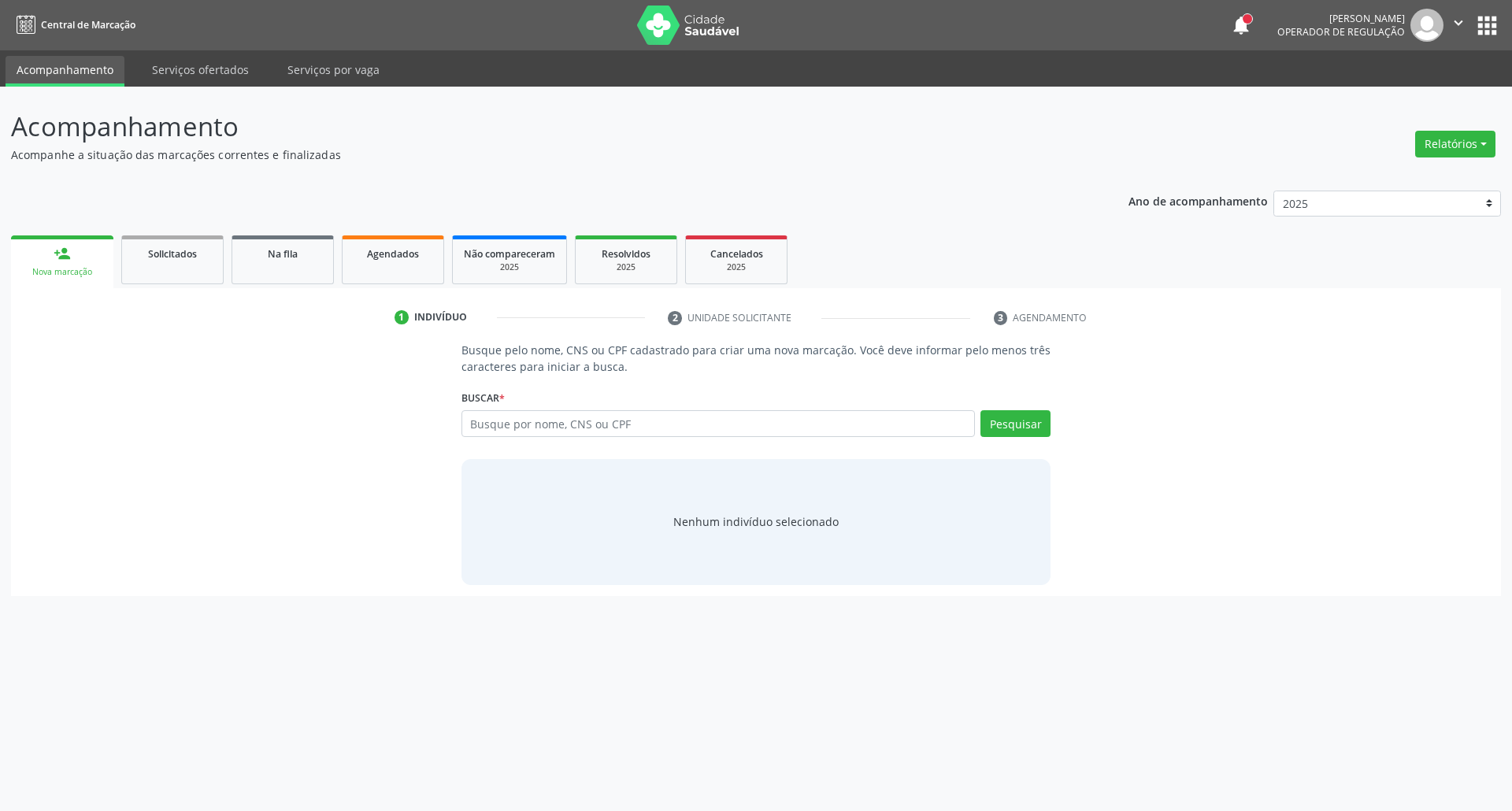
click at [512, 419] on input "text" at bounding box center [718, 424] width 514 height 27
paste input "085.436.754-30"
type input "085.436.754-30"
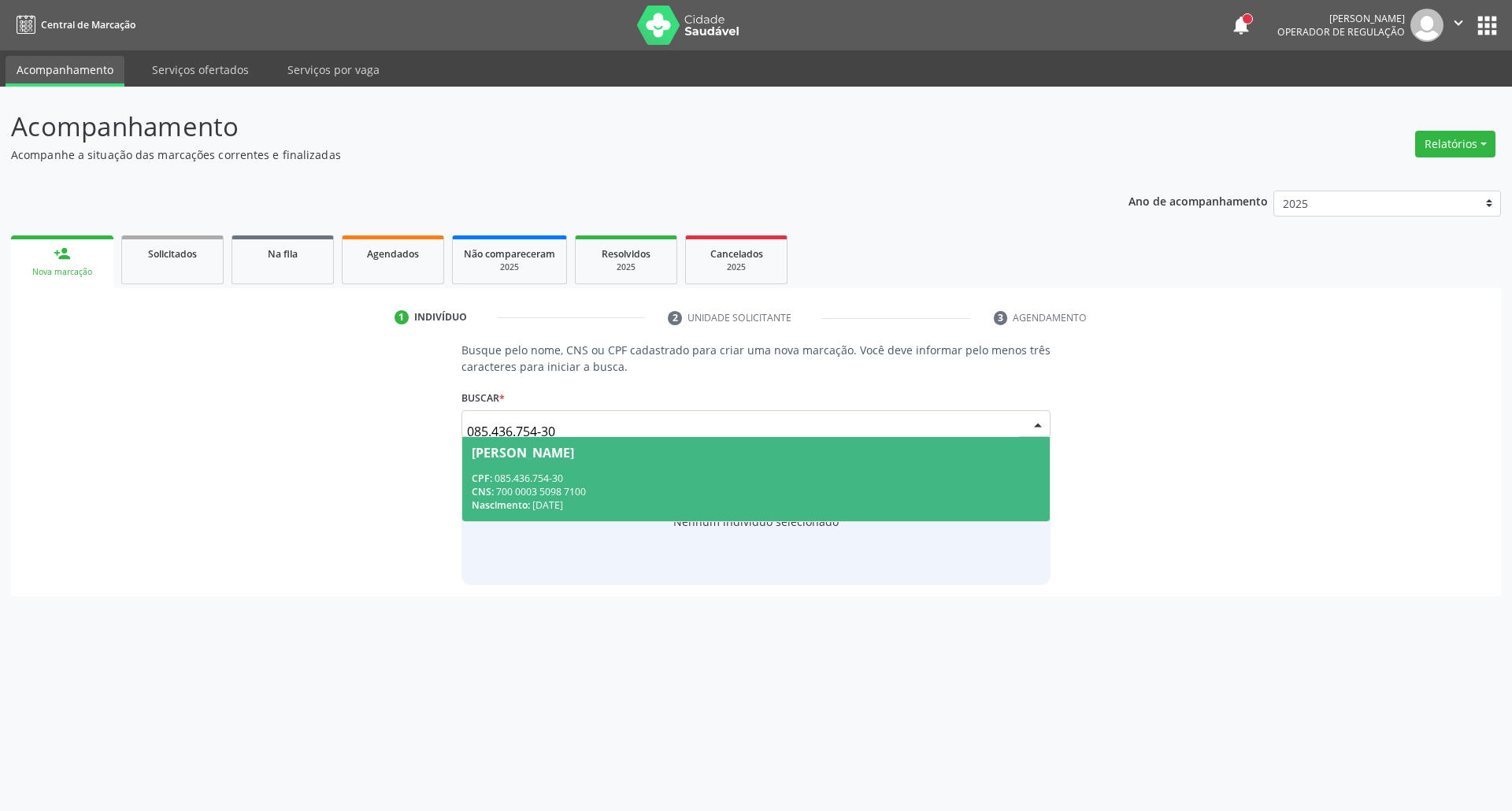
click at [604, 487] on div "CNS: 700 0003 5098 7100" at bounding box center [756, 492] width 569 height 13
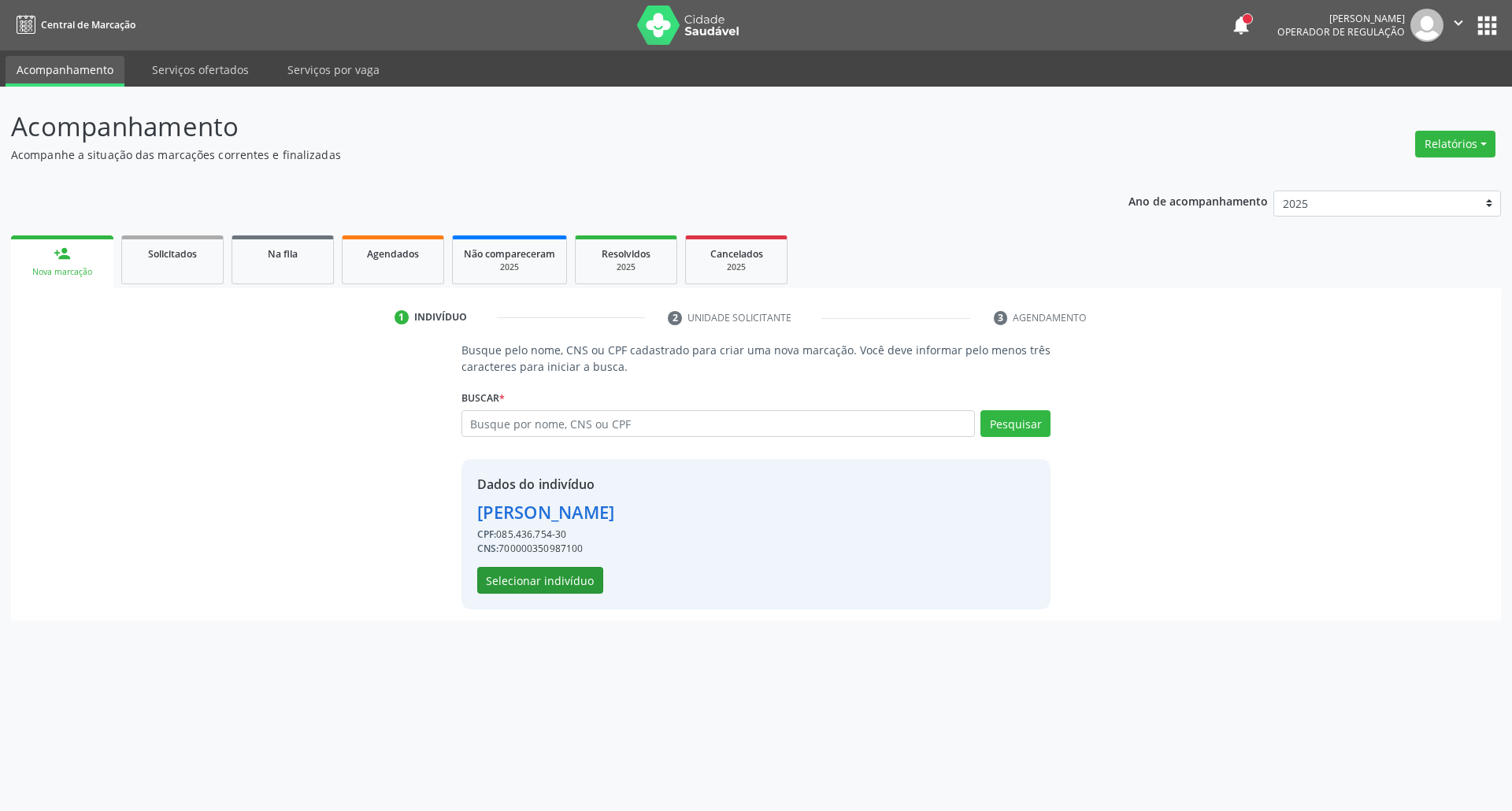
drag, startPoint x: 540, startPoint y: 562, endPoint x: 540, endPoint y: 573, distance: 11.0
click at [540, 562] on div "Dados do indivíduo [PERSON_NAME] de Sa CPF: 085.436.754-30 CNS: 700000350987100…" at bounding box center [546, 534] width 138 height 119
click at [540, 573] on button "Selecionar indivíduo" at bounding box center [541, 580] width 126 height 27
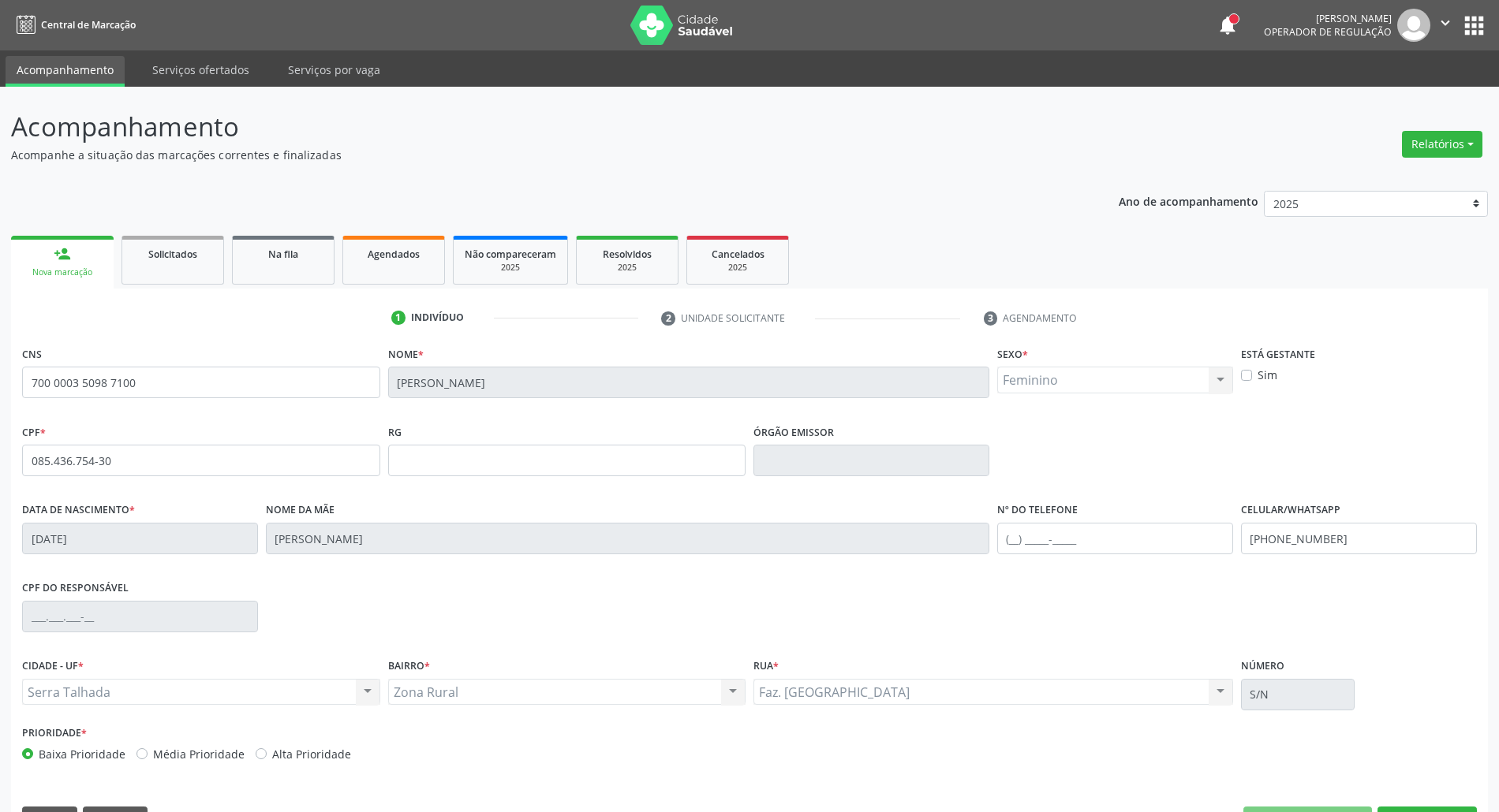
scroll to position [43, 0]
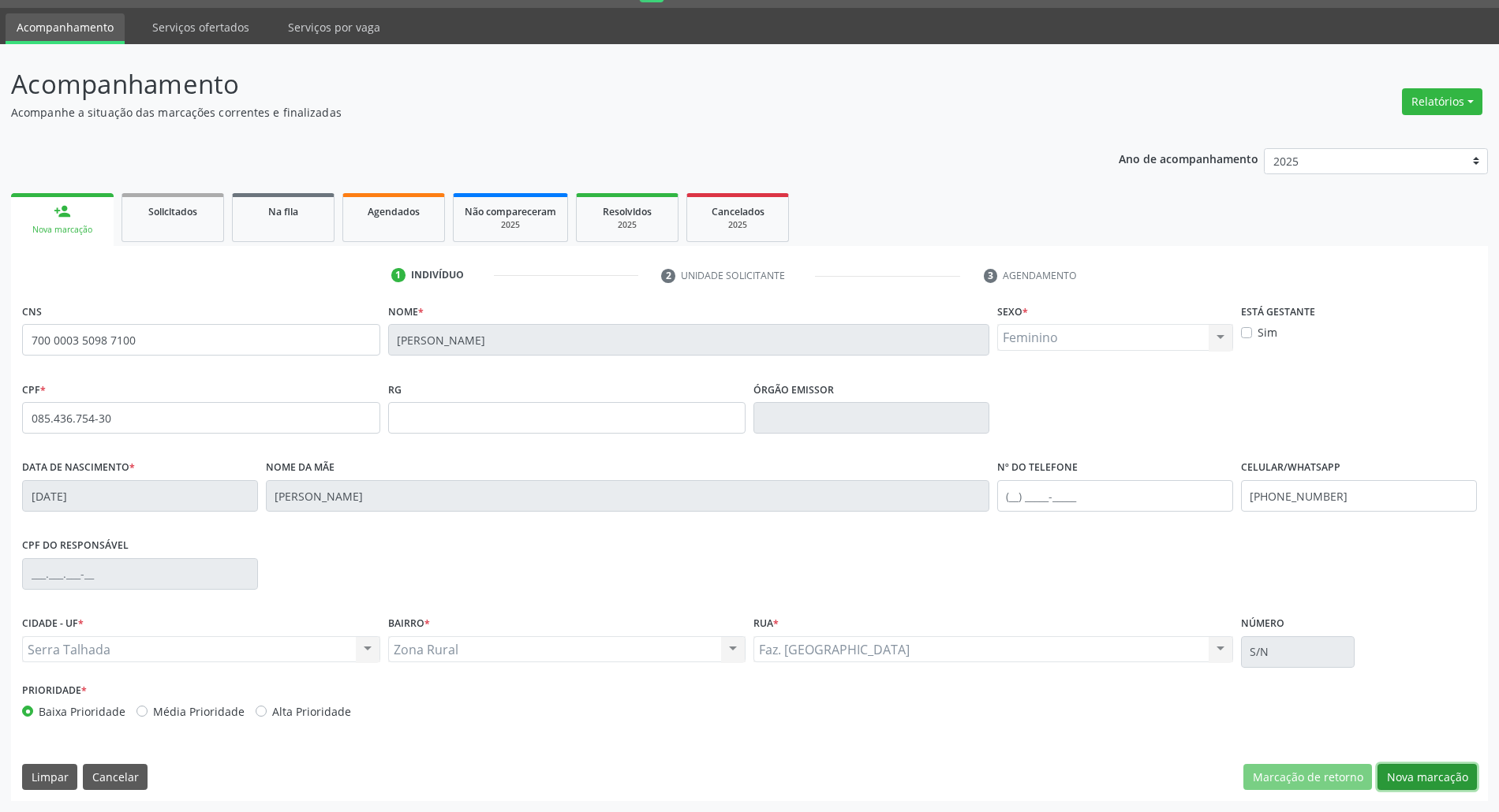
click at [1433, 780] on button "Nova marcação" at bounding box center [1426, 778] width 99 height 27
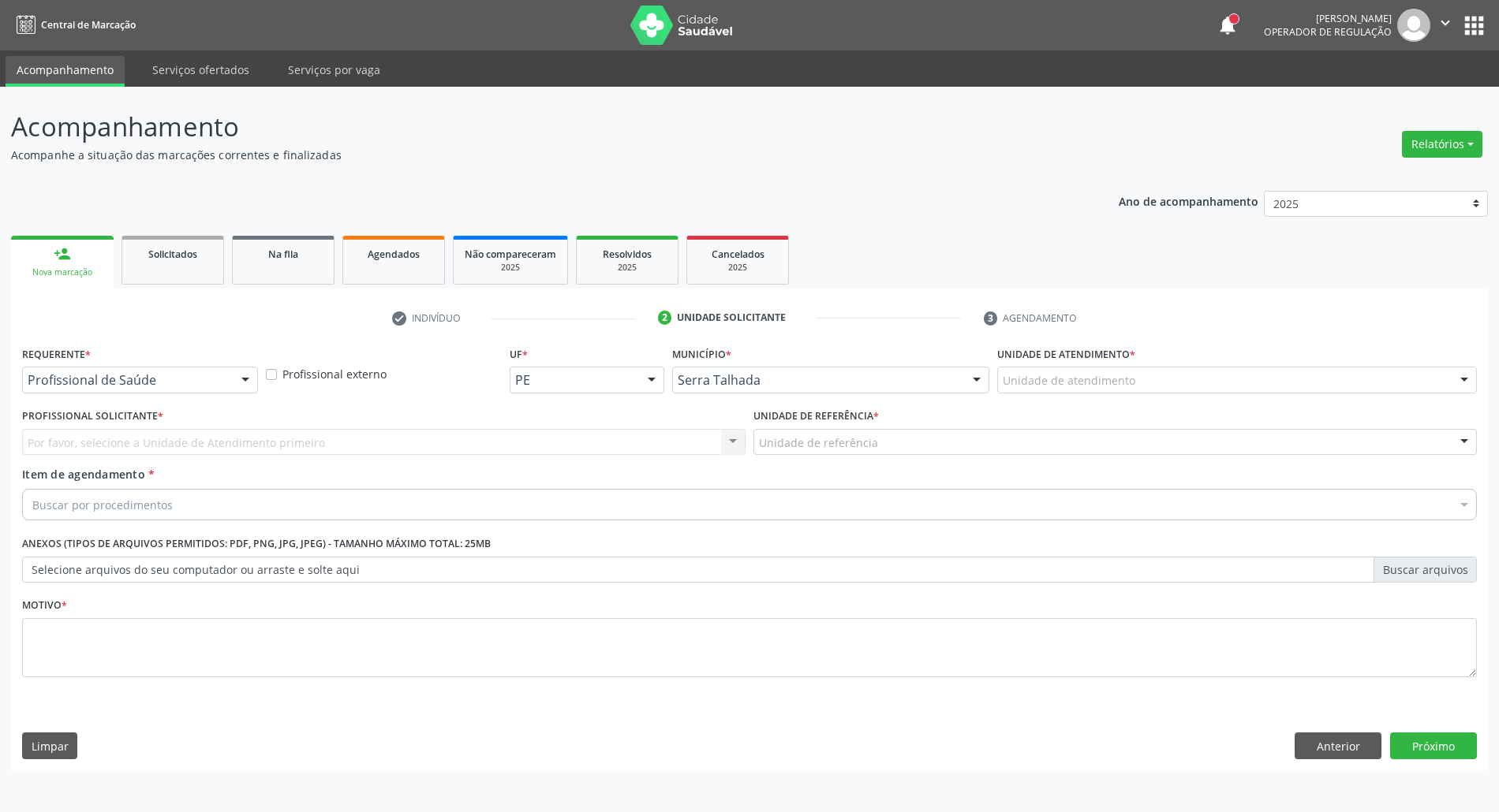
scroll to position [0, 0]
drag, startPoint x: 161, startPoint y: 363, endPoint x: 166, endPoint y: 385, distance: 22.6
click at [164, 372] on div "Requerente * Profissional de Saúde Profissional de Saúde Paciente Nenhum result…" at bounding box center [141, 367] width 238 height 51
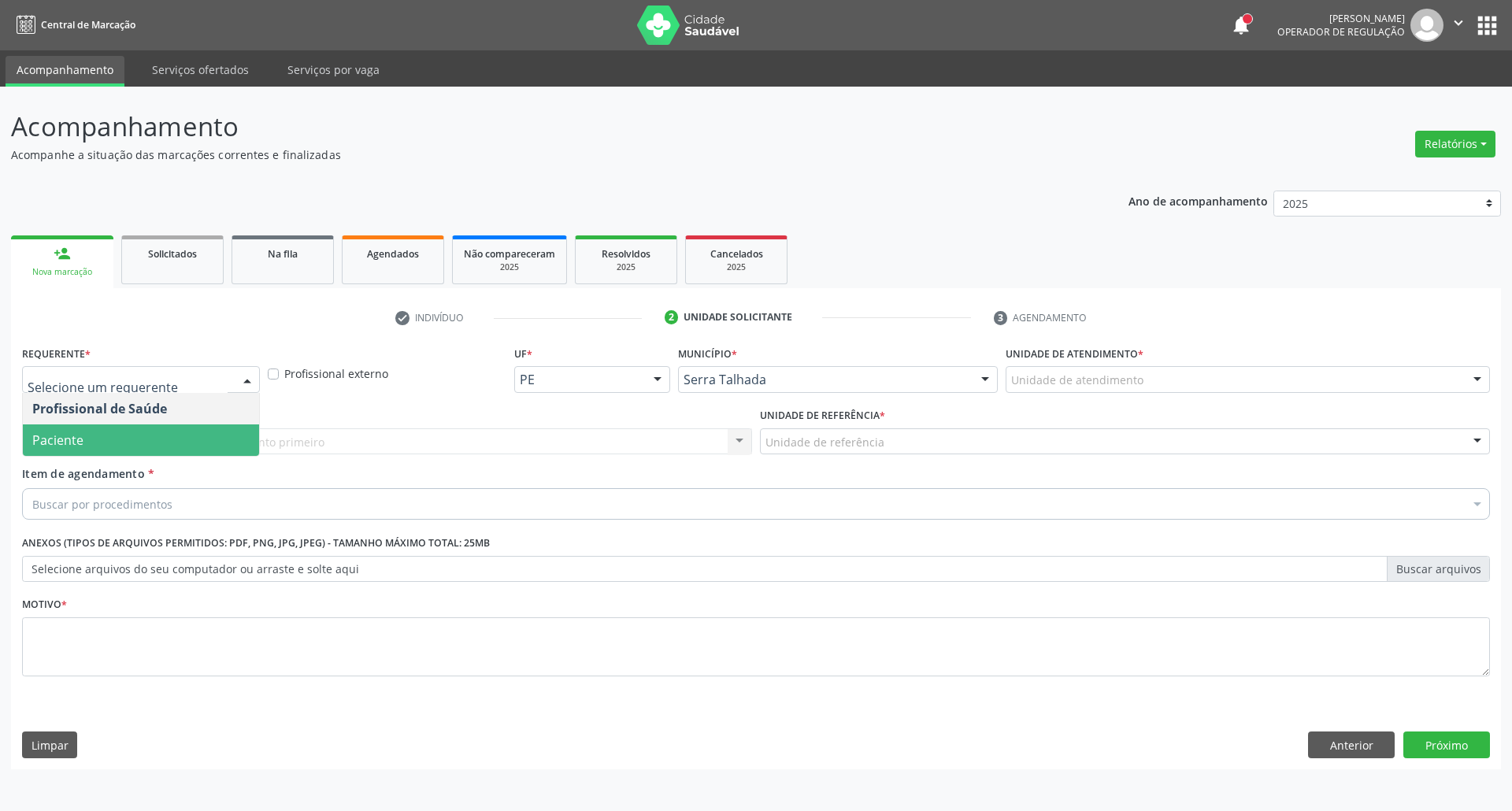
click at [165, 429] on span "Paciente" at bounding box center [141, 440] width 236 height 31
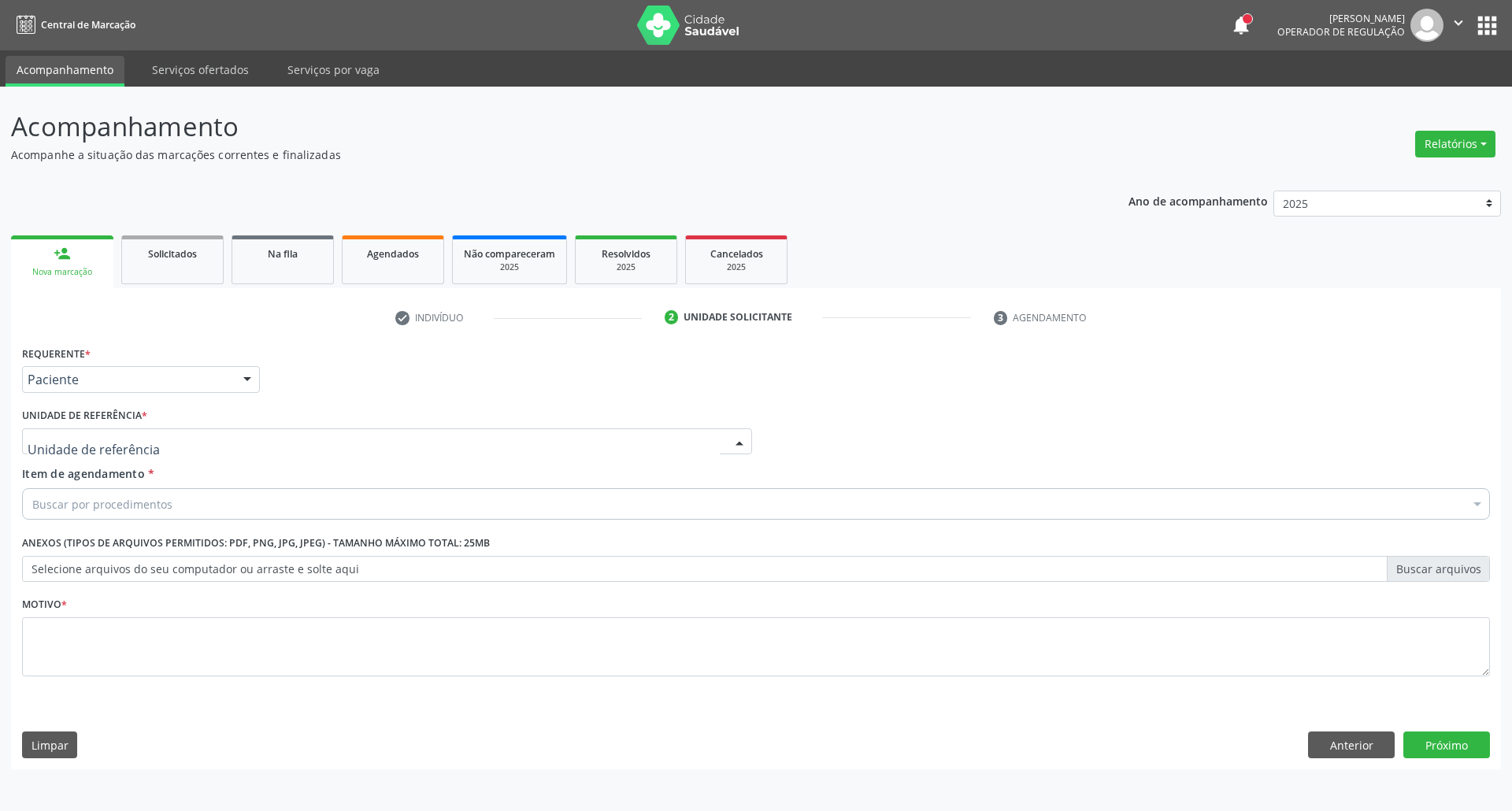
click at [165, 436] on div at bounding box center [387, 442] width 730 height 27
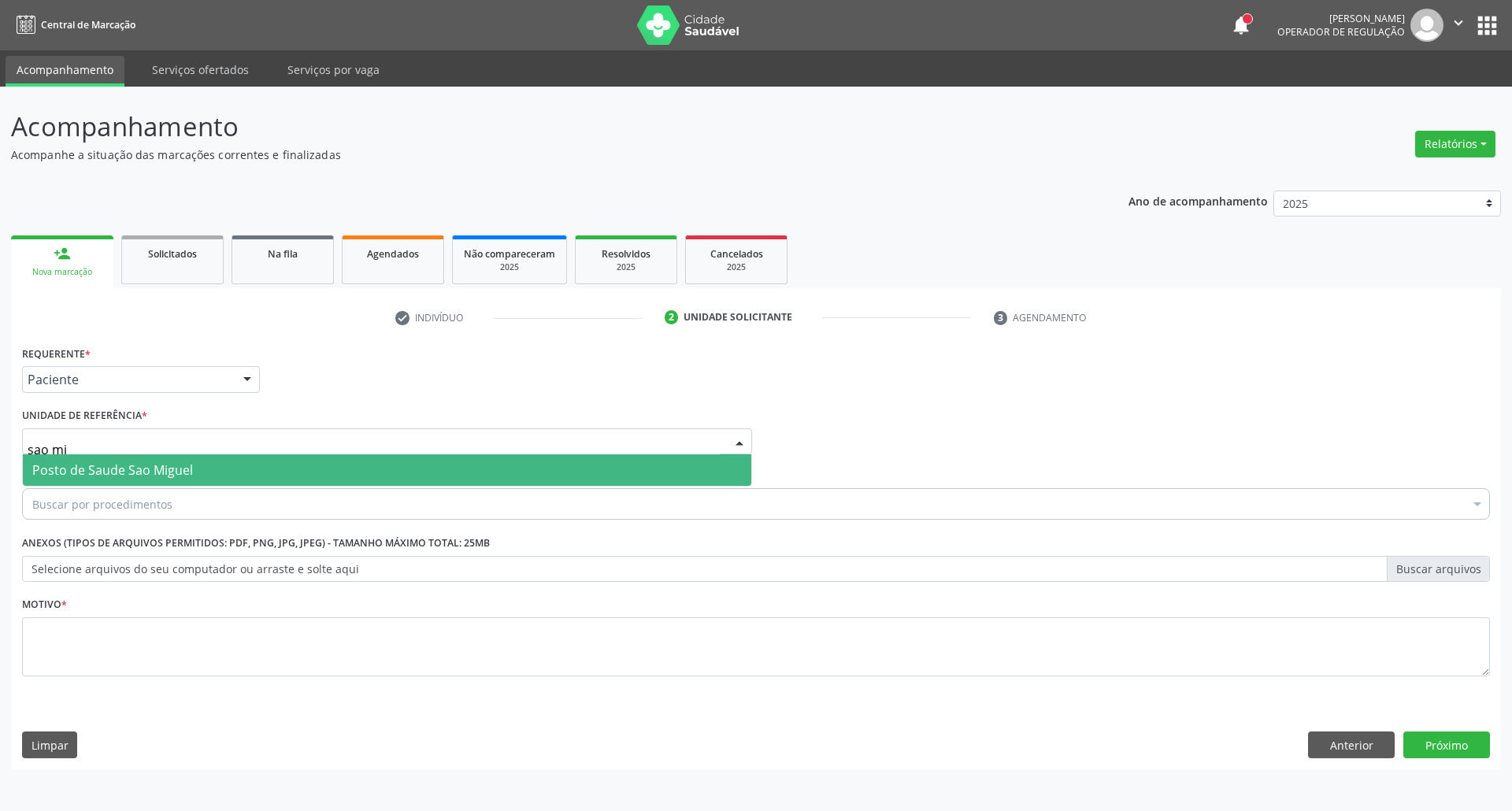
type input "sao mig"
click at [198, 473] on span "Posto de Saude Sao Miguel" at bounding box center [387, 470] width 728 height 31
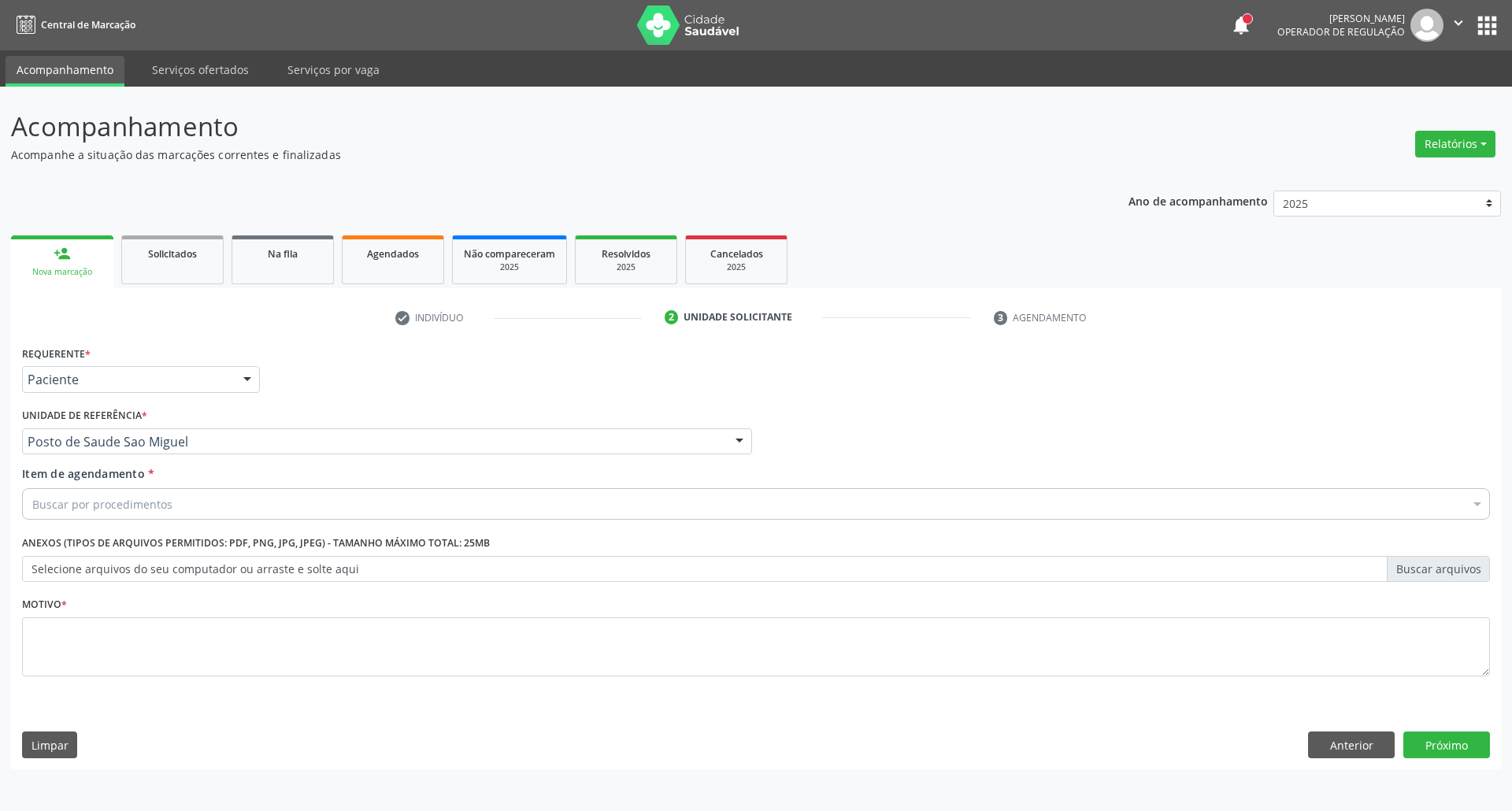
click at [206, 504] on div "Buscar por procedimentos" at bounding box center [756, 504] width 1468 height 31
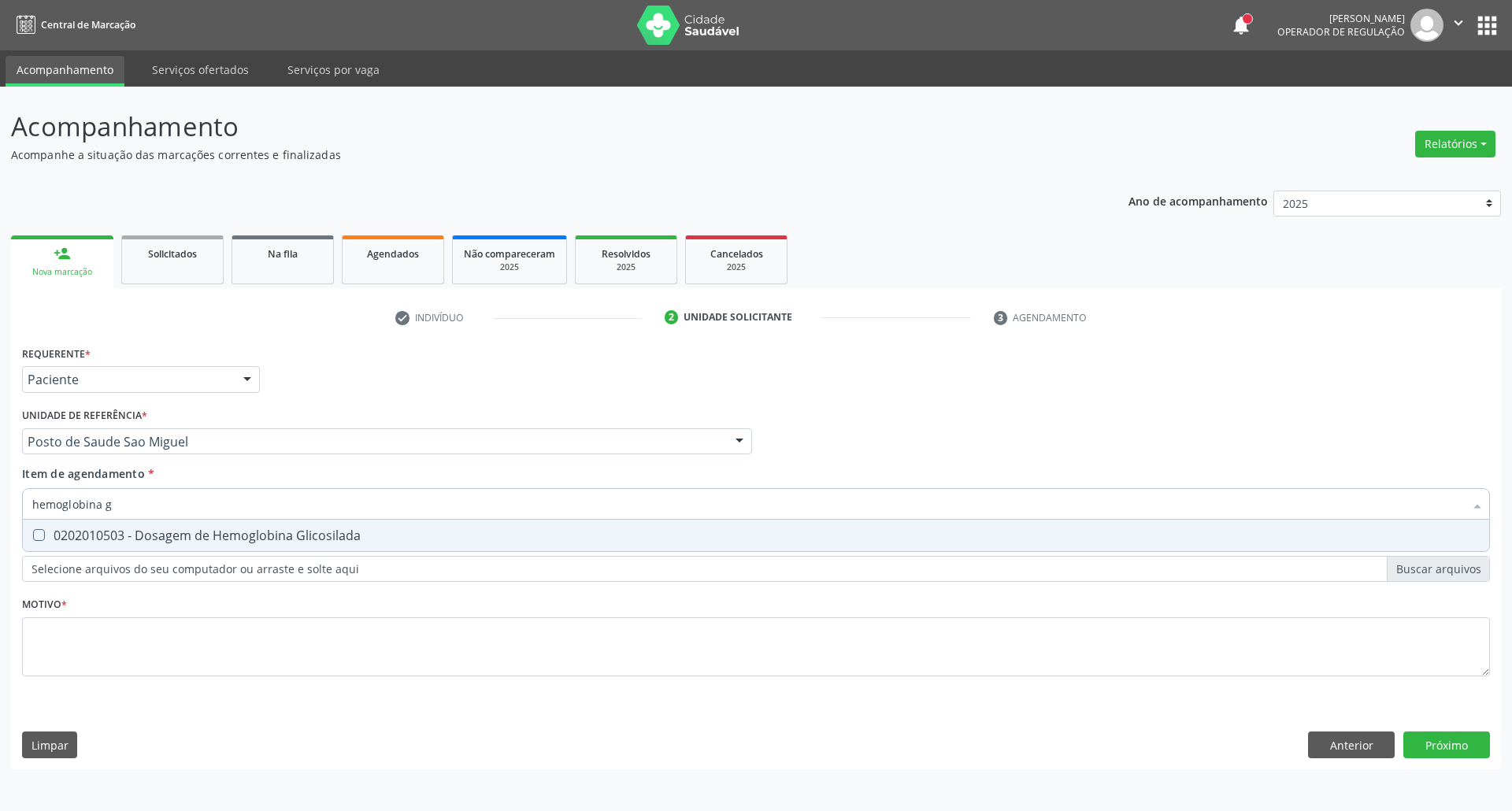
type input "hemoglobina g"
click at [202, 540] on div "0202010503 - Dosagem de Hemoglobina Glicosilada" at bounding box center [755, 535] width 1447 height 12
checkbox Glicosilada "true"
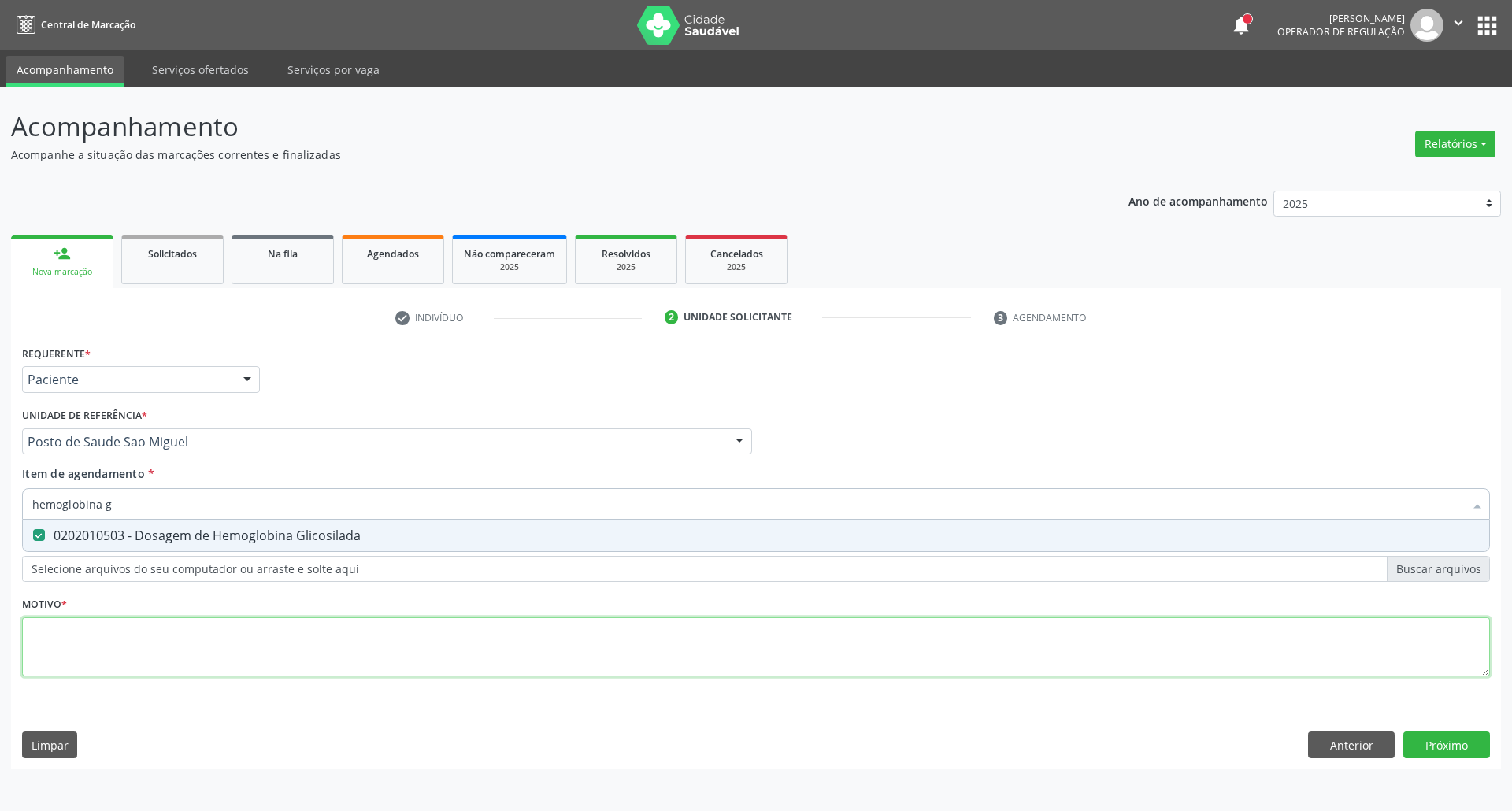
click at [247, 637] on div "Requerente * Paciente Profissional de Saúde Paciente Nenhum resultado encontrad…" at bounding box center [756, 519] width 1468 height 356
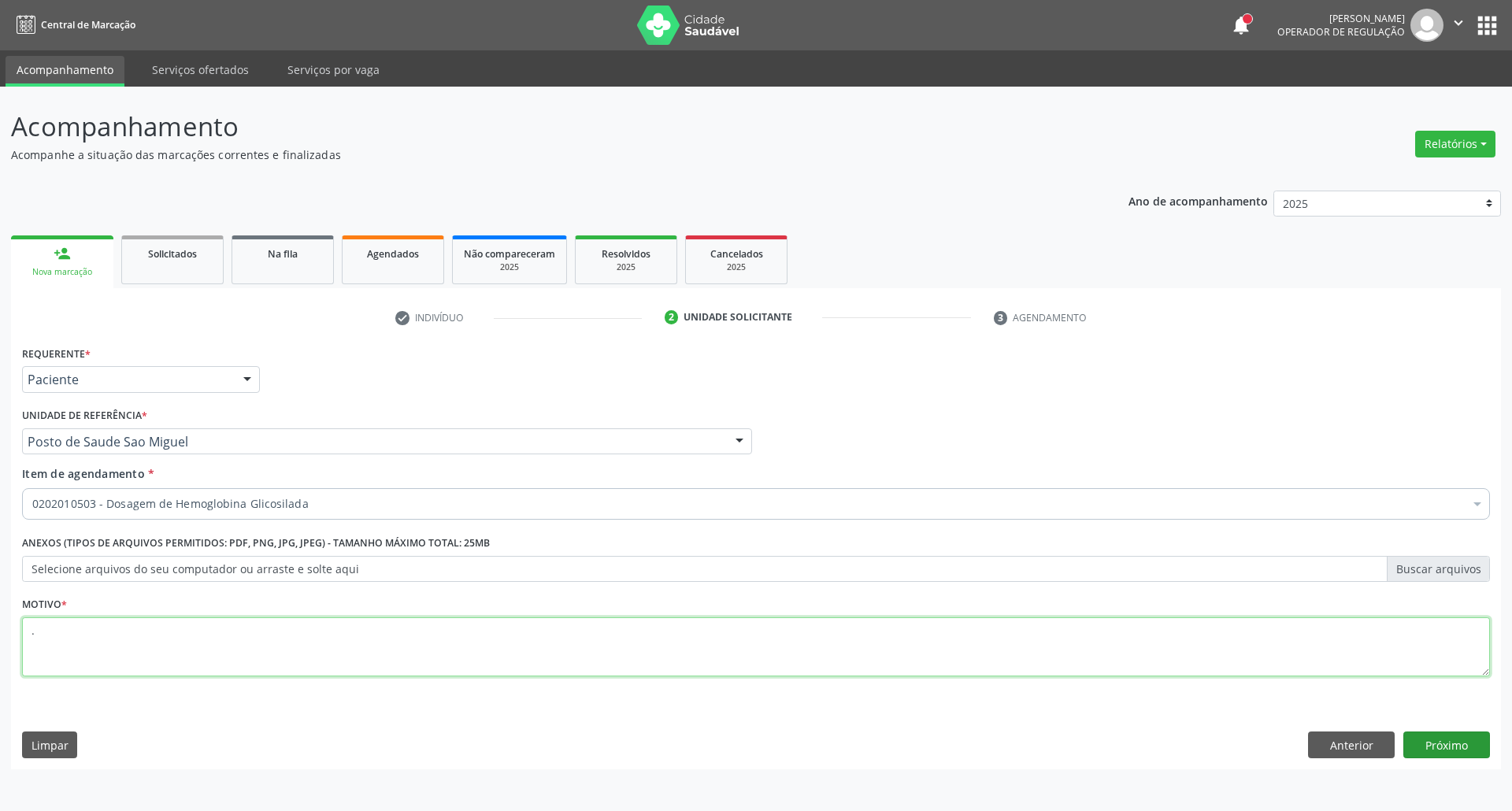
type textarea "."
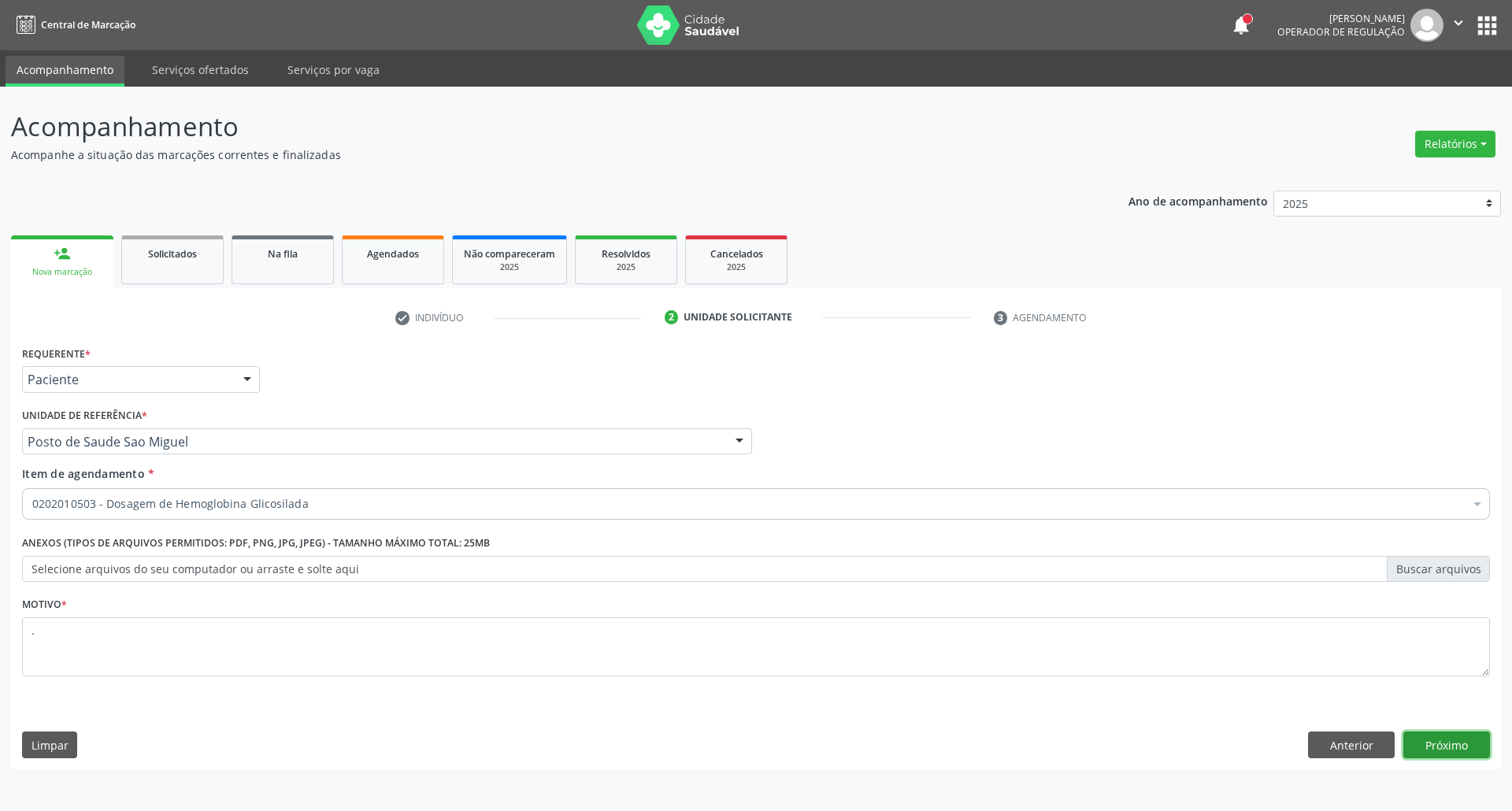
click at [1455, 744] on button "Próximo" at bounding box center [1446, 745] width 87 height 27
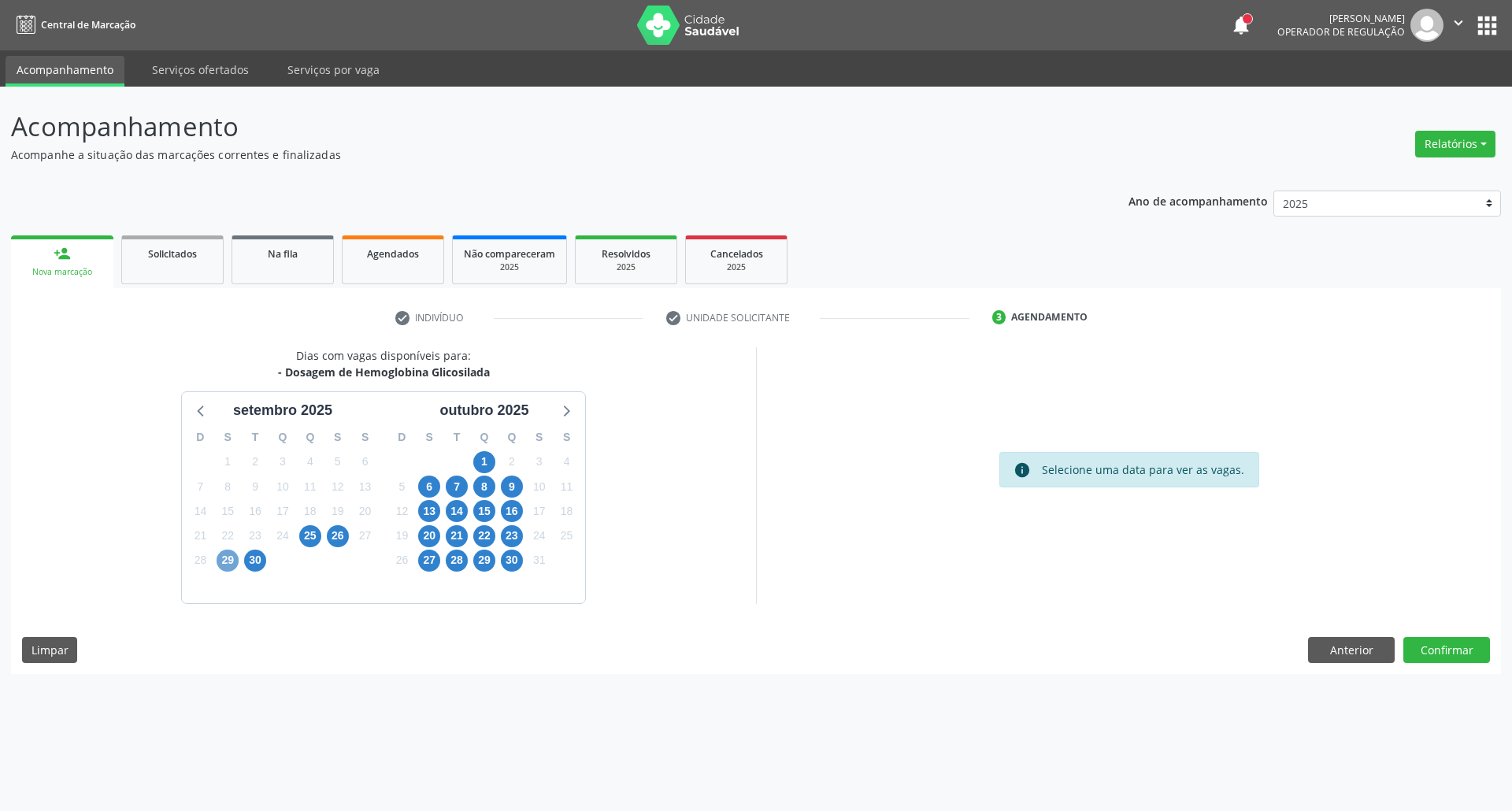
click at [236, 561] on span "29" at bounding box center [227, 560] width 22 height 22
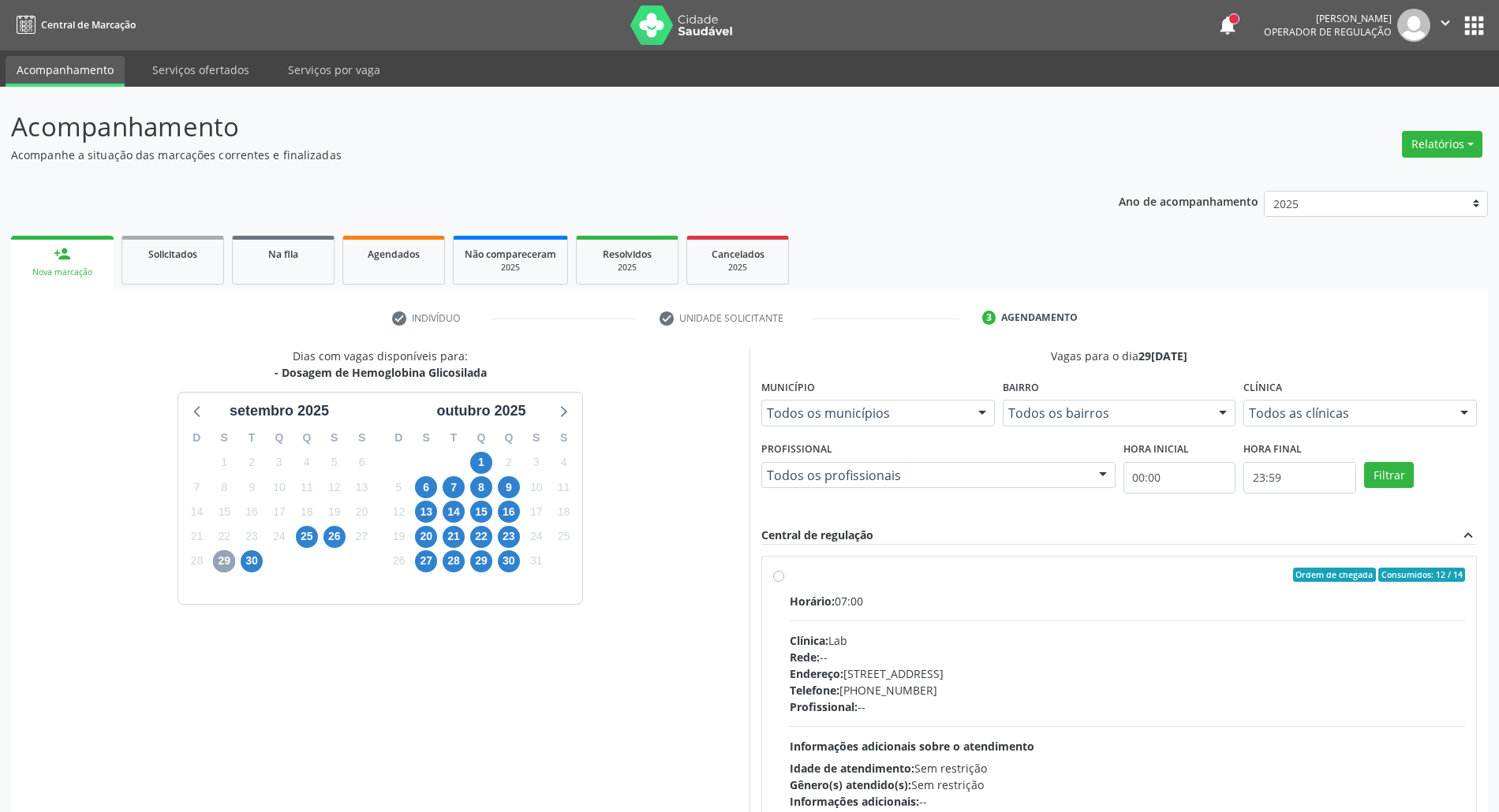
scroll to position [527, 0]
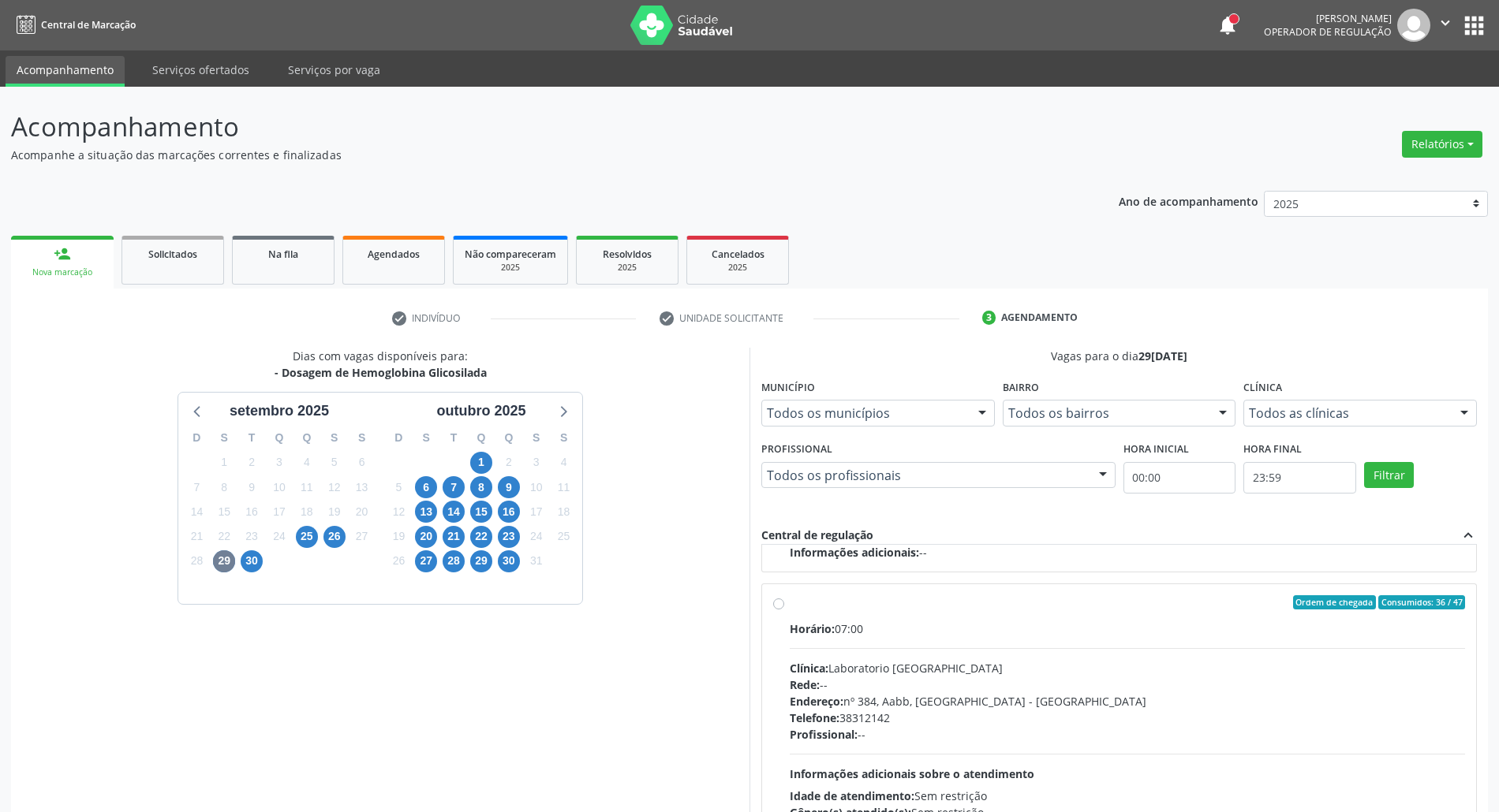
click at [939, 637] on div "Horário: 07:00" at bounding box center [1127, 629] width 675 height 16
click at [784, 609] on input "Ordem de chegada Consumidos: 36 / 47 Horário: 07:00 Clínica: Laboratorio [GEOGR…" at bounding box center [778, 602] width 11 height 14
radio input "true"
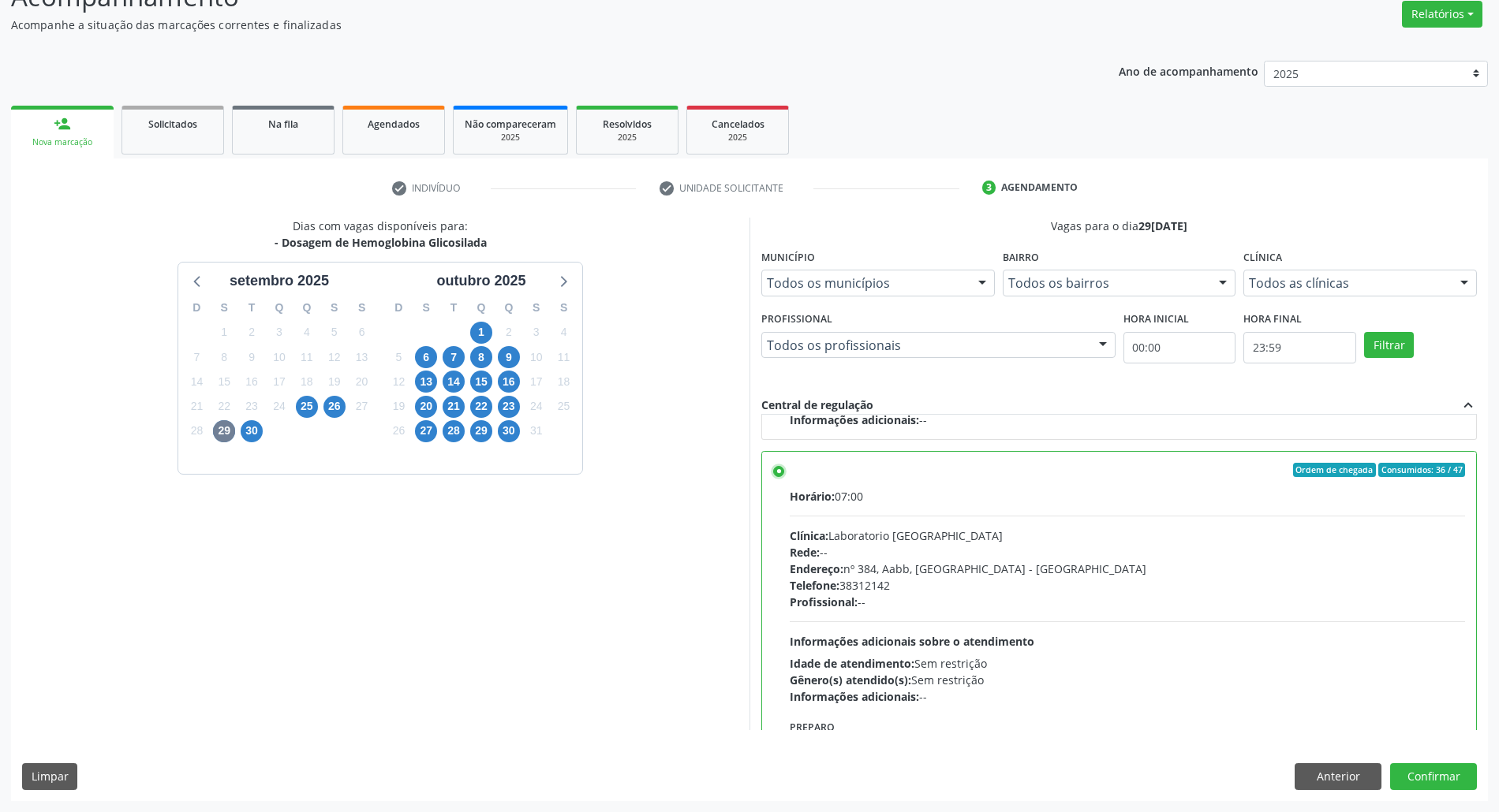
scroll to position [632, 0]
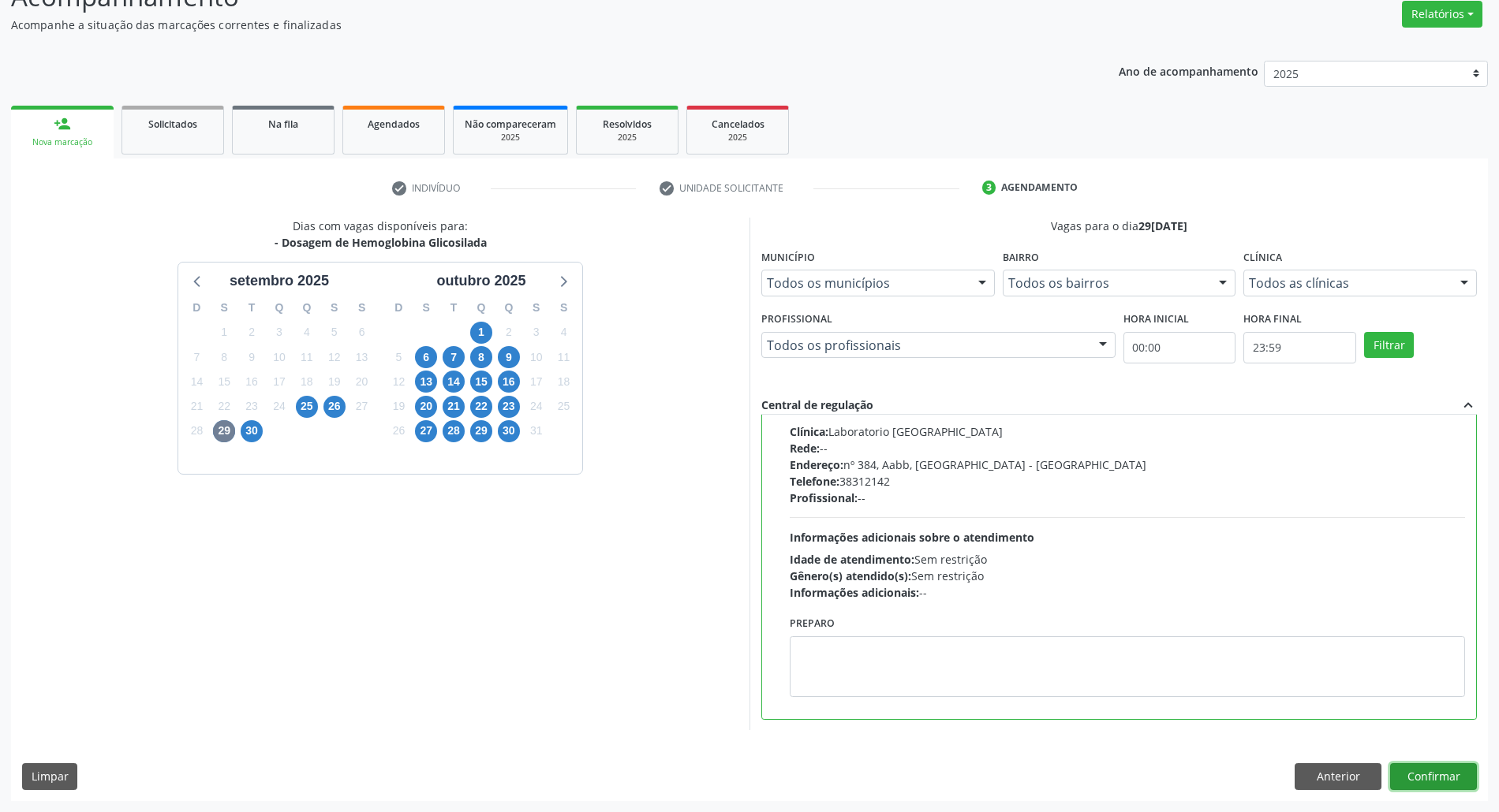
click at [1419, 773] on button "Confirmar" at bounding box center [1433, 777] width 87 height 27
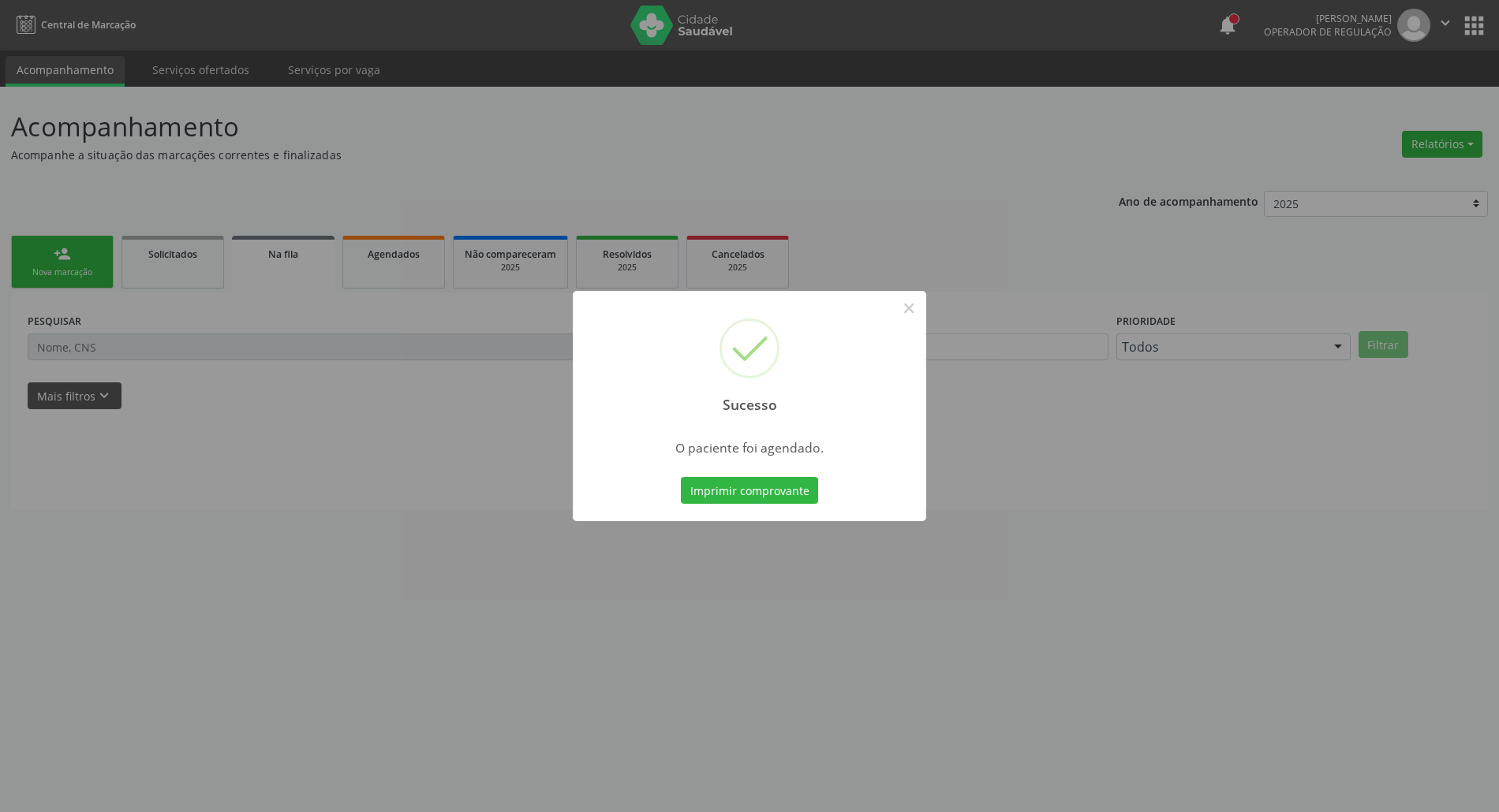
scroll to position [0, 0]
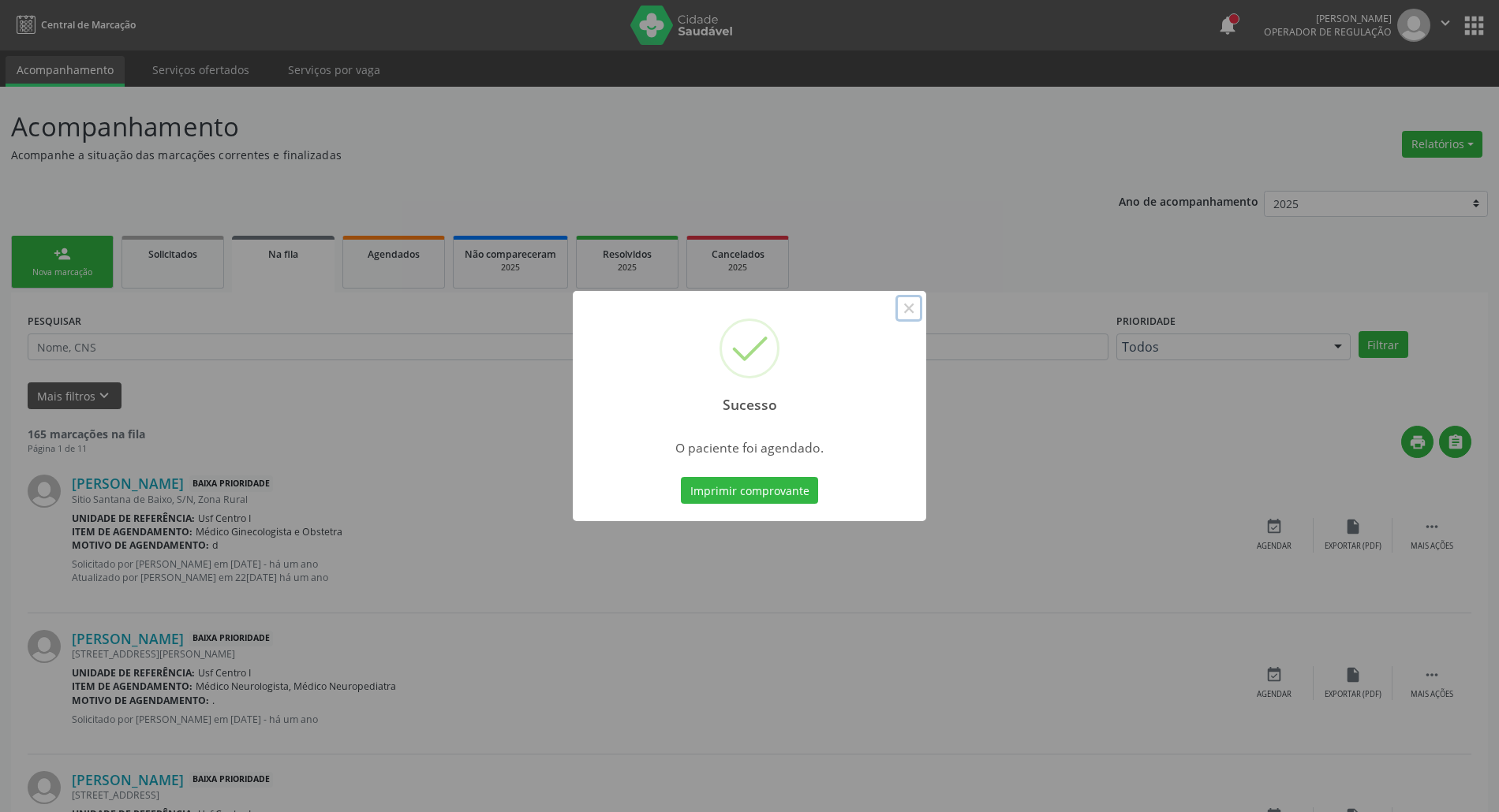
drag, startPoint x: 907, startPoint y: 314, endPoint x: 613, endPoint y: 237, distance: 303.9
click at [907, 313] on button "×" at bounding box center [908, 308] width 27 height 27
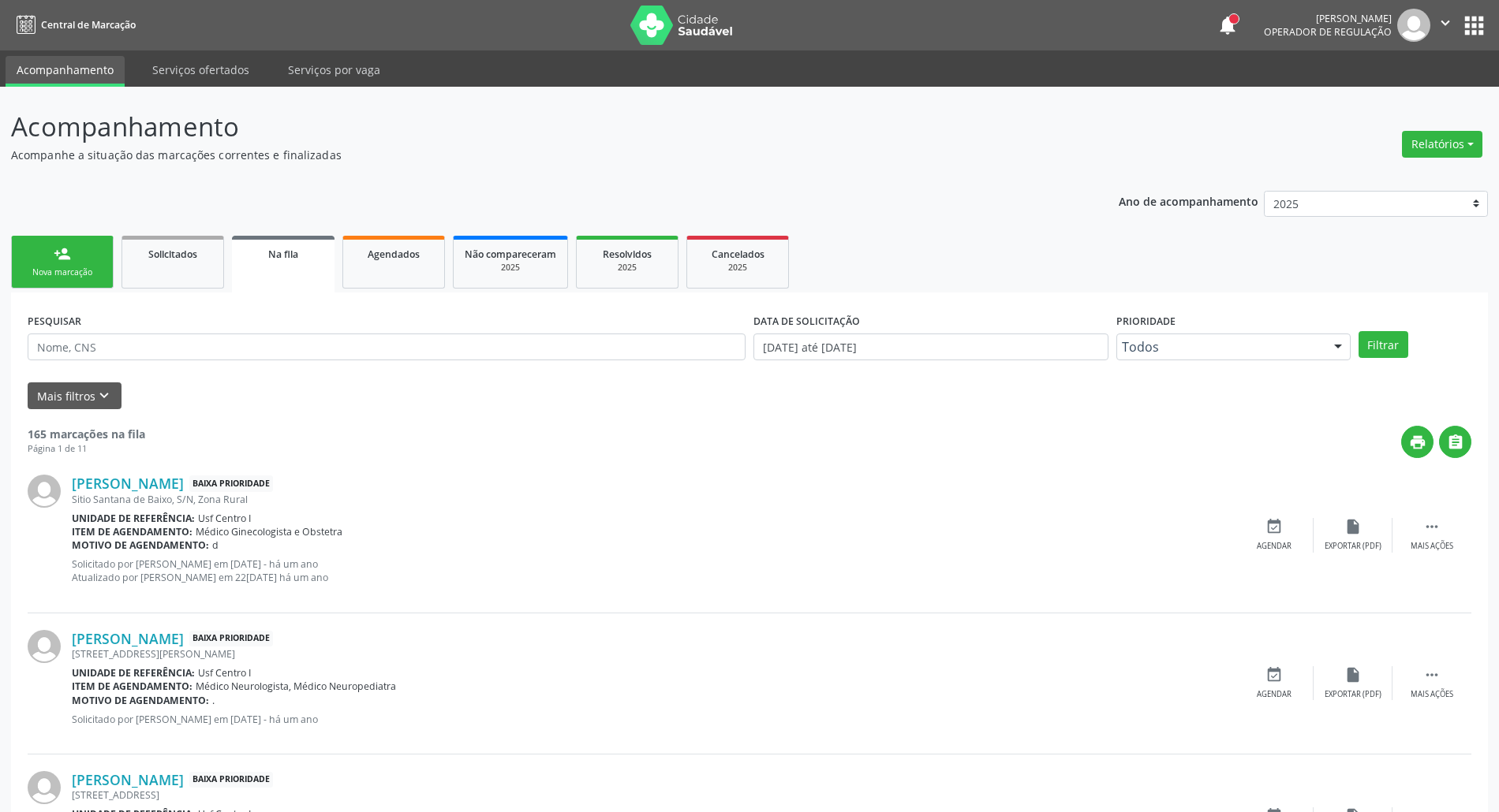
click at [58, 253] on div "person_add" at bounding box center [62, 253] width 17 height 17
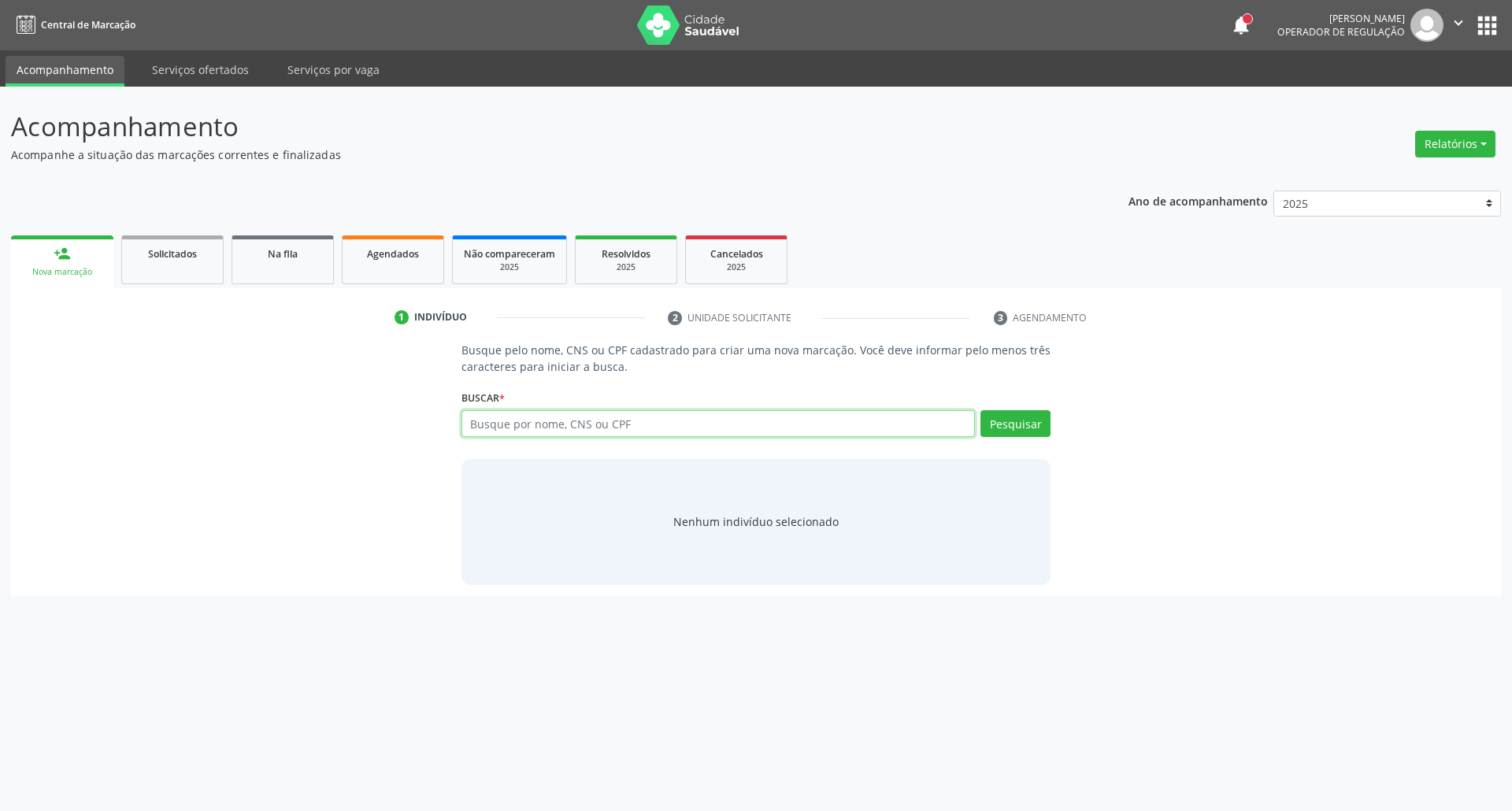
click at [662, 428] on input "text" at bounding box center [718, 424] width 514 height 27
drag, startPoint x: 556, startPoint y: 416, endPoint x: 285, endPoint y: 422, distance: 271.1
click at [285, 422] on div "Busque pelo nome, CNS ou CPF cadastrado para criar uma nova marcação. Você deve…" at bounding box center [756, 463] width 1468 height 242
type input "01101928425"
click at [1025, 426] on button "Pesquisar" at bounding box center [1016, 424] width 70 height 27
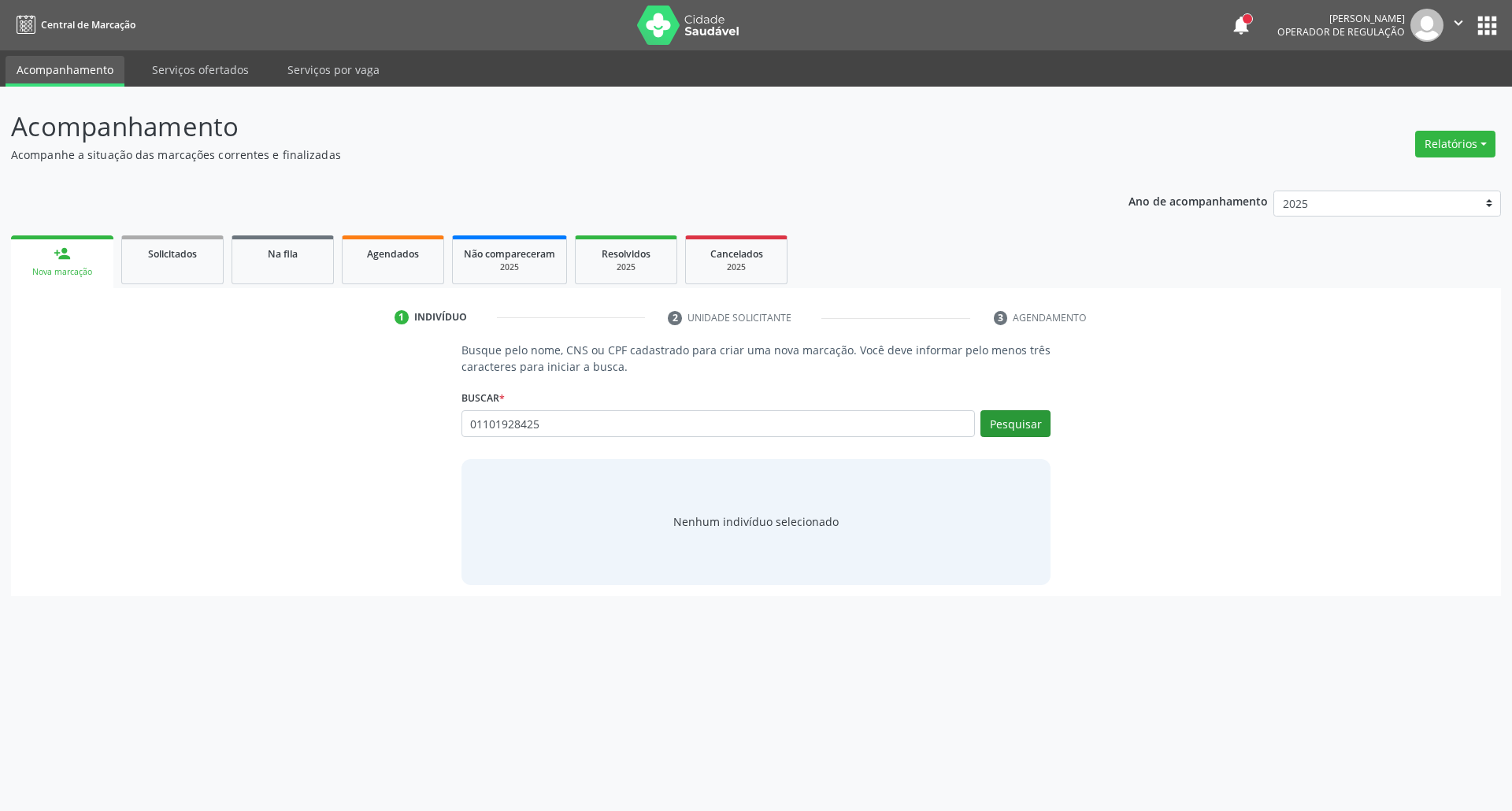
type input "01101928425"
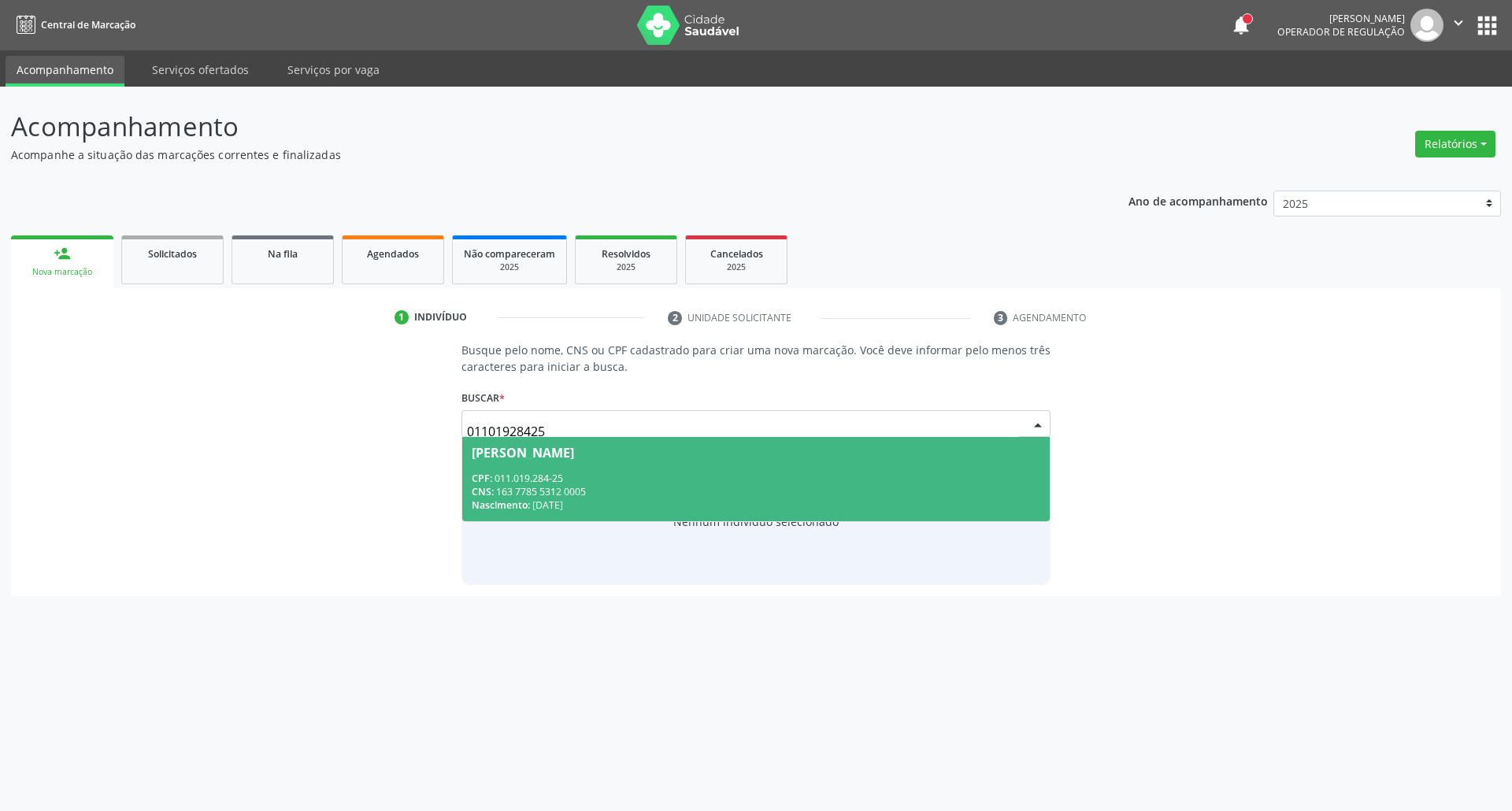
click at [725, 470] on span "[PERSON_NAME] CPF: 011.019.284-25 CNS: 163 7785 5312 0005 Nascimento: [DATE]" at bounding box center [756, 479] width 588 height 84
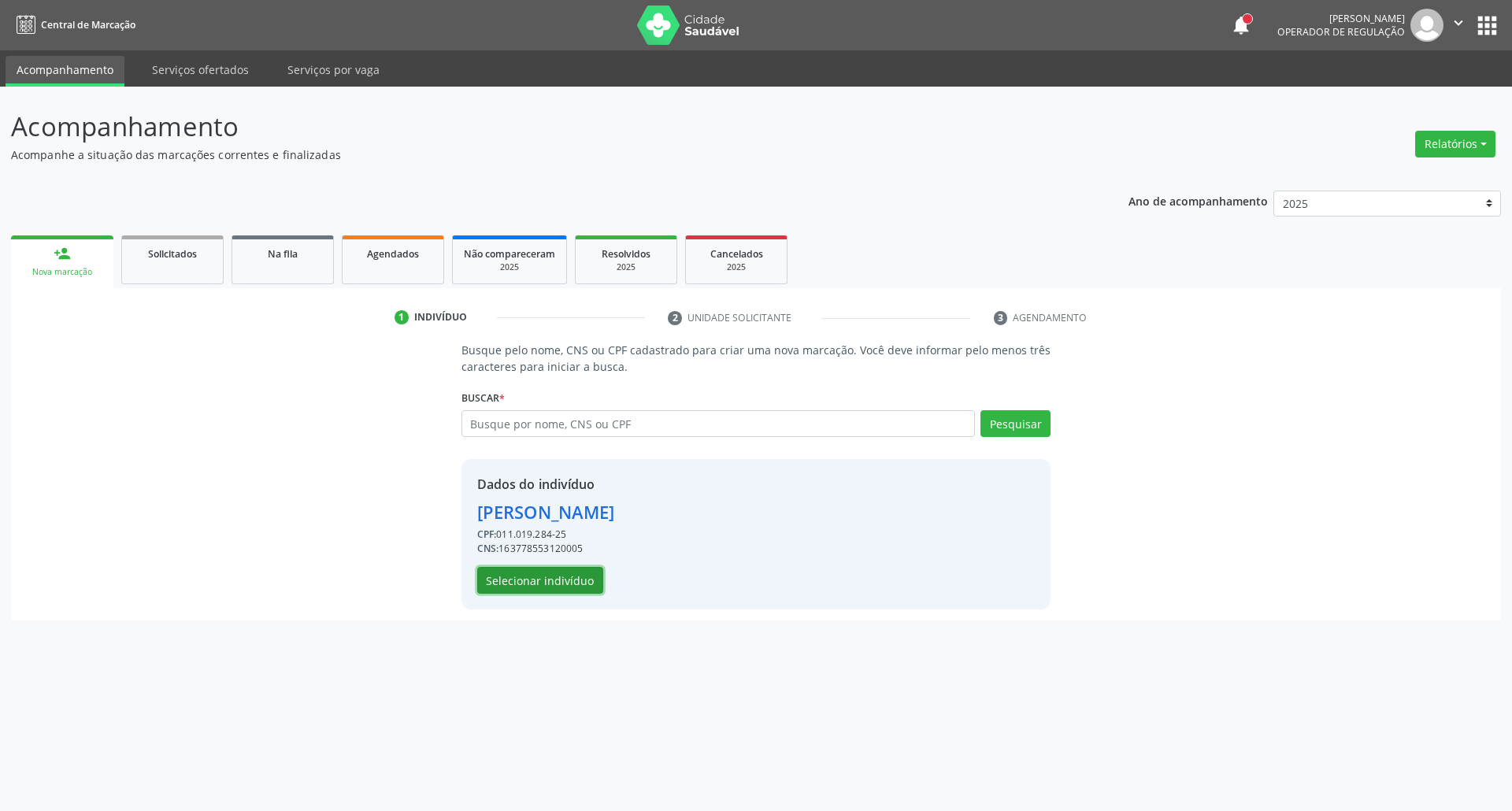
click at [517, 586] on button "Selecionar indivíduo" at bounding box center [541, 580] width 126 height 27
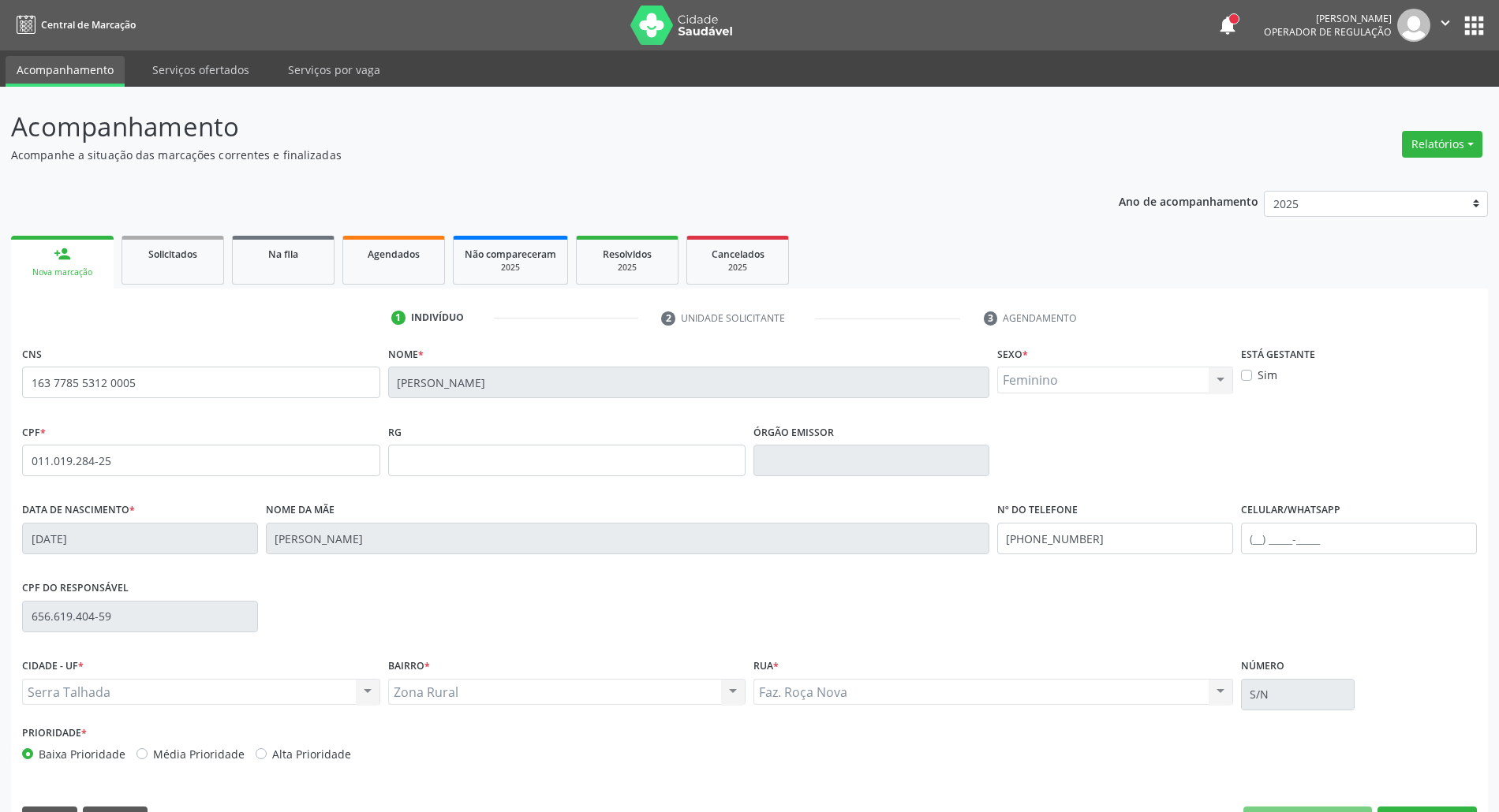
scroll to position [43, 0]
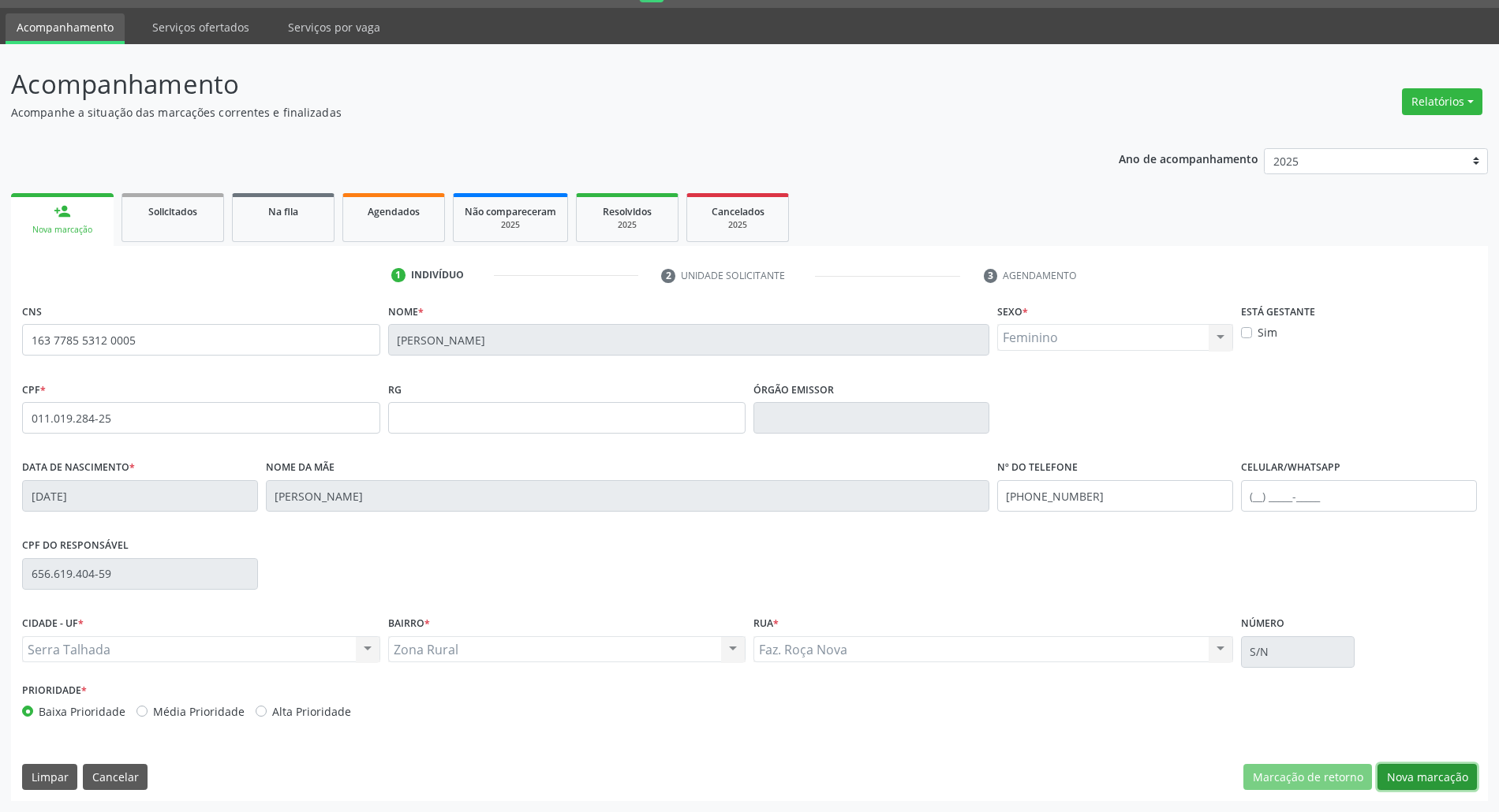
drag, startPoint x: 1407, startPoint y: 766, endPoint x: 1190, endPoint y: 648, distance: 247.0
click at [1401, 762] on div "CNS 163 7785 5312 0005 [GEOGRAPHIC_DATA] * [PERSON_NAME] * Feminino Masculino F…" at bounding box center [749, 550] width 1477 height 501
click at [1431, 779] on button "Nova marcação" at bounding box center [1426, 778] width 99 height 27
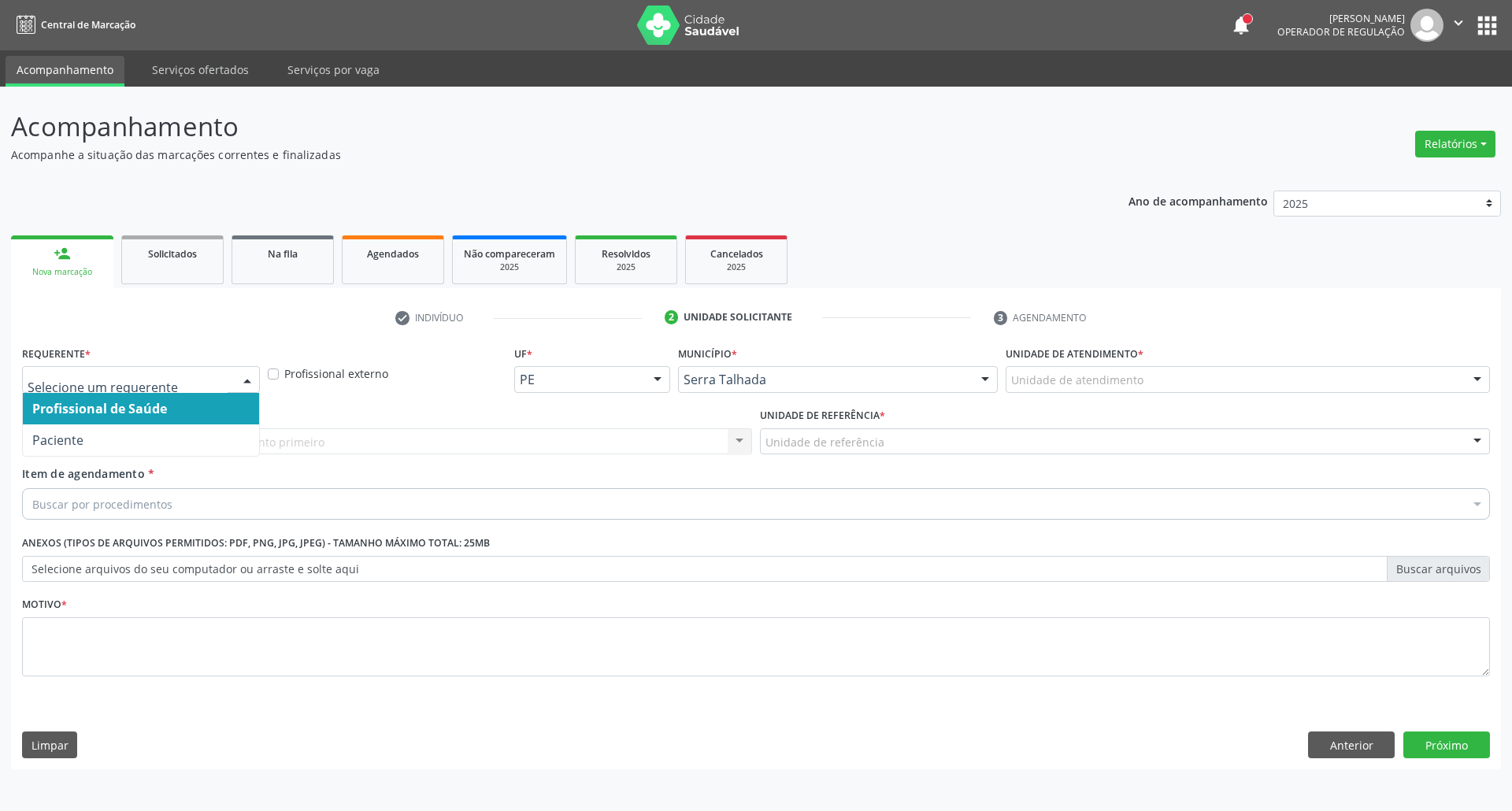
click at [247, 384] on div at bounding box center [247, 380] width 24 height 27
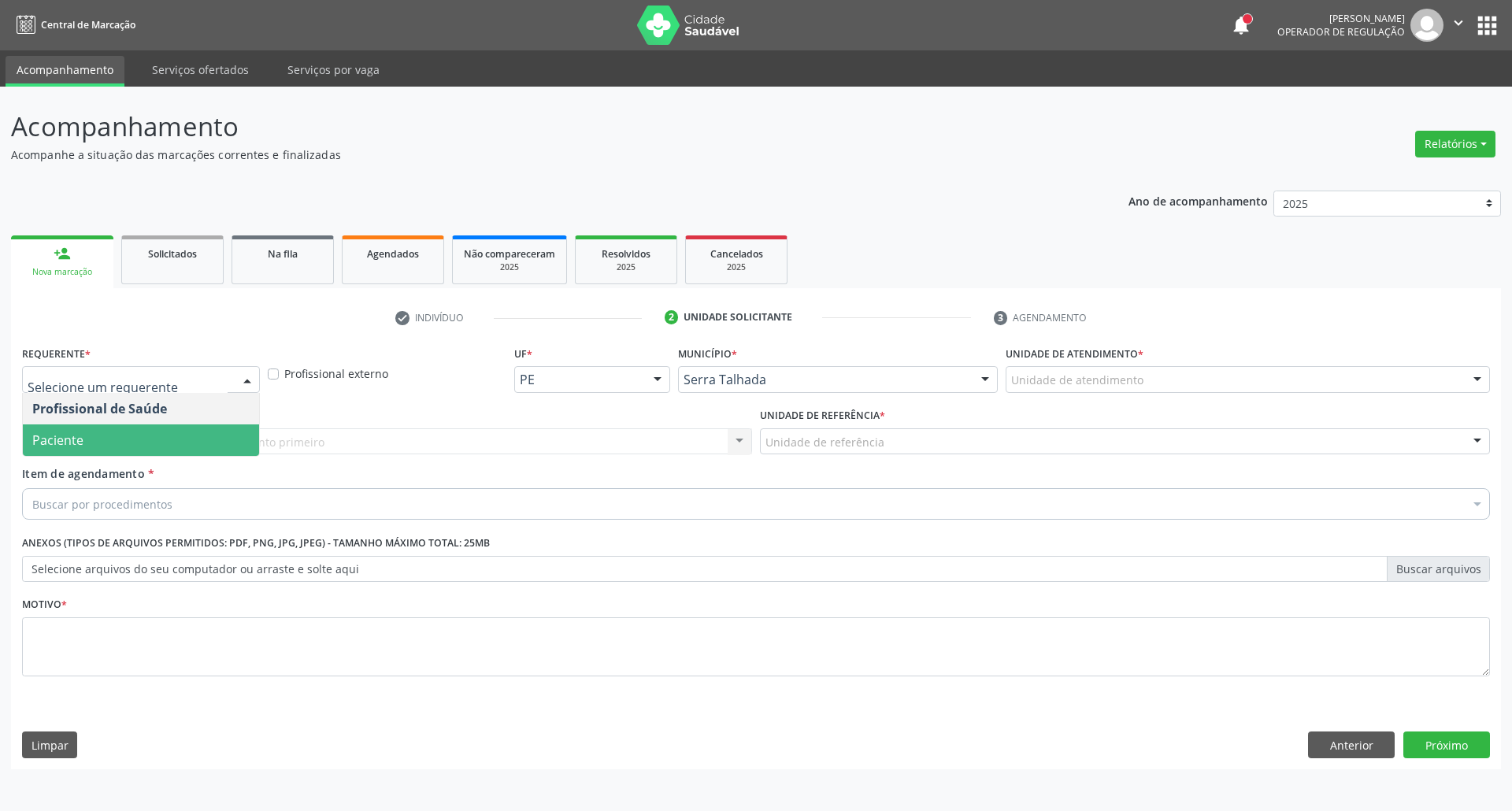
click at [227, 432] on span "Paciente" at bounding box center [141, 440] width 236 height 31
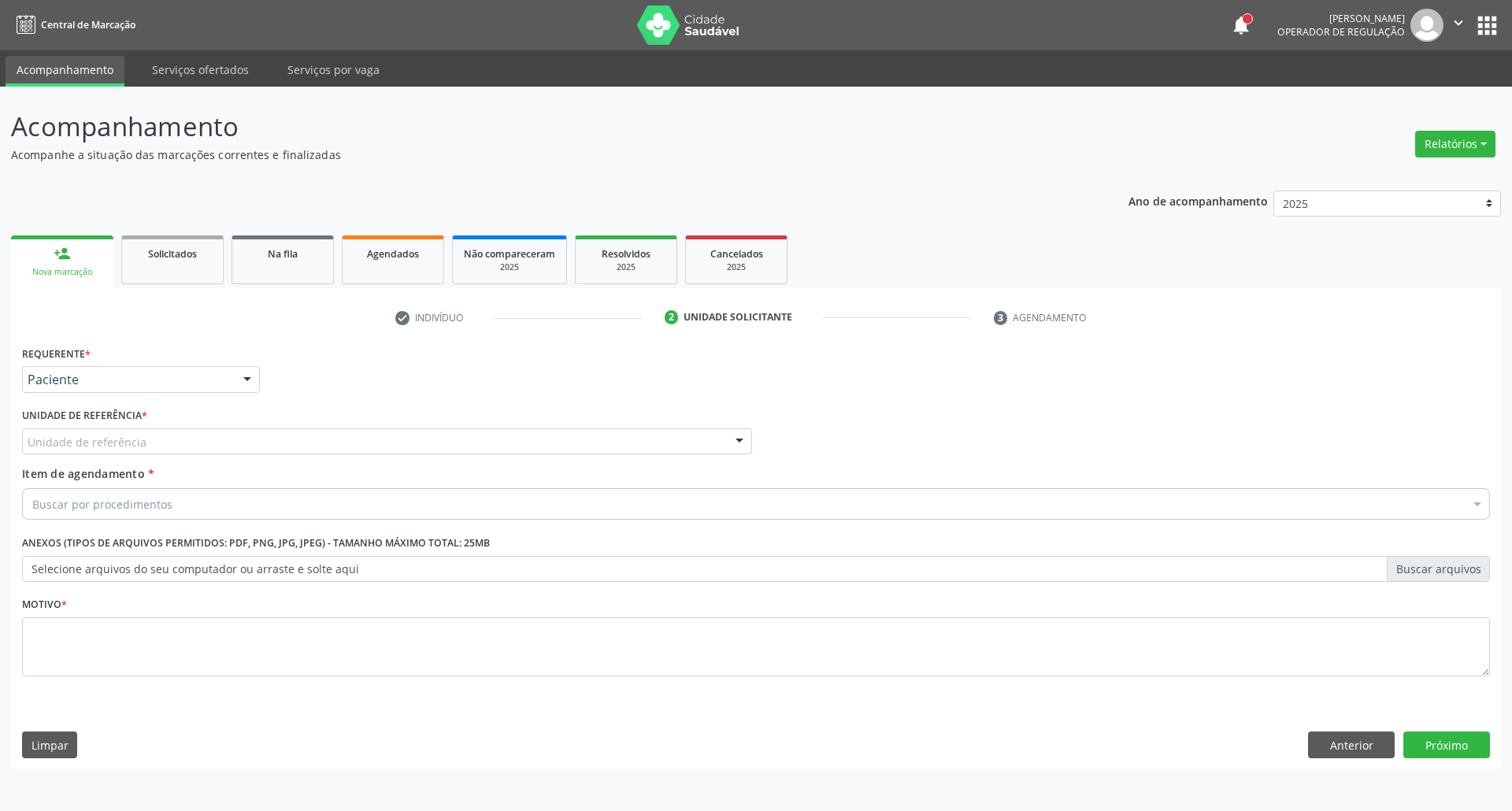
click at [227, 433] on div "Unidade de referência" at bounding box center [387, 442] width 730 height 27
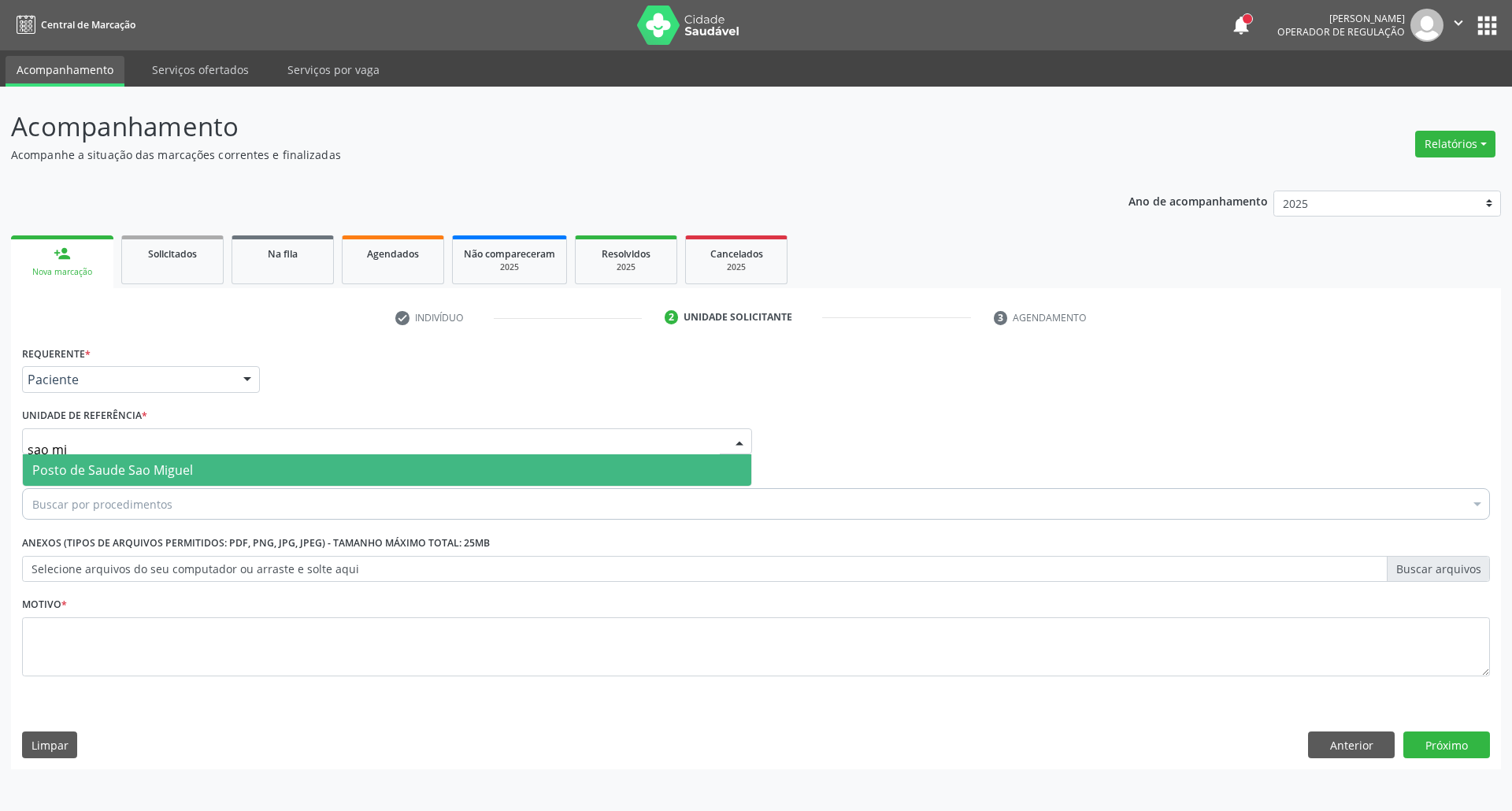
click at [215, 488] on div "Buscar por procedimentos" at bounding box center [756, 504] width 1468 height 31
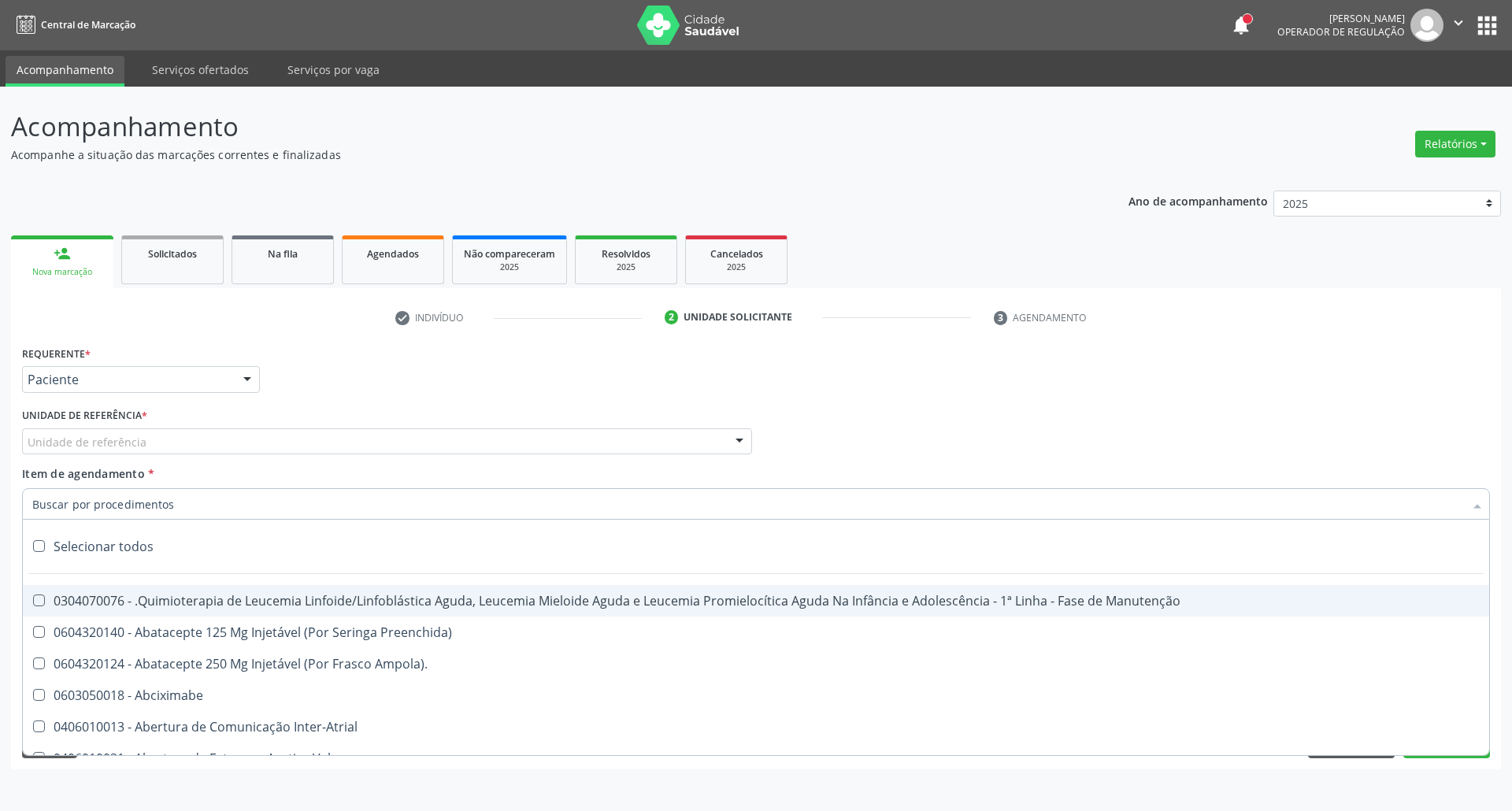
click at [211, 469] on div "Item de agendamento * Selecionar todos 0304070076 - .Quimioterapia de Leucemia …" at bounding box center [756, 490] width 1468 height 50
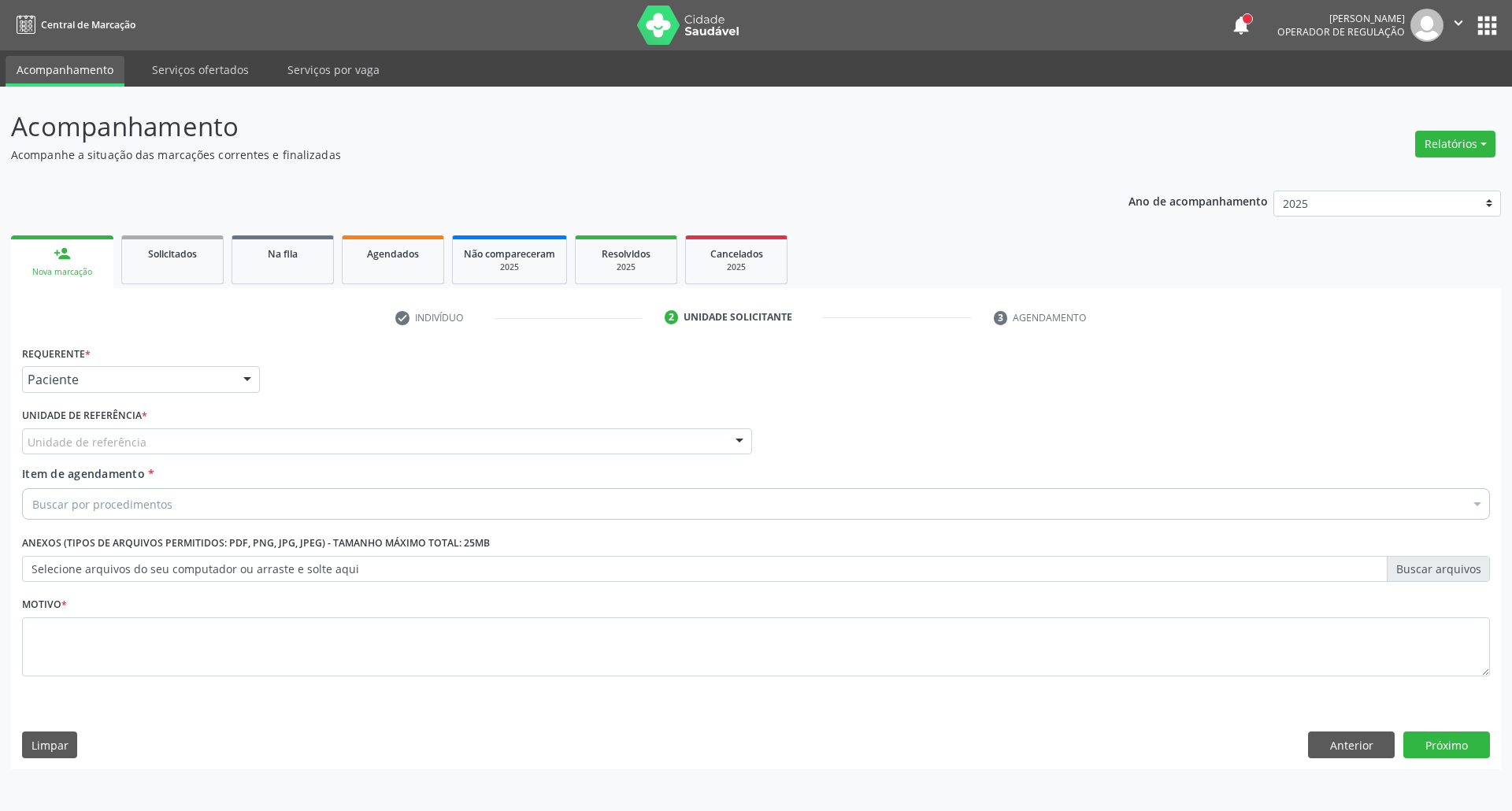
click at [195, 438] on div "Unidade de referência" at bounding box center [387, 442] width 730 height 27
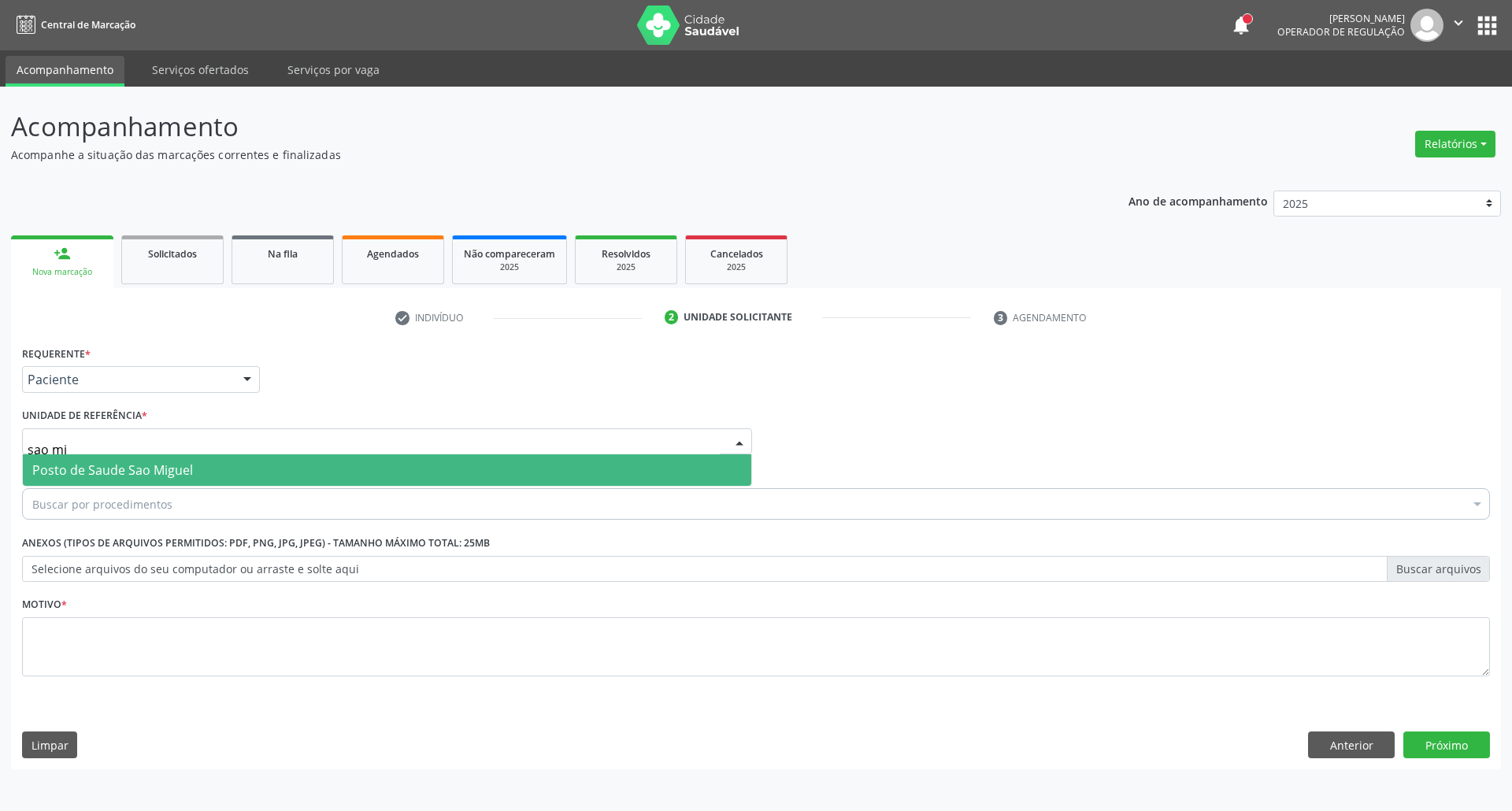
type input "sao mig"
click at [196, 474] on span "Posto de Saude Sao Miguel" at bounding box center [387, 470] width 728 height 31
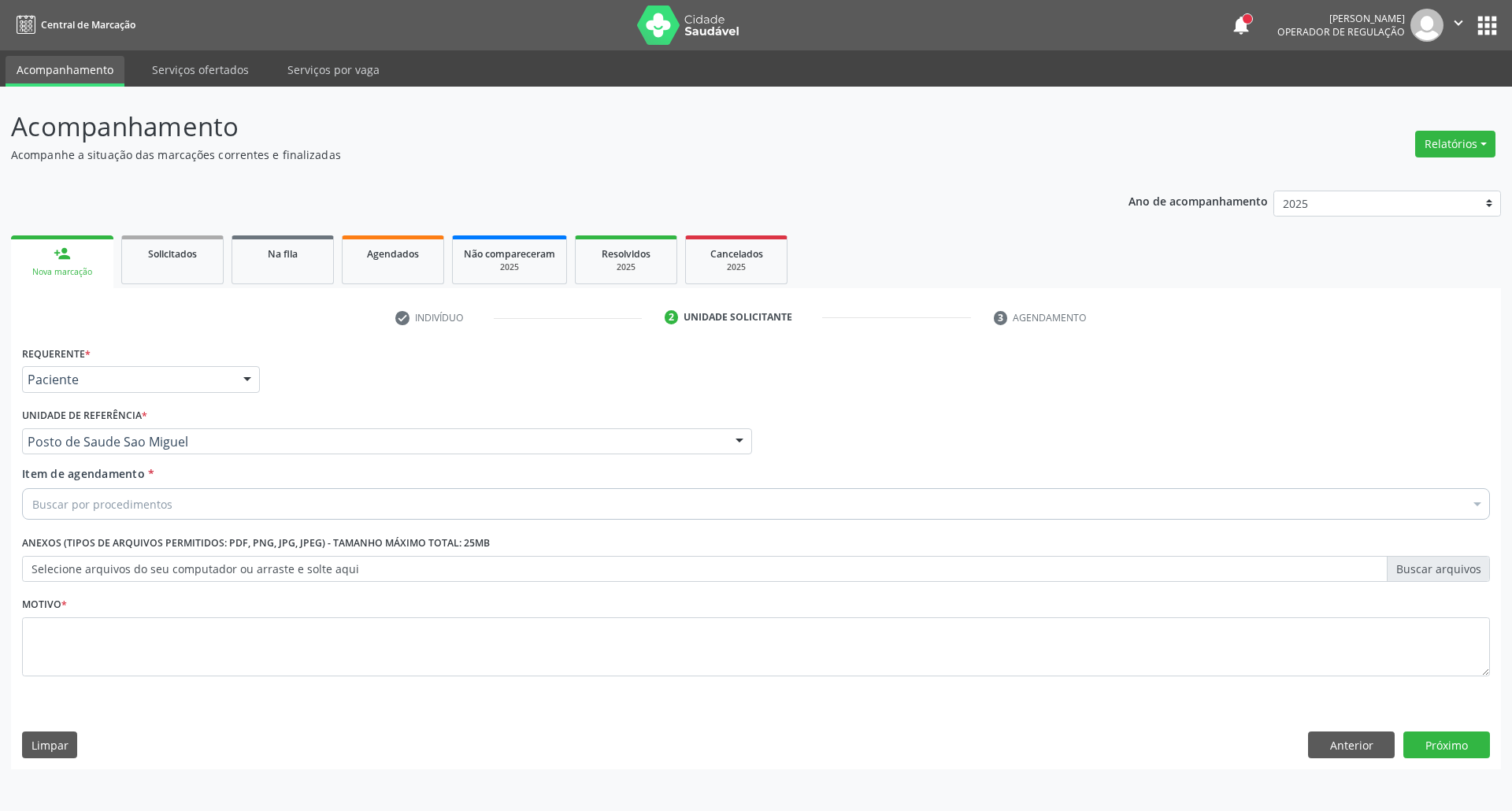
click at [192, 495] on div "Buscar por procedimentos" at bounding box center [756, 504] width 1468 height 31
click at [885, 147] on p "Acompanhe a situação das marcações correntes e finalizadas" at bounding box center [532, 155] width 1043 height 16
click at [190, 502] on div "Buscar por procedimentos" at bounding box center [756, 504] width 1468 height 31
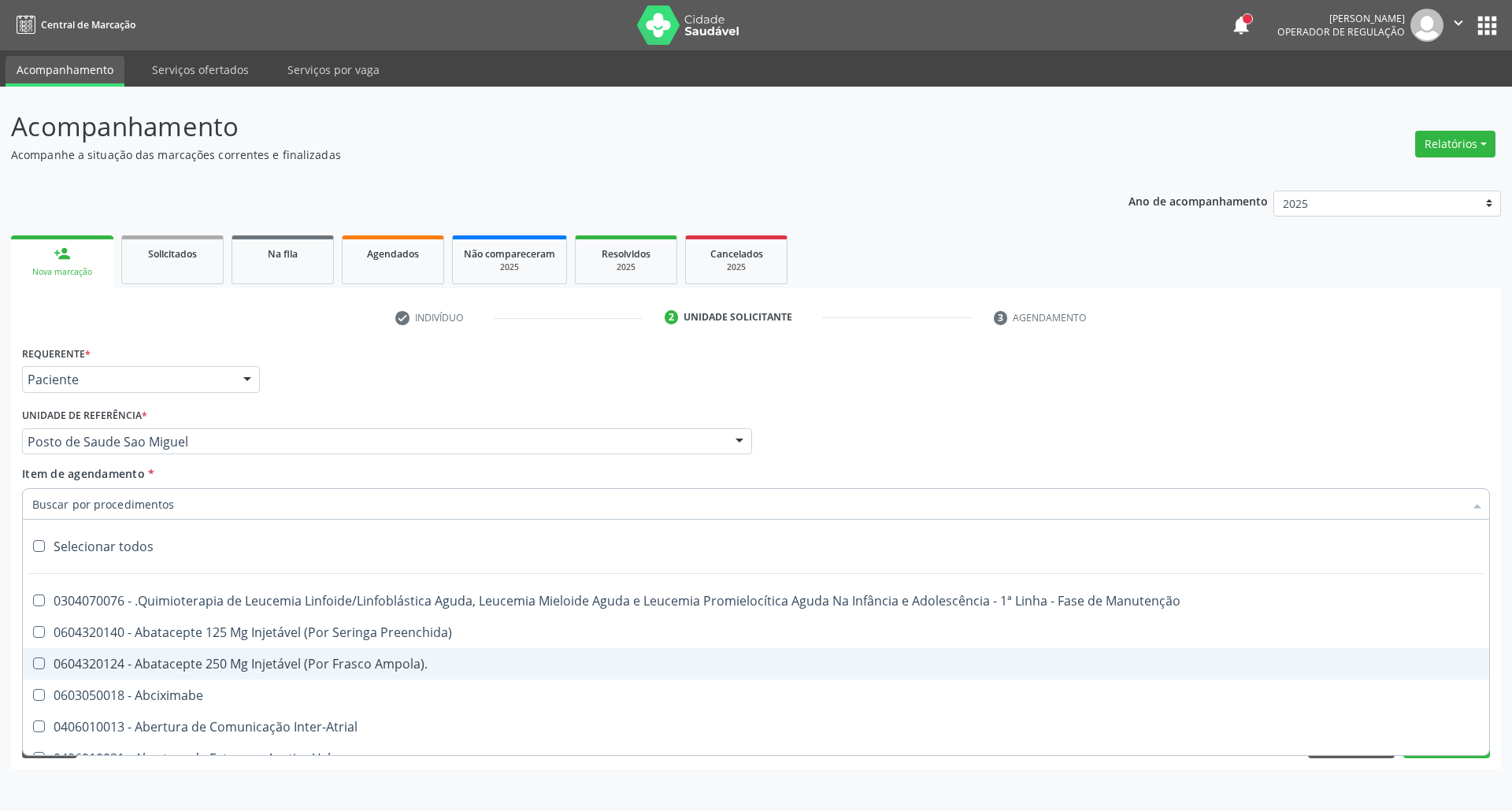
click at [198, 499] on input "Item de agendamento *" at bounding box center [748, 504] width 1432 height 31
click at [199, 499] on input "Item de agendamento *" at bounding box center [748, 504] width 1432 height 31
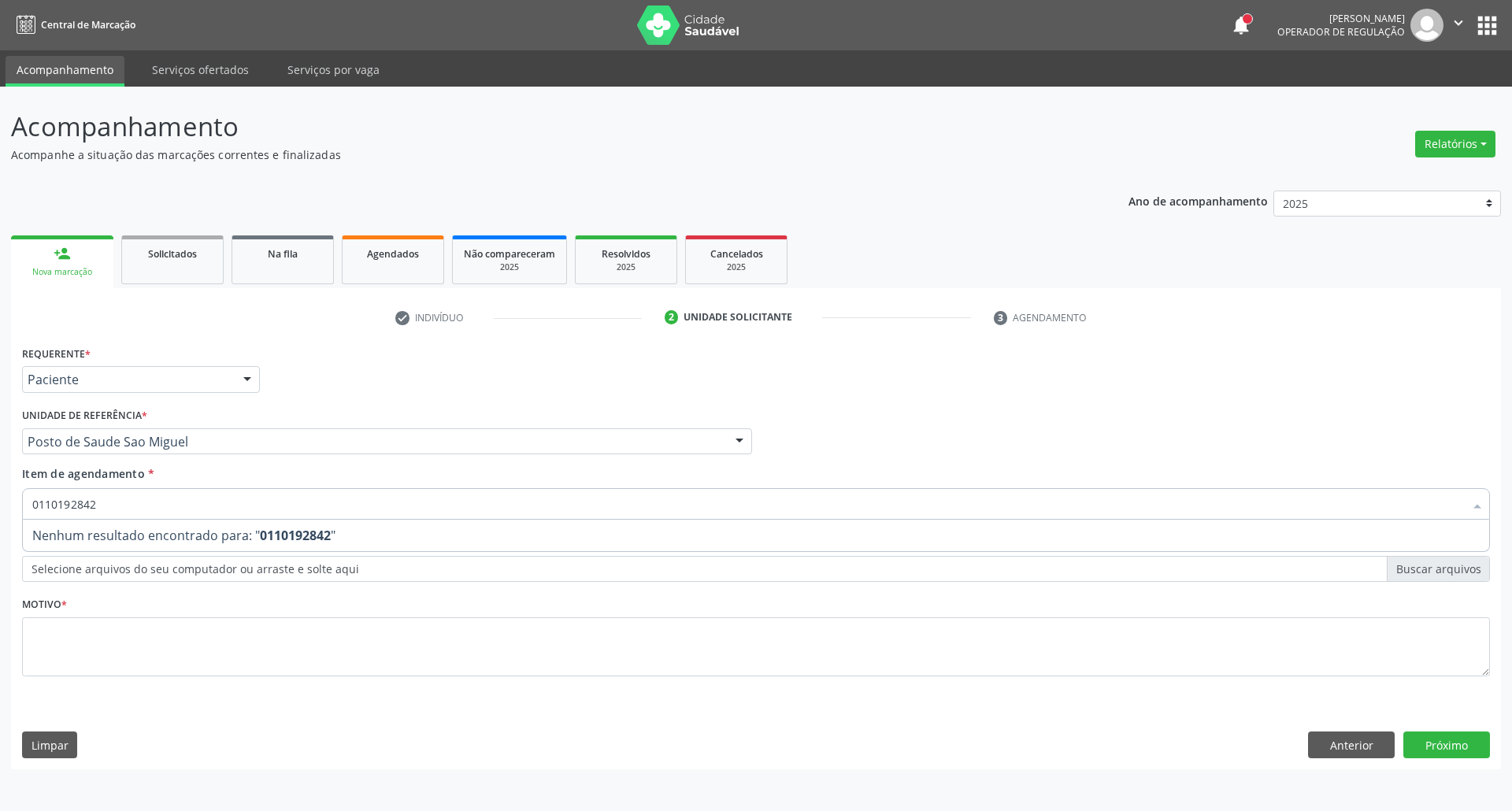
type input "01101928425"
drag, startPoint x: 111, startPoint y: 507, endPoint x: 10, endPoint y: 504, distance: 101.0
click at [10, 504] on div "Acompanhamento Acompanhe a situação das marcações correntes e finalizadas Relat…" at bounding box center [756, 449] width 1512 height 724
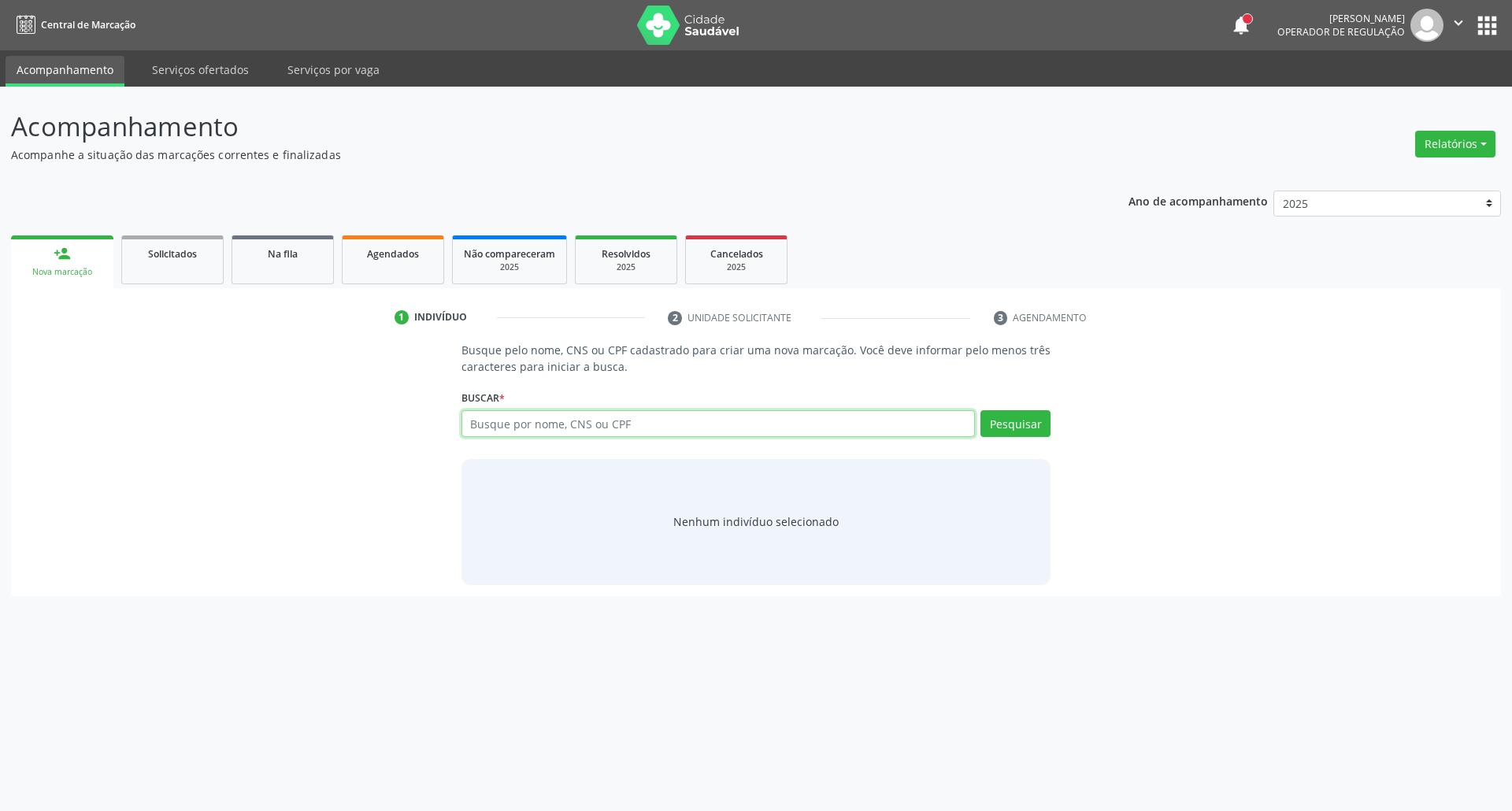
click at [593, 422] on input "text" at bounding box center [718, 424] width 514 height 27
paste input "01101928425"
type input "01101928425"
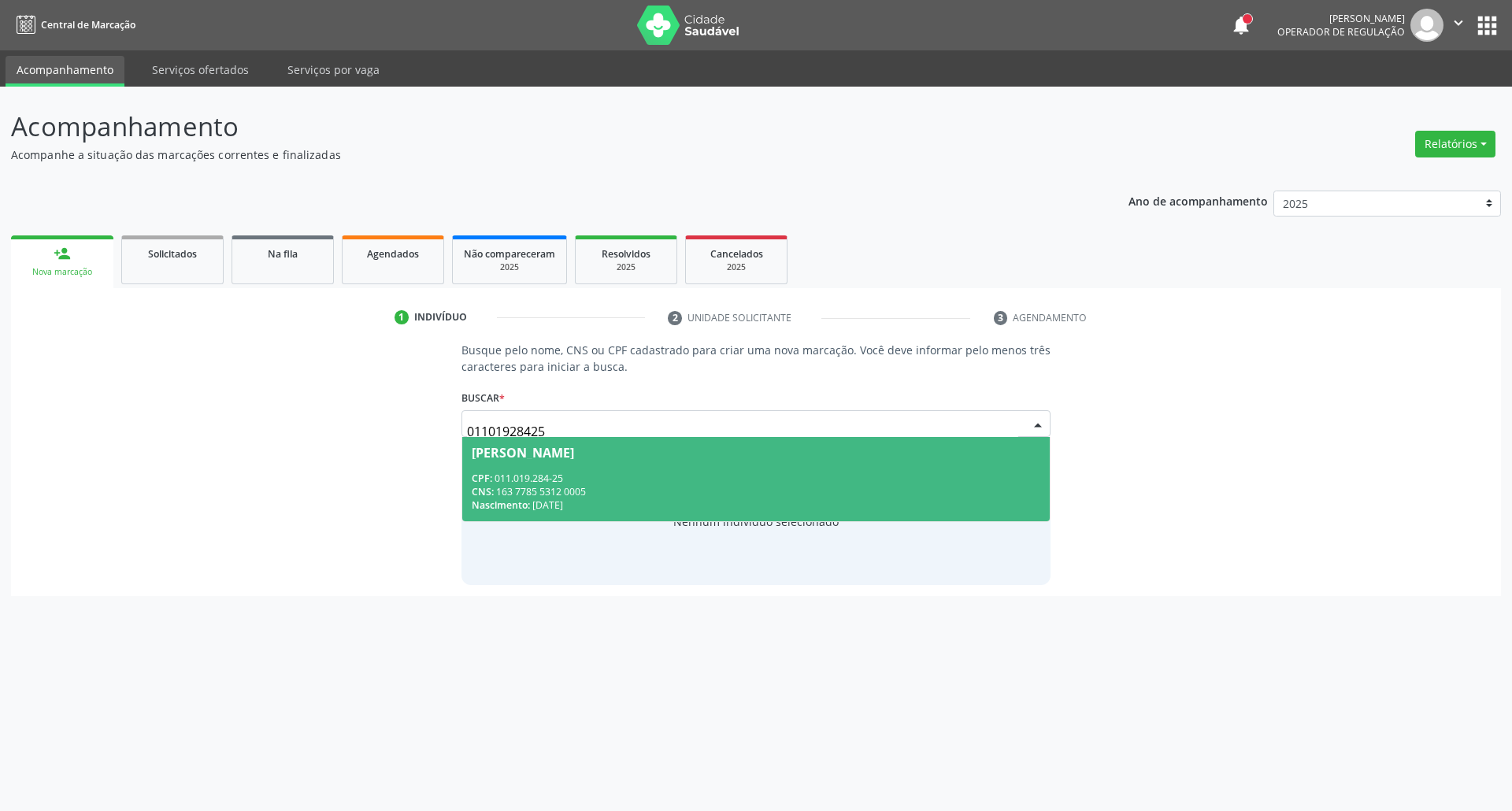
click at [696, 478] on div "CPF: 011.019.284-25" at bounding box center [756, 478] width 569 height 13
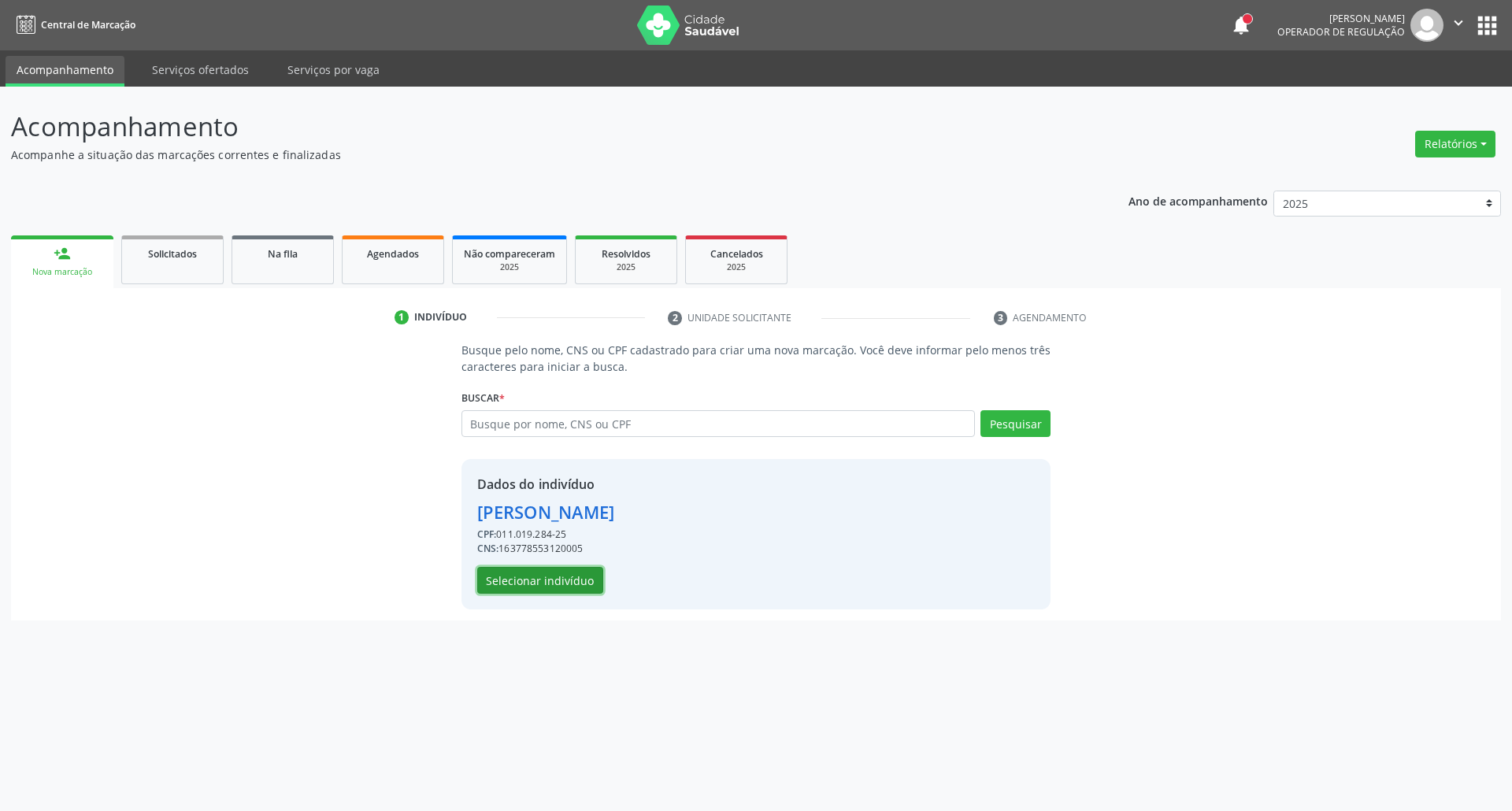
click at [562, 573] on button "Selecionar indivíduo" at bounding box center [541, 580] width 126 height 27
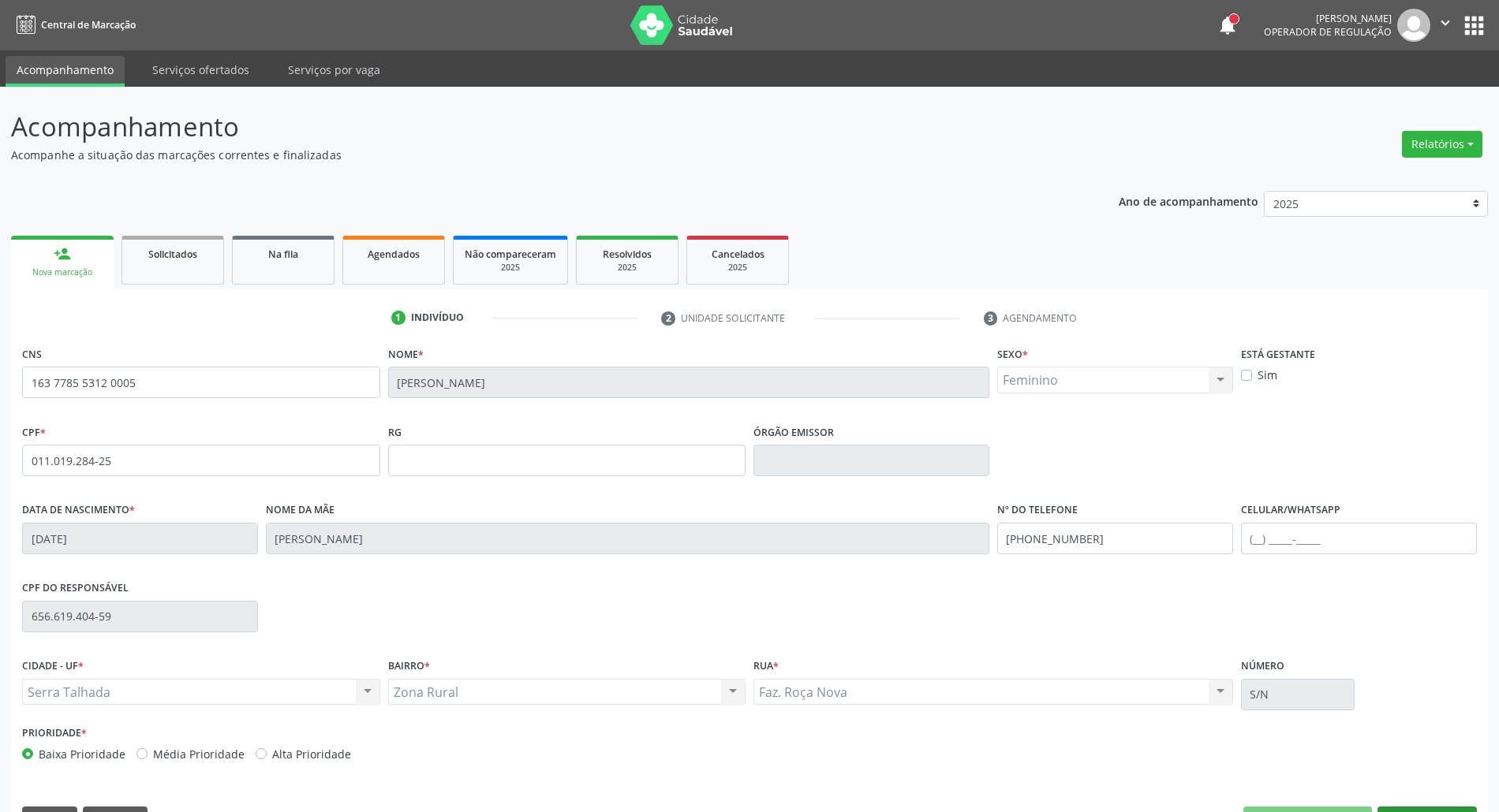
scroll to position [43, 0]
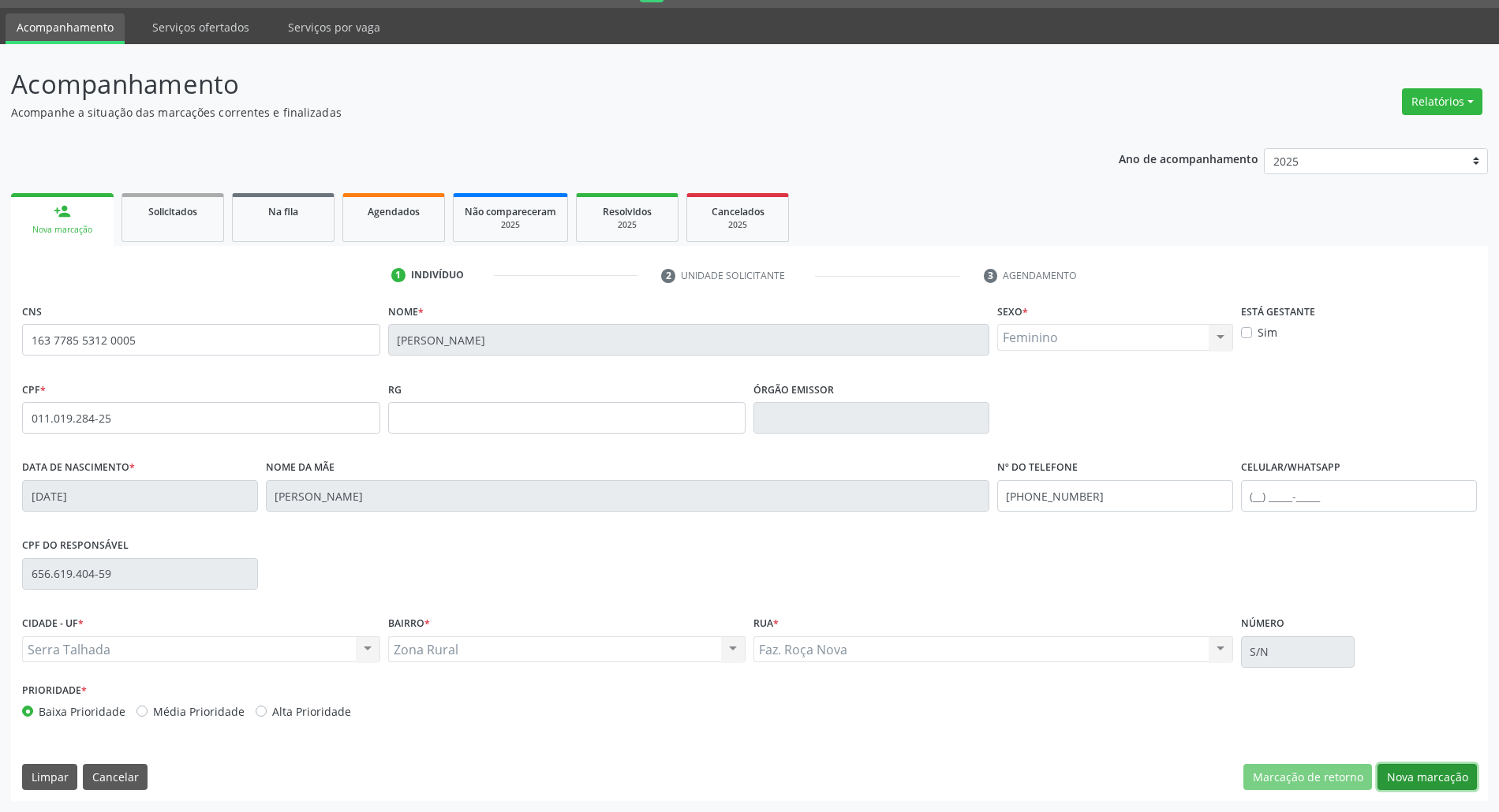
click at [1434, 780] on button "Nova marcação" at bounding box center [1426, 778] width 99 height 27
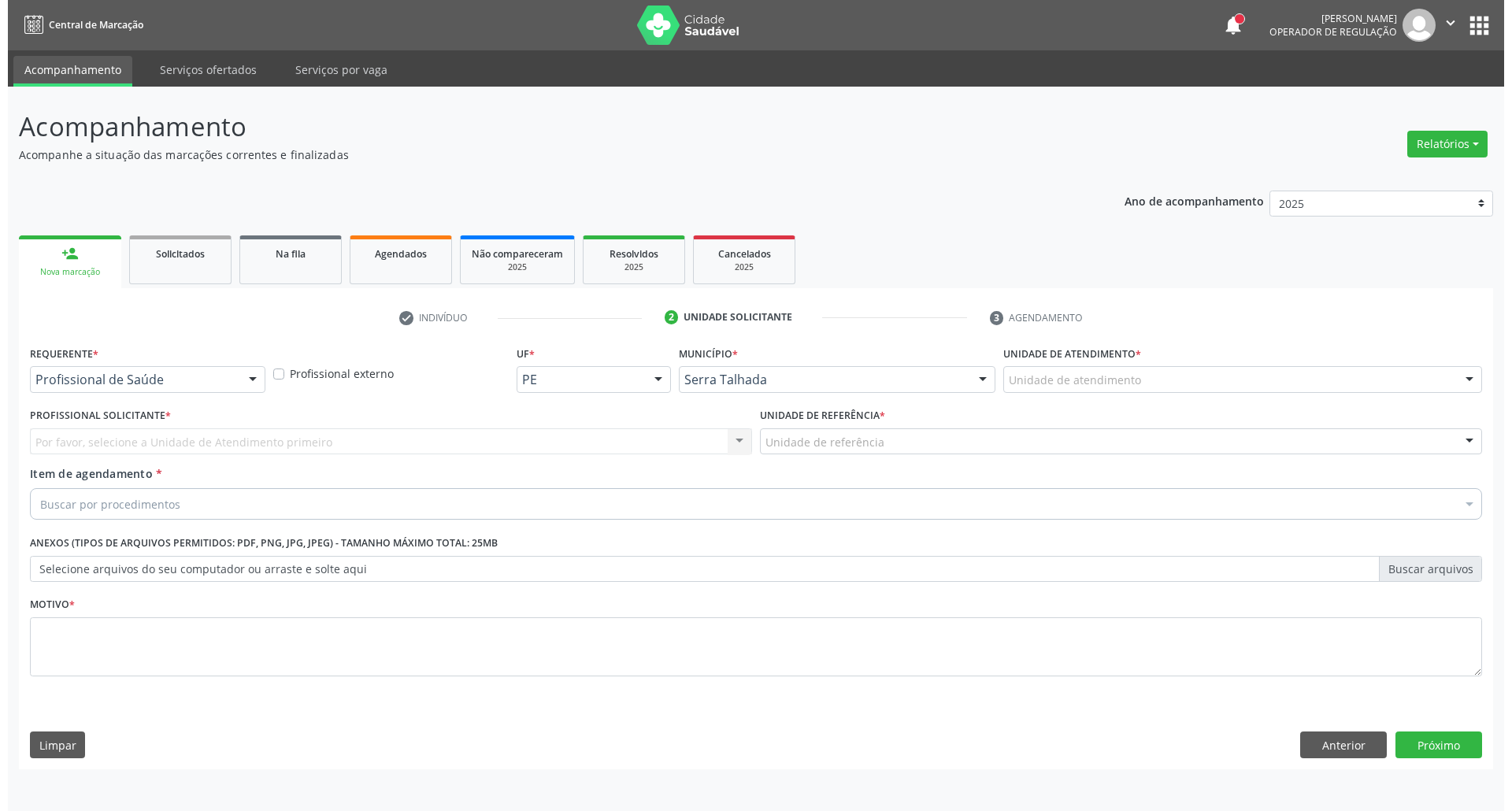
scroll to position [0, 0]
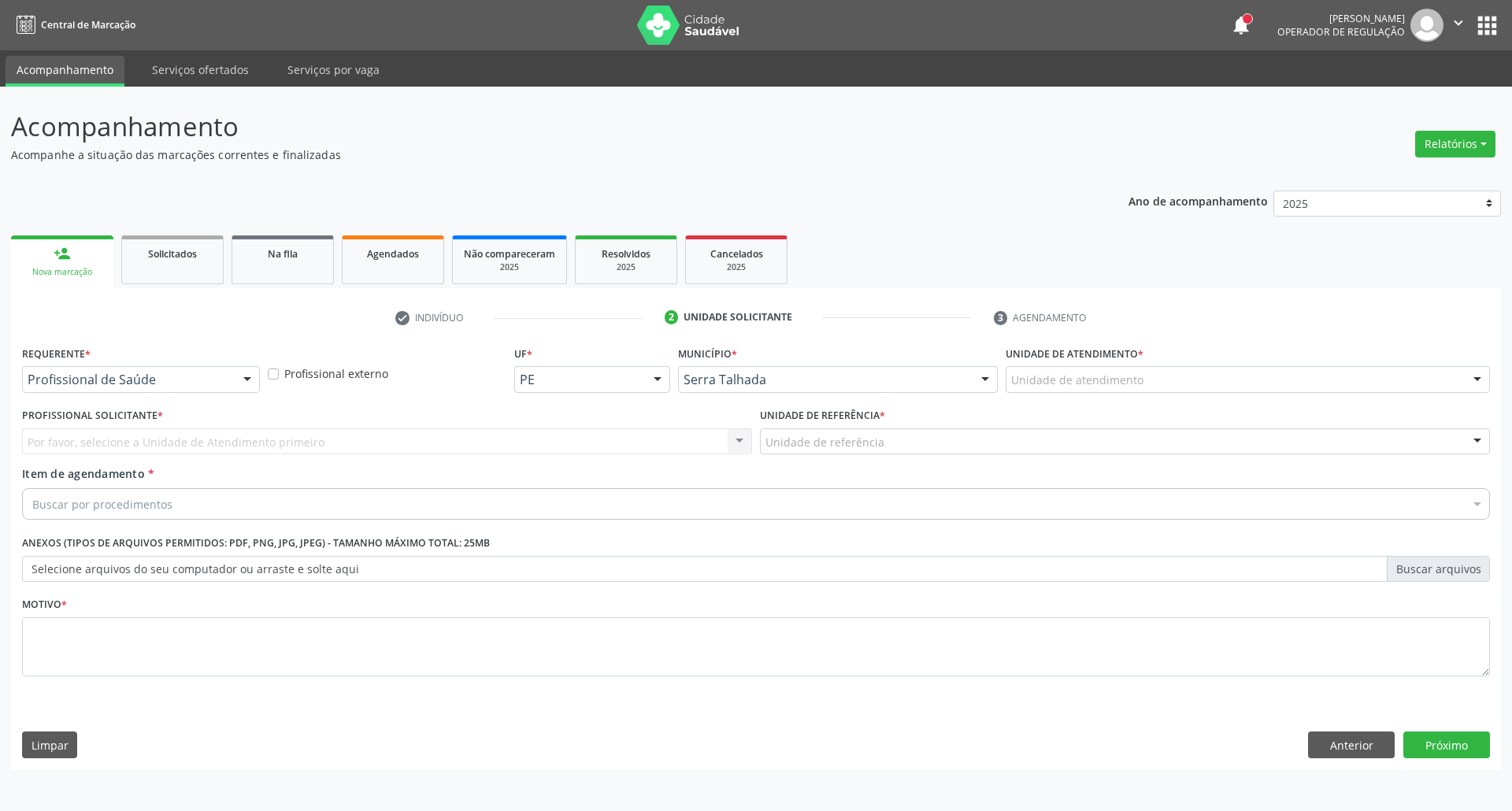
drag, startPoint x: 162, startPoint y: 378, endPoint x: 172, endPoint y: 375, distance: 10.4
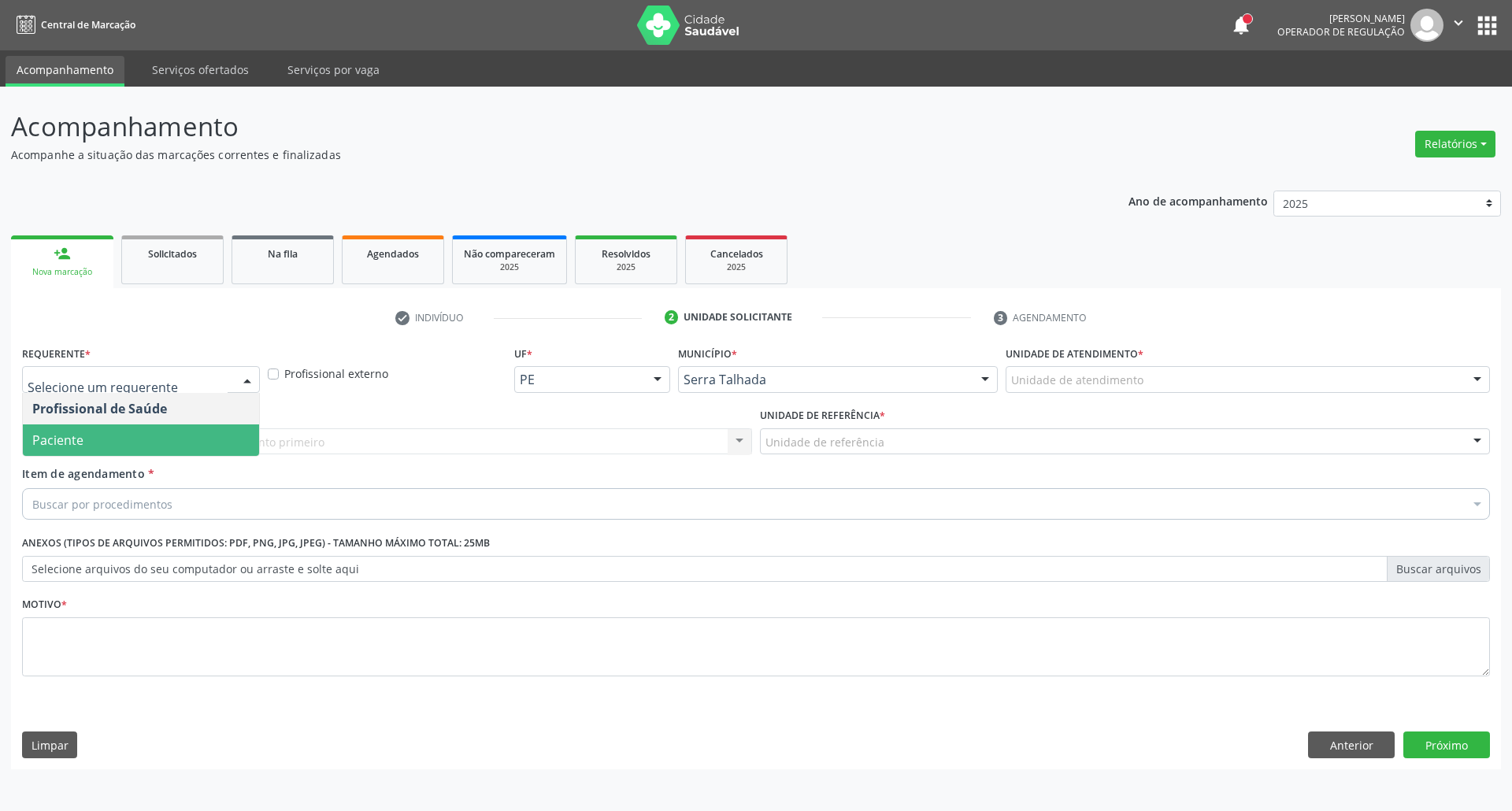
click at [157, 444] on span "Paciente" at bounding box center [141, 440] width 236 height 31
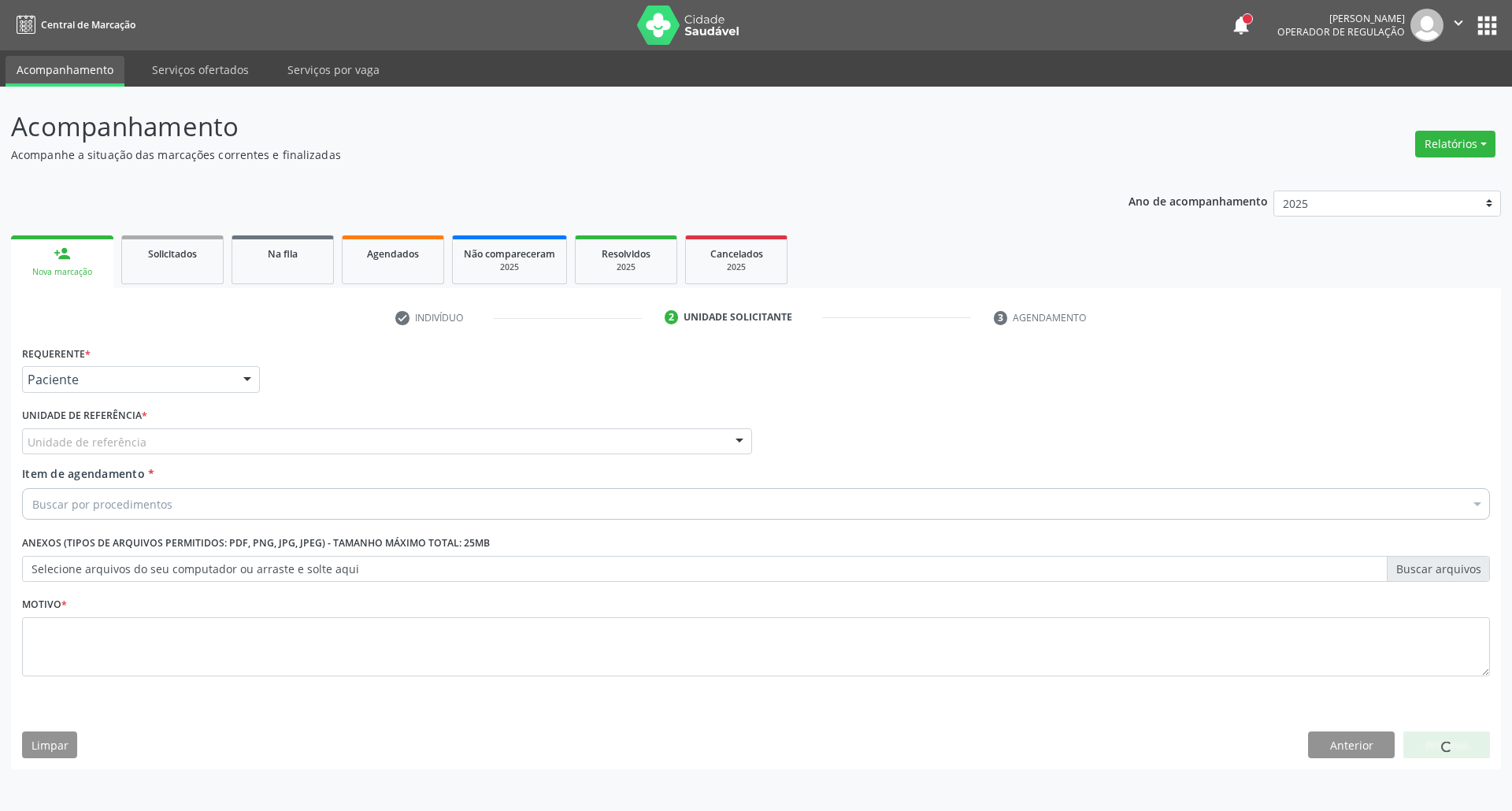
click at [156, 444] on div "Unidade de referência" at bounding box center [387, 442] width 730 height 27
drag, startPoint x: 801, startPoint y: 701, endPoint x: 842, endPoint y: 601, distance: 108.1
click at [802, 701] on div "Requerente * Paciente Profissional de Saúde Paciente Nenhum resultado encontrad…" at bounding box center [755, 555] width 1490 height 428
